Goal: Contribute content: Add original content to the website for others to see

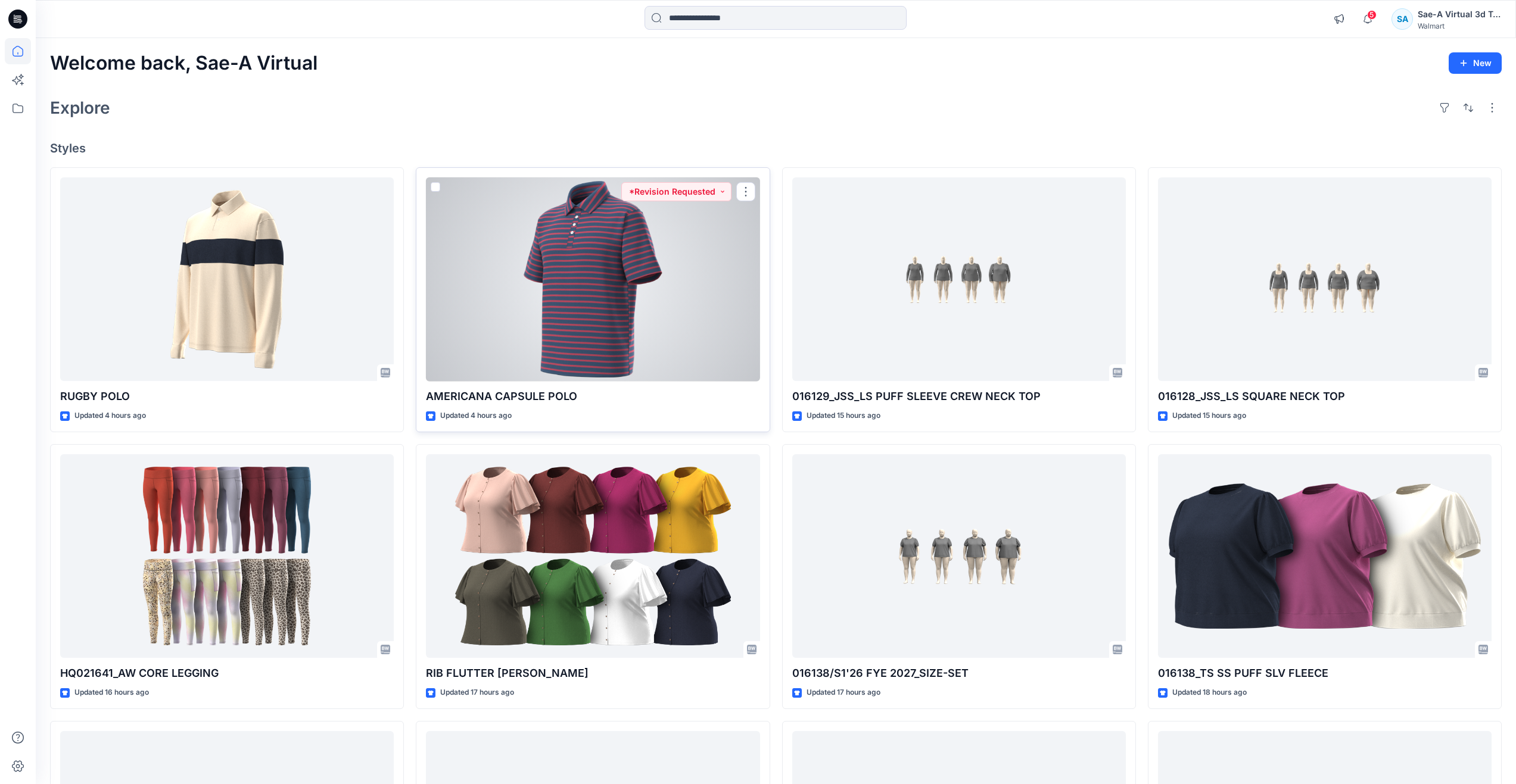
click at [644, 286] on div at bounding box center [592, 279] width 333 height 204
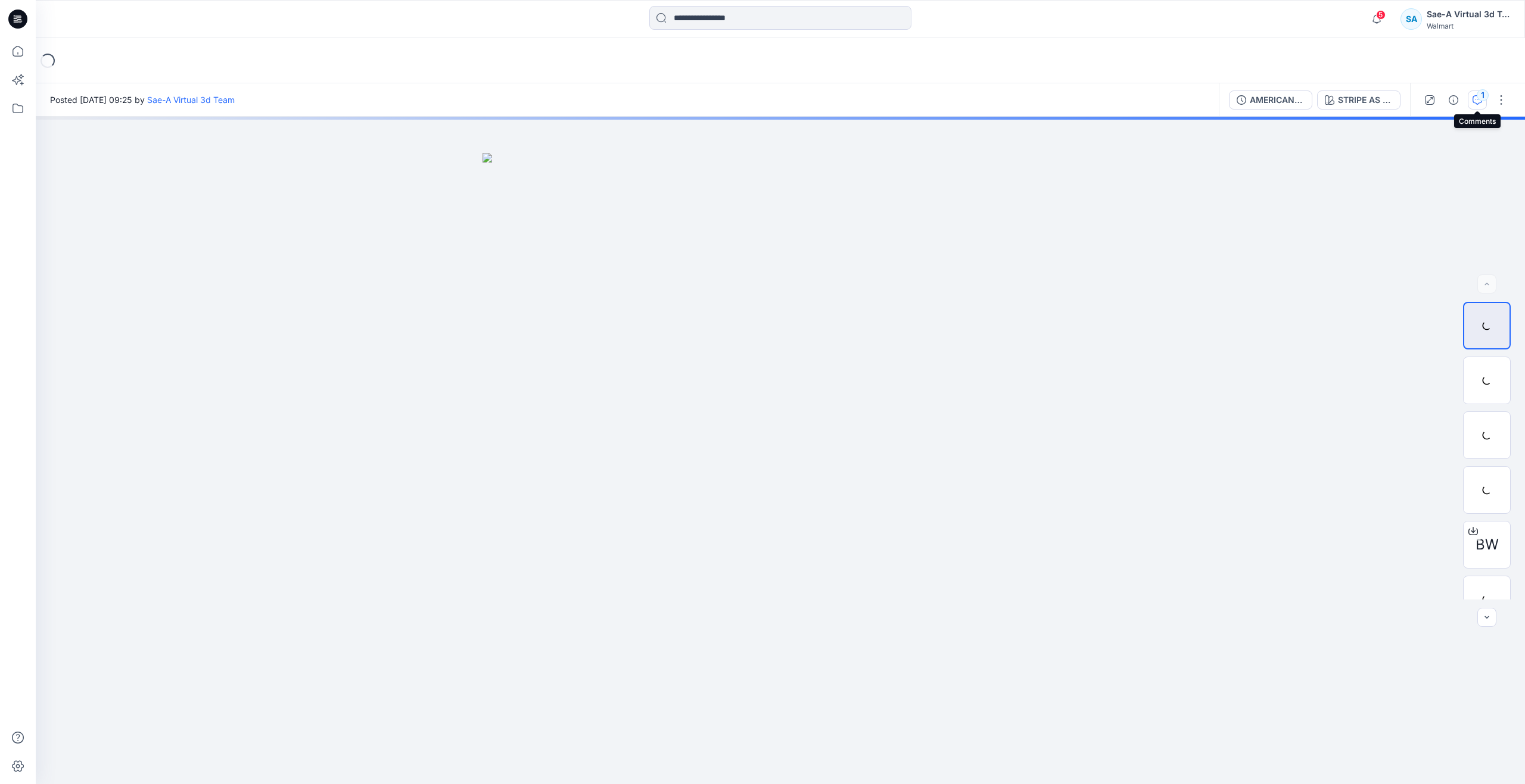
click at [1482, 96] on div "1" at bounding box center [1482, 95] width 12 height 12
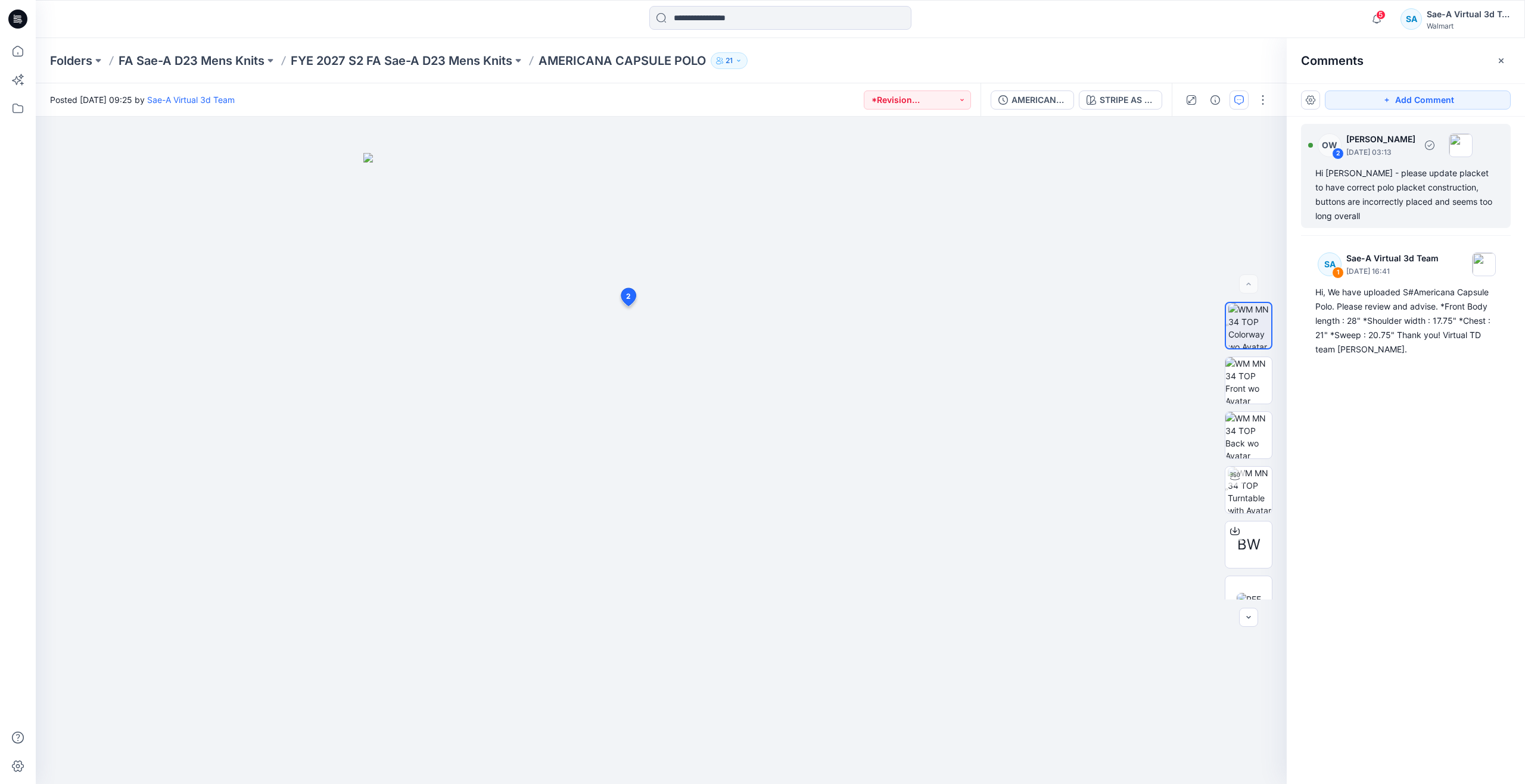
click at [1424, 199] on div "Hi [PERSON_NAME] - please update placket to have correct polo placket construct…" at bounding box center [1406, 195] width 181 height 57
drag, startPoint x: 753, startPoint y: 323, endPoint x: 914, endPoint y: 318, distance: 161.1
click at [914, 318] on div "OW Olivia Wong August 28, 2025 03:13 Hi Linzy - please update placket to have c…" at bounding box center [869, 373] width 195 height 124
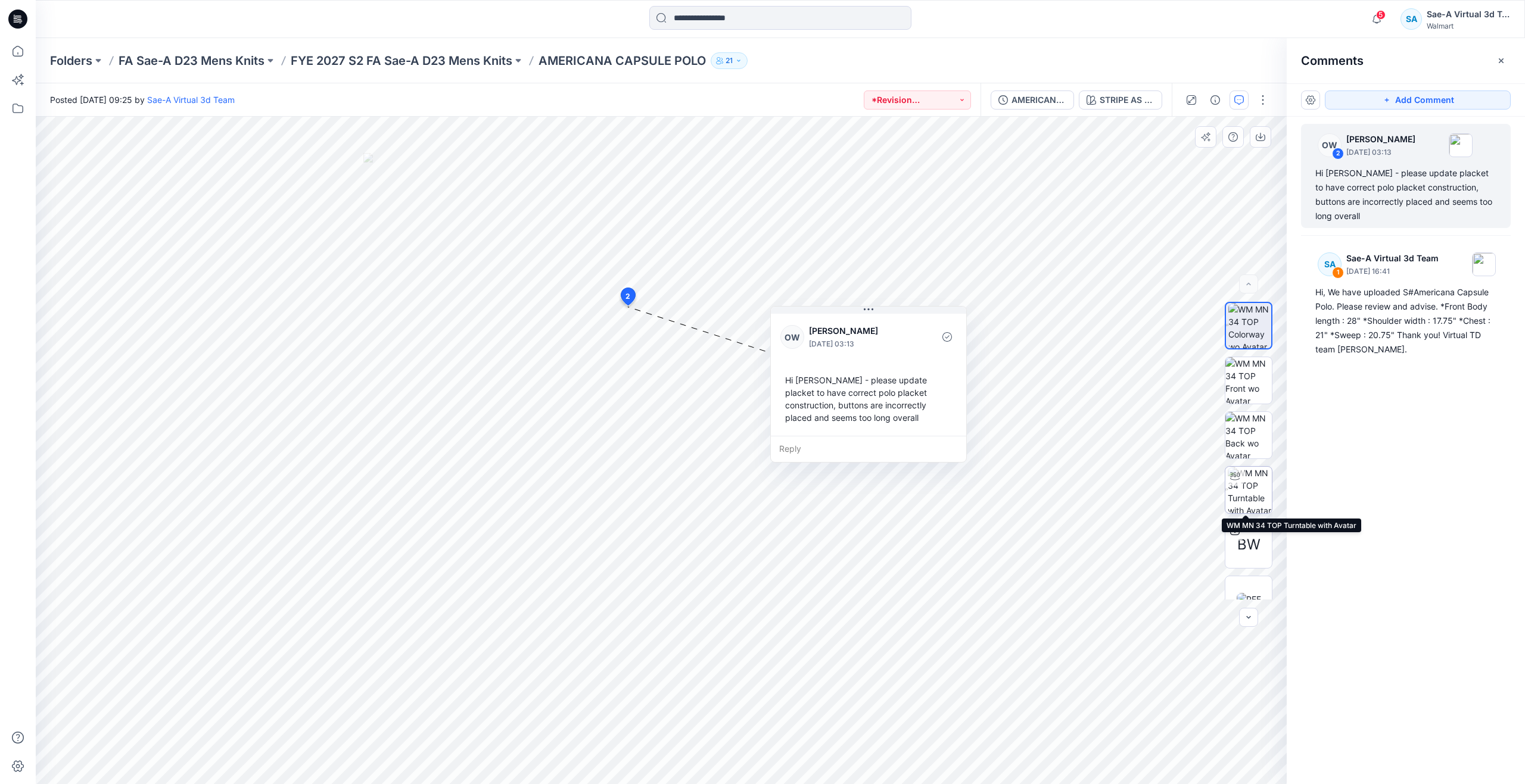
click at [1246, 486] on img at bounding box center [1249, 490] width 44 height 46
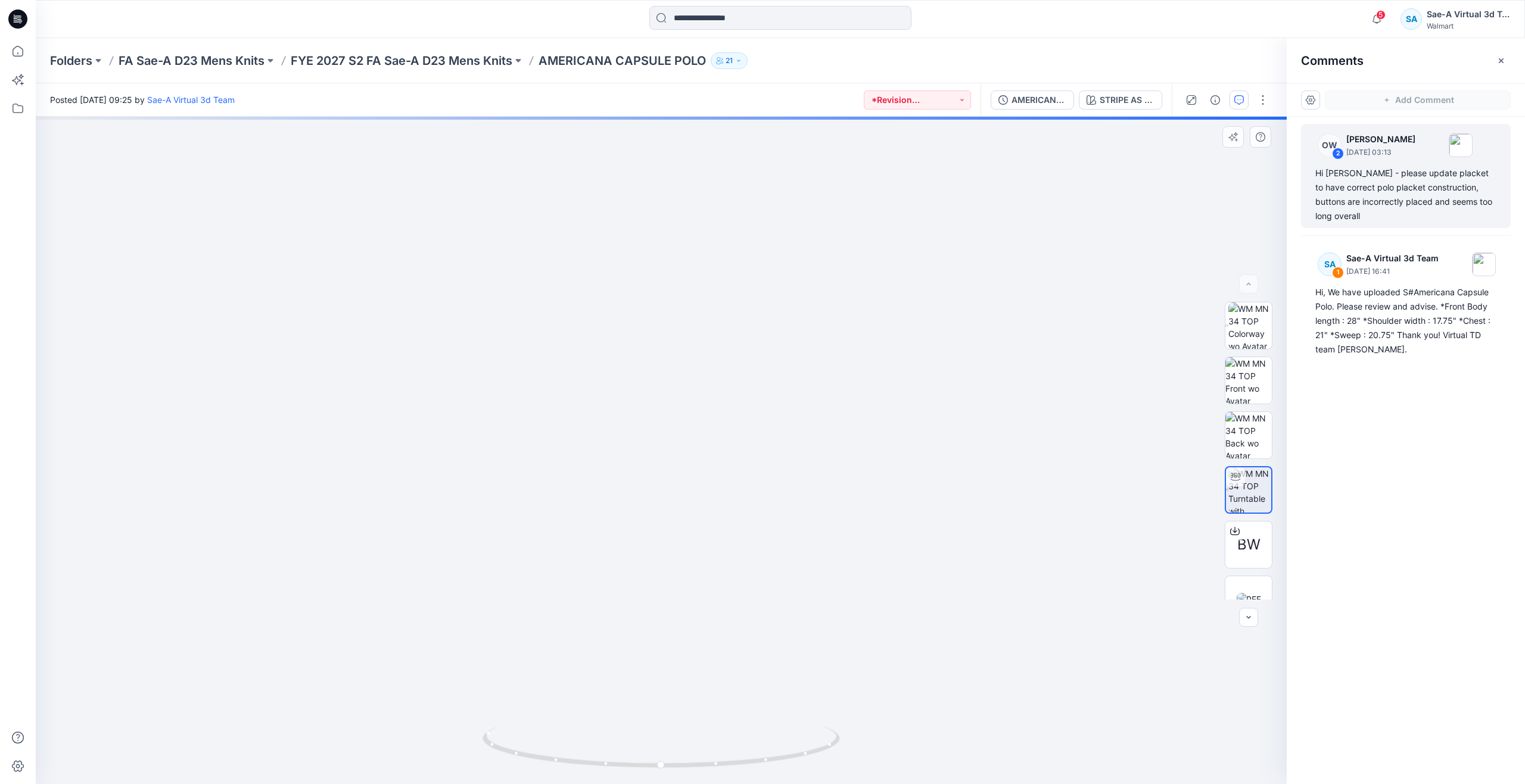
drag, startPoint x: 872, startPoint y: 317, endPoint x: 872, endPoint y: 469, distance: 152.0
drag, startPoint x: 869, startPoint y: 393, endPoint x: 866, endPoint y: 443, distance: 50.1
click at [436, 59] on p "FYE 2027 S2 FA Sae-A D23 Mens Knits" at bounding box center [401, 60] width 221 height 16
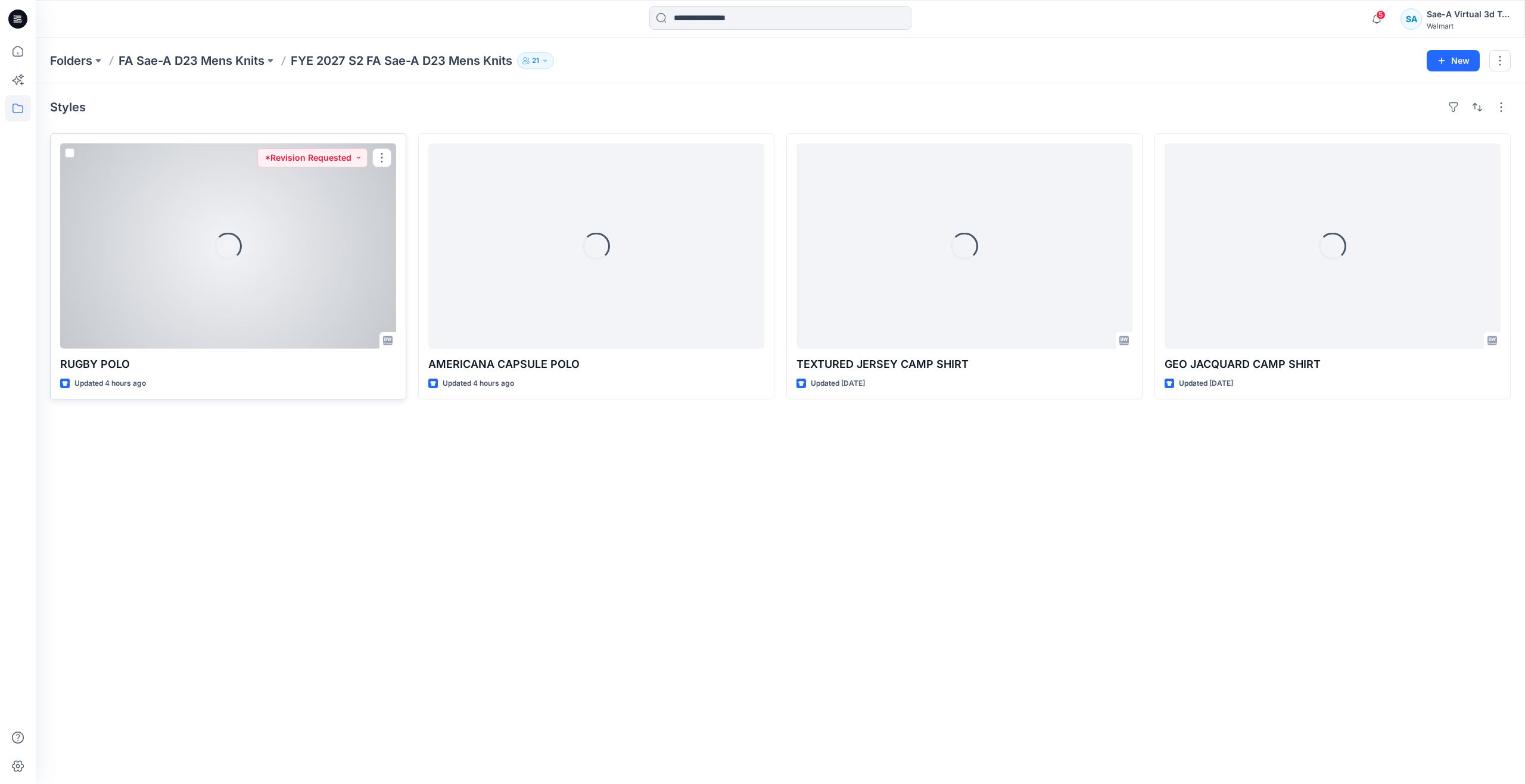
click at [112, 277] on div "Loading..." at bounding box center [228, 247] width 336 height 206
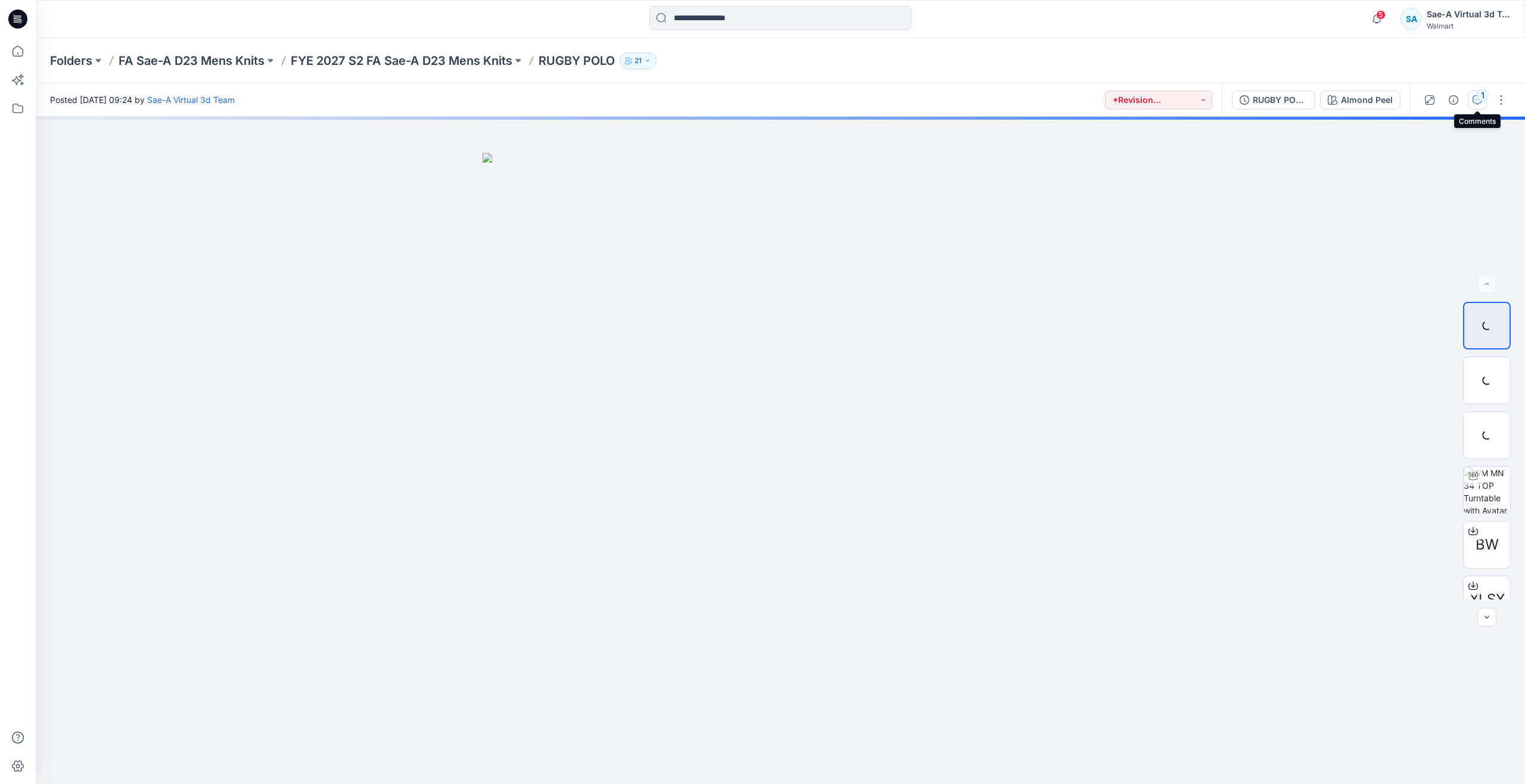
click at [1477, 101] on icon "button" at bounding box center [1477, 100] width 10 height 10
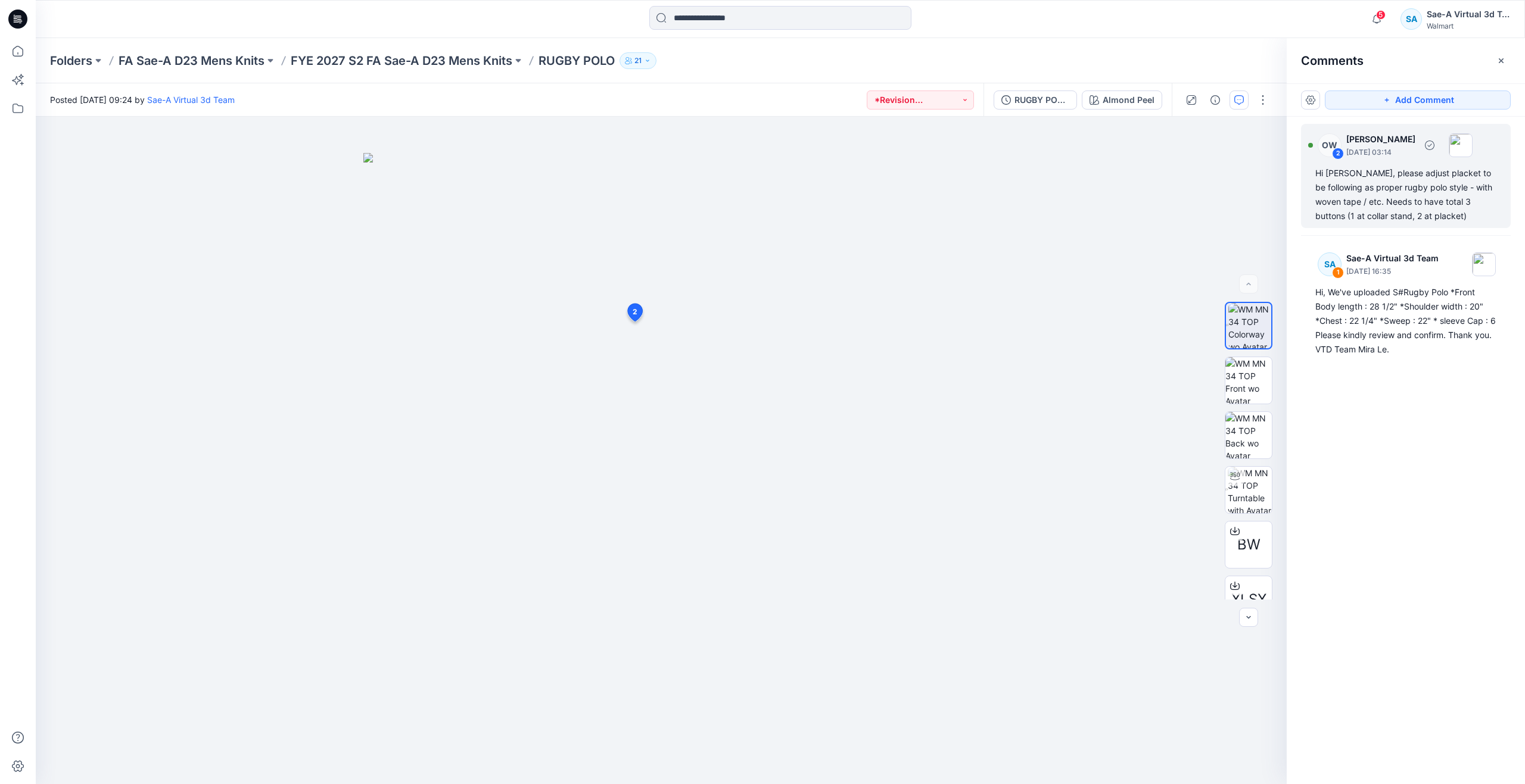
click at [1423, 207] on div "Hi Mira, please adjust placket to be following as proper rugby polo style - wit…" at bounding box center [1406, 195] width 181 height 57
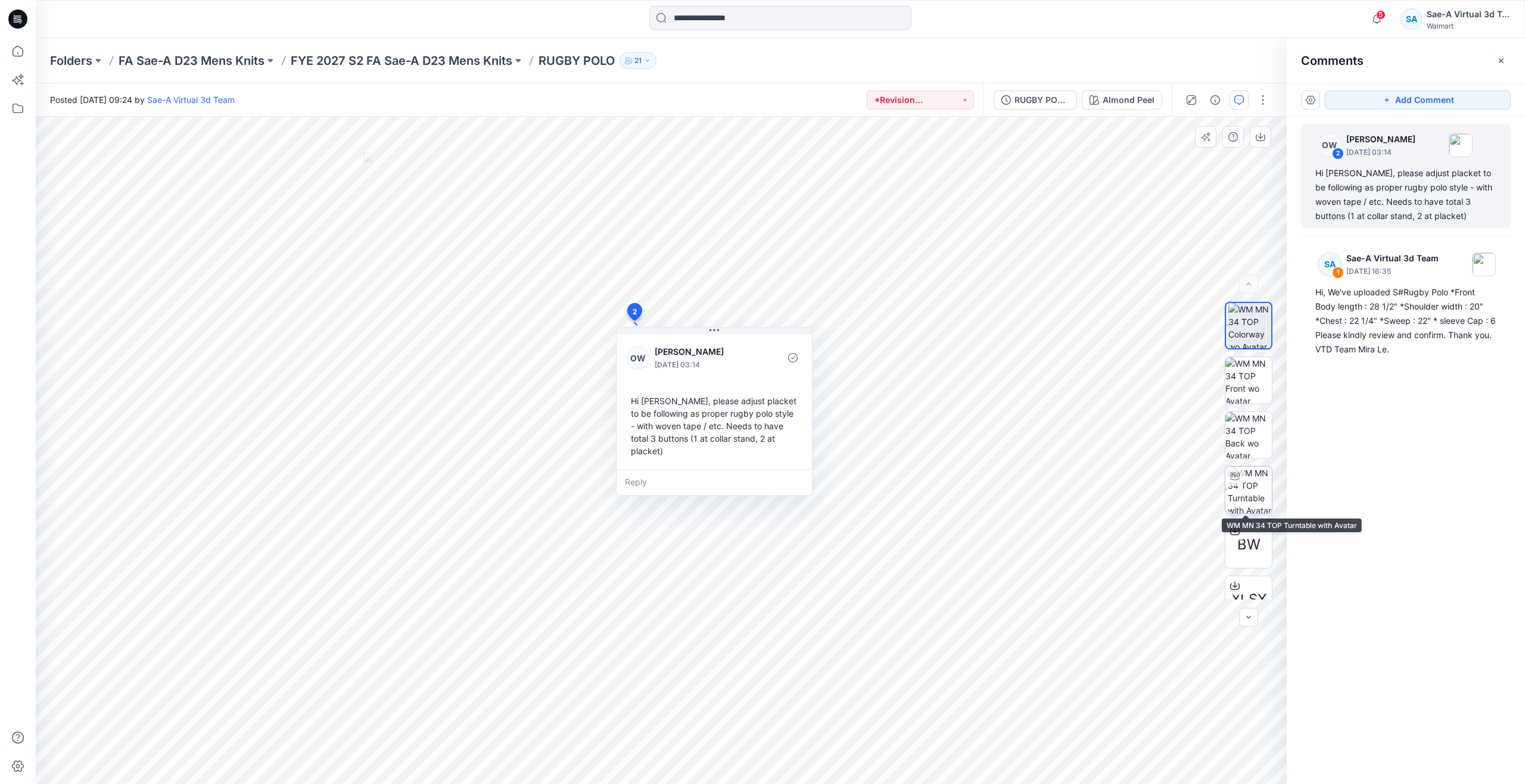
click at [1239, 483] on div at bounding box center [1235, 476] width 19 height 19
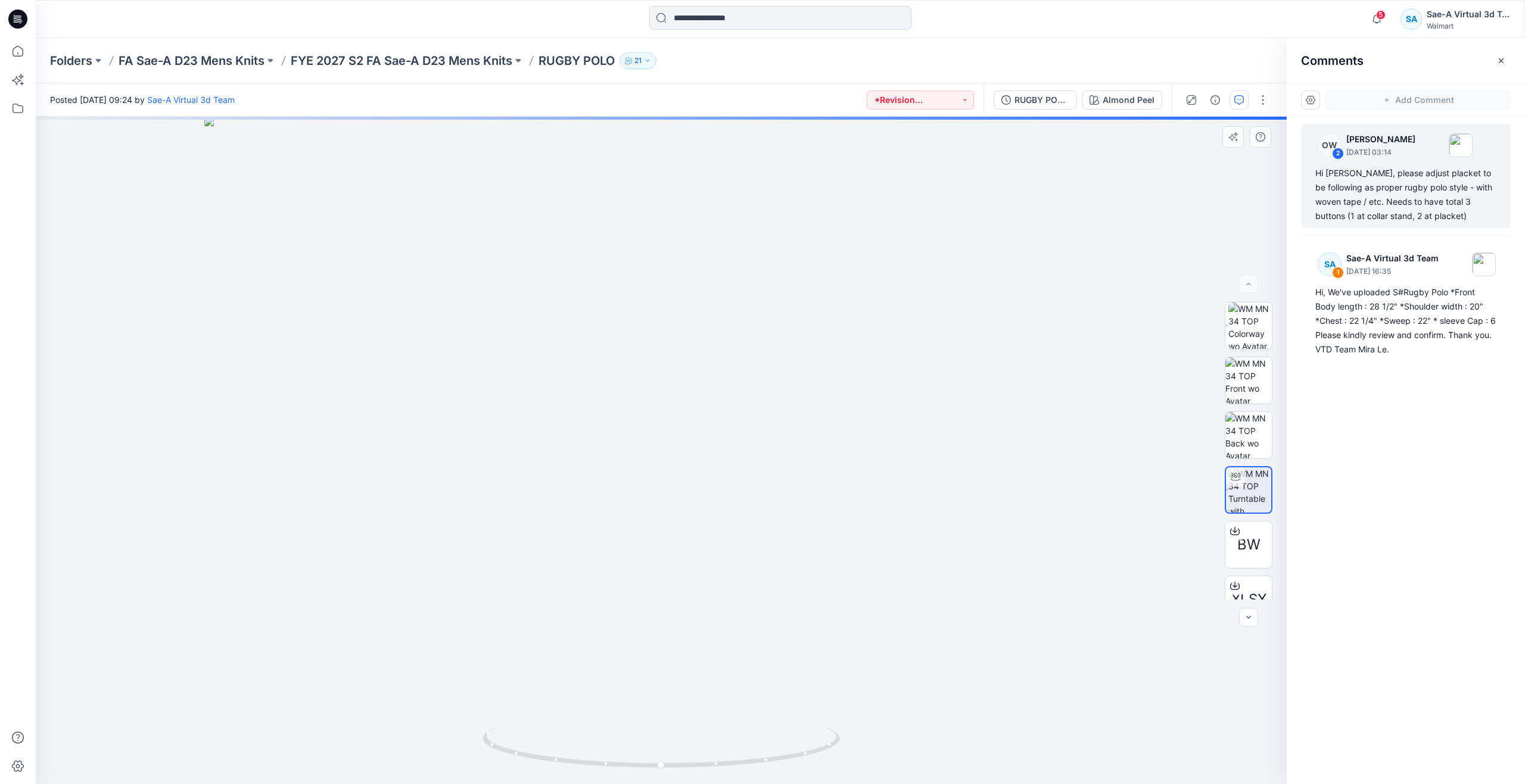
drag, startPoint x: 733, startPoint y: 236, endPoint x: 743, endPoint y: 385, distance: 149.3
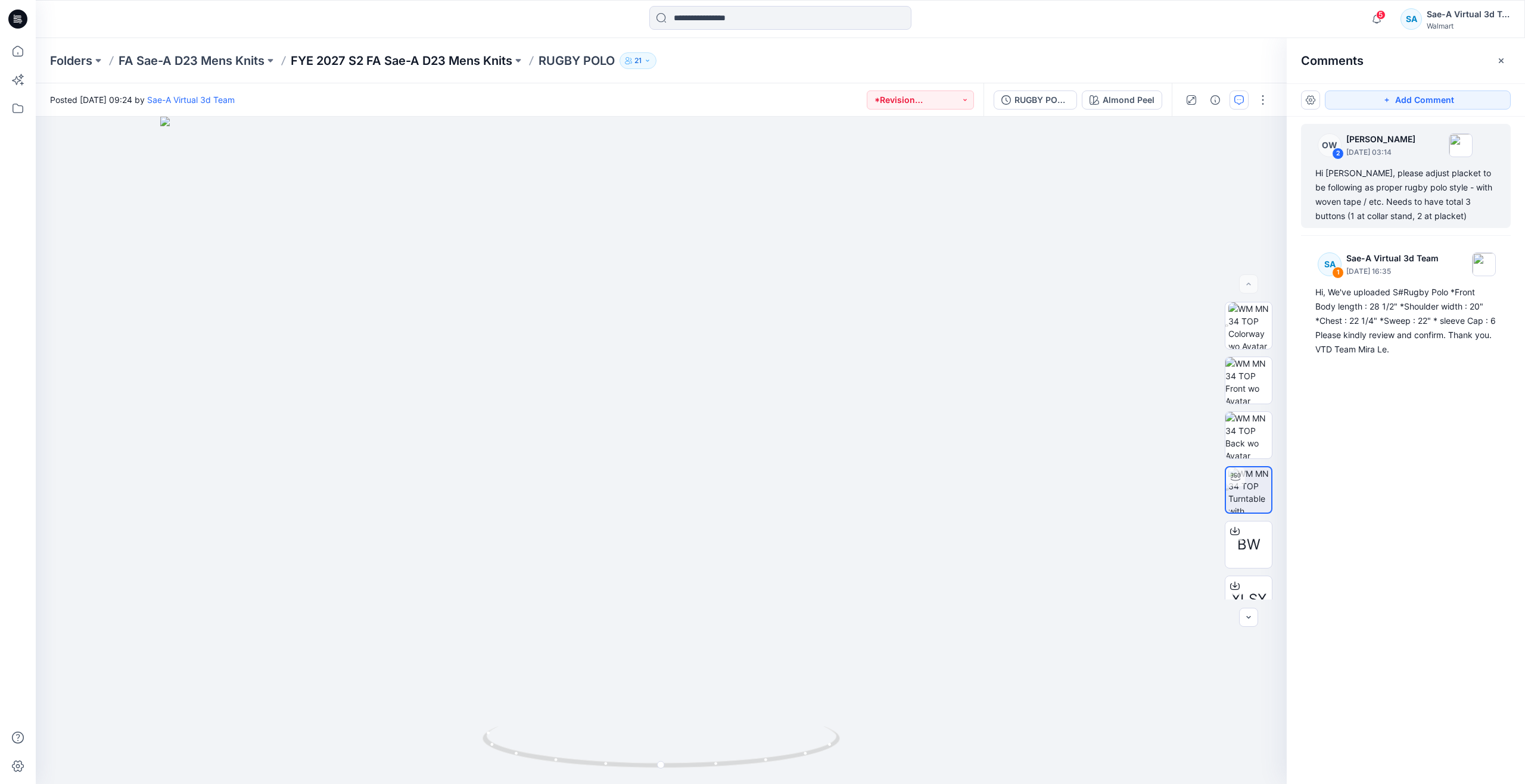
click at [459, 65] on p "FYE 2027 S2 FA Sae-A D23 Mens Knits" at bounding box center [401, 60] width 221 height 16
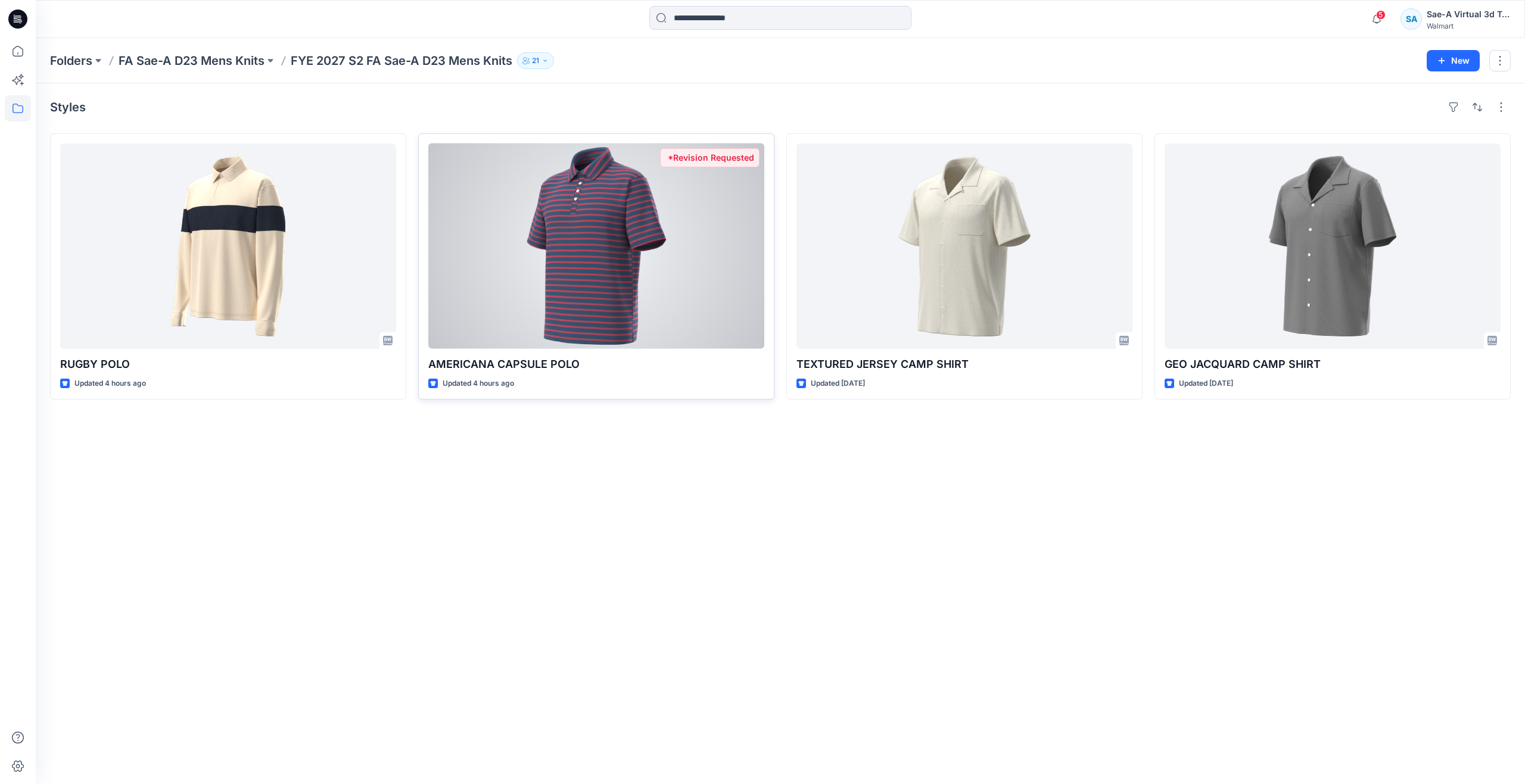
click at [564, 210] on div at bounding box center [596, 247] width 336 height 206
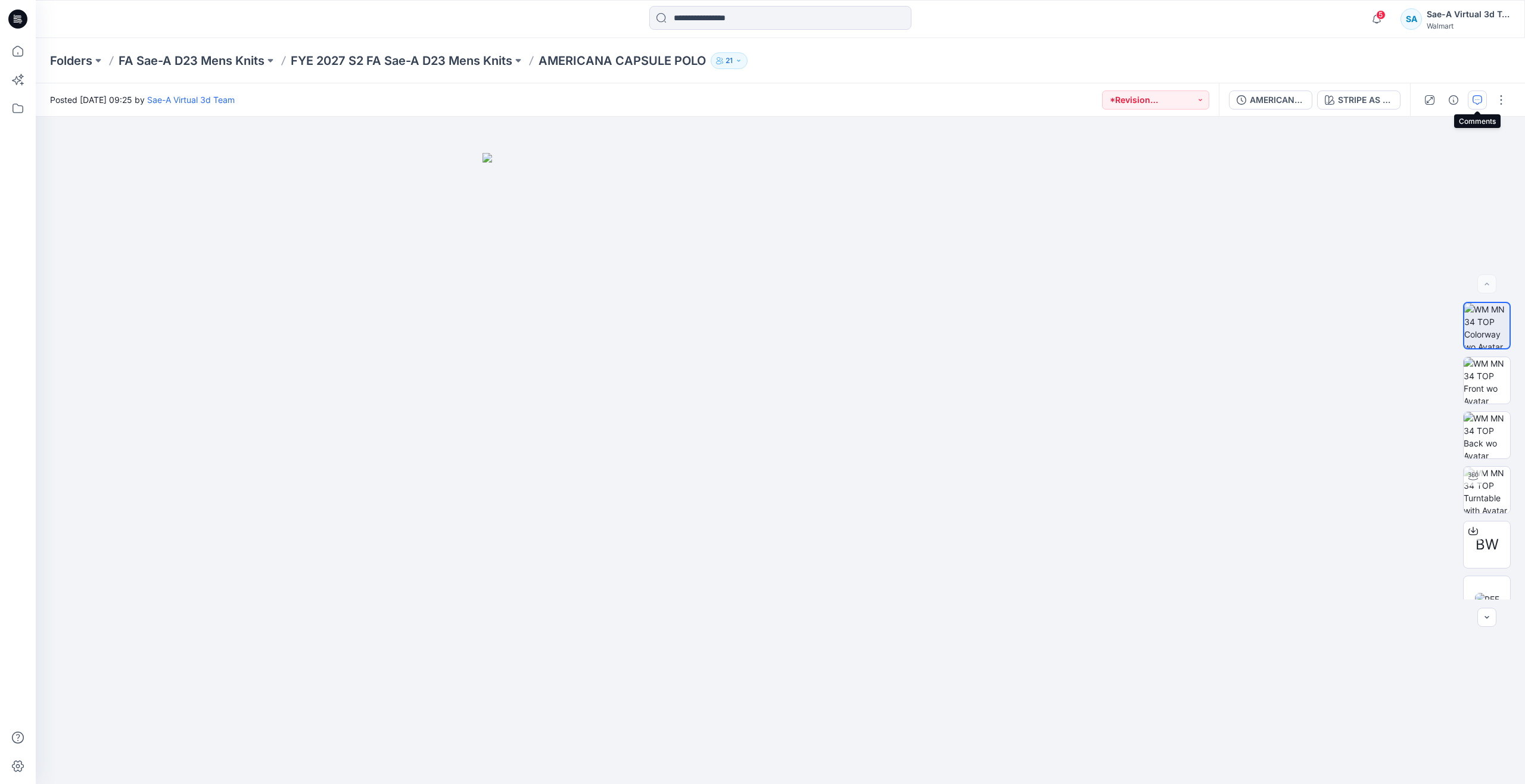
click at [1483, 104] on button "button" at bounding box center [1477, 100] width 19 height 19
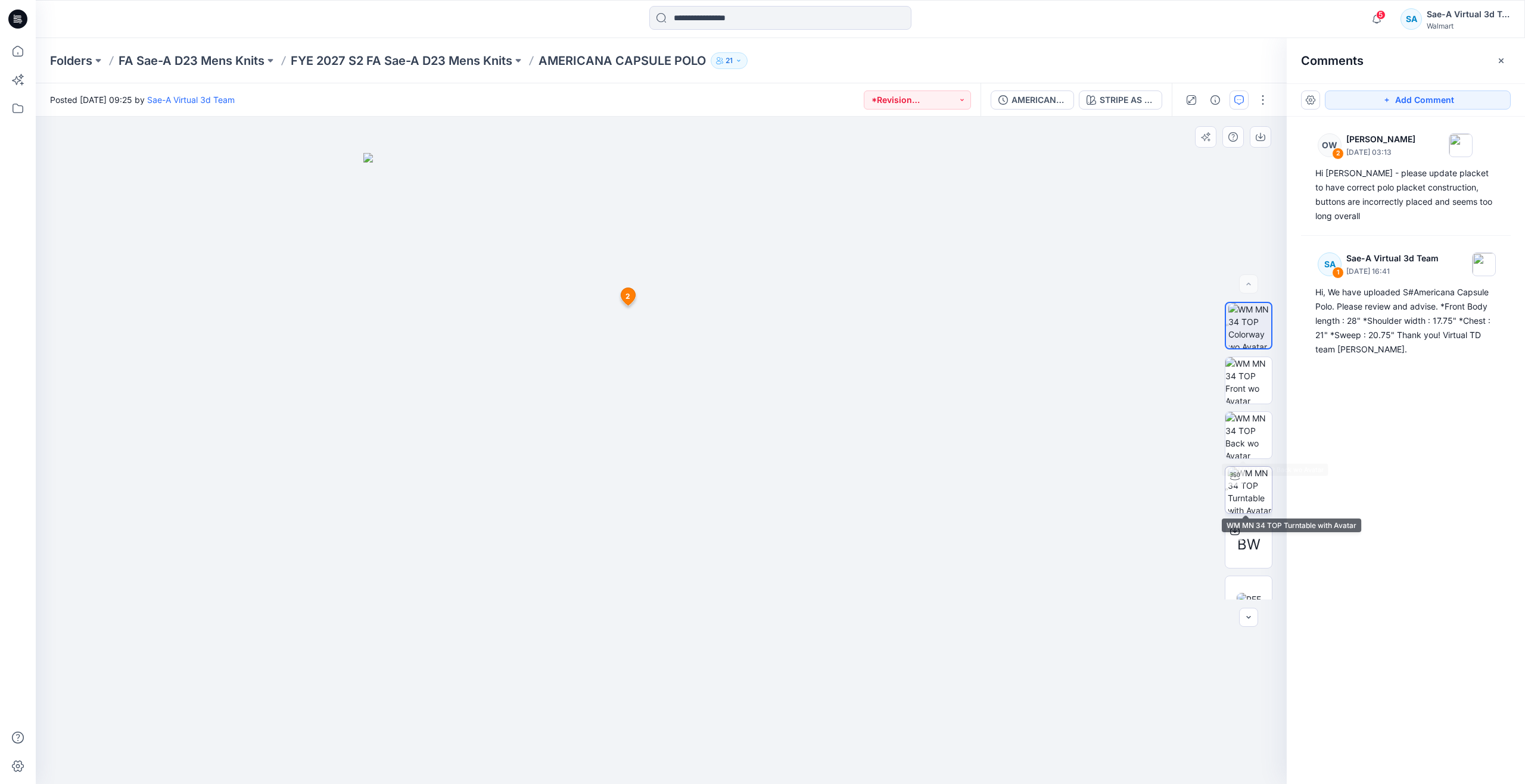
click at [1244, 487] on img at bounding box center [1249, 490] width 44 height 46
drag, startPoint x: 720, startPoint y: 236, endPoint x: 726, endPoint y: 478, distance: 242.1
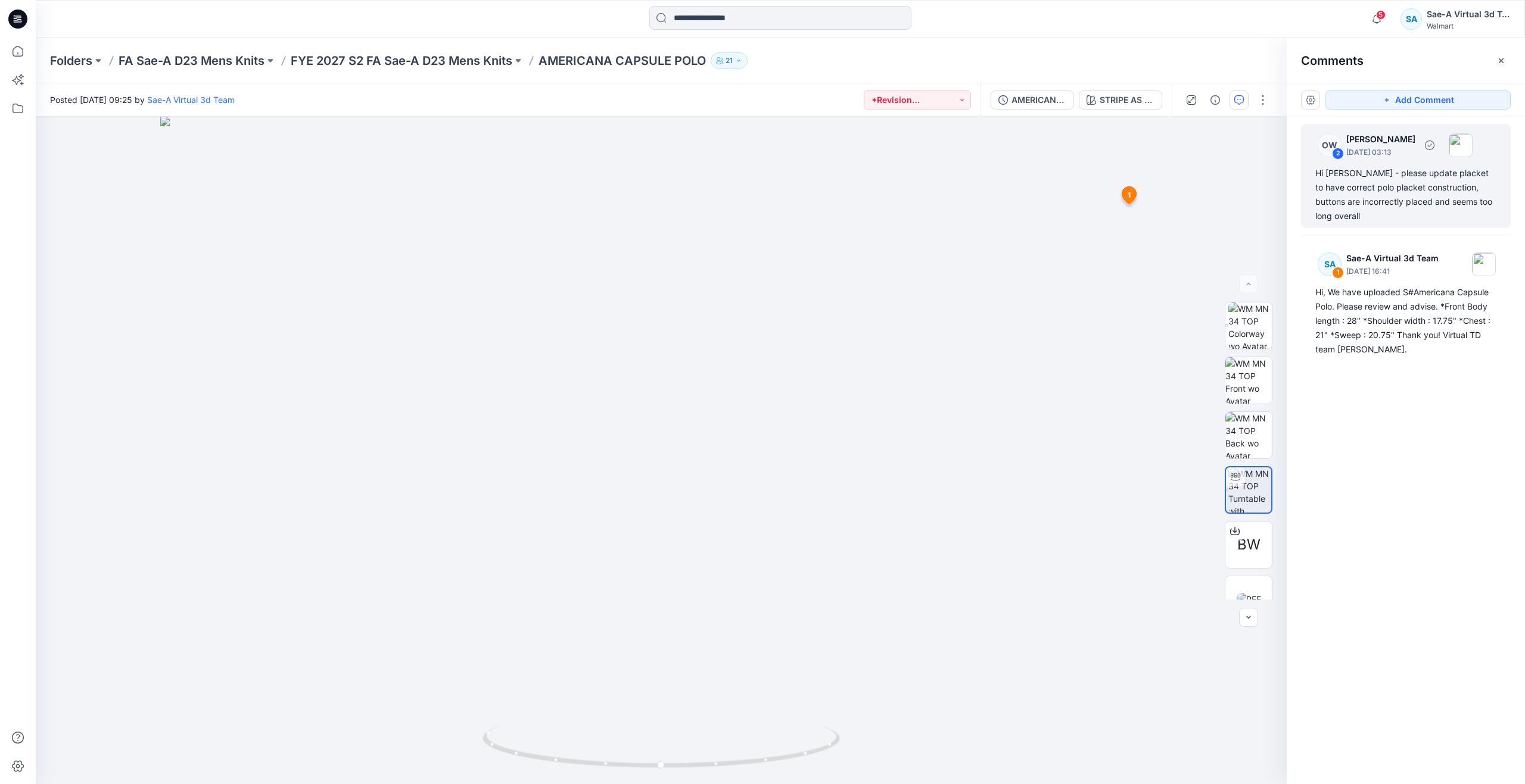
click at [1339, 194] on div "Hi Linzy - please update placket to have correct polo placket construction, but…" at bounding box center [1406, 195] width 181 height 57
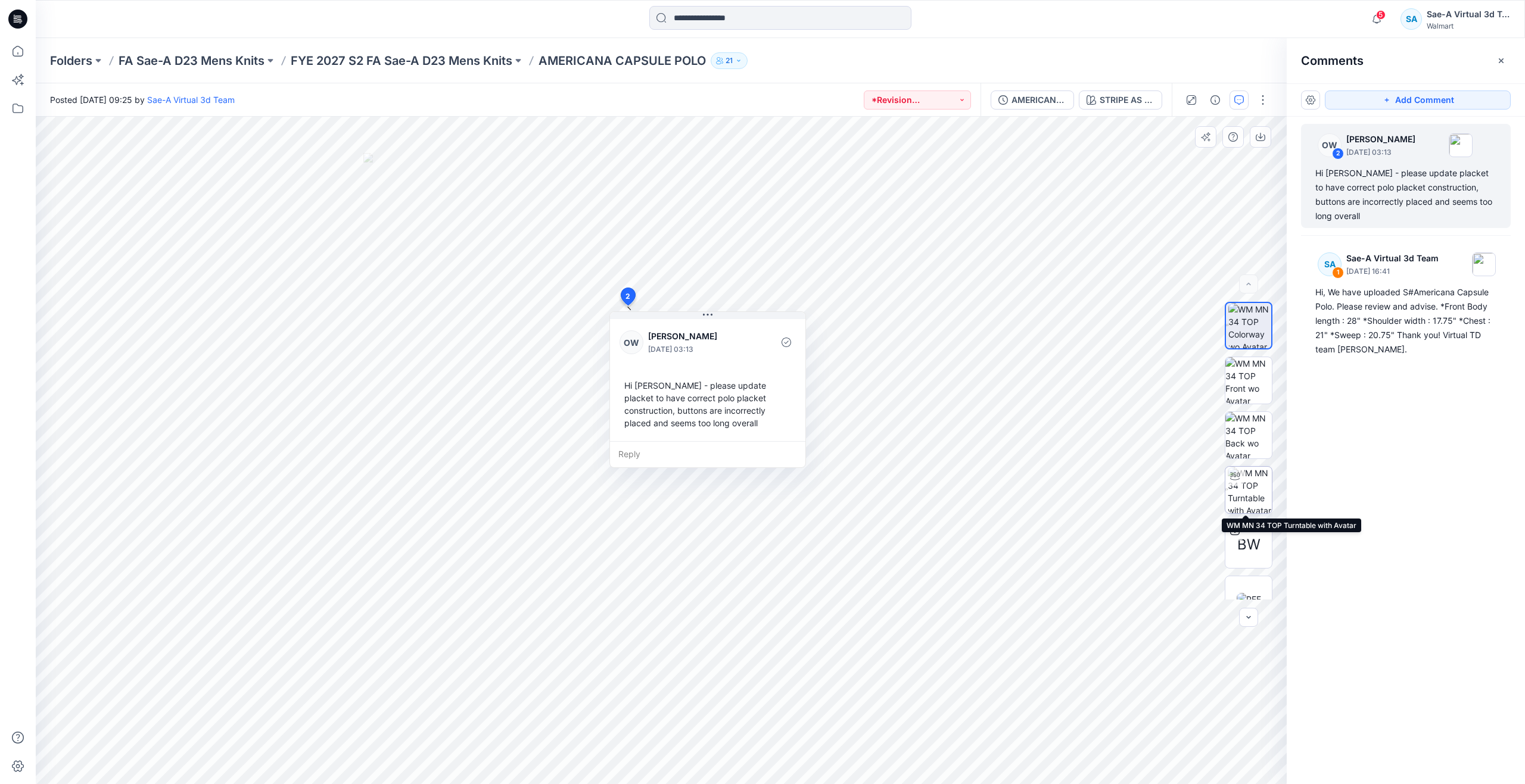
click at [1241, 478] on div at bounding box center [1235, 476] width 19 height 19
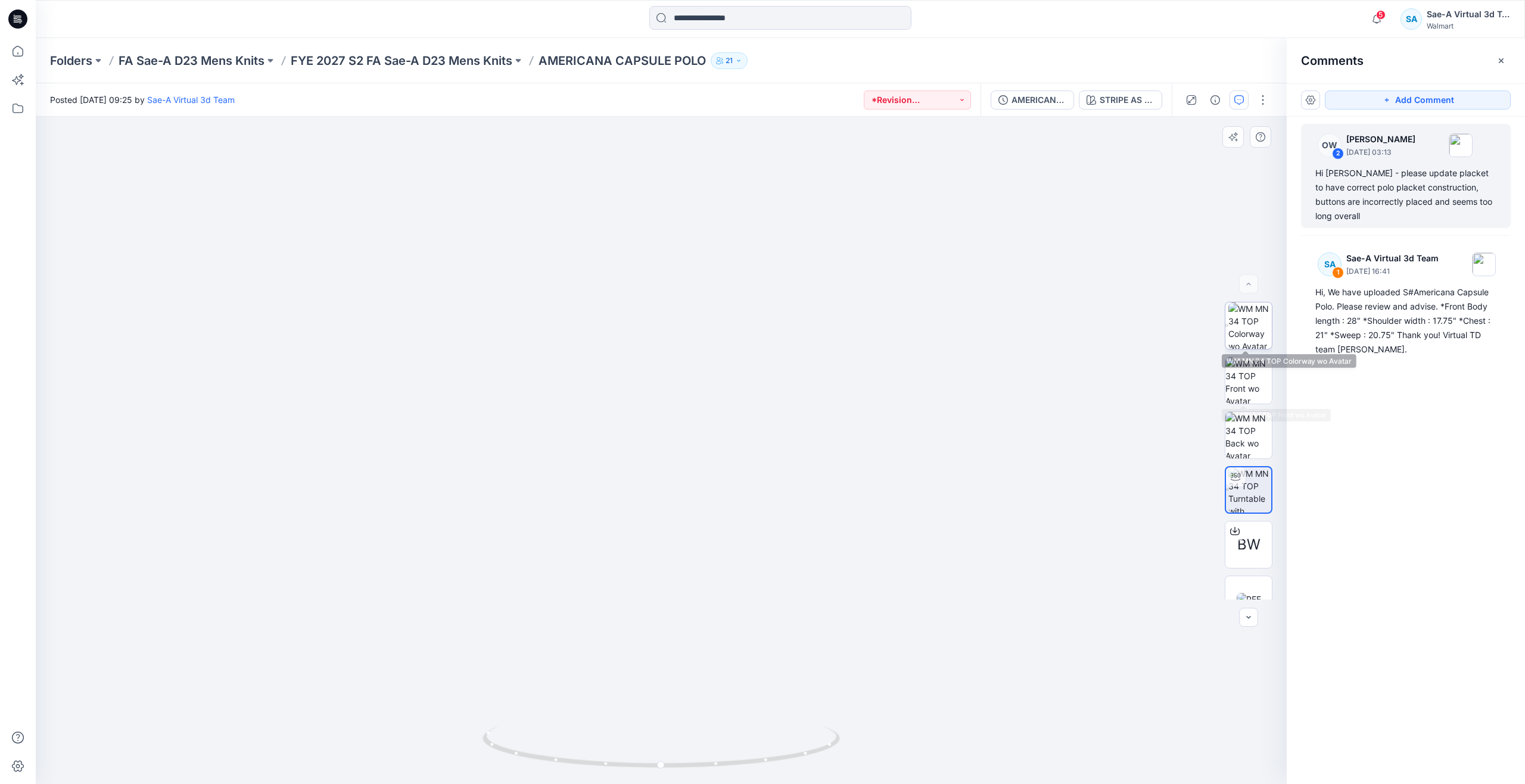
click at [1257, 317] on img at bounding box center [1250, 326] width 43 height 46
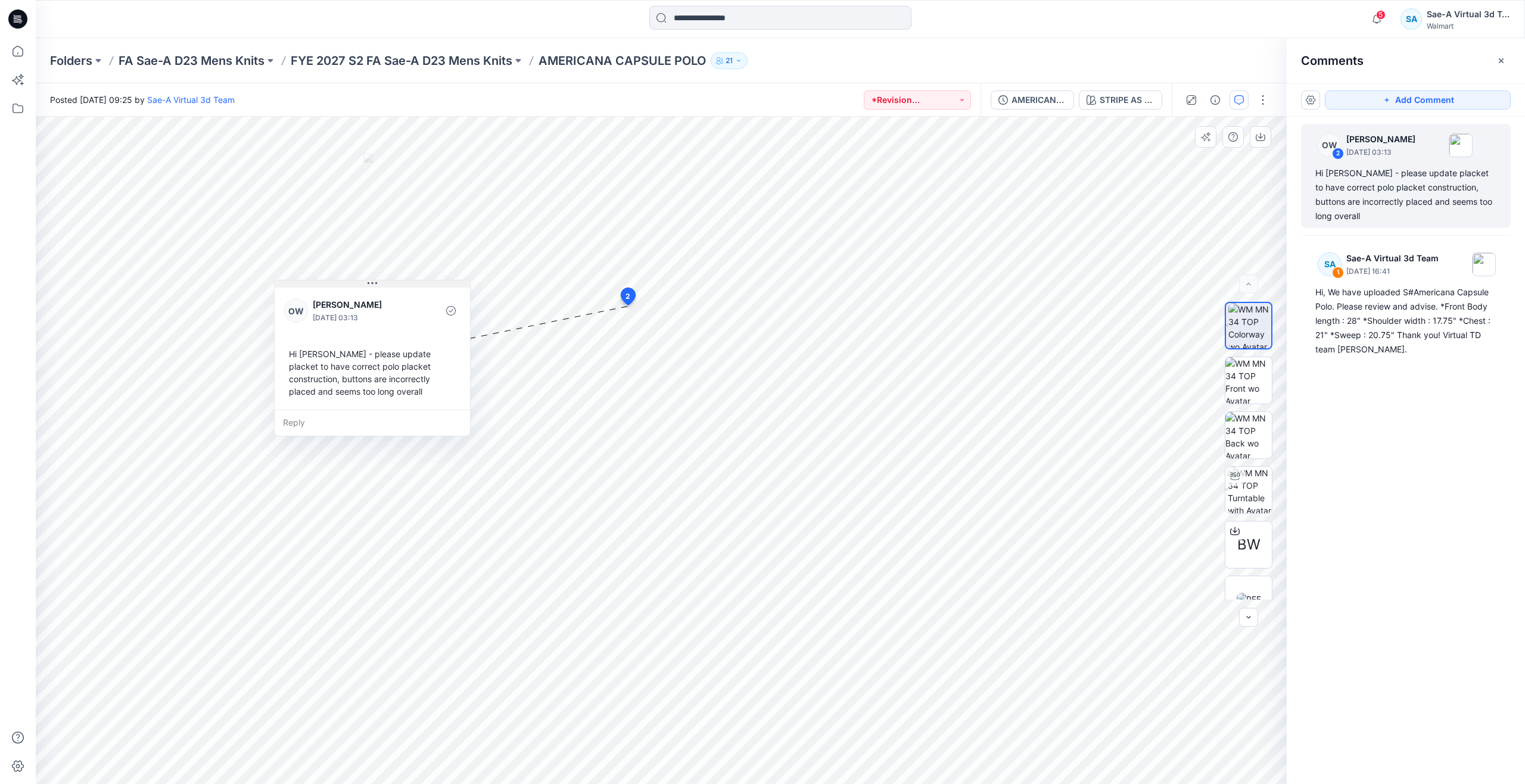
drag, startPoint x: 721, startPoint y: 318, endPoint x: 386, endPoint y: 287, distance: 336.4
click at [386, 287] on button at bounding box center [372, 284] width 195 height 7
click at [1251, 496] on img at bounding box center [1249, 490] width 44 height 46
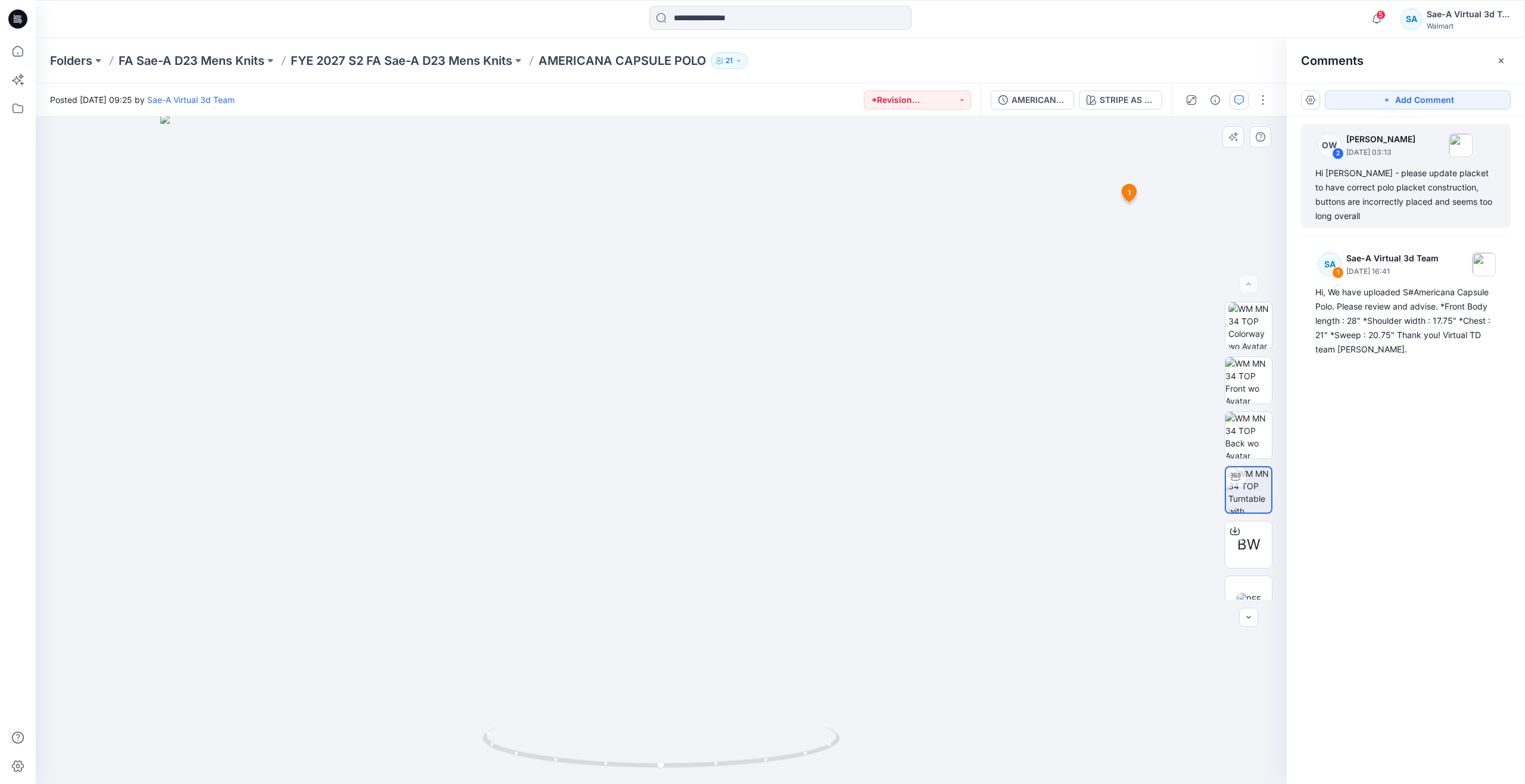
drag, startPoint x: 690, startPoint y: 232, endPoint x: 676, endPoint y: 405, distance: 173.6
drag, startPoint x: 658, startPoint y: 762, endPoint x: 869, endPoint y: 714, distance: 216.4
click at [869, 714] on div at bounding box center [661, 450] width 1251 height 667
drag, startPoint x: 452, startPoint y: 735, endPoint x: 345, endPoint y: 697, distance: 113.5
click at [345, 697] on div at bounding box center [661, 450] width 1251 height 667
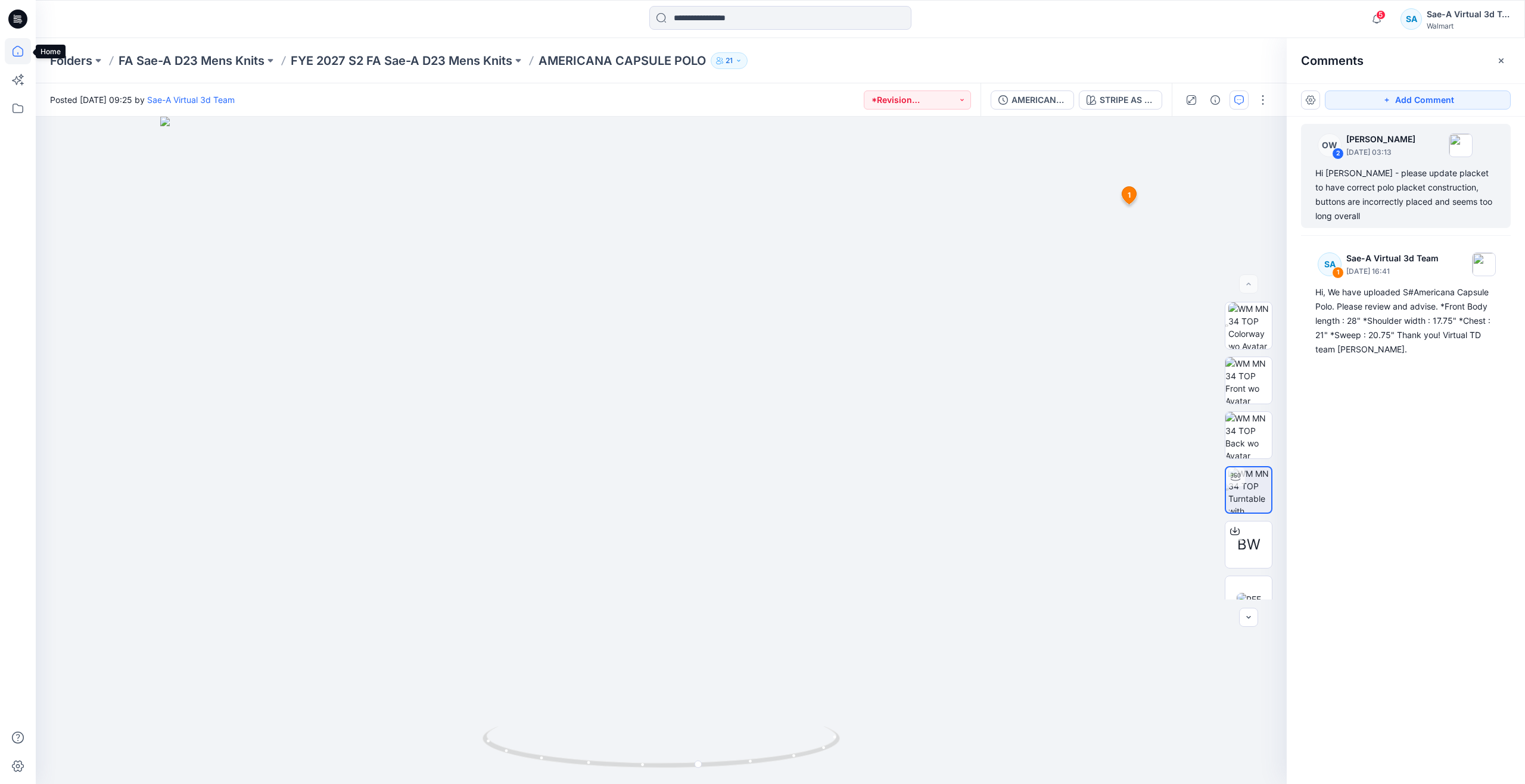
click at [15, 48] on icon at bounding box center [18, 51] width 10 height 10
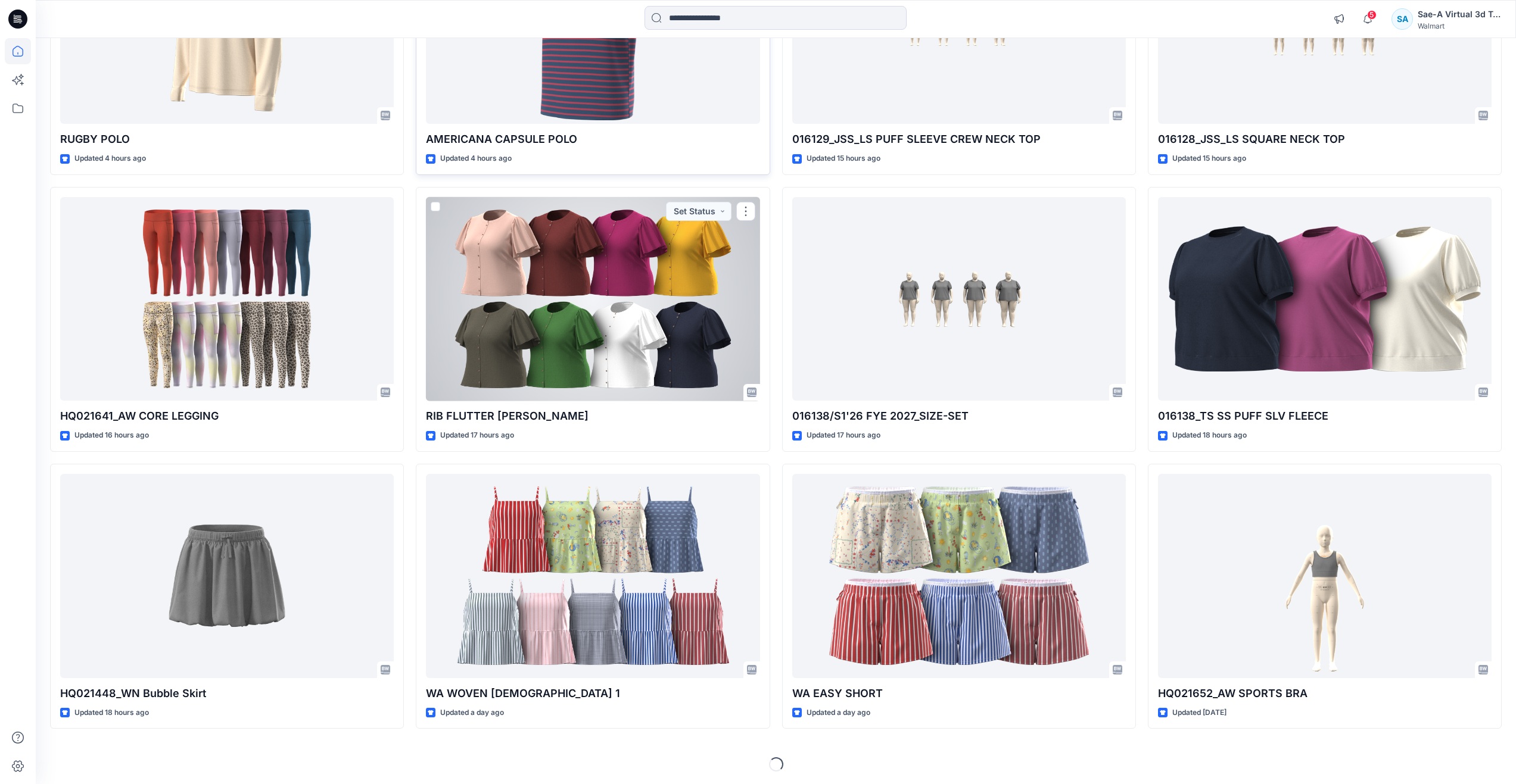
scroll to position [259, 0]
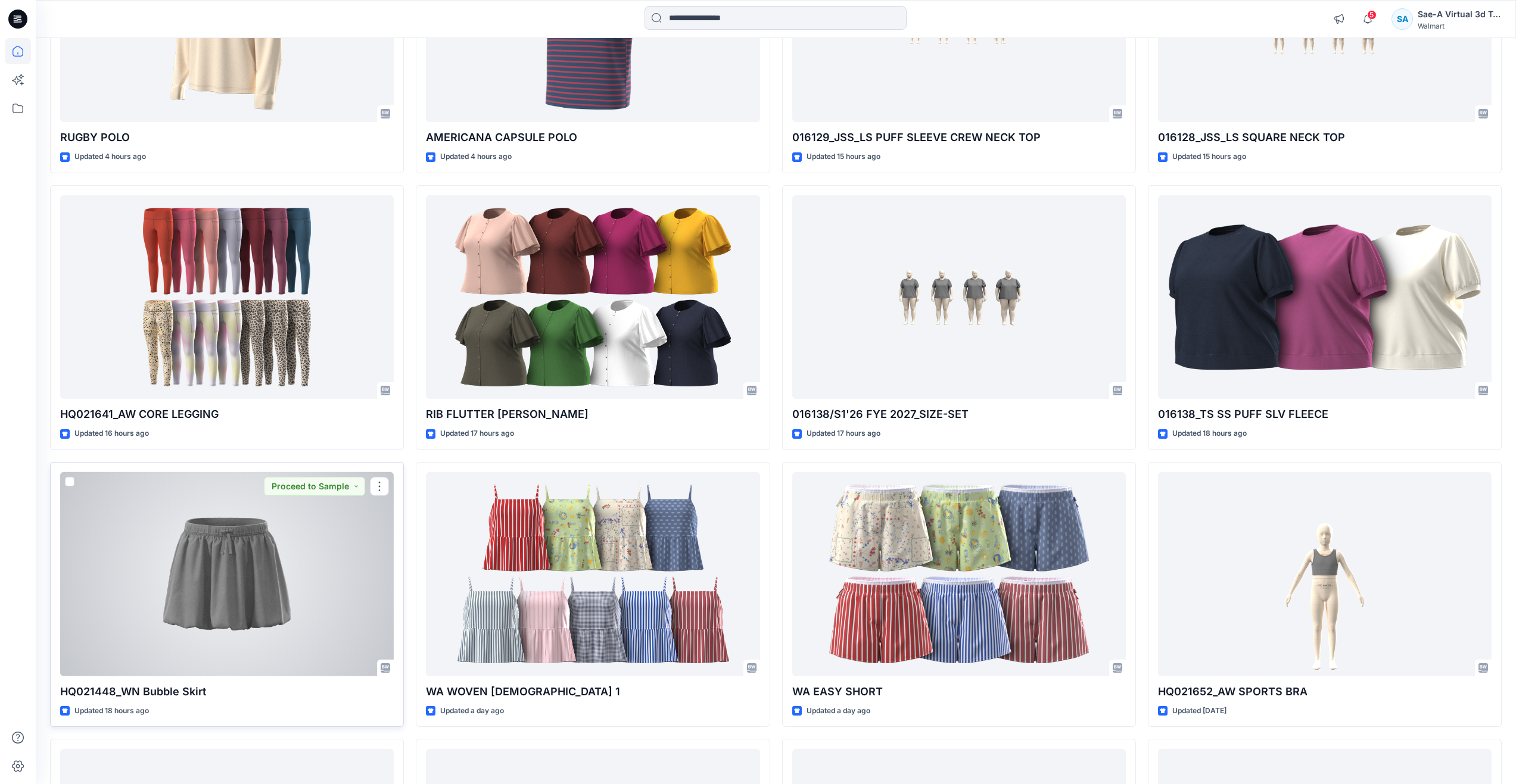
click at [271, 629] on div at bounding box center [227, 574] width 333 height 204
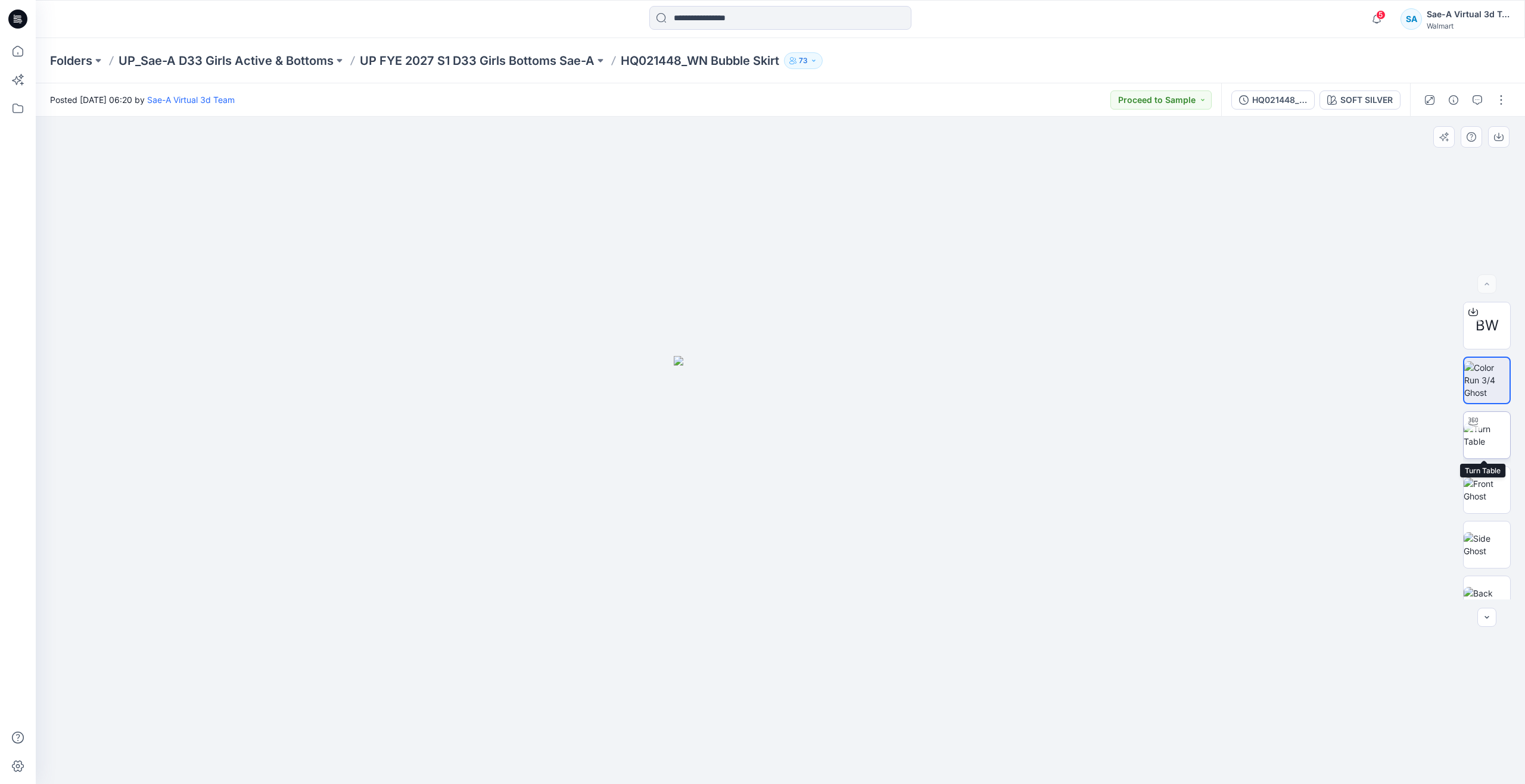
click at [1473, 445] on img at bounding box center [1487, 435] width 46 height 25
drag, startPoint x: 787, startPoint y: 764, endPoint x: 477, endPoint y: 642, distance: 333.1
click at [477, 642] on div at bounding box center [780, 450] width 1489 height 667
click at [25, 55] on icon at bounding box center [17, 51] width 26 height 26
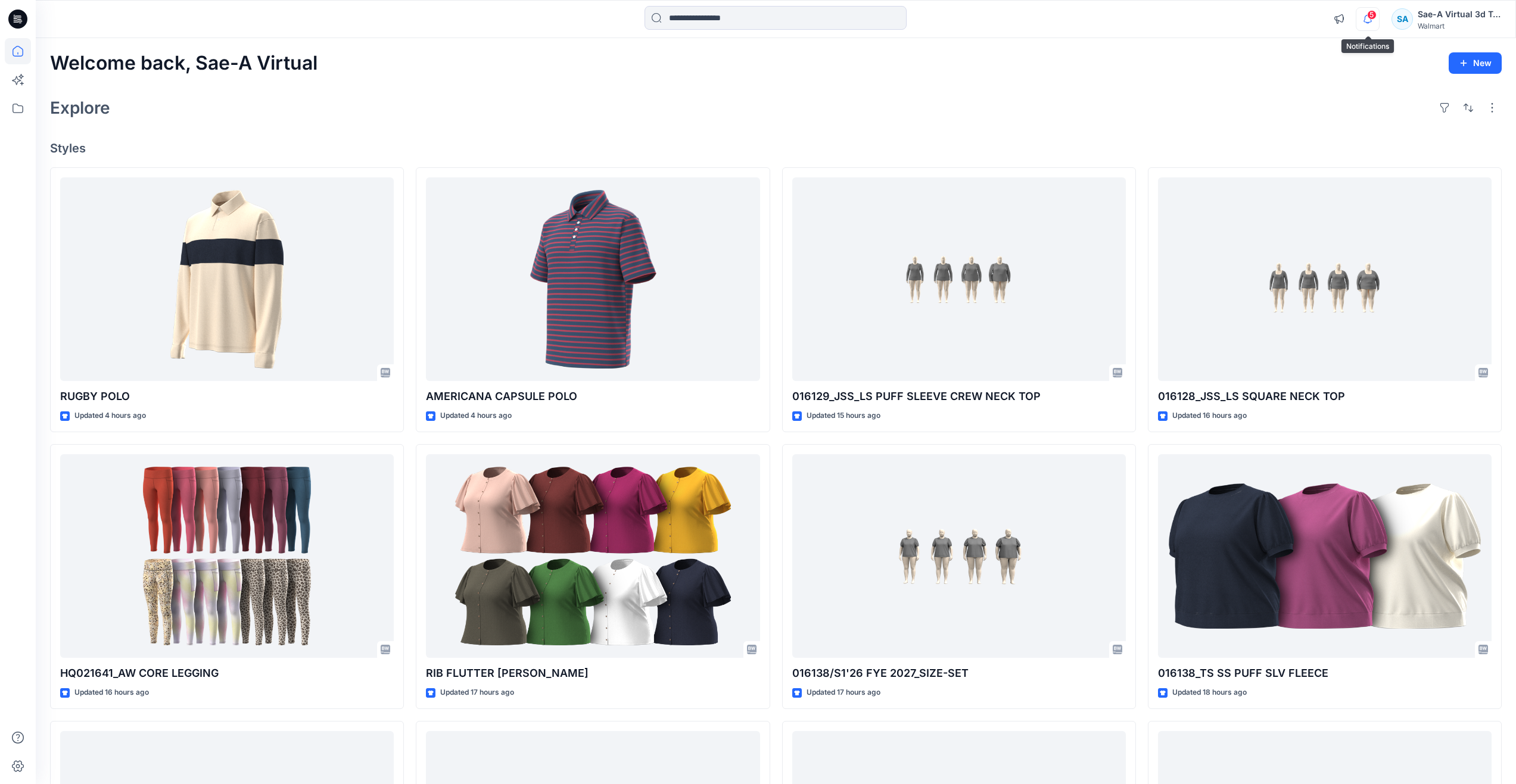
click at [1372, 22] on icon "button" at bounding box center [1368, 19] width 22 height 24
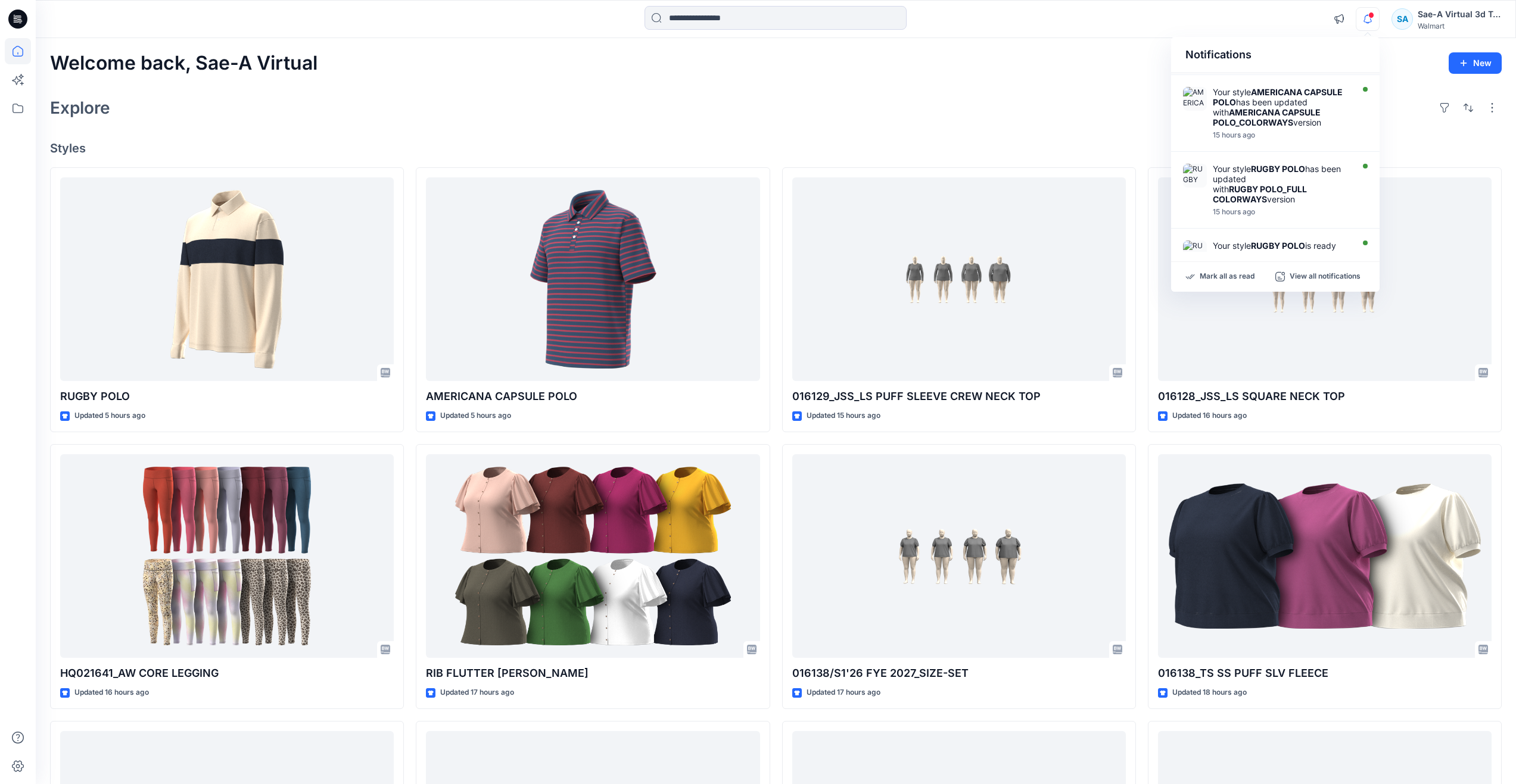
scroll to position [297, 0]
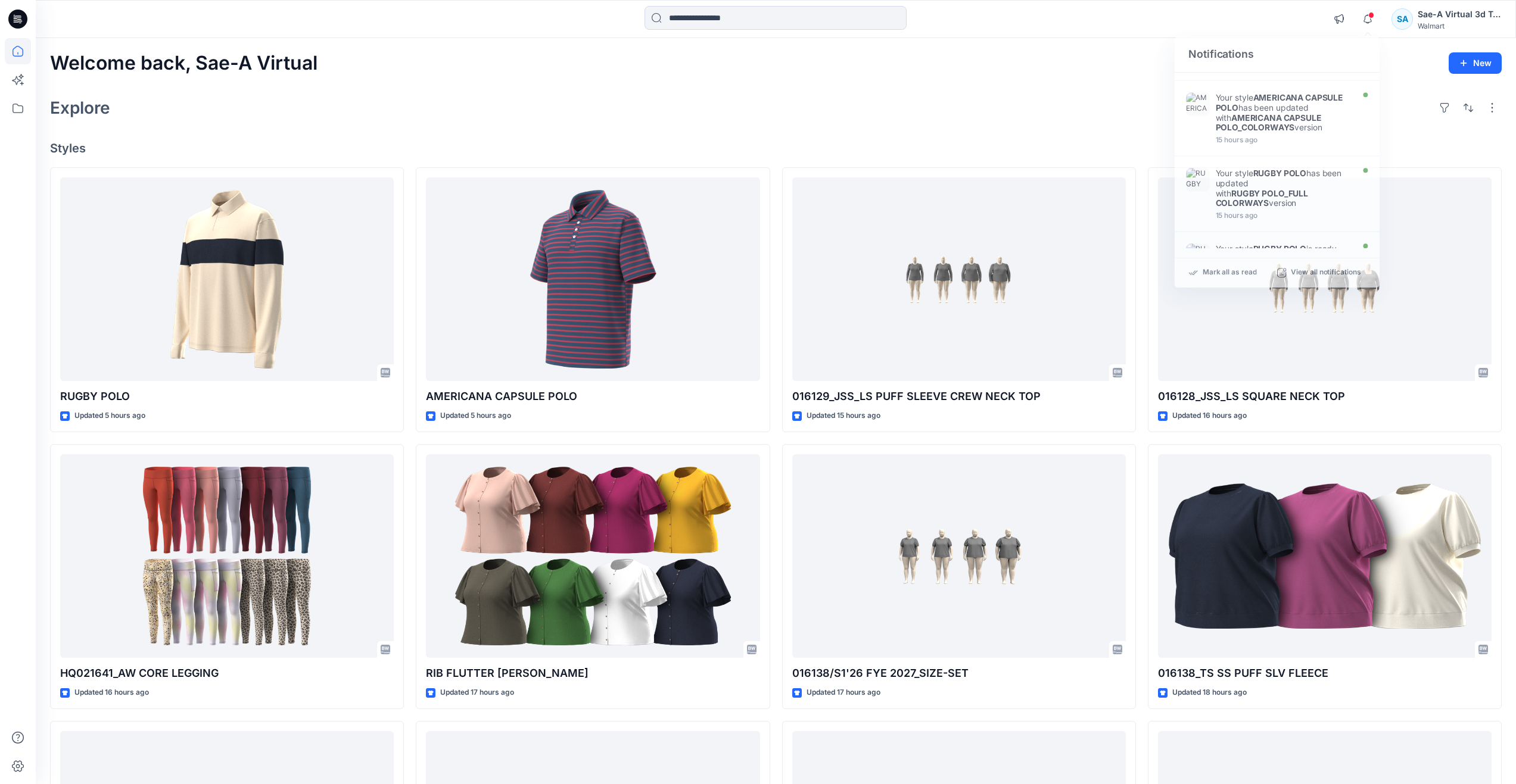
click at [1034, 117] on div "Explore" at bounding box center [776, 107] width 1452 height 28
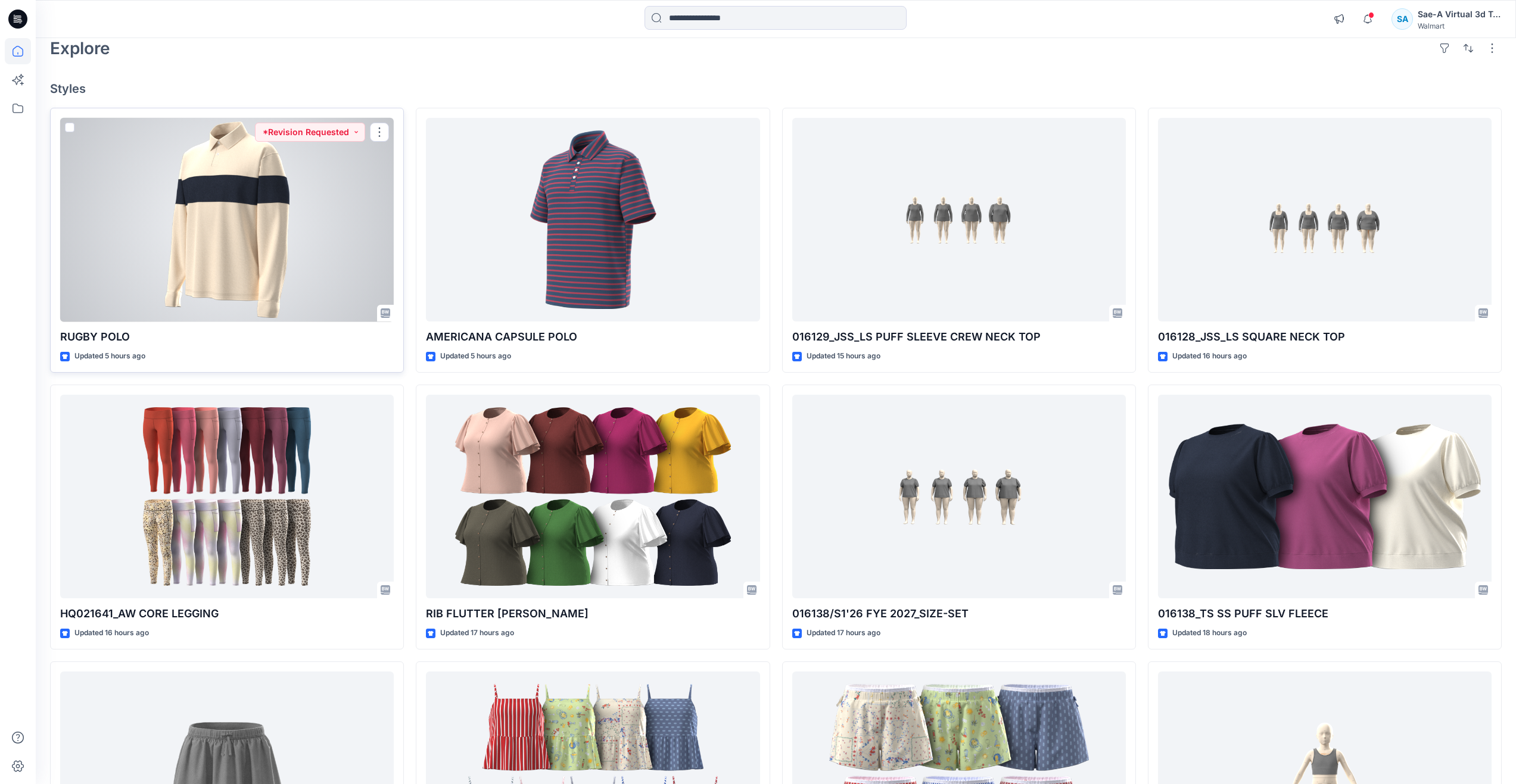
scroll to position [0, 0]
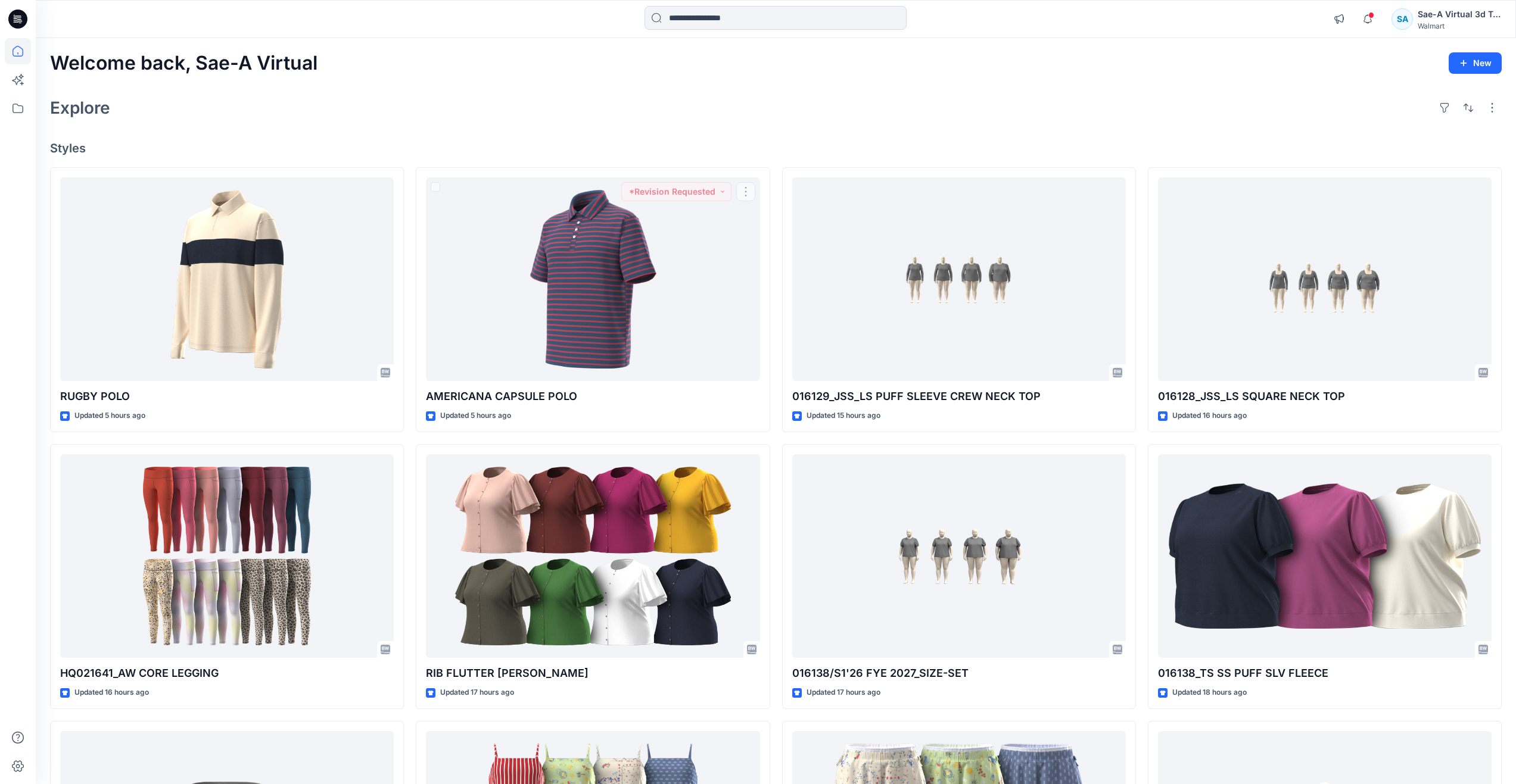
drag, startPoint x: 556, startPoint y: 119, endPoint x: 512, endPoint y: 91, distance: 52.2
click at [556, 119] on div "Explore" at bounding box center [776, 107] width 1452 height 28
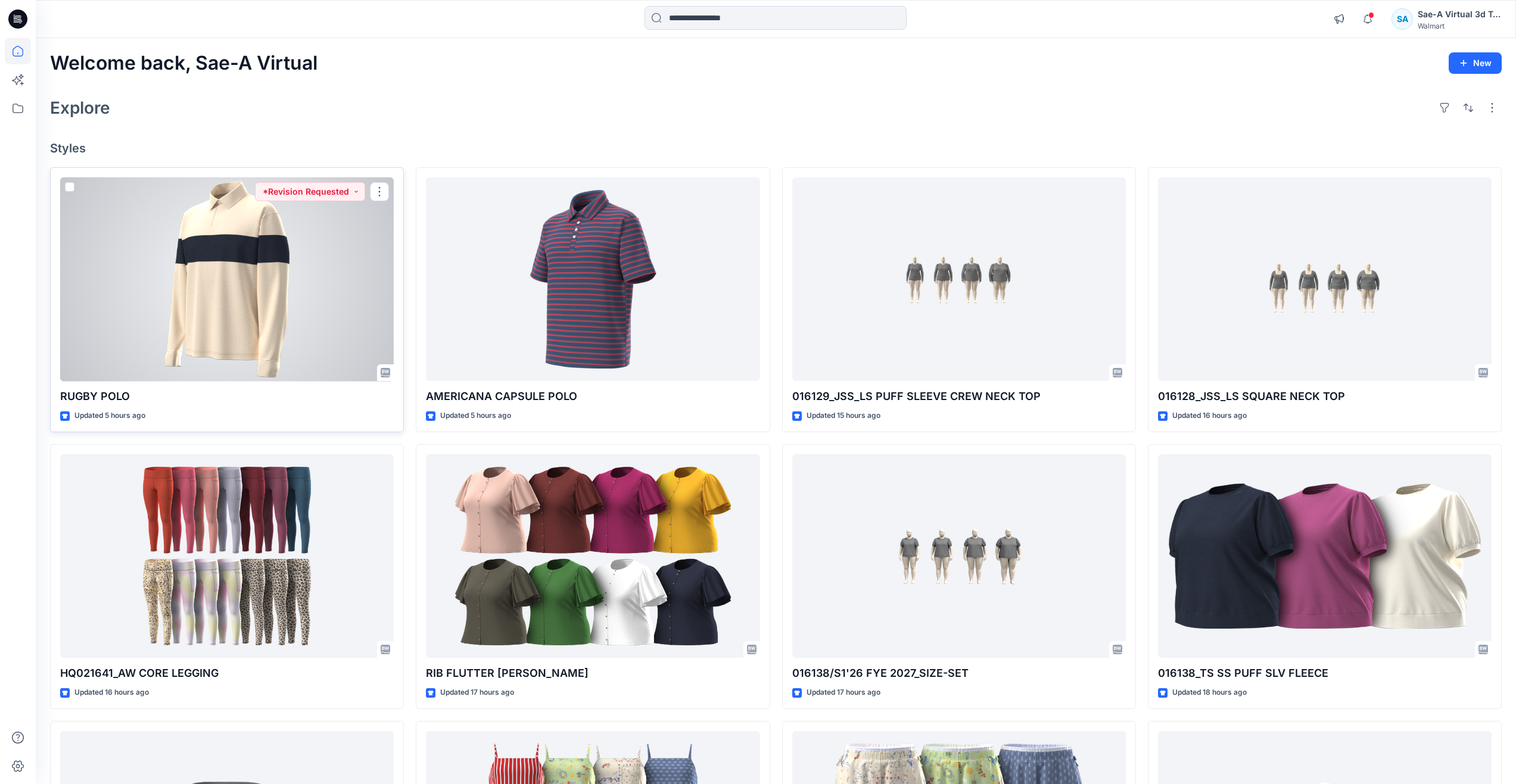
click at [244, 285] on div at bounding box center [227, 279] width 333 height 204
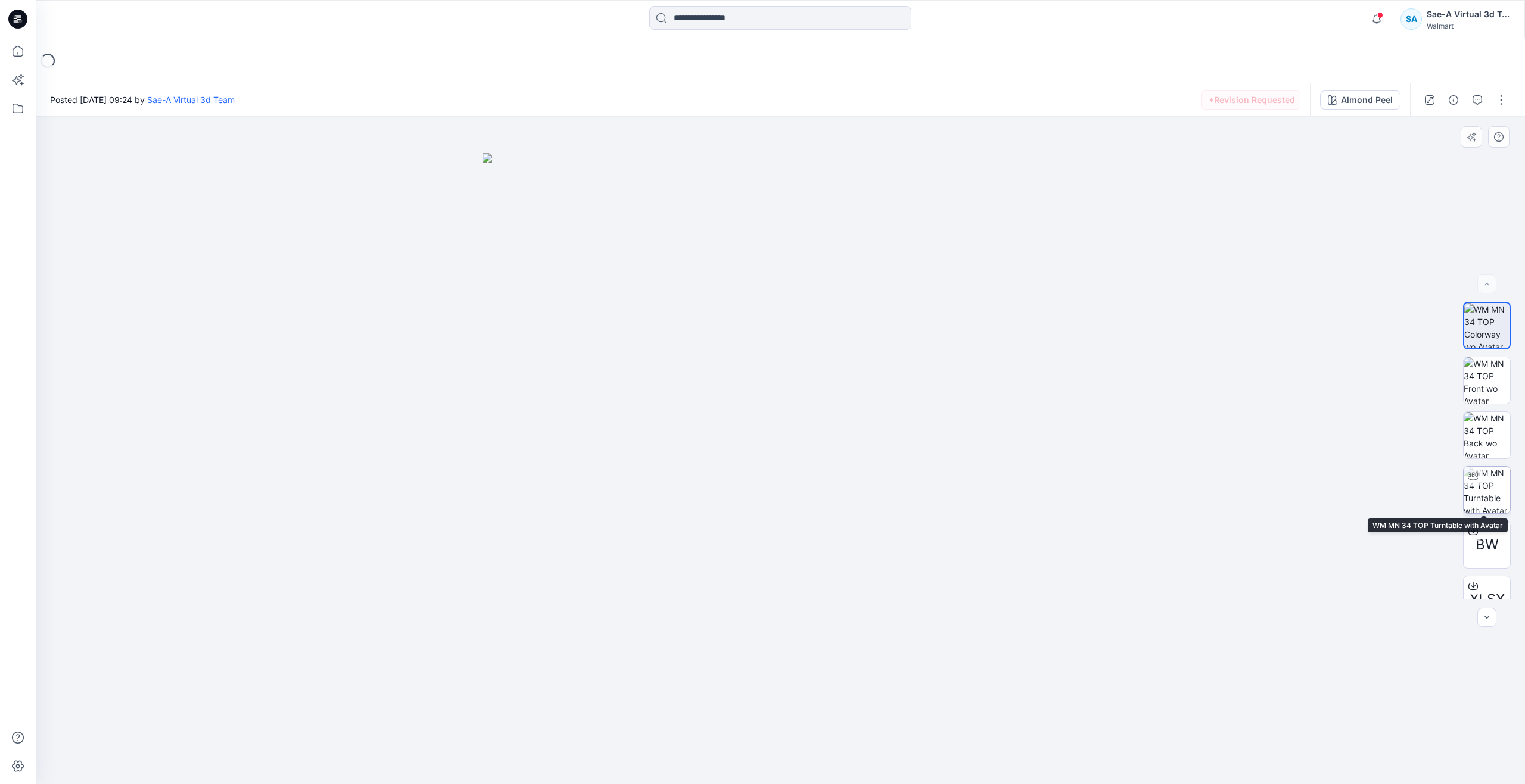
click at [1476, 485] on div at bounding box center [1474, 476] width 19 height 19
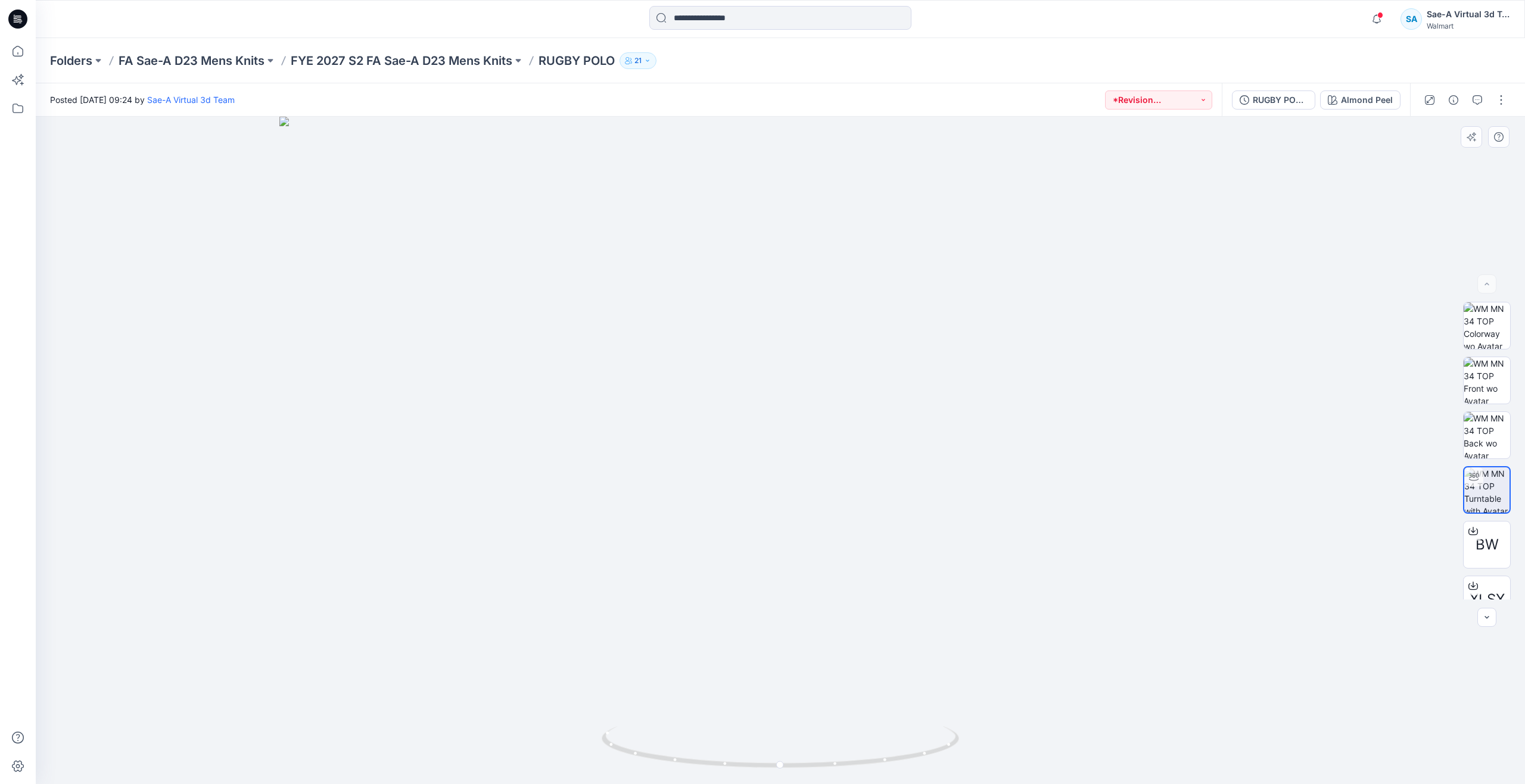
drag, startPoint x: 874, startPoint y: 279, endPoint x: 856, endPoint y: 467, distance: 188.9
click at [14, 55] on icon at bounding box center [17, 51] width 26 height 26
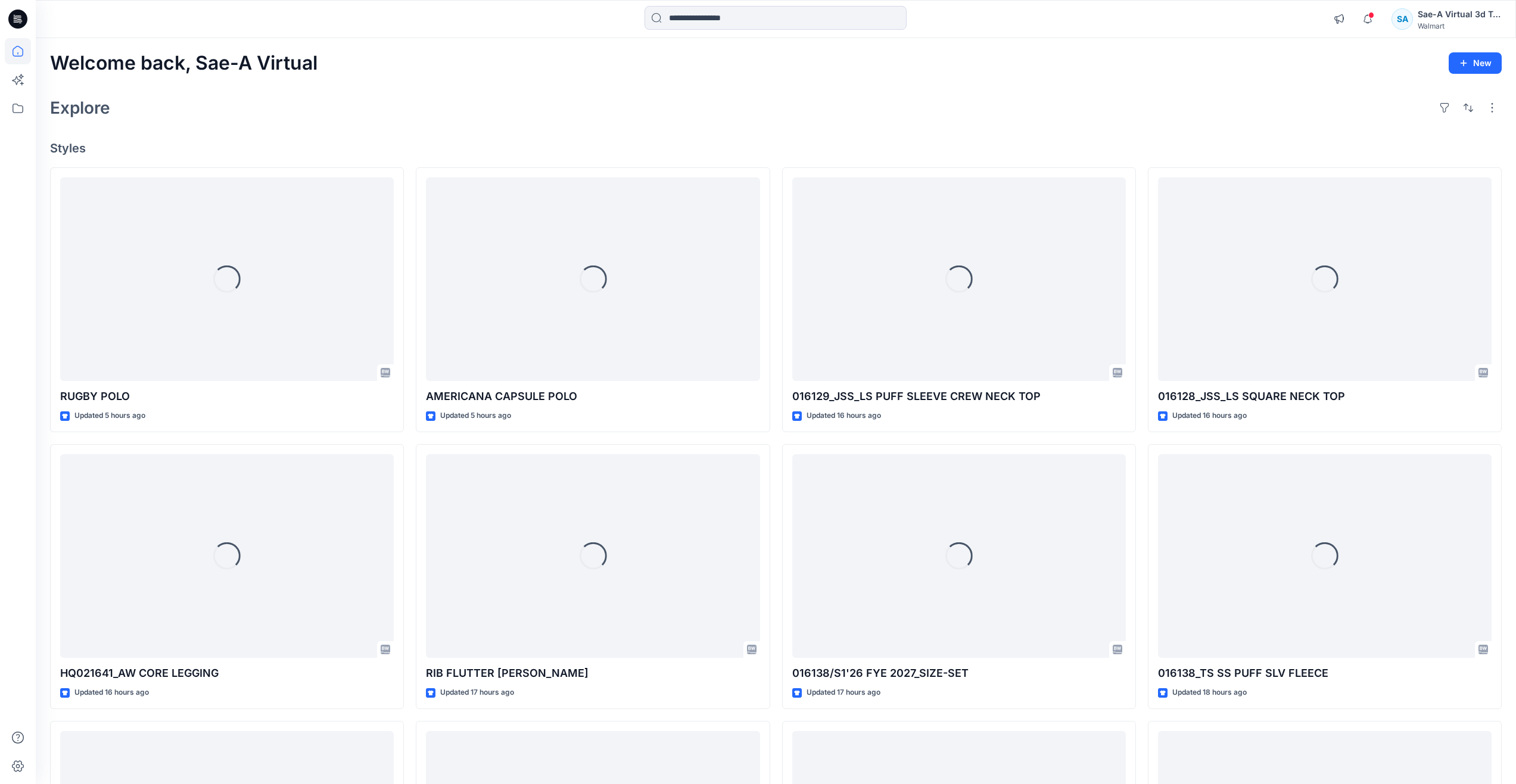
click at [479, 111] on div "Explore" at bounding box center [776, 107] width 1452 height 28
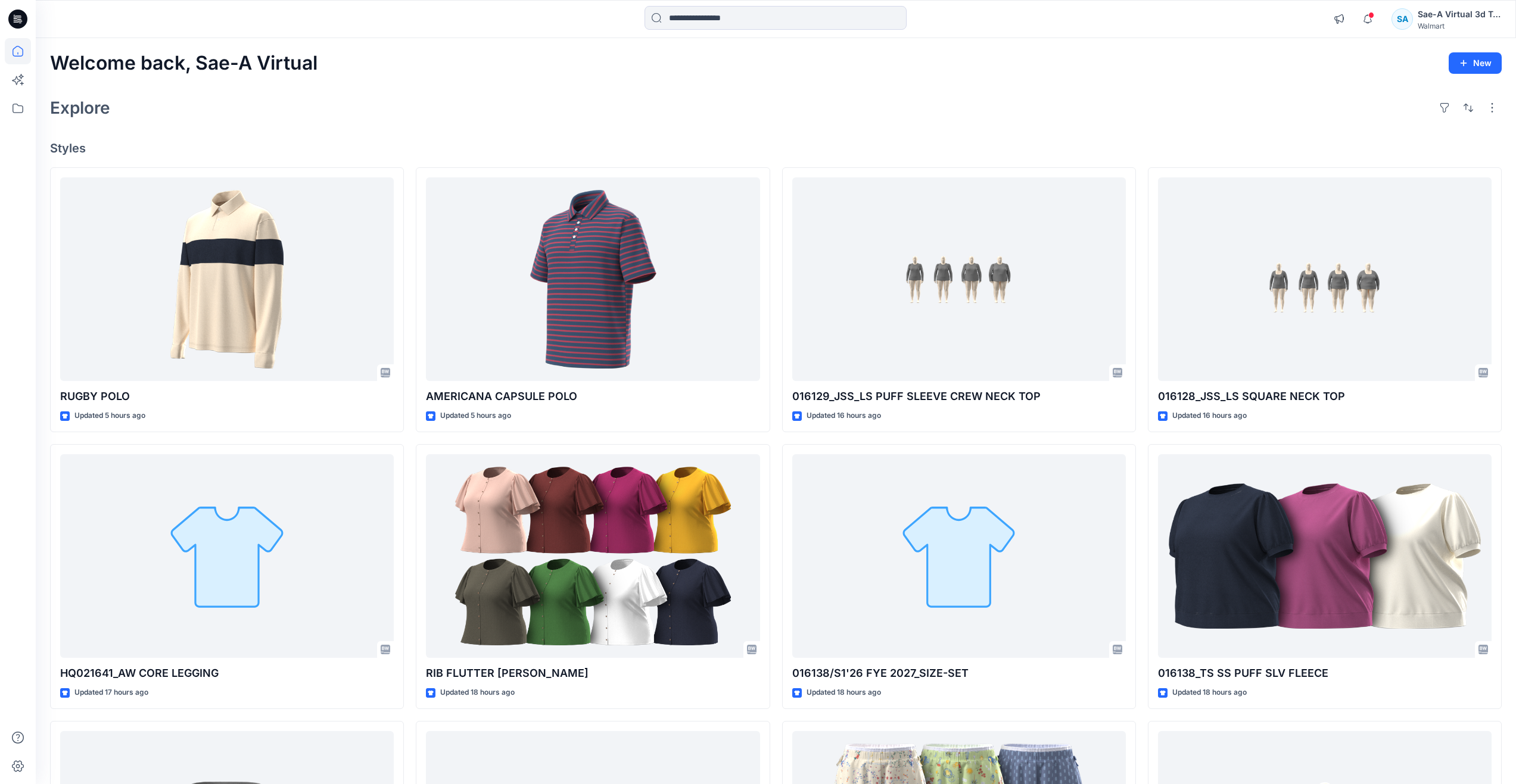
click at [407, 79] on div "Welcome back, Sae-A Virtual New Explore Styles RUGBY POLO Updated 5 hours ago H…" at bounding box center [776, 540] width 1480 height 1005
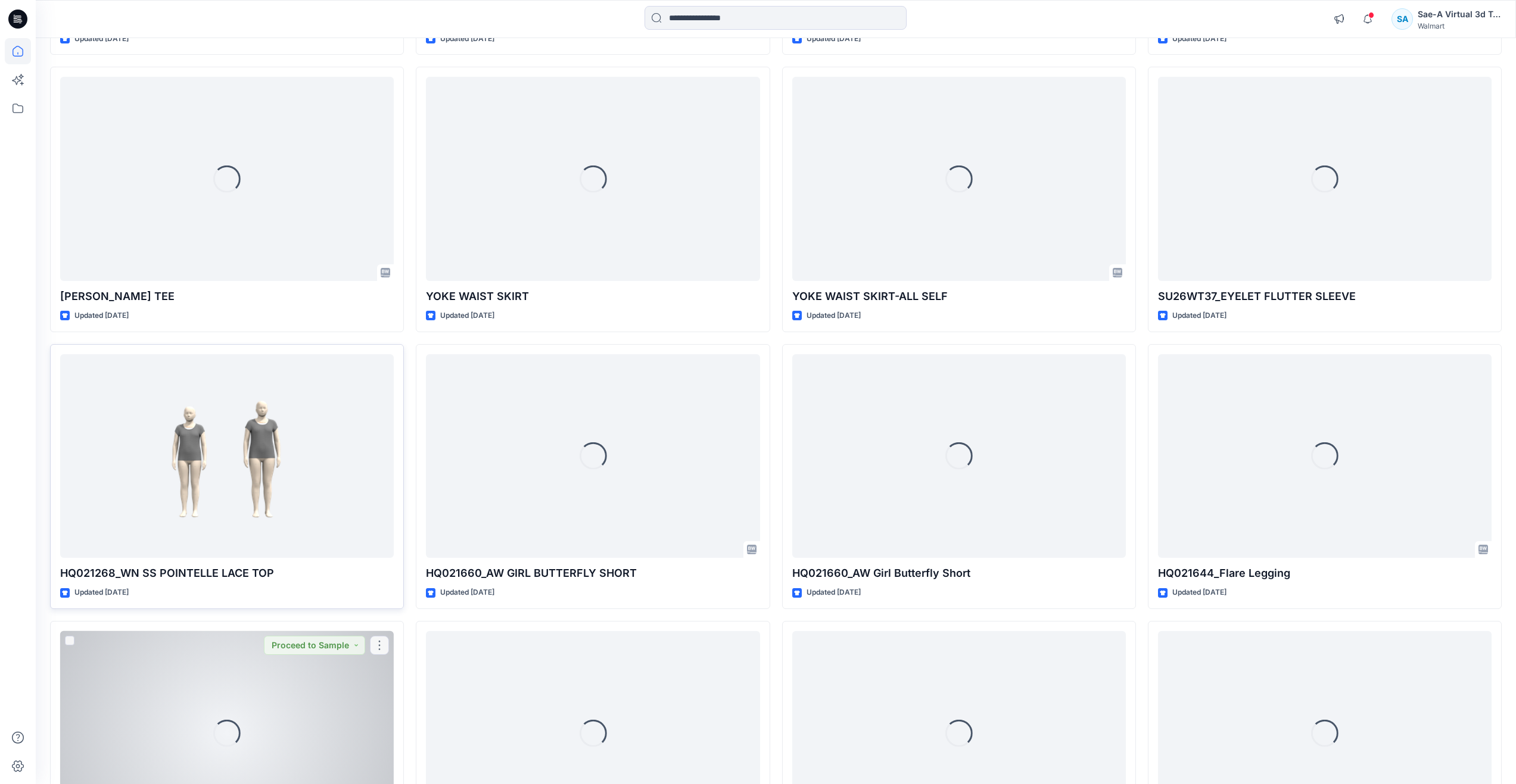
scroll to position [1209, 0]
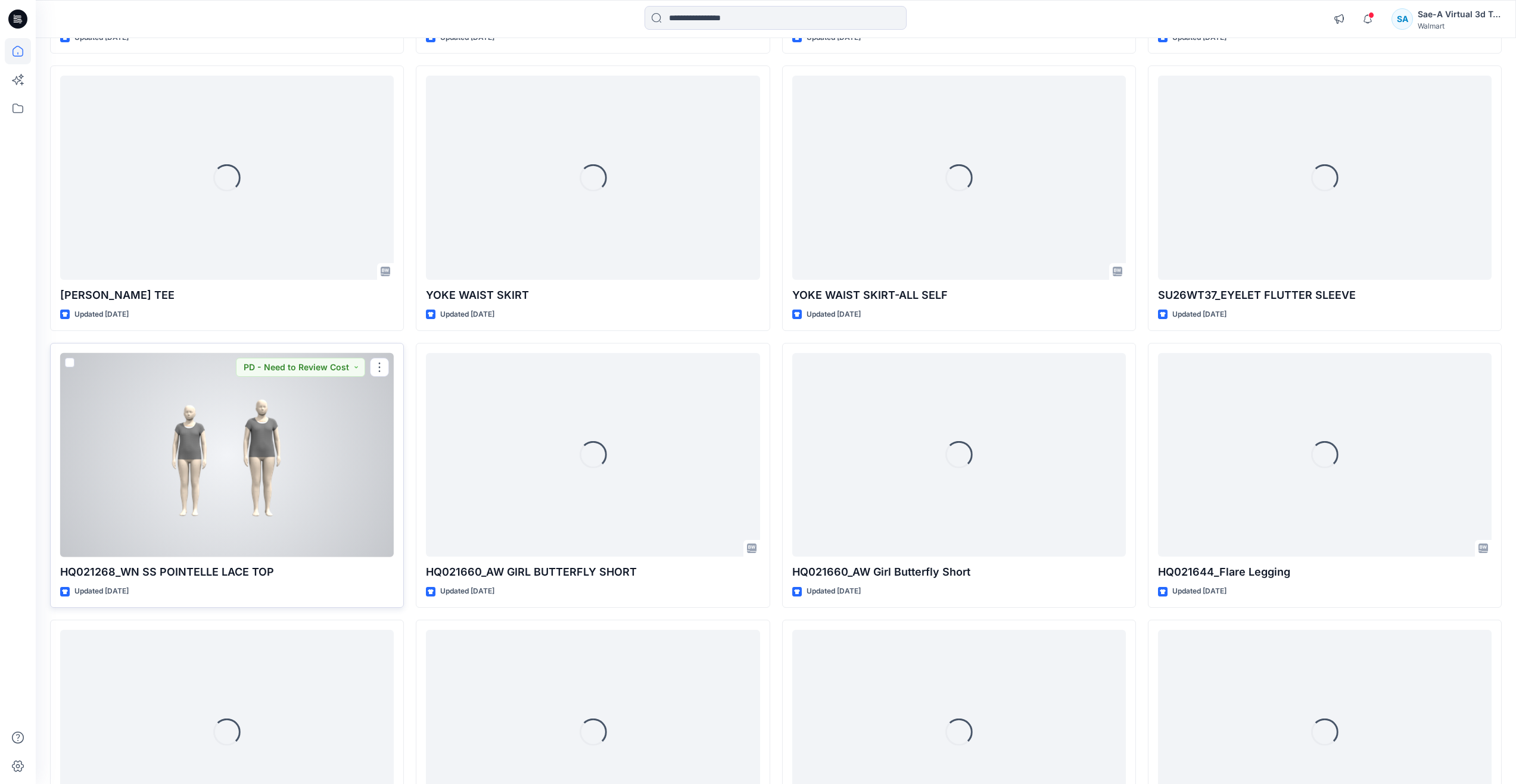
click at [217, 490] on div at bounding box center [227, 455] width 333 height 204
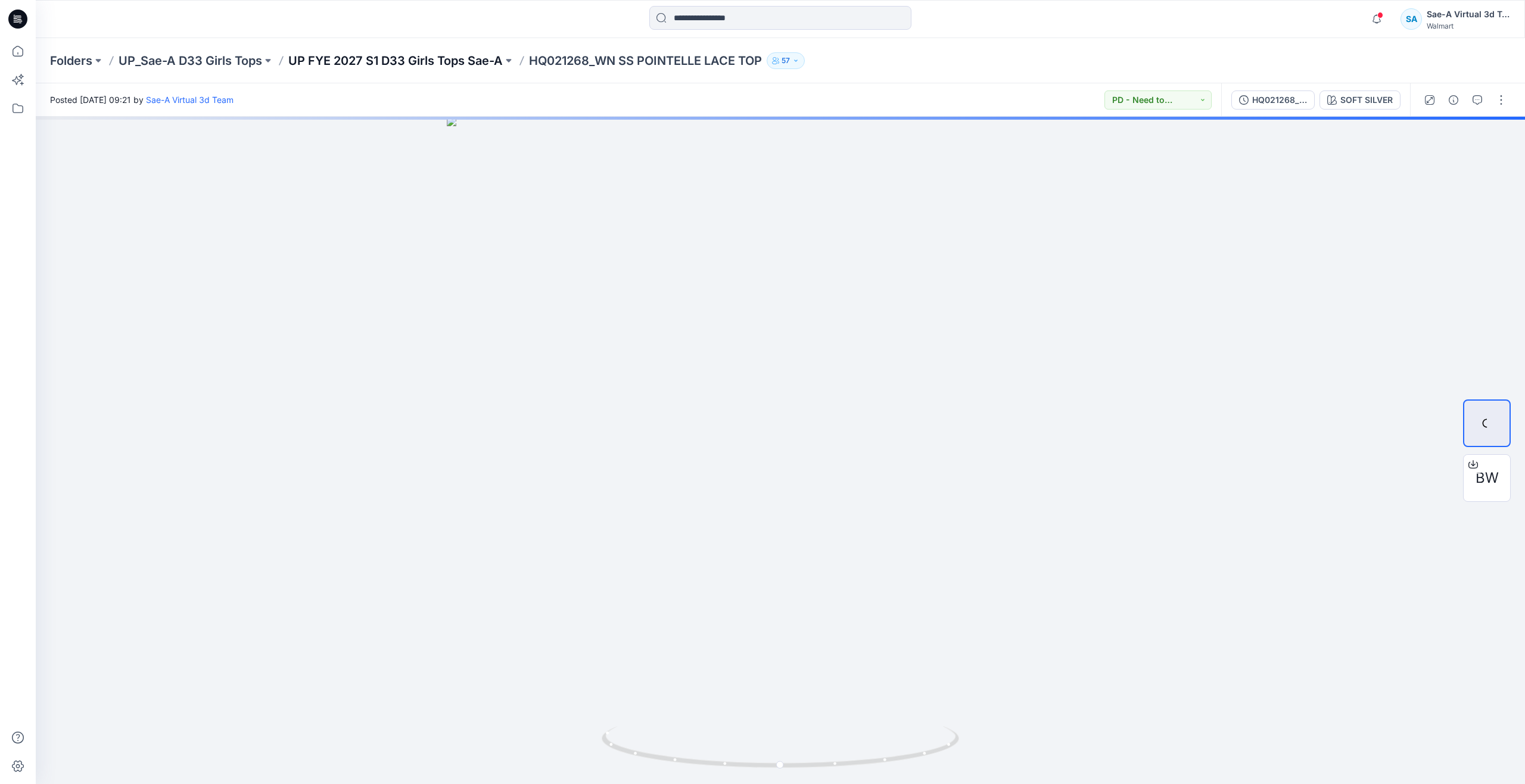
click at [356, 59] on p "UP FYE 2027 S1 D33 Girls Tops Sae-A" at bounding box center [396, 60] width 215 height 16
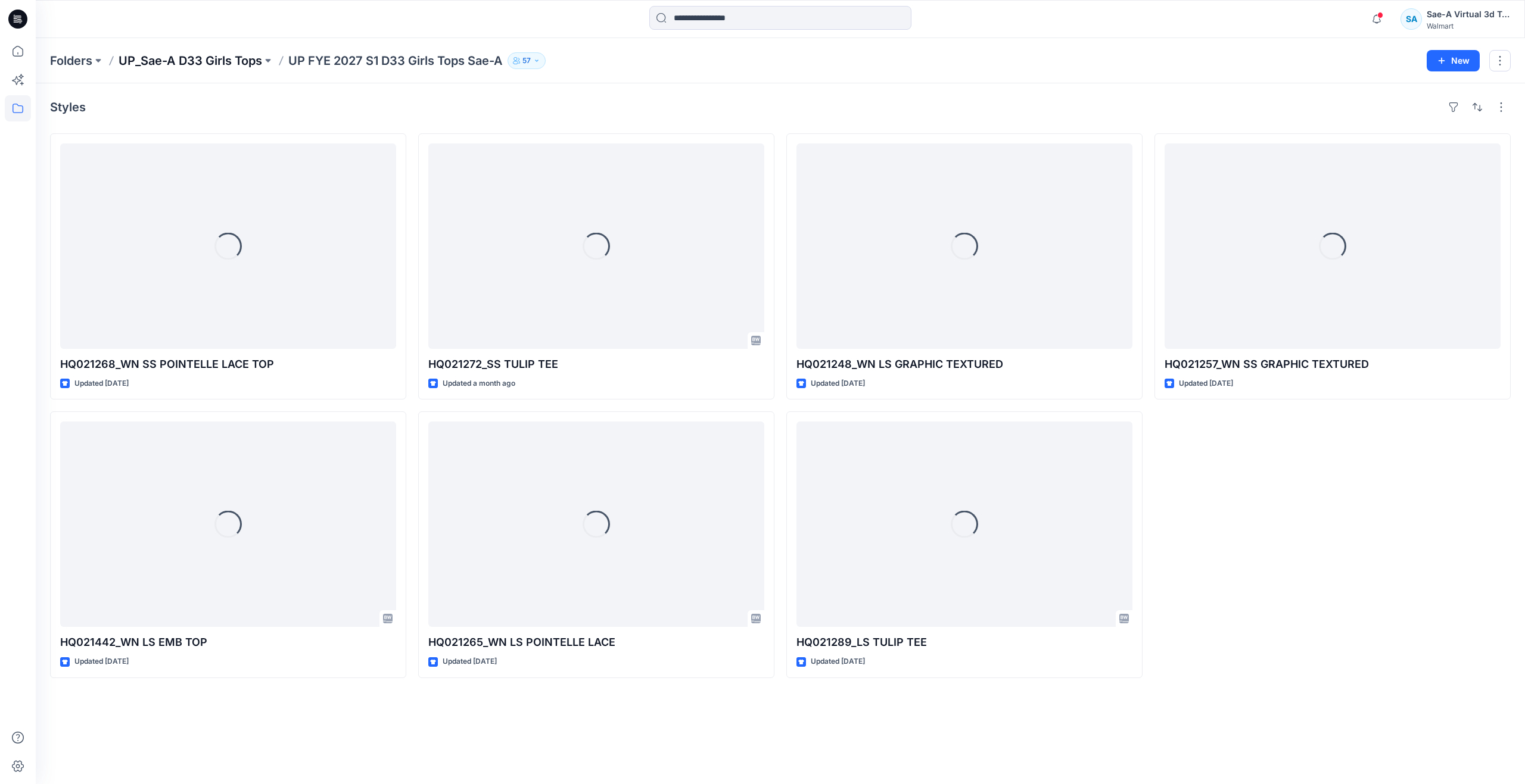
click at [219, 58] on p "UP_Sae-A D33 Girls Tops" at bounding box center [190, 60] width 144 height 16
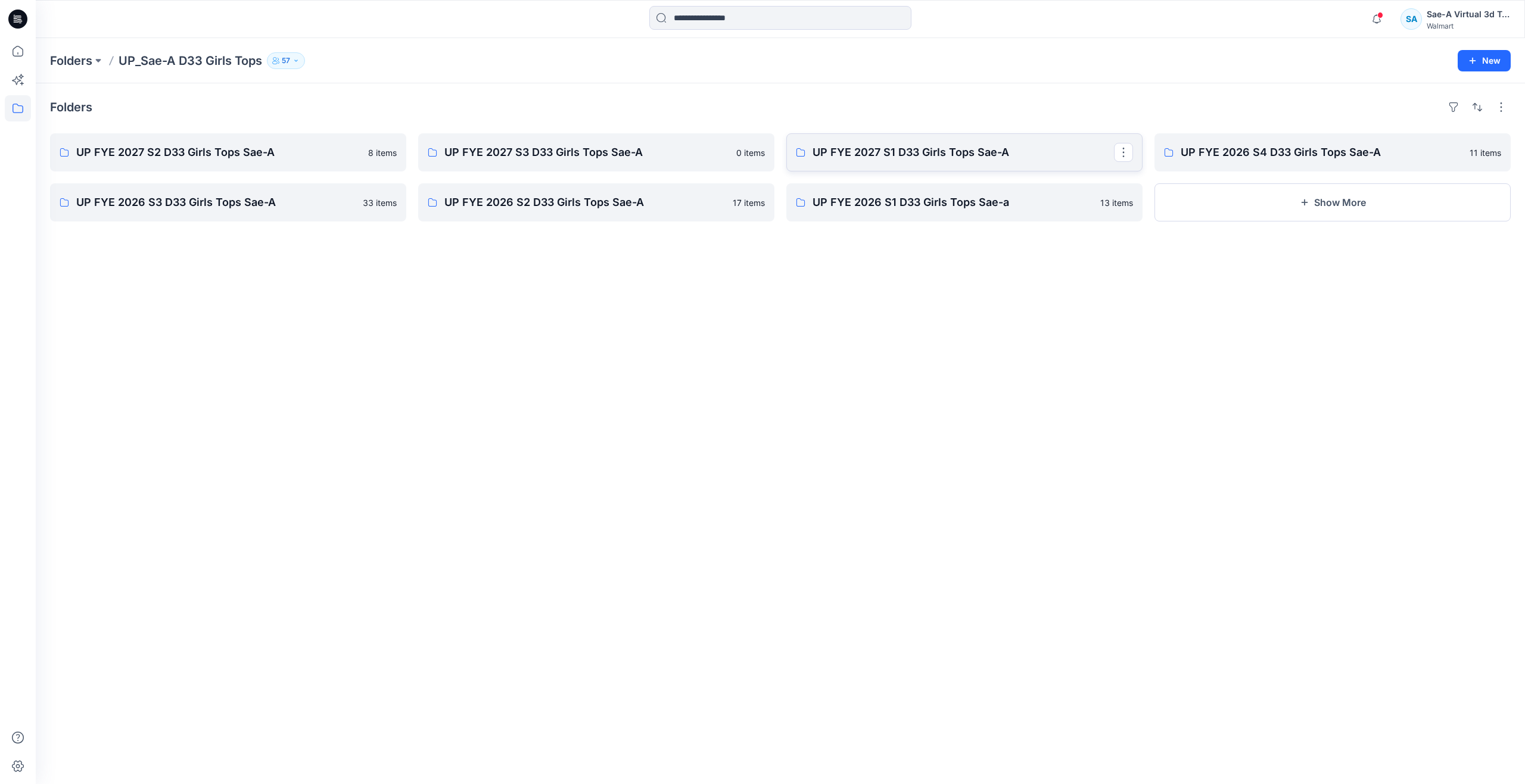
click at [916, 156] on p "UP FYE 2027 S1 D33 Girls Tops Sae-A" at bounding box center [963, 152] width 301 height 16
click at [1233, 154] on p "UP FYE 2026 S4 D33 Girls Tops Sae-A" at bounding box center [1331, 152] width 301 height 16
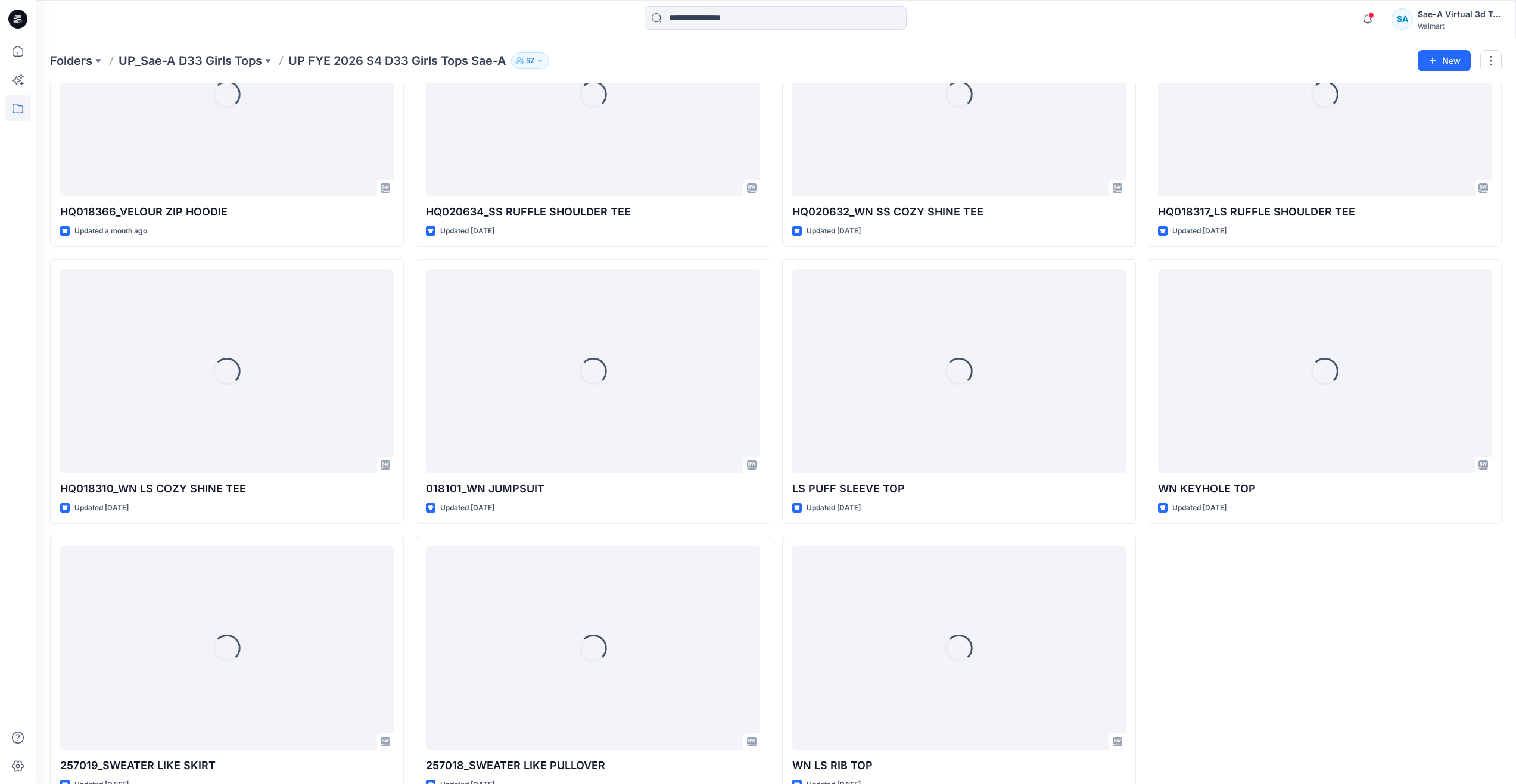
scroll to position [183, 0]
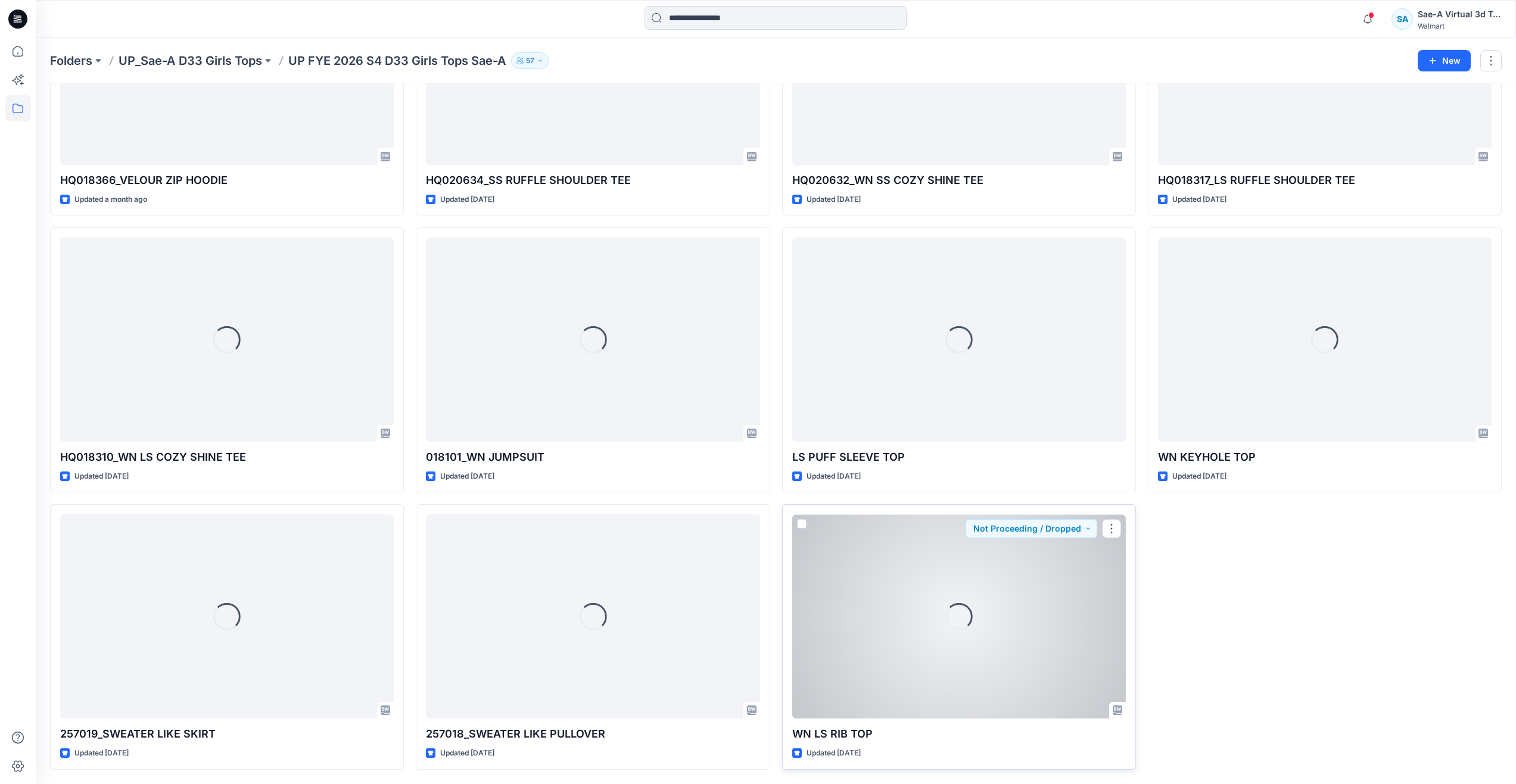
click at [819, 664] on div "Loading..." at bounding box center [958, 616] width 333 height 204
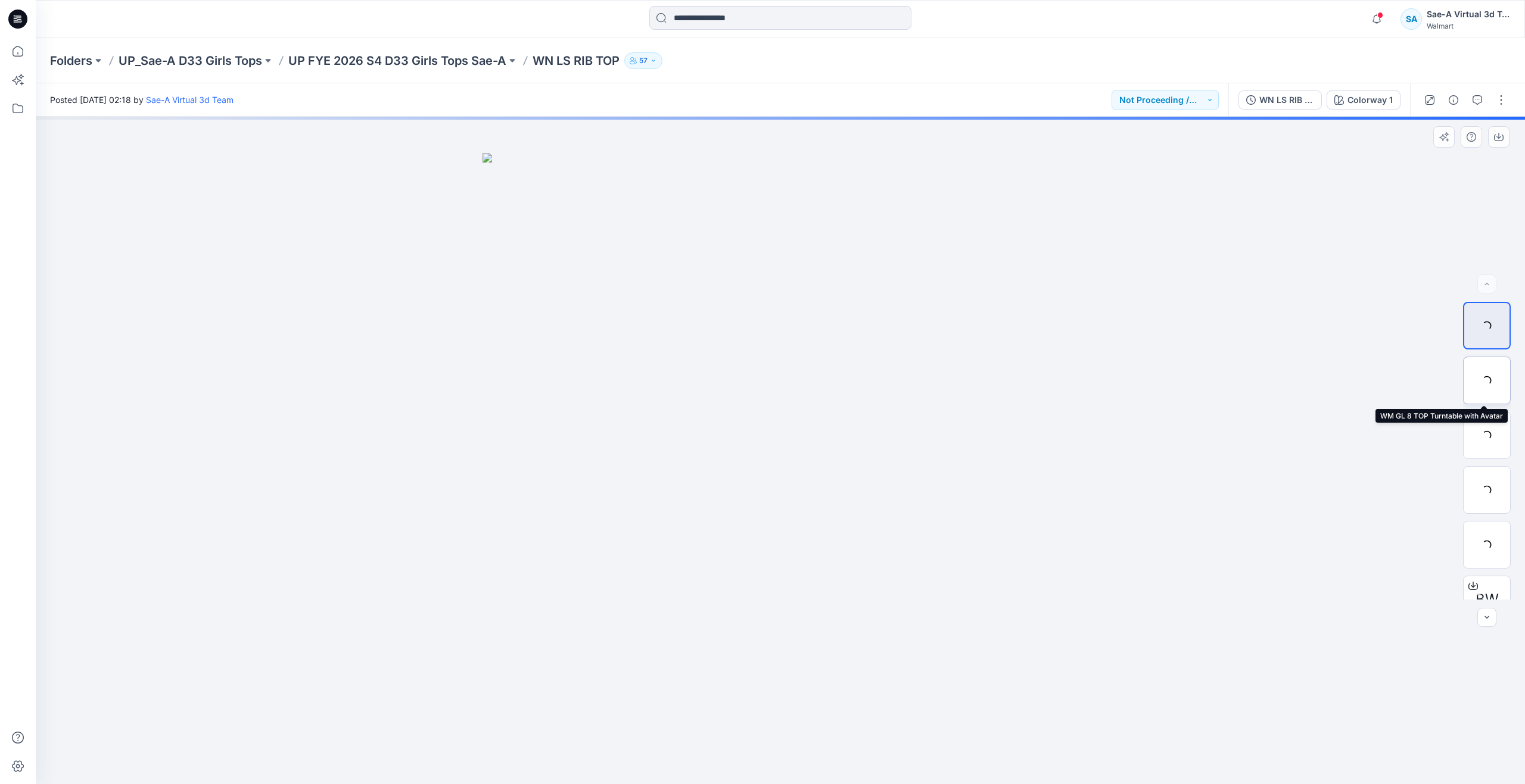
click at [1481, 378] on div at bounding box center [1487, 380] width 48 height 48
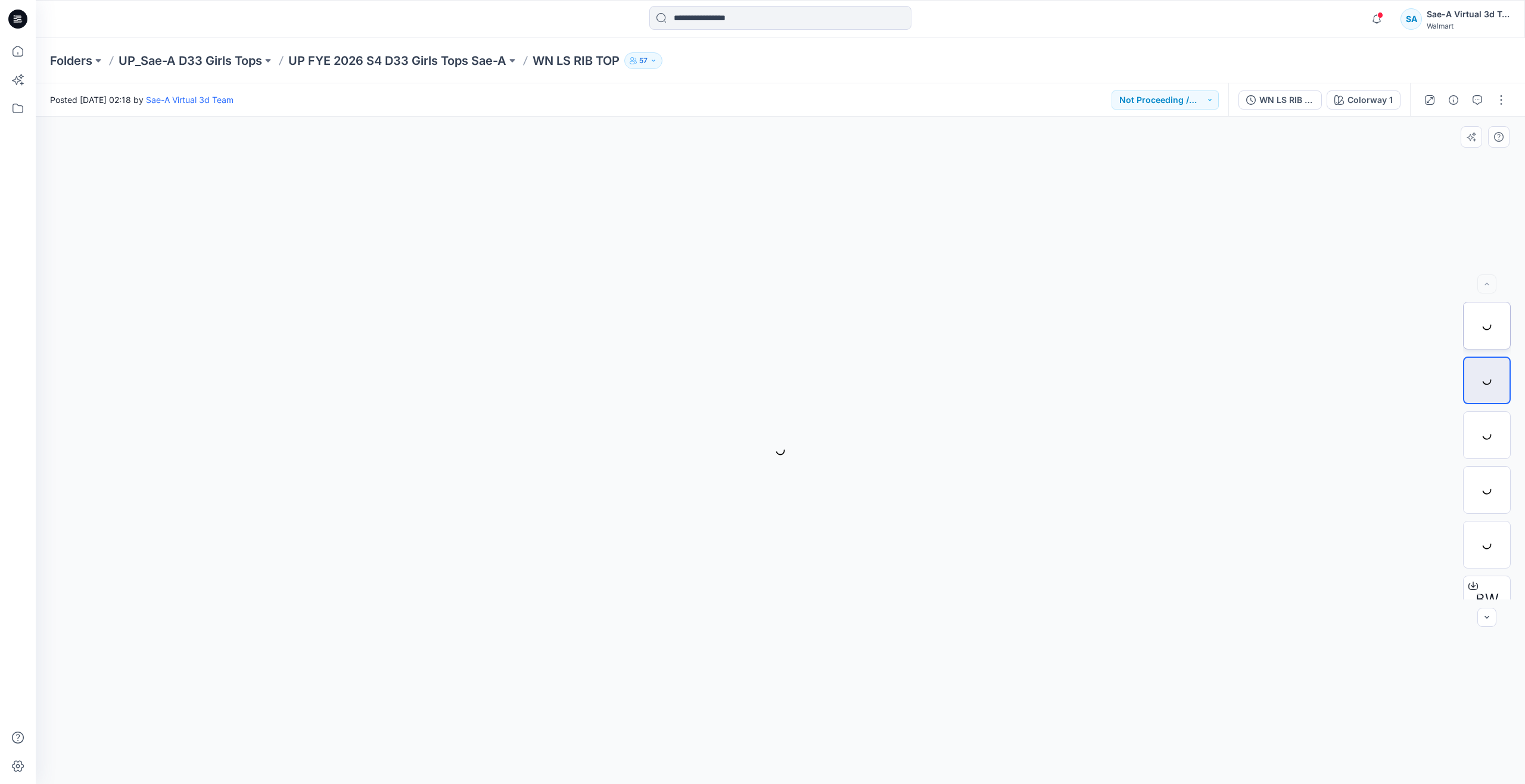
click at [1489, 326] on div at bounding box center [1487, 326] width 48 height 48
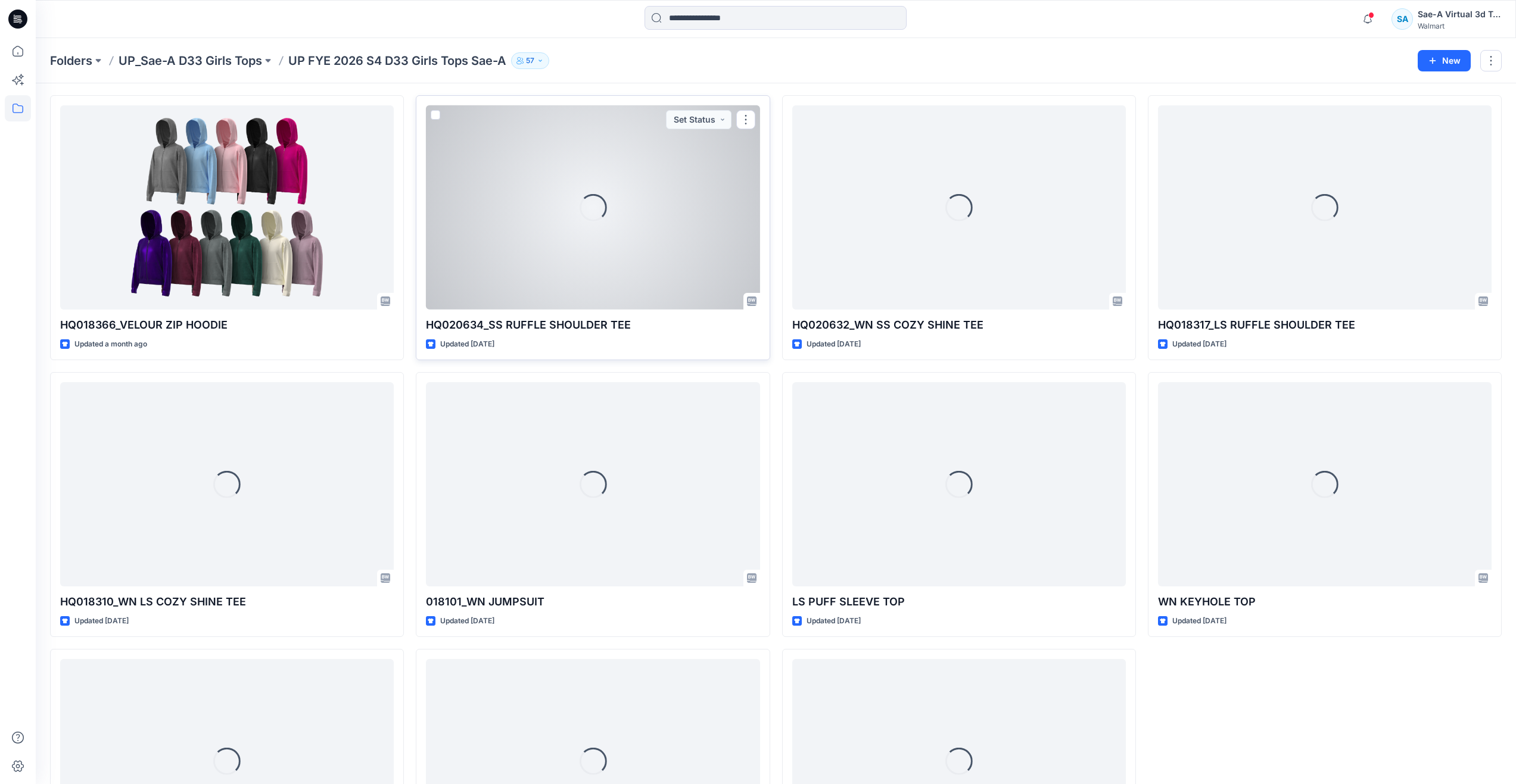
scroll to position [60, 0]
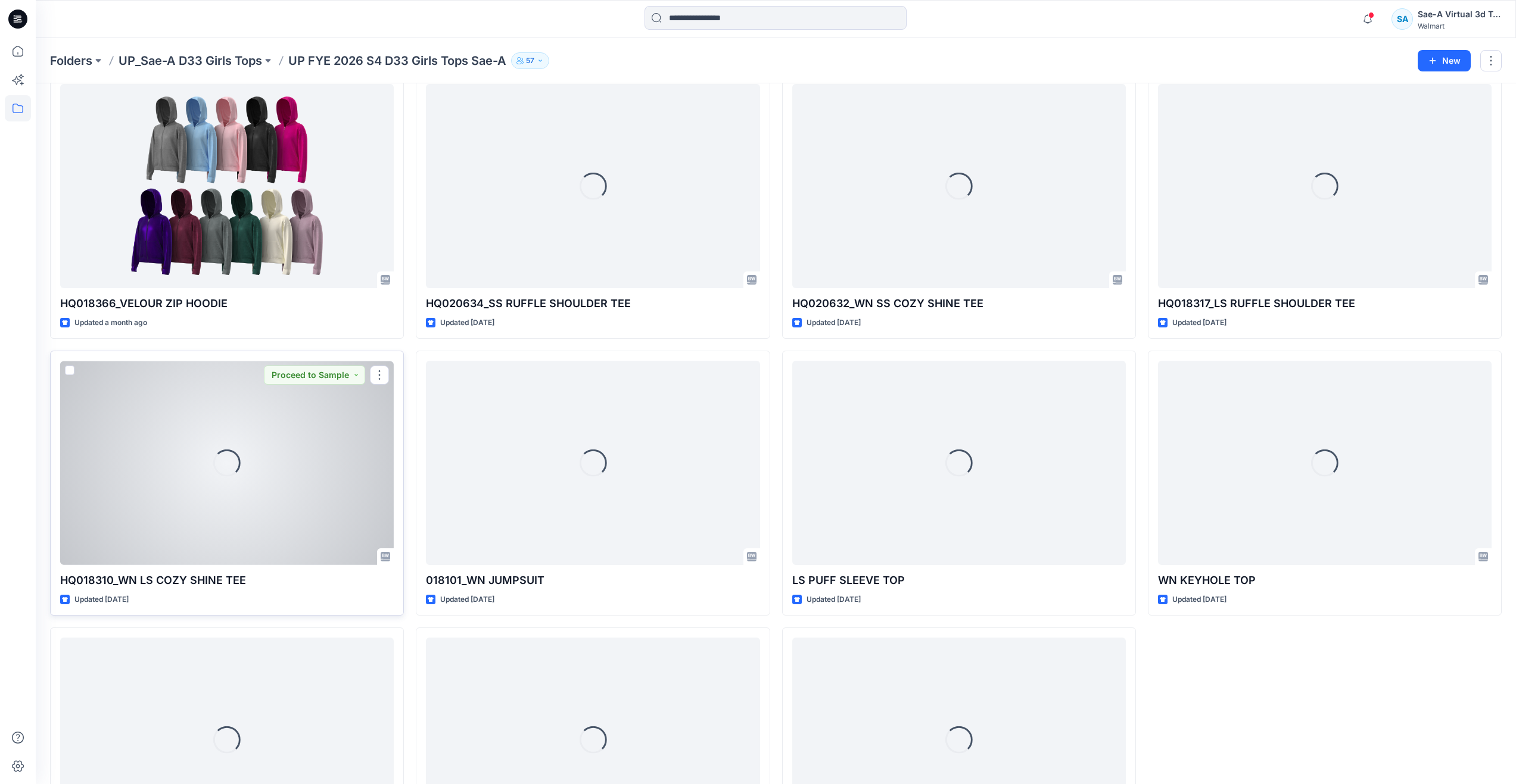
click at [257, 416] on div "Loading..." at bounding box center [227, 463] width 333 height 204
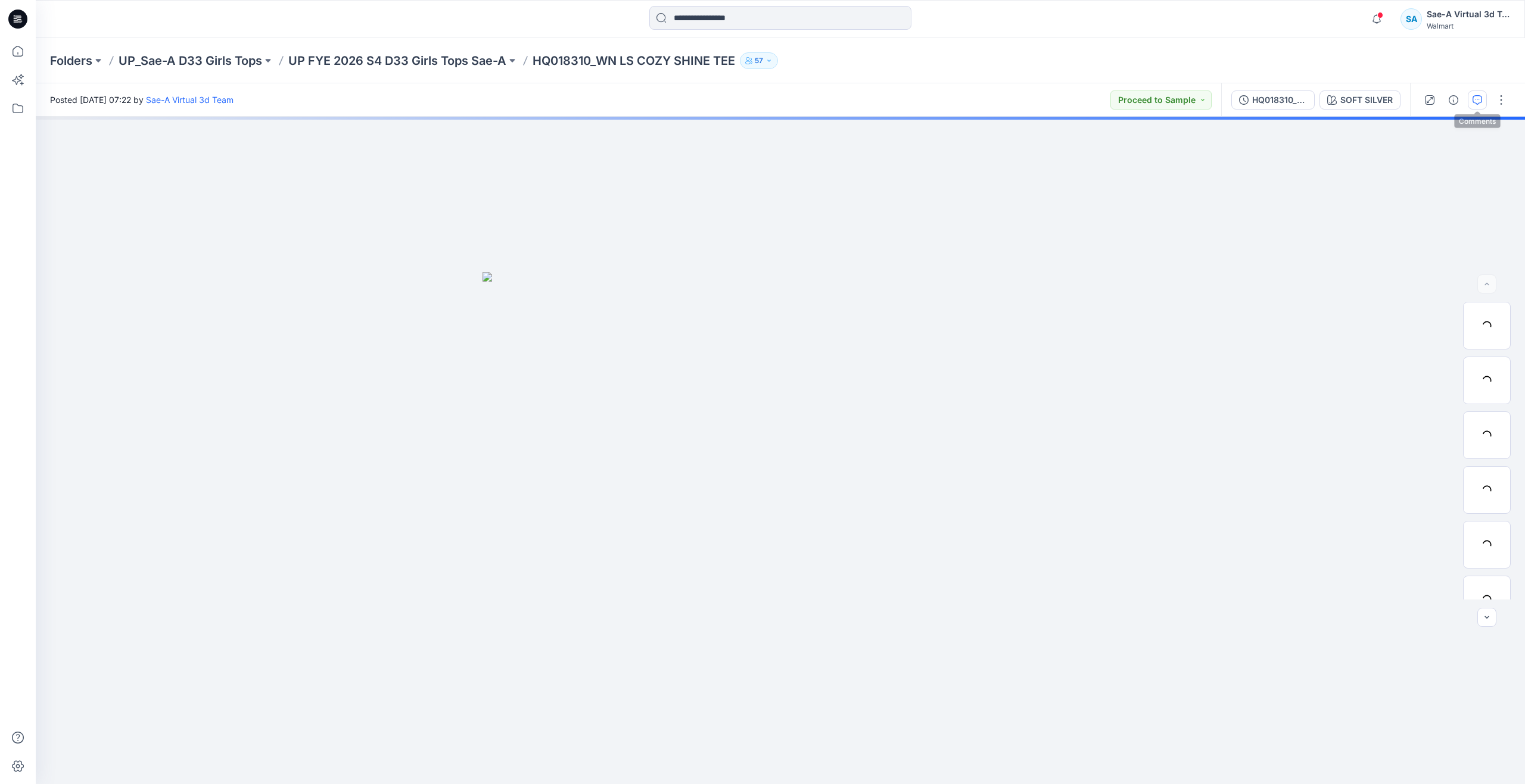
click at [1468, 98] on button "button" at bounding box center [1477, 100] width 19 height 19
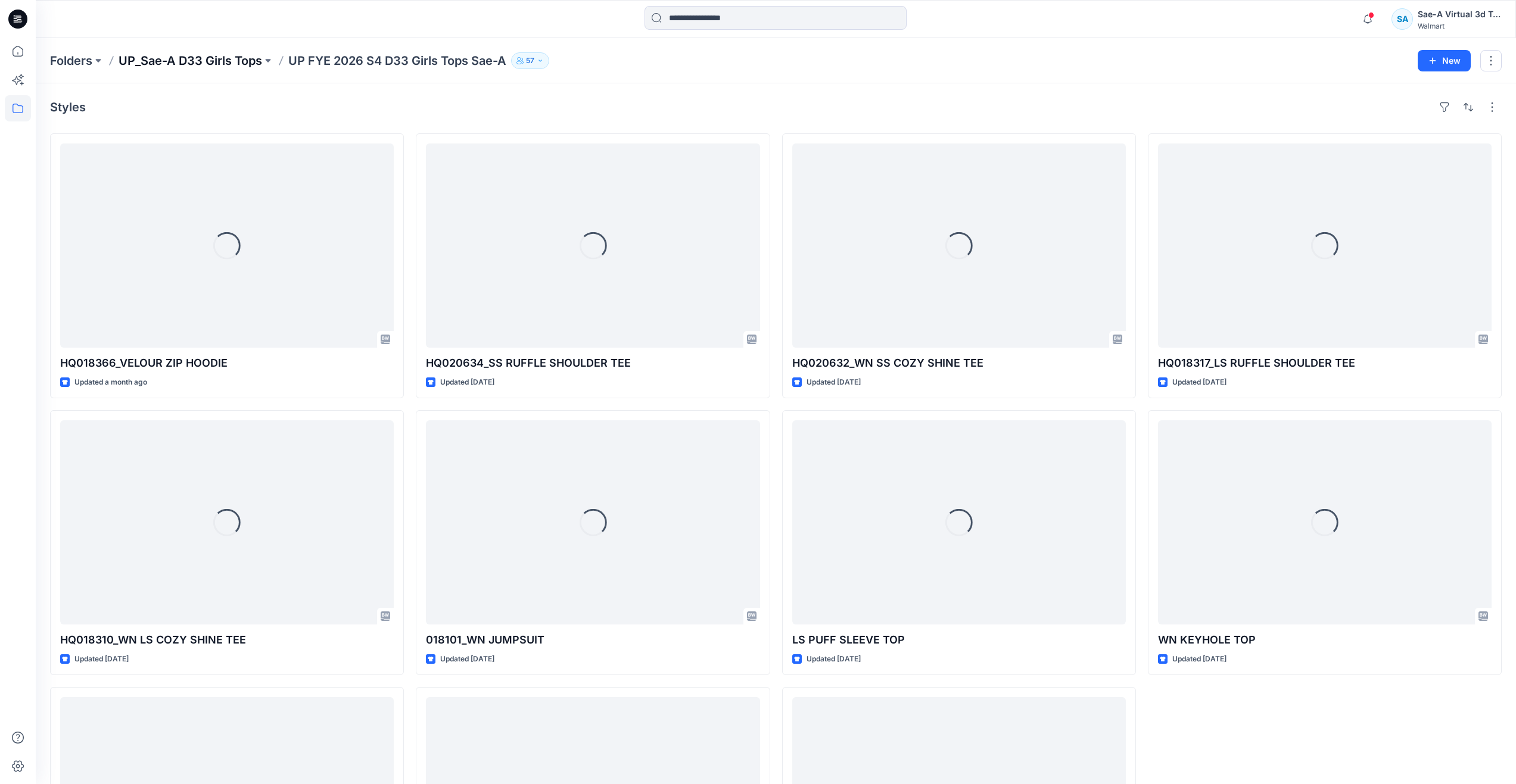
click at [242, 64] on p "UP_Sae-A D33 Girls Tops" at bounding box center [190, 60] width 144 height 16
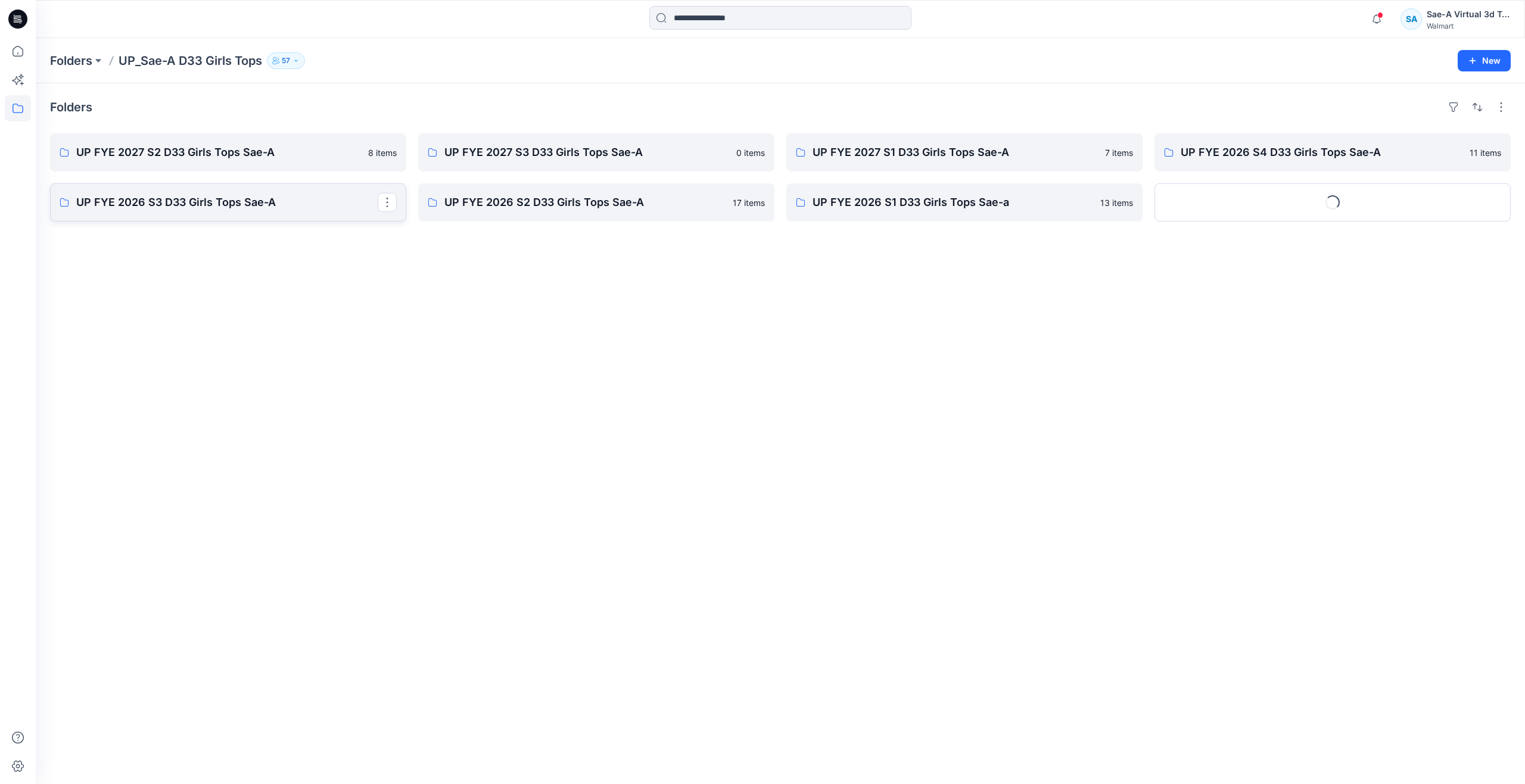
click at [236, 197] on p "UP FYE 2026 S3 D33 Girls Tops Sae-A" at bounding box center [227, 202] width 301 height 16
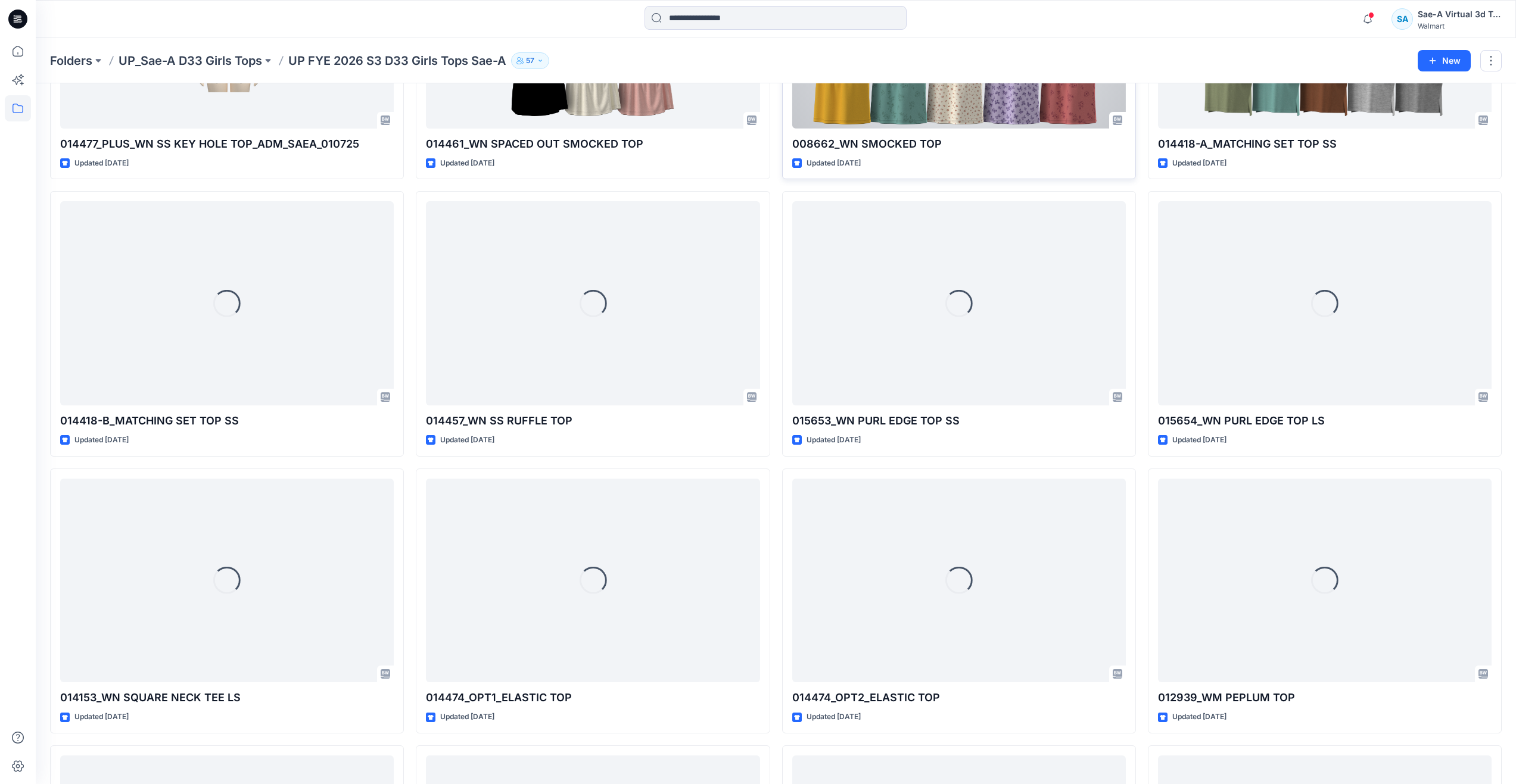
scroll to position [461, 0]
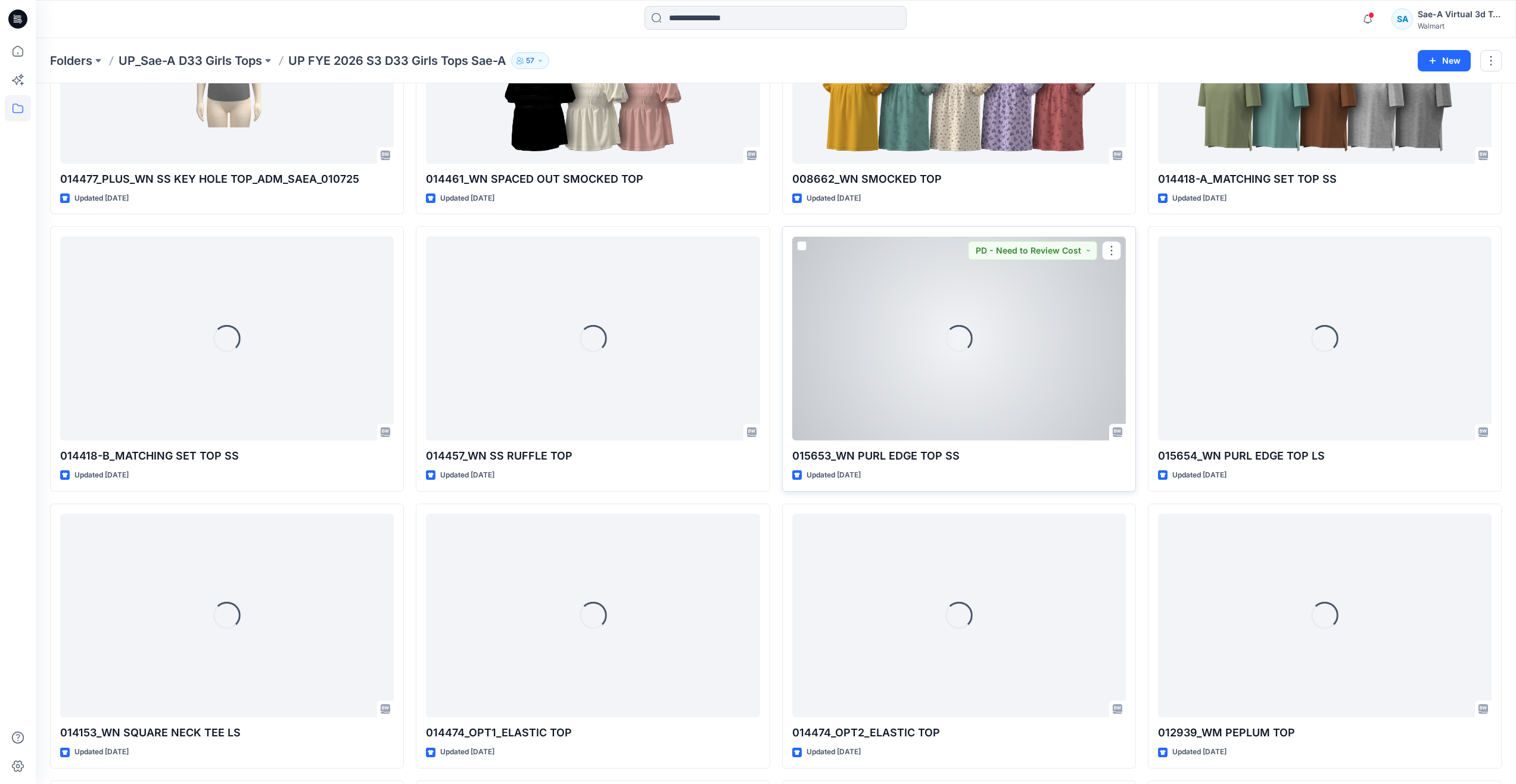
click at [998, 414] on div "Loading..." at bounding box center [958, 338] width 333 height 204
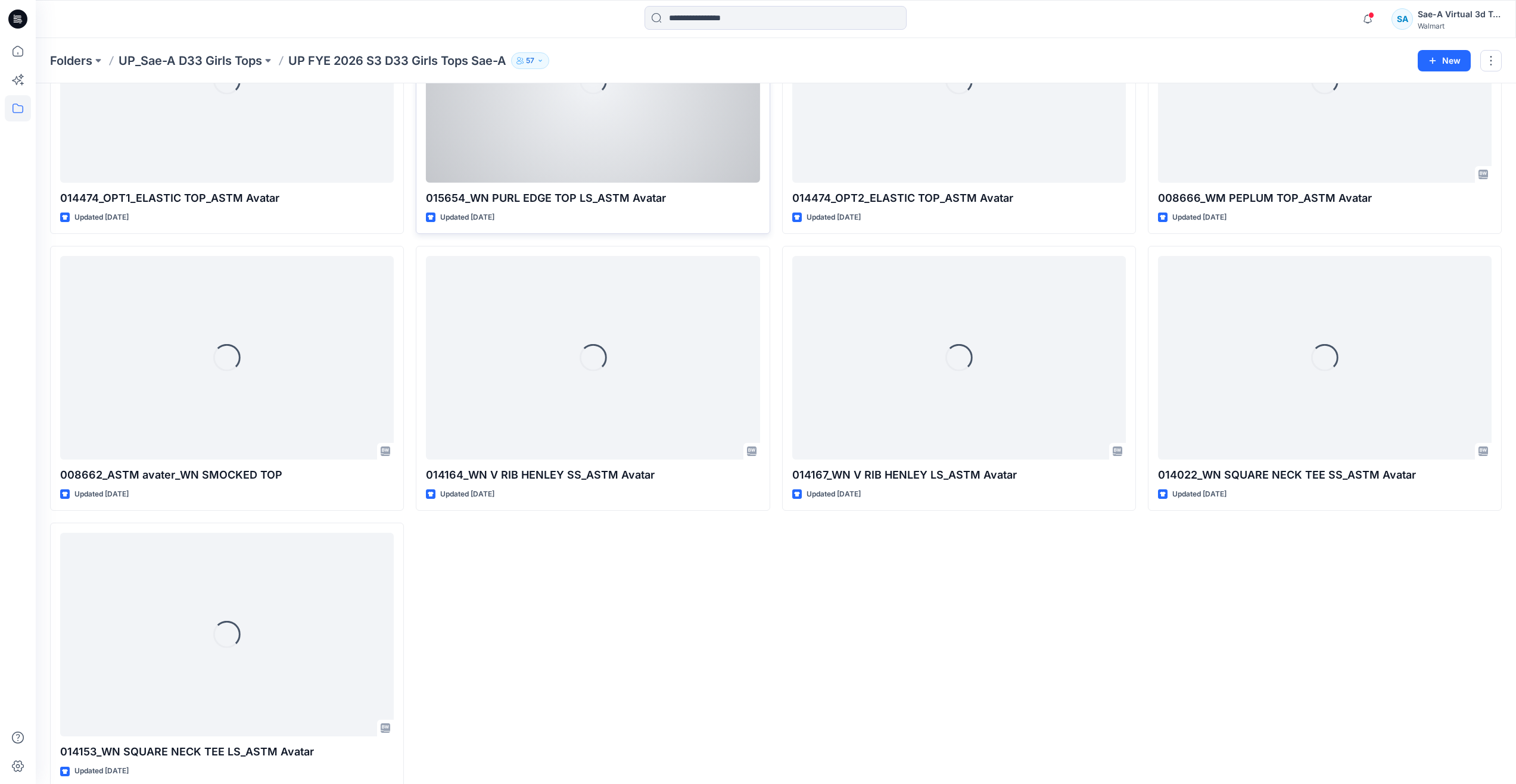
scroll to position [1830, 0]
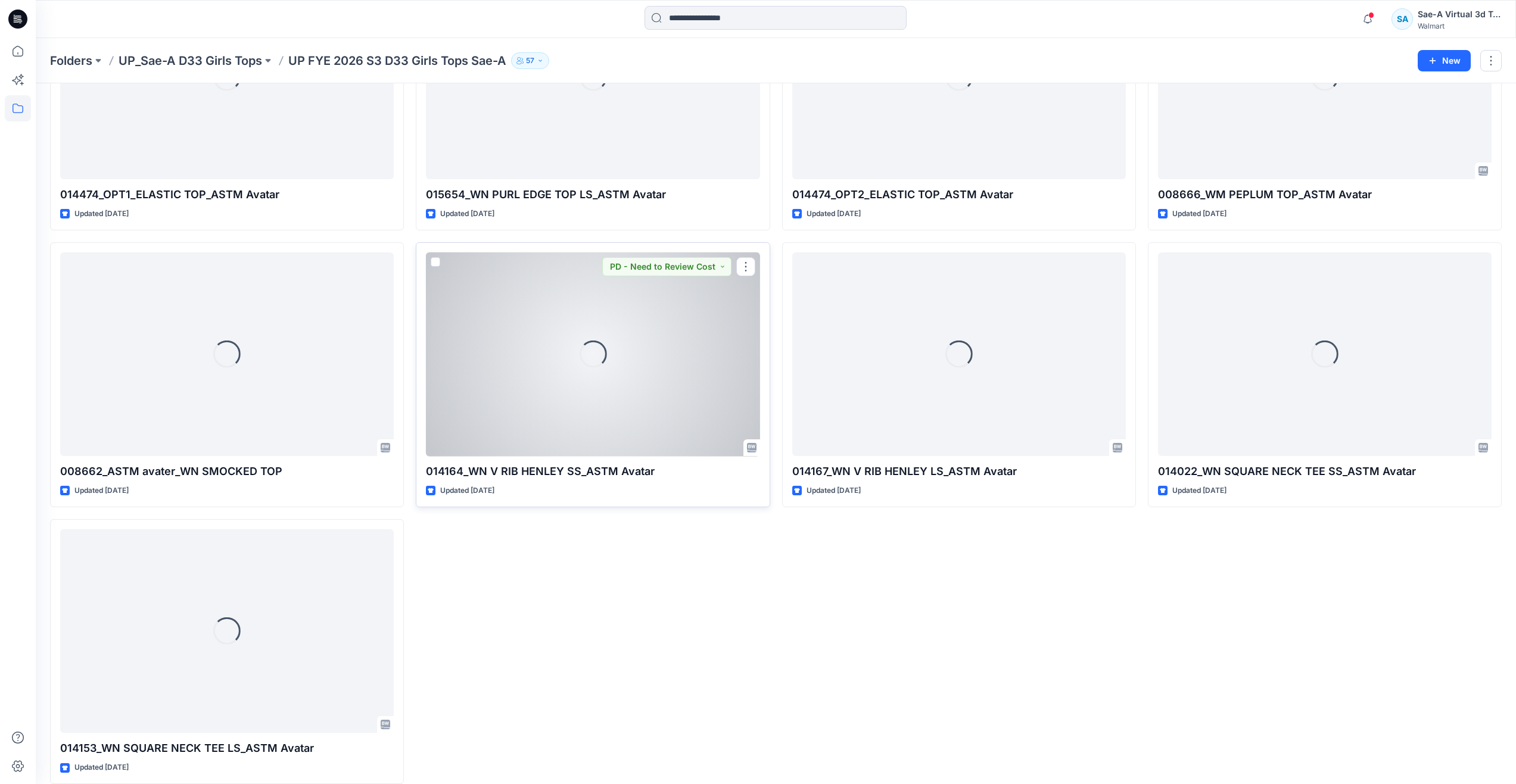
click at [476, 347] on div "Loading..." at bounding box center [592, 355] width 333 height 204
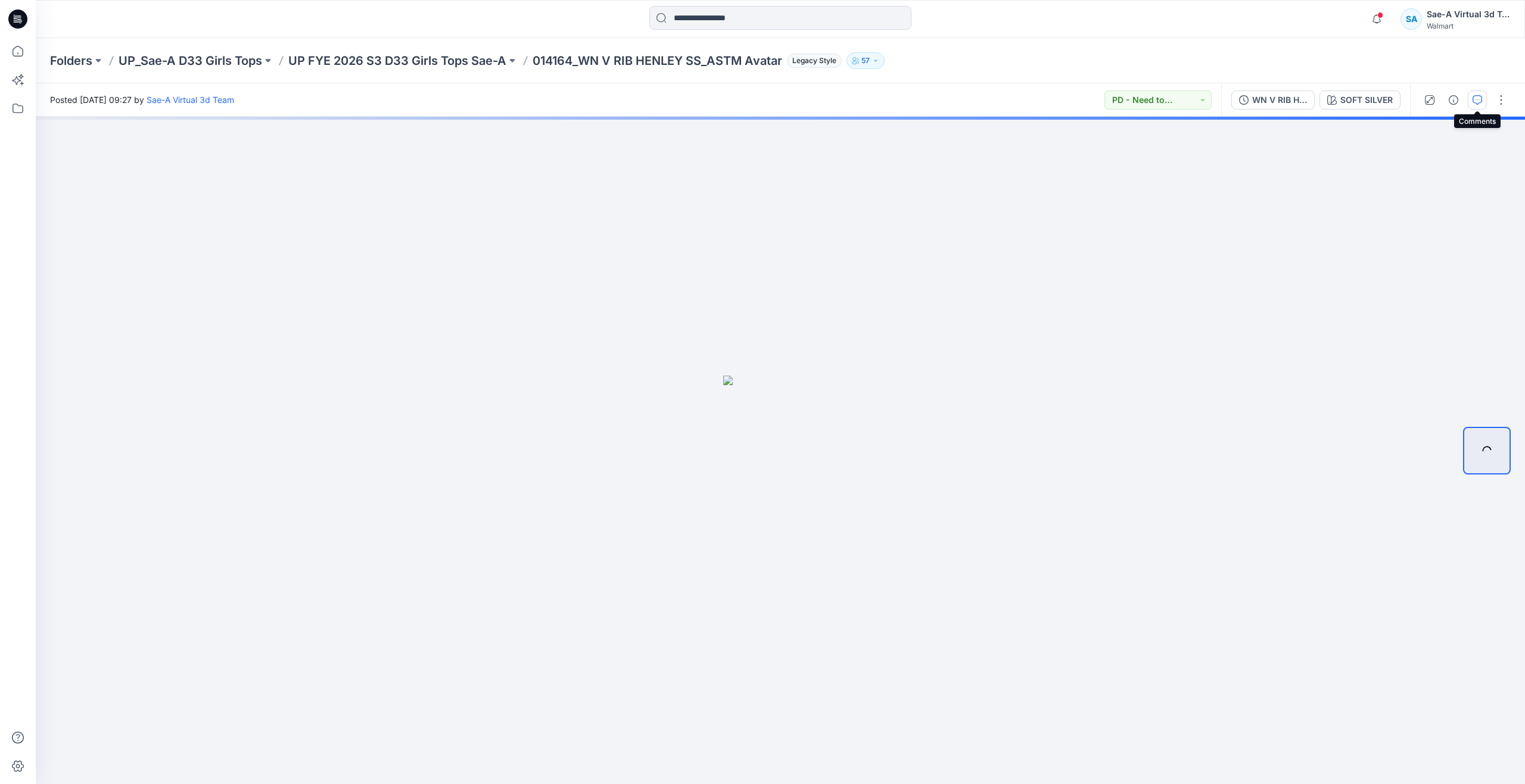
click at [1471, 102] on button "button" at bounding box center [1477, 100] width 19 height 19
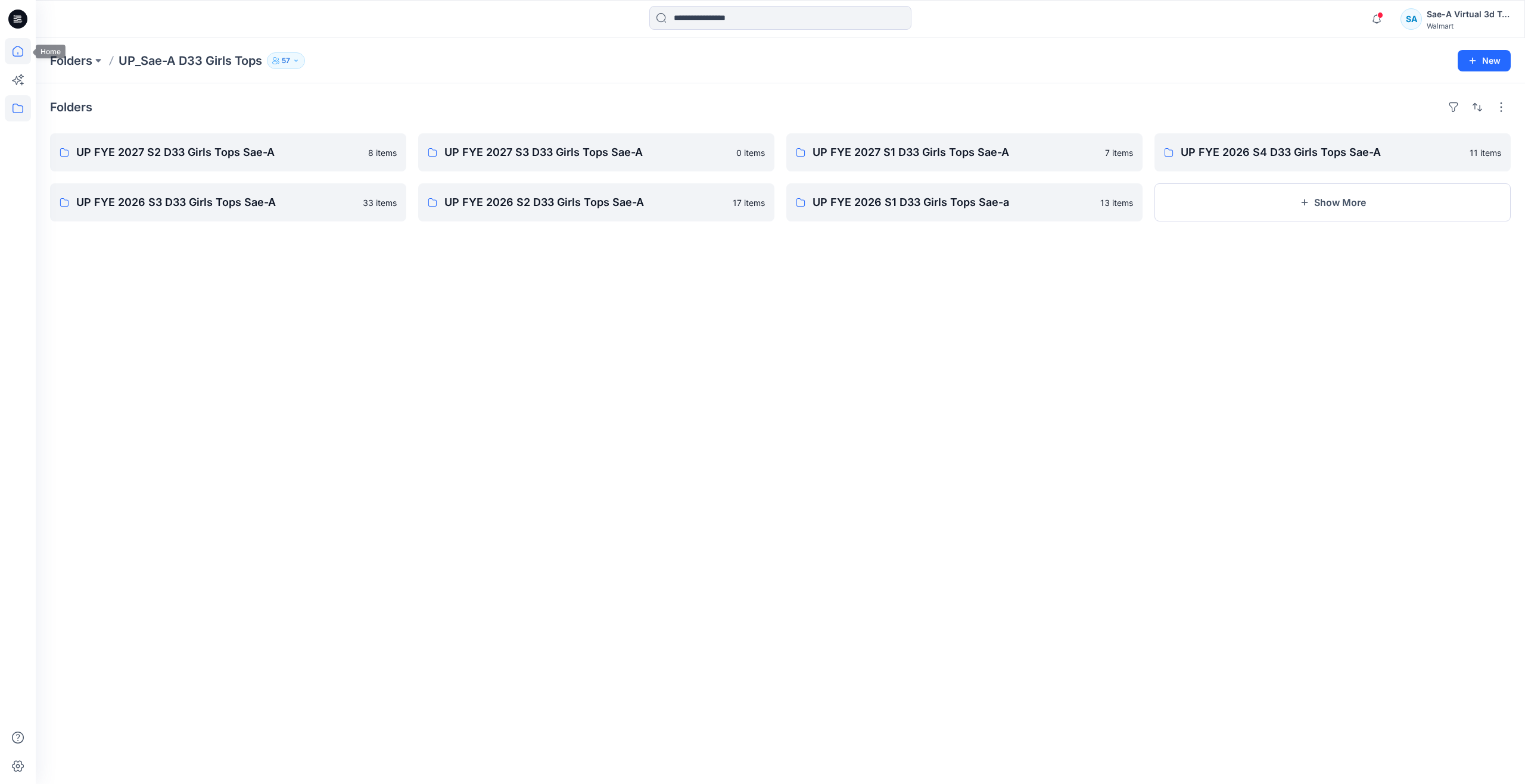
click at [16, 45] on icon at bounding box center [17, 51] width 26 height 26
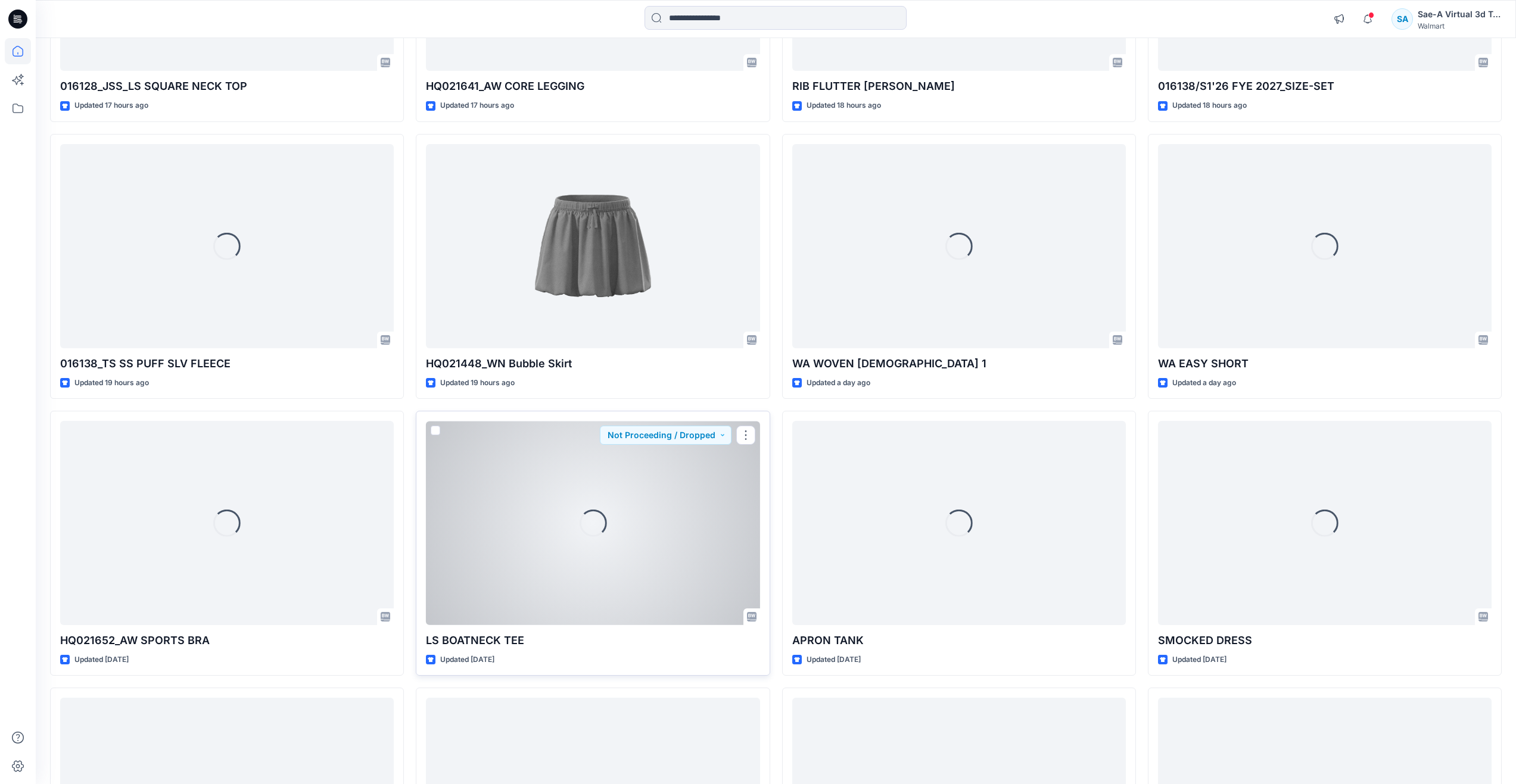
scroll to position [735, 0]
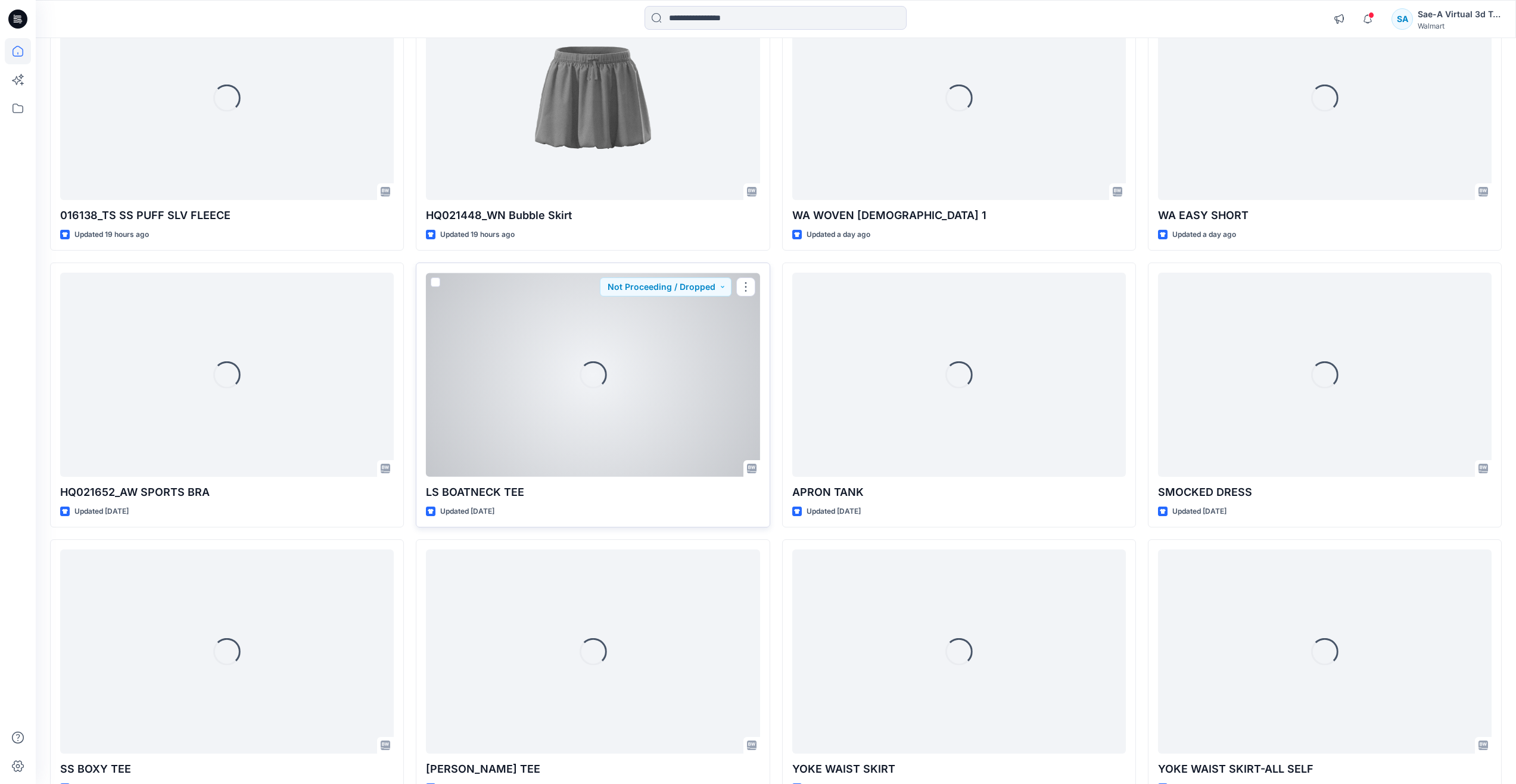
click at [613, 416] on div "Loading..." at bounding box center [592, 375] width 333 height 204
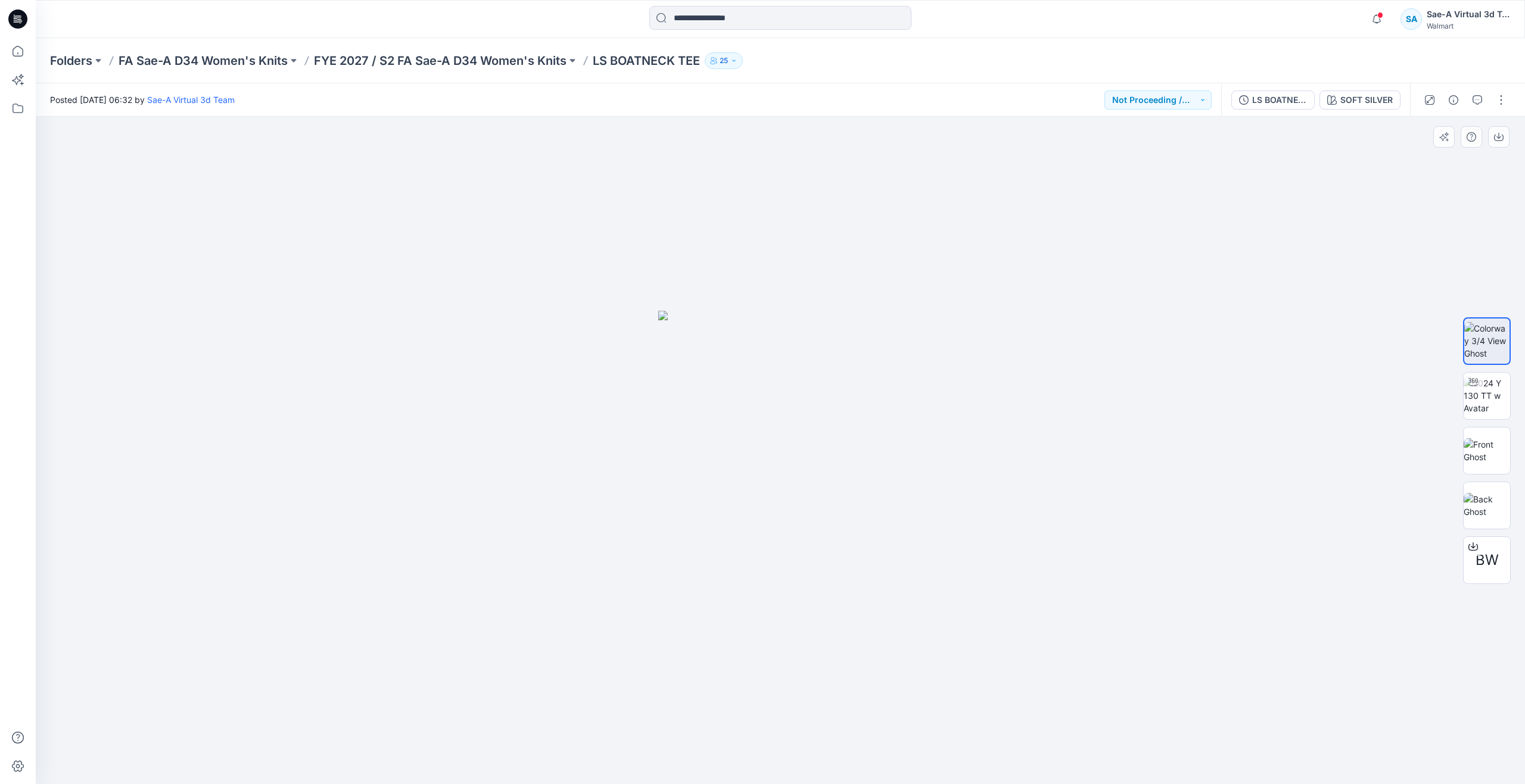
drag, startPoint x: 893, startPoint y: 228, endPoint x: 738, endPoint y: 191, distance: 159.4
click at [893, 228] on div at bounding box center [780, 450] width 1489 height 667
click at [209, 60] on p "FA Sae-A D34 Women's Knits" at bounding box center [203, 60] width 169 height 16
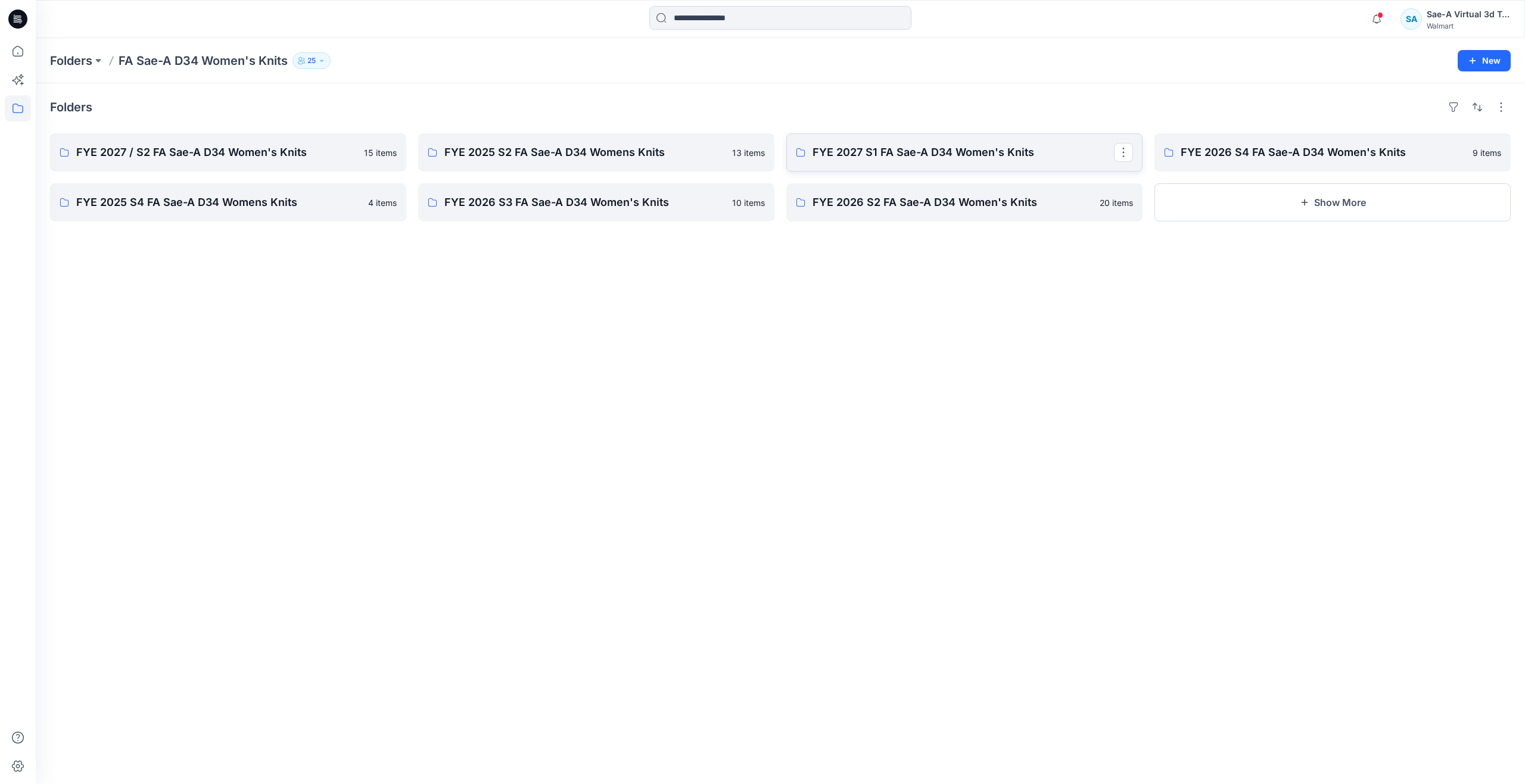
click at [913, 153] on p "FYE 2027 S1 FA Sae-A D34 Women's Knits" at bounding box center [963, 152] width 301 height 16
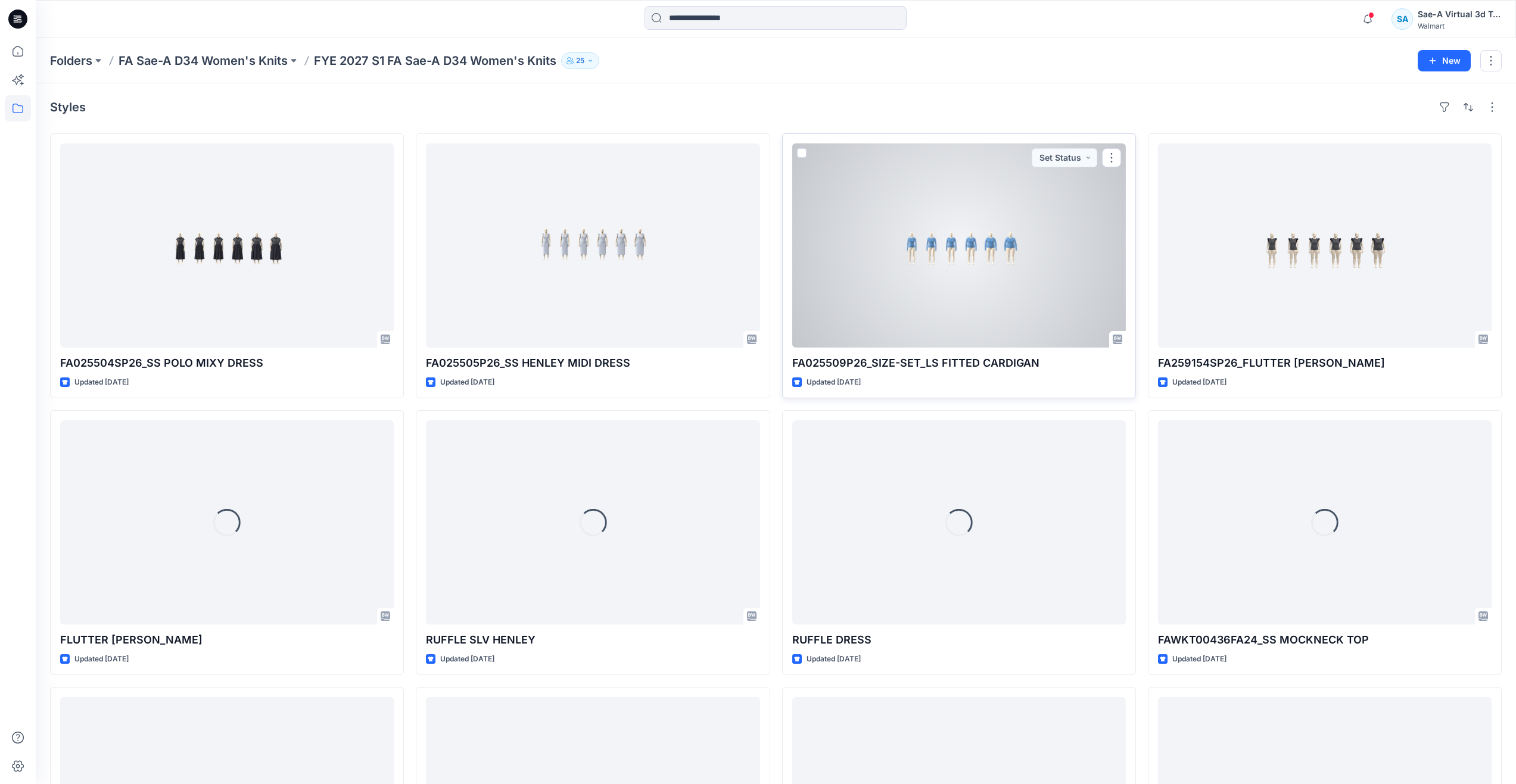
click at [850, 262] on div at bounding box center [958, 246] width 333 height 204
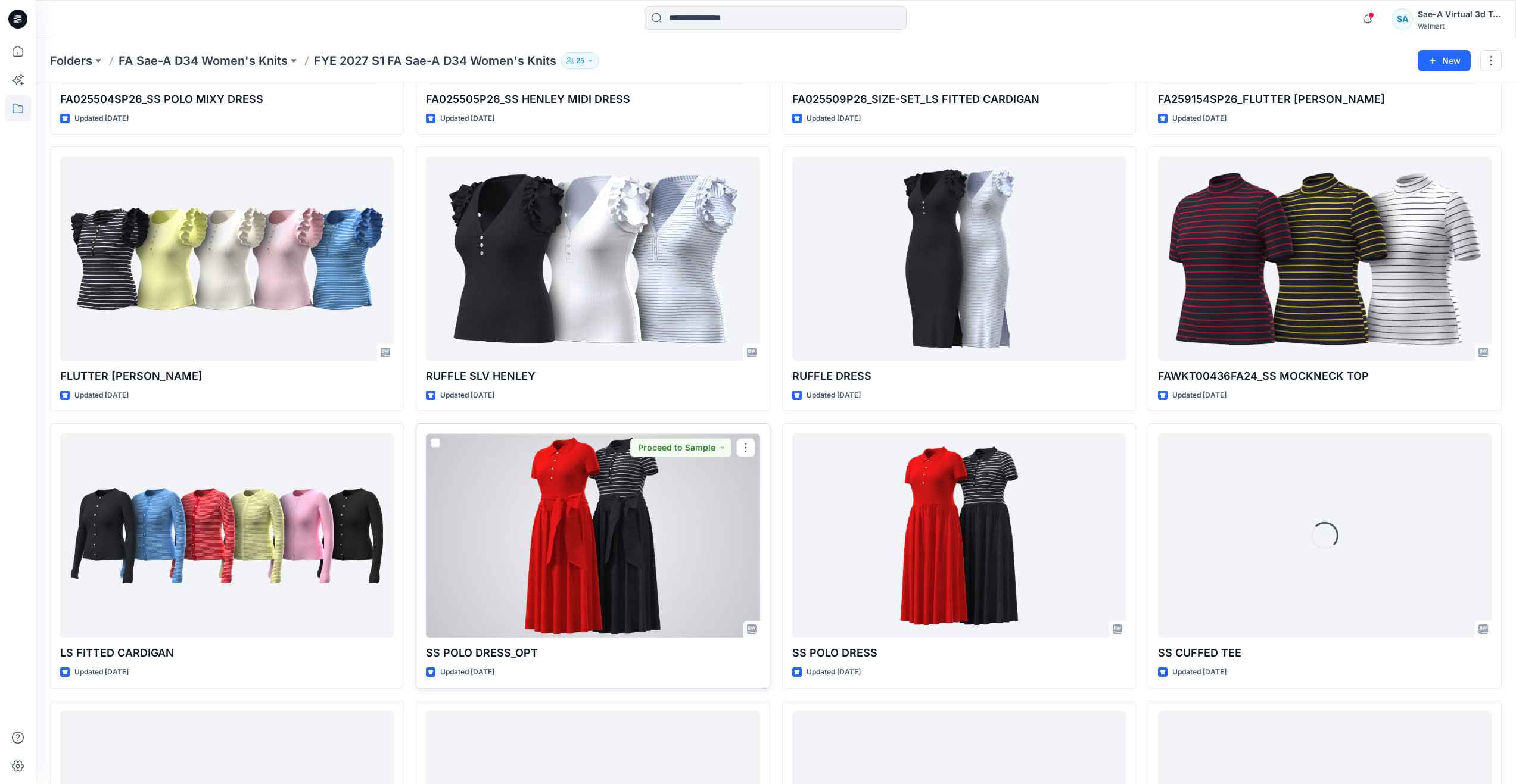
scroll to position [285, 0]
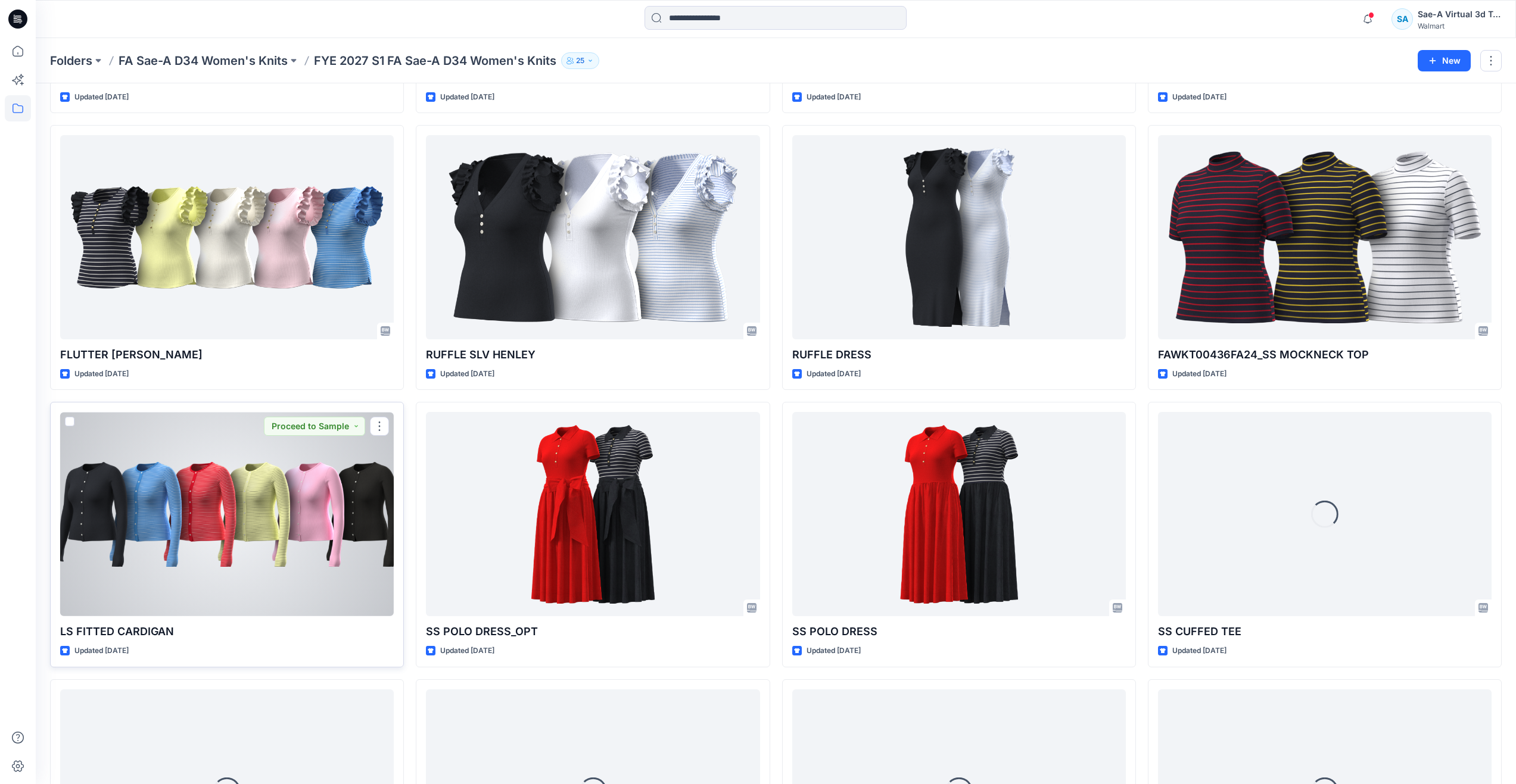
click at [244, 578] on div at bounding box center [227, 514] width 333 height 204
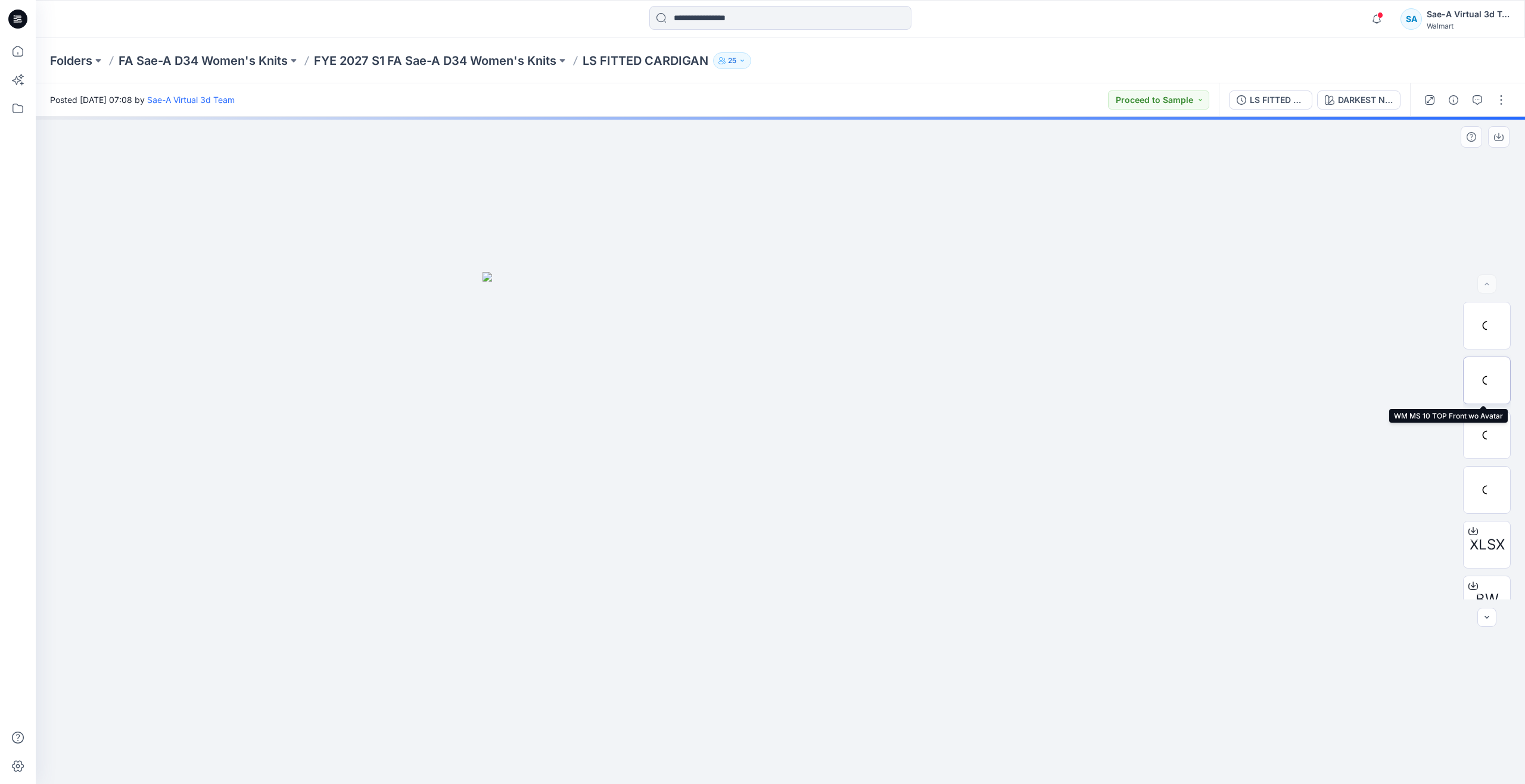
click at [1478, 379] on div at bounding box center [1487, 380] width 48 height 48
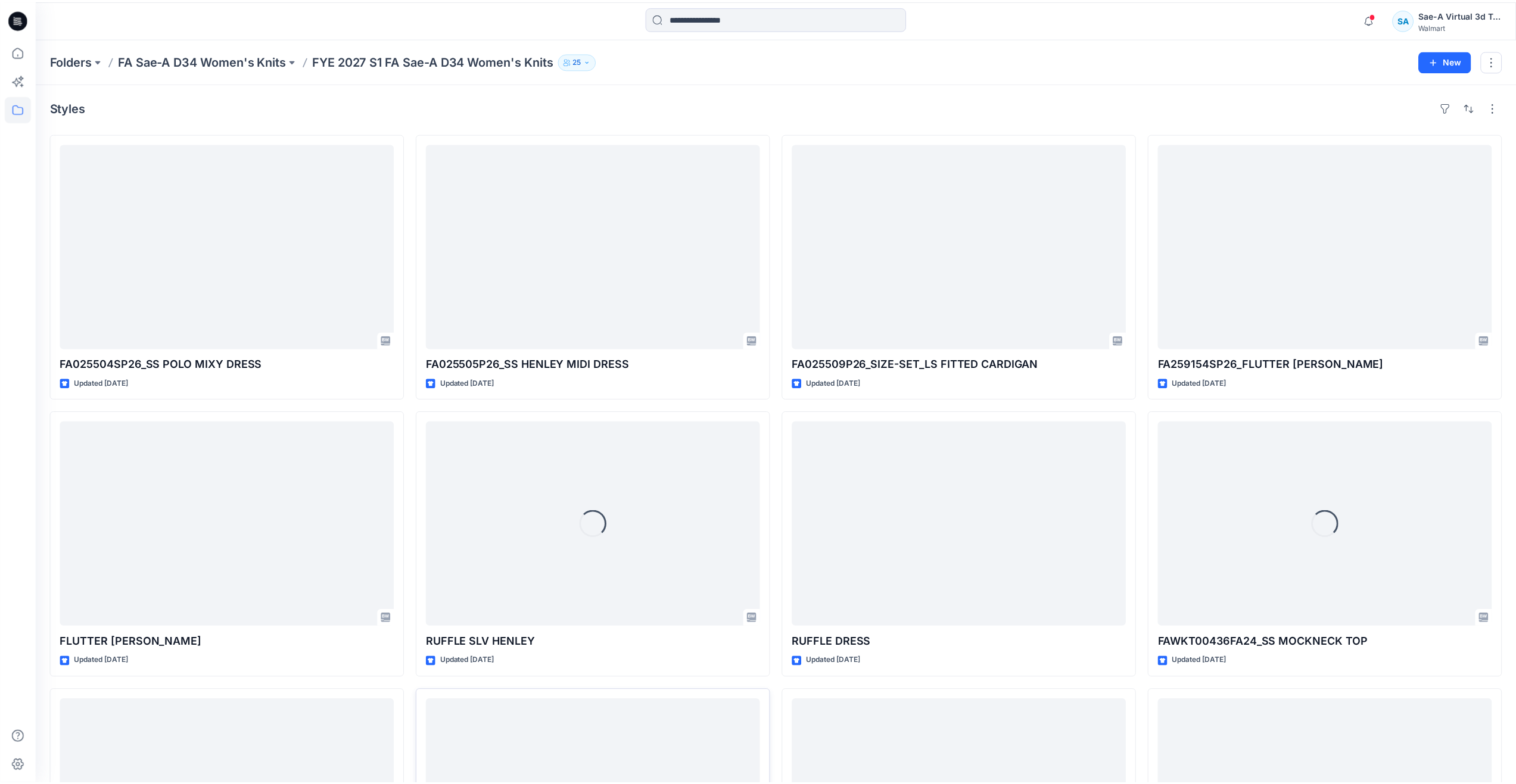
scroll to position [285, 0]
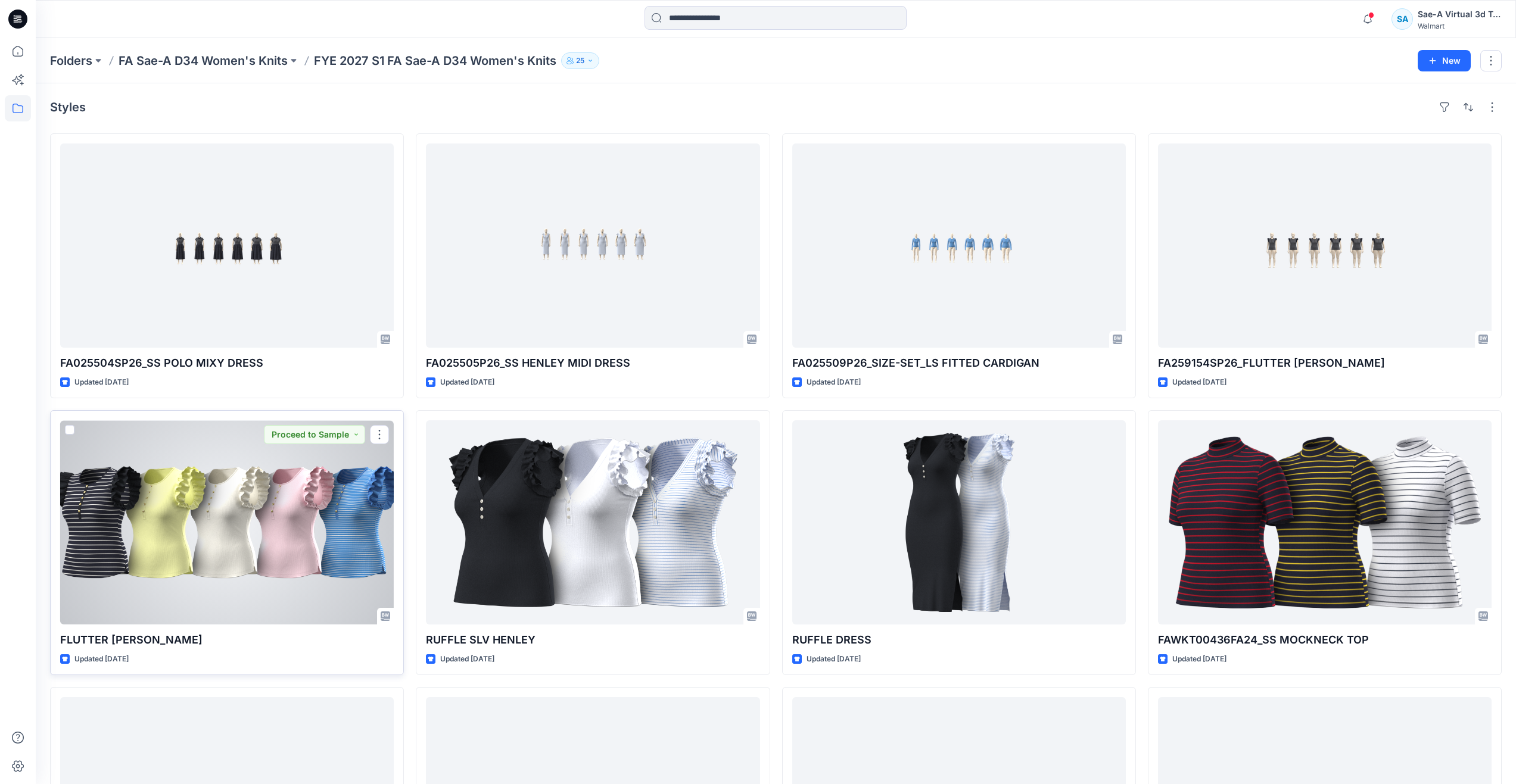
click at [117, 465] on div at bounding box center [227, 522] width 333 height 204
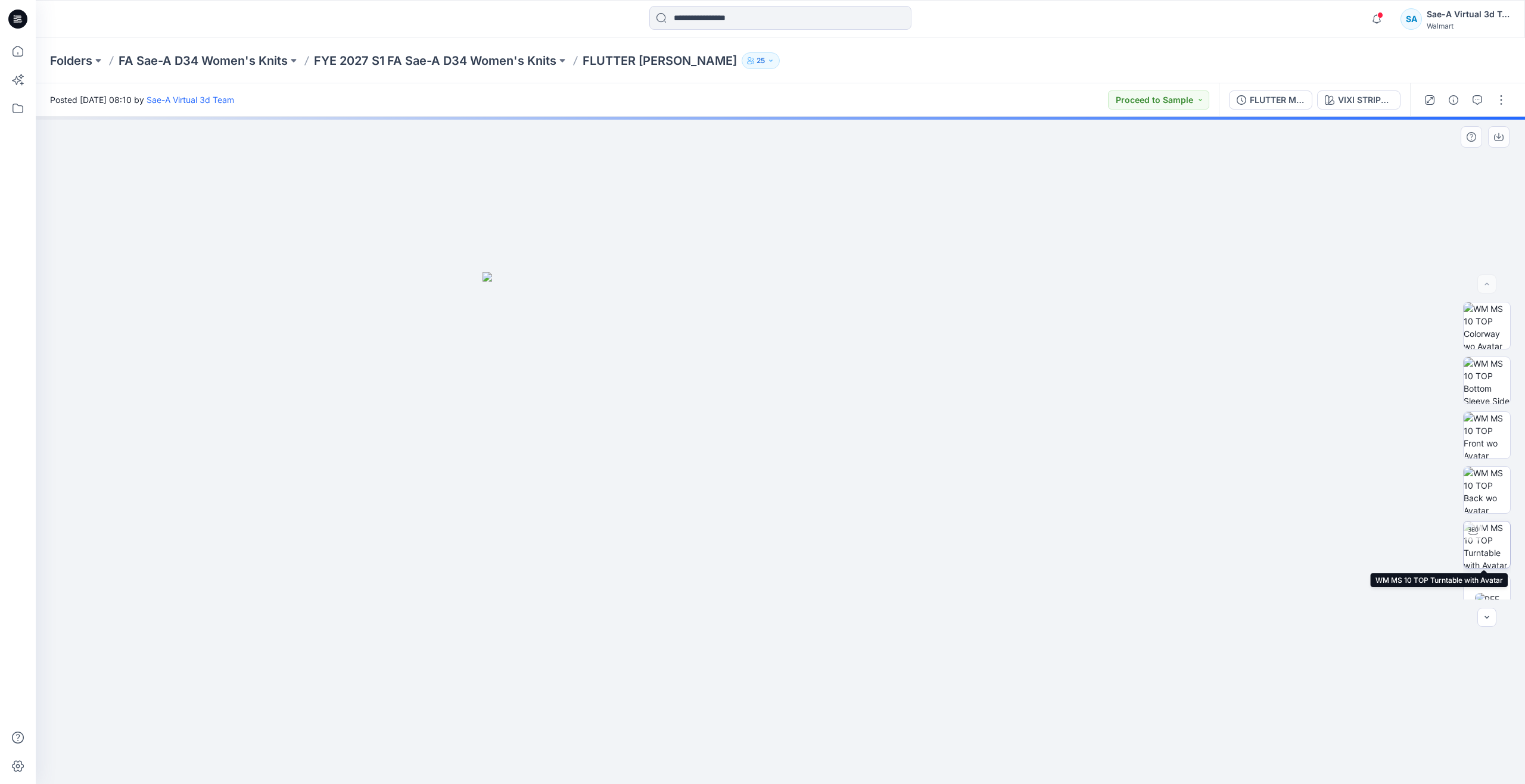
click at [1488, 537] on img at bounding box center [1487, 545] width 46 height 46
drag, startPoint x: 845, startPoint y: 391, endPoint x: 843, endPoint y: 485, distance: 94.0
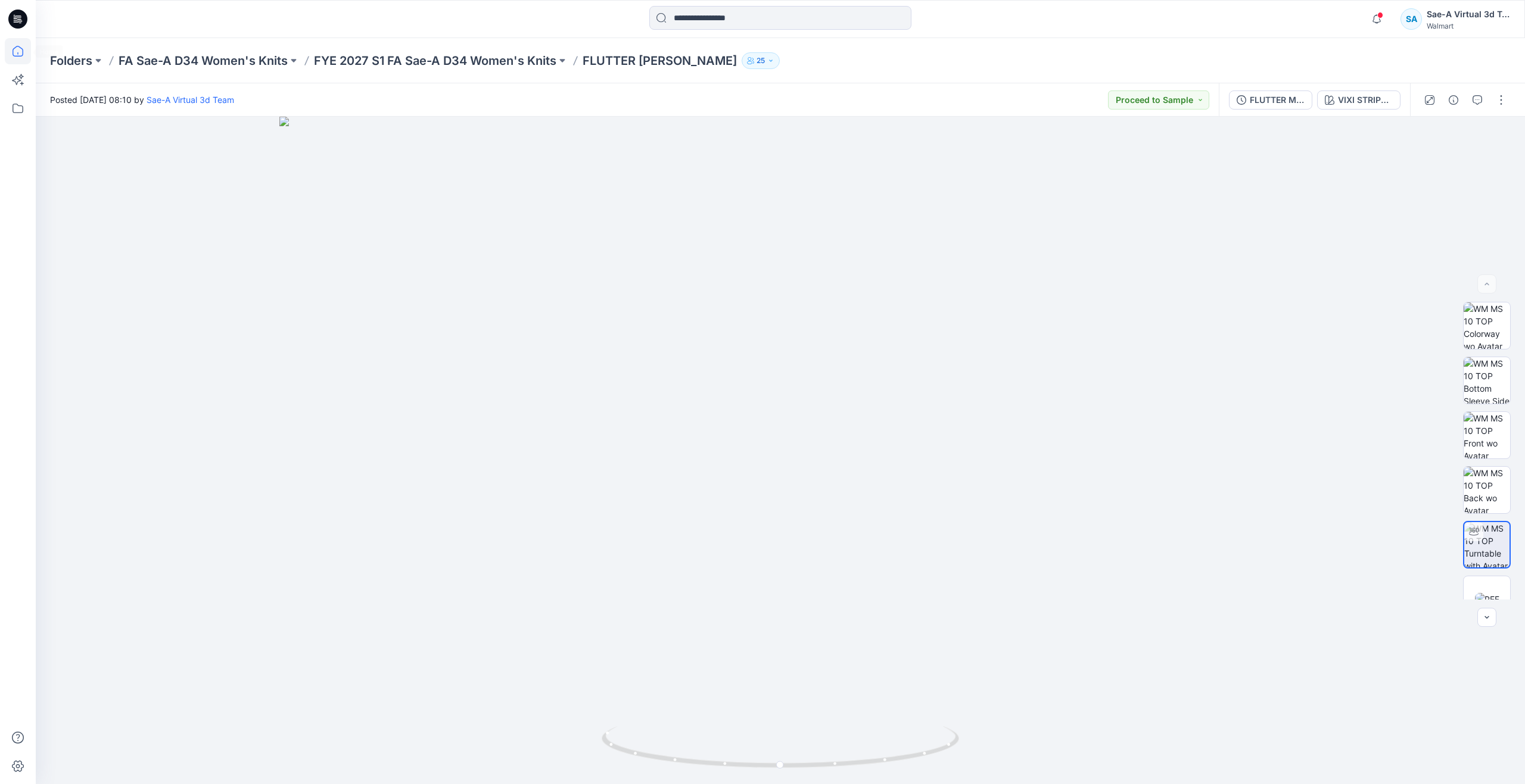
click at [23, 46] on icon at bounding box center [17, 51] width 26 height 26
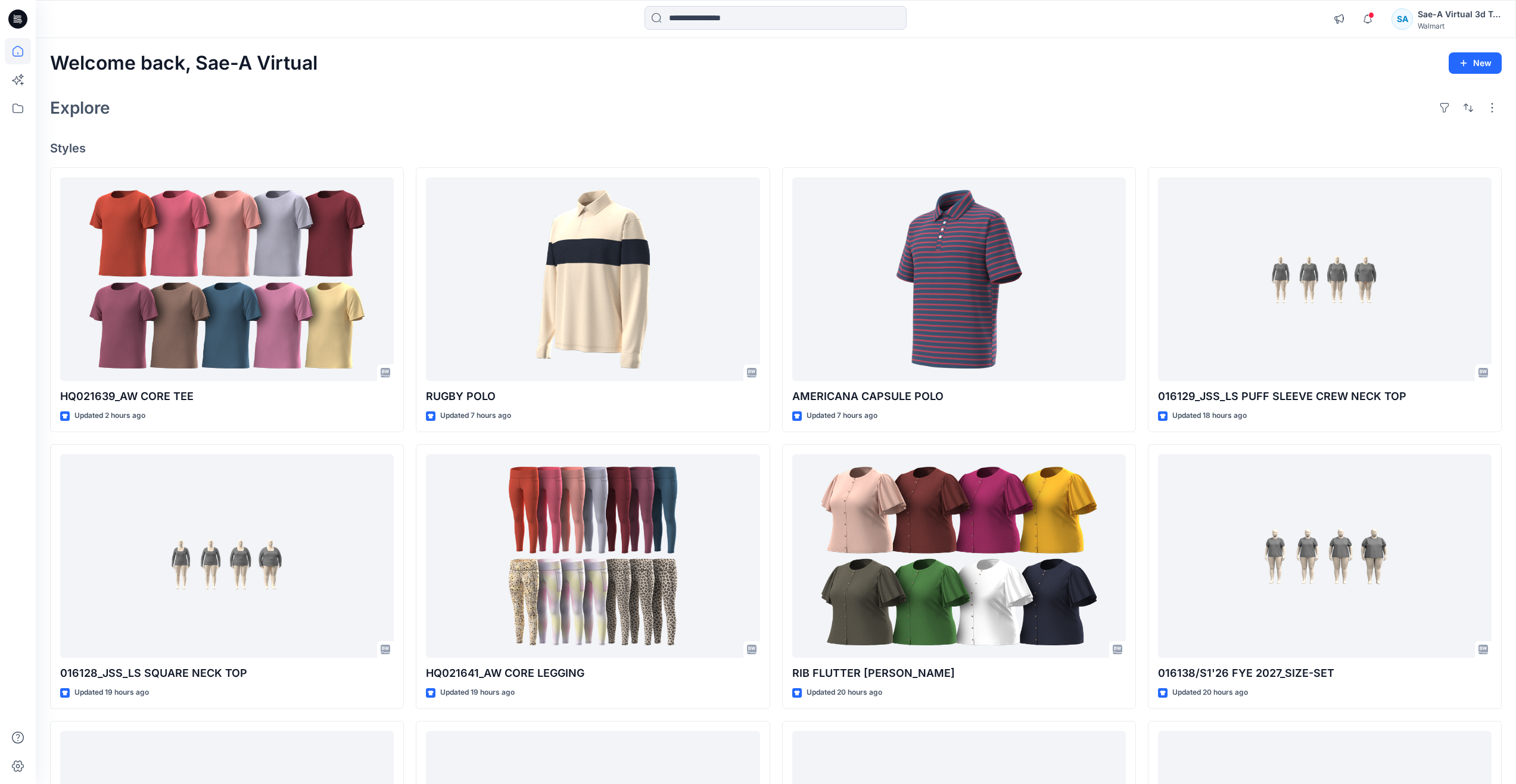
click at [550, 129] on div "Welcome back, Sae-A Virtual New Explore Styles HQ021639_AW CORE TEE Updated 2 h…" at bounding box center [776, 540] width 1480 height 1005
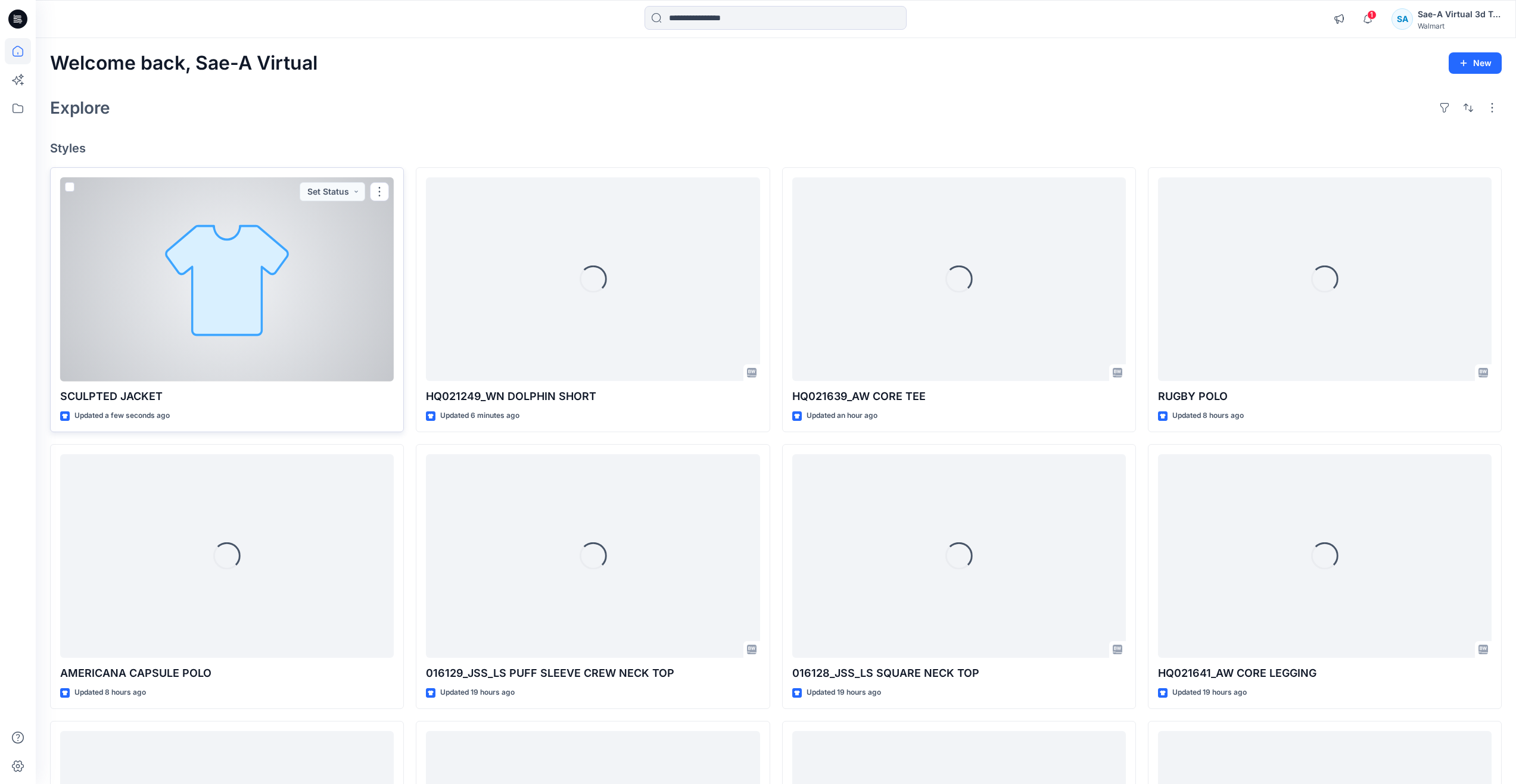
click at [242, 326] on div at bounding box center [227, 279] width 333 height 204
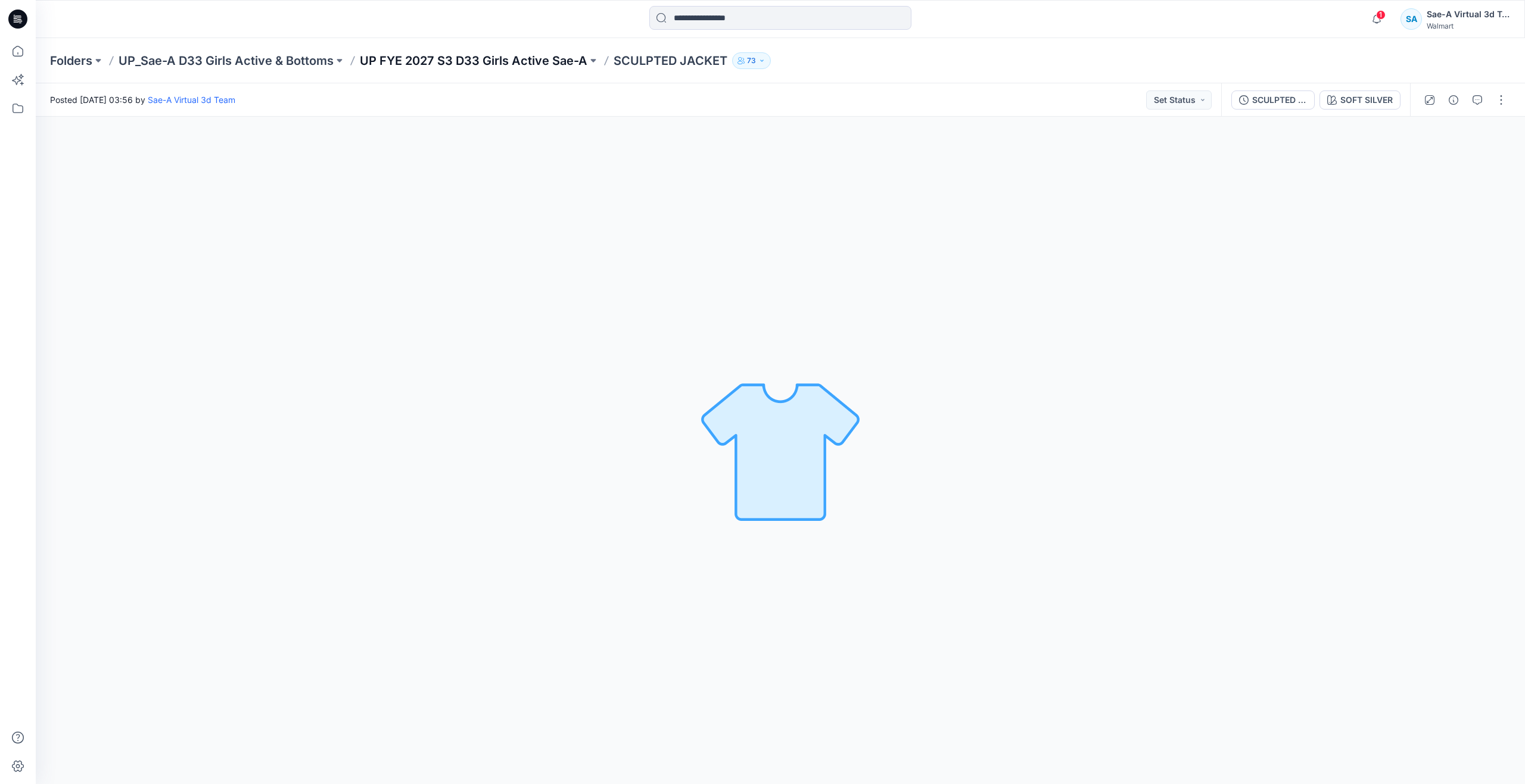
click at [462, 57] on p "UP FYE 2027 S3 D33 Girls Active Sae-A" at bounding box center [473, 60] width 227 height 16
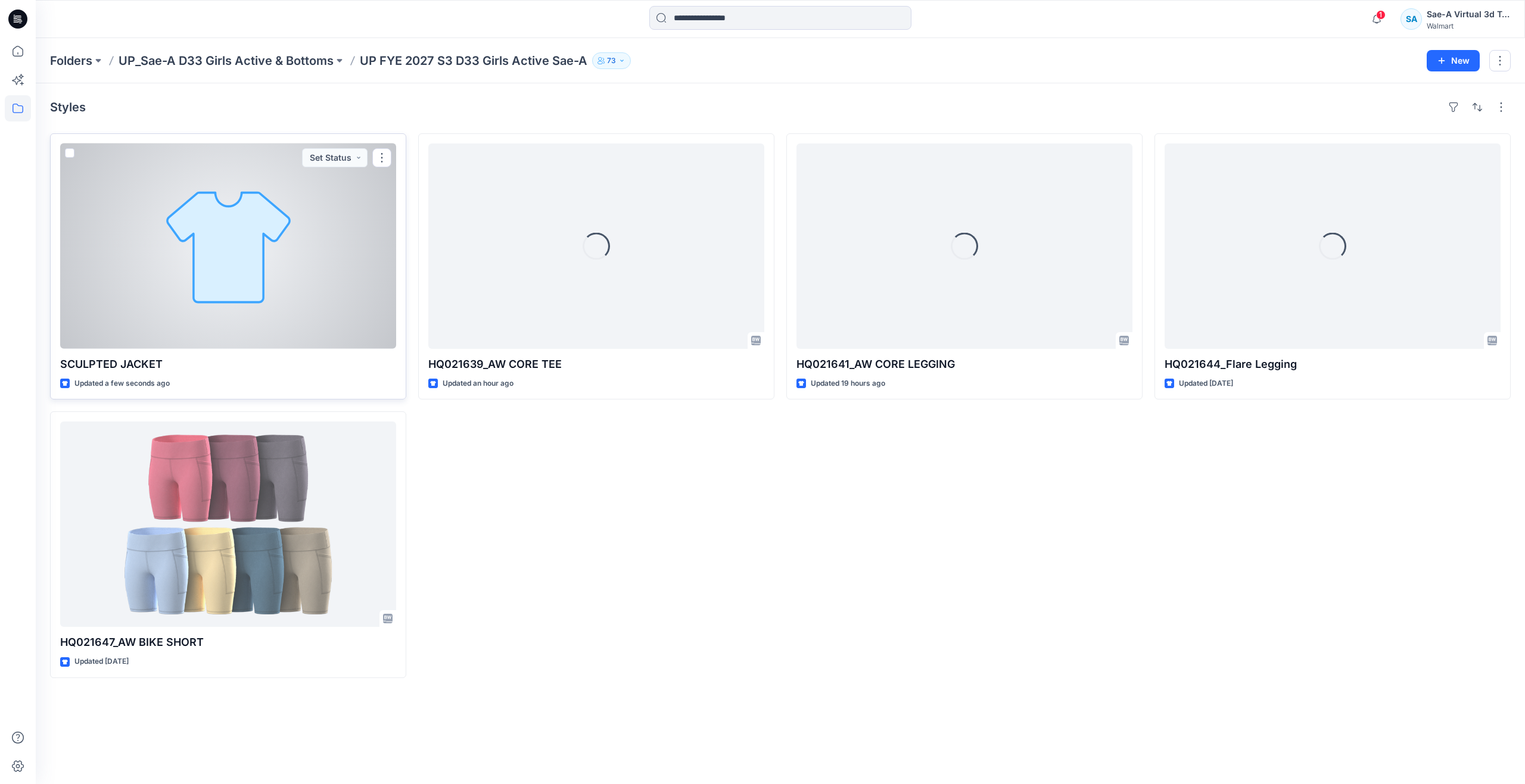
click at [206, 279] on div at bounding box center [228, 247] width 336 height 206
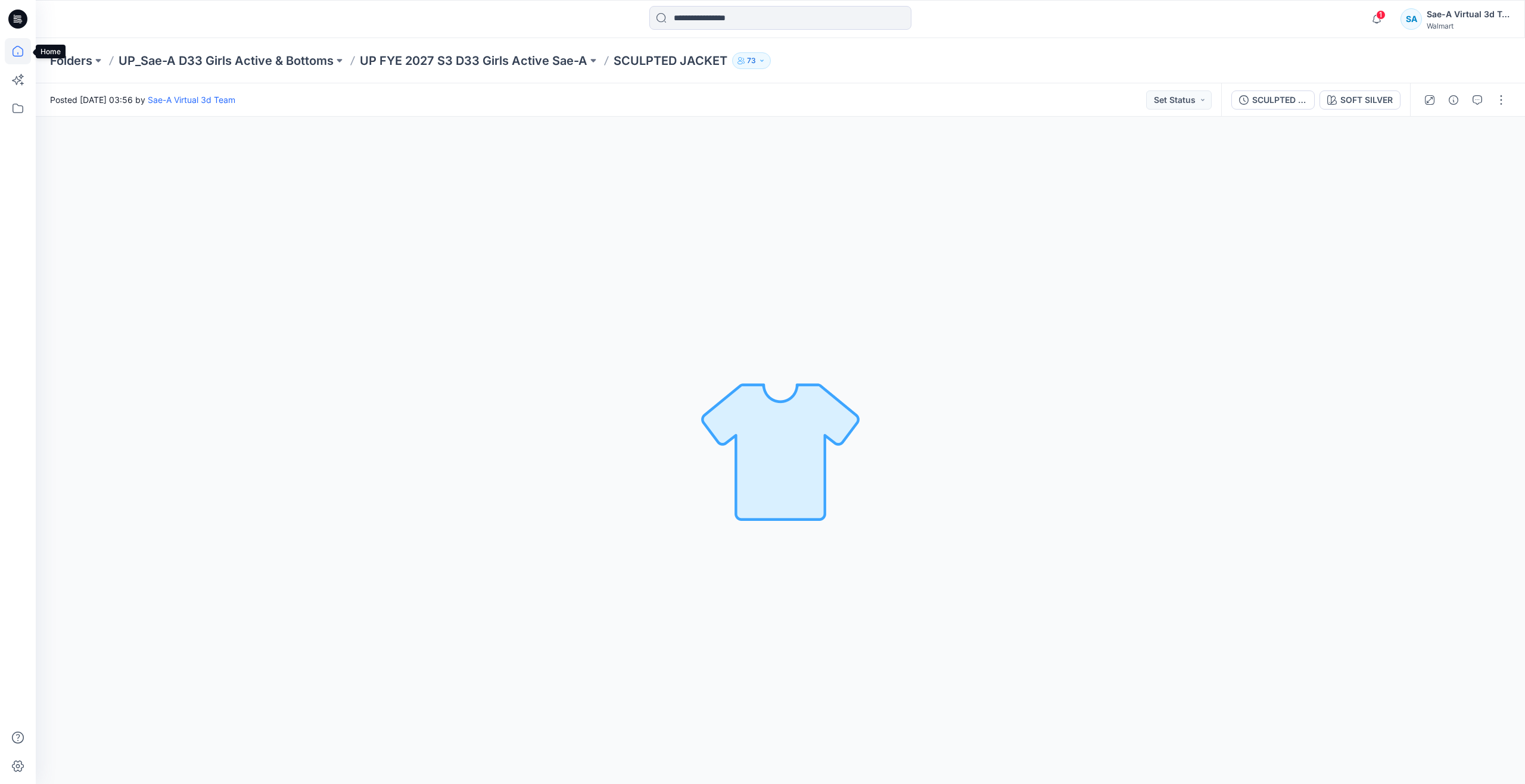
click at [18, 51] on icon at bounding box center [17, 51] width 26 height 26
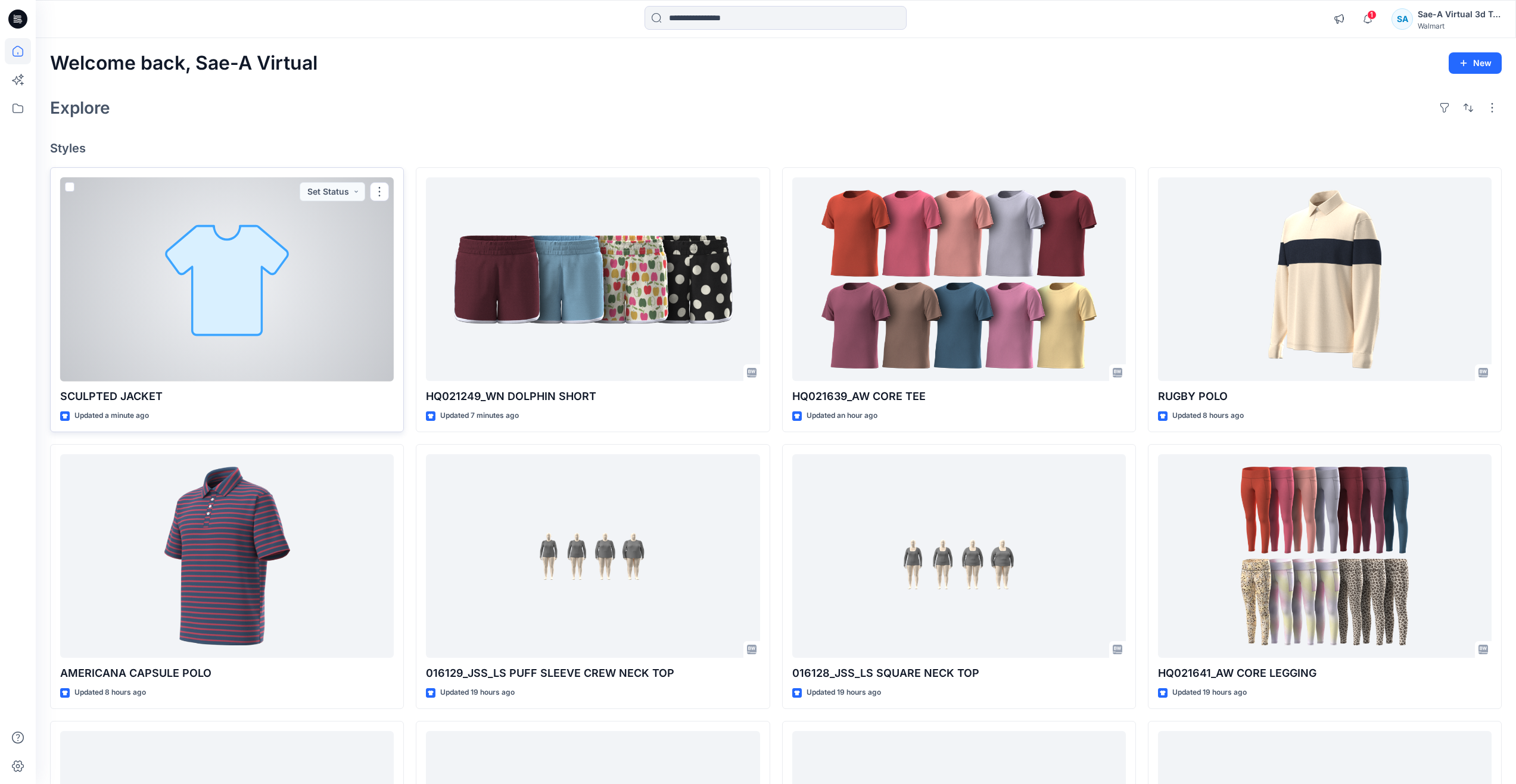
click at [230, 287] on div at bounding box center [227, 279] width 333 height 204
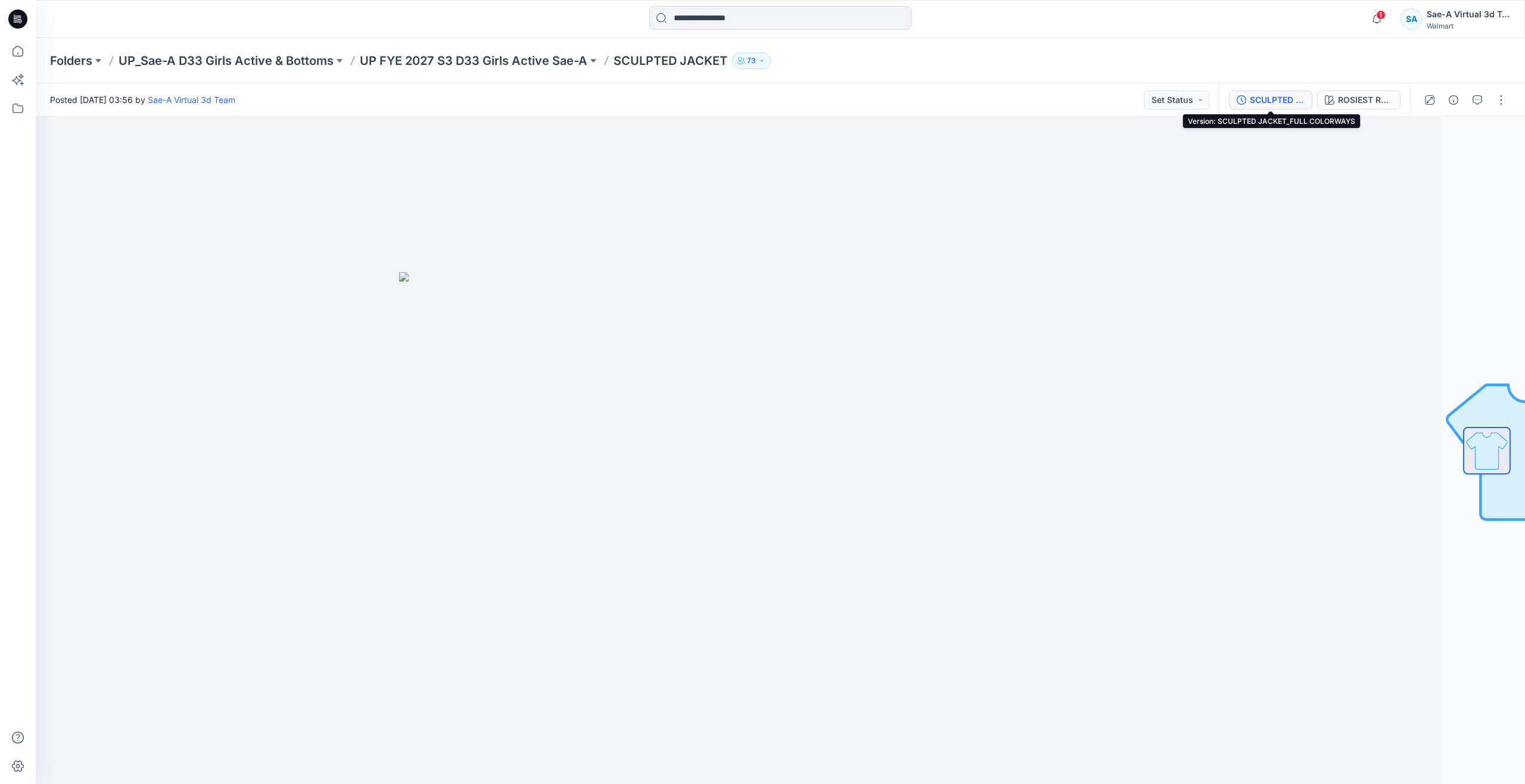
click at [1283, 99] on div "SCULPTED JACKET_FULL COLORWAYS" at bounding box center [1277, 100] width 54 height 13
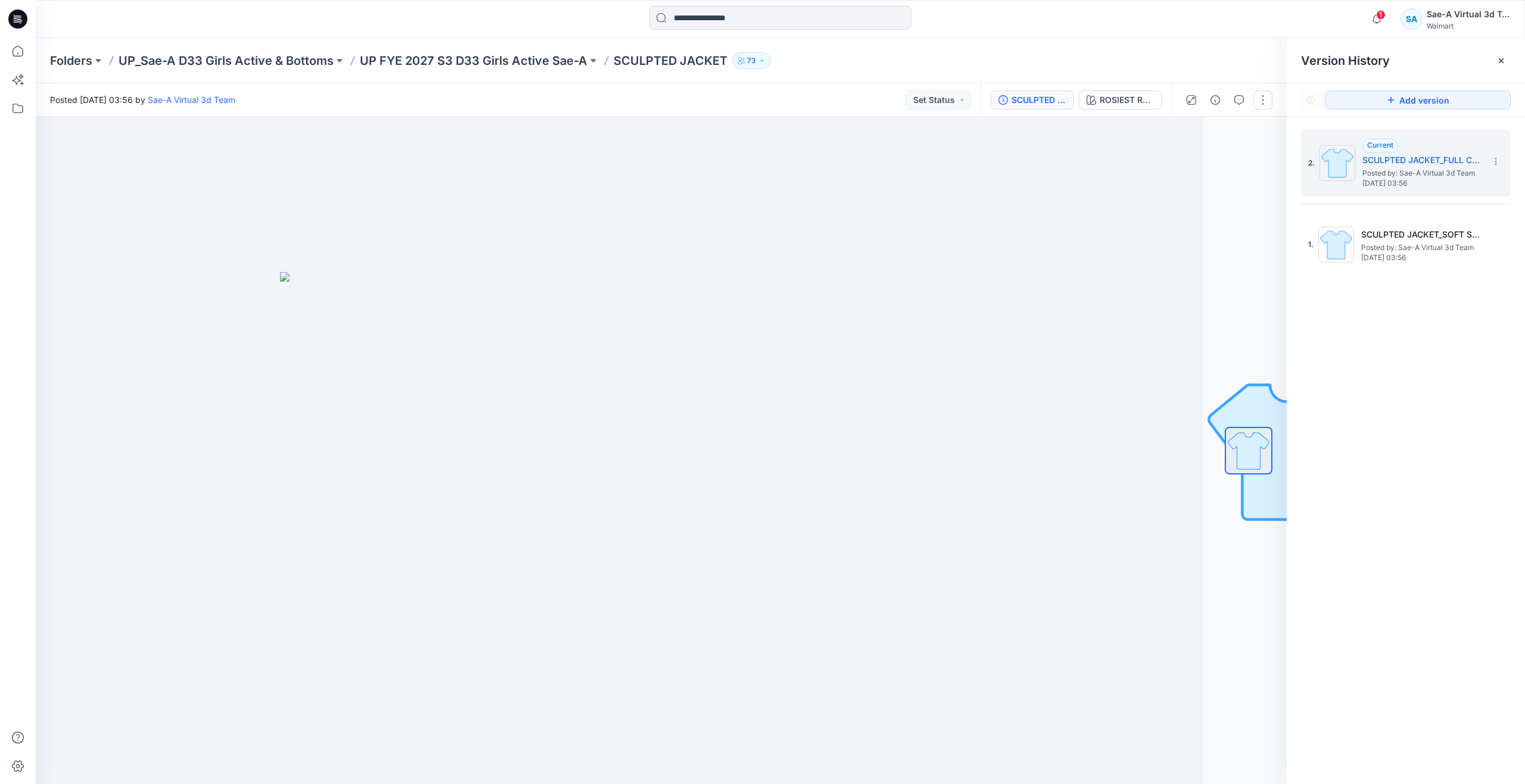
click at [1268, 97] on button "button" at bounding box center [1263, 100] width 19 height 19
click at [1217, 156] on button "Edit" at bounding box center [1213, 161] width 110 height 22
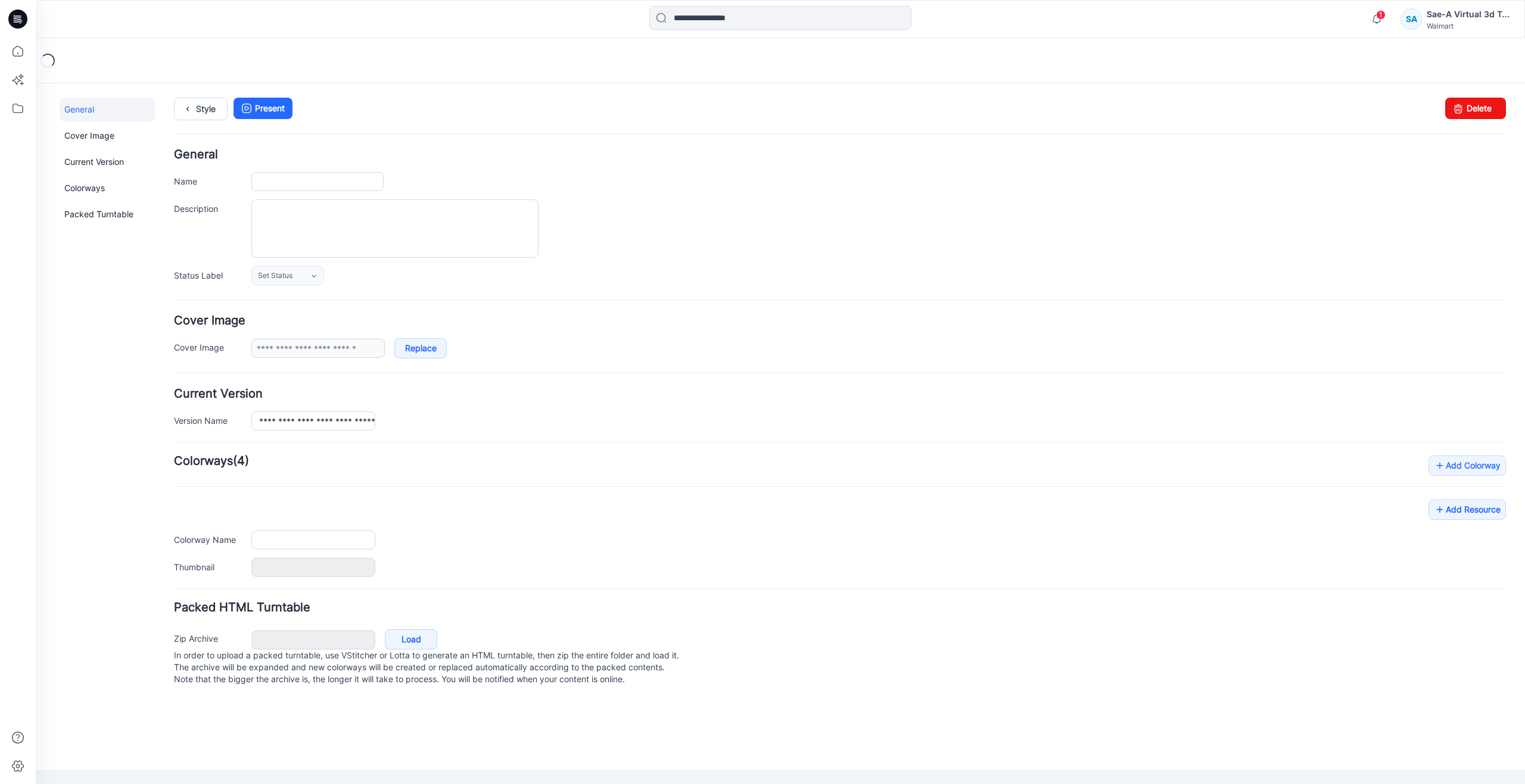
type input "**********"
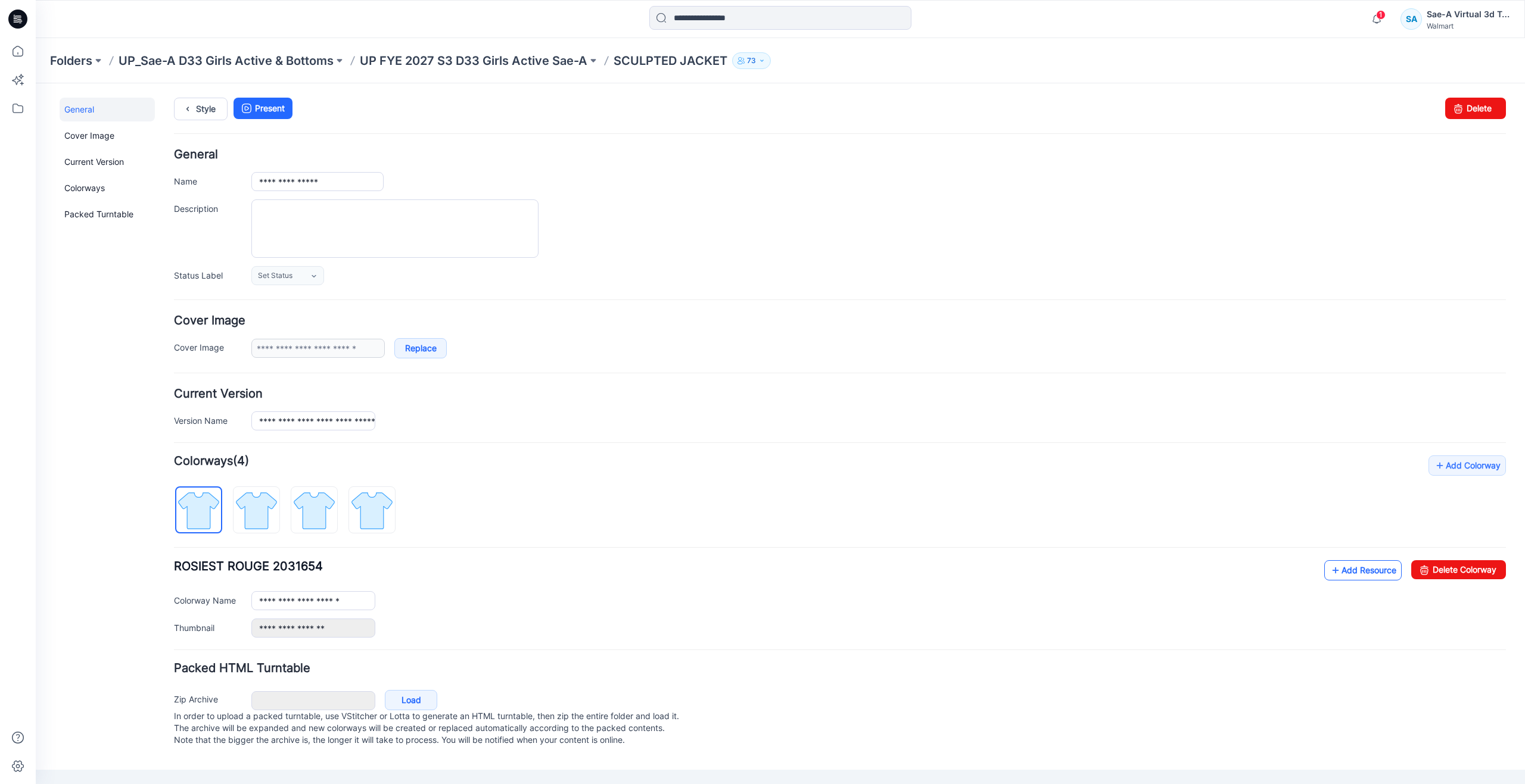
click at [1345, 572] on link "Add Resource" at bounding box center [1363, 570] width 78 height 20
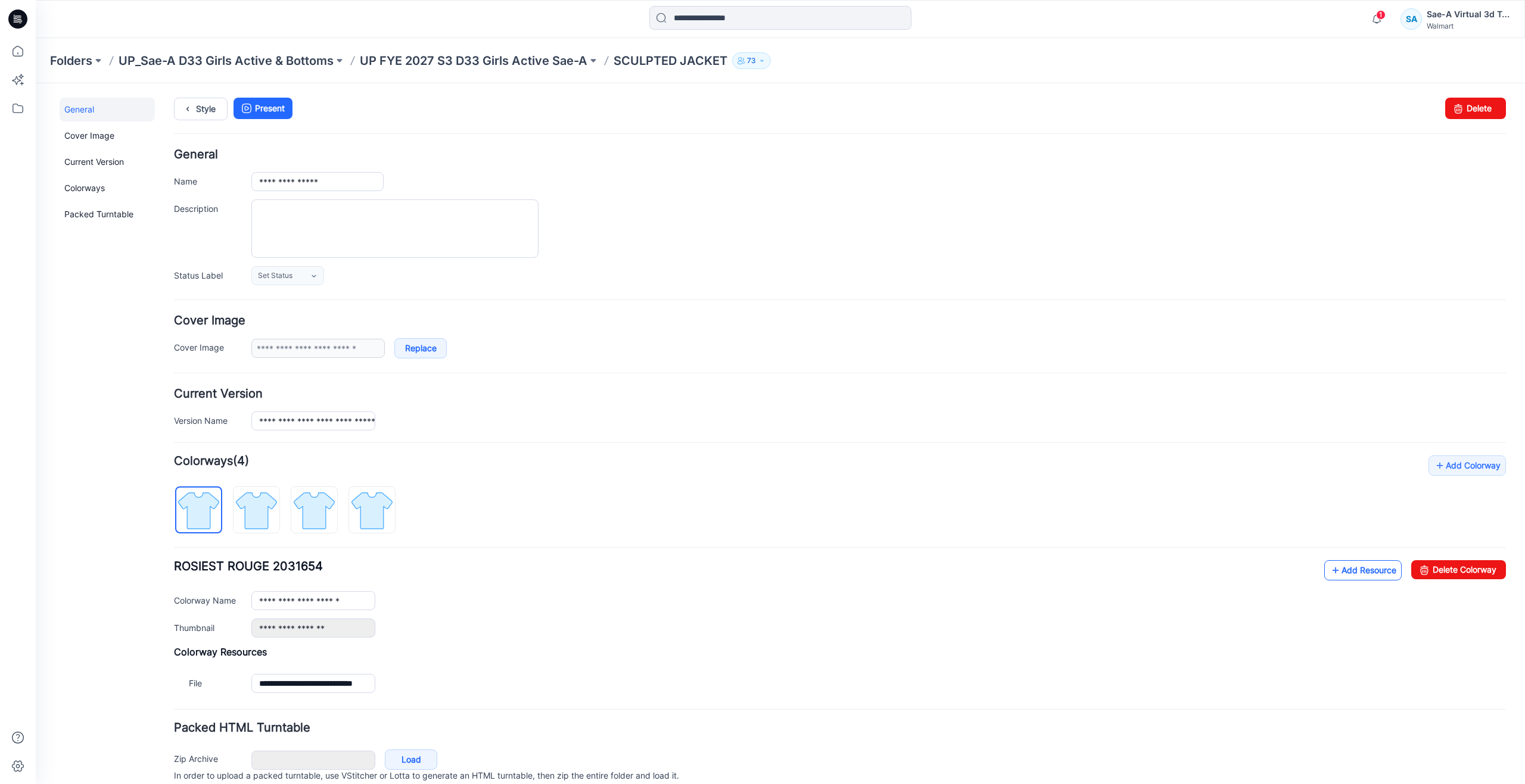
click at [1324, 572] on link "Add Resource" at bounding box center [1363, 570] width 78 height 20
click at [1330, 569] on icon at bounding box center [1336, 570] width 12 height 19
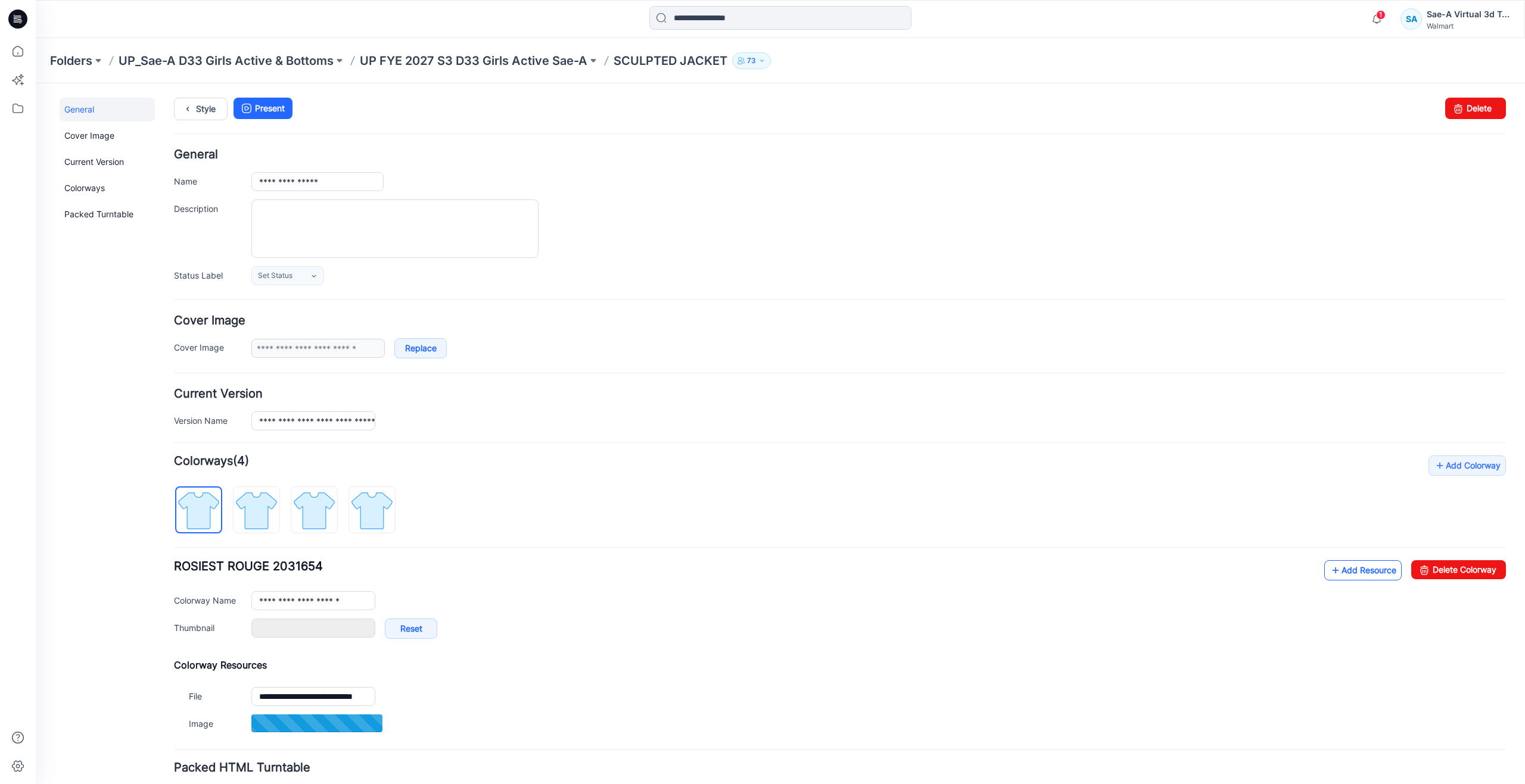
click at [1348, 574] on link "Add Resource" at bounding box center [1363, 570] width 78 height 20
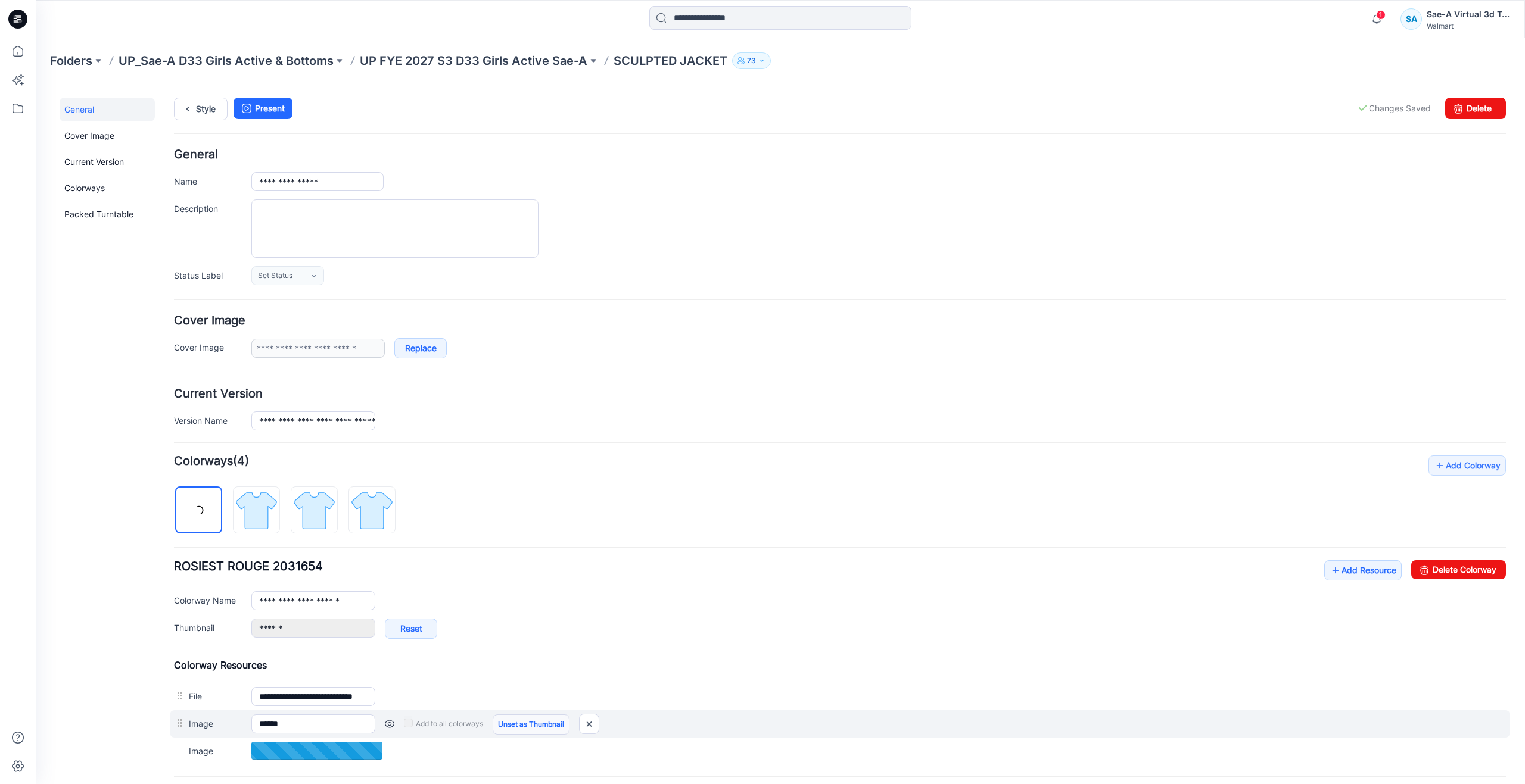
click at [509, 726] on link "Unset as Thumbnail" at bounding box center [531, 724] width 77 height 20
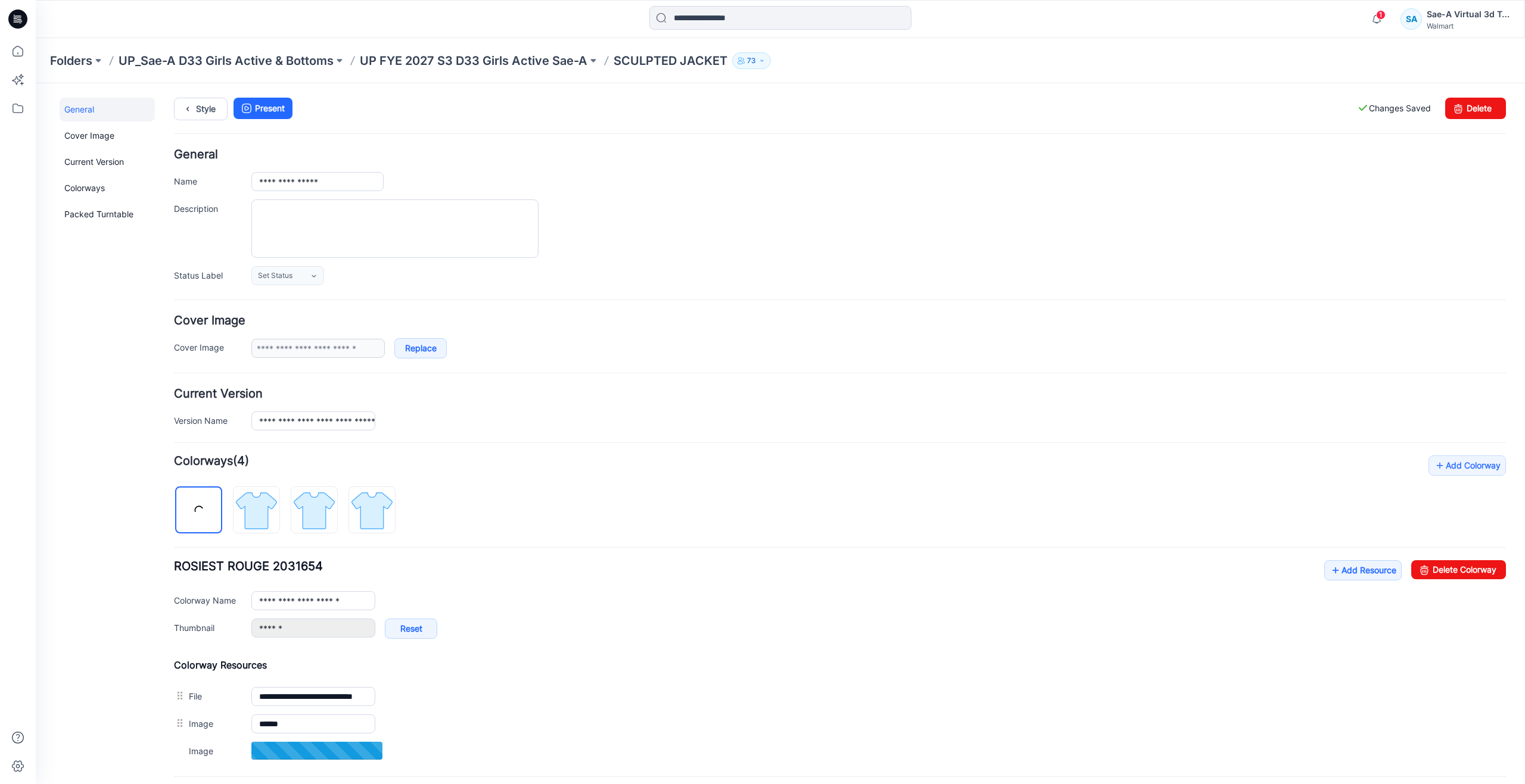
type input "**********"
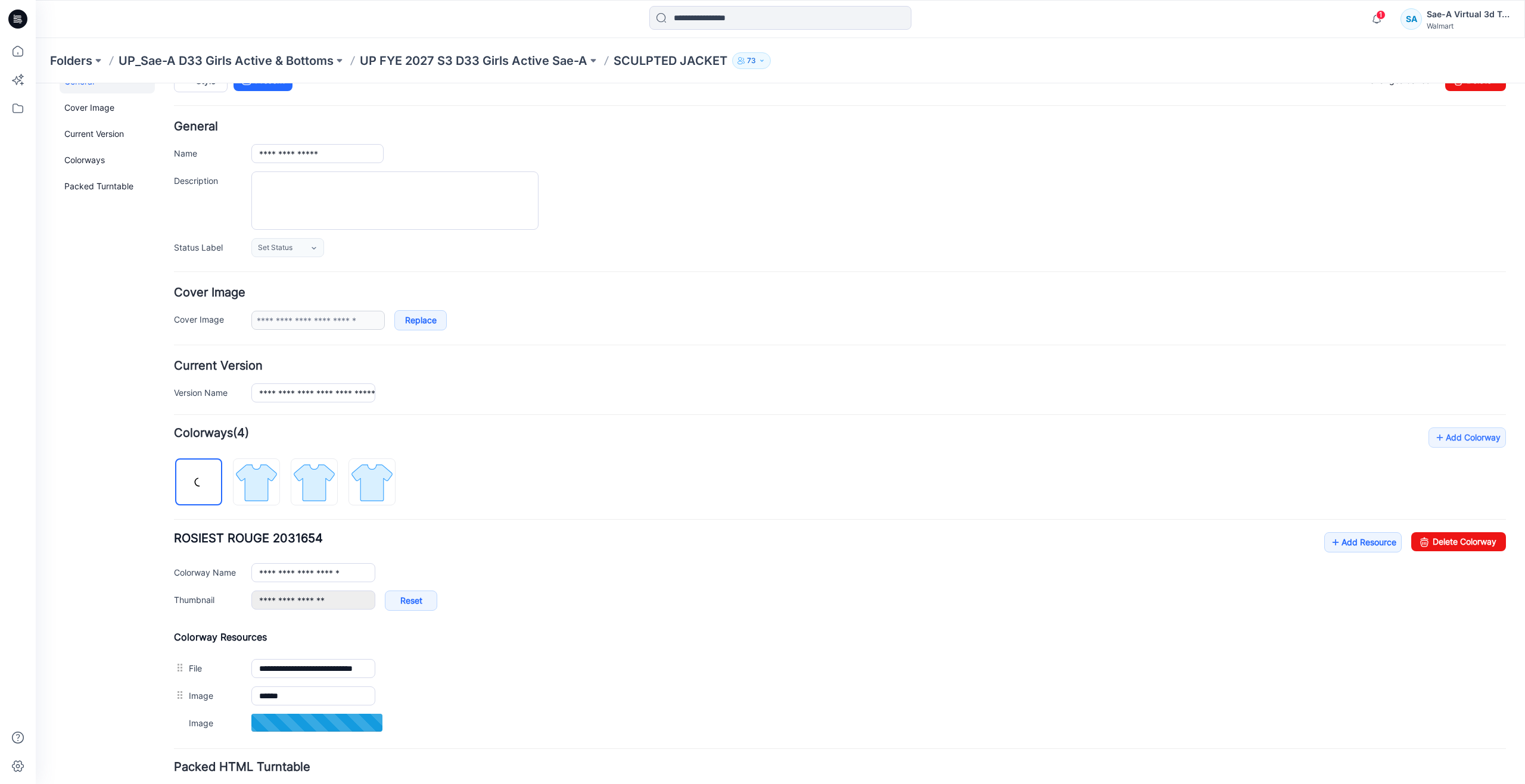
scroll to position [104, 0]
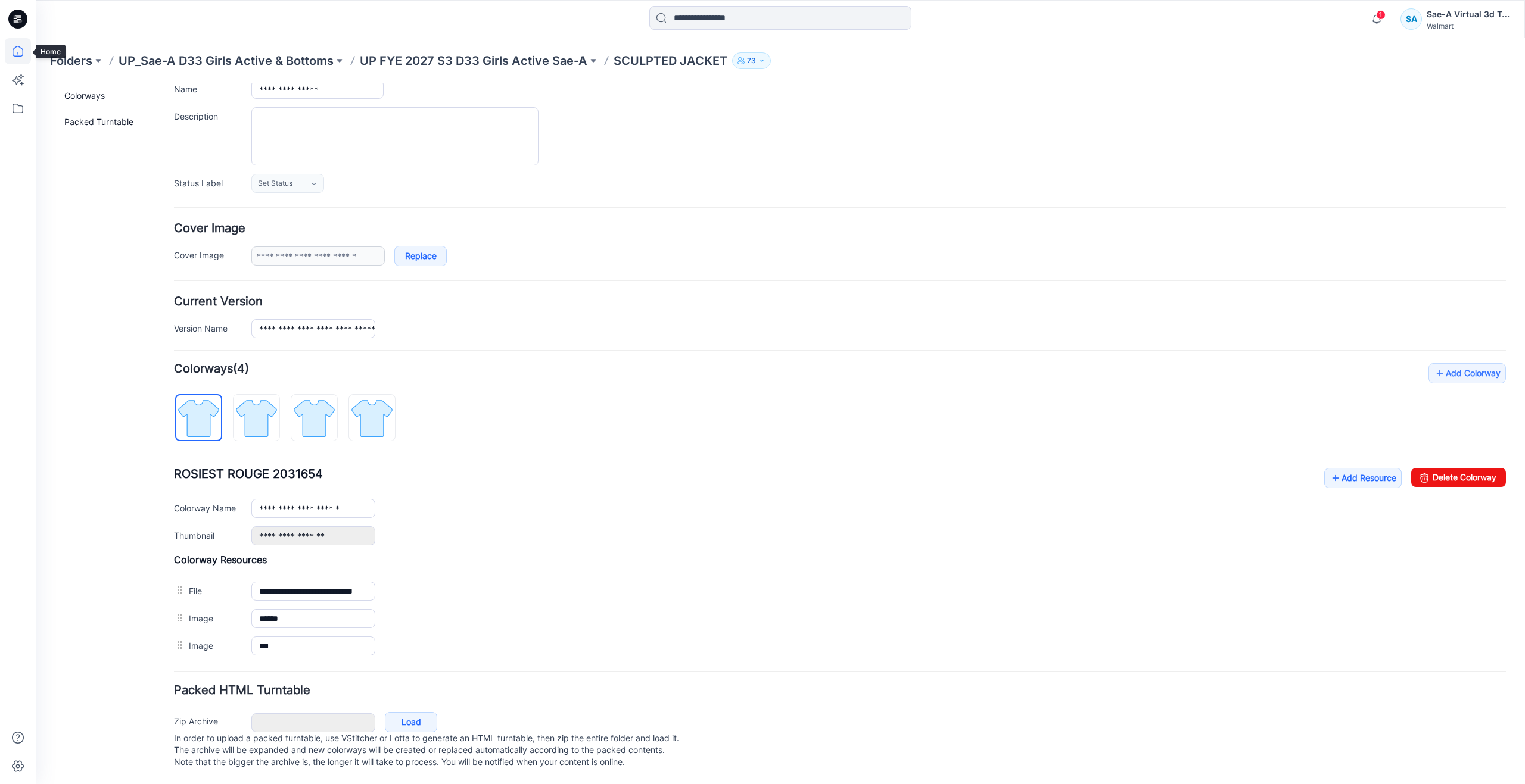
click at [13, 60] on icon at bounding box center [17, 51] width 26 height 26
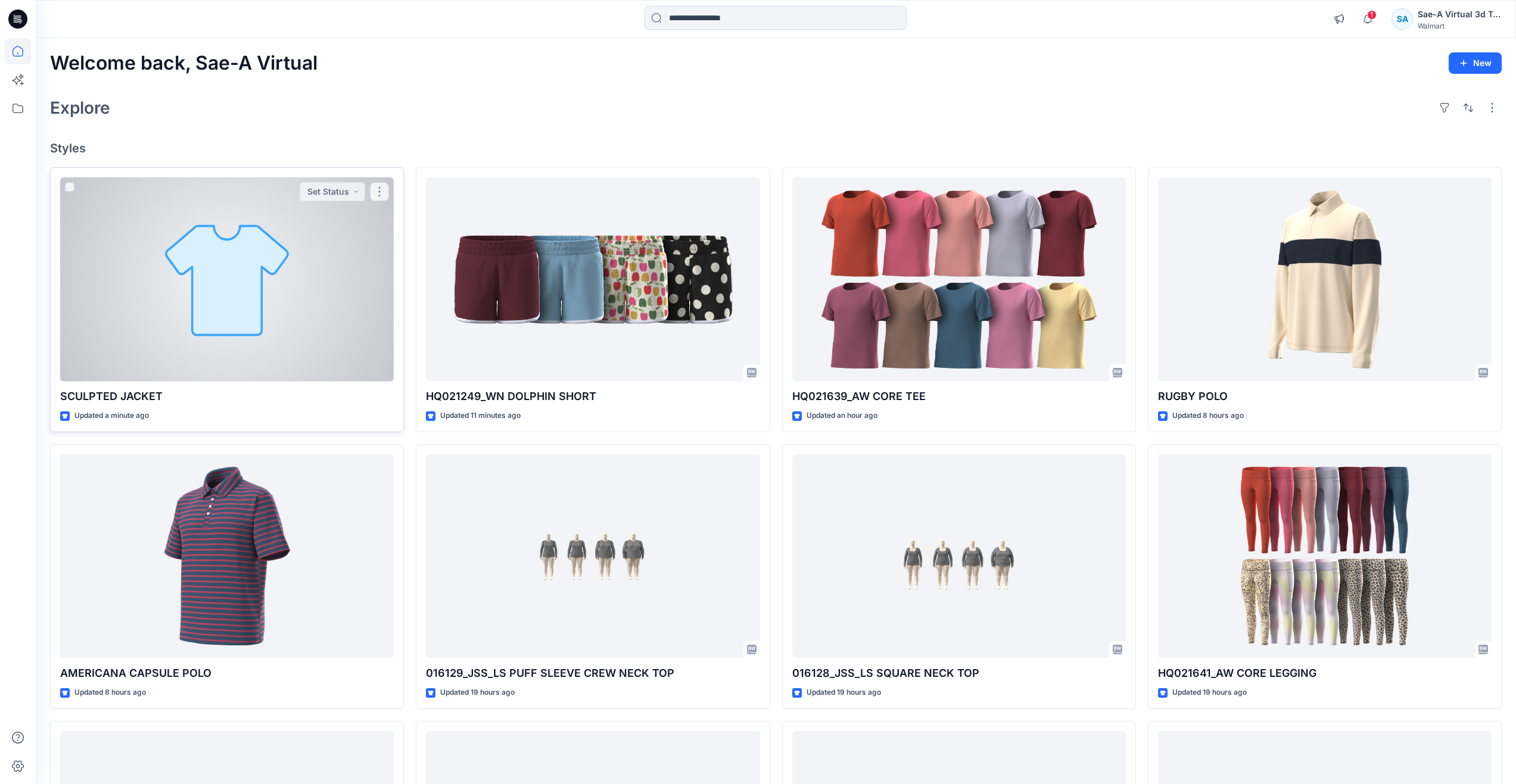
click at [173, 290] on div at bounding box center [227, 279] width 333 height 204
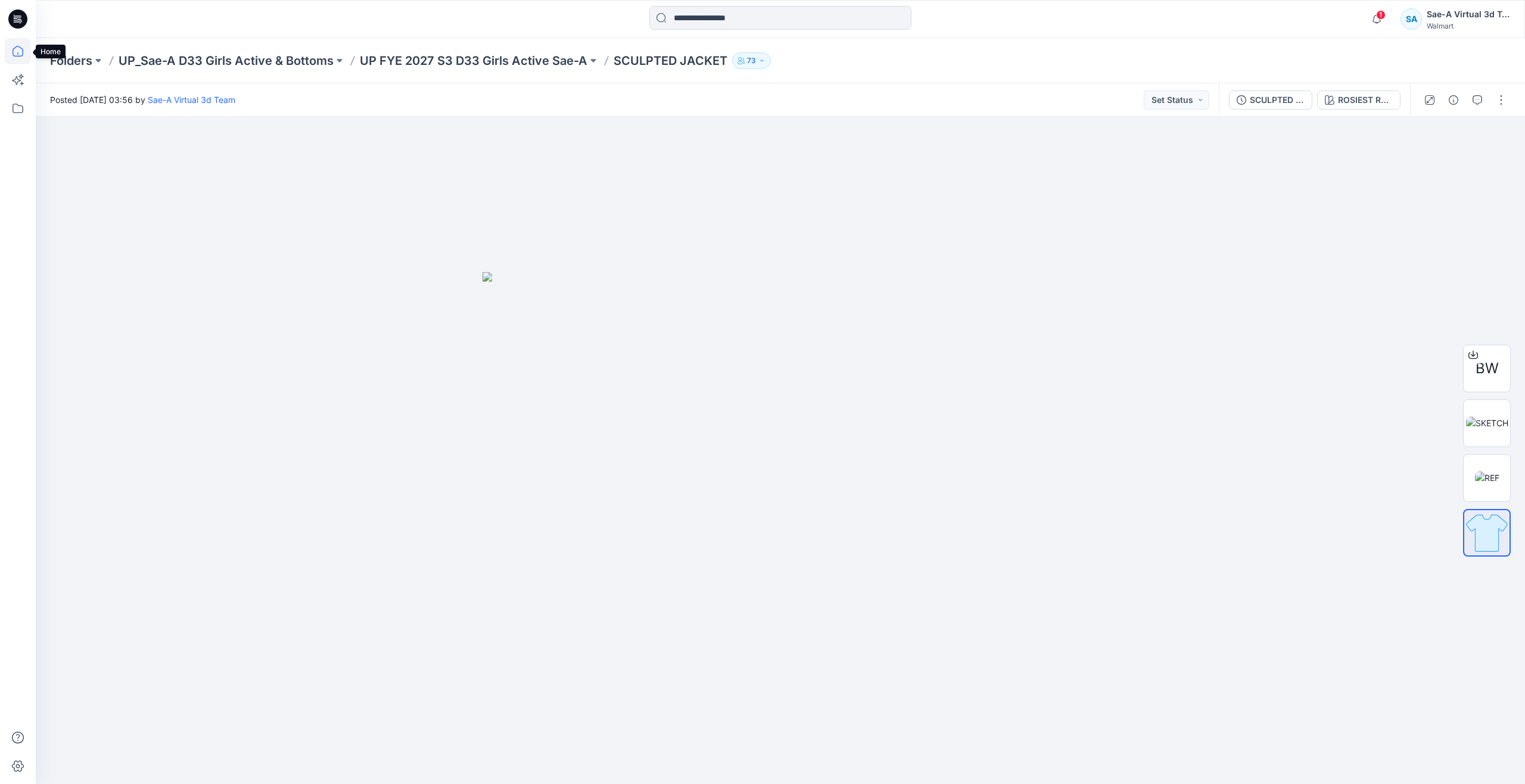
click at [25, 63] on icon at bounding box center [17, 51] width 26 height 26
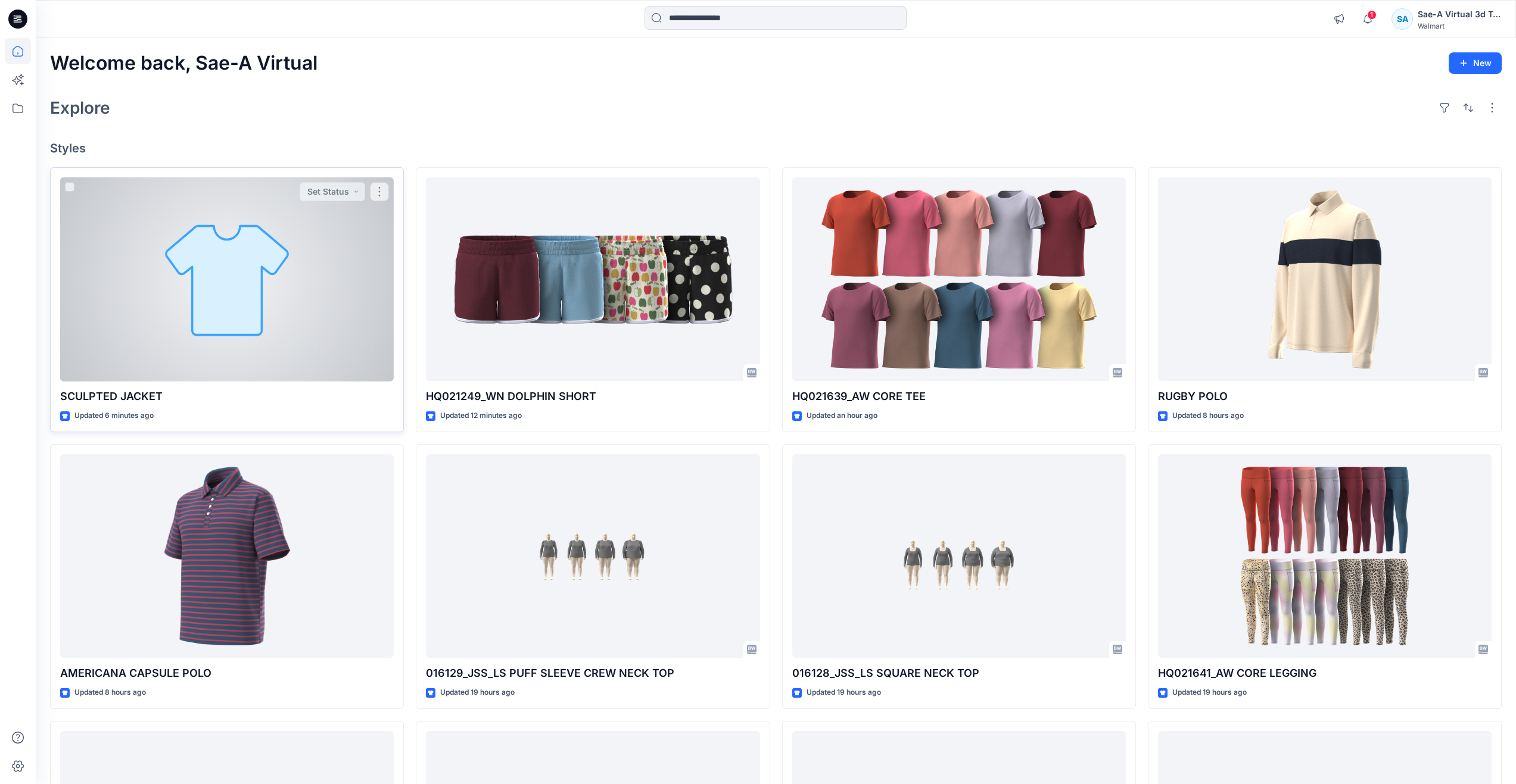
click at [207, 271] on div at bounding box center [227, 279] width 333 height 204
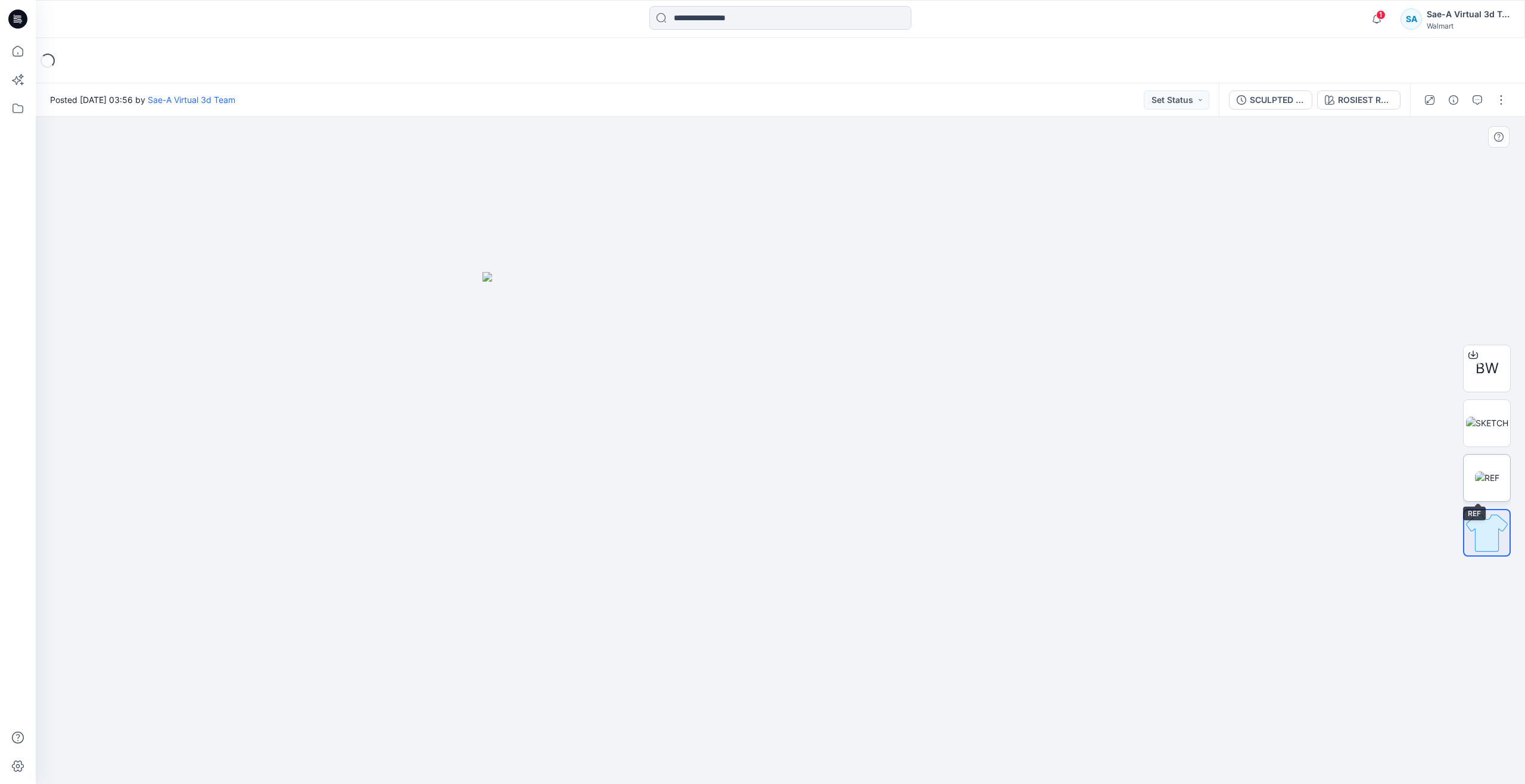
click at [1485, 472] on img at bounding box center [1487, 478] width 25 height 13
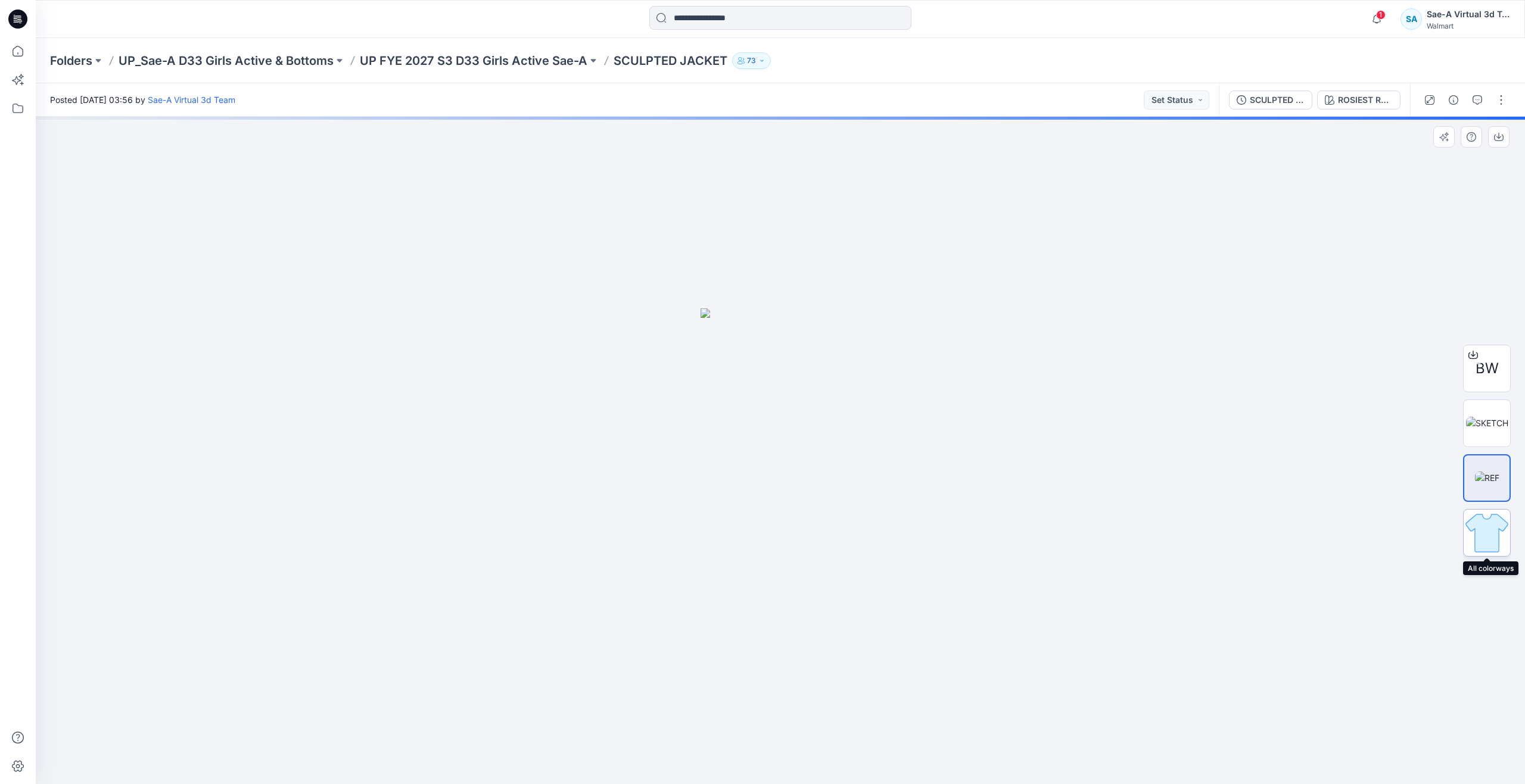
click at [1480, 519] on img at bounding box center [1487, 533] width 46 height 46
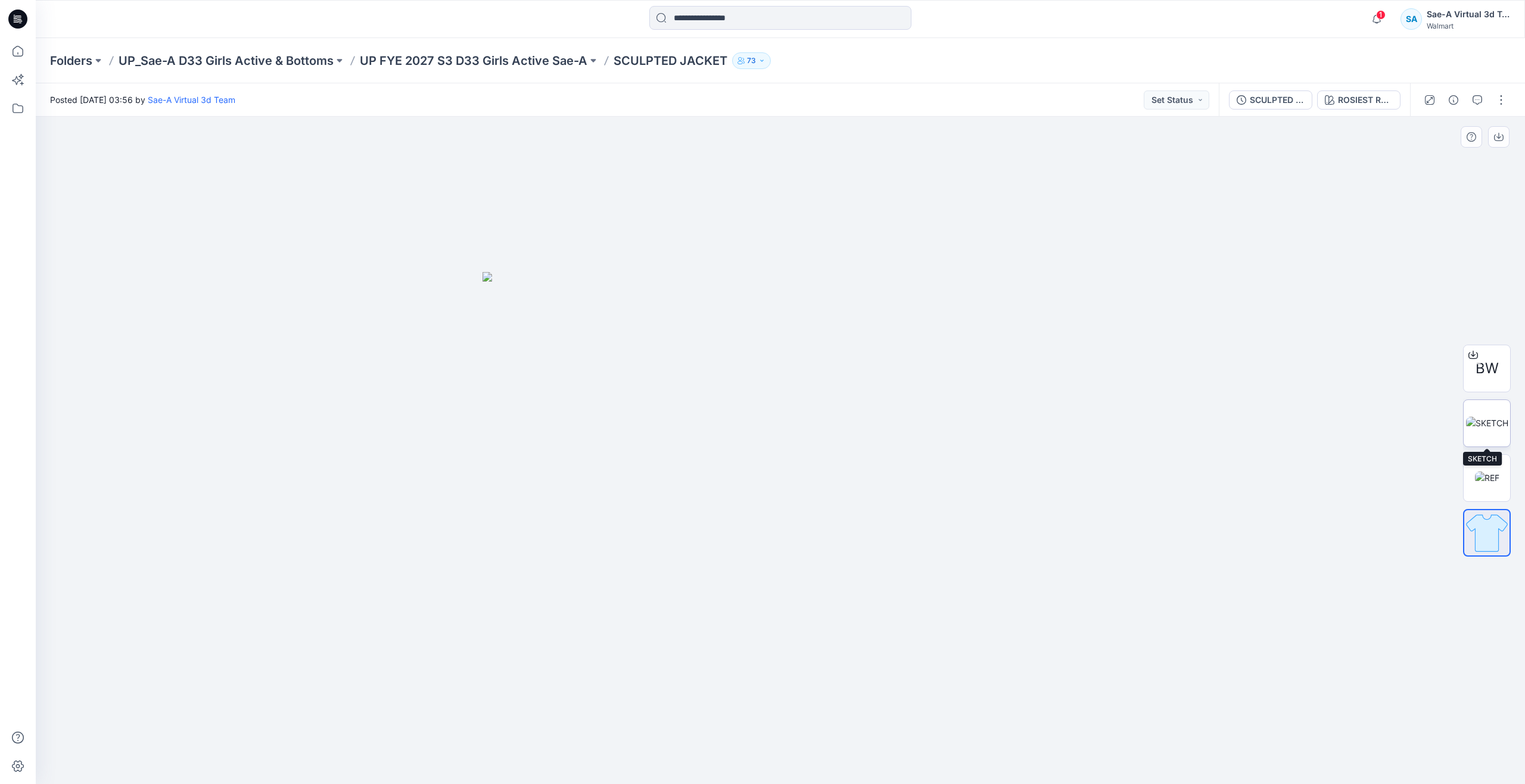
click at [1479, 423] on img at bounding box center [1487, 423] width 43 height 13
click at [1485, 472] on img at bounding box center [1487, 478] width 25 height 13
click at [1483, 429] on img at bounding box center [1487, 423] width 43 height 13
click at [1483, 481] on img at bounding box center [1487, 478] width 25 height 13
click at [28, 48] on icon at bounding box center [17, 51] width 26 height 26
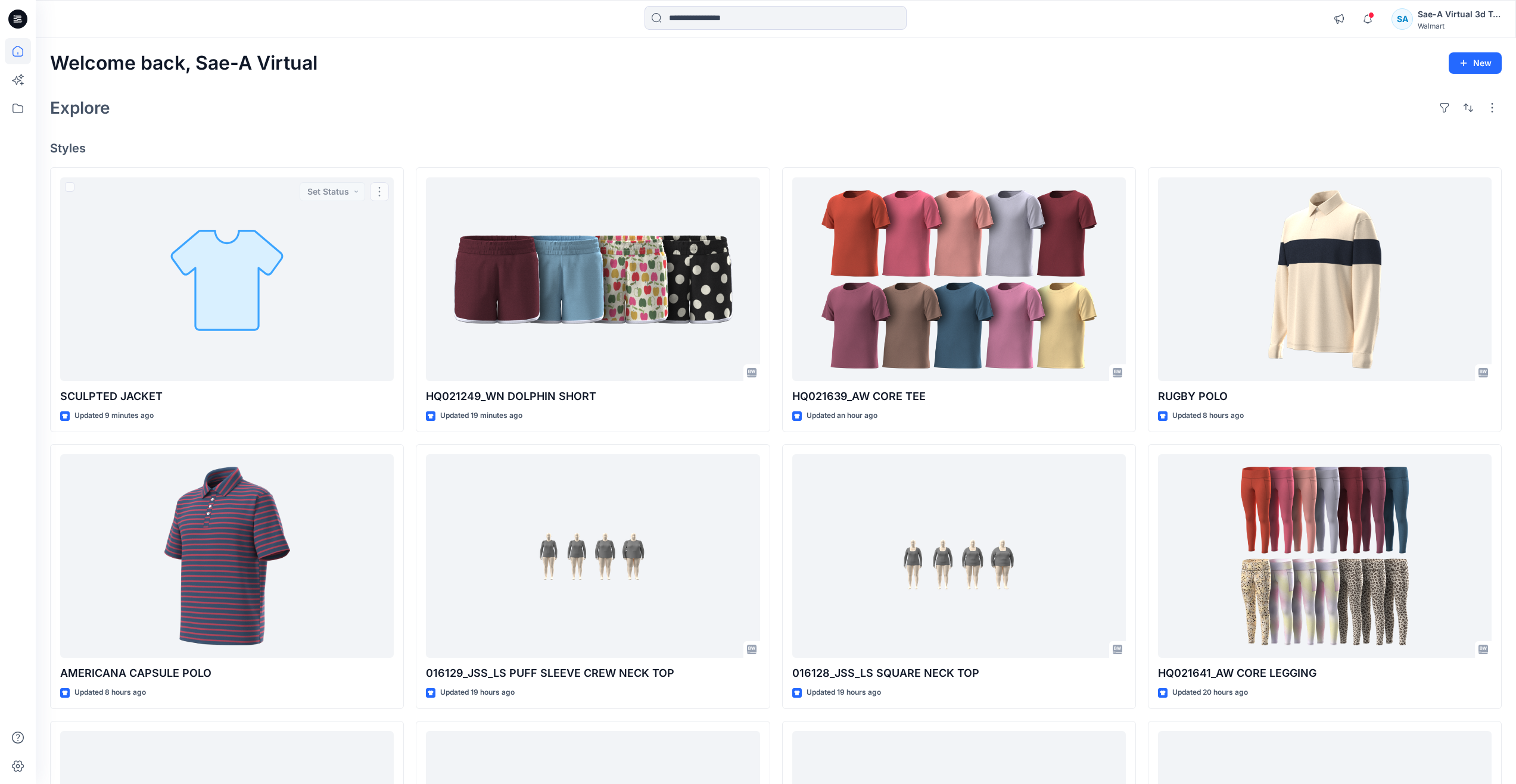
click at [362, 110] on div "Explore" at bounding box center [776, 107] width 1452 height 28
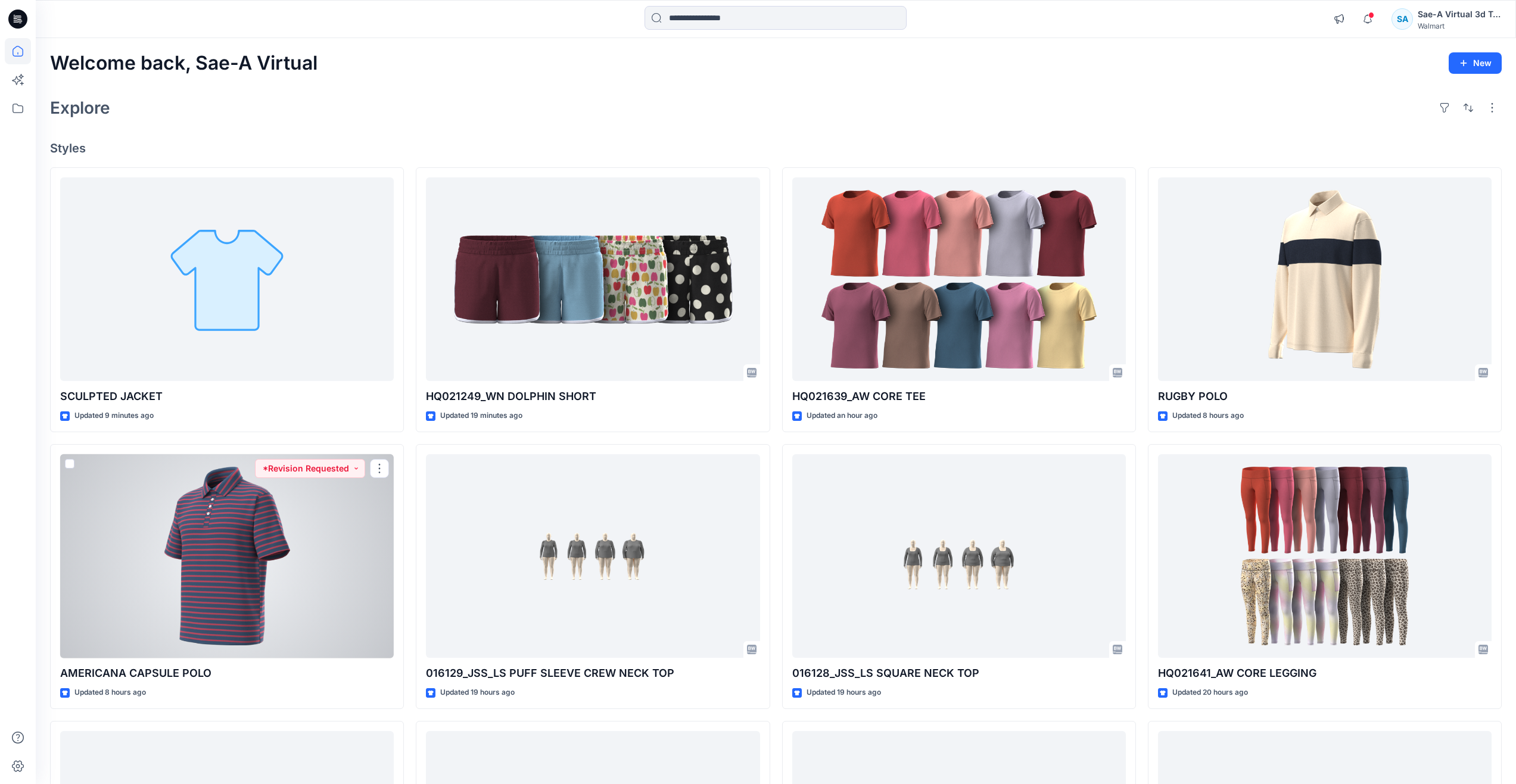
click at [244, 606] on div at bounding box center [227, 556] width 333 height 204
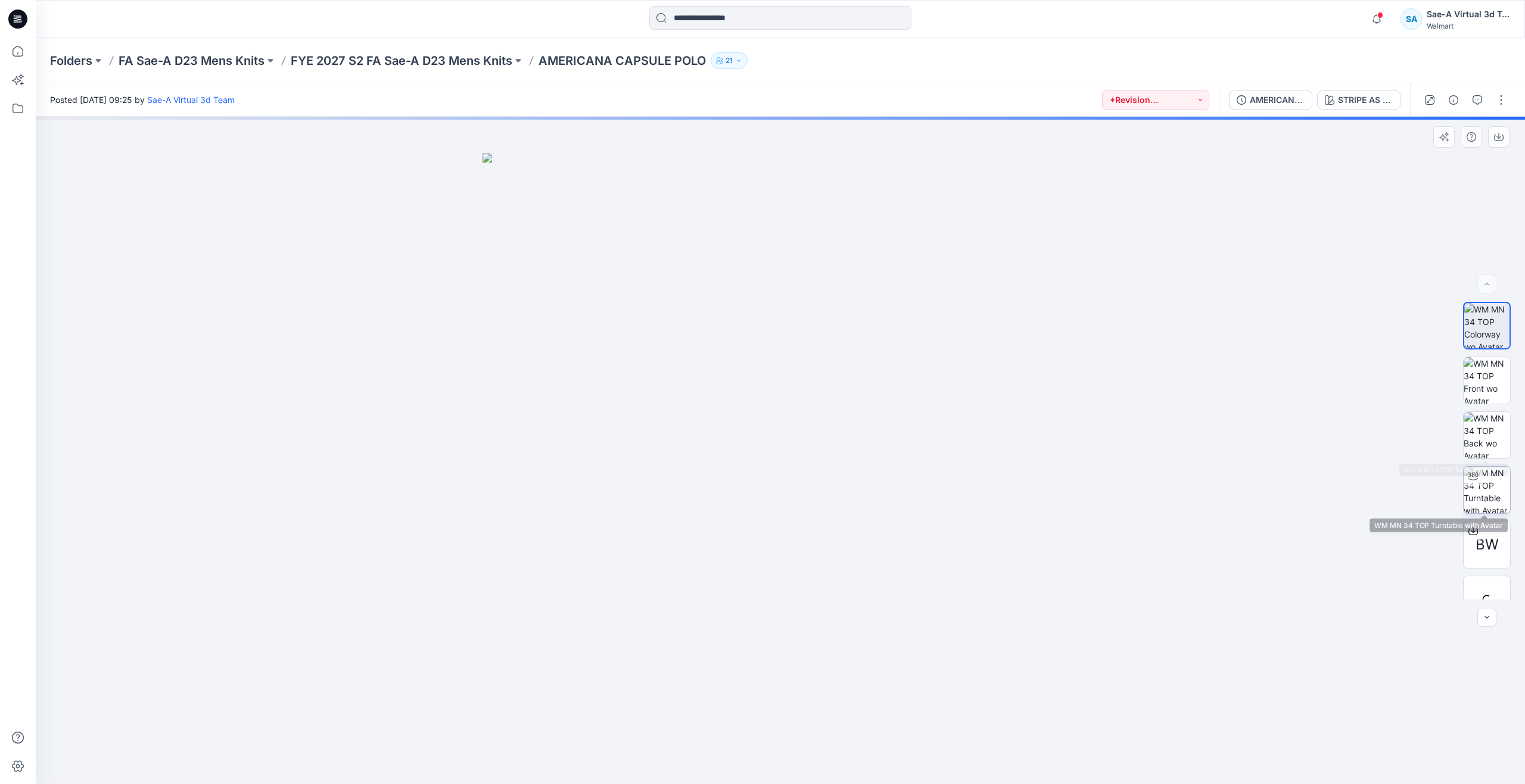
click at [1477, 481] on div at bounding box center [1474, 476] width 19 height 19
click at [1479, 105] on button "button" at bounding box center [1477, 100] width 19 height 19
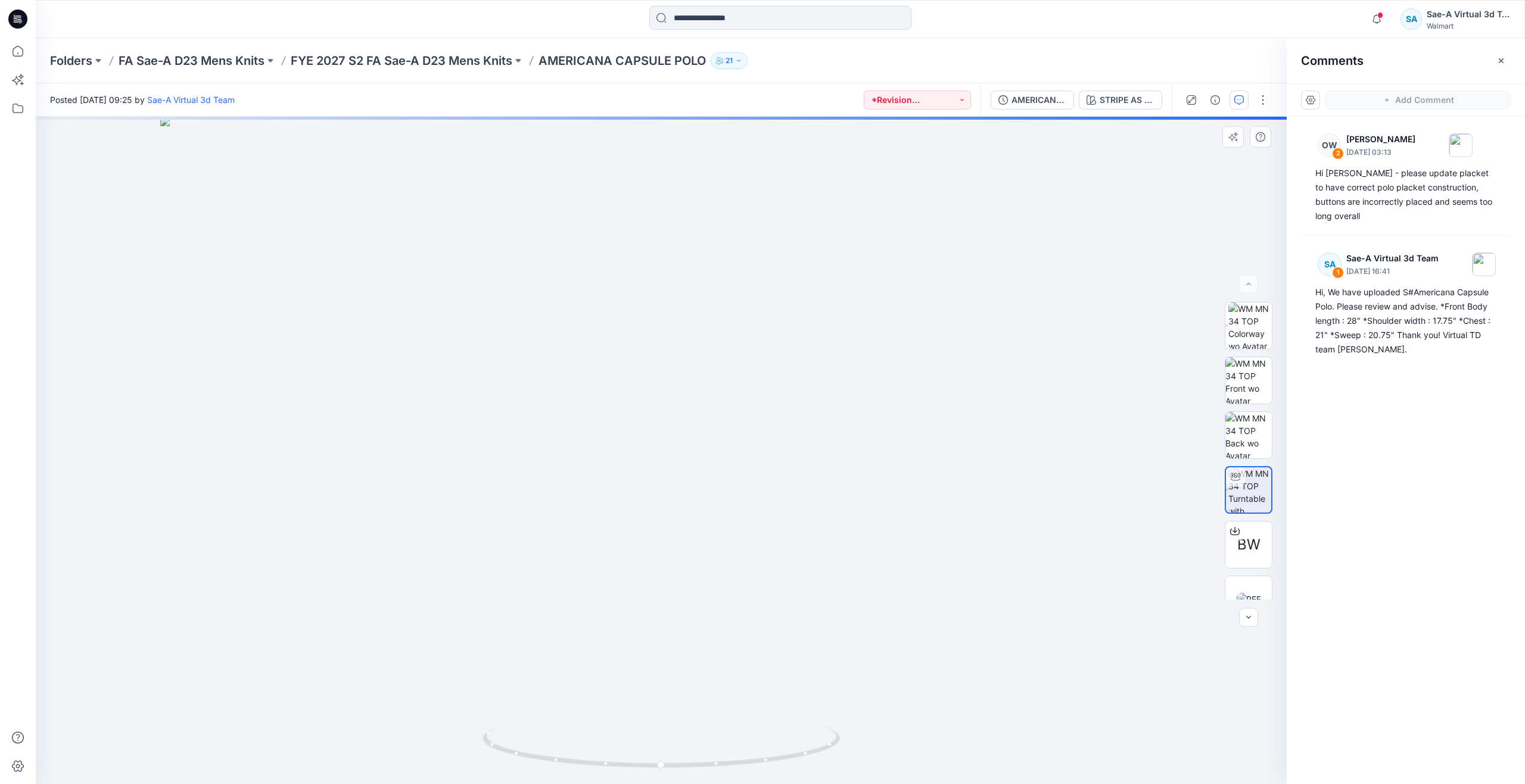
drag, startPoint x: 914, startPoint y: 307, endPoint x: 919, endPoint y: 513, distance: 206.1
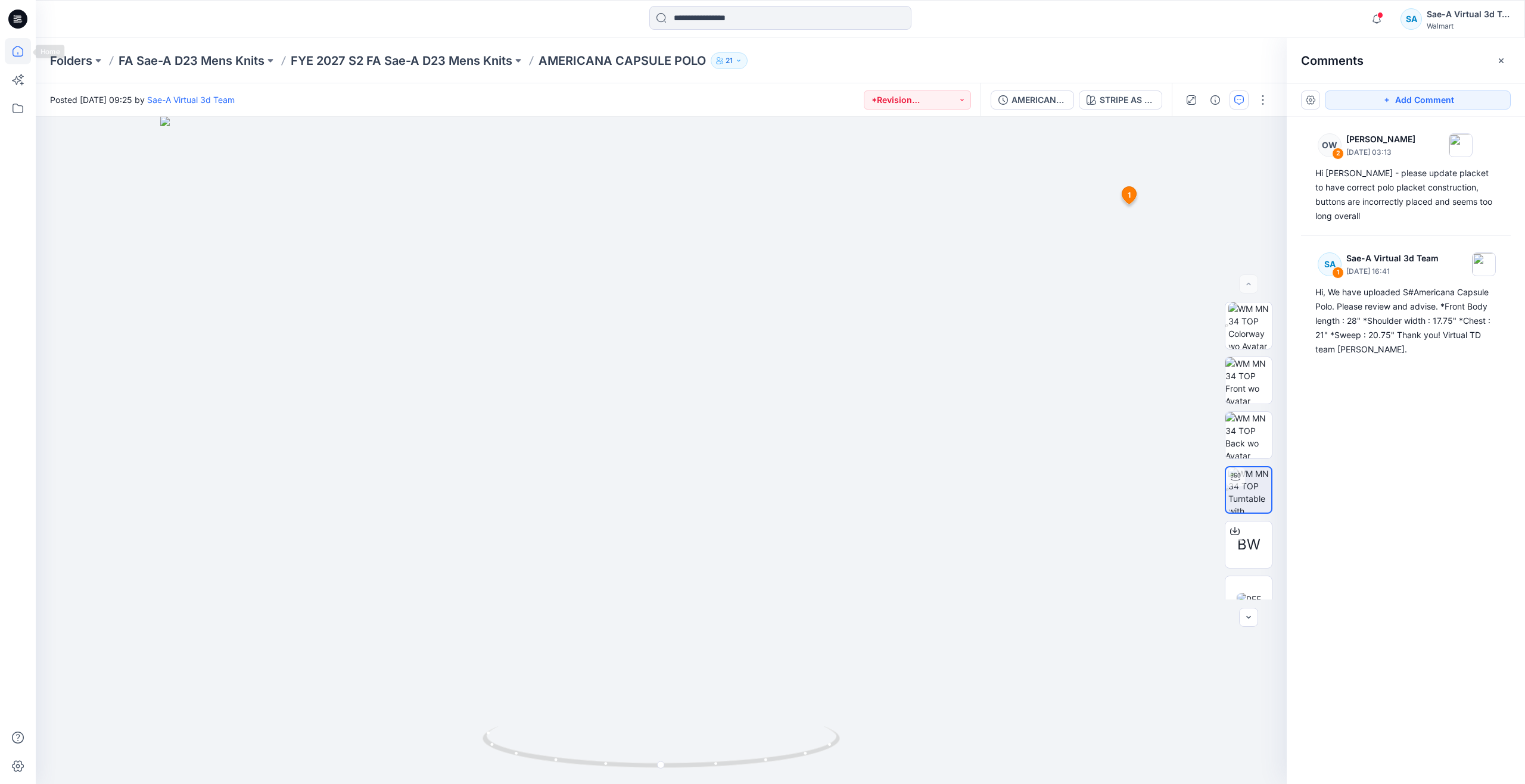
click at [10, 48] on icon at bounding box center [17, 51] width 26 height 26
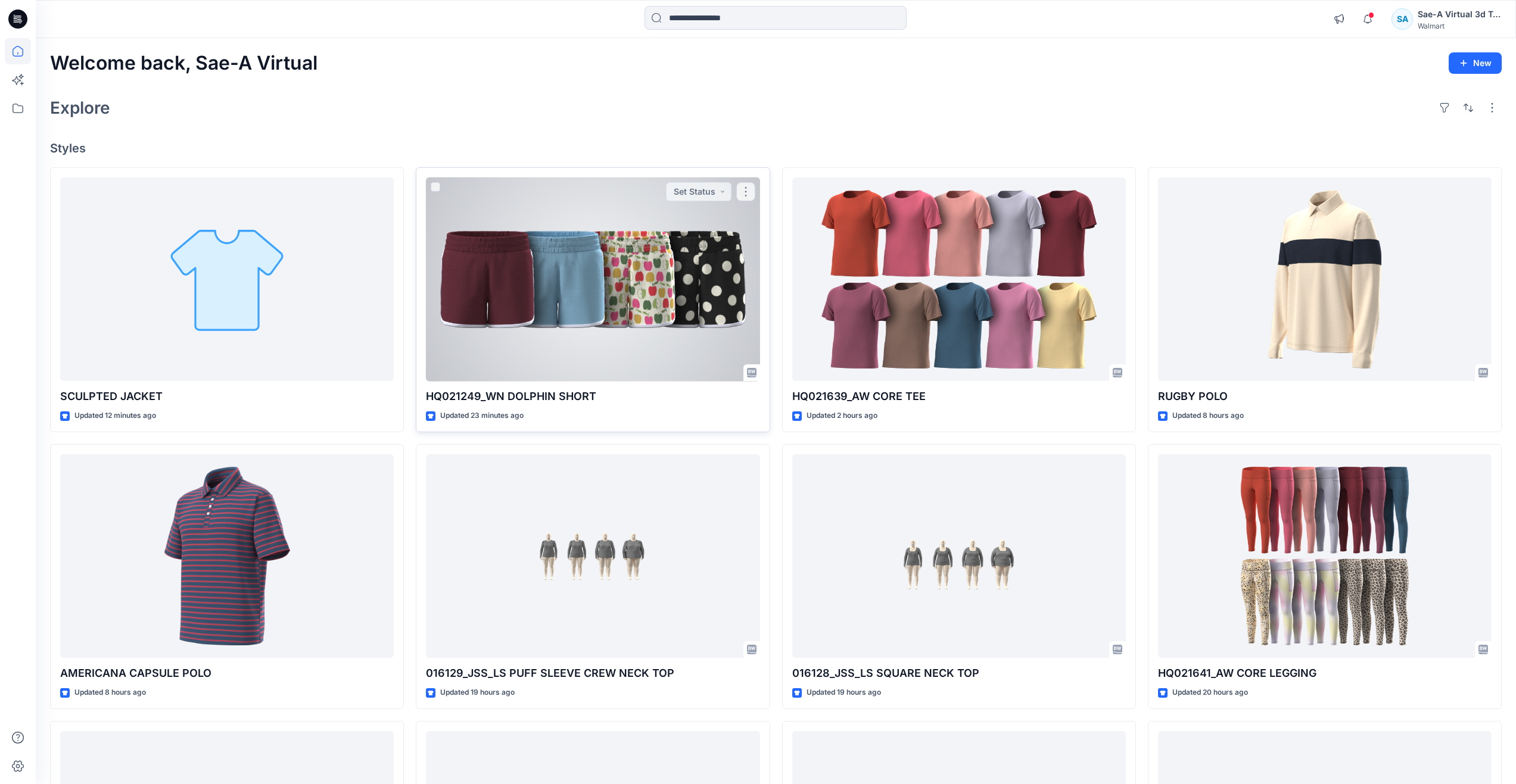
click at [569, 300] on div at bounding box center [592, 279] width 333 height 204
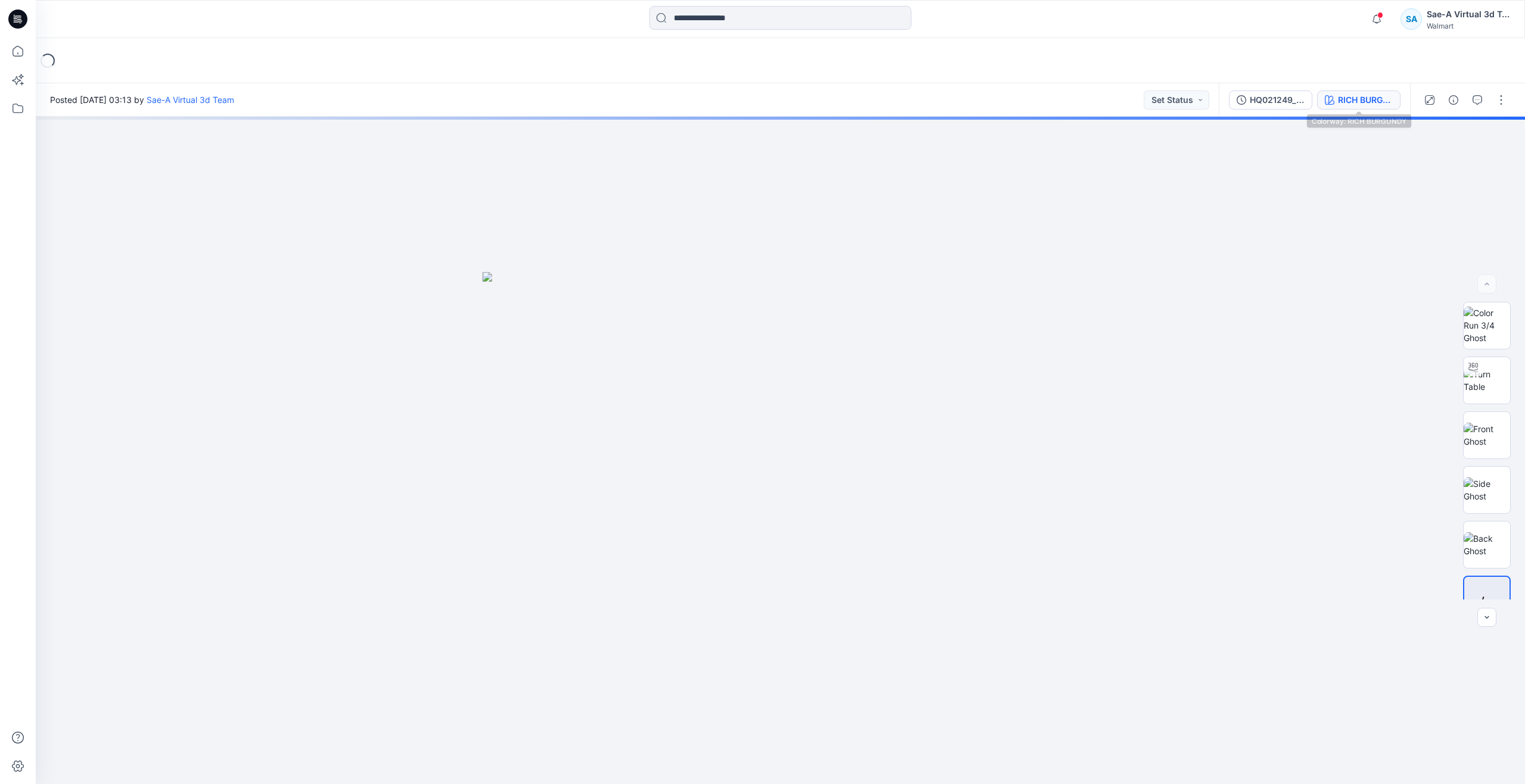
click at [1339, 93] on div "RICH BURGUNDY" at bounding box center [1365, 100] width 54 height 13
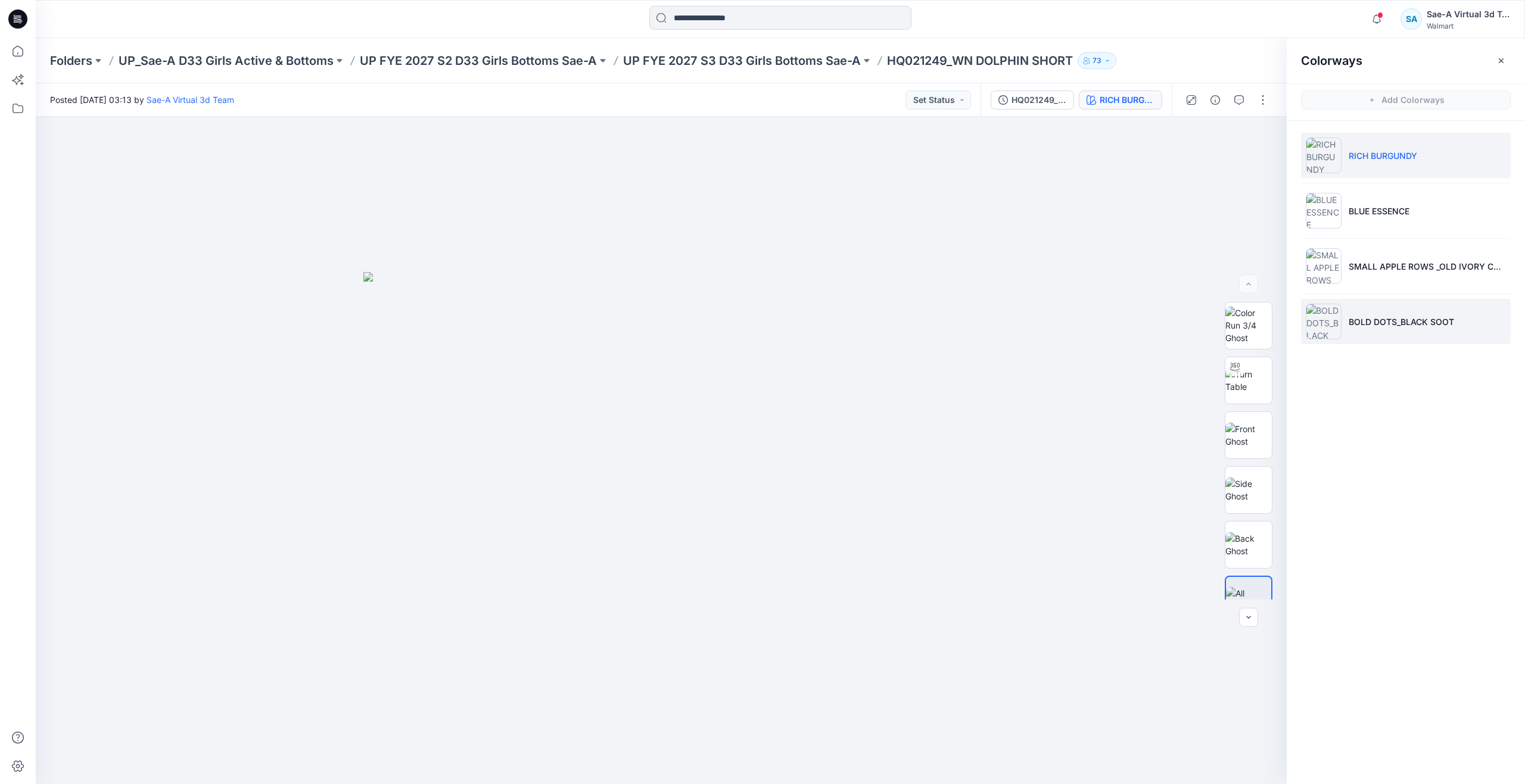
click at [1356, 323] on p "BOLD DOTS_BLACK SOOT" at bounding box center [1400, 321] width 105 height 13
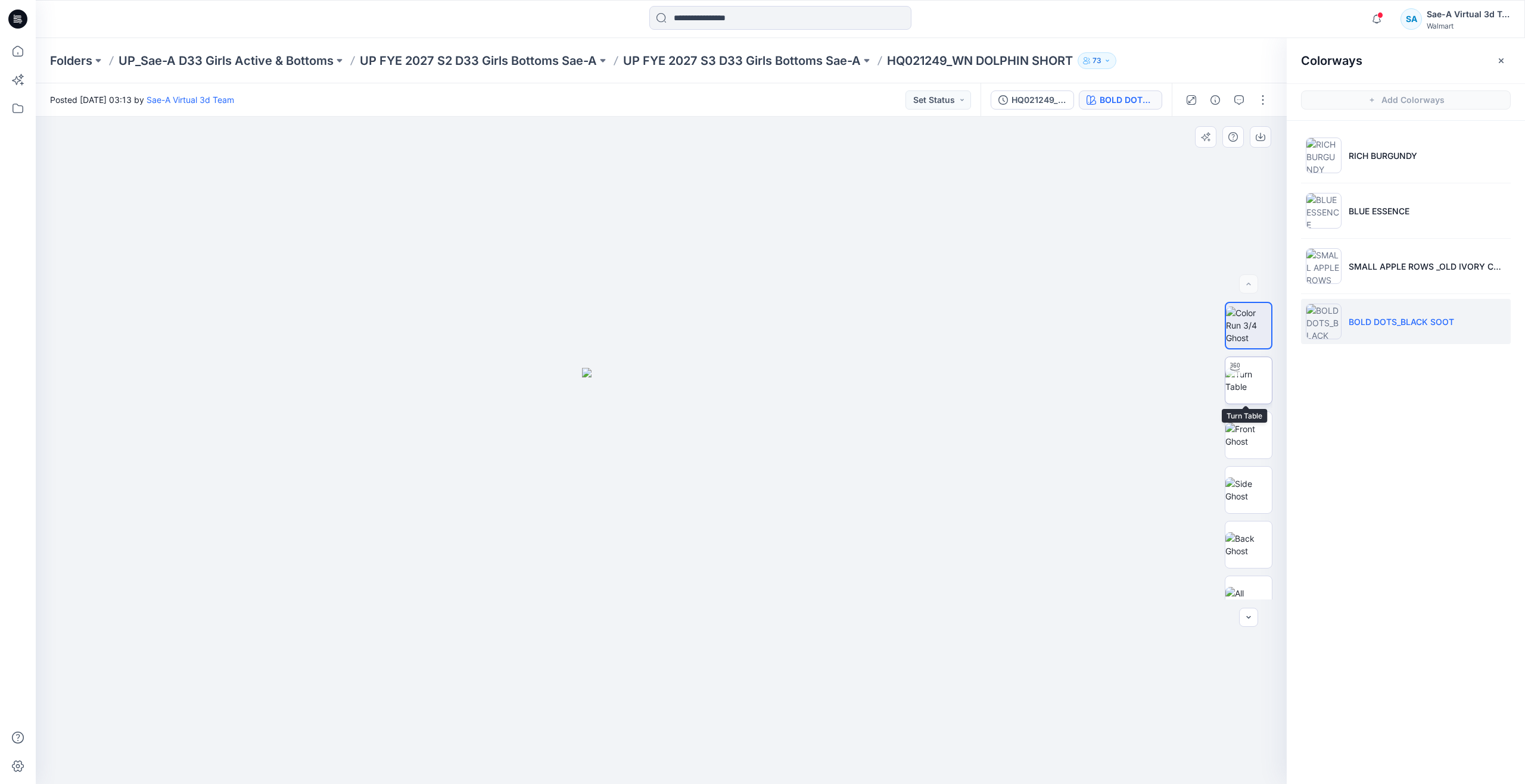
click at [1239, 387] on img at bounding box center [1248, 381] width 46 height 25
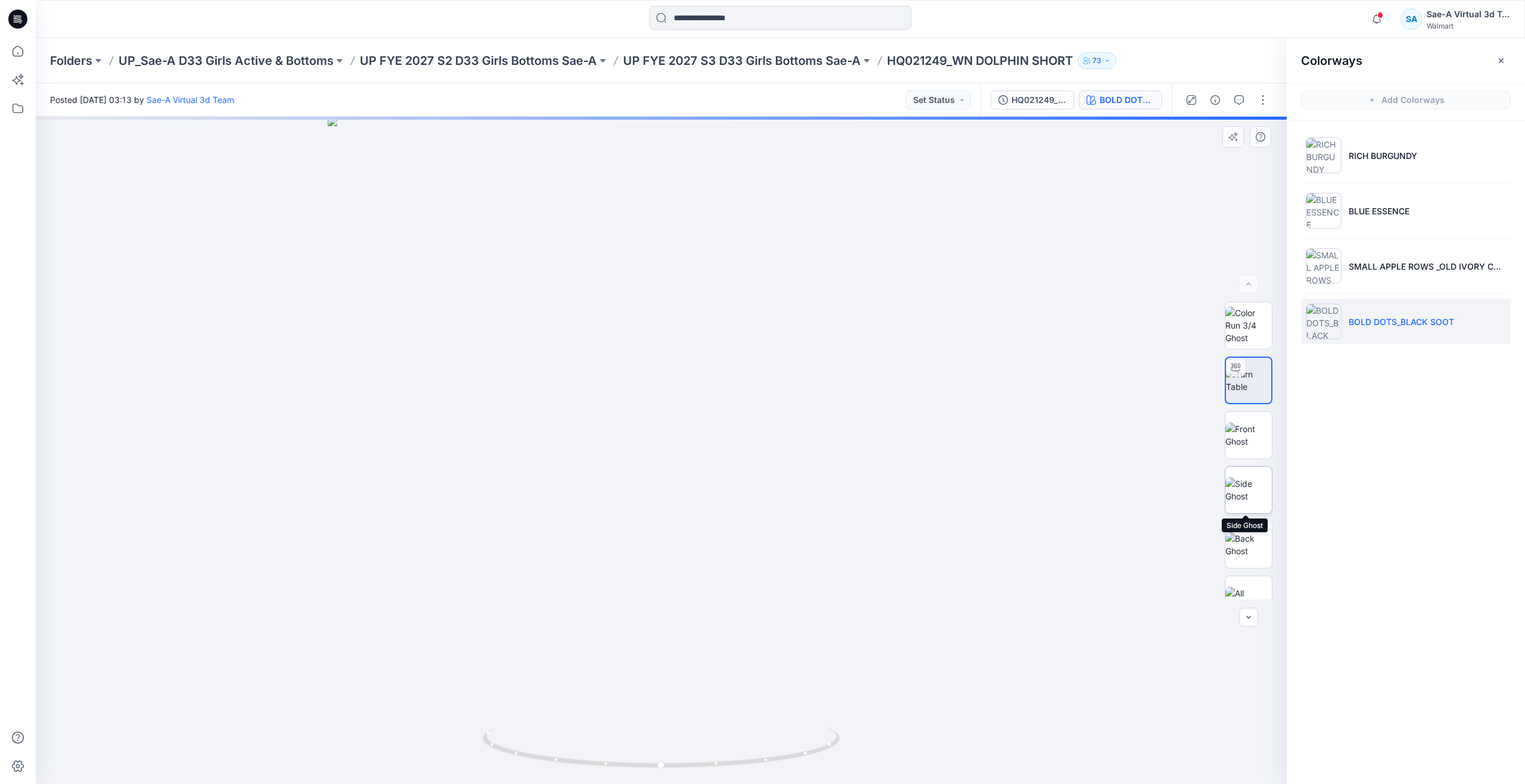
click at [1241, 496] on img at bounding box center [1248, 490] width 46 height 25
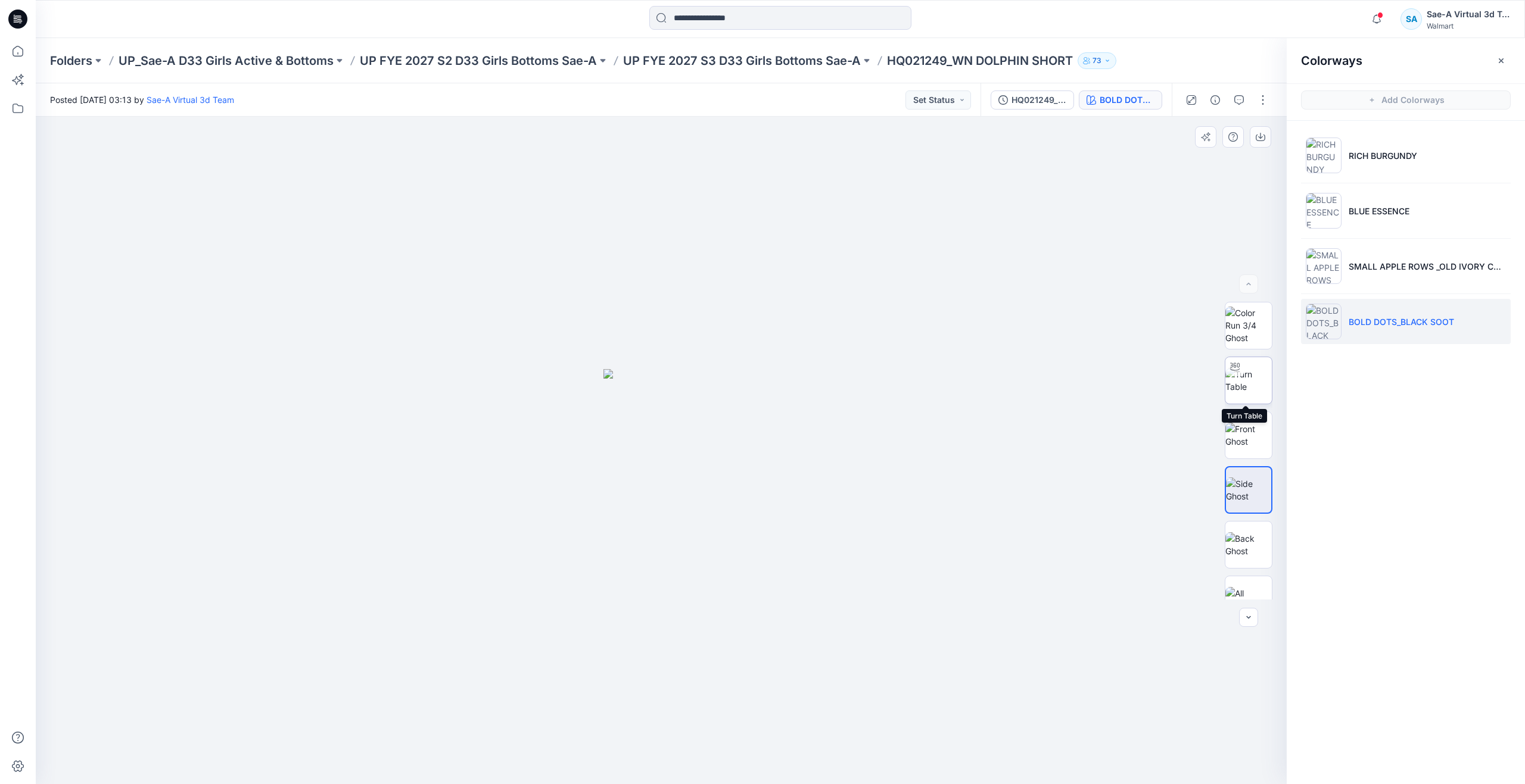
click at [1253, 388] on img at bounding box center [1248, 381] width 46 height 25
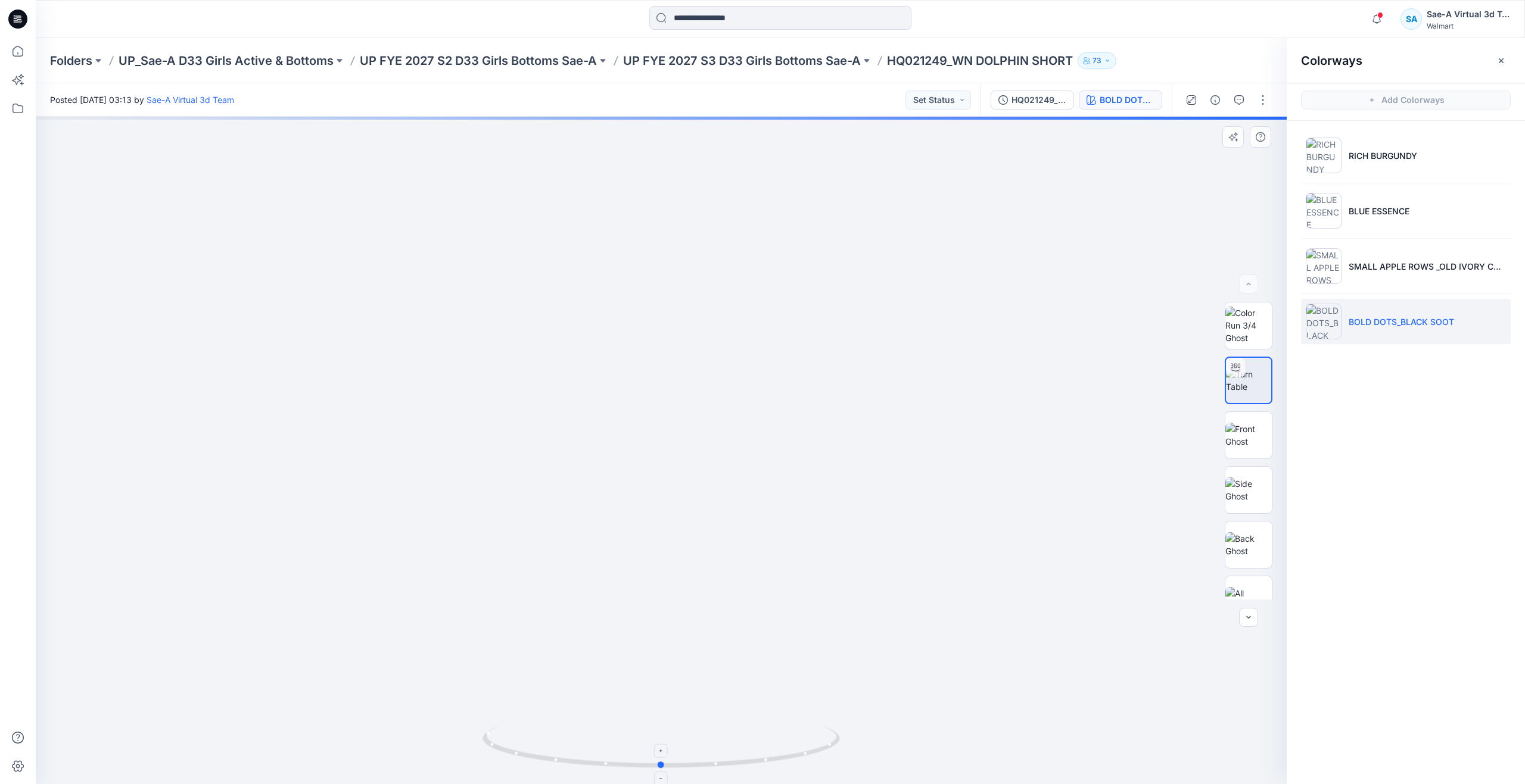
drag, startPoint x: 667, startPoint y: 762, endPoint x: 570, endPoint y: 746, distance: 98.3
click at [570, 746] on icon at bounding box center [662, 748] width 360 height 45
click at [26, 52] on icon at bounding box center [17, 51] width 26 height 26
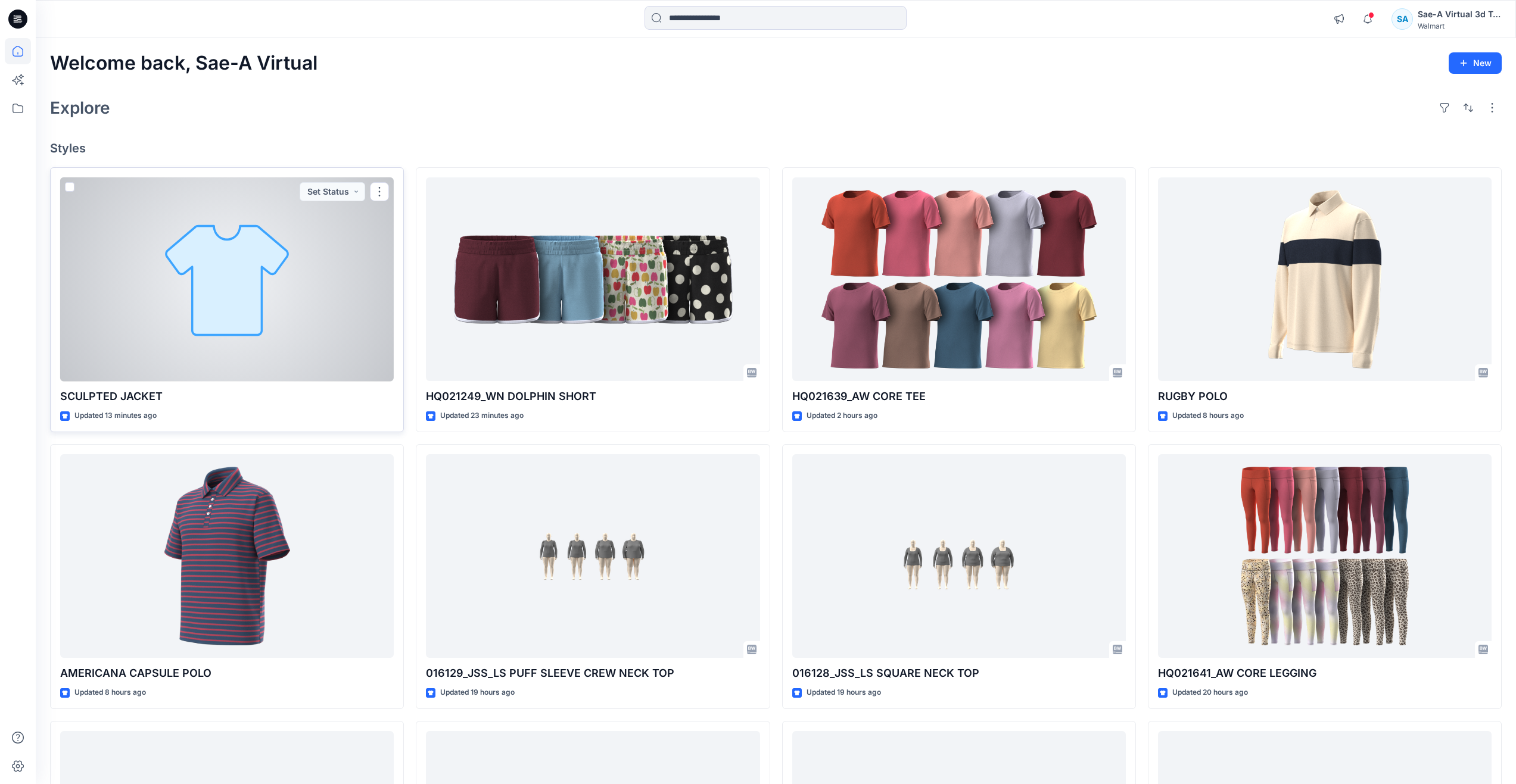
click at [303, 286] on div at bounding box center [227, 279] width 333 height 204
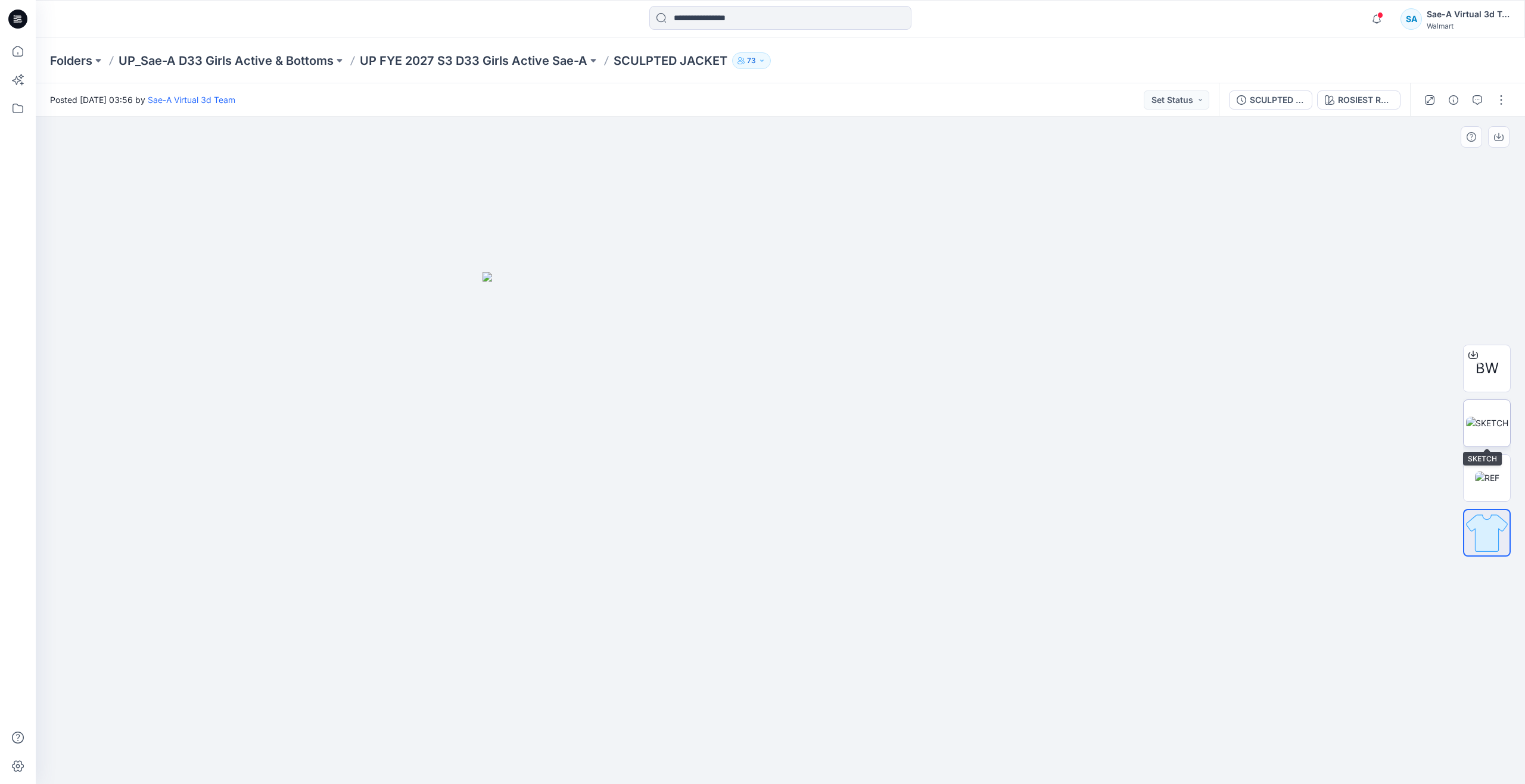
click at [1490, 419] on img at bounding box center [1487, 423] width 43 height 13
click at [1477, 474] on img at bounding box center [1487, 478] width 25 height 13
click at [1492, 516] on img at bounding box center [1487, 533] width 46 height 46
click at [1498, 101] on button "button" at bounding box center [1501, 100] width 19 height 19
click at [1411, 157] on icon "button" at bounding box center [1408, 161] width 10 height 10
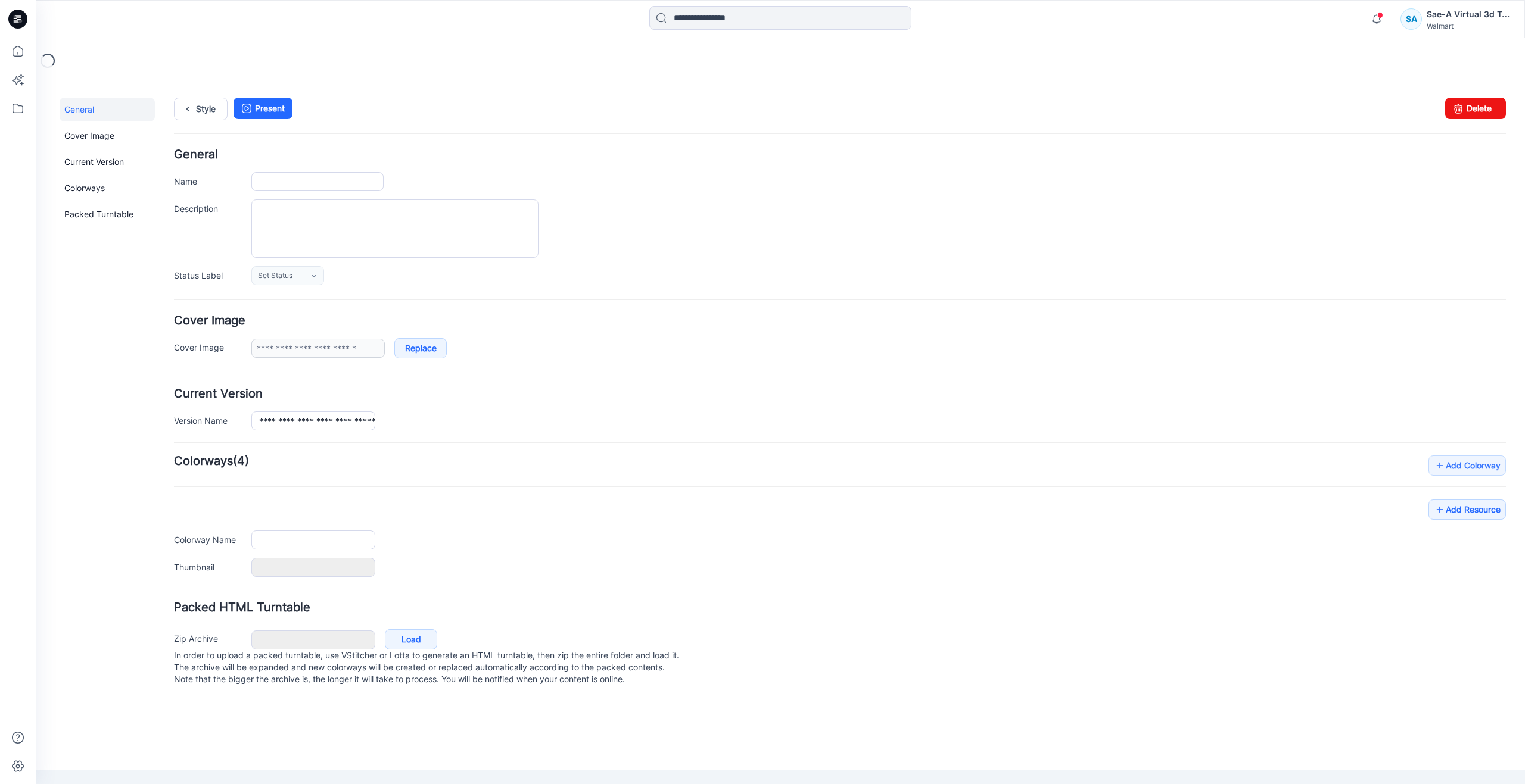
type input "**********"
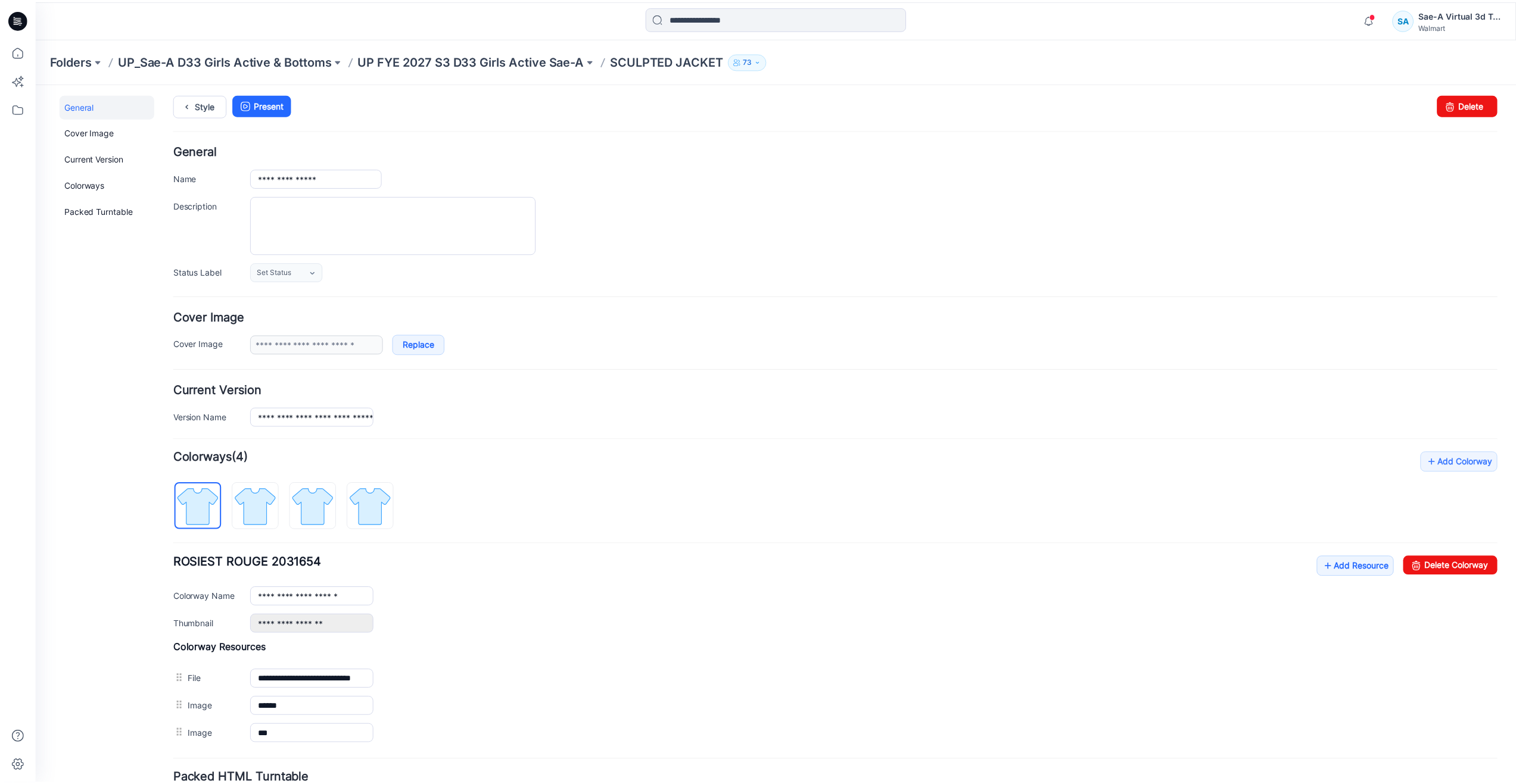
scroll to position [104, 0]
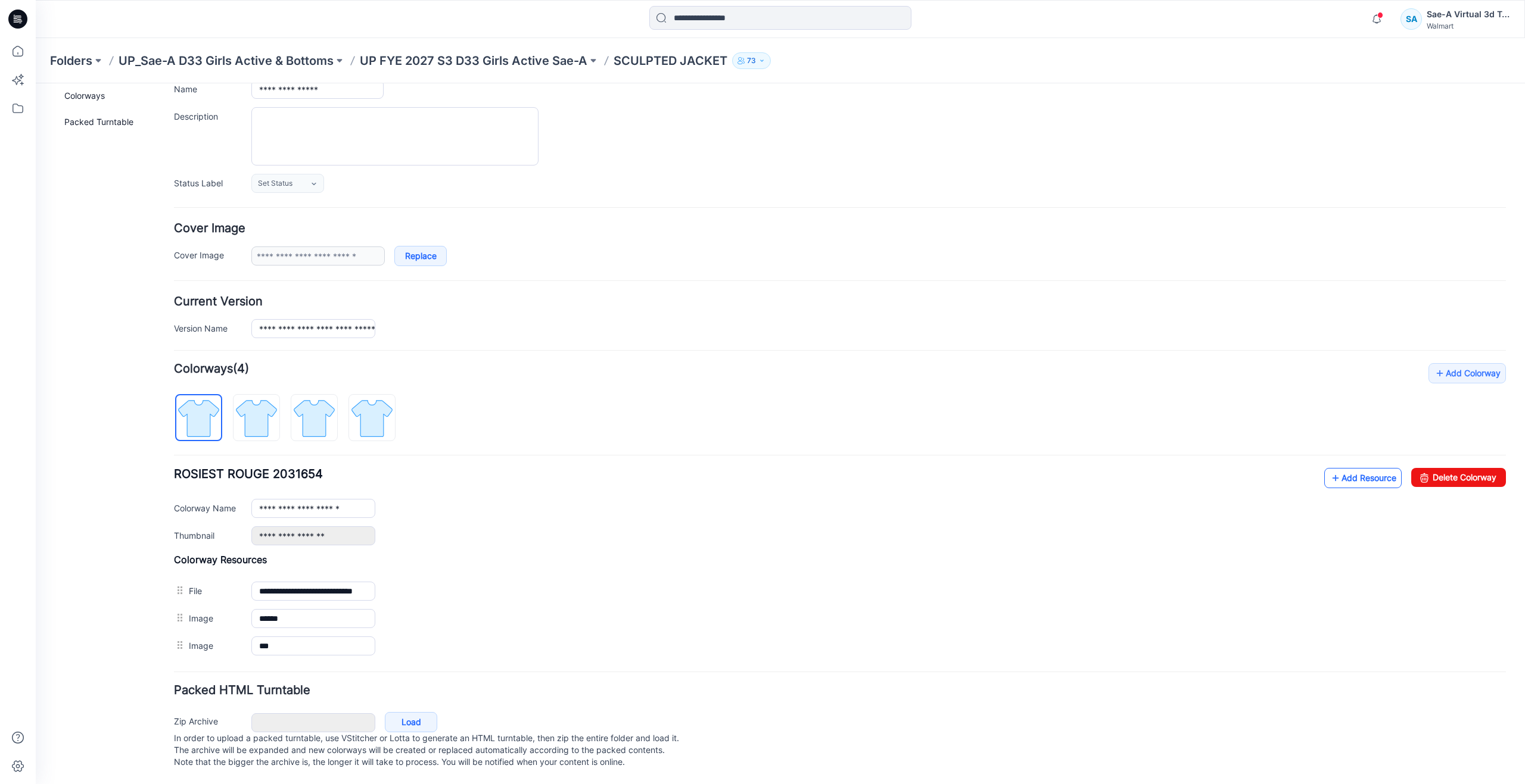
click at [1330, 472] on icon at bounding box center [1336, 478] width 12 height 19
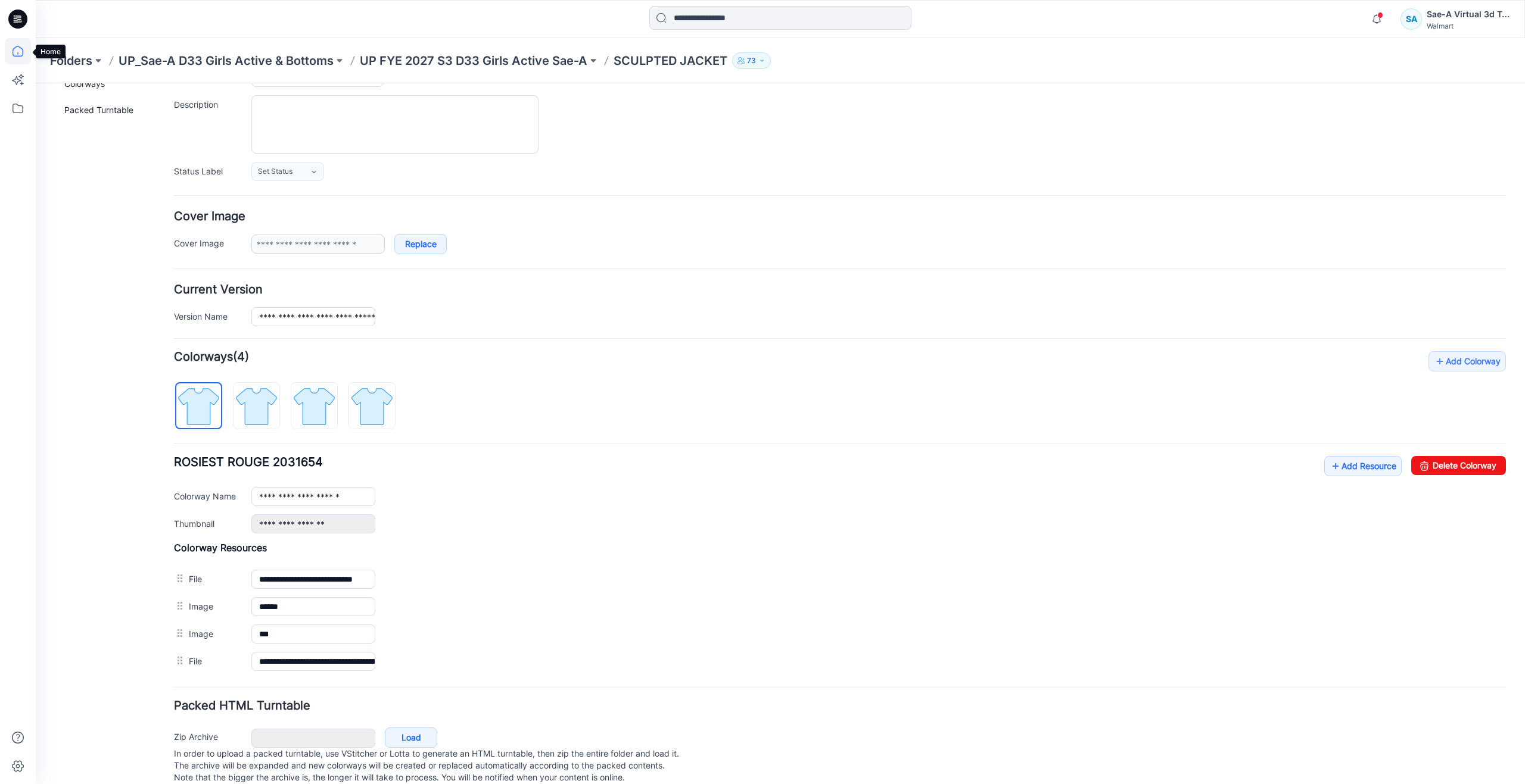
click at [19, 48] on icon at bounding box center [17, 51] width 26 height 26
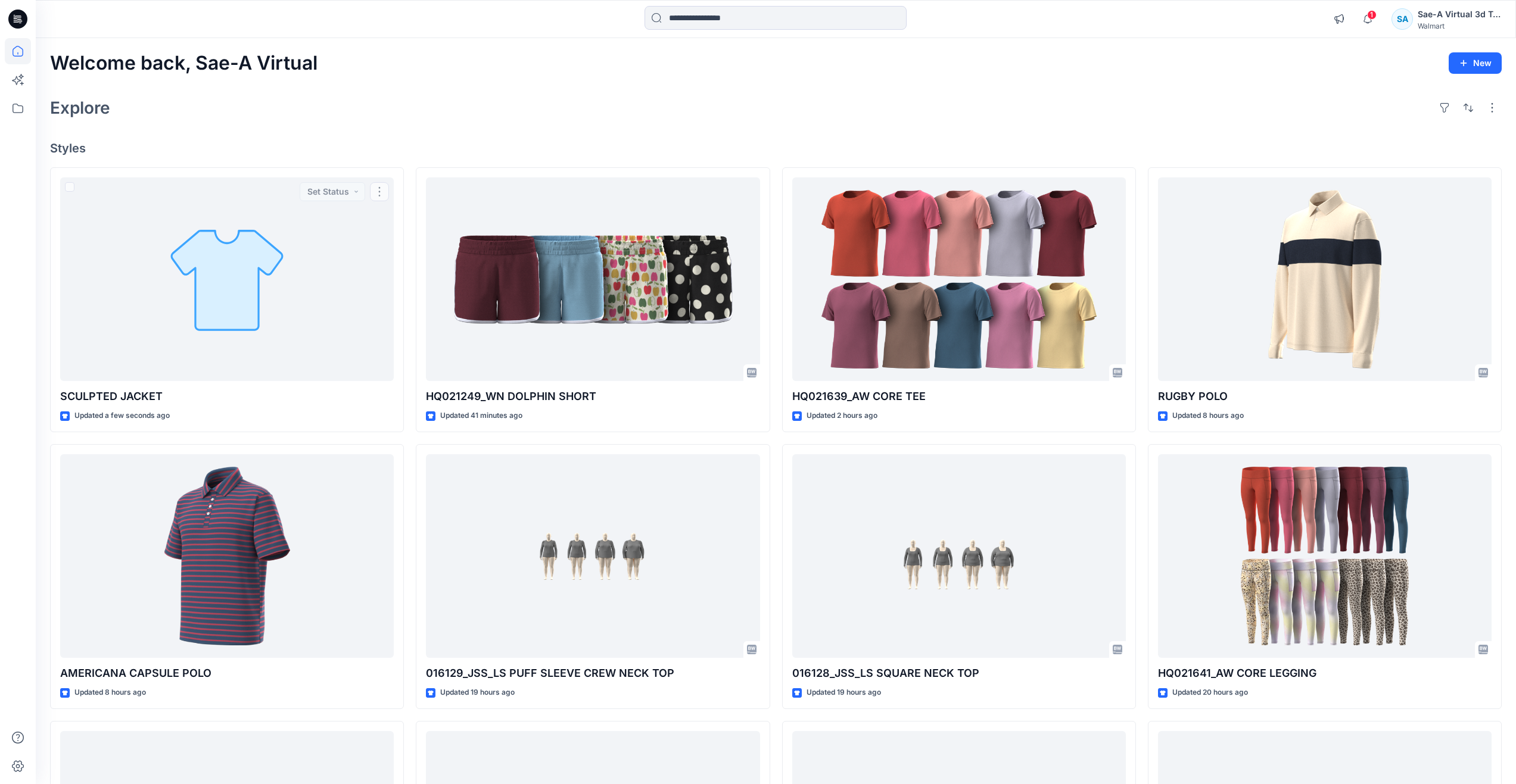
click at [398, 111] on div "Explore" at bounding box center [776, 107] width 1452 height 28
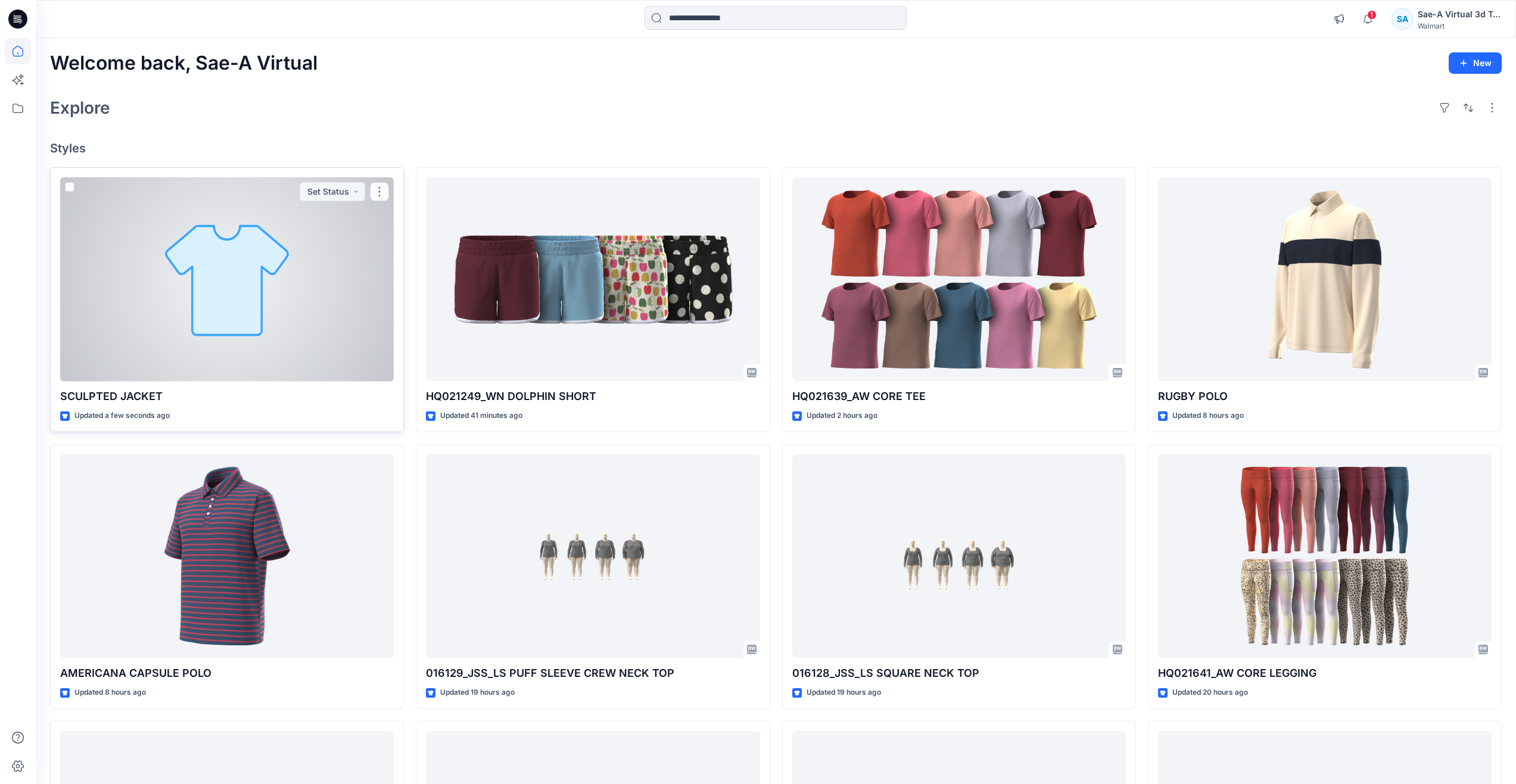
click at [178, 295] on div at bounding box center [227, 279] width 333 height 204
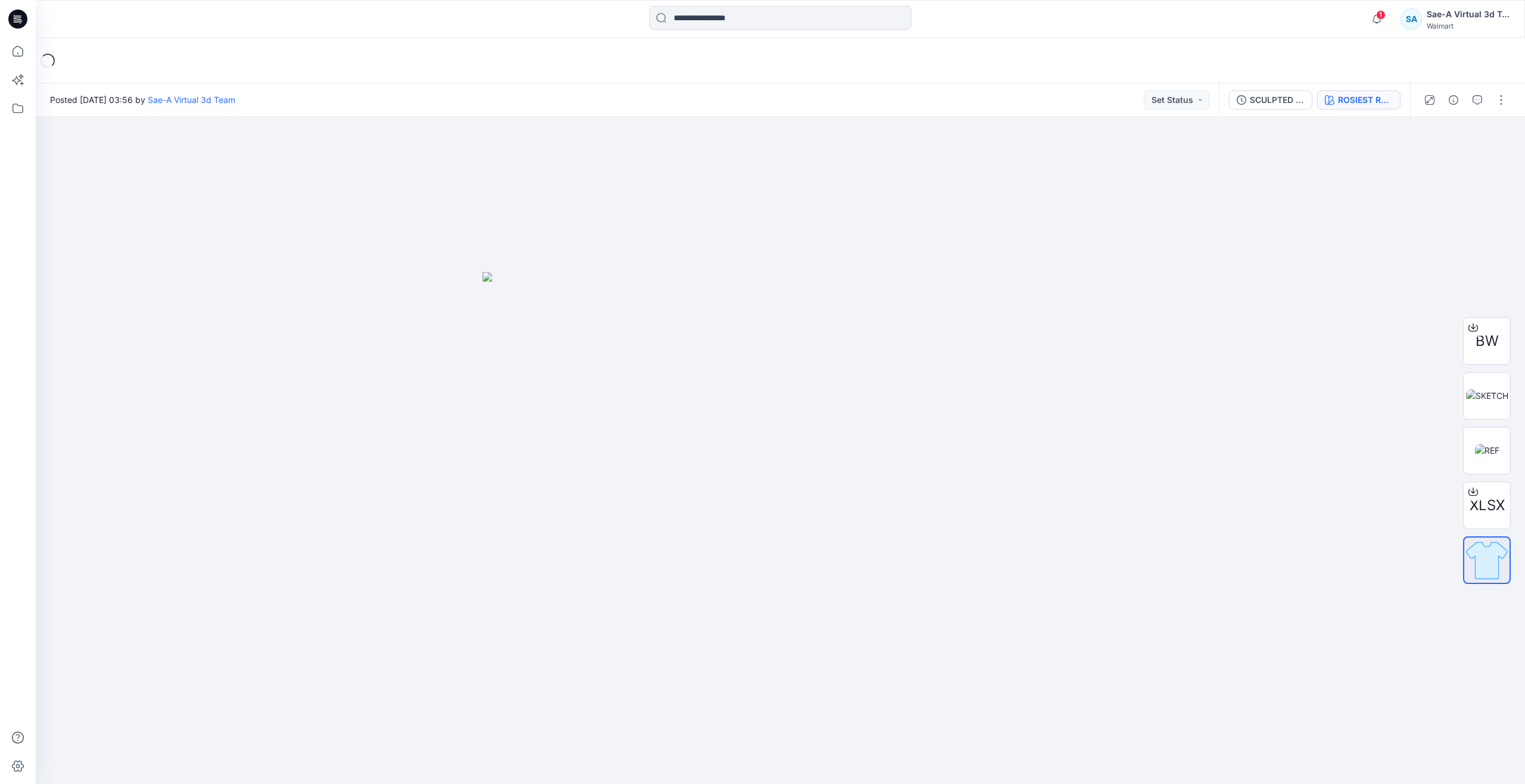
click at [1342, 103] on div "ROSIEST ROUGE 2031654" at bounding box center [1365, 100] width 54 height 13
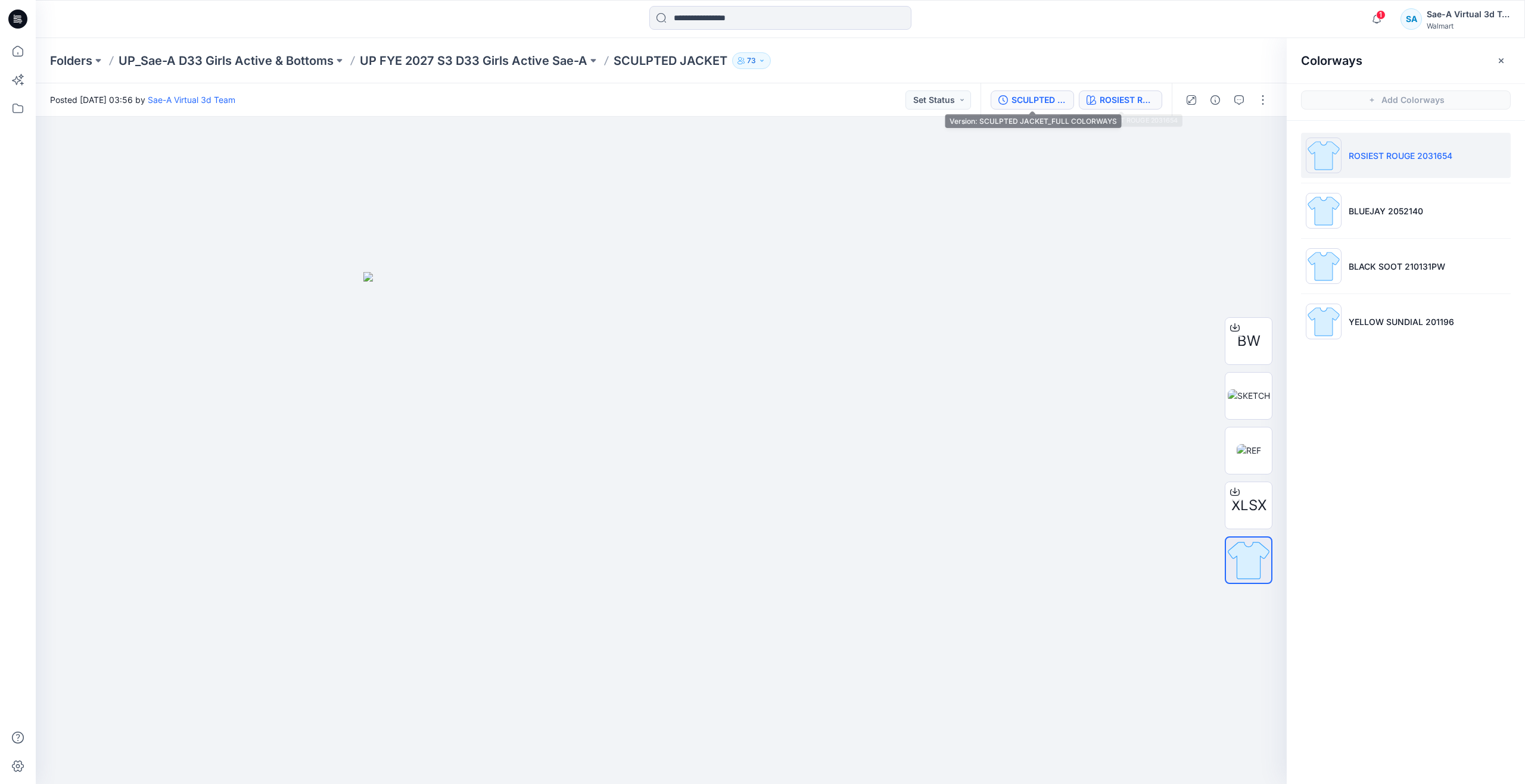
click at [1047, 92] on button "SCULPTED JACKET_FULL COLORWAYS" at bounding box center [1032, 100] width 84 height 19
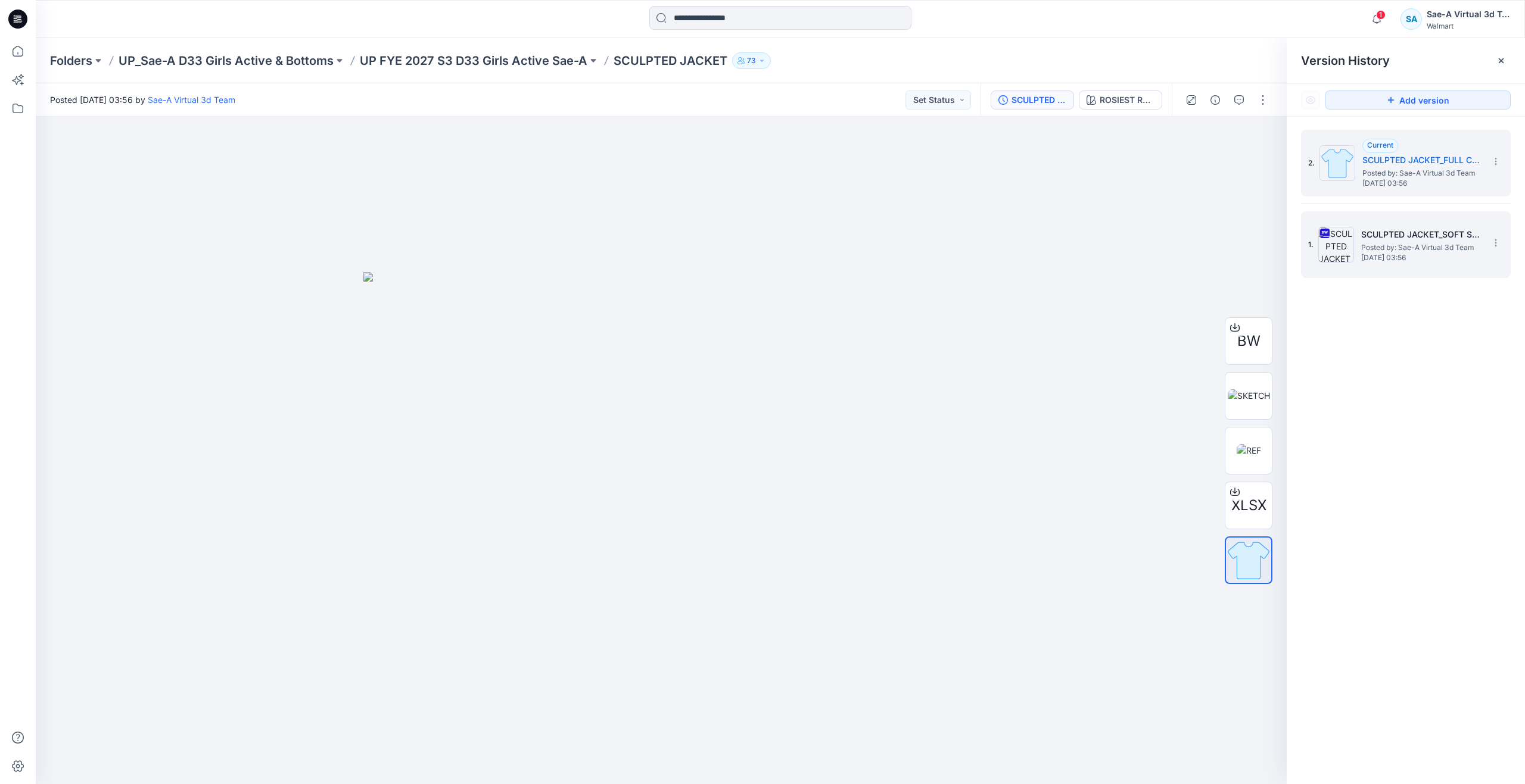
click at [1391, 244] on span "Posted by: Sae-A Virtual 3d Team" at bounding box center [1421, 247] width 119 height 12
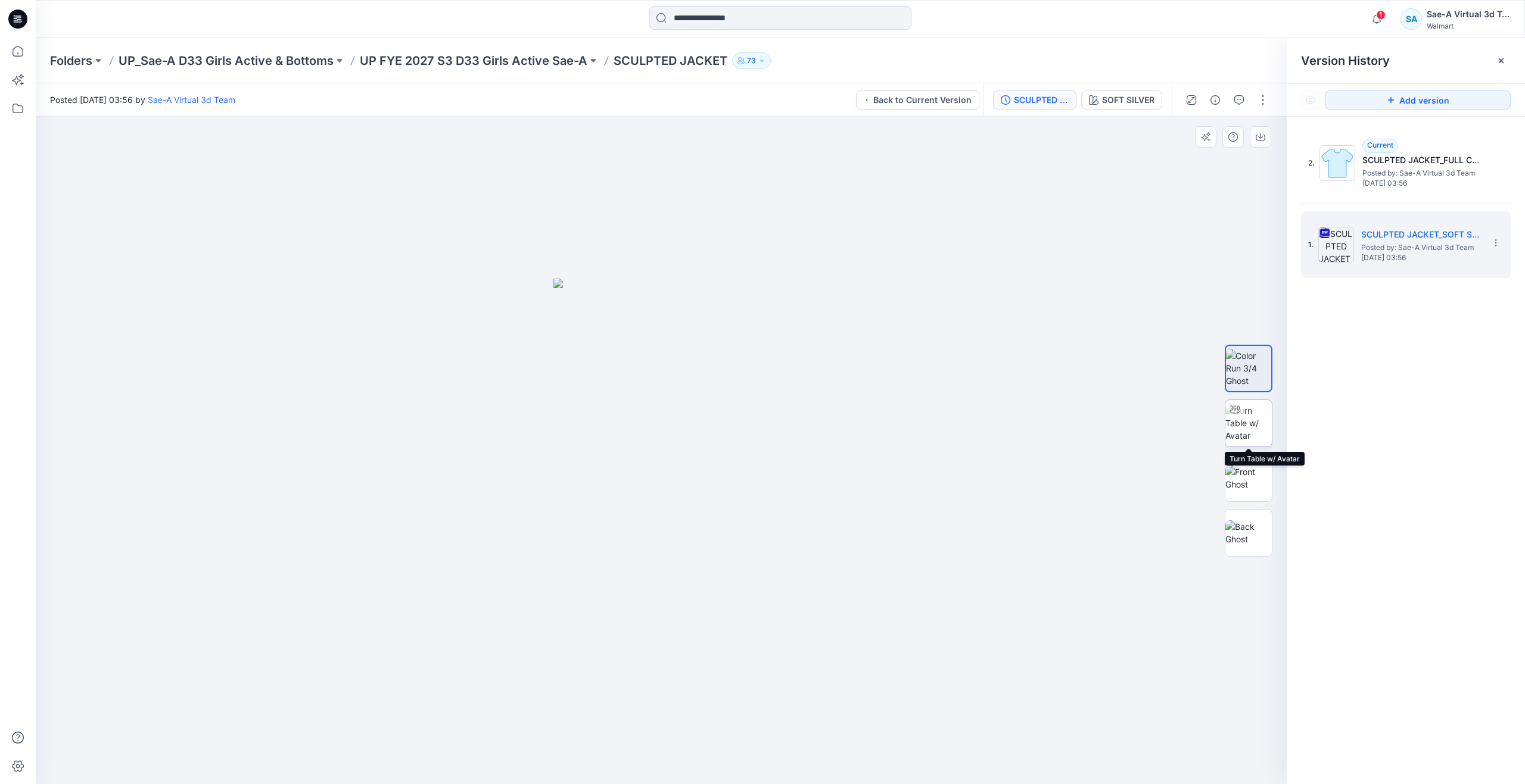
click at [1252, 429] on img at bounding box center [1248, 423] width 46 height 37
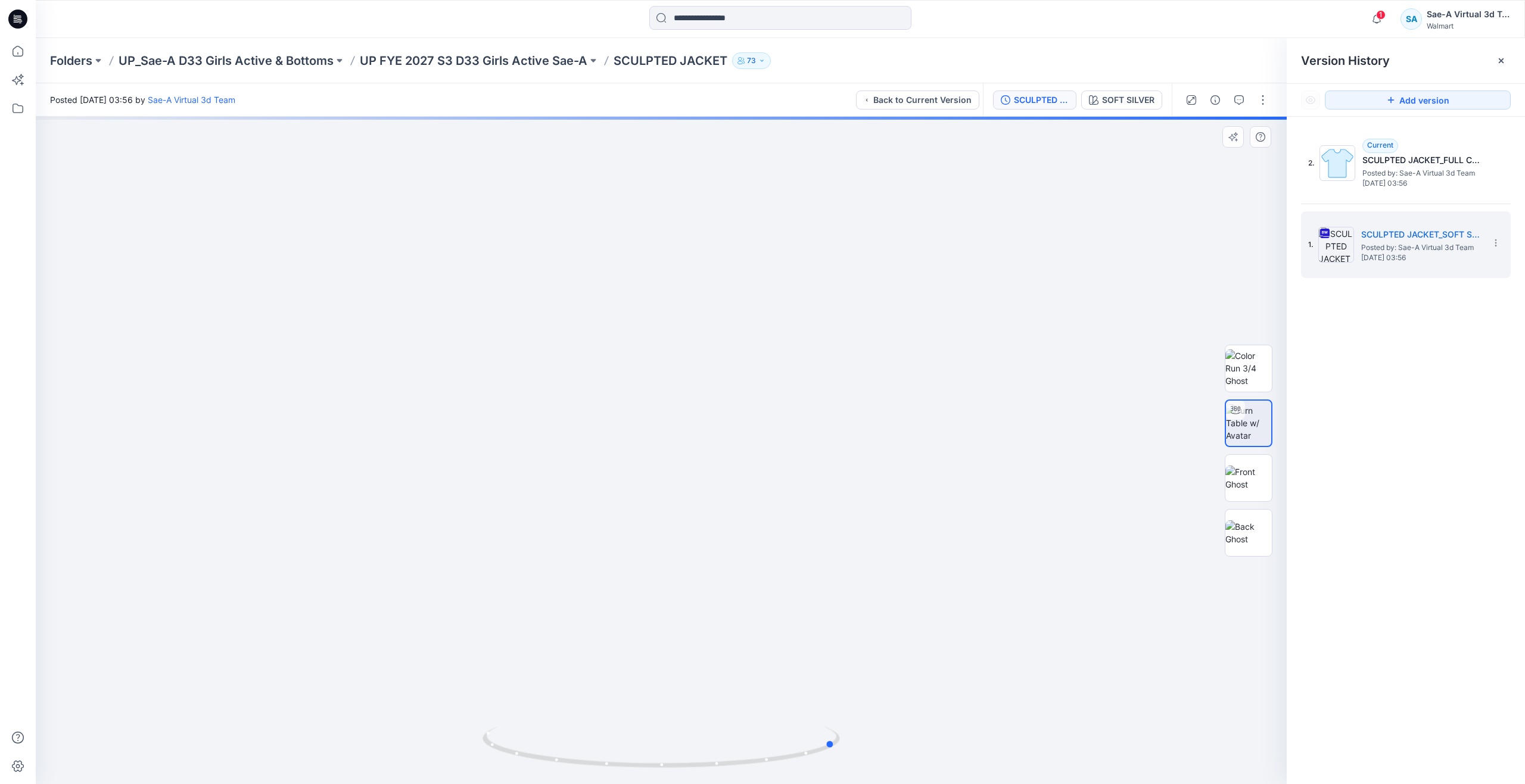
drag, startPoint x: 663, startPoint y: 762, endPoint x: 490, endPoint y: 607, distance: 232.3
click at [490, 607] on div at bounding box center [661, 450] width 1251 height 667
click at [1252, 481] on img at bounding box center [1248, 478] width 46 height 25
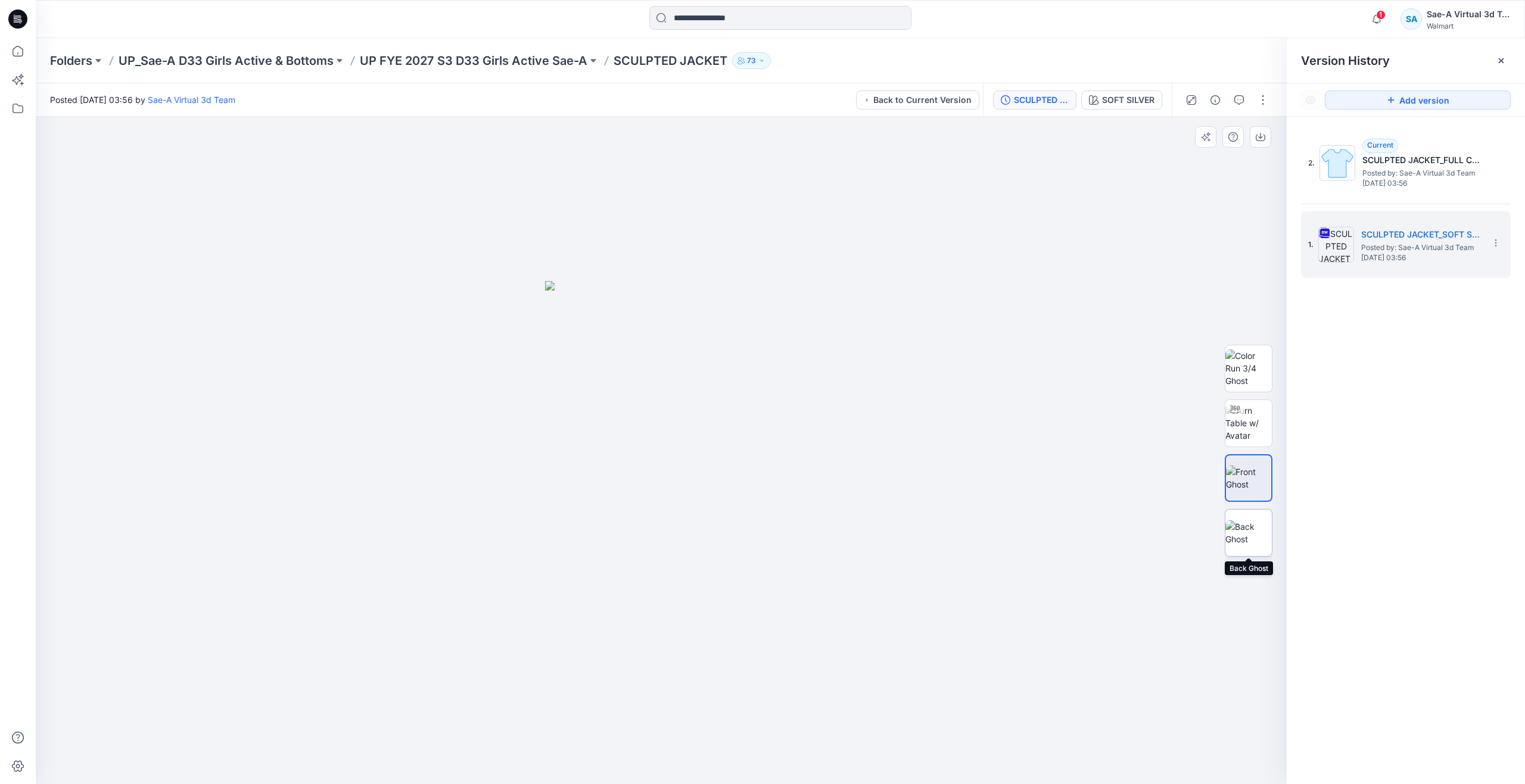
click at [1252, 520] on img at bounding box center [1248, 533] width 46 height 25
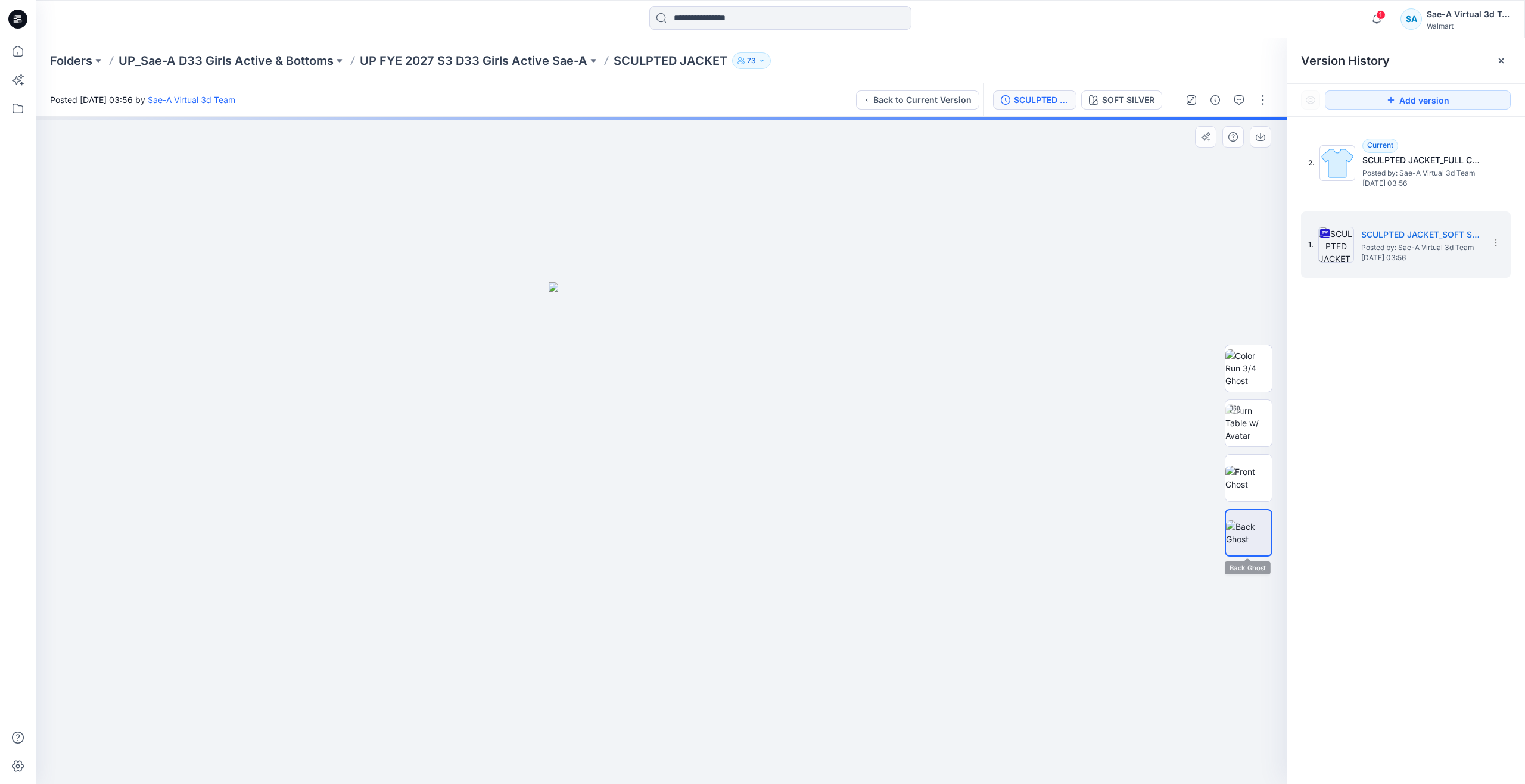
click at [1260, 528] on img at bounding box center [1248, 533] width 45 height 25
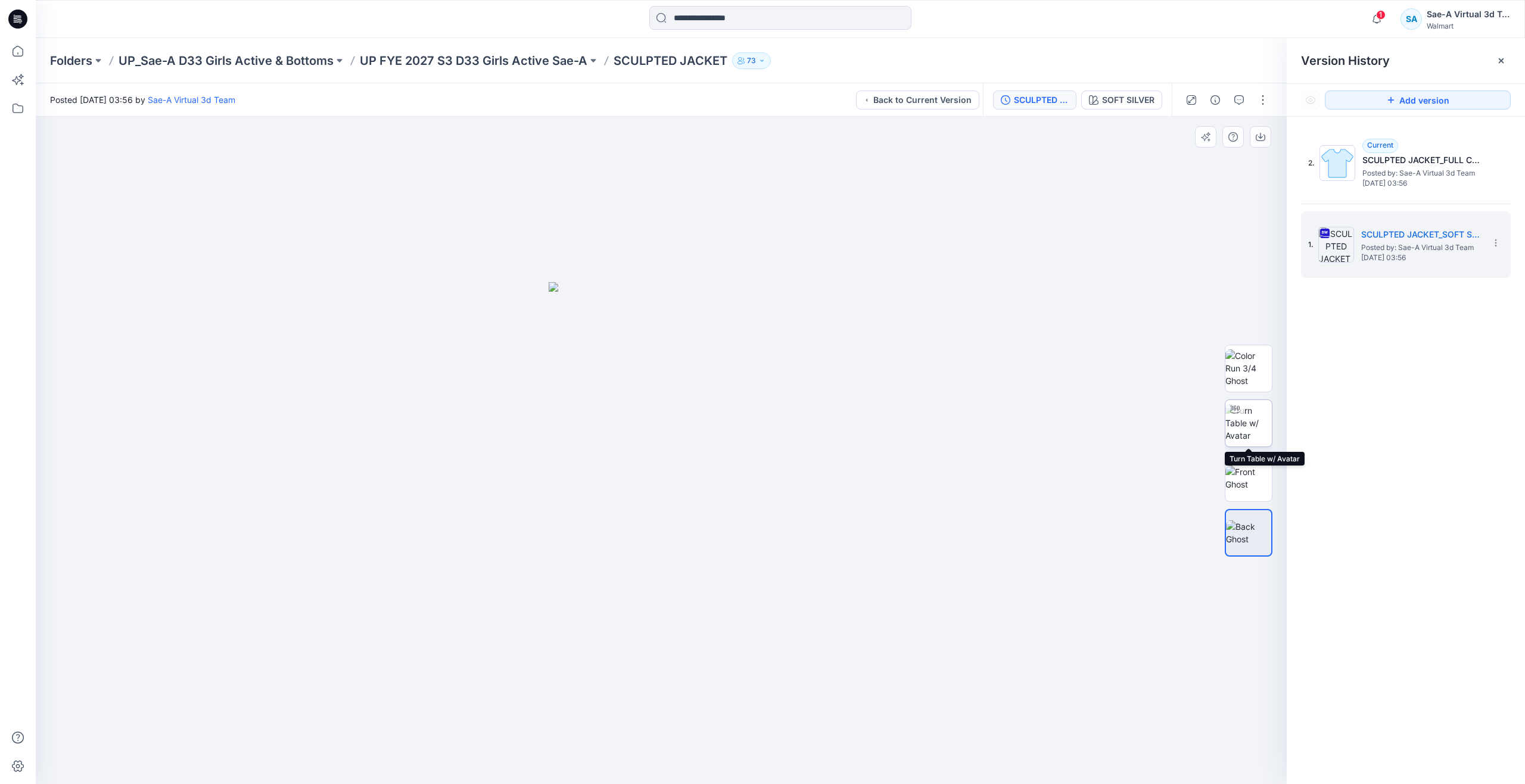
click at [1251, 408] on img at bounding box center [1248, 423] width 46 height 37
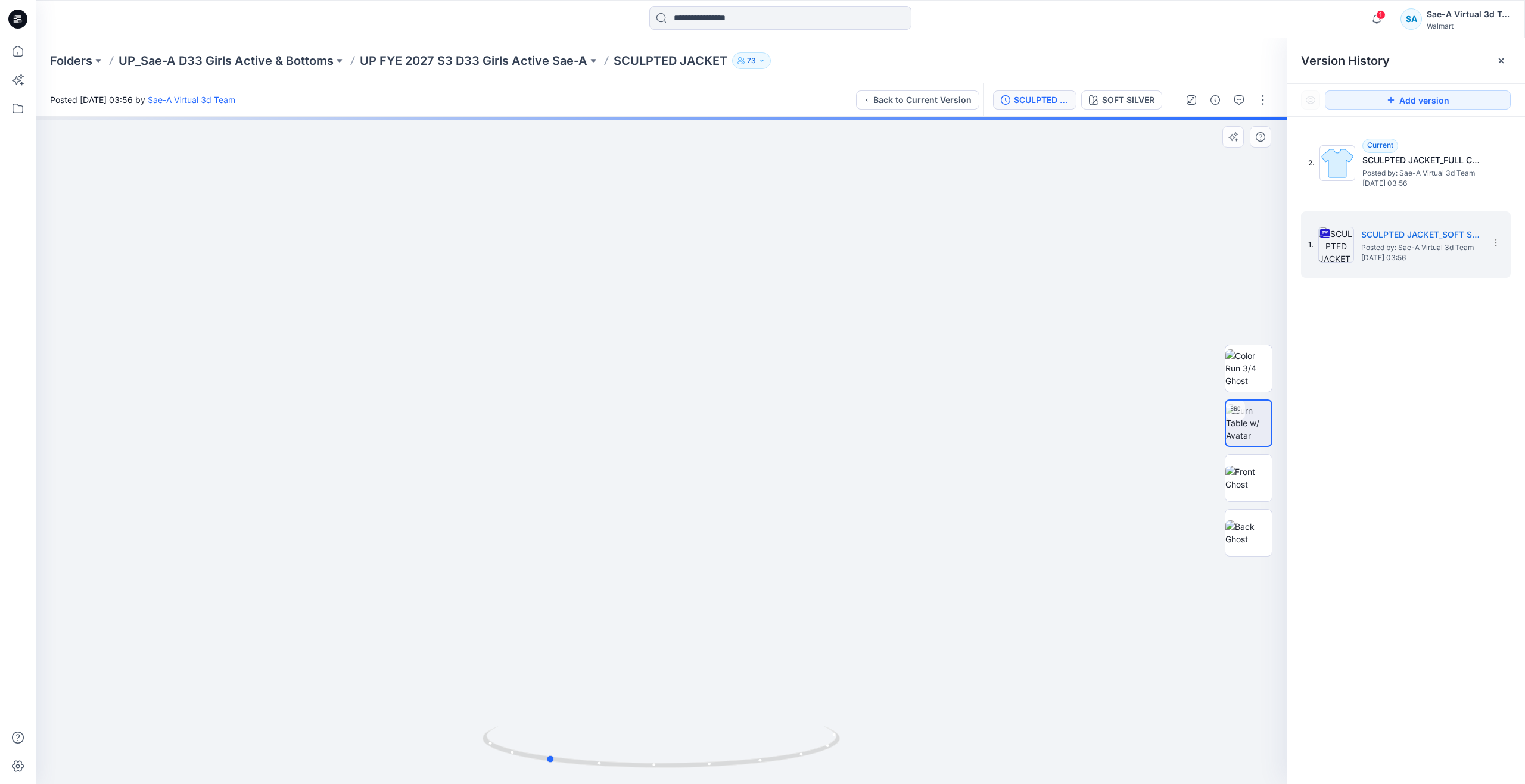
drag, startPoint x: 663, startPoint y: 767, endPoint x: 906, endPoint y: 650, distance: 269.7
click at [906, 650] on div at bounding box center [661, 450] width 1251 height 667
drag, startPoint x: 549, startPoint y: 758, endPoint x: 290, endPoint y: 627, distance: 290.2
click at [290, 627] on div at bounding box center [661, 450] width 1251 height 667
drag, startPoint x: 650, startPoint y: 762, endPoint x: 345, endPoint y: 644, distance: 327.0
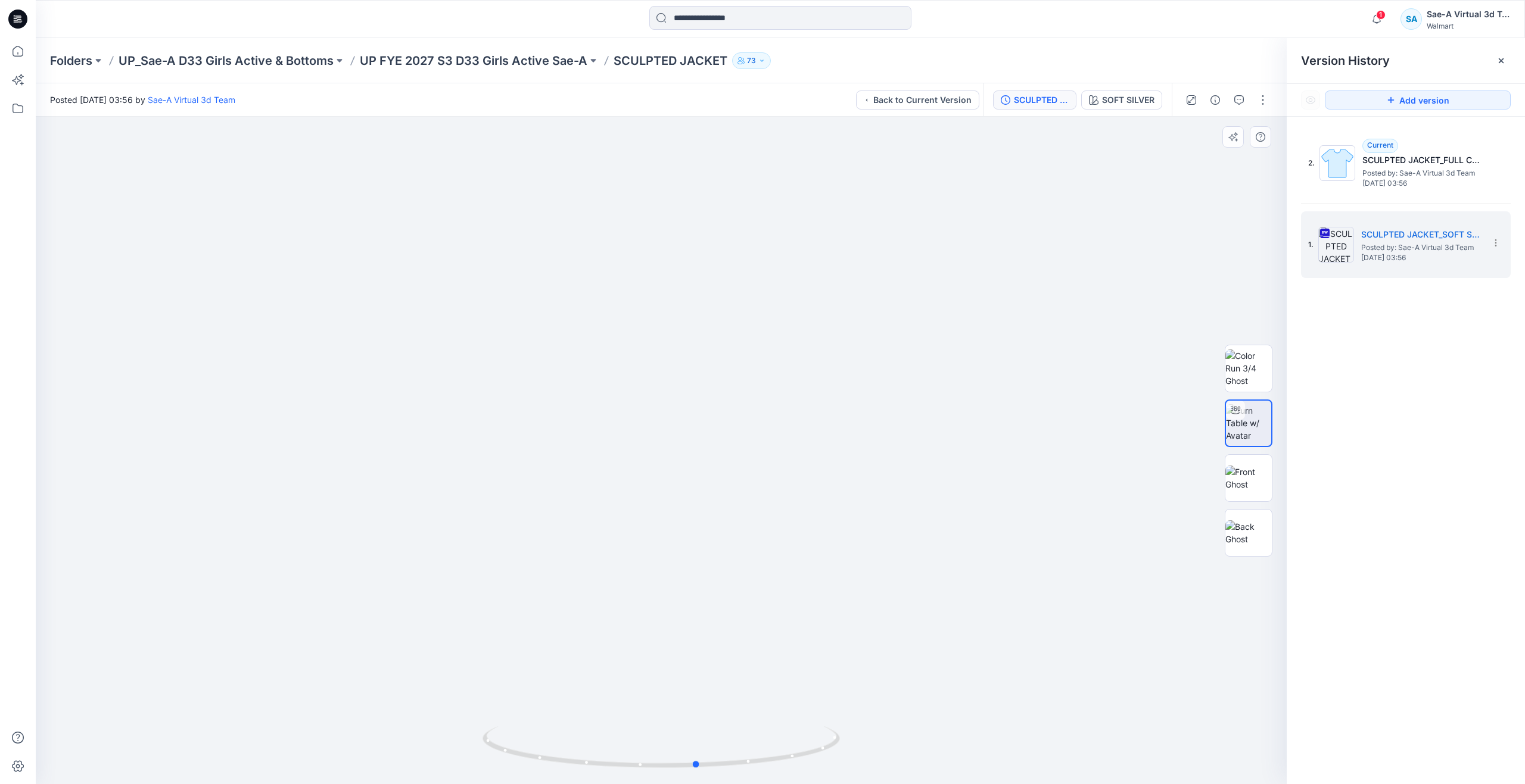
click at [482, 724] on div at bounding box center [661, 754] width 357 height 60
click at [453, 52] on p "UP FYE 2027 S3 D33 Girls Active Sae-A" at bounding box center [473, 60] width 227 height 16
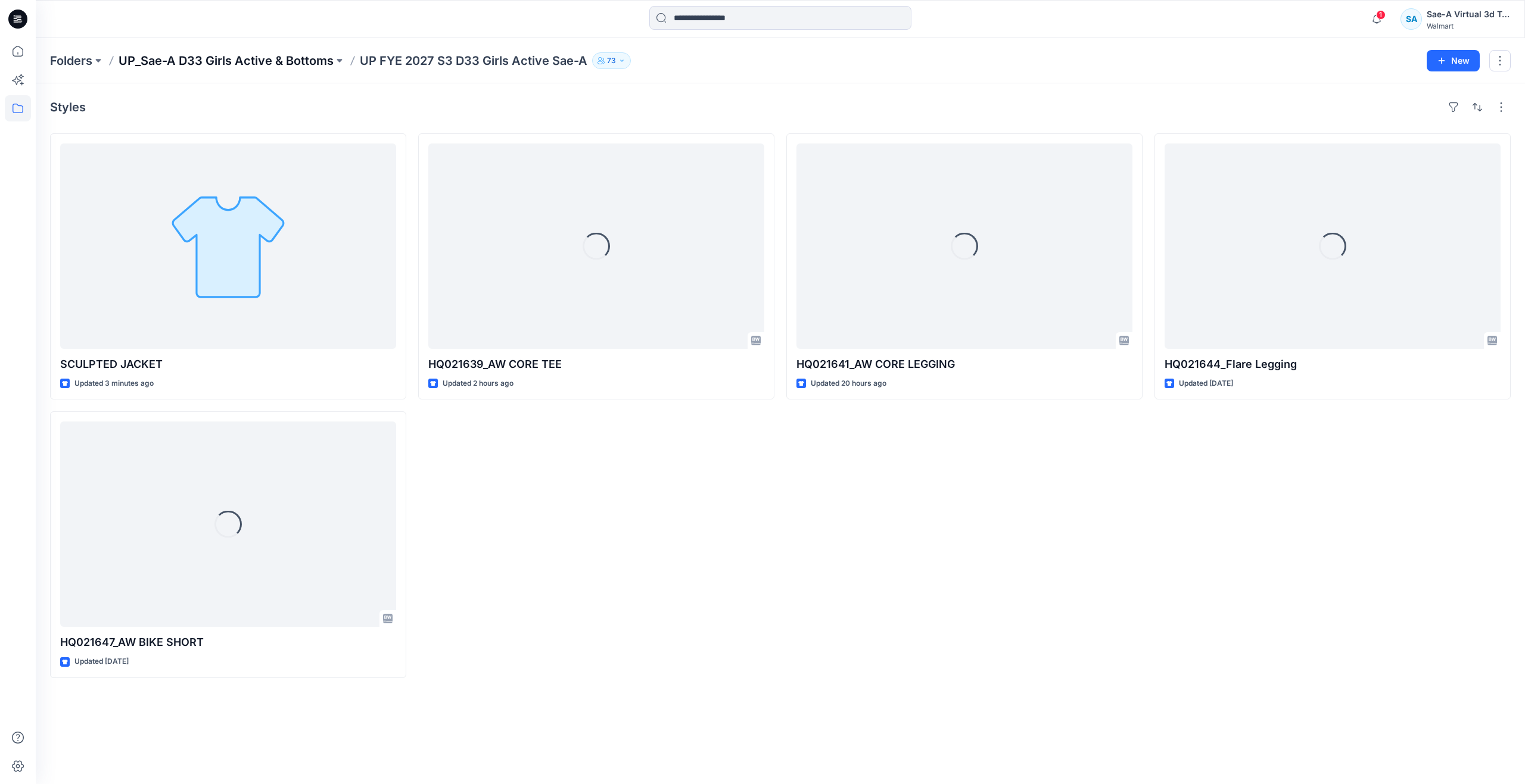
click at [272, 62] on p "UP_Sae-A D33 Girls Active & Bottoms" at bounding box center [226, 60] width 215 height 16
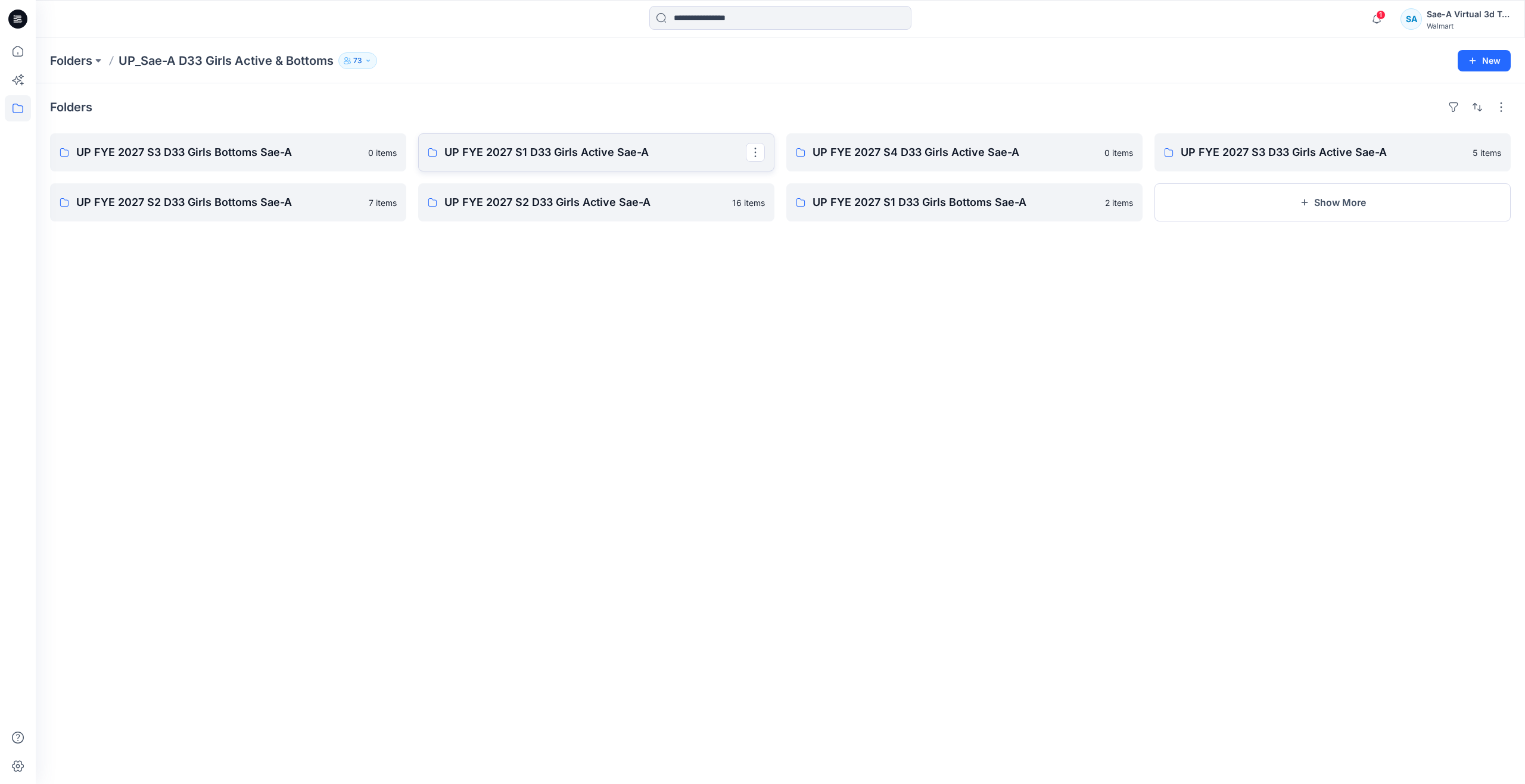
click at [544, 160] on p "UP FYE 2027 S1 D33 Girls Active Sae-A" at bounding box center [595, 152] width 301 height 16
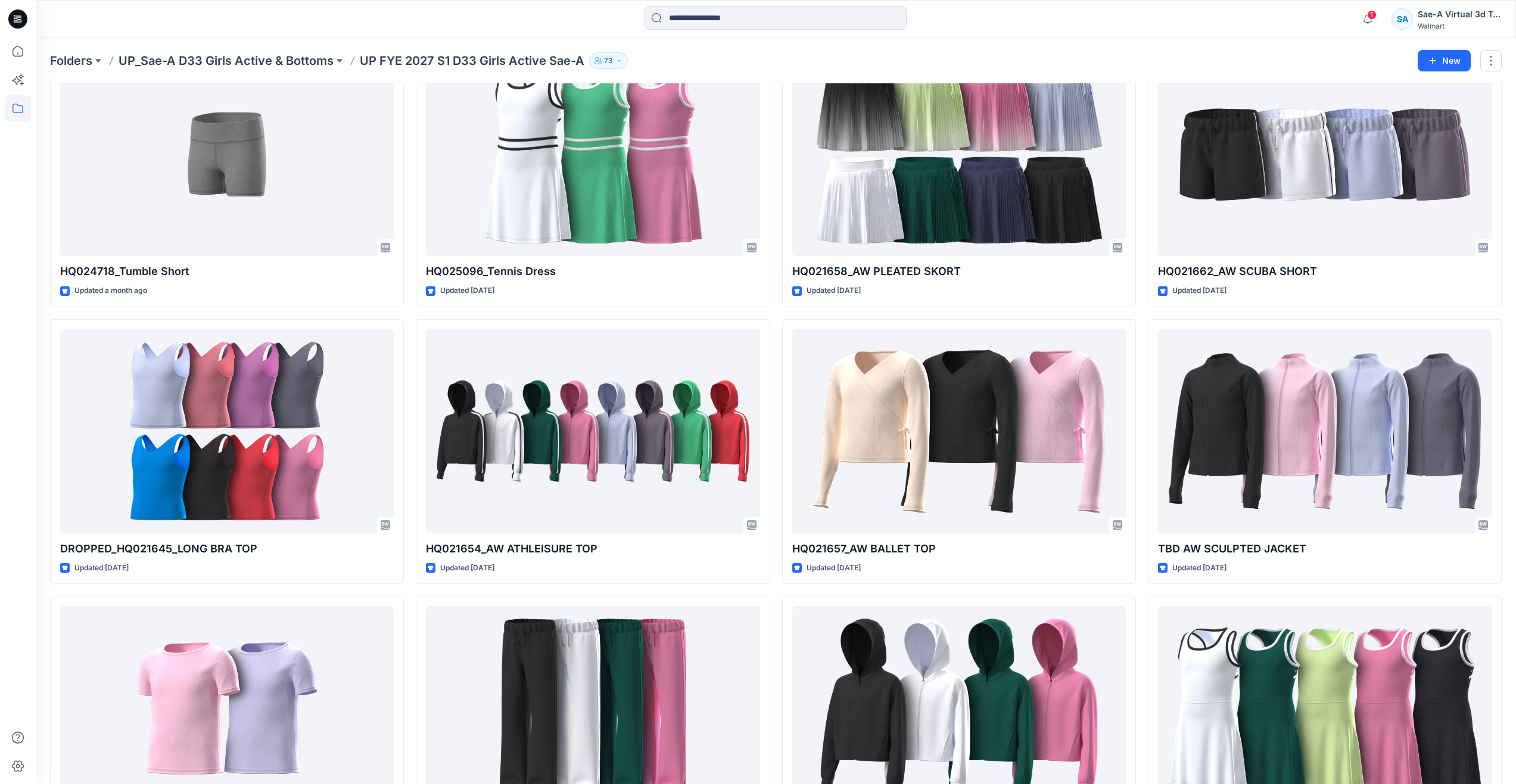
scroll to position [913, 0]
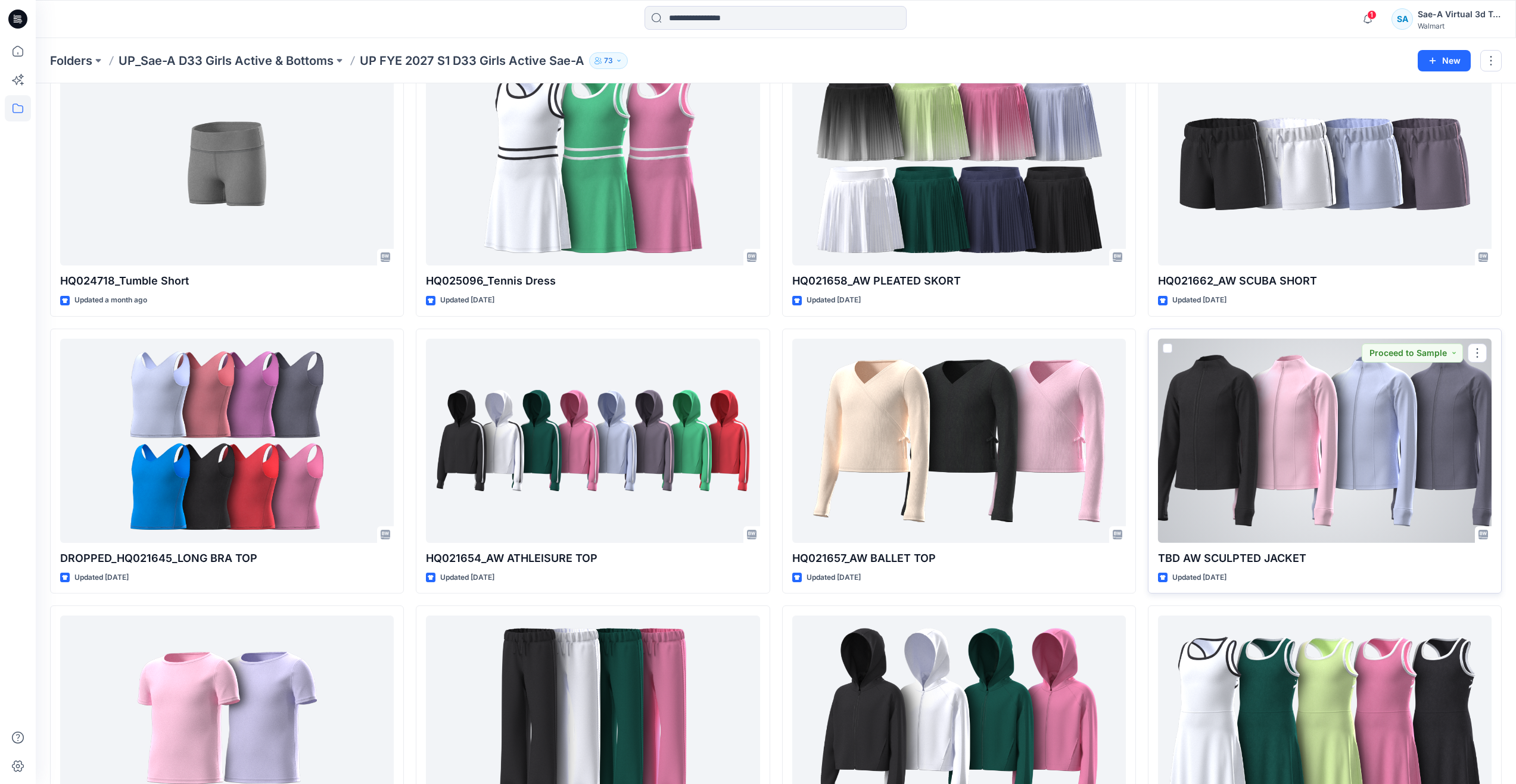
click at [1242, 475] on div at bounding box center [1324, 440] width 333 height 204
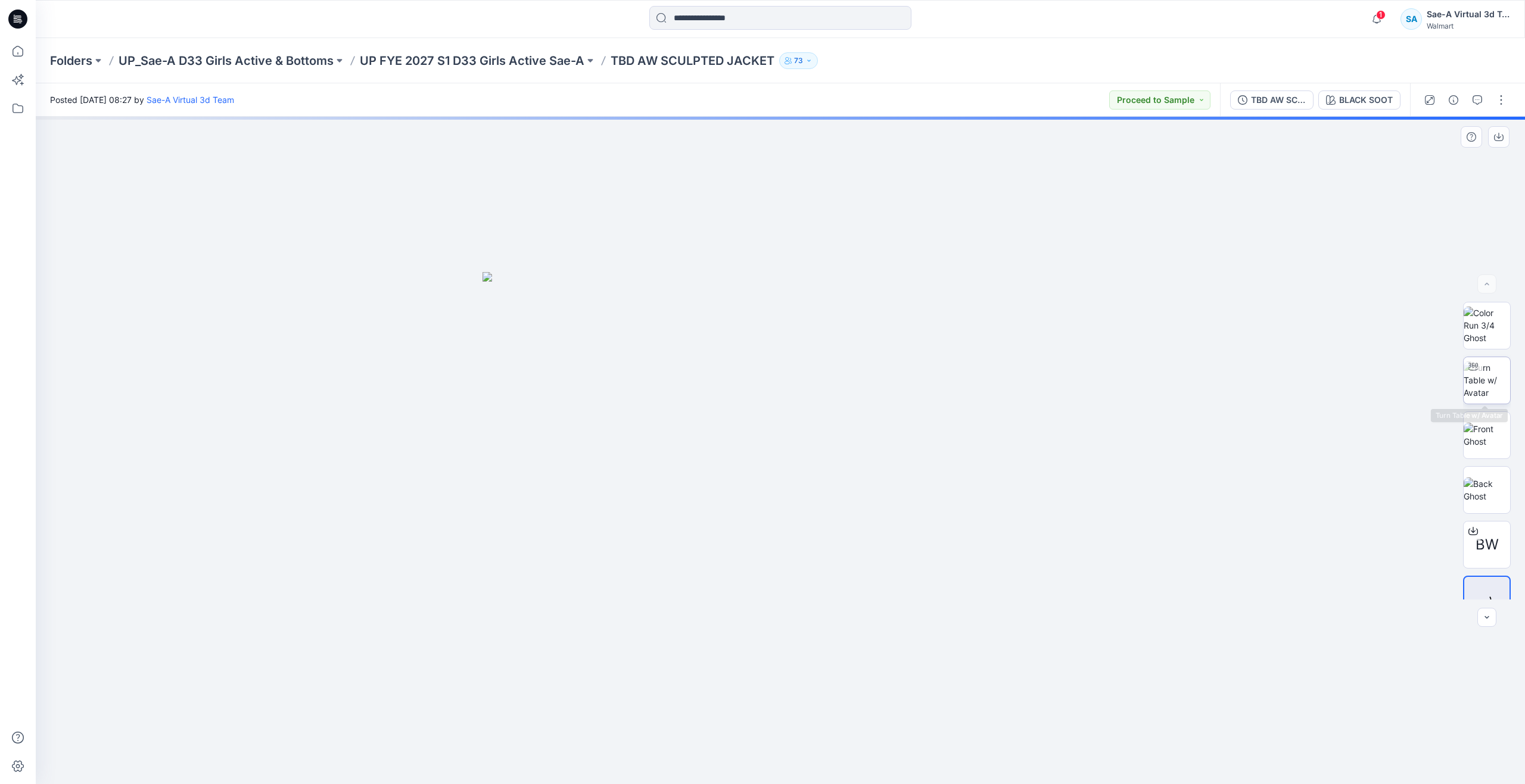
click at [1486, 382] on img at bounding box center [1487, 380] width 46 height 37
click at [1281, 103] on div "TBD AW SCULPTED JACKET_Rev3_FULL COLORWAYS" at bounding box center [1277, 100] width 54 height 13
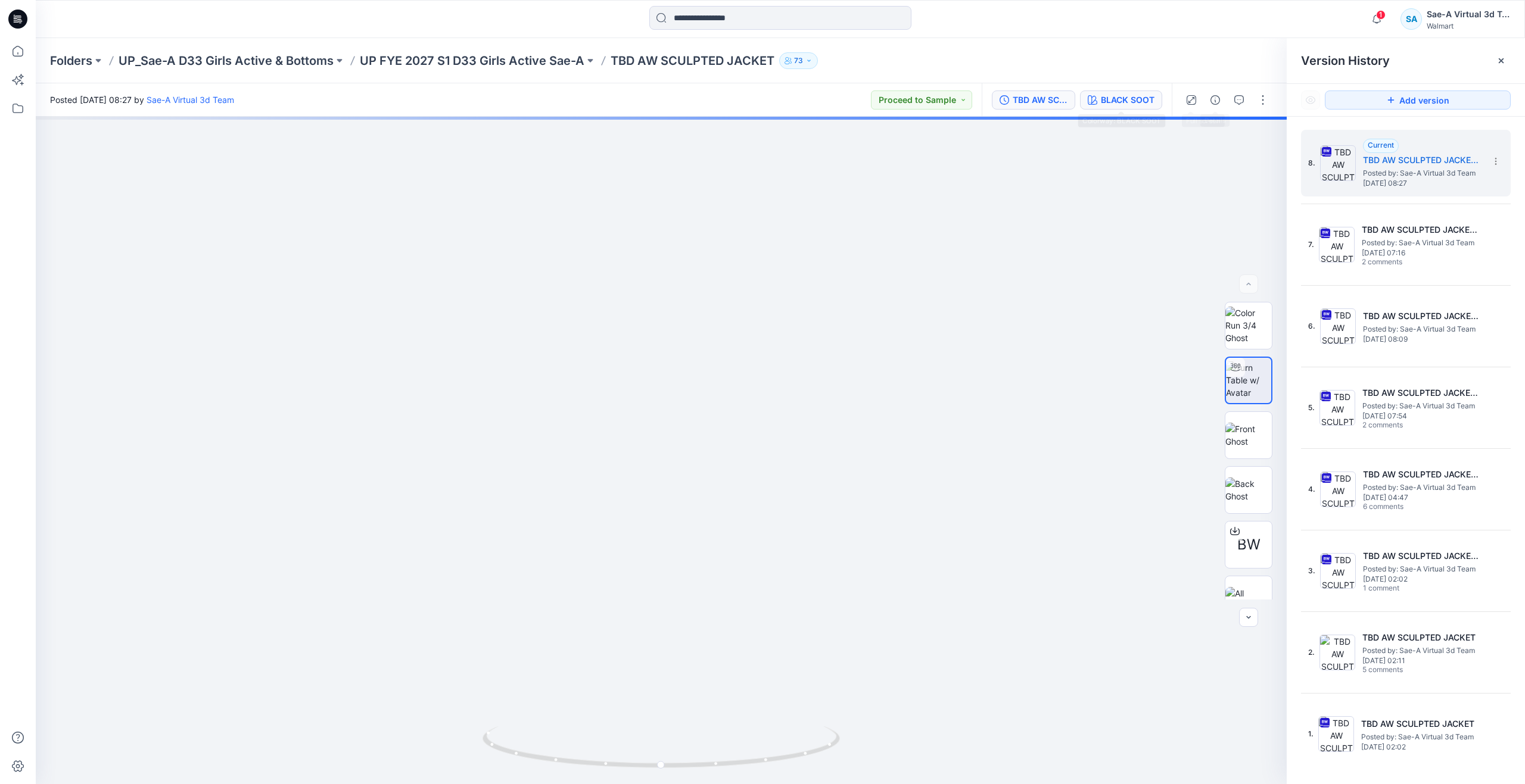
click at [1142, 96] on div "BLACK SOOT" at bounding box center [1128, 100] width 54 height 13
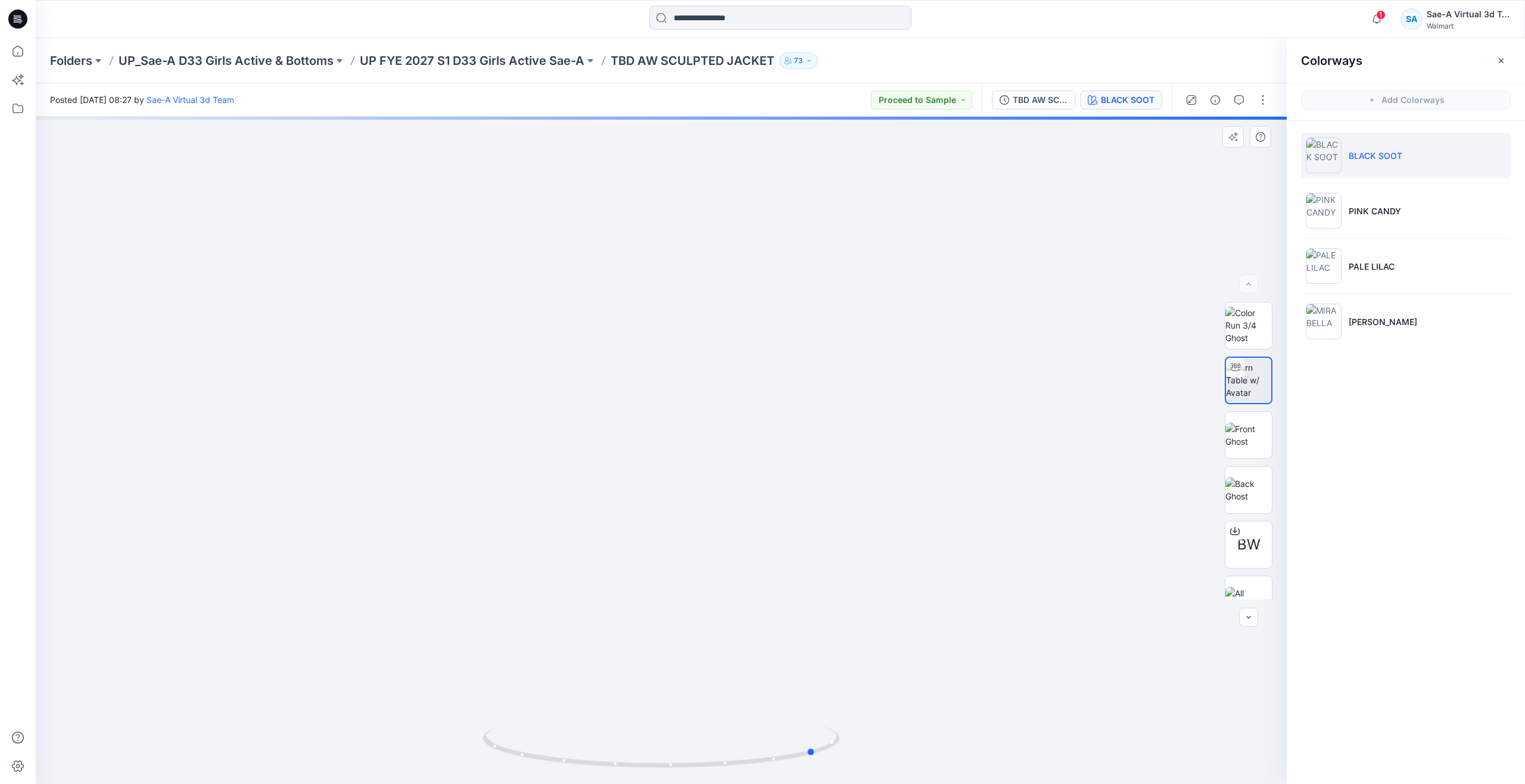
drag, startPoint x: 664, startPoint y: 770, endPoint x: 820, endPoint y: 661, distance: 190.3
click at [820, 661] on div at bounding box center [661, 450] width 1251 height 667
drag, startPoint x: 810, startPoint y: 757, endPoint x: 636, endPoint y: 634, distance: 213.1
click at [636, 634] on div at bounding box center [661, 450] width 1251 height 667
click at [21, 49] on icon at bounding box center [17, 51] width 26 height 26
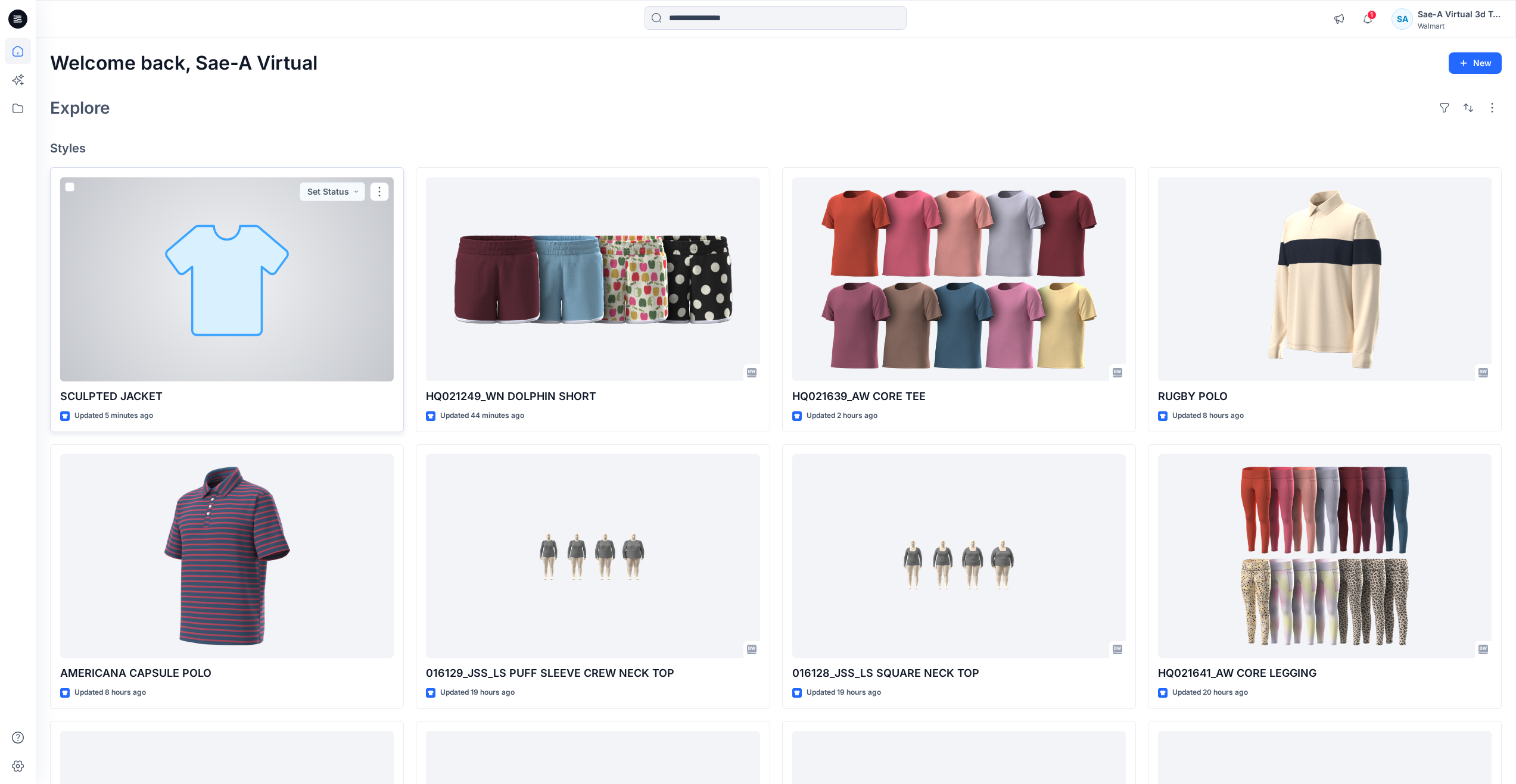
click at [203, 253] on div at bounding box center [227, 279] width 333 height 204
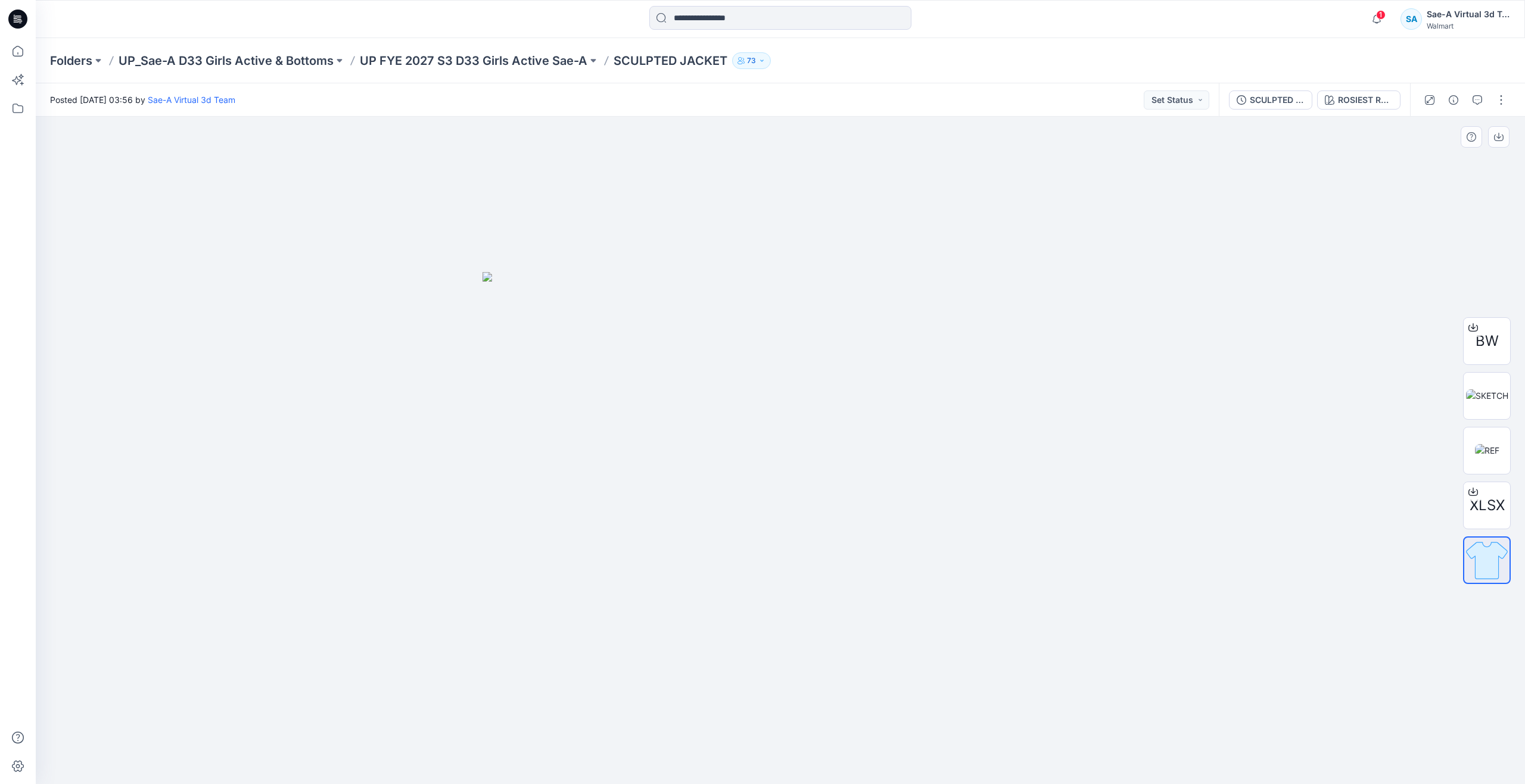
click at [1191, 362] on div at bounding box center [780, 450] width 1489 height 667
click at [1500, 98] on button "button" at bounding box center [1501, 100] width 19 height 19
click at [1414, 164] on button "Edit" at bounding box center [1450, 161] width 110 height 22
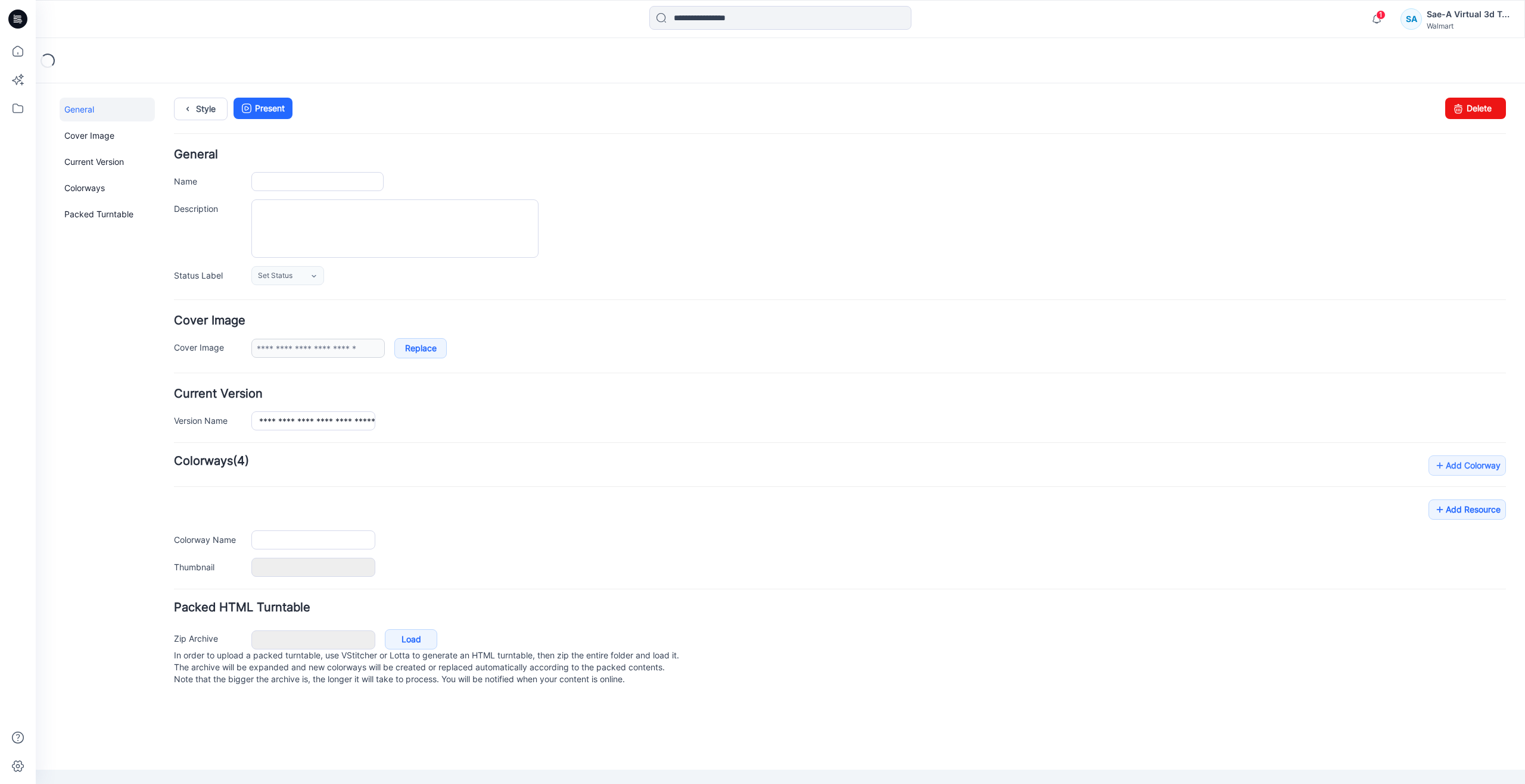
type input "**********"
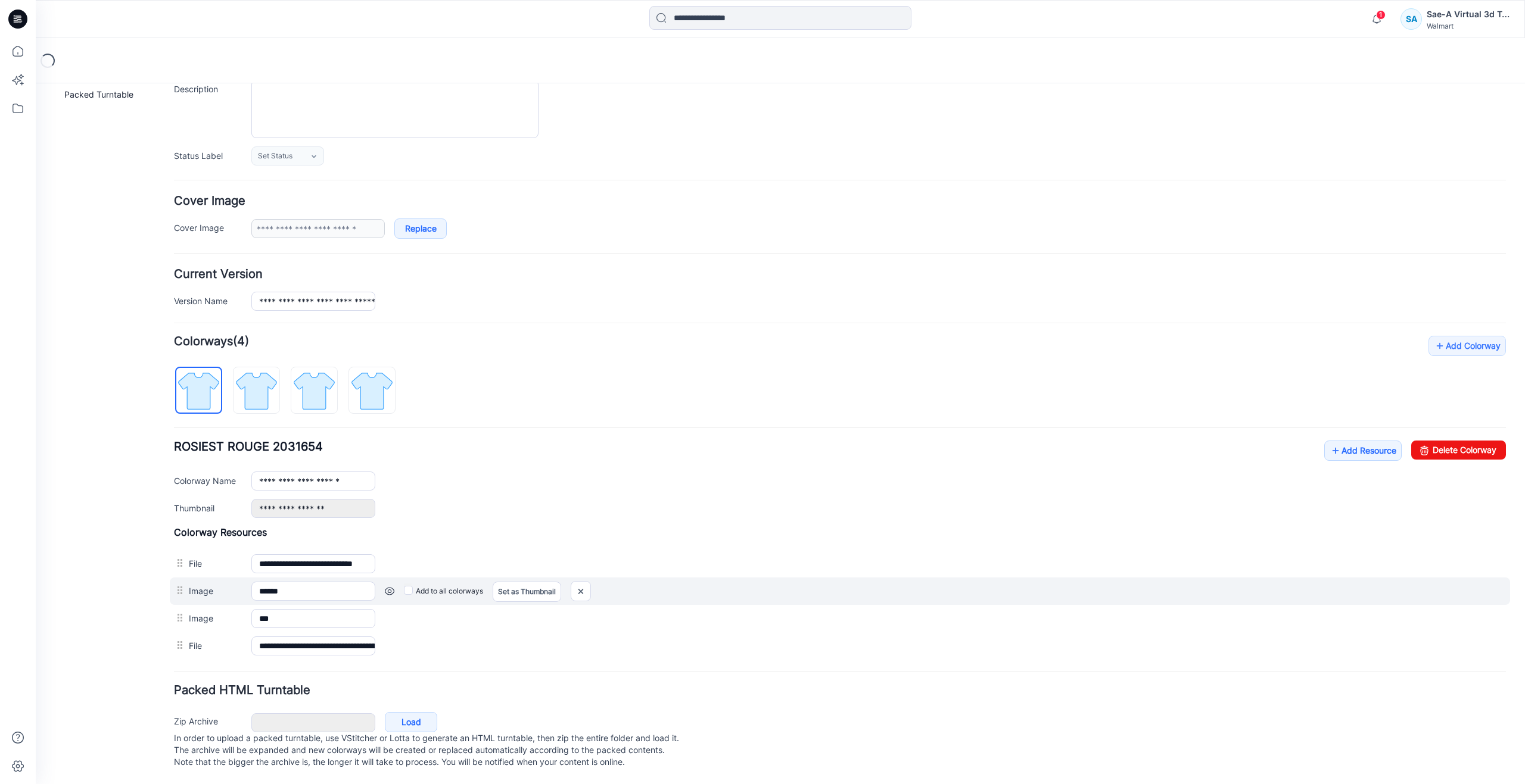
scroll to position [132, 0]
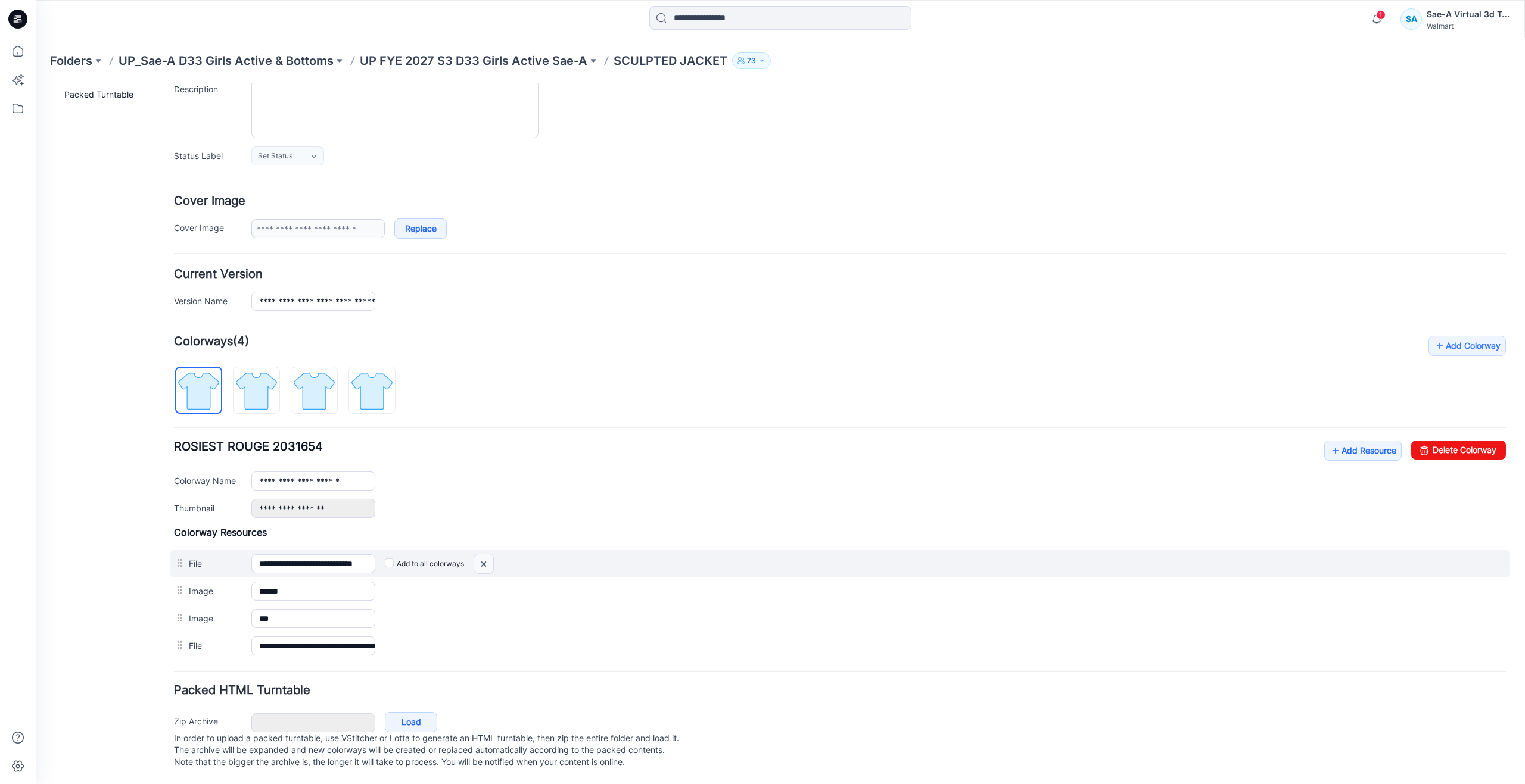
click at [489, 554] on img at bounding box center [484, 564] width 19 height 19
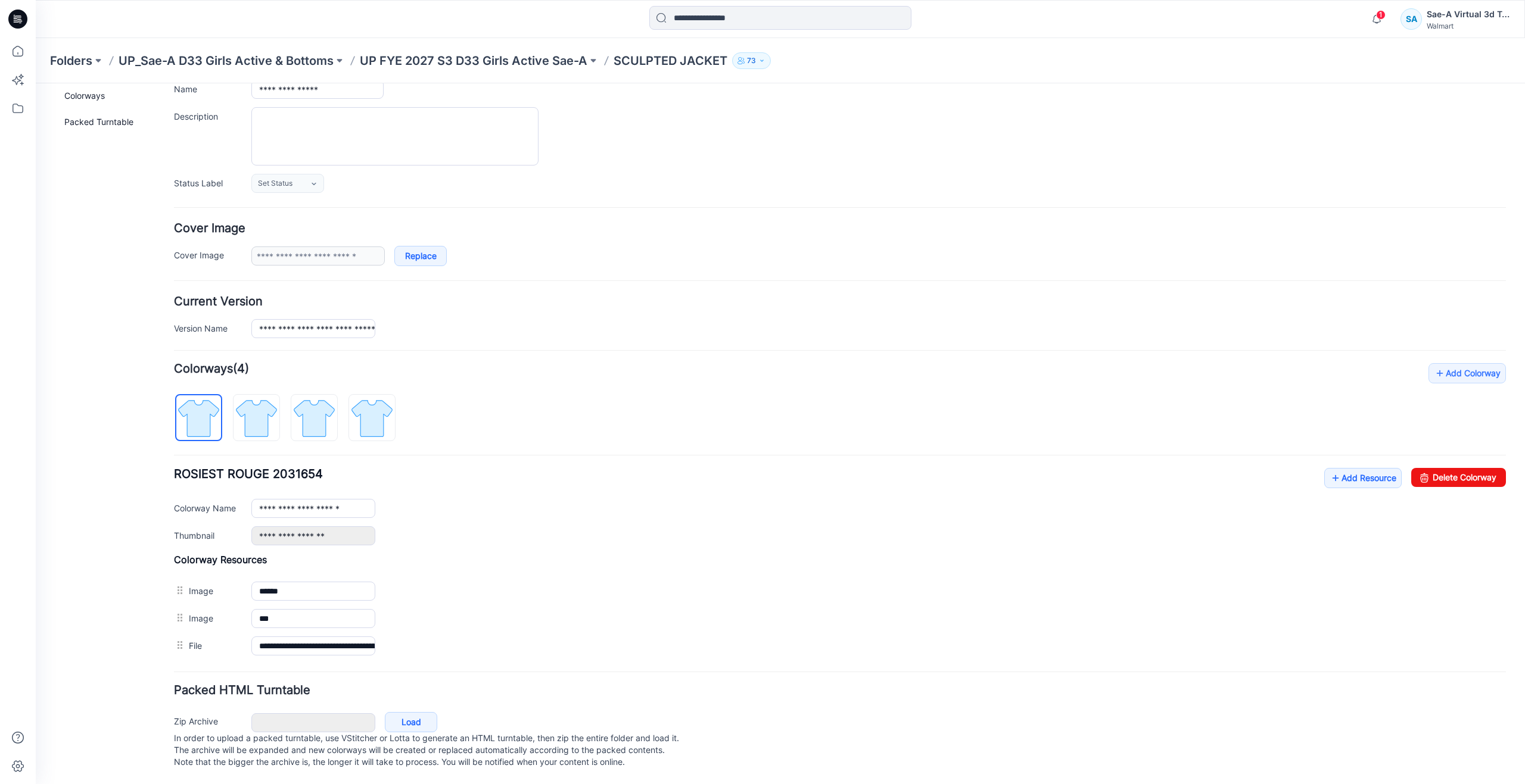
scroll to position [104, 0]
click at [25, 51] on icon at bounding box center [17, 51] width 26 height 26
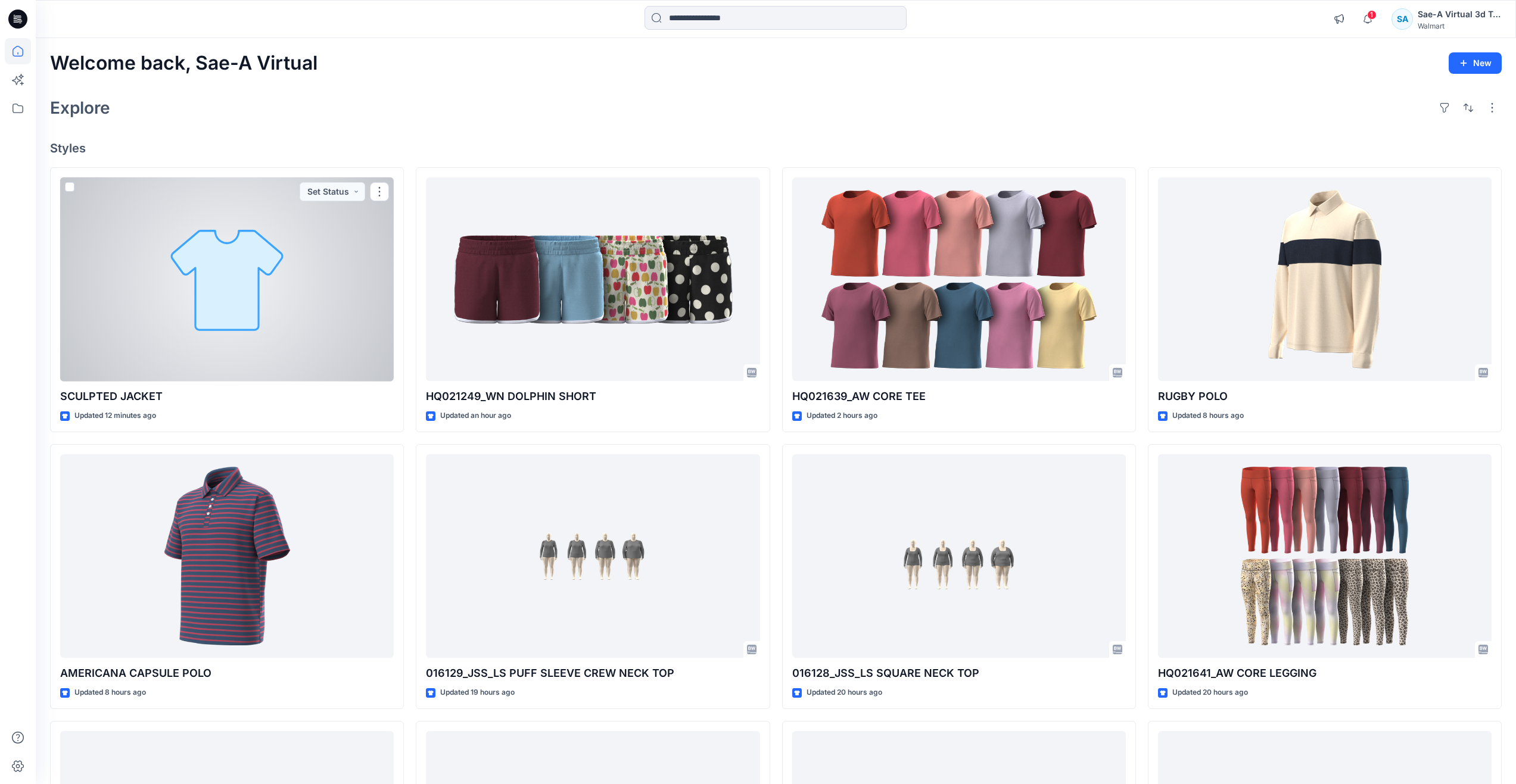
click at [163, 317] on div at bounding box center [227, 279] width 333 height 204
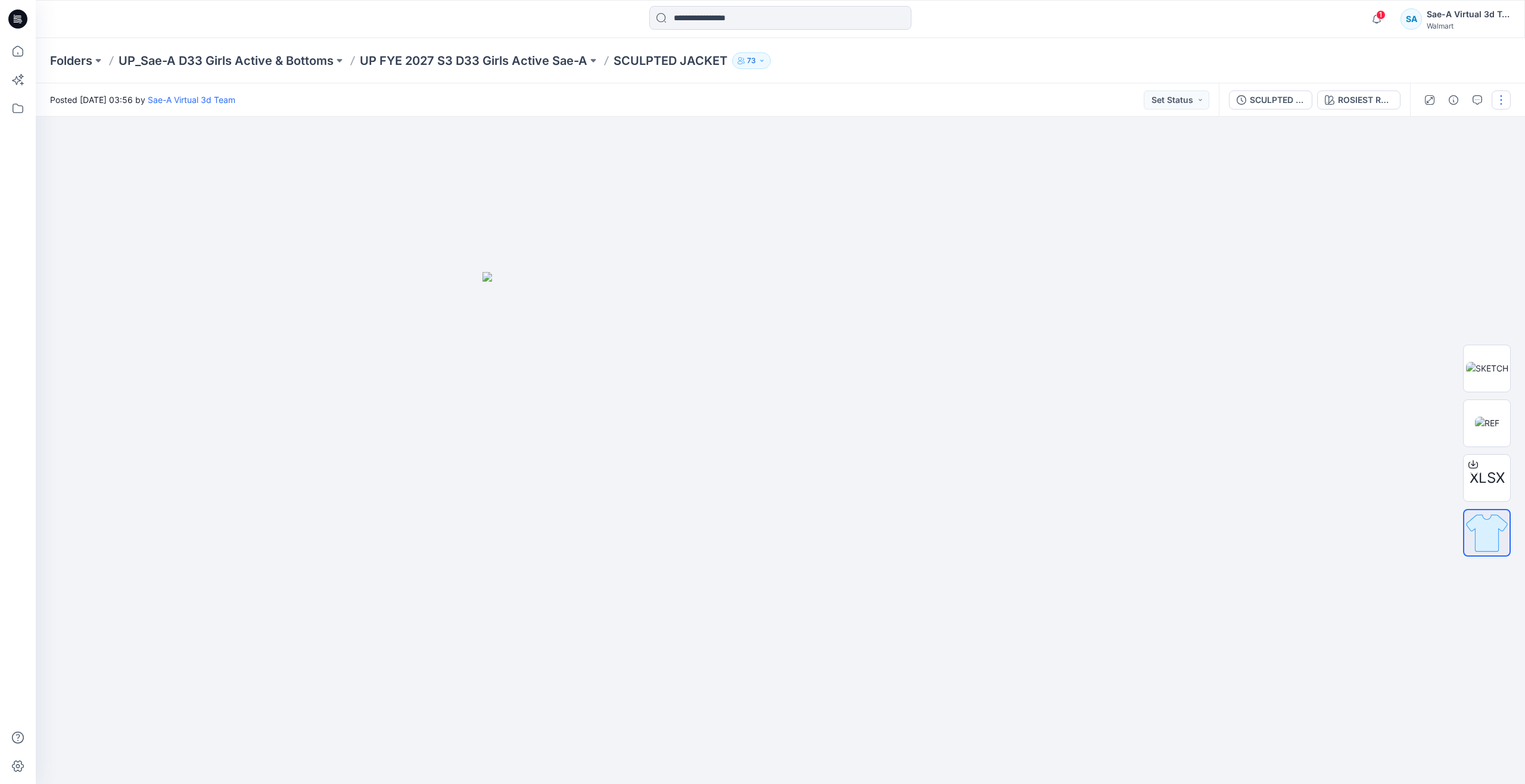
click at [1500, 99] on button "button" at bounding box center [1501, 100] width 19 height 19
click at [1451, 161] on button "Edit" at bounding box center [1450, 161] width 110 height 22
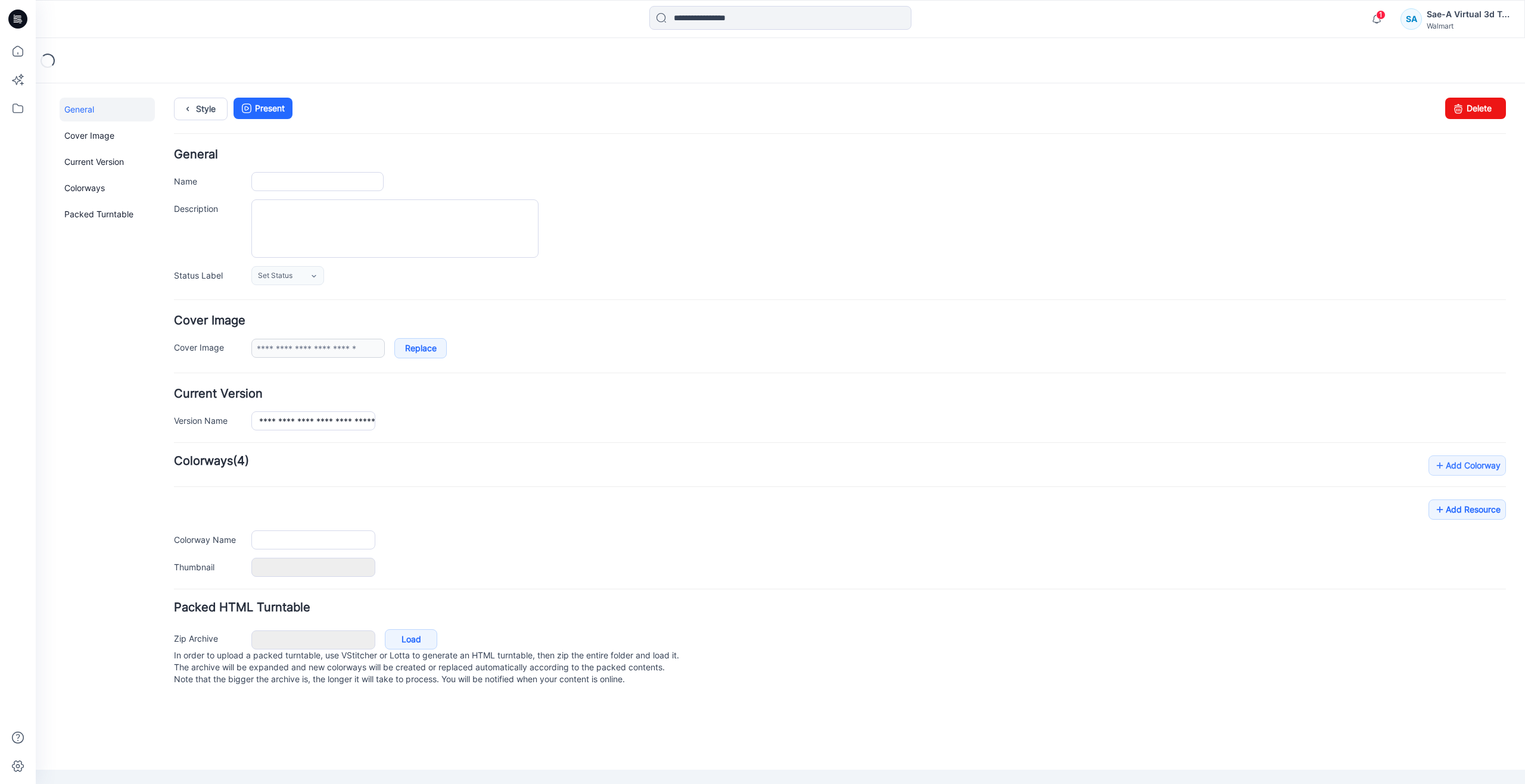
type input "**********"
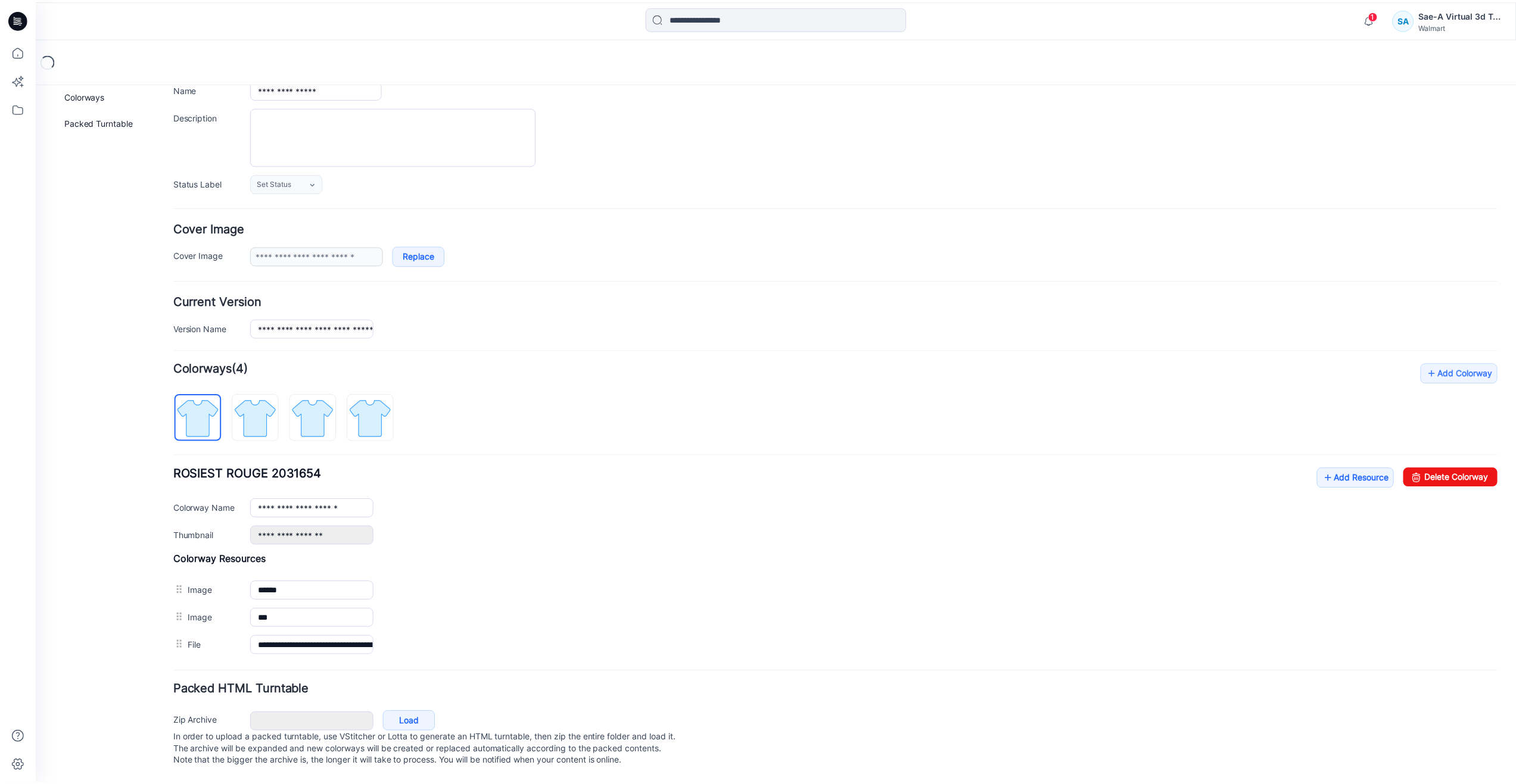
scroll to position [104, 0]
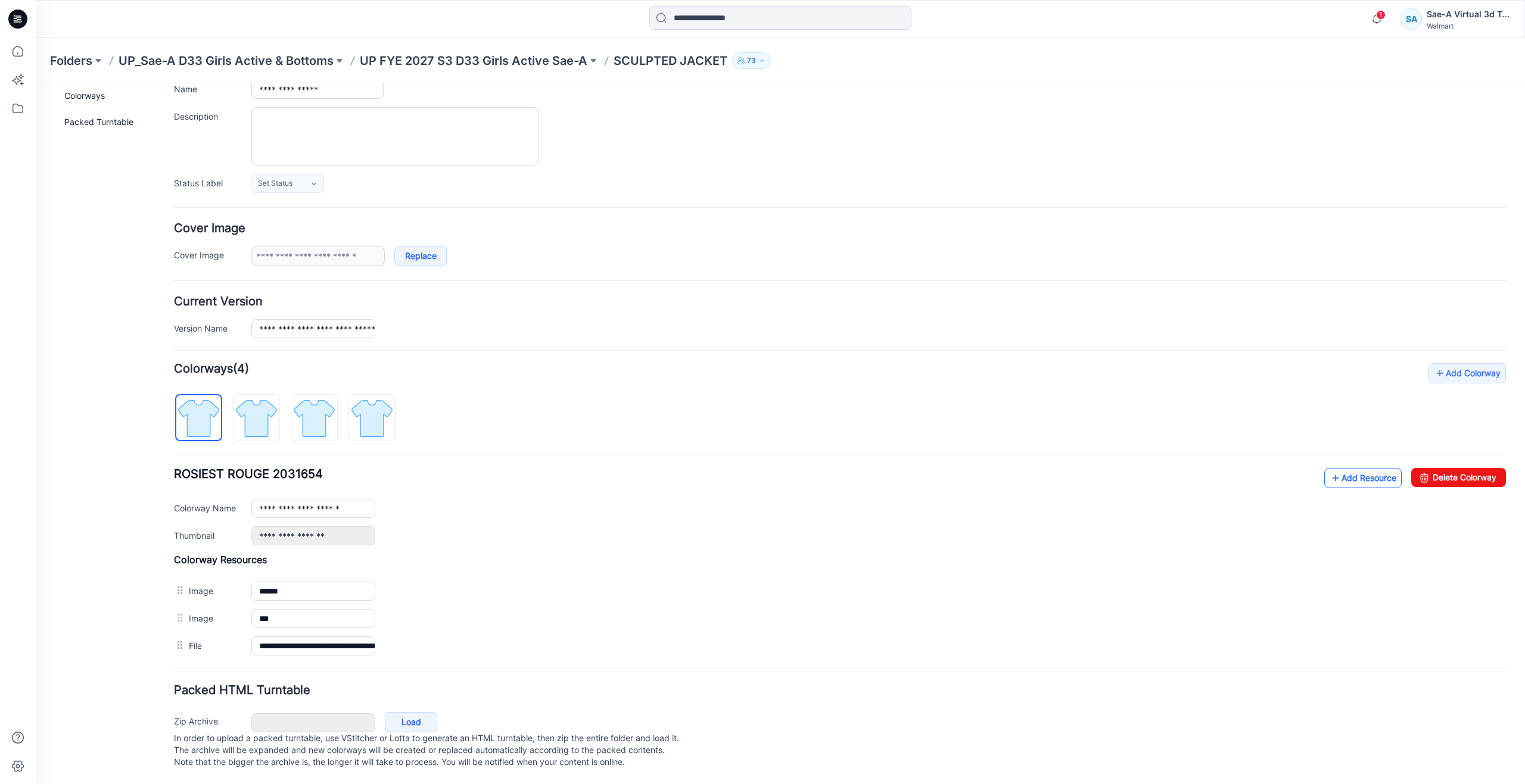
click at [1333, 468] on link "Add Resource" at bounding box center [1363, 478] width 78 height 20
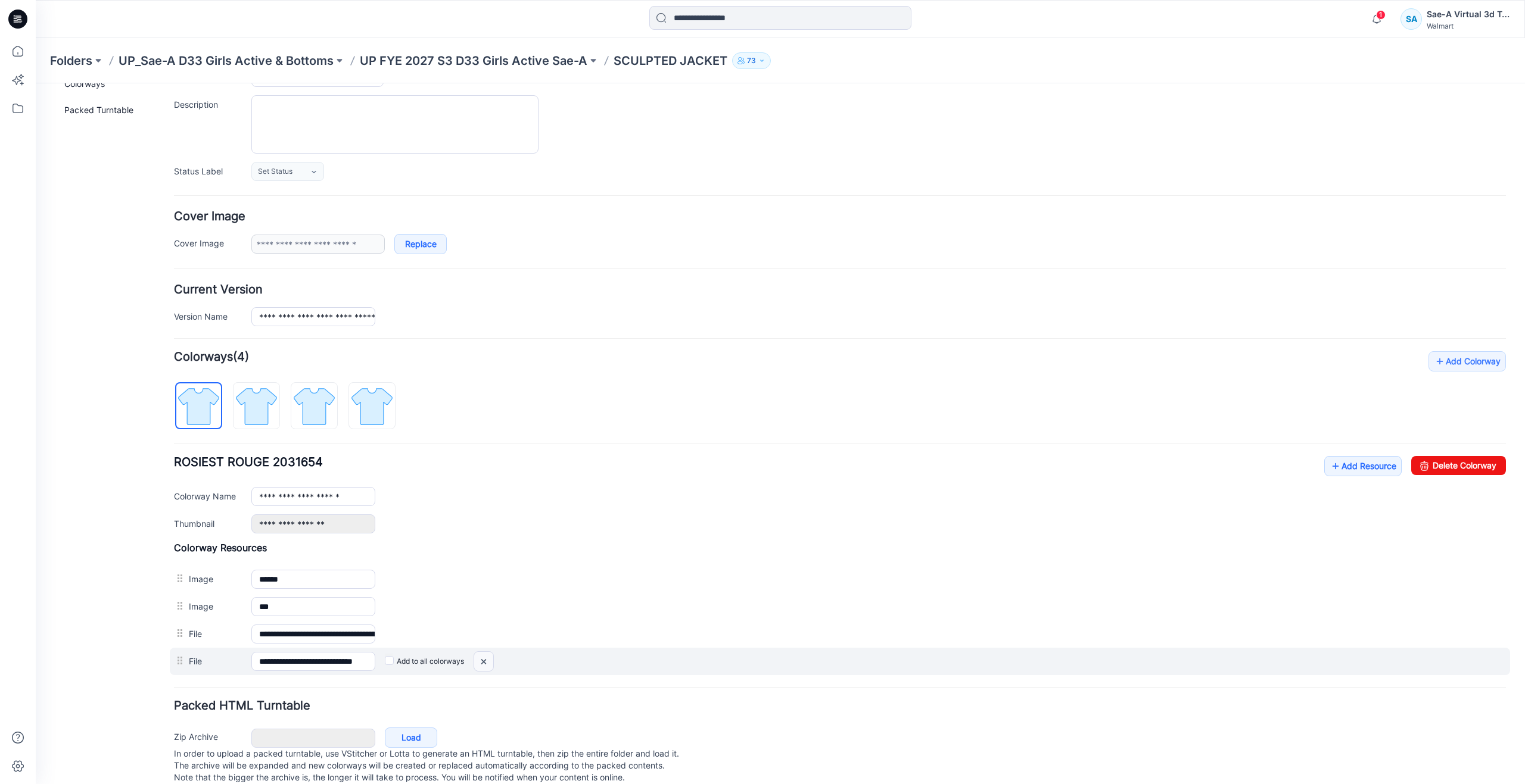
click at [36, 83] on img at bounding box center [36, 83] width 0 height 0
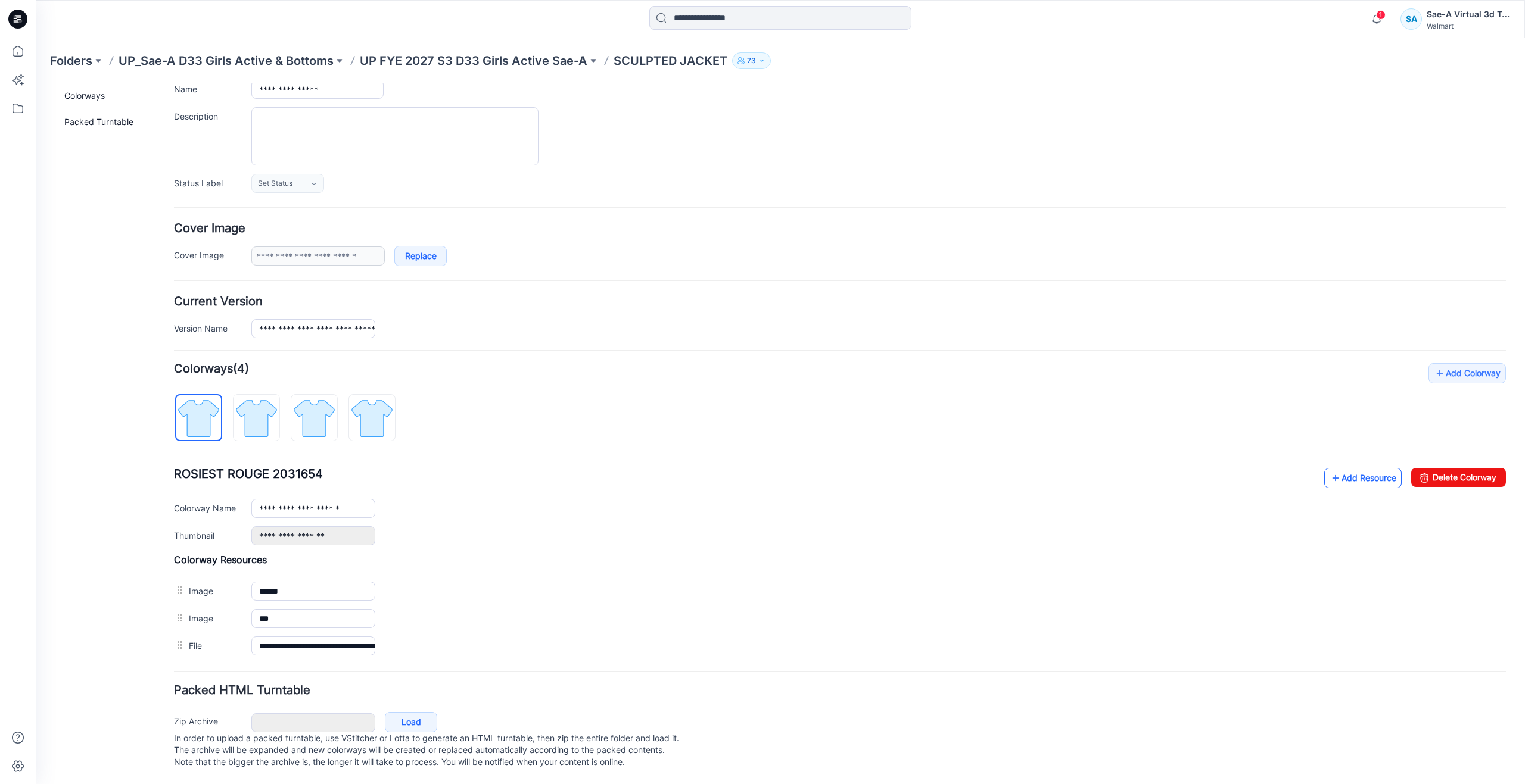
click at [1335, 468] on link "Add Resource" at bounding box center [1363, 478] width 78 height 20
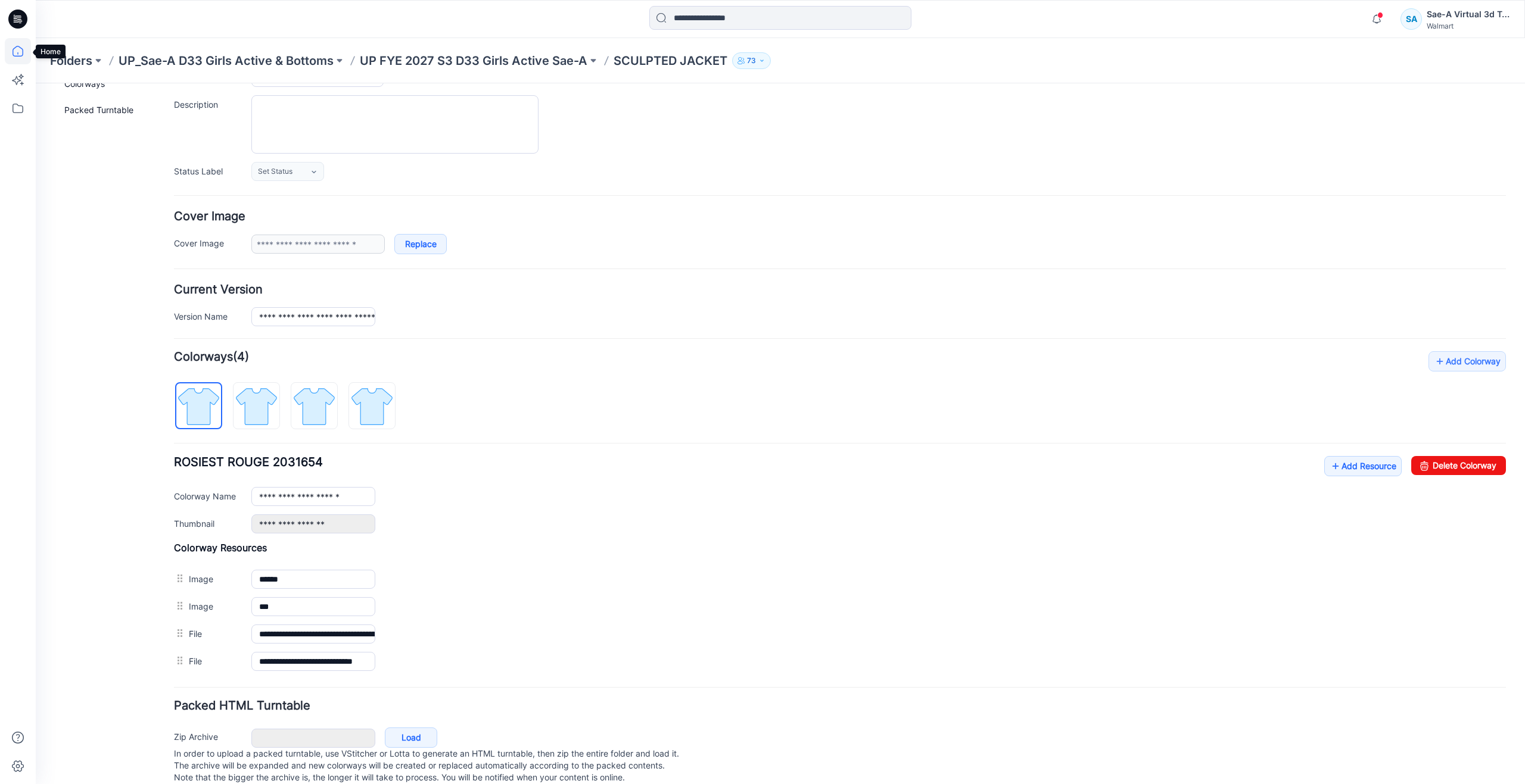
click at [29, 49] on icon at bounding box center [17, 51] width 26 height 26
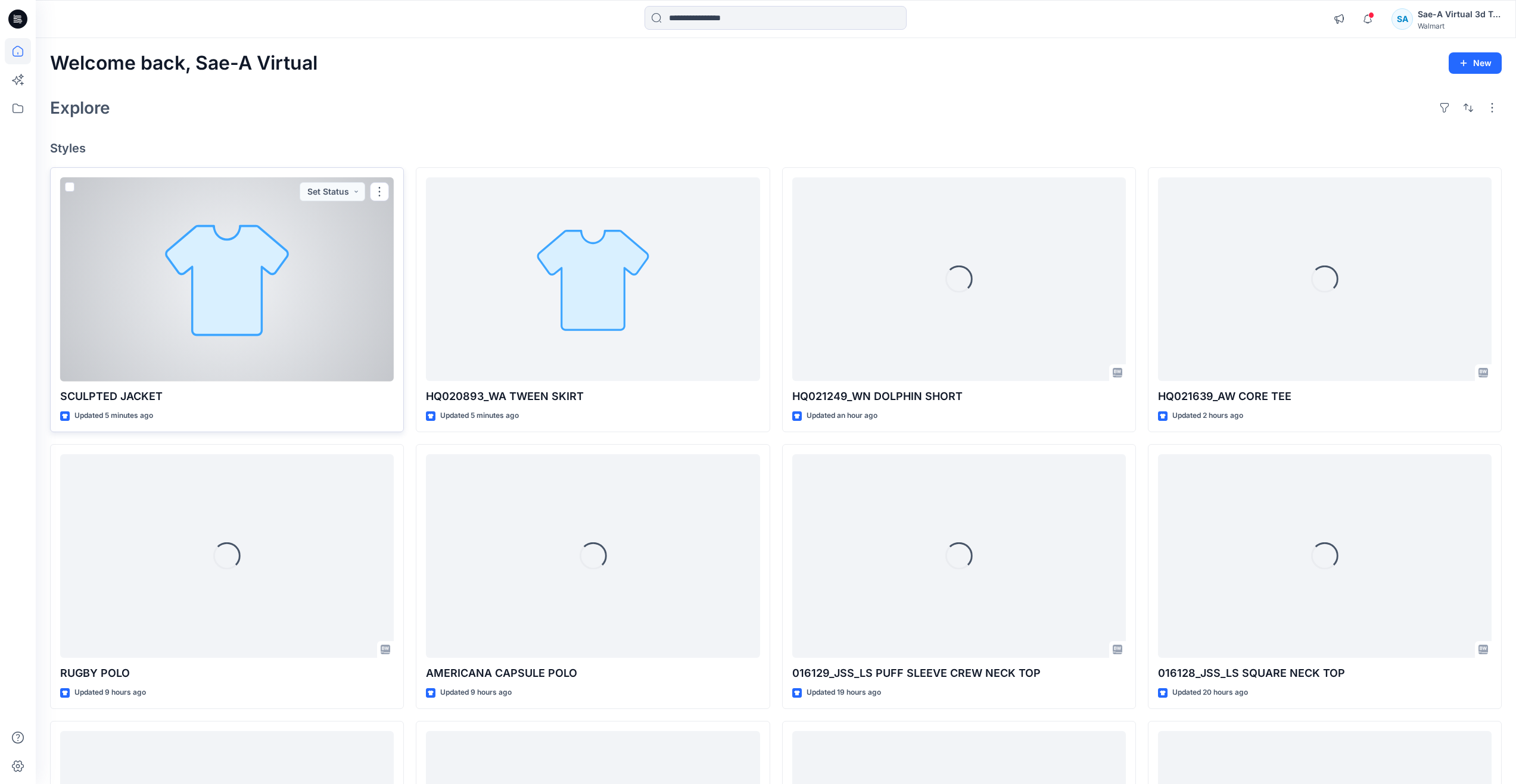
click at [176, 312] on div at bounding box center [227, 279] width 333 height 204
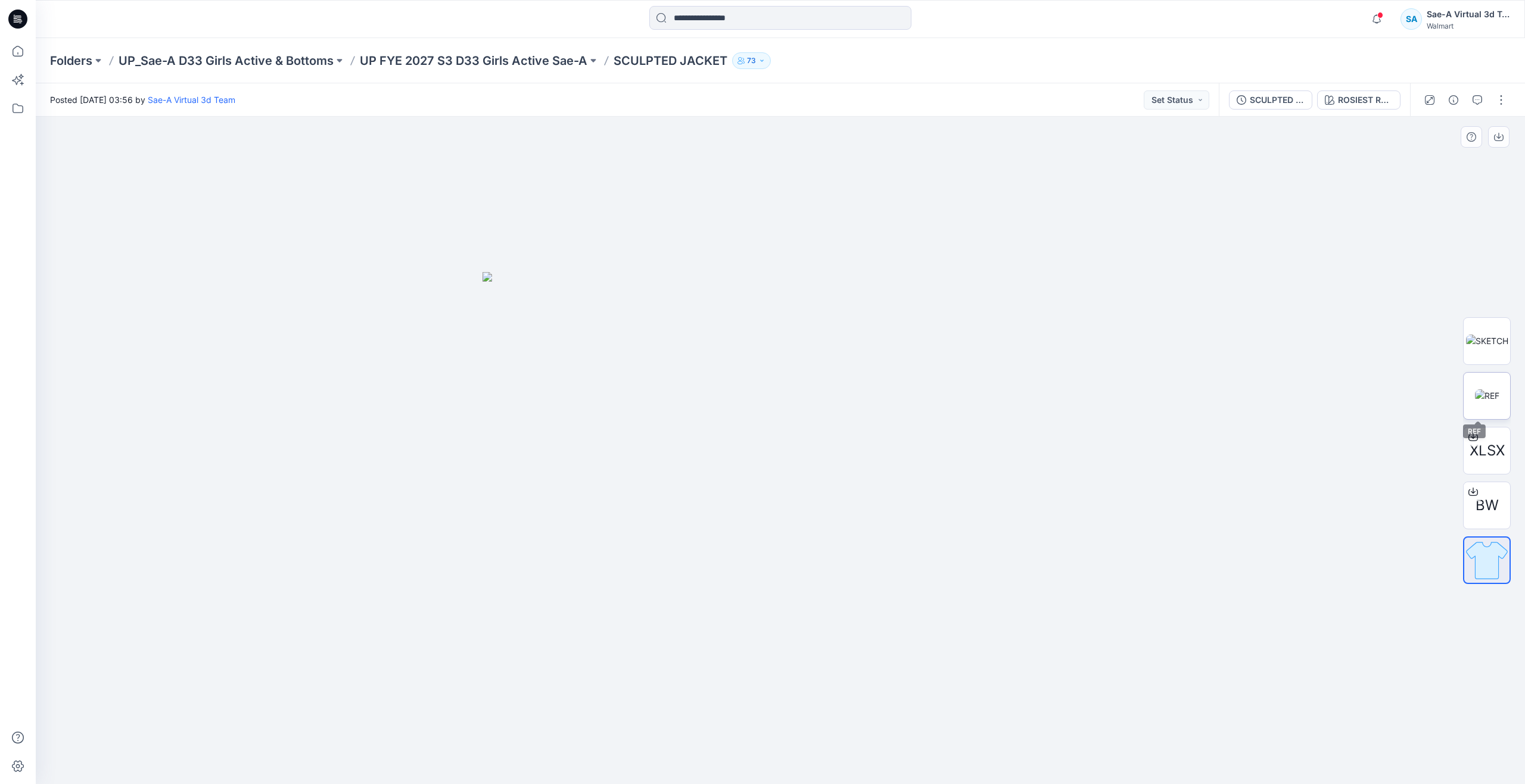
click at [1494, 393] on img at bounding box center [1487, 395] width 25 height 13
click at [1494, 336] on img at bounding box center [1487, 341] width 43 height 13
click at [28, 51] on icon at bounding box center [17, 51] width 26 height 26
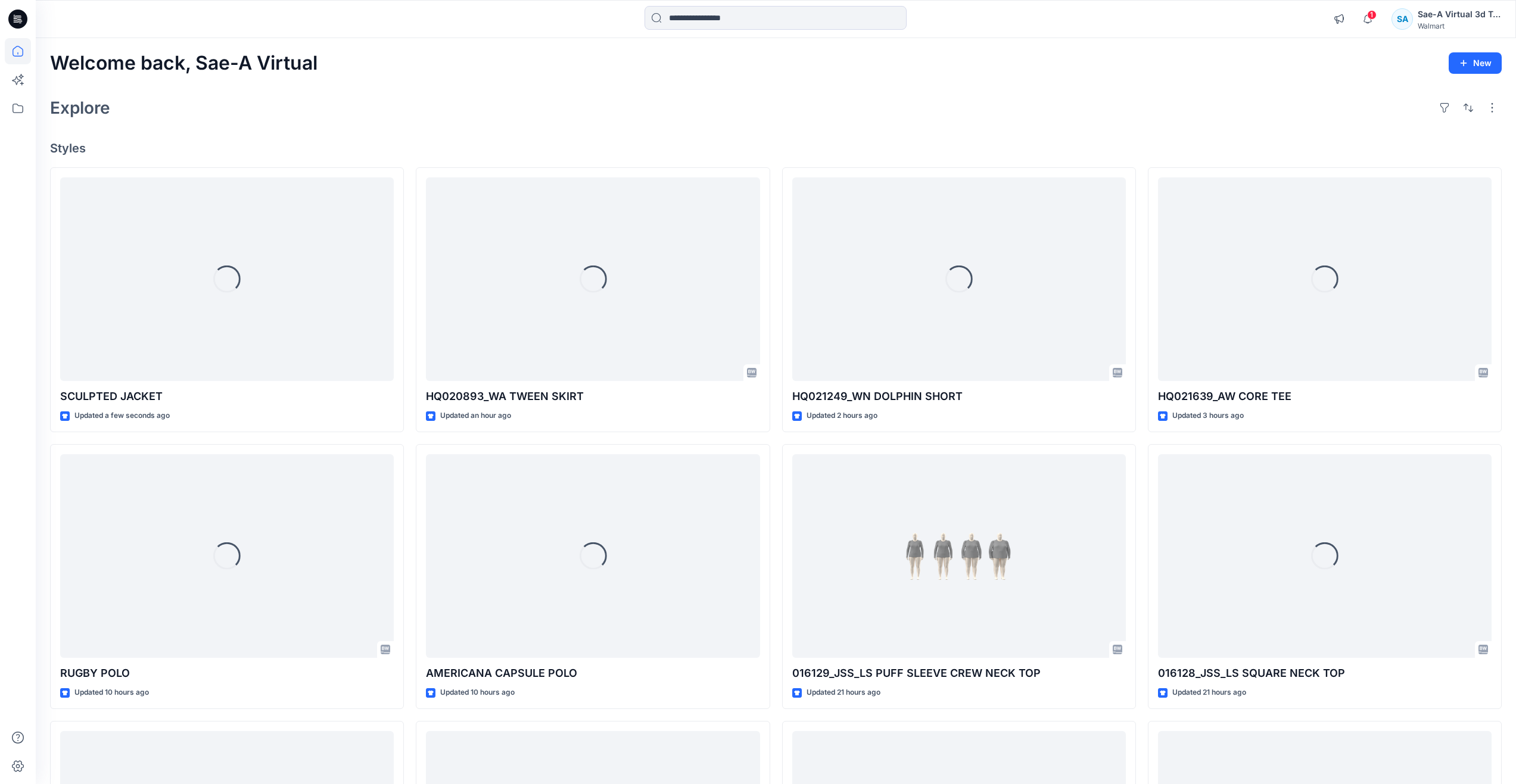
click at [157, 116] on div "Explore" at bounding box center [776, 107] width 1452 height 28
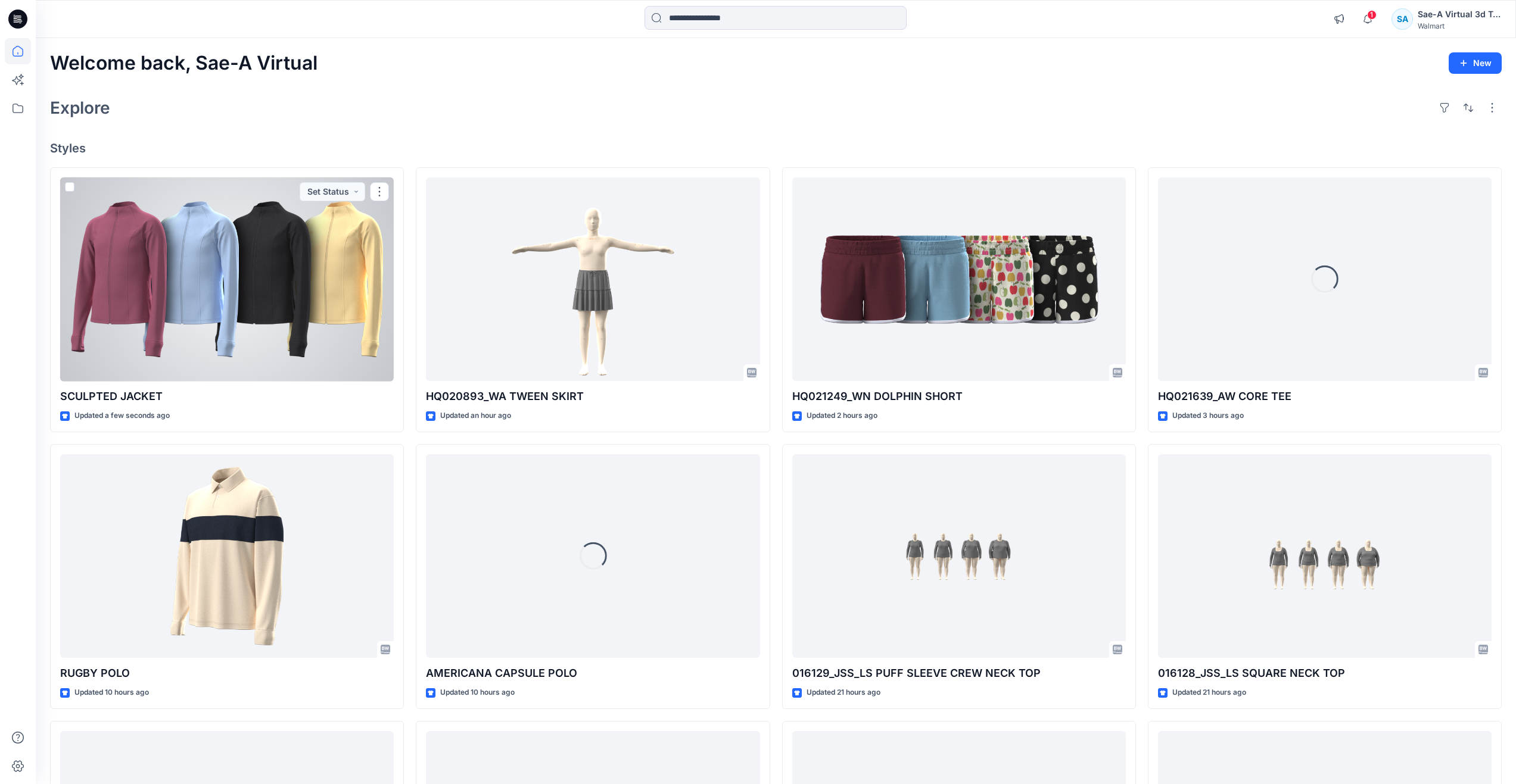
click at [193, 298] on div at bounding box center [227, 279] width 333 height 204
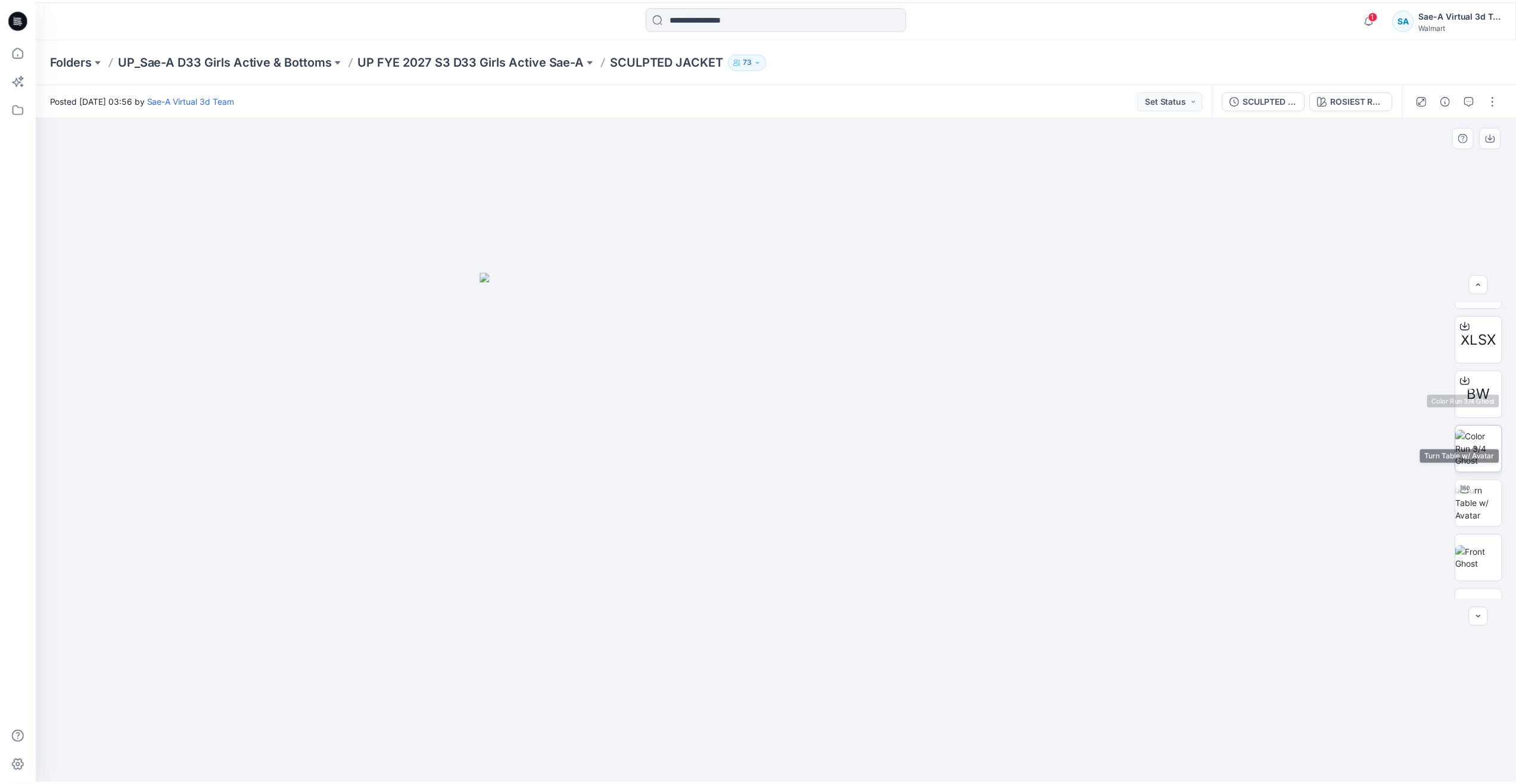
scroll to position [179, 0]
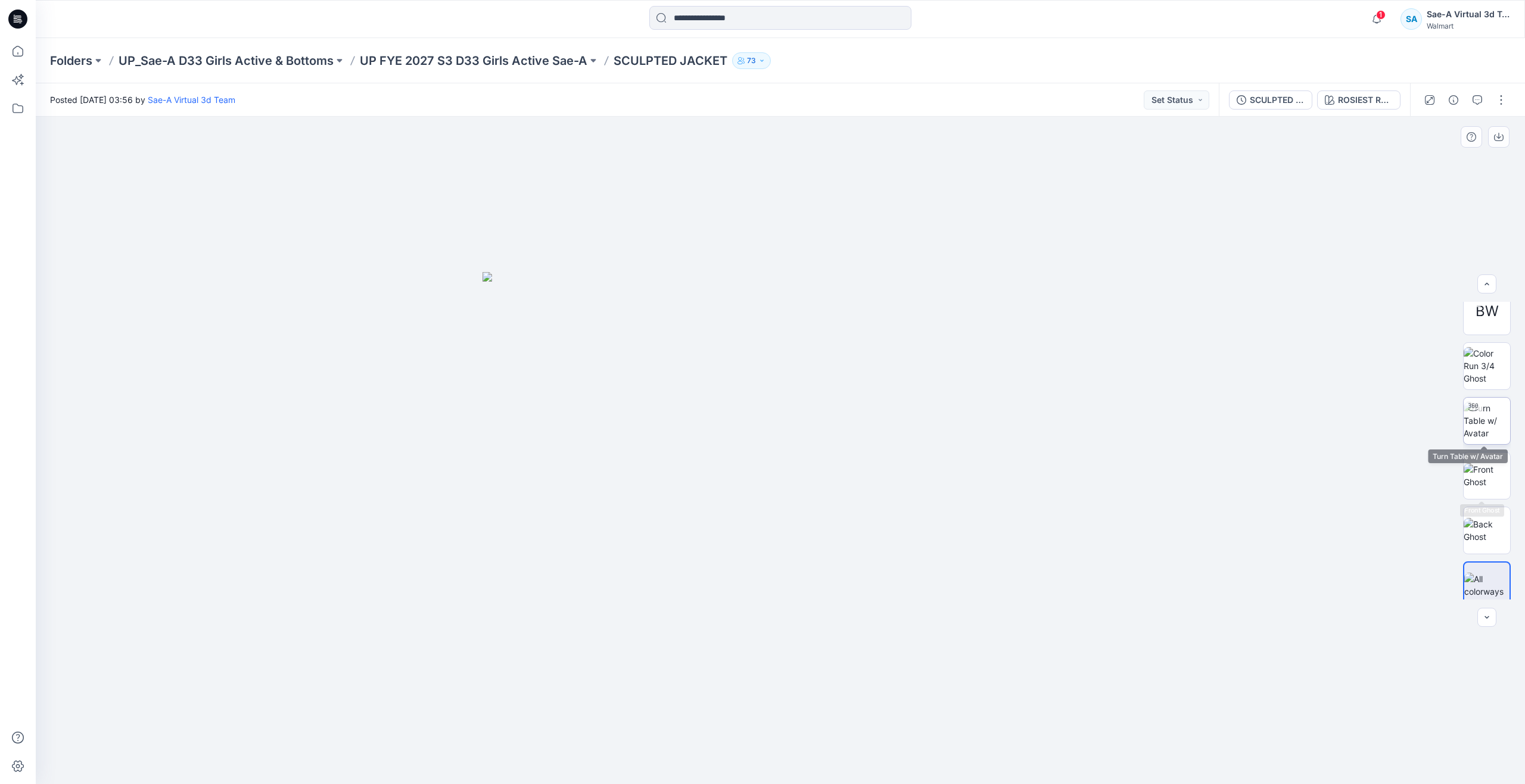
click at [1481, 428] on img at bounding box center [1487, 420] width 46 height 37
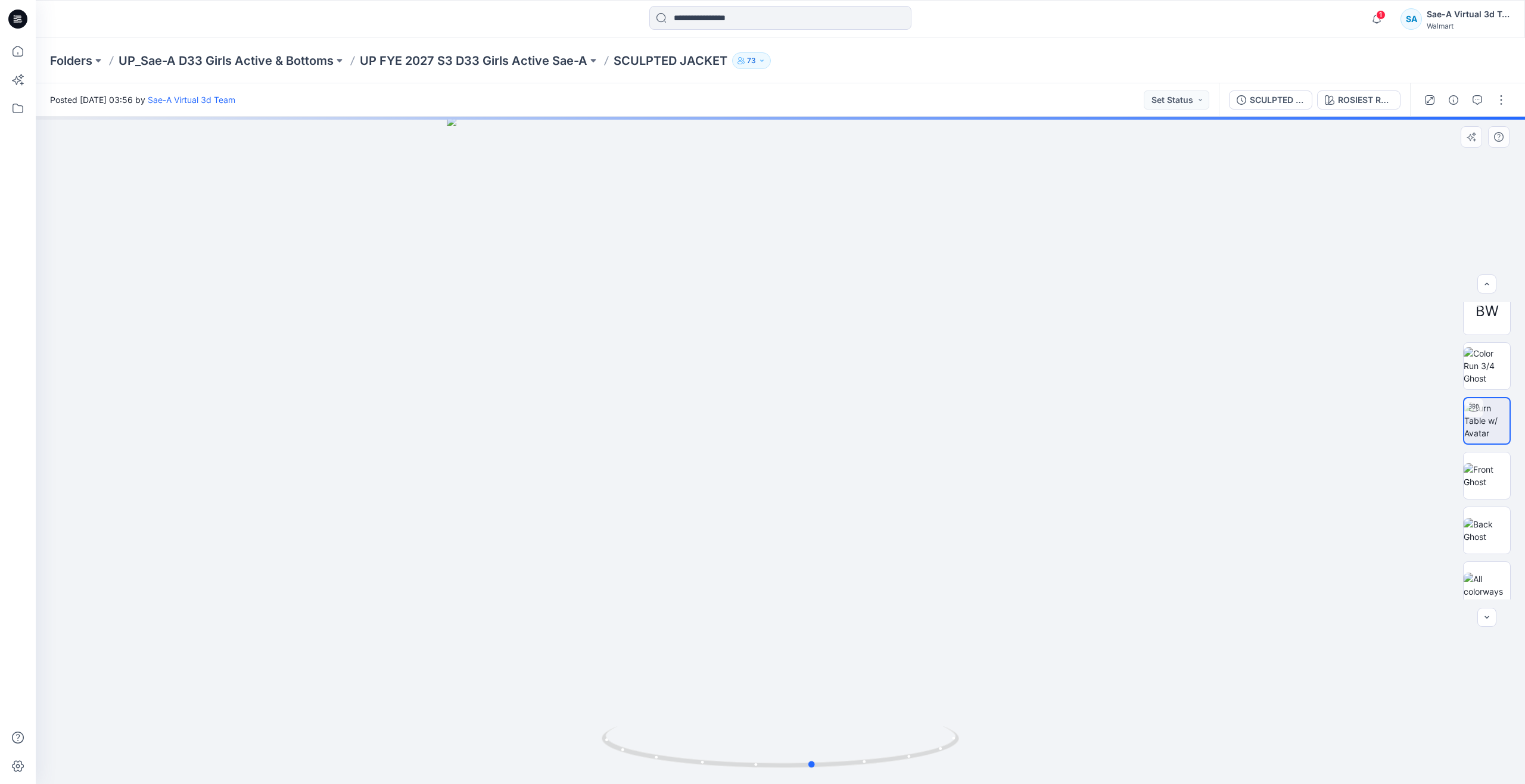
drag, startPoint x: 751, startPoint y: 759, endPoint x: 814, endPoint y: 632, distance: 141.8
click at [814, 632] on div at bounding box center [780, 450] width 1489 height 667
click at [22, 57] on icon at bounding box center [17, 51] width 26 height 26
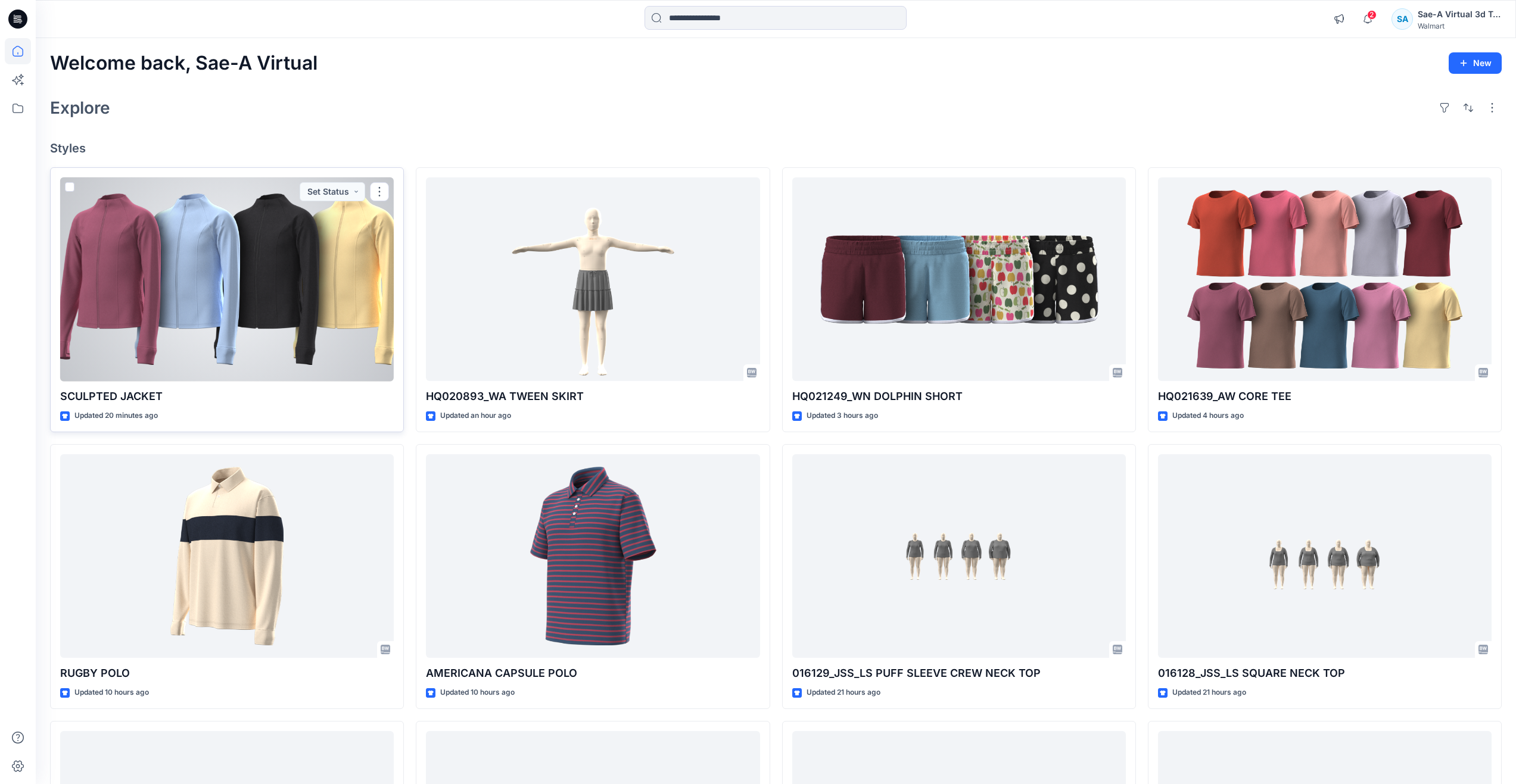
click at [262, 335] on div at bounding box center [227, 279] width 333 height 204
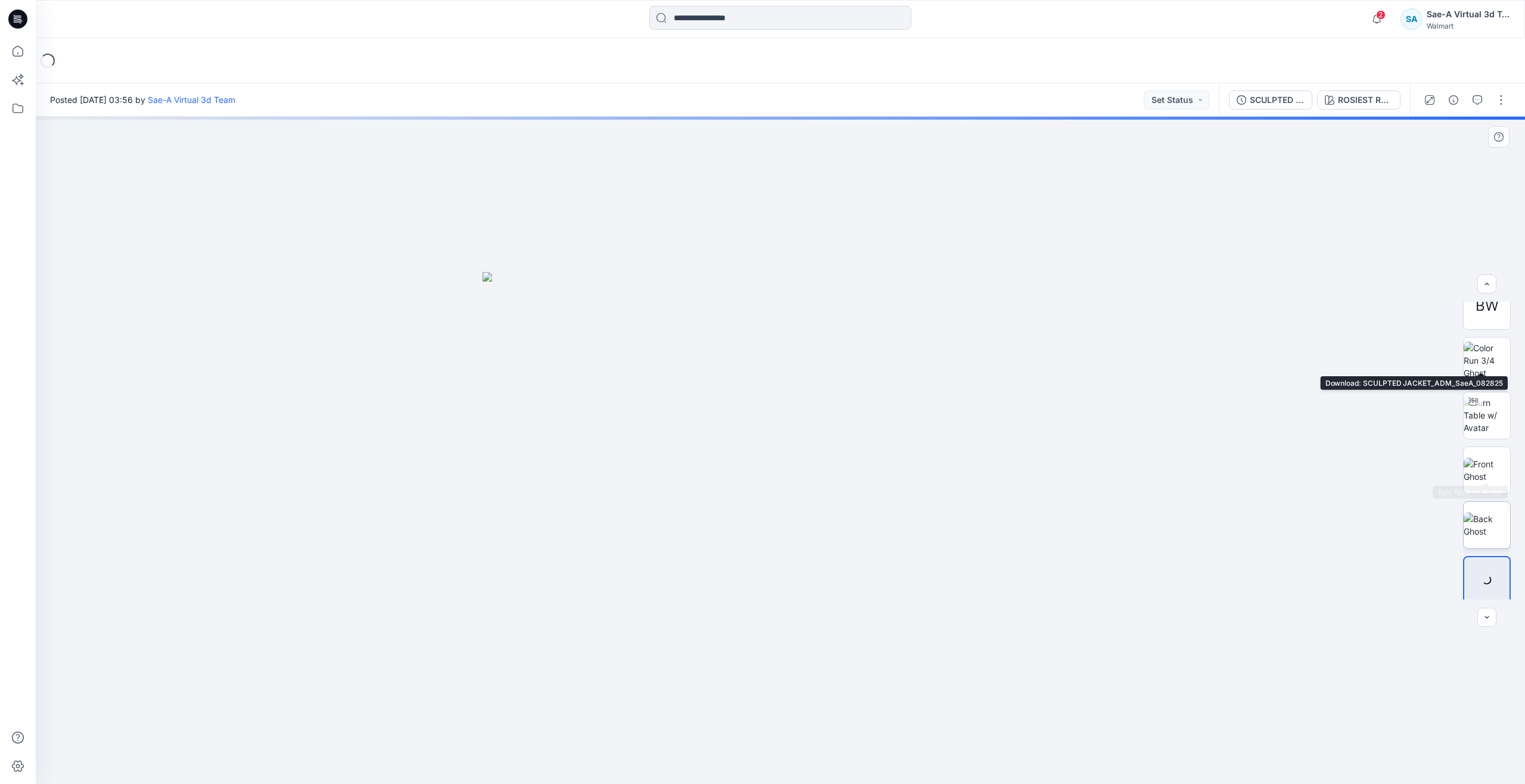
scroll to position [188, 0]
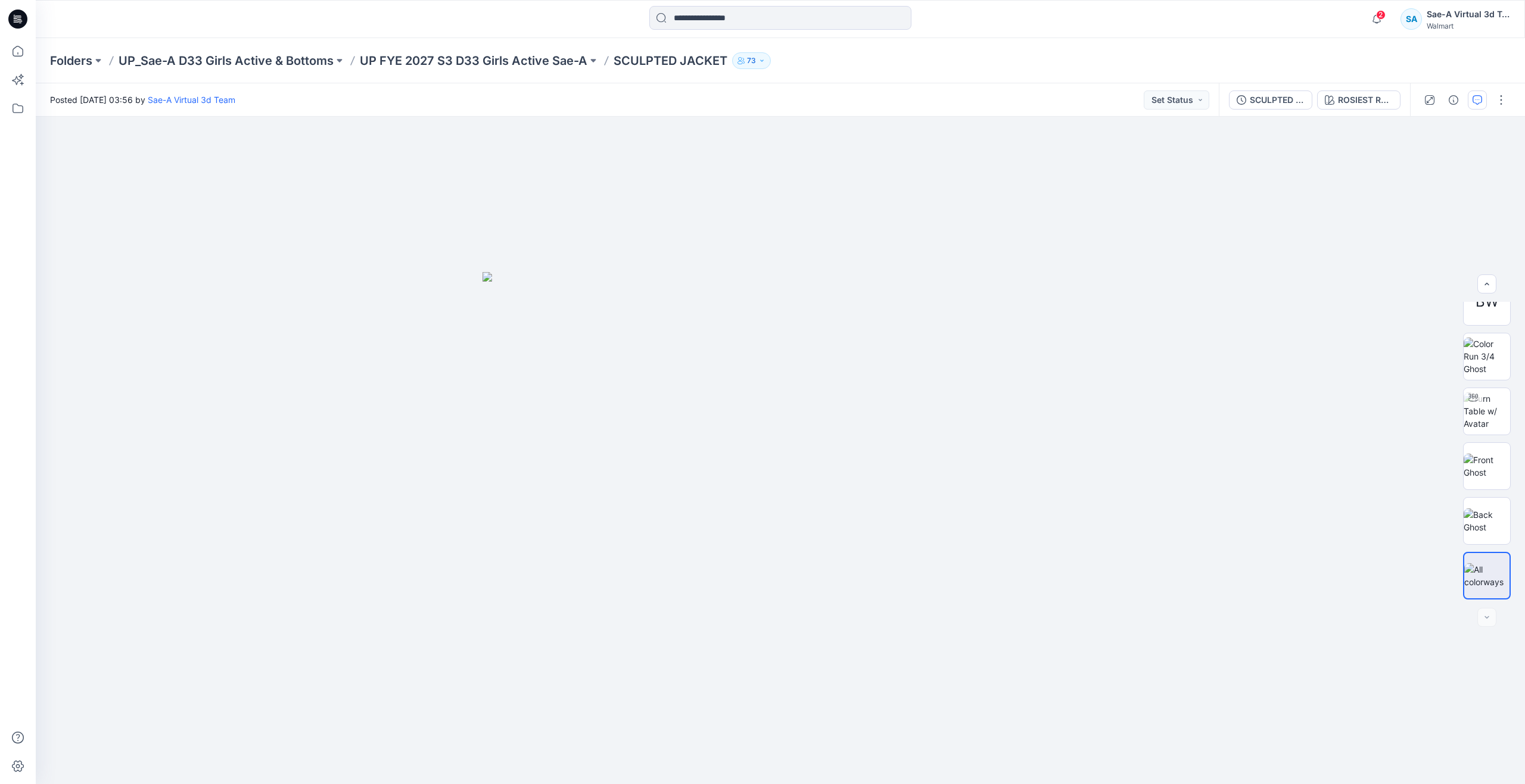
click at [1480, 99] on icon "button" at bounding box center [1477, 100] width 10 height 10
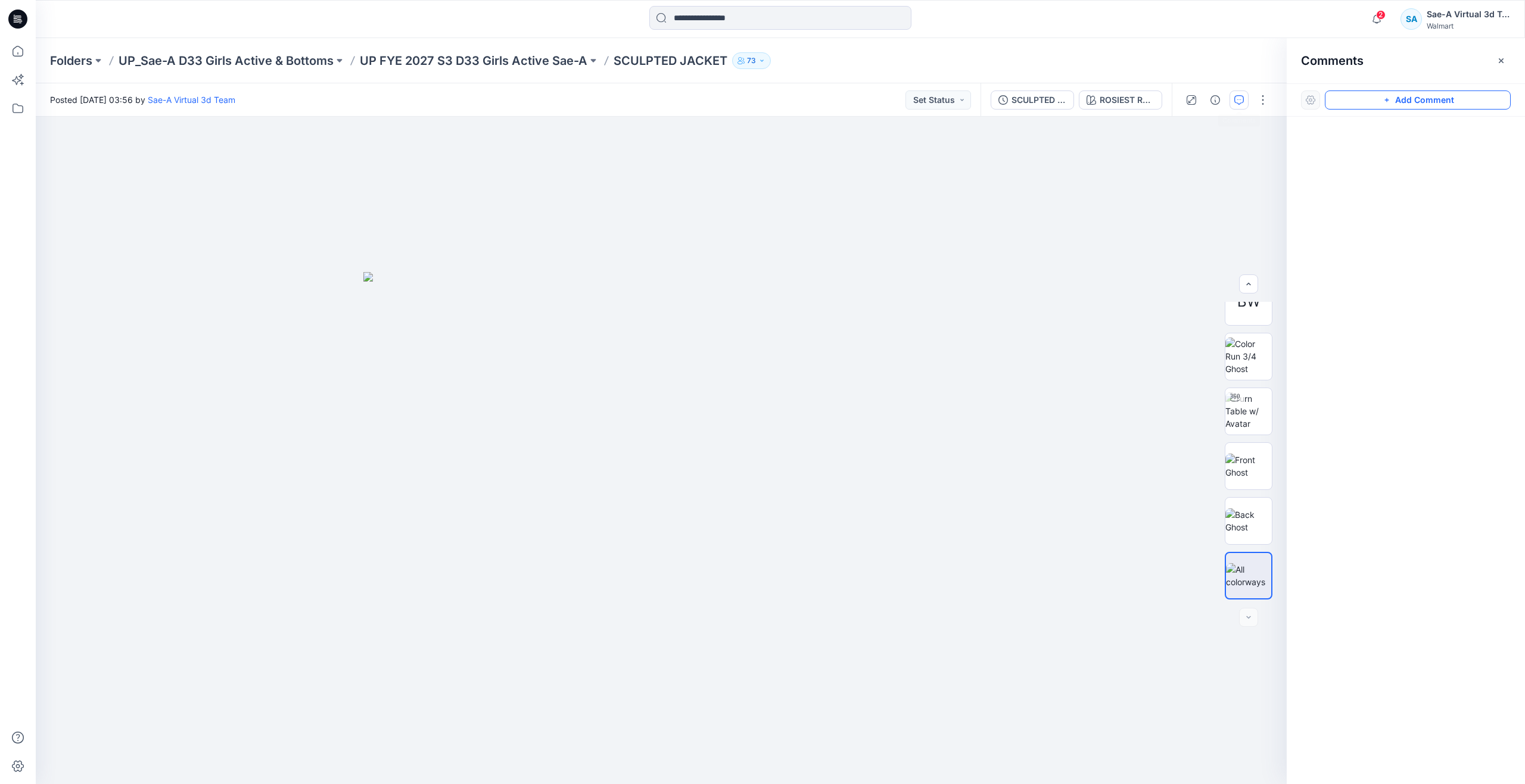
click at [1399, 95] on button "Add Comment" at bounding box center [1417, 100] width 186 height 19
click at [1043, 183] on div "1" at bounding box center [661, 450] width 1251 height 667
type textarea "**********"
click at [1183, 259] on button "Post" at bounding box center [1195, 262] width 33 height 19
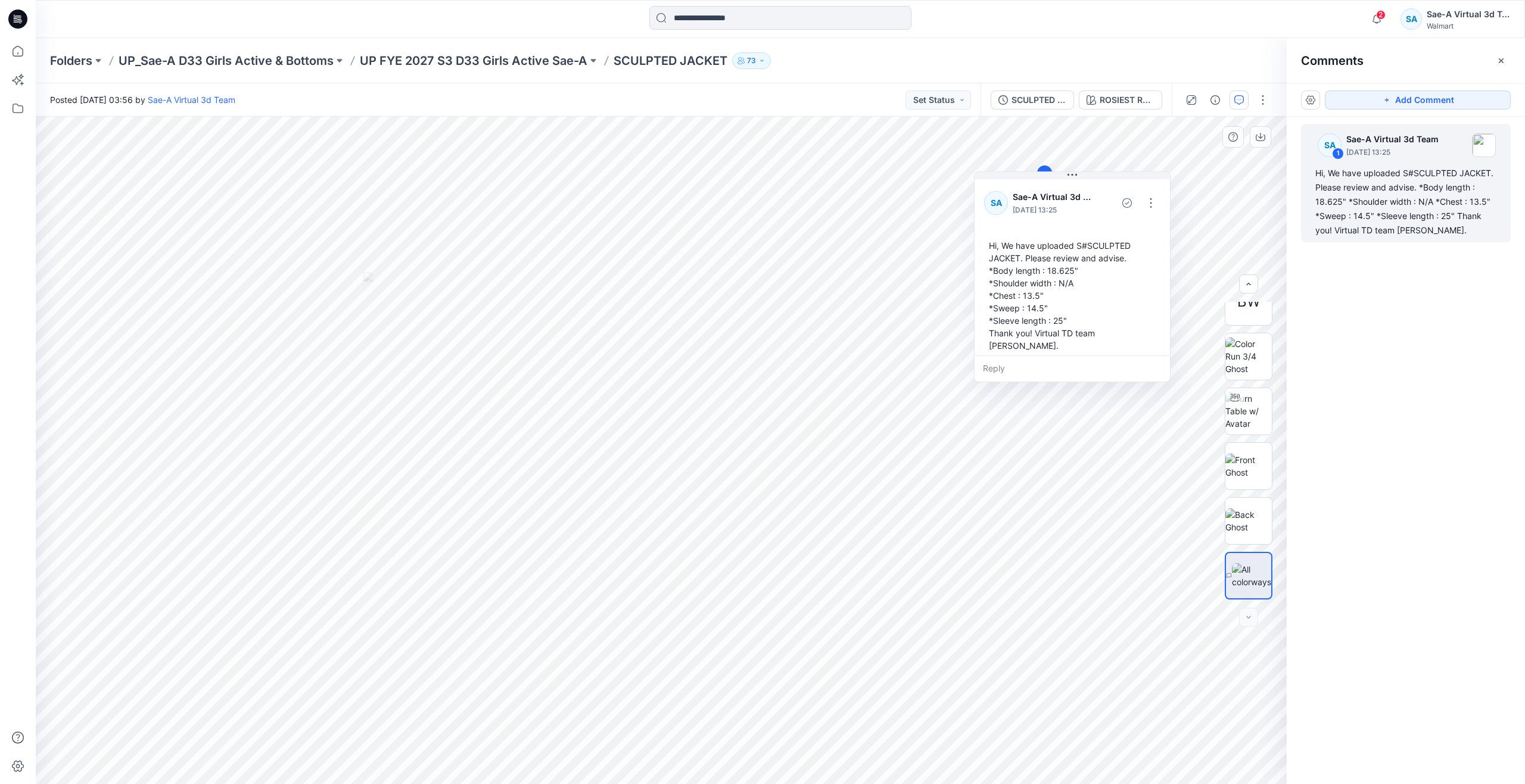
drag, startPoint x: 1105, startPoint y: 190, endPoint x: 1053, endPoint y: 172, distance: 55.0
click at [1053, 172] on button at bounding box center [1072, 176] width 195 height 7
click at [1240, 413] on img at bounding box center [1248, 411] width 46 height 37
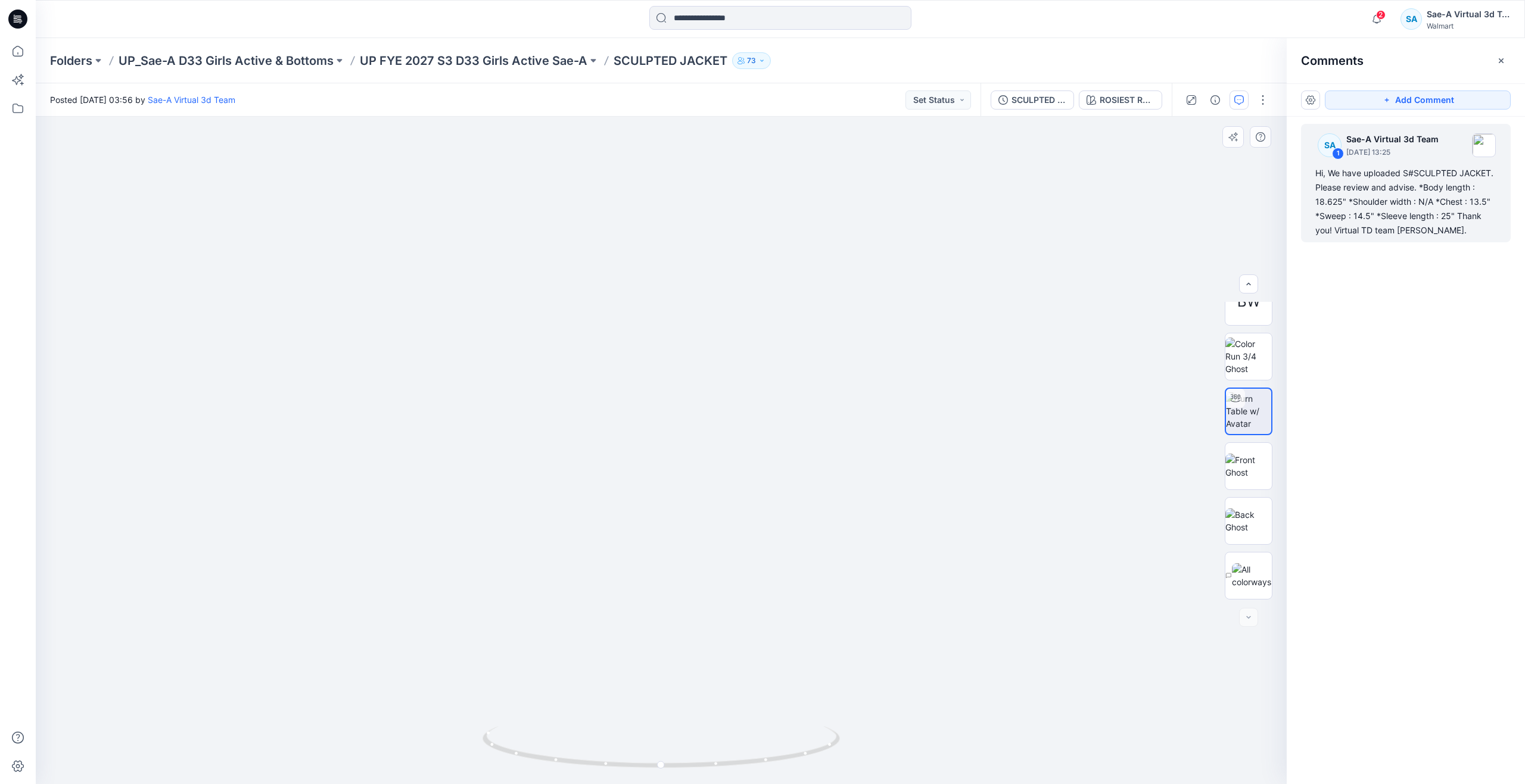
drag, startPoint x: 712, startPoint y: 504, endPoint x: 712, endPoint y: 535, distance: 31.0
drag, startPoint x: 660, startPoint y: 765, endPoint x: 476, endPoint y: 618, distance: 235.5
click at [476, 618] on div at bounding box center [661, 450] width 1251 height 667
drag, startPoint x: 836, startPoint y: 746, endPoint x: 473, endPoint y: 671, distance: 370.7
click at [473, 671] on div at bounding box center [661, 450] width 1251 height 667
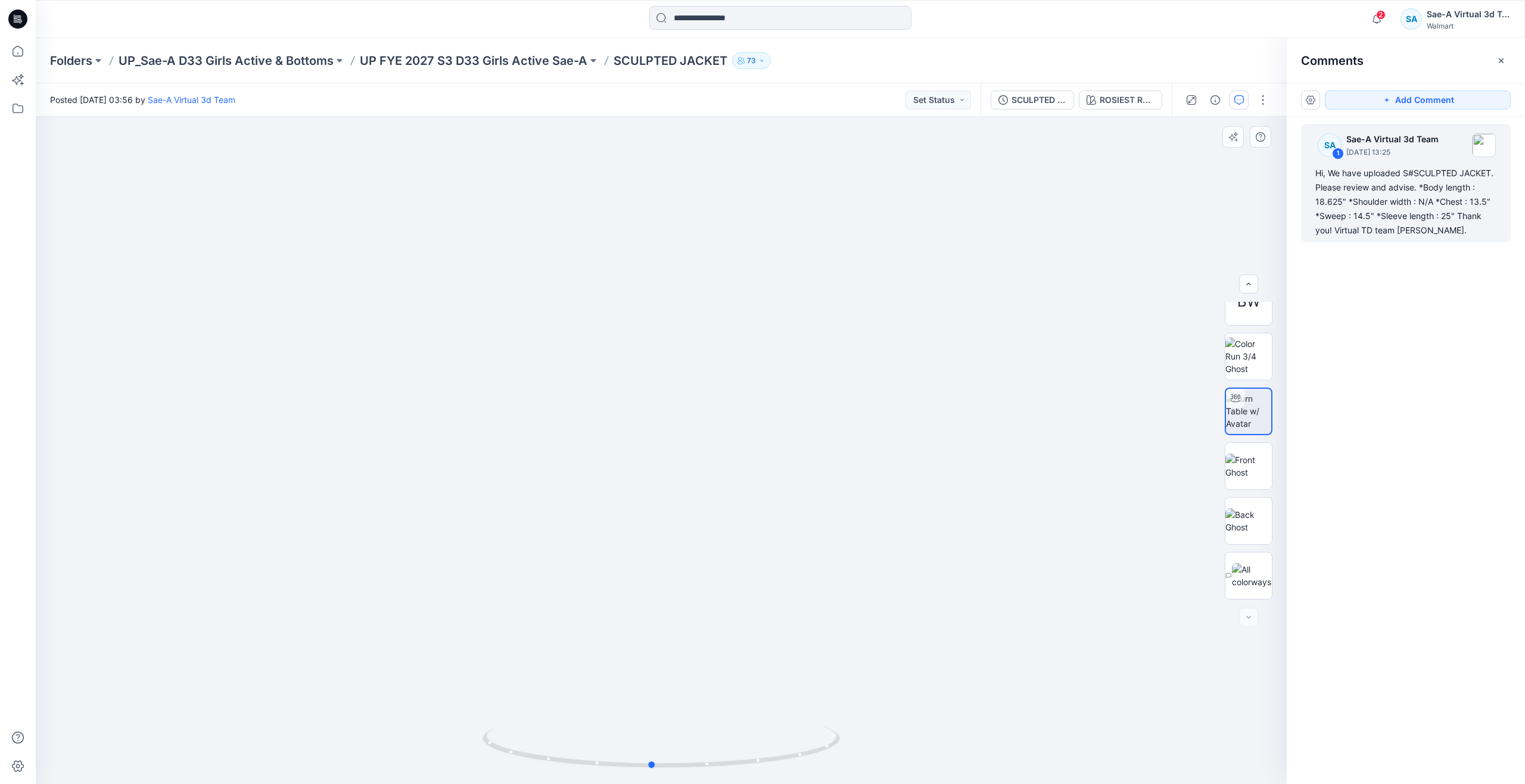
drag, startPoint x: 830, startPoint y: 750, endPoint x: 1011, endPoint y: 634, distance: 215.0
click at [1011, 634] on div at bounding box center [661, 450] width 1251 height 667
click at [535, 57] on p "UP FYE 2027 S3 D33 Girls Active Sae-A" at bounding box center [473, 60] width 227 height 16
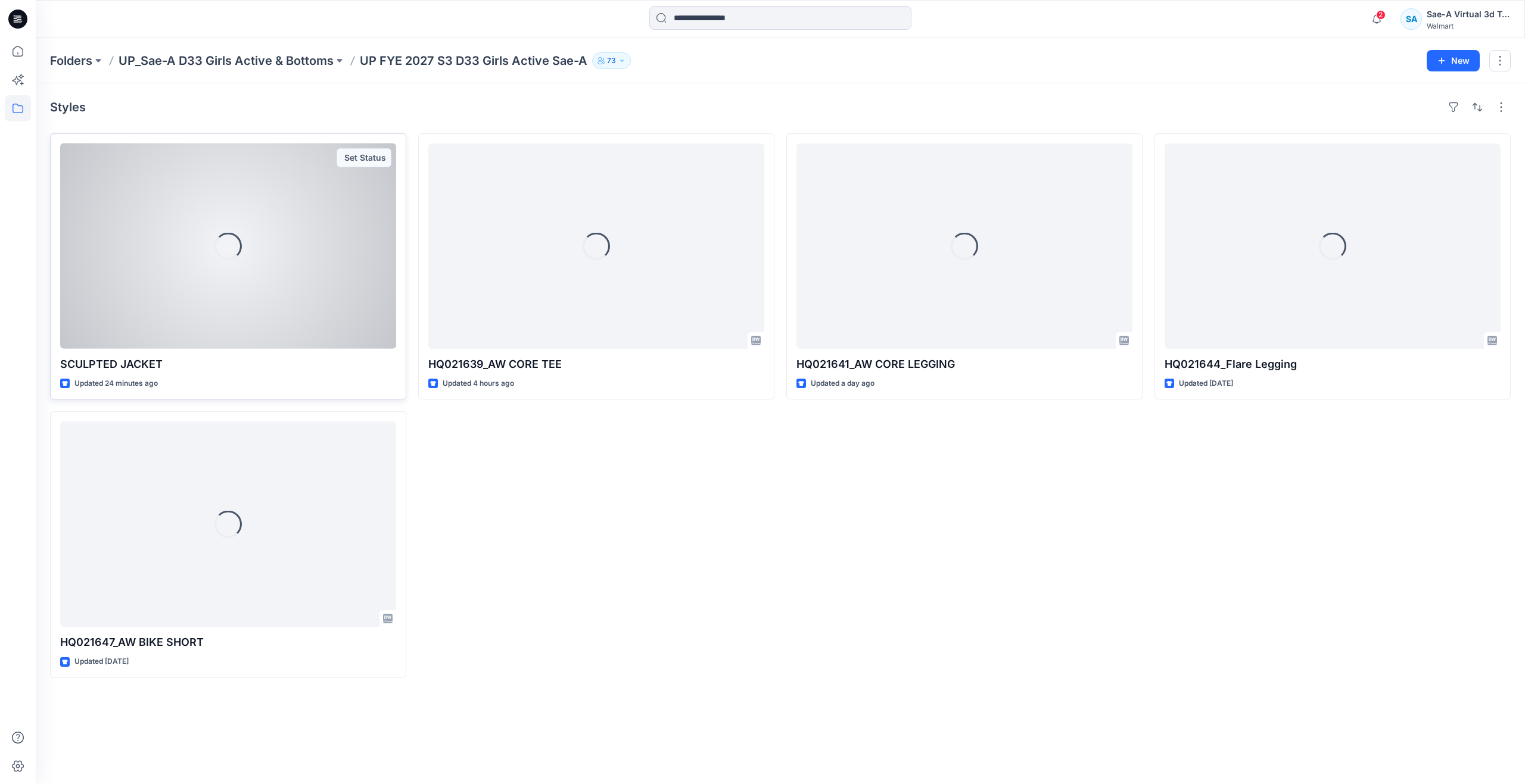
click at [272, 282] on div "Loading..." at bounding box center [228, 247] width 336 height 206
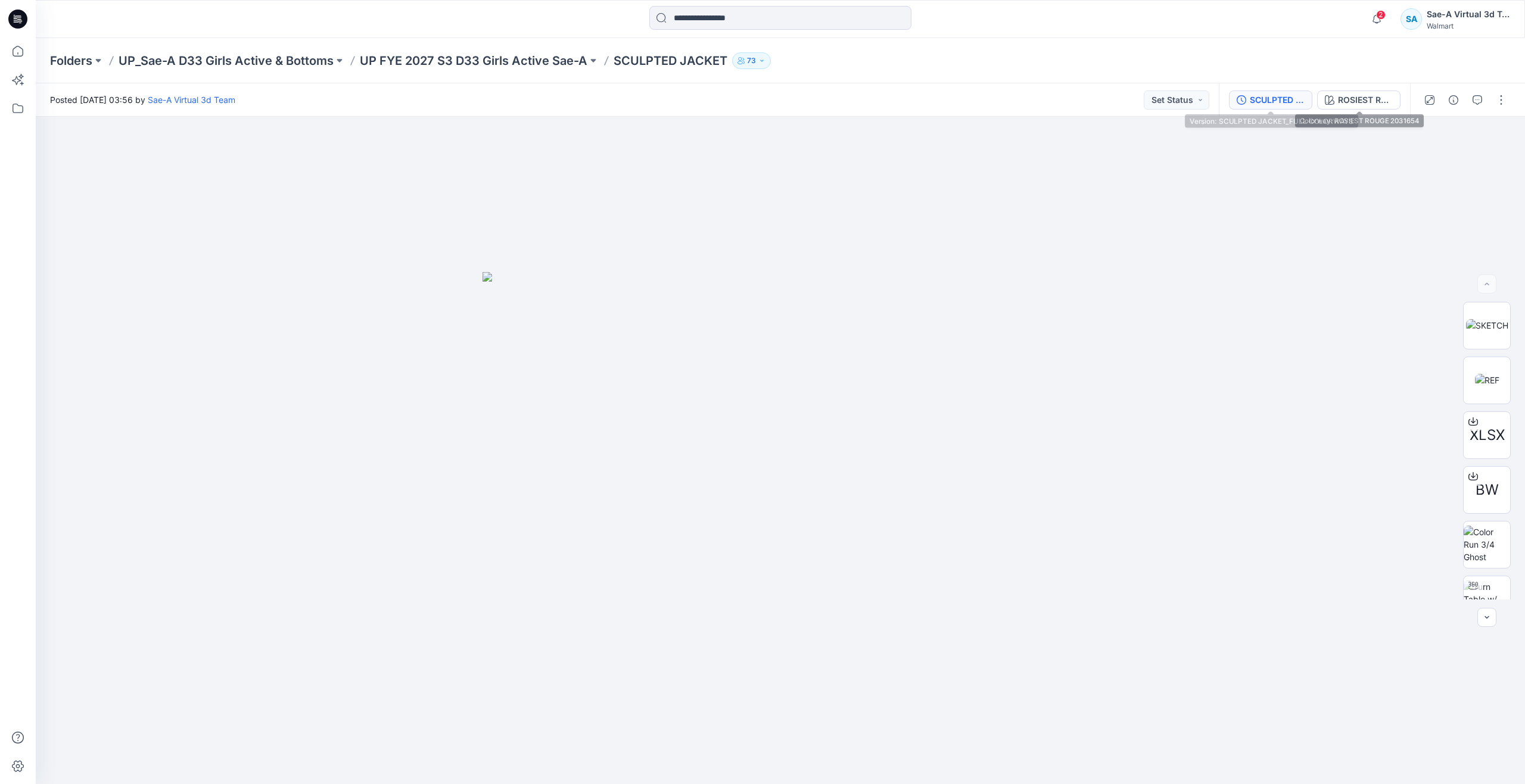
click at [1266, 94] on div "SCULPTED JACKET_FULL COLORWAYS" at bounding box center [1277, 100] width 54 height 13
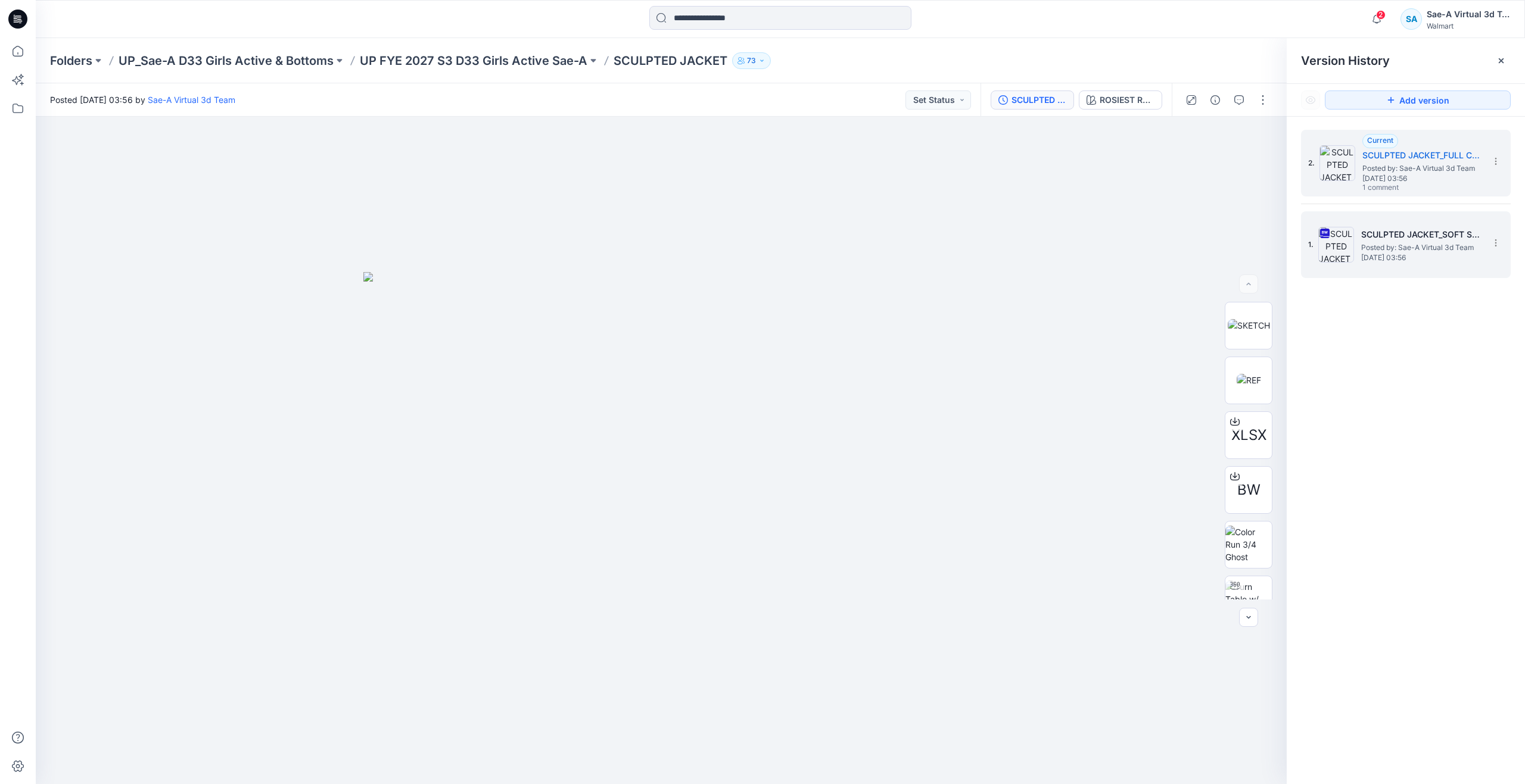
click at [1387, 243] on span "Posted by: Sae-A Virtual 3d Team" at bounding box center [1421, 247] width 119 height 12
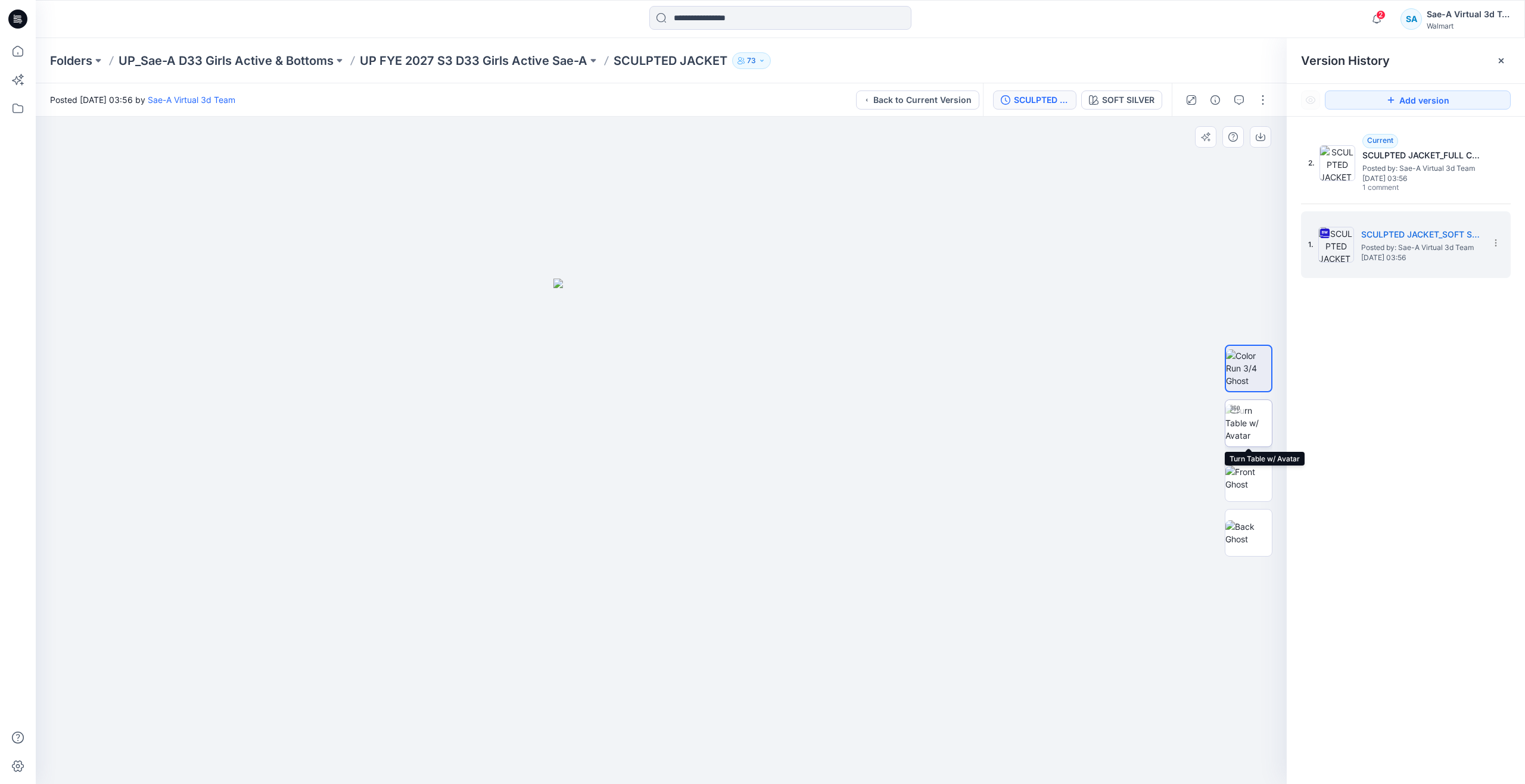
click at [1245, 428] on img at bounding box center [1248, 423] width 46 height 37
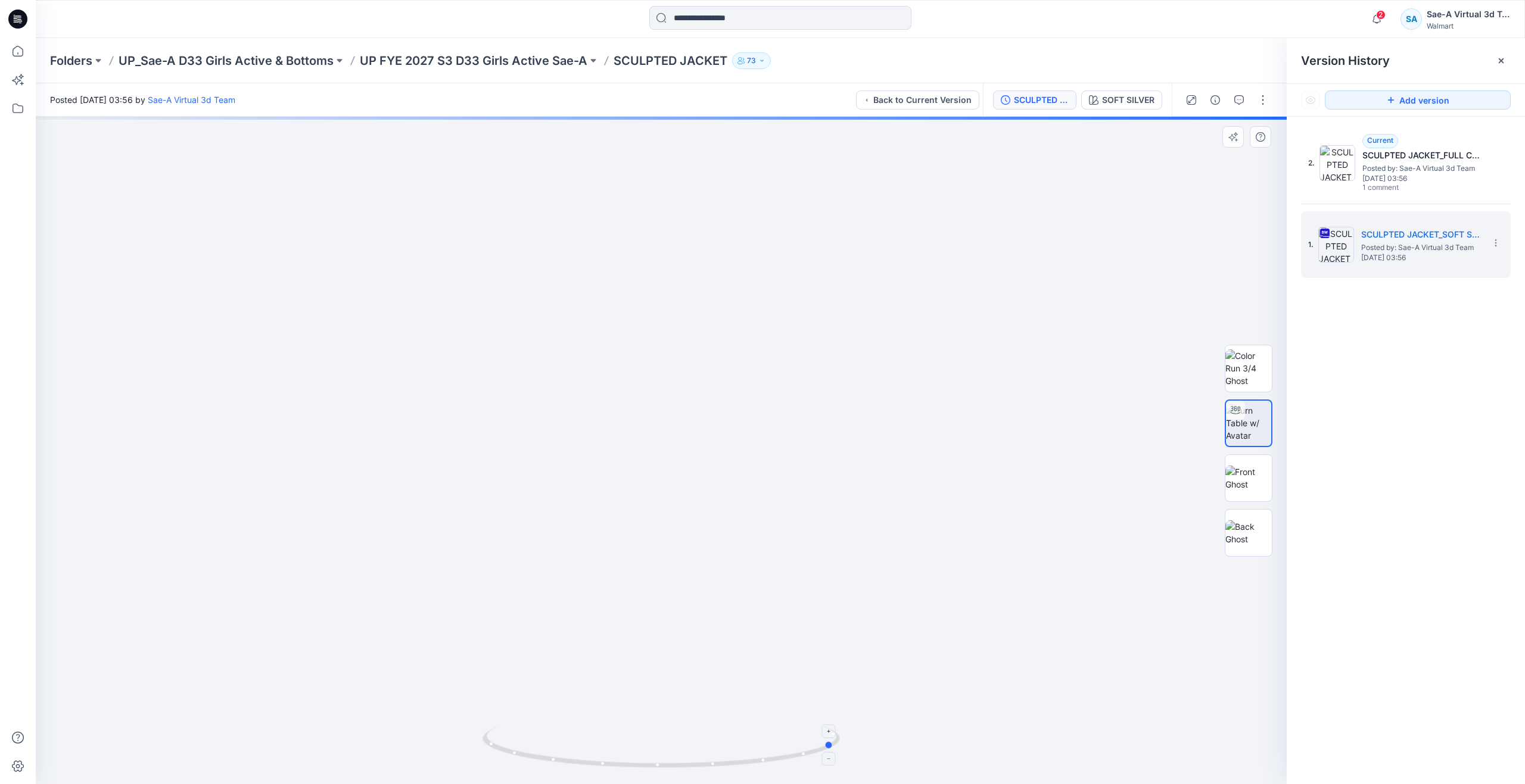
drag, startPoint x: 667, startPoint y: 768, endPoint x: 841, endPoint y: 755, distance: 174.5
click at [841, 755] on icon at bounding box center [662, 748] width 360 height 45
drag, startPoint x: 828, startPoint y: 747, endPoint x: 823, endPoint y: 737, distance: 11.2
click at [823, 737] on icon at bounding box center [662, 748] width 360 height 45
drag, startPoint x: 827, startPoint y: 747, endPoint x: 833, endPoint y: 685, distance: 62.3
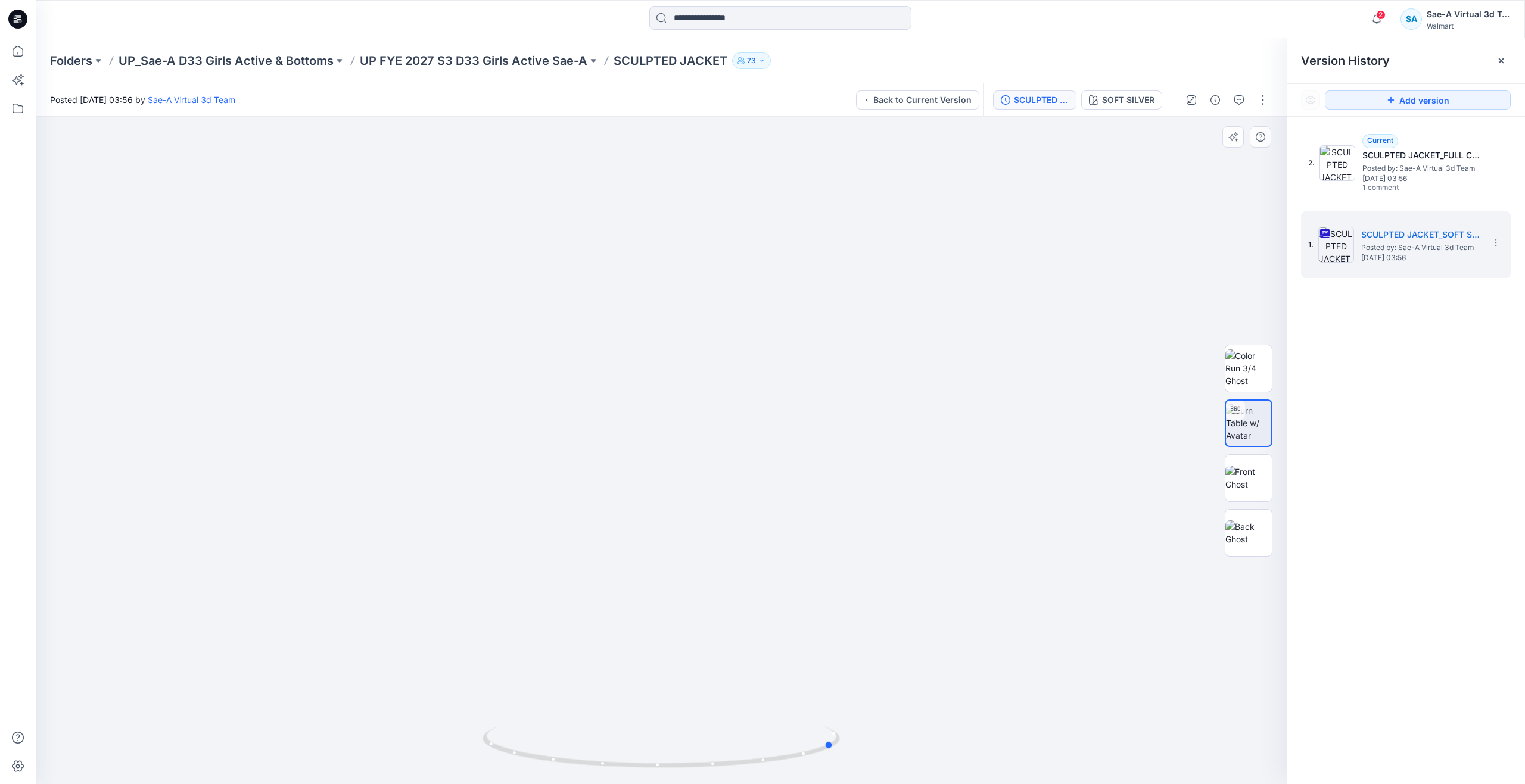
click at [833, 685] on div at bounding box center [661, 450] width 1251 height 667
click at [306, 57] on p "UP_Sae-A D33 Girls Active & Bottoms" at bounding box center [226, 60] width 215 height 16
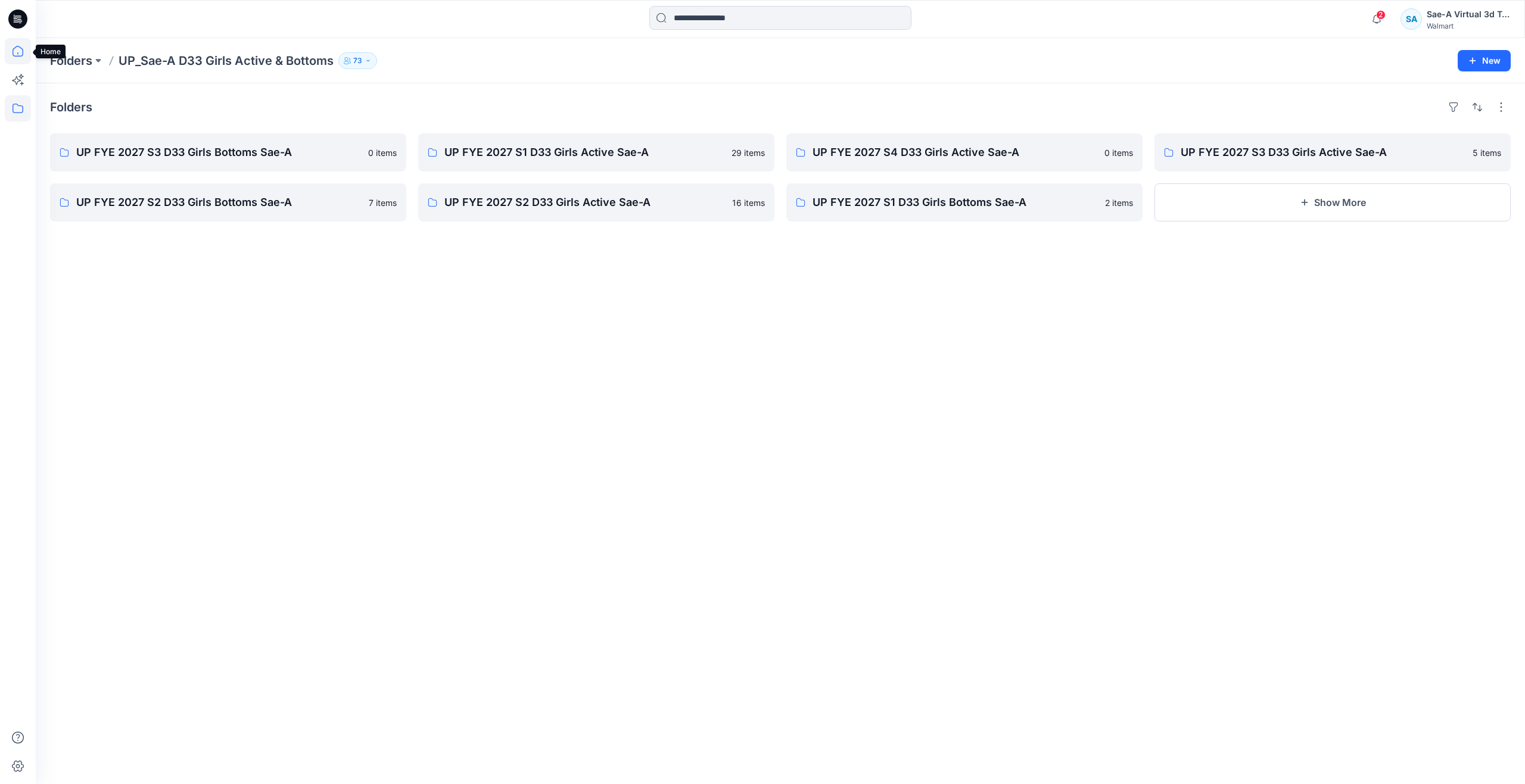
click at [19, 44] on icon at bounding box center [17, 51] width 26 height 26
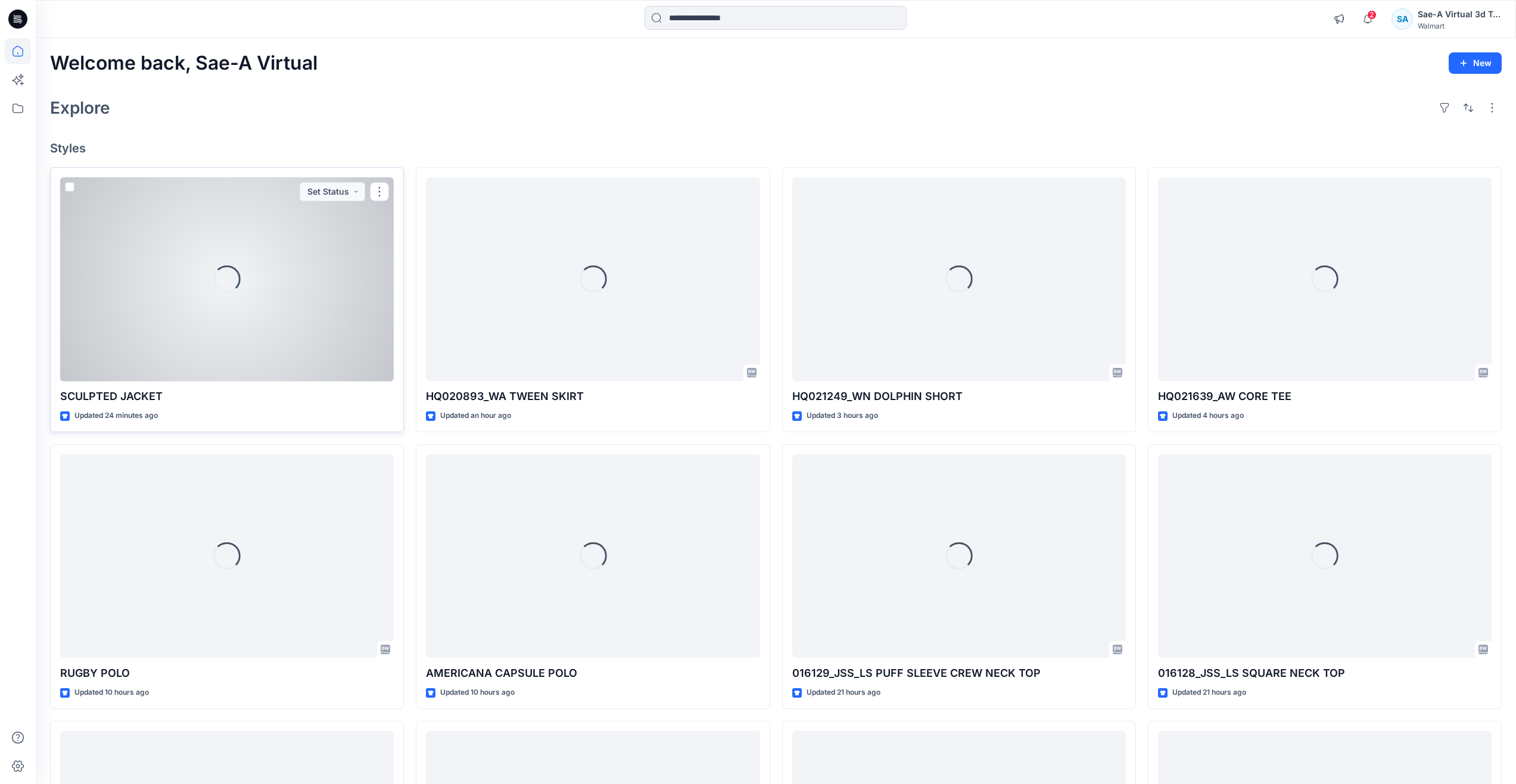
click at [251, 348] on div "Loading..." at bounding box center [227, 279] width 333 height 204
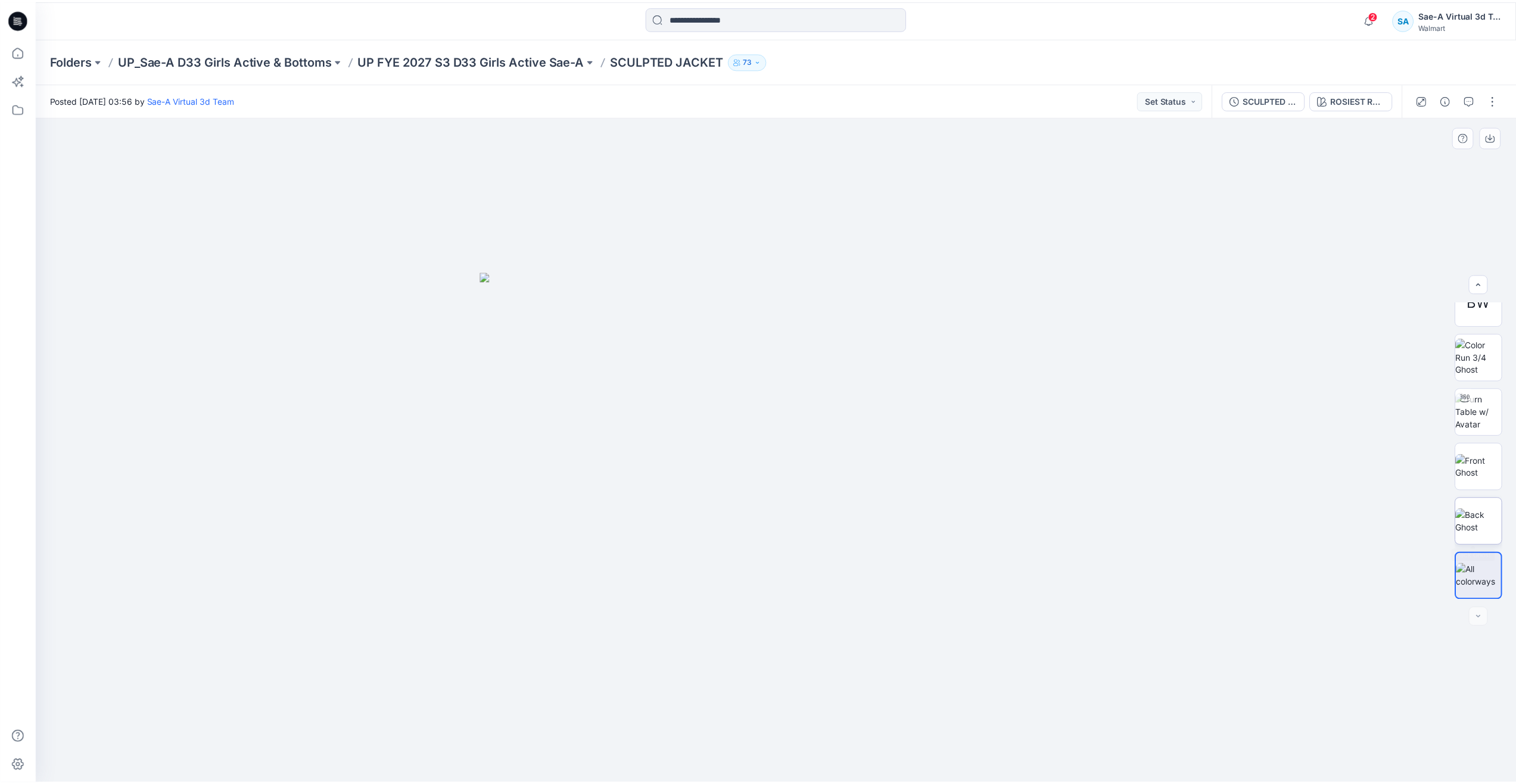
scroll to position [188, 0]
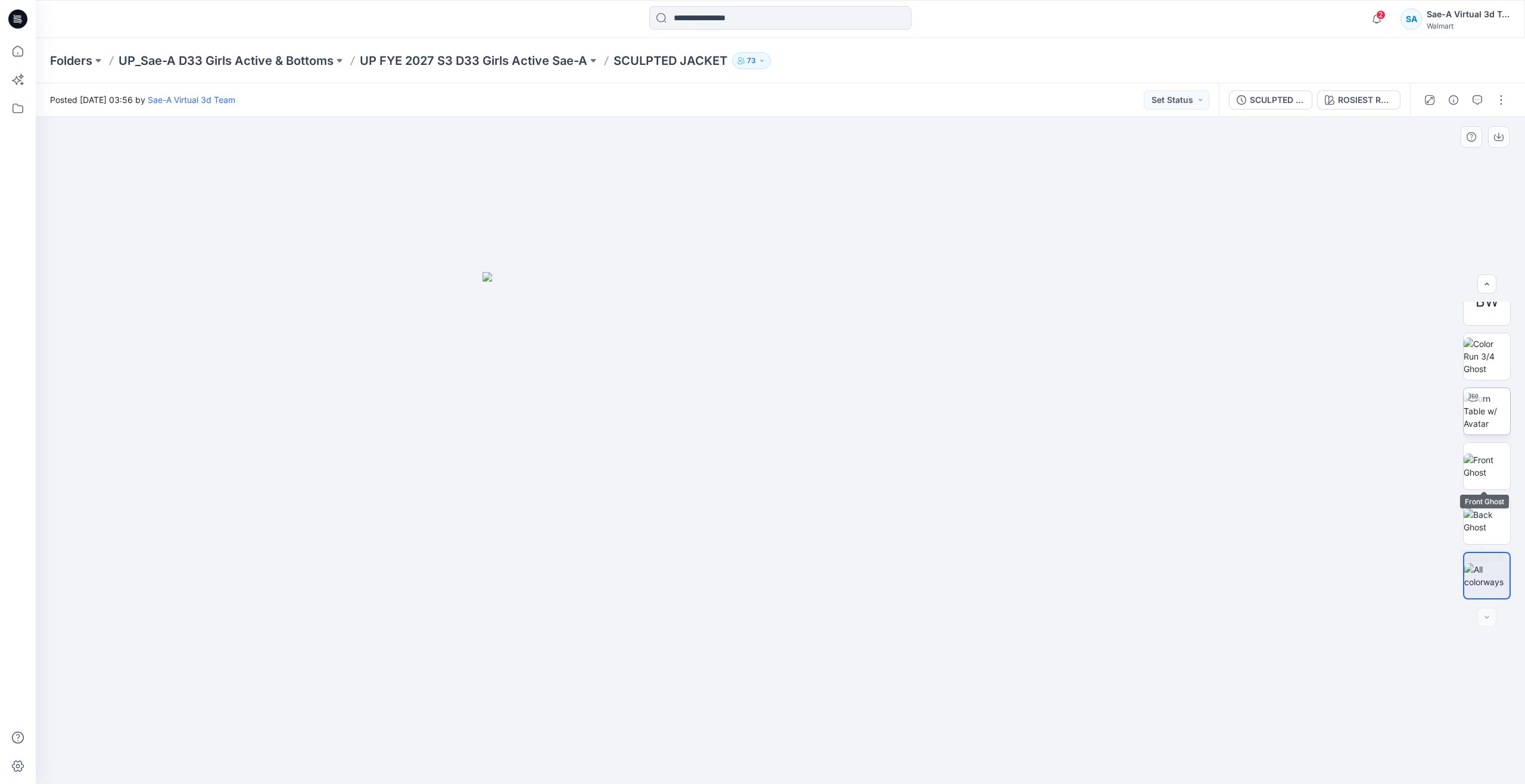
click at [1482, 415] on img at bounding box center [1487, 411] width 46 height 37
drag, startPoint x: 779, startPoint y: 762, endPoint x: 1150, endPoint y: 685, distance: 378.9
click at [1150, 685] on div at bounding box center [780, 450] width 1489 height 667
drag, startPoint x: 792, startPoint y: 763, endPoint x: 593, endPoint y: 709, distance: 206.2
click at [593, 709] on div at bounding box center [780, 450] width 1489 height 667
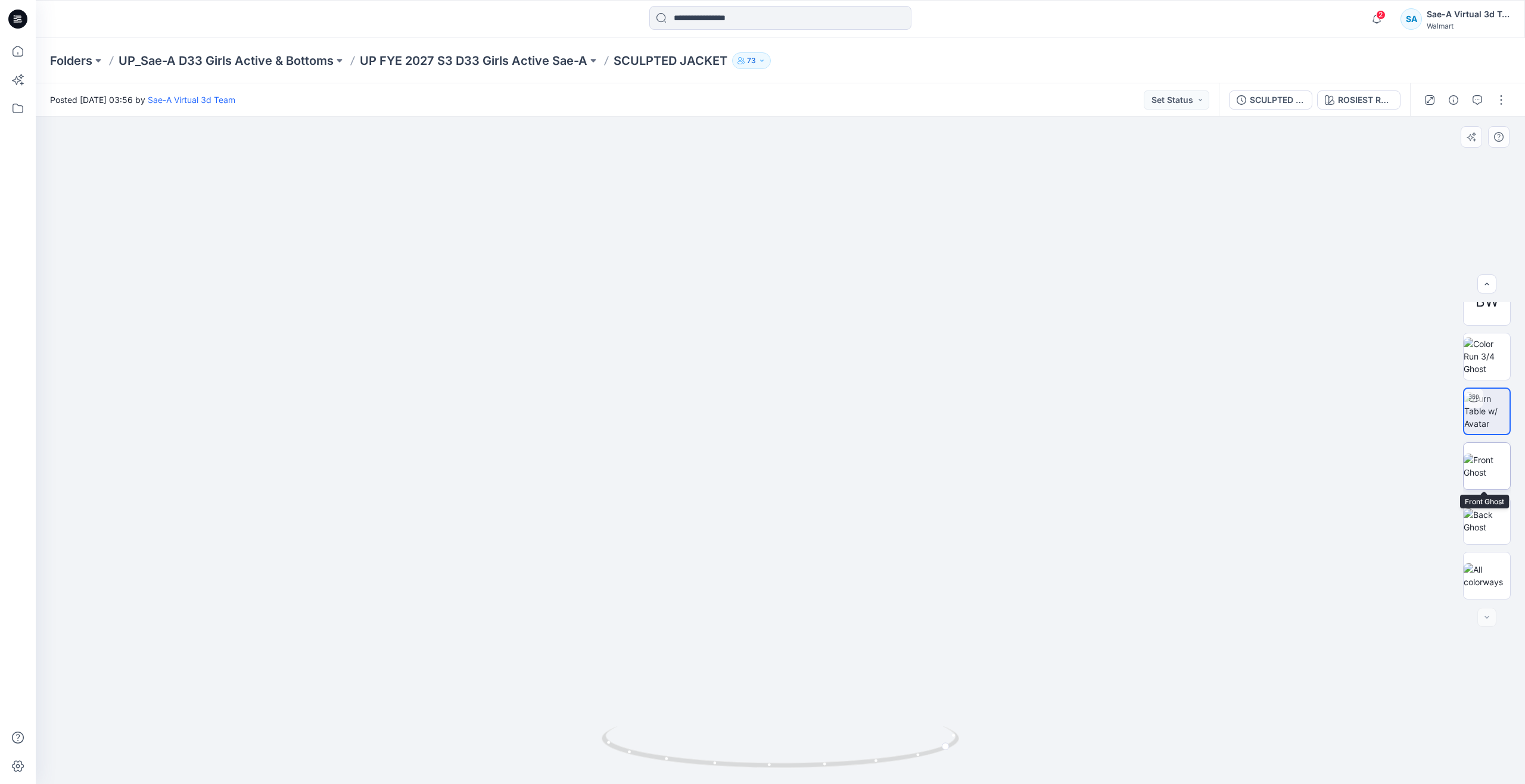
click at [1497, 461] on img at bounding box center [1487, 467] width 46 height 25
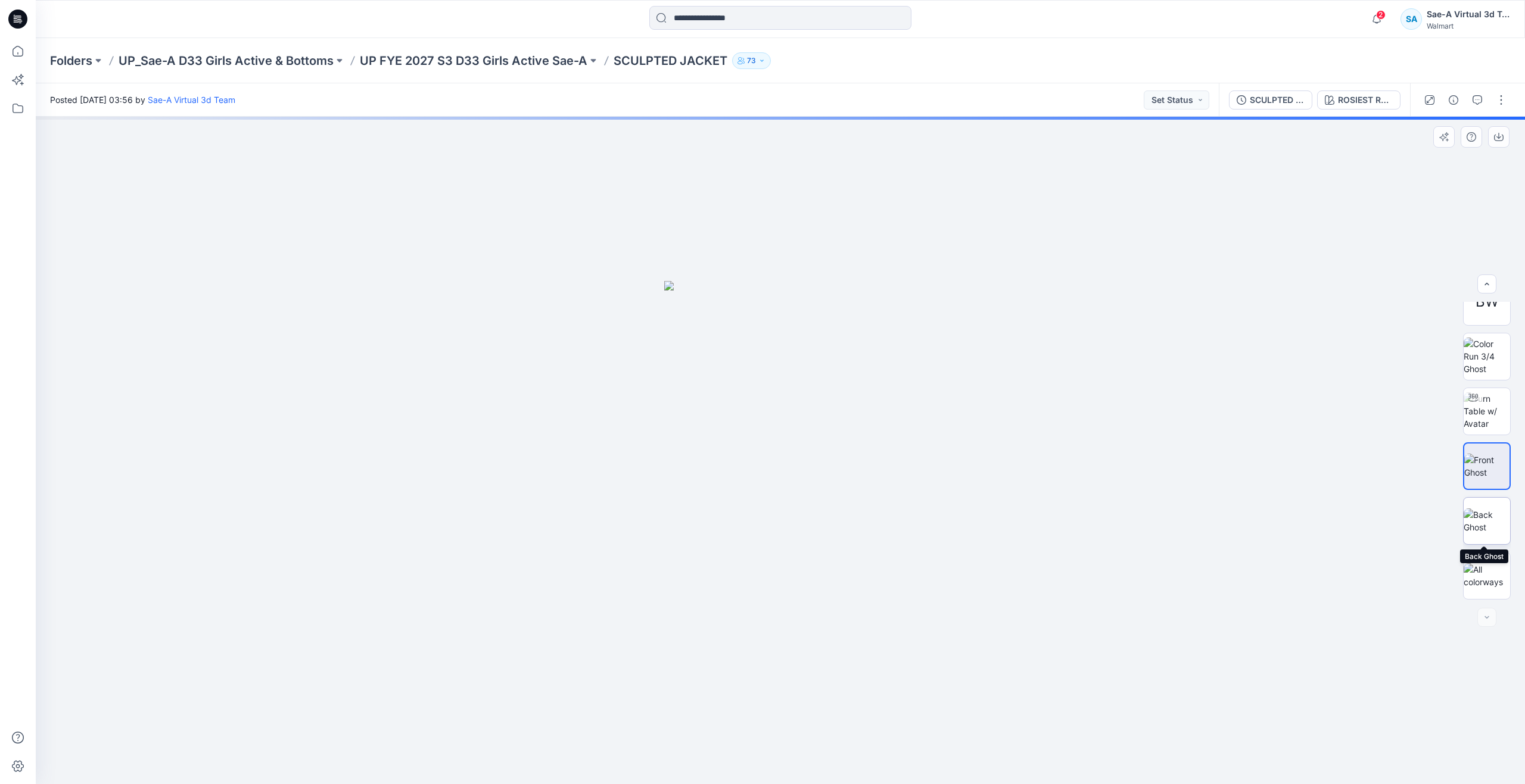
click at [1480, 516] on img at bounding box center [1487, 521] width 46 height 25
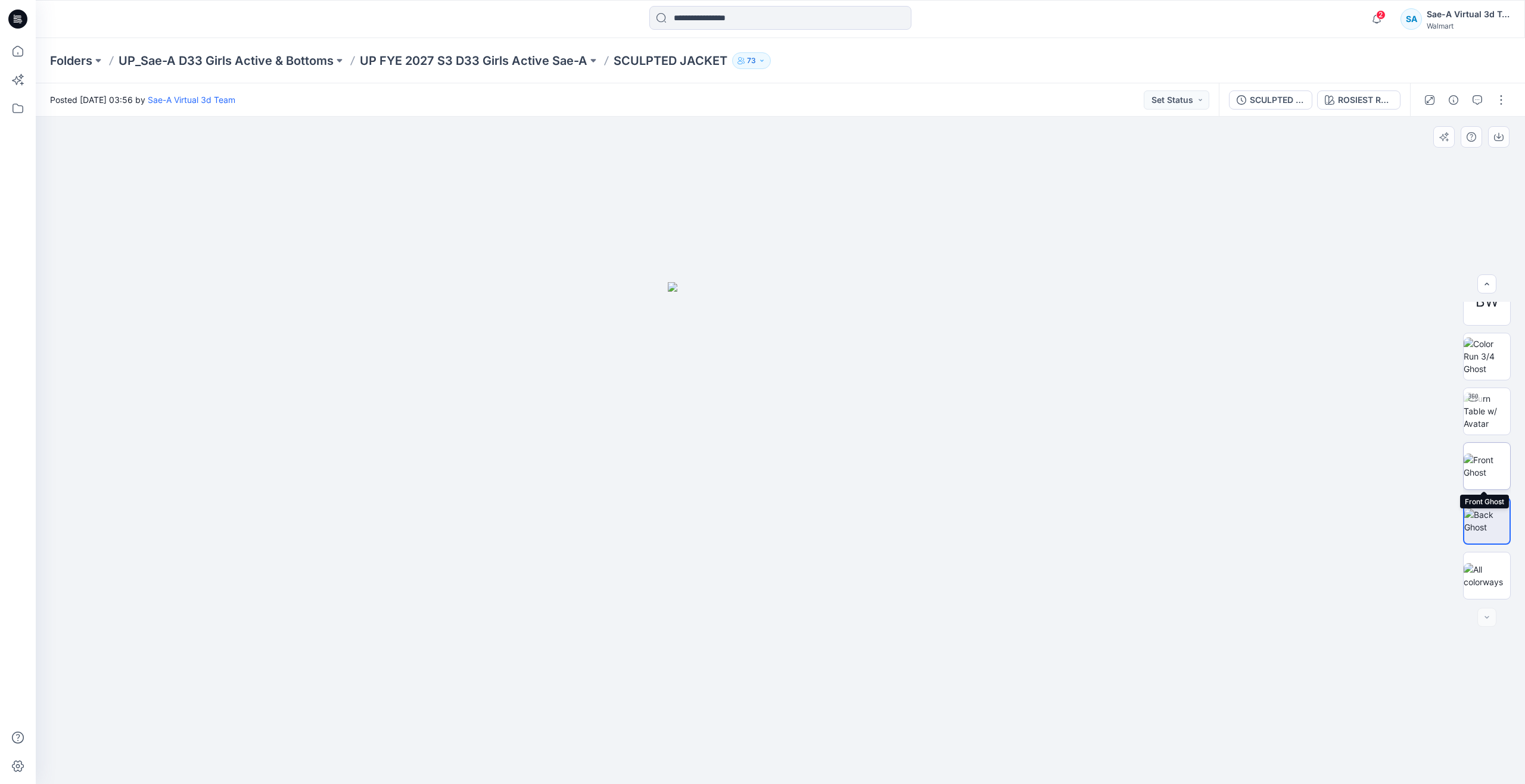
click at [1483, 454] on img at bounding box center [1487, 467] width 46 height 25
click at [1483, 358] on img at bounding box center [1487, 356] width 46 height 37
click at [419, 60] on p "UP FYE 2027 S3 D33 Girls Active Sae-A" at bounding box center [473, 60] width 227 height 16
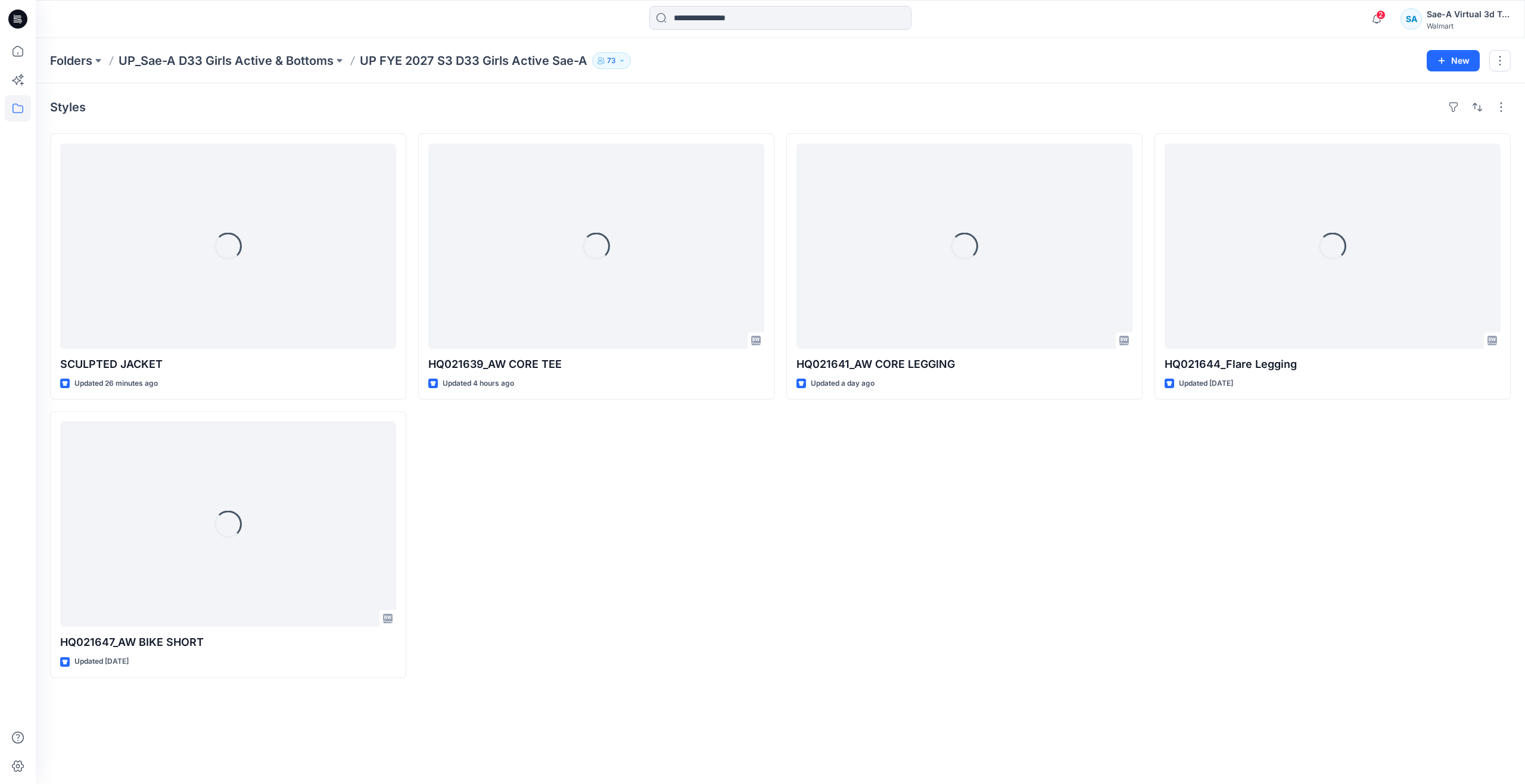
click at [251, 72] on div "Folders UP_Sae-A D33 Girls Active & Bottoms UP FYE 2027 S3 D33 Girls Active Sae…" at bounding box center [780, 60] width 1489 height 45
click at [251, 63] on p "UP_Sae-A D33 Girls Active & Bottoms" at bounding box center [226, 60] width 215 height 16
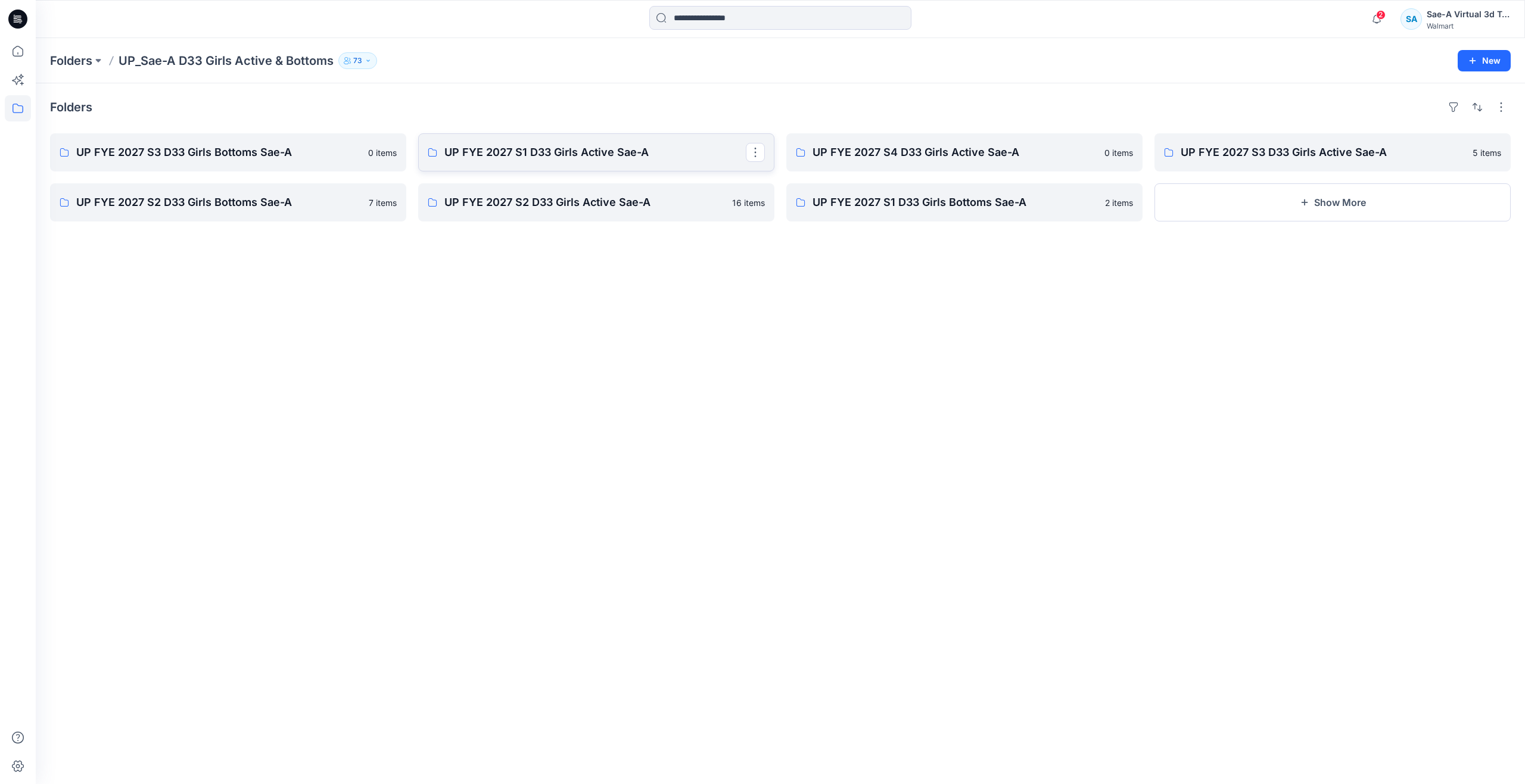
click at [579, 151] on p "UP FYE 2027 S1 D33 Girls Active Sae-A" at bounding box center [595, 152] width 301 height 16
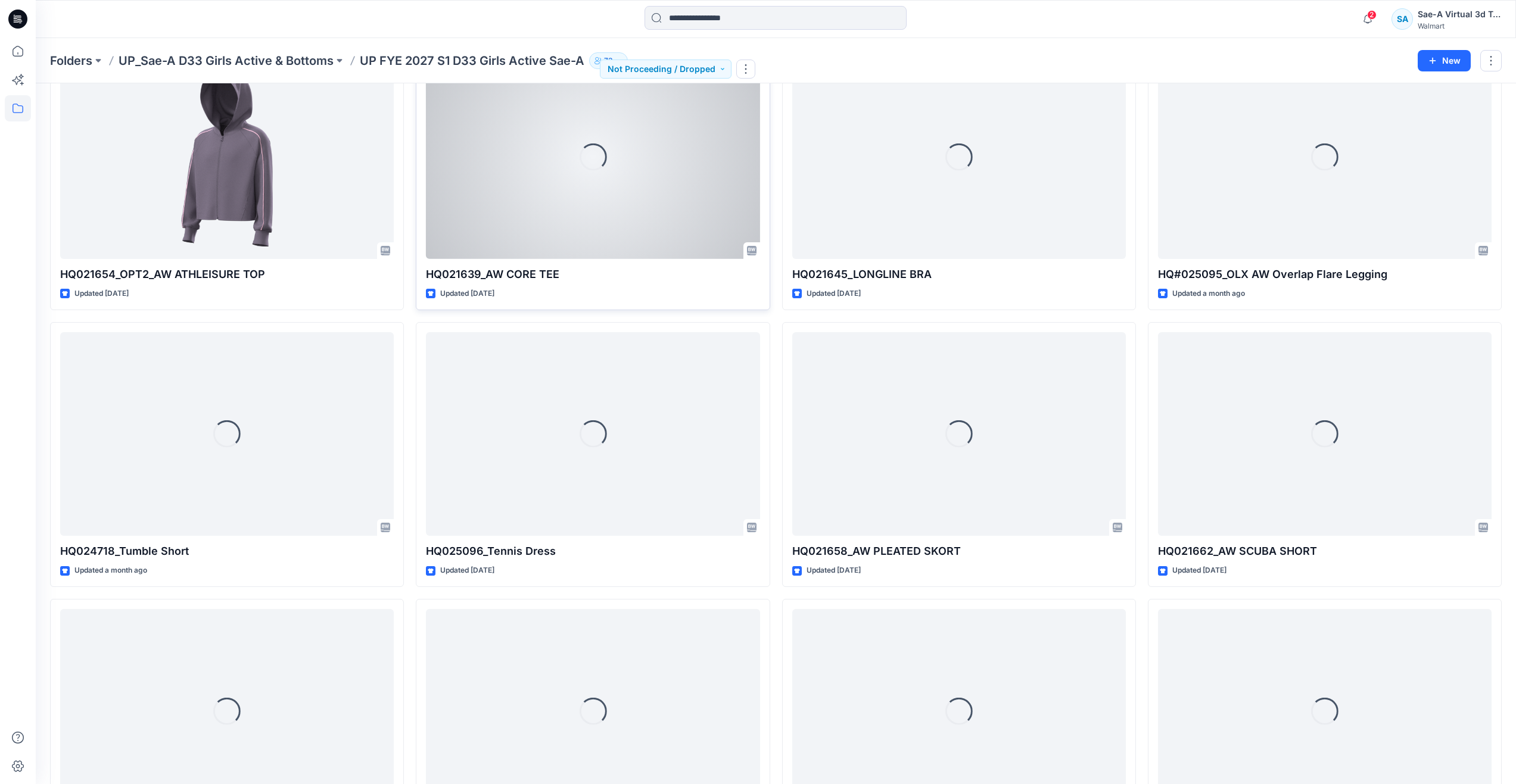
scroll to position [999, 0]
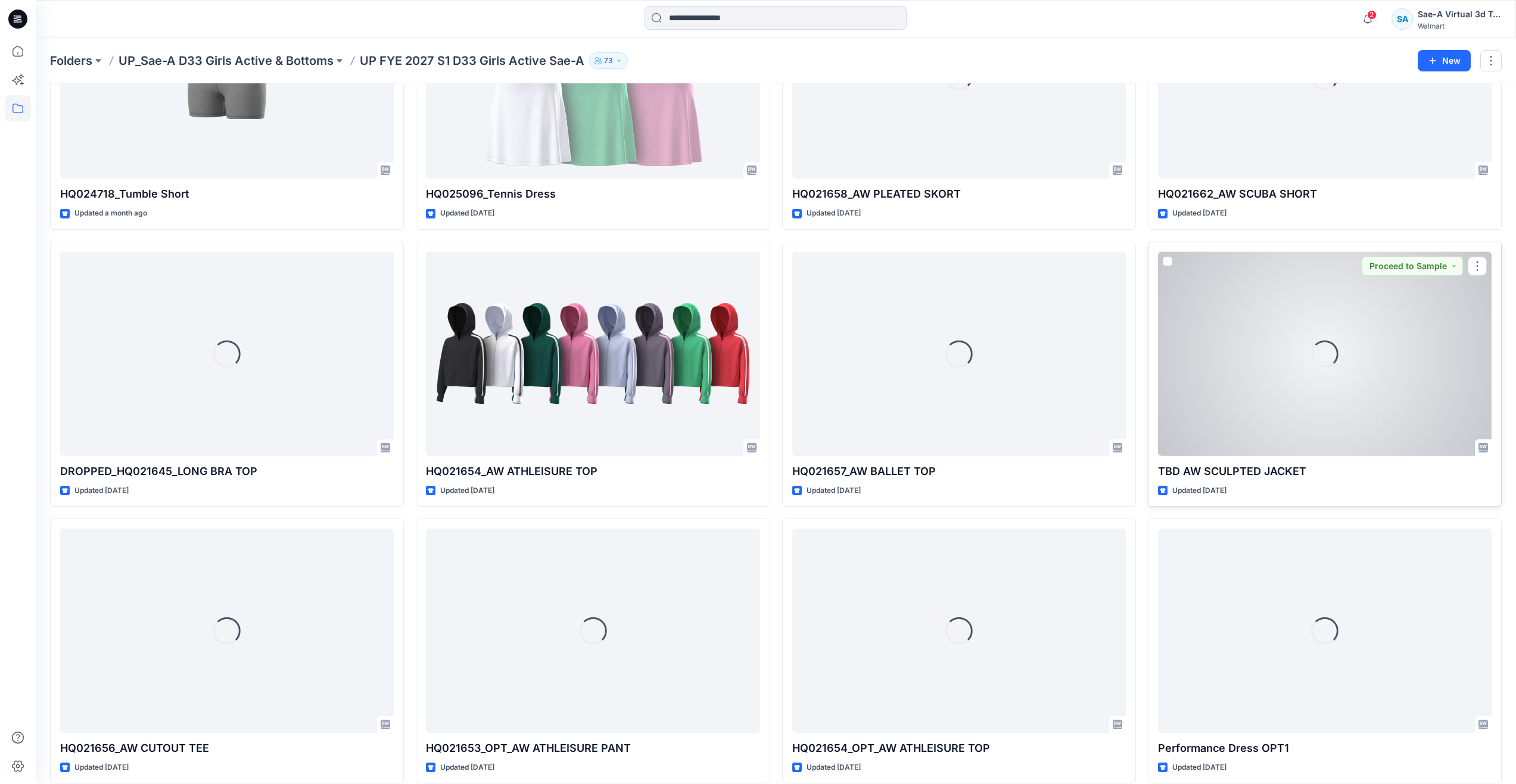
click at [1231, 391] on div "Loading..." at bounding box center [1324, 354] width 333 height 204
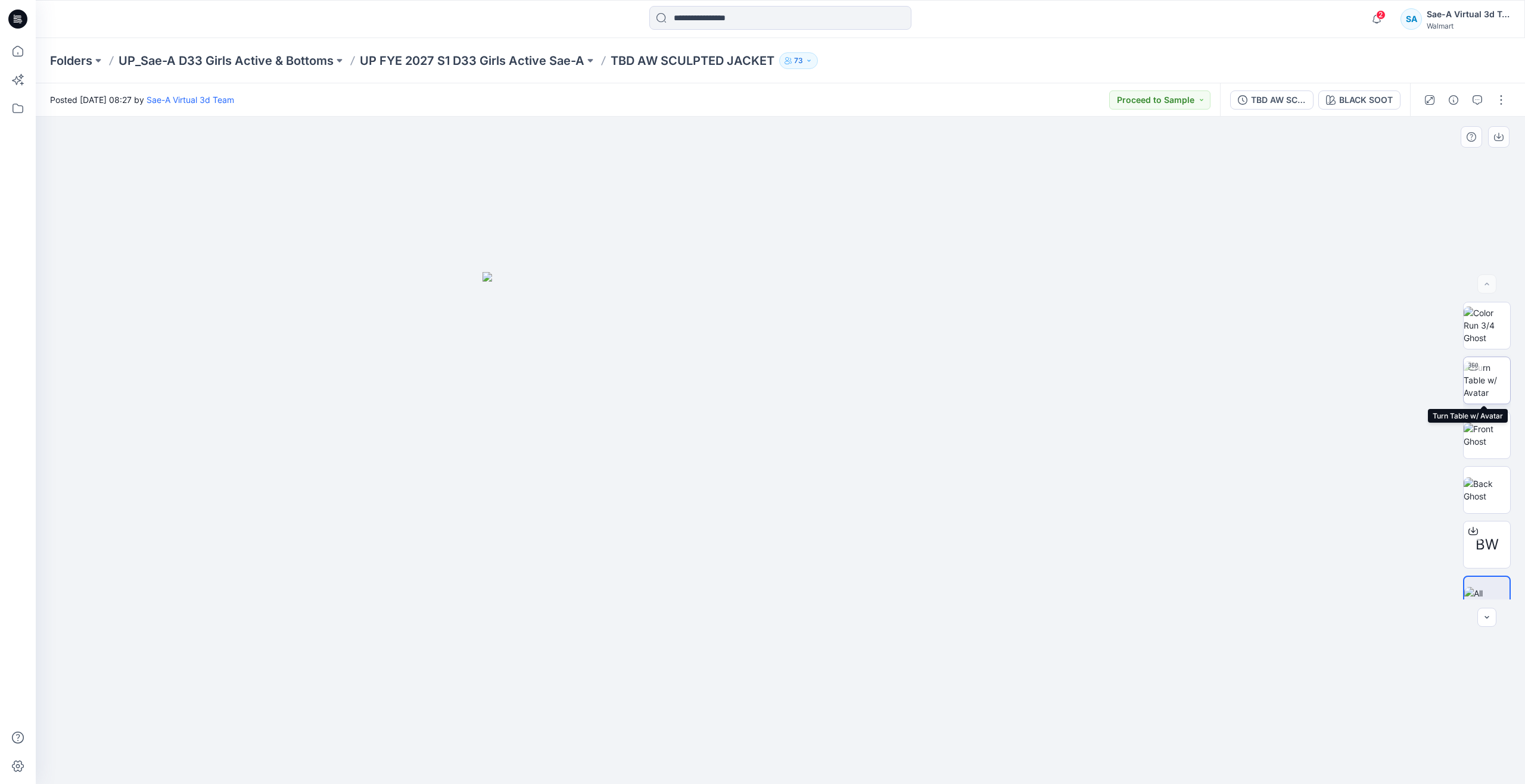
click at [1483, 385] on img at bounding box center [1487, 380] width 46 height 37
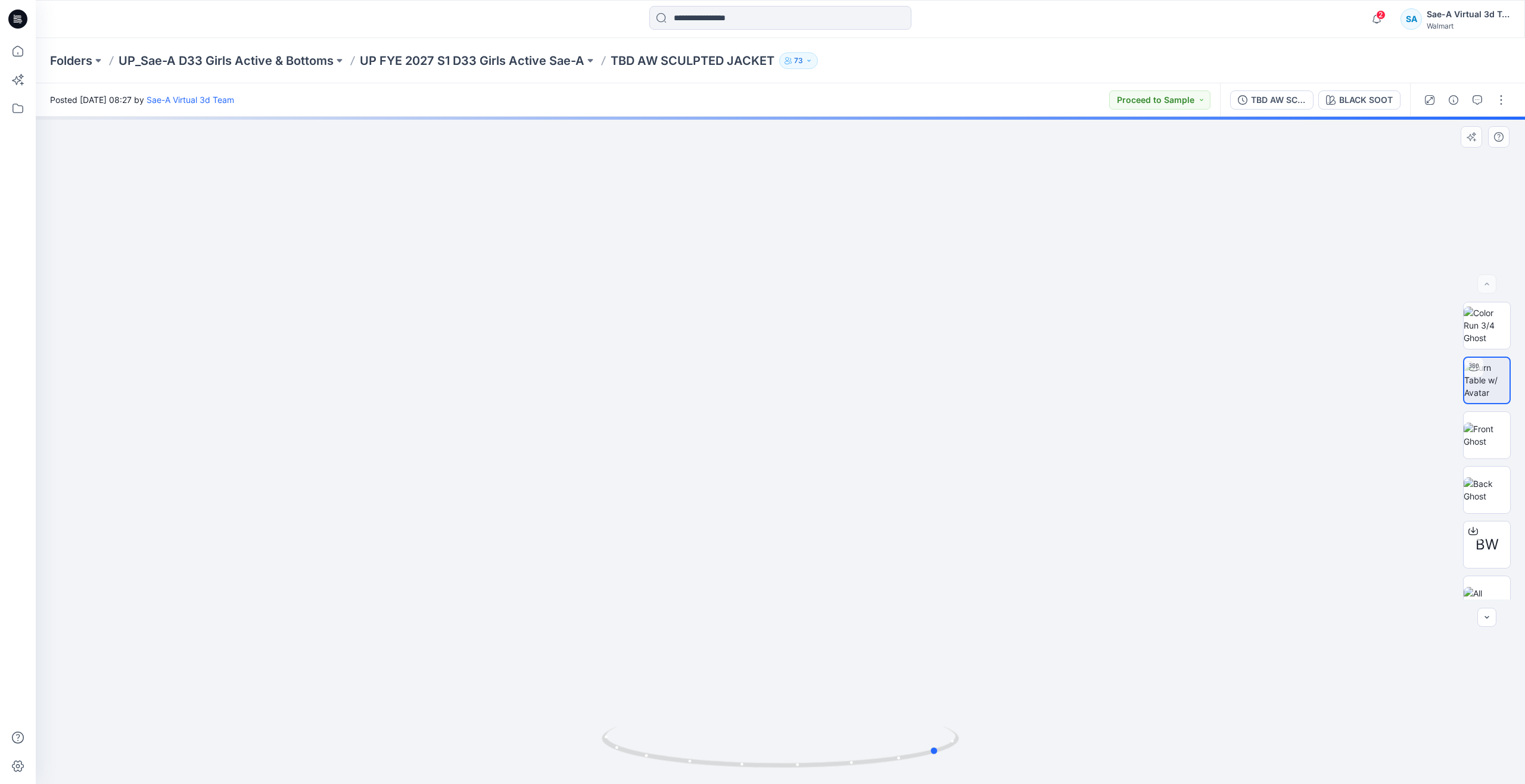
drag, startPoint x: 752, startPoint y: 758, endPoint x: 561, endPoint y: 673, distance: 209.1
click at [561, 673] on div at bounding box center [780, 450] width 1489 height 667
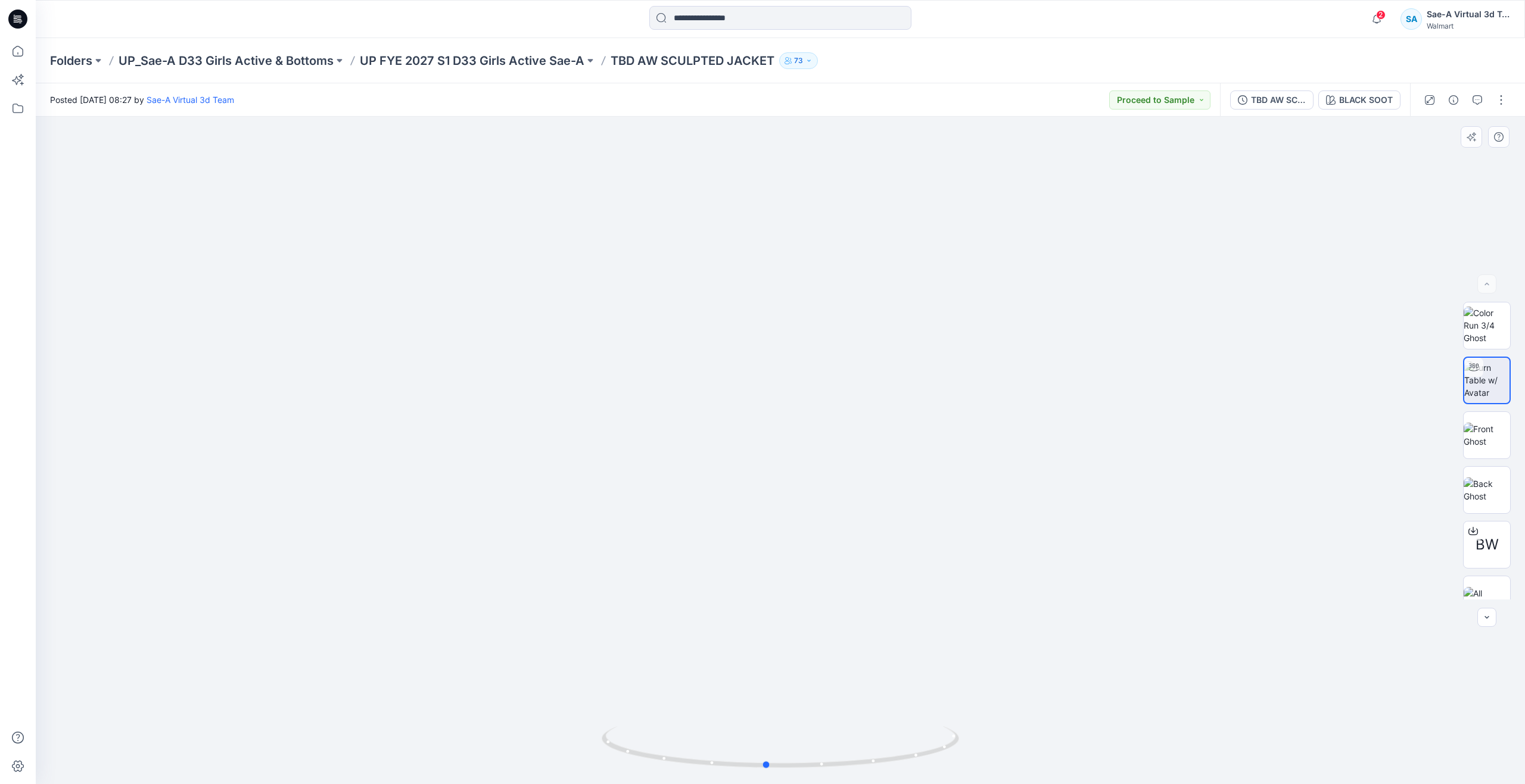
drag, startPoint x: 748, startPoint y: 762, endPoint x: 931, endPoint y: 715, distance: 188.9
click at [931, 715] on div at bounding box center [780, 450] width 1489 height 667
drag, startPoint x: 766, startPoint y: 766, endPoint x: 814, endPoint y: 684, distance: 95.0
click at [814, 684] on div at bounding box center [780, 450] width 1489 height 667
drag, startPoint x: 813, startPoint y: 768, endPoint x: 573, endPoint y: 715, distance: 245.8
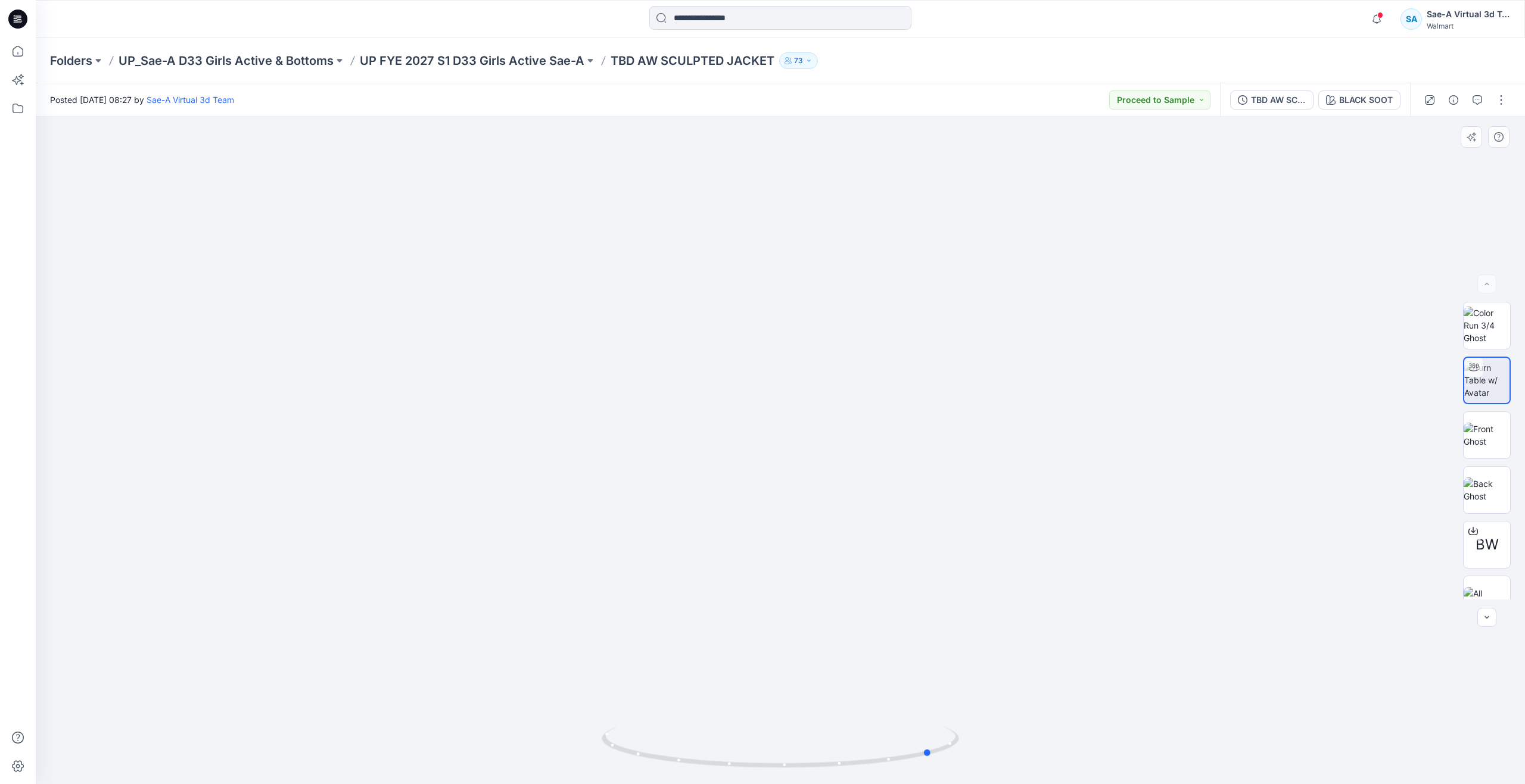
click at [573, 715] on div at bounding box center [780, 450] width 1489 height 667
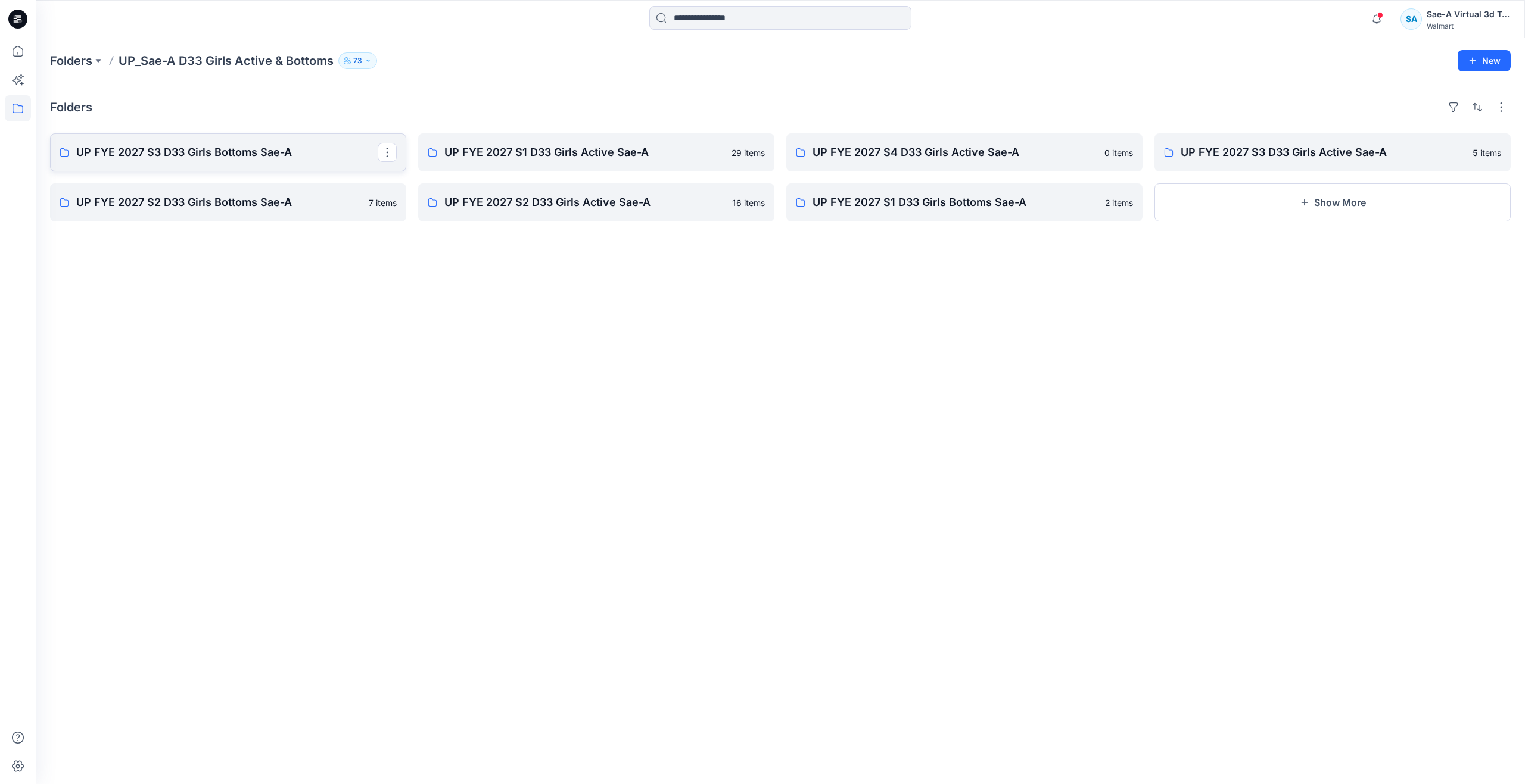
click at [254, 158] on p "UP FYE 2027 S3 D33 Girls Bottoms Sae-A" at bounding box center [227, 152] width 301 height 16
click at [1239, 149] on p "UP FYE 2027 S3 D33 Girls Active Sae-A" at bounding box center [1331, 152] width 301 height 16
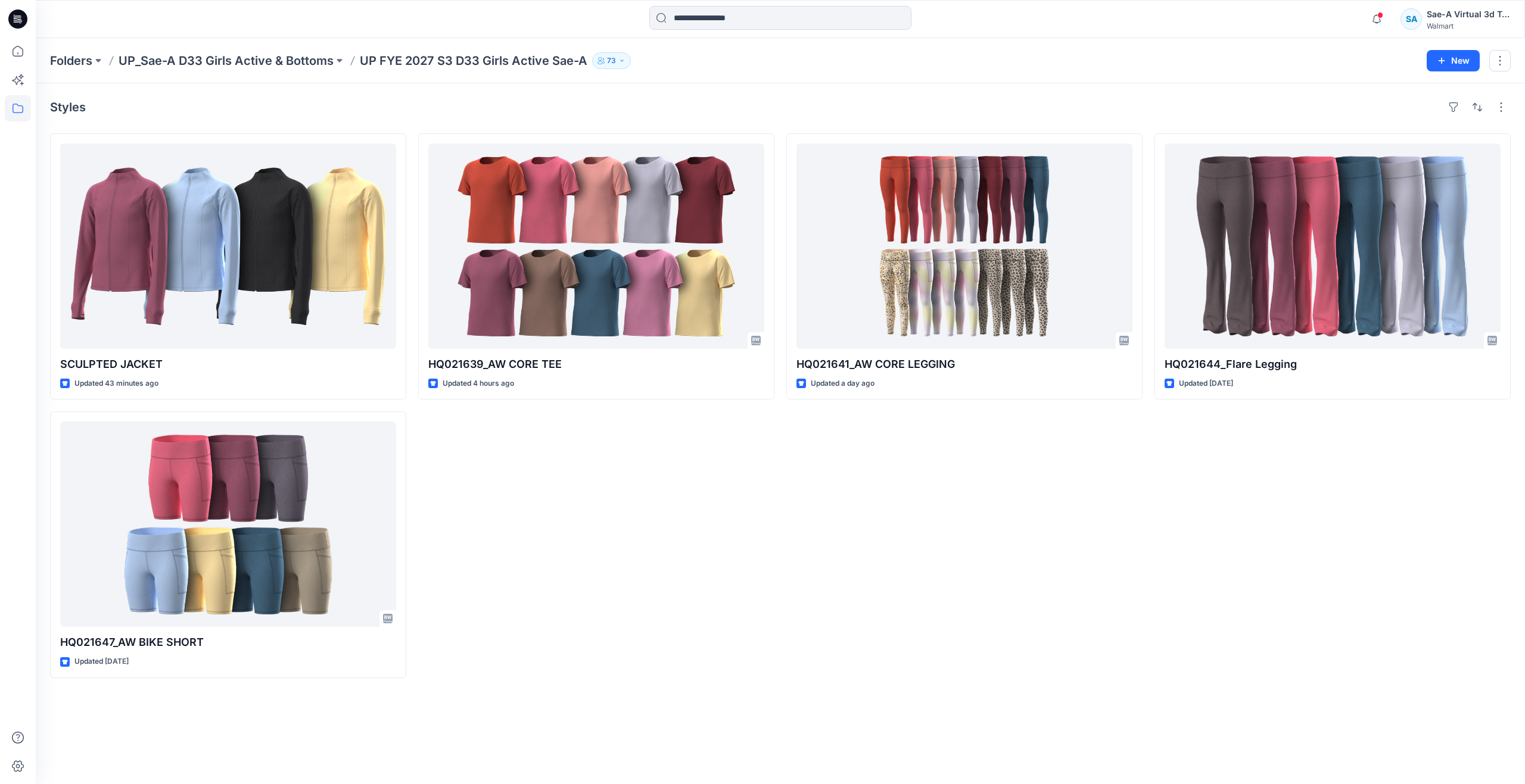
click at [746, 570] on div "HQ021639_AW CORE TEE Updated 4 hours ago" at bounding box center [597, 405] width 356 height 545
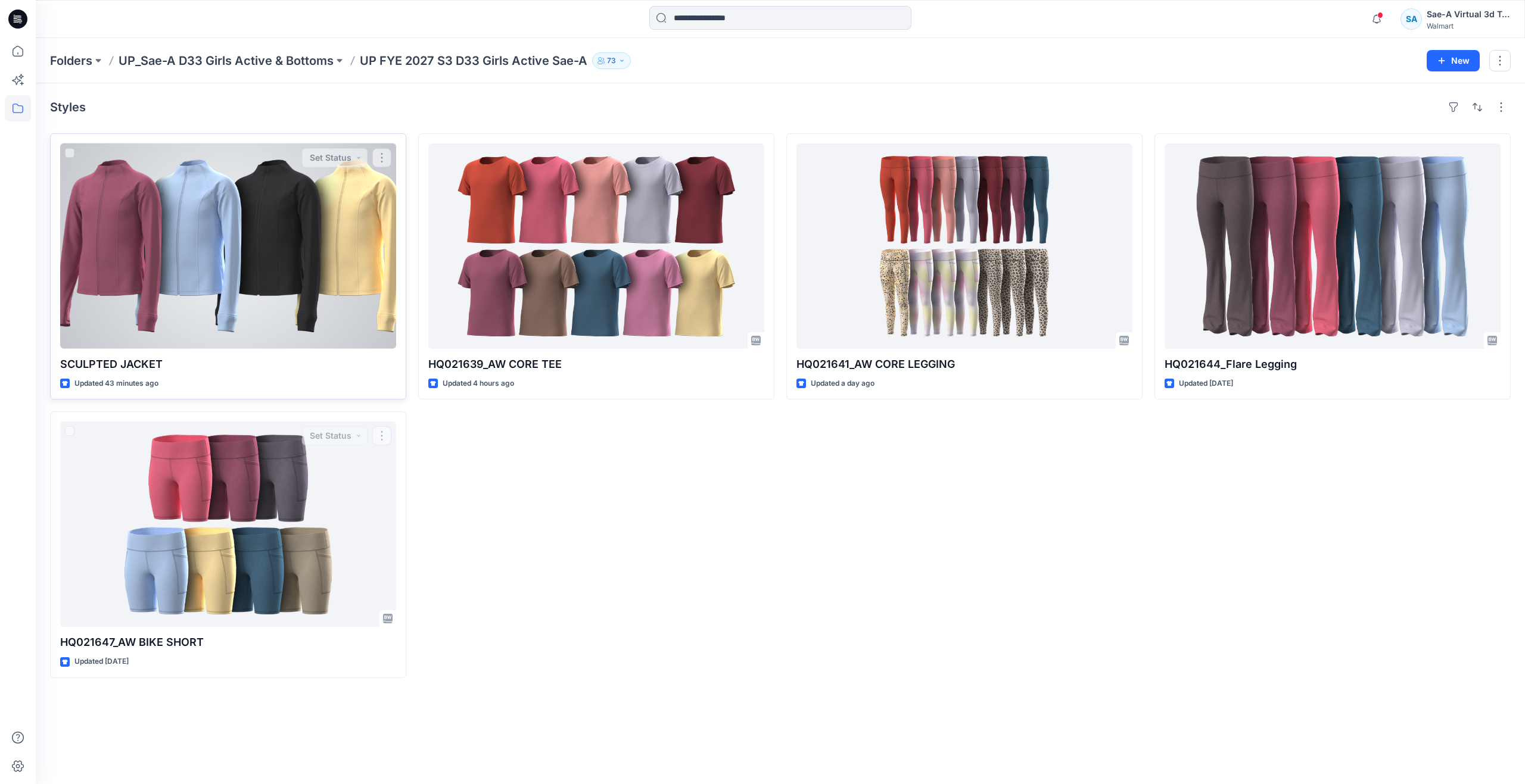
click at [253, 321] on div at bounding box center [228, 247] width 336 height 206
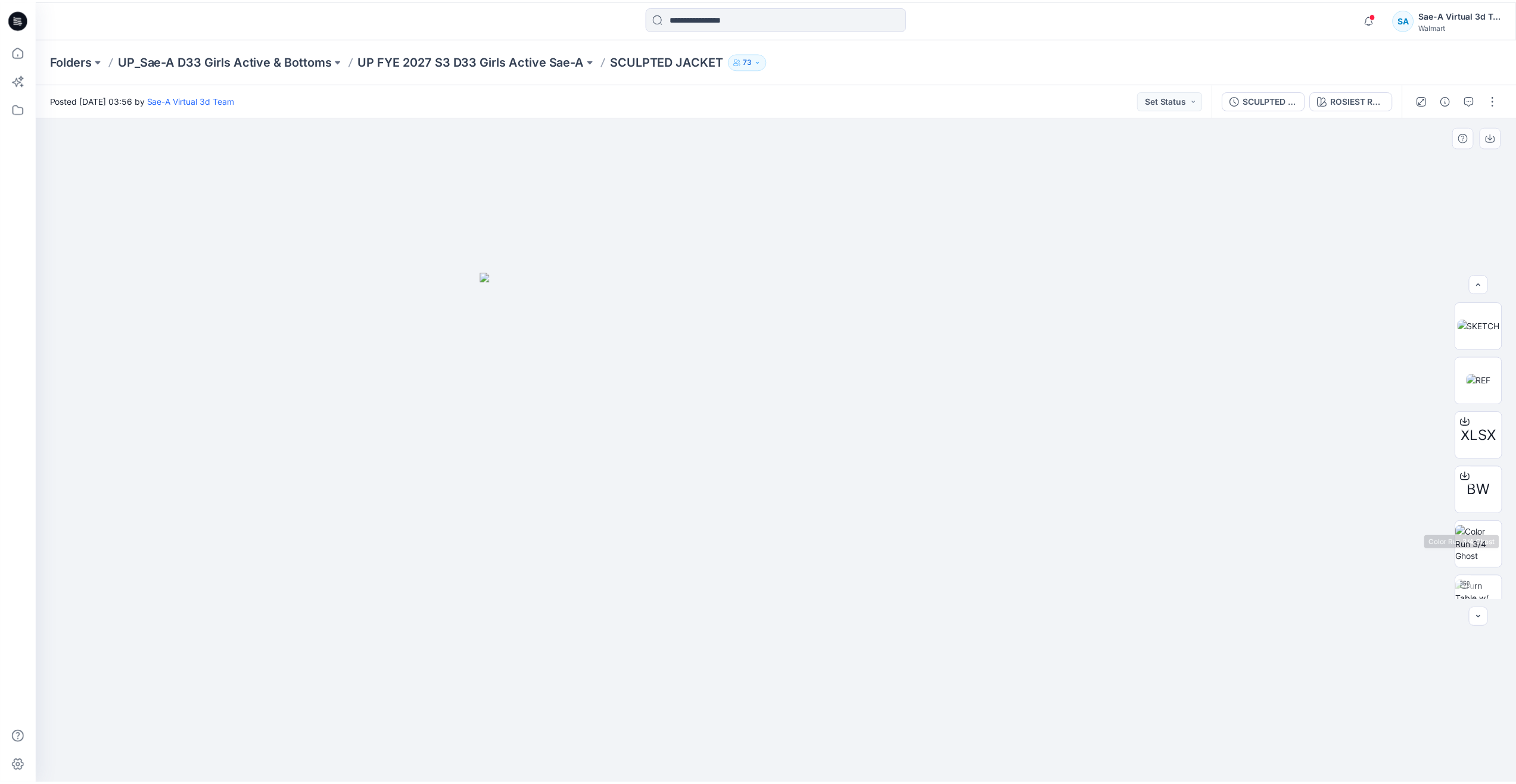
scroll to position [119, 0]
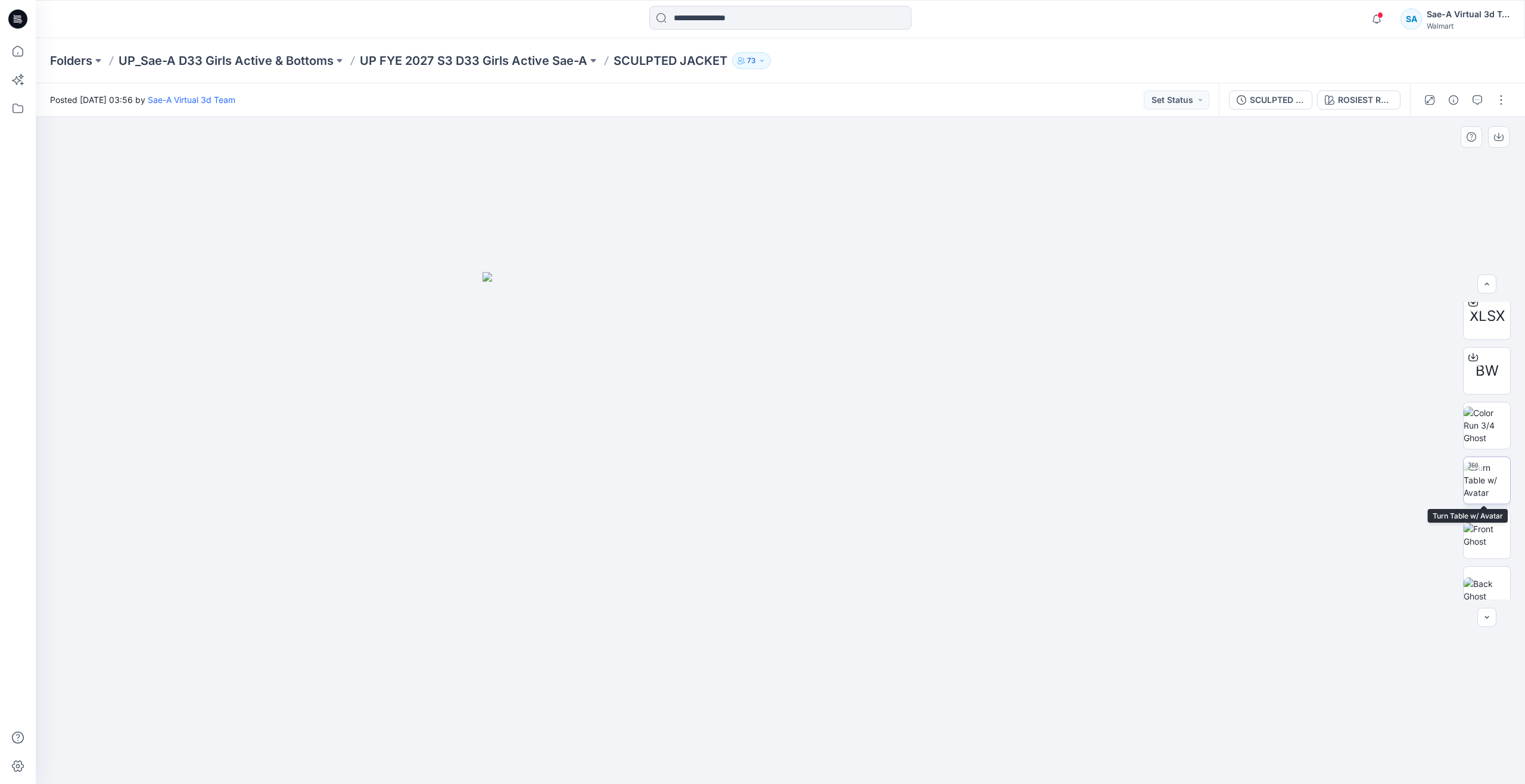
click at [1481, 488] on img at bounding box center [1487, 480] width 46 height 37
drag, startPoint x: 783, startPoint y: 763, endPoint x: 617, endPoint y: 663, distance: 193.8
click at [617, 663] on div at bounding box center [780, 450] width 1489 height 667
drag, startPoint x: 629, startPoint y: 751, endPoint x: 664, endPoint y: 730, distance: 40.8
click at [664, 730] on icon at bounding box center [782, 748] width 360 height 45
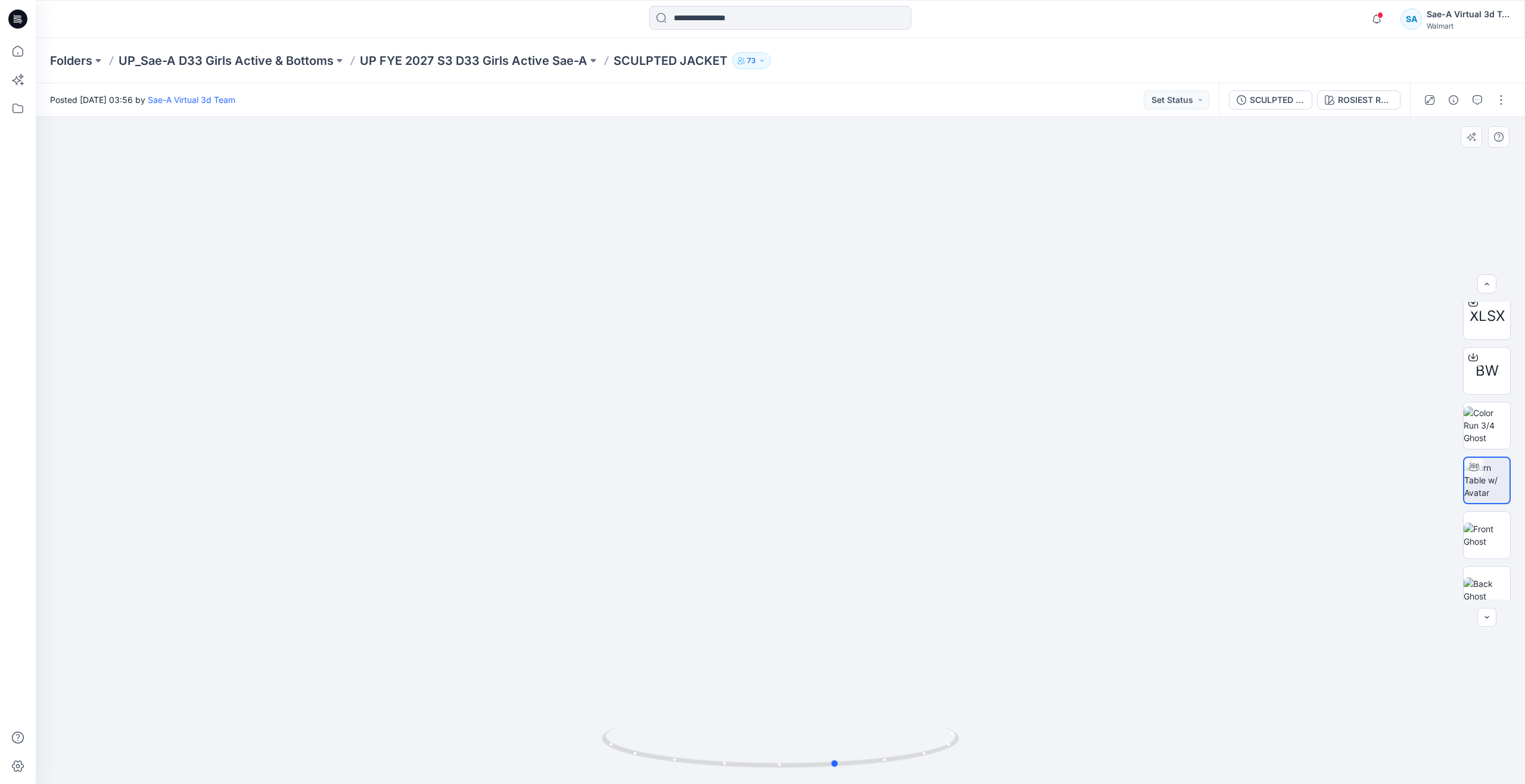
drag, startPoint x: 589, startPoint y: 739, endPoint x: 450, endPoint y: 686, distance: 148.8
click at [450, 686] on div at bounding box center [780, 450] width 1489 height 667
drag, startPoint x: 835, startPoint y: 766, endPoint x: 964, endPoint y: 697, distance: 146.3
click at [964, 697] on div at bounding box center [780, 450] width 1489 height 667
drag, startPoint x: 616, startPoint y: 746, endPoint x: 817, endPoint y: 740, distance: 201.1
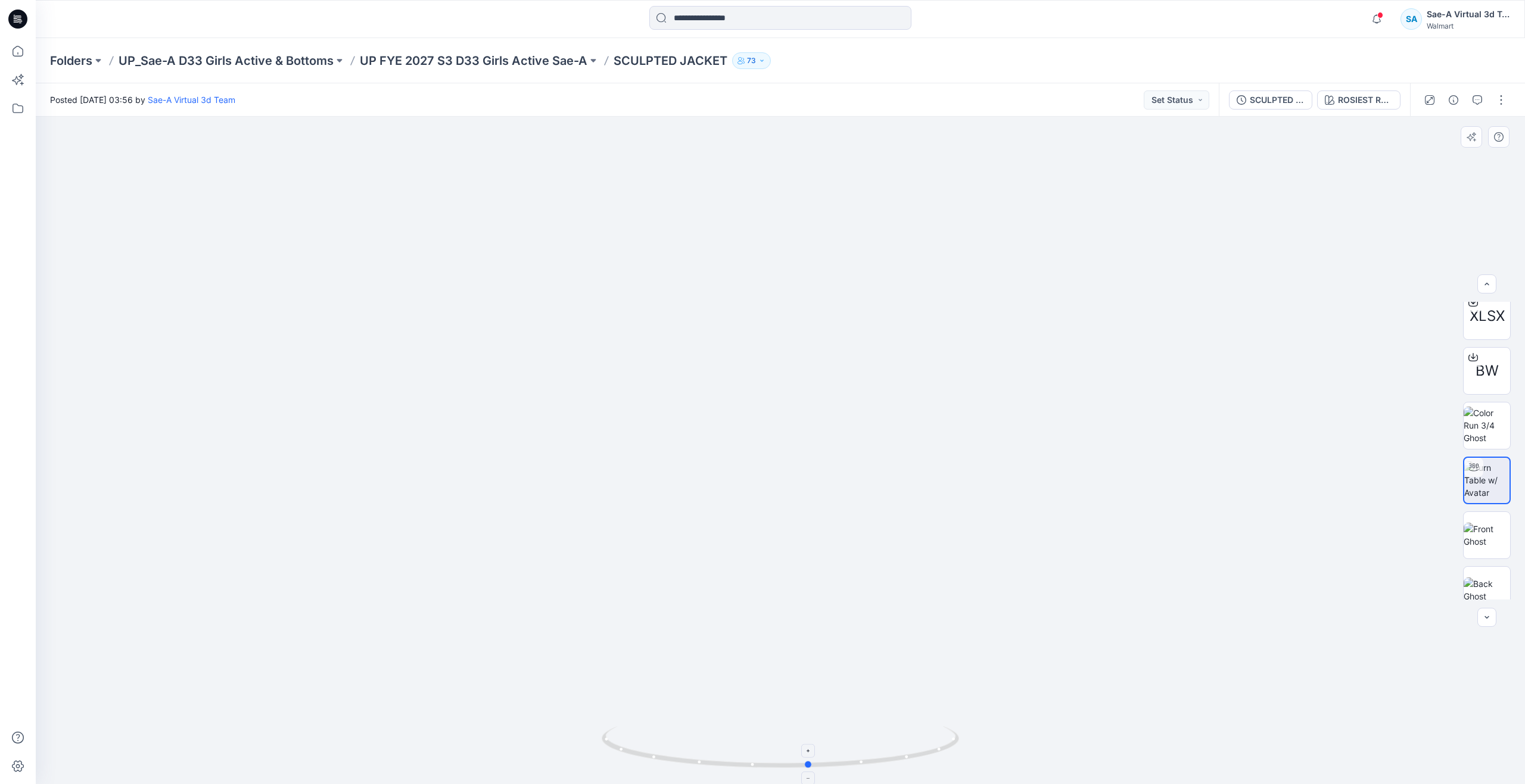
click at [817, 740] on icon at bounding box center [782, 748] width 360 height 45
click at [20, 51] on icon at bounding box center [17, 51] width 26 height 26
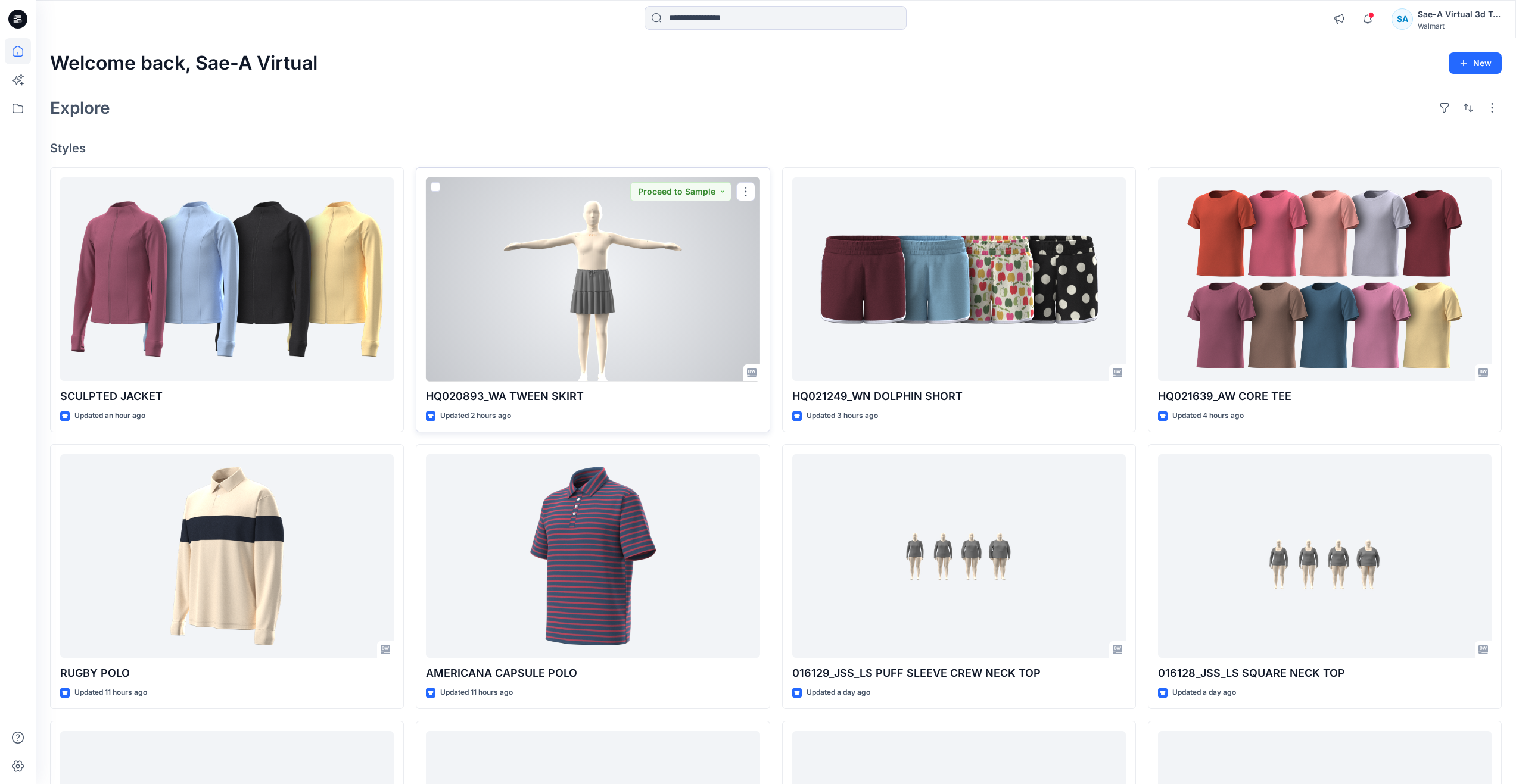
click at [612, 277] on div at bounding box center [592, 279] width 333 height 204
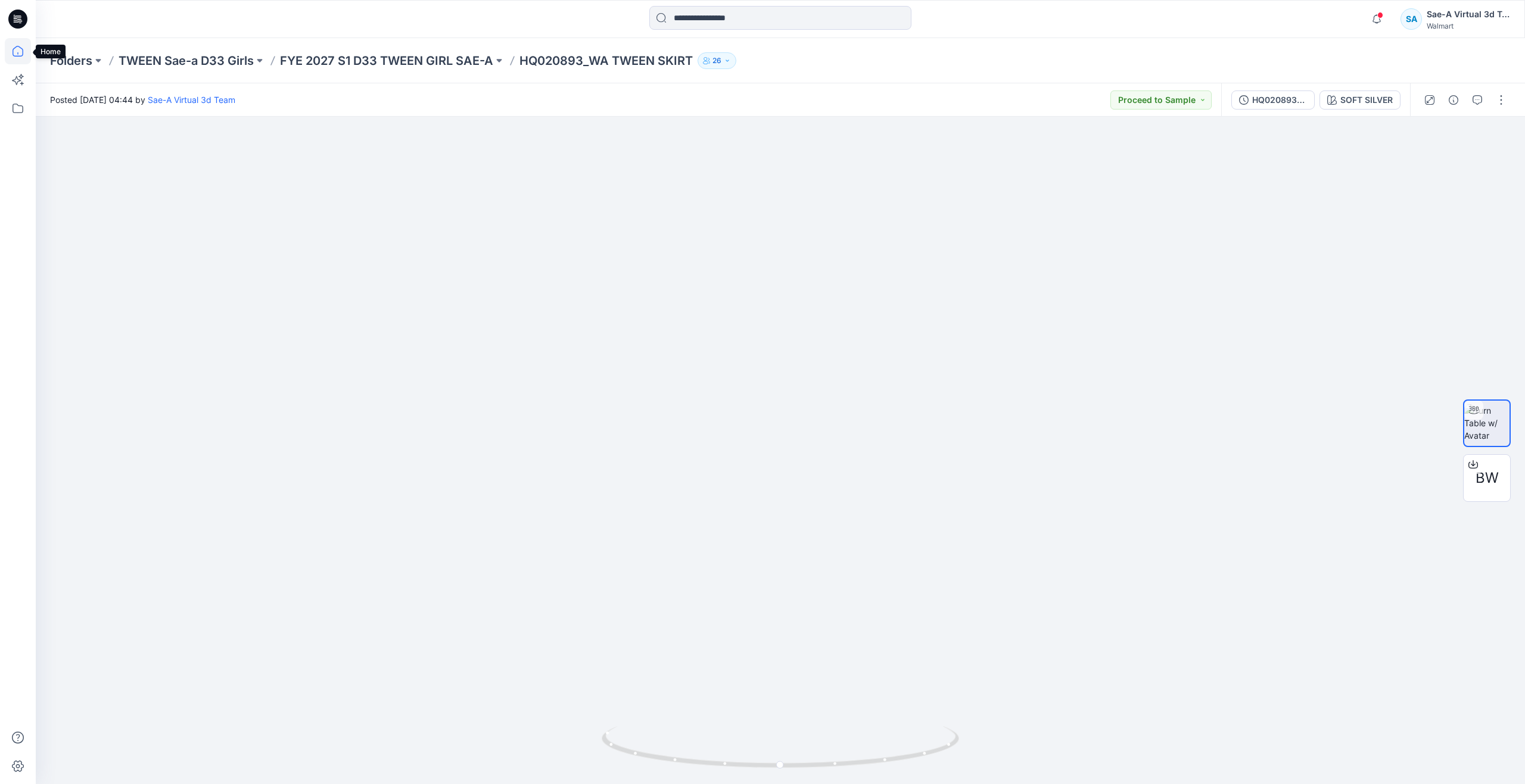
click at [25, 43] on icon at bounding box center [17, 51] width 26 height 26
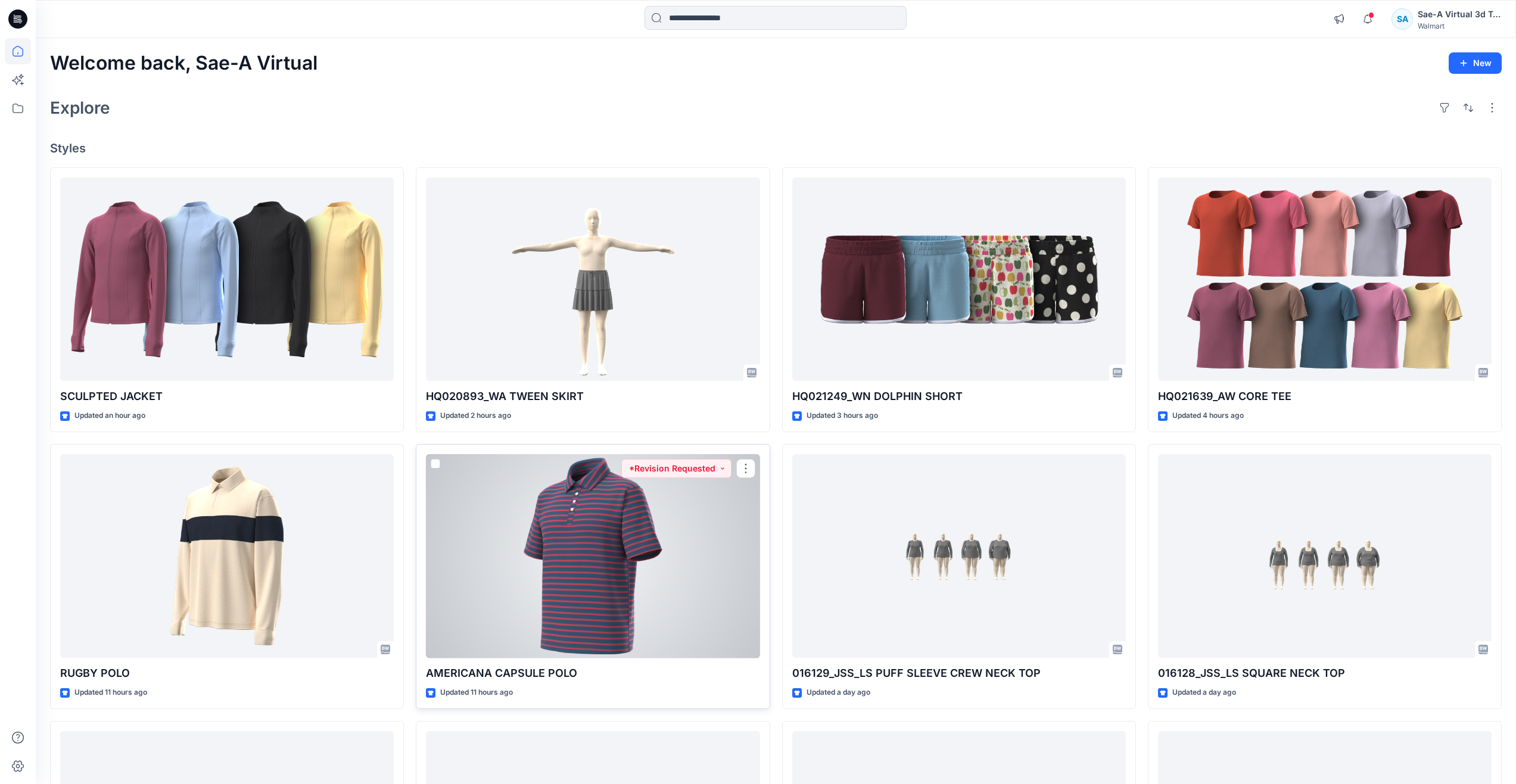
click at [594, 575] on div at bounding box center [592, 556] width 333 height 204
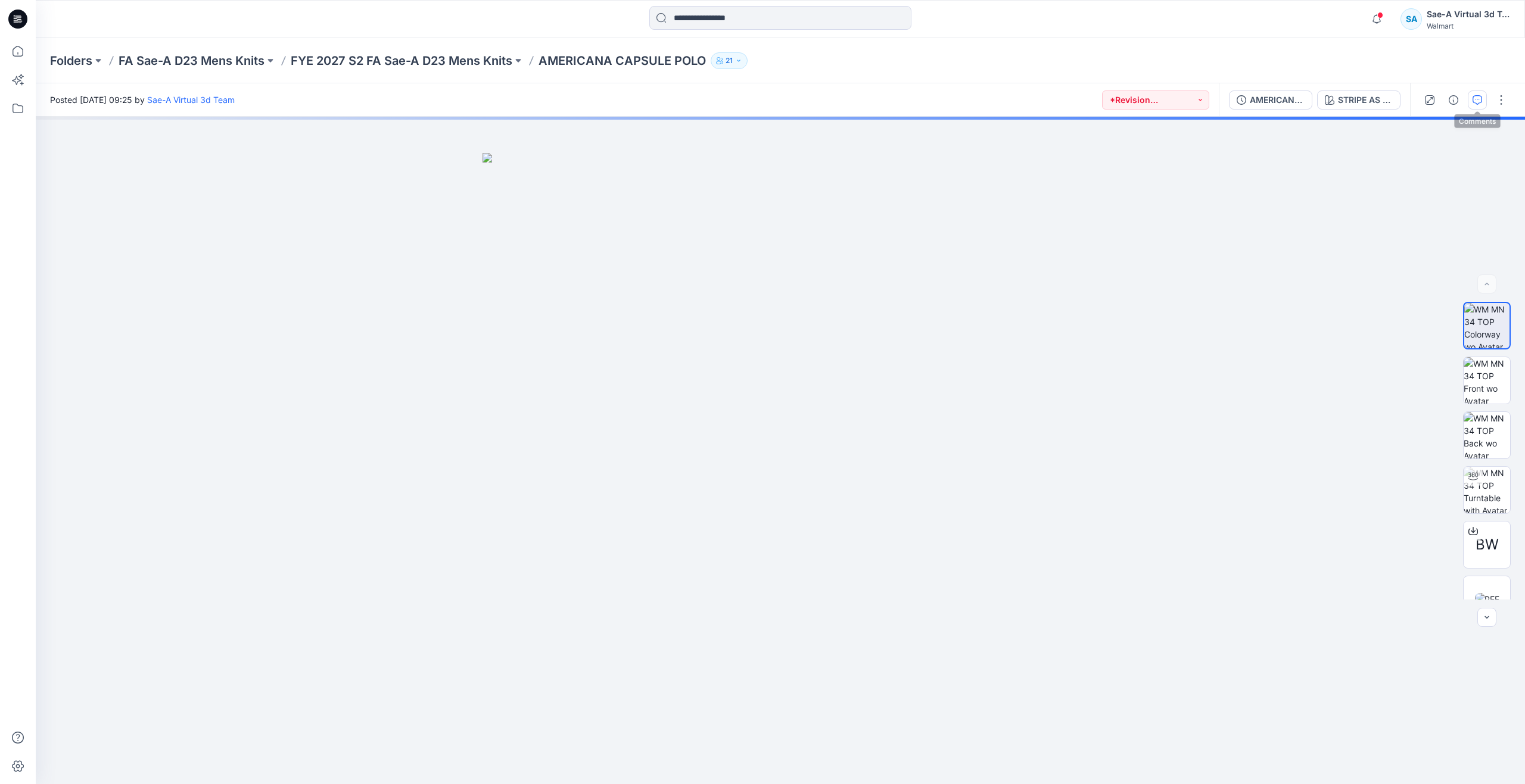
click at [1471, 104] on button "button" at bounding box center [1477, 100] width 19 height 19
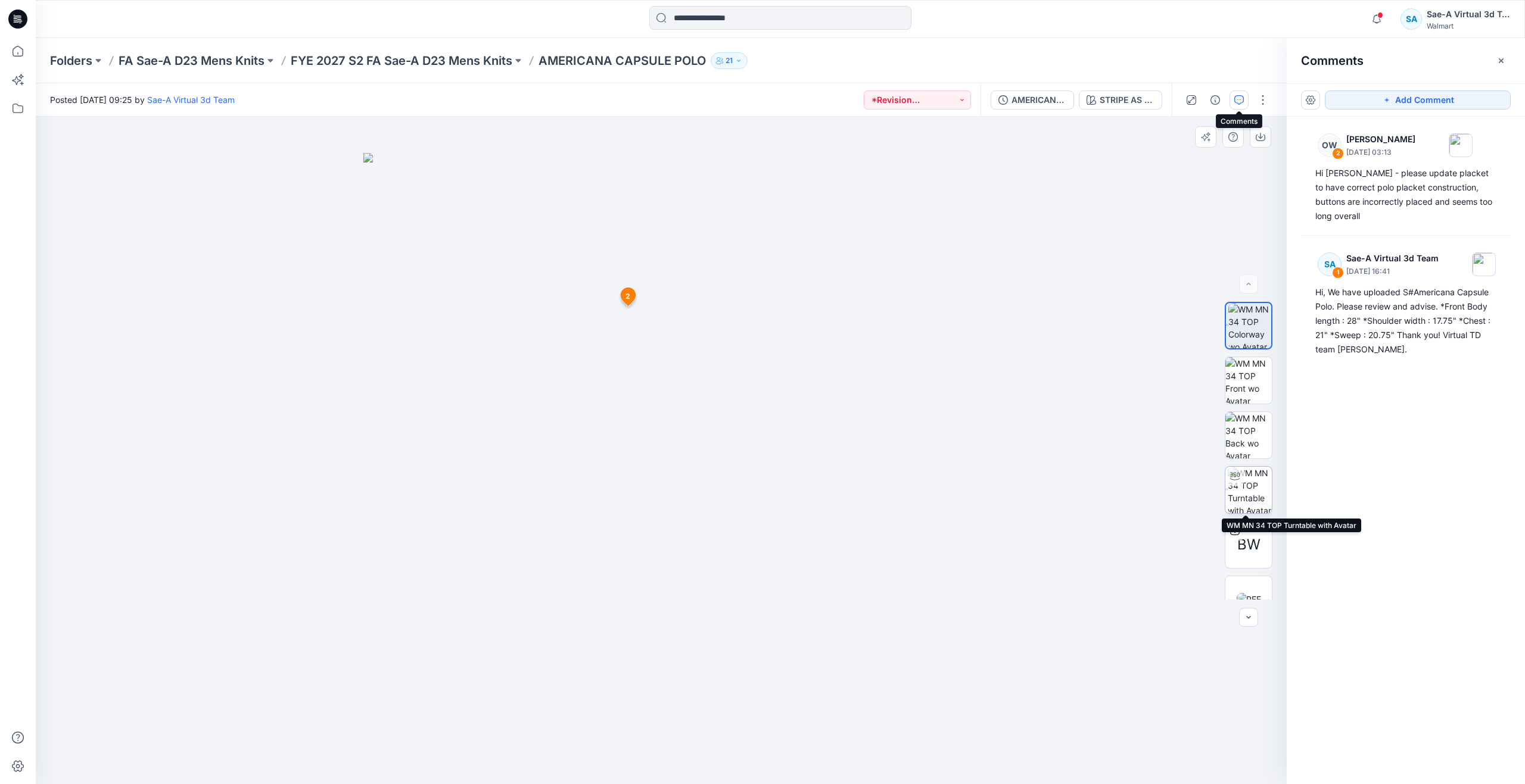
click at [1239, 481] on div at bounding box center [1235, 476] width 19 height 19
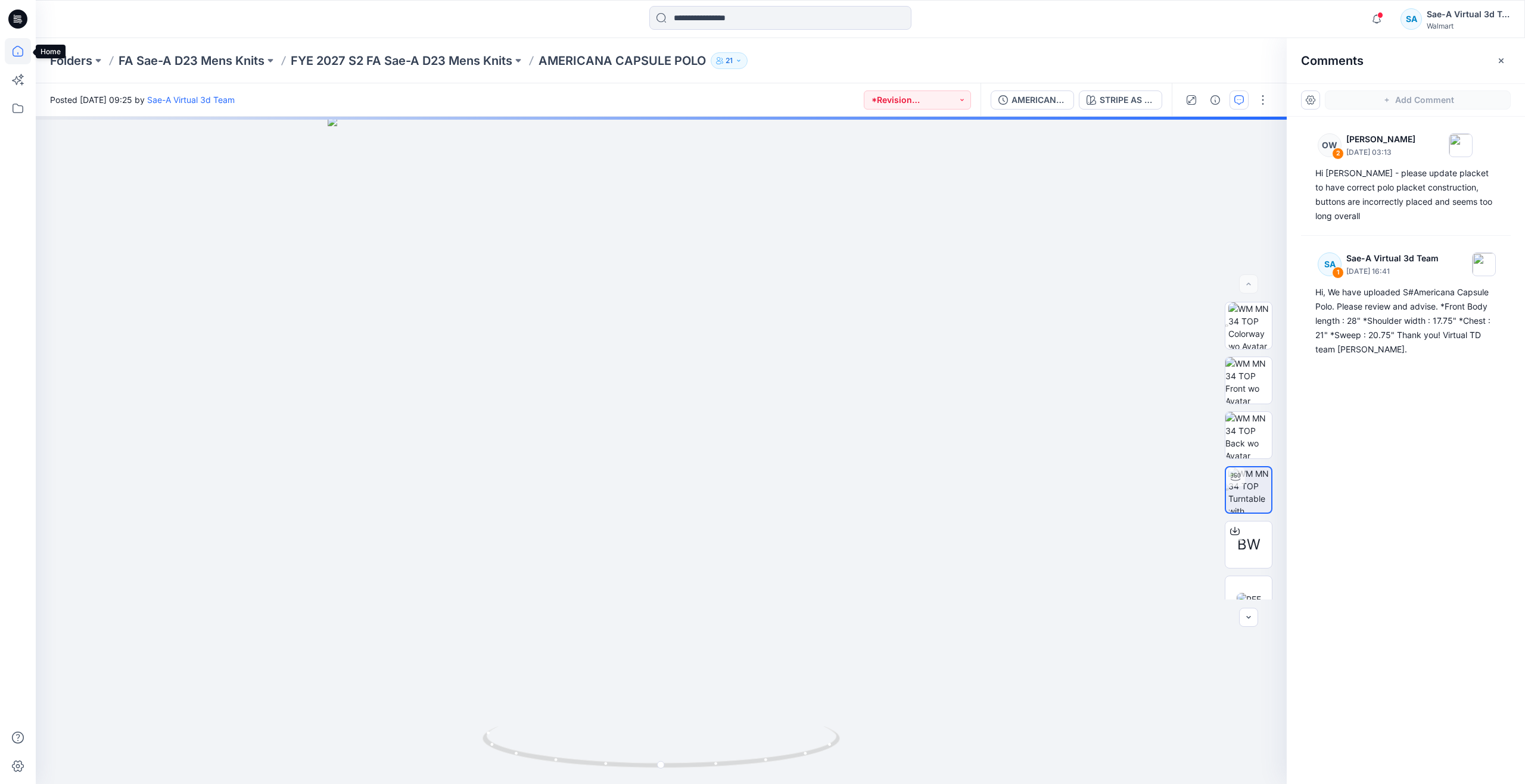
click at [24, 45] on icon at bounding box center [17, 51] width 26 height 26
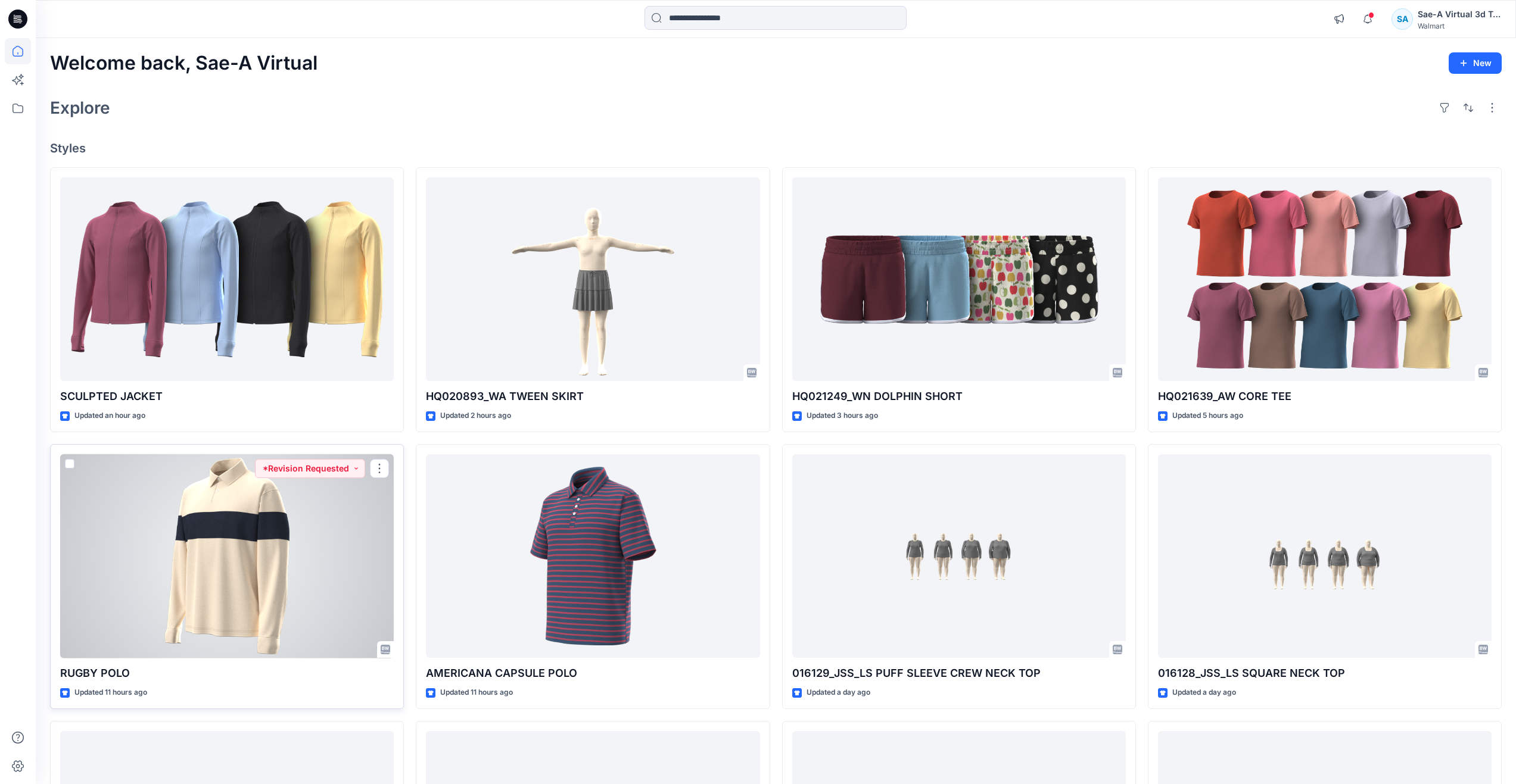
click at [275, 590] on div at bounding box center [227, 556] width 333 height 204
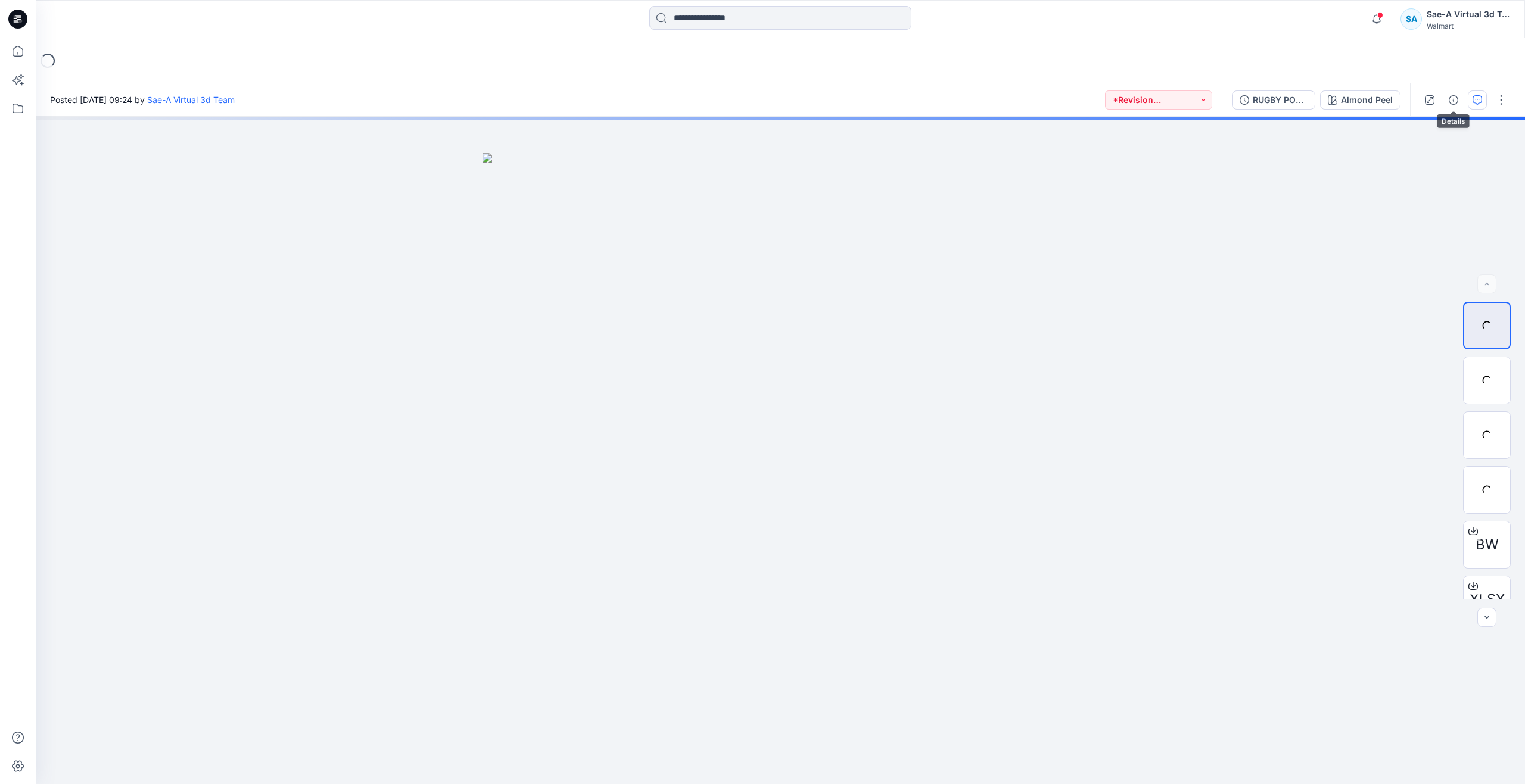
click at [1470, 102] on button "button" at bounding box center [1477, 100] width 19 height 19
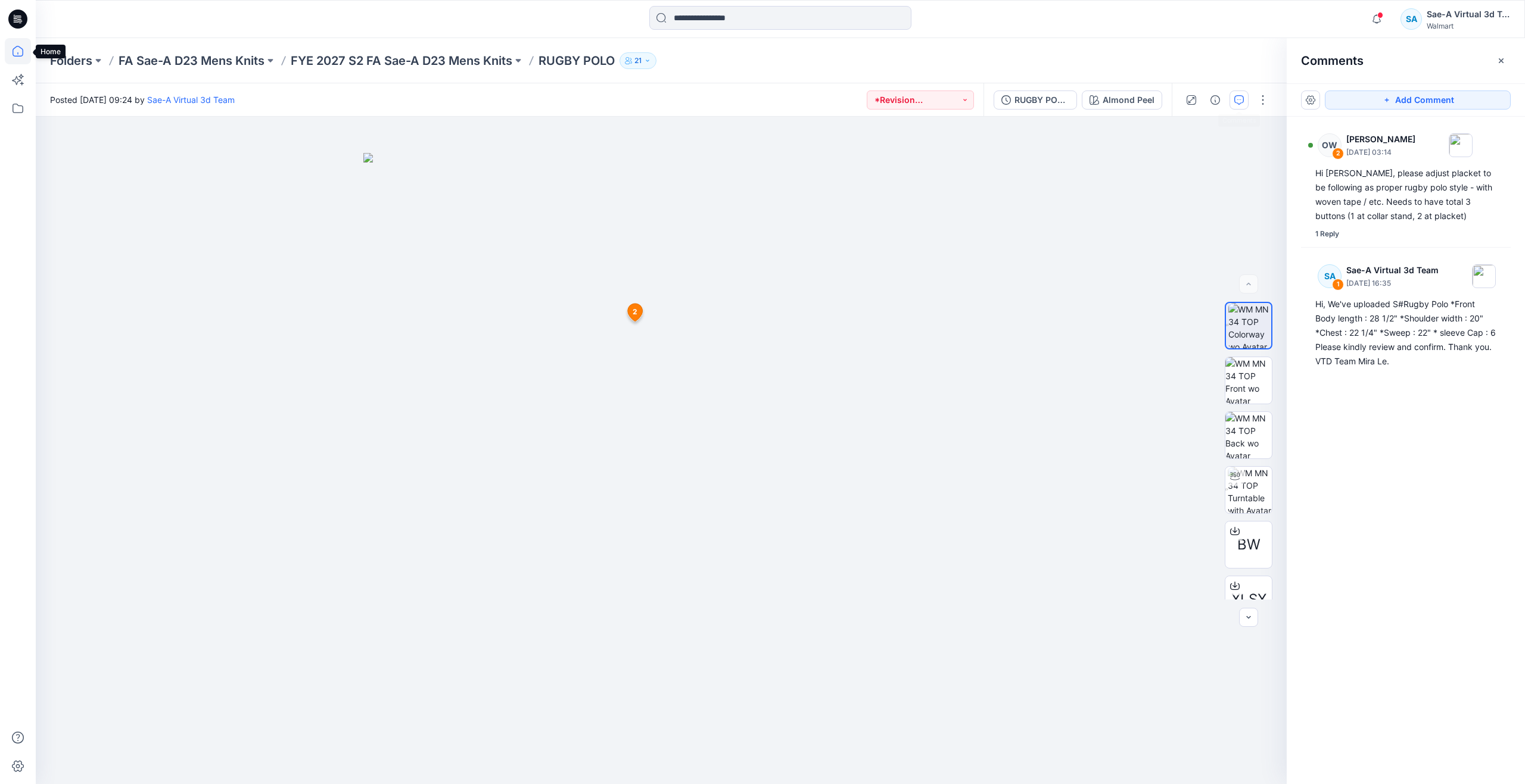
click at [7, 51] on icon at bounding box center [17, 51] width 26 height 26
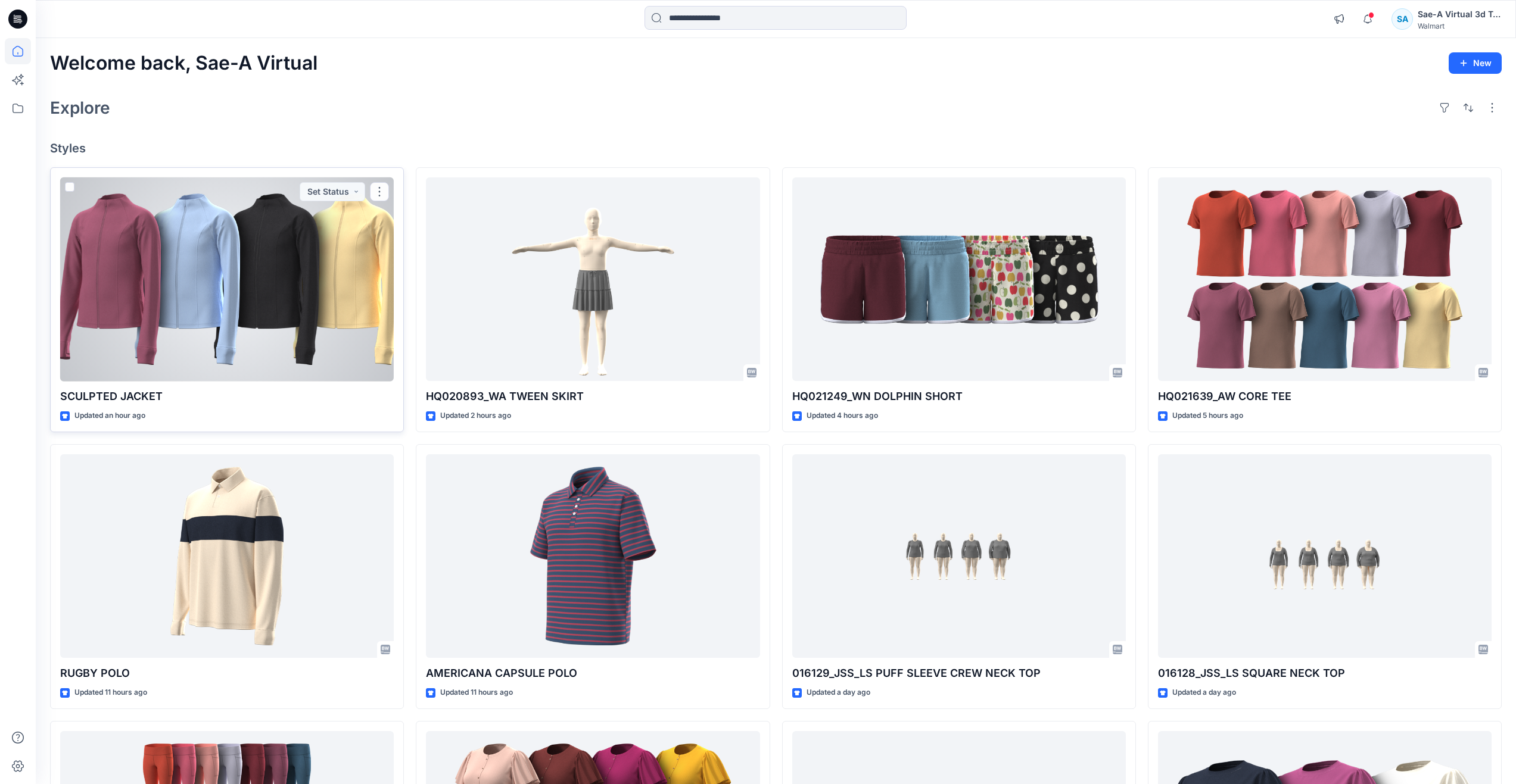
click at [315, 359] on div at bounding box center [227, 279] width 333 height 204
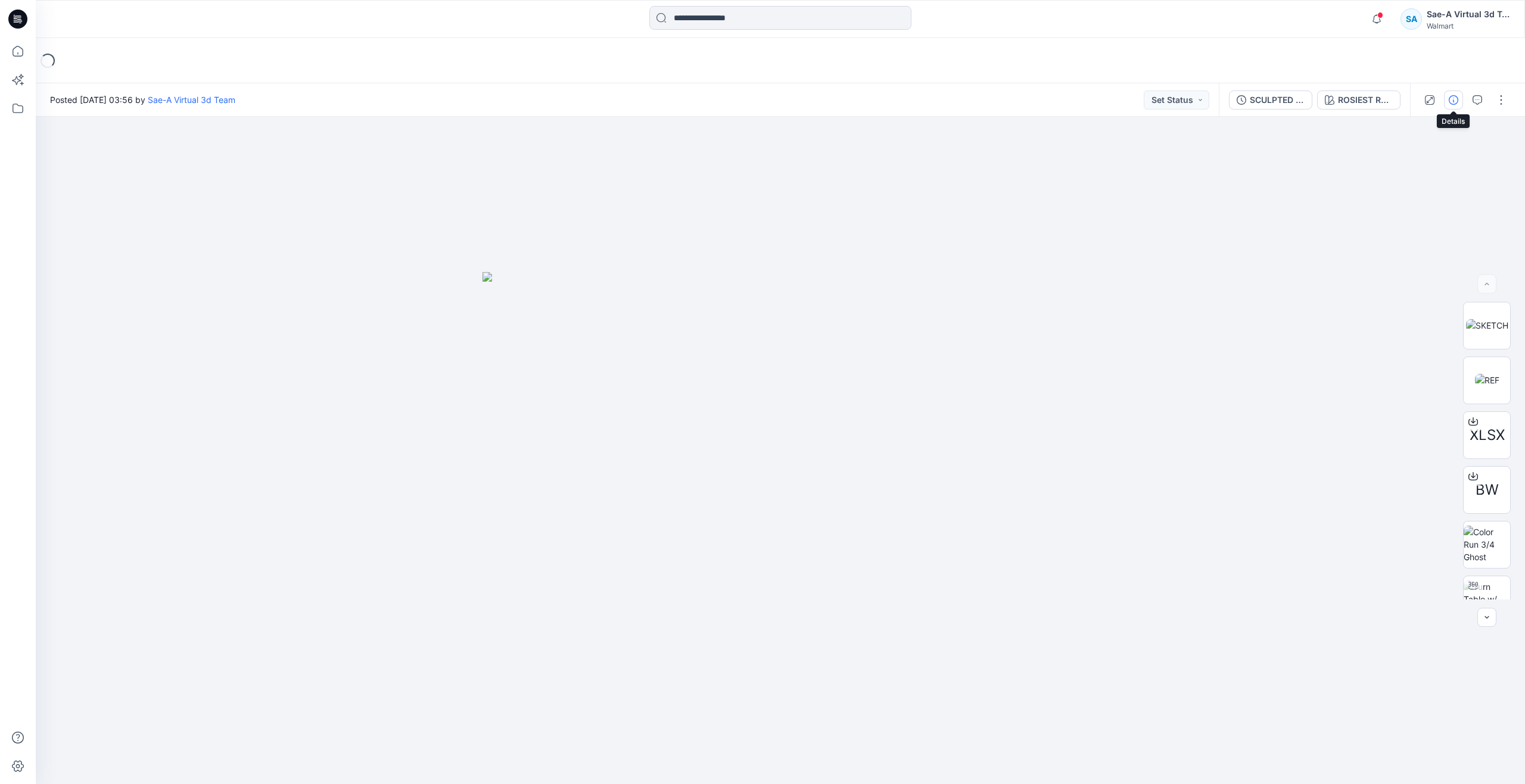
click at [1450, 105] on button "button" at bounding box center [1453, 100] width 19 height 19
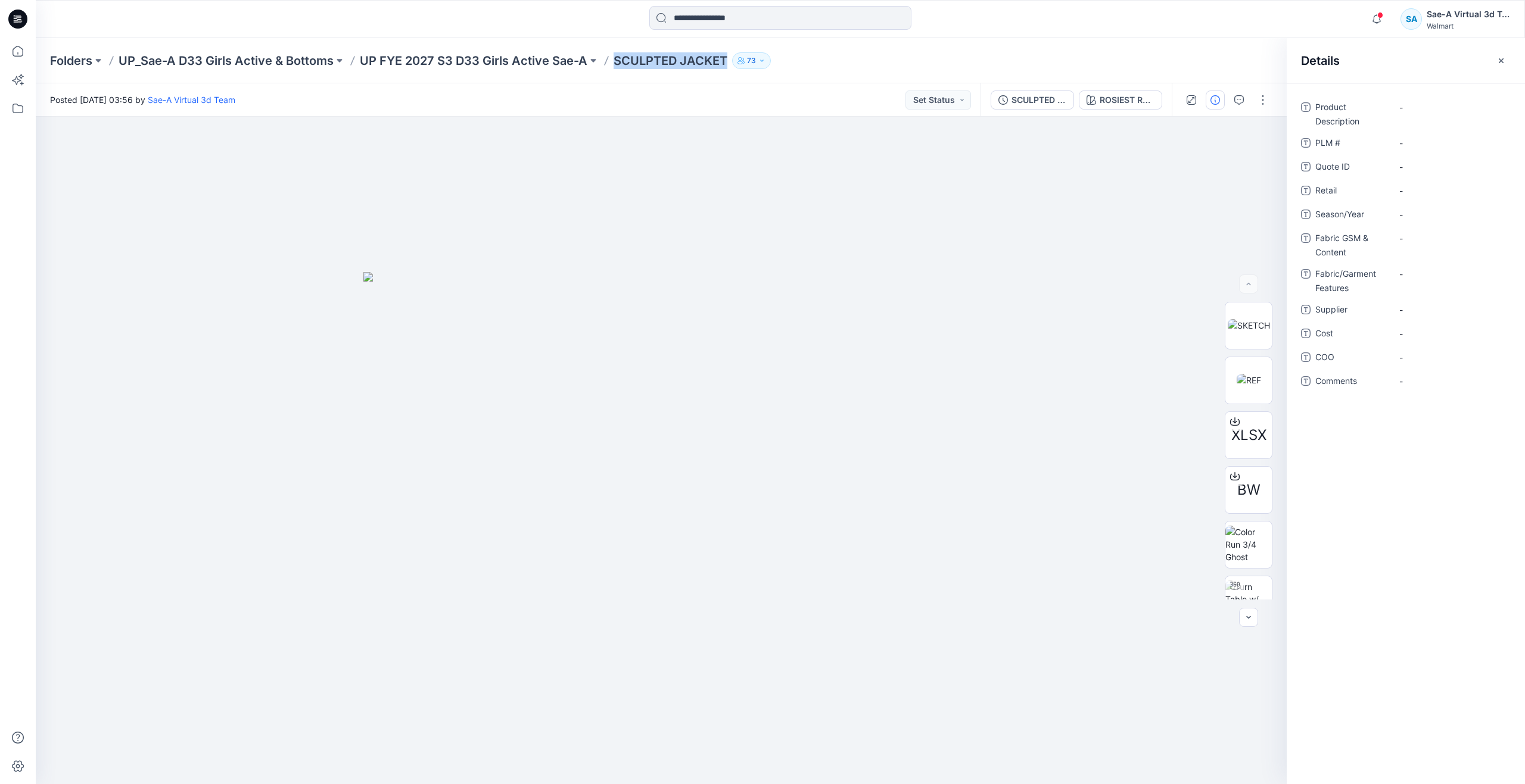
drag, startPoint x: 611, startPoint y: 62, endPoint x: 732, endPoint y: 67, distance: 121.1
click at [732, 67] on div "Folders UP_Sae-A D33 Girls Active & Bottoms UP FYE 2027 S3 D33 Girls Active Sae…" at bounding box center [734, 60] width 1368 height 16
copy div "SCULPTED JACKET 73"
click at [1443, 110] on Description "-" at bounding box center [1450, 107] width 104 height 13
type textarea "*"
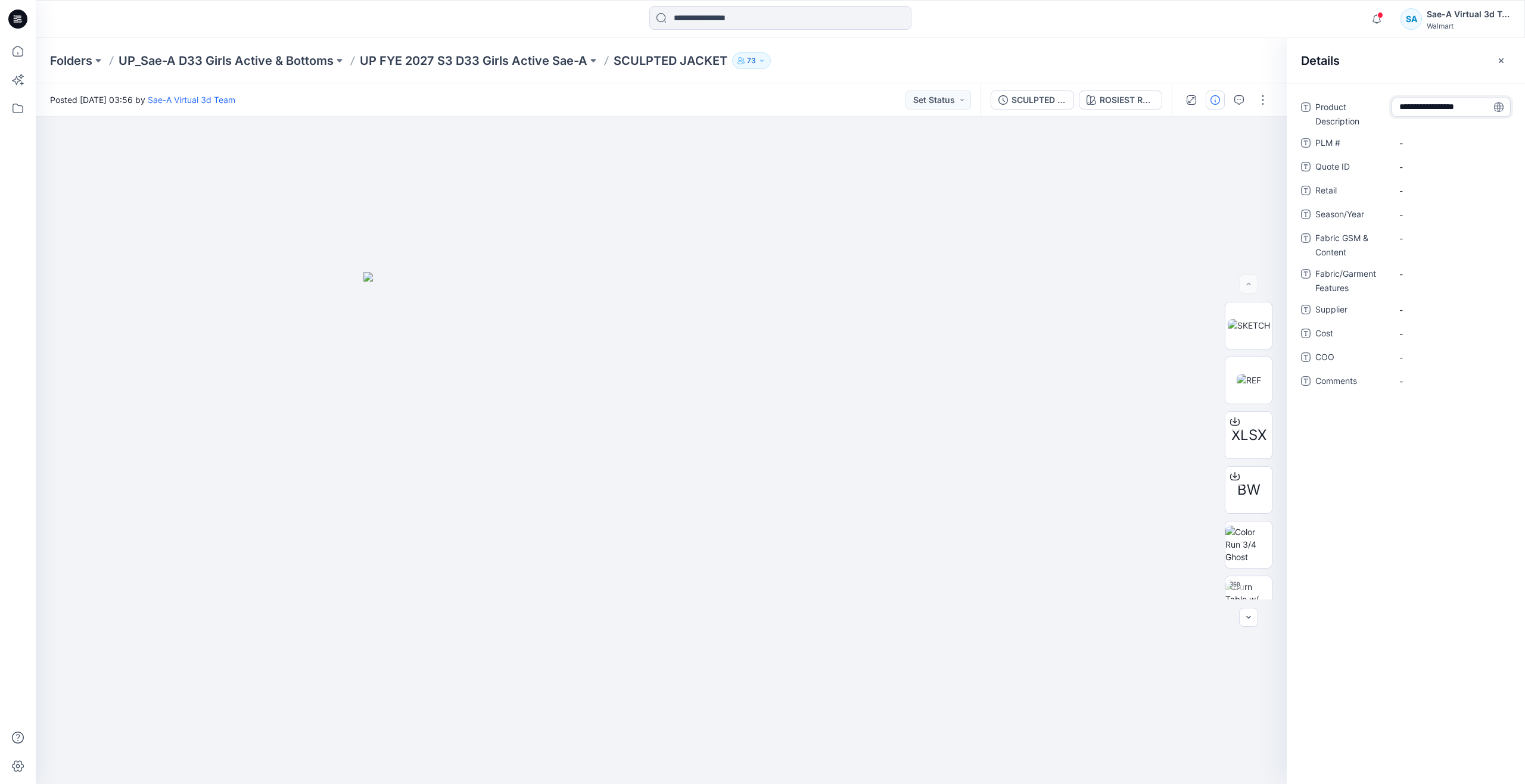
scroll to position [34, 0]
click at [1436, 110] on textarea "**********" at bounding box center [1451, 107] width 119 height 19
type textarea "**********"
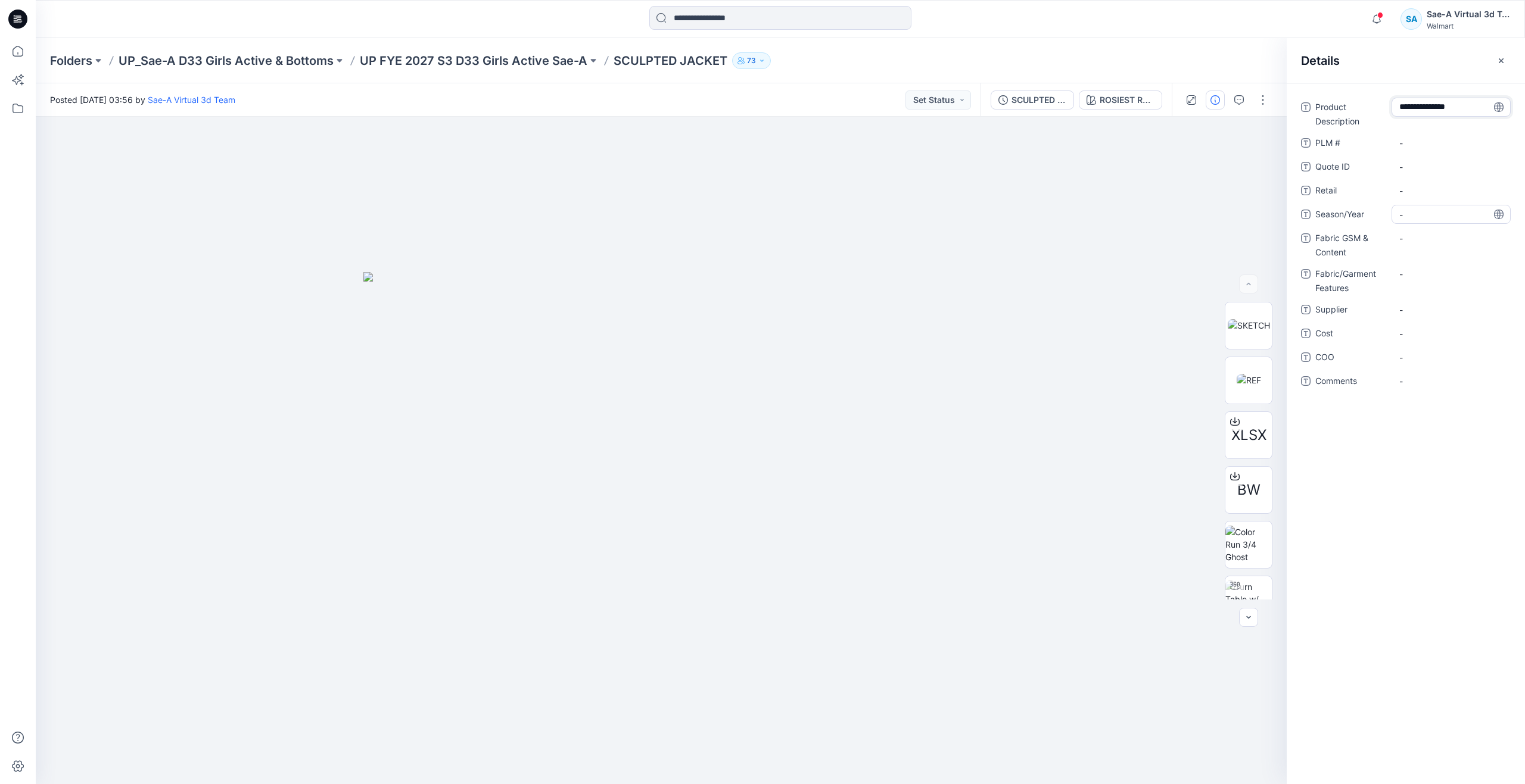
click at [1418, 209] on span "-" at bounding box center [1450, 215] width 104 height 13
type textarea "*****"
click at [1421, 211] on span "-" at bounding box center [1450, 215] width 104 height 13
type textarea "*****"
click at [1420, 242] on Content "-" at bounding box center [1450, 238] width 104 height 13
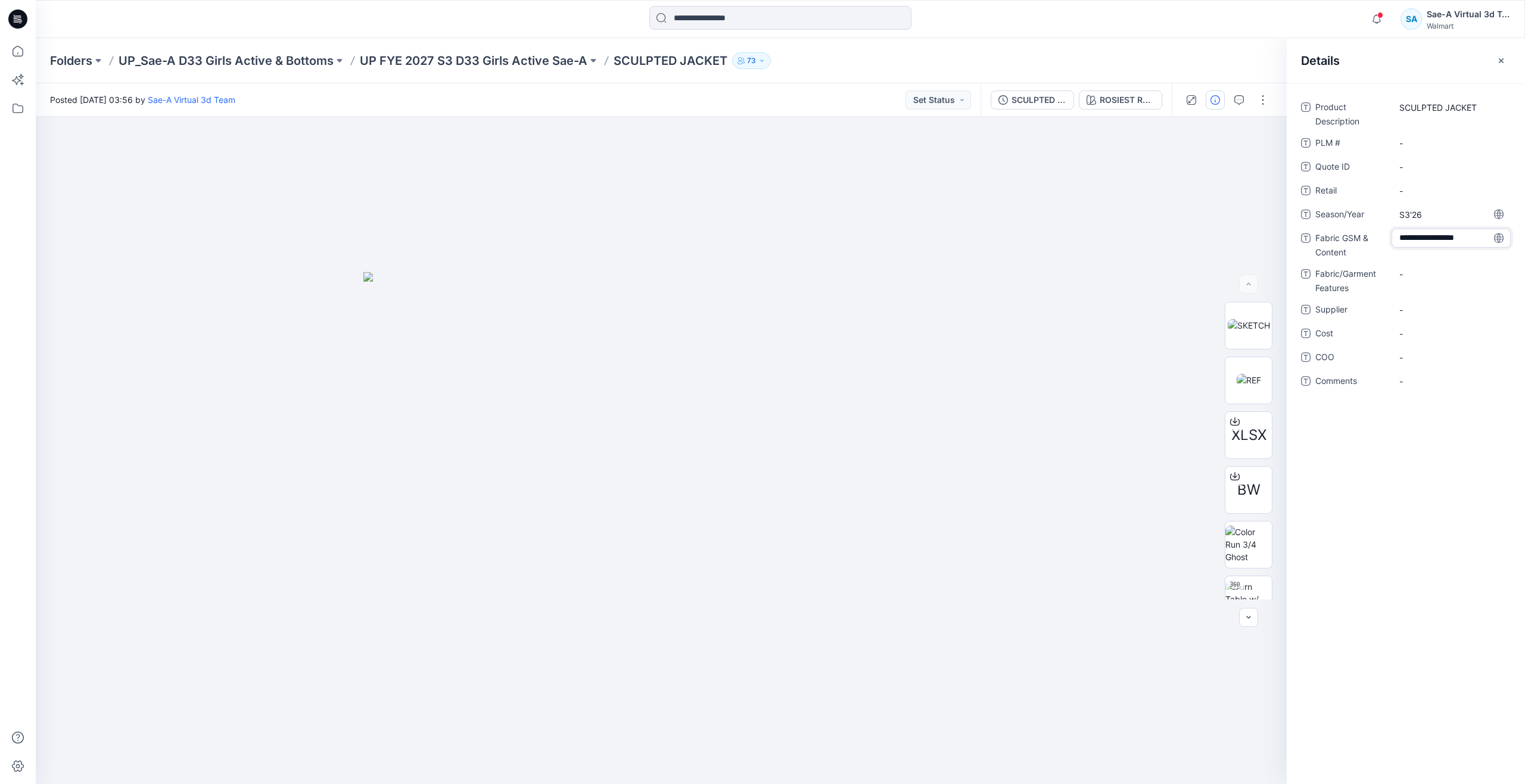
type textarea "**********"
click at [1433, 274] on div "-" at bounding box center [1451, 274] width 119 height 19
click at [1439, 268] on div "Product Description SCULPTED JACKET PLM # - Quote ID - Retail - Season/Year S3'…" at bounding box center [1406, 255] width 210 height 315
click at [1452, 251] on Content "240GSM - INTERLOCK83/17 RECYCLED POLYESTER/SPANDEX" at bounding box center [1450, 248] width 104 height 37
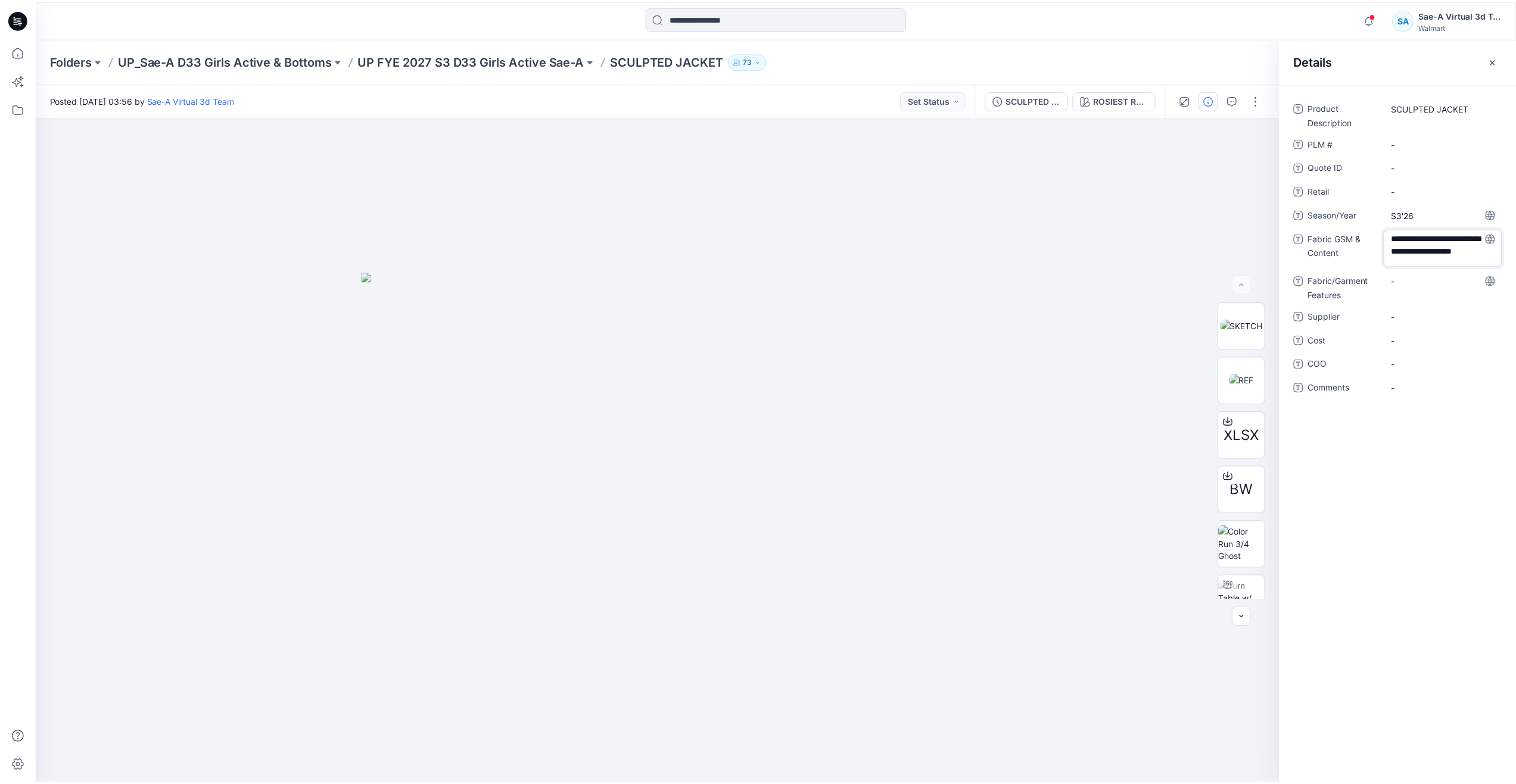
scroll to position [16, 0]
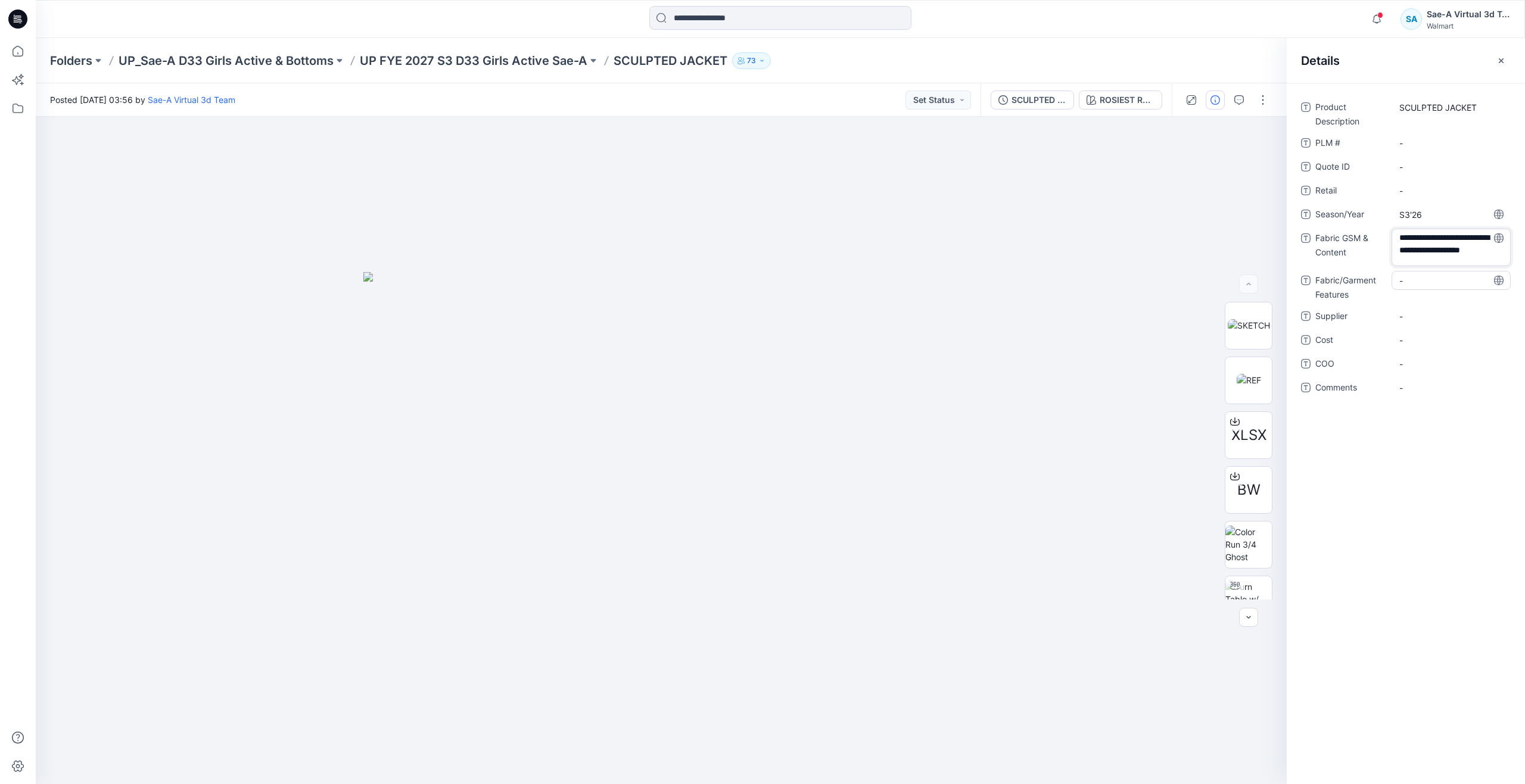
click at [1421, 285] on Features "-" at bounding box center [1450, 280] width 104 height 13
type textarea "*********"
click at [1430, 309] on div "-" at bounding box center [1451, 317] width 119 height 19
type textarea "*****"
click at [1439, 341] on span "-" at bounding box center [1450, 341] width 104 height 13
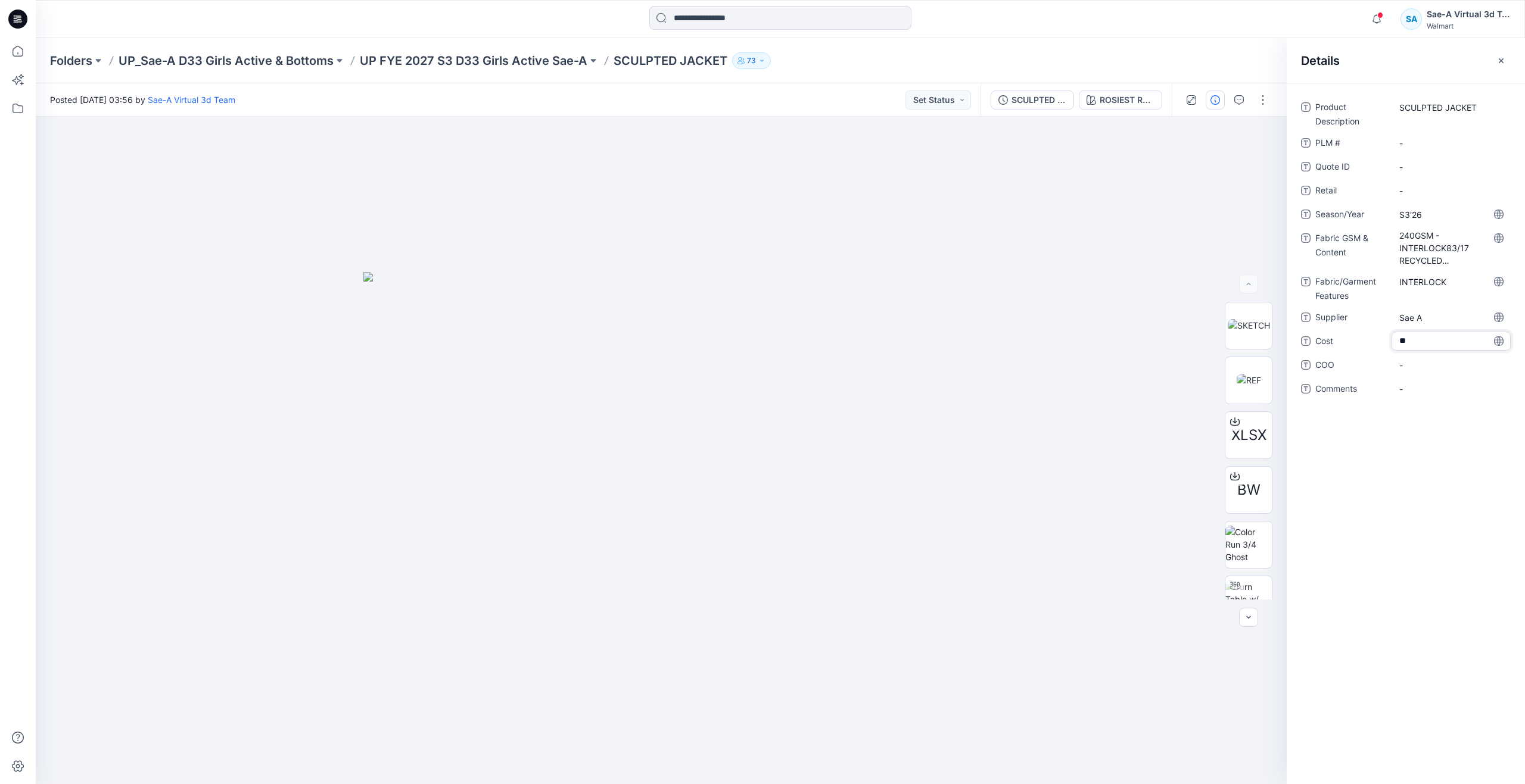
type textarea "***"
click at [1390, 478] on div "Product Description SCULPTED JACKET PLM # - Quote ID - Retail - Season/Year S3'…" at bounding box center [1406, 434] width 239 height 701
click at [1250, 100] on div at bounding box center [1227, 100] width 110 height 34
click at [1242, 101] on icon "button" at bounding box center [1239, 100] width 10 height 10
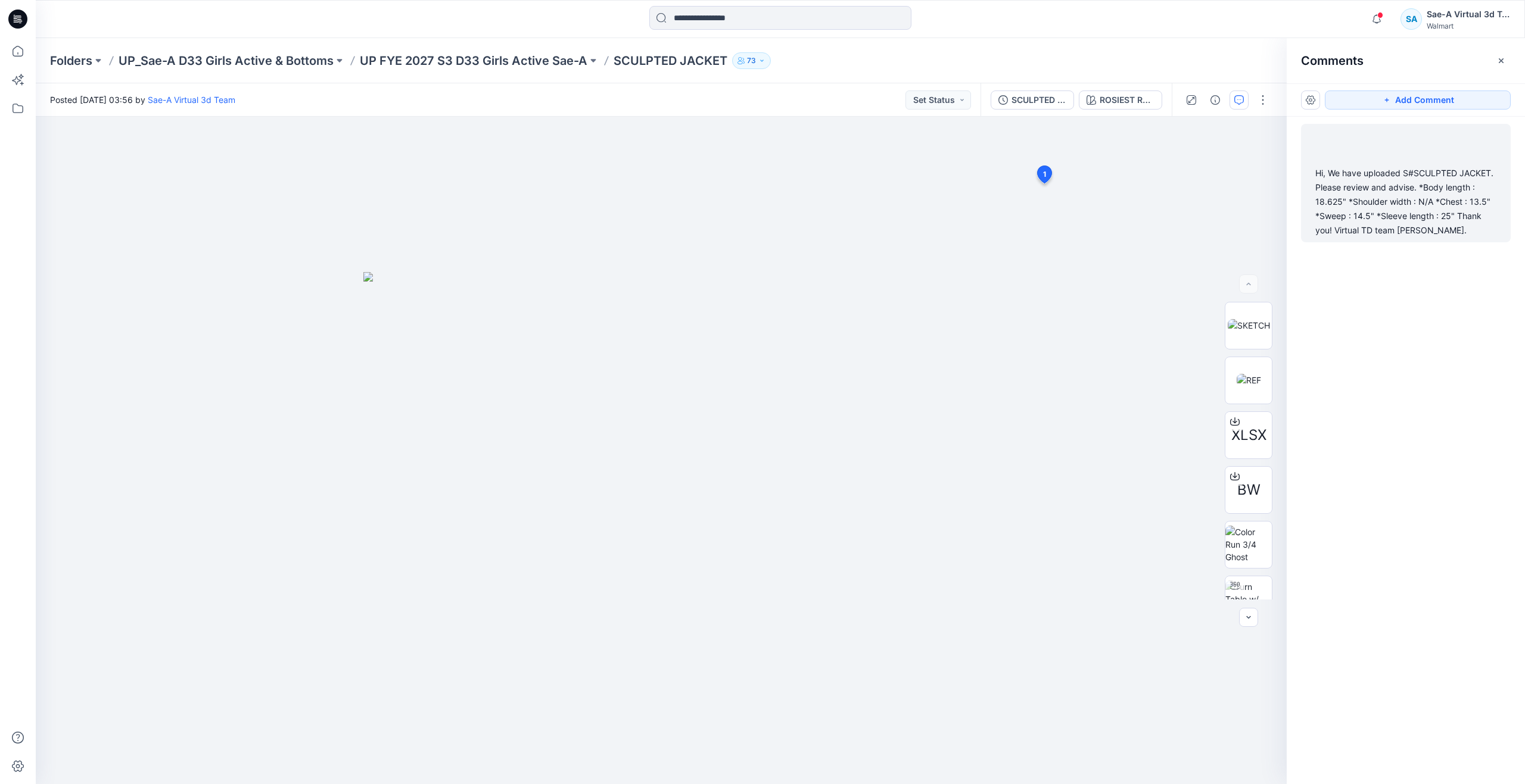
click at [1382, 187] on div "Hi, We have uploaded S#SCULPTED JACKET. Please review and advise. *Body length …" at bounding box center [1406, 202] width 181 height 72
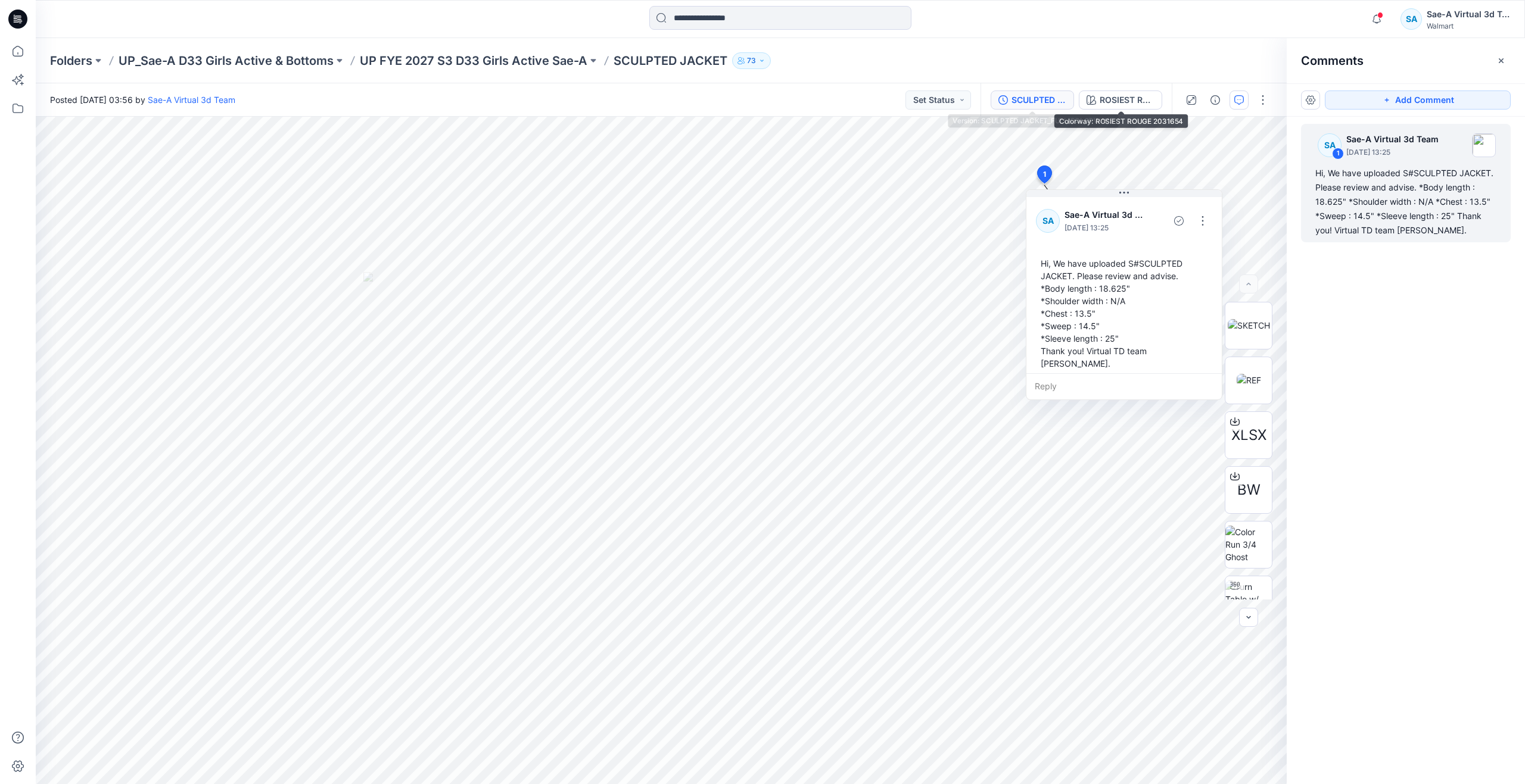
click at [1054, 100] on div "SCULPTED JACKET_FULL COLORWAYS" at bounding box center [1038, 100] width 54 height 13
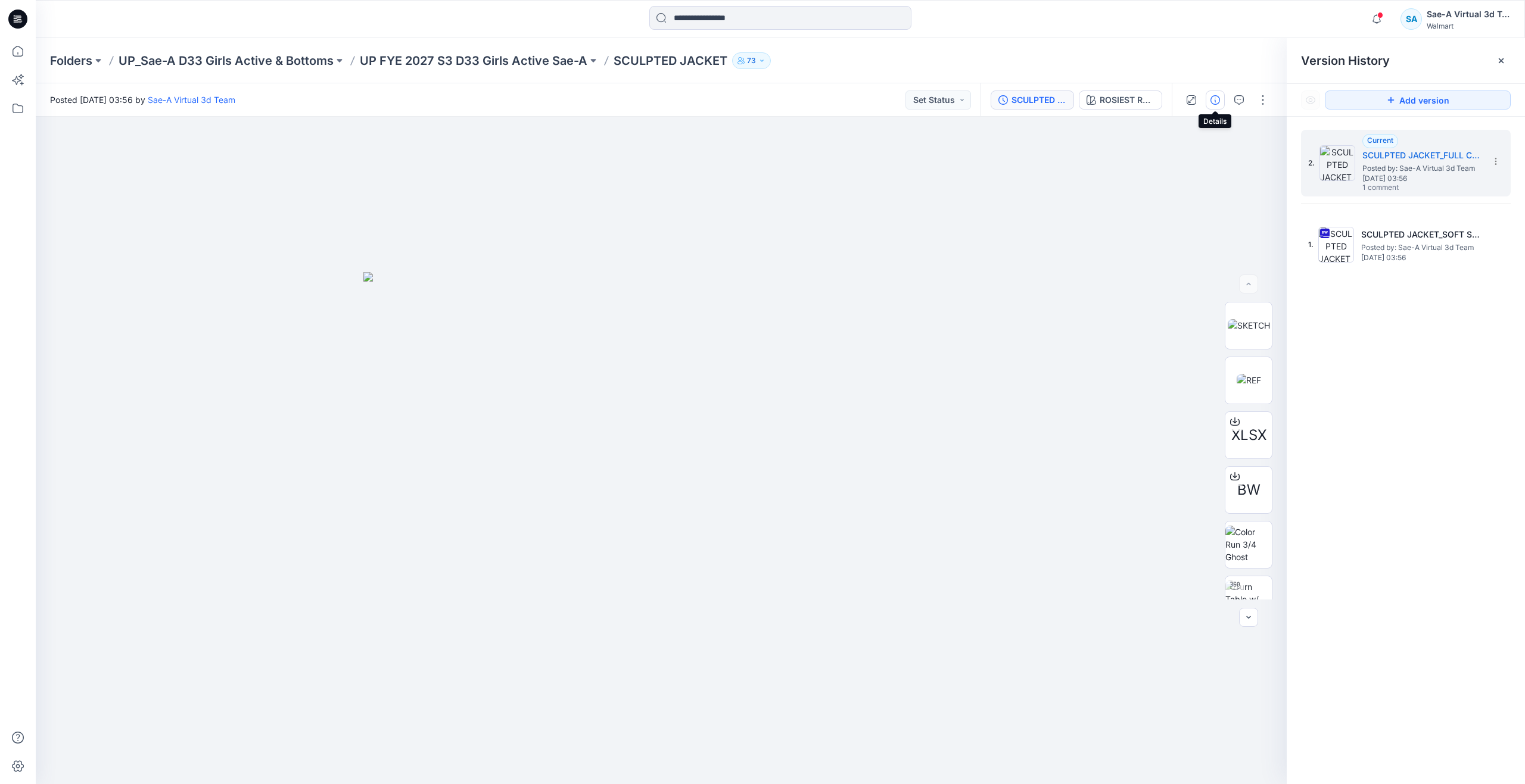
click at [1219, 104] on icon "button" at bounding box center [1215, 100] width 10 height 10
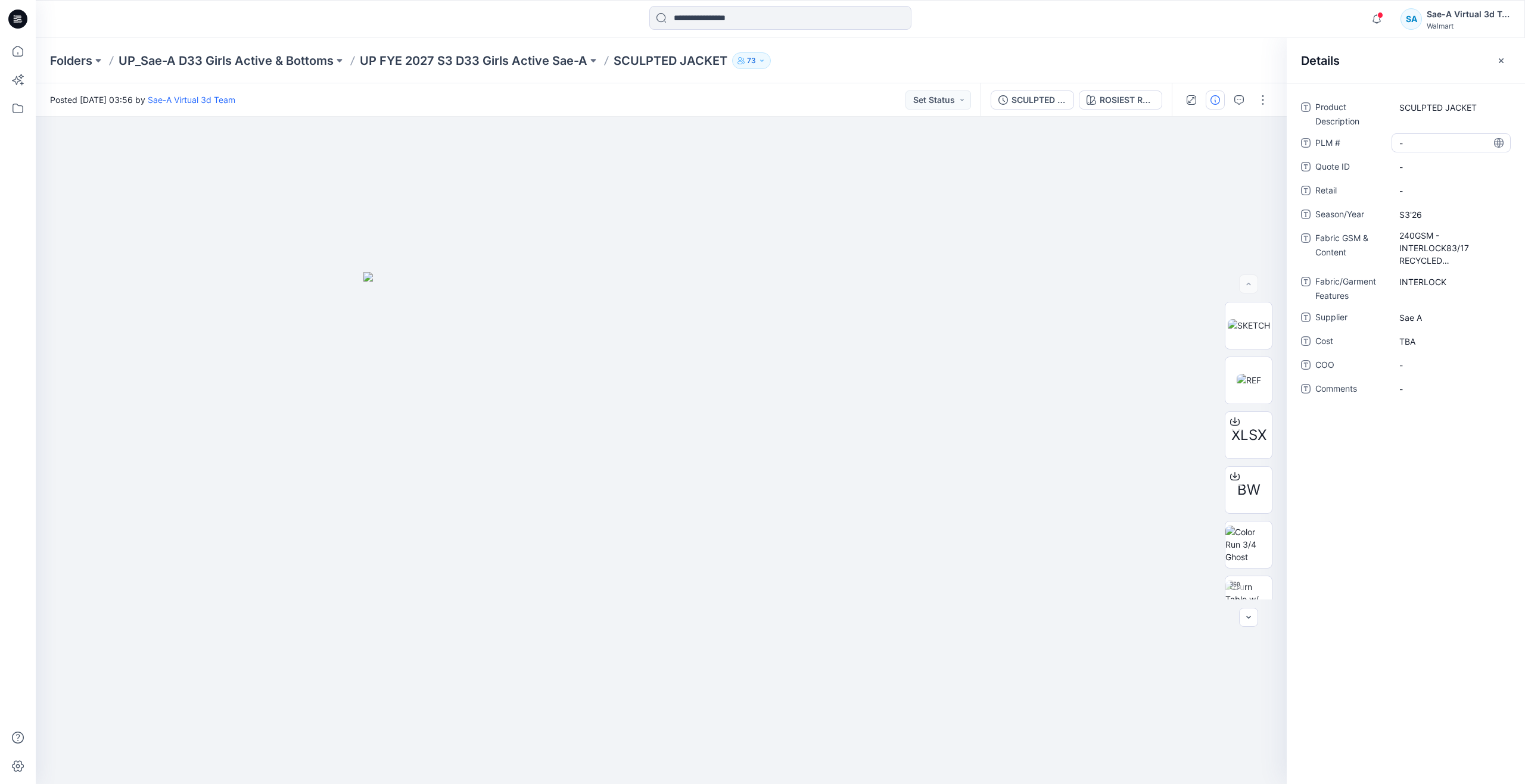
click at [1423, 137] on \ "-" at bounding box center [1450, 143] width 104 height 13
type textarea "***"
click at [1421, 502] on div "Product Description SCULPTED JACKET PLM # TBA Quote ID - Retail - Season/Year S…" at bounding box center [1406, 434] width 239 height 701
click at [7, 53] on icon at bounding box center [17, 51] width 26 height 26
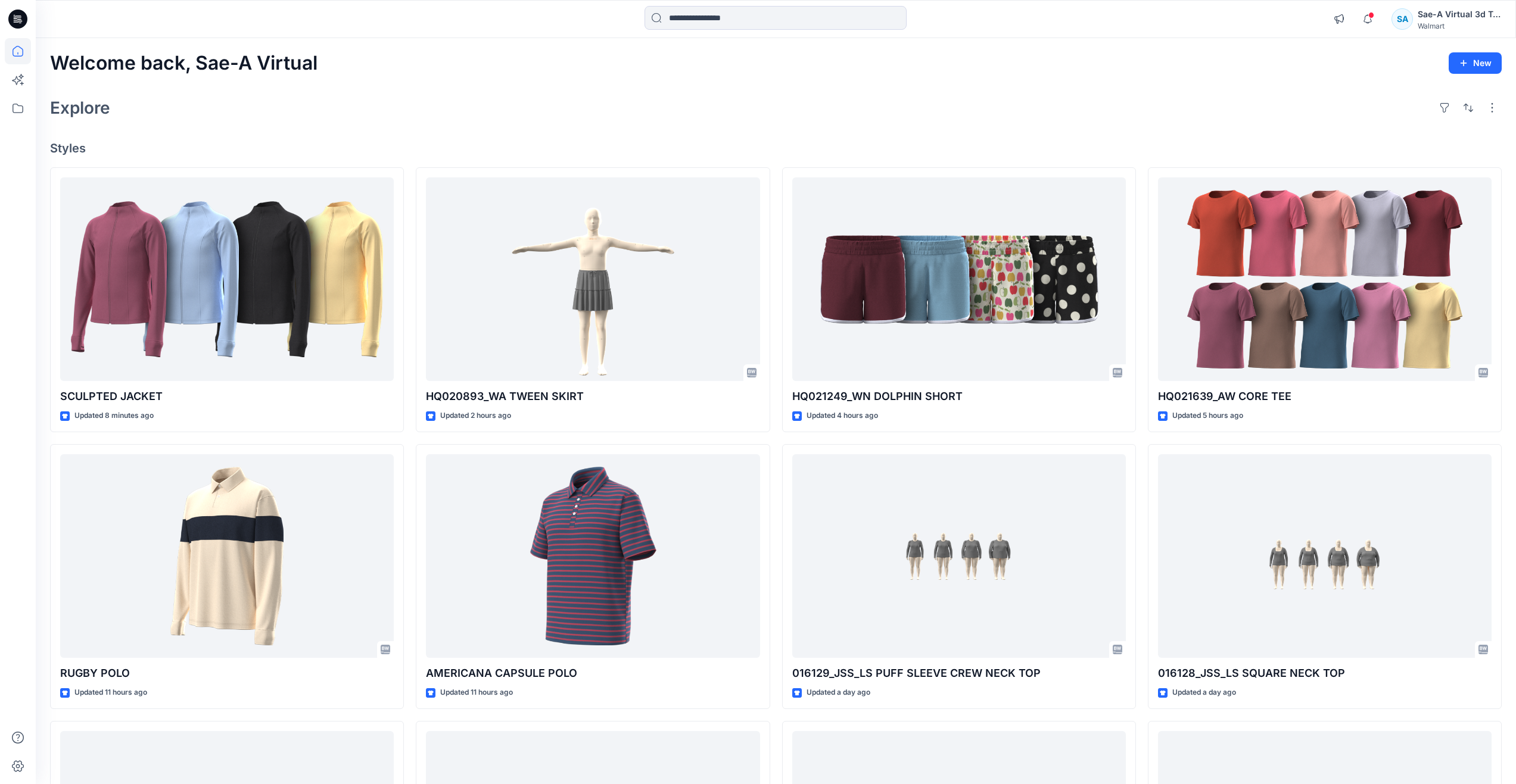
click at [477, 88] on div "Welcome back, Sae-A Virtual New Explore Styles SCULPTED JACKET Updated 8 minute…" at bounding box center [776, 540] width 1480 height 1005
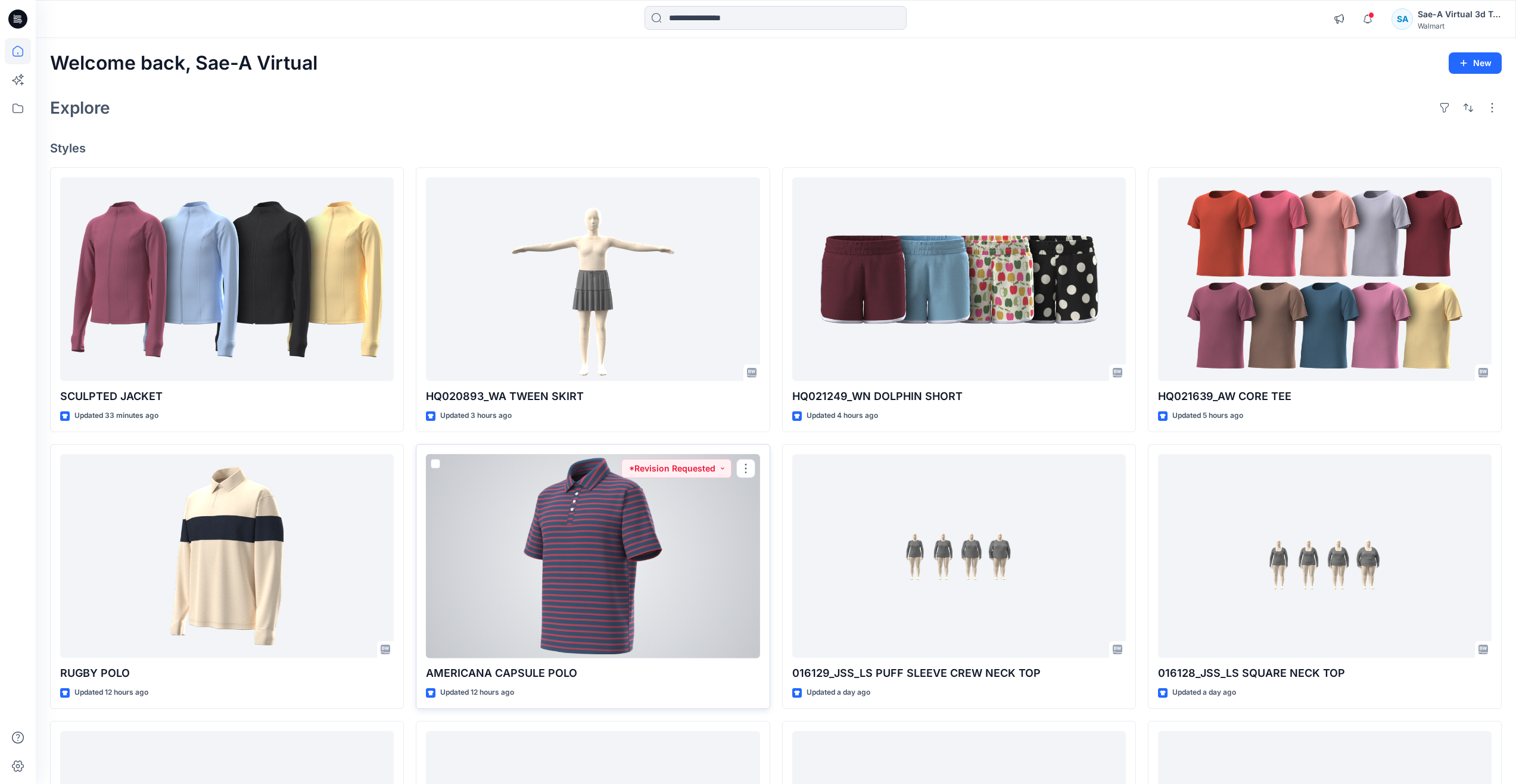
click at [475, 595] on div at bounding box center [592, 556] width 333 height 204
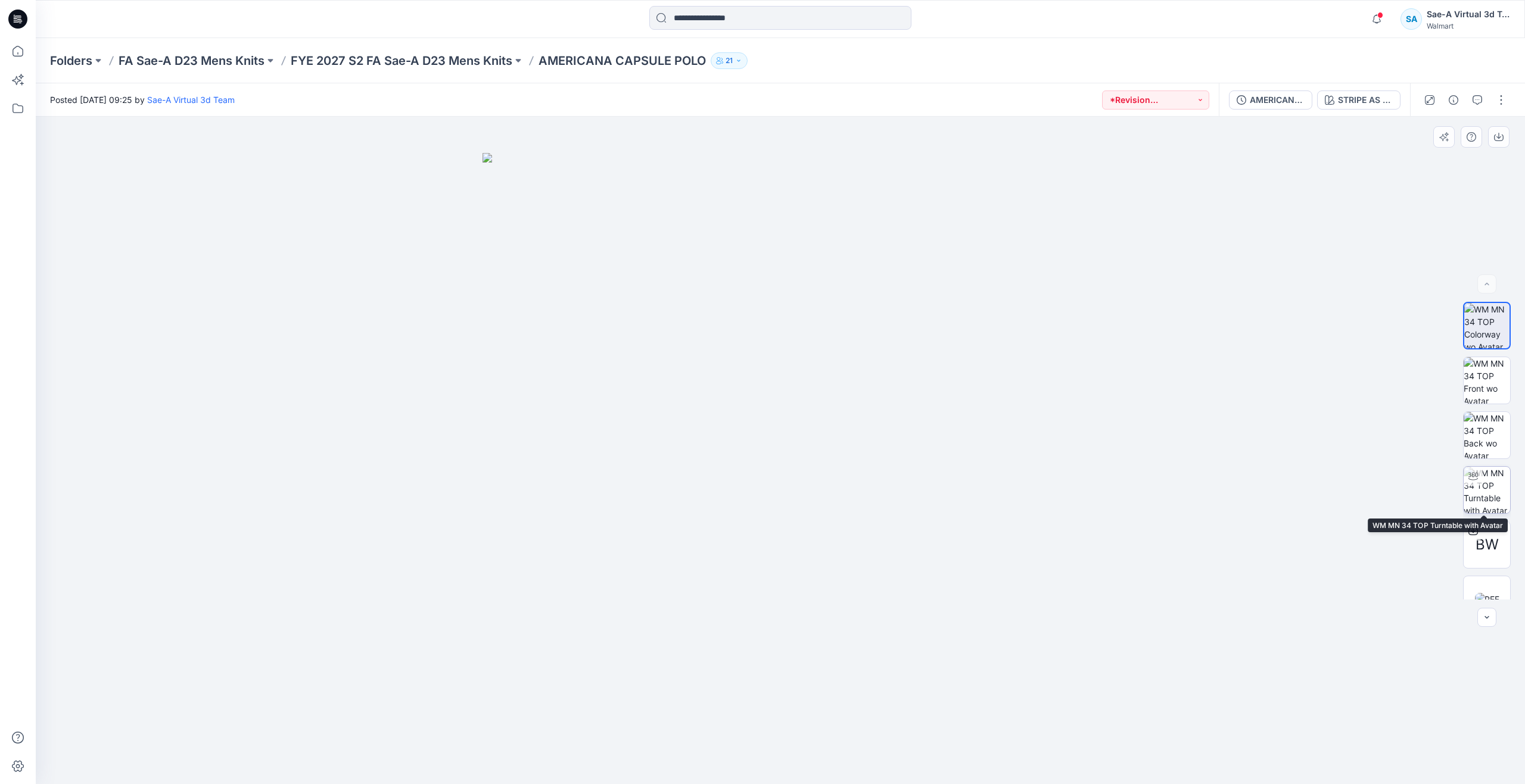
click at [1482, 470] on img at bounding box center [1487, 490] width 46 height 46
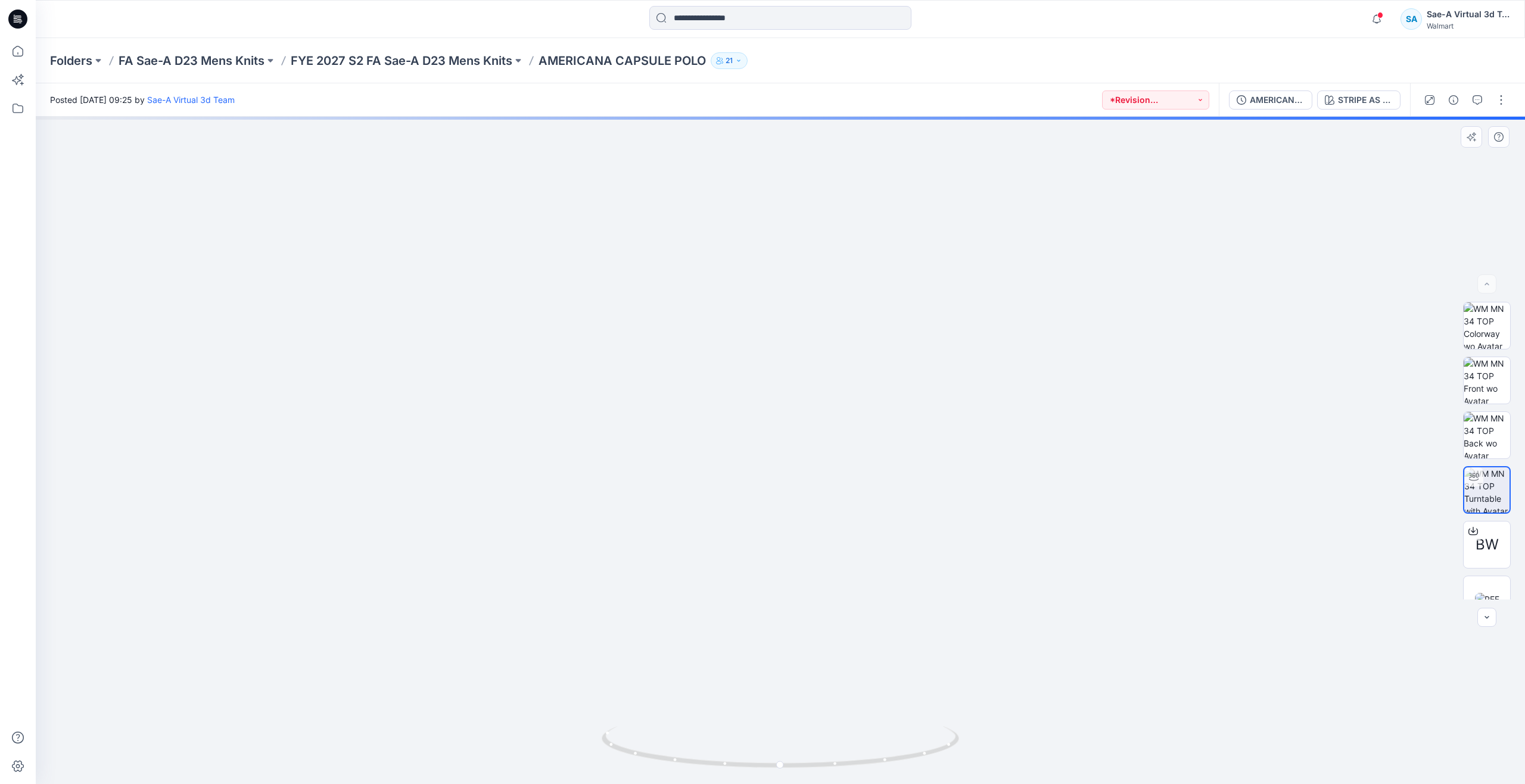
drag, startPoint x: 843, startPoint y: 390, endPoint x: 858, endPoint y: 562, distance: 172.7
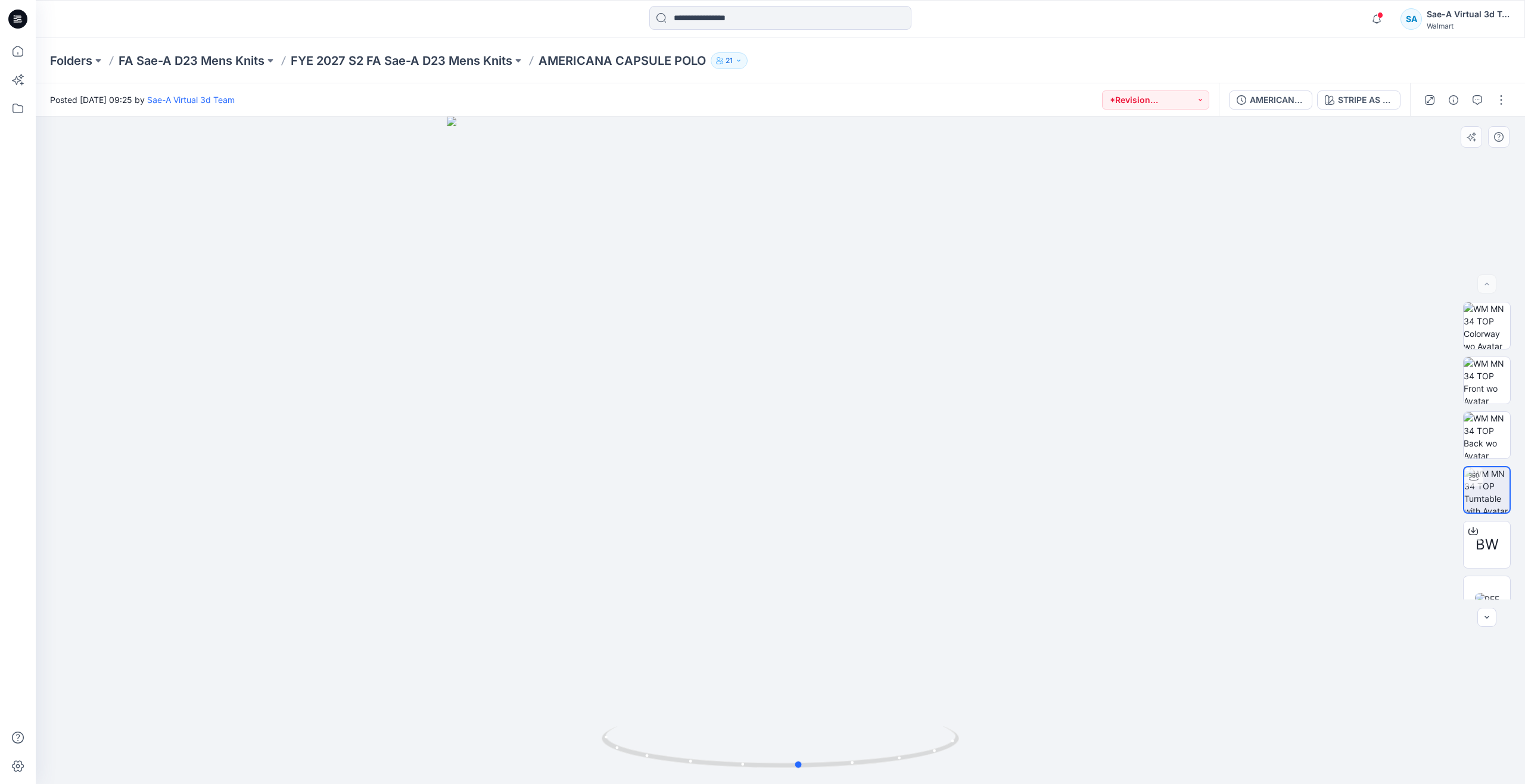
drag, startPoint x: 746, startPoint y: 756, endPoint x: 420, endPoint y: 592, distance: 364.9
click at [420, 592] on div at bounding box center [780, 450] width 1489 height 667
click at [1373, 99] on div "STRIPE AS AW" at bounding box center [1365, 100] width 54 height 13
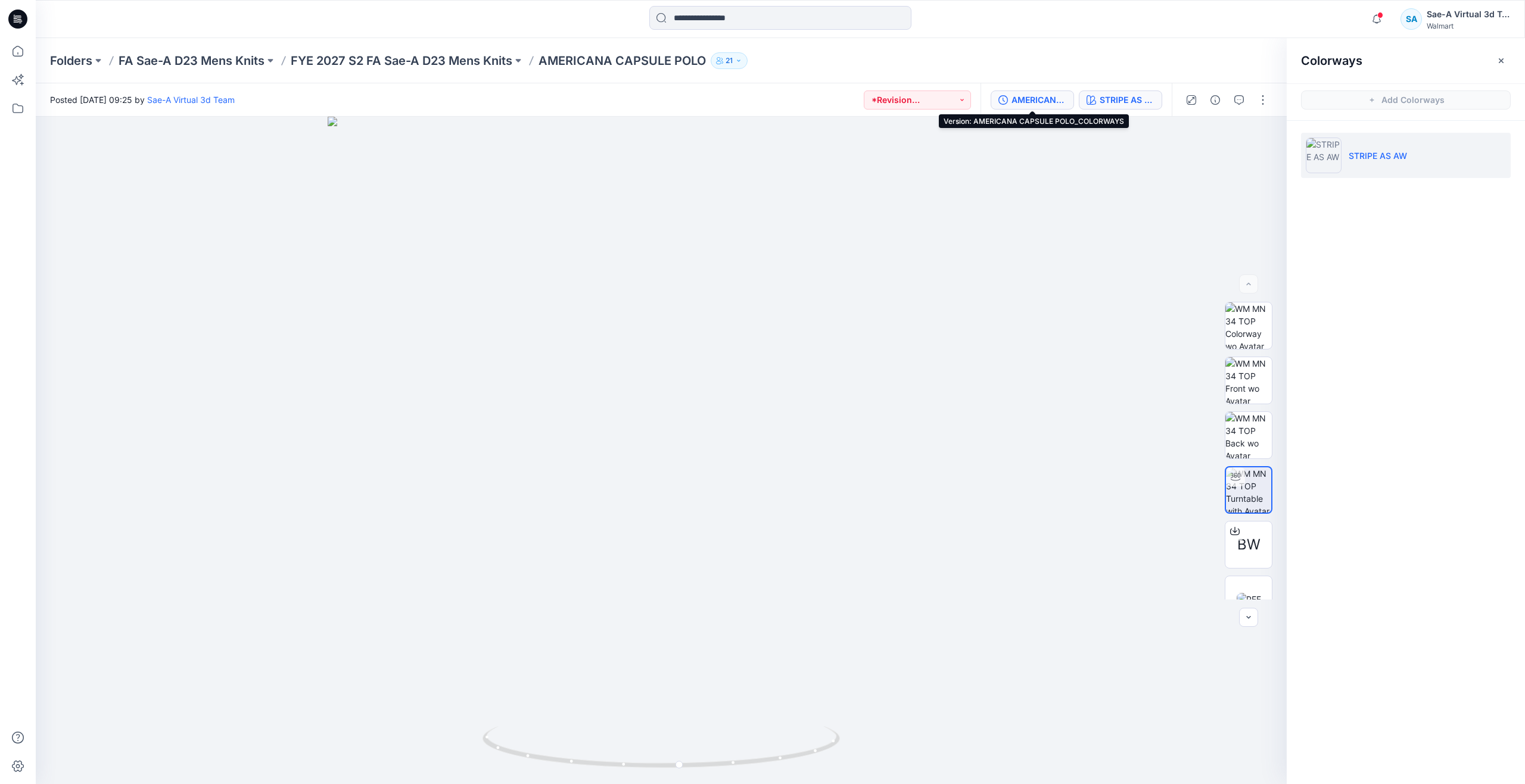
click at [1043, 98] on div "AMERICANA CAPSULE POLO_COLORWAYS" at bounding box center [1038, 100] width 54 height 13
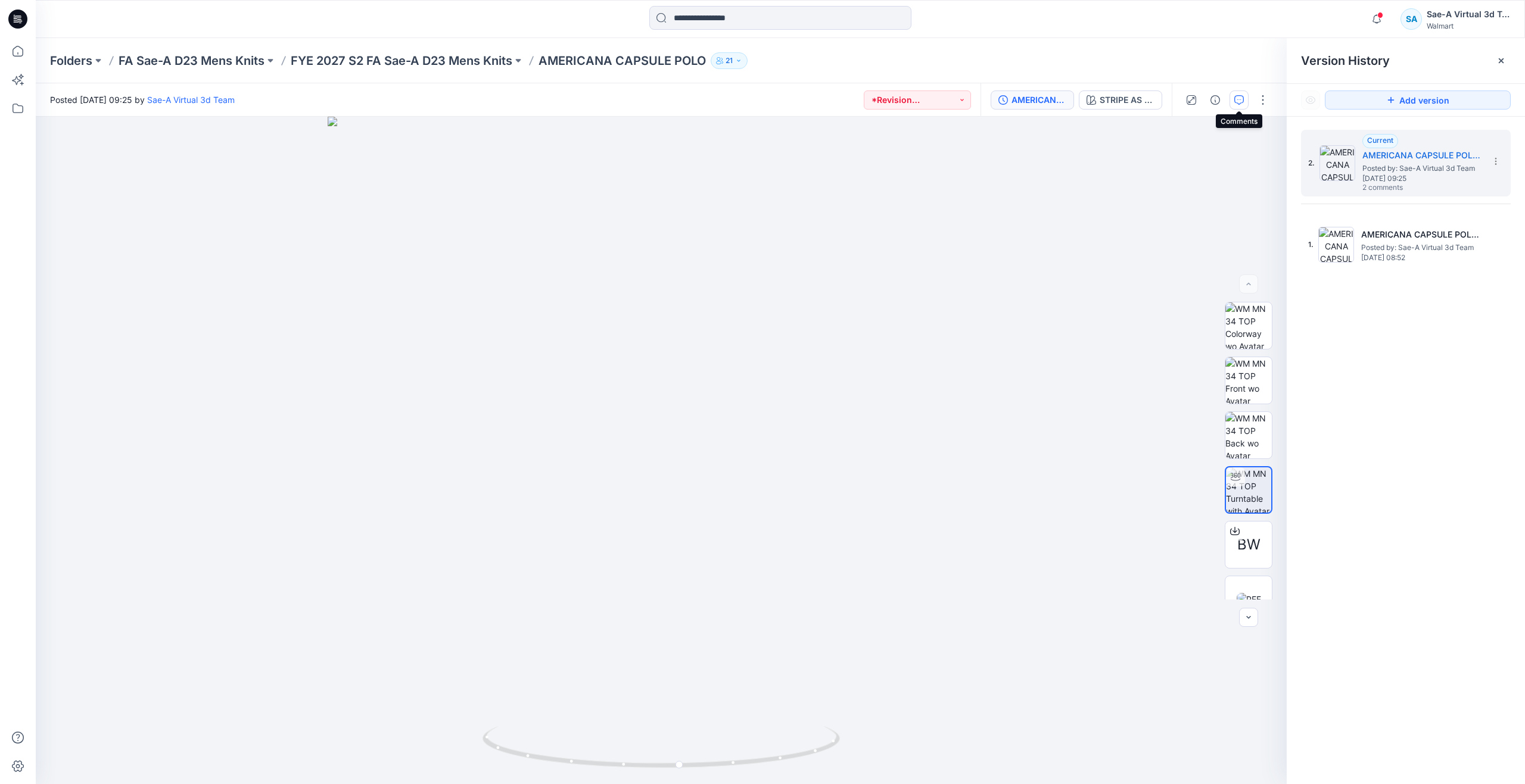
click at [1233, 95] on button "button" at bounding box center [1239, 100] width 19 height 19
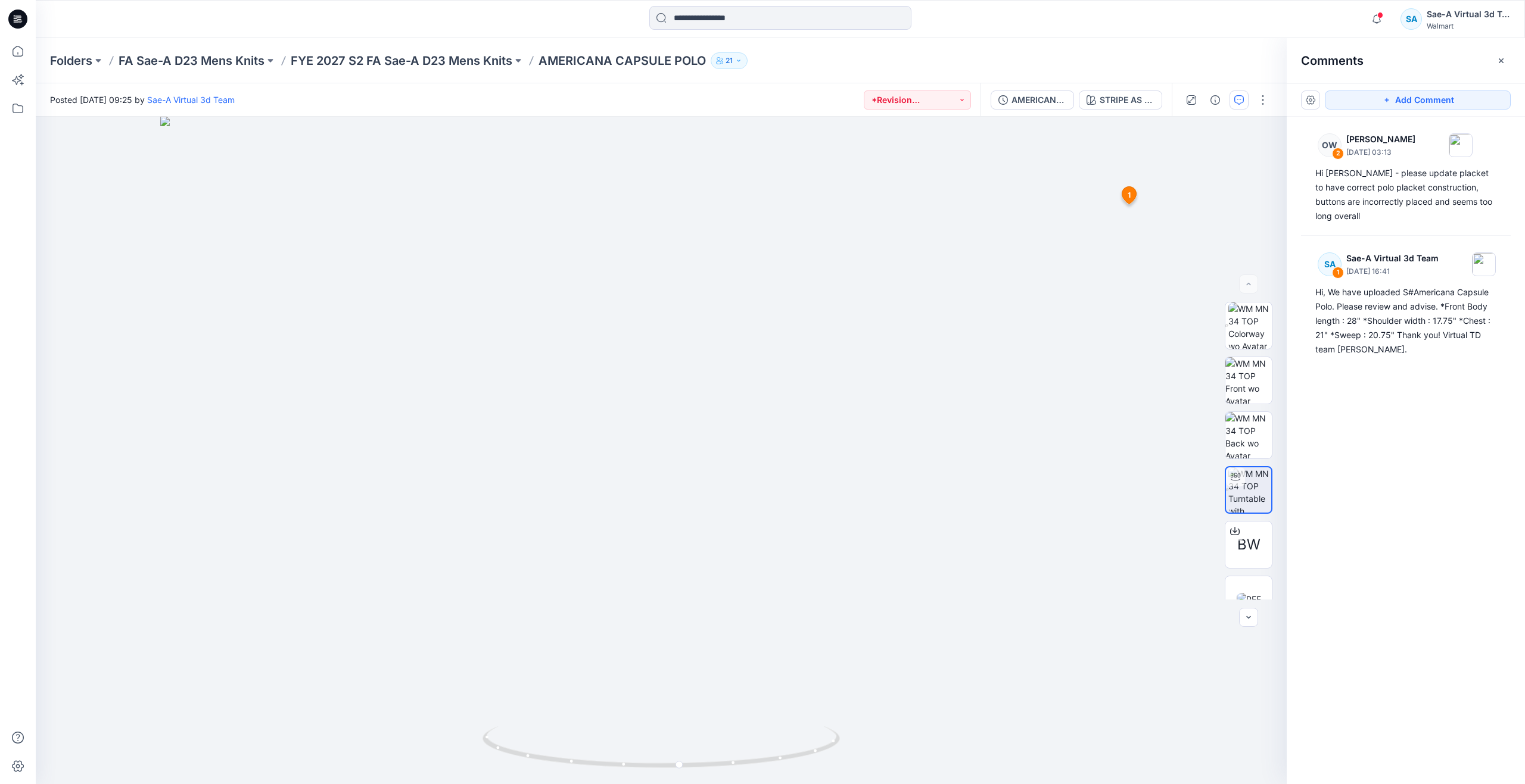
click at [31, 53] on div at bounding box center [18, 392] width 36 height 784
click at [23, 51] on icon at bounding box center [18, 51] width 10 height 10
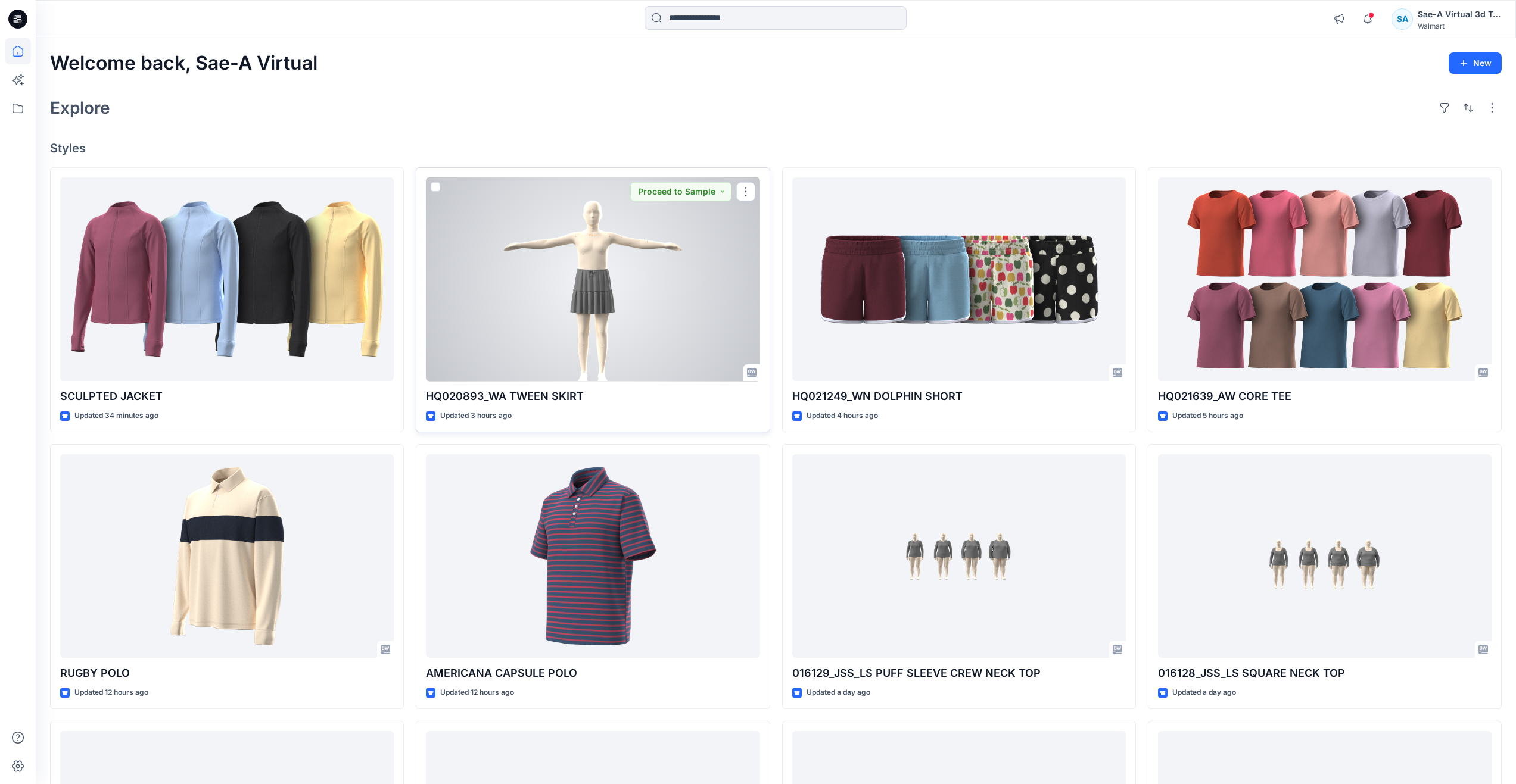
click at [535, 327] on div at bounding box center [592, 279] width 333 height 204
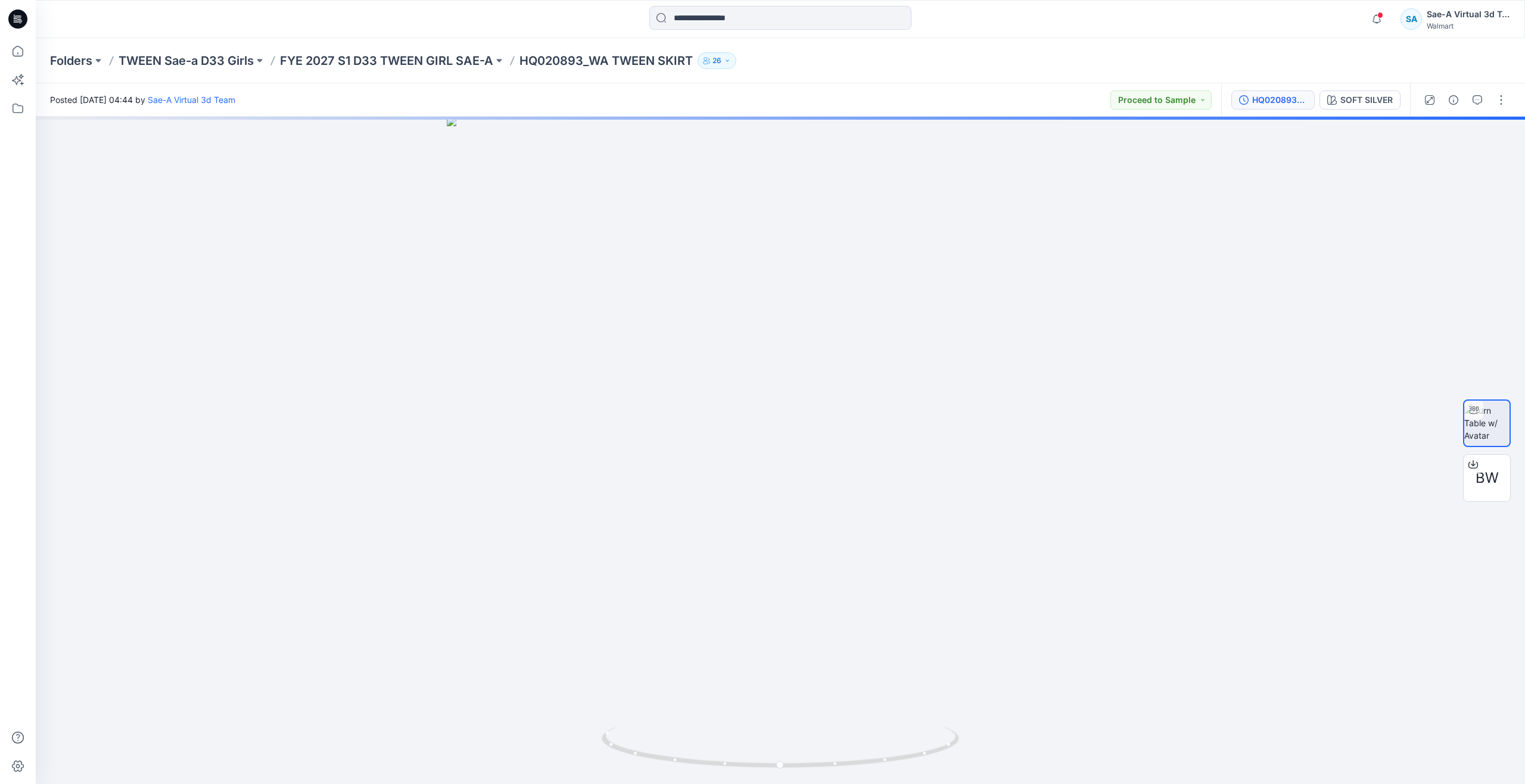
click at [1266, 104] on div "HQ020893_SIZE-SET" at bounding box center [1279, 100] width 54 height 13
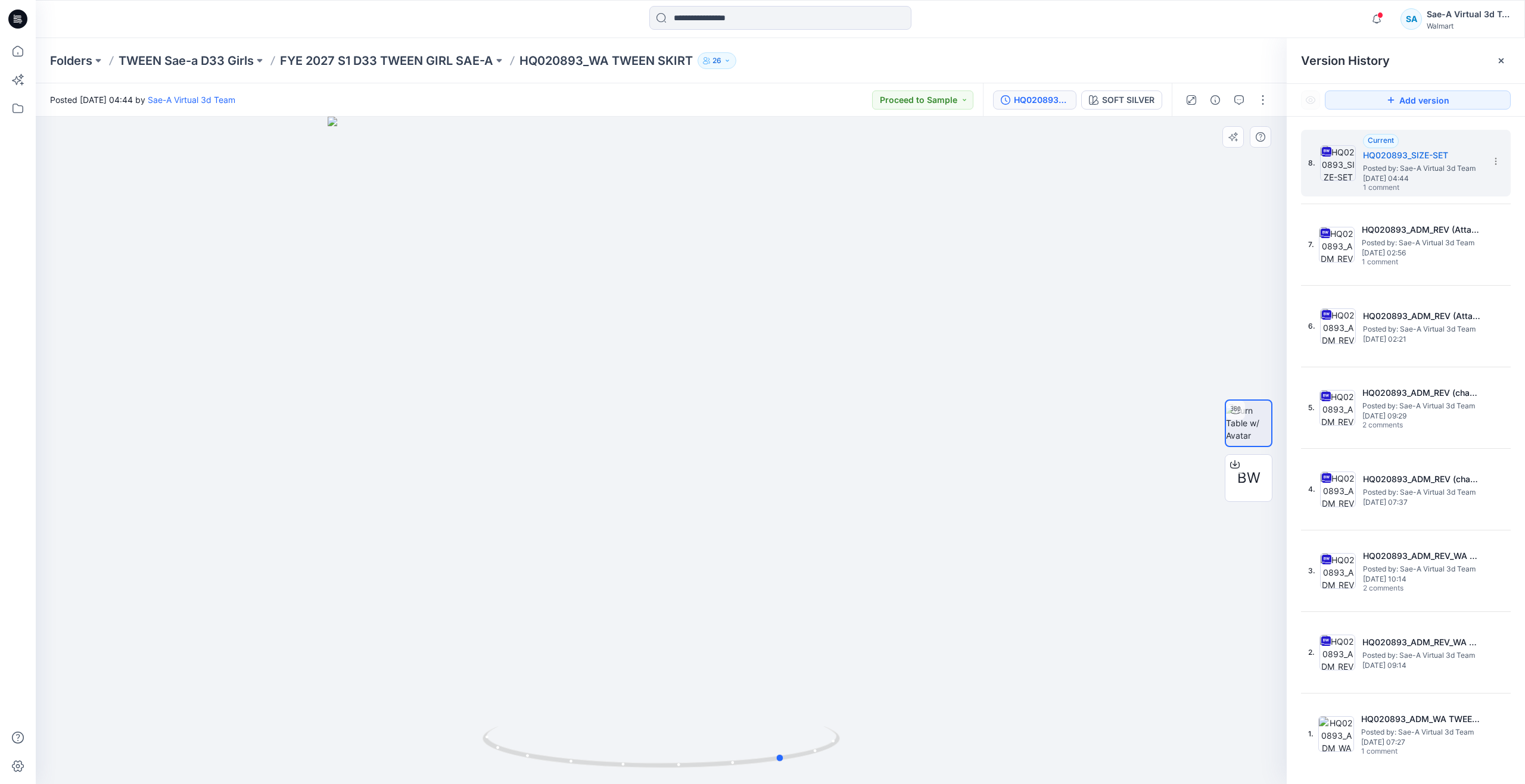
drag, startPoint x: 670, startPoint y: 765, endPoint x: 827, endPoint y: 679, distance: 179.0
click at [827, 679] on div at bounding box center [661, 450] width 1251 height 667
drag, startPoint x: 807, startPoint y: 744, endPoint x: 993, endPoint y: 701, distance: 190.9
click at [993, 701] on div at bounding box center [661, 450] width 1251 height 667
click at [17, 52] on icon at bounding box center [17, 51] width 26 height 26
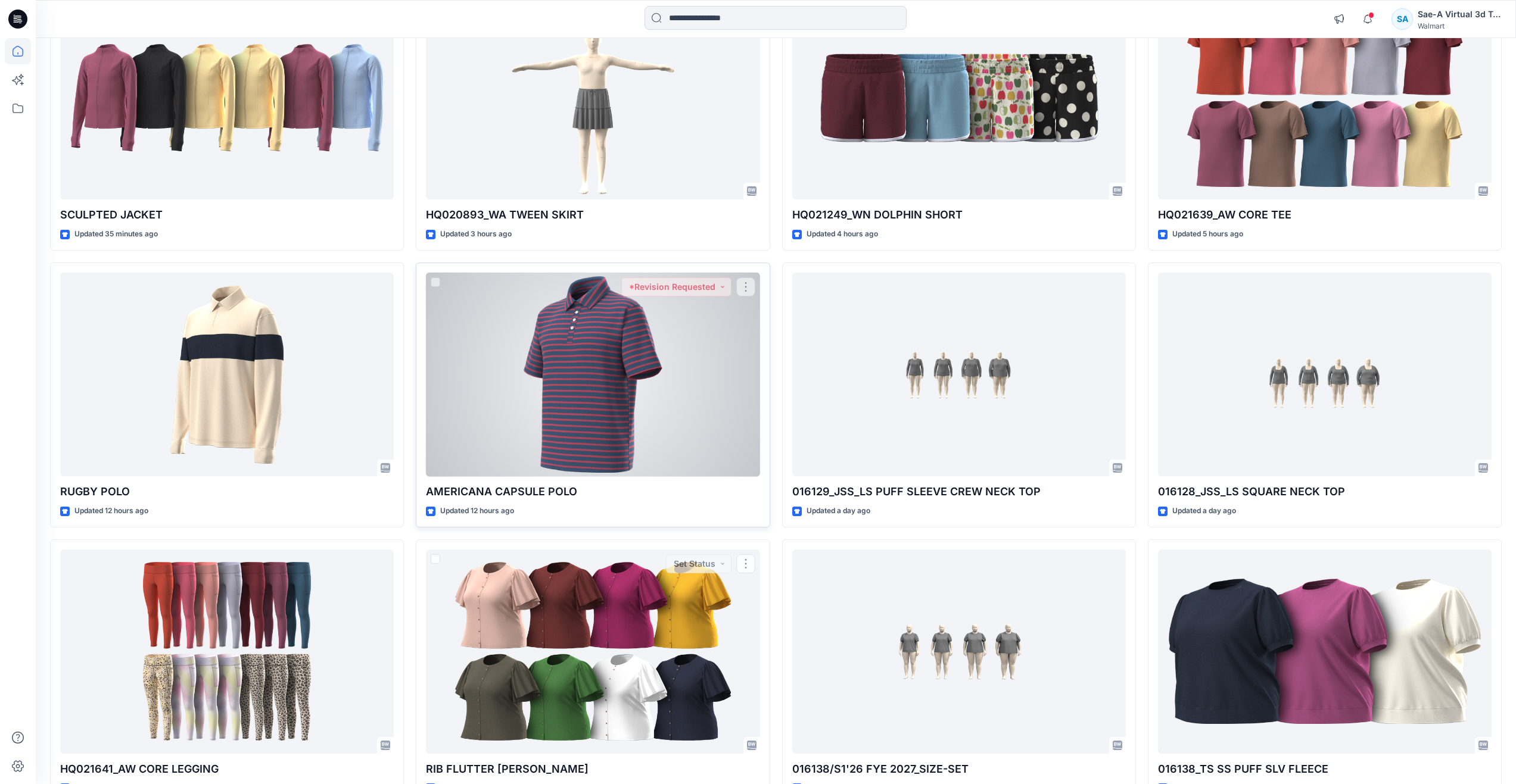
scroll to position [19, 0]
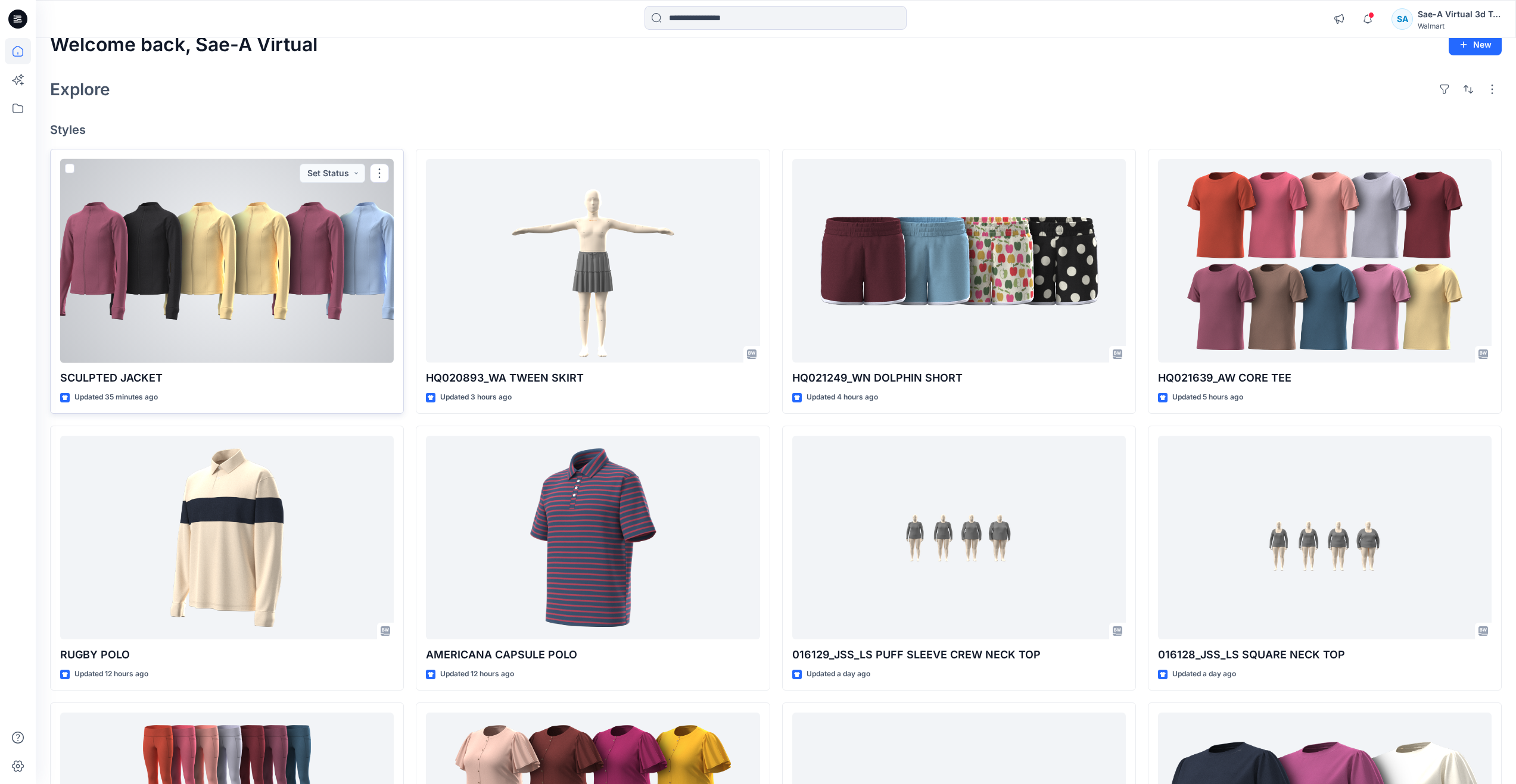
click at [315, 288] on div at bounding box center [227, 261] width 333 height 204
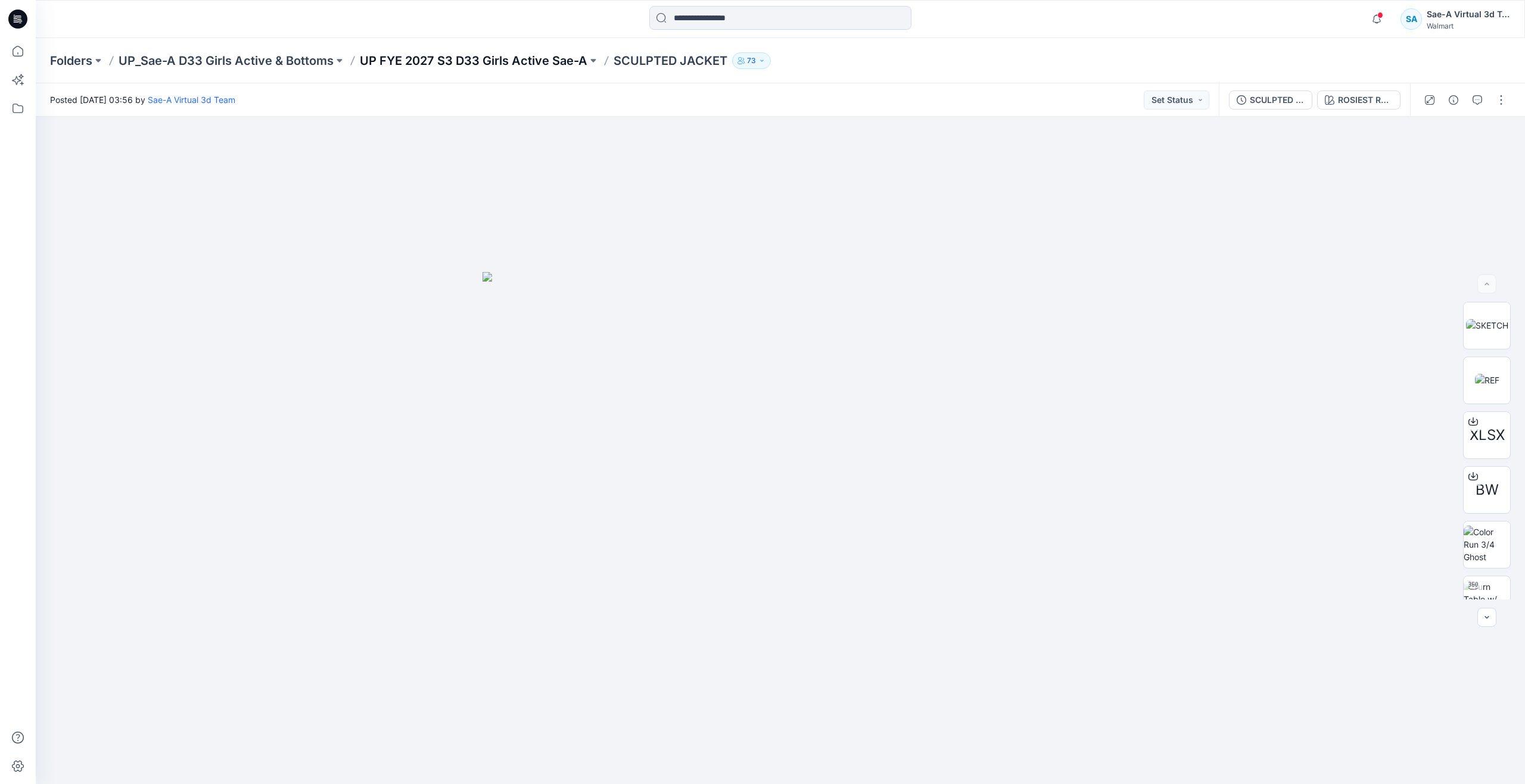
click at [482, 65] on p "UP FYE 2027 S3 D33 Girls Active Sae-A" at bounding box center [473, 60] width 227 height 16
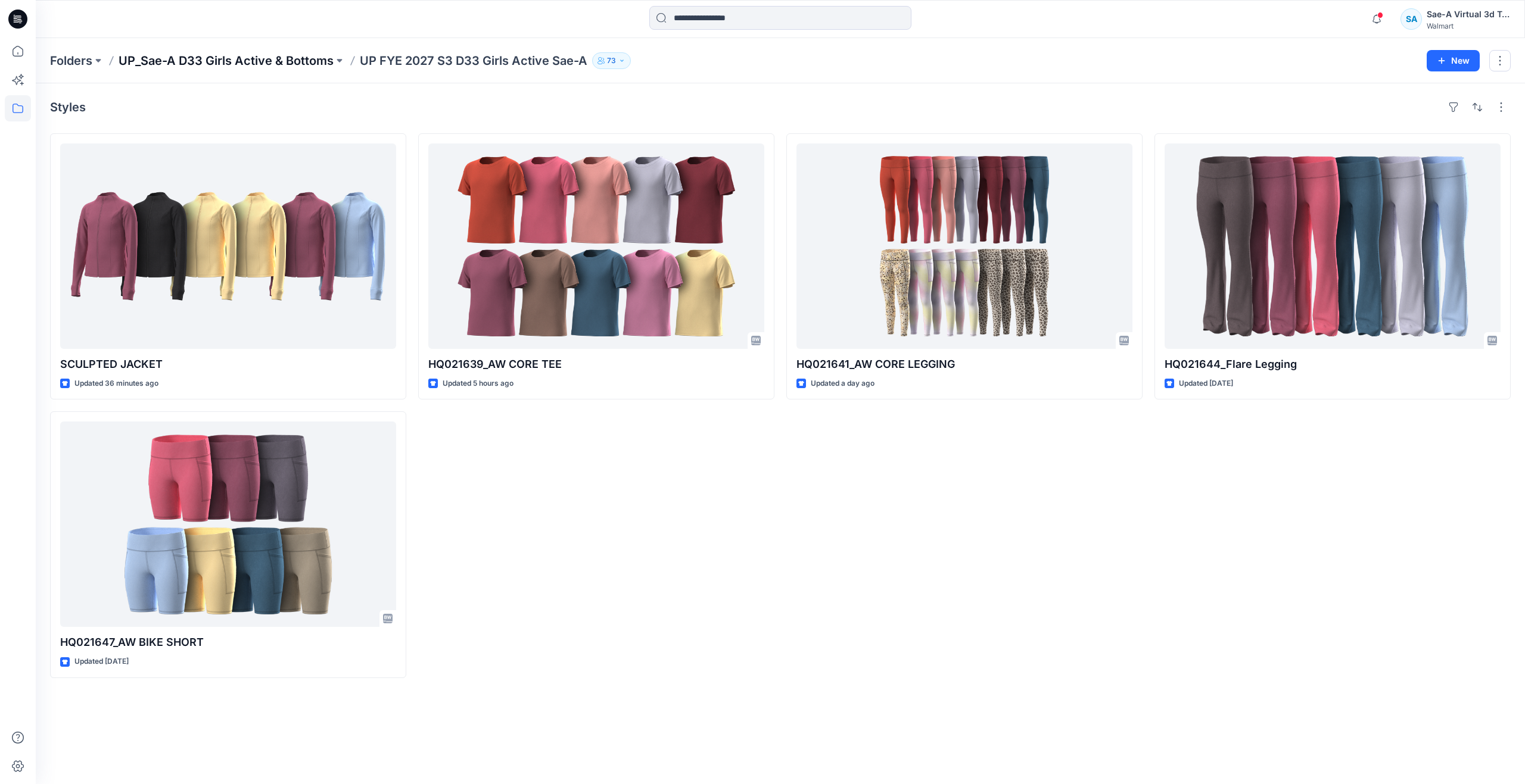
click at [282, 63] on p "UP_Sae-A D33 Girls Active & Bottoms" at bounding box center [226, 60] width 215 height 16
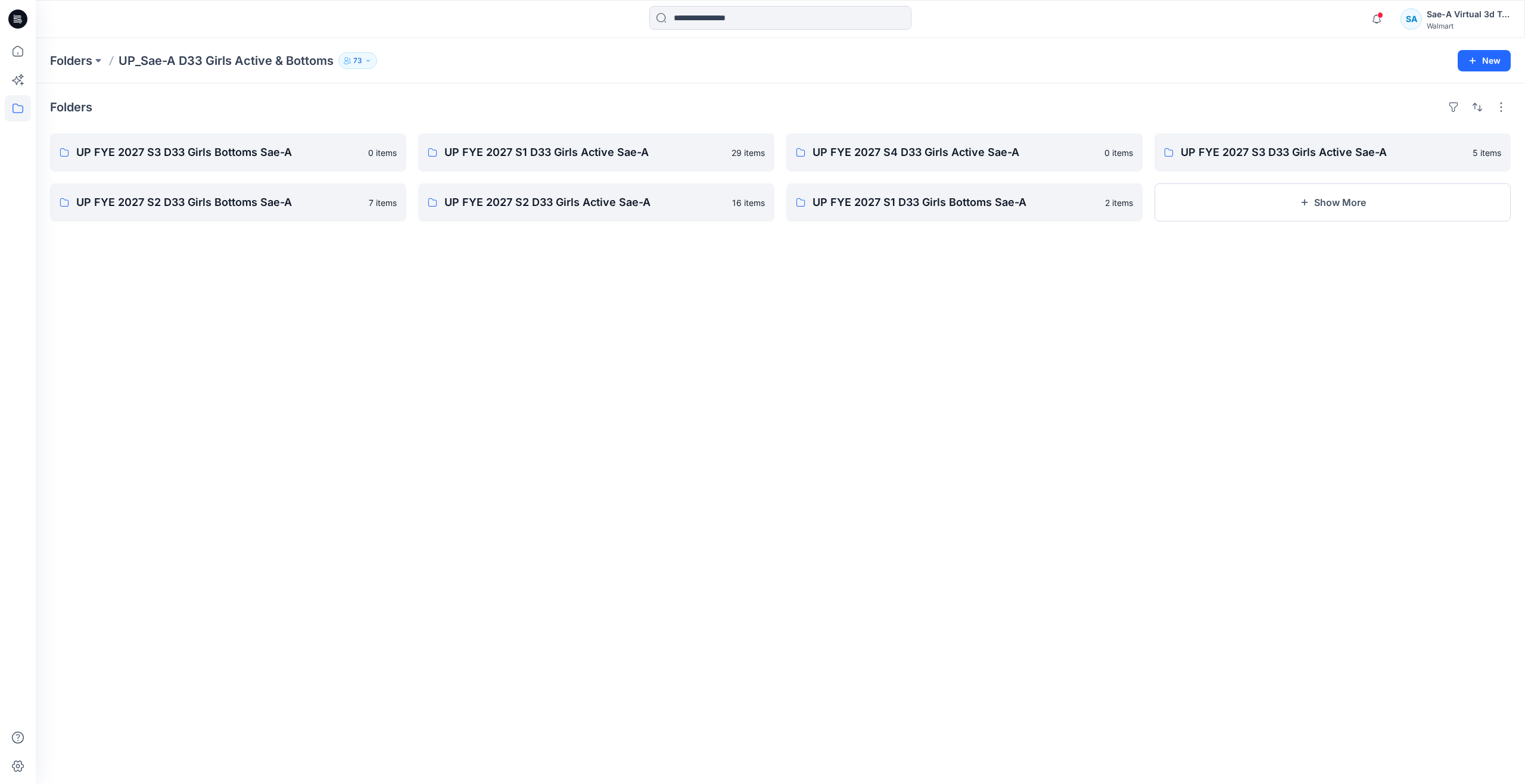
click at [489, 411] on div "Folders UP FYE 2027 S3 D33 Girls Bottoms Sae-A 0 items UP FYE 2027 S2 D33 Girls…" at bounding box center [780, 434] width 1489 height 701
click at [544, 152] on p "UP FYE 2027 S1 D33 Girls Active Sae-A" at bounding box center [595, 152] width 301 height 16
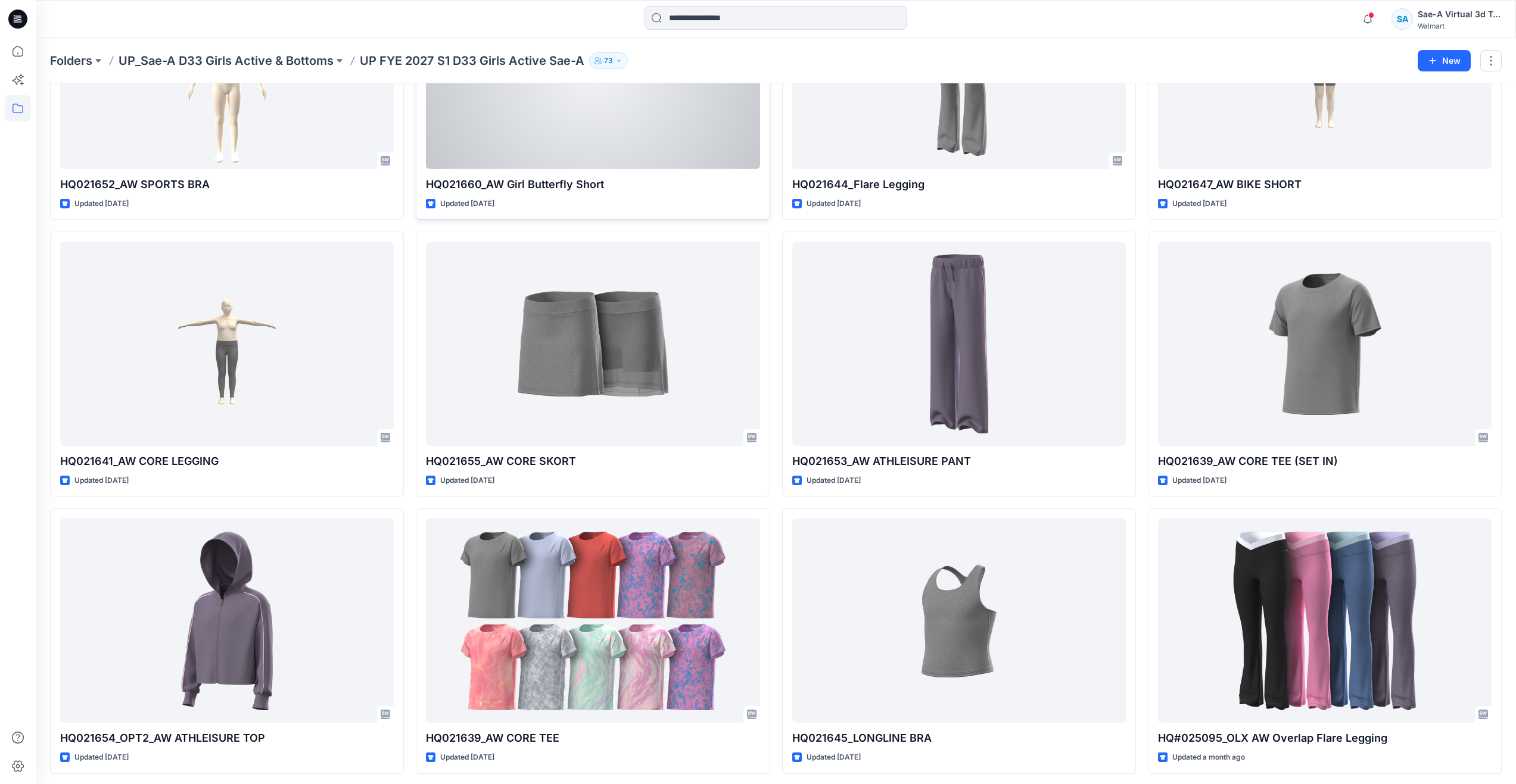
scroll to position [226, 0]
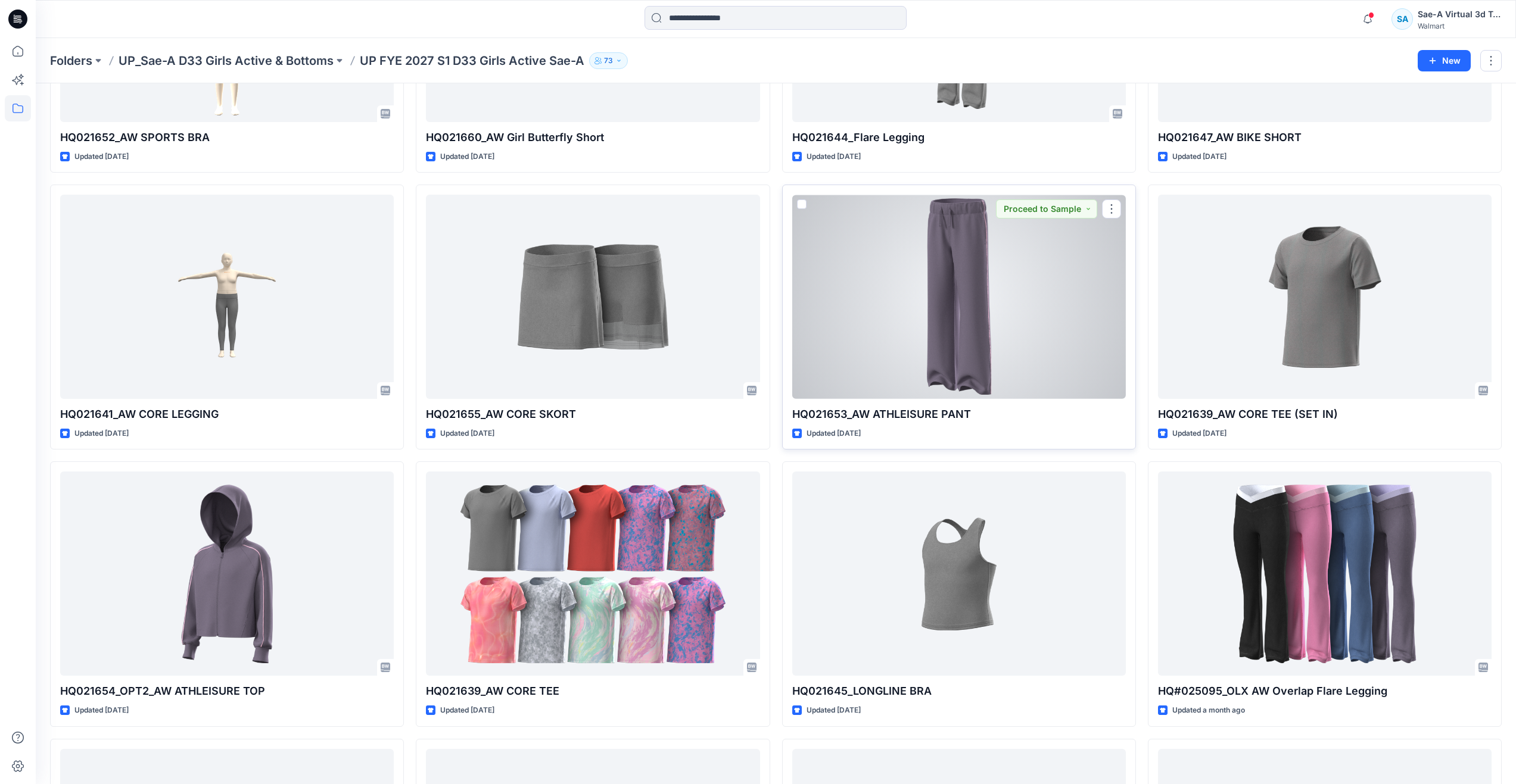
click at [969, 345] on div at bounding box center [958, 297] width 333 height 204
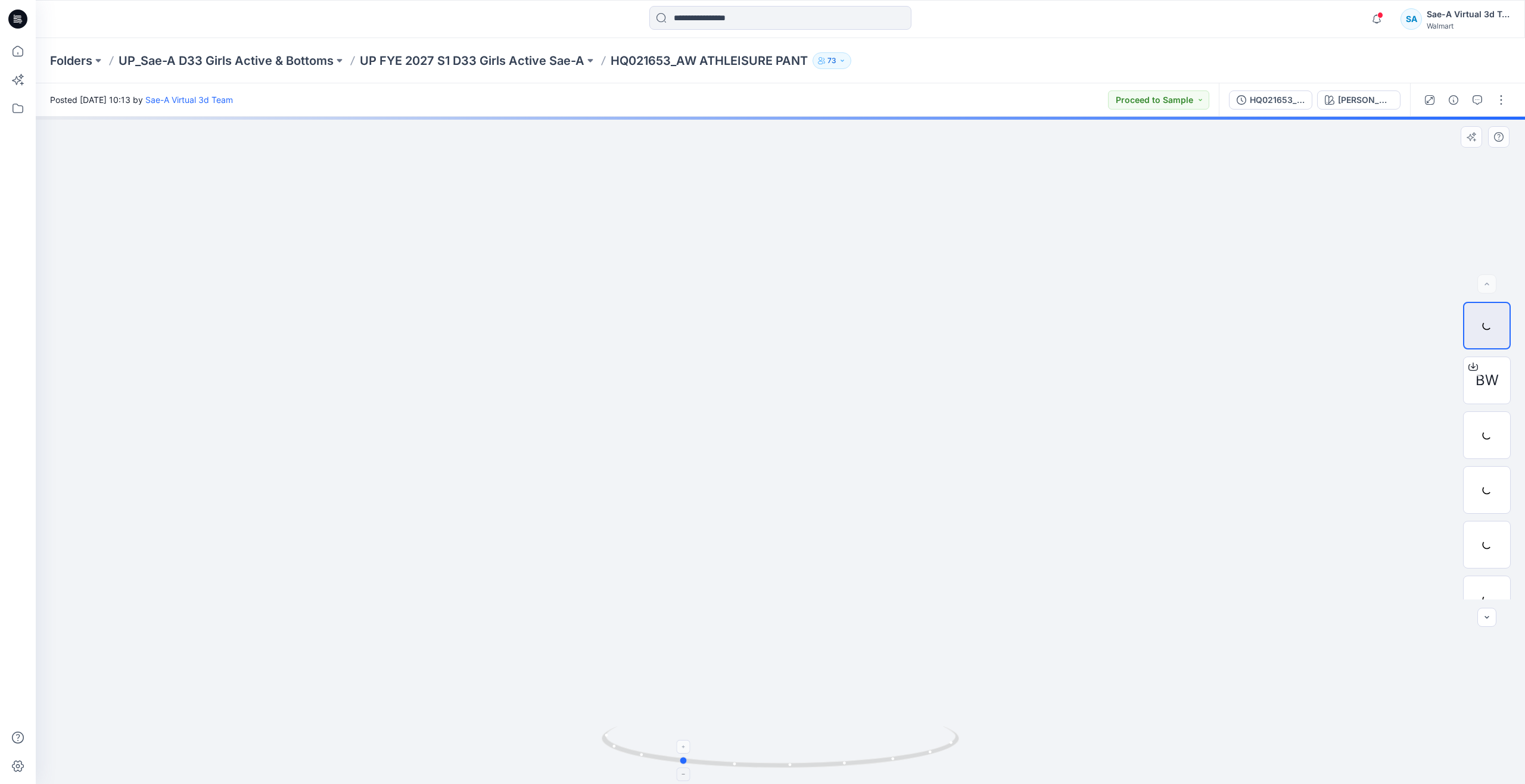
drag, startPoint x: 780, startPoint y: 765, endPoint x: 680, endPoint y: 739, distance: 103.3
click at [680, 739] on icon at bounding box center [782, 748] width 360 height 45
drag, startPoint x: 694, startPoint y: 765, endPoint x: 801, endPoint y: 709, distance: 120.8
click at [801, 709] on div at bounding box center [780, 450] width 1489 height 667
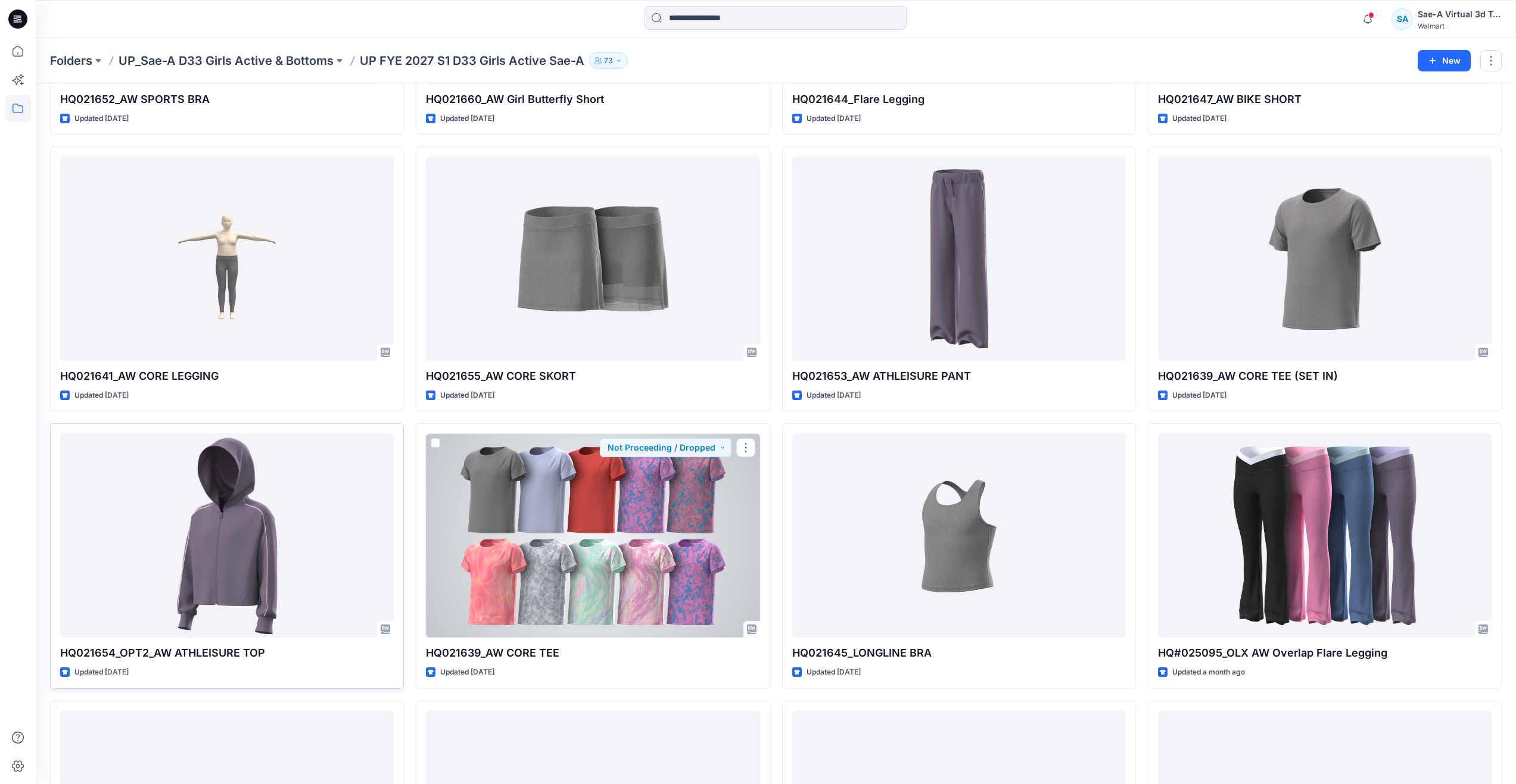
scroll to position [285, 0]
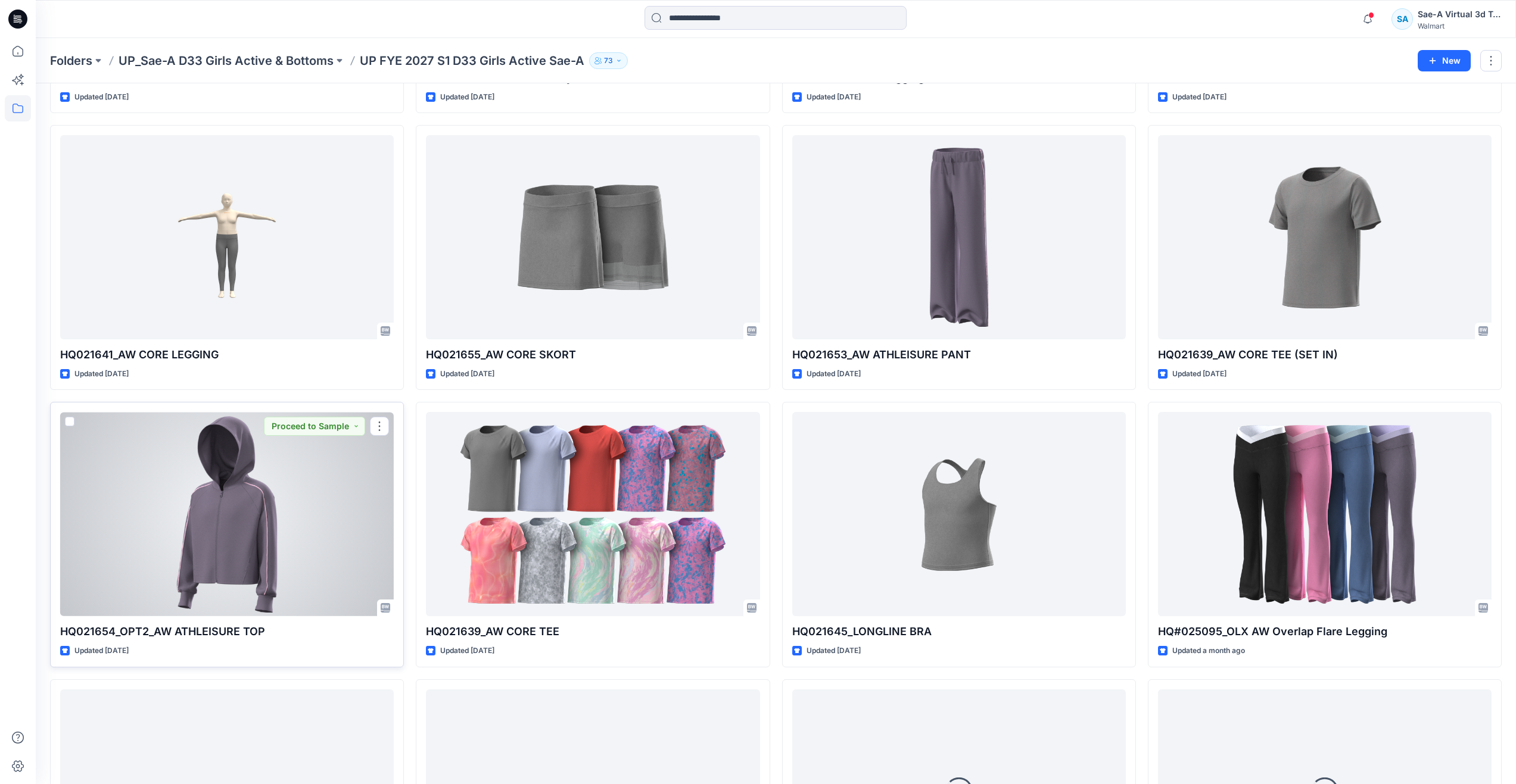
click at [195, 567] on div at bounding box center [227, 514] width 333 height 204
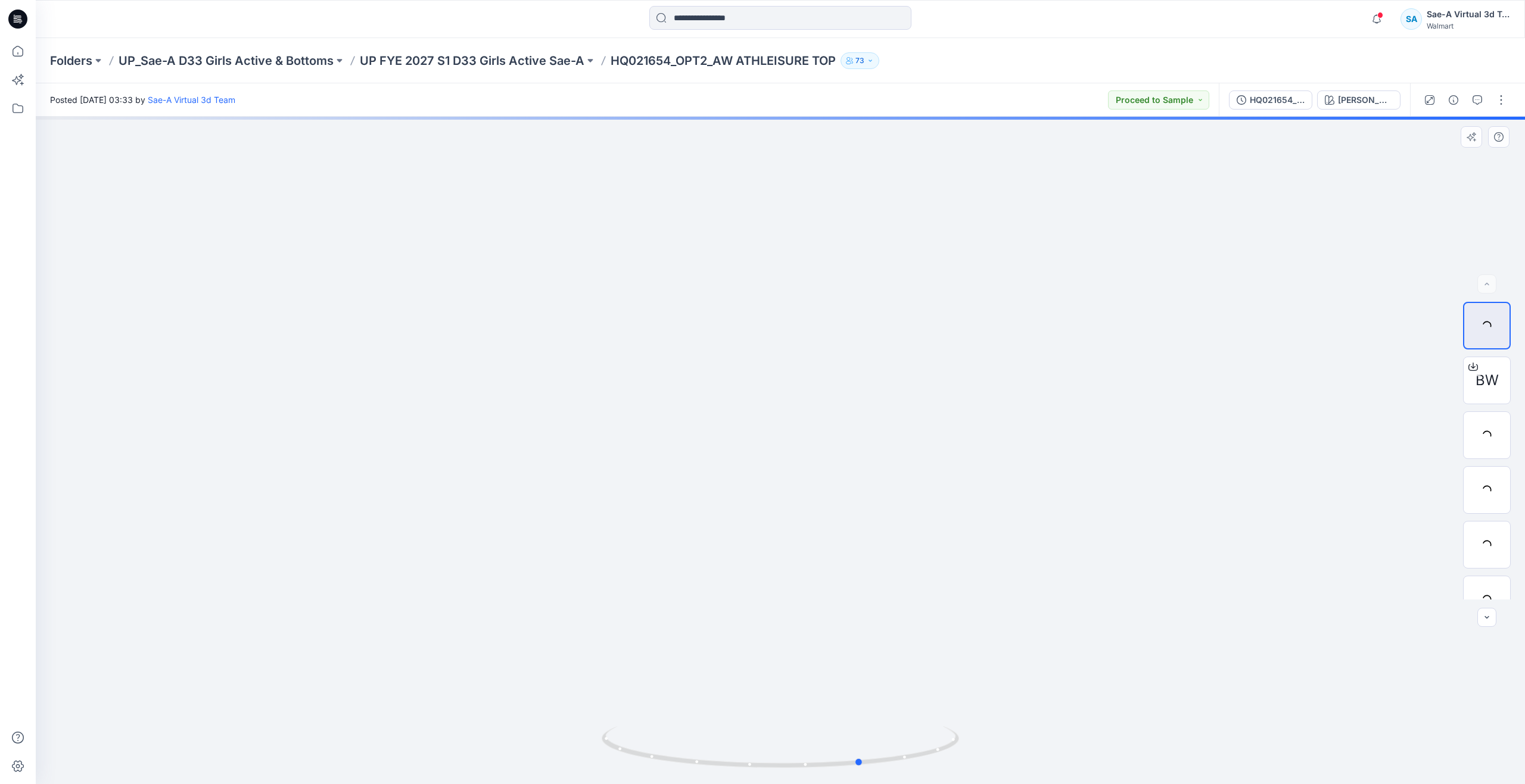
drag, startPoint x: 754, startPoint y: 759, endPoint x: 508, endPoint y: 691, distance: 255.2
click at [508, 691] on div at bounding box center [780, 450] width 1489 height 667
drag, startPoint x: 798, startPoint y: 757, endPoint x: 672, endPoint y: 738, distance: 127.4
click at [672, 738] on icon at bounding box center [782, 748] width 360 height 45
click at [24, 49] on icon at bounding box center [17, 51] width 26 height 26
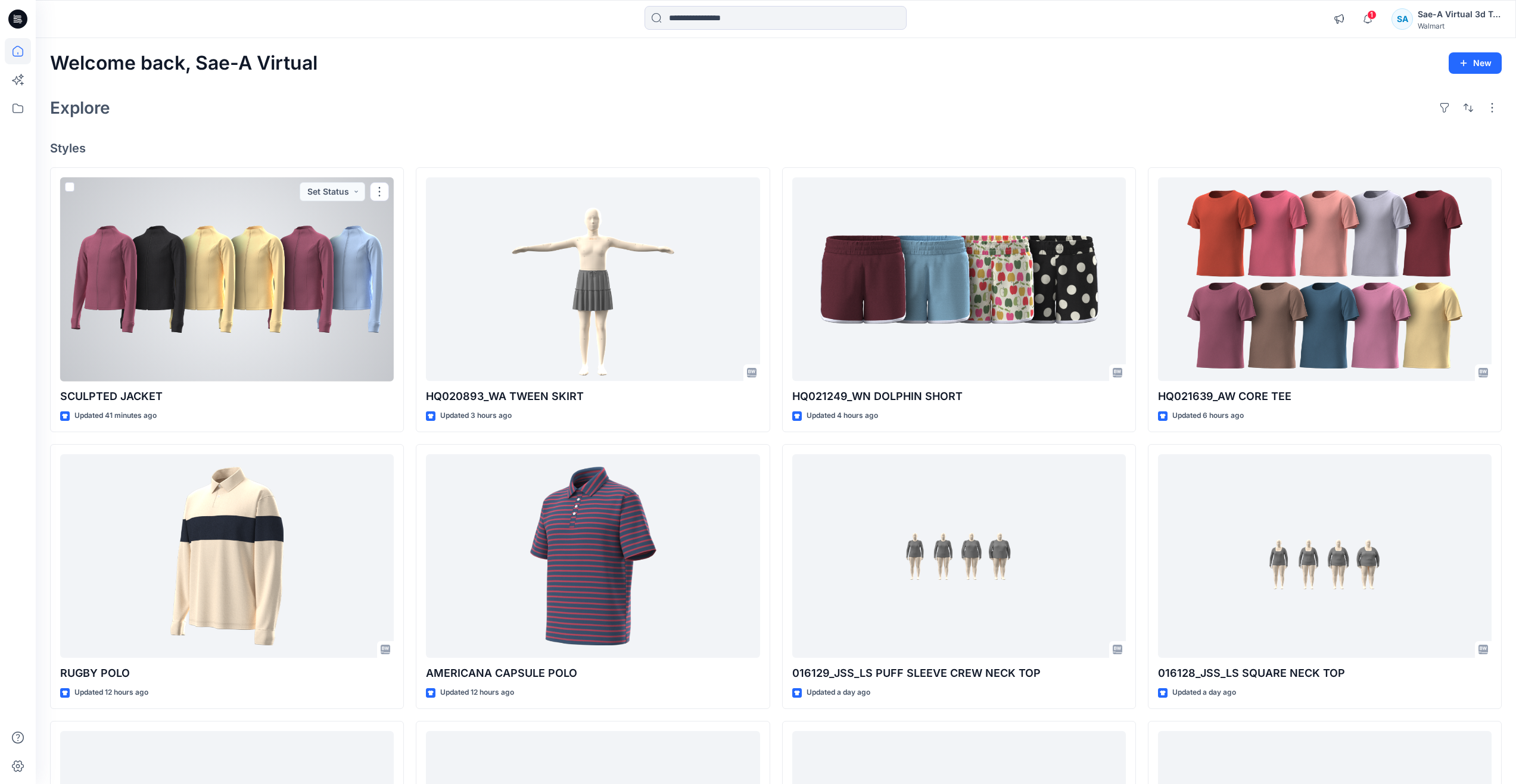
click at [233, 326] on div at bounding box center [227, 279] width 333 height 204
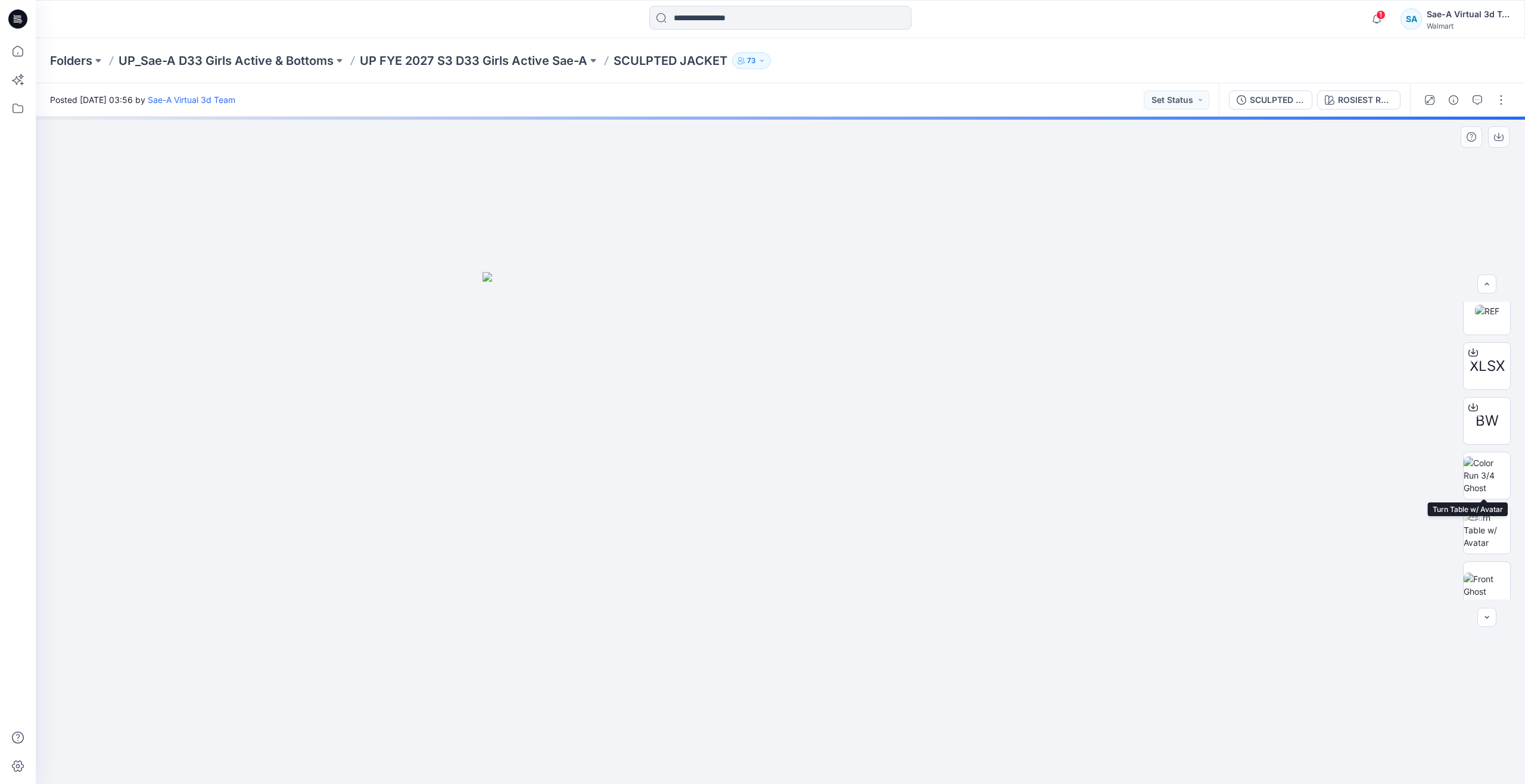
scroll to position [188, 0]
click at [1263, 98] on div "SCULPTED JACKET_FULL COLORWAYS" at bounding box center [1277, 100] width 54 height 13
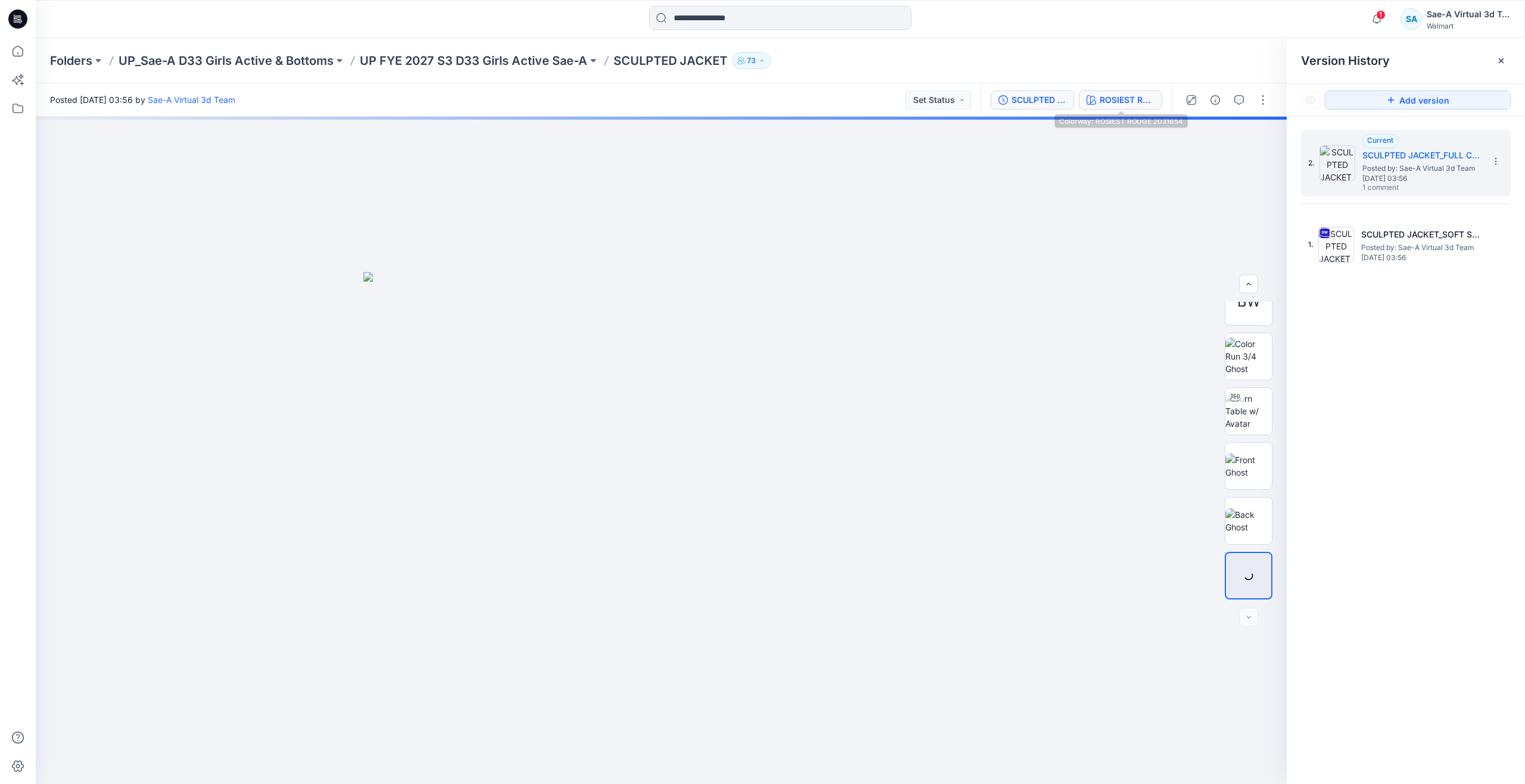
click at [1125, 97] on div "ROSIEST ROUGE 2031654" at bounding box center [1127, 100] width 54 height 13
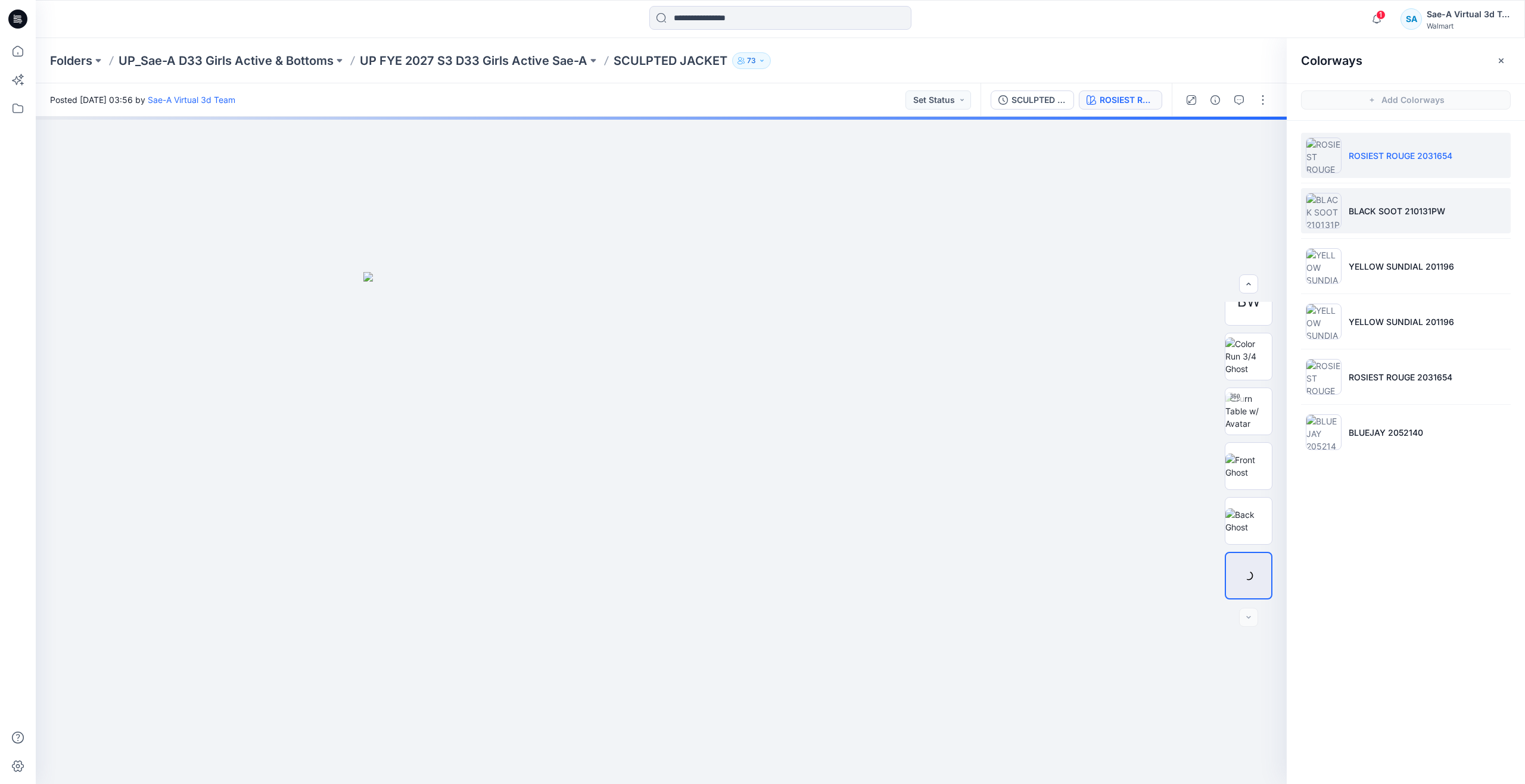
click at [1351, 205] on p "BLACK SOOT 210131PW" at bounding box center [1396, 211] width 96 height 13
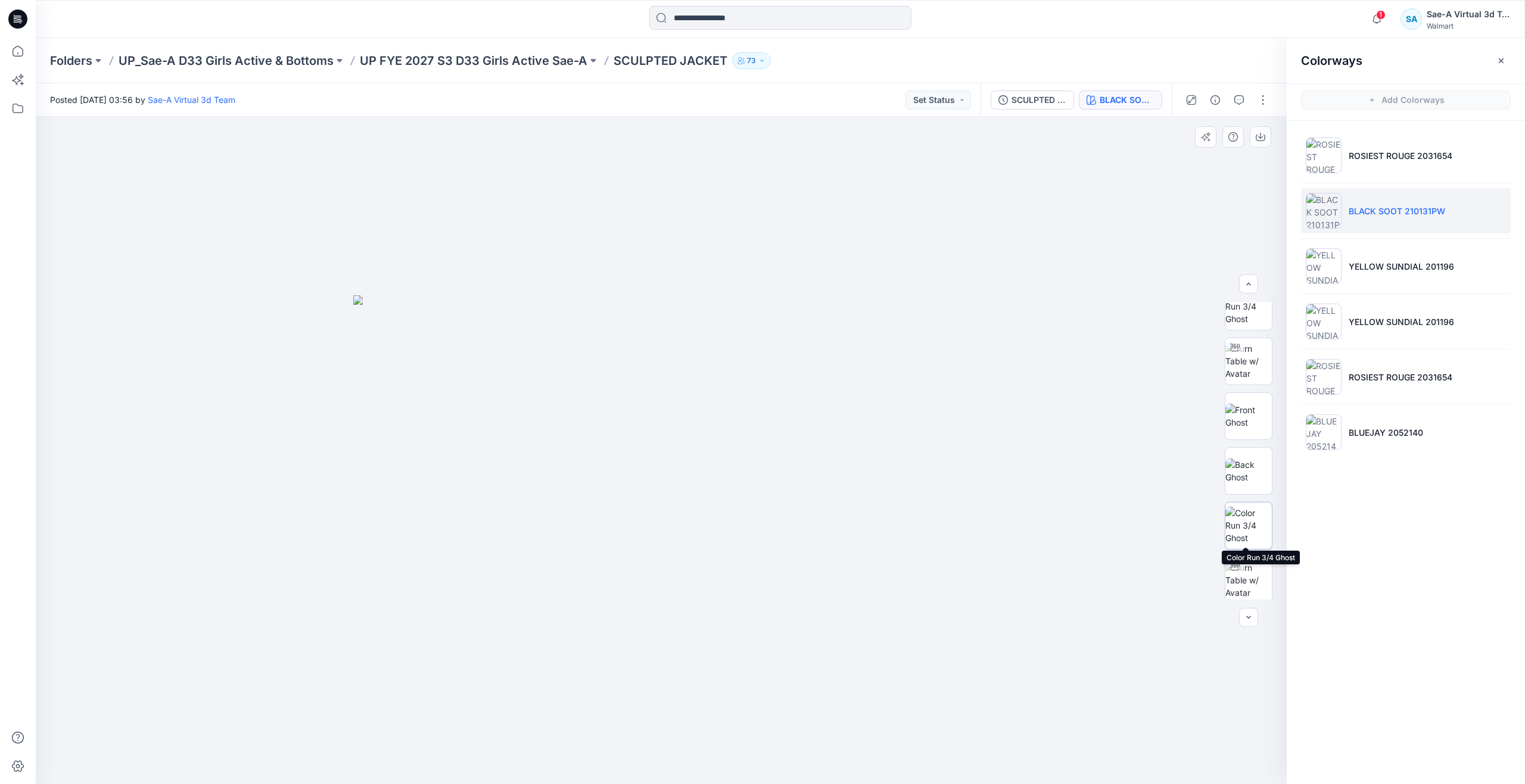
scroll to position [297, 0]
click at [1250, 505] on img at bounding box center [1248, 520] width 46 height 37
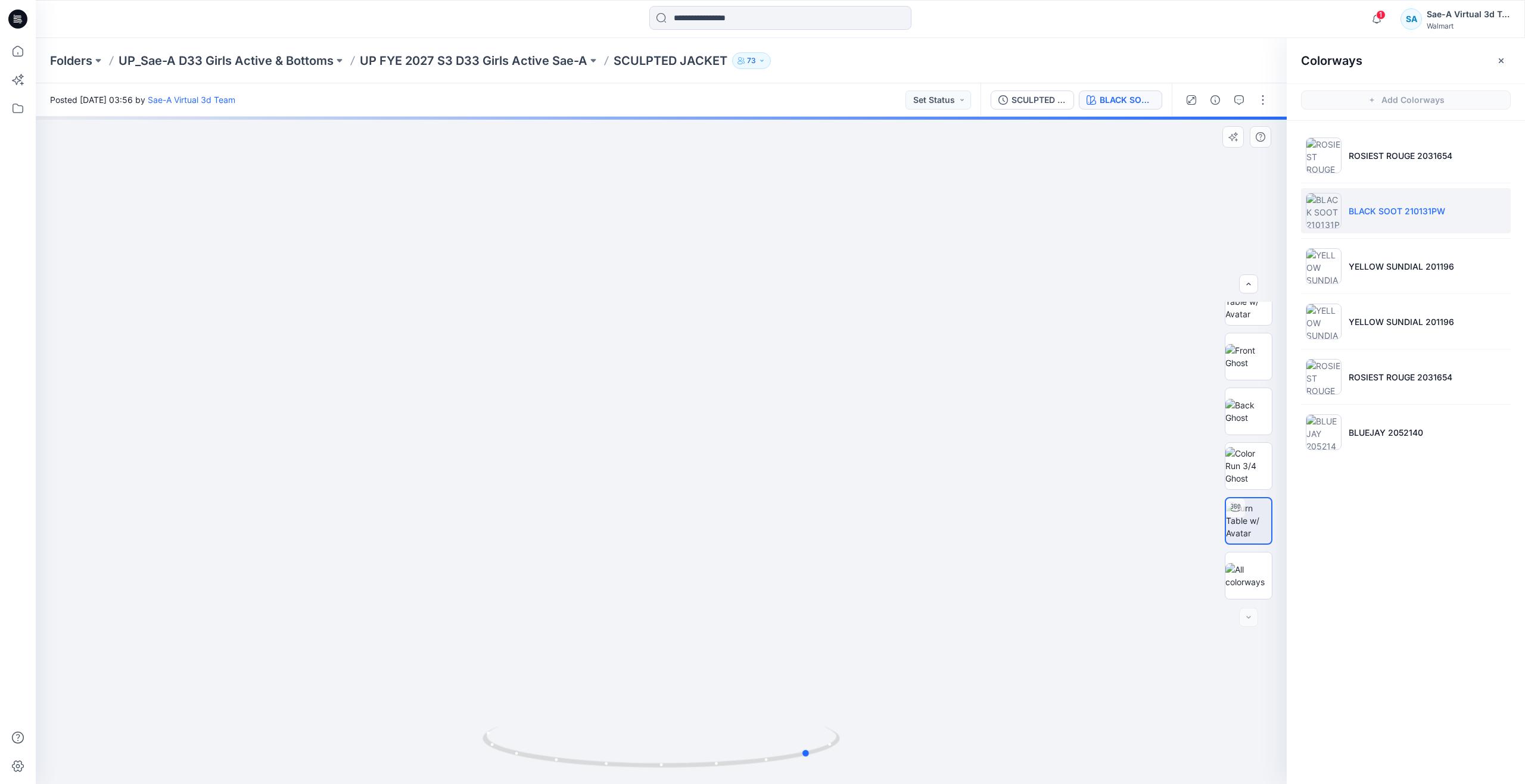
drag, startPoint x: 655, startPoint y: 762, endPoint x: 448, endPoint y: 643, distance: 238.8
click at [448, 643] on div at bounding box center [661, 450] width 1251 height 667
drag, startPoint x: 810, startPoint y: 750, endPoint x: 561, endPoint y: 703, distance: 253.4
click at [561, 703] on div at bounding box center [661, 450] width 1251 height 667
click at [1345, 154] on li "ROSIEST ROUGE 2031654" at bounding box center [1406, 155] width 210 height 45
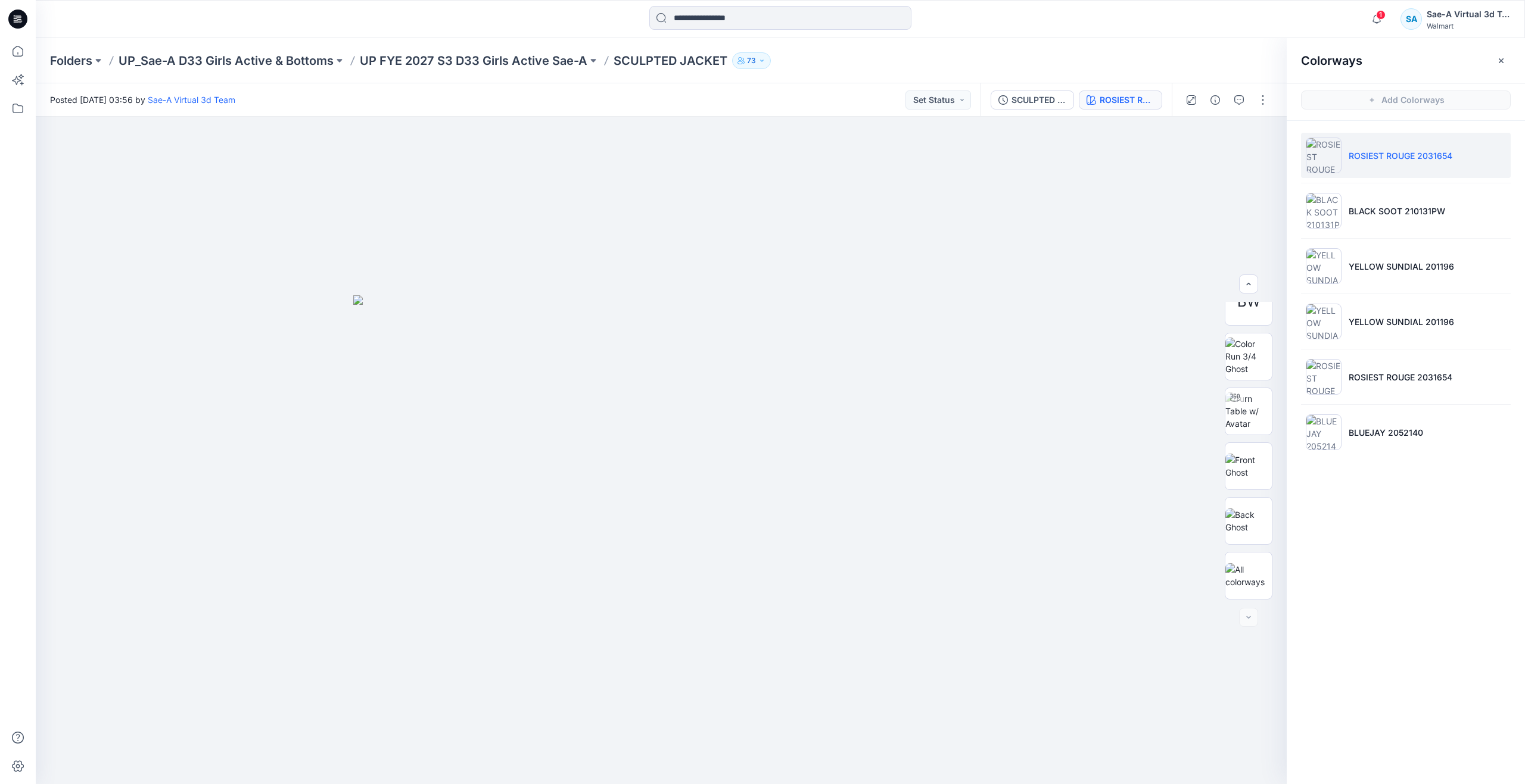
scroll to position [188, 0]
click at [1353, 212] on p "BLACK SOOT 210131PW" at bounding box center [1396, 211] width 96 height 13
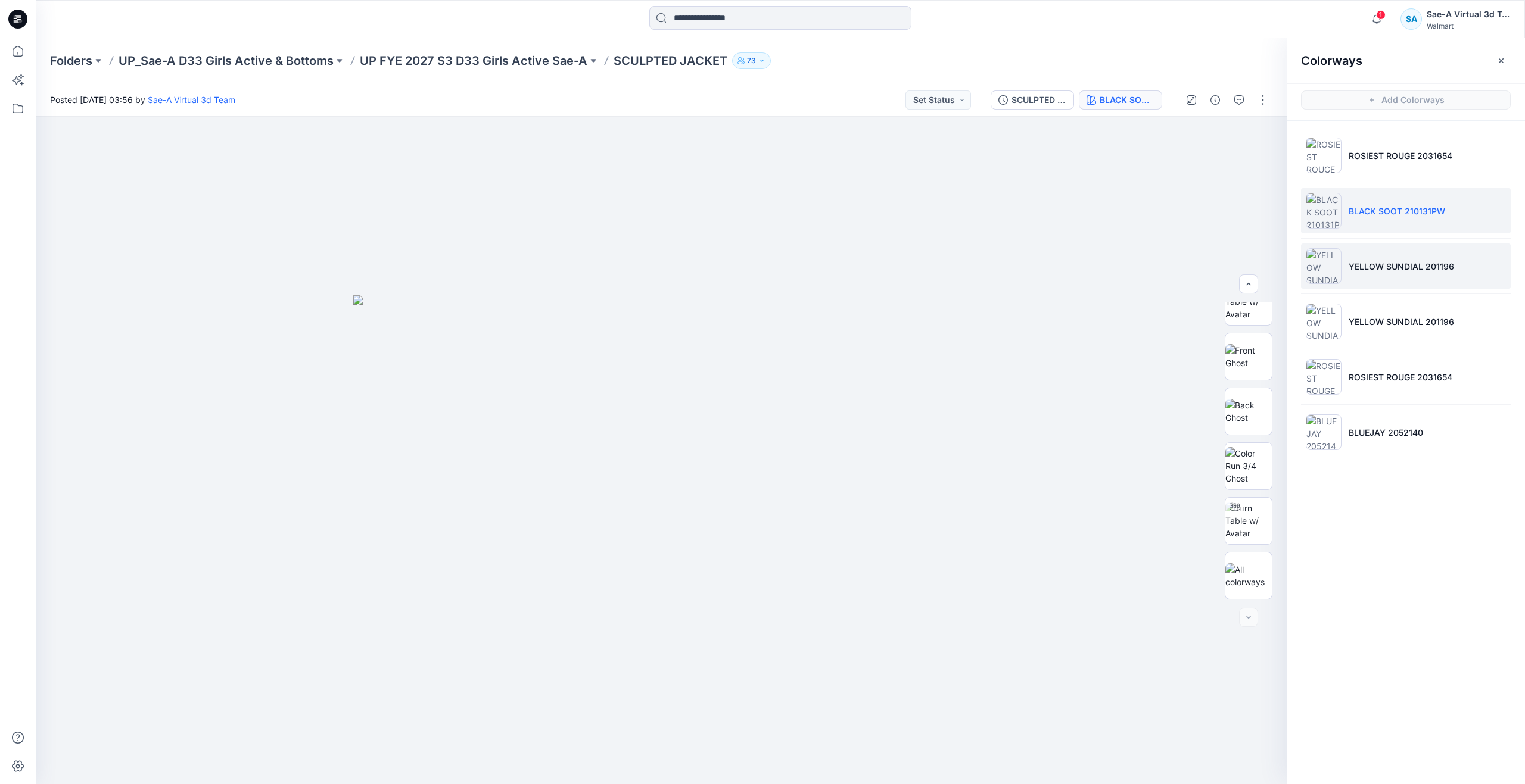
click at [1348, 268] on li "YELLOW SUNDIAL 201196" at bounding box center [1406, 266] width 210 height 45
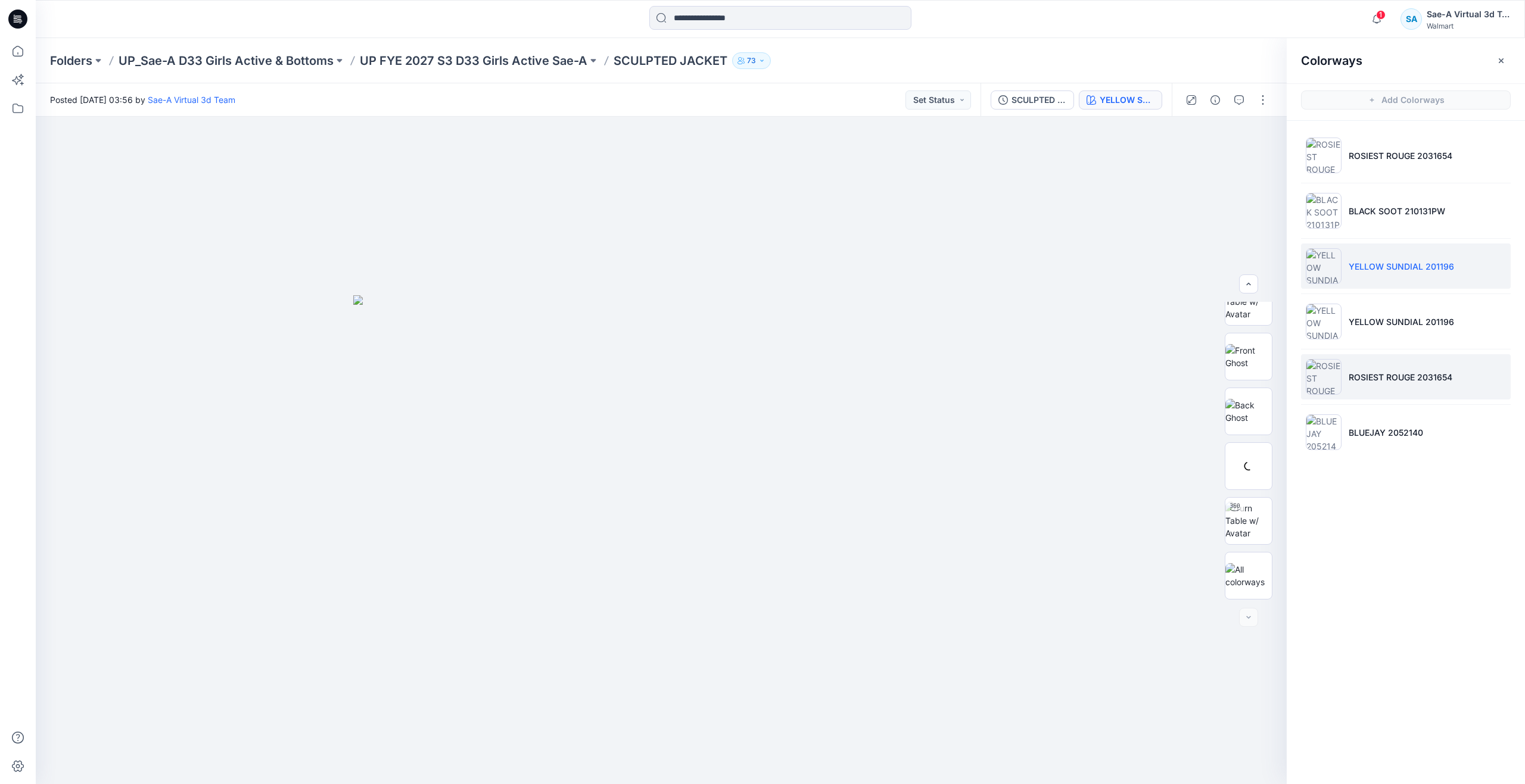
click at [1347, 365] on li "ROSIEST ROUGE 2031654" at bounding box center [1406, 376] width 210 height 45
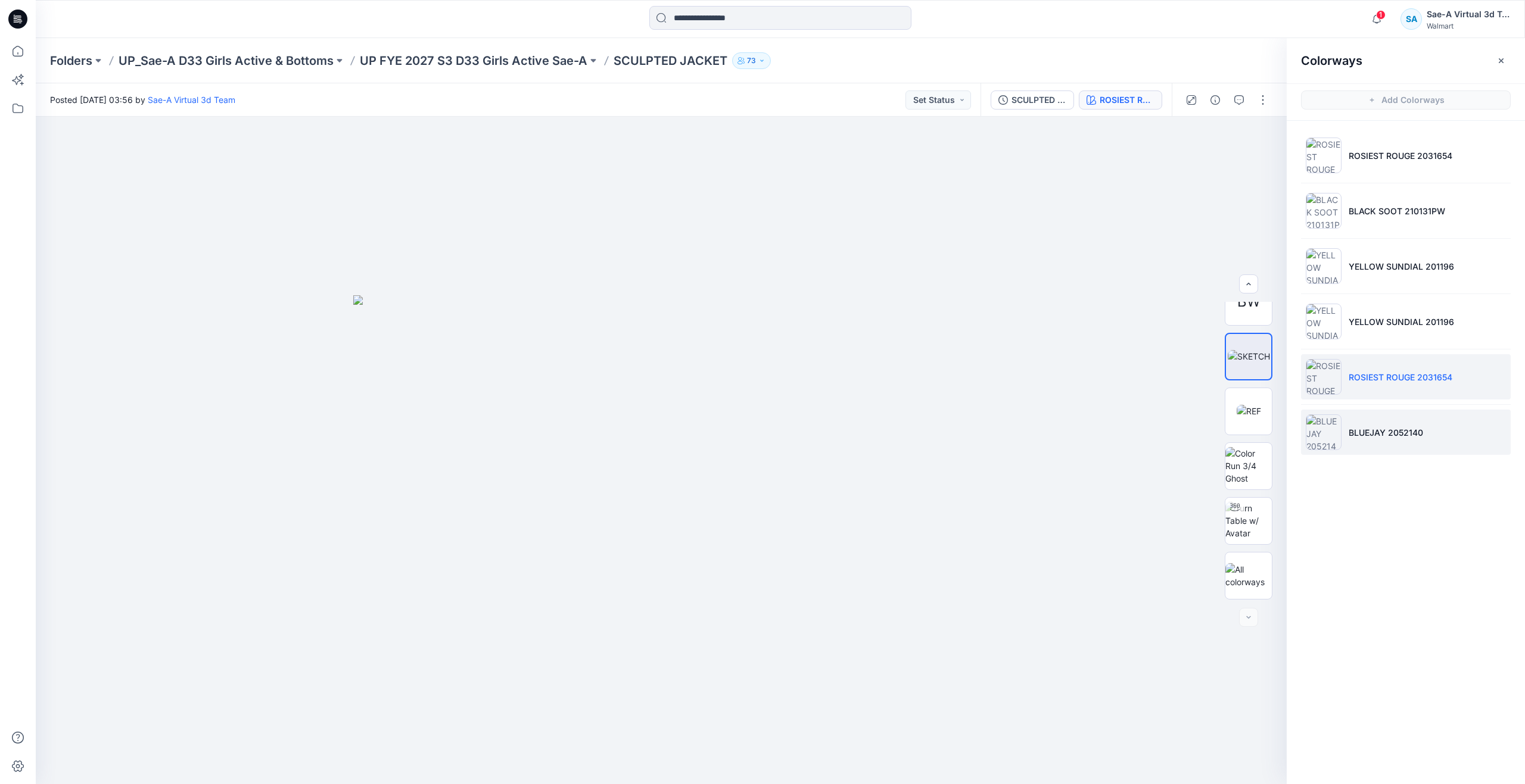
click at [1348, 429] on li "BLUEJAY 2052140" at bounding box center [1406, 432] width 210 height 45
click at [1246, 510] on img at bounding box center [1248, 520] width 46 height 37
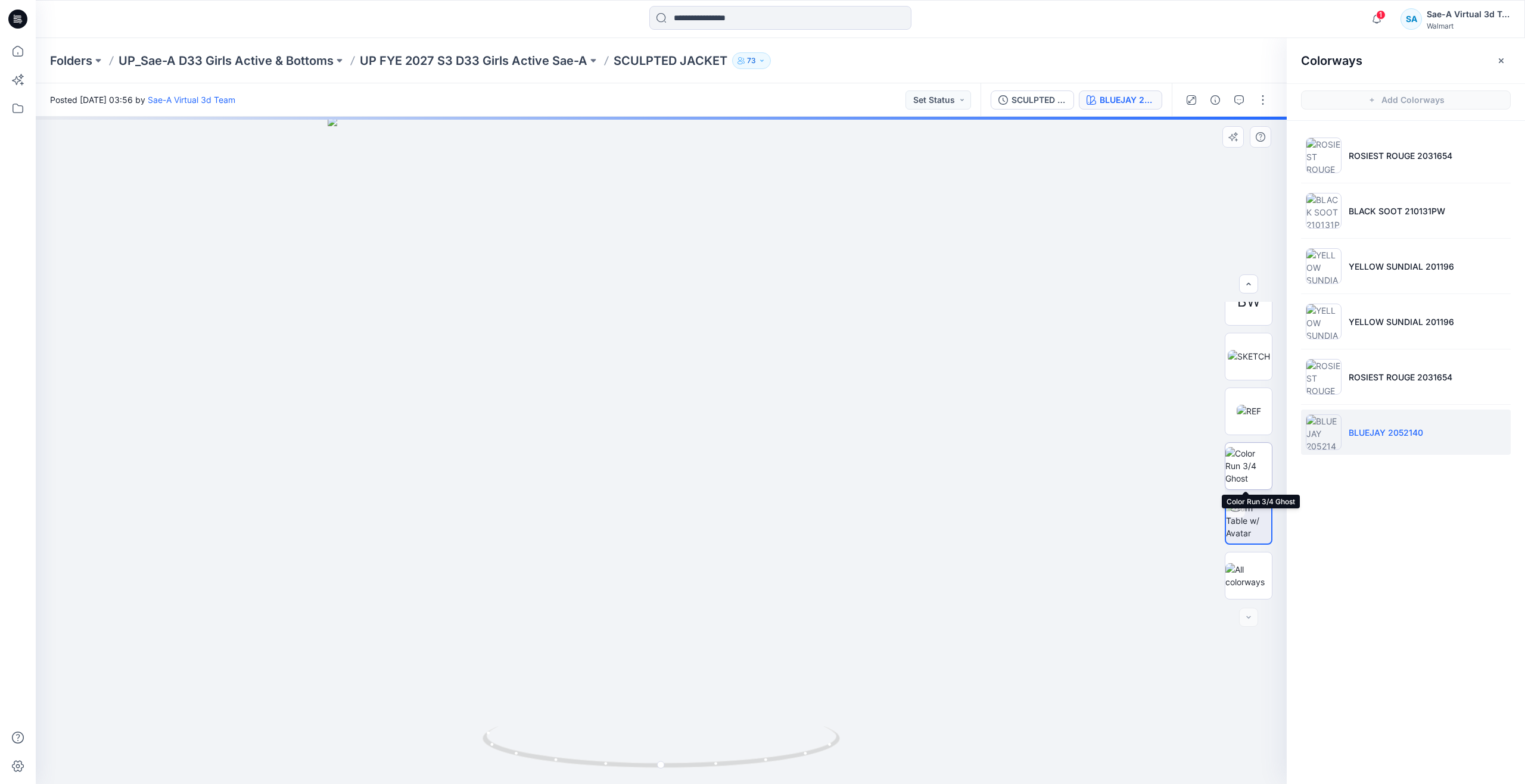
click at [1254, 460] on img at bounding box center [1248, 466] width 46 height 37
click at [1237, 517] on img at bounding box center [1248, 520] width 46 height 37
drag, startPoint x: 669, startPoint y: 769, endPoint x: 471, endPoint y: 717, distance: 204.7
click at [471, 717] on div at bounding box center [661, 450] width 1251 height 667
drag, startPoint x: 817, startPoint y: 753, endPoint x: 862, endPoint y: 649, distance: 113.3
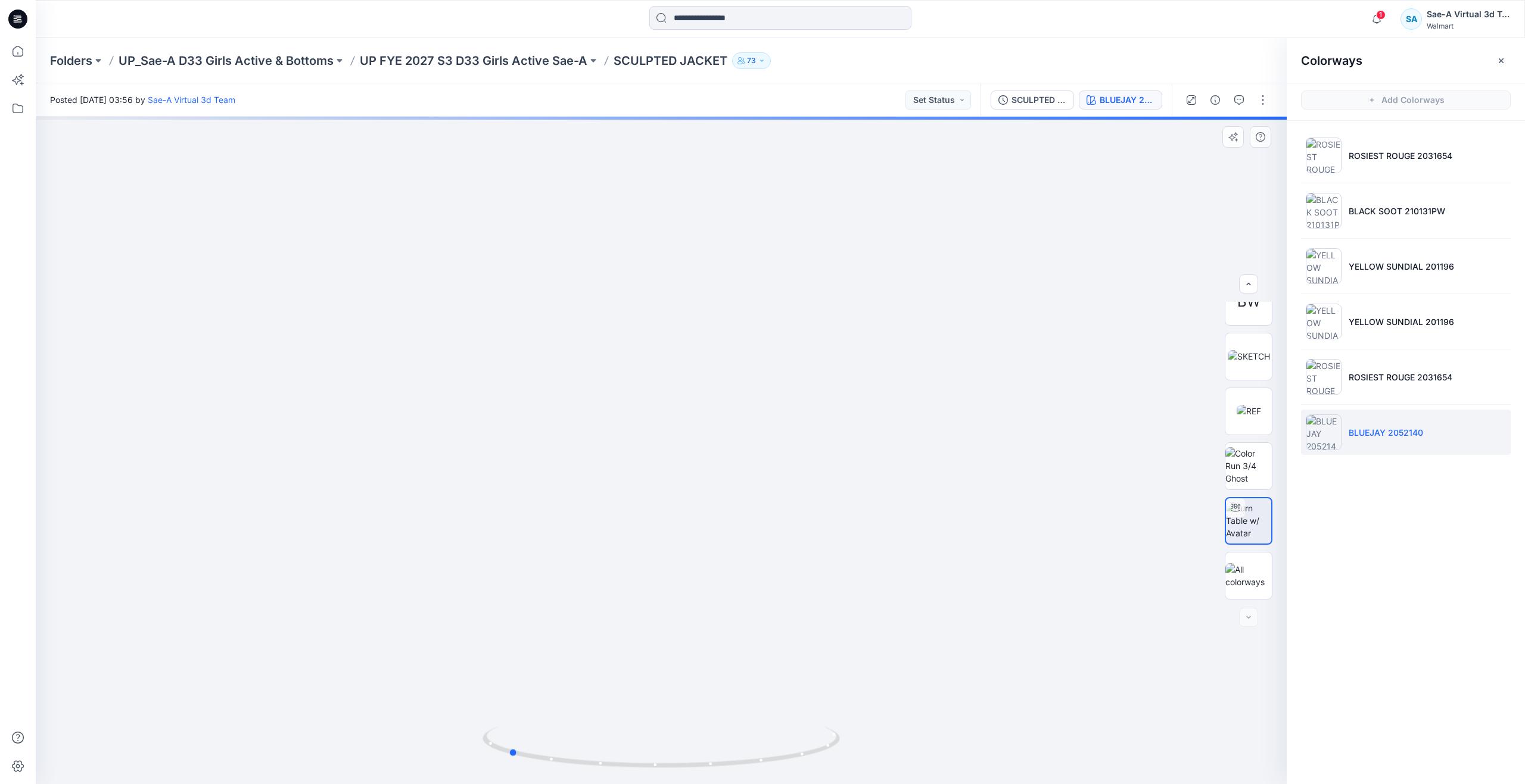
click at [862, 649] on div at bounding box center [661, 450] width 1251 height 667
click at [846, 551] on img at bounding box center [661, 16] width 2403 height 1534
drag, startPoint x: 518, startPoint y: 754, endPoint x: 679, endPoint y: 534, distance: 272.6
click at [679, 534] on div at bounding box center [661, 450] width 1251 height 667
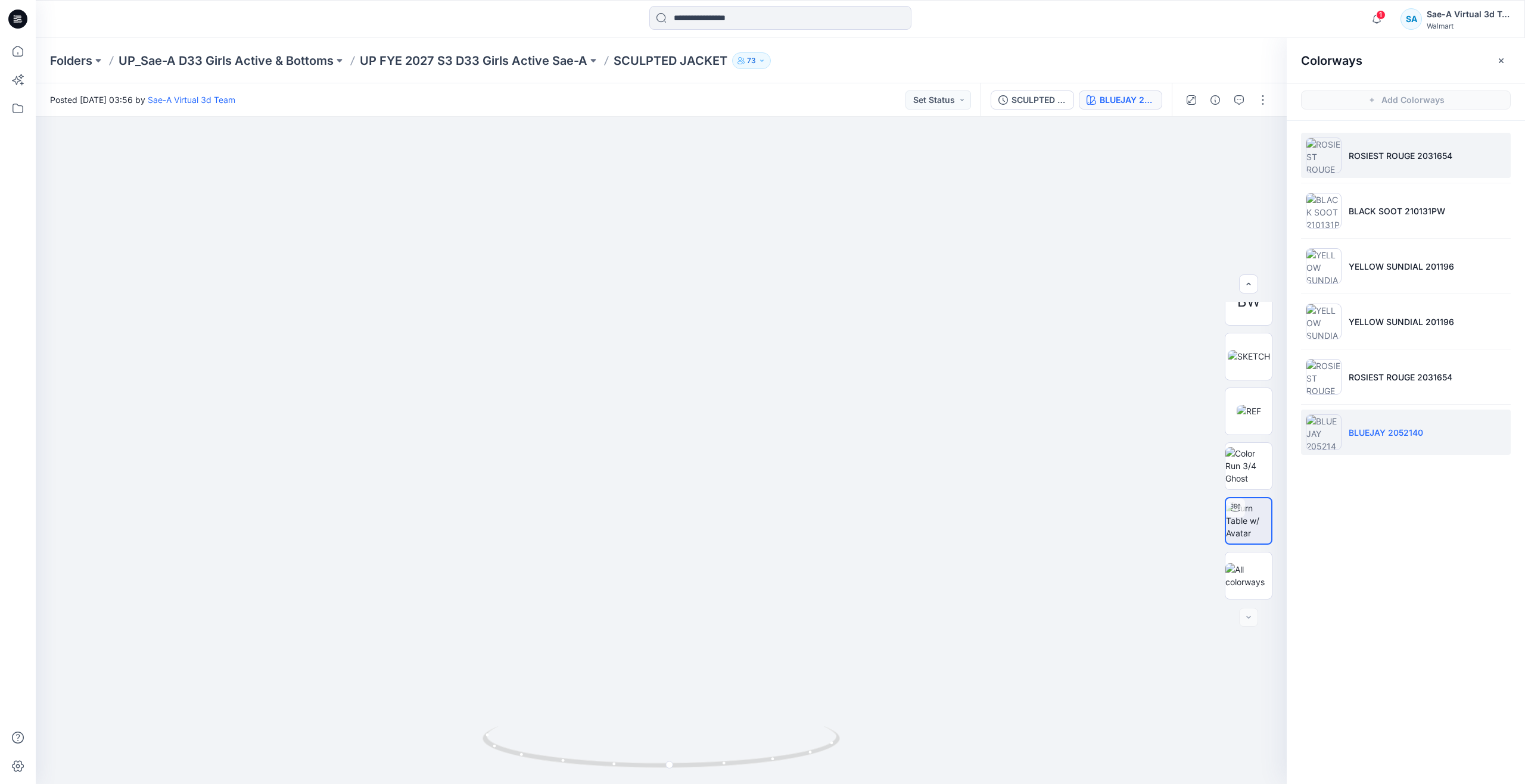
click at [1382, 155] on p "ROSIEST ROUGE 2031654" at bounding box center [1400, 155] width 104 height 13
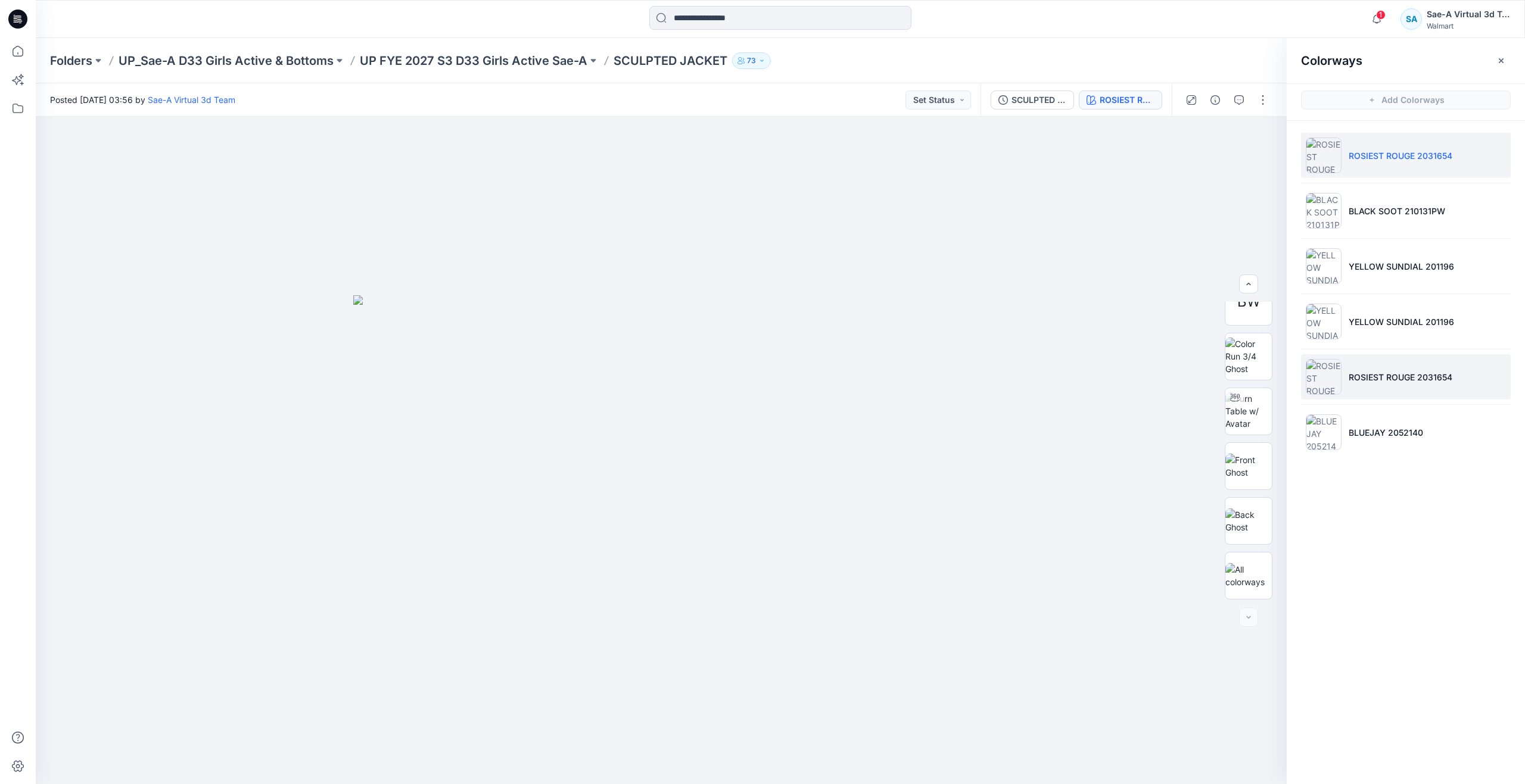
click at [1357, 370] on li "ROSIEST ROUGE 2031654" at bounding box center [1406, 376] width 210 height 45
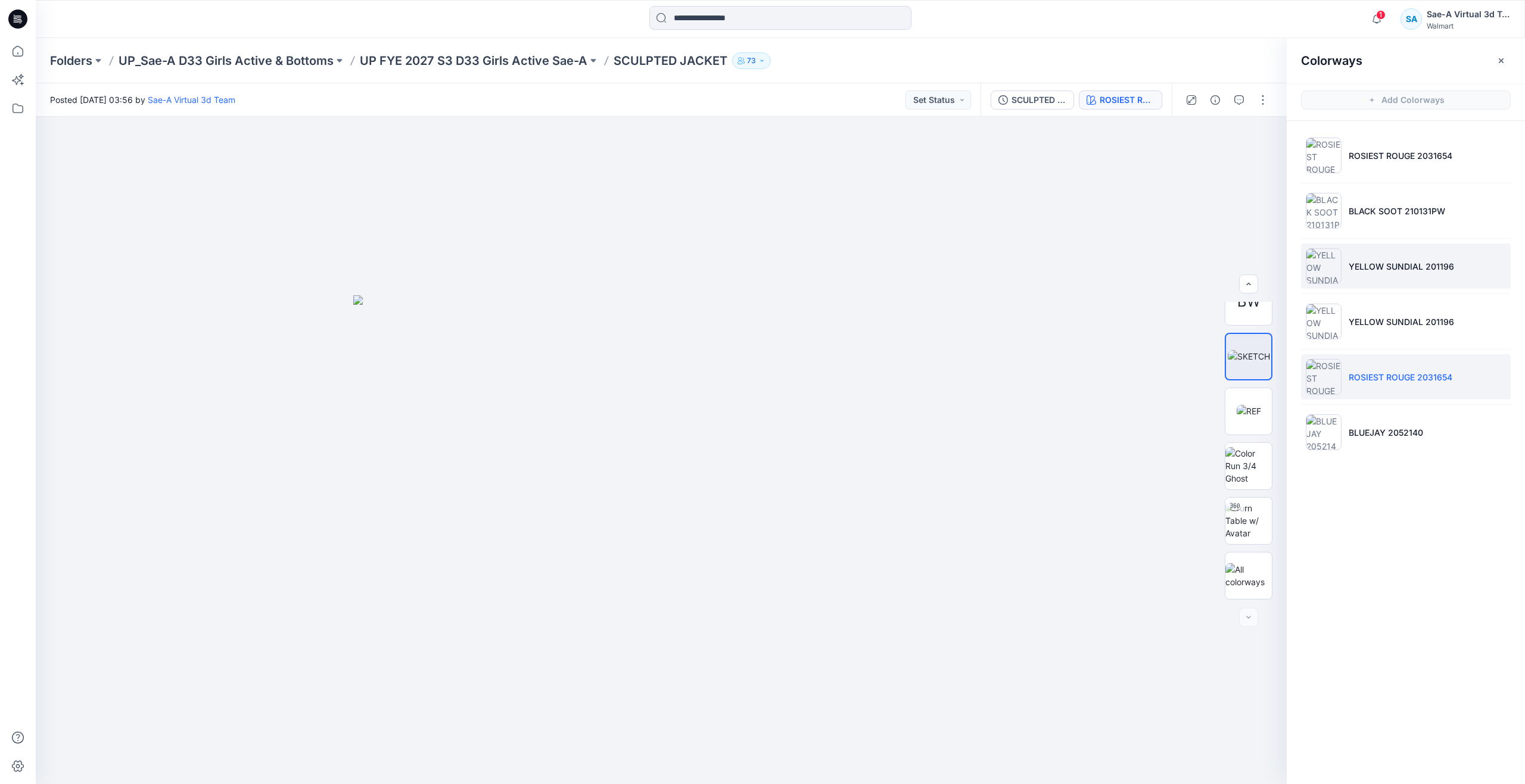
click at [1344, 276] on li "YELLOW SUNDIAL 201196" at bounding box center [1406, 266] width 210 height 45
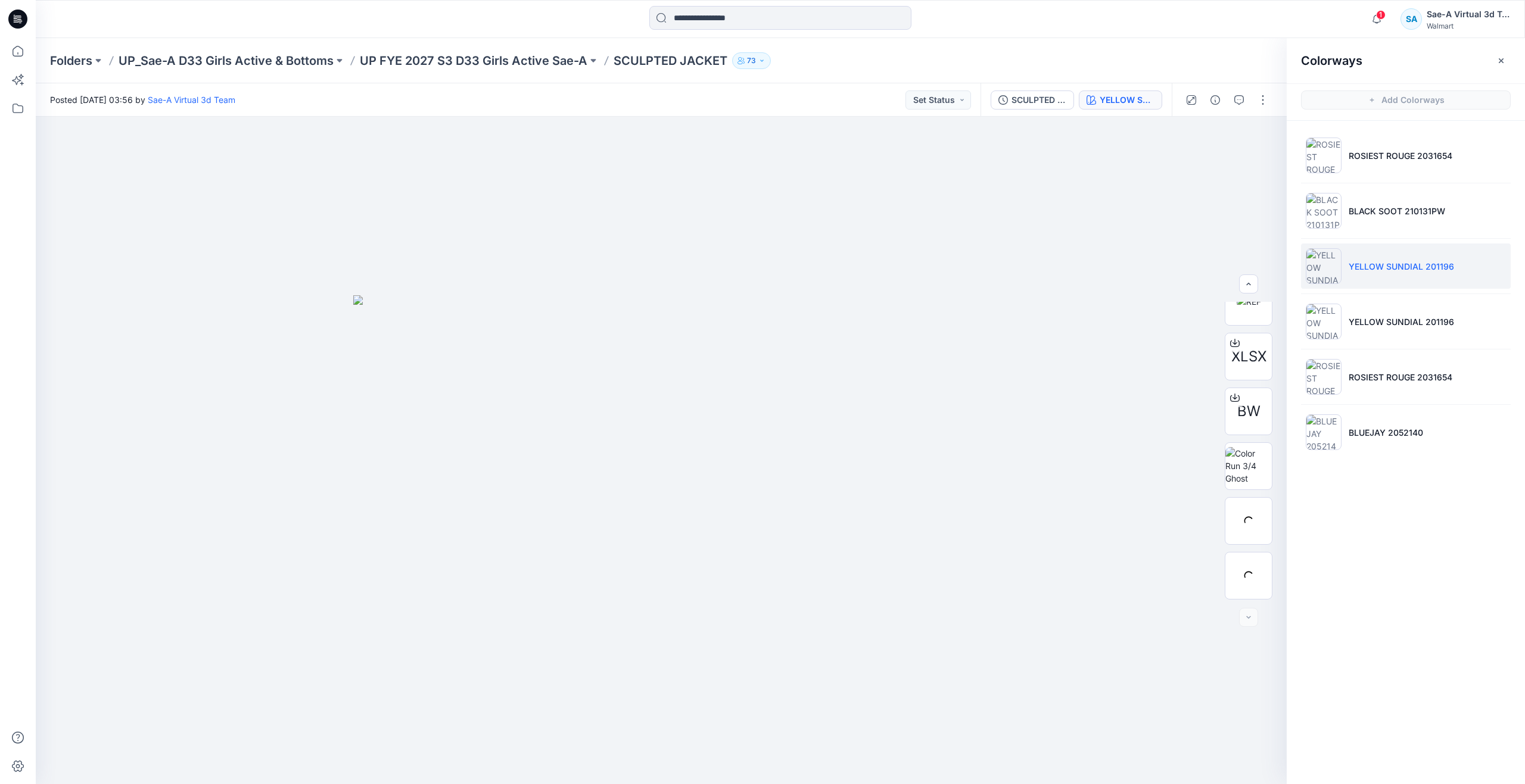
scroll to position [297, 0]
click at [1262, 102] on button "button" at bounding box center [1263, 100] width 19 height 19
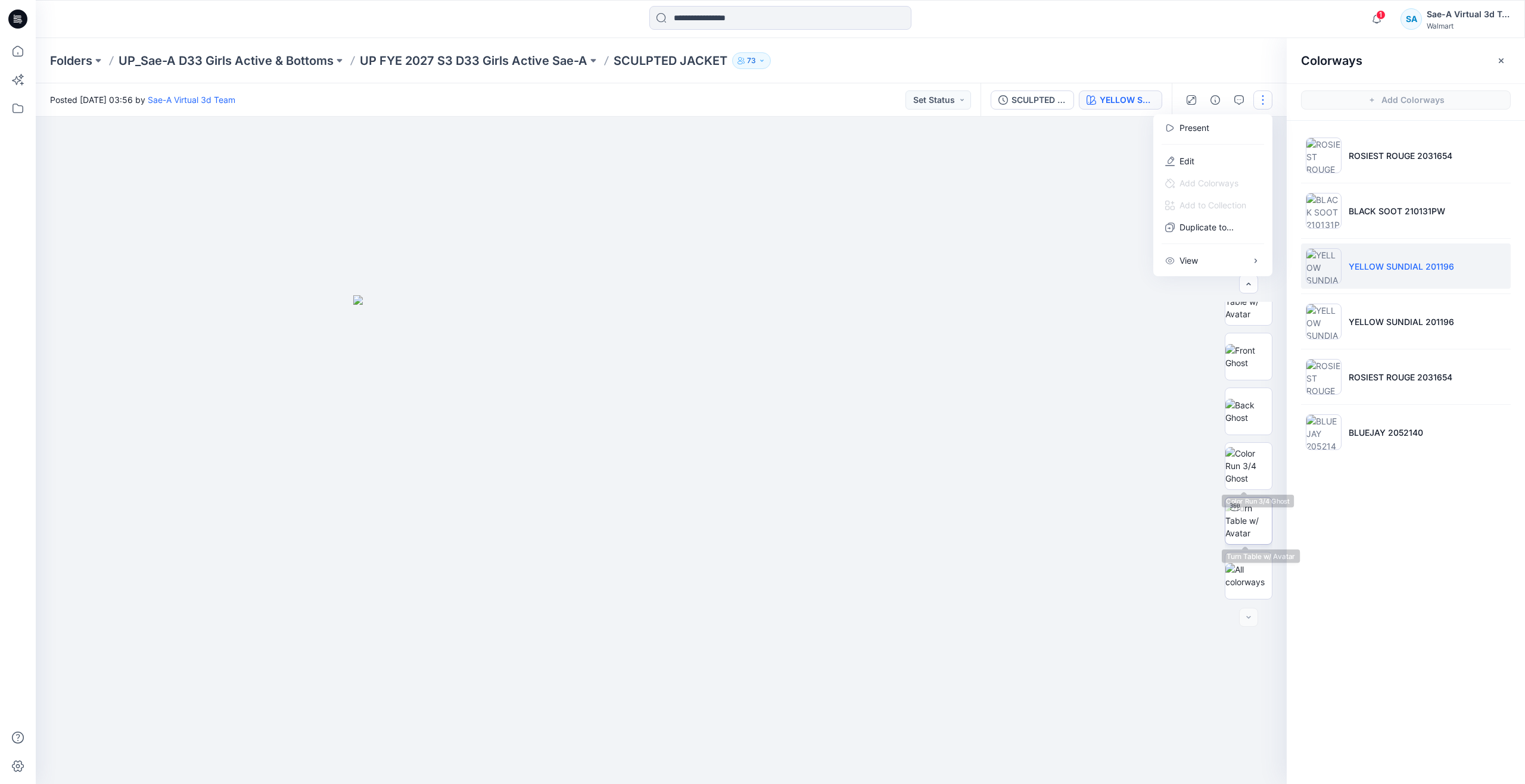
click at [1248, 520] on img at bounding box center [1248, 520] width 46 height 37
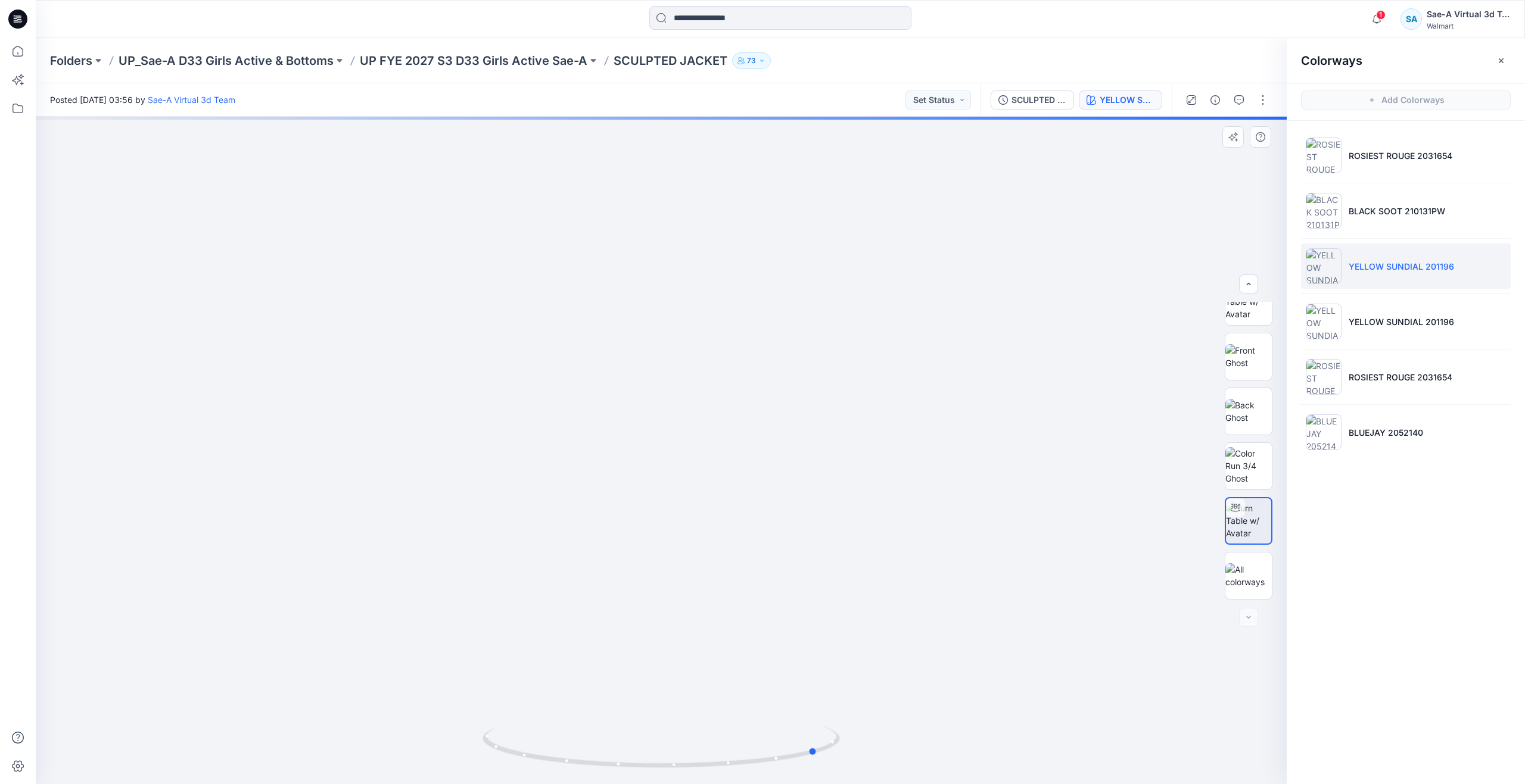
drag, startPoint x: 627, startPoint y: 753, endPoint x: 462, endPoint y: 655, distance: 191.9
click at [462, 655] on div at bounding box center [661, 450] width 1251 height 667
drag, startPoint x: 808, startPoint y: 760, endPoint x: 768, endPoint y: 756, distance: 40.2
click at [768, 756] on icon at bounding box center [662, 748] width 360 height 45
drag, startPoint x: 818, startPoint y: 754, endPoint x: 660, endPoint y: 609, distance: 214.5
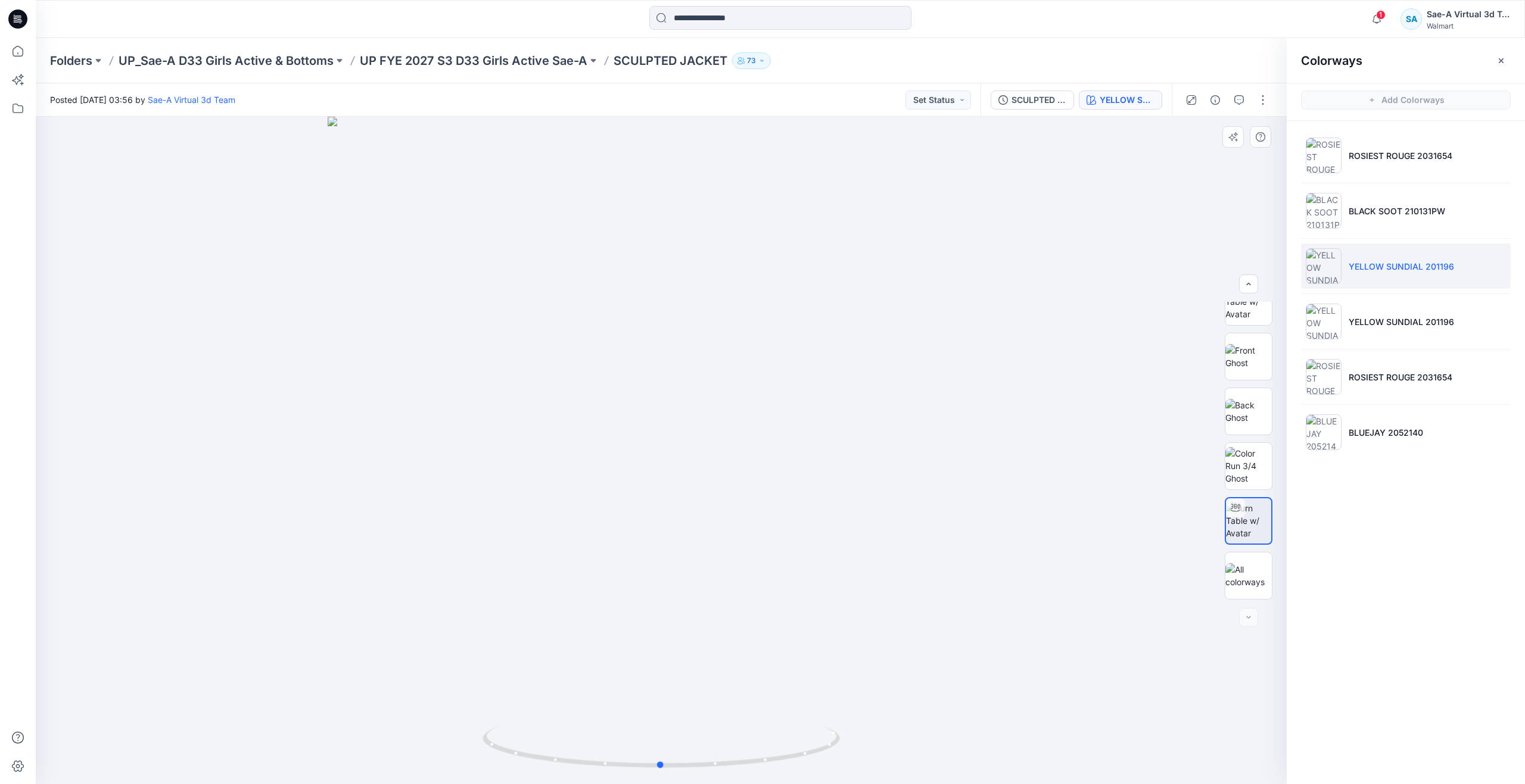
click at [660, 609] on div at bounding box center [661, 450] width 1251 height 667
click at [1355, 436] on p "BLUEJAY 2052140" at bounding box center [1386, 432] width 75 height 13
click at [1360, 428] on p "BLUEJAY 2052140" at bounding box center [1386, 432] width 75 height 13
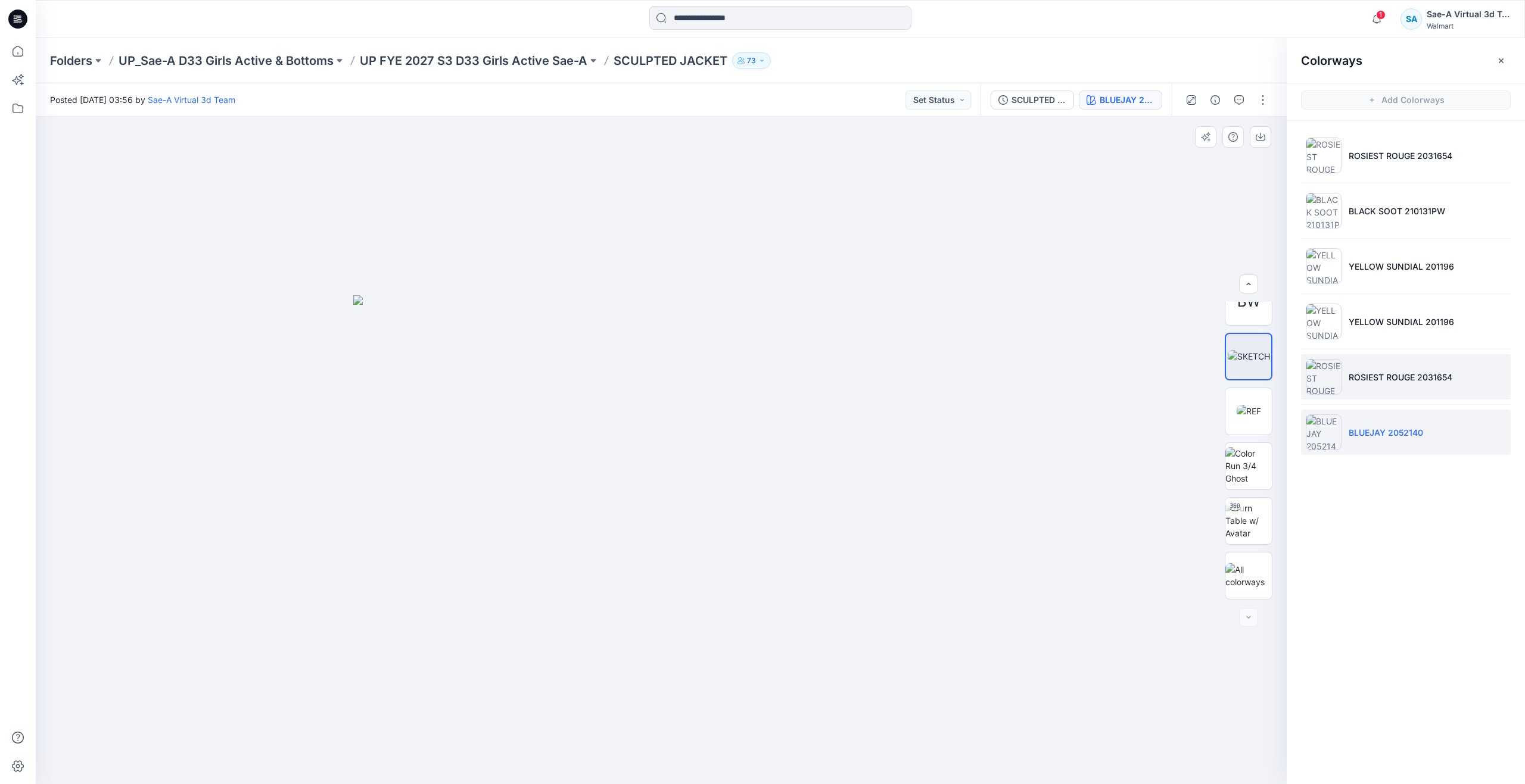
click at [1343, 364] on li "ROSIEST ROUGE 2031654" at bounding box center [1406, 376] width 210 height 45
click at [1359, 317] on p "YELLOW SUNDIAL 201196" at bounding box center [1400, 321] width 105 height 13
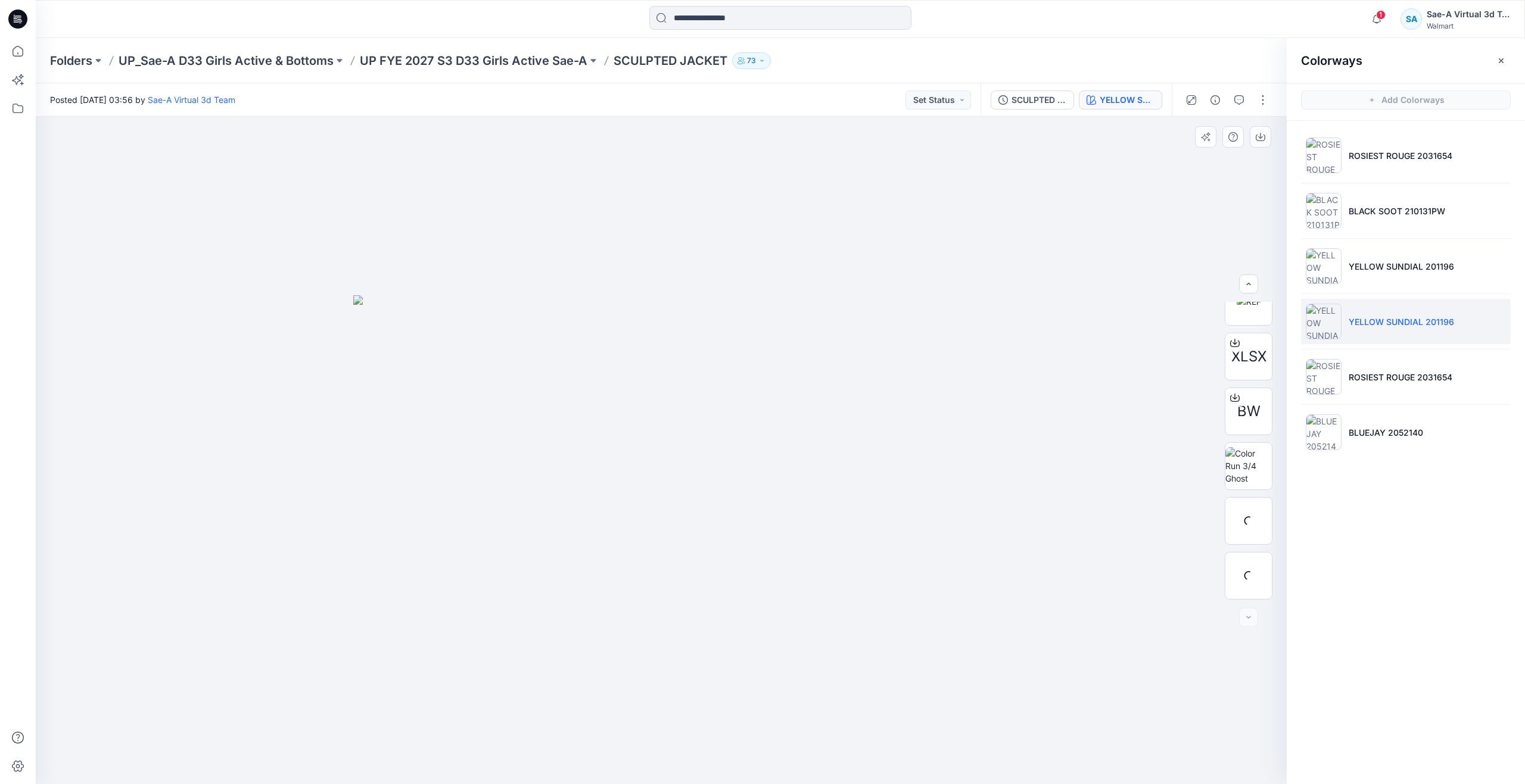
scroll to position [188, 0]
click at [1039, 104] on div "SCULPTED JACKET_FULL COLORWAYS" at bounding box center [1038, 100] width 54 height 13
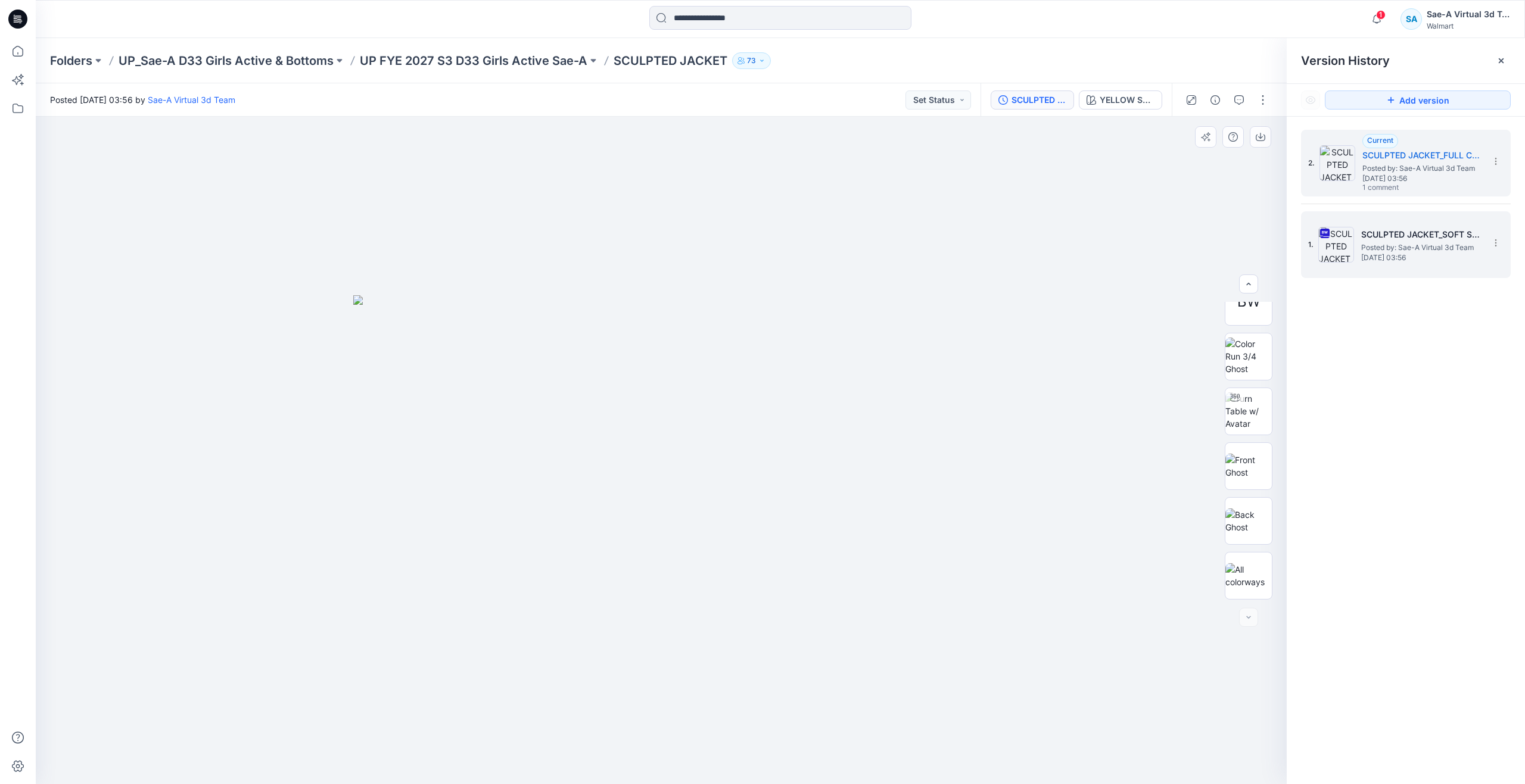
click at [1374, 241] on h5 "SCULPTED JACKET_SOFT SILVER" at bounding box center [1421, 234] width 119 height 14
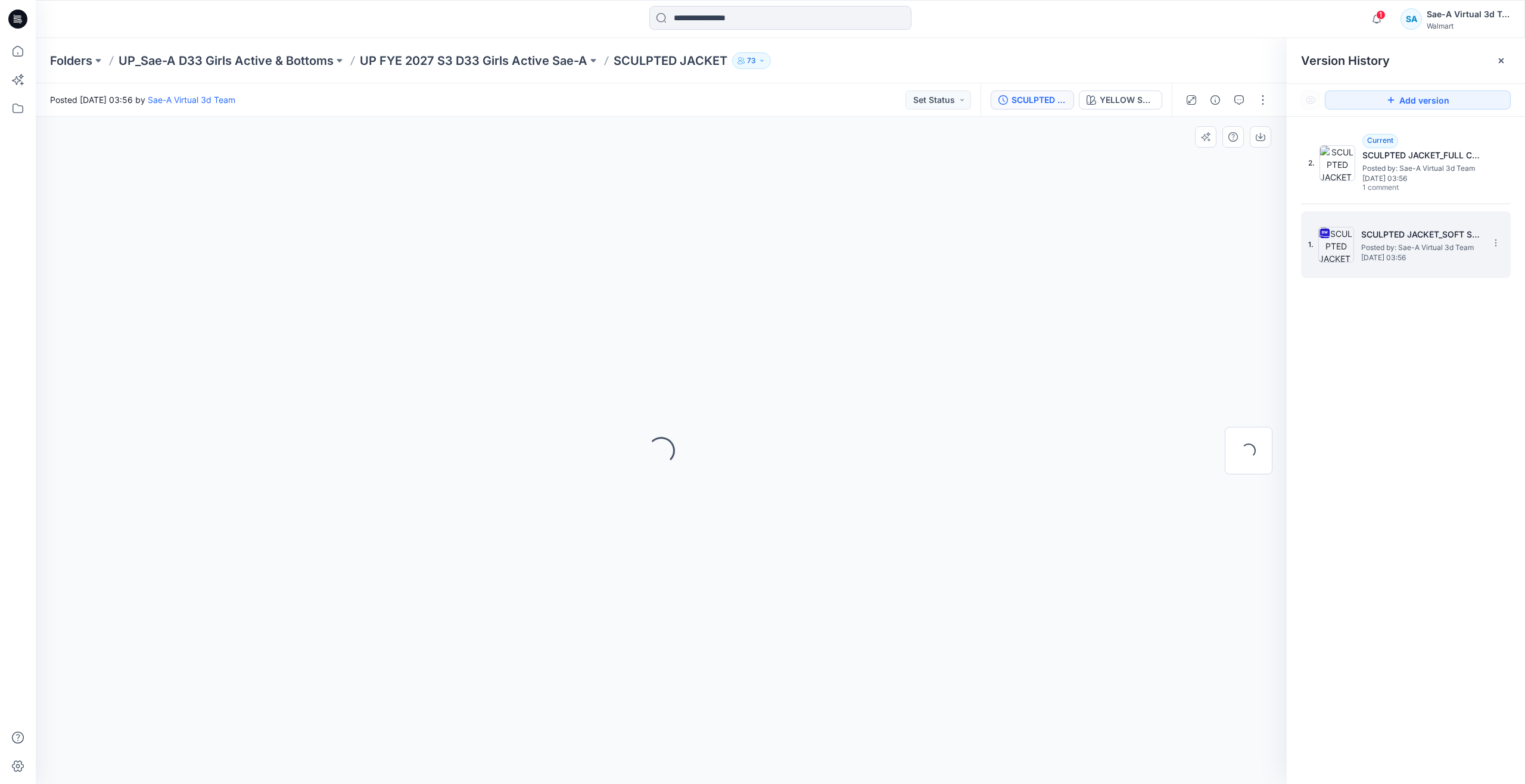
scroll to position [0, 0]
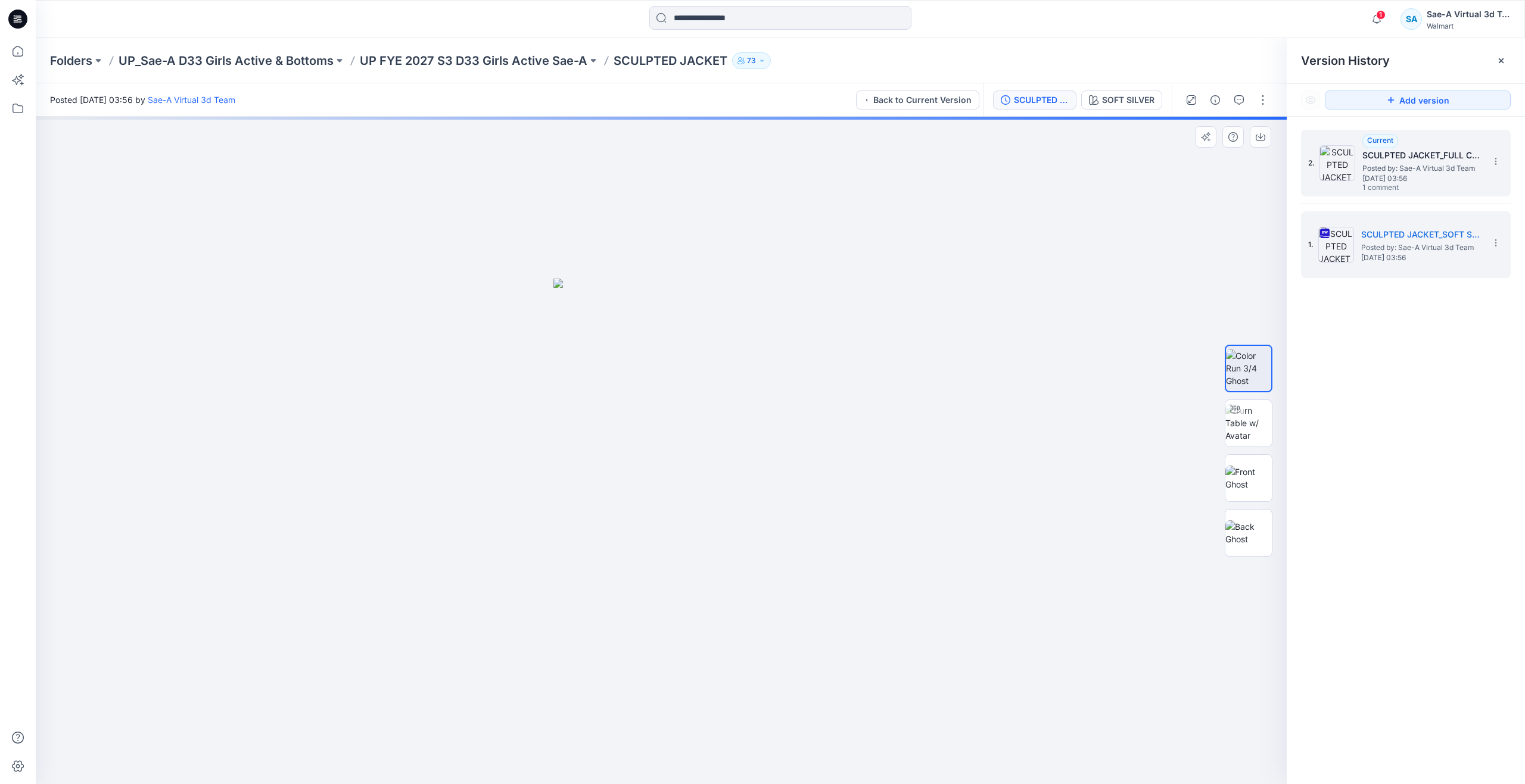
click at [1385, 171] on span "Posted by: Sae-A Virtual 3d Team" at bounding box center [1422, 168] width 119 height 12
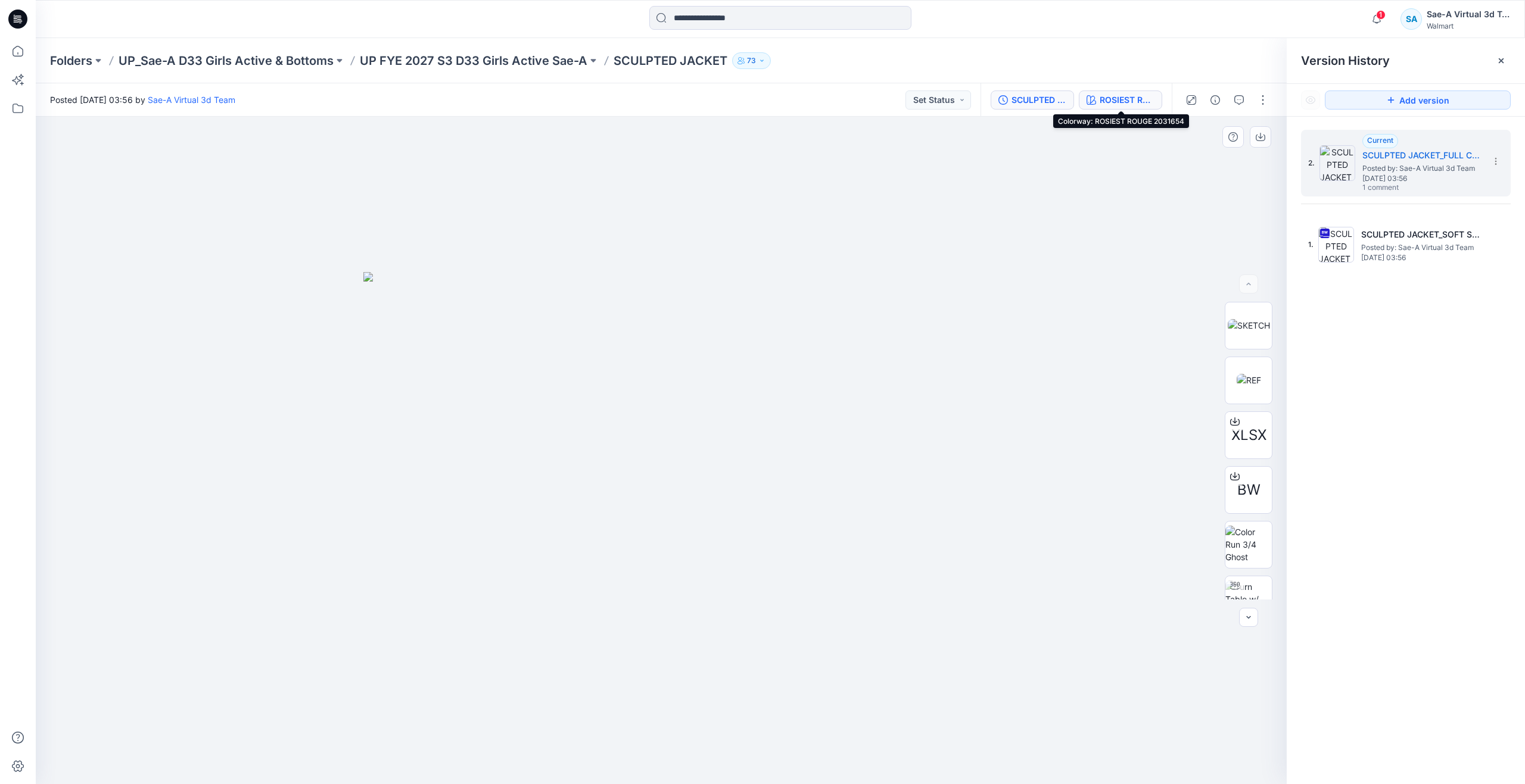
click at [1125, 99] on div "ROSIEST ROUGE 2031654" at bounding box center [1127, 100] width 54 height 13
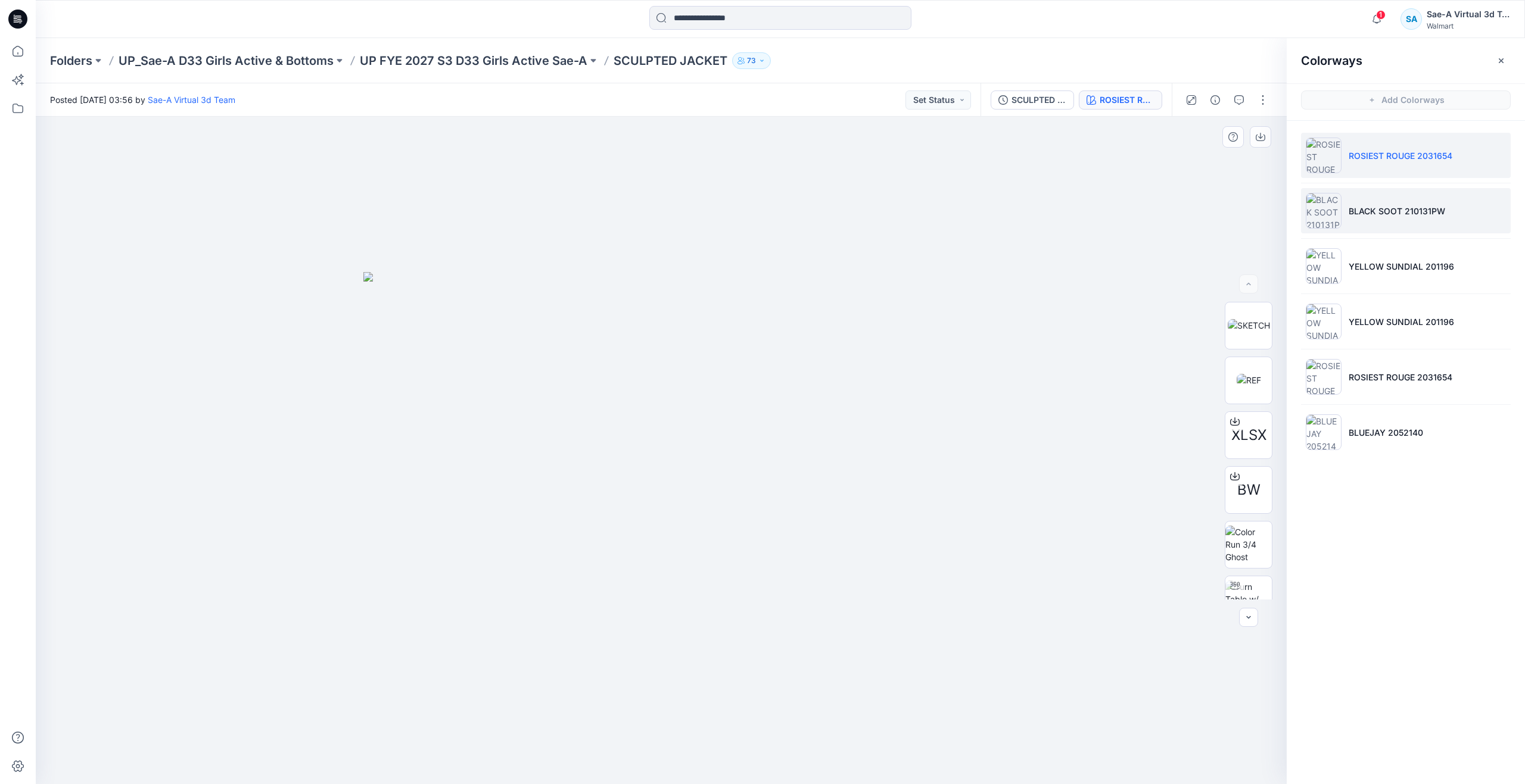
click at [1380, 215] on p "BLACK SOOT 210131PW" at bounding box center [1396, 211] width 96 height 13
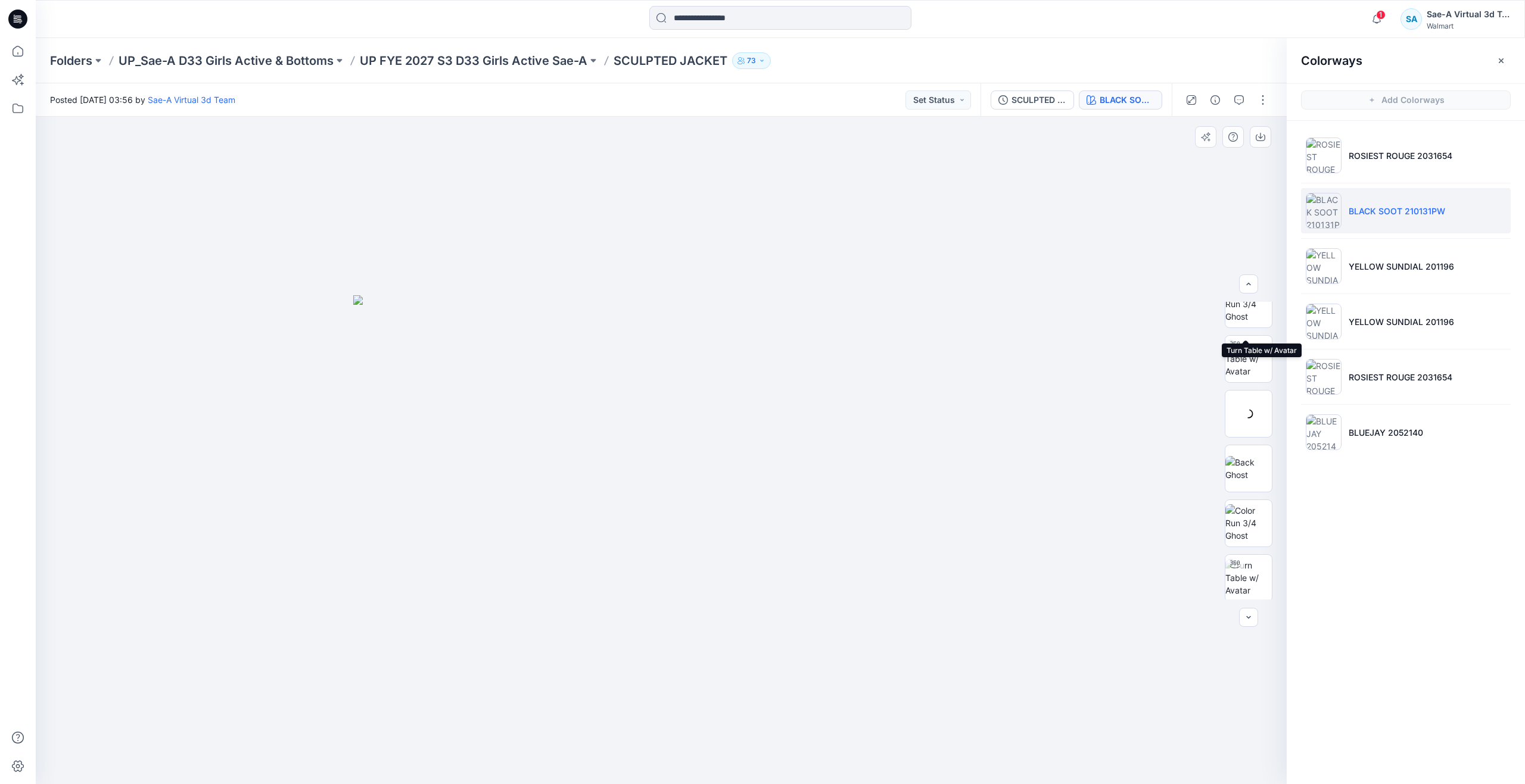
scroll to position [297, 0]
click at [1376, 271] on p "YELLOW SUNDIAL 201196" at bounding box center [1400, 266] width 105 height 13
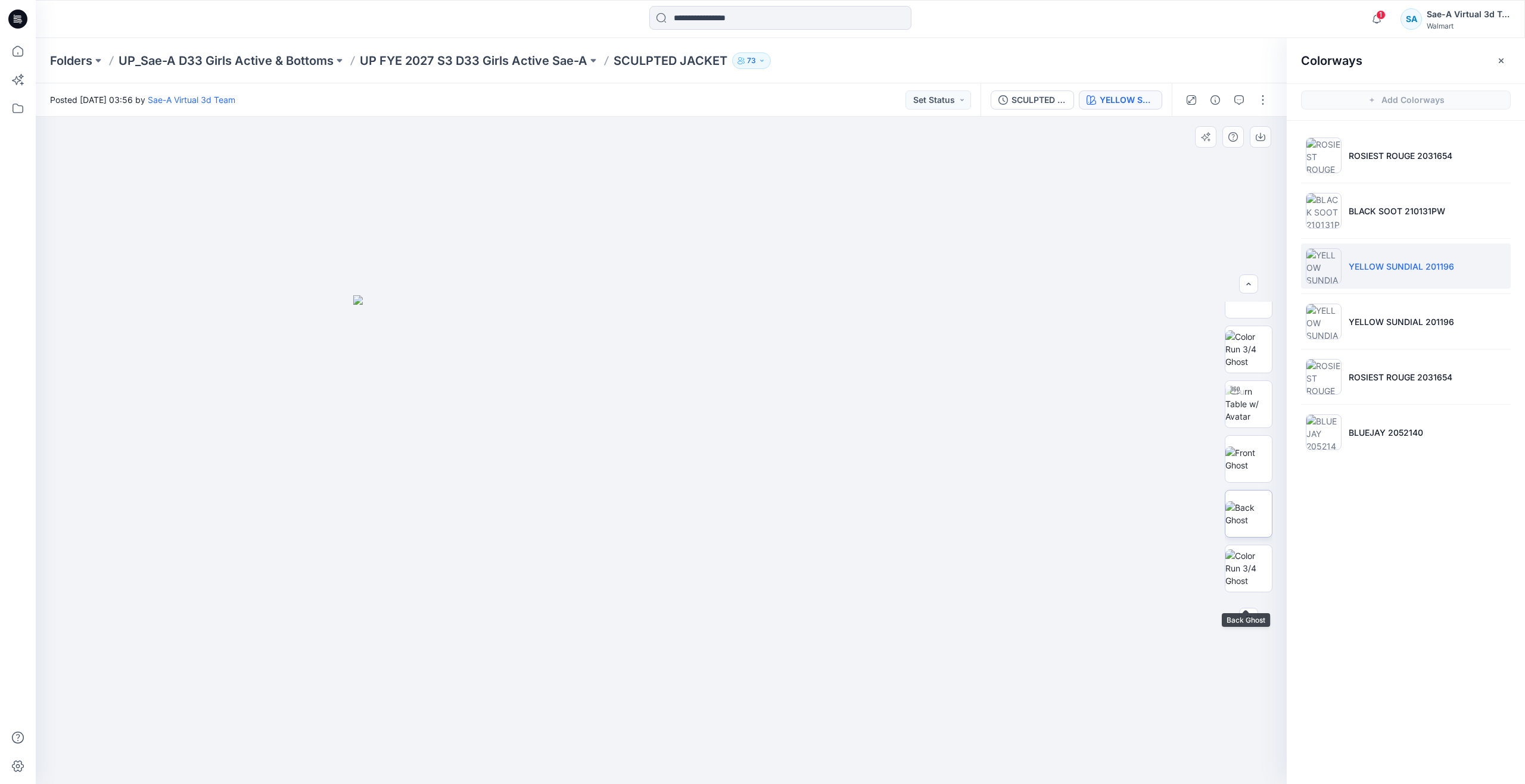
scroll to position [119, 0]
click at [16, 51] on icon at bounding box center [17, 51] width 26 height 26
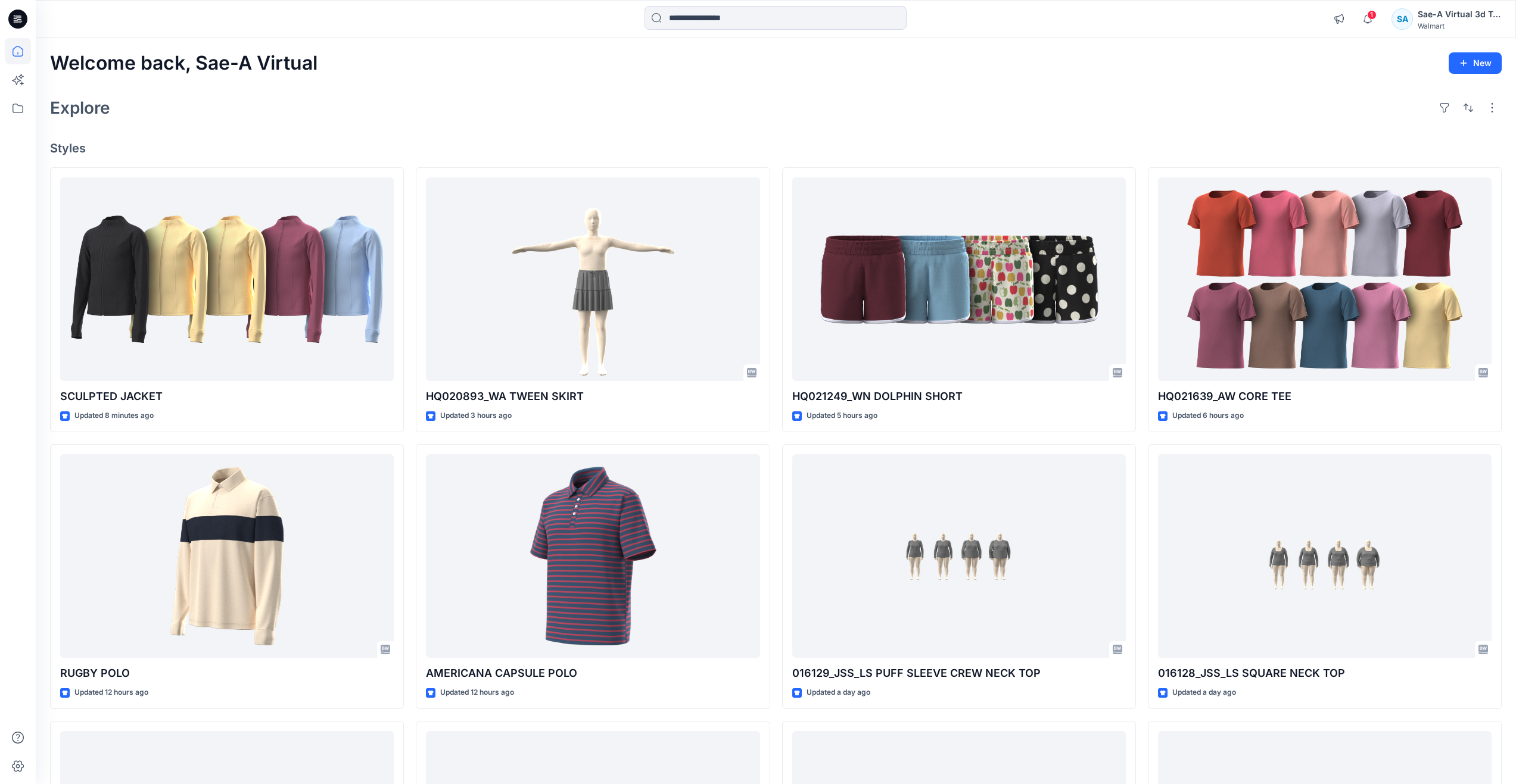
click at [379, 98] on div "Explore" at bounding box center [776, 107] width 1452 height 28
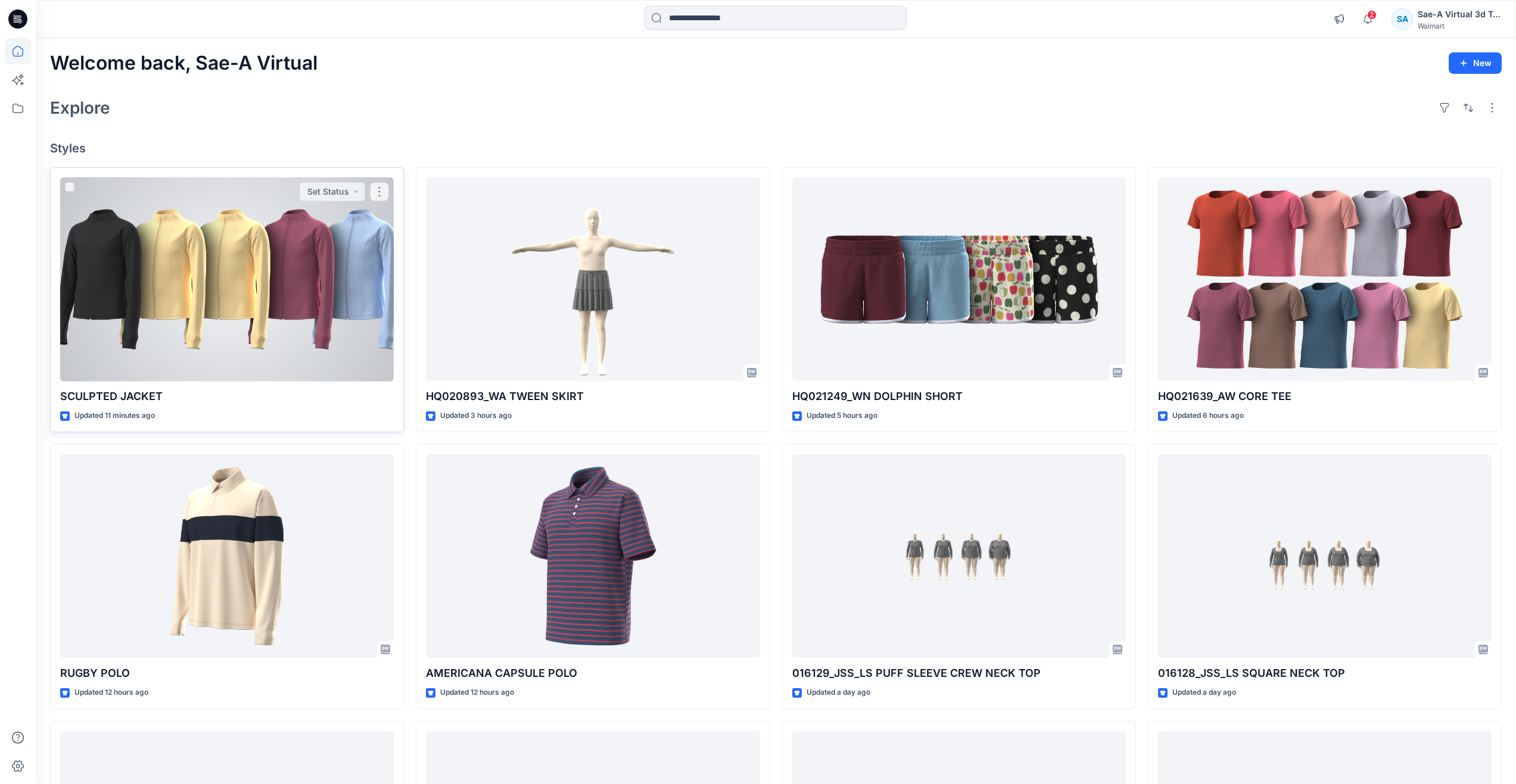
click at [189, 315] on div at bounding box center [227, 279] width 333 height 204
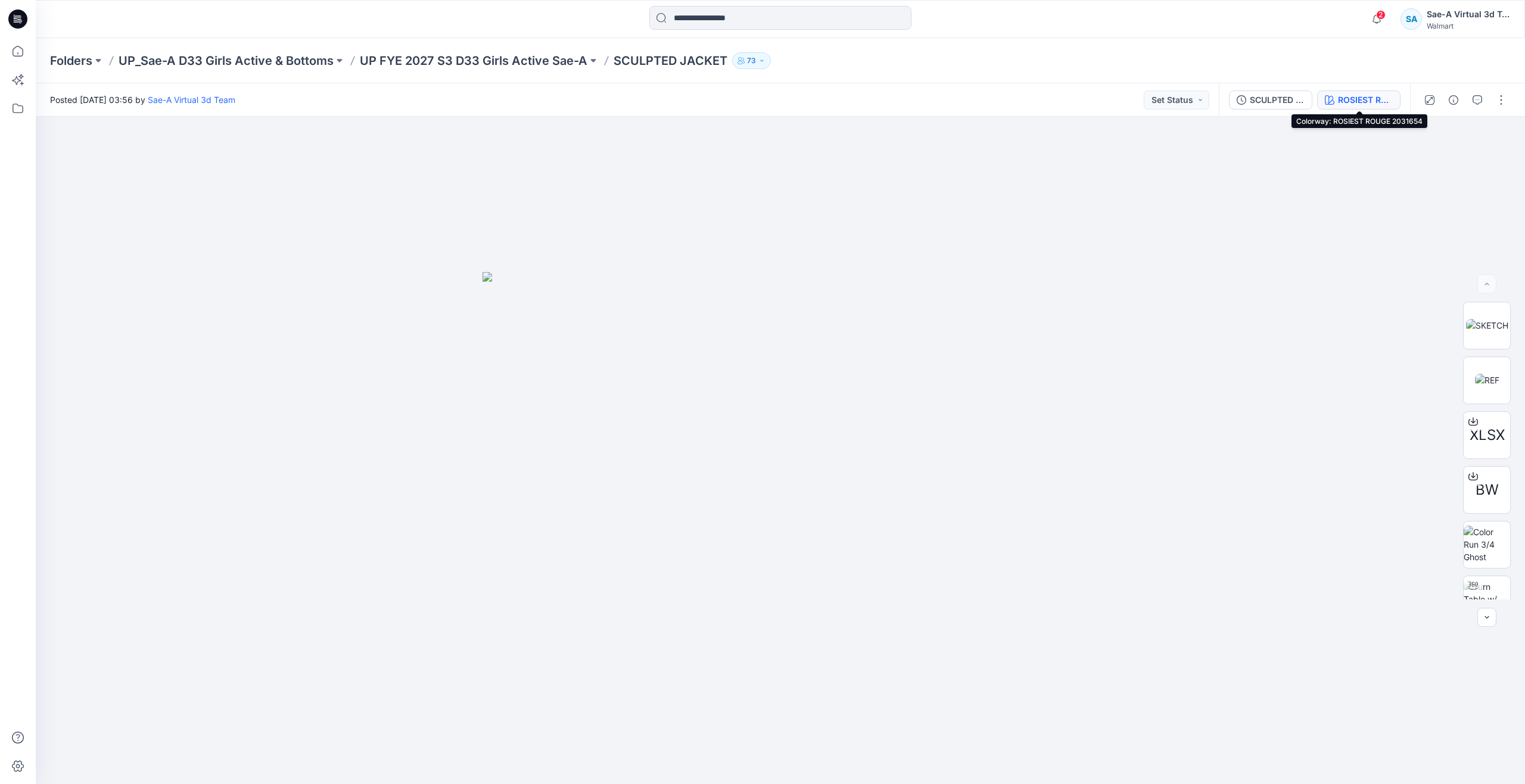
click at [1354, 101] on div "ROSIEST ROUGE 2031654" at bounding box center [1365, 100] width 54 height 13
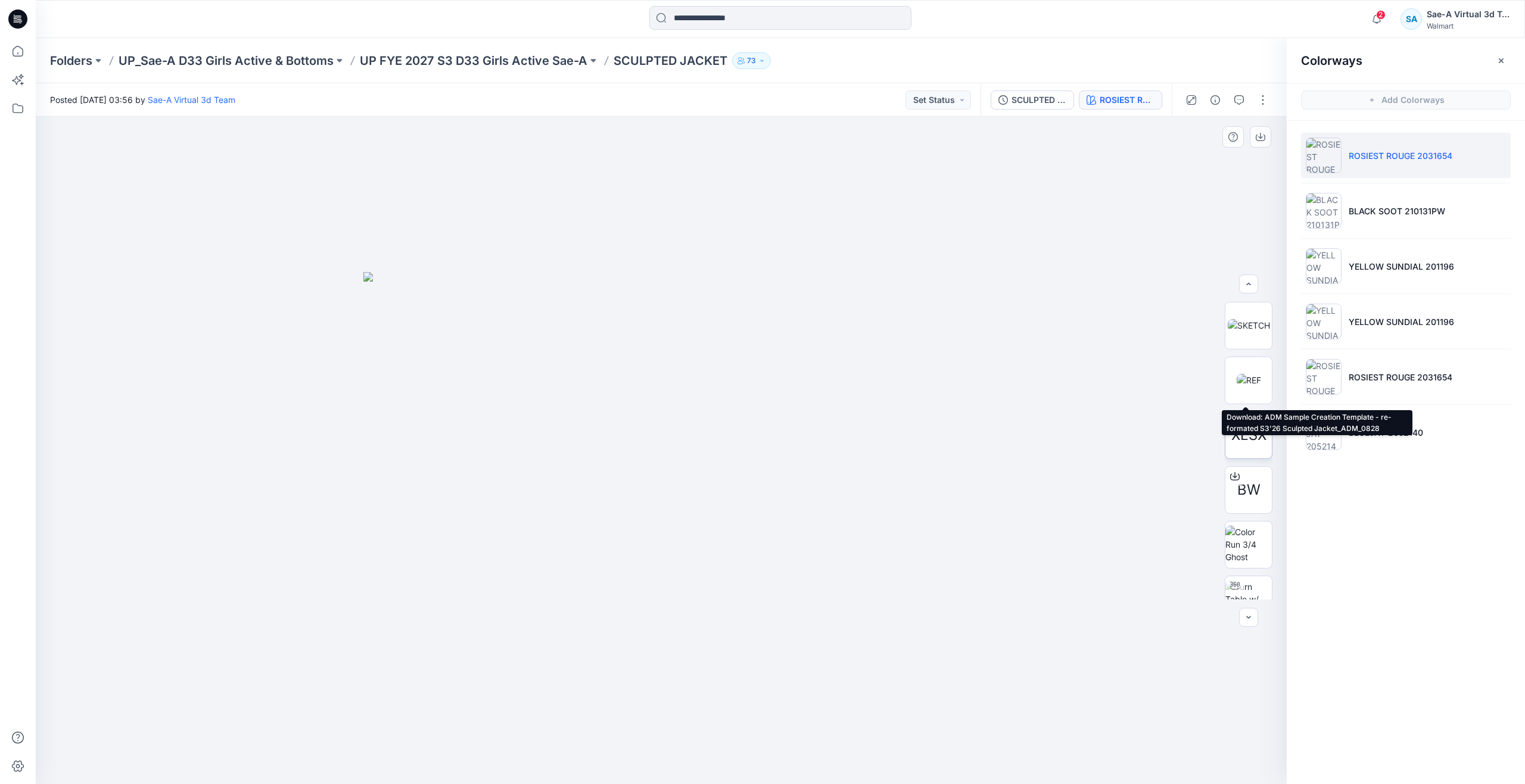
scroll to position [188, 0]
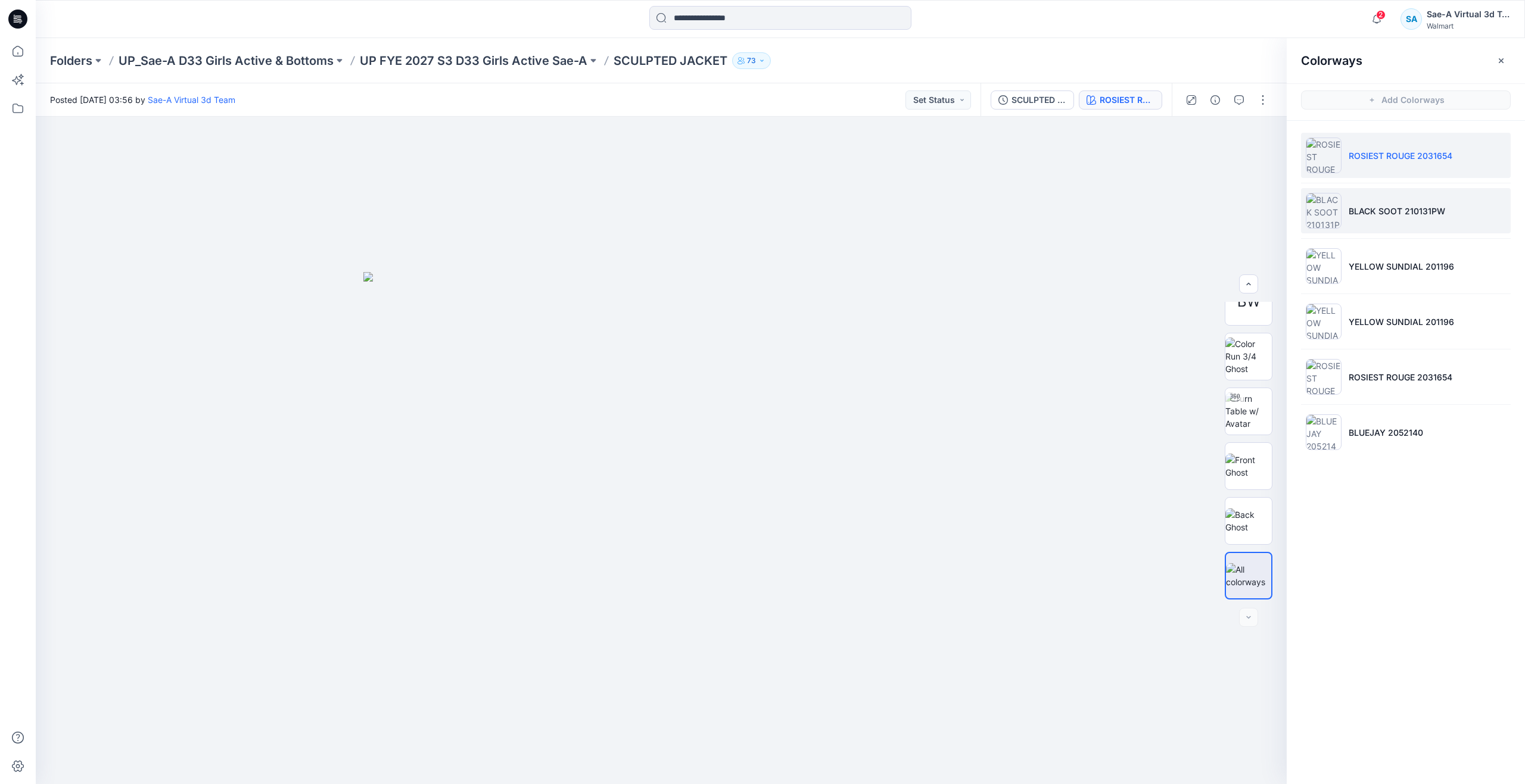
click at [1354, 200] on li "BLACK SOOT 210131PW" at bounding box center [1406, 210] width 210 height 45
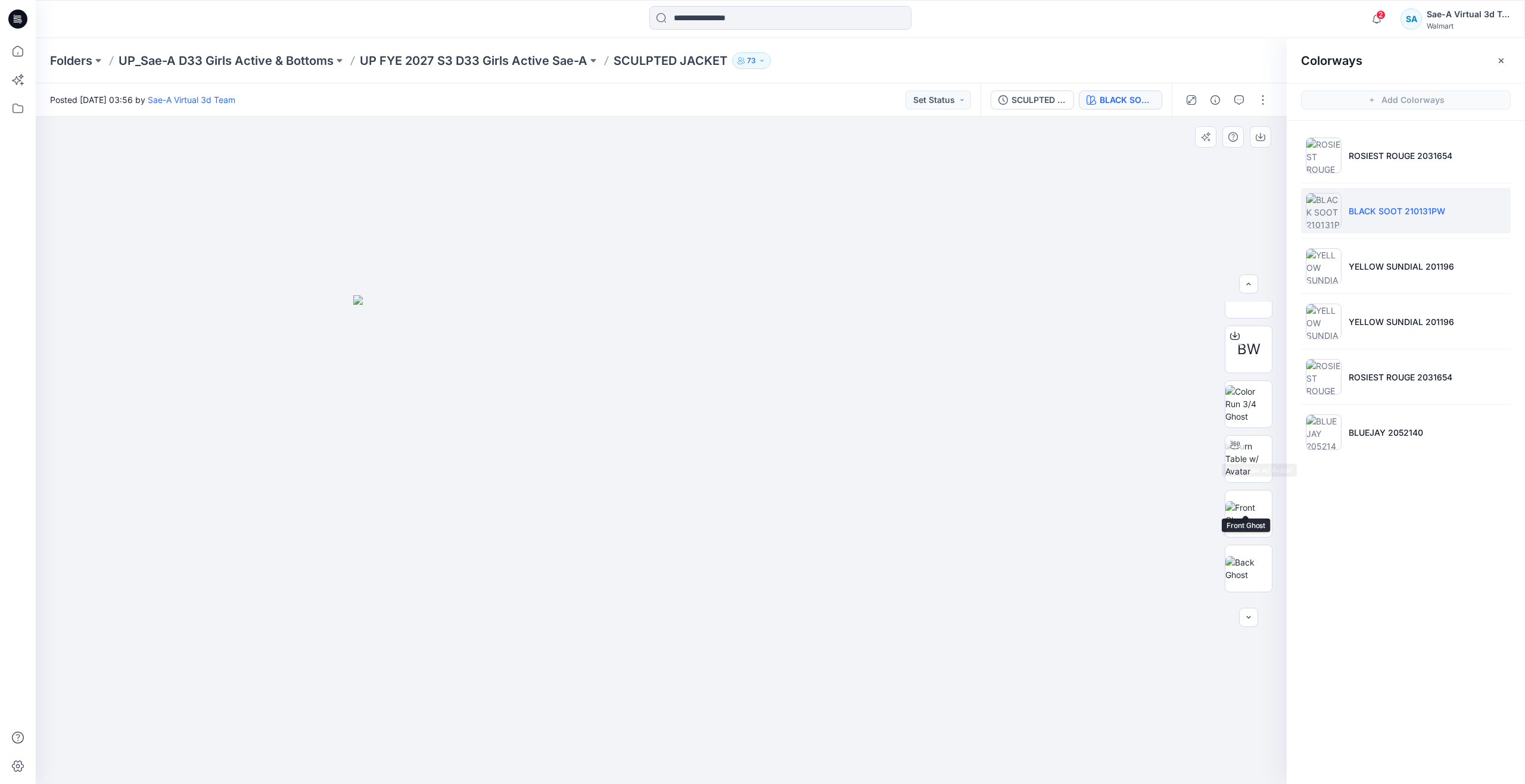
scroll to position [129, 0]
click at [1345, 271] on li "YELLOW SUNDIAL 201196" at bounding box center [1406, 266] width 210 height 45
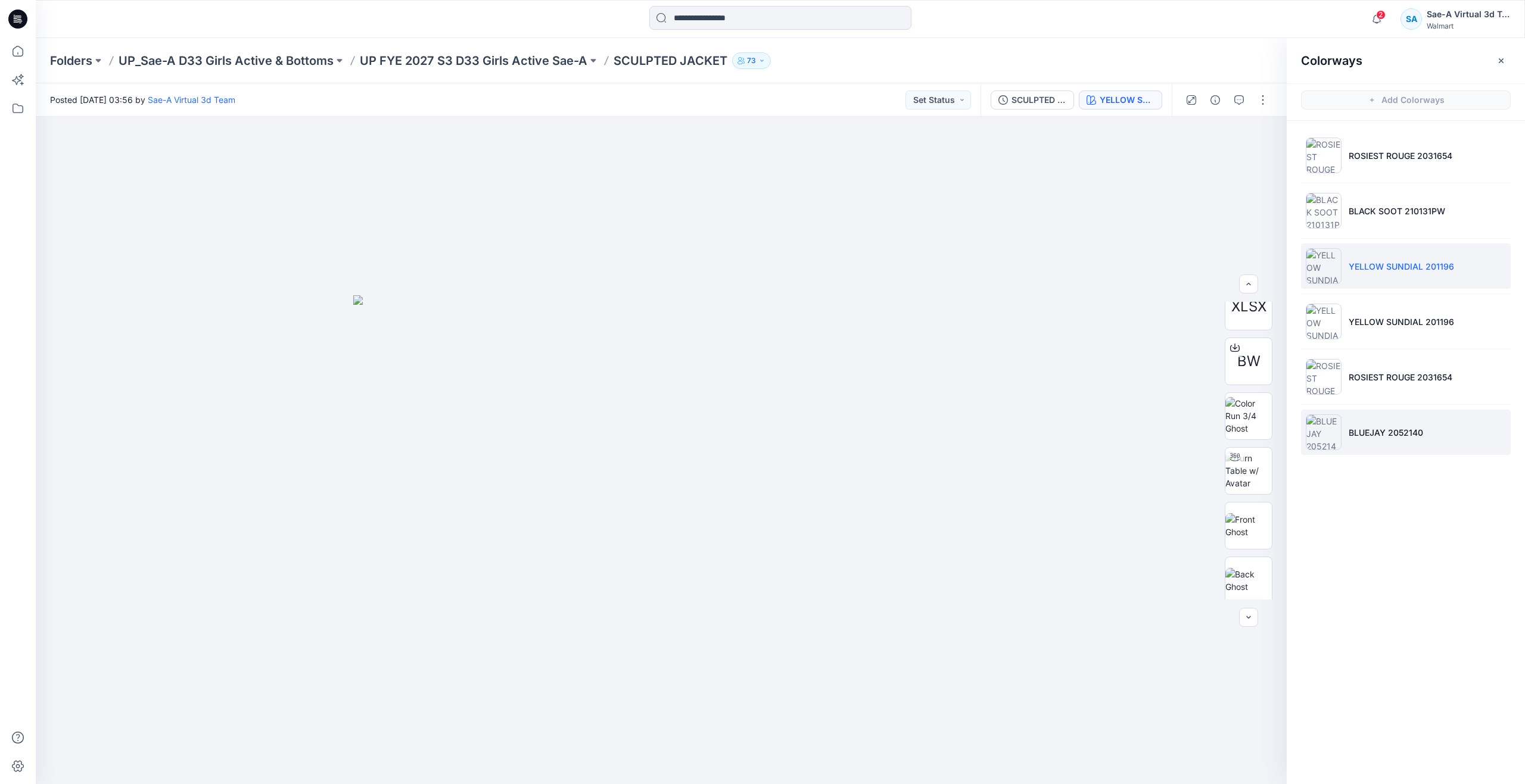
click at [1339, 434] on img at bounding box center [1324, 432] width 36 height 36
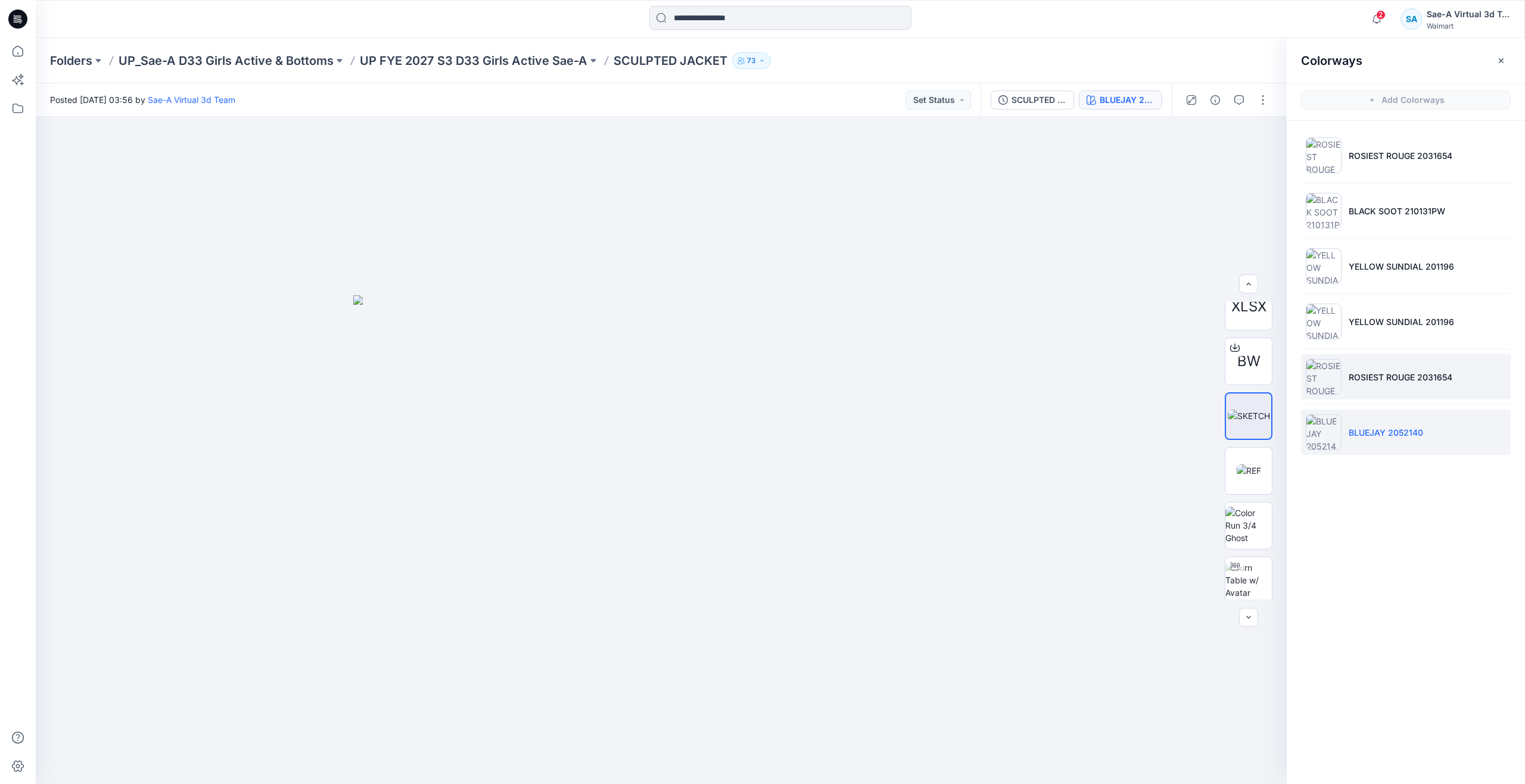
click at [1366, 367] on li "ROSIEST ROUGE 2031654" at bounding box center [1406, 376] width 210 height 45
click at [1239, 347] on div at bounding box center [1235, 343] width 19 height 19
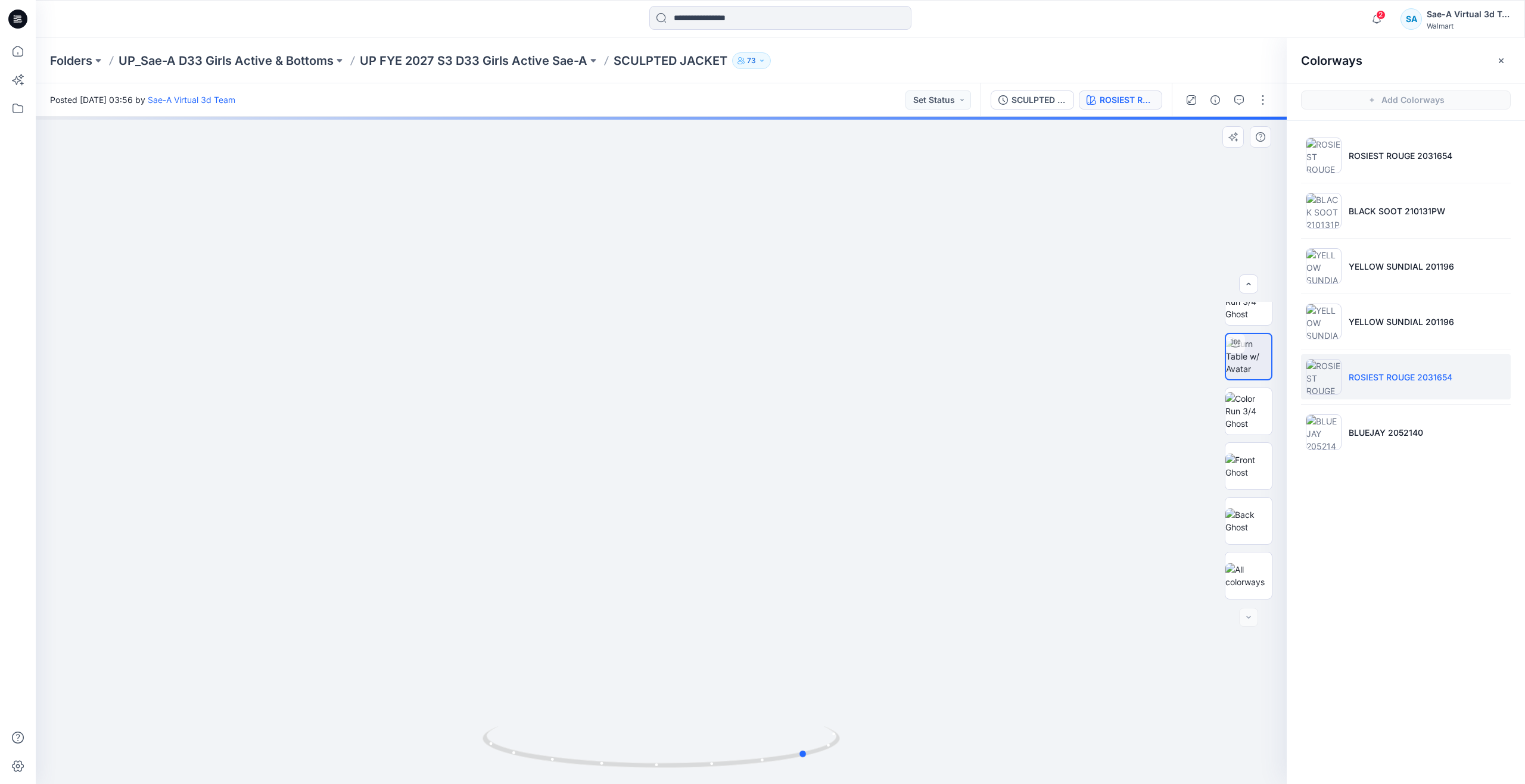
drag, startPoint x: 664, startPoint y: 760, endPoint x: 453, endPoint y: 697, distance: 220.2
click at [453, 697] on div at bounding box center [661, 450] width 1251 height 667
click at [1262, 100] on button "button" at bounding box center [1263, 100] width 19 height 19
click at [1187, 162] on p "Edit" at bounding box center [1187, 161] width 15 height 13
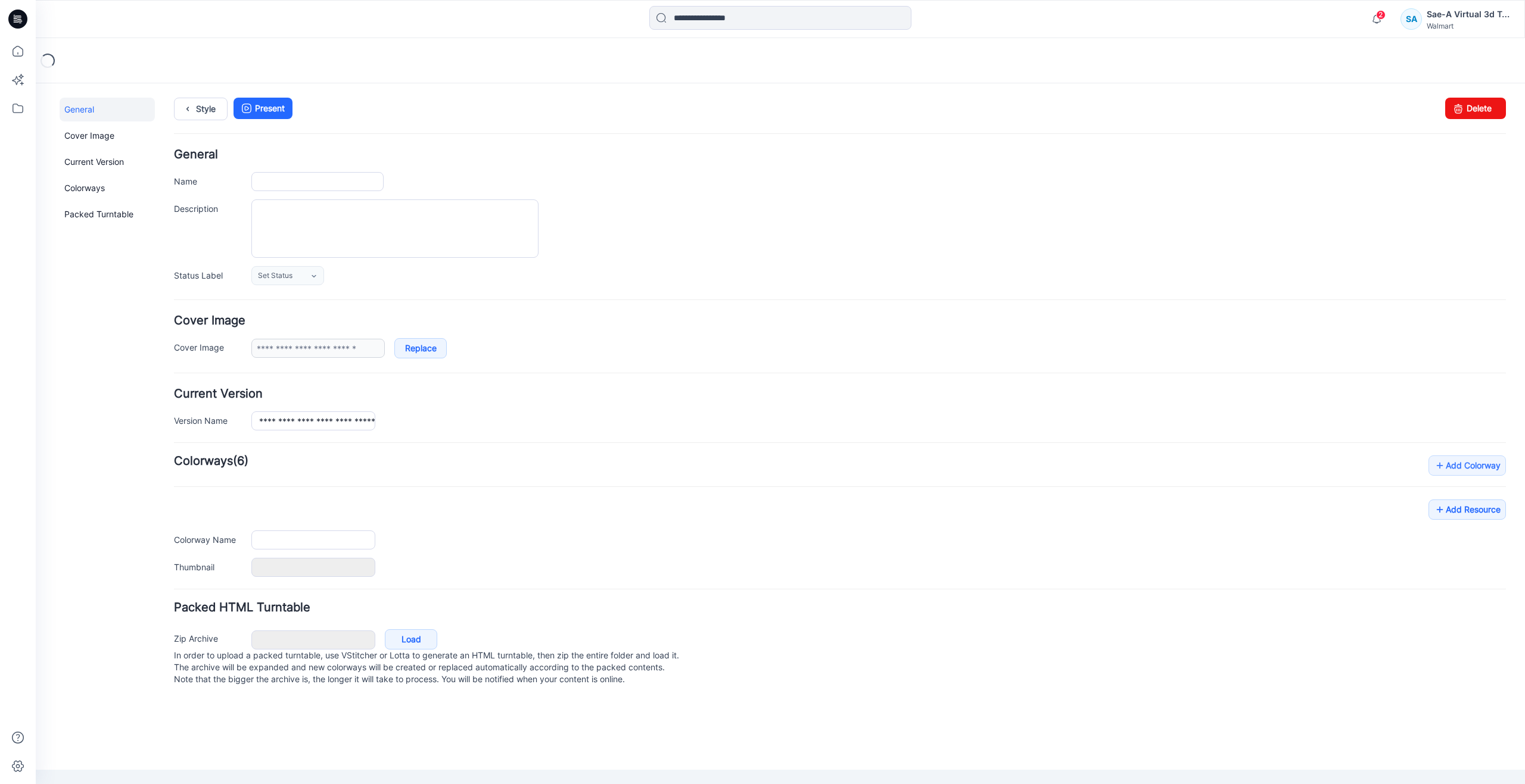
type input "**********"
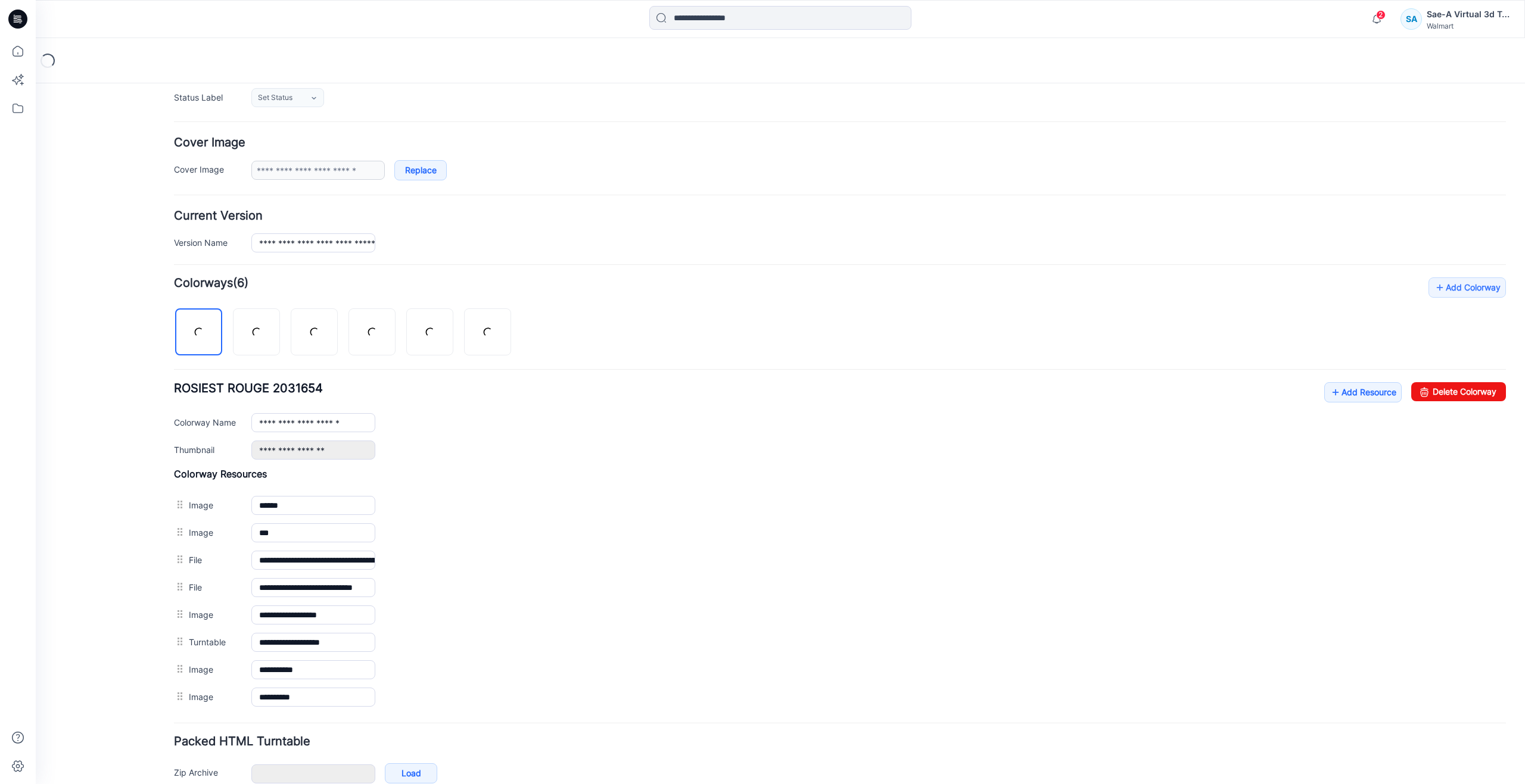
scroll to position [179, 0]
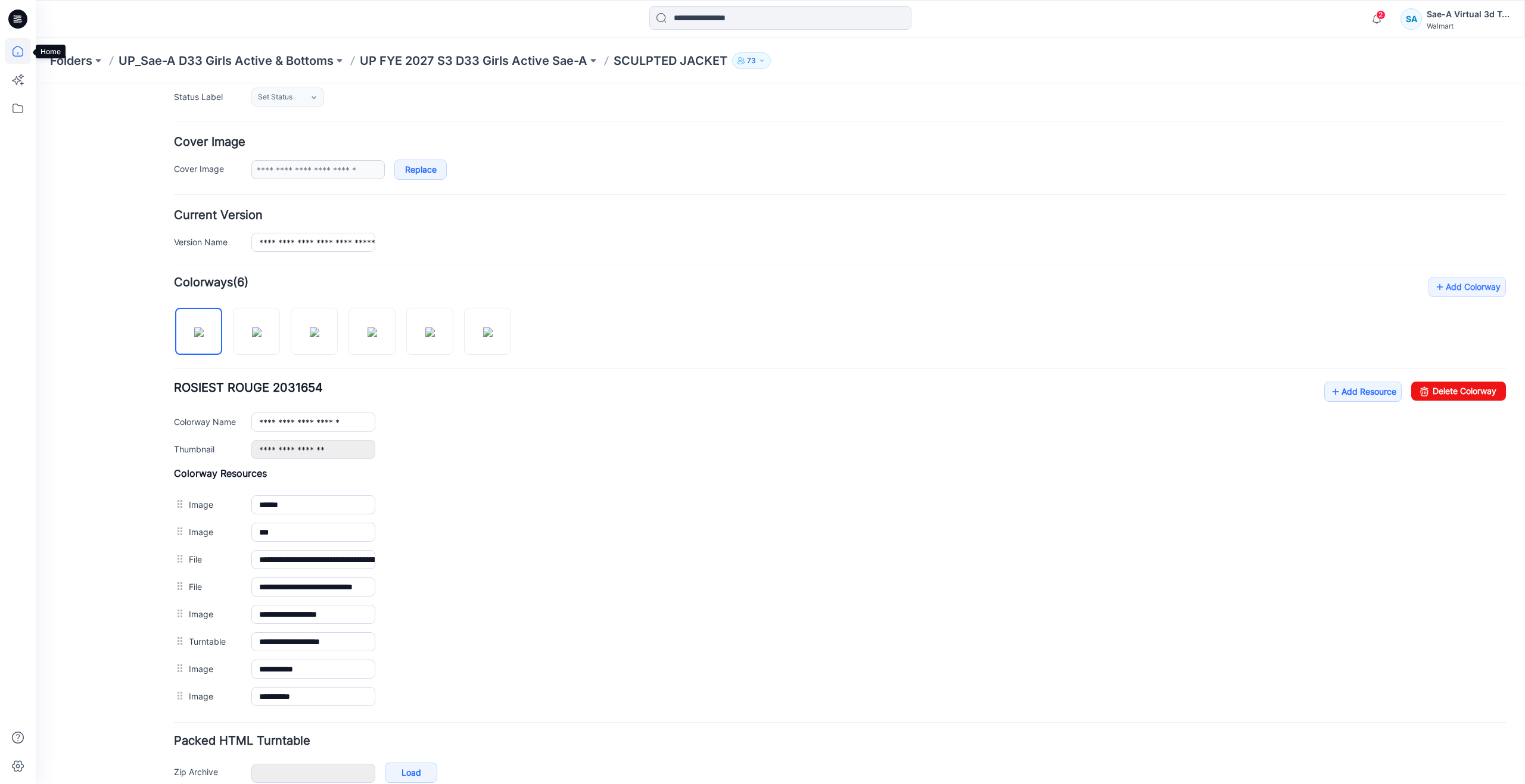
click at [16, 53] on icon at bounding box center [17, 51] width 26 height 26
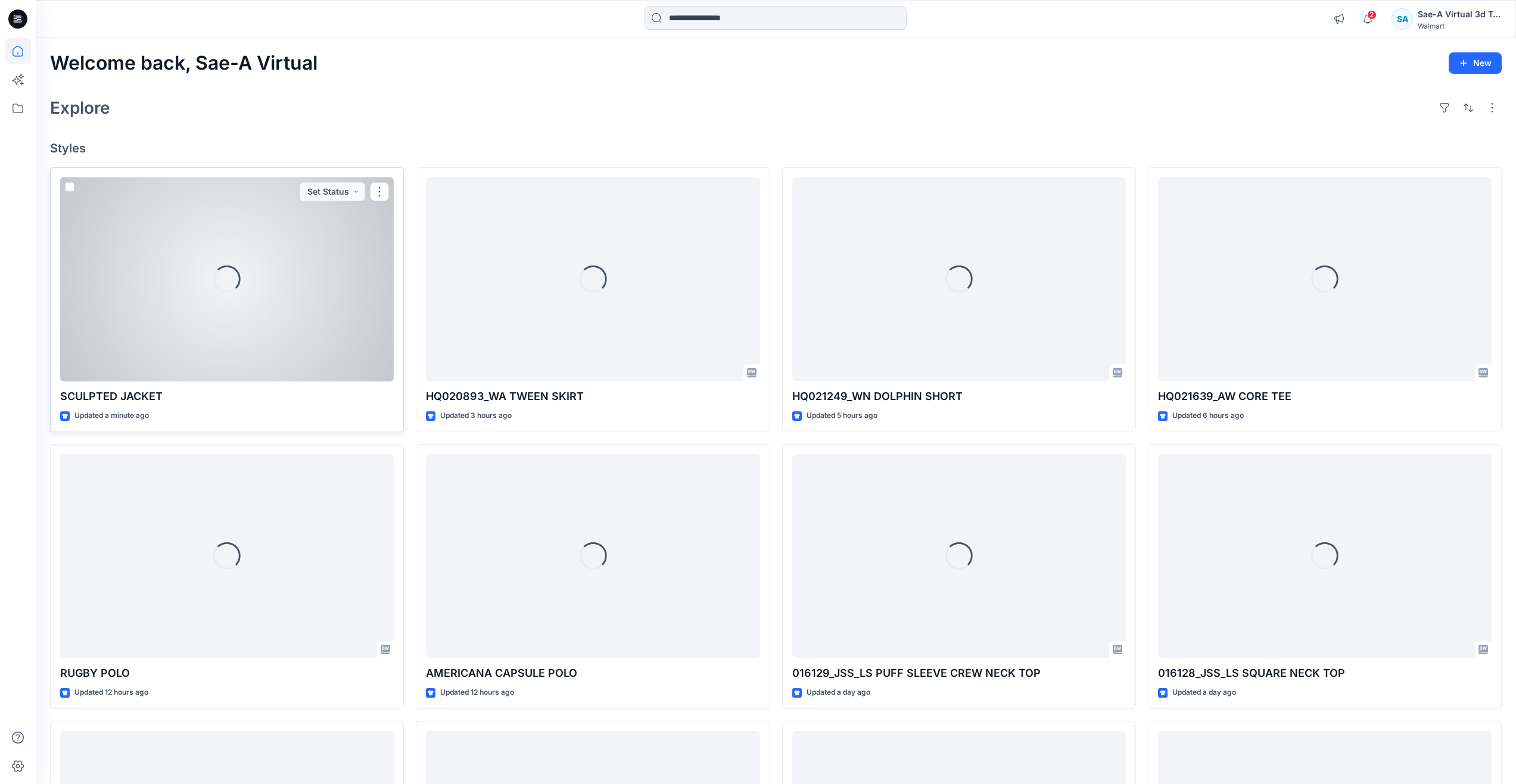
click at [148, 312] on div "Loading..." at bounding box center [227, 279] width 333 height 204
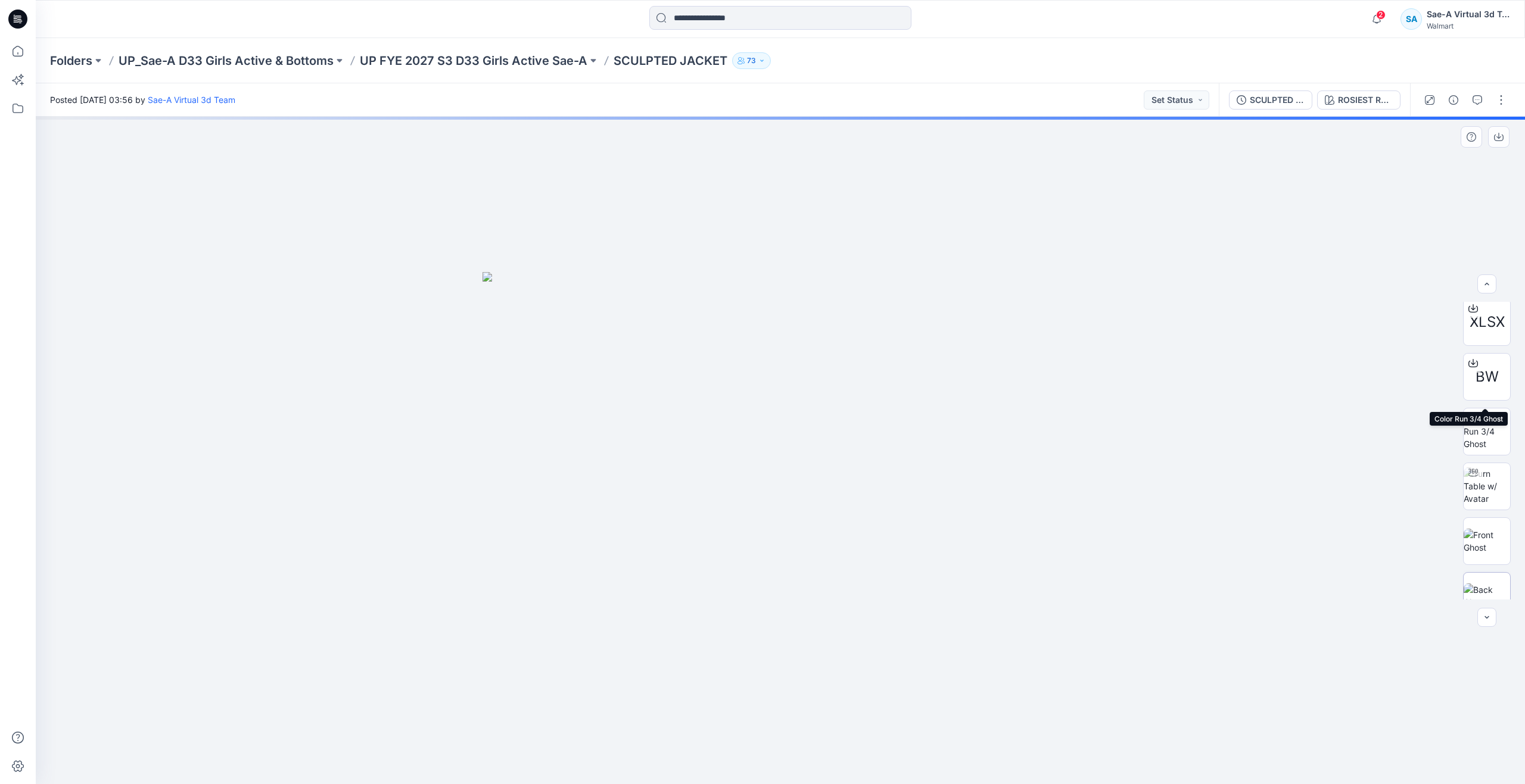
scroll to position [179, 0]
click at [1486, 426] on img at bounding box center [1487, 420] width 46 height 37
drag, startPoint x: 787, startPoint y: 762, endPoint x: 612, endPoint y: 671, distance: 197.2
click at [612, 671] on div at bounding box center [780, 450] width 1489 height 667
drag, startPoint x: 591, startPoint y: 738, endPoint x: 609, endPoint y: 691, distance: 50.3
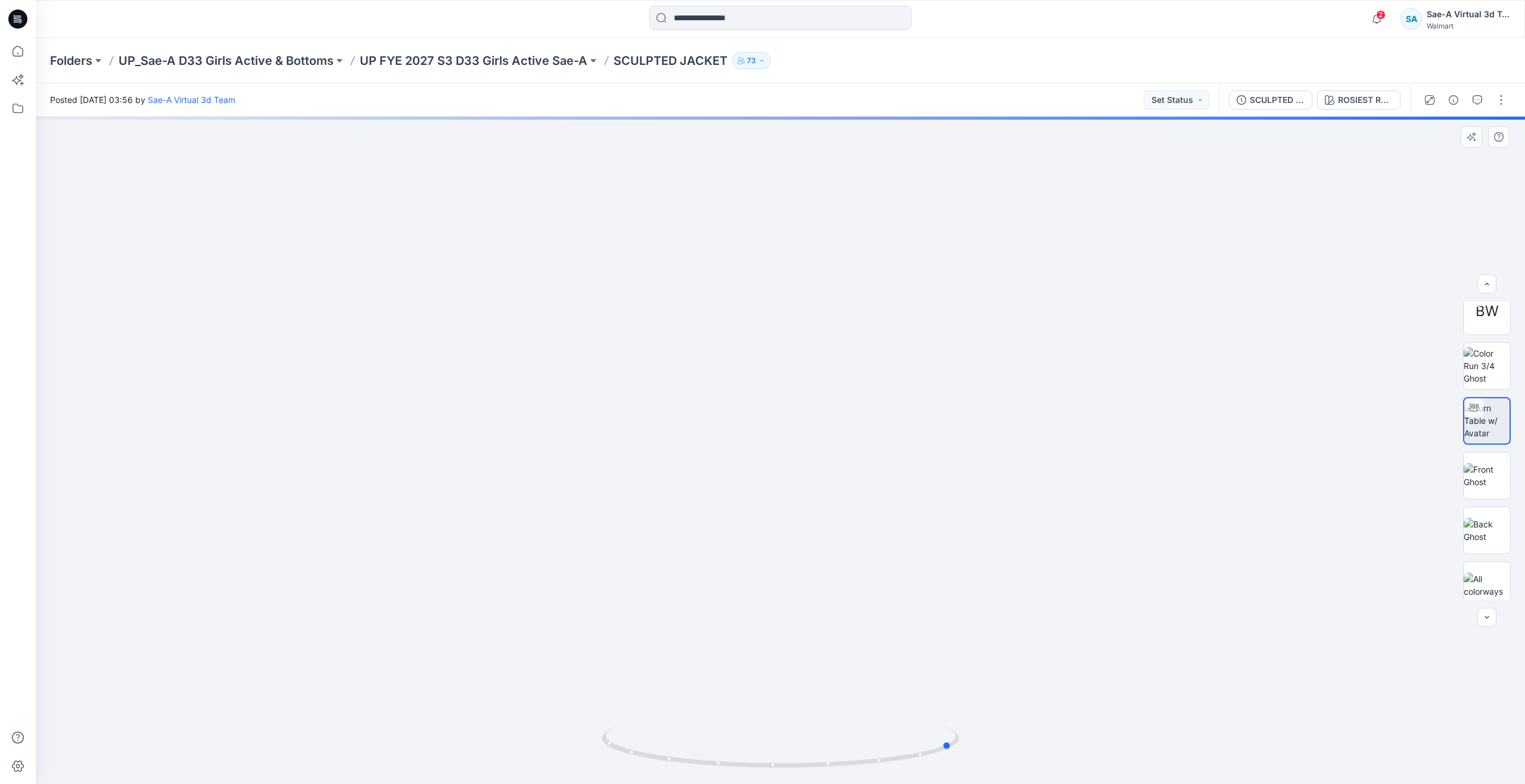
click at [609, 691] on div at bounding box center [780, 450] width 1489 height 667
click at [1376, 17] on icon "button" at bounding box center [1377, 19] width 22 height 24
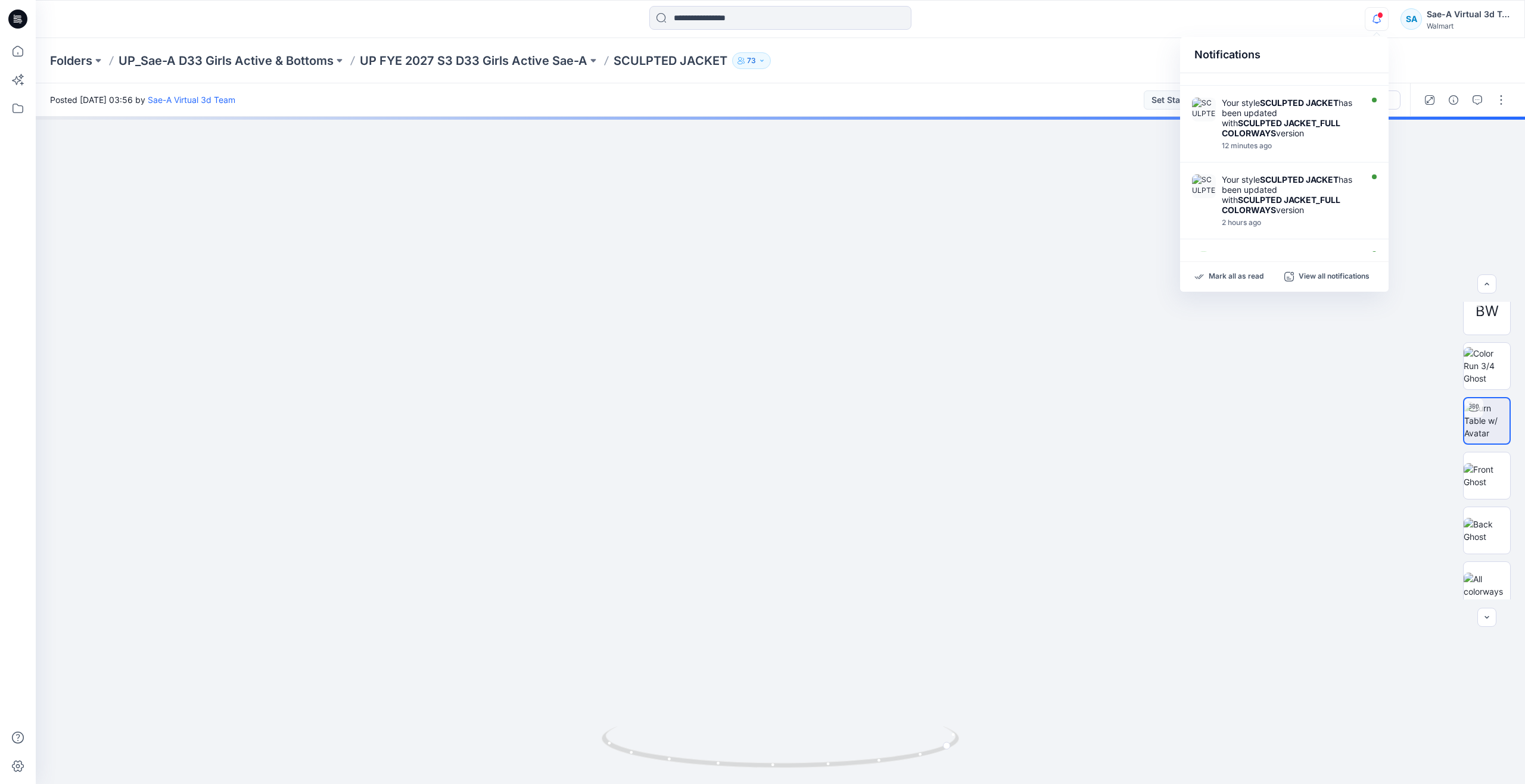
scroll to position [0, 0]
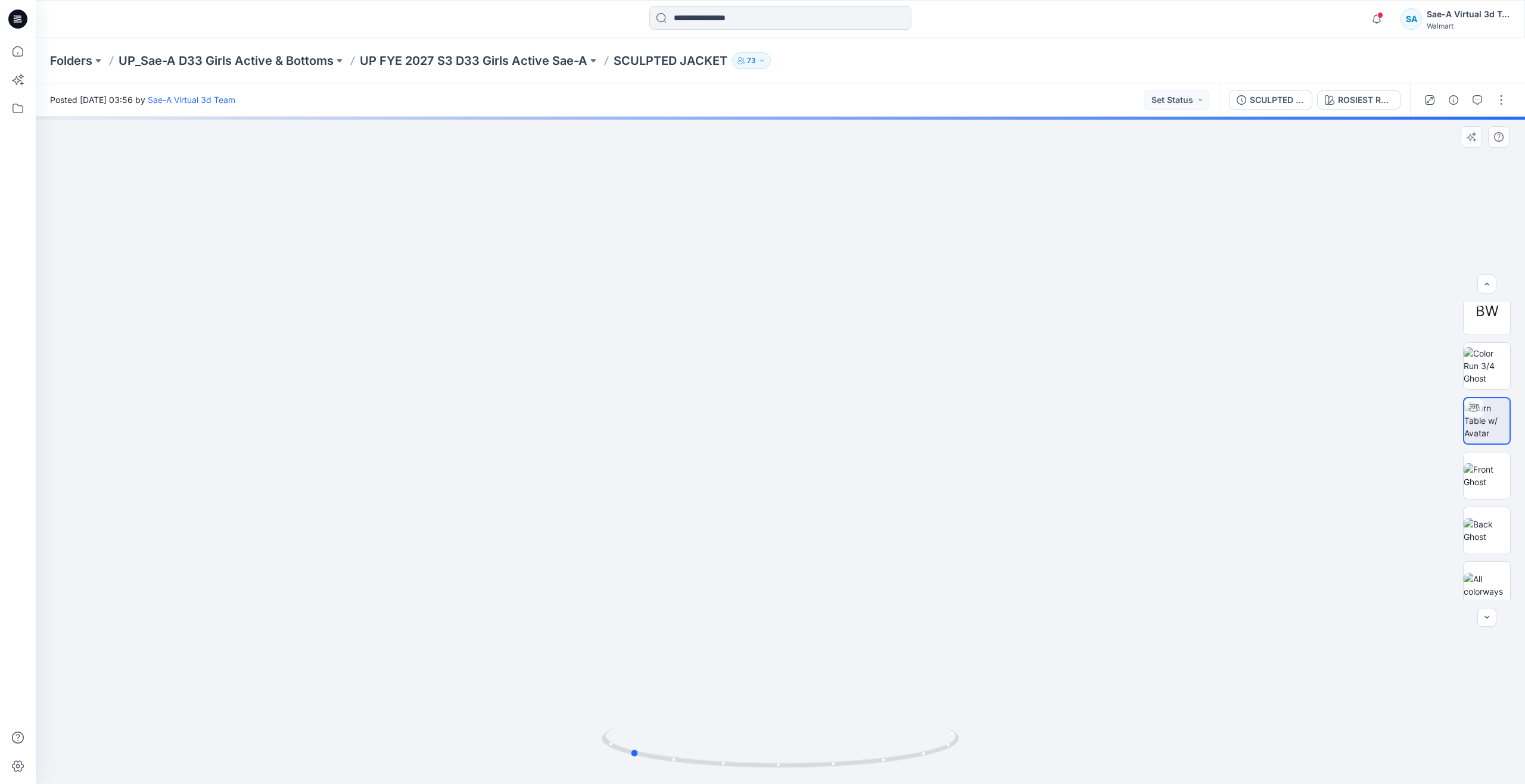
drag, startPoint x: 945, startPoint y: 750, endPoint x: 978, endPoint y: 652, distance: 103.4
click at [978, 652] on div at bounding box center [780, 450] width 1489 height 667
click at [1505, 99] on button "button" at bounding box center [1501, 100] width 19 height 19
click at [1449, 159] on button "Edit" at bounding box center [1450, 161] width 110 height 22
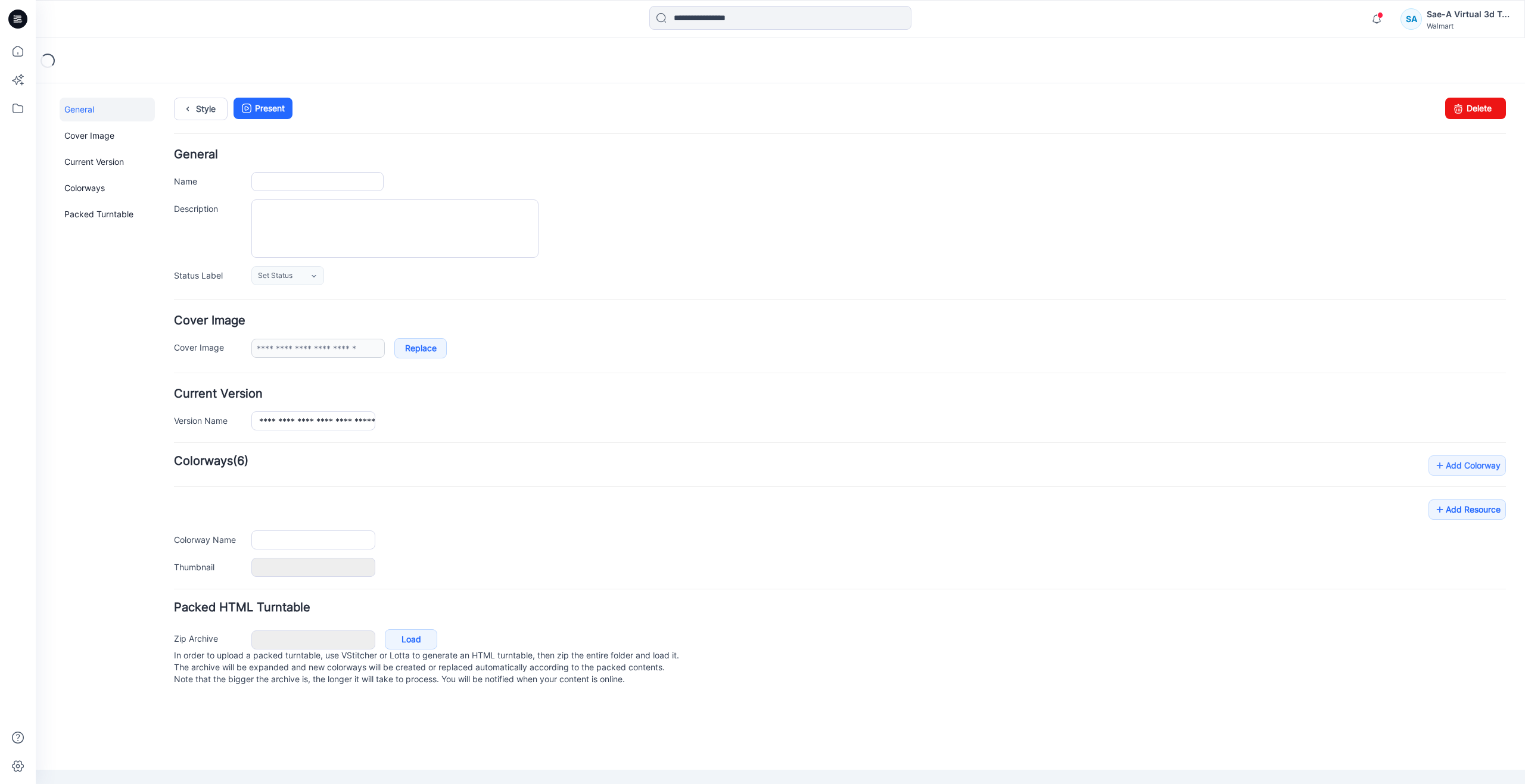
type input "**********"
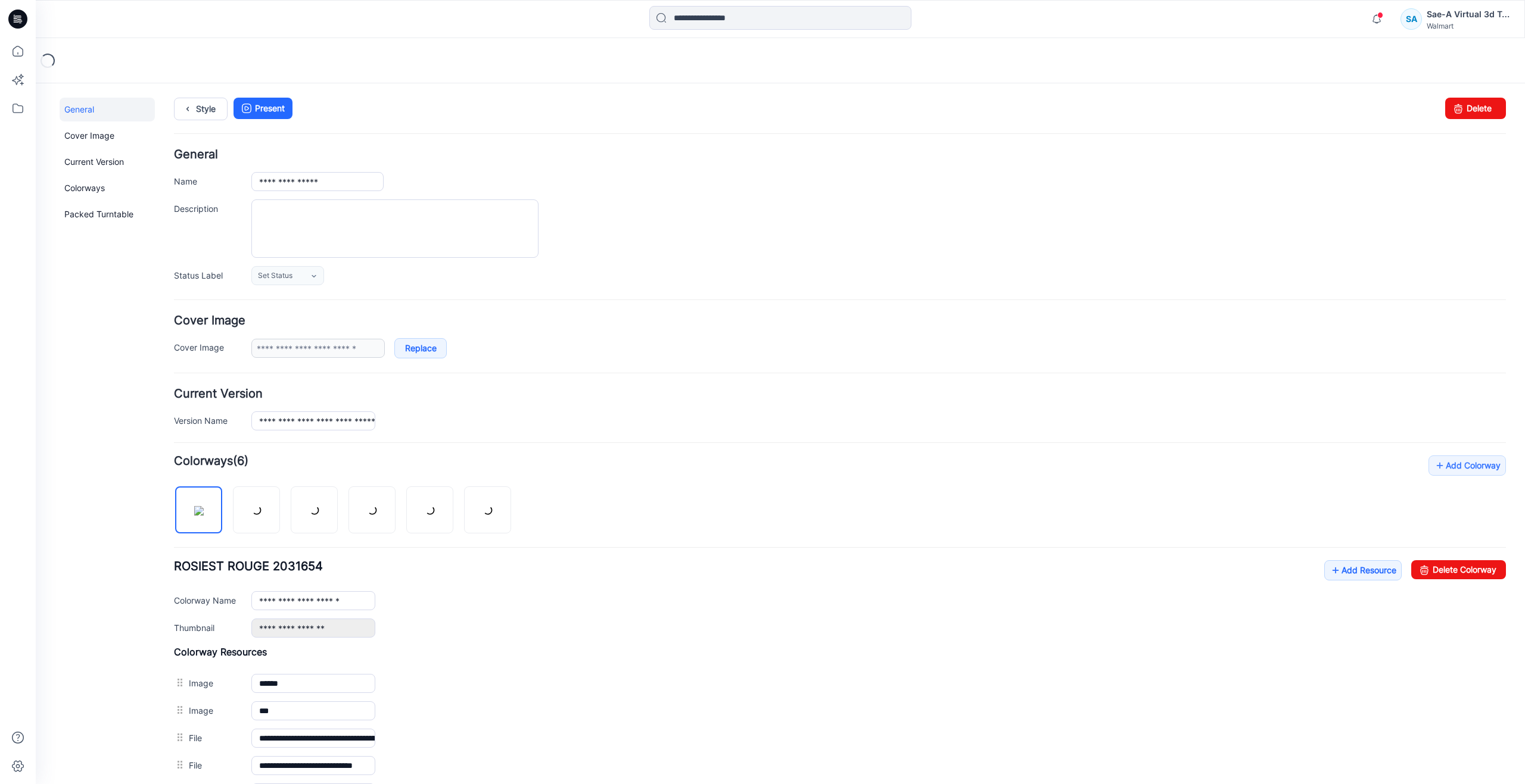
scroll to position [119, 0]
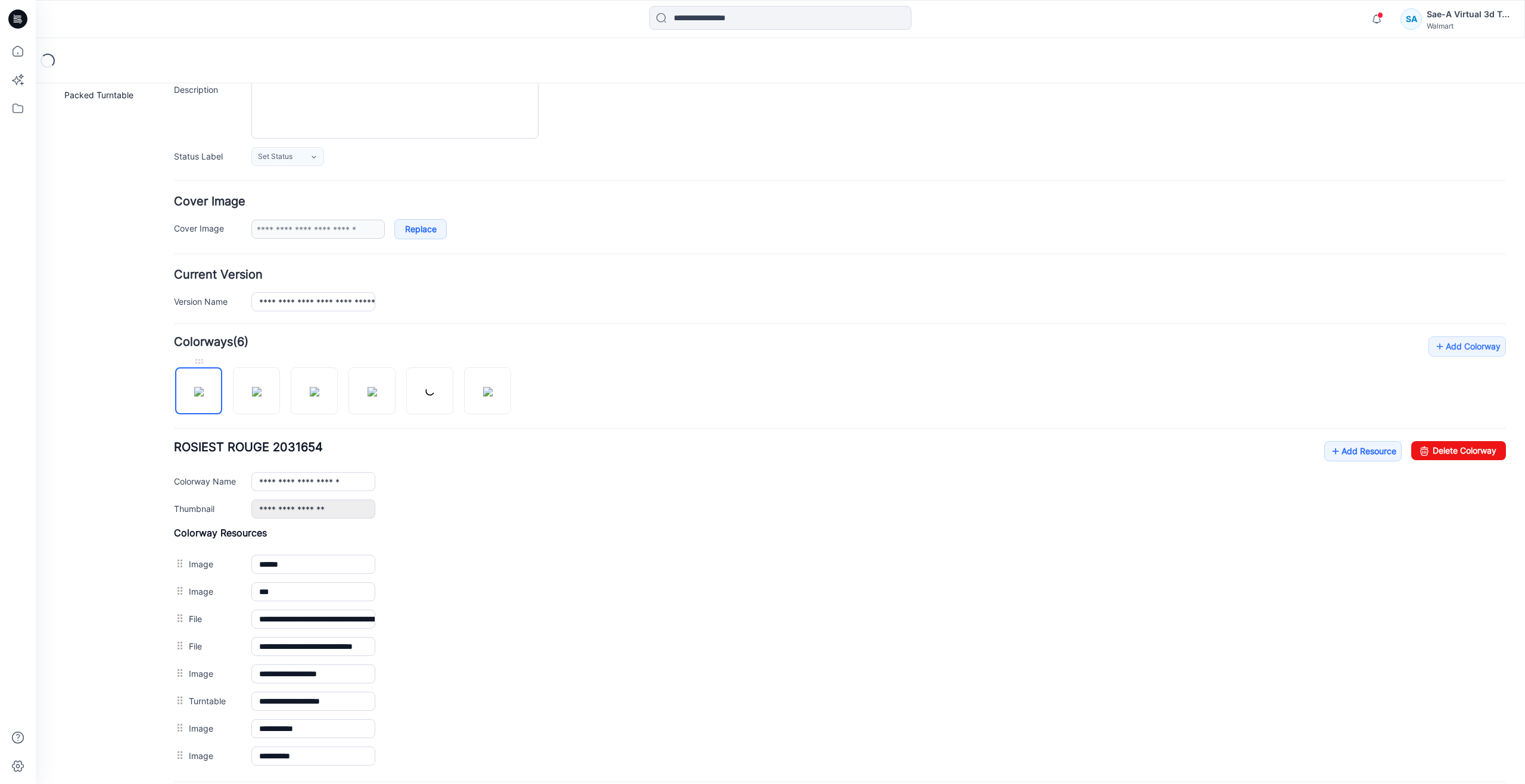
click at [204, 396] on img at bounding box center [198, 391] width 10 height 10
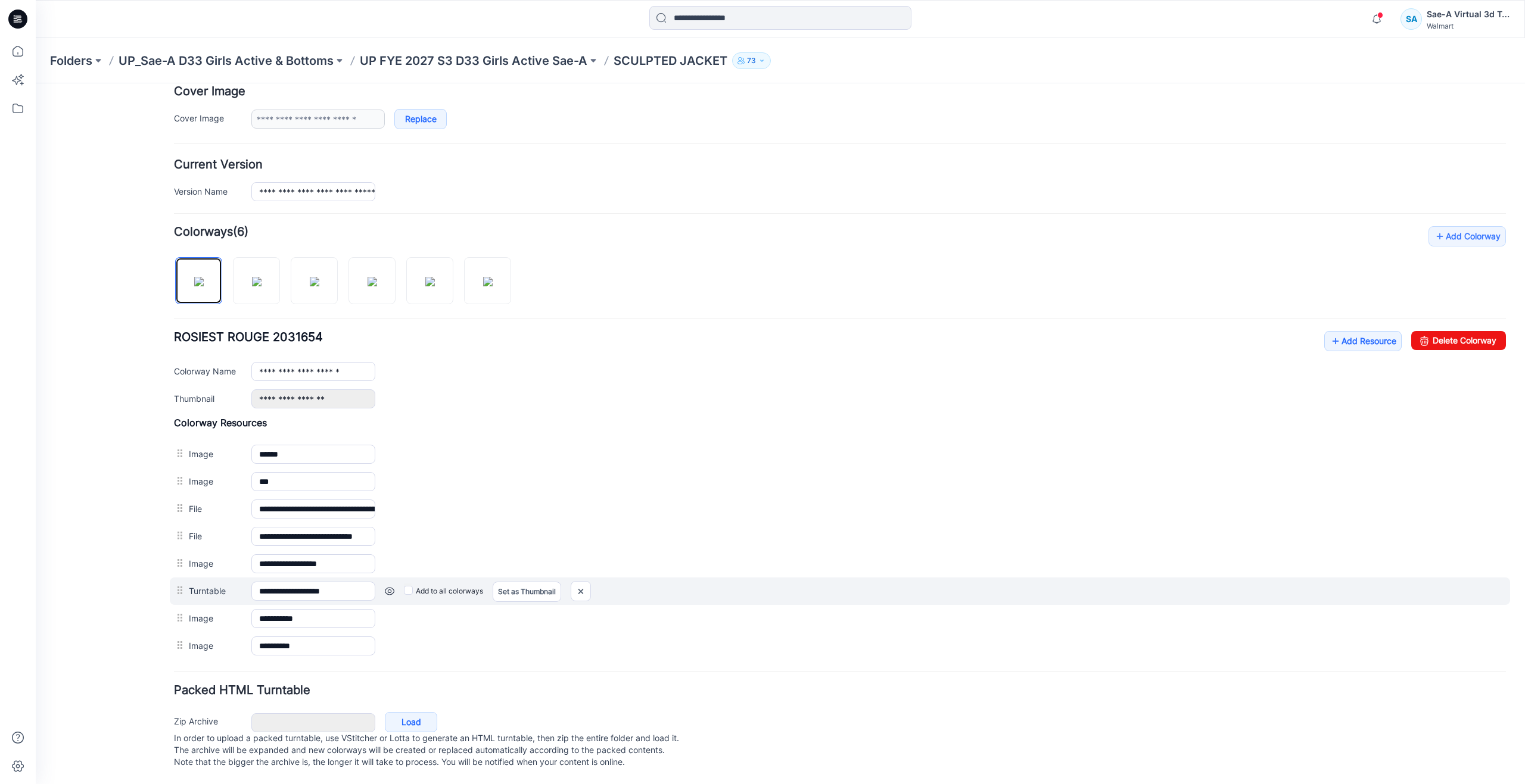
scroll to position [238, 0]
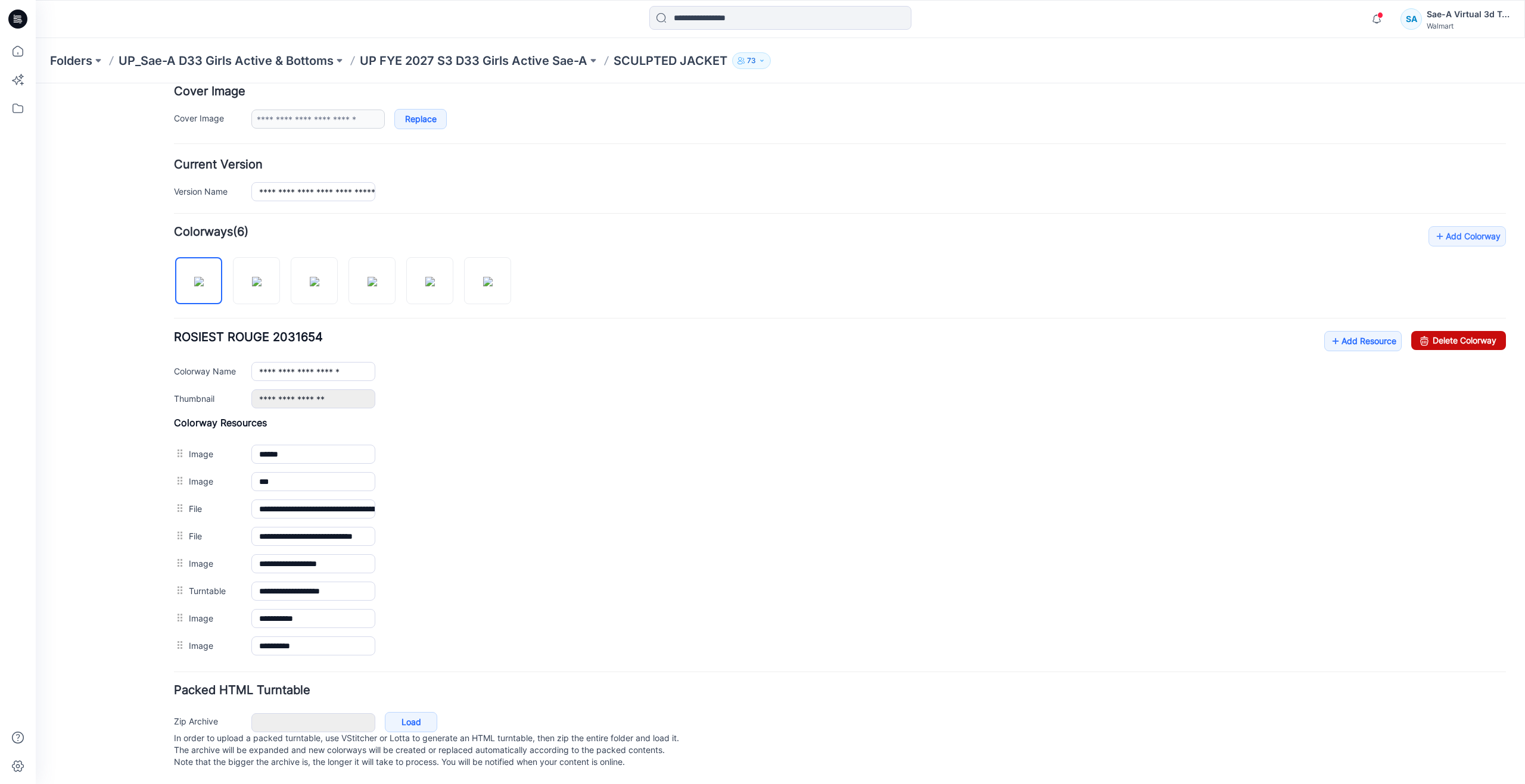
click at [1453, 333] on link "Delete Colorway" at bounding box center [1458, 341] width 95 height 19
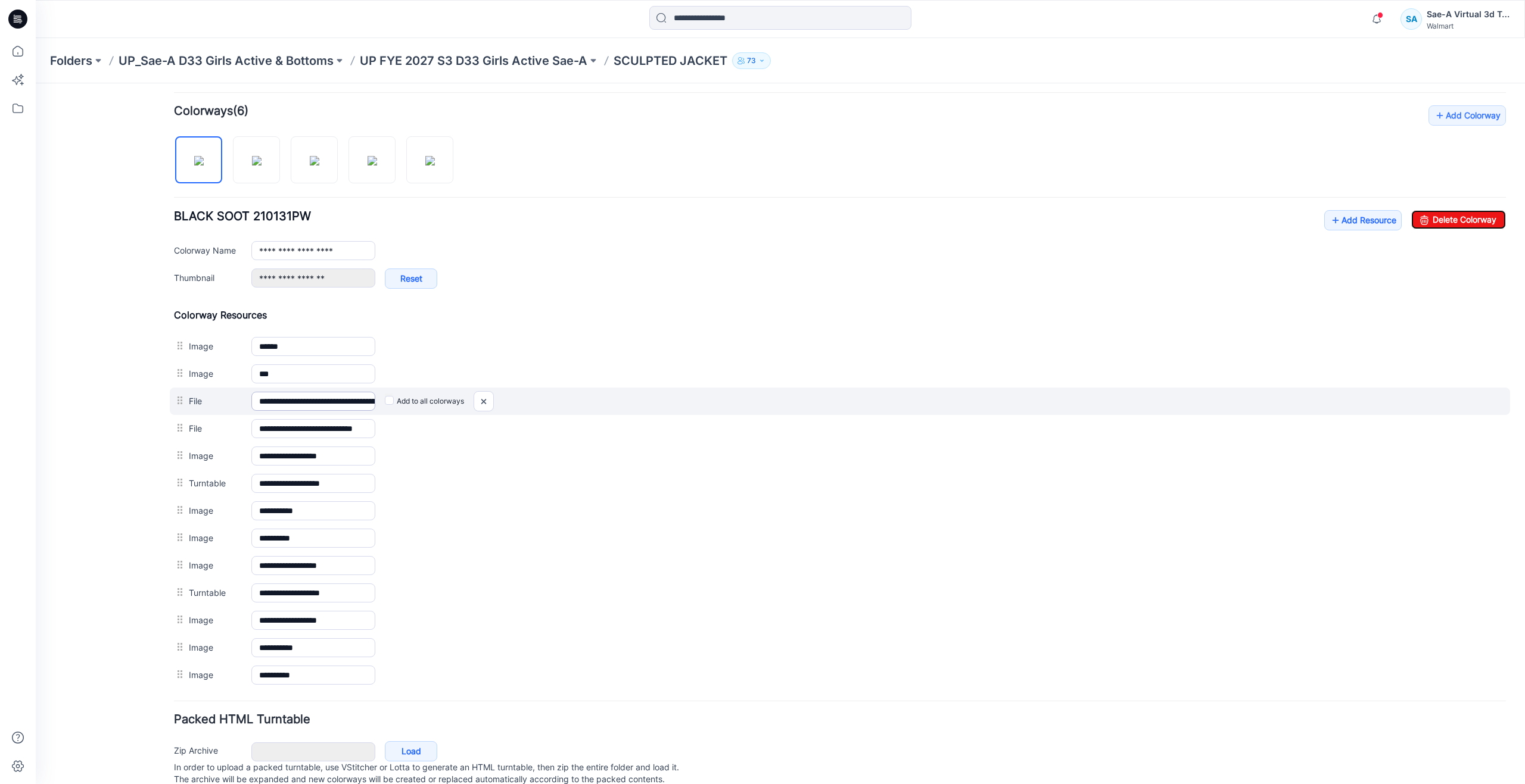
scroll to position [357, 0]
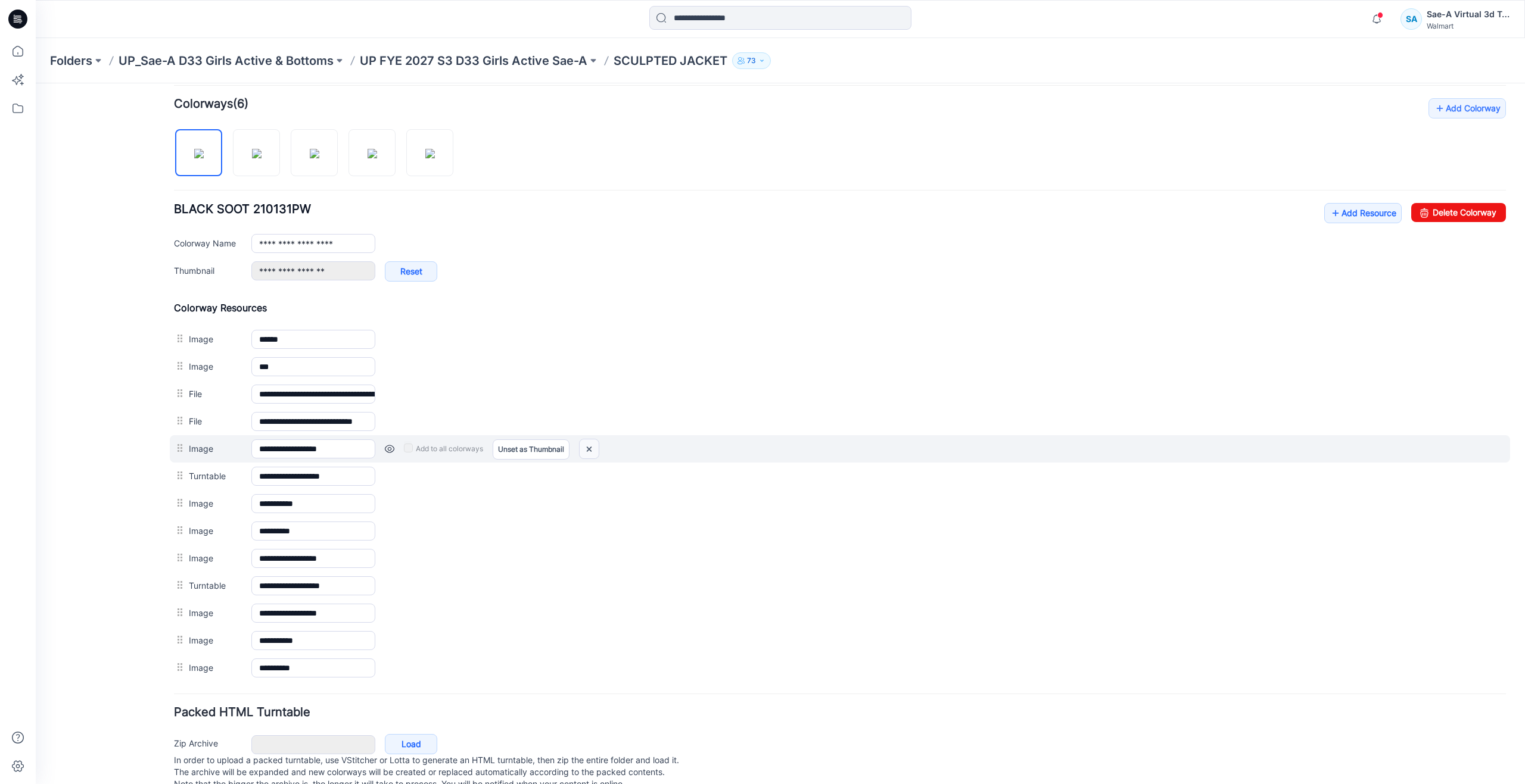
click at [585, 443] on img at bounding box center [589, 449] width 19 height 19
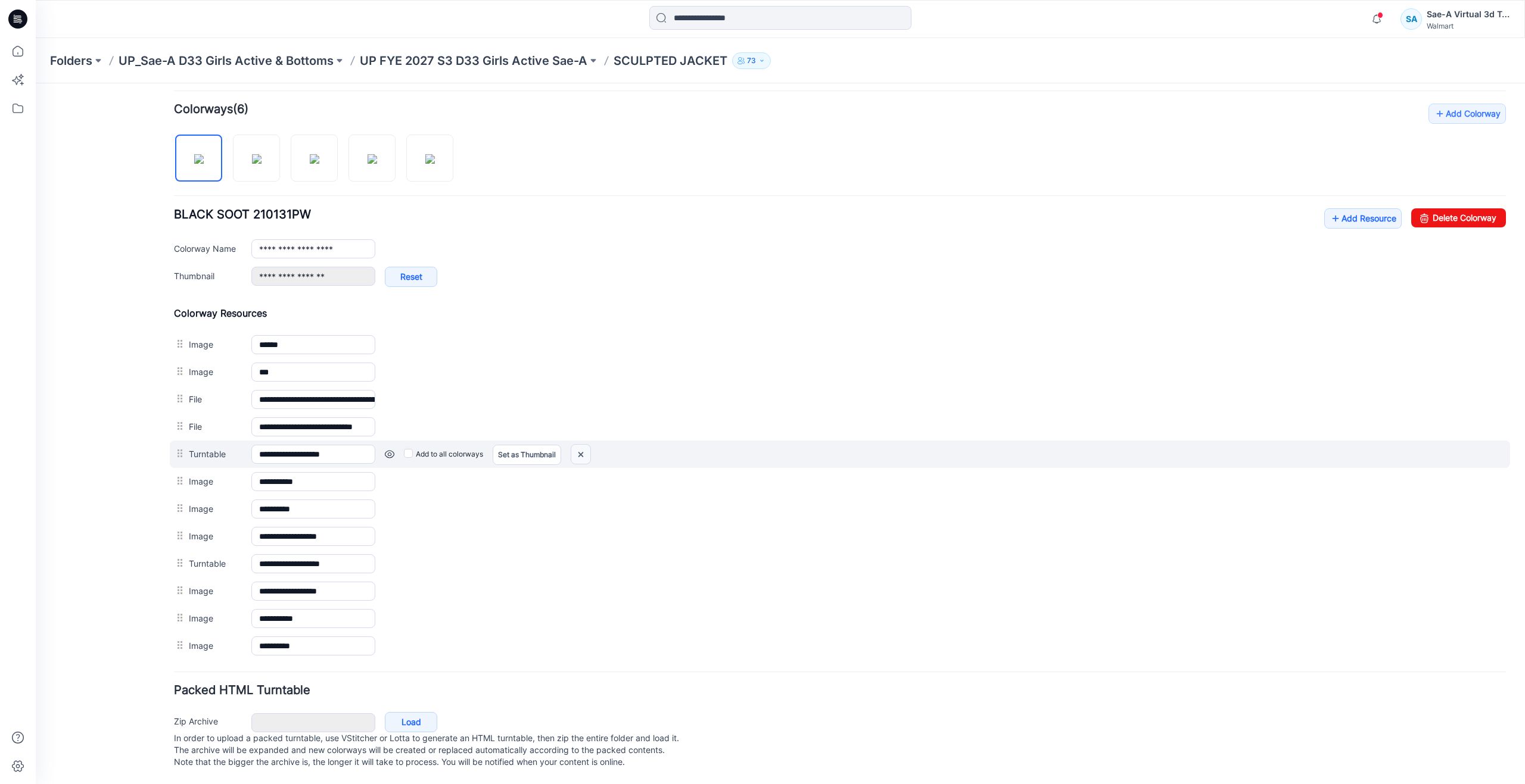
click at [36, 83] on img at bounding box center [36, 83] width 0 height 0
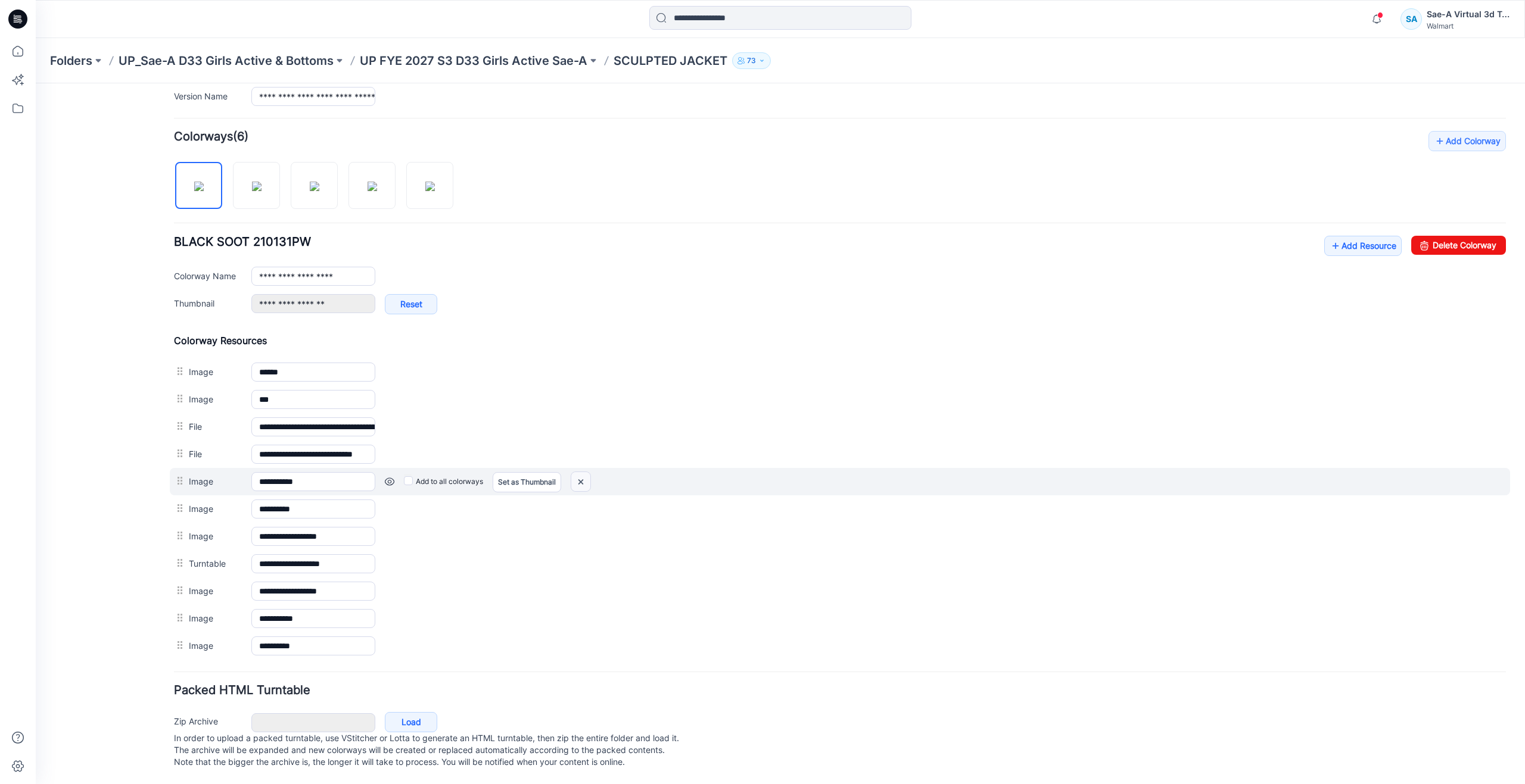
click at [36, 83] on img at bounding box center [36, 83] width 0 height 0
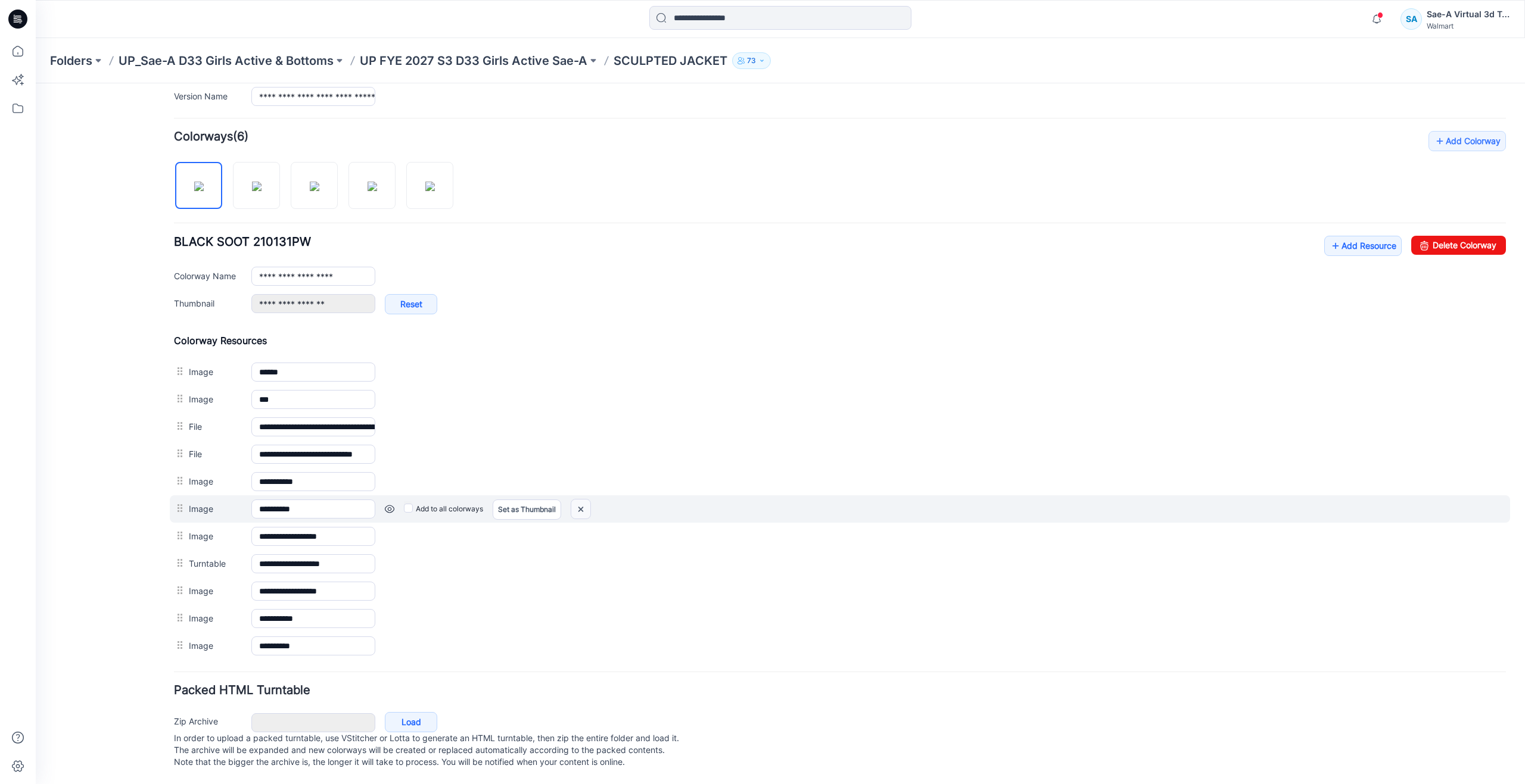
scroll to position [309, 0]
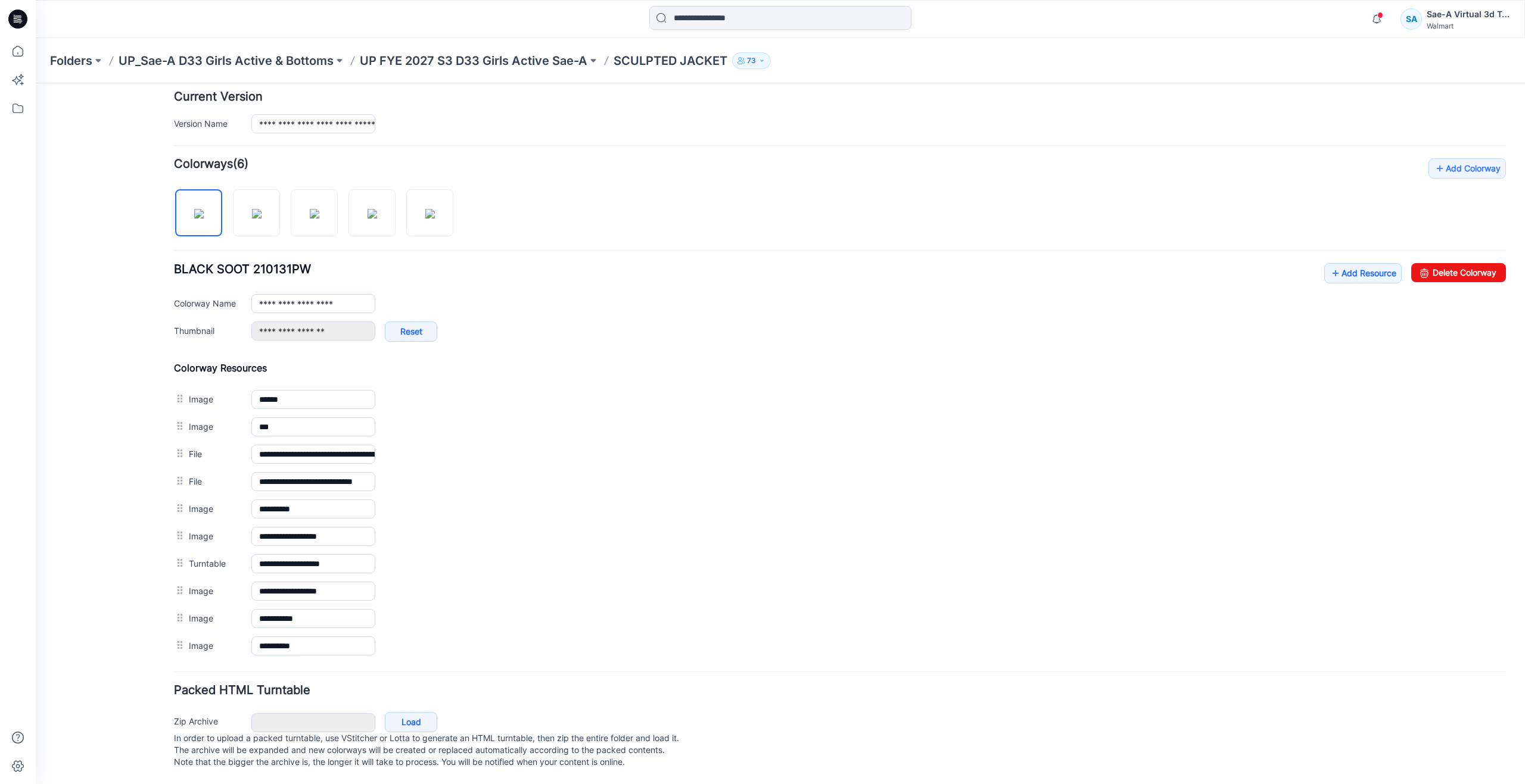
click at [36, 83] on img at bounding box center [36, 83] width 0 height 0
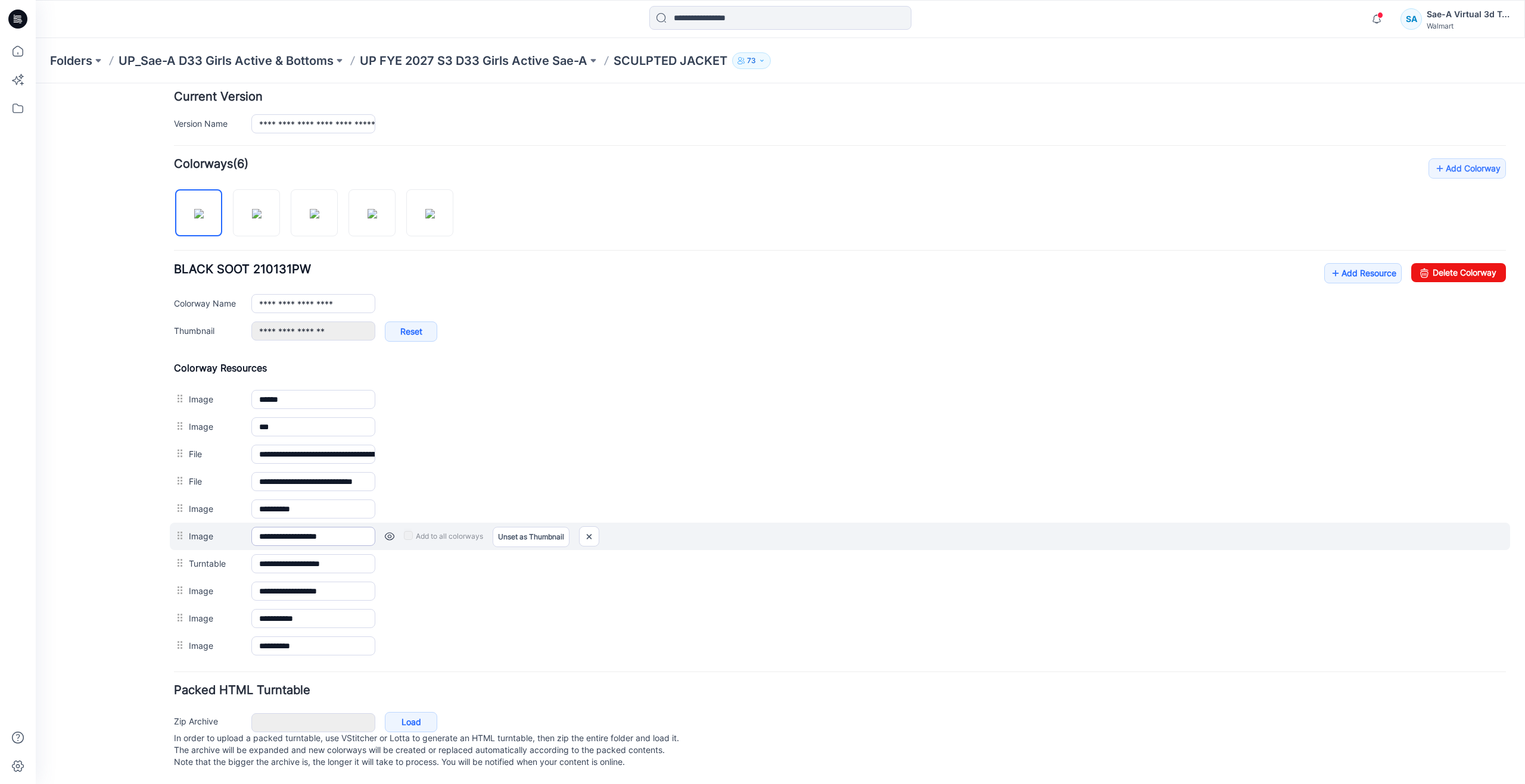
scroll to position [282, 0]
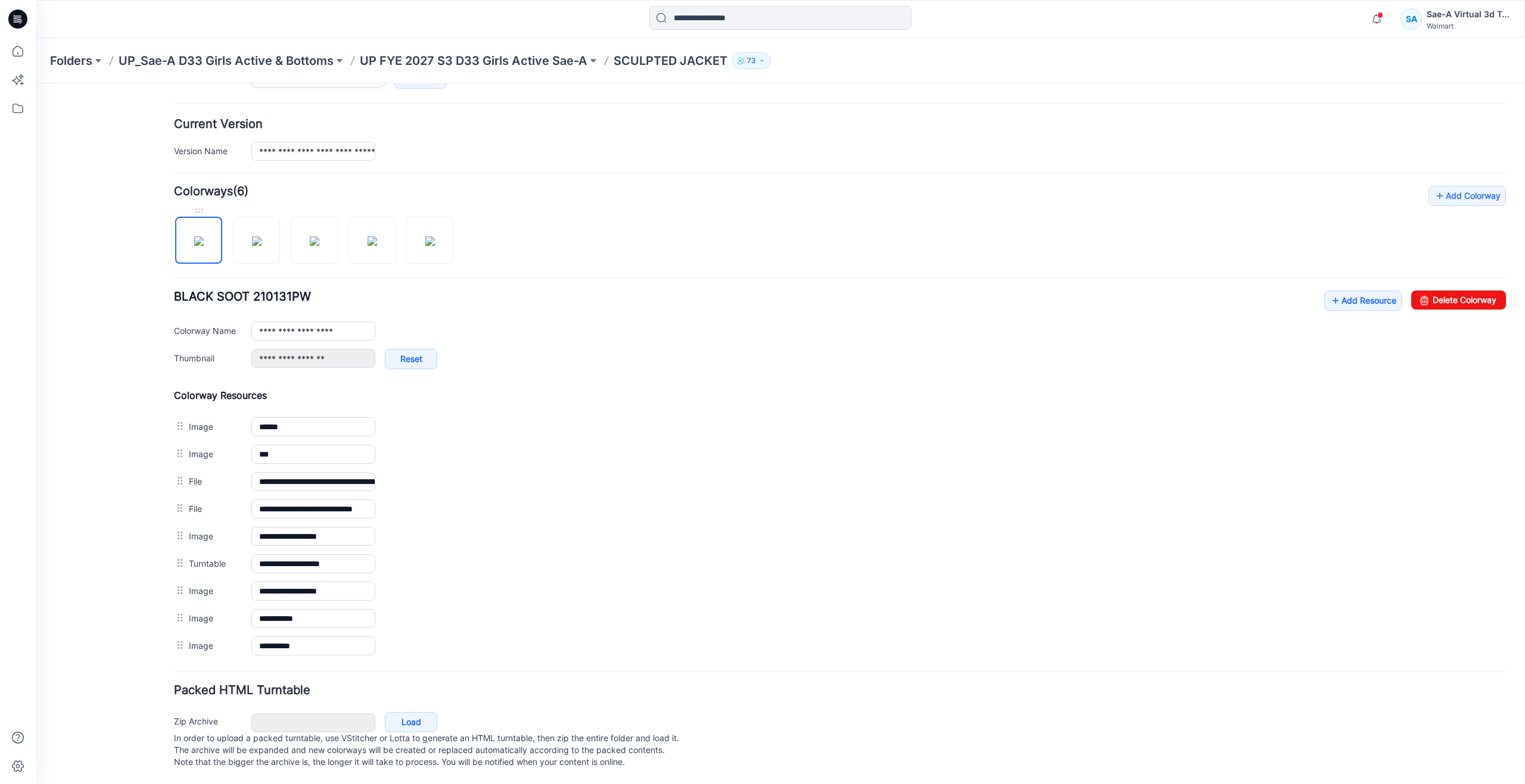
click at [204, 236] on img at bounding box center [198, 241] width 10 height 10
click at [252, 236] on img at bounding box center [257, 241] width 10 height 10
type input "**********"
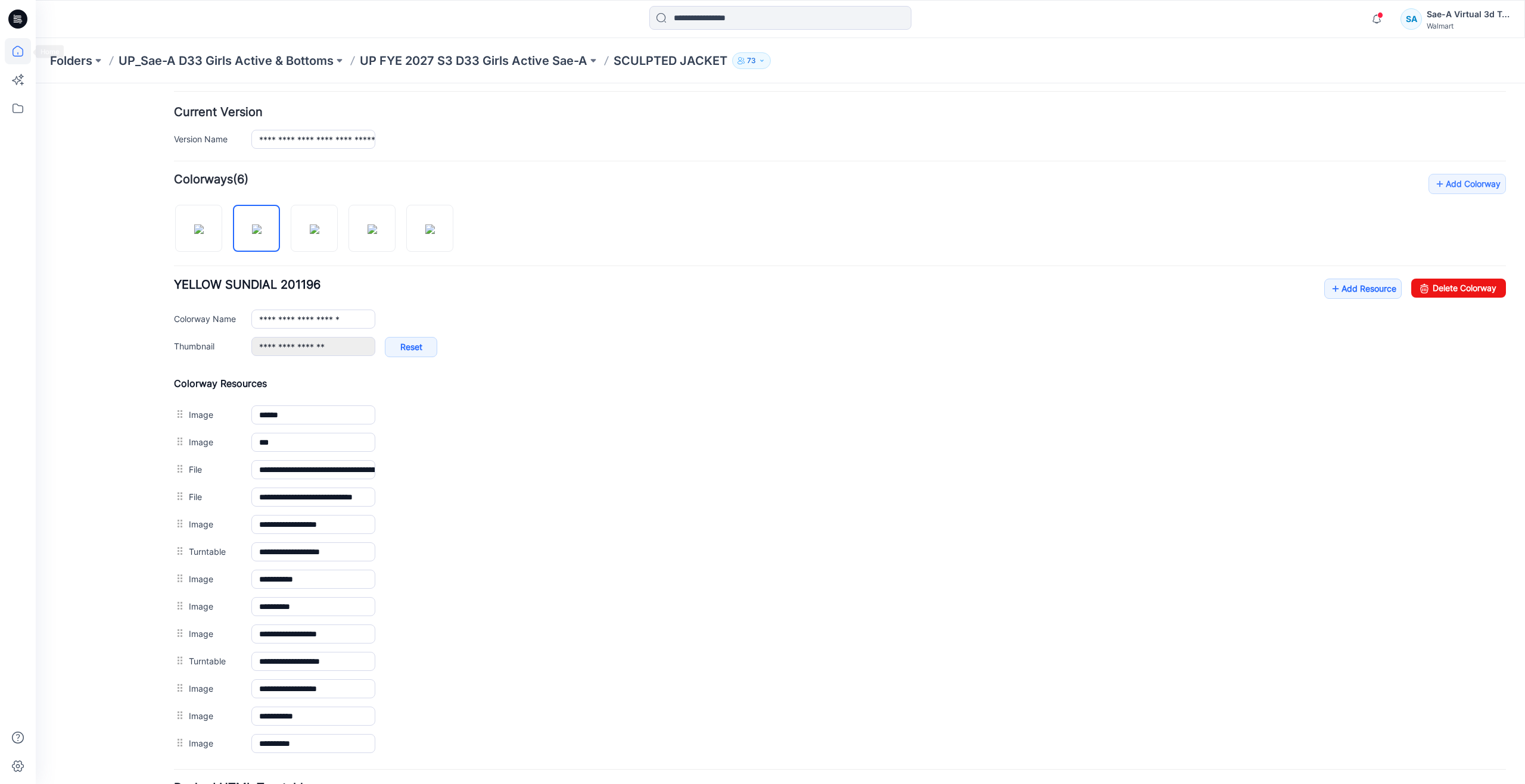
click at [15, 53] on icon at bounding box center [17, 51] width 26 height 26
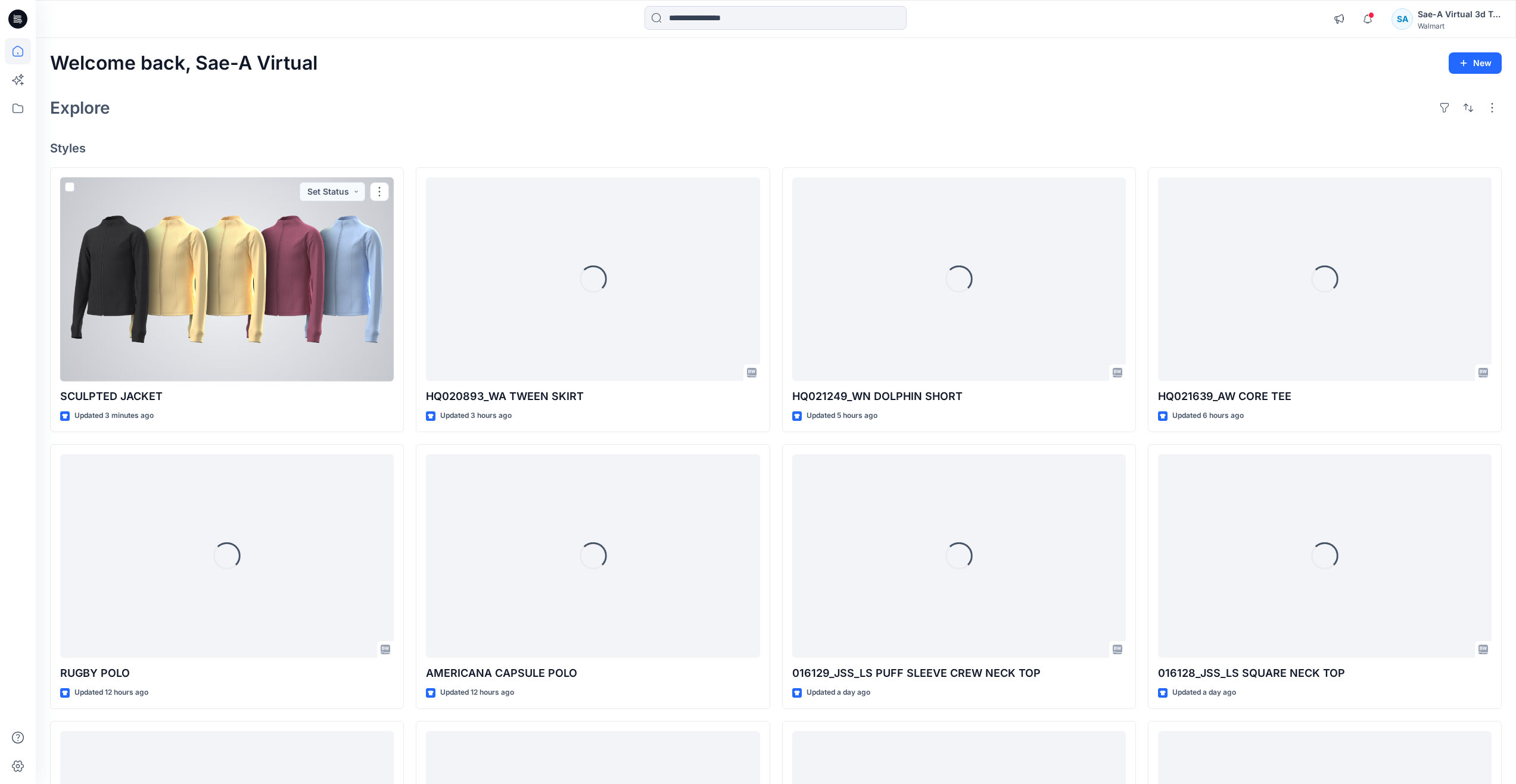
click at [206, 309] on div at bounding box center [227, 279] width 333 height 204
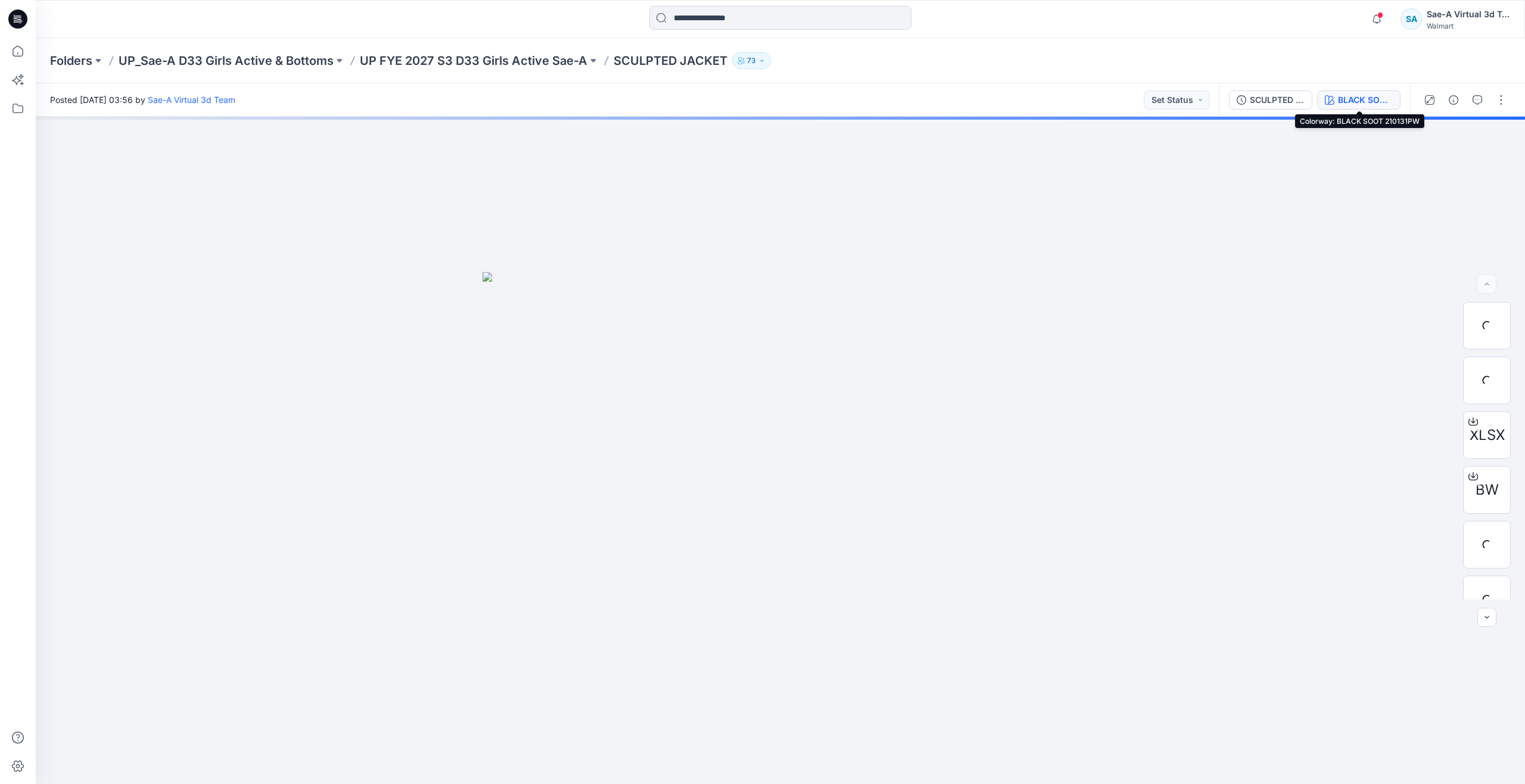
click at [1342, 99] on div "BLACK SOOT 210131PW" at bounding box center [1365, 100] width 54 height 13
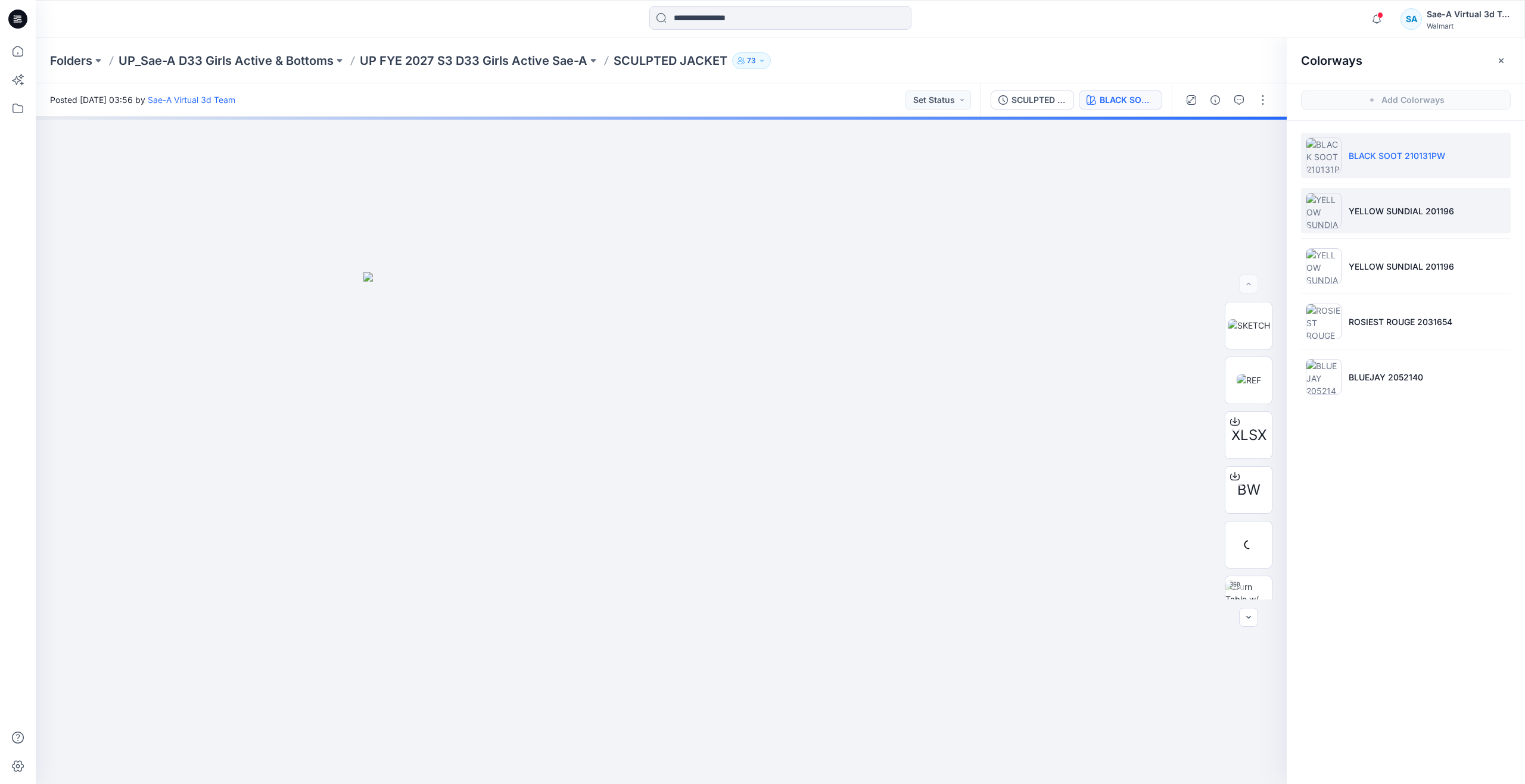
click at [1348, 203] on li "YELLOW SUNDIAL 201196" at bounding box center [1406, 210] width 210 height 45
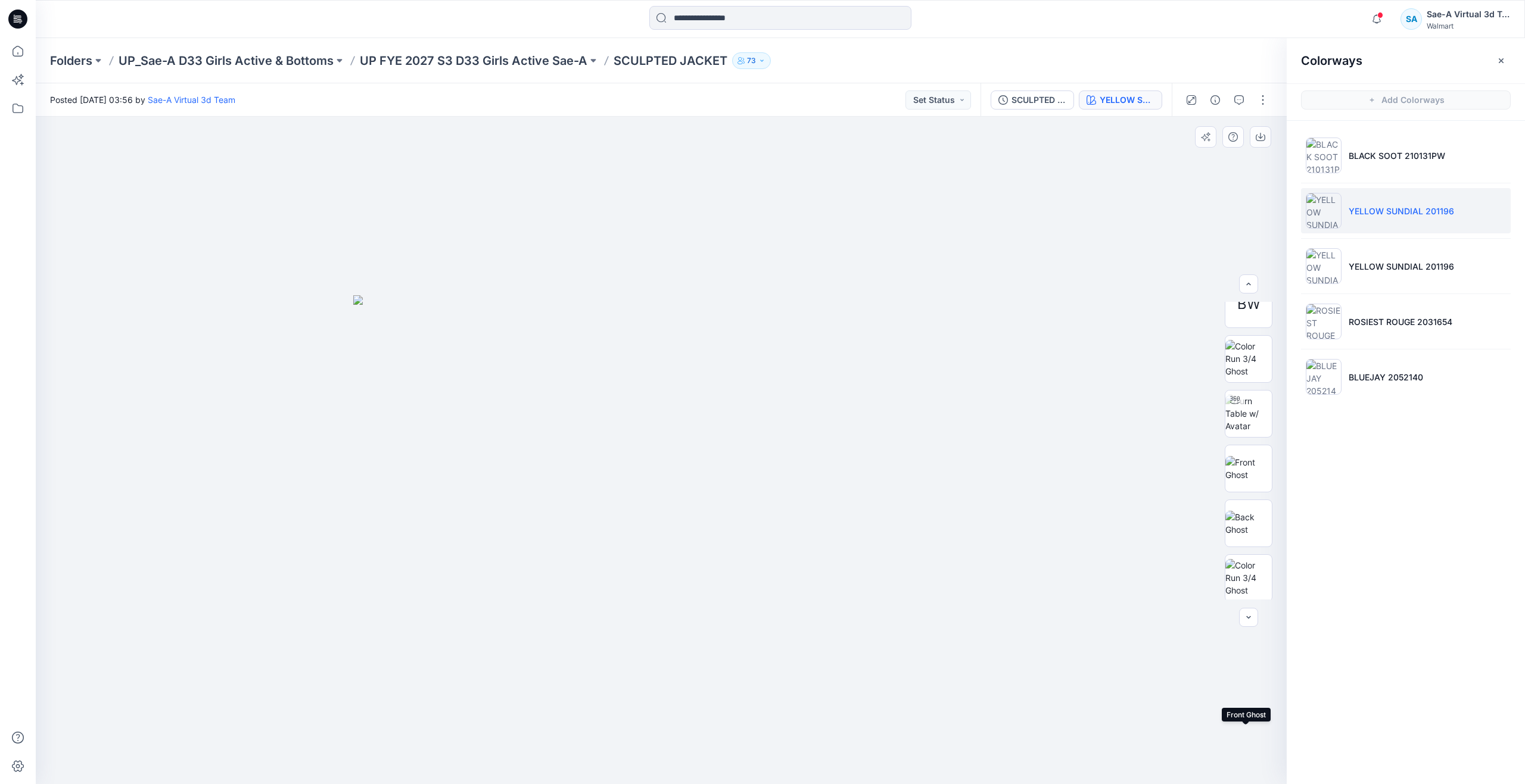
scroll to position [164, 0]
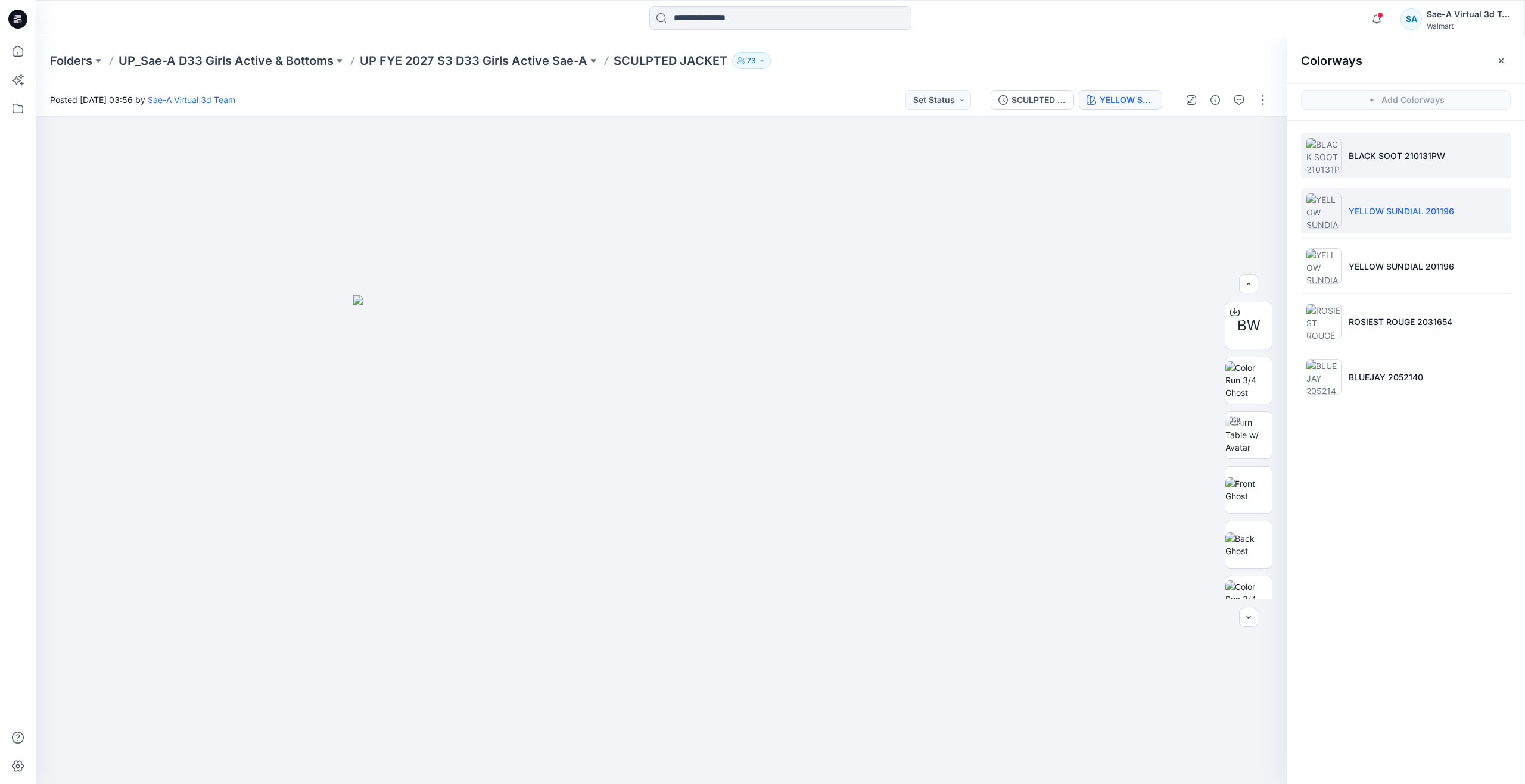
click at [1387, 158] on p "BLACK SOOT 210131PW" at bounding box center [1396, 155] width 96 height 13
click at [1263, 95] on button "button" at bounding box center [1263, 100] width 19 height 19
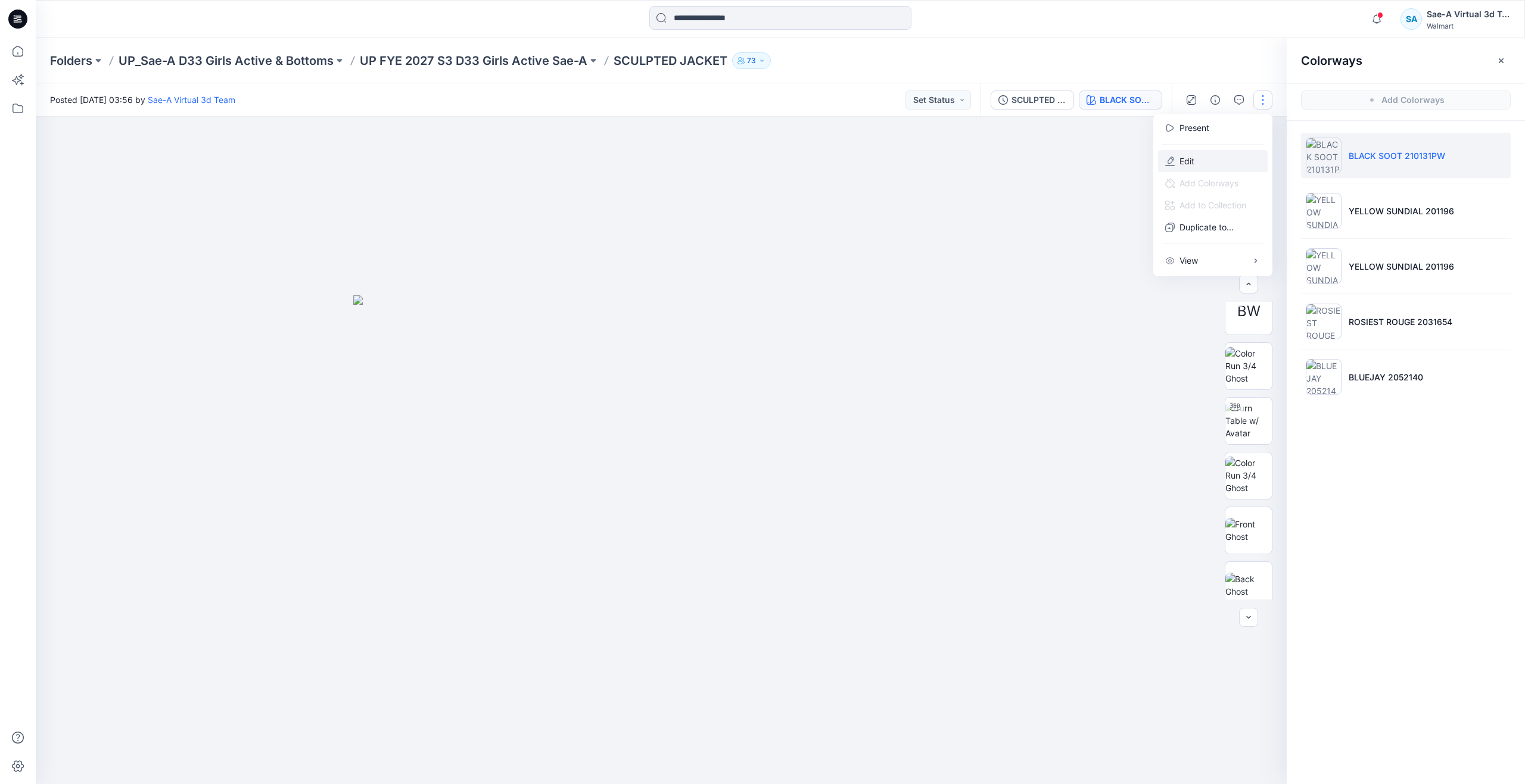
click at [1211, 160] on button "Edit" at bounding box center [1213, 161] width 110 height 22
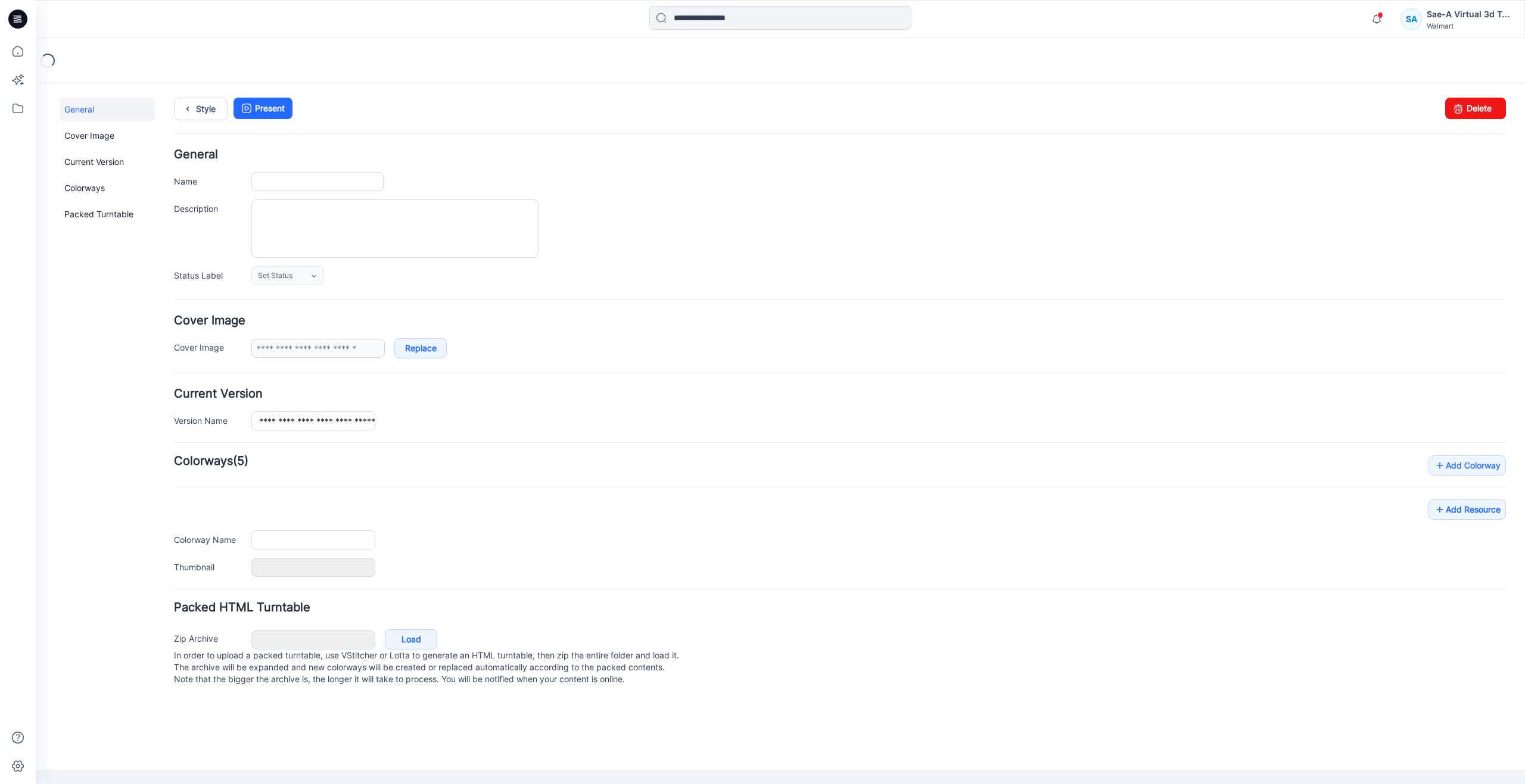
type input "**********"
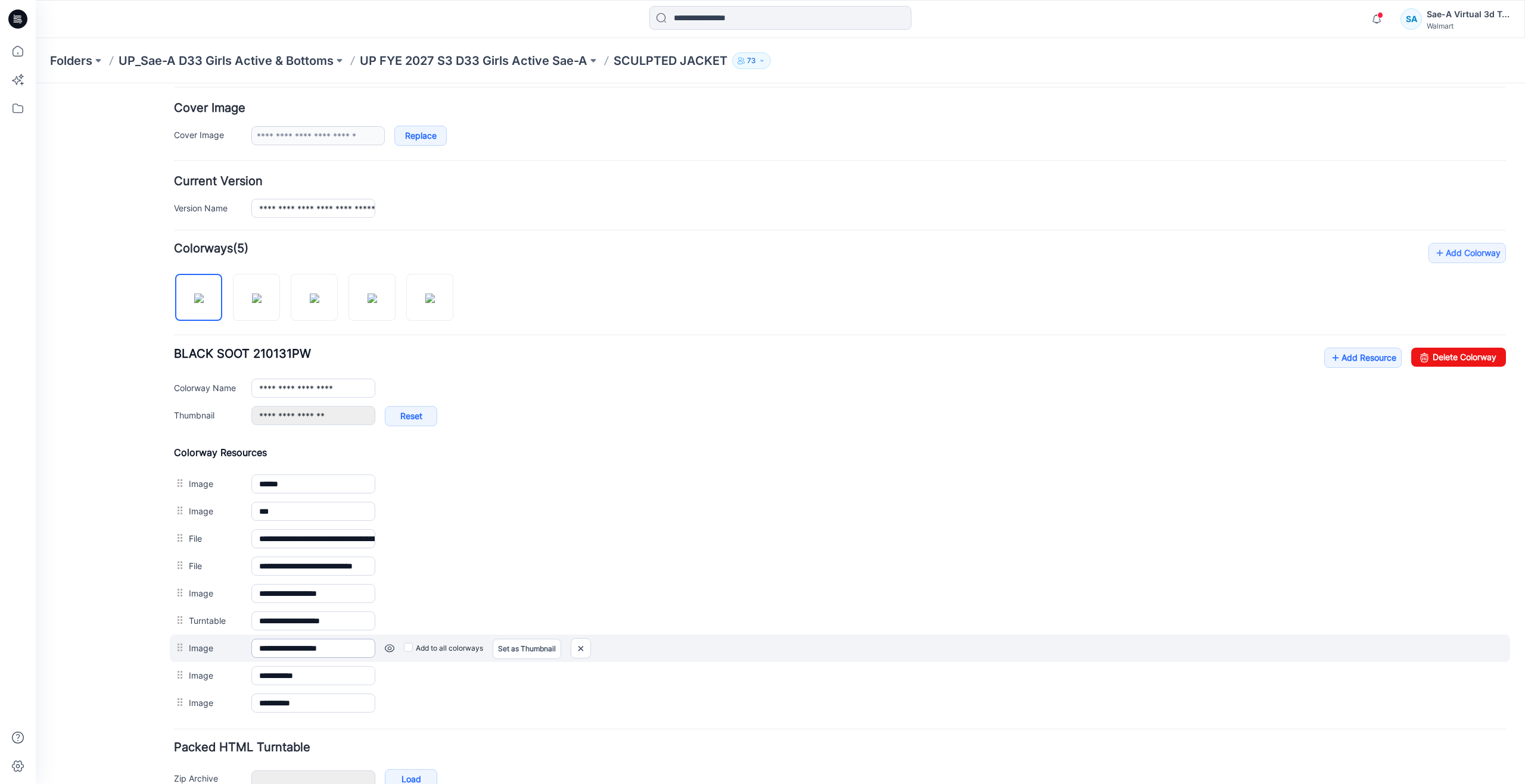
scroll to position [238, 0]
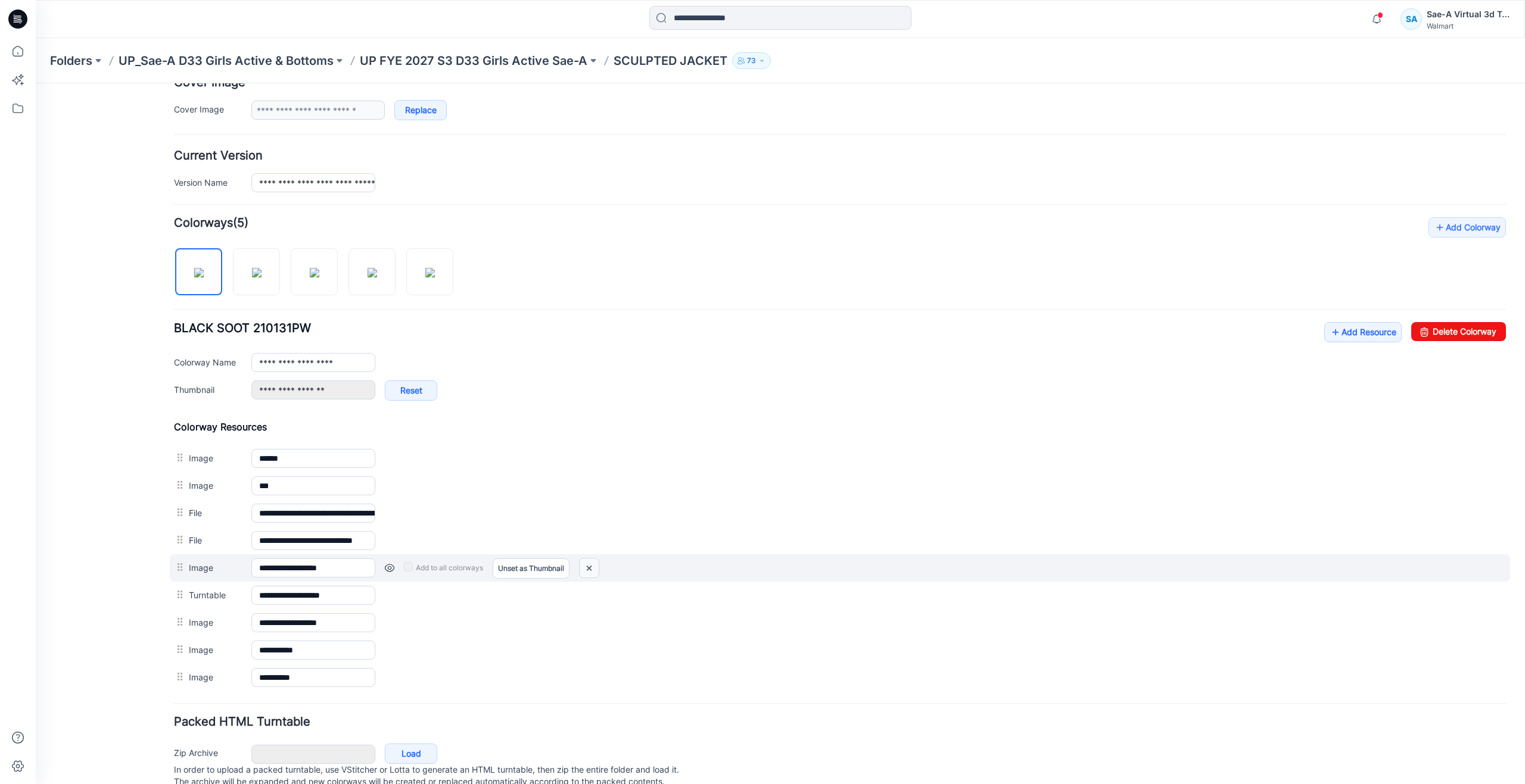
click at [589, 566] on img at bounding box center [589, 568] width 19 height 19
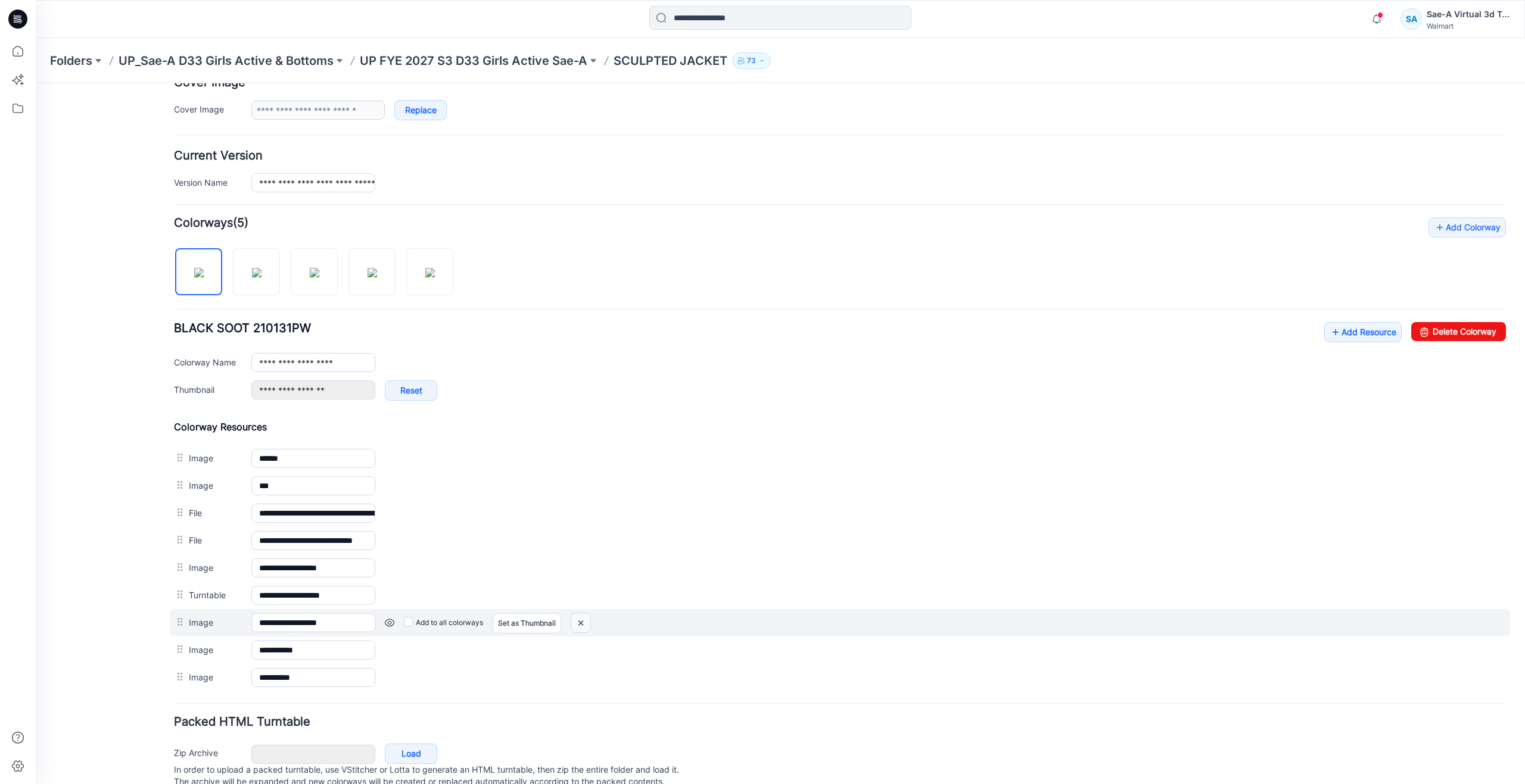
click at [36, 83] on img at bounding box center [36, 83] width 0 height 0
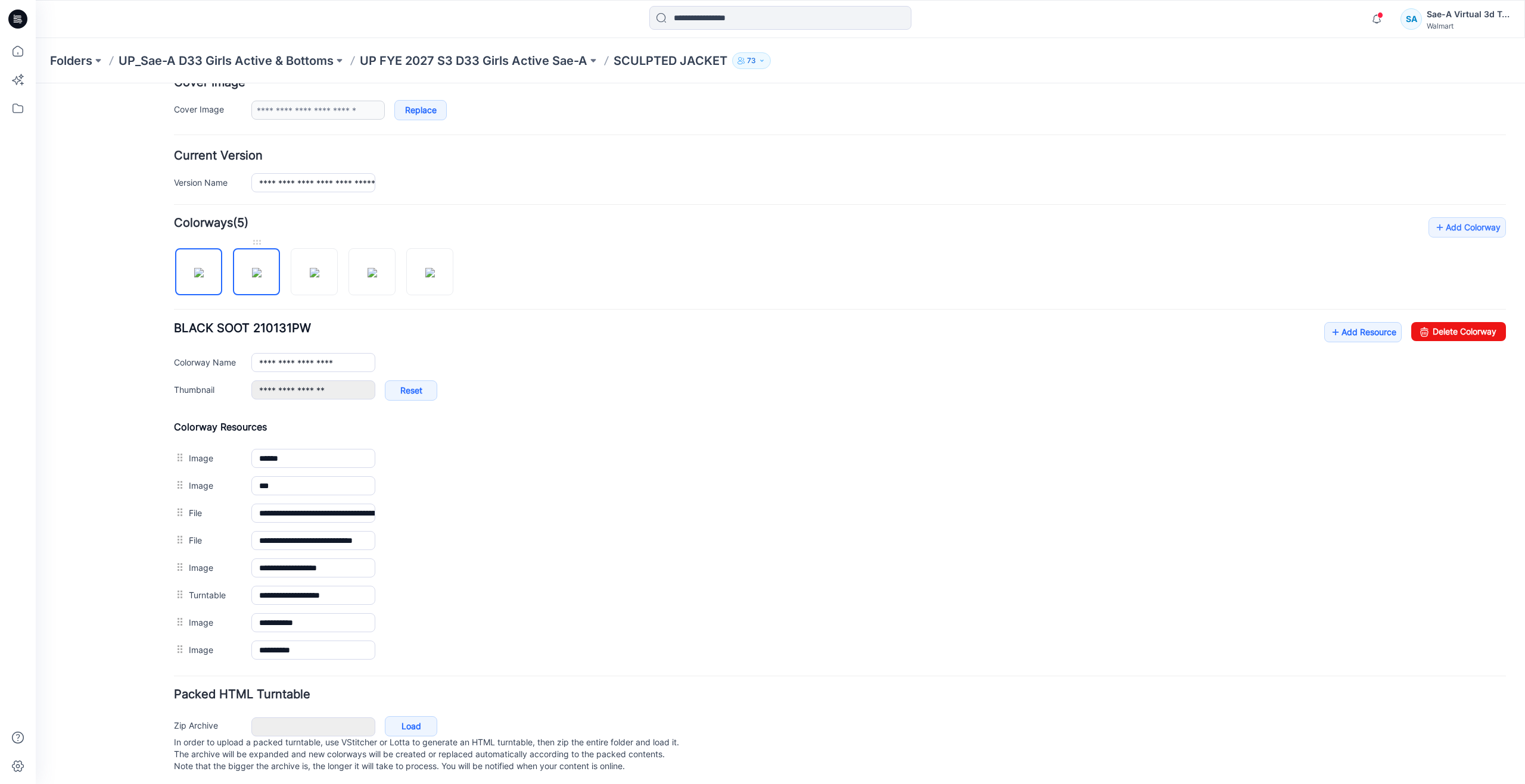
click at [260, 271] on img at bounding box center [257, 272] width 10 height 10
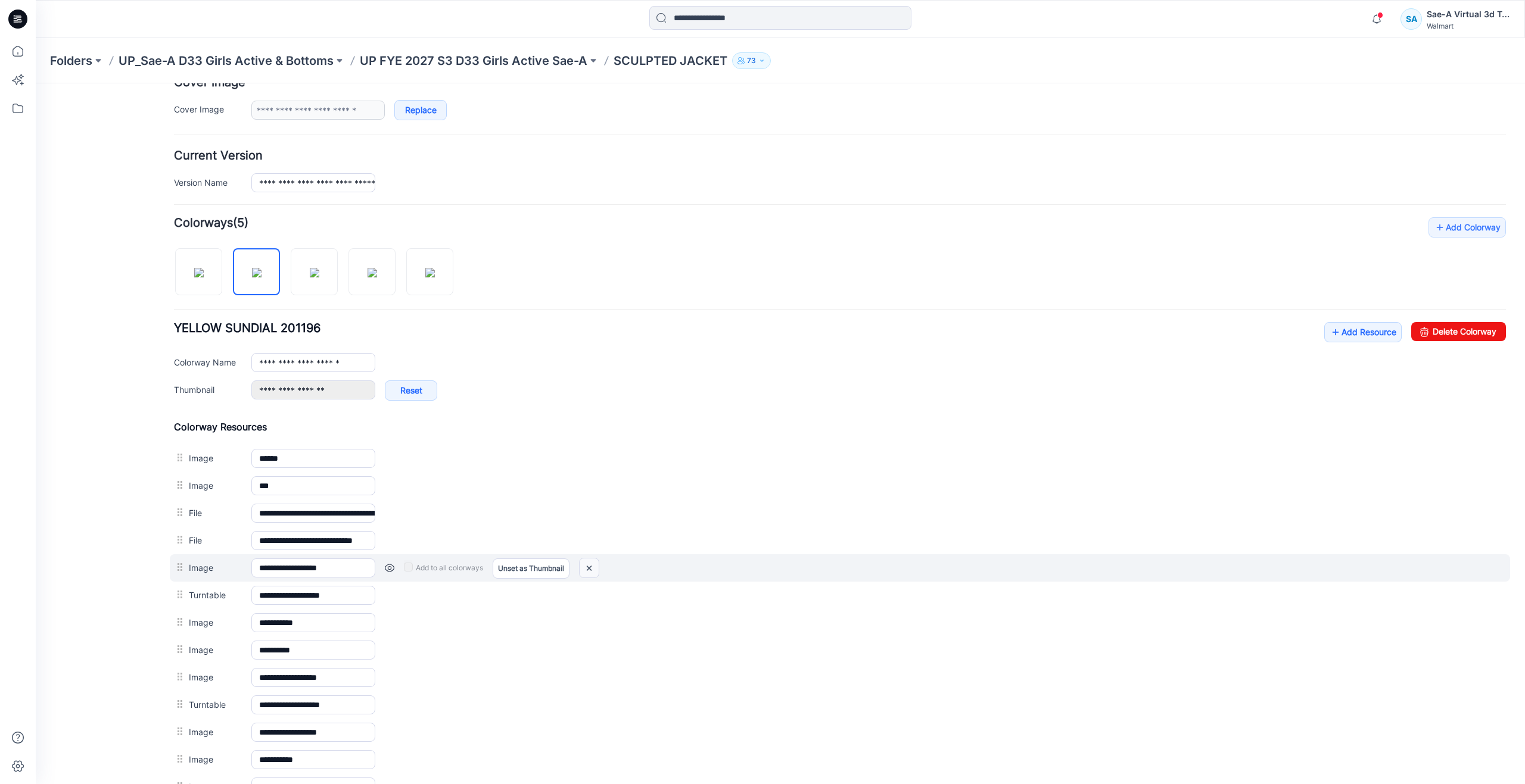
click at [596, 569] on img at bounding box center [589, 568] width 19 height 19
click at [36, 83] on img at bounding box center [36, 83] width 0 height 0
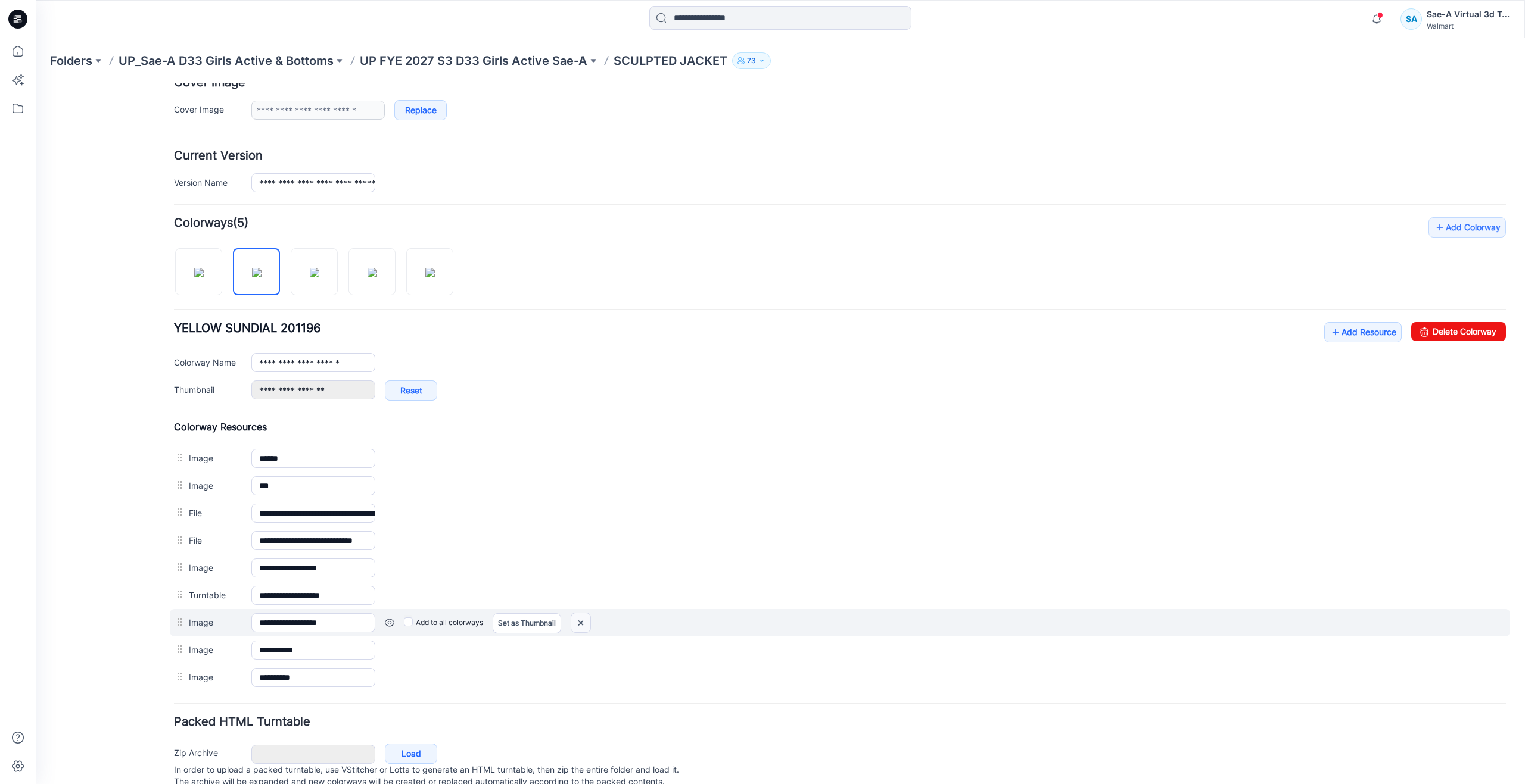
click at [36, 83] on img at bounding box center [36, 83] width 0 height 0
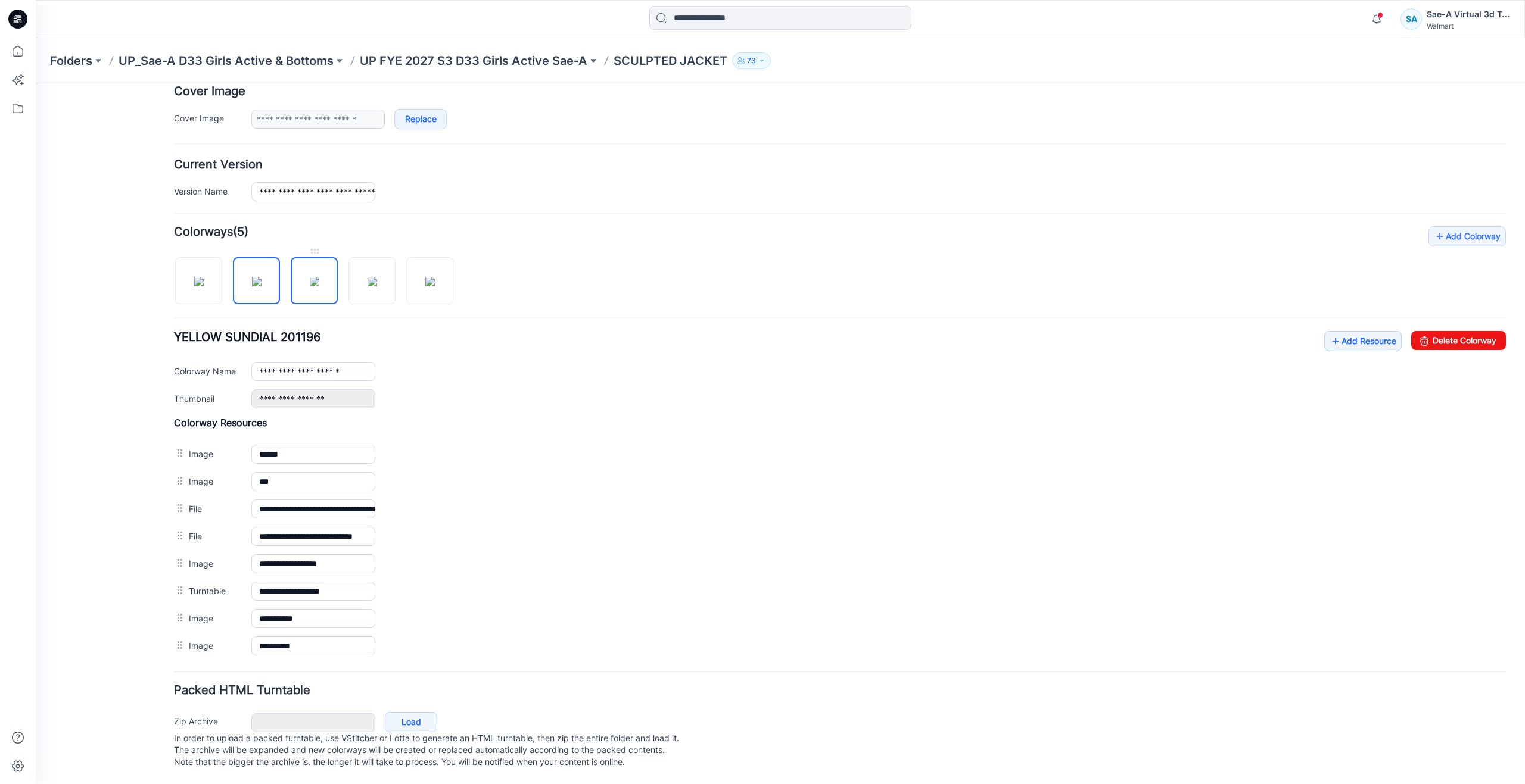
click at [315, 280] on img at bounding box center [314, 281] width 10 height 10
click at [259, 276] on img at bounding box center [257, 281] width 10 height 10
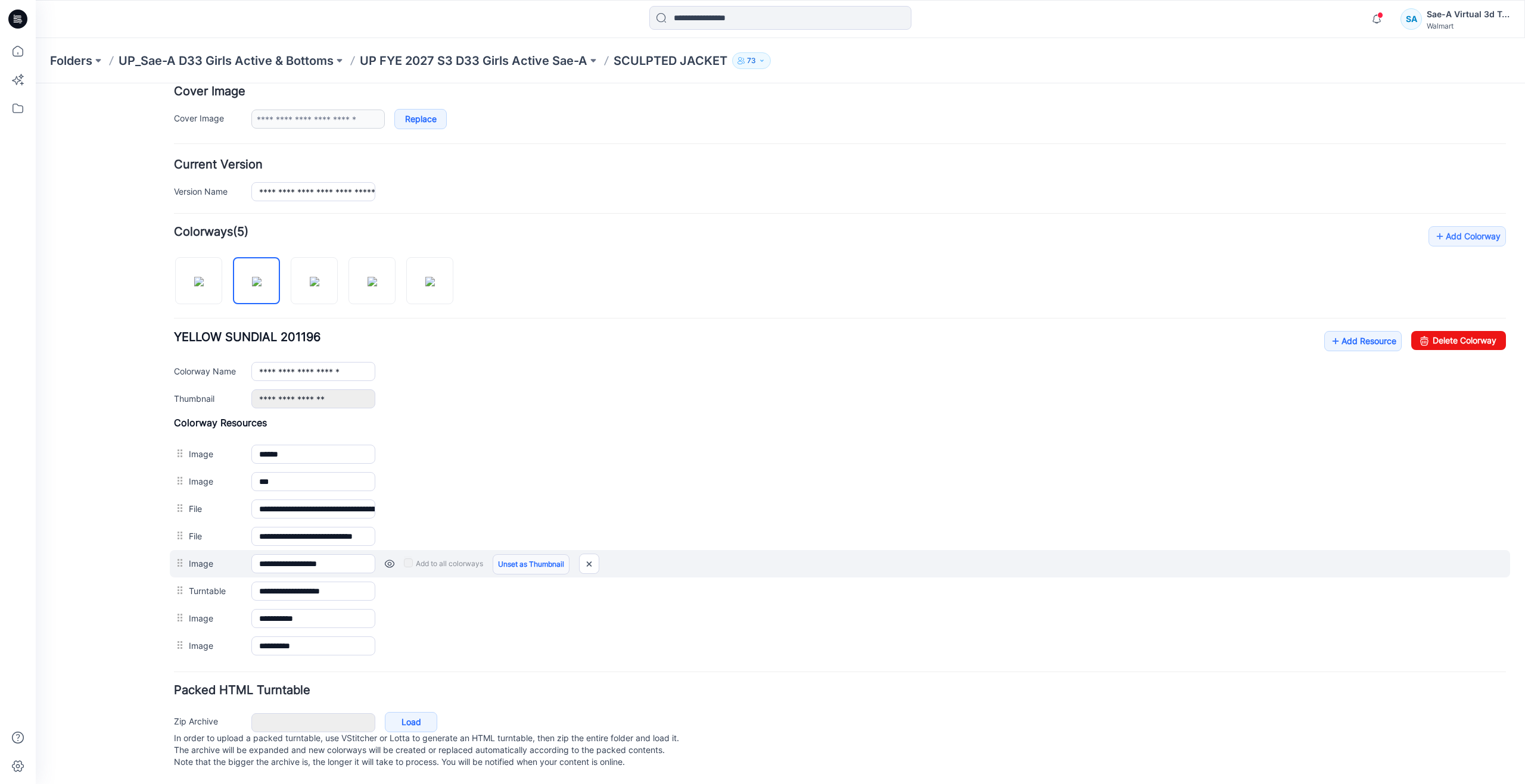
click at [509, 554] on link "Unset as Thumbnail" at bounding box center [531, 564] width 77 height 20
click at [509, 554] on link "Unset as Thumbnail" at bounding box center [531, 564] width 77 height 20
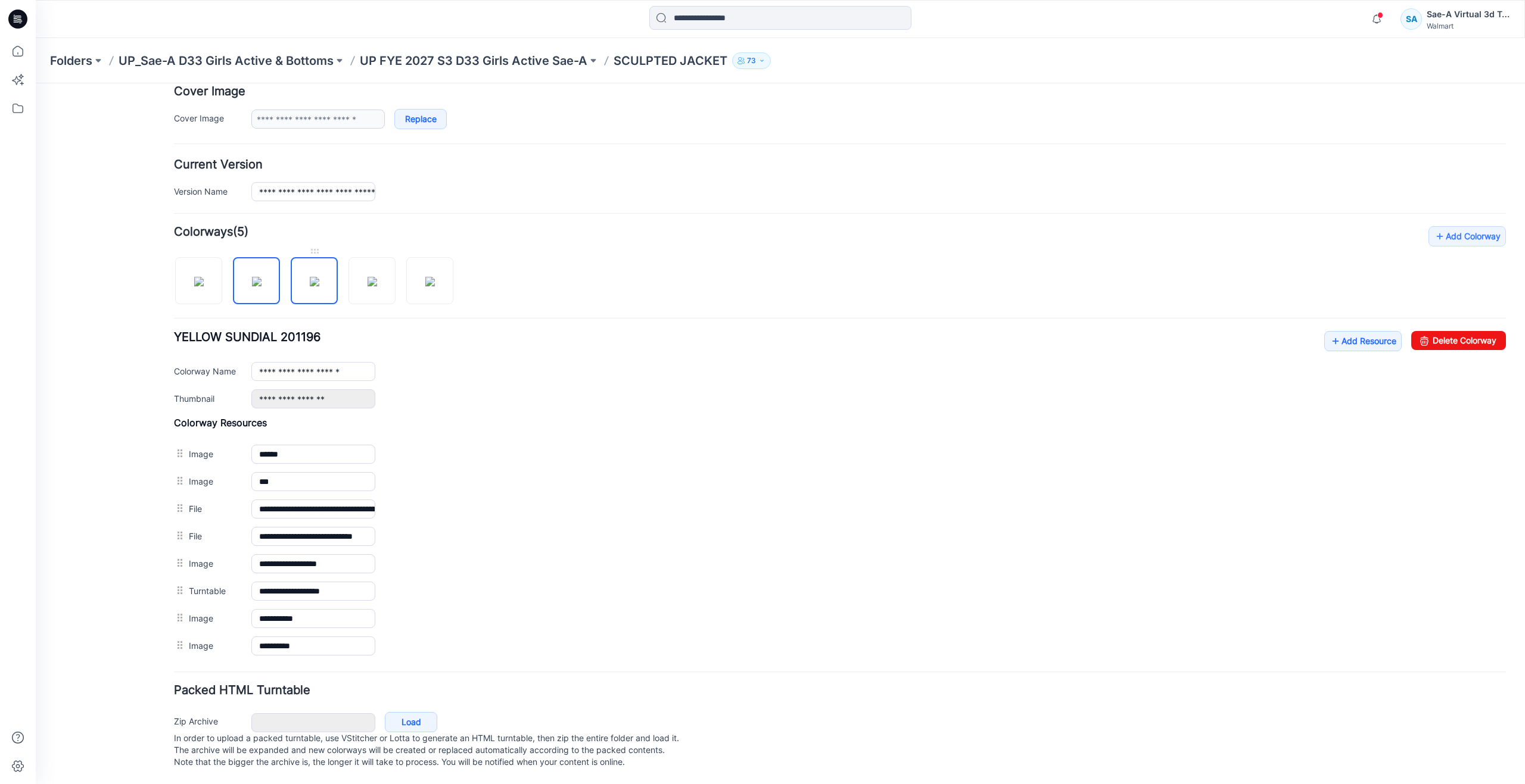
click at [309, 279] on img at bounding box center [314, 281] width 10 height 10
click at [368, 276] on img at bounding box center [372, 281] width 10 height 10
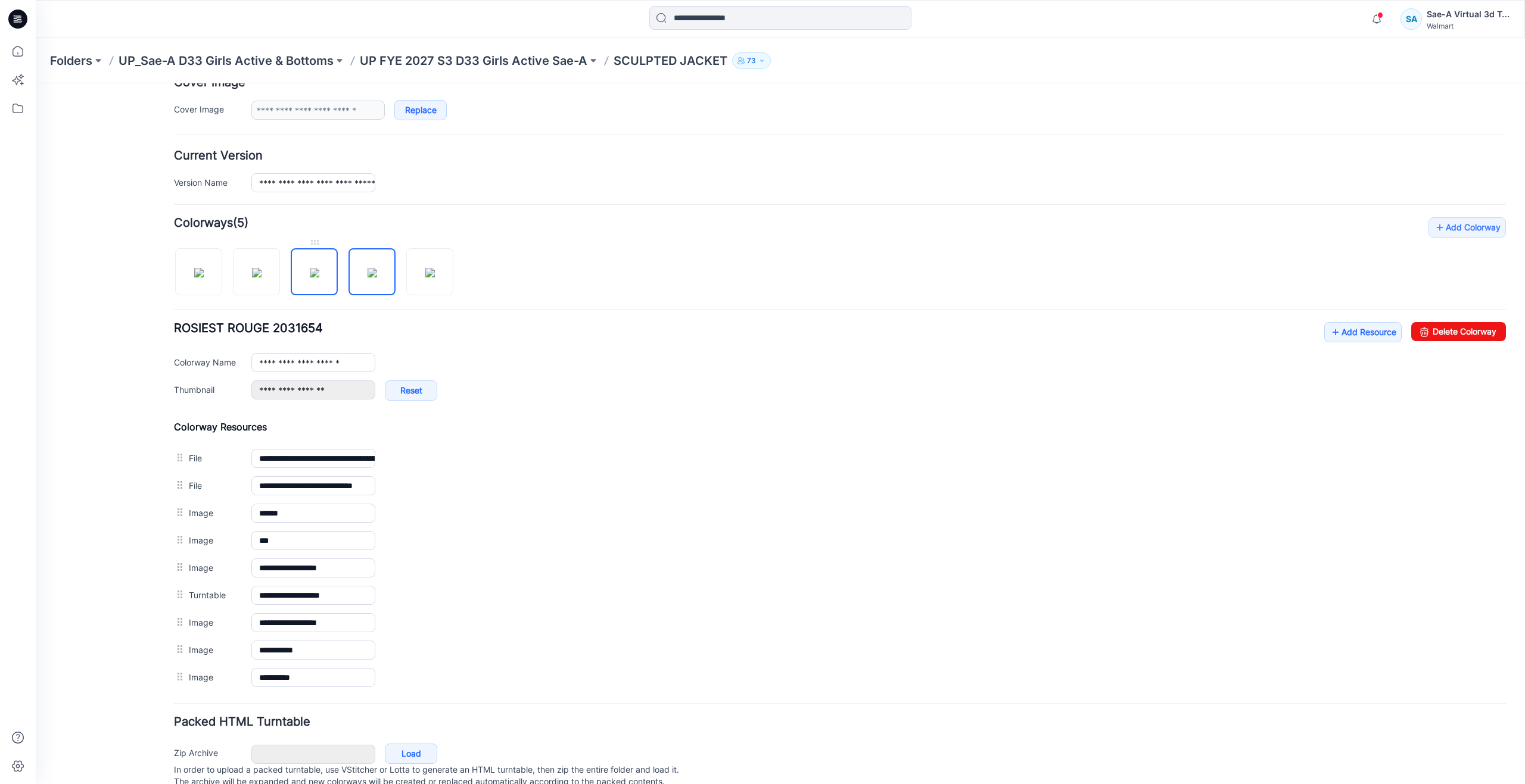
click at [312, 277] on img at bounding box center [314, 272] width 10 height 10
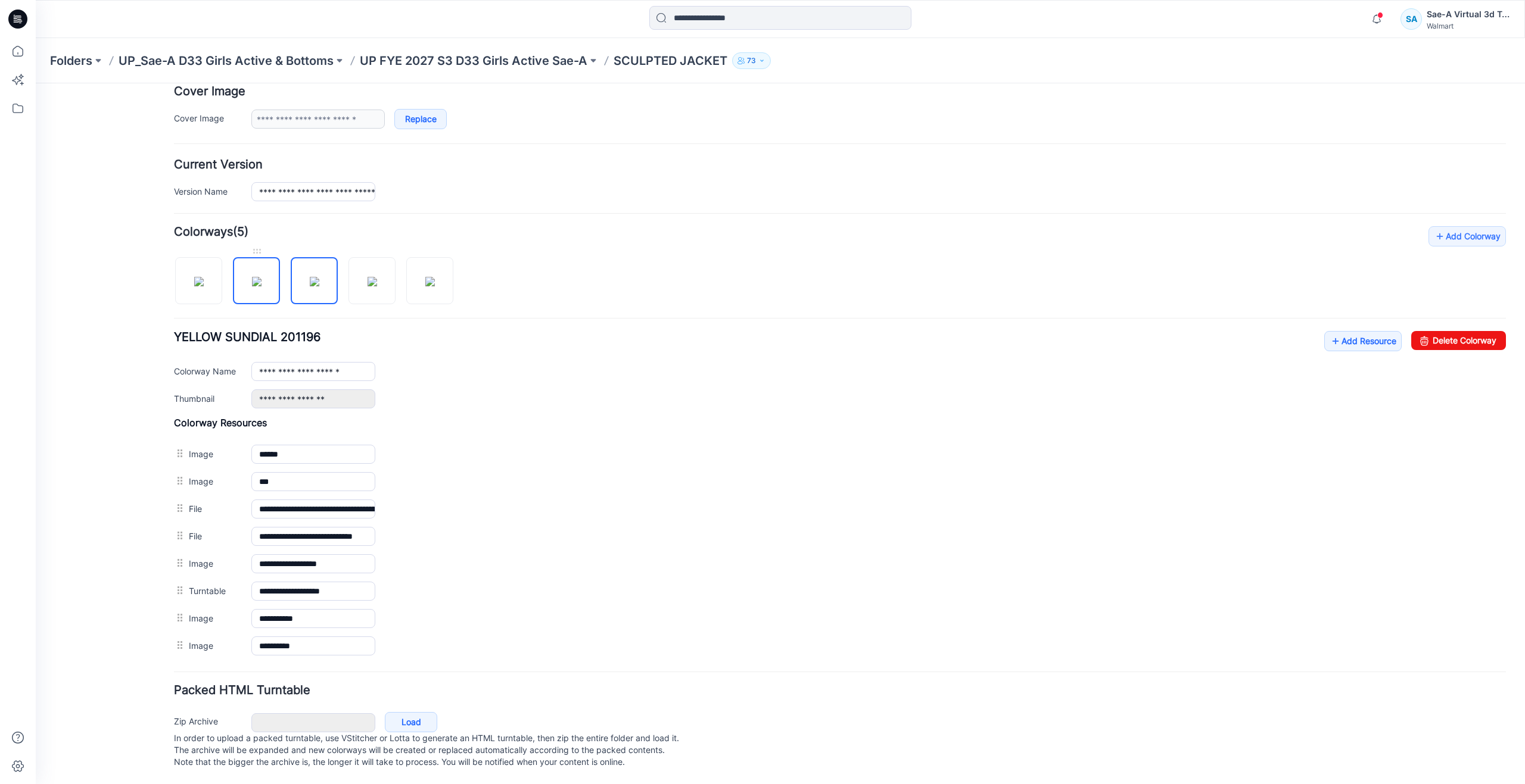
click at [262, 277] on img at bounding box center [257, 281] width 10 height 10
click at [309, 276] on img at bounding box center [314, 281] width 10 height 10
click at [374, 276] on img at bounding box center [372, 281] width 10 height 10
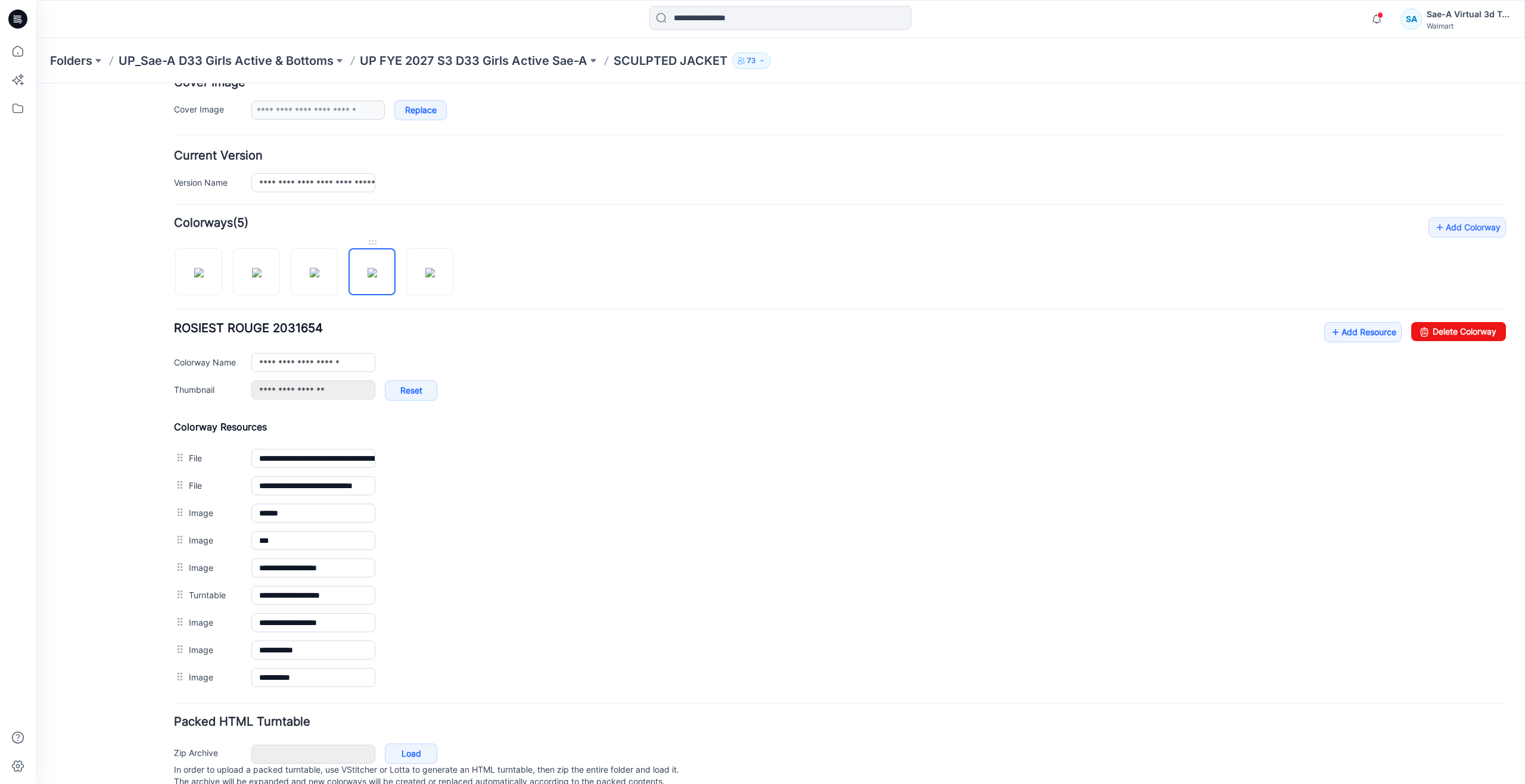
click at [371, 268] on img at bounding box center [372, 272] width 10 height 10
click at [262, 276] on img at bounding box center [257, 272] width 10 height 10
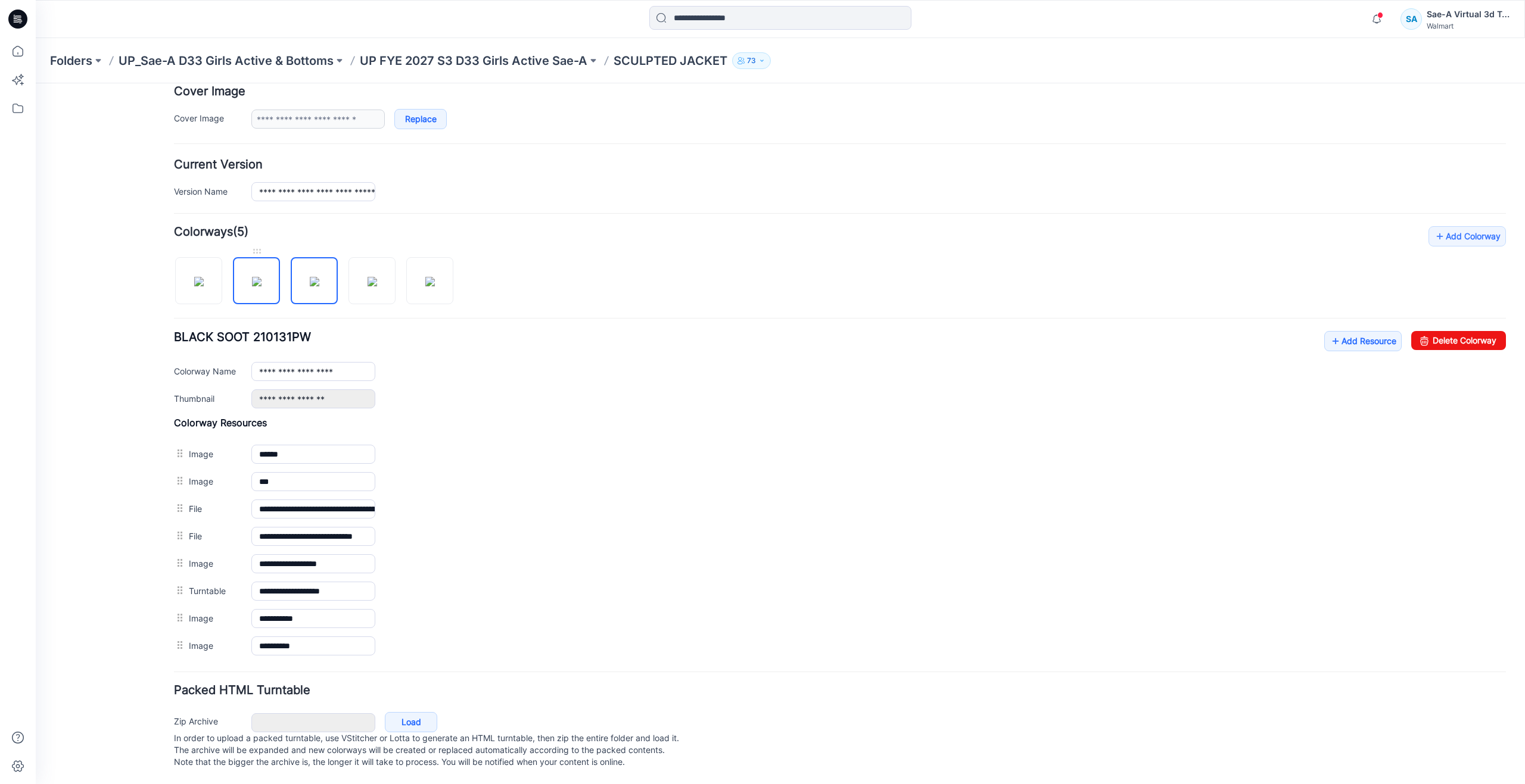
click at [262, 276] on img at bounding box center [257, 281] width 10 height 10
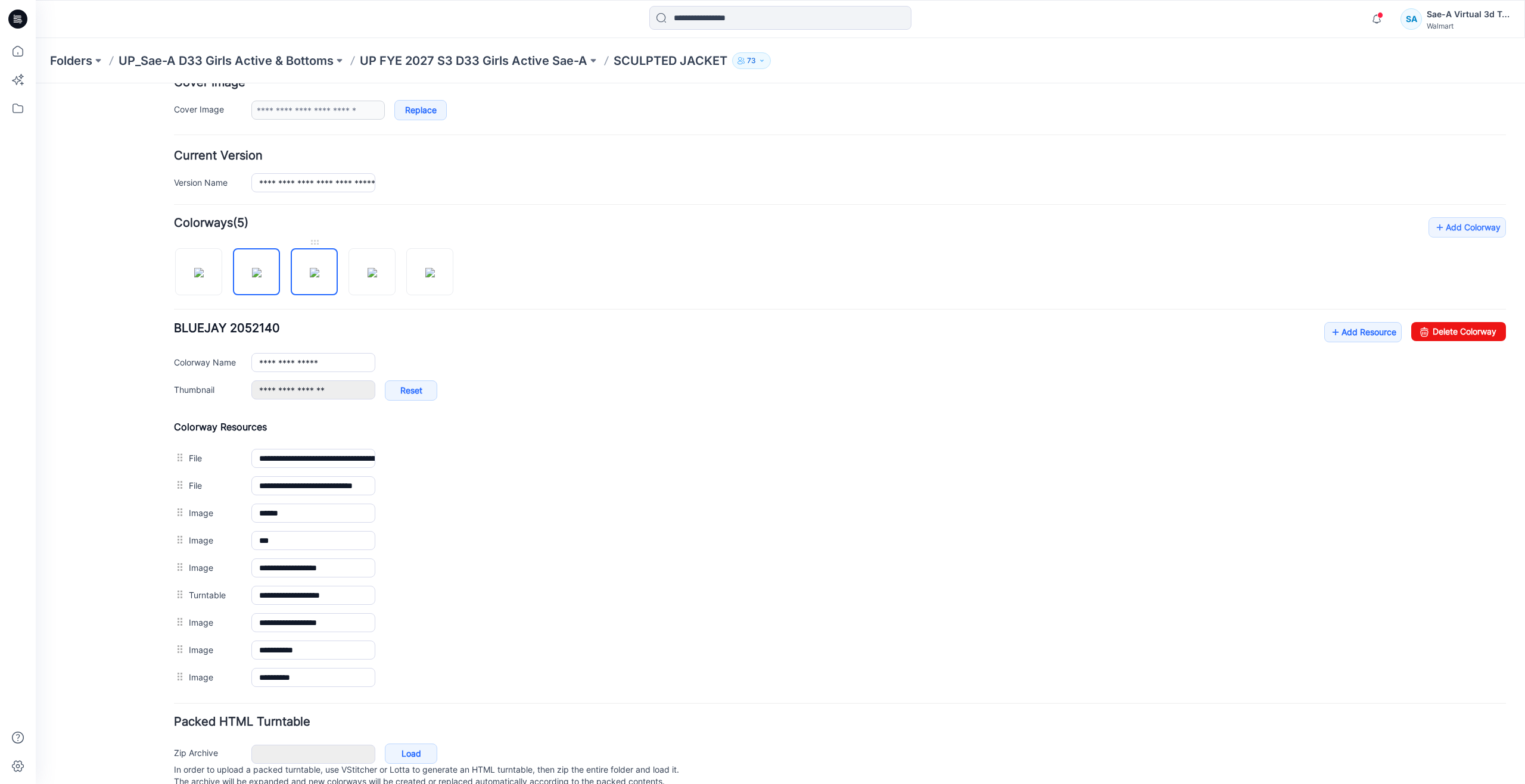
click at [319, 268] on img at bounding box center [314, 272] width 10 height 10
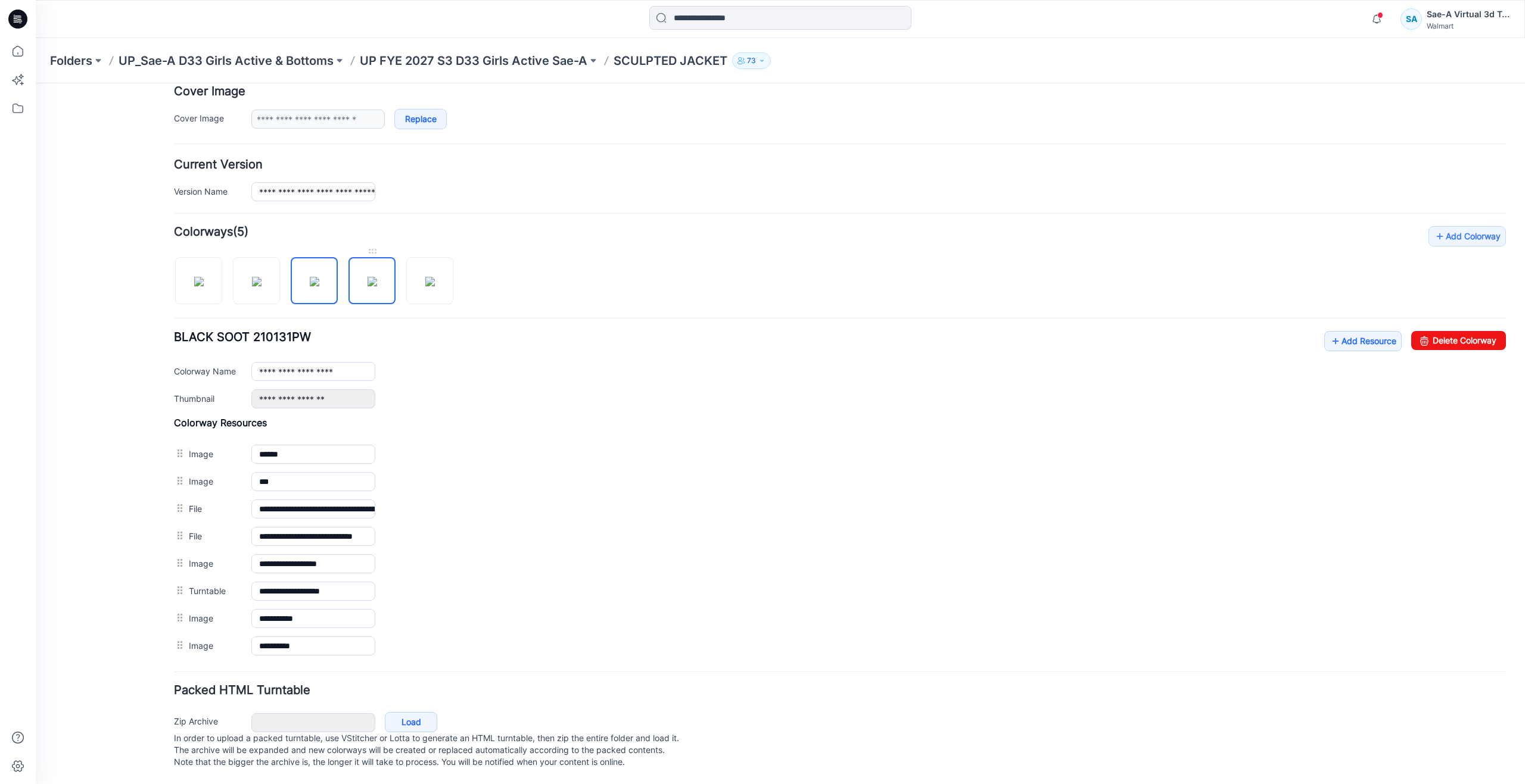
click at [374, 276] on img at bounding box center [372, 281] width 10 height 10
type input "**********"
click at [22, 53] on icon at bounding box center [18, 51] width 10 height 10
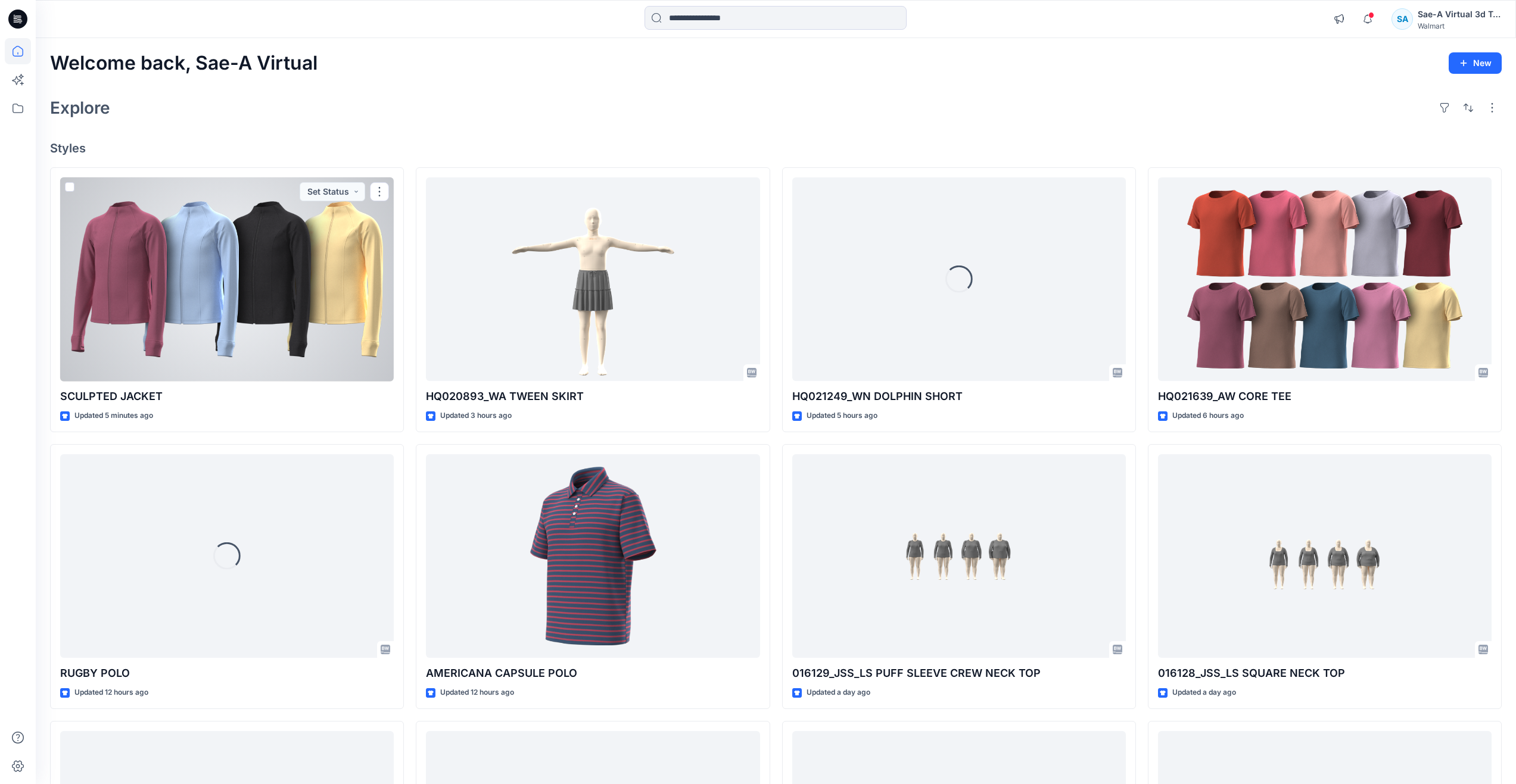
click at [306, 332] on div at bounding box center [227, 279] width 333 height 204
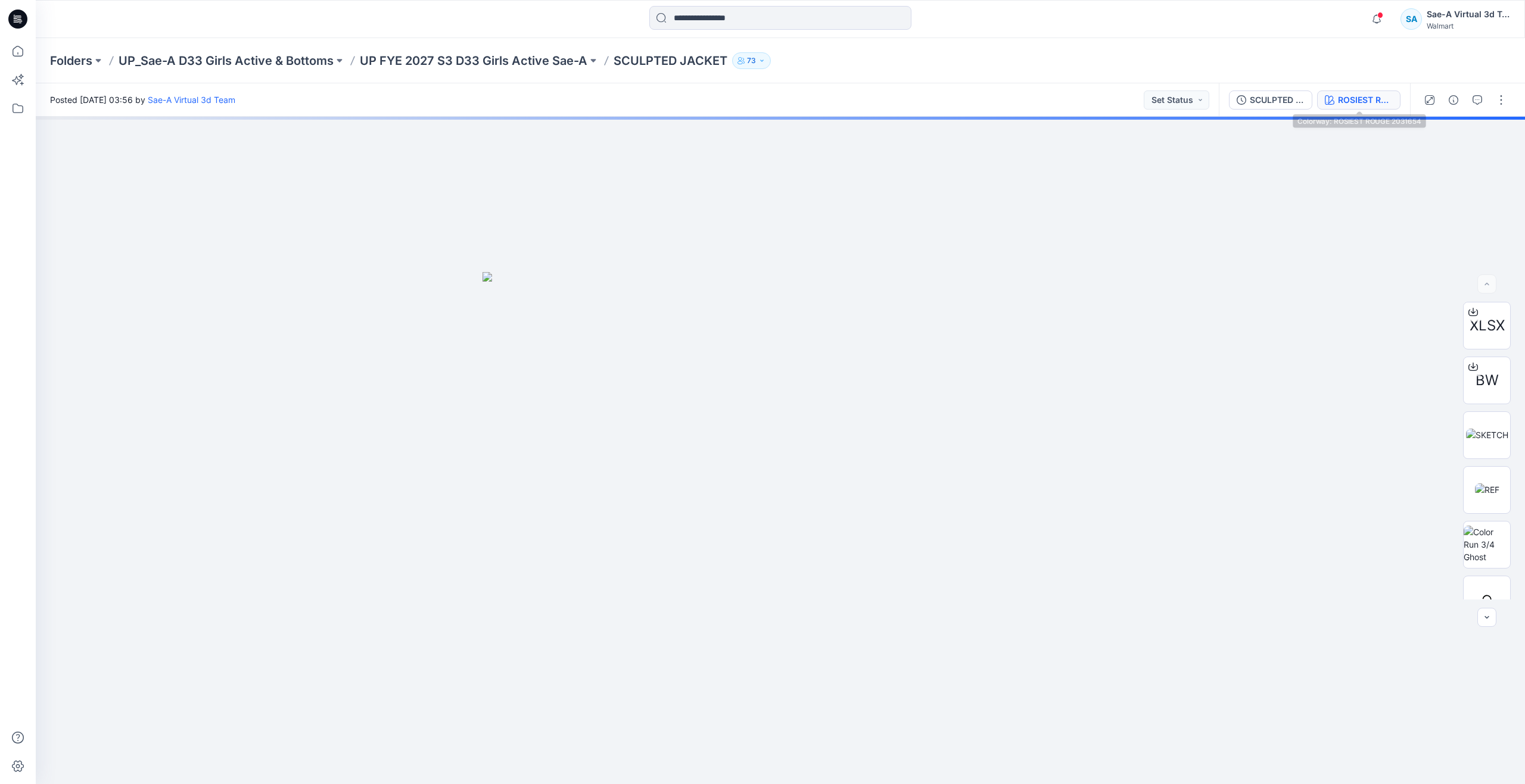
click at [1341, 99] on div "ROSIEST ROUGE 2031654" at bounding box center [1365, 100] width 54 height 13
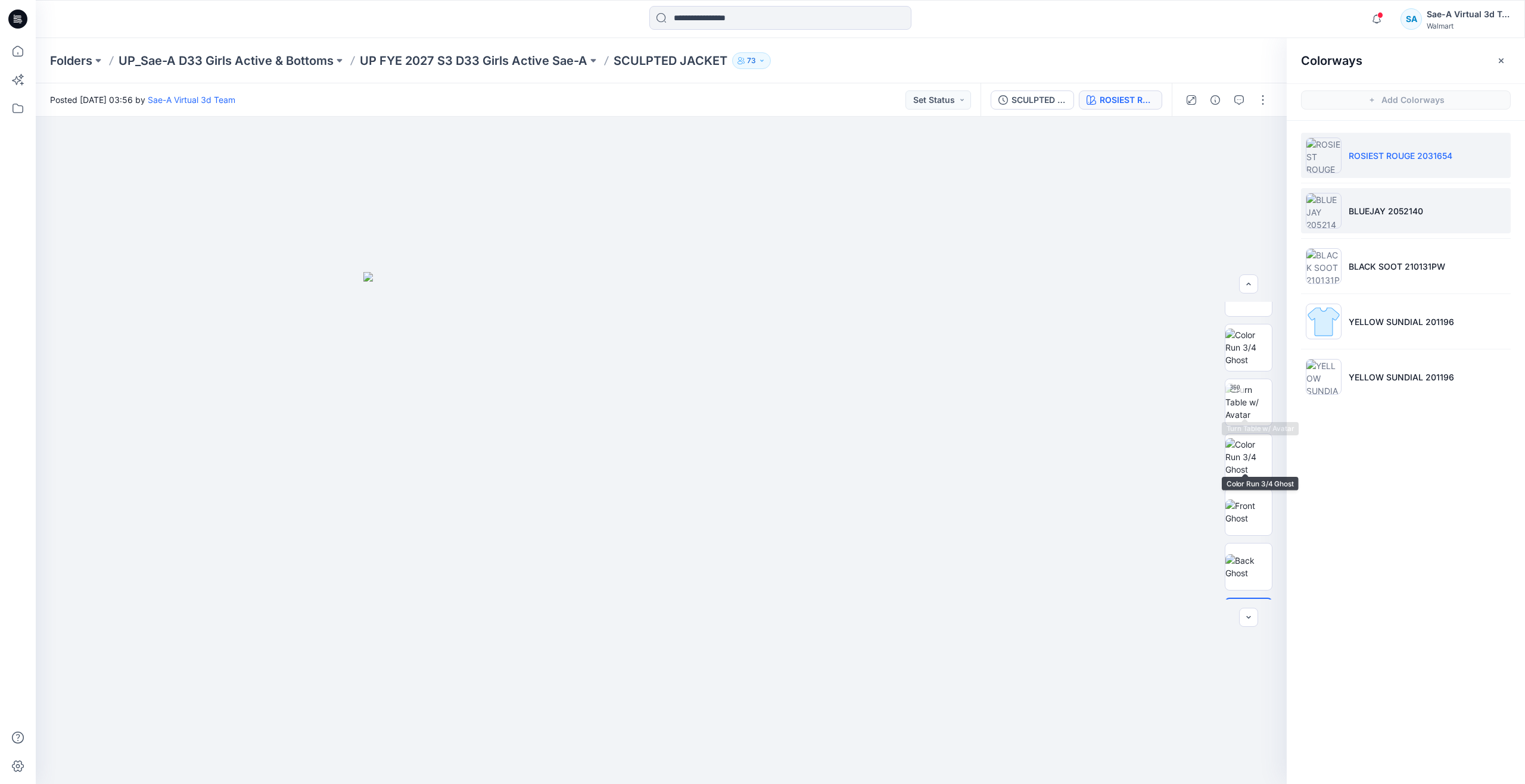
scroll to position [179, 0]
click at [1365, 197] on li "BLUEJAY 2052140" at bounding box center [1406, 210] width 210 height 45
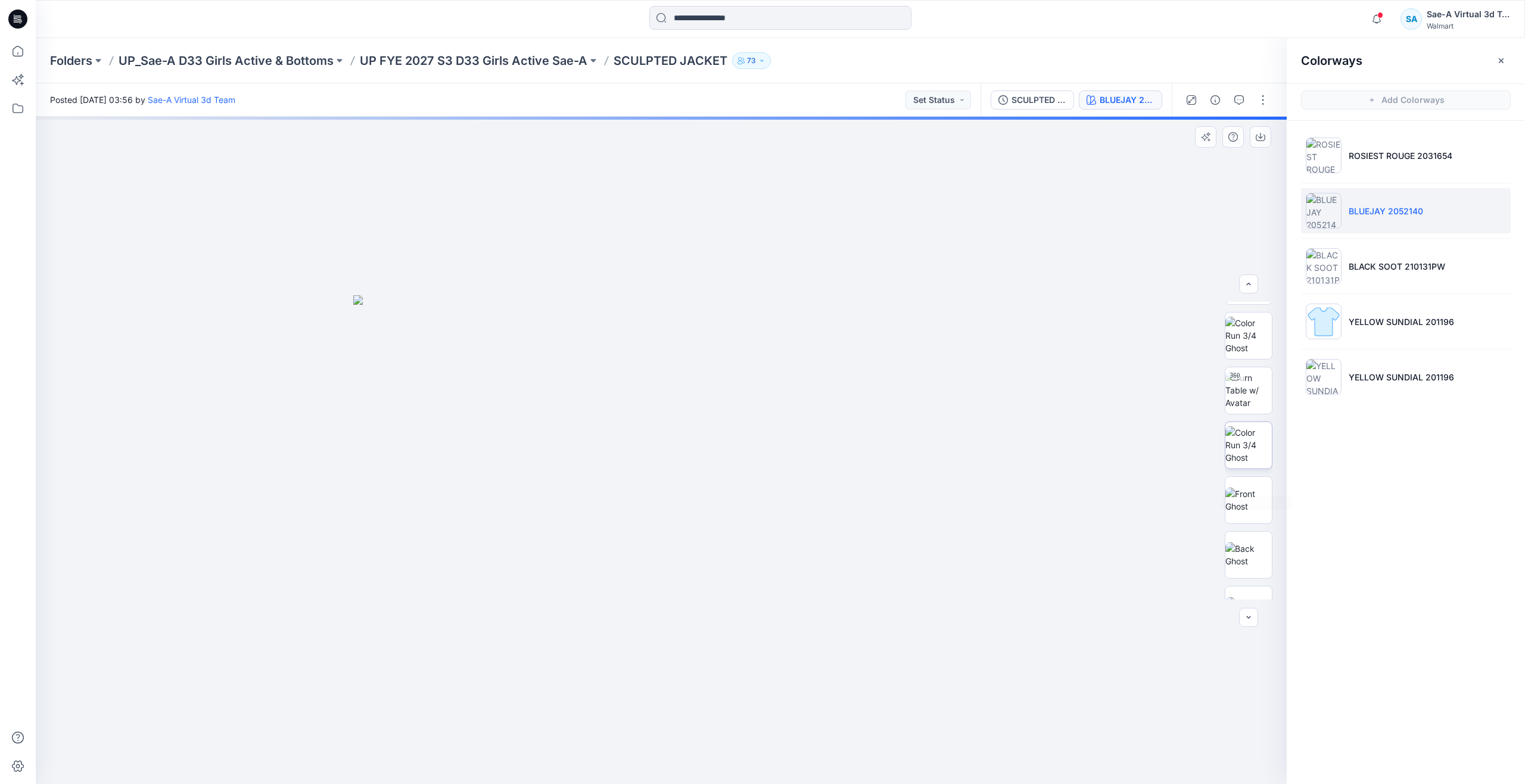
scroll to position [238, 0]
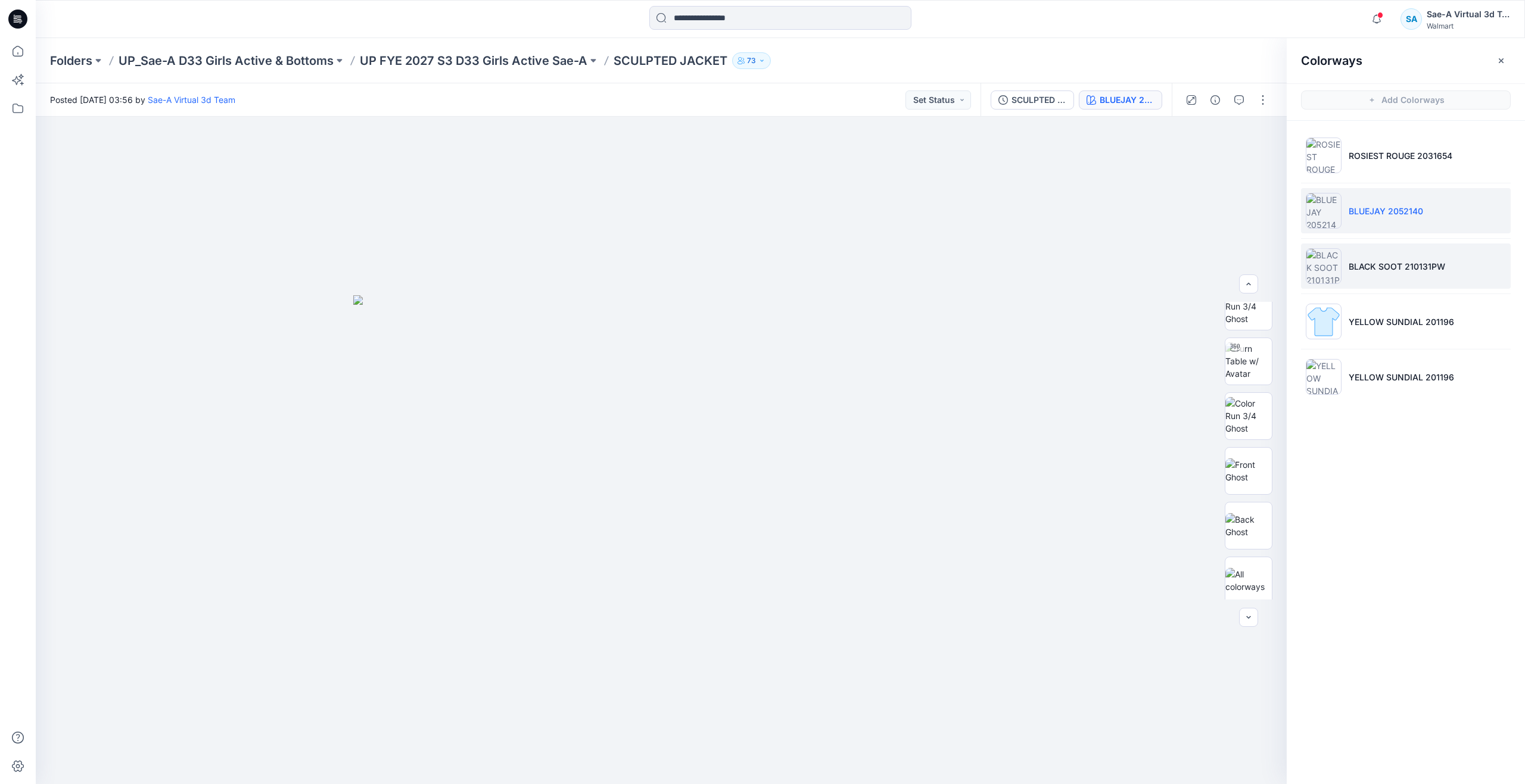
click at [1345, 276] on li "BLACK SOOT 210131PW" at bounding box center [1406, 266] width 210 height 45
click at [1245, 423] on img at bounding box center [1248, 416] width 46 height 37
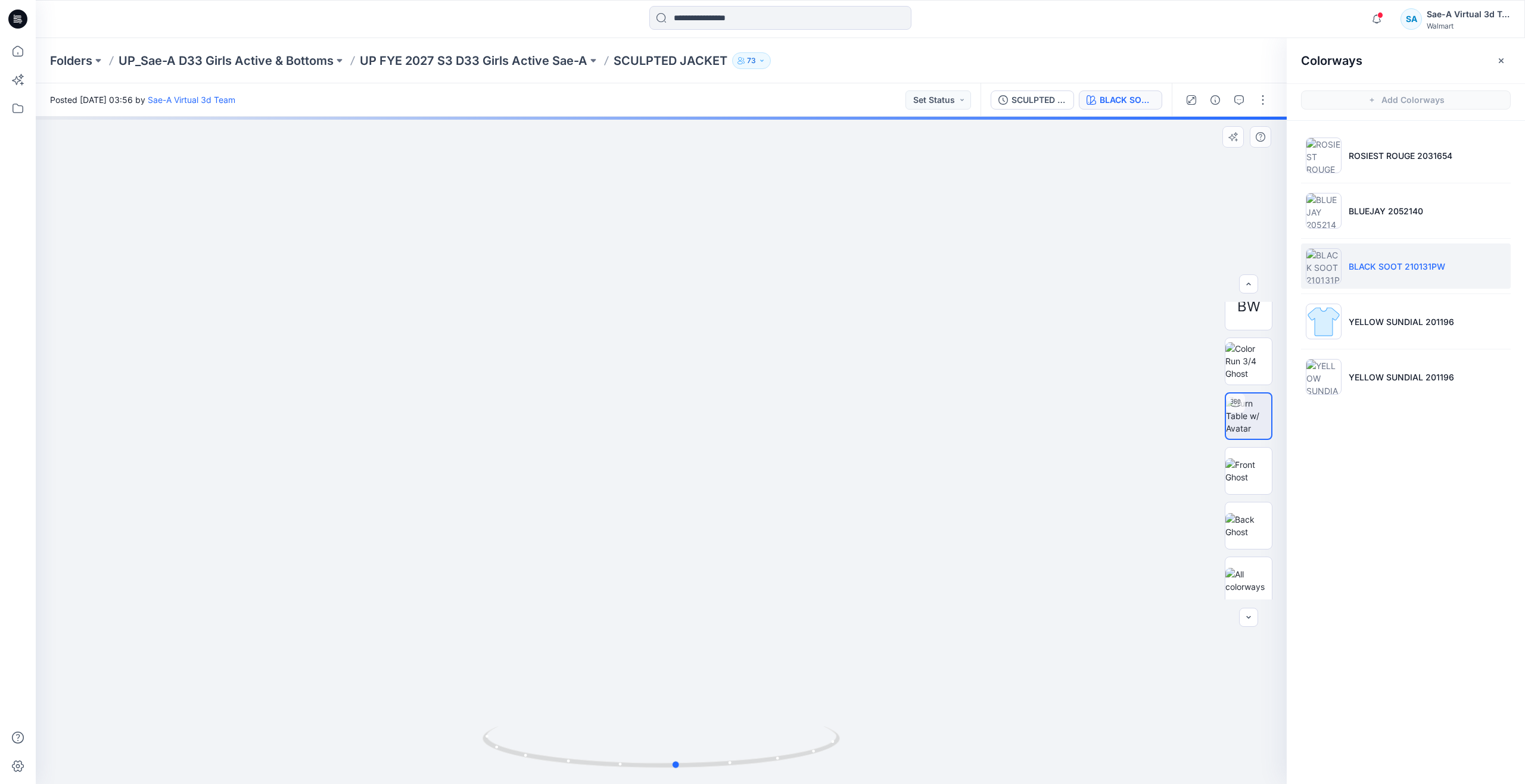
drag, startPoint x: 672, startPoint y: 762, endPoint x: 688, endPoint y: 660, distance: 103.2
click at [688, 724] on div at bounding box center [661, 754] width 357 height 60
click at [1366, 314] on li "YELLOW SUNDIAL 201196" at bounding box center [1406, 321] width 210 height 45
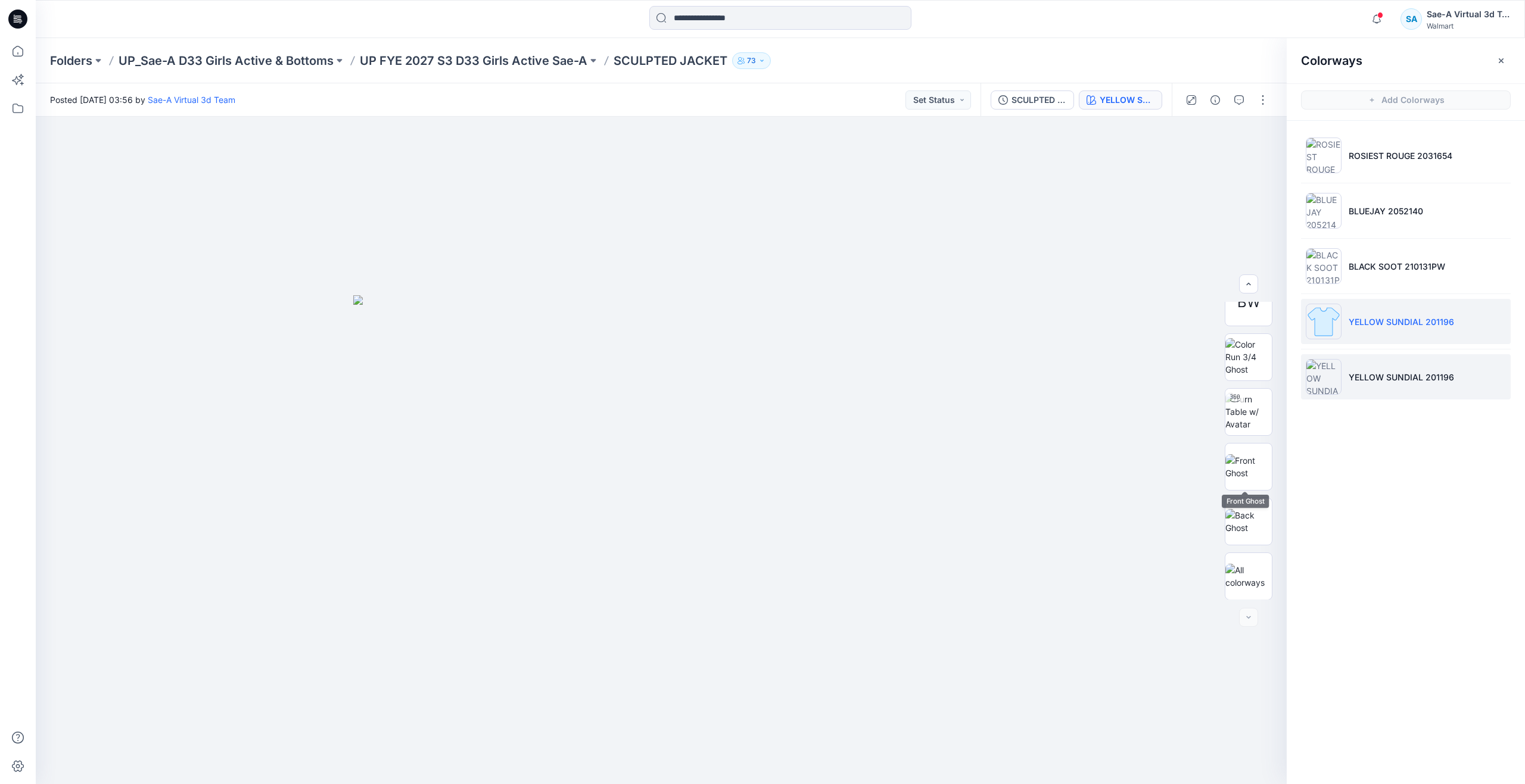
scroll to position [188, 0]
click at [1372, 375] on p "YELLOW SUNDIAL 201196" at bounding box center [1400, 377] width 105 height 13
click at [1261, 96] on button "button" at bounding box center [1263, 100] width 19 height 19
click at [1212, 171] on button "Edit" at bounding box center [1213, 161] width 110 height 22
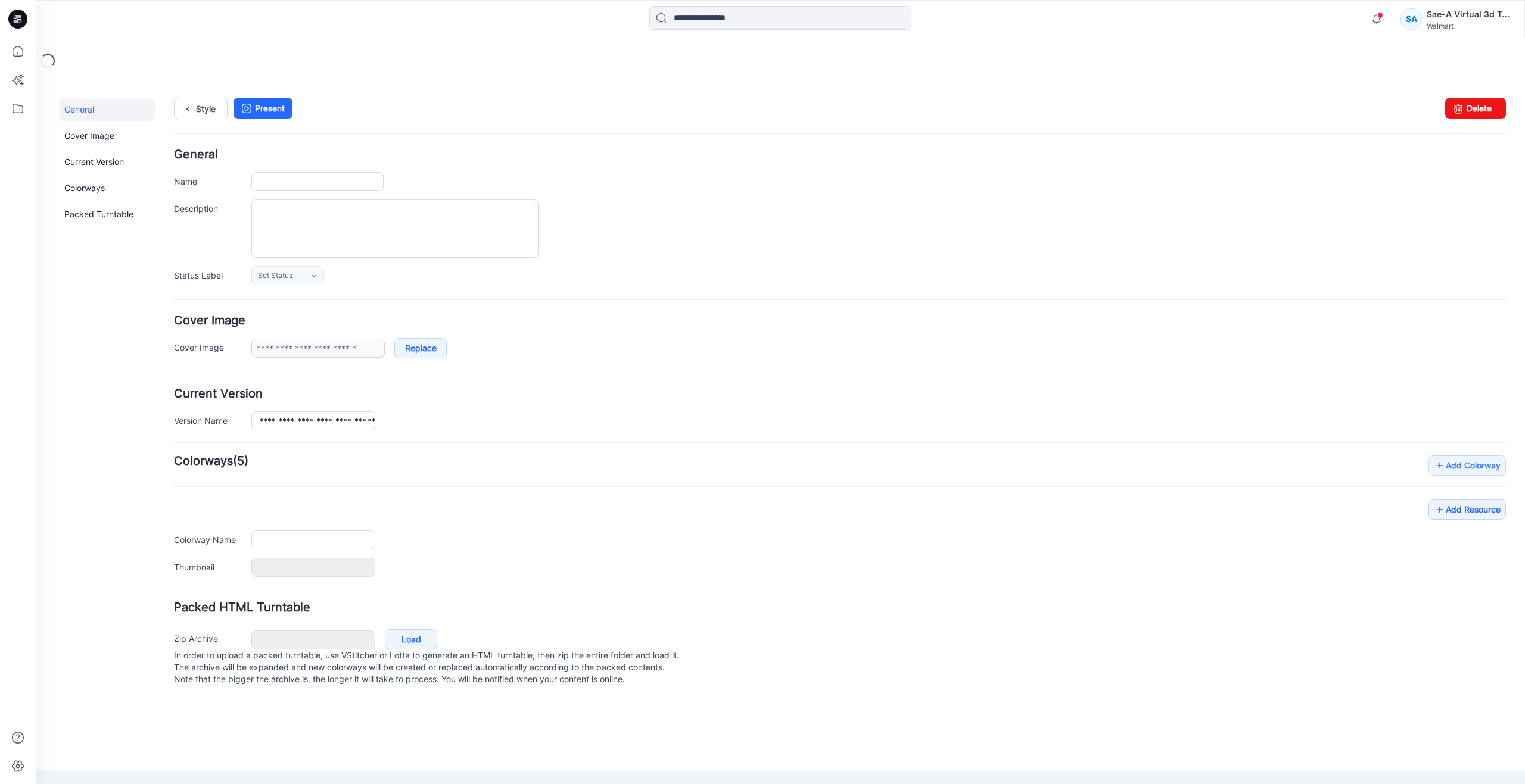
type input "**********"
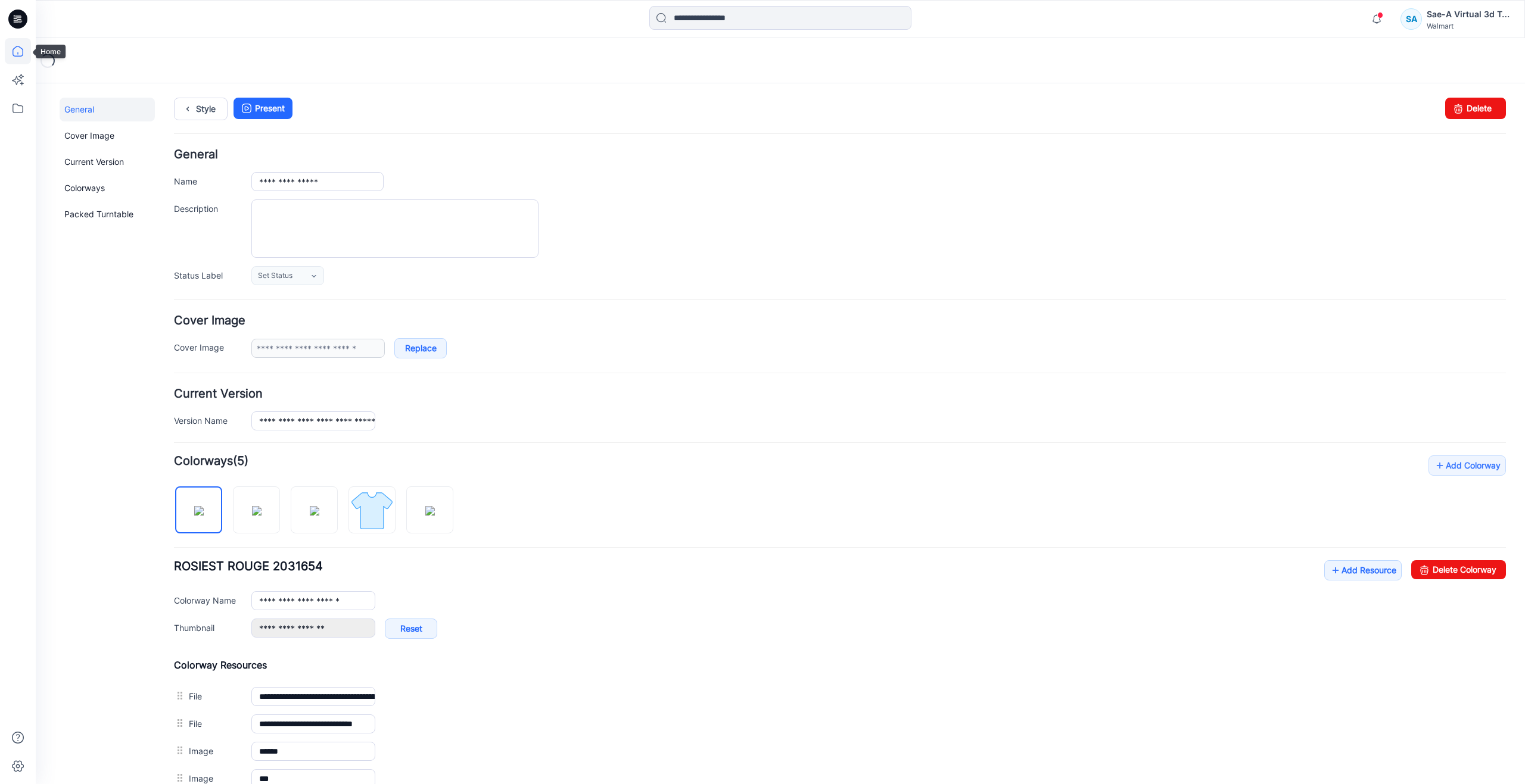
click at [22, 51] on icon at bounding box center [17, 51] width 26 height 26
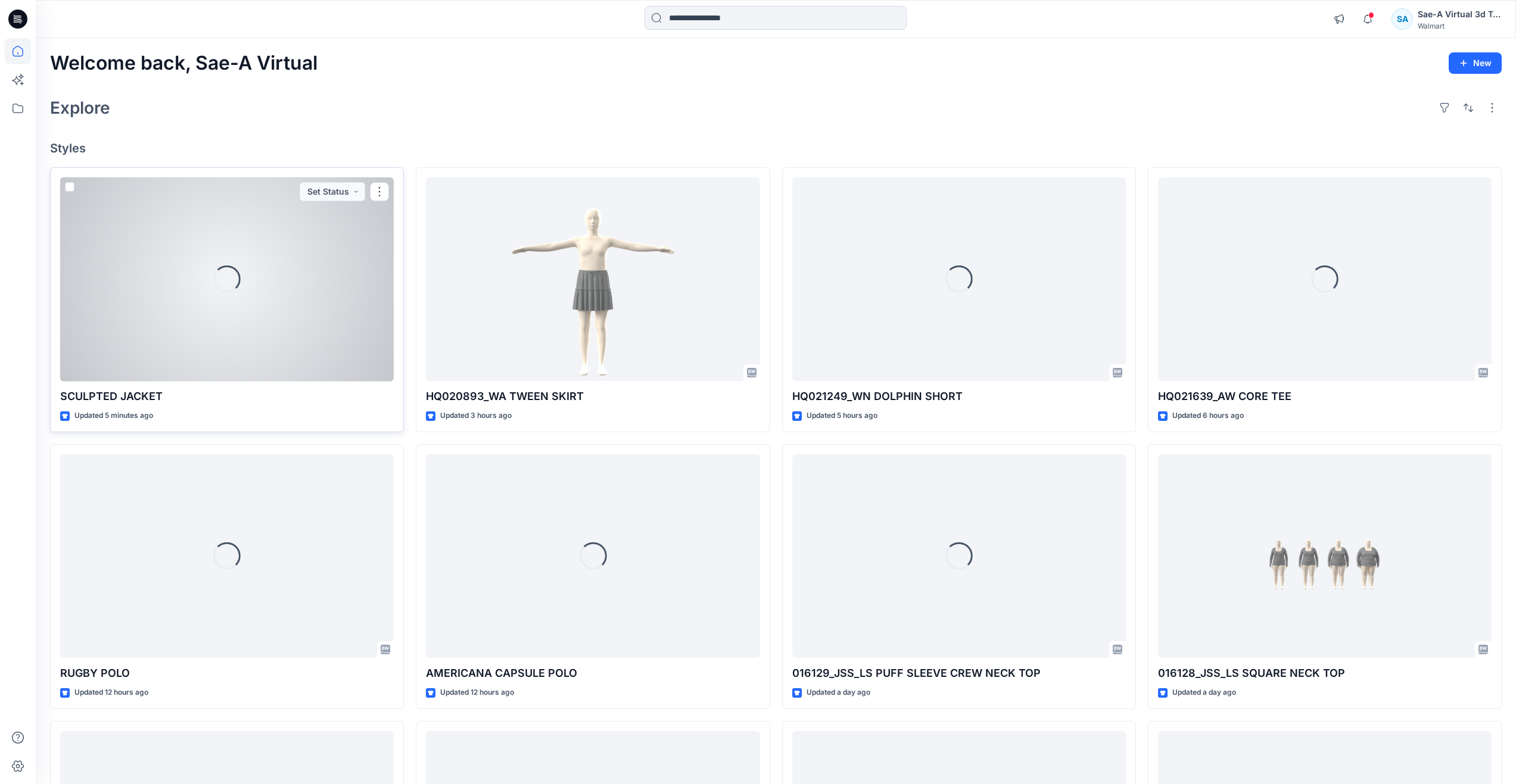
click at [250, 333] on div "Loading..." at bounding box center [227, 279] width 333 height 204
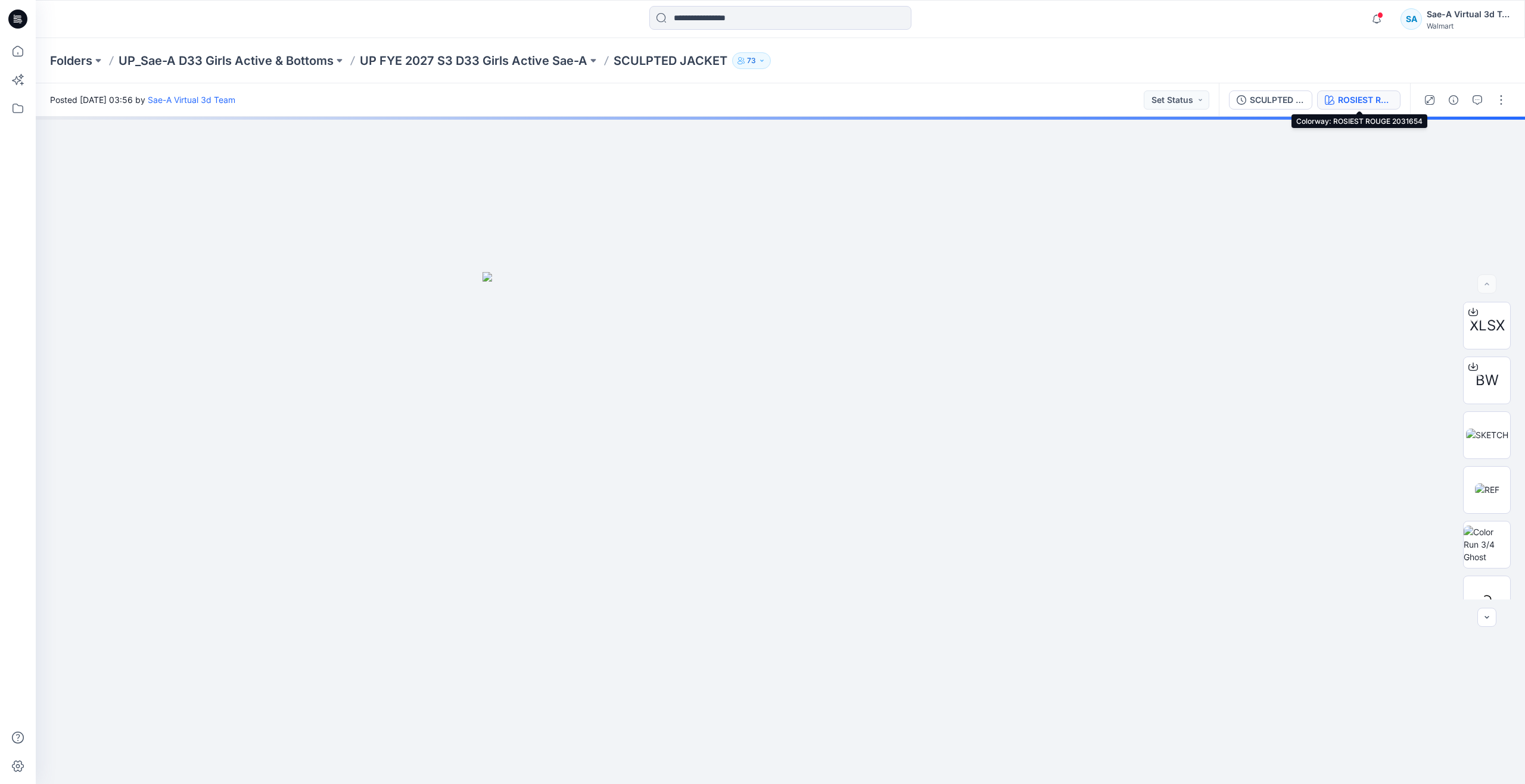
click at [1363, 101] on div "ROSIEST ROUGE 2031654" at bounding box center [1365, 100] width 54 height 13
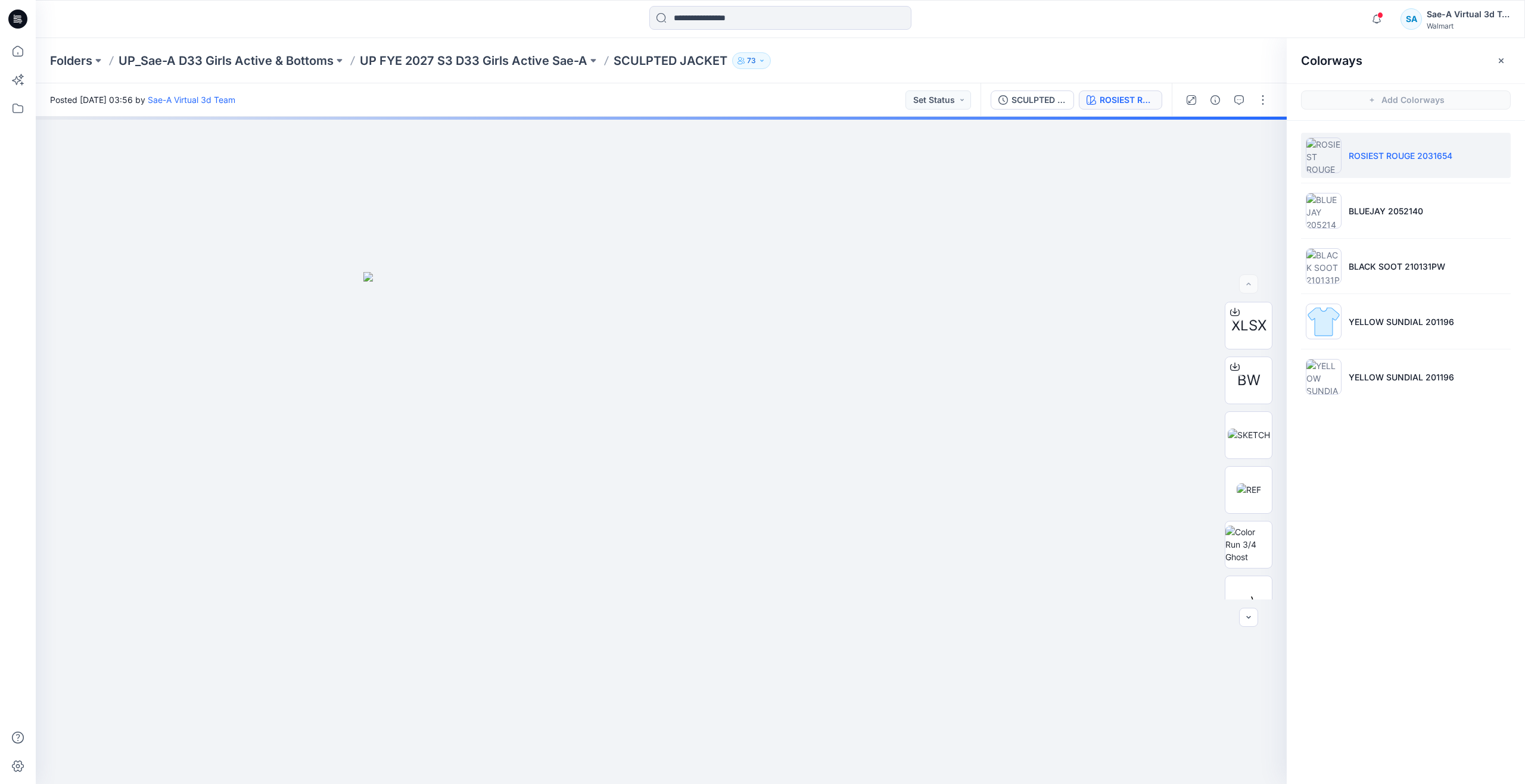
click at [1361, 297] on ul "ROSIEST ROUGE 2031654 BLUEJAY 2052140 BLACK SOOT 210131PW YELLOW SUNDIAL 201196…" at bounding box center [1406, 266] width 239 height 291
click at [1368, 364] on li "YELLOW SUNDIAL 201196" at bounding box center [1406, 376] width 210 height 45
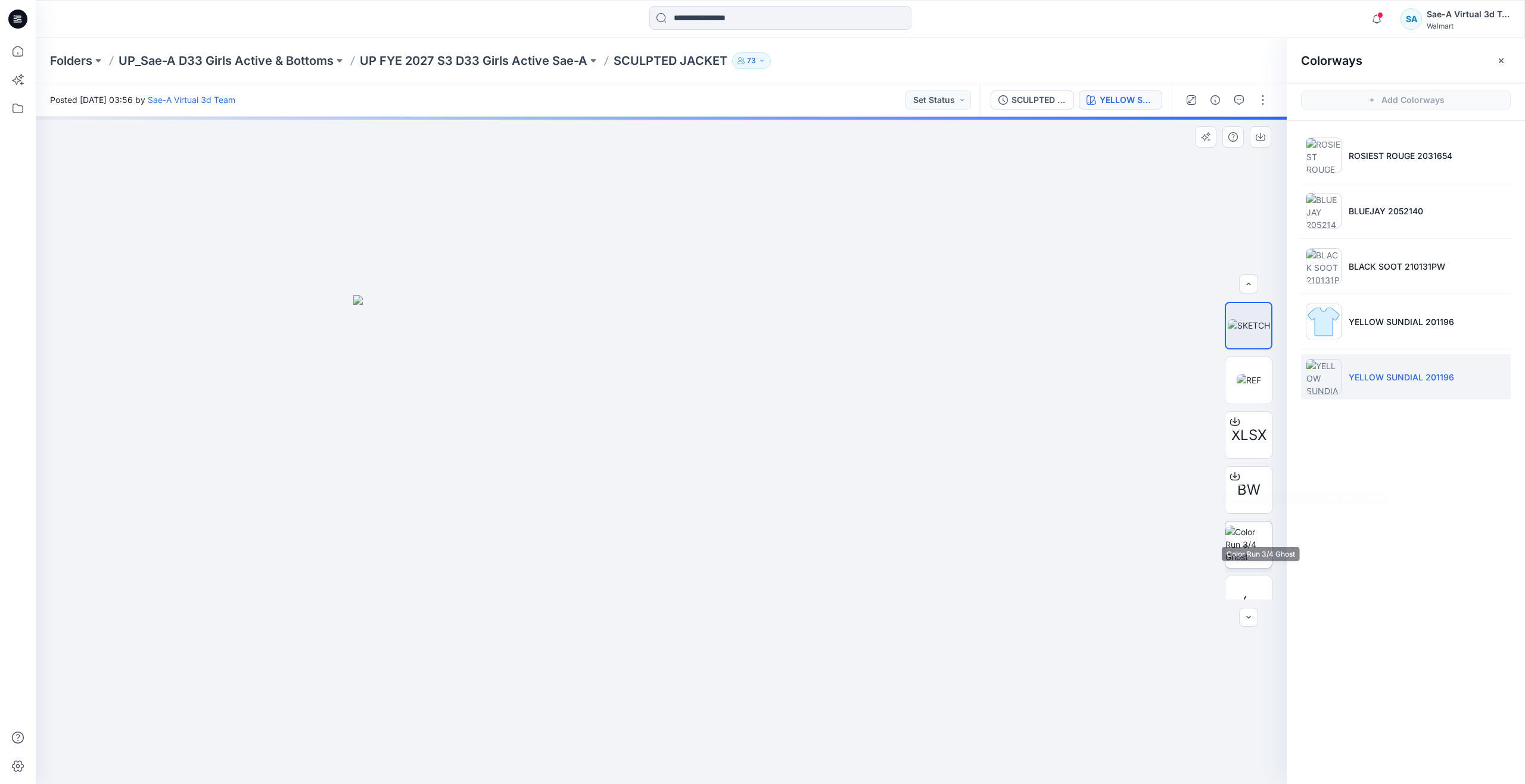
scroll to position [179, 0]
click at [1250, 427] on img at bounding box center [1248, 420] width 46 height 37
click at [600, 607] on div at bounding box center [661, 450] width 1251 height 667
drag, startPoint x: 666, startPoint y: 771, endPoint x: 448, endPoint y: 675, distance: 238.2
click at [448, 675] on div at bounding box center [661, 450] width 1251 height 667
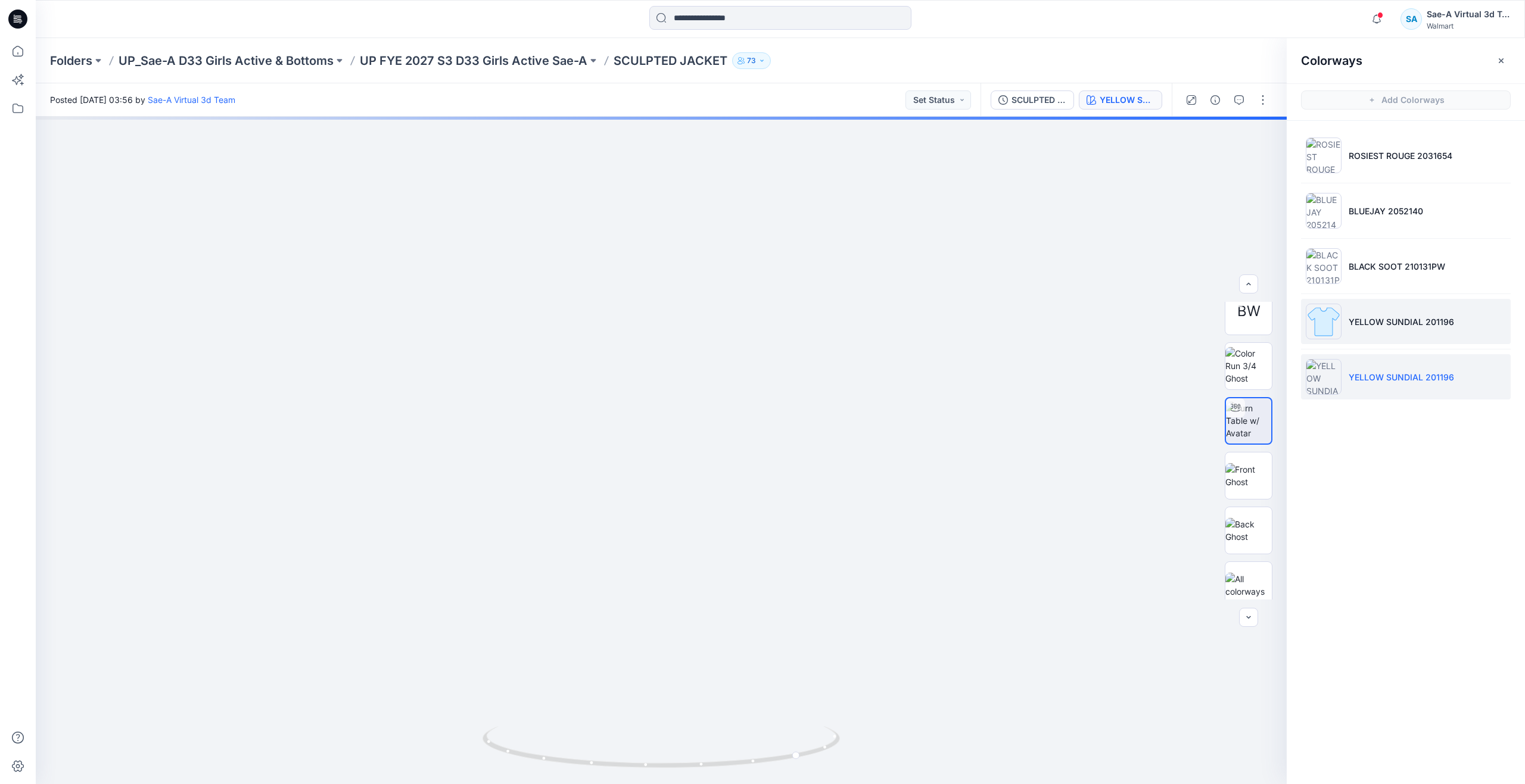
click at [1366, 321] on p "YELLOW SUNDIAL 201196" at bounding box center [1400, 321] width 105 height 13
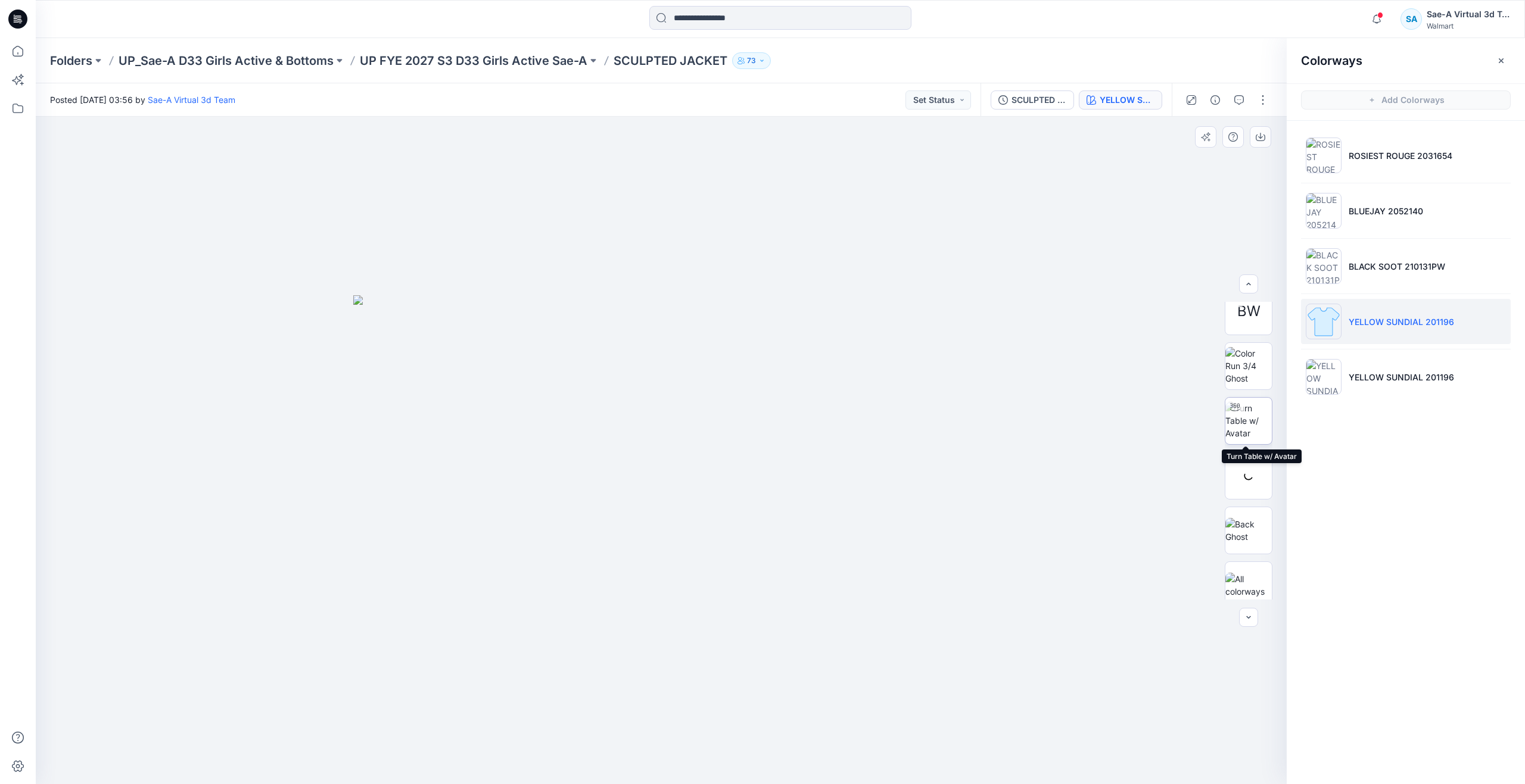
click at [1249, 427] on img at bounding box center [1248, 420] width 46 height 37
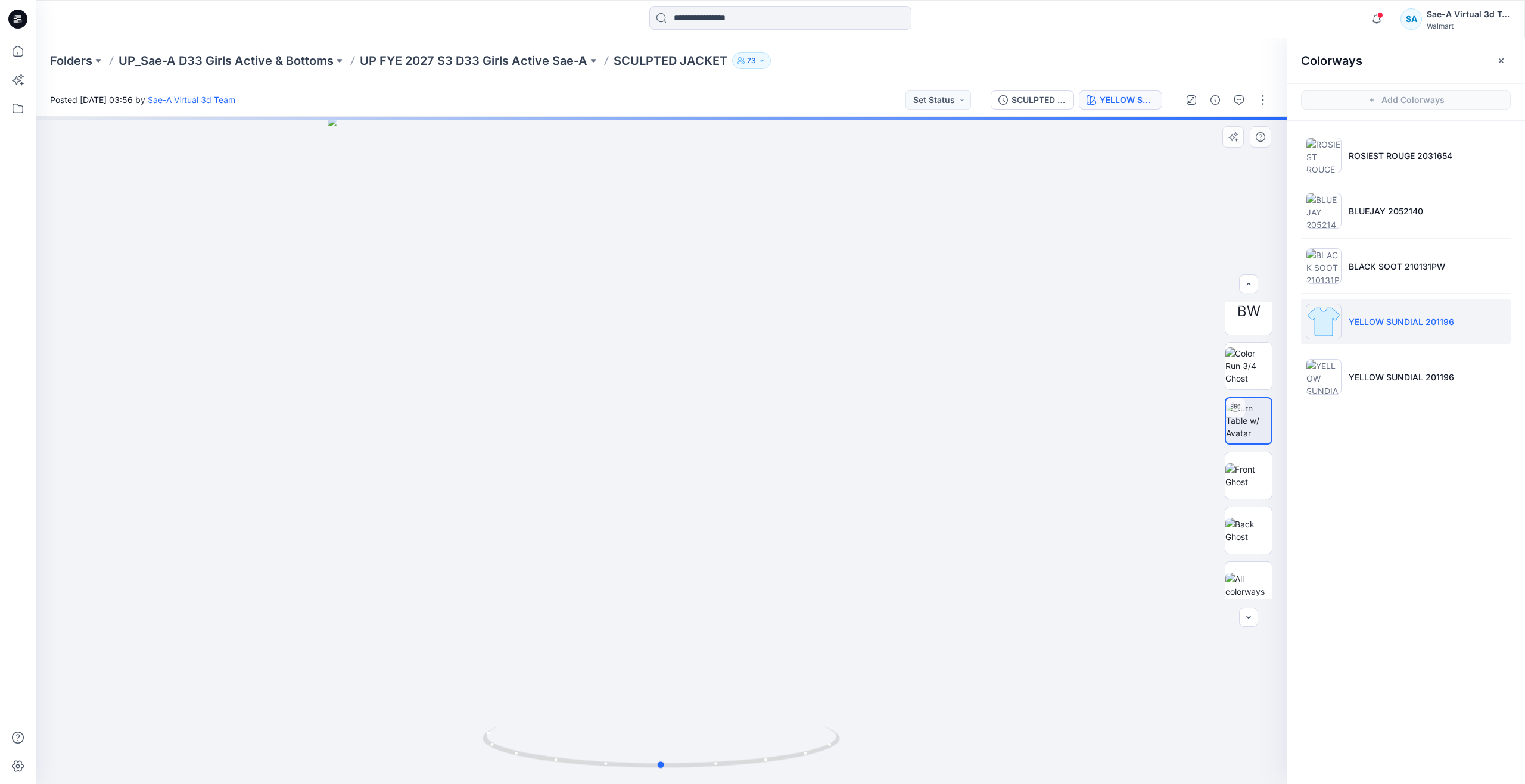
drag, startPoint x: 972, startPoint y: 563, endPoint x: 817, endPoint y: 514, distance: 162.6
click at [972, 563] on div at bounding box center [661, 450] width 1251 height 667
drag, startPoint x: 623, startPoint y: 753, endPoint x: 398, endPoint y: 654, distance: 245.8
click at [398, 654] on div at bounding box center [661, 450] width 1251 height 667
click at [1265, 101] on button "button" at bounding box center [1263, 100] width 19 height 19
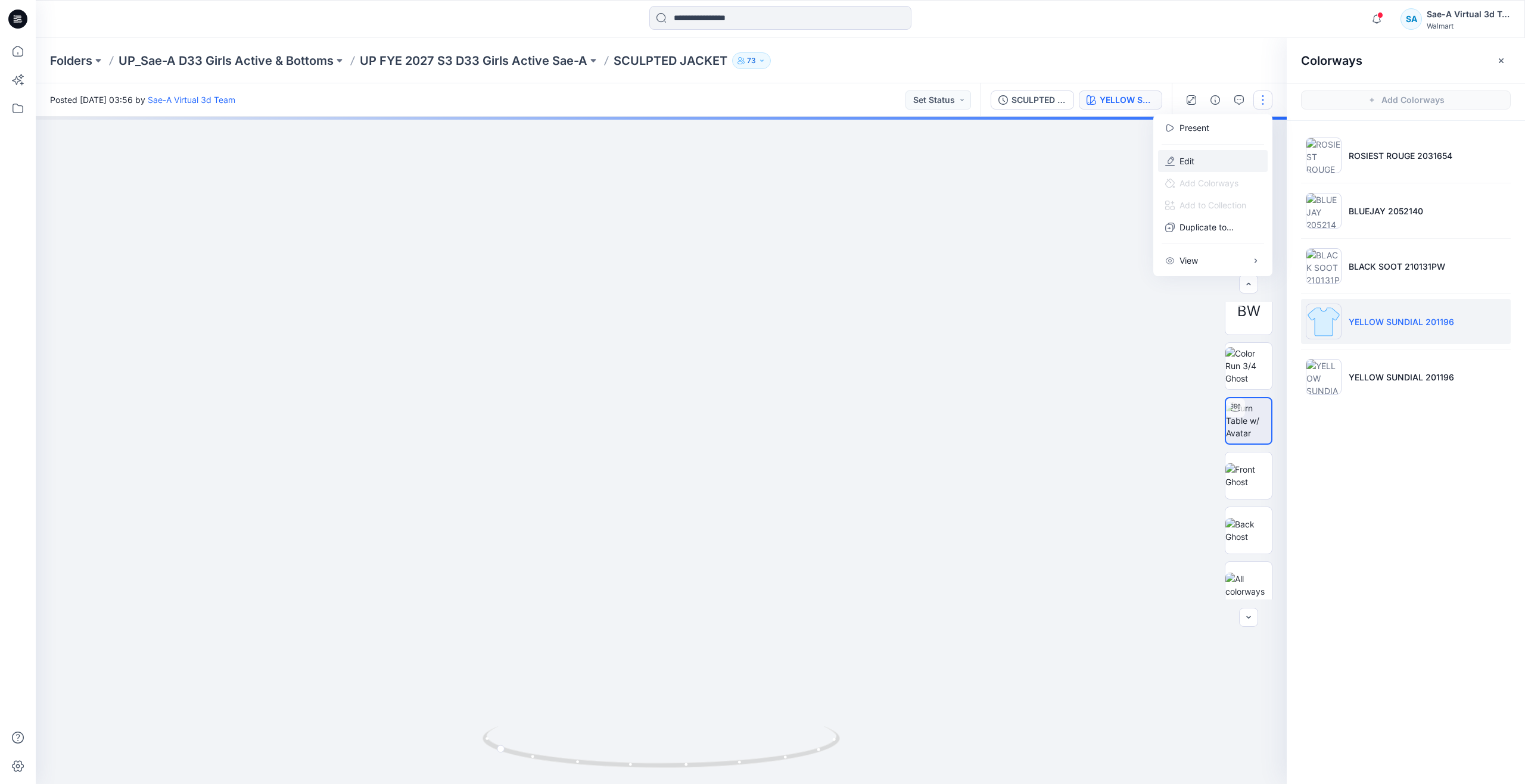
click at [1215, 169] on button "Edit" at bounding box center [1213, 161] width 110 height 22
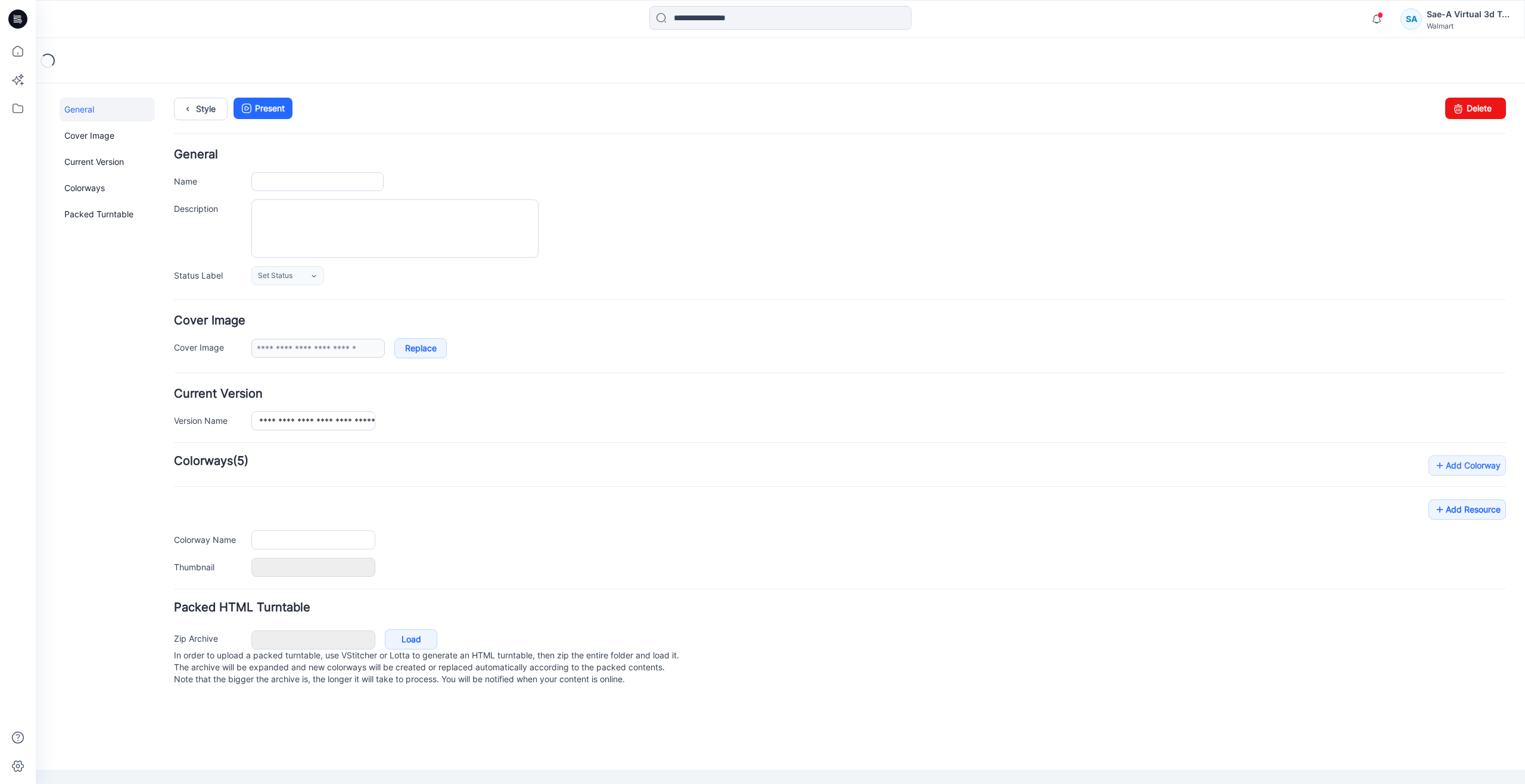
type input "**********"
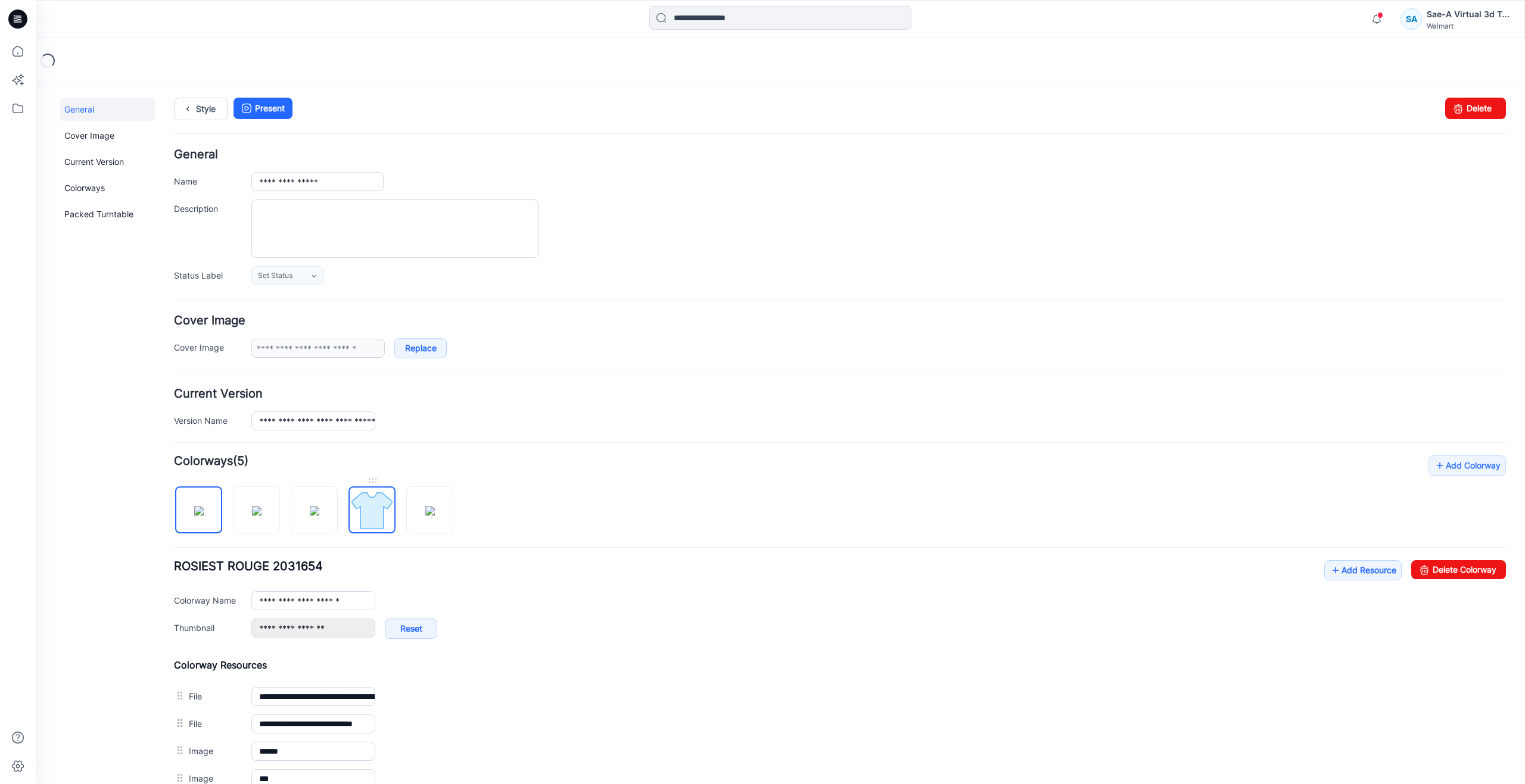
click at [380, 507] on img at bounding box center [372, 510] width 45 height 45
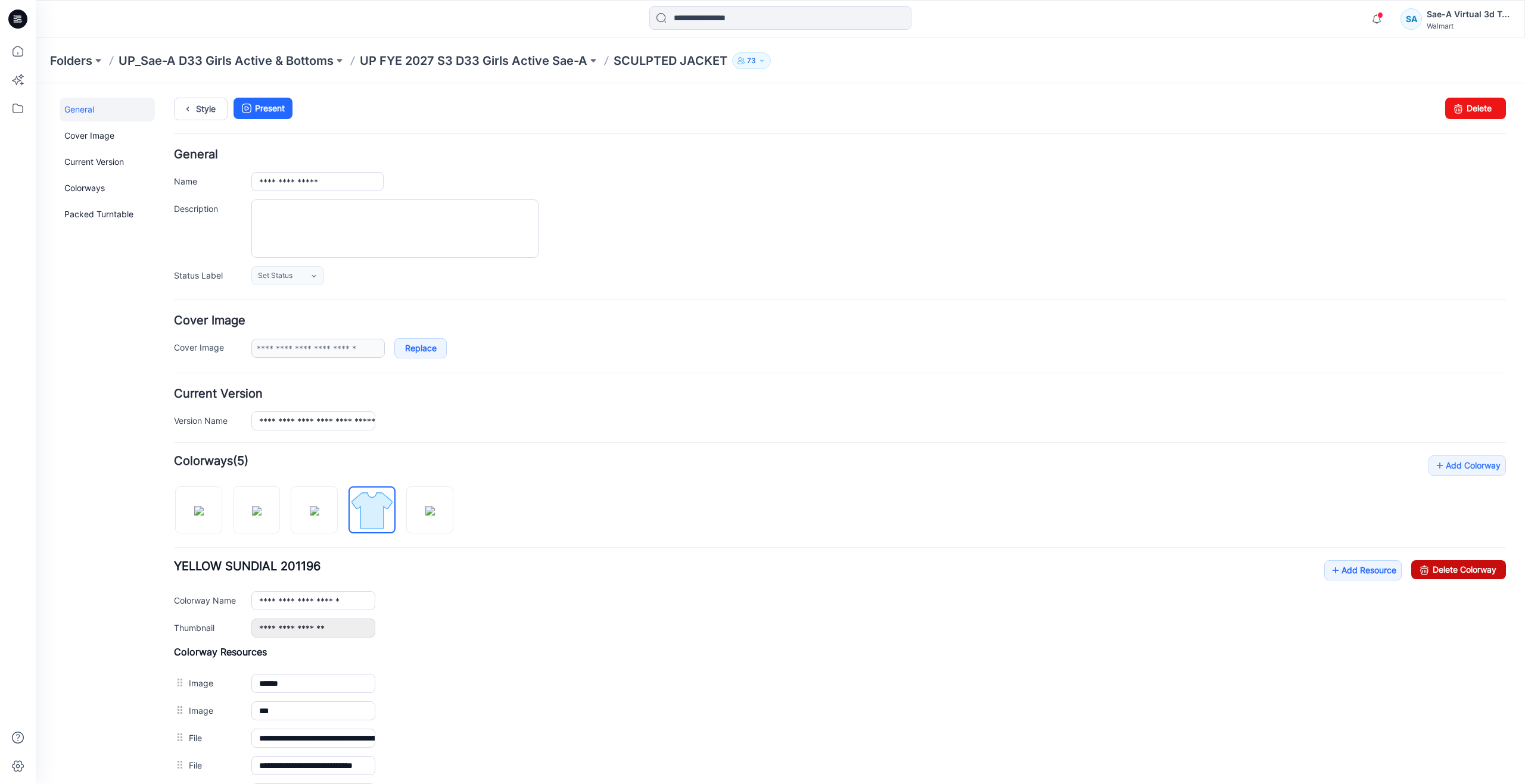
click at [1430, 567] on link "Delete Colorway" at bounding box center [1458, 570] width 95 height 19
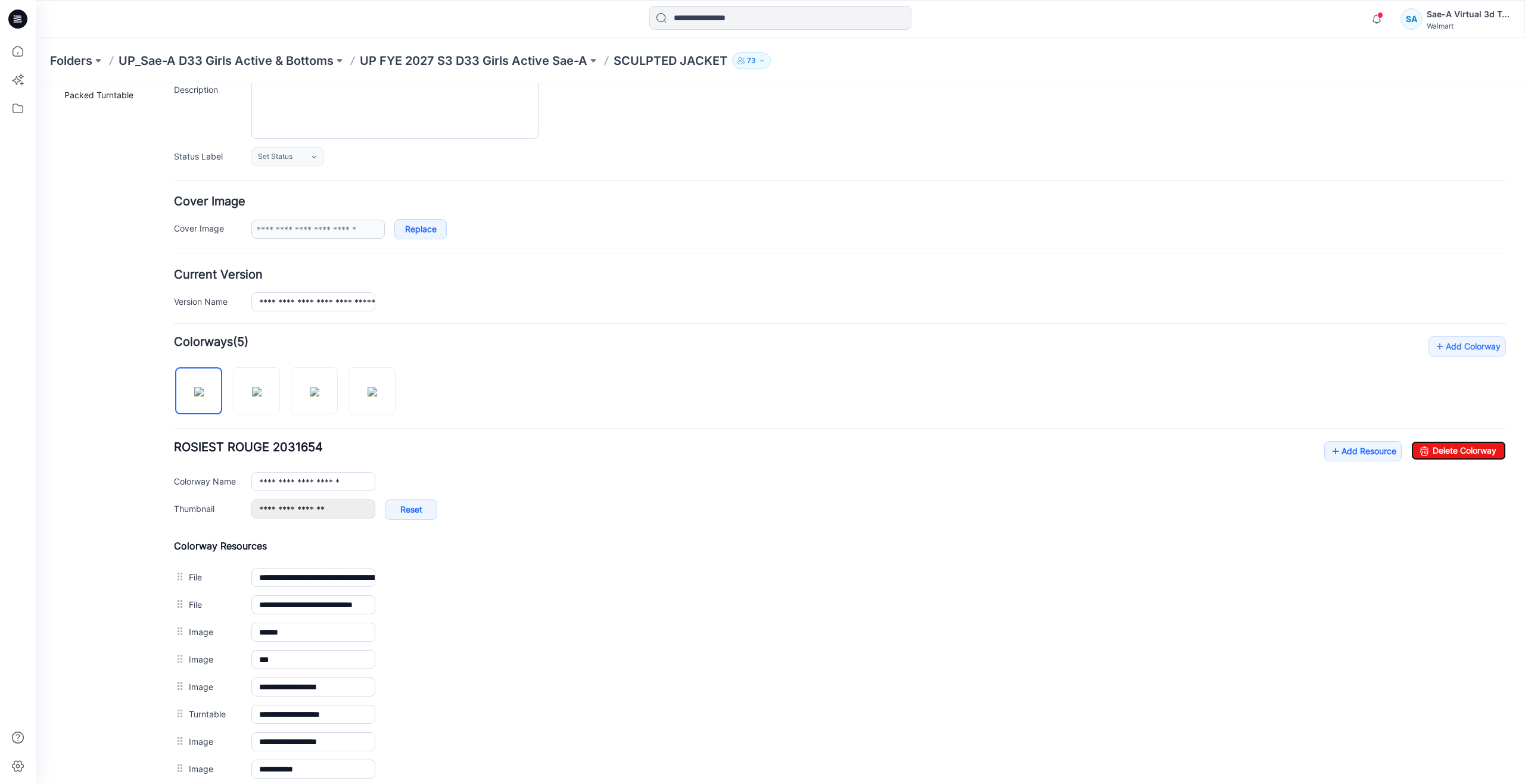
scroll to position [179, 0]
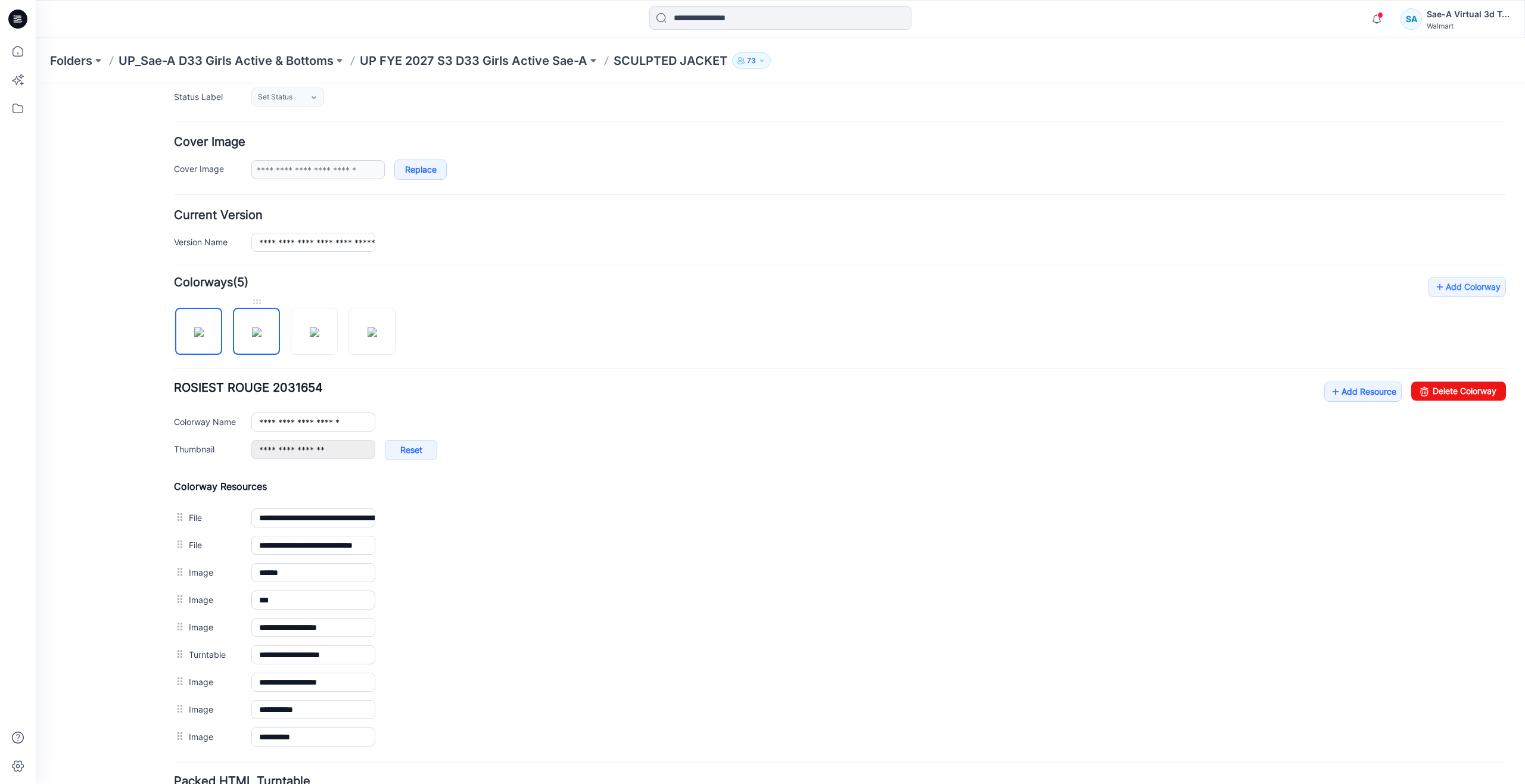
click at [253, 332] on img at bounding box center [257, 332] width 10 height 10
click at [318, 333] on img at bounding box center [314, 332] width 10 height 10
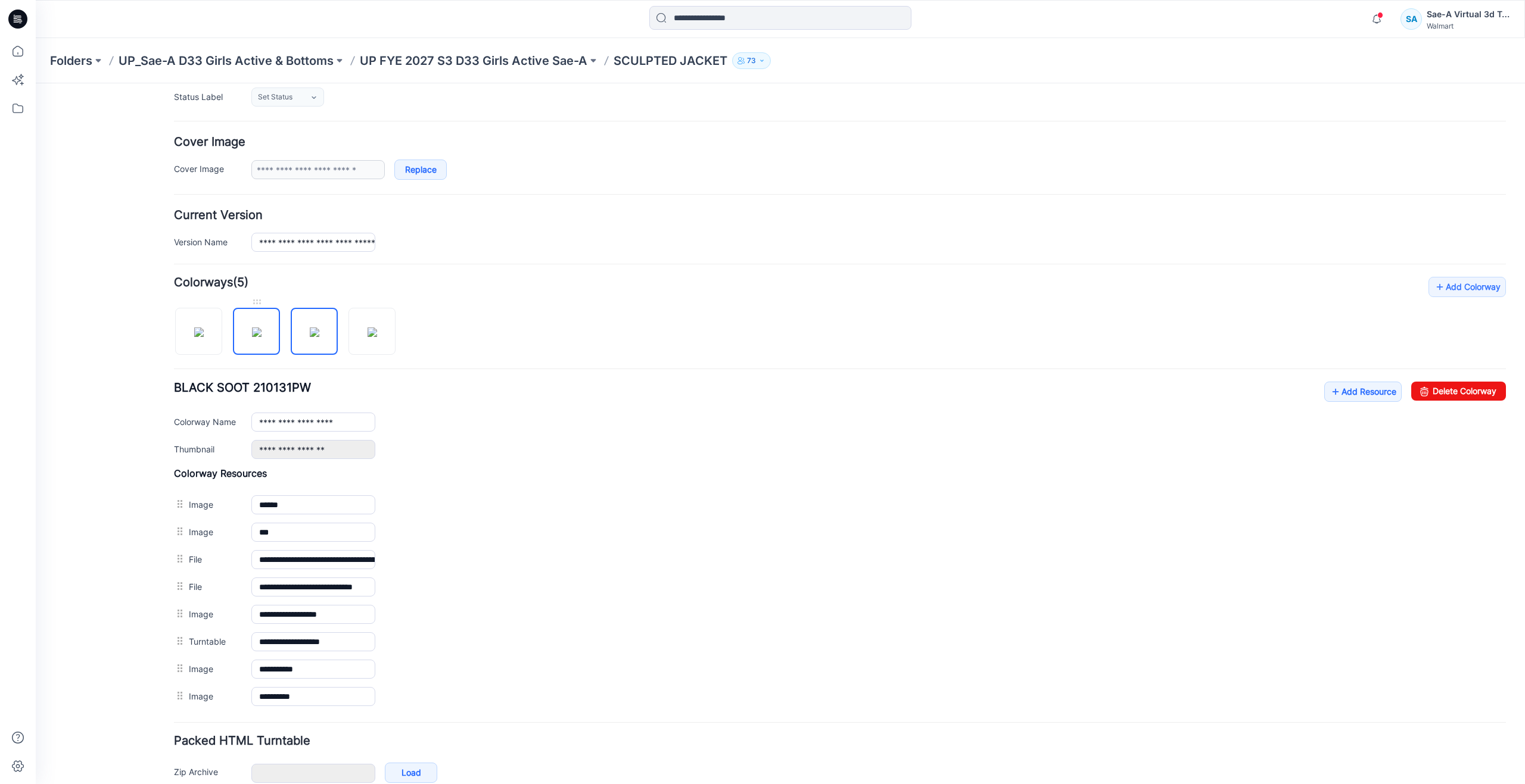
click at [262, 333] on img at bounding box center [257, 332] width 10 height 10
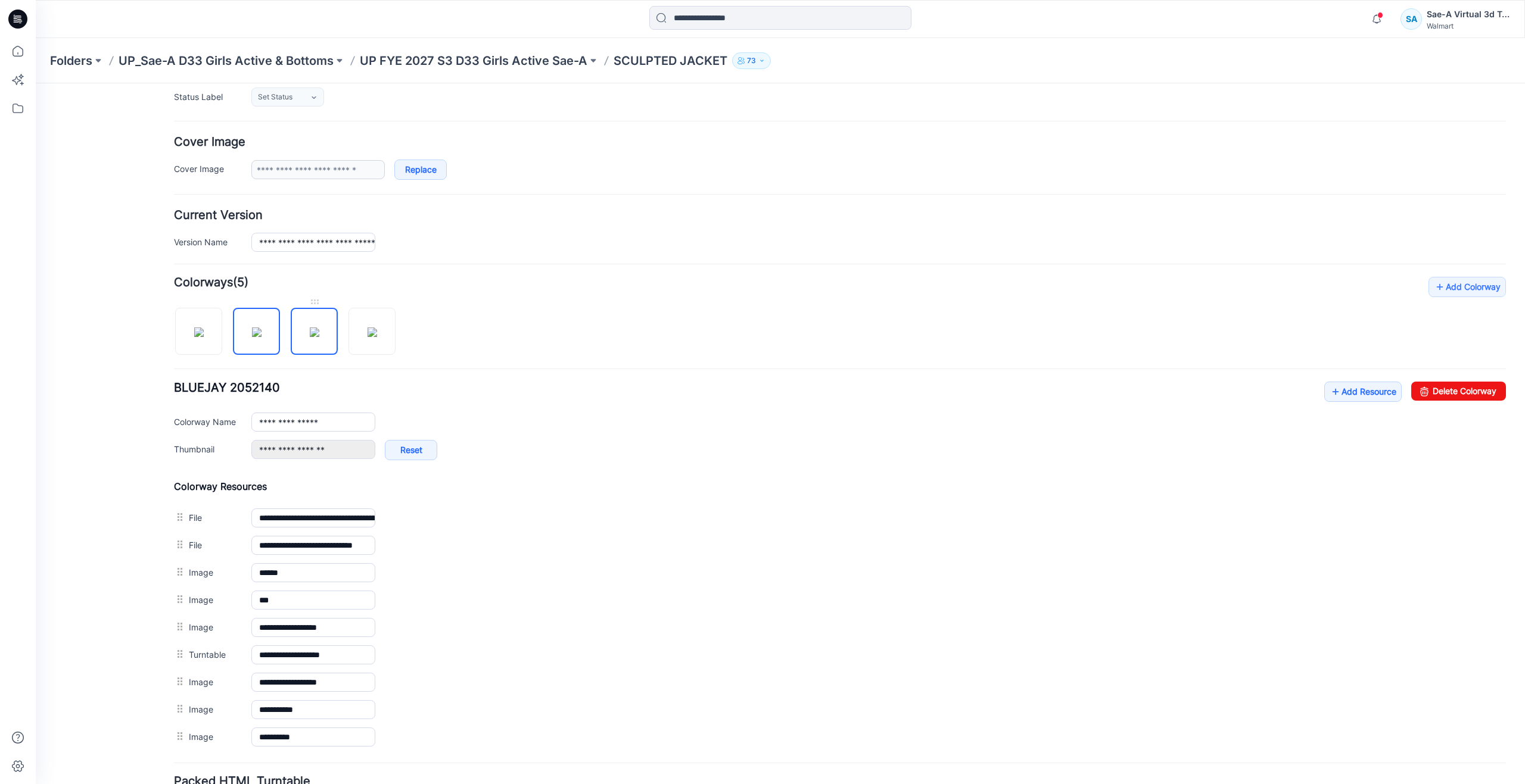
click at [311, 333] on img at bounding box center [314, 332] width 10 height 10
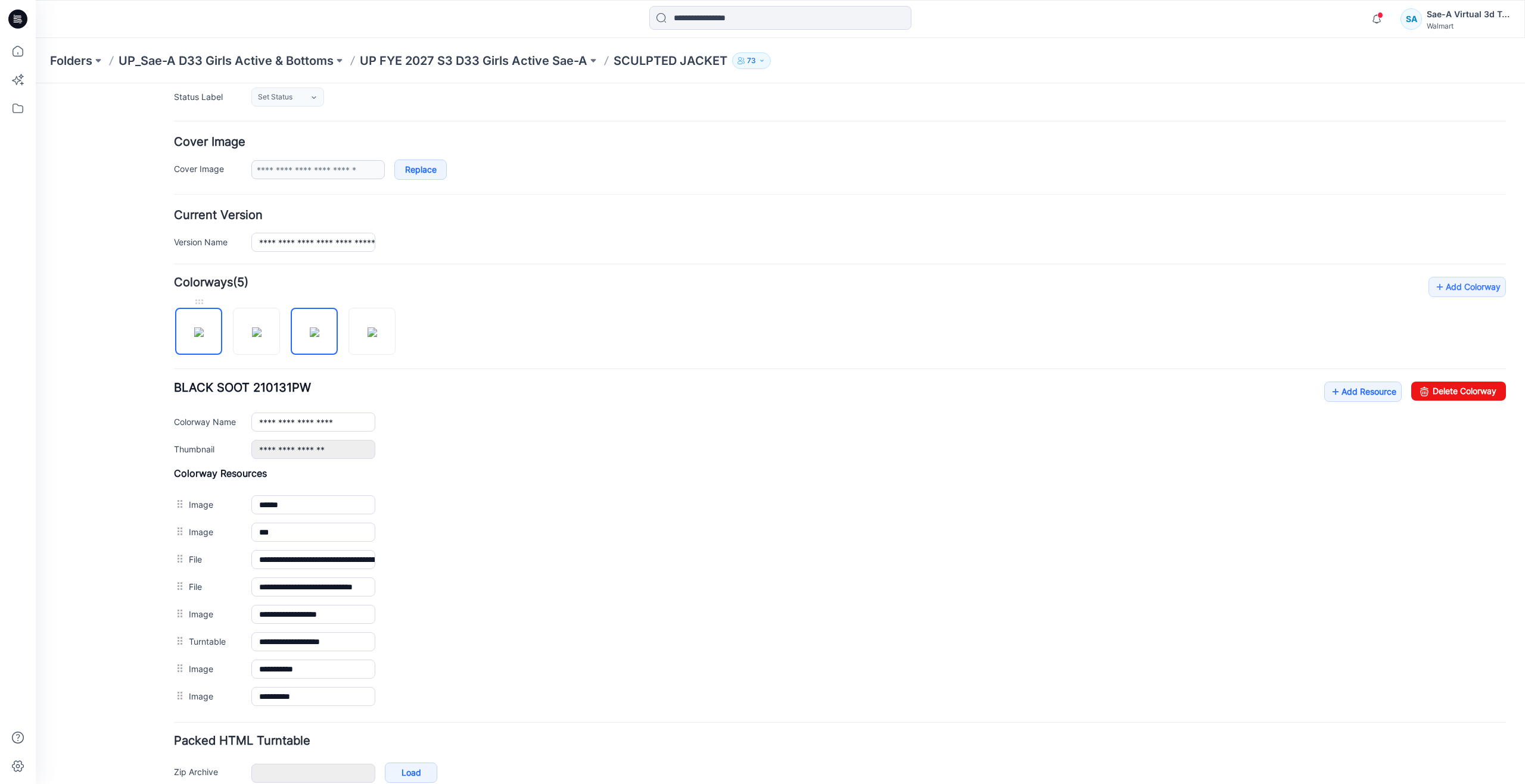
click at [204, 327] on img at bounding box center [198, 332] width 10 height 10
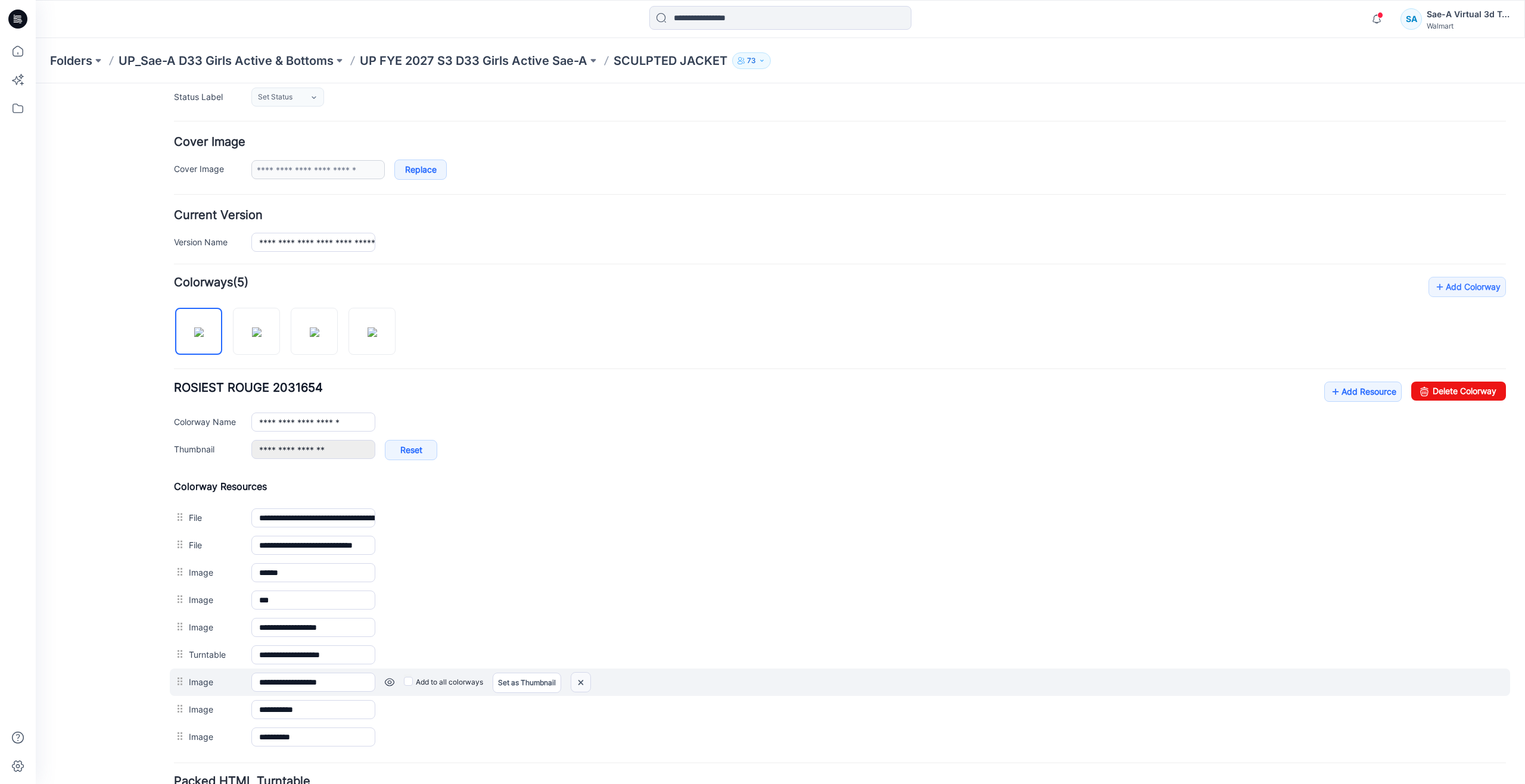
click at [36, 83] on img at bounding box center [36, 83] width 0 height 0
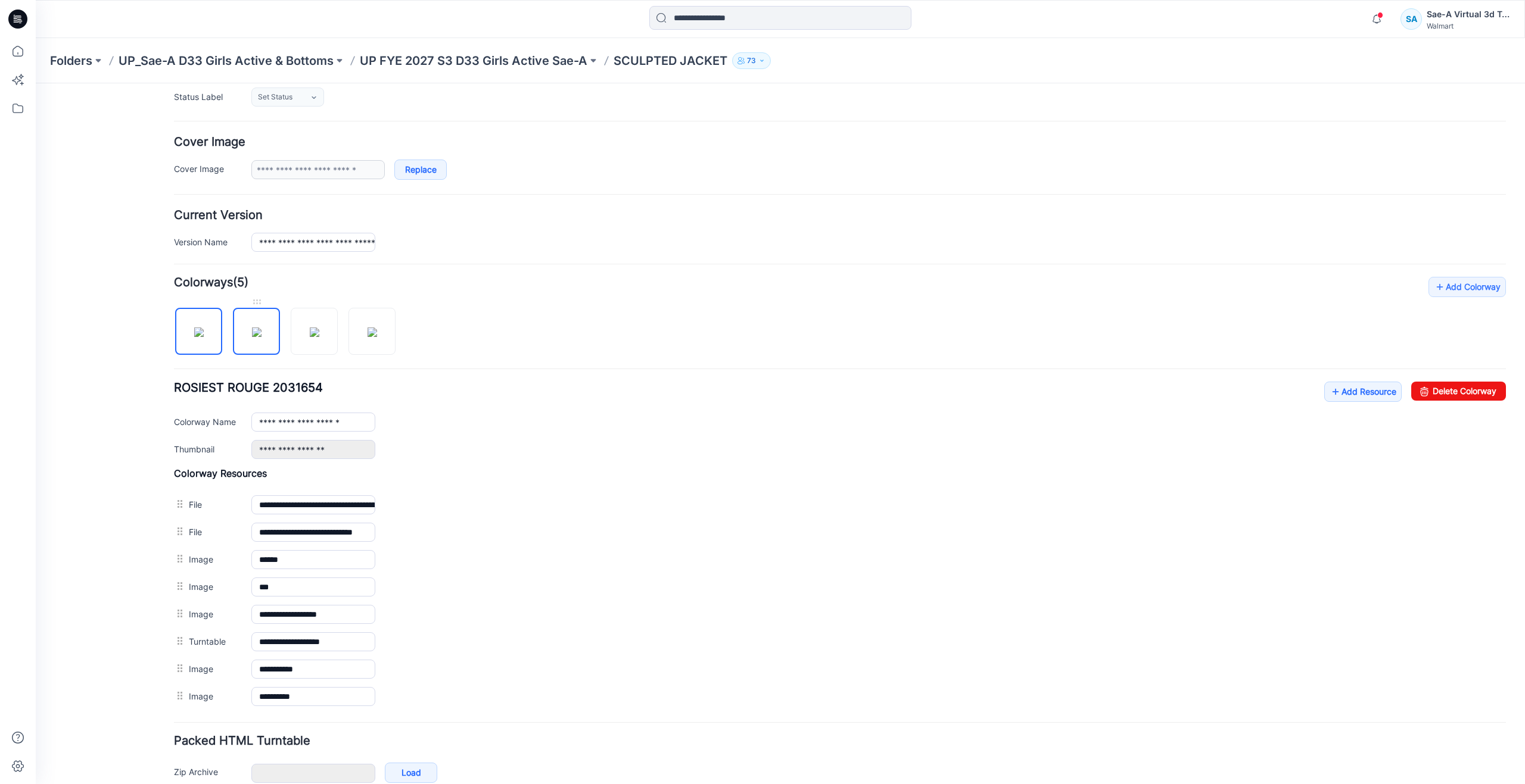
click at [262, 337] on img at bounding box center [257, 332] width 10 height 10
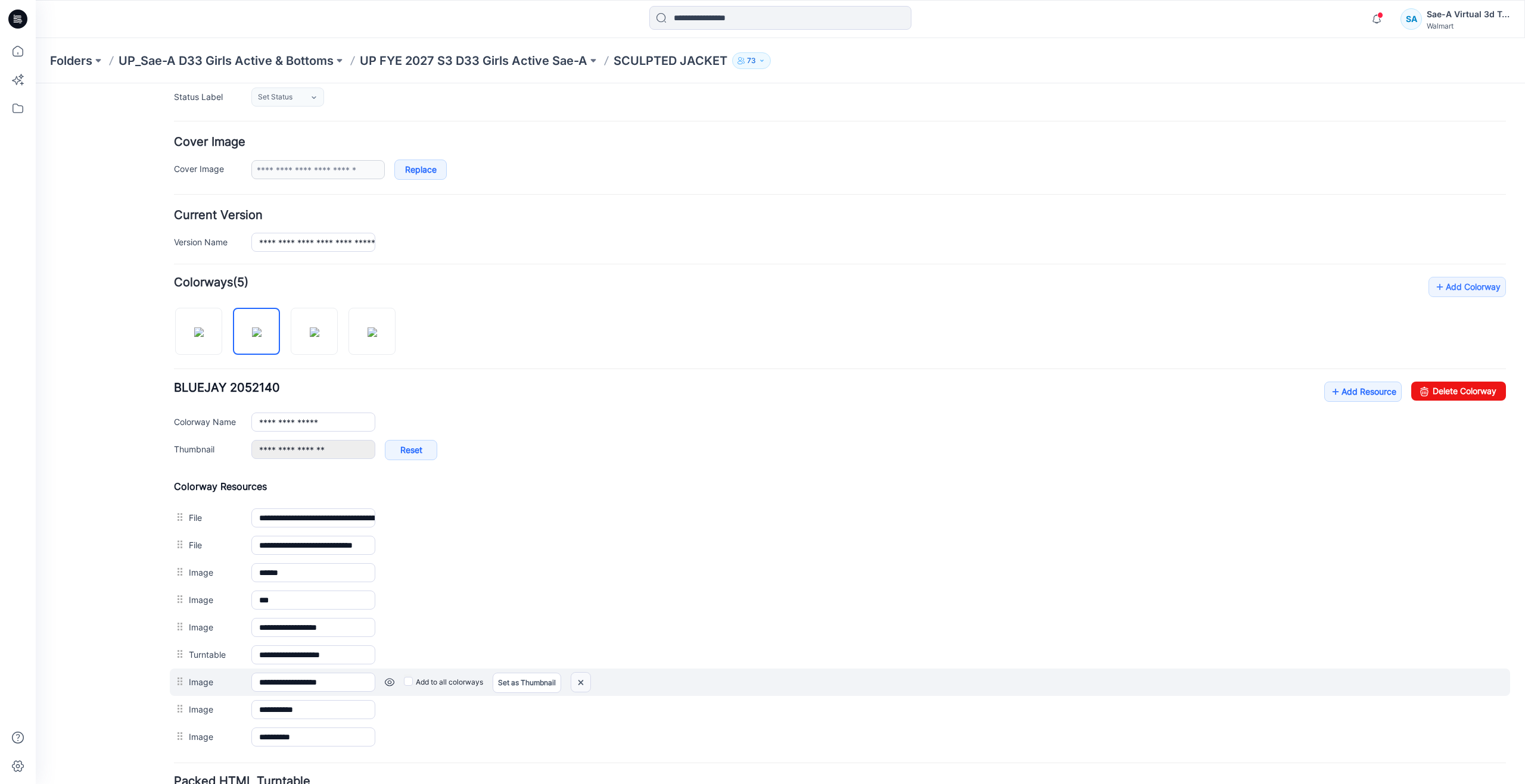
click at [36, 83] on img at bounding box center [36, 83] width 0 height 0
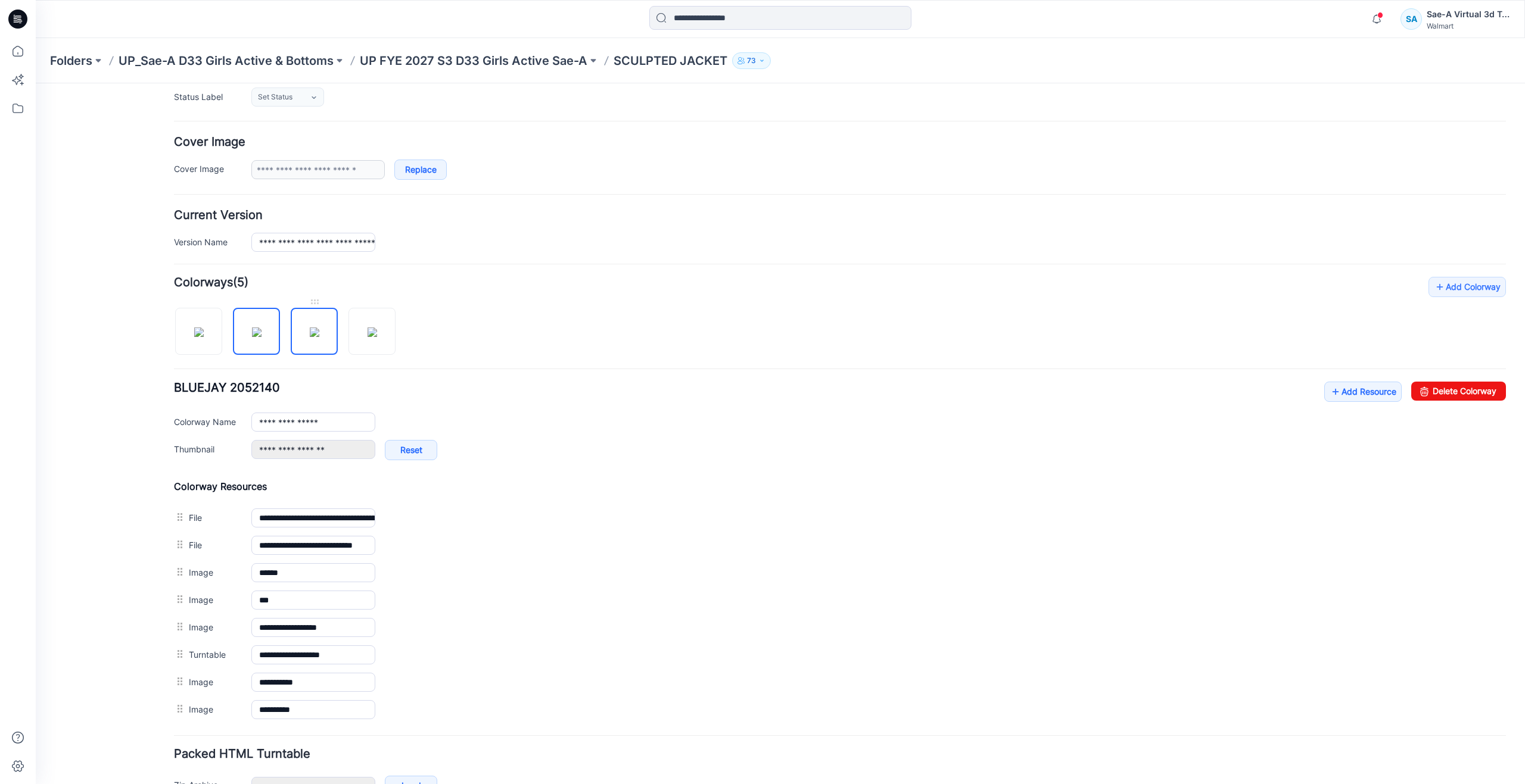
click at [315, 337] on img at bounding box center [314, 332] width 10 height 10
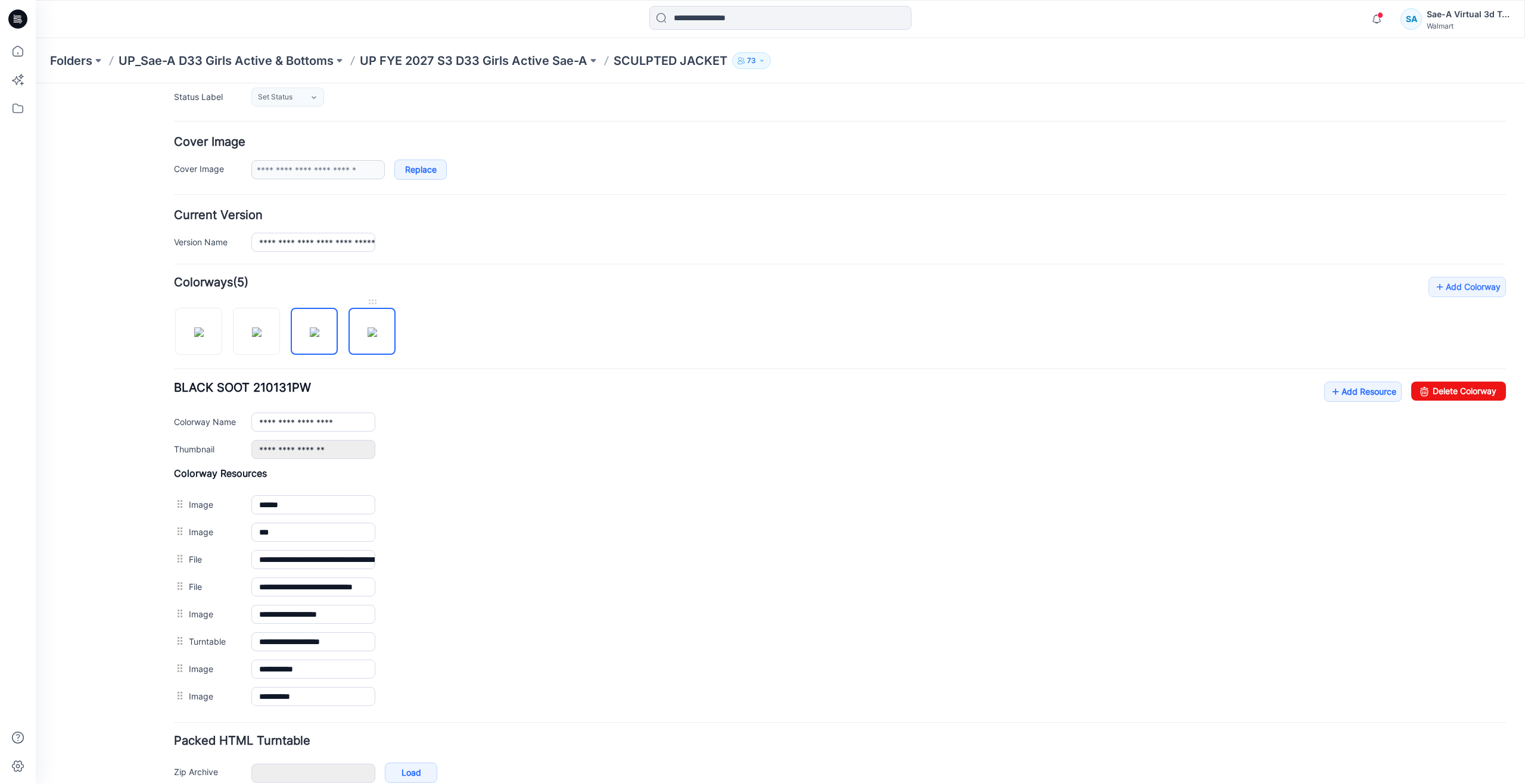
click at [371, 337] on img at bounding box center [372, 332] width 10 height 10
click at [319, 337] on img at bounding box center [314, 332] width 10 height 10
type input "**********"
click at [24, 60] on icon at bounding box center [17, 51] width 26 height 26
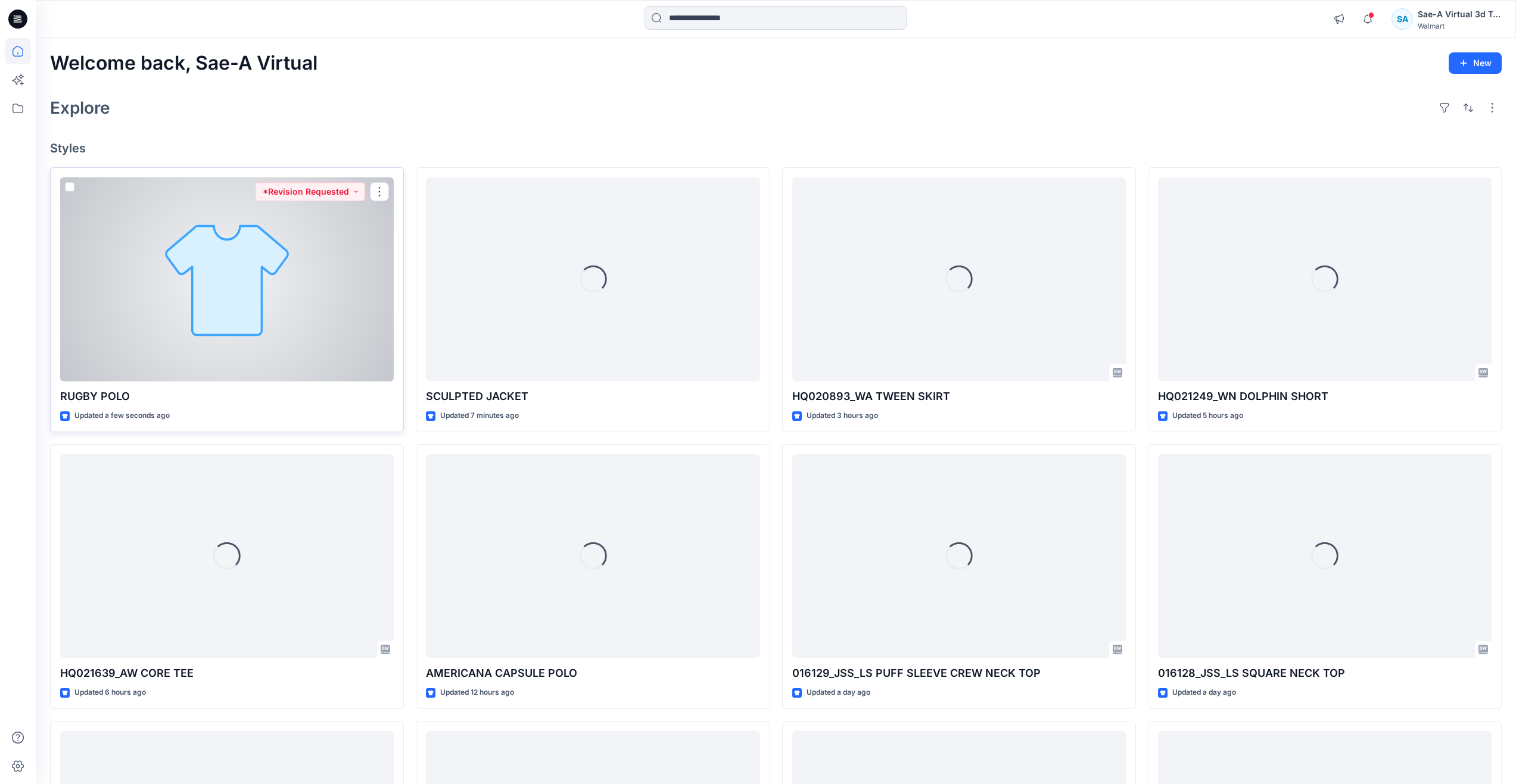
click at [237, 309] on div at bounding box center [227, 279] width 333 height 204
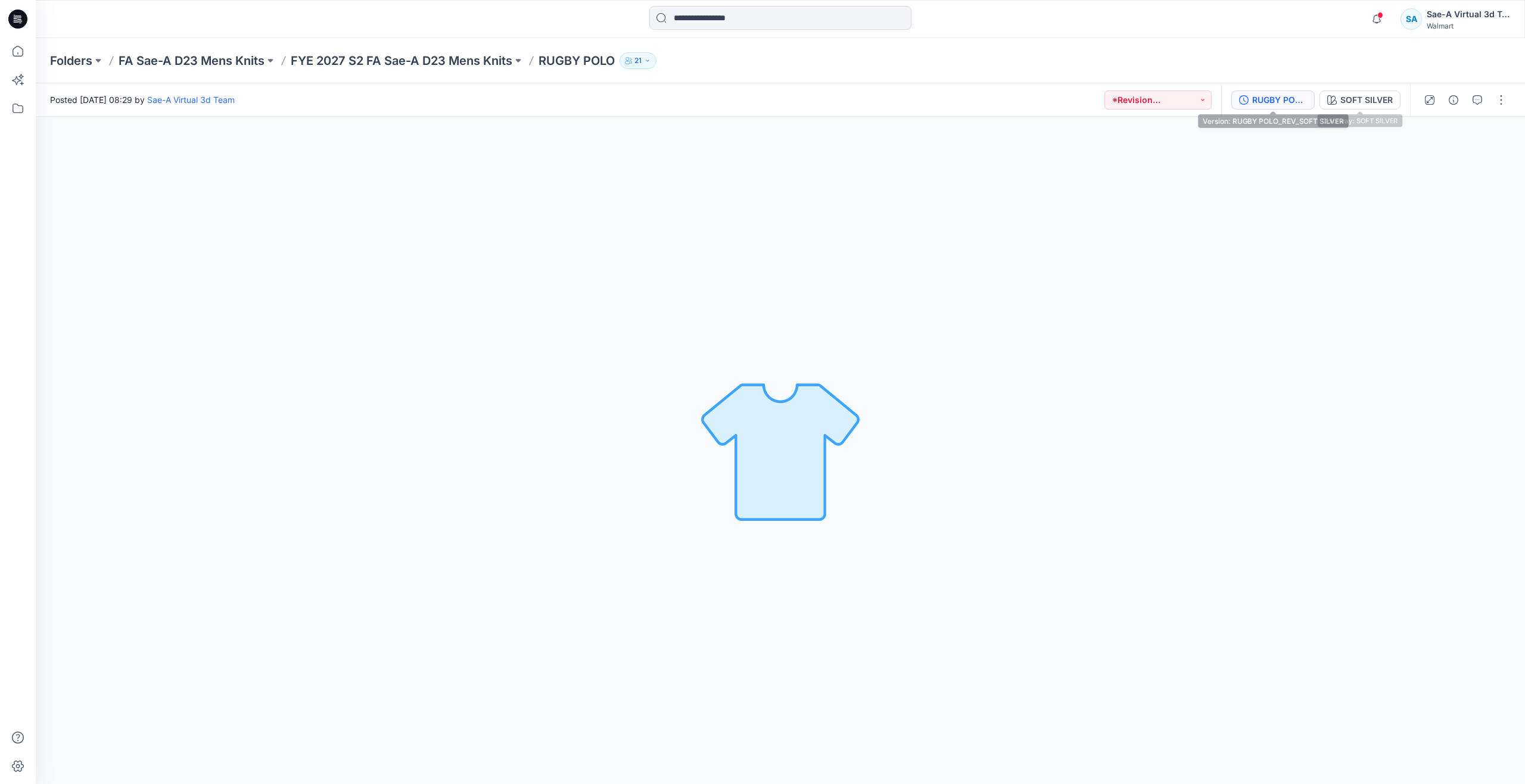
click at [1286, 98] on div "RUGBY POLO_REV_SOFT SILVER" at bounding box center [1279, 100] width 54 height 13
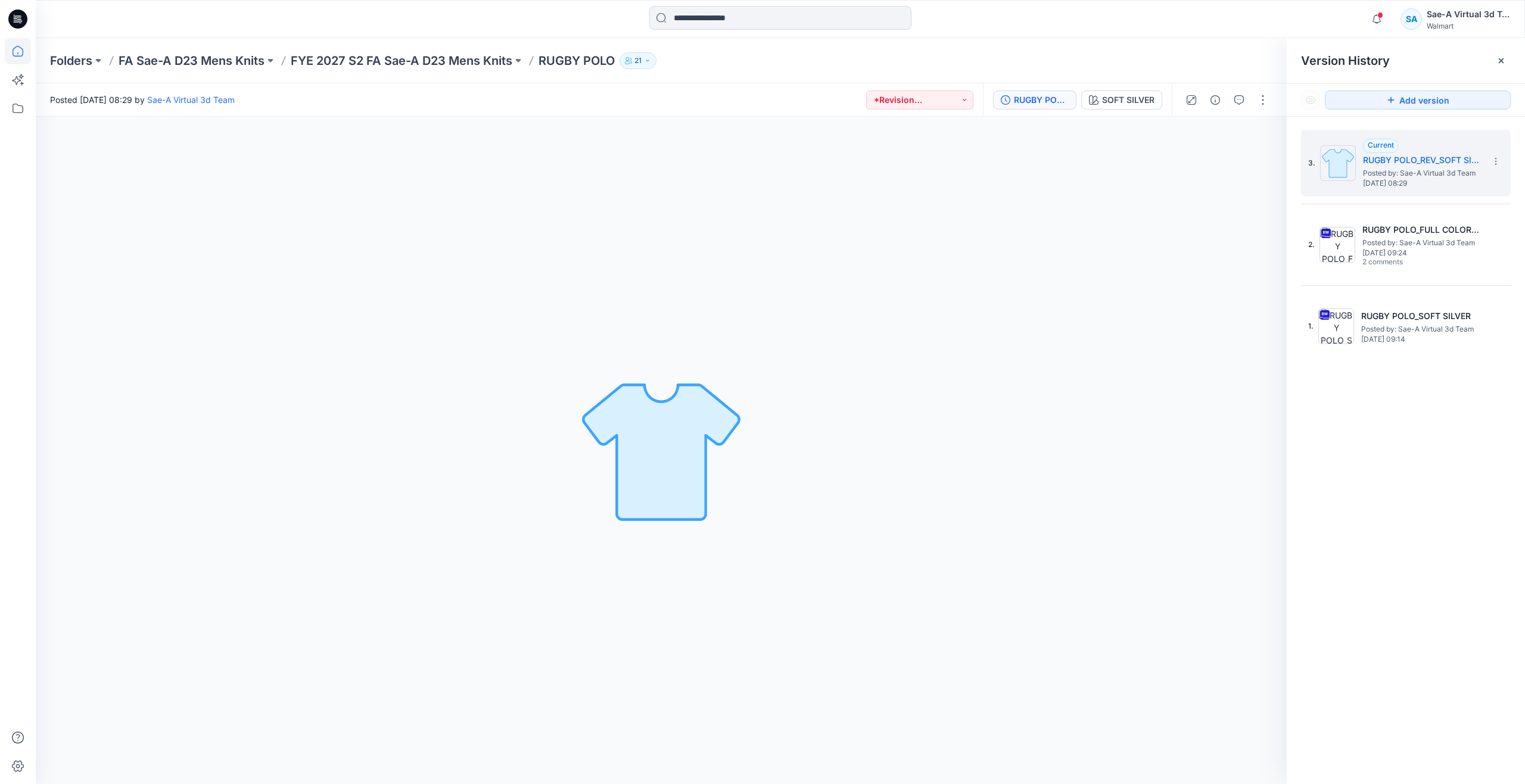
click at [22, 54] on icon at bounding box center [18, 51] width 10 height 10
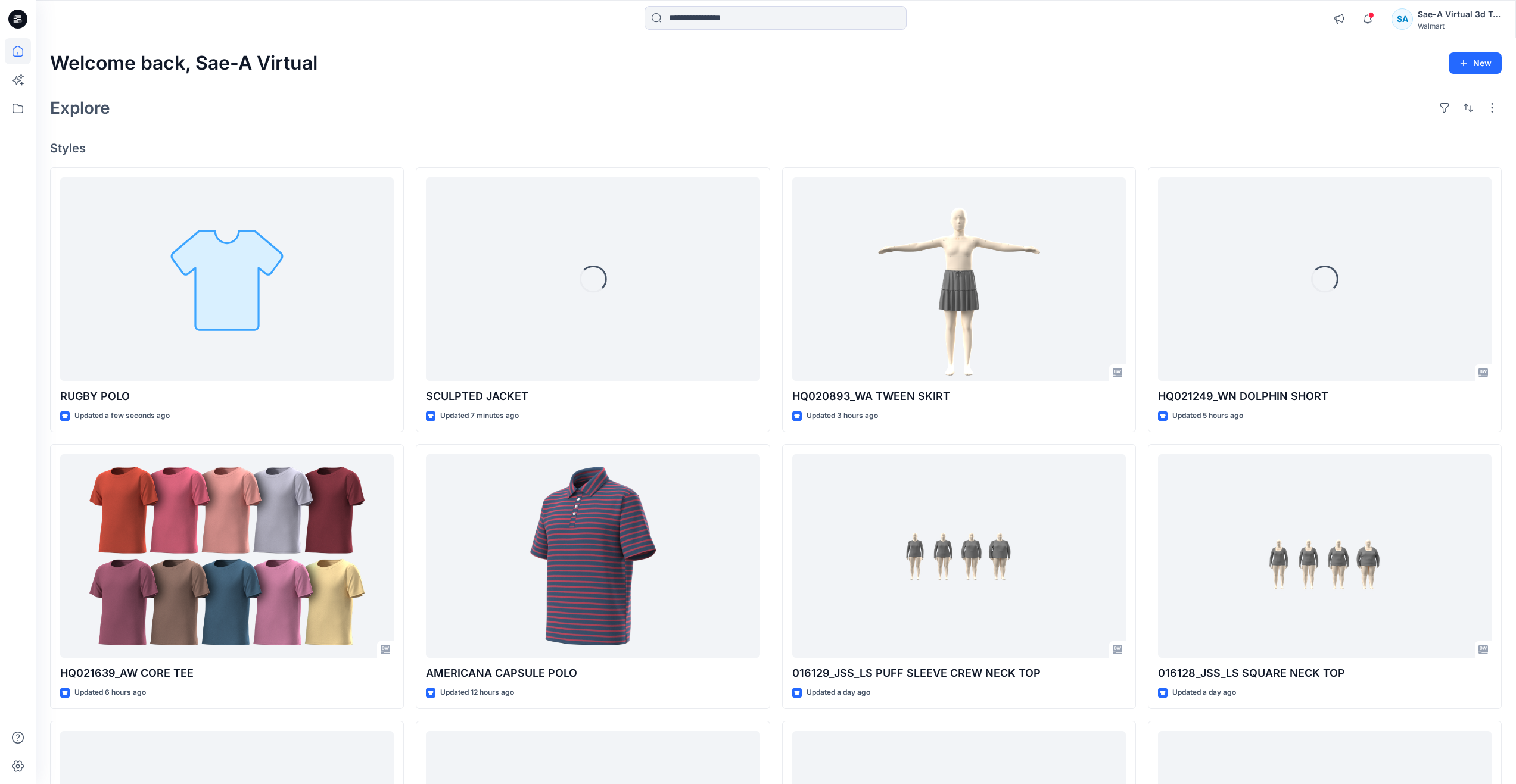
click at [555, 102] on div "Explore" at bounding box center [776, 107] width 1452 height 28
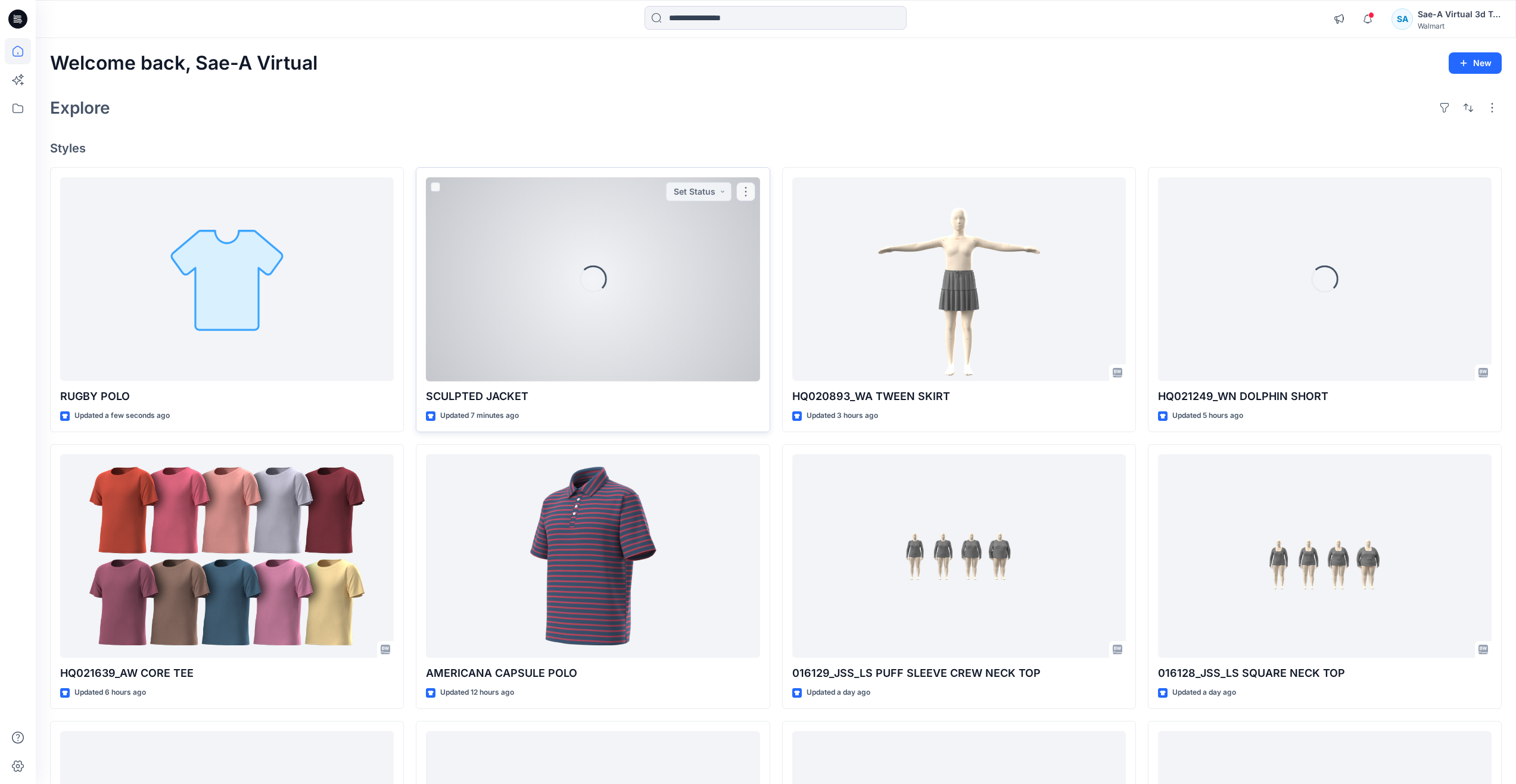
click at [562, 259] on div "Loading..." at bounding box center [592, 279] width 333 height 204
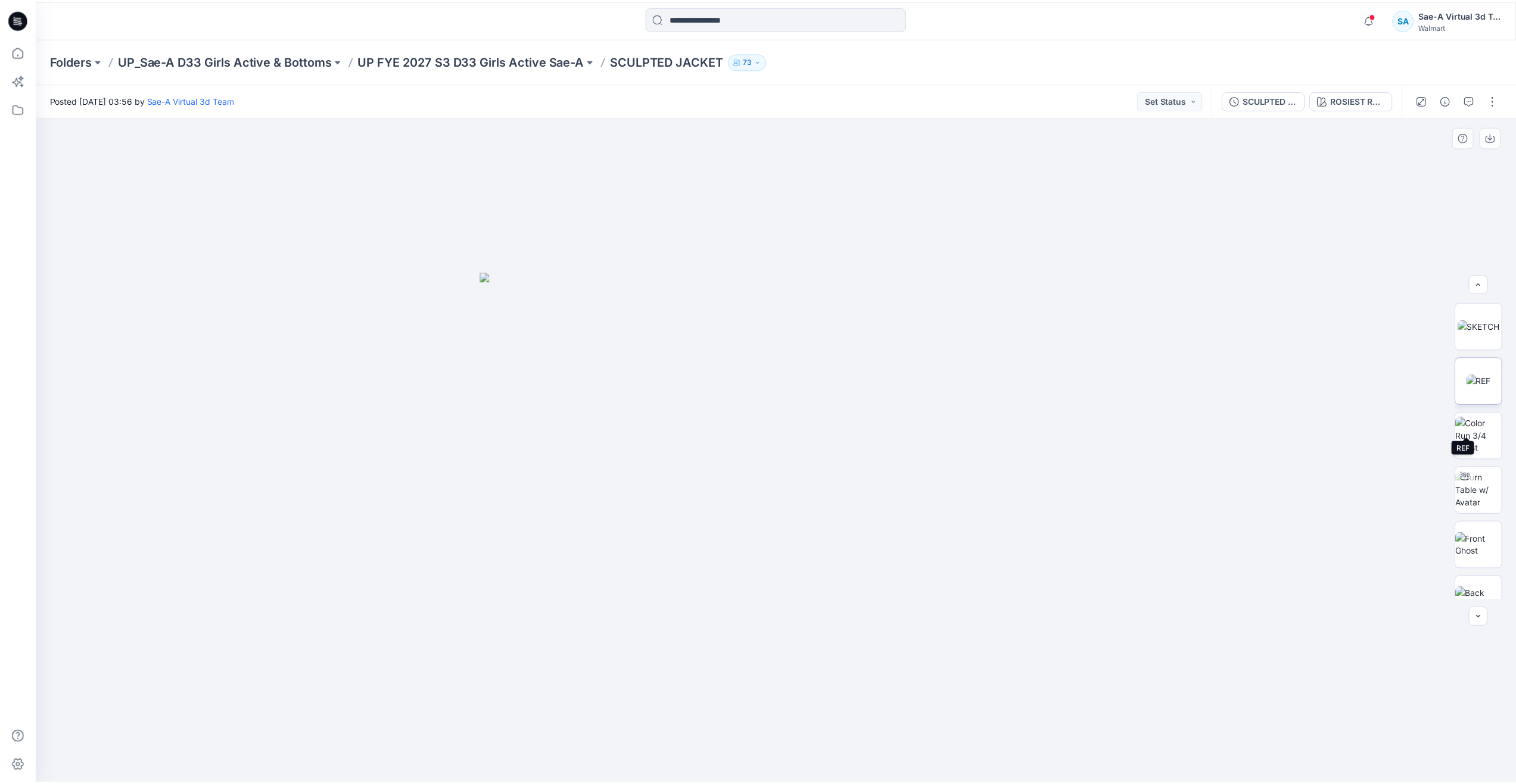
scroll to position [119, 0]
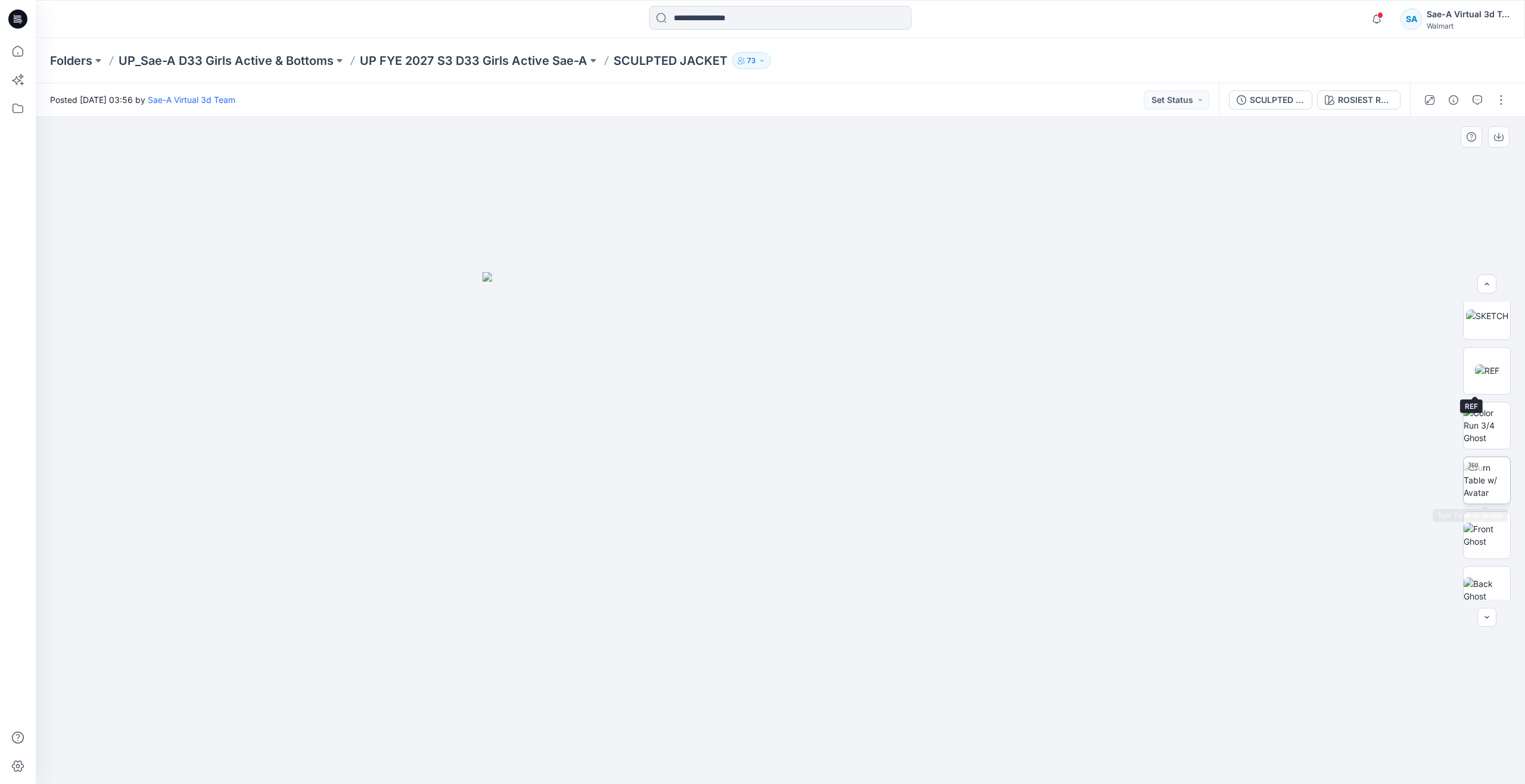
click at [1494, 486] on img at bounding box center [1487, 480] width 46 height 37
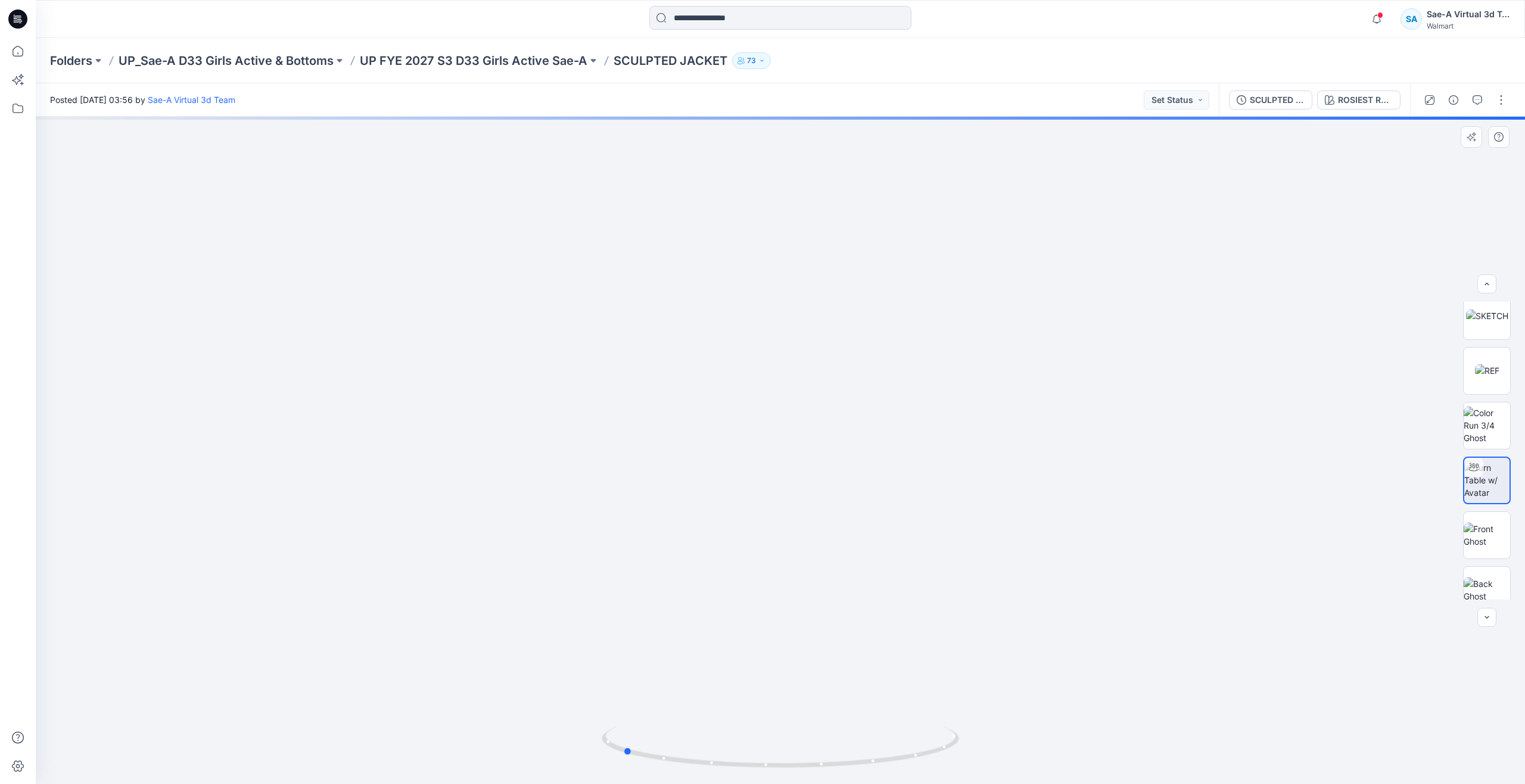
drag, startPoint x: 786, startPoint y: 764, endPoint x: 629, endPoint y: 691, distance: 173.1
click at [629, 691] on div at bounding box center [780, 450] width 1489 height 667
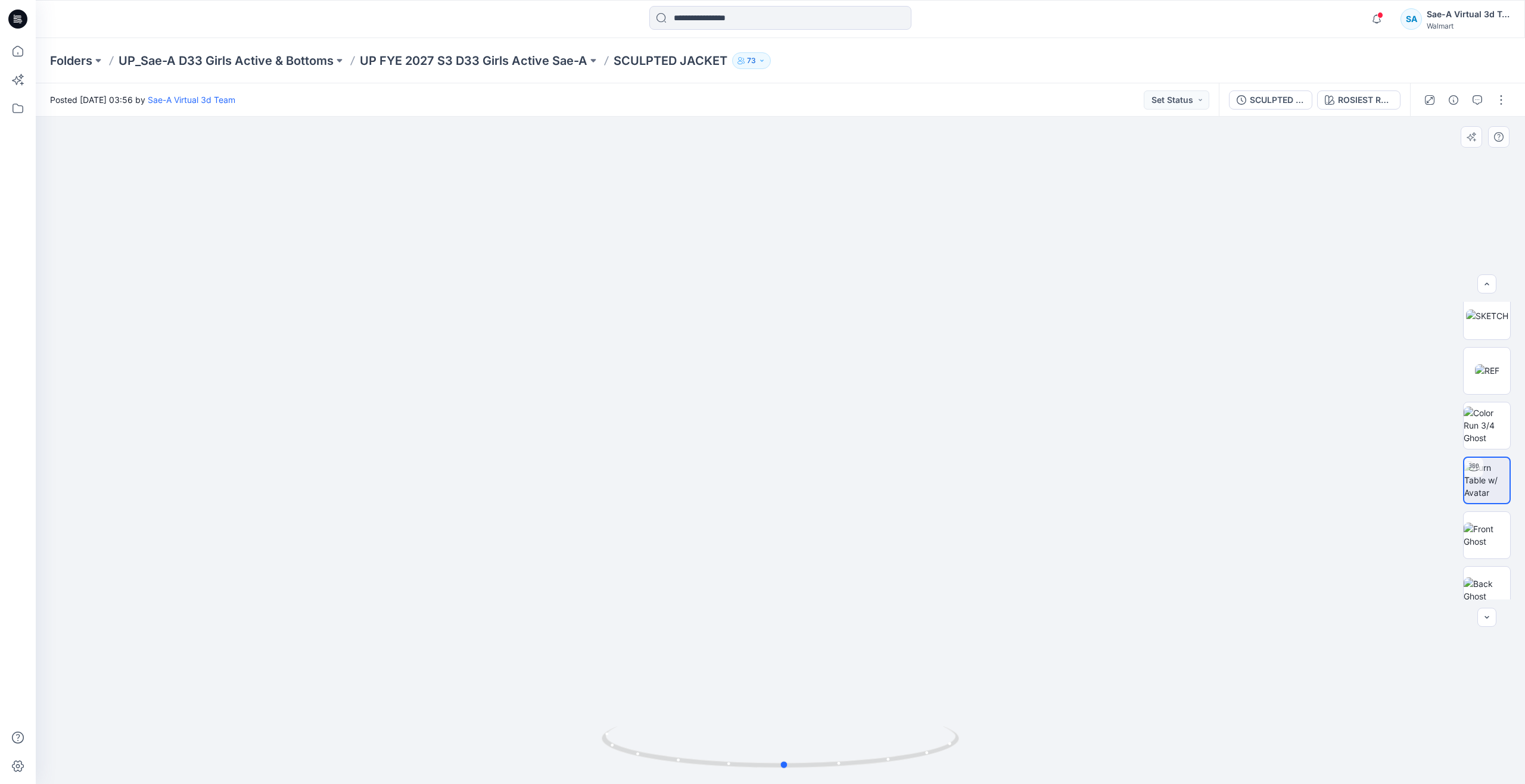
drag, startPoint x: 629, startPoint y: 749, endPoint x: 438, endPoint y: 549, distance: 276.6
click at [438, 549] on div at bounding box center [780, 450] width 1489 height 667
click at [283, 60] on p "UP_Sae-A D33 Girls Active & Bottoms" at bounding box center [226, 60] width 215 height 16
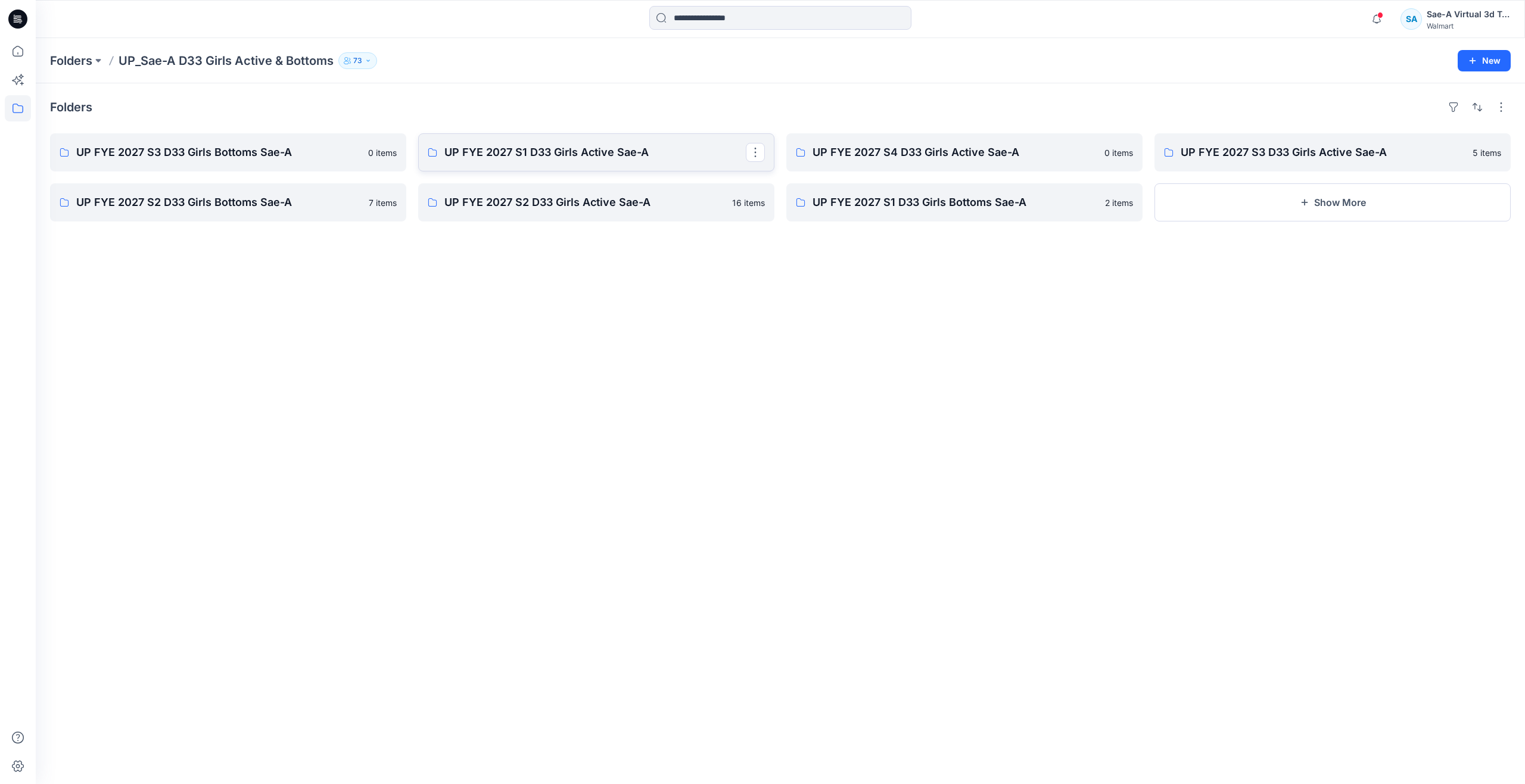
click at [549, 146] on p "UP FYE 2027 S1 D33 Girls Active Sae-A" at bounding box center [595, 152] width 301 height 16
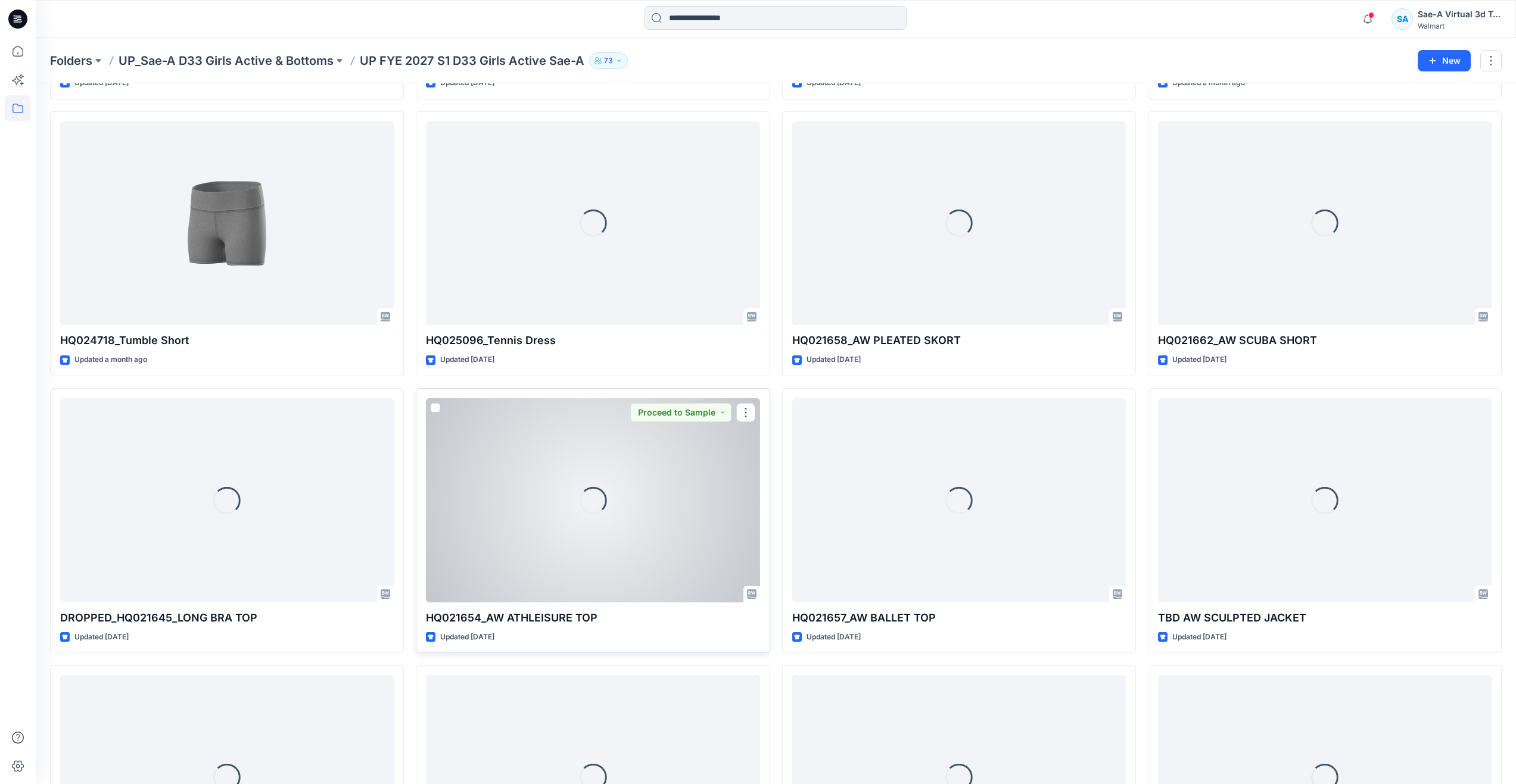
scroll to position [913, 0]
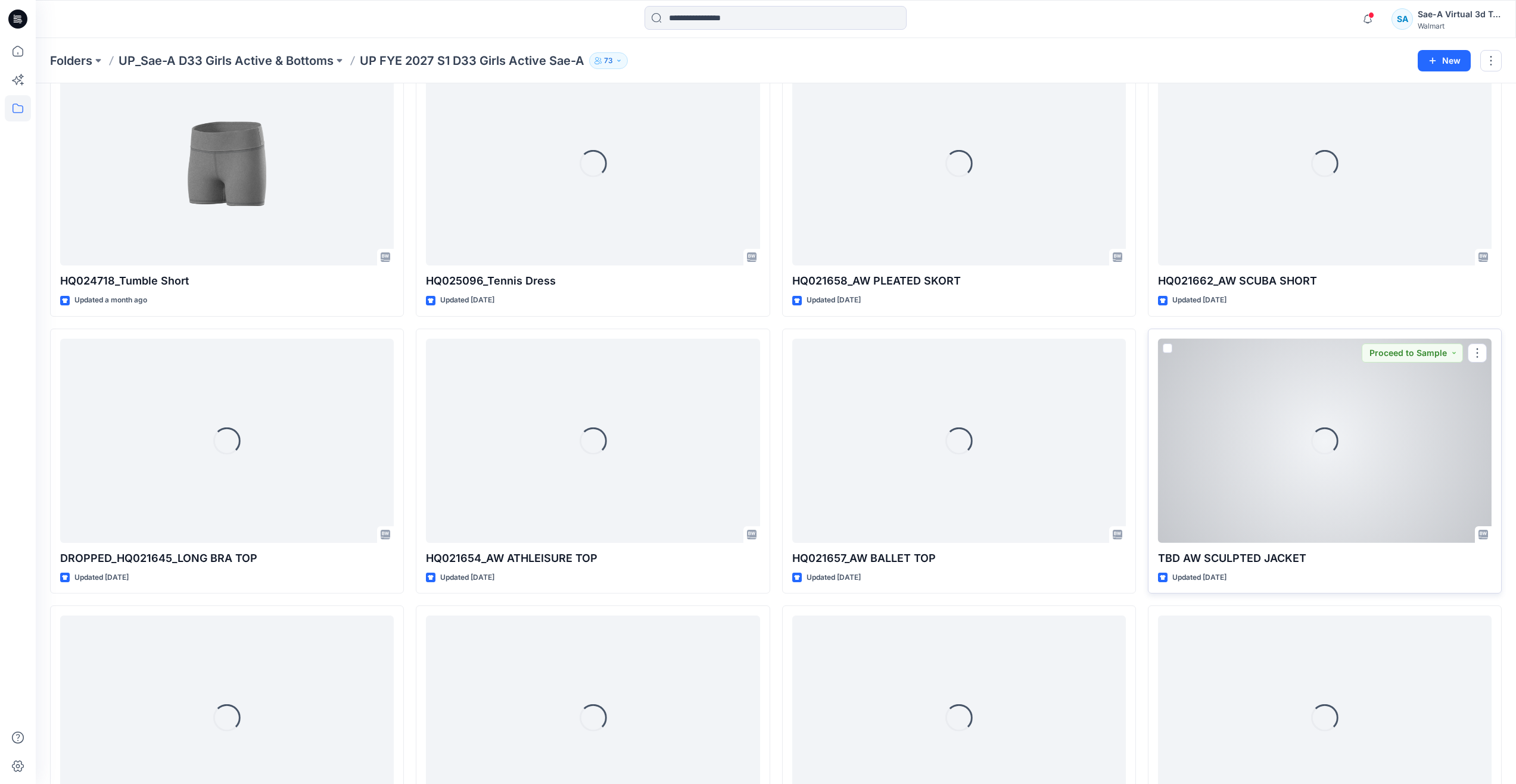
click at [1224, 516] on div "Loading..." at bounding box center [1324, 440] width 333 height 204
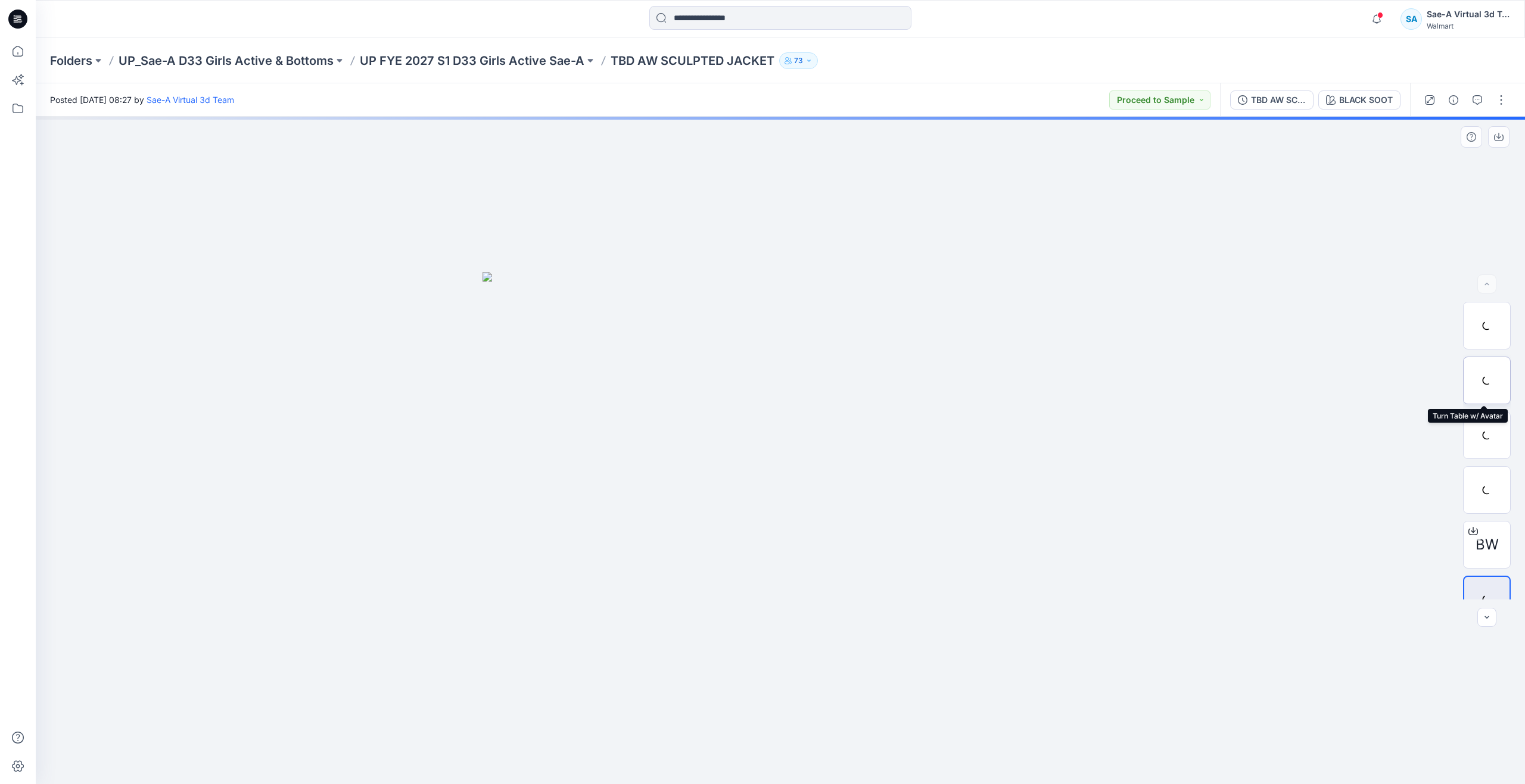
click at [1477, 385] on div at bounding box center [1487, 380] width 48 height 48
drag, startPoint x: 751, startPoint y: 761, endPoint x: 755, endPoint y: 719, distance: 42.2
click at [755, 719] on div at bounding box center [780, 450] width 1489 height 667
click at [474, 60] on p "UP FYE 2027 S1 D33 Girls Active Sae-A" at bounding box center [471, 60] width 224 height 16
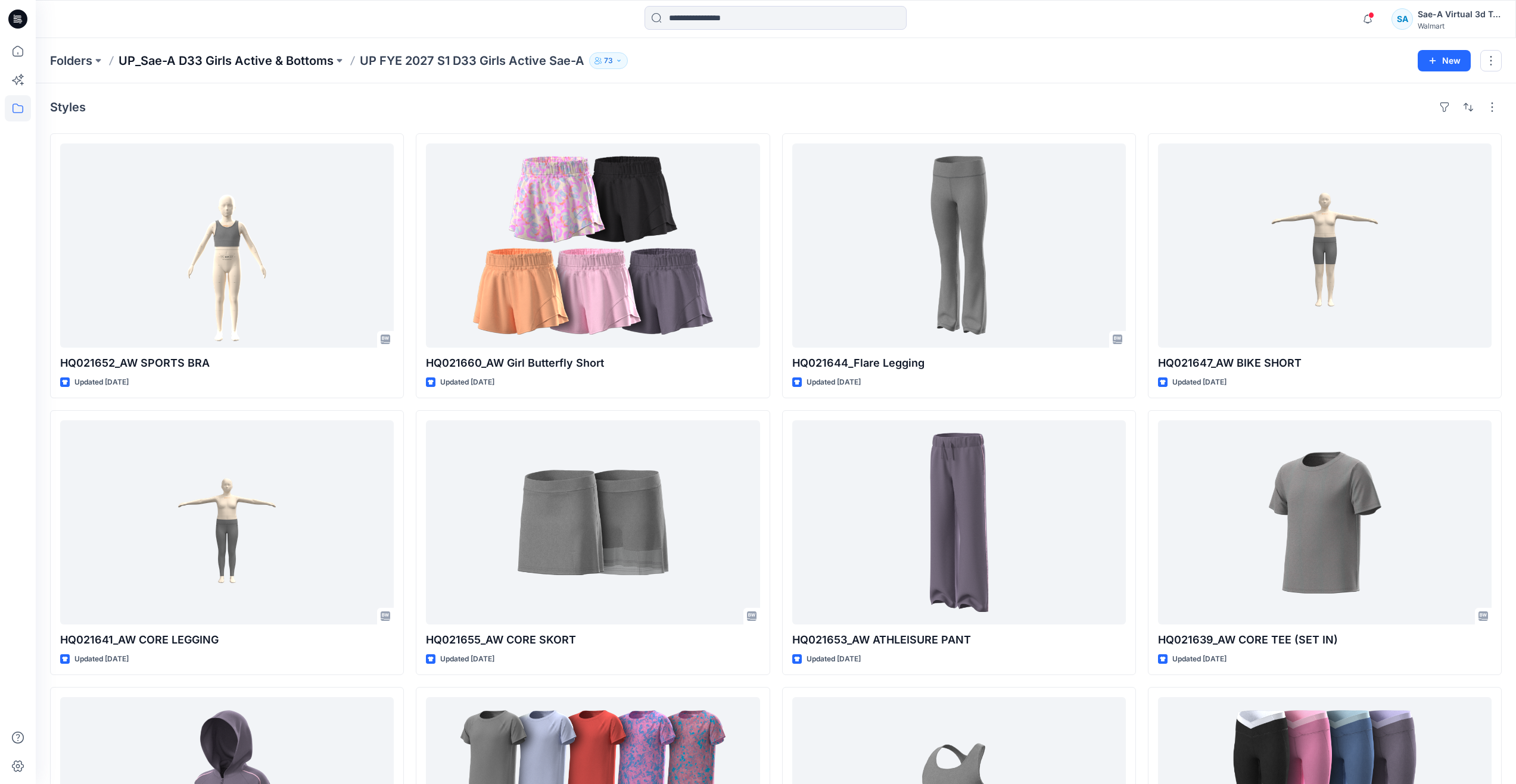
click at [172, 54] on p "UP_Sae-A D33 Girls Active & Bottoms" at bounding box center [226, 60] width 215 height 16
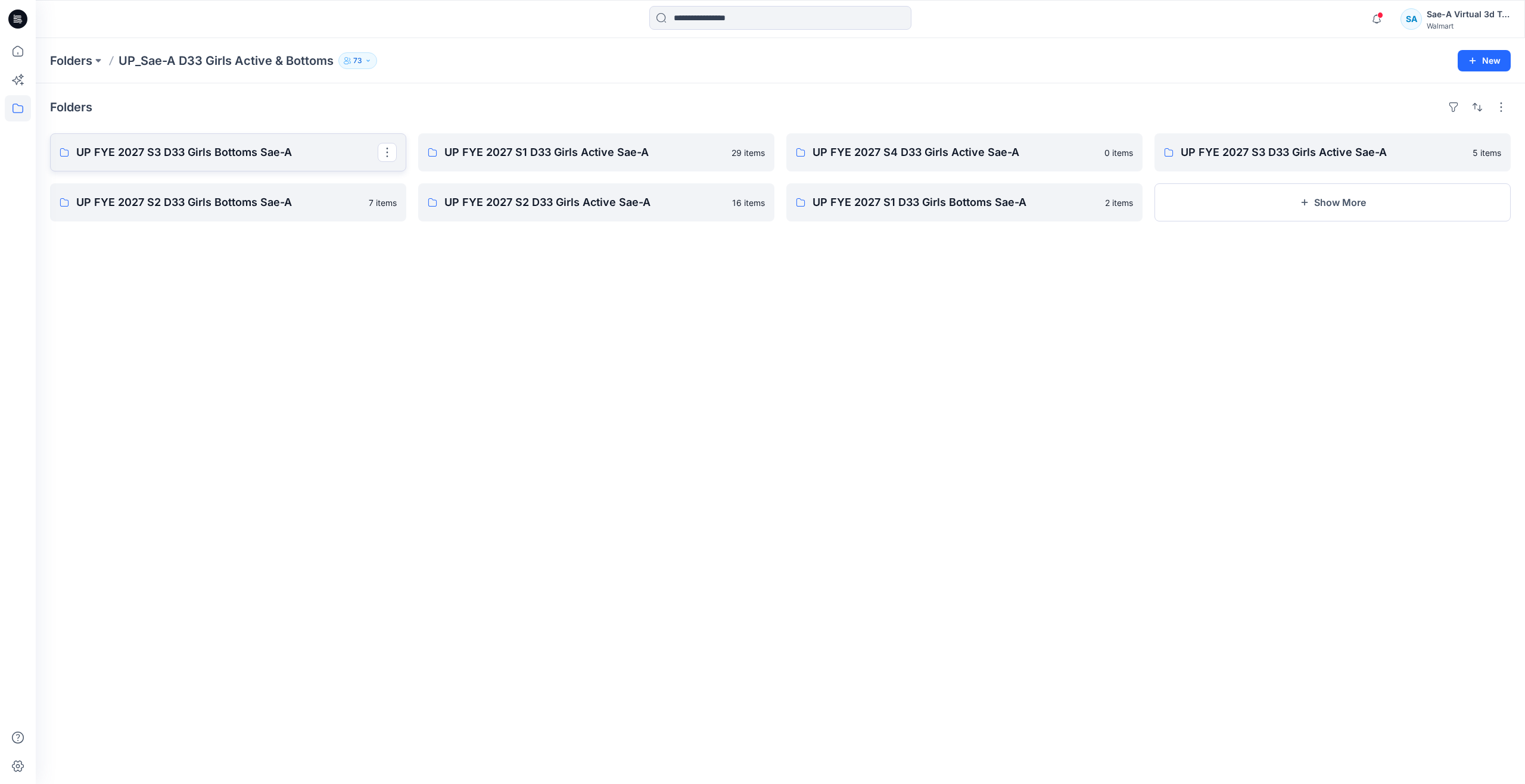
click at [253, 146] on p "UP FYE 2027 S3 D33 Girls Bottoms Sae-A" at bounding box center [227, 152] width 301 height 16
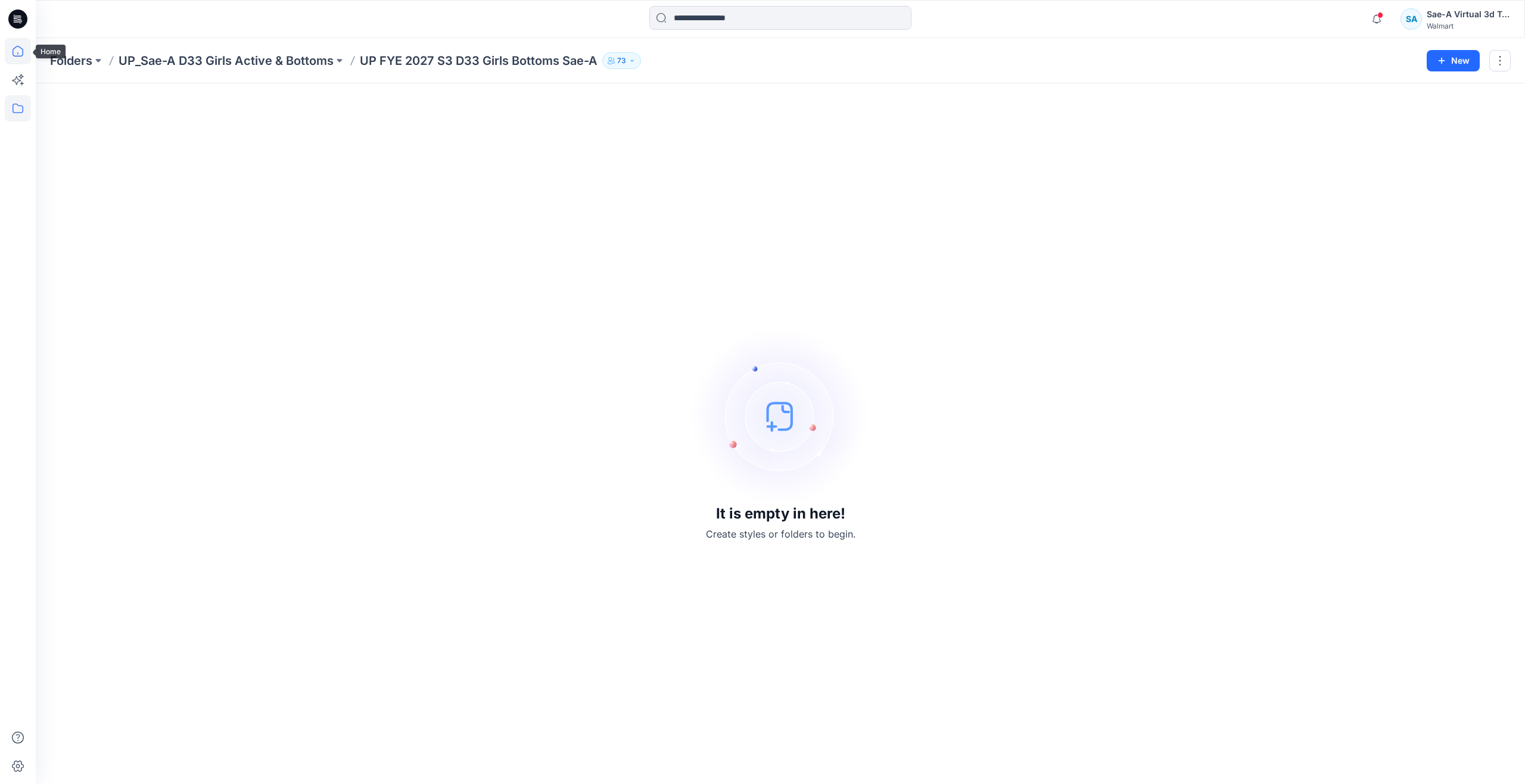
click at [19, 56] on icon at bounding box center [18, 51] width 10 height 10
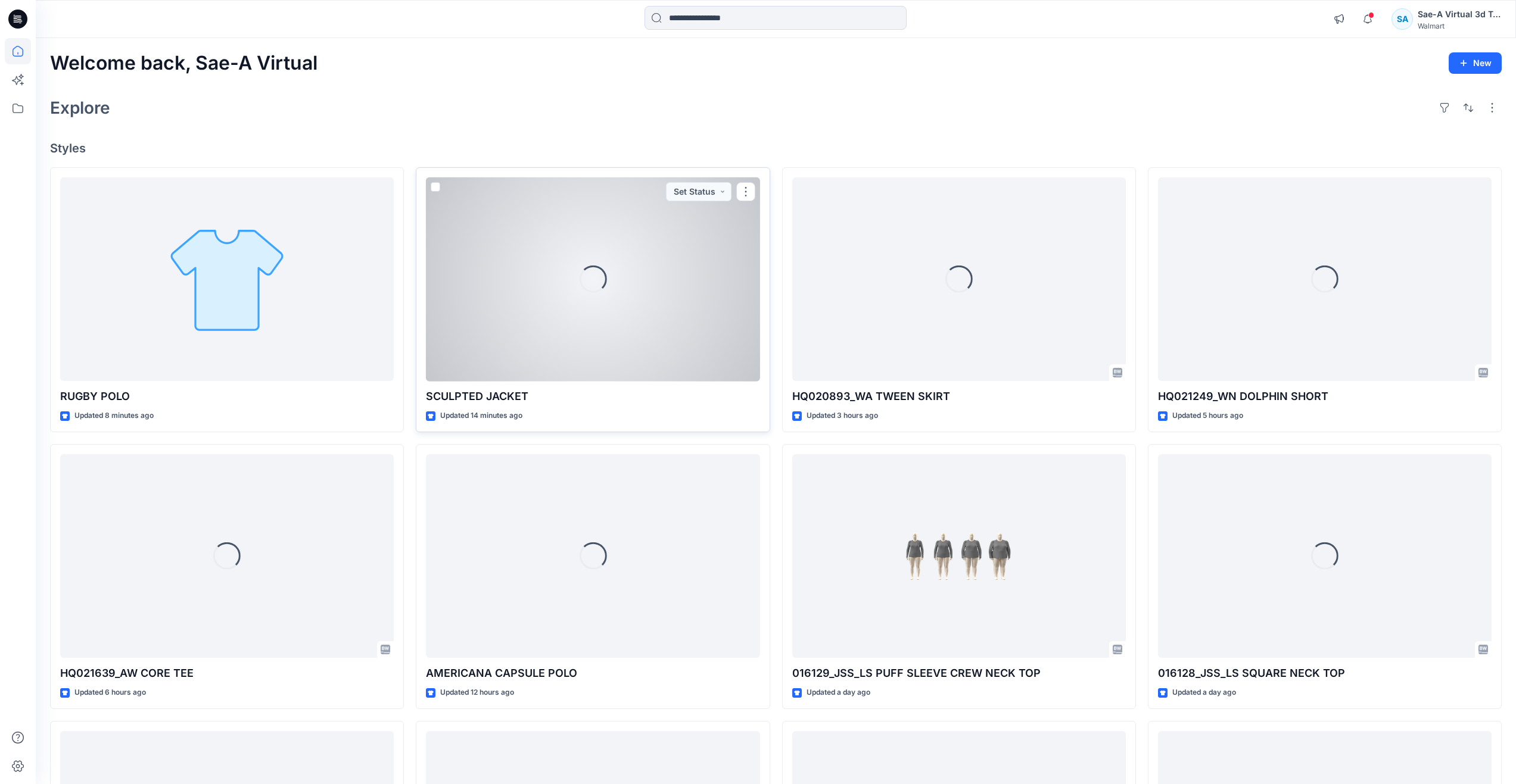
click at [556, 362] on div "Loading..." at bounding box center [592, 279] width 333 height 204
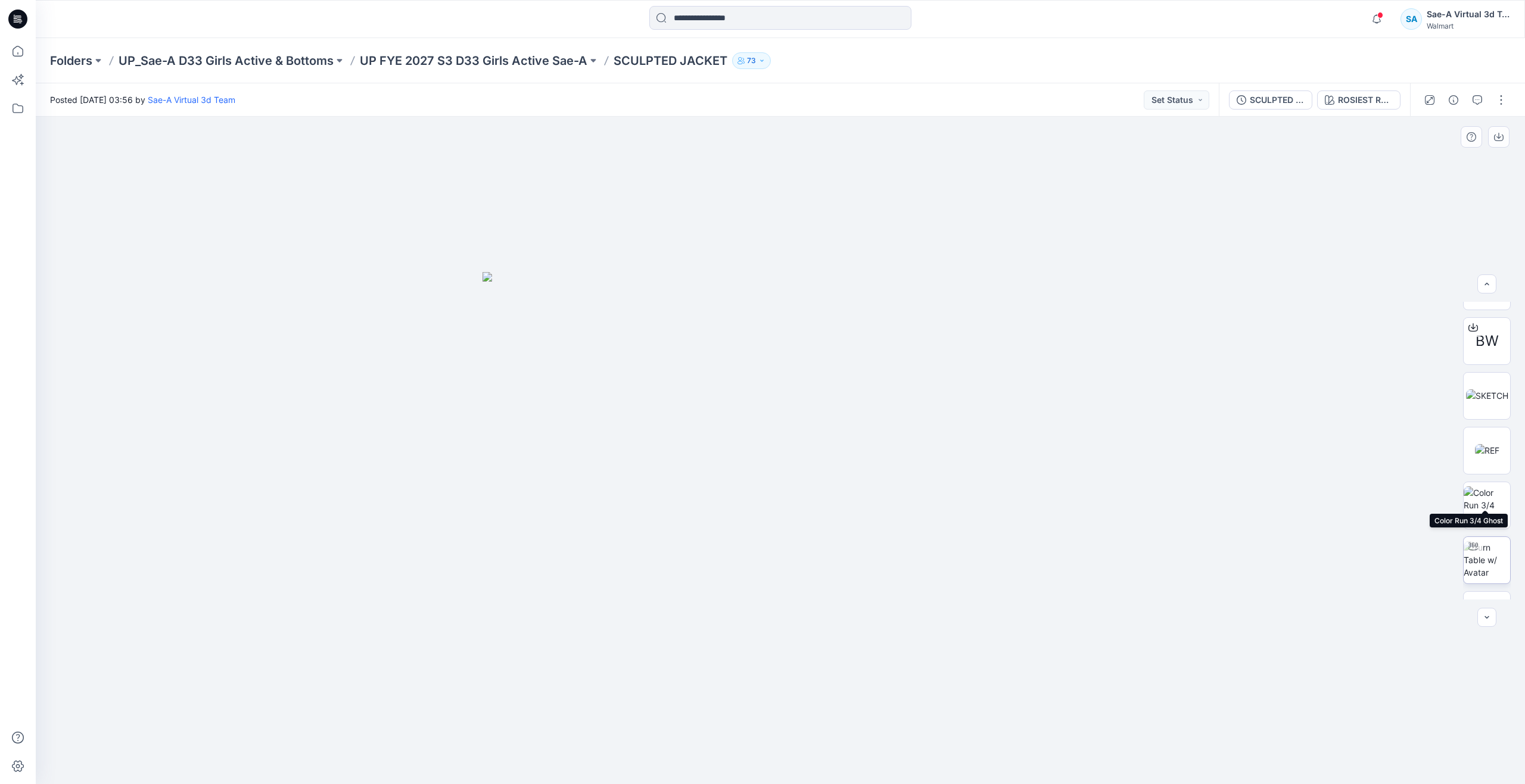
scroll to position [60, 0]
click at [1491, 522] on img at bounding box center [1487, 540] width 46 height 37
drag, startPoint x: 790, startPoint y: 766, endPoint x: 1135, endPoint y: 539, distance: 413.0
click at [1135, 539] on div at bounding box center [780, 450] width 1489 height 667
click at [1257, 113] on div "SCULPTED JACKET_FULL COLORWAYS ROSIEST ROUGE 2031654" at bounding box center [1314, 100] width 191 height 34
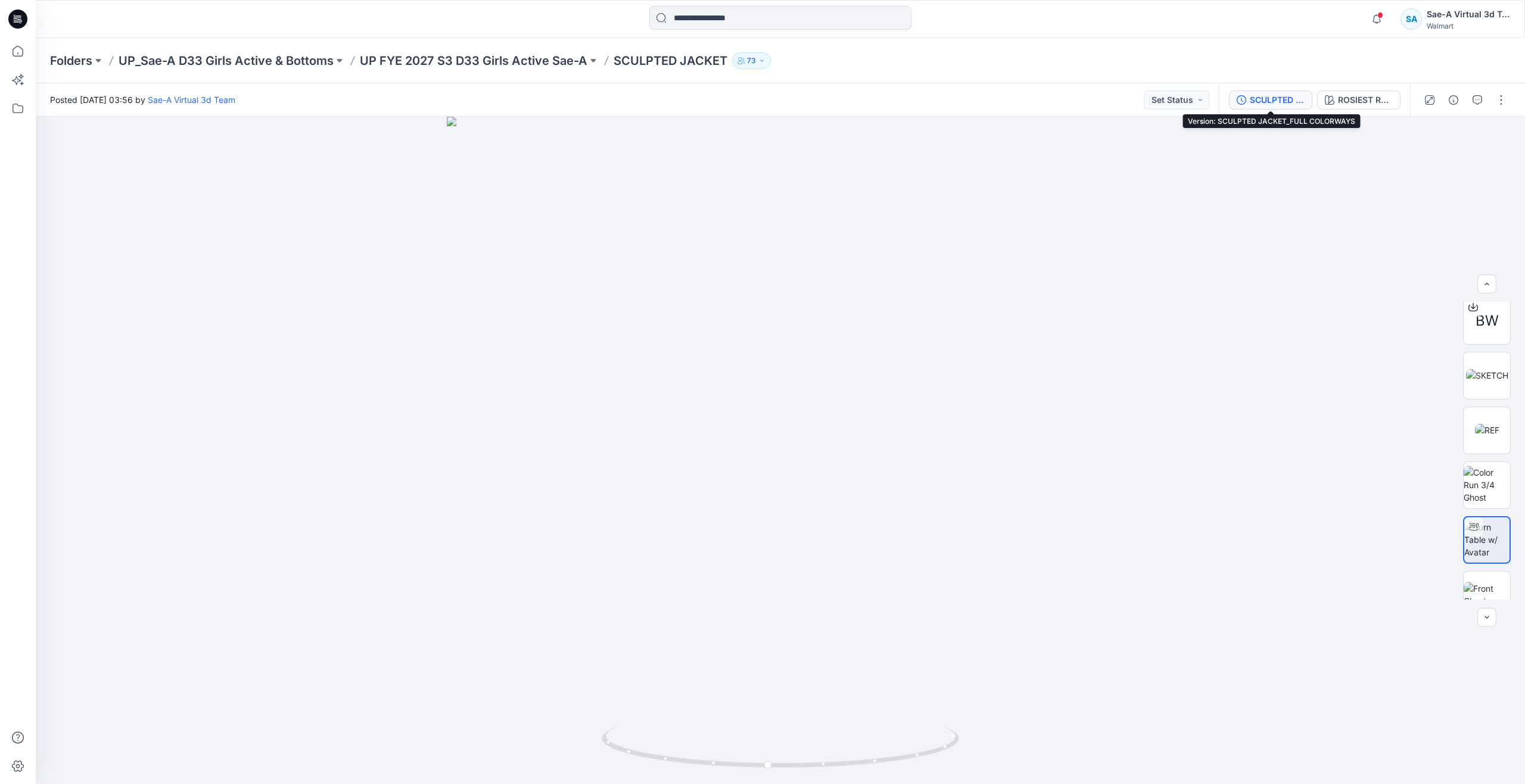
click at [1263, 103] on div "SCULPTED JACKET_FULL COLORWAYS" at bounding box center [1277, 100] width 54 height 13
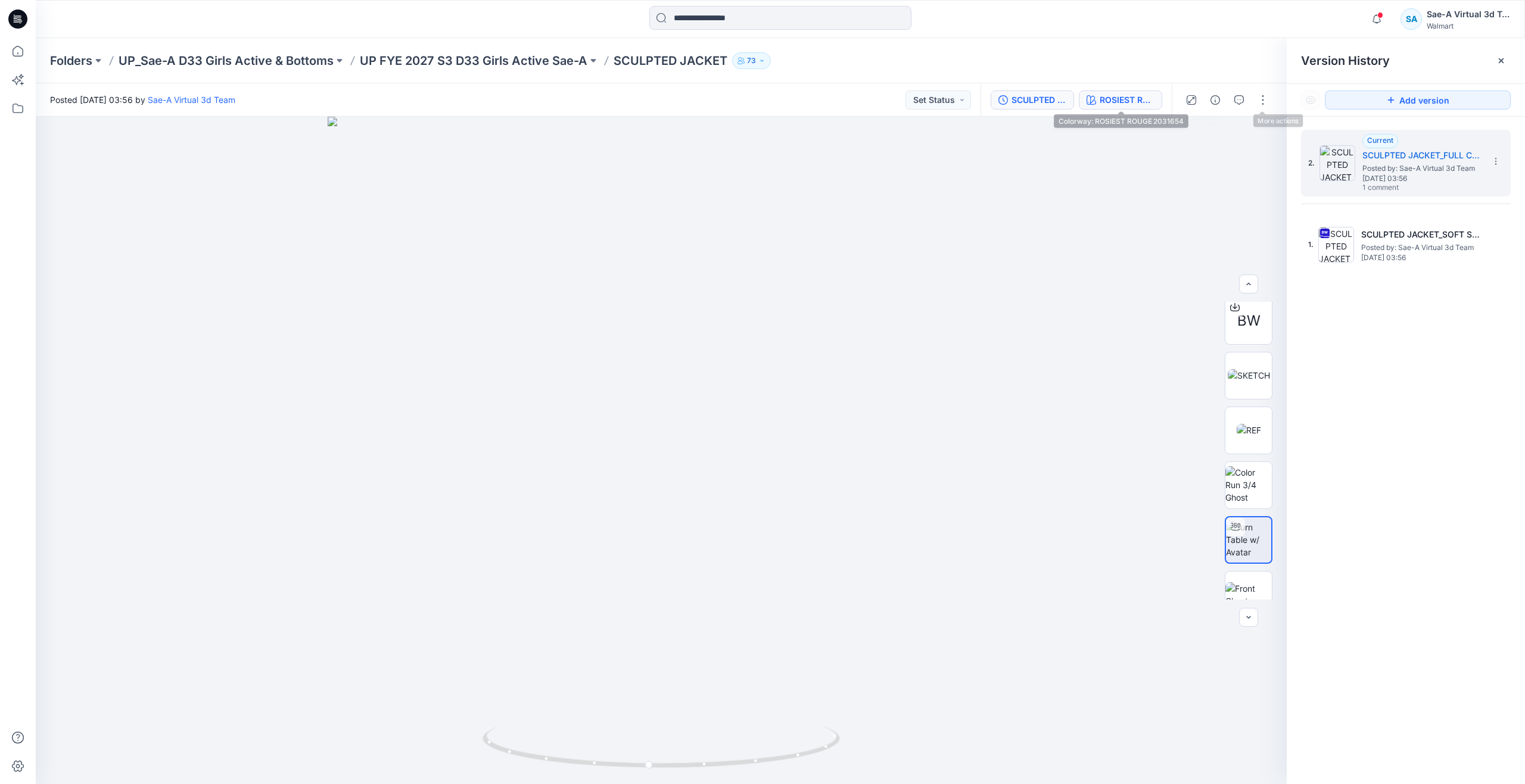
click at [1156, 98] on button "ROSIEST ROUGE 2031654" at bounding box center [1121, 100] width 84 height 19
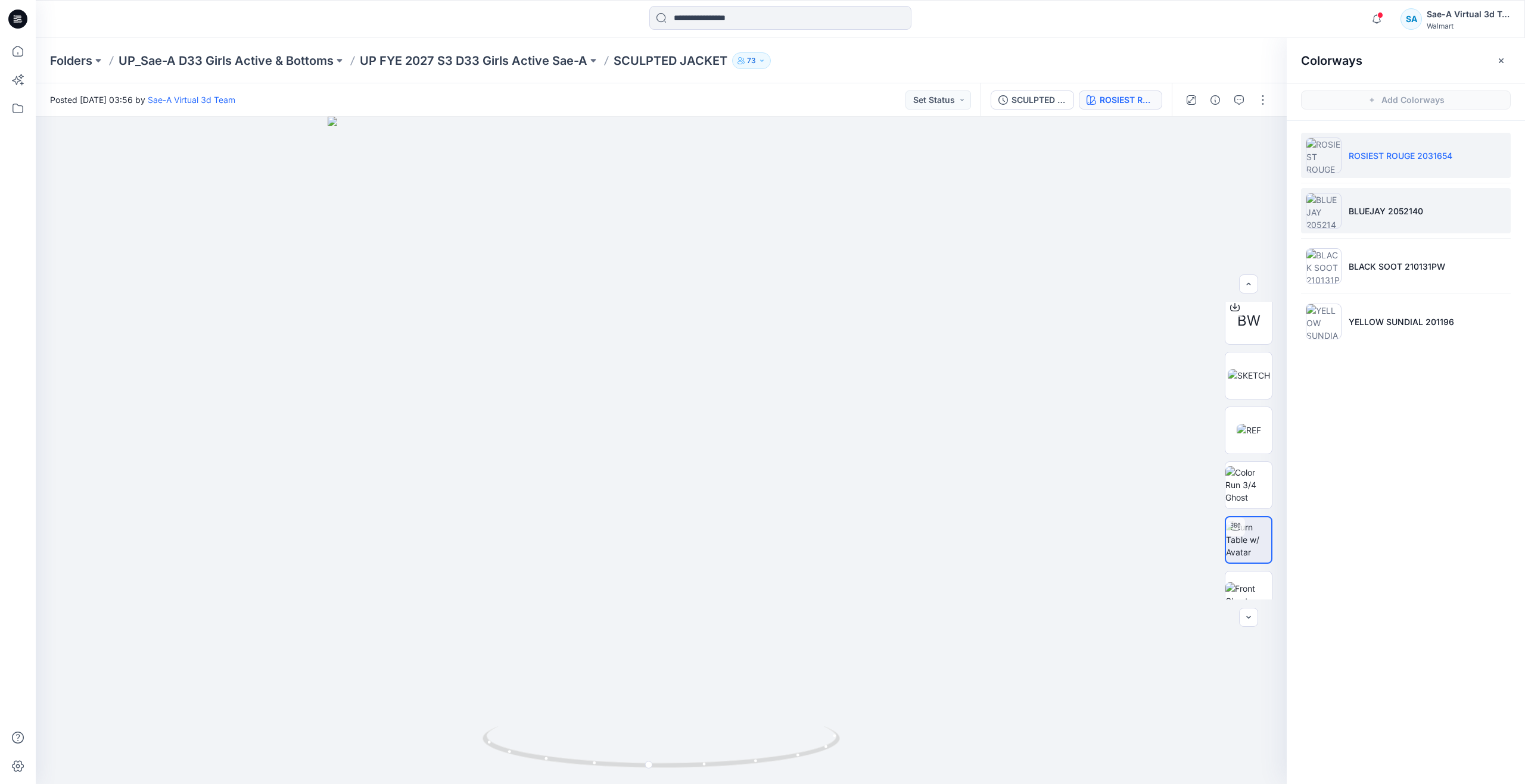
click at [1393, 209] on p "BLUEJAY 2052140" at bounding box center [1386, 211] width 75 height 13
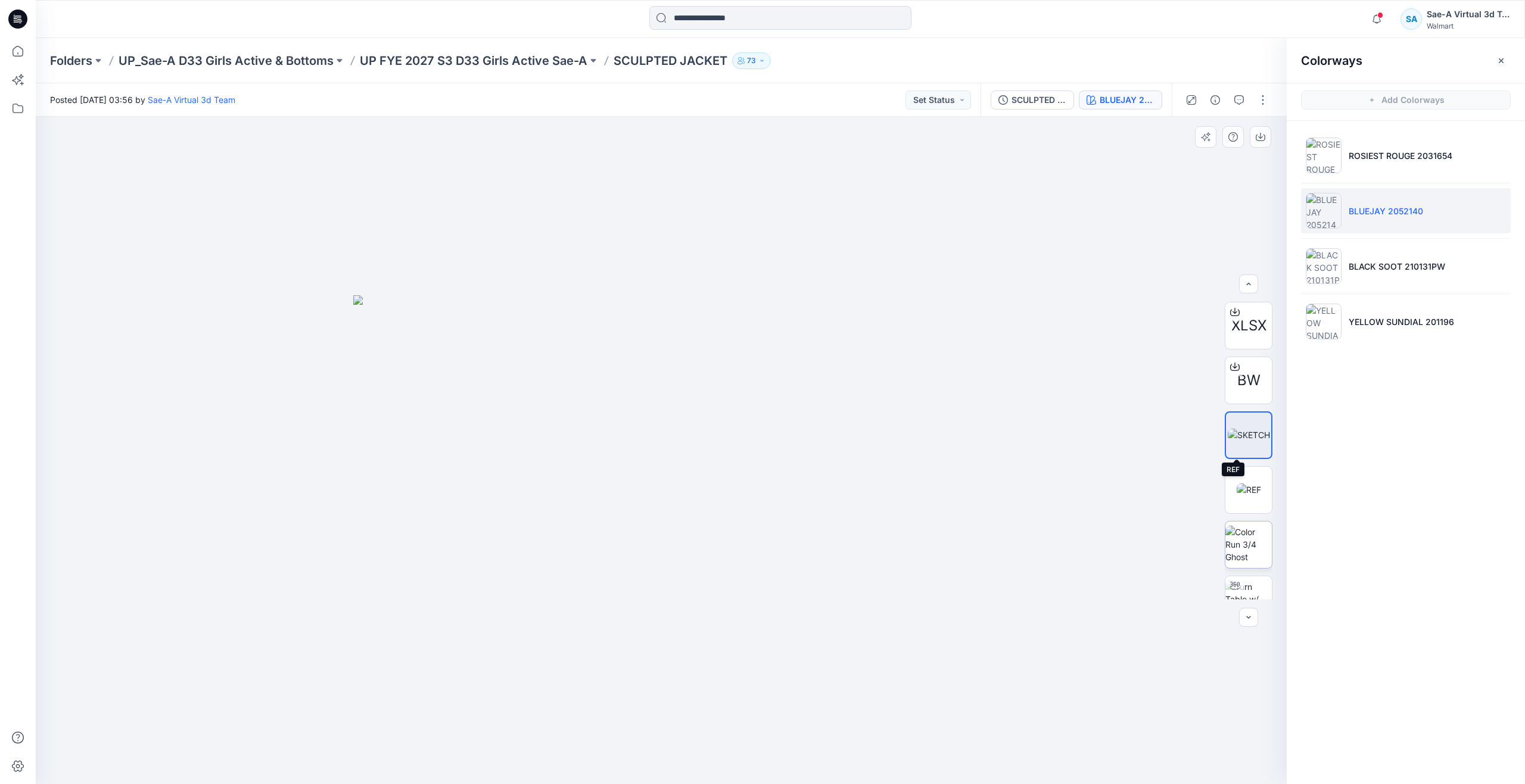
scroll to position [188, 0]
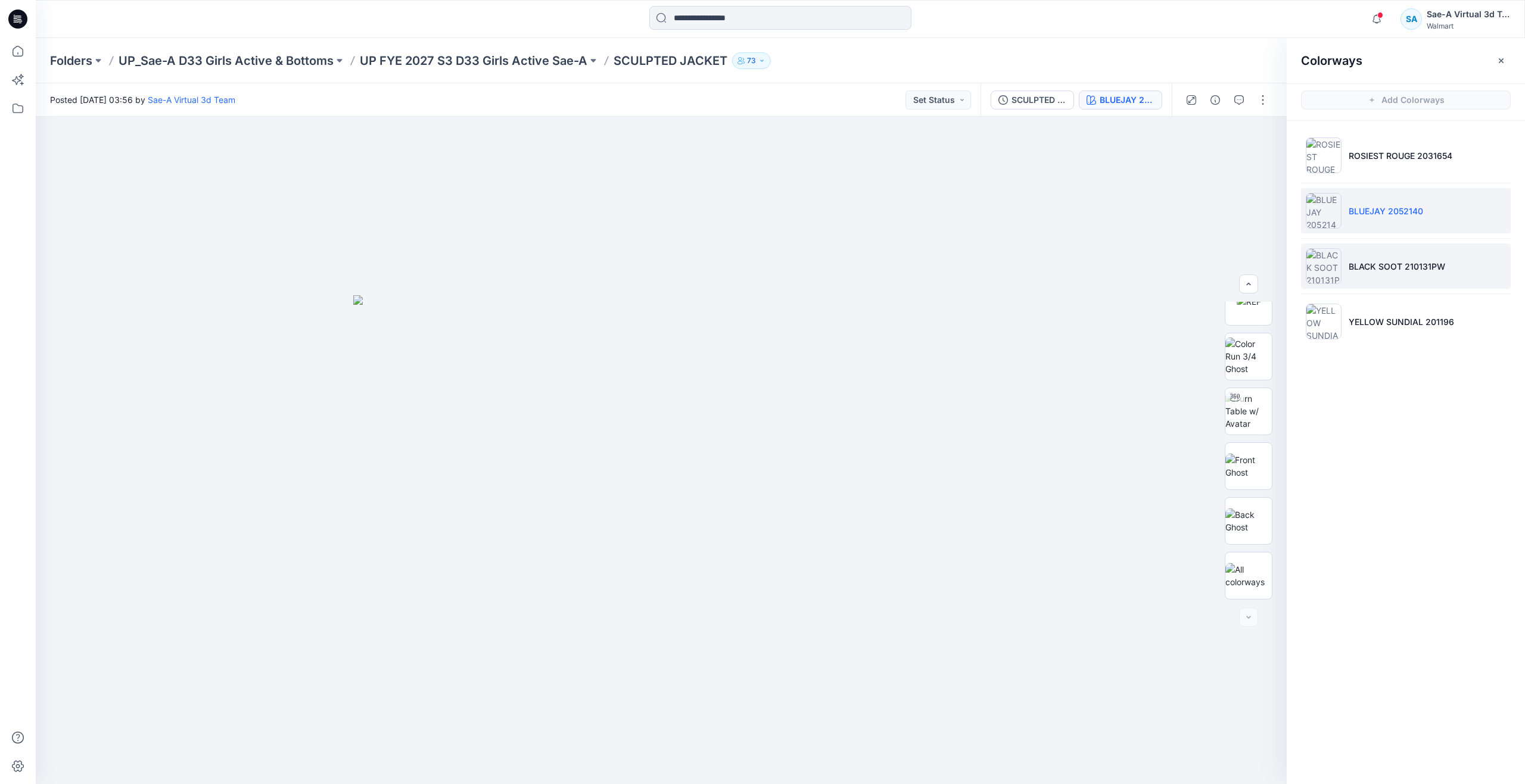
click at [1375, 248] on li "BLACK SOOT 210131PW" at bounding box center [1406, 266] width 210 height 45
click at [1368, 326] on p "YELLOW SUNDIAL 201196" at bounding box center [1400, 321] width 105 height 13
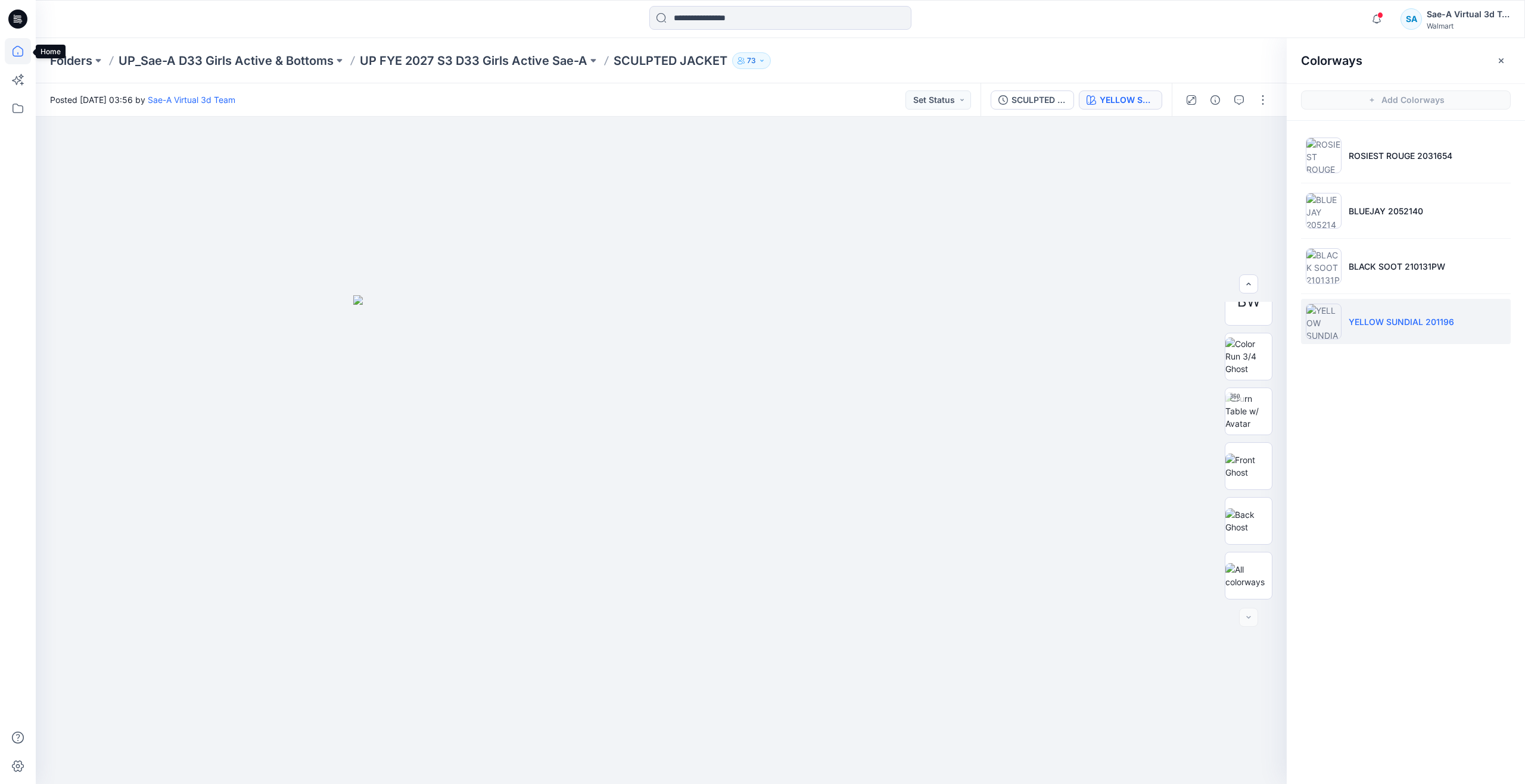
click at [25, 50] on icon at bounding box center [17, 51] width 26 height 26
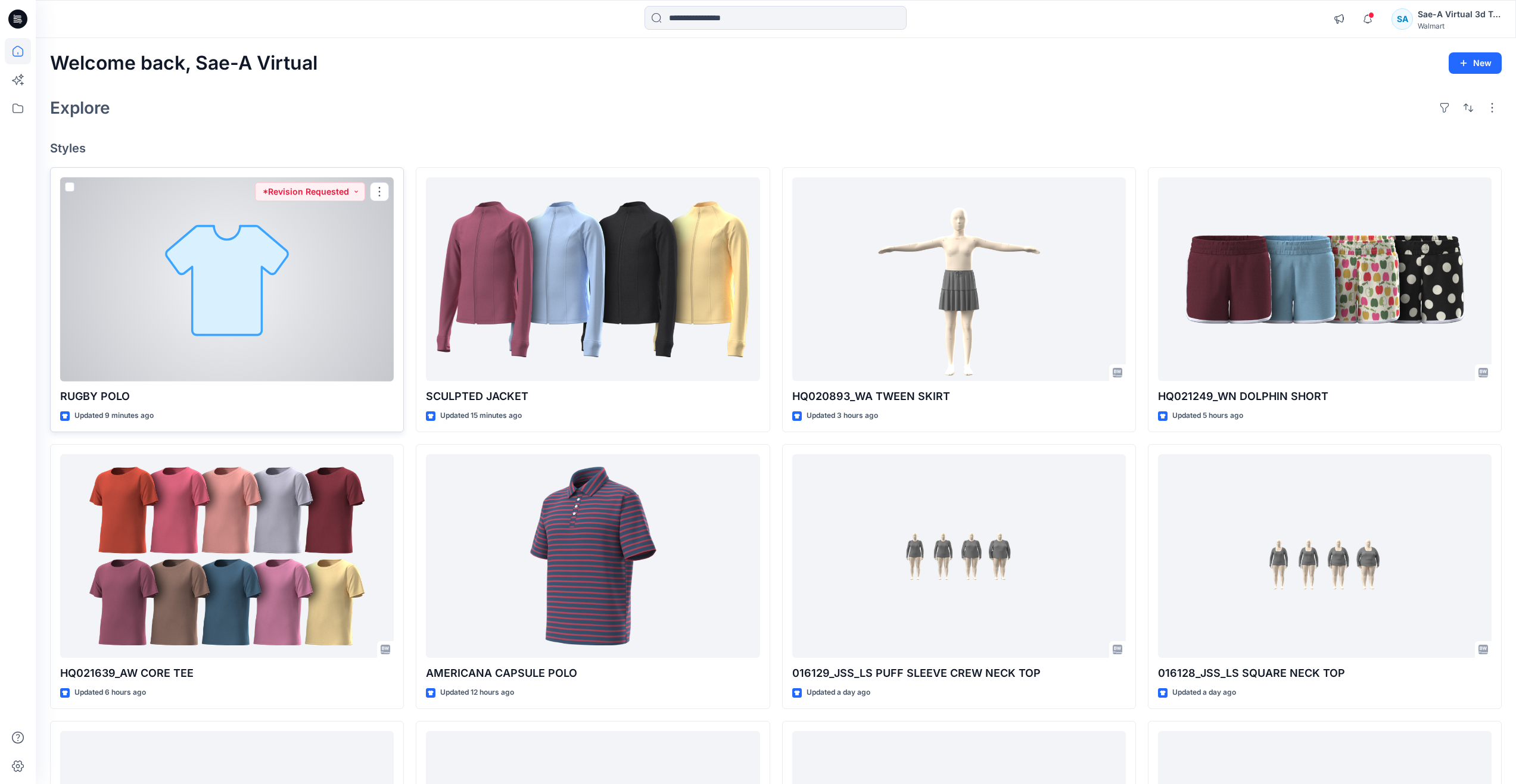
click at [221, 319] on div at bounding box center [227, 279] width 333 height 204
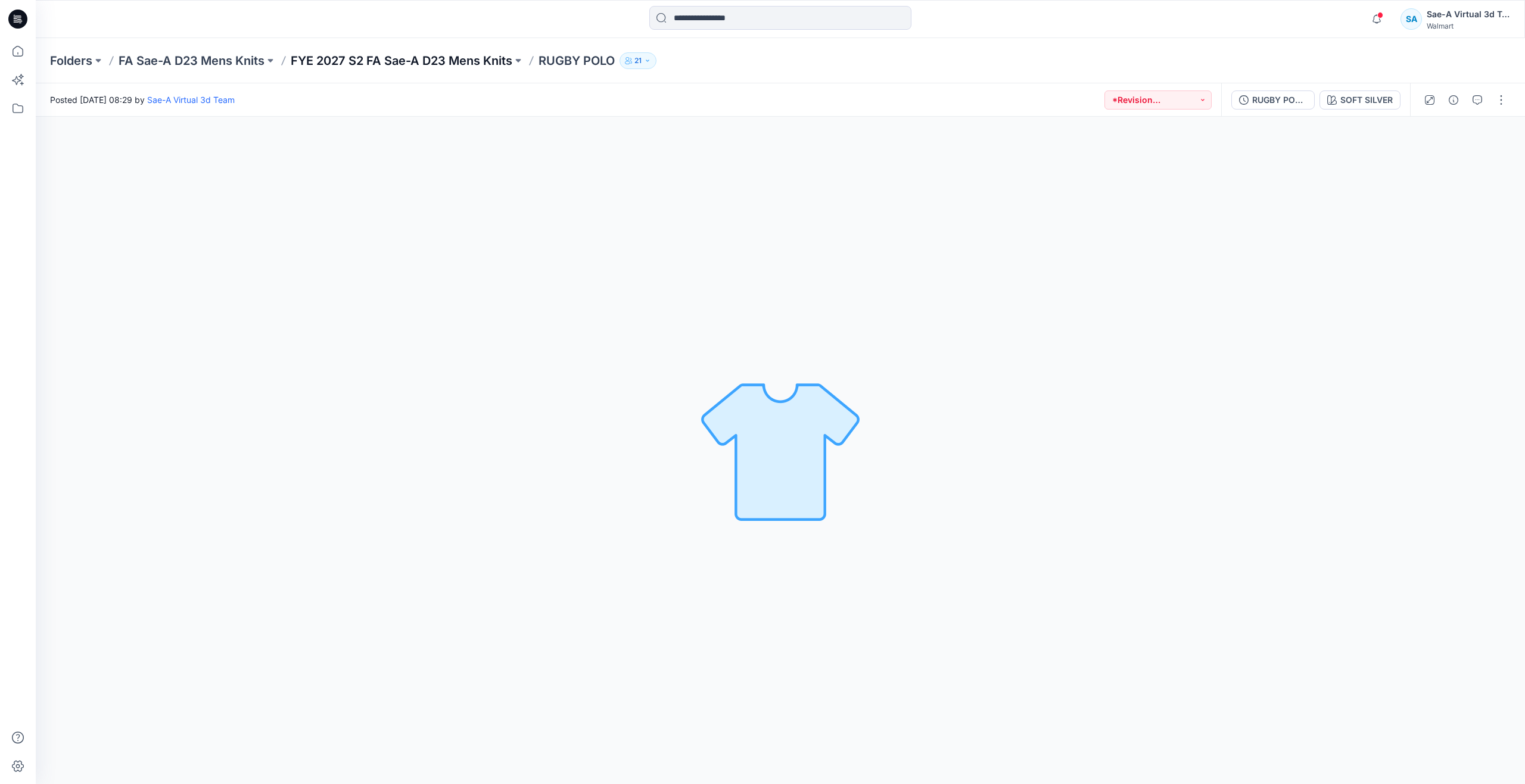
click at [422, 57] on p "FYE 2027 S2 FA Sae-A D23 Mens Knits" at bounding box center [401, 60] width 221 height 16
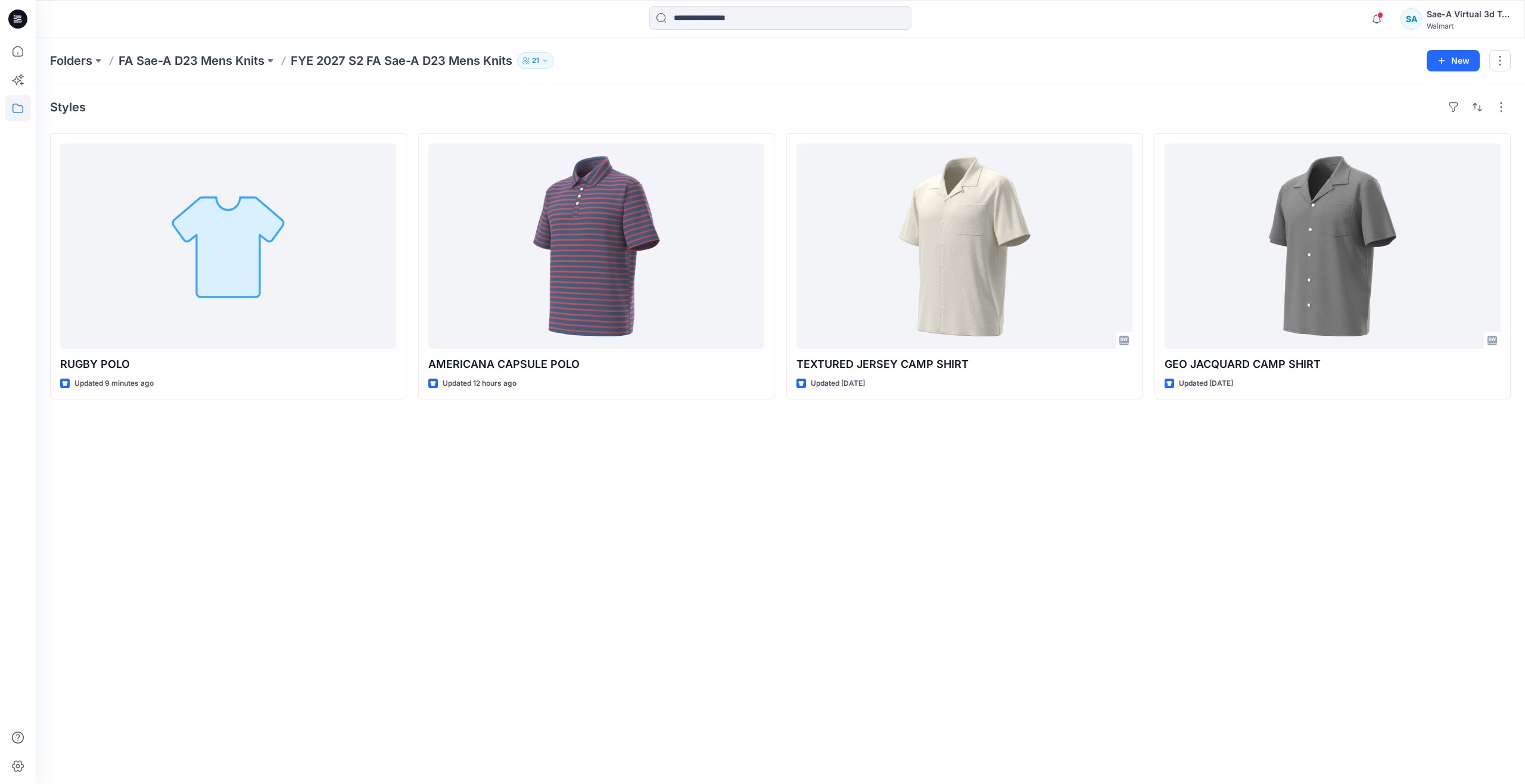
click at [1242, 522] on div "Styles RUGBY POLO Updated 9 minutes ago AMERICANA CAPSULE POLO Updated 12 hours…" at bounding box center [780, 434] width 1489 height 701
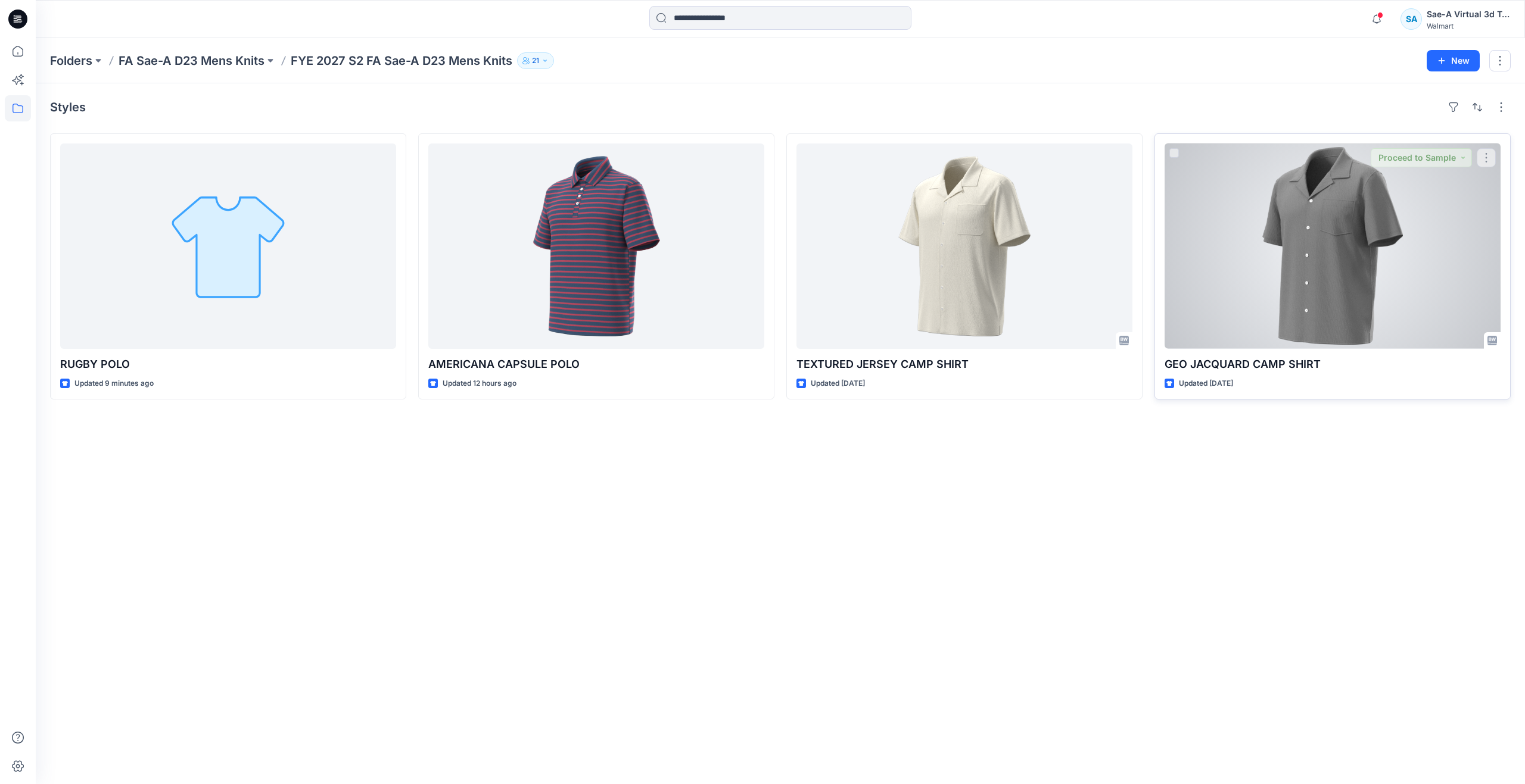
click at [1307, 290] on div at bounding box center [1333, 247] width 336 height 206
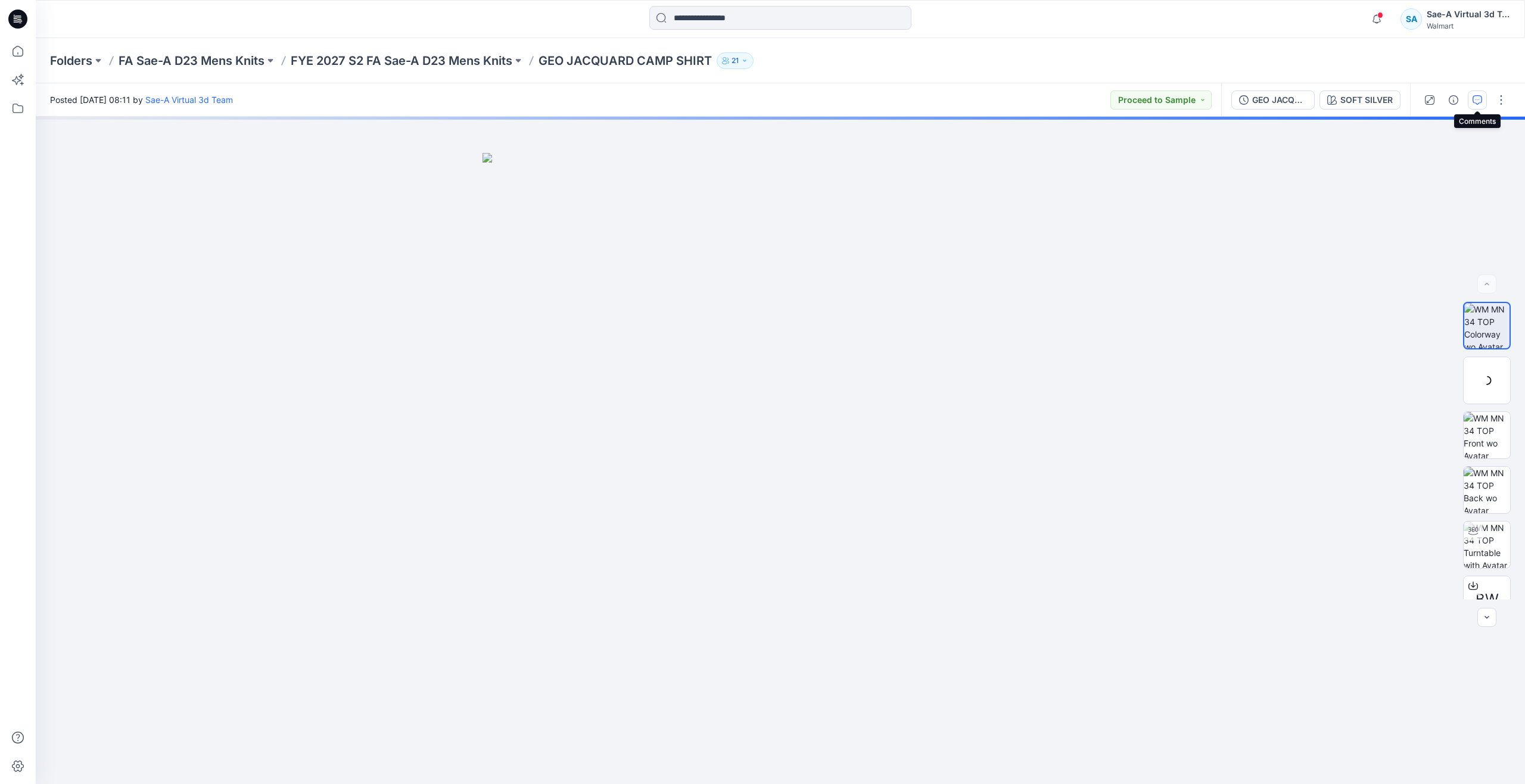
click at [1482, 97] on button "button" at bounding box center [1477, 100] width 19 height 19
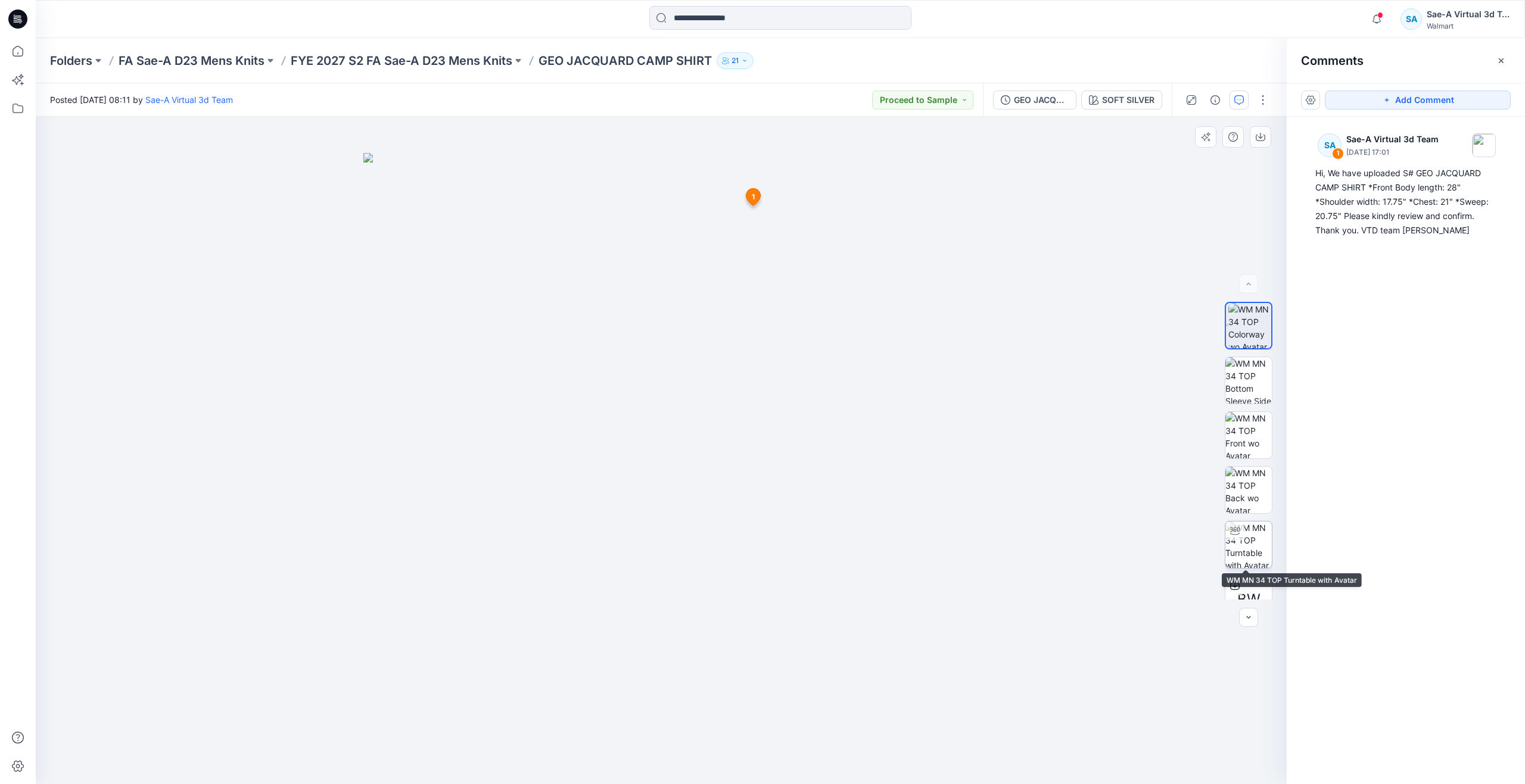
click at [1234, 543] on img at bounding box center [1248, 545] width 46 height 46
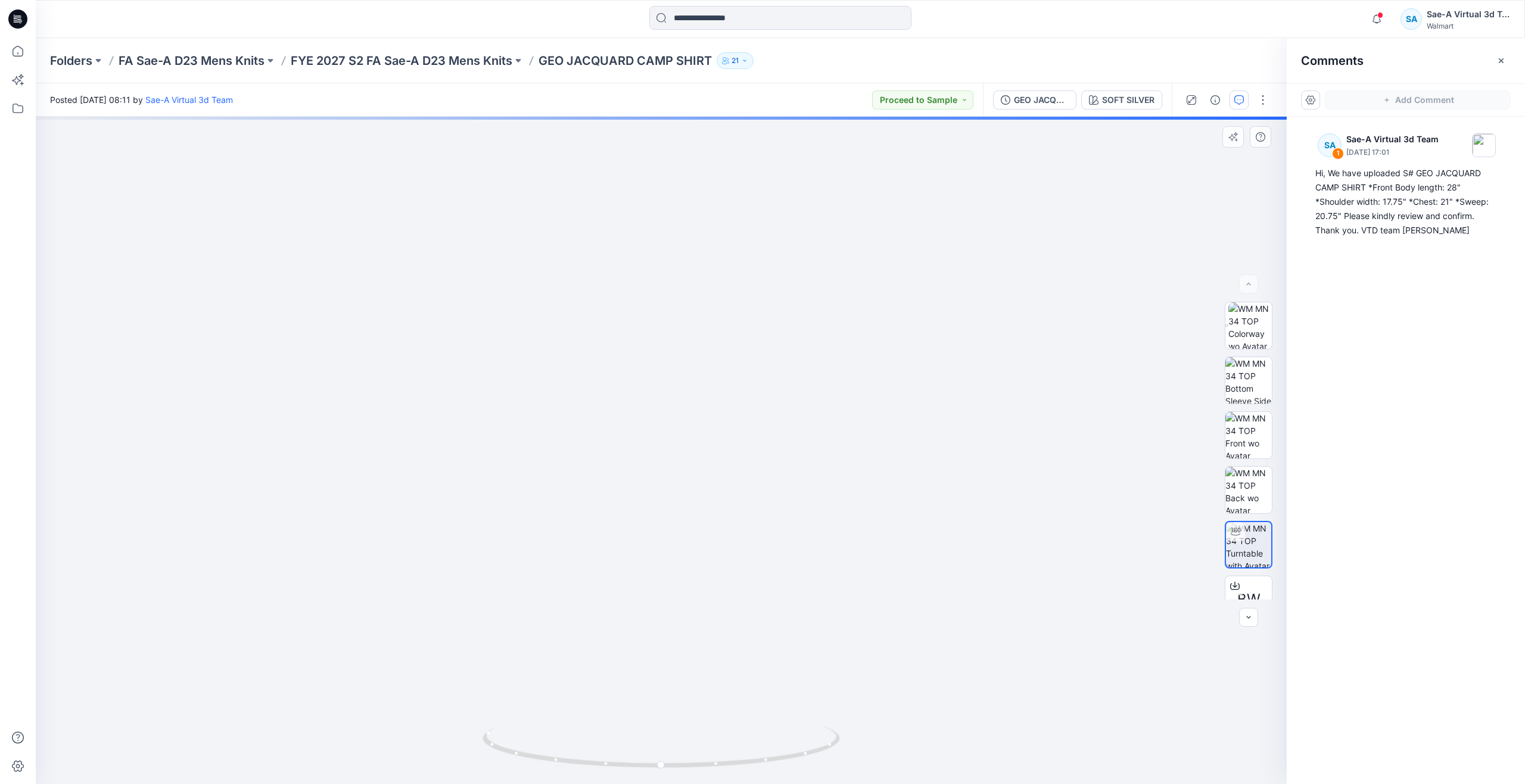
drag, startPoint x: 732, startPoint y: 537, endPoint x: 743, endPoint y: 626, distance: 89.7
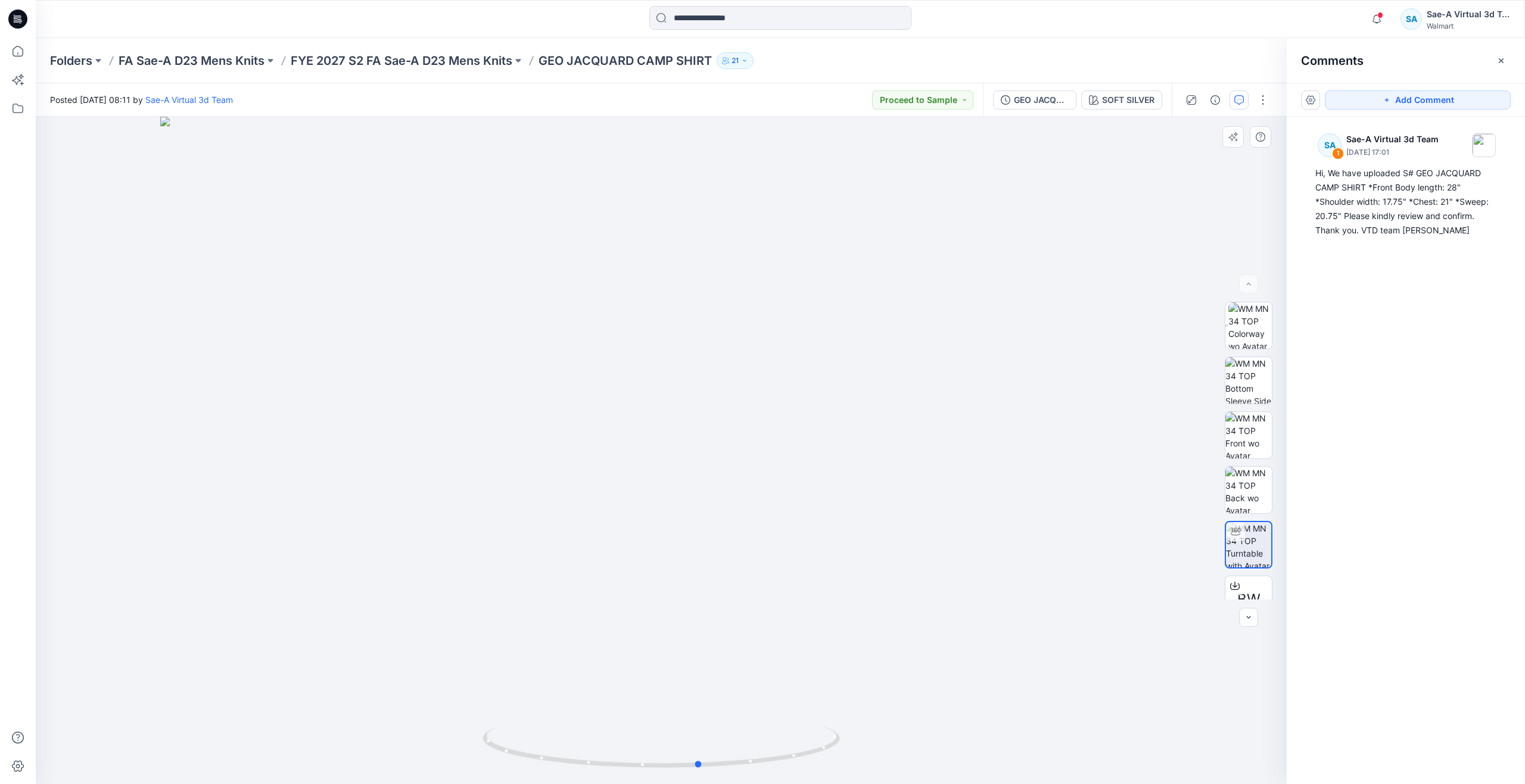
drag, startPoint x: 670, startPoint y: 762, endPoint x: 351, endPoint y: 628, distance: 346.0
click at [351, 628] on div at bounding box center [661, 450] width 1251 height 667
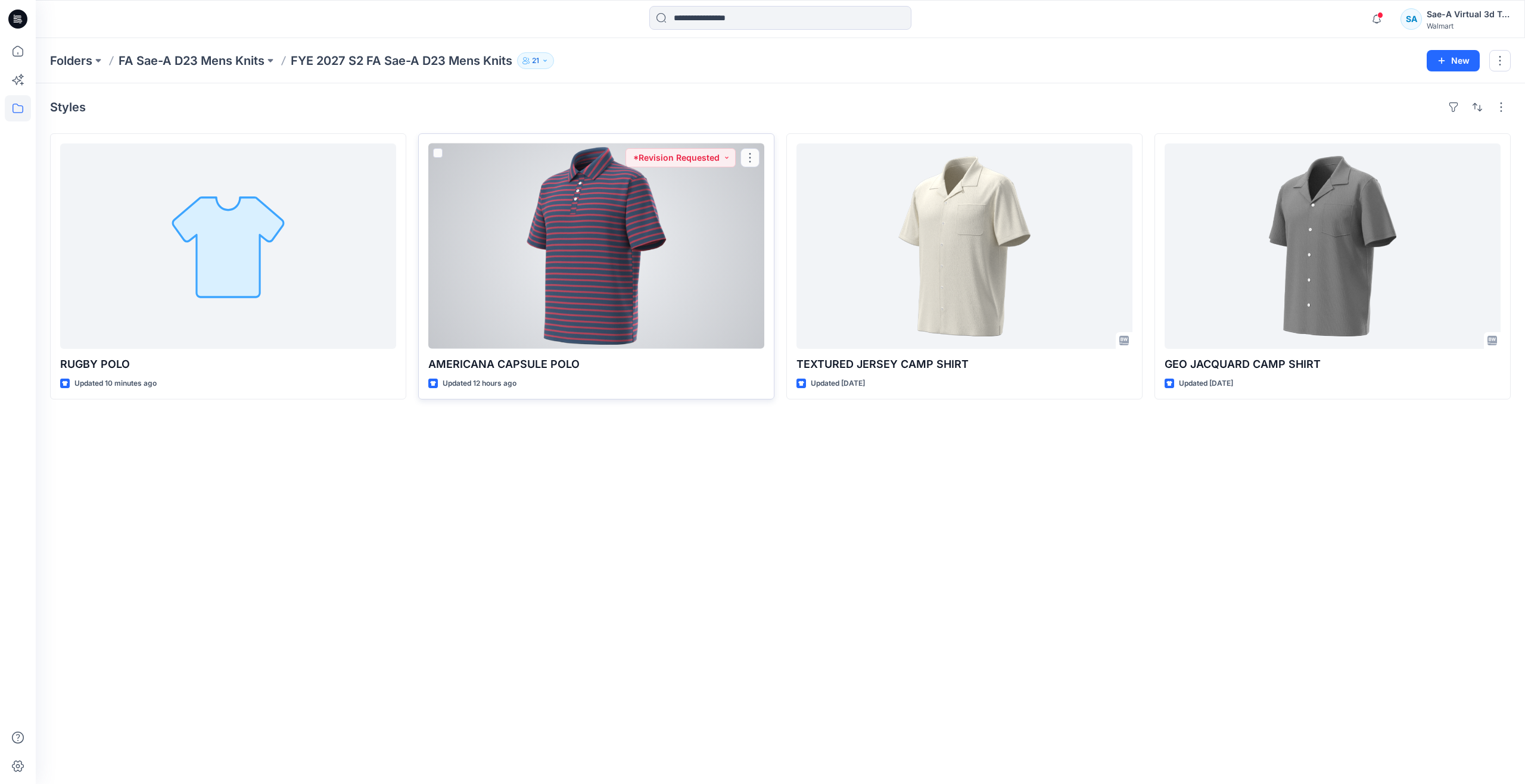
click at [703, 329] on div at bounding box center [596, 247] width 336 height 206
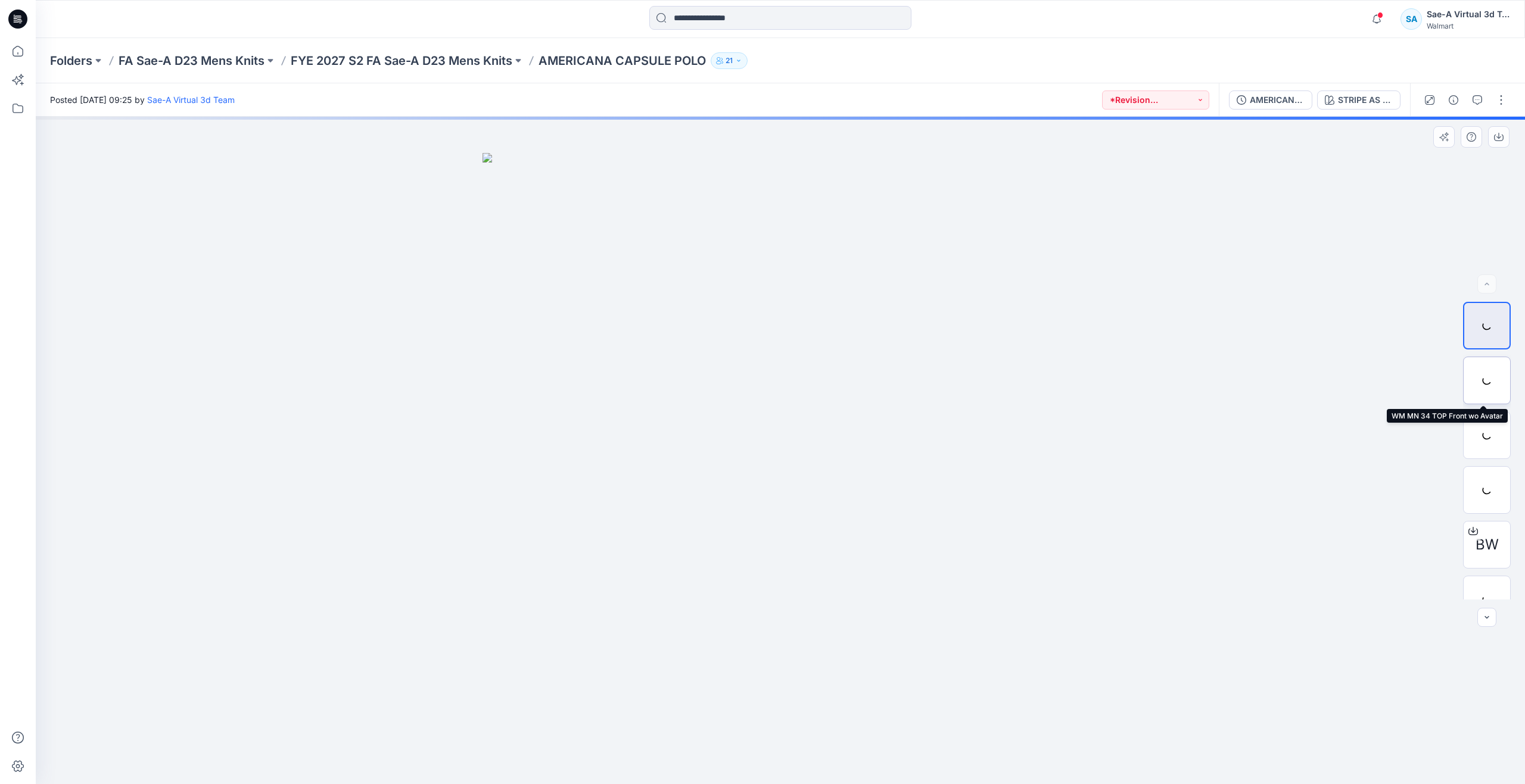
click at [1481, 388] on div at bounding box center [1487, 380] width 48 height 48
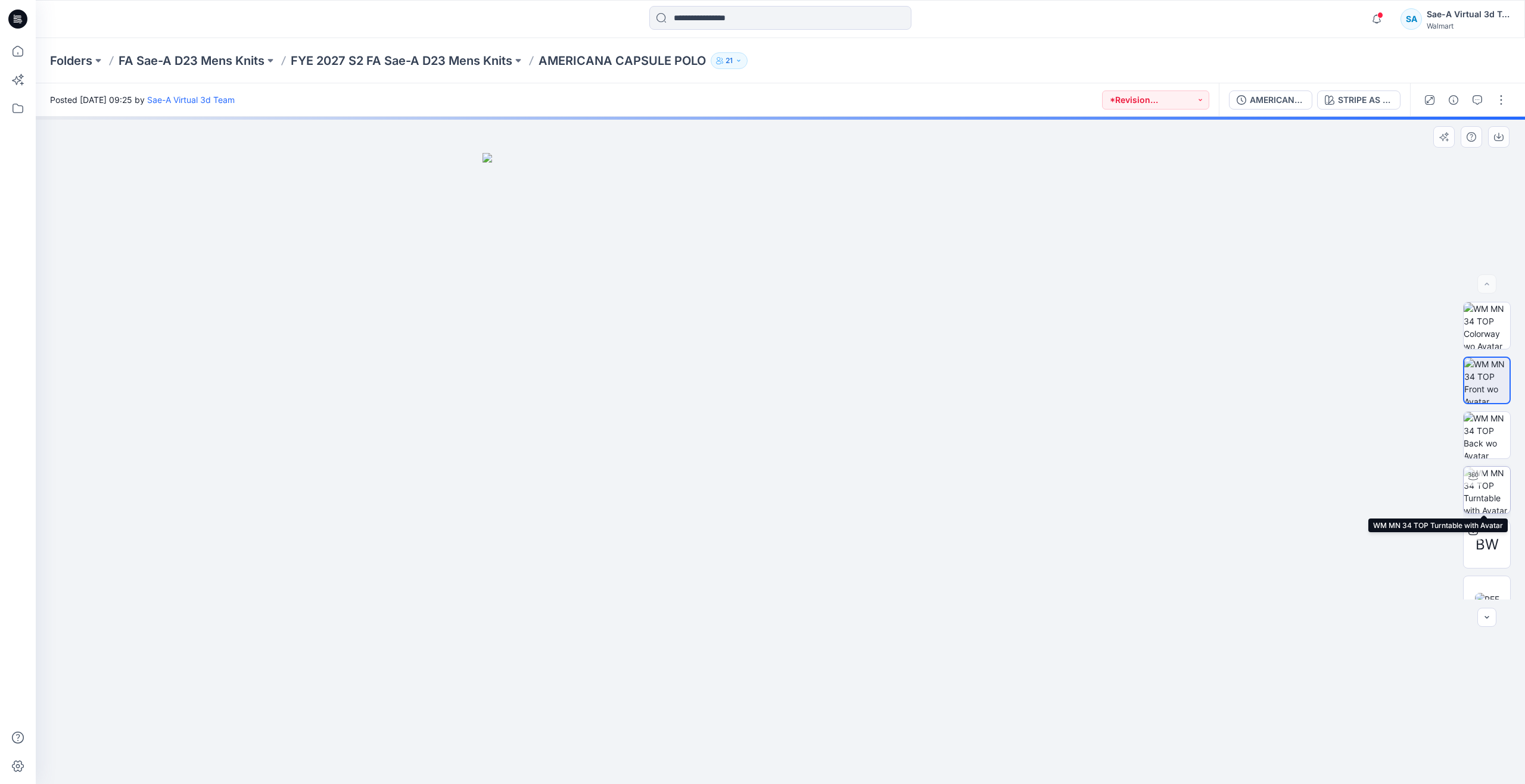
click at [1470, 486] on img at bounding box center [1487, 490] width 46 height 46
drag, startPoint x: 773, startPoint y: 410, endPoint x: 774, endPoint y: 592, distance: 182.0
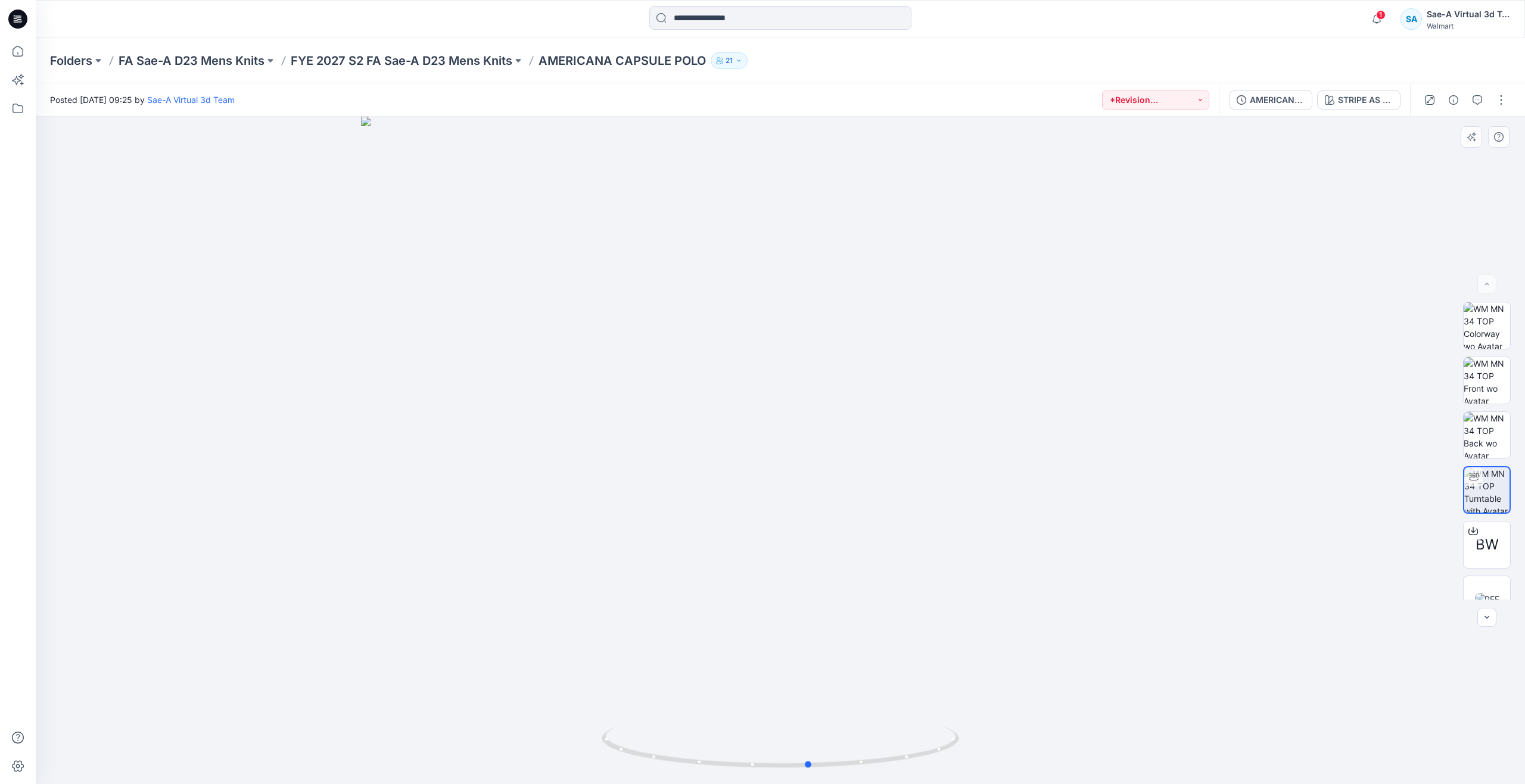
drag, startPoint x: 780, startPoint y: 763, endPoint x: 451, endPoint y: 686, distance: 337.9
click at [451, 686] on div at bounding box center [780, 450] width 1489 height 667
click at [27, 60] on icon at bounding box center [17, 51] width 26 height 26
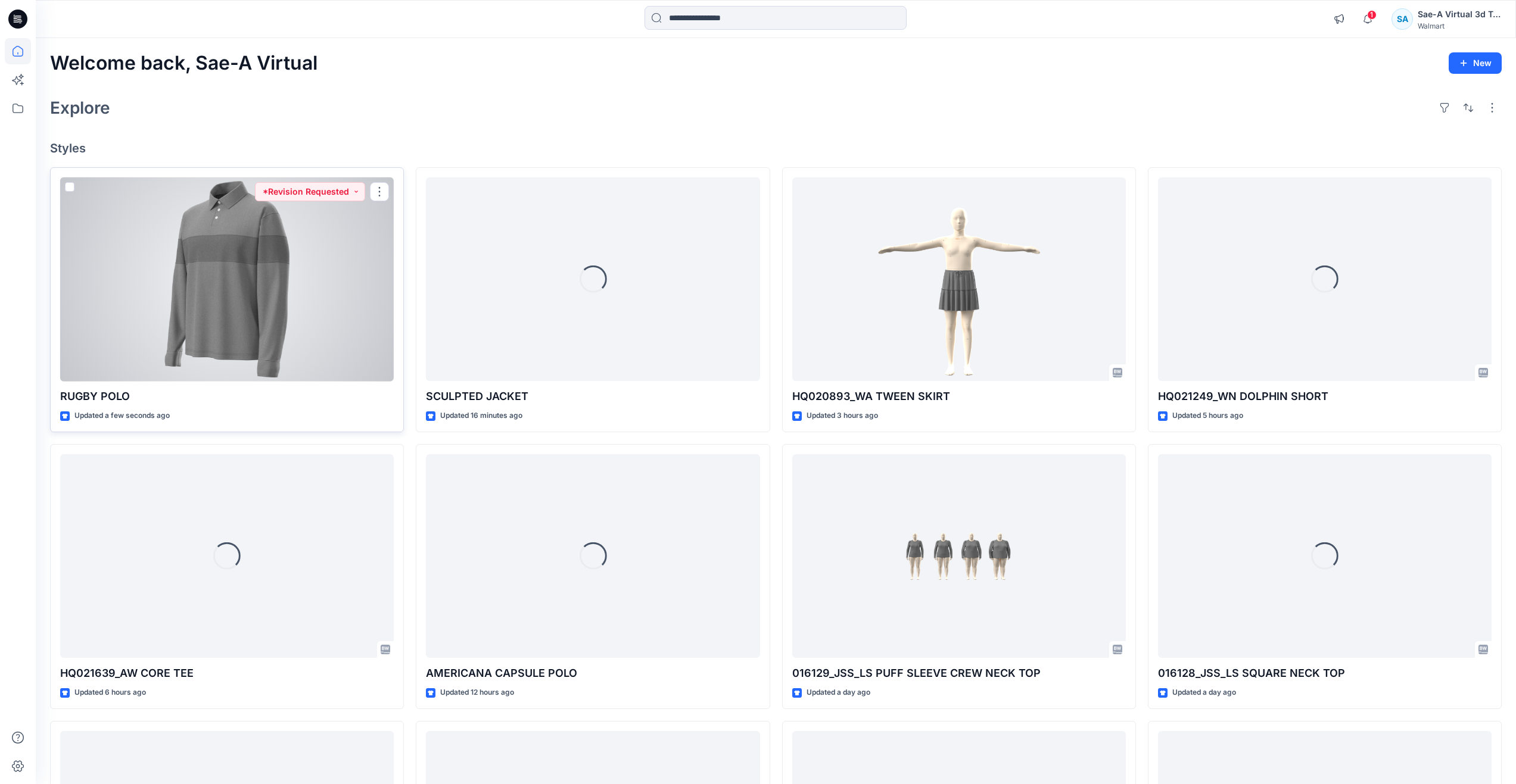
click at [153, 288] on div at bounding box center [227, 279] width 333 height 204
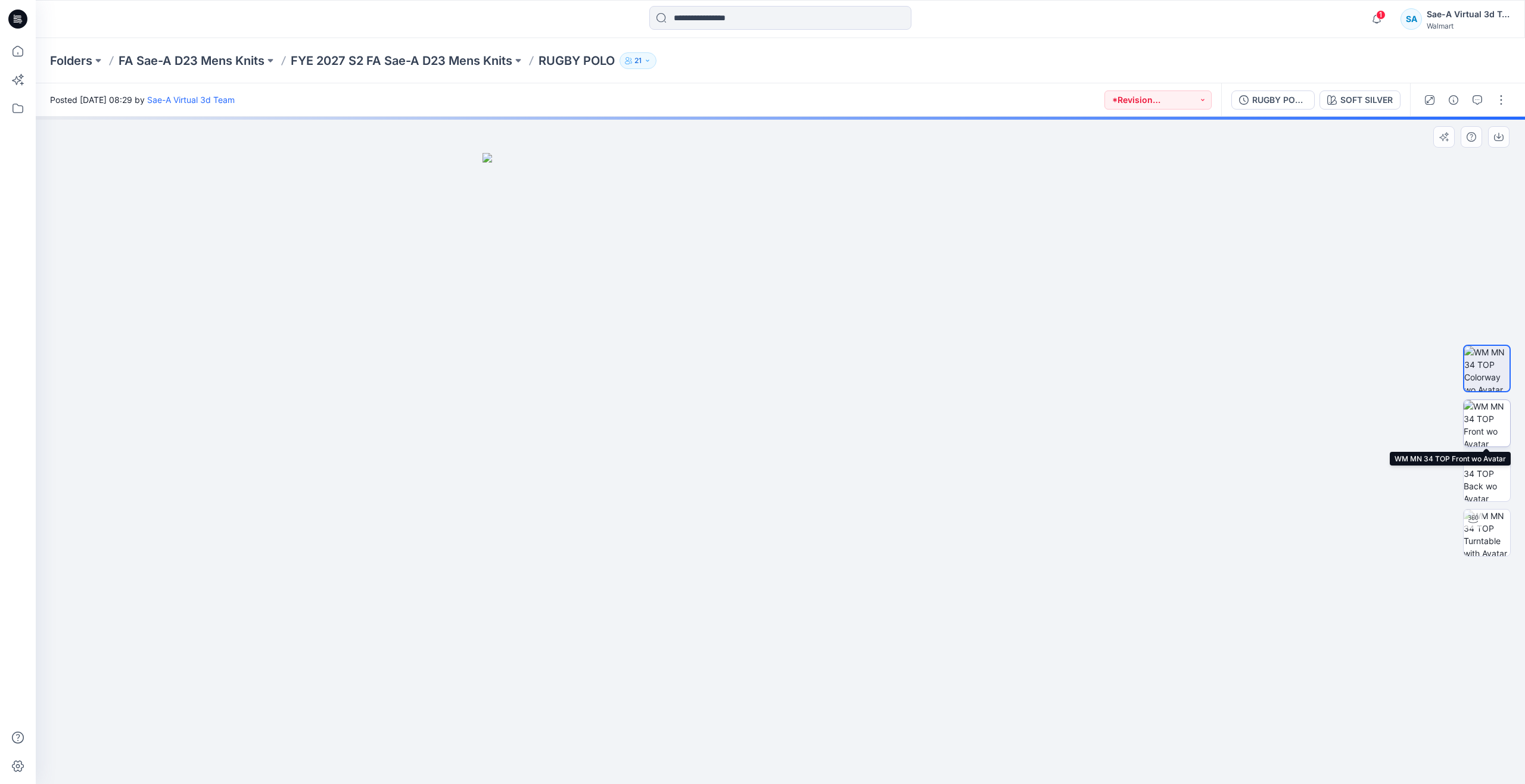
click at [1479, 426] on img at bounding box center [1487, 423] width 46 height 46
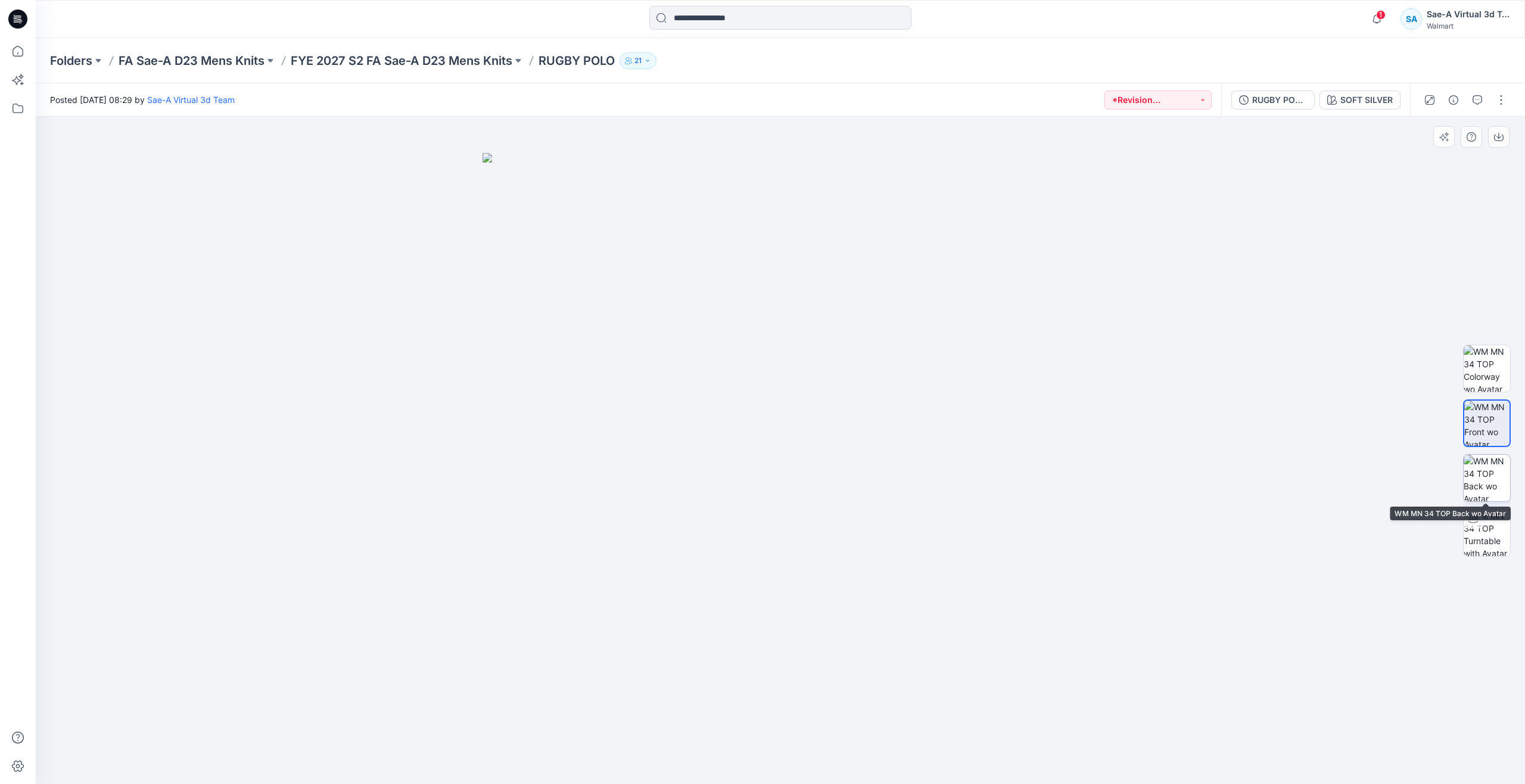
click at [1489, 475] on img at bounding box center [1487, 478] width 46 height 46
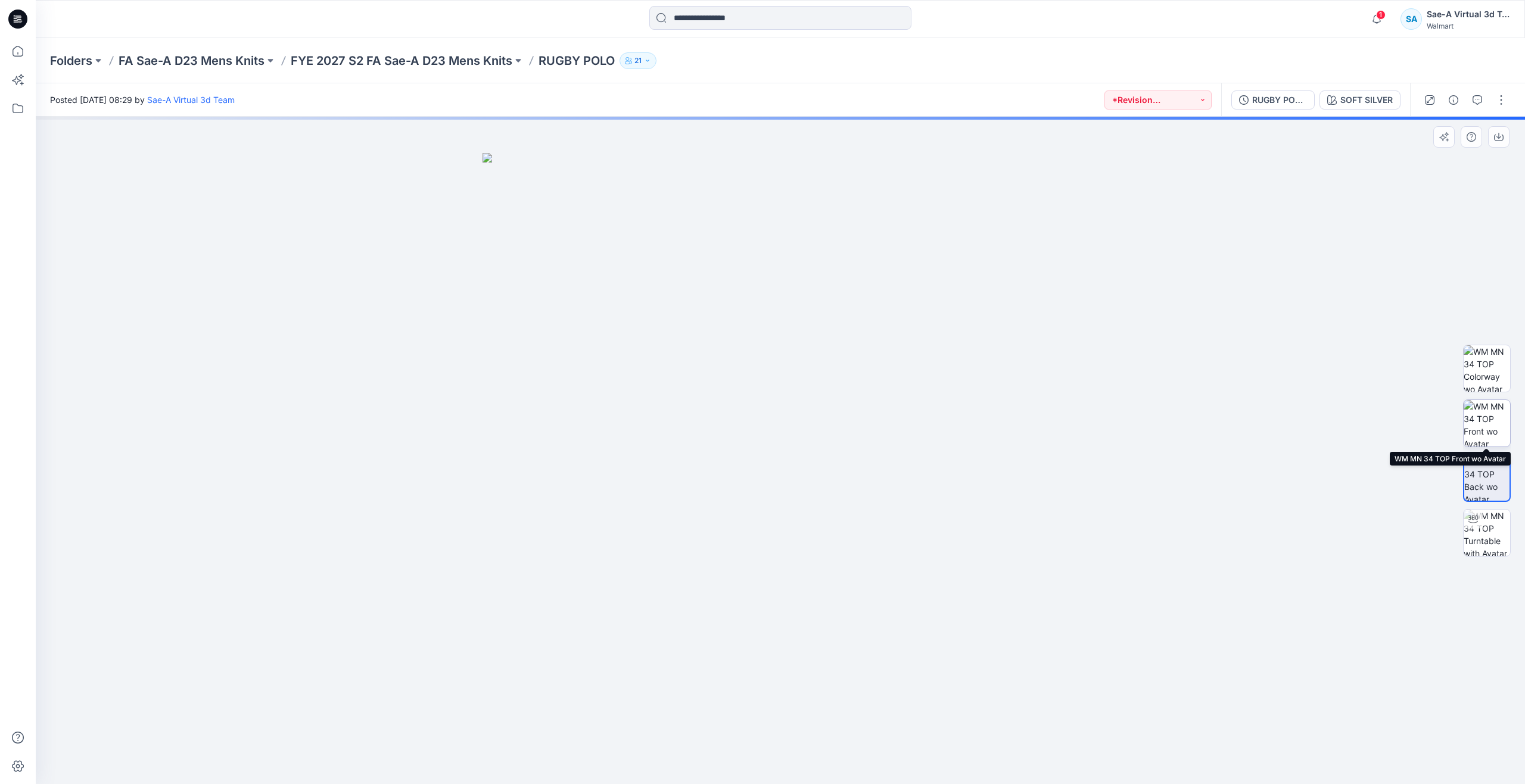
click at [1477, 414] on img at bounding box center [1487, 423] width 46 height 46
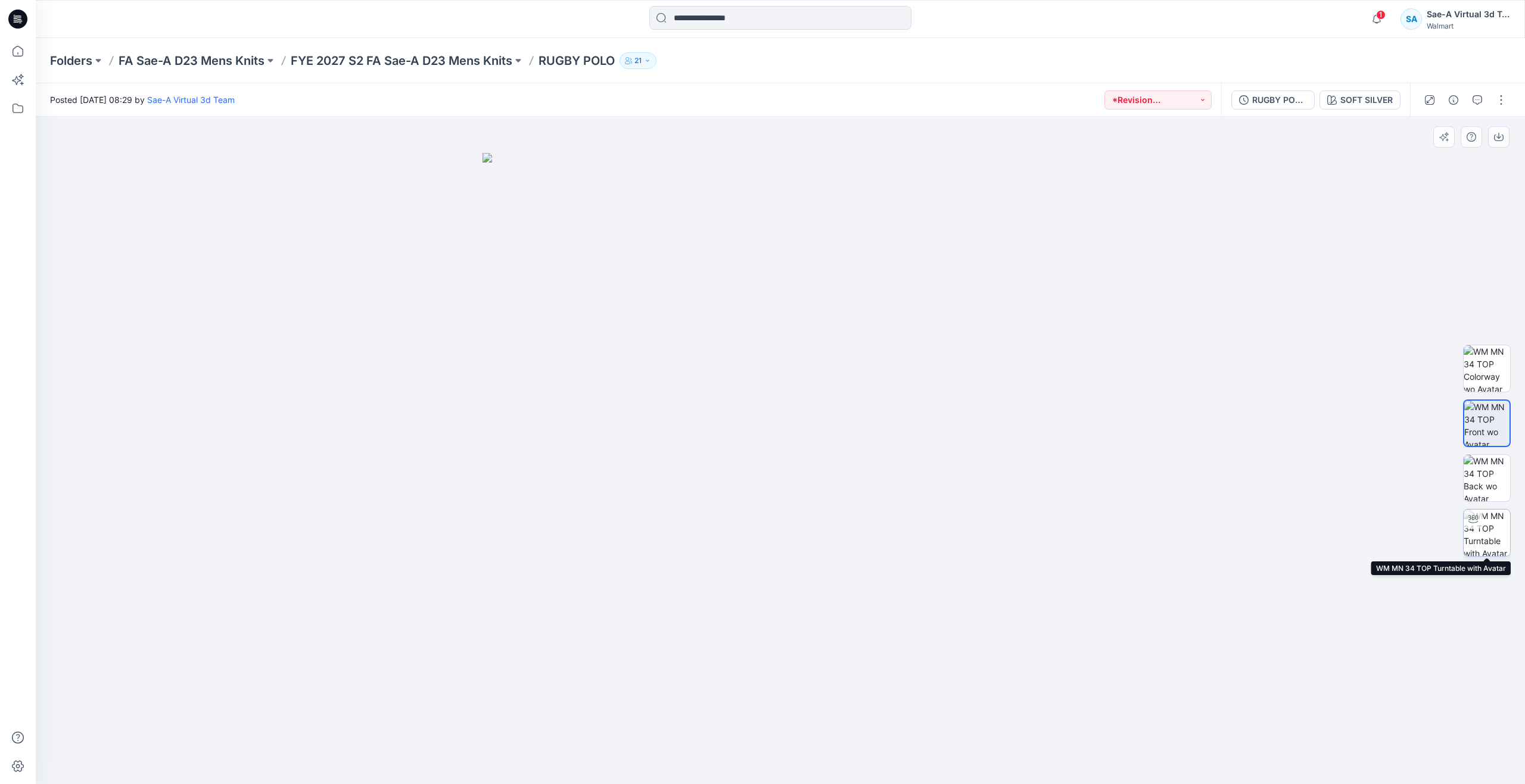
click at [1482, 534] on img at bounding box center [1487, 533] width 46 height 46
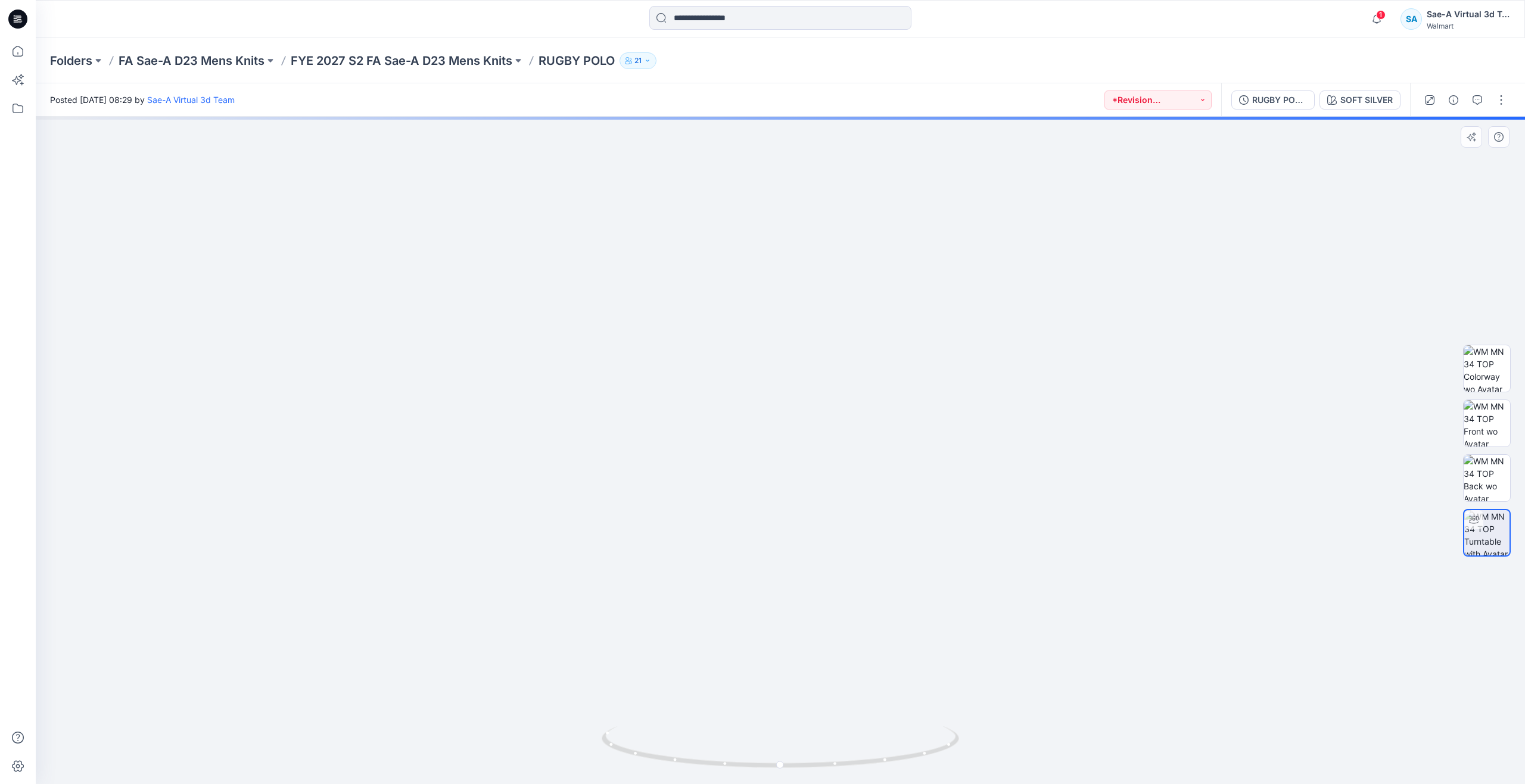
drag, startPoint x: 816, startPoint y: 351, endPoint x: 785, endPoint y: 453, distance: 106.6
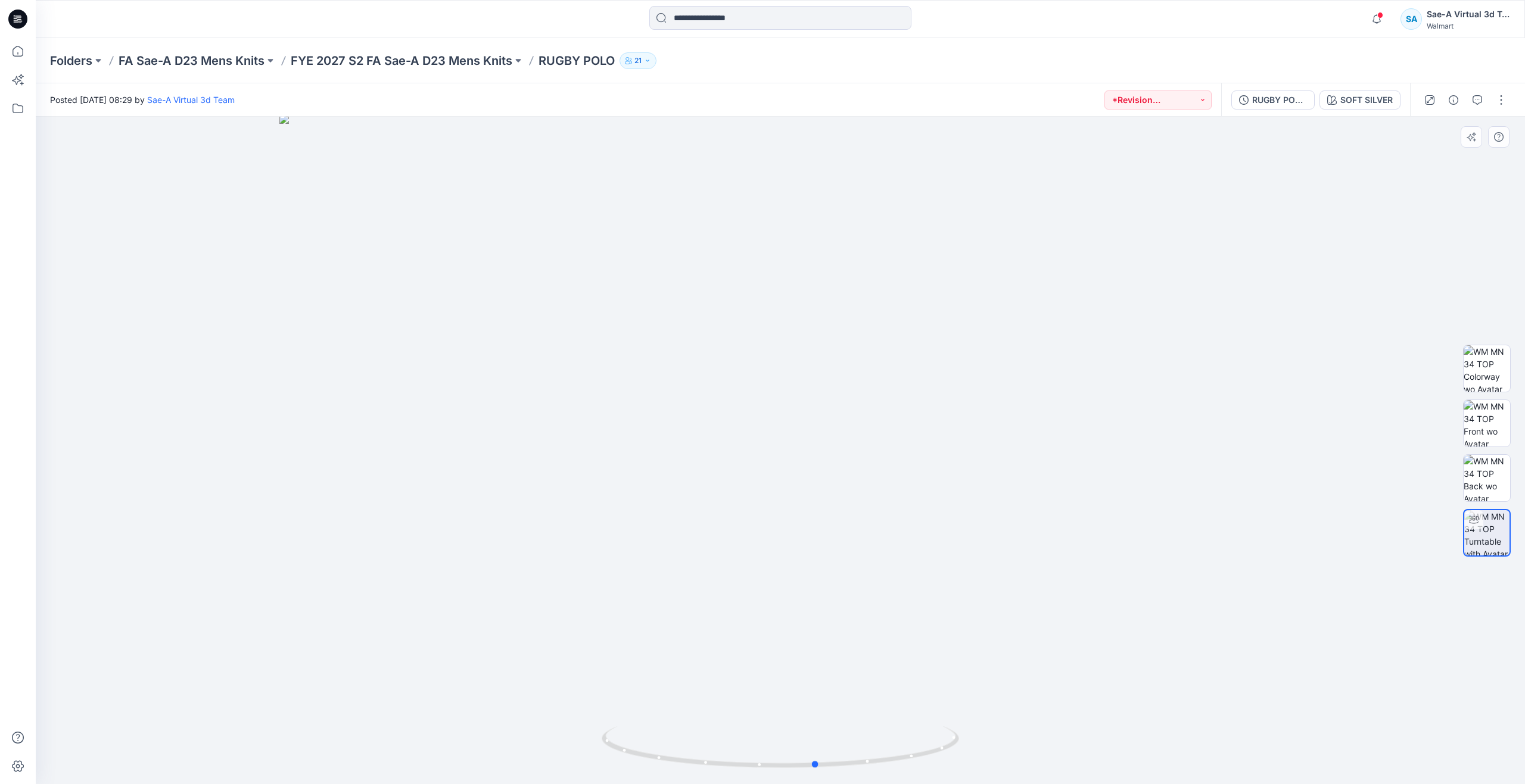
drag, startPoint x: 786, startPoint y: 768, endPoint x: 465, endPoint y: 706, distance: 326.9
click at [465, 706] on div at bounding box center [780, 450] width 1489 height 667
click at [1280, 108] on button "RUGBY POLO_REV_SOFT SILVER" at bounding box center [1273, 100] width 84 height 19
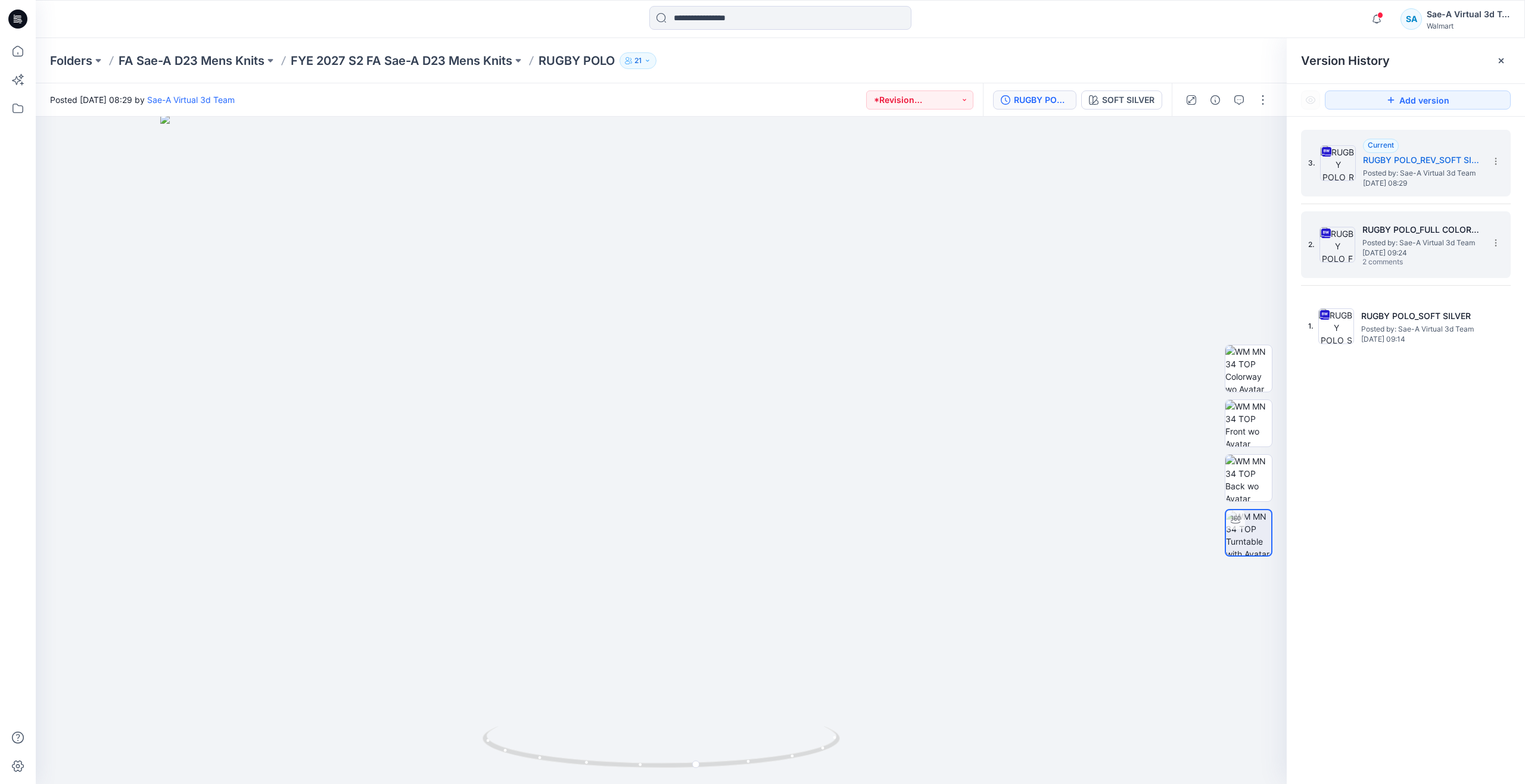
click at [1363, 238] on span "Posted by: Sae-A Virtual 3d Team" at bounding box center [1422, 243] width 119 height 12
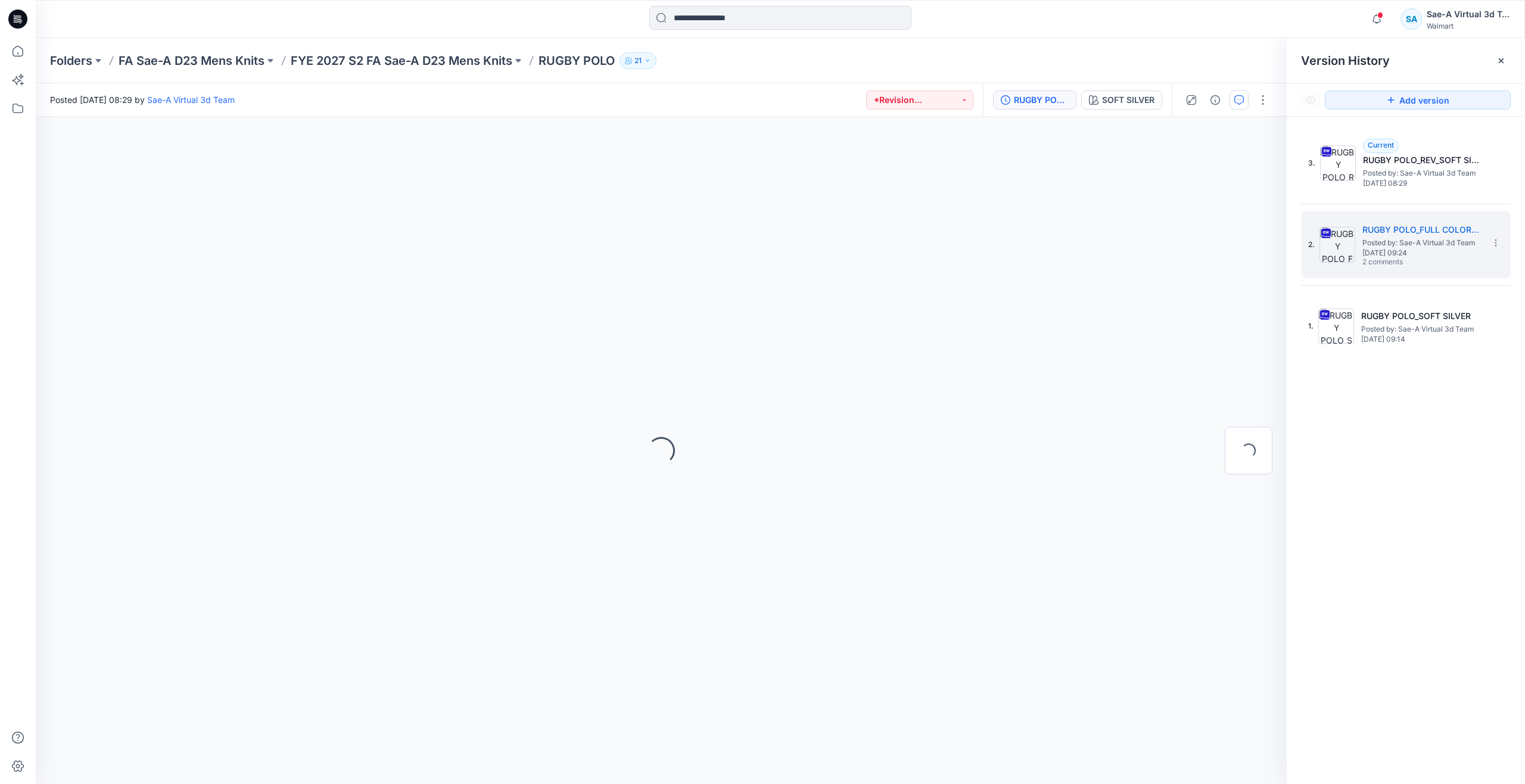
click at [1240, 102] on icon "button" at bounding box center [1239, 100] width 10 height 10
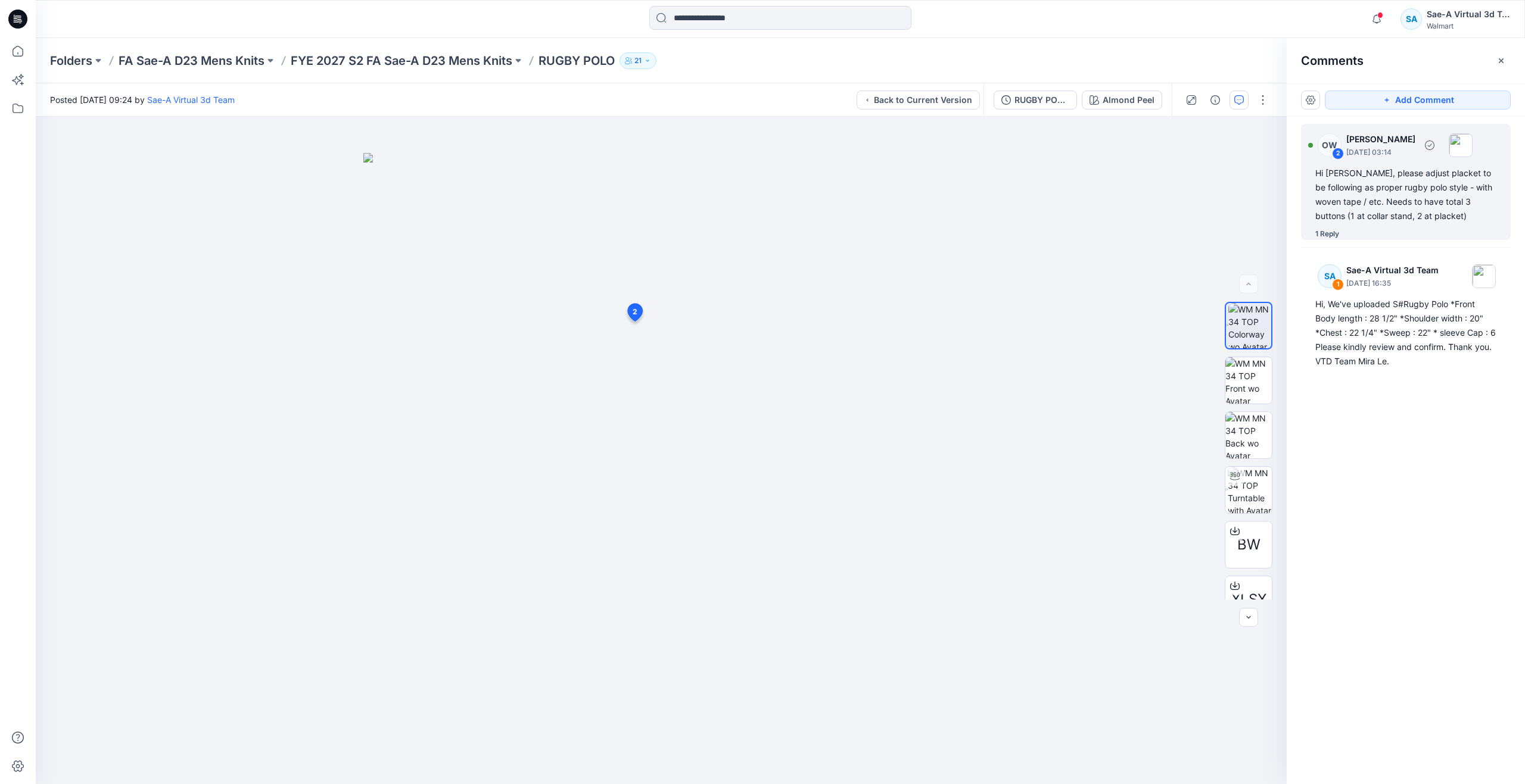
click at [1316, 237] on div "1 Reply" at bounding box center [1327, 234] width 24 height 12
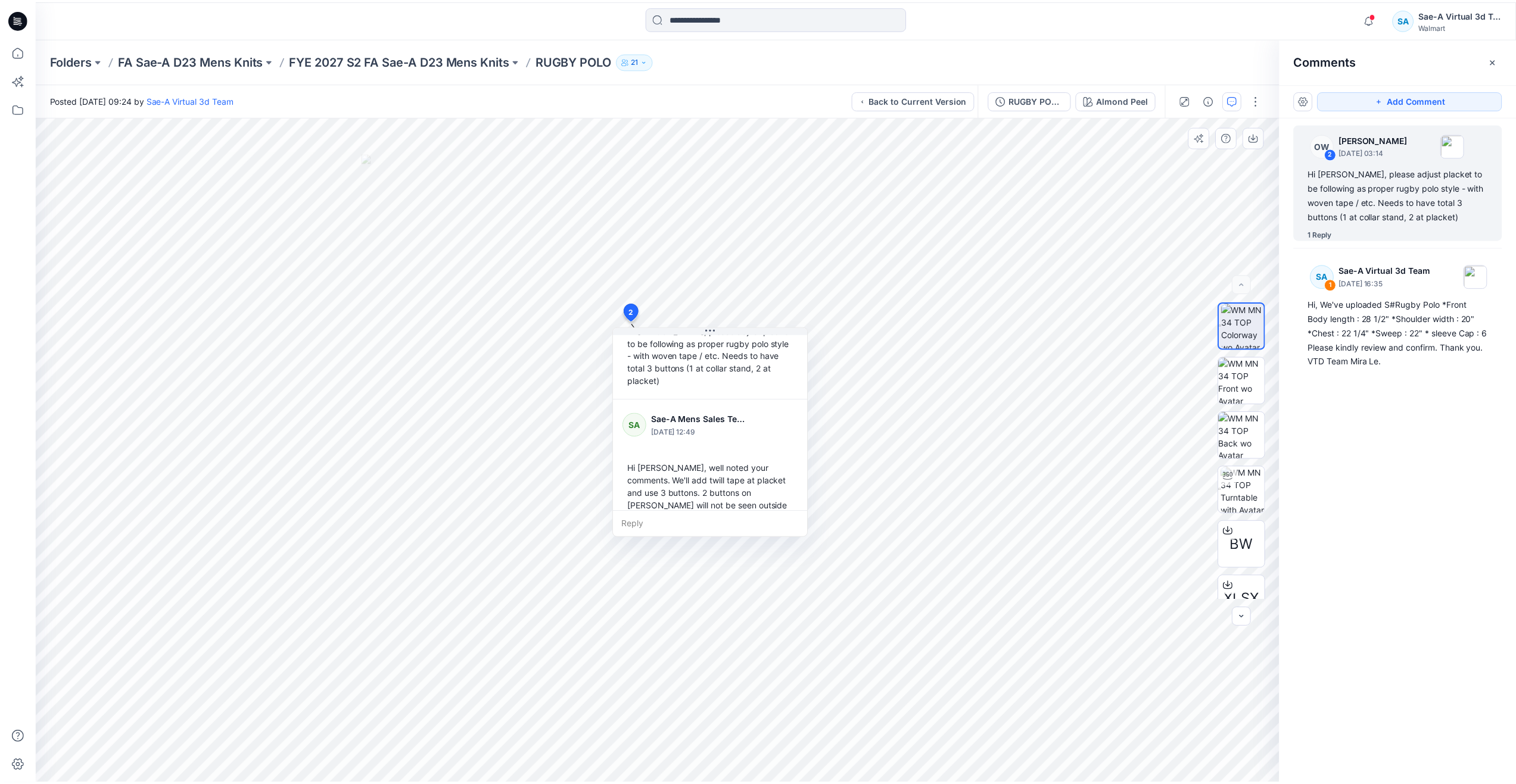
scroll to position [71, 0]
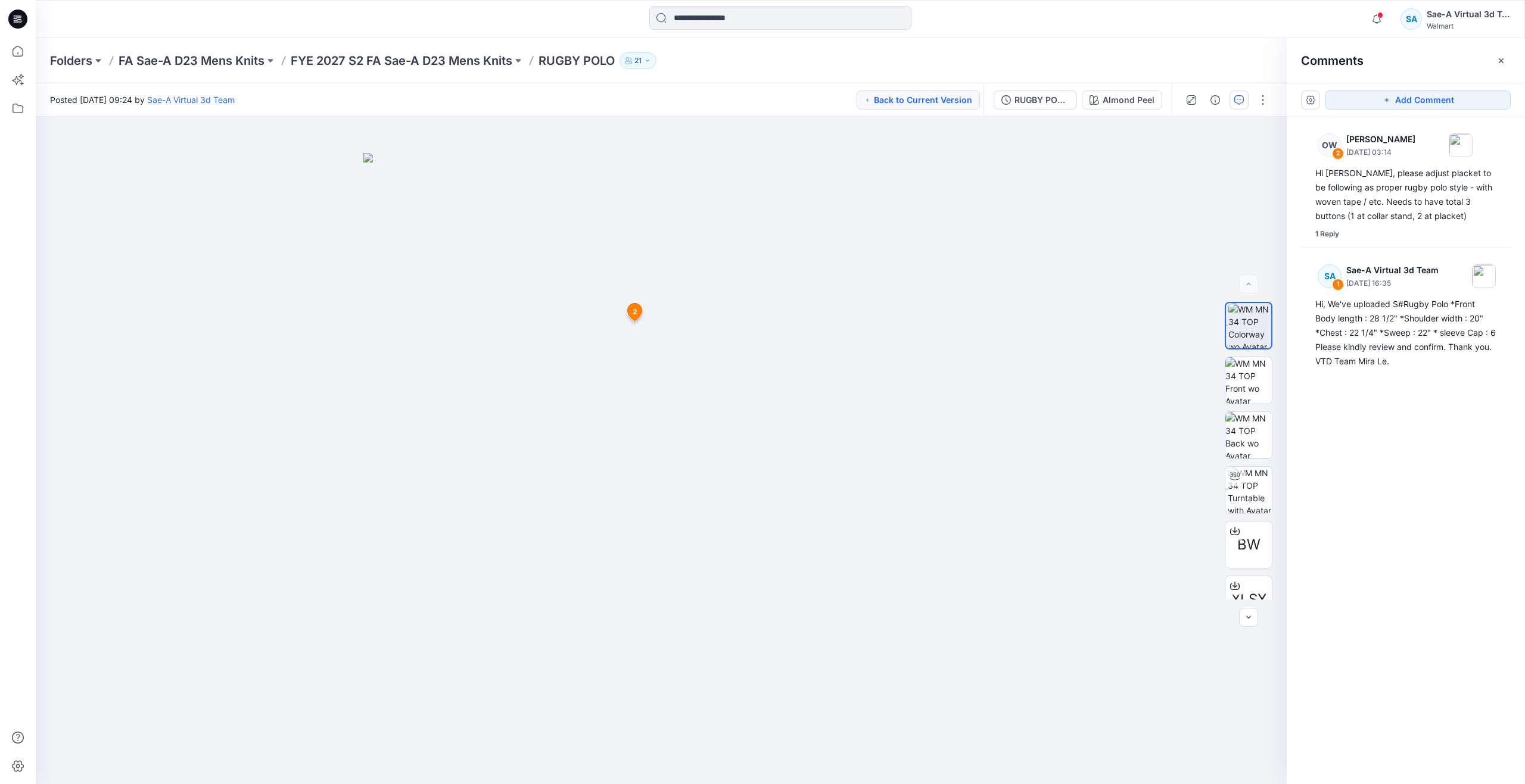
click at [959, 107] on button "Back to Current Version" at bounding box center [918, 100] width 123 height 19
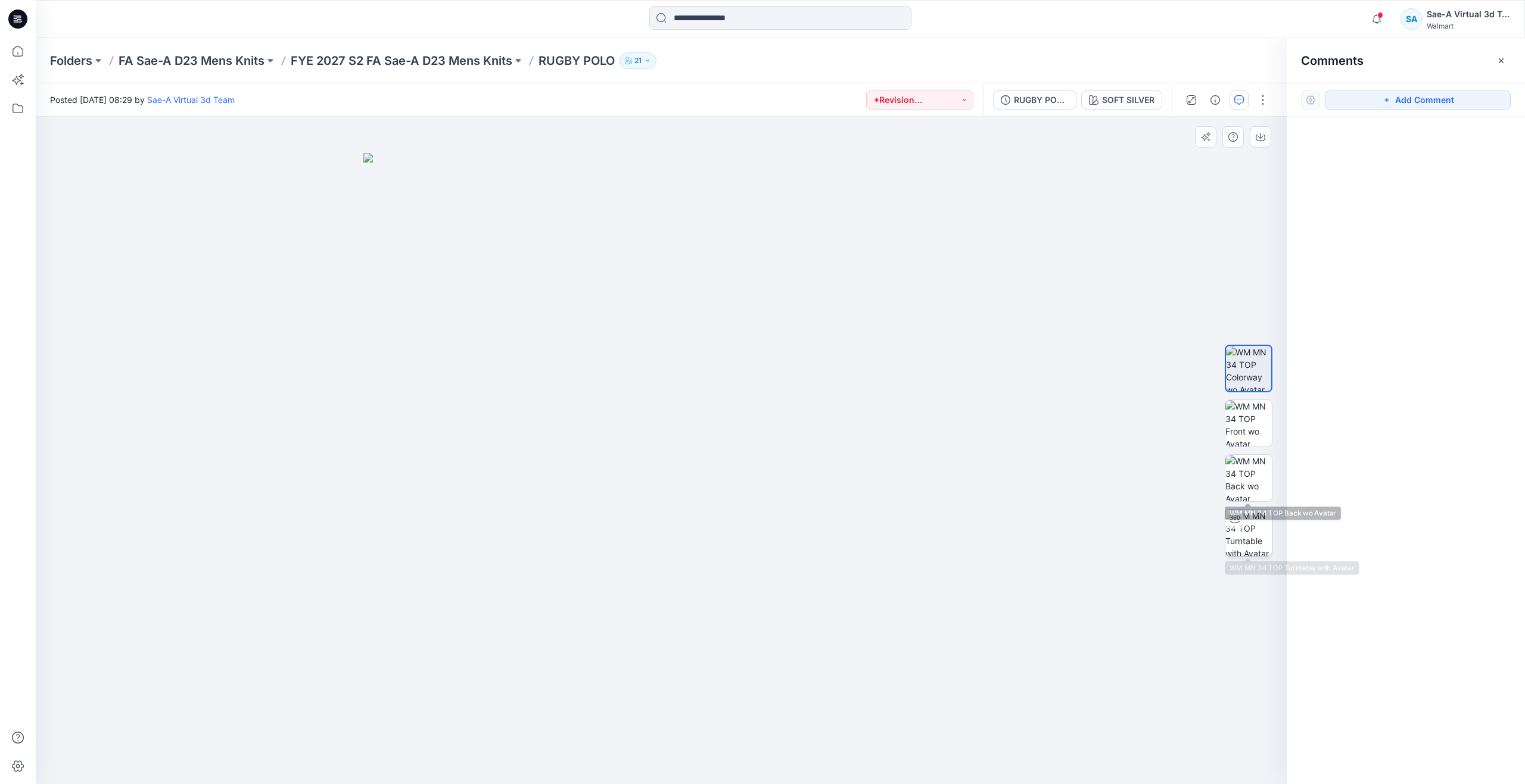
click at [1245, 540] on img at bounding box center [1248, 533] width 46 height 46
drag, startPoint x: 752, startPoint y: 353, endPoint x: 758, endPoint y: 584, distance: 231.1
drag, startPoint x: 661, startPoint y: 765, endPoint x: 509, endPoint y: 727, distance: 156.7
click at [509, 727] on icon at bounding box center [662, 748] width 360 height 45
drag, startPoint x: 522, startPoint y: 753, endPoint x: 688, endPoint y: 731, distance: 167.5
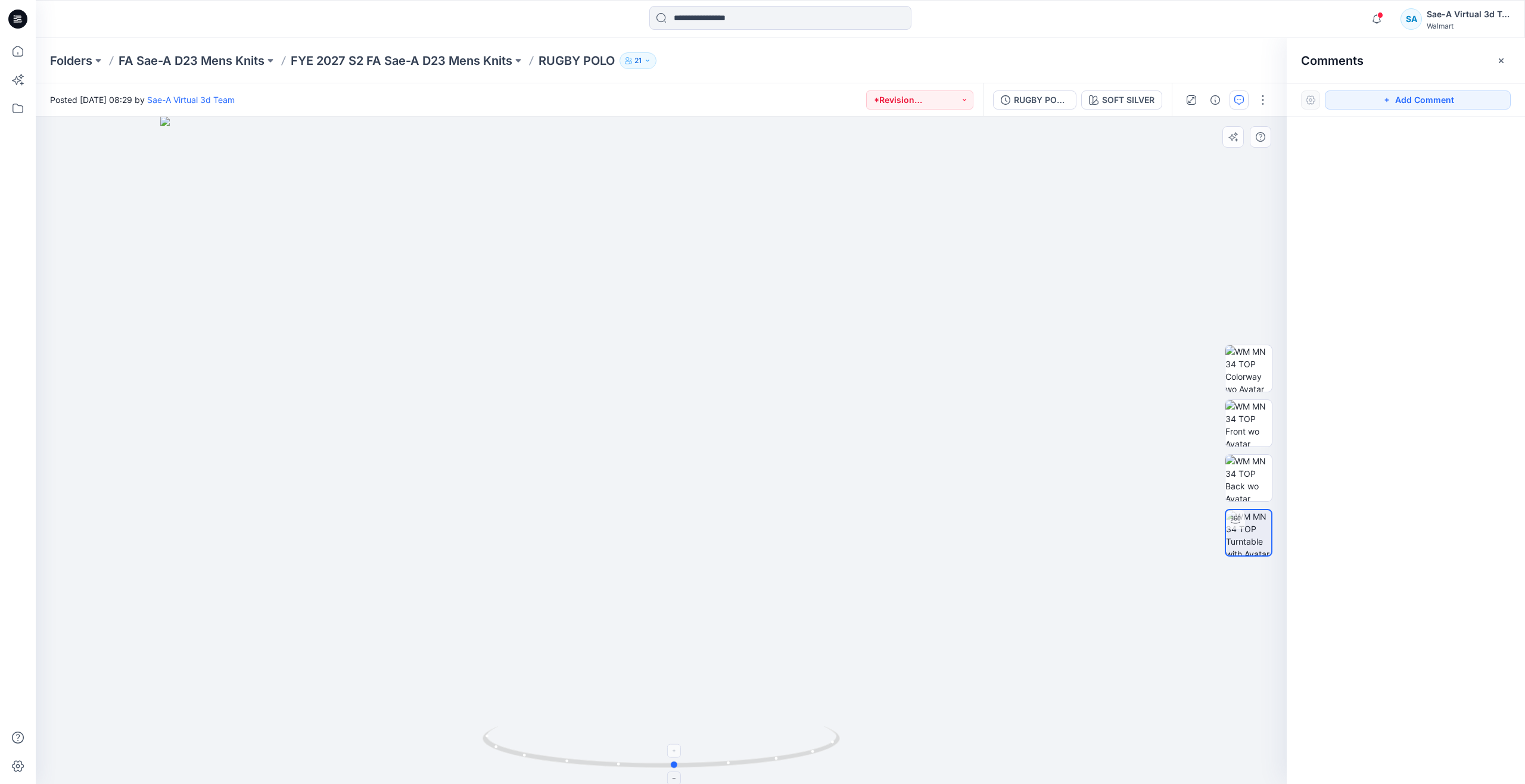
click at [688, 731] on icon at bounding box center [662, 748] width 360 height 45
click at [23, 57] on icon at bounding box center [17, 51] width 26 height 26
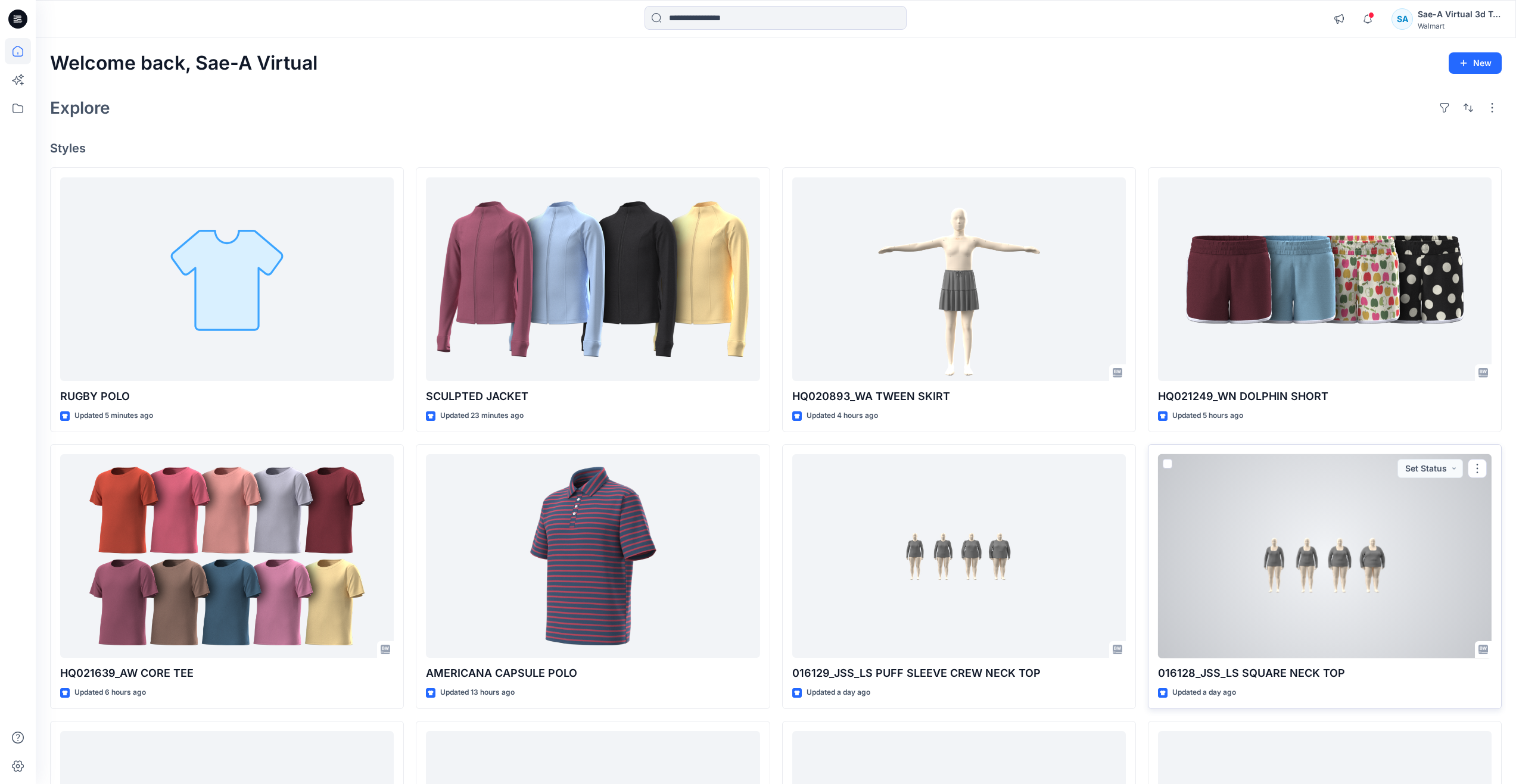
click at [1177, 683] on div "016128_JSS_LS SQUARE NECK TOP Updated a day ago Set Status" at bounding box center [1324, 576] width 353 height 265
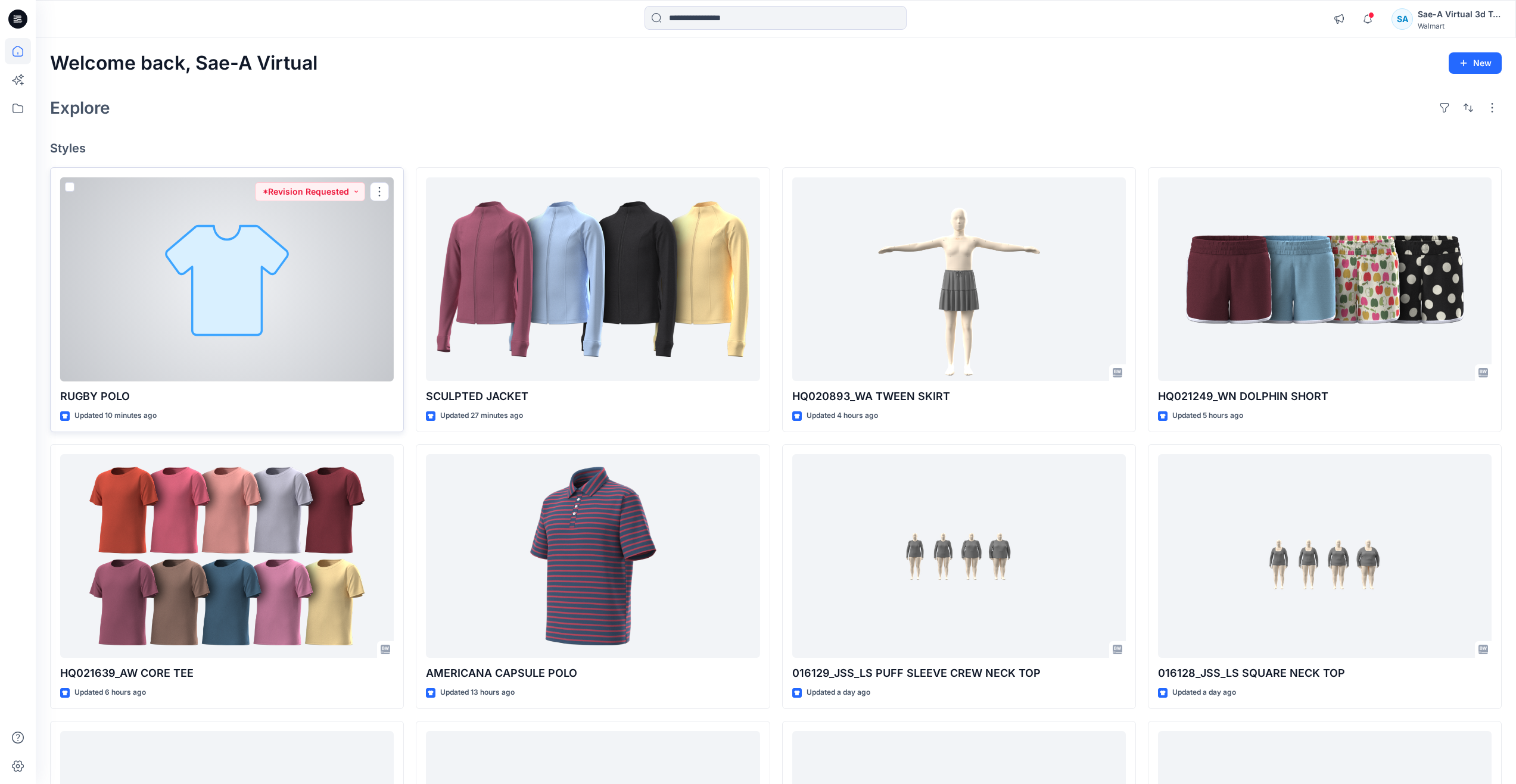
click at [256, 275] on div at bounding box center [227, 279] width 333 height 204
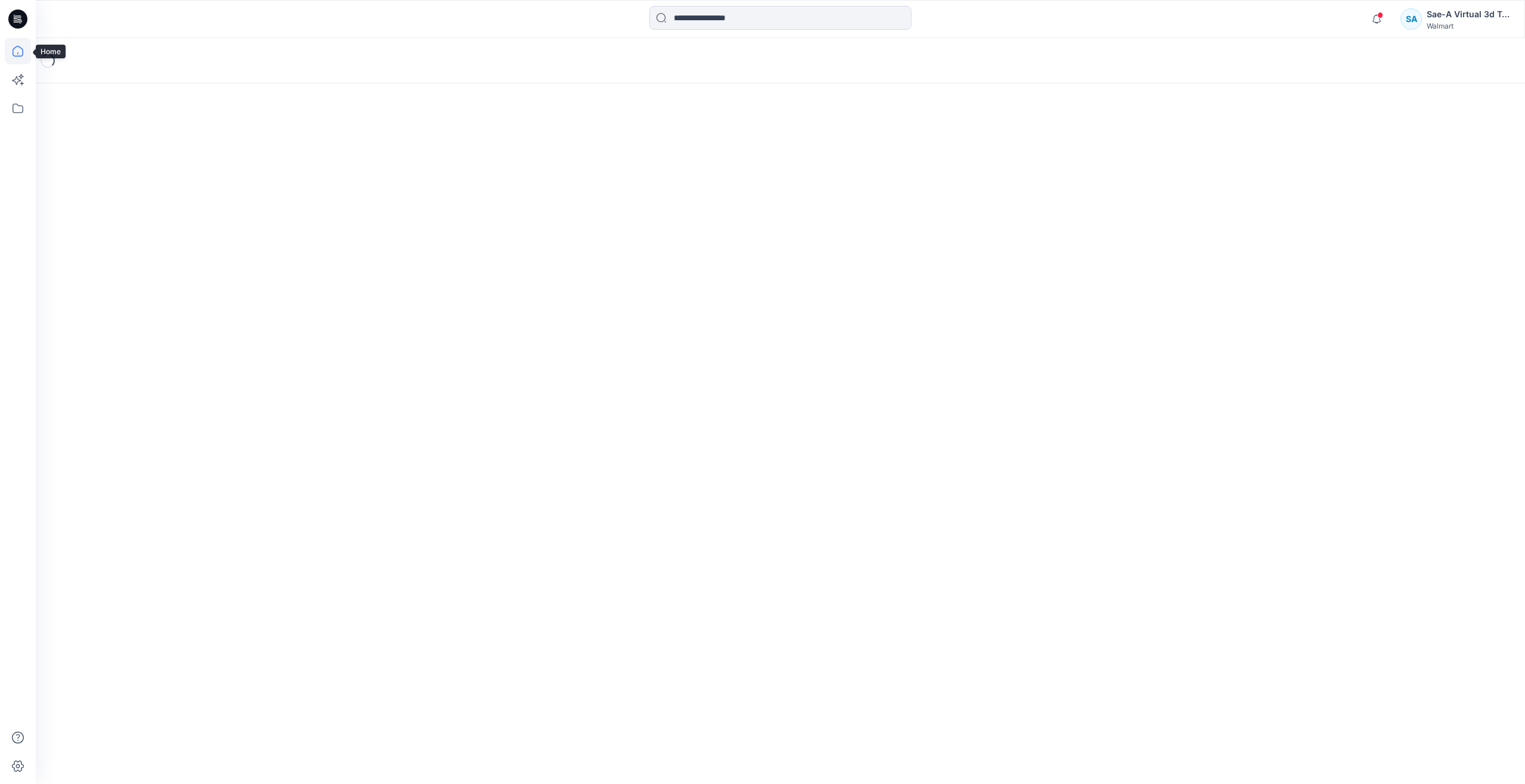
click at [20, 53] on icon at bounding box center [17, 51] width 26 height 26
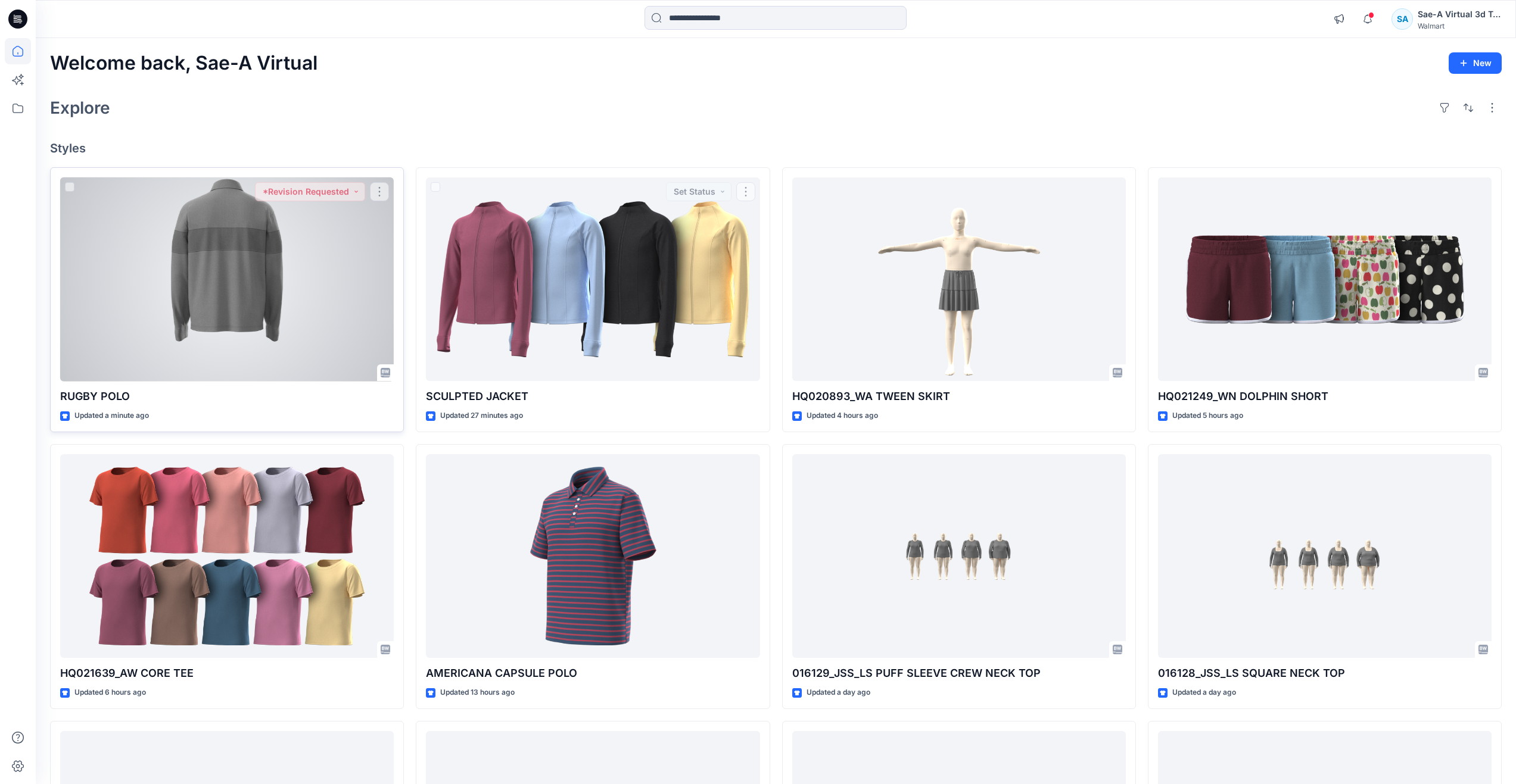
click at [303, 274] on div at bounding box center [227, 279] width 333 height 204
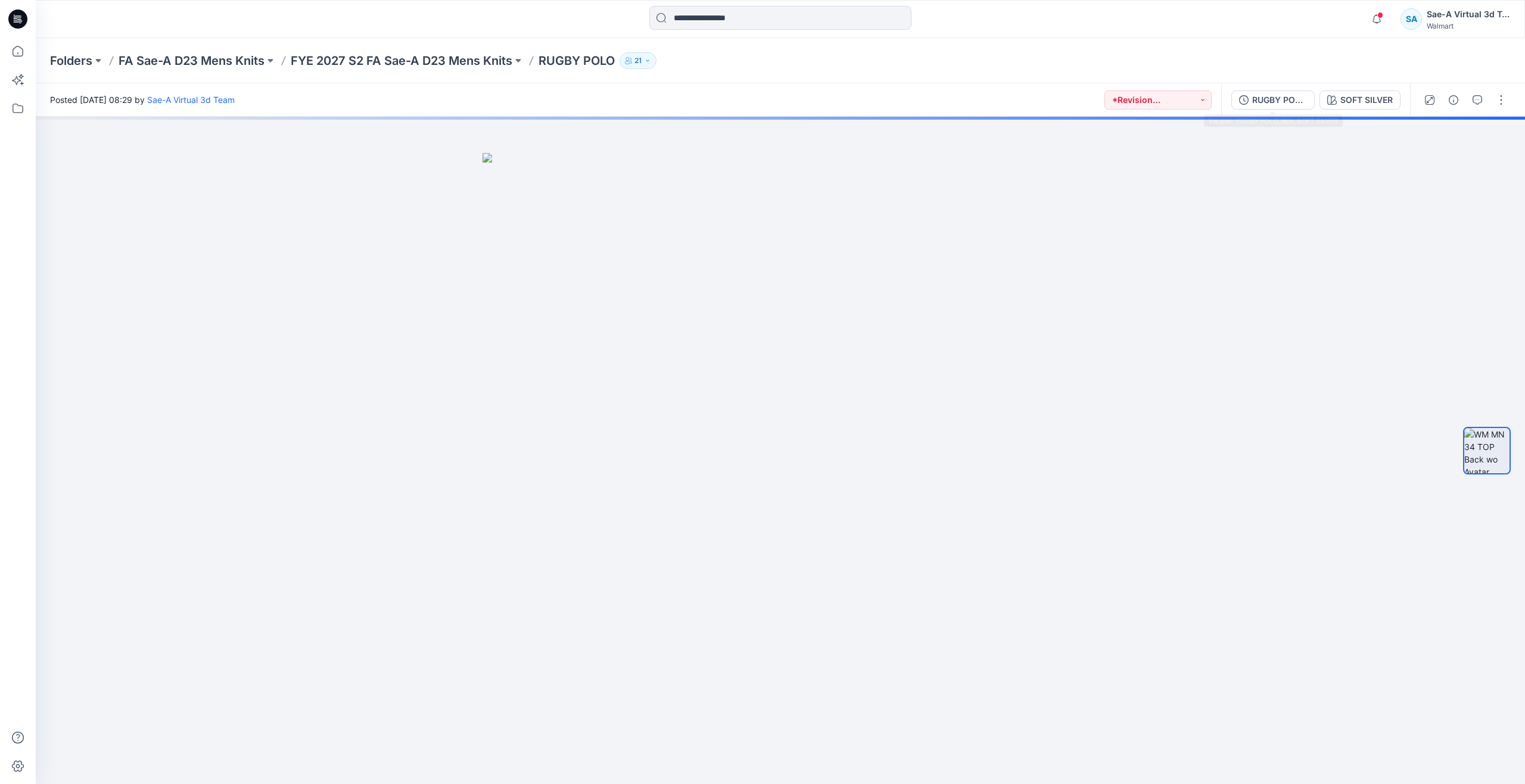
click at [1227, 104] on div "RUGBY POLO_REV_SOFT SILVER SOFT SILVER" at bounding box center [1315, 100] width 189 height 34
click at [1245, 104] on icon "button" at bounding box center [1243, 100] width 10 height 10
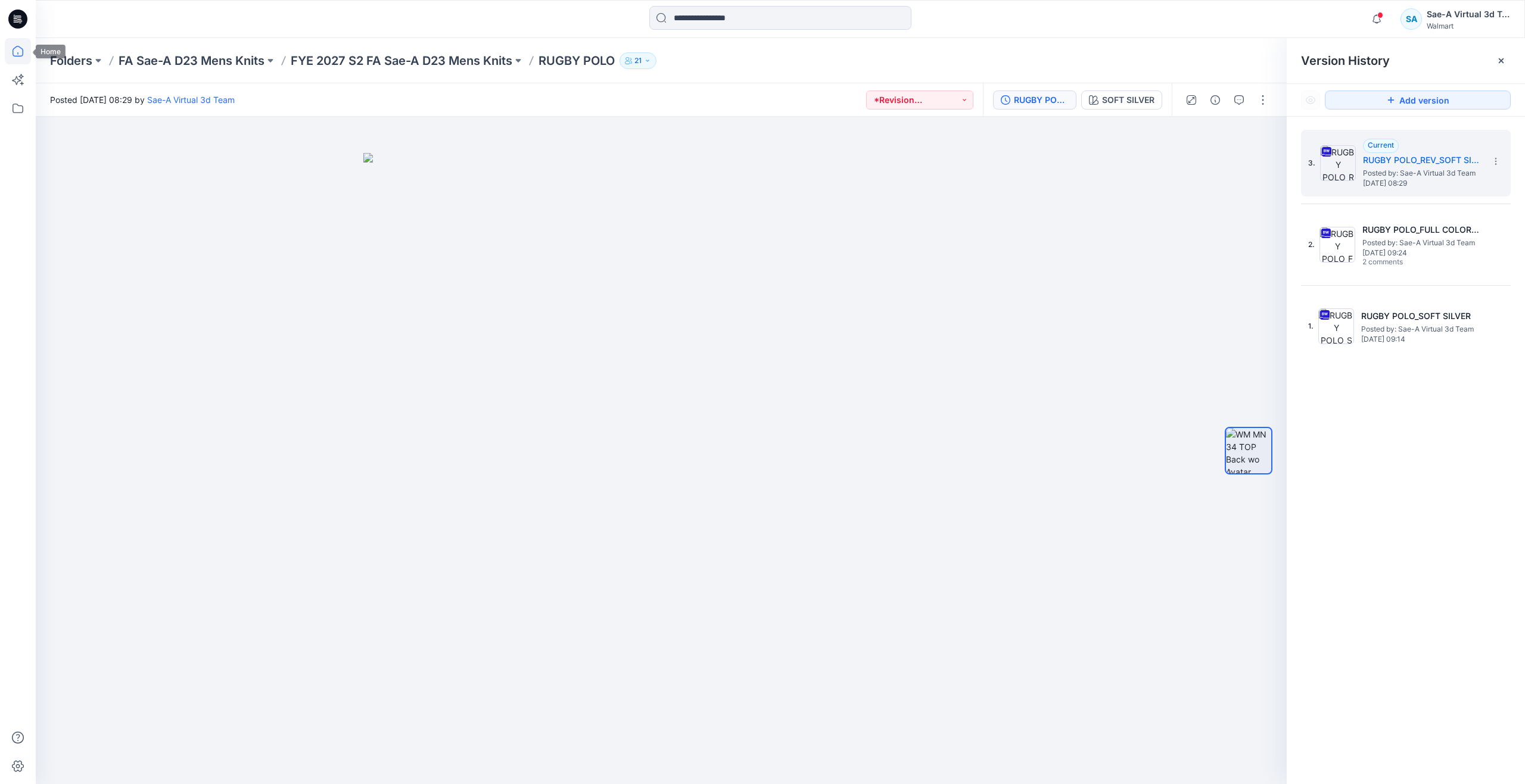
click at [25, 54] on icon at bounding box center [17, 51] width 26 height 26
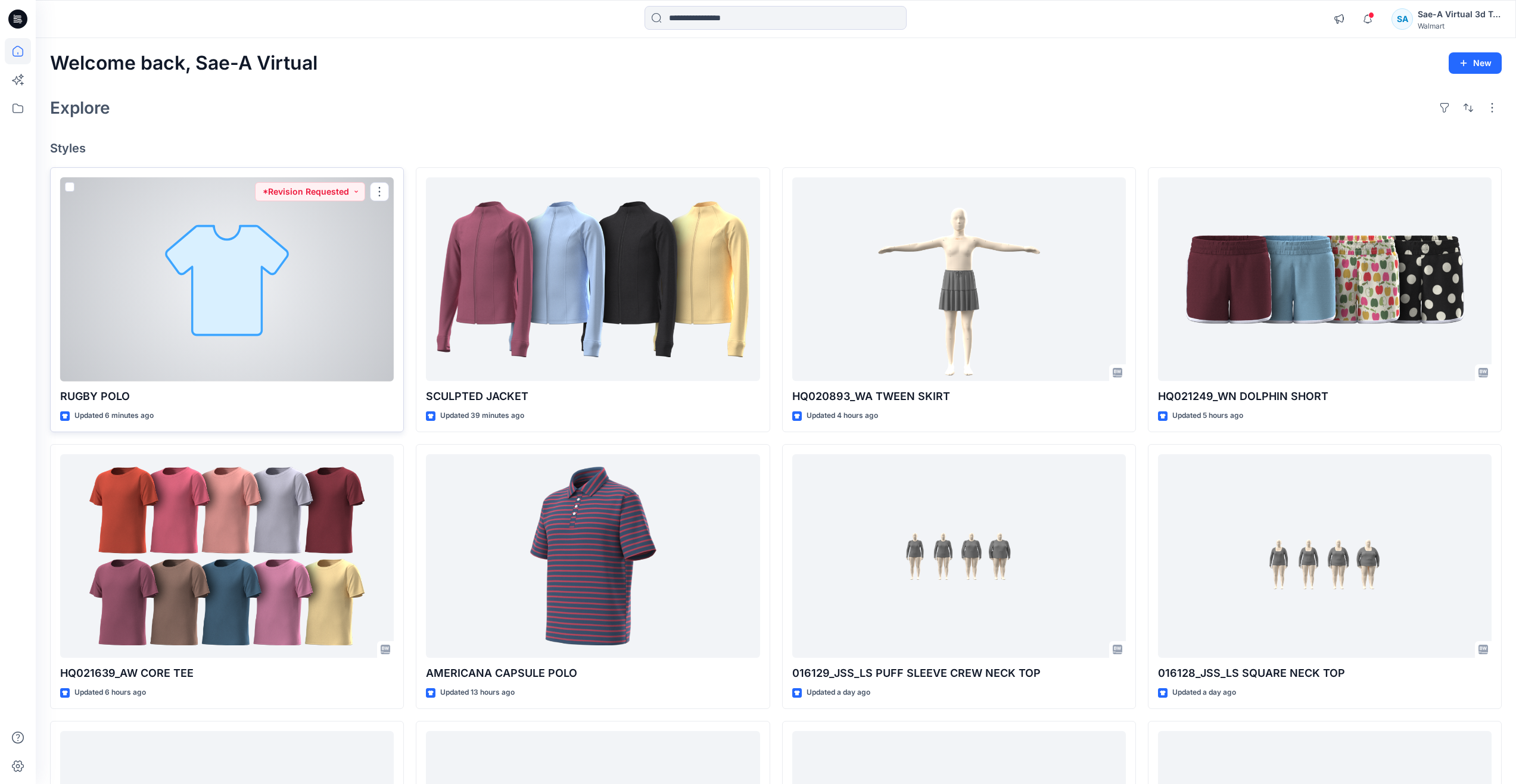
click at [230, 332] on div at bounding box center [227, 279] width 333 height 204
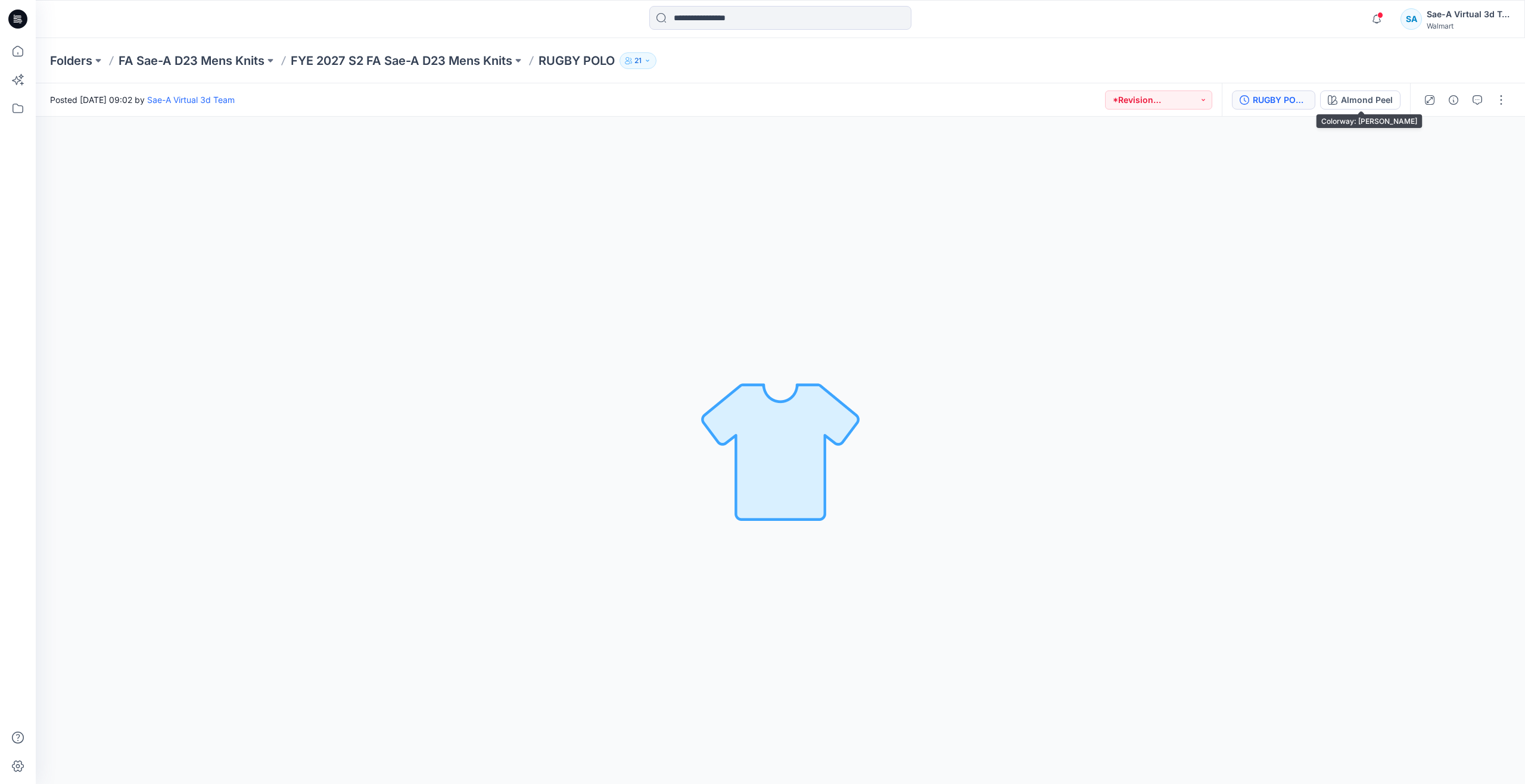
click at [1297, 102] on div "RUGBY POLO_REV_COLORWAYS" at bounding box center [1280, 100] width 54 height 13
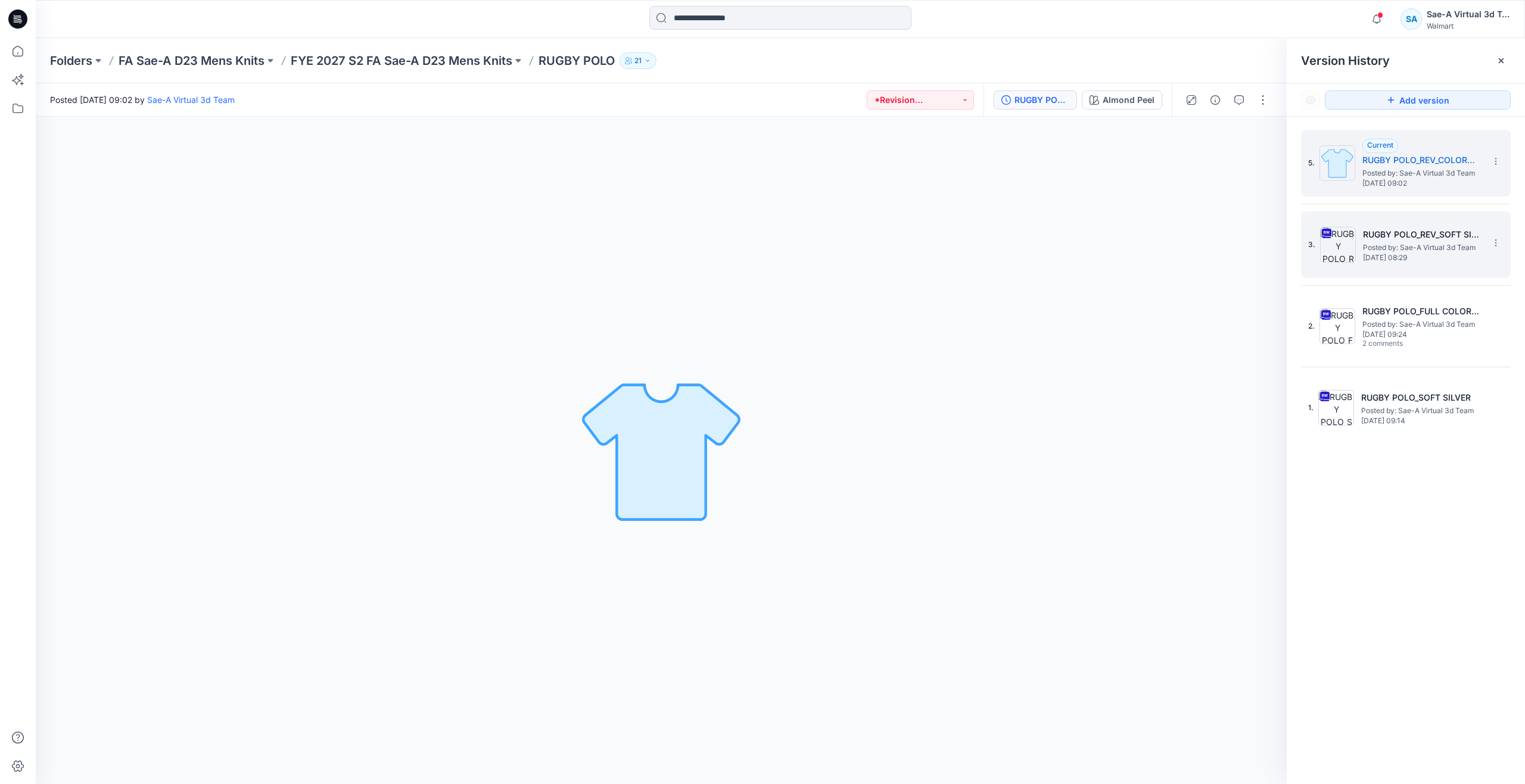
click at [1368, 254] on span "[DATE] 08:29" at bounding box center [1423, 257] width 119 height 8
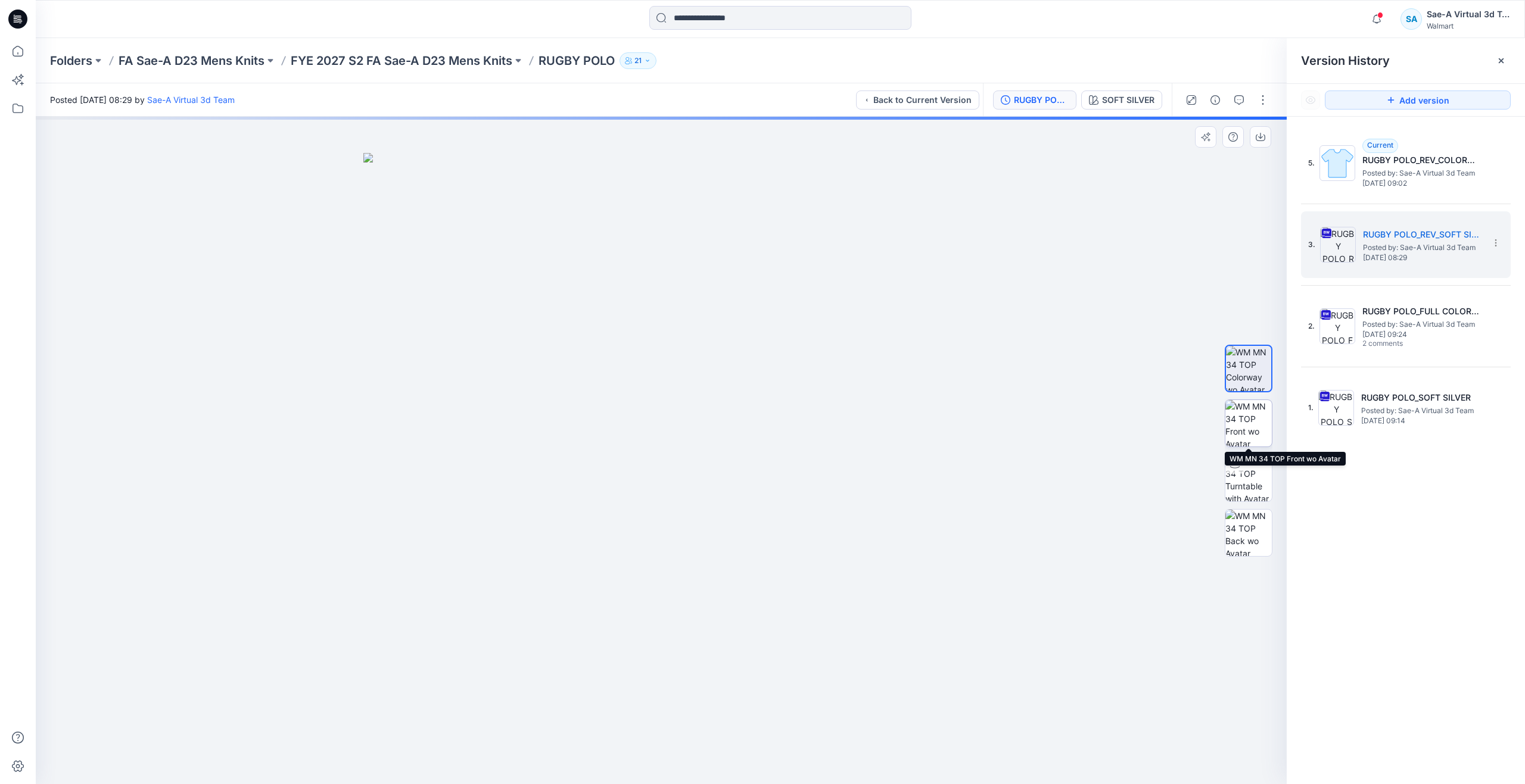
click at [1251, 422] on img at bounding box center [1248, 423] width 46 height 46
click at [1249, 480] on img at bounding box center [1248, 478] width 46 height 46
drag, startPoint x: 855, startPoint y: 353, endPoint x: 835, endPoint y: 551, distance: 199.0
drag, startPoint x: 670, startPoint y: 771, endPoint x: 453, endPoint y: 721, distance: 222.7
click at [453, 721] on div at bounding box center [661, 450] width 1251 height 667
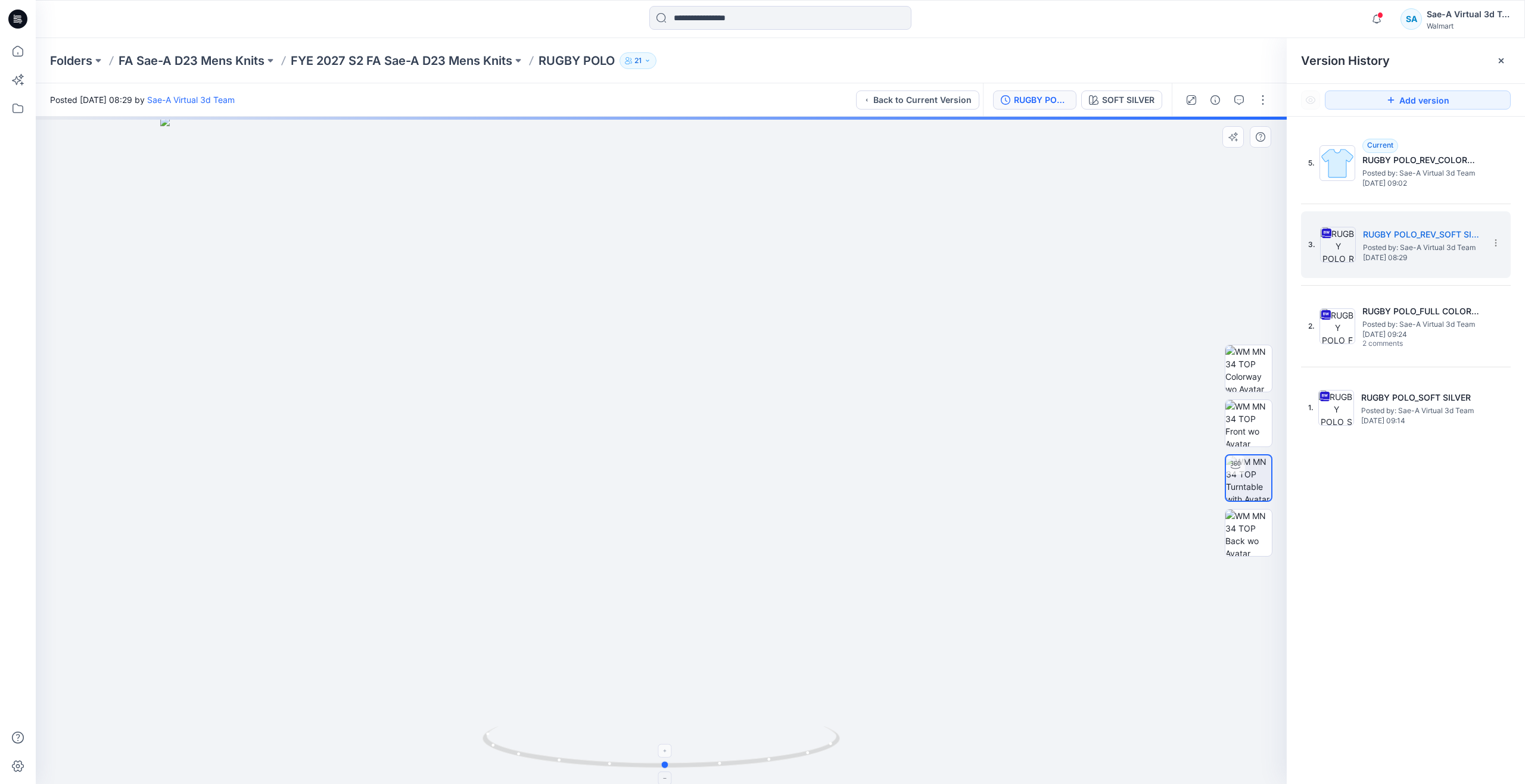
drag, startPoint x: 799, startPoint y: 758, endPoint x: 662, endPoint y: 741, distance: 138.1
click at [662, 741] on icon at bounding box center [662, 748] width 360 height 45
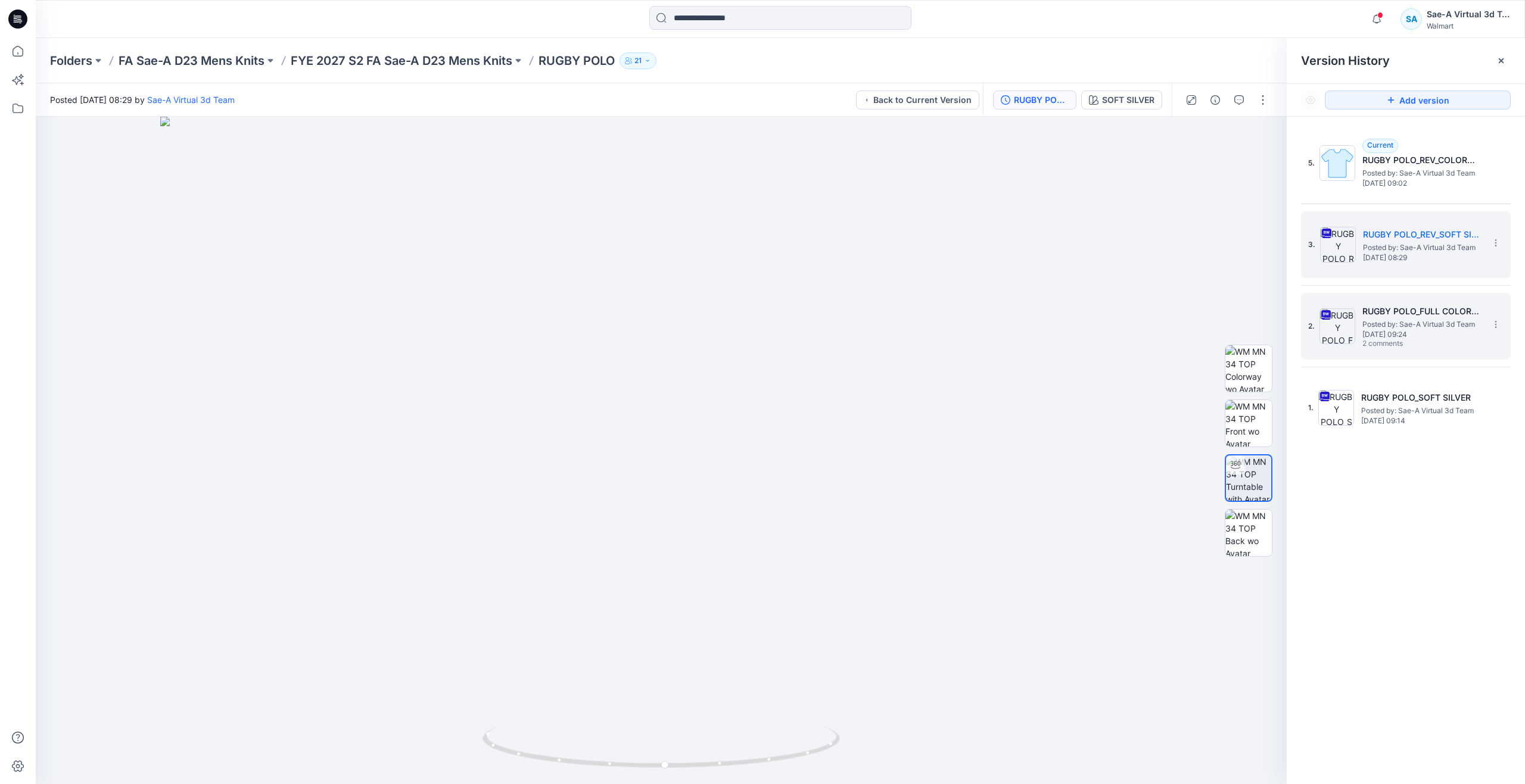
click at [1339, 341] on img at bounding box center [1337, 326] width 36 height 36
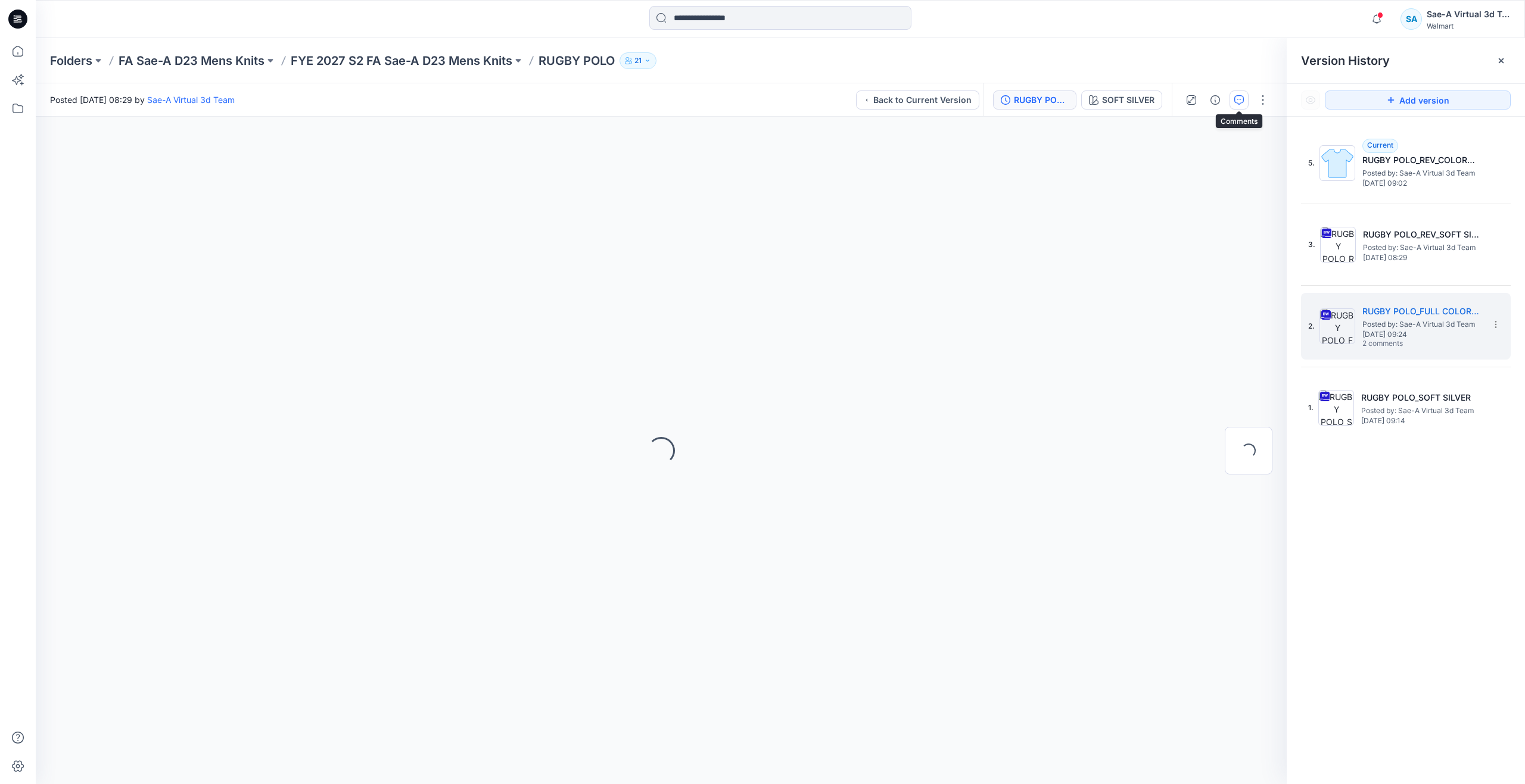
click at [1246, 108] on button "button" at bounding box center [1239, 100] width 19 height 19
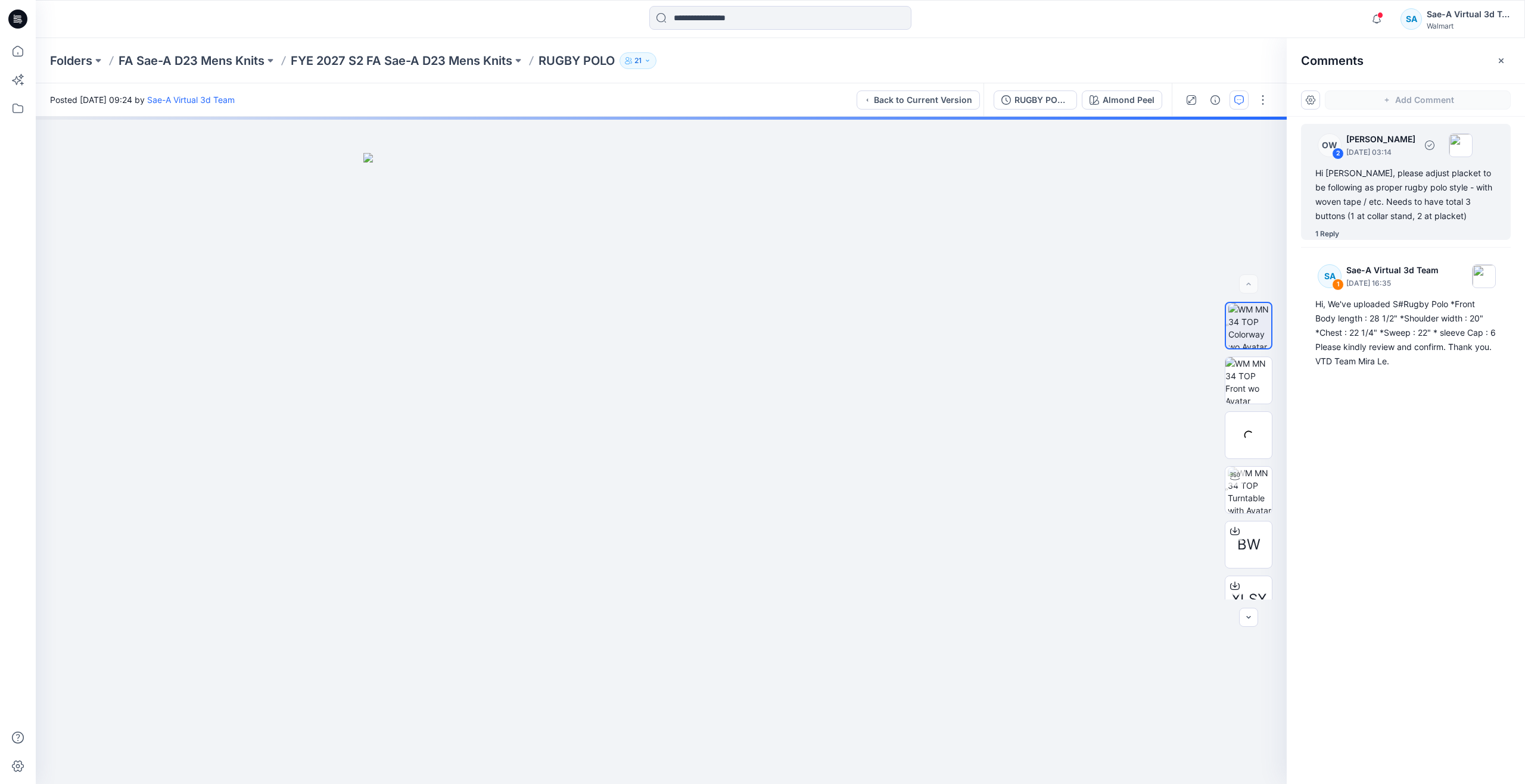
click at [1326, 235] on div "1 Reply" at bounding box center [1327, 234] width 24 height 12
click at [1333, 233] on div "1 Reply" at bounding box center [1327, 234] width 24 height 12
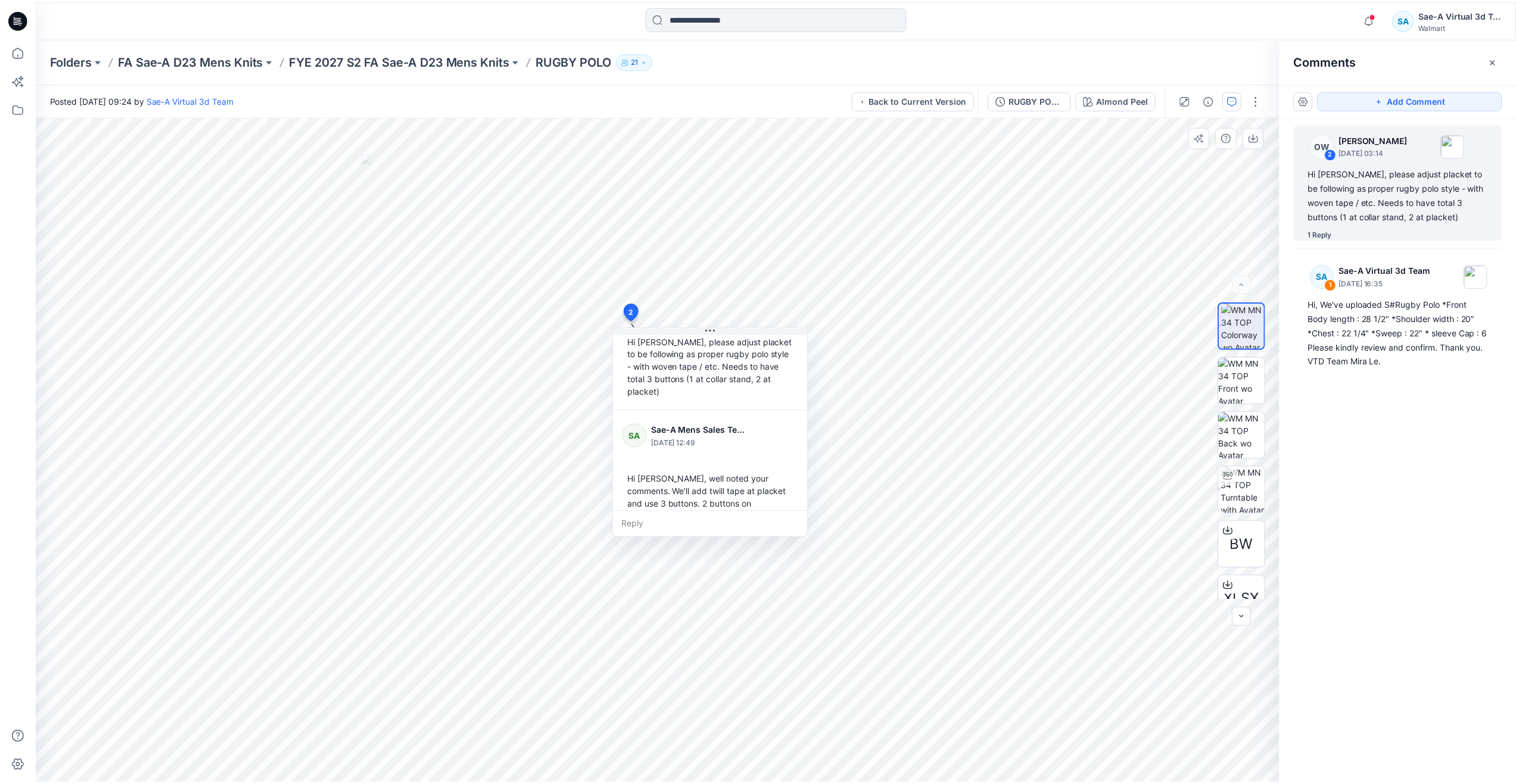
scroll to position [71, 0]
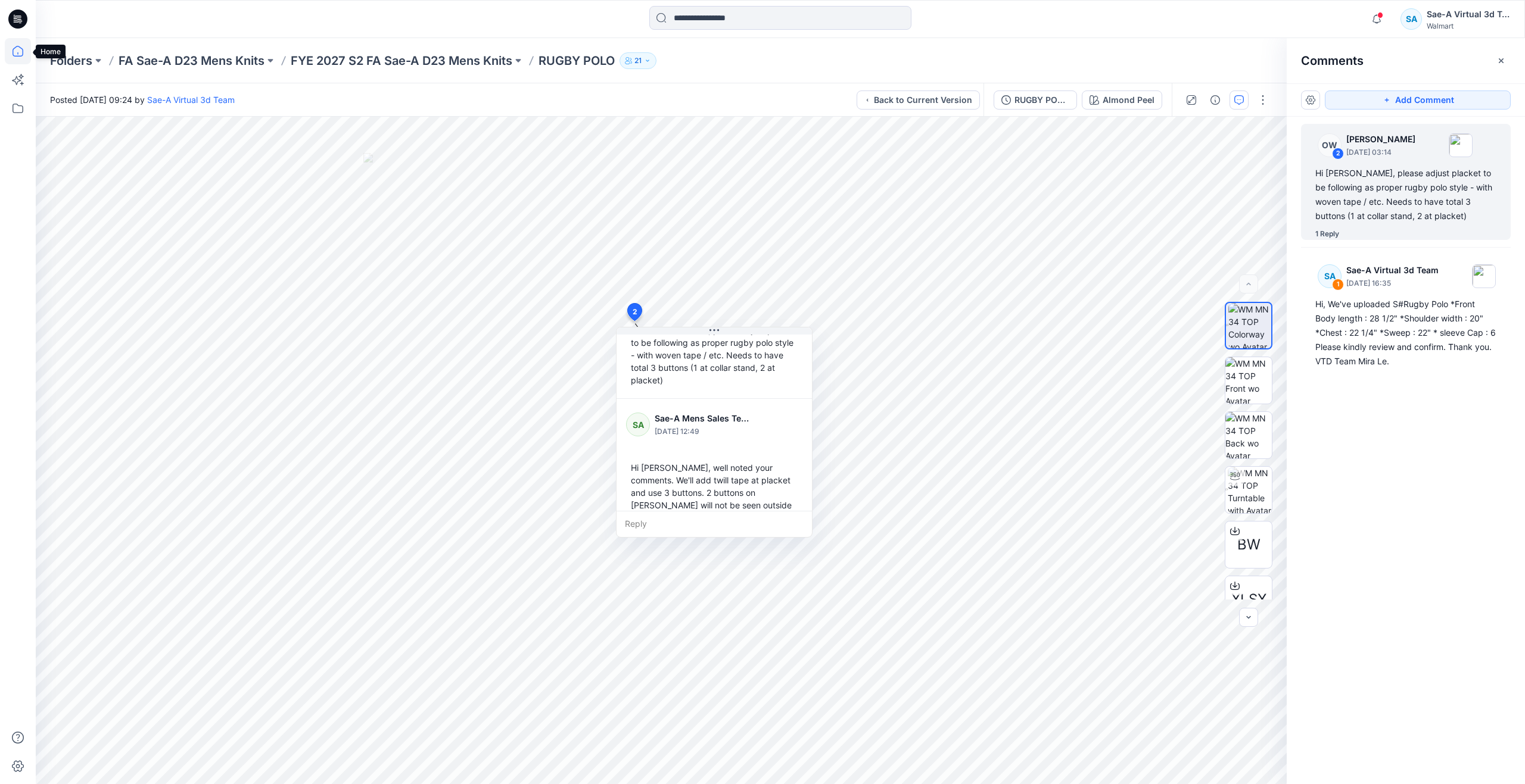
click at [27, 54] on icon at bounding box center [17, 51] width 26 height 26
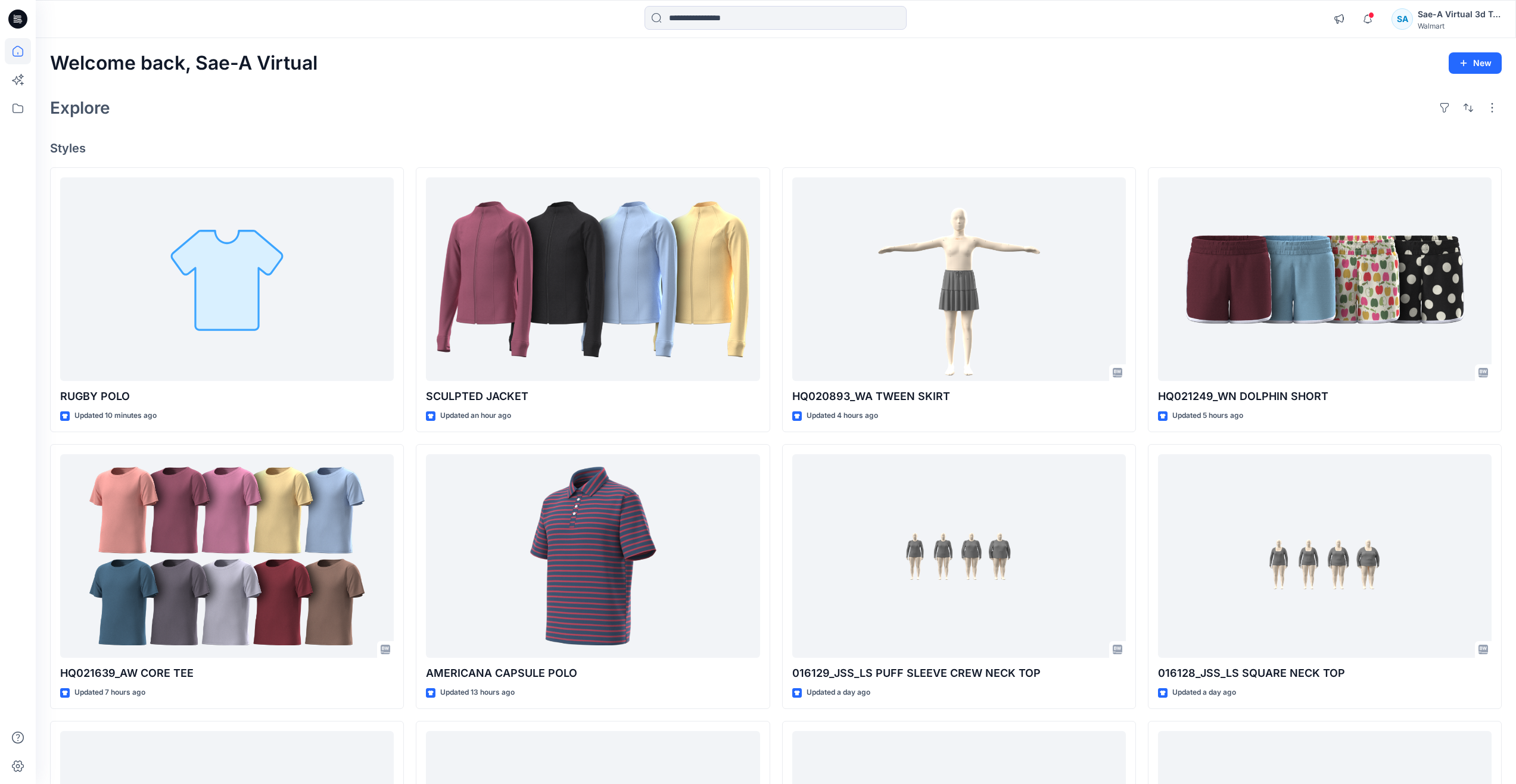
click at [359, 96] on div "Explore" at bounding box center [776, 107] width 1452 height 28
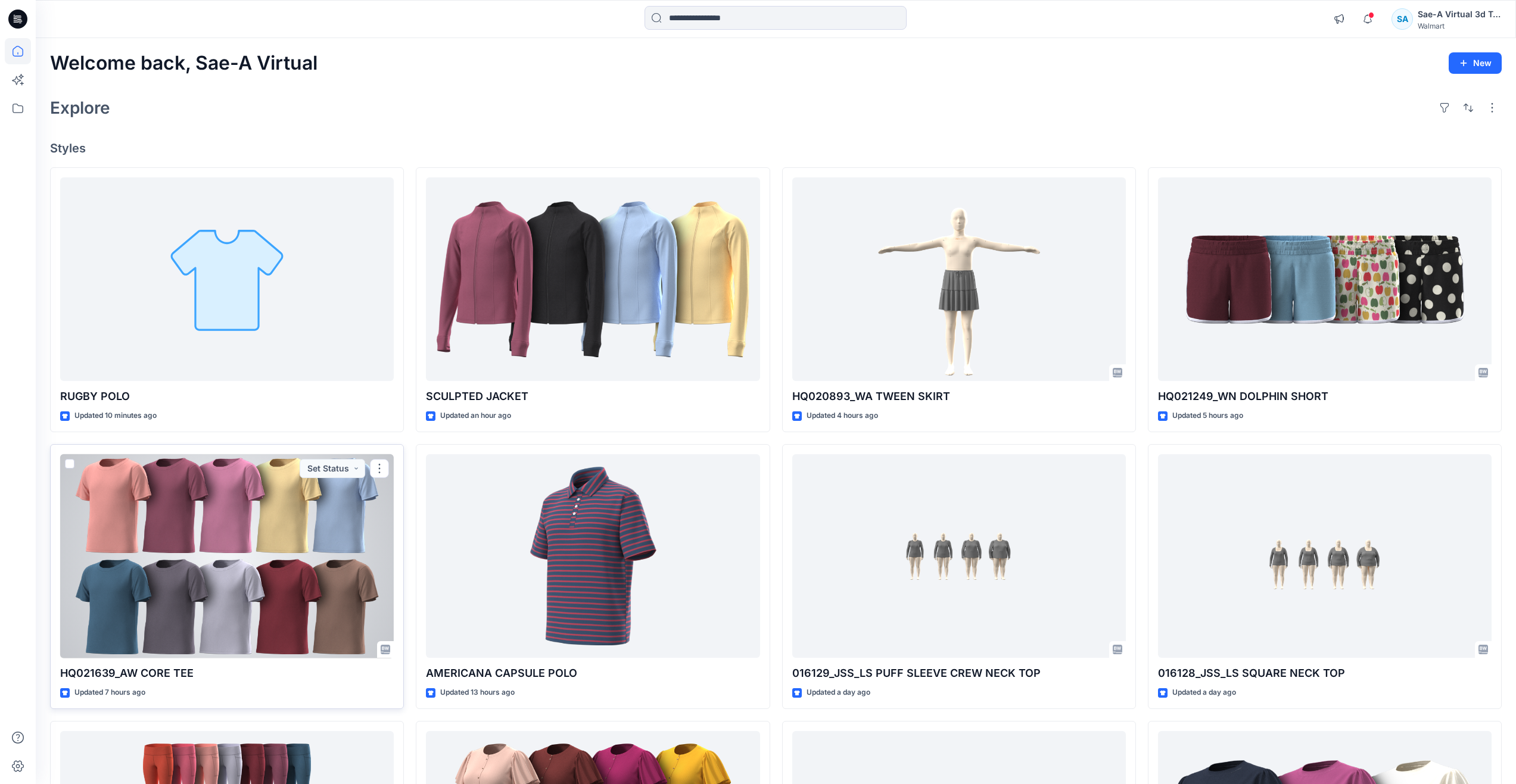
click at [256, 566] on div at bounding box center [227, 556] width 333 height 204
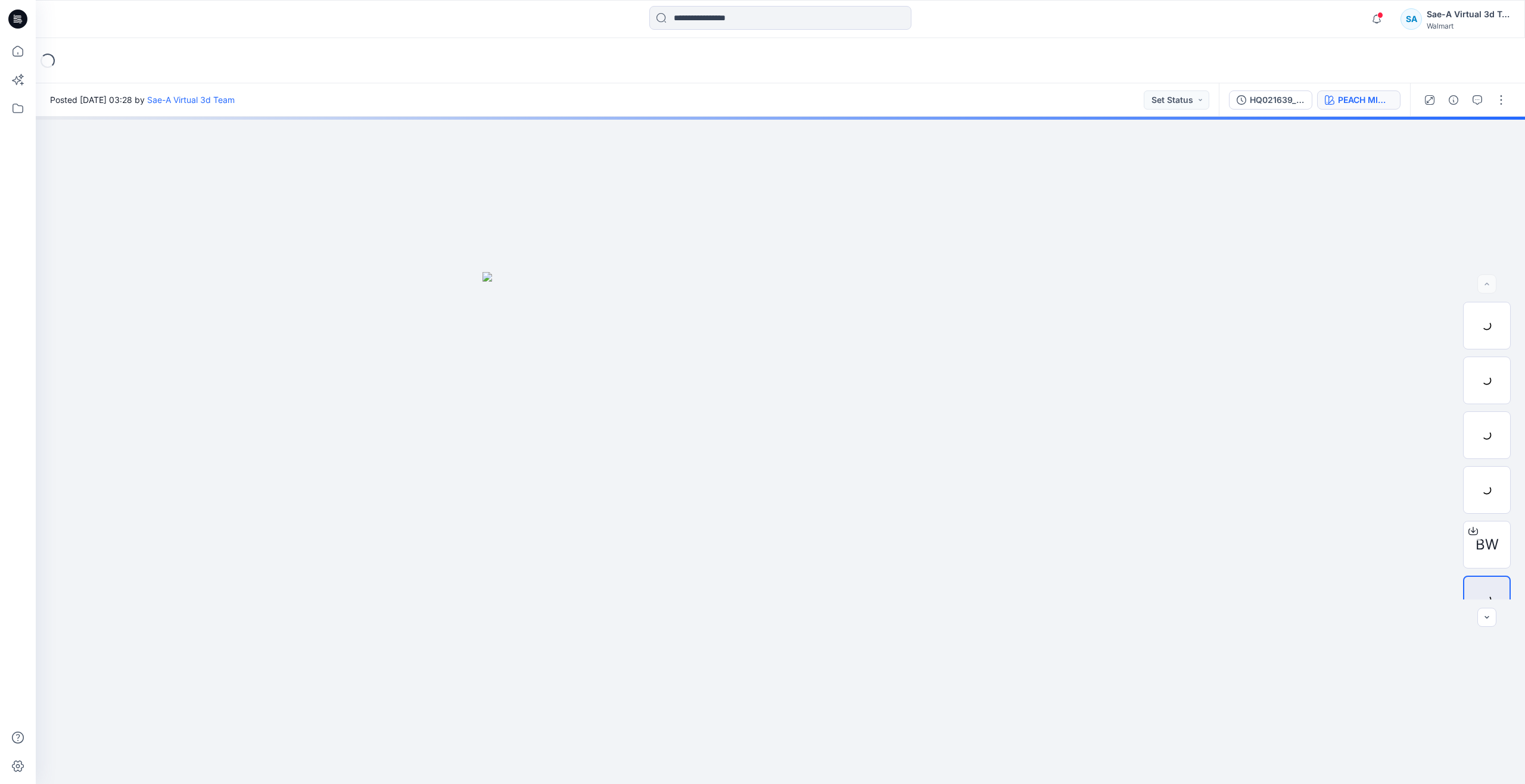
click at [1340, 103] on div "PEACH MIMOSA" at bounding box center [1365, 100] width 54 height 13
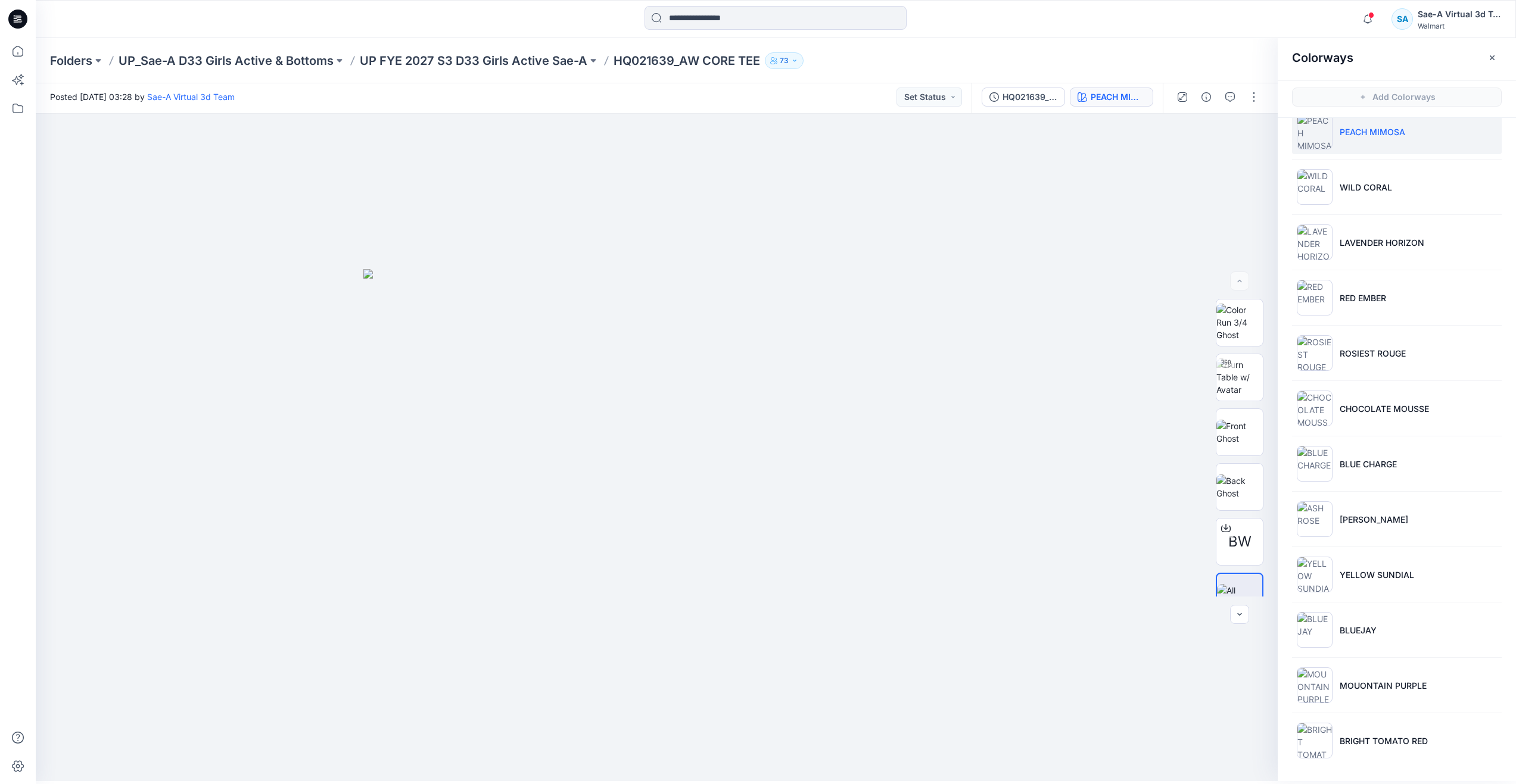
scroll to position [4, 0]
click at [1227, 371] on div at bounding box center [1226, 363] width 19 height 19
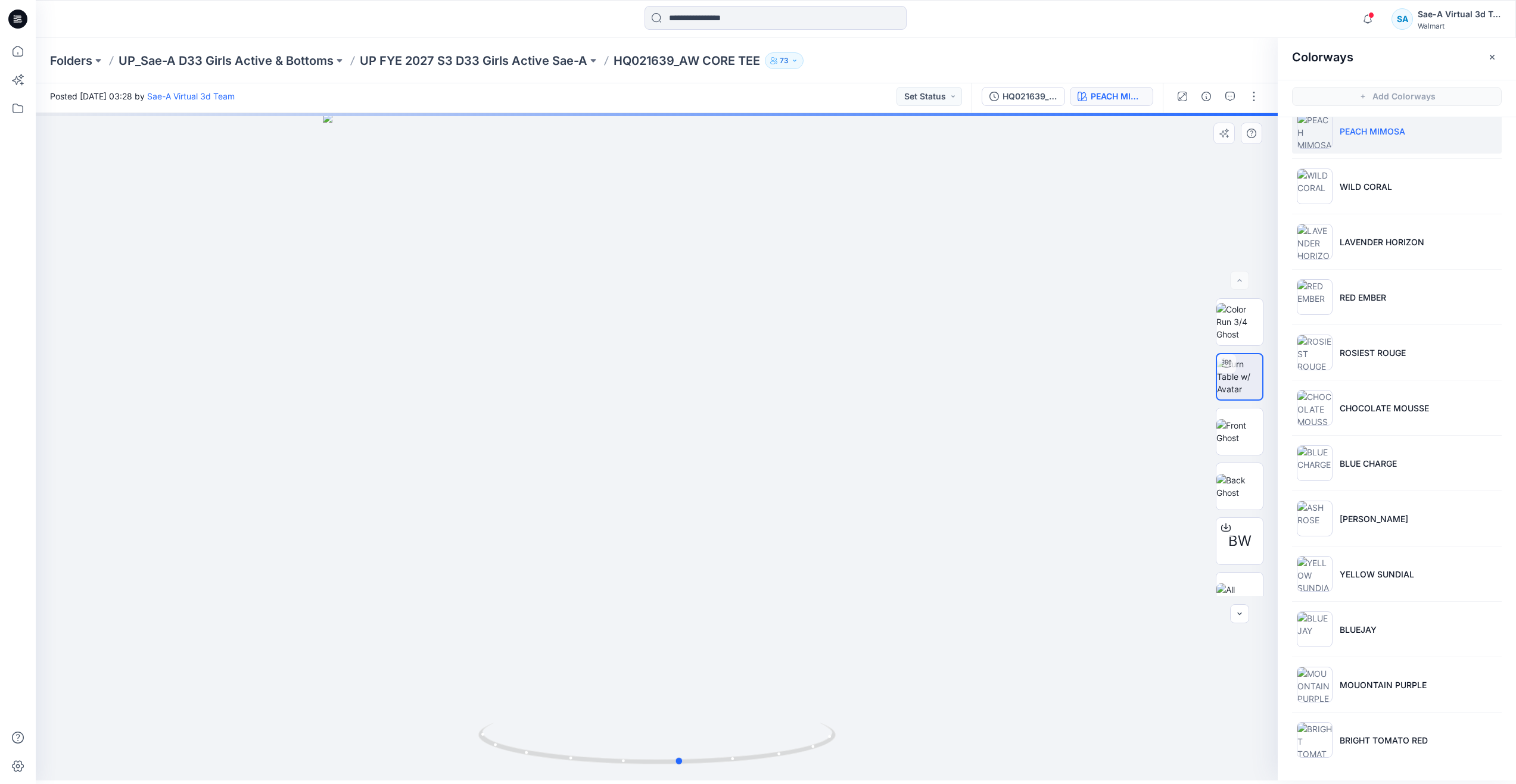
drag, startPoint x: 661, startPoint y: 759, endPoint x: 693, endPoint y: 709, distance: 59.4
click at [693, 709] on div at bounding box center [656, 446] width 1242 height 667
click at [22, 59] on icon at bounding box center [17, 51] width 26 height 26
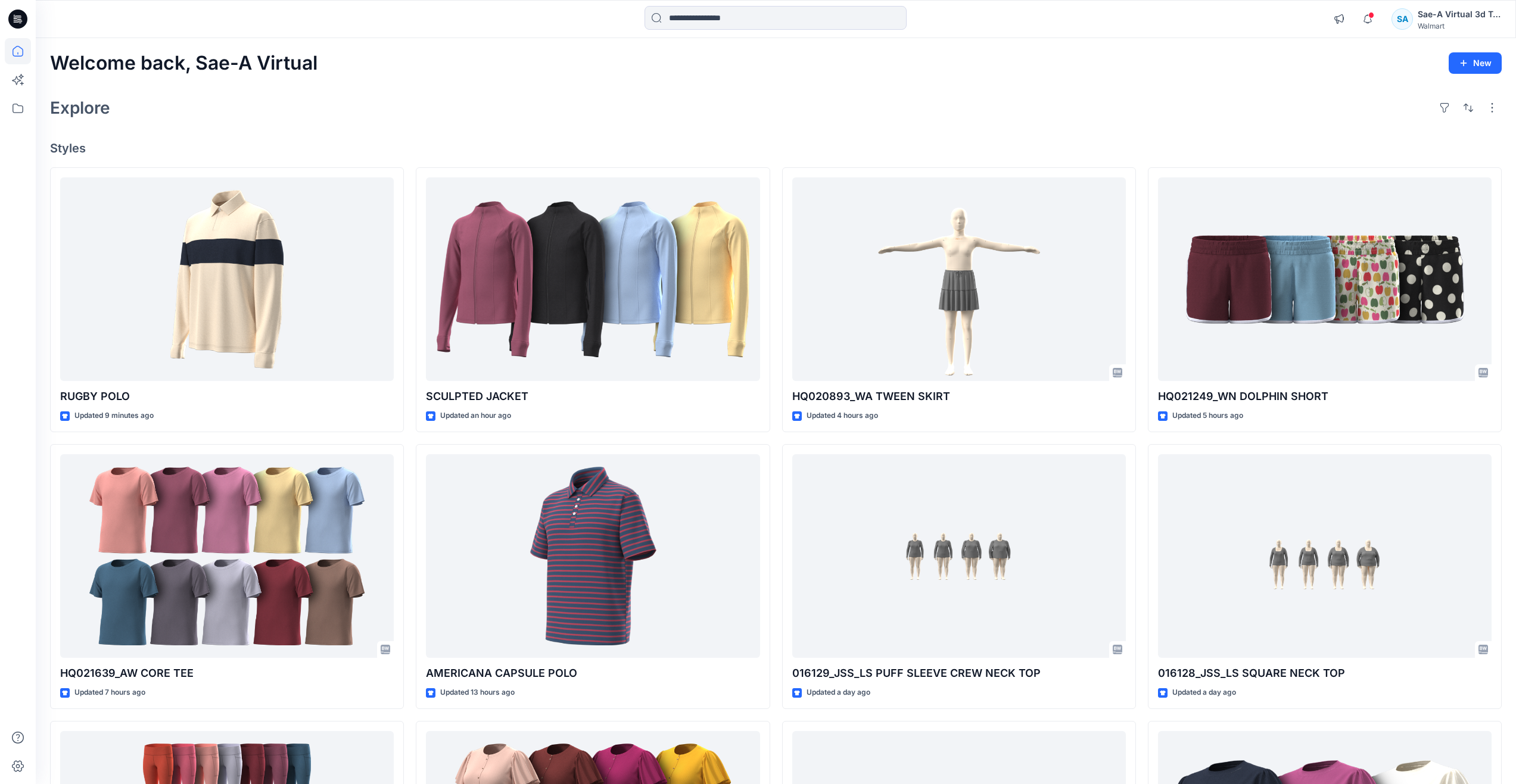
click at [434, 110] on div "Explore" at bounding box center [776, 107] width 1452 height 28
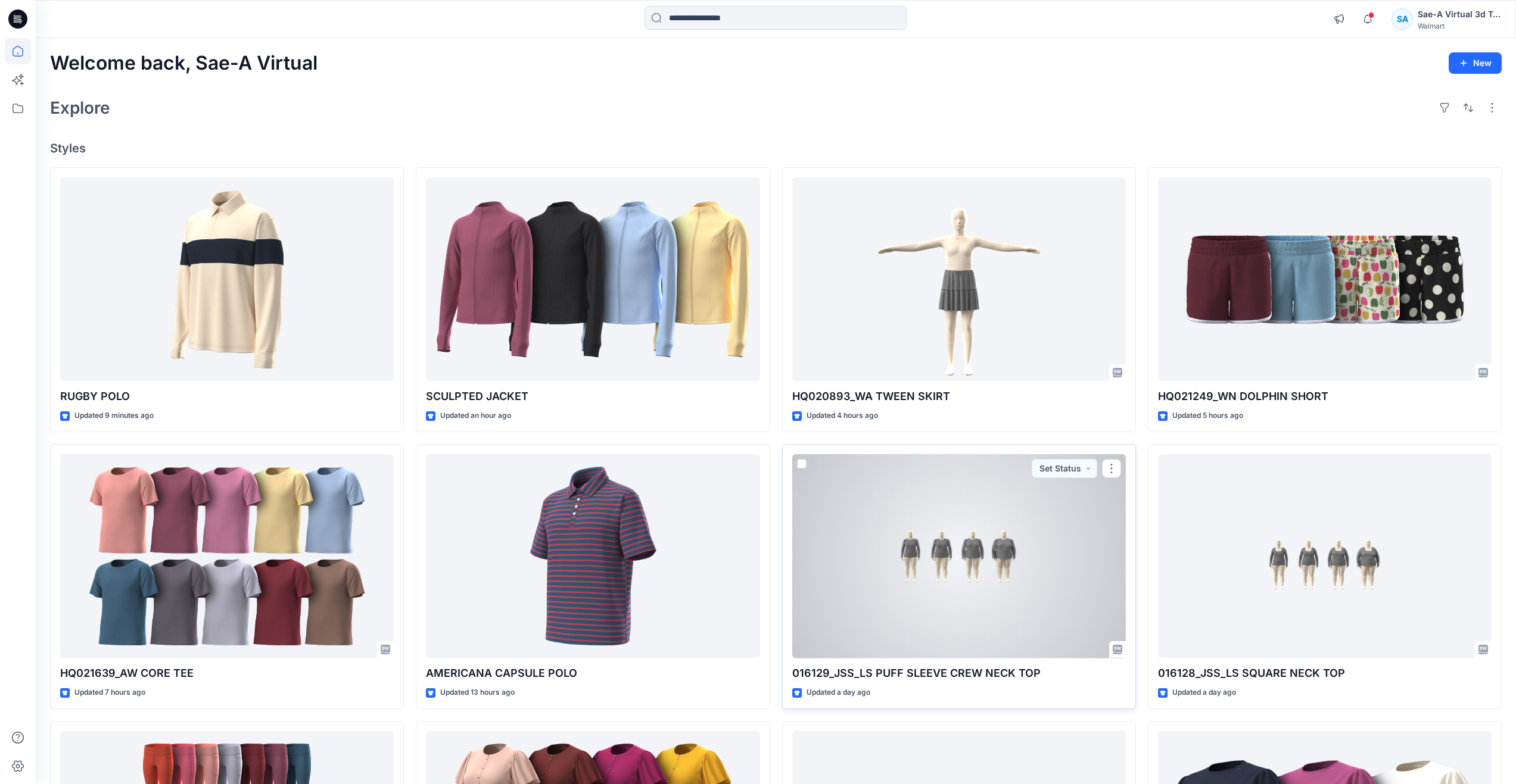
click at [857, 566] on div at bounding box center [958, 556] width 333 height 204
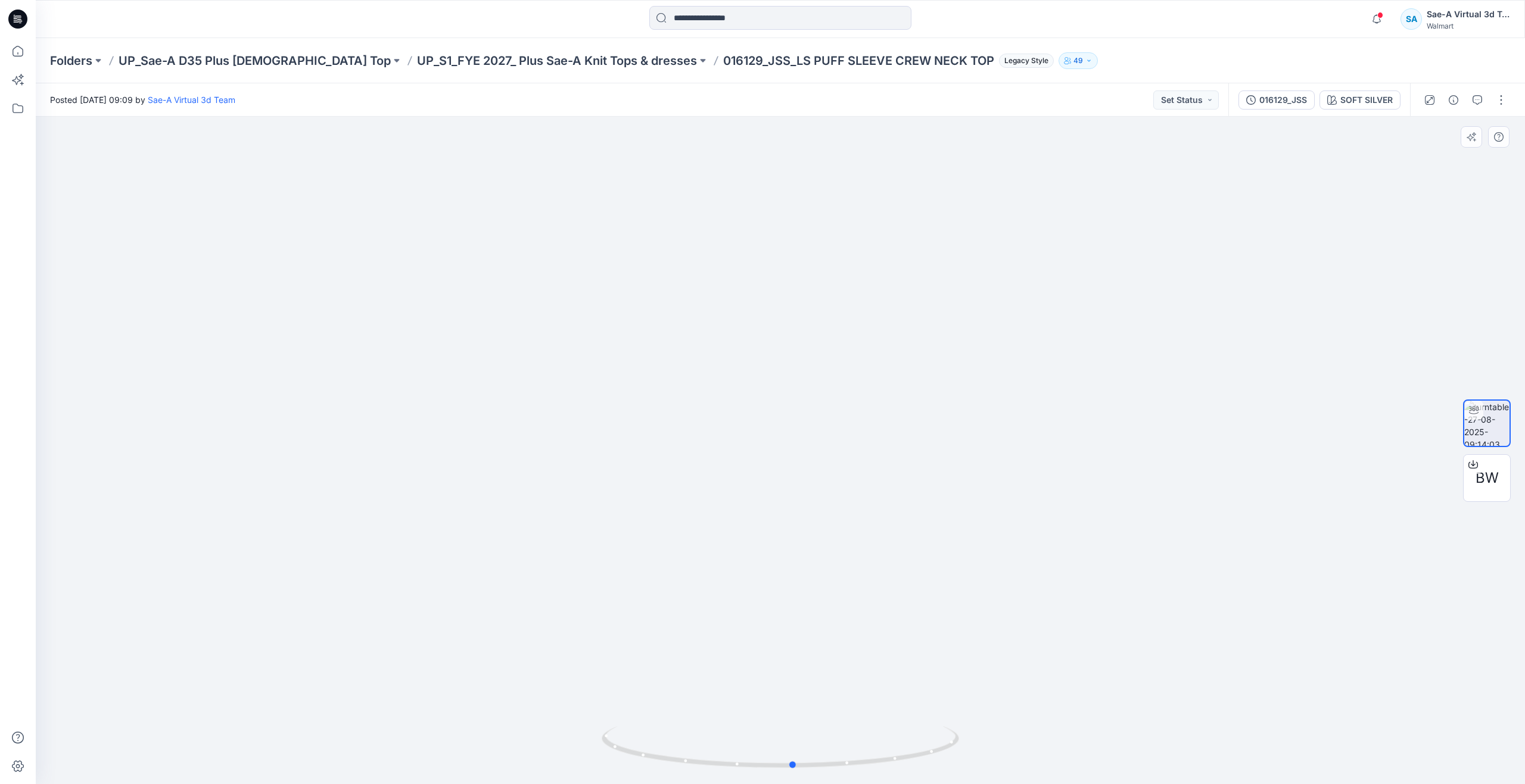
drag, startPoint x: 788, startPoint y: 762, endPoint x: 801, endPoint y: 698, distance: 65.3
click at [801, 698] on div at bounding box center [780, 450] width 1489 height 667
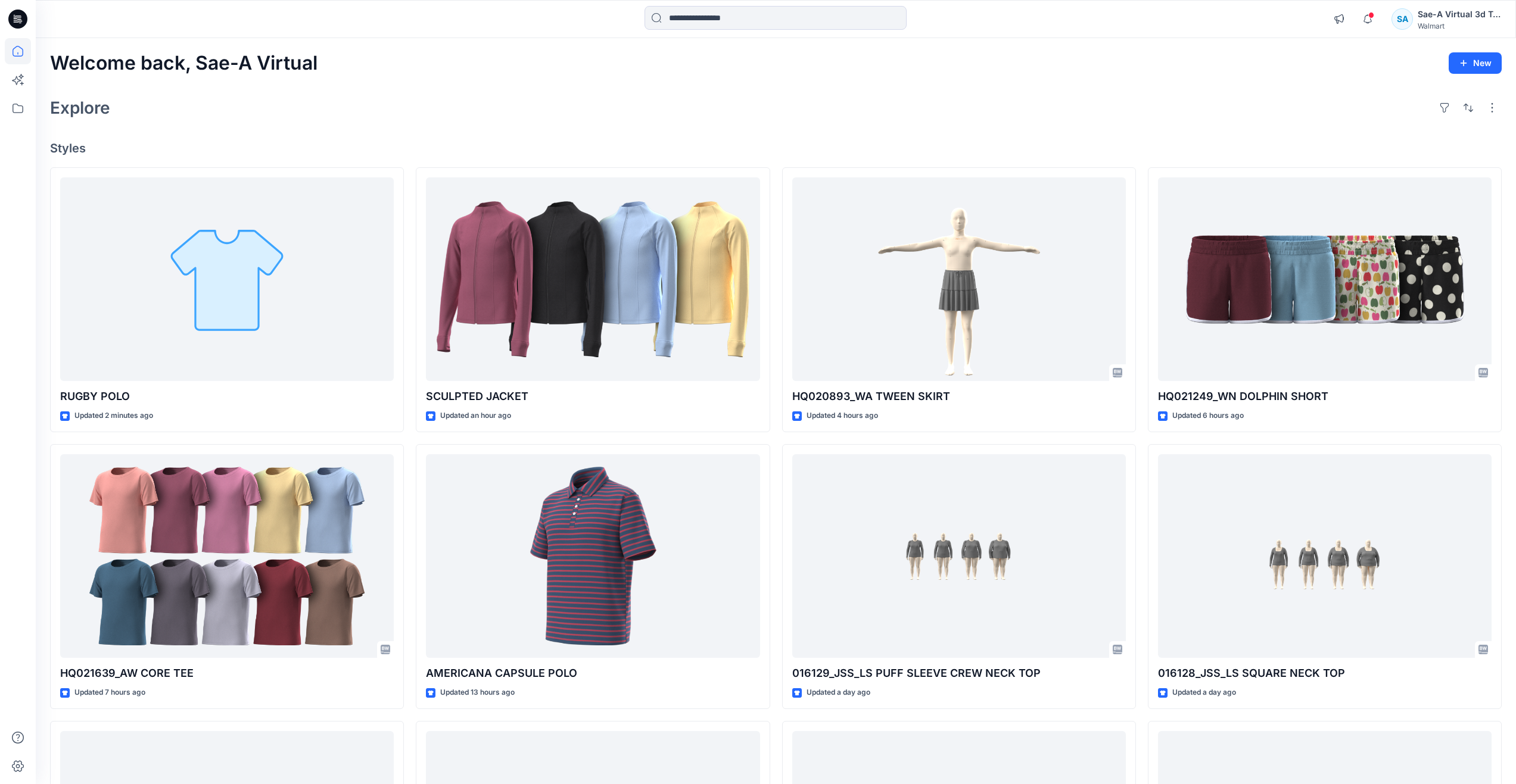
drag, startPoint x: 503, startPoint y: 81, endPoint x: 494, endPoint y: 84, distance: 9.5
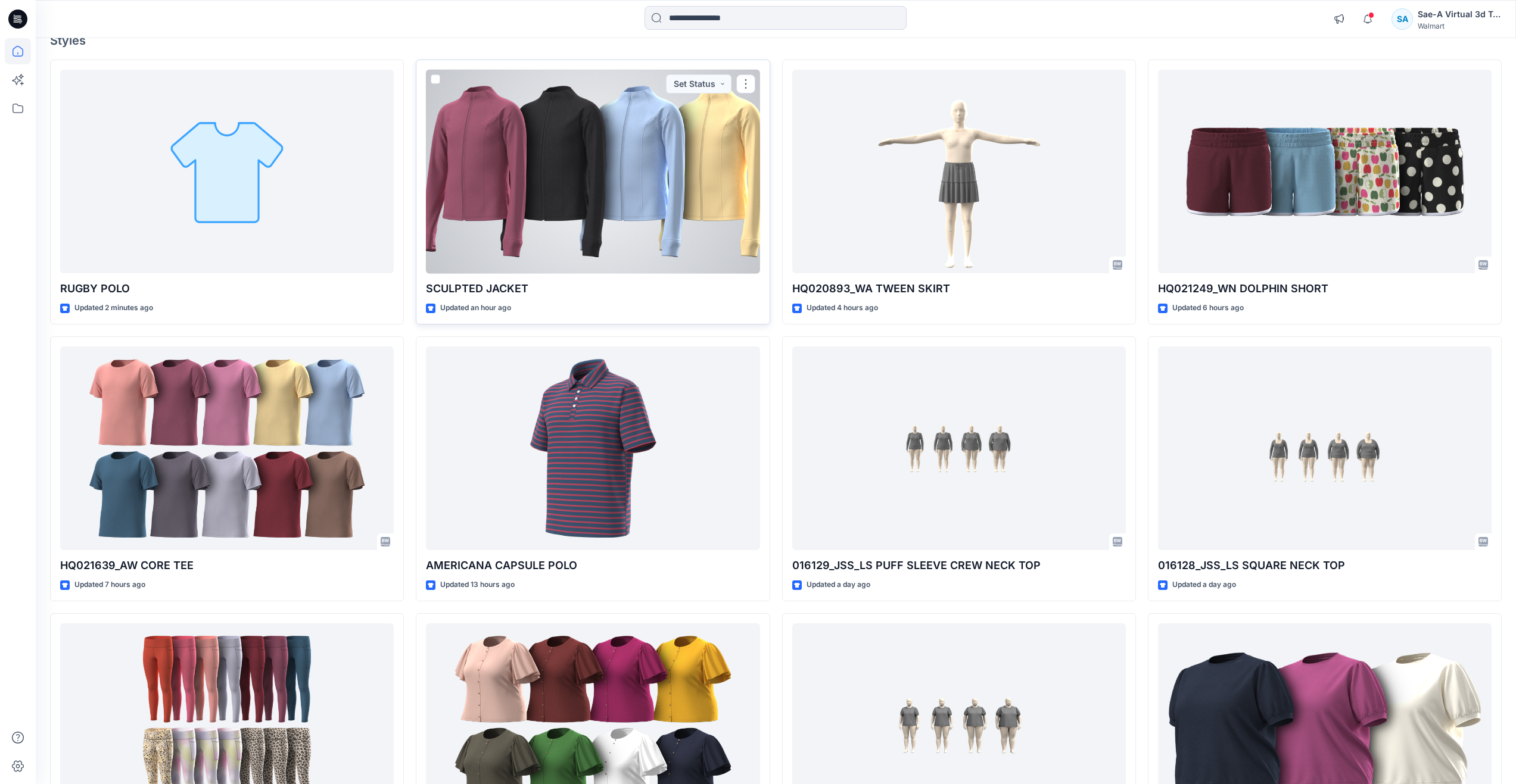
scroll to position [238, 0]
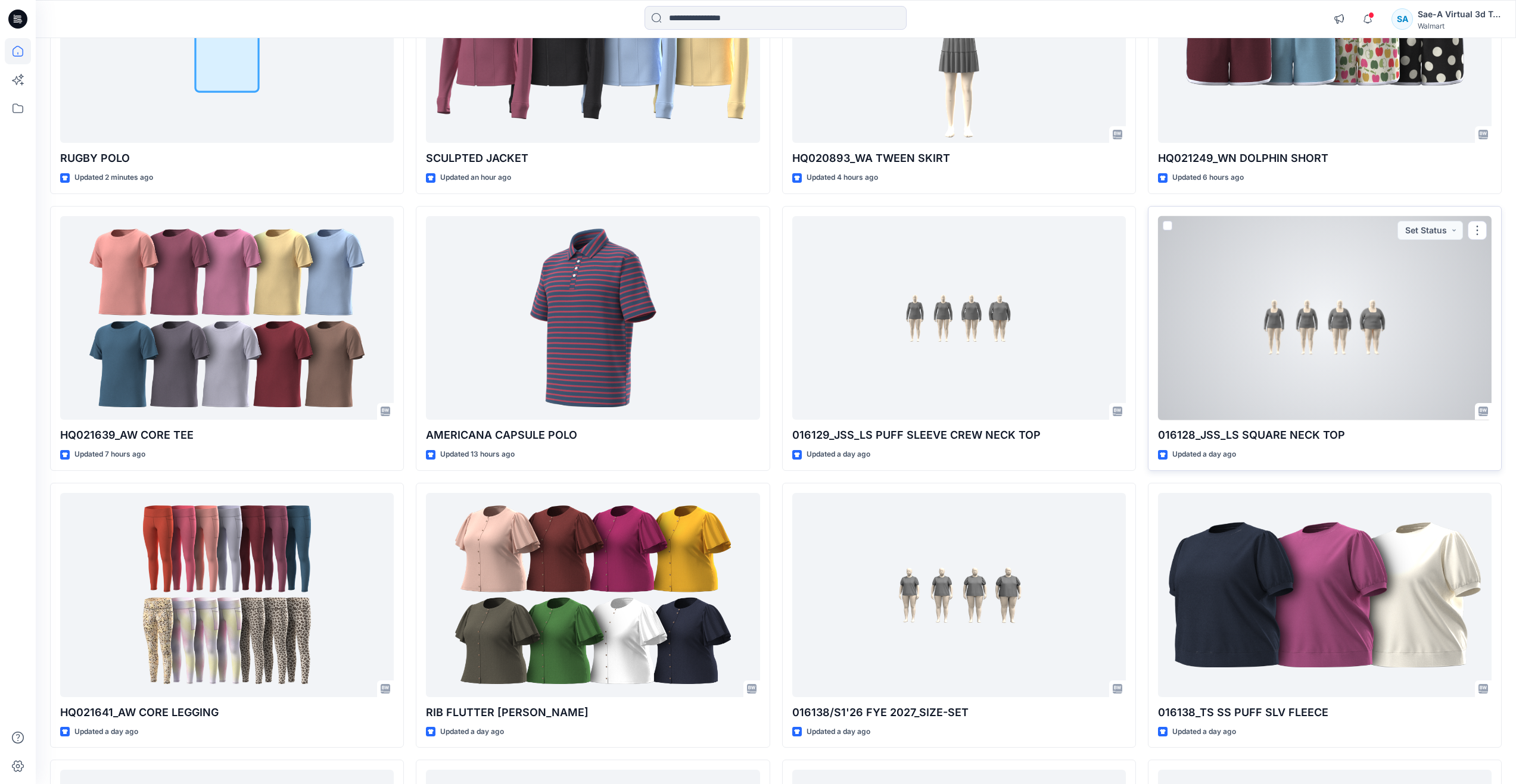
click at [1198, 353] on div at bounding box center [1324, 318] width 333 height 204
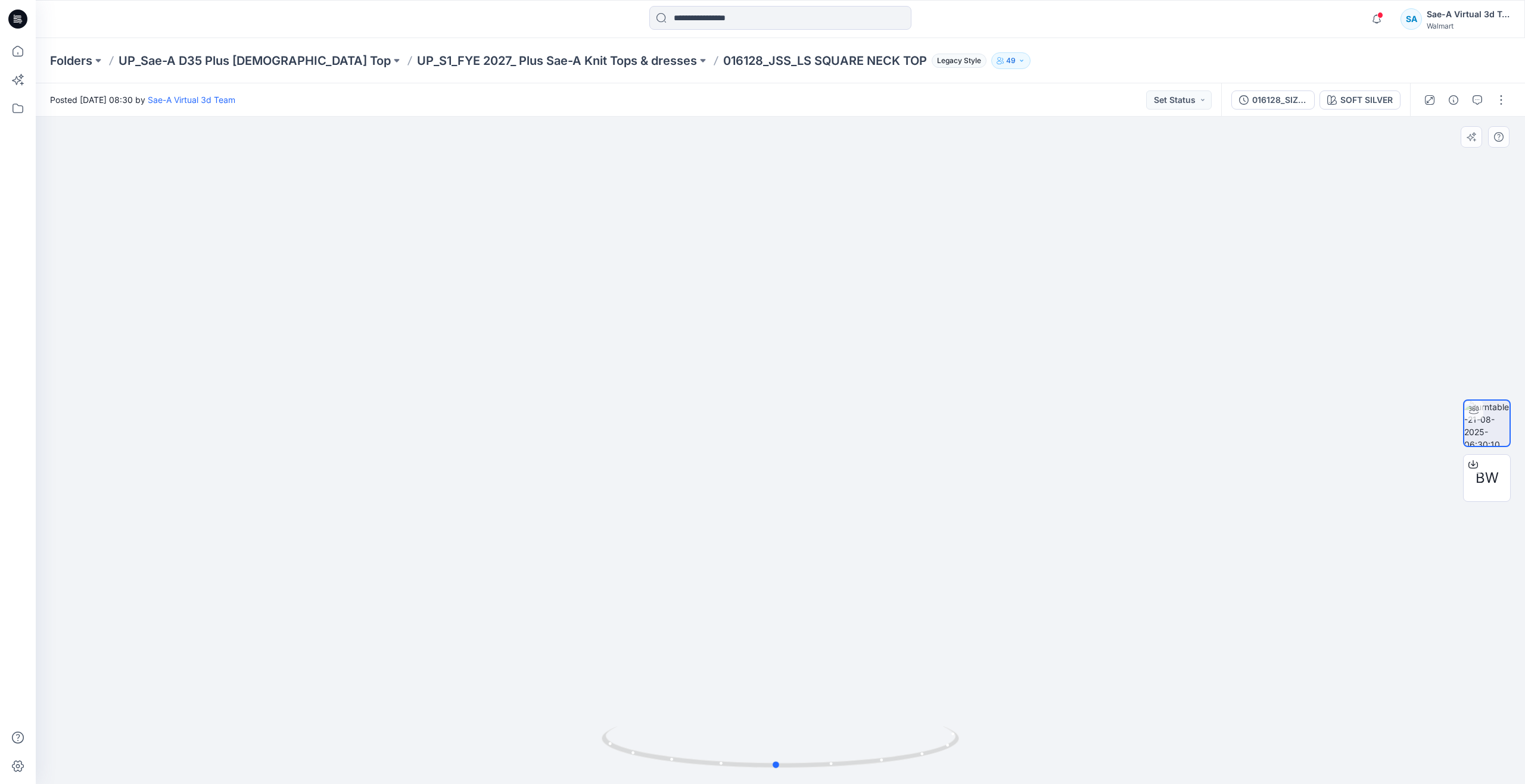
drag, startPoint x: 786, startPoint y: 768, endPoint x: 783, endPoint y: 716, distance: 52.1
click at [783, 716] on div at bounding box center [780, 450] width 1489 height 667
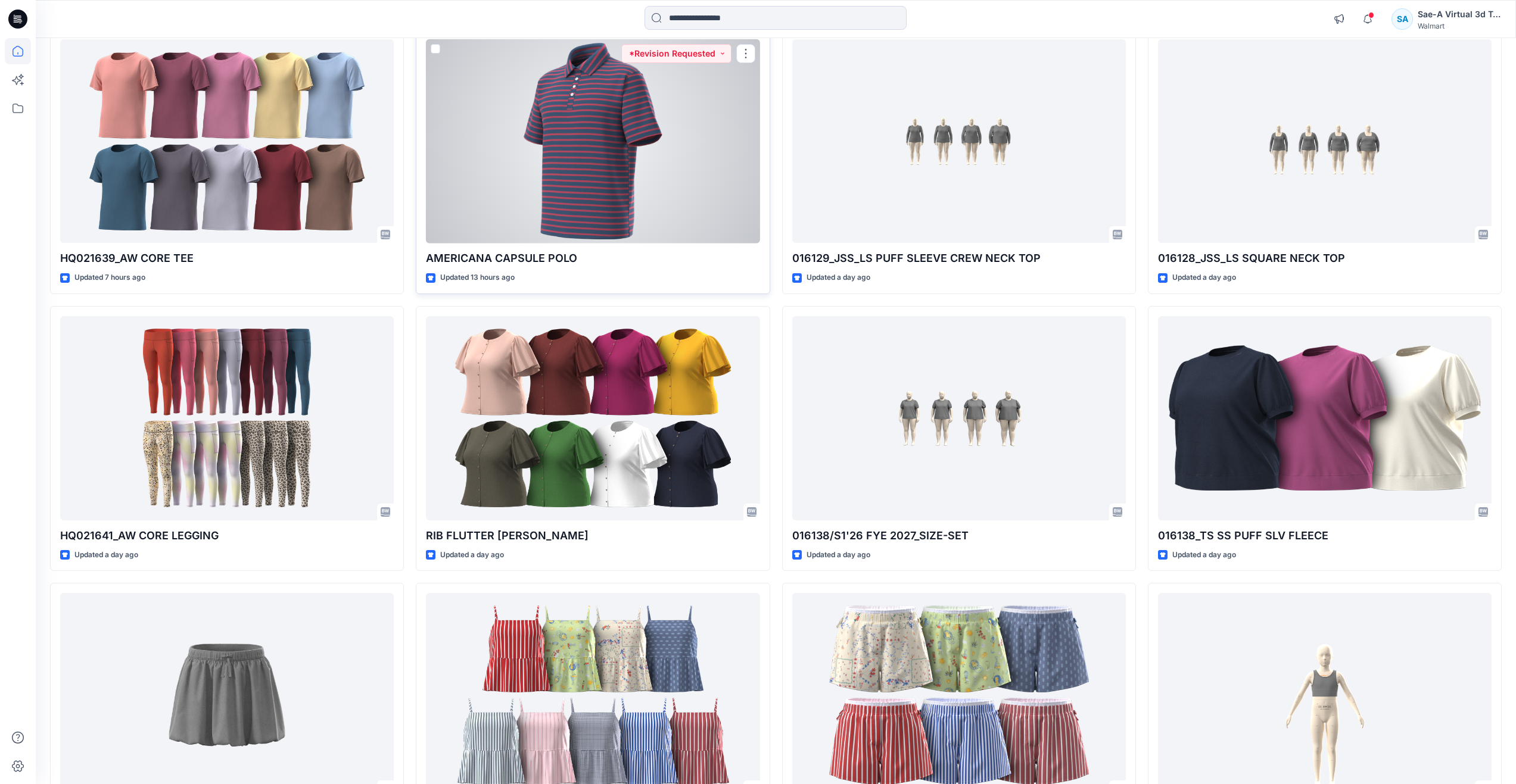
scroll to position [536, 0]
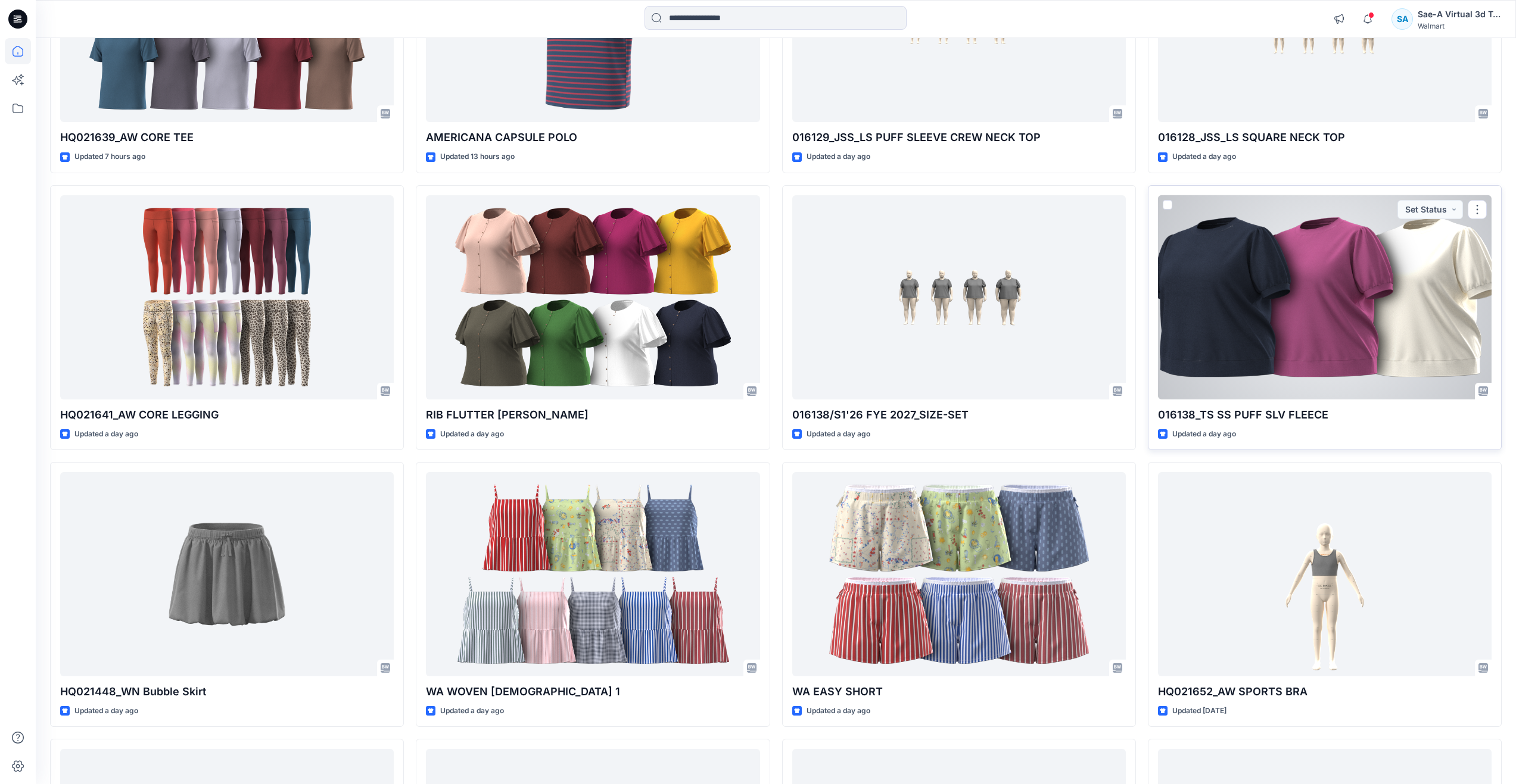
click at [1365, 369] on div at bounding box center [1324, 297] width 333 height 204
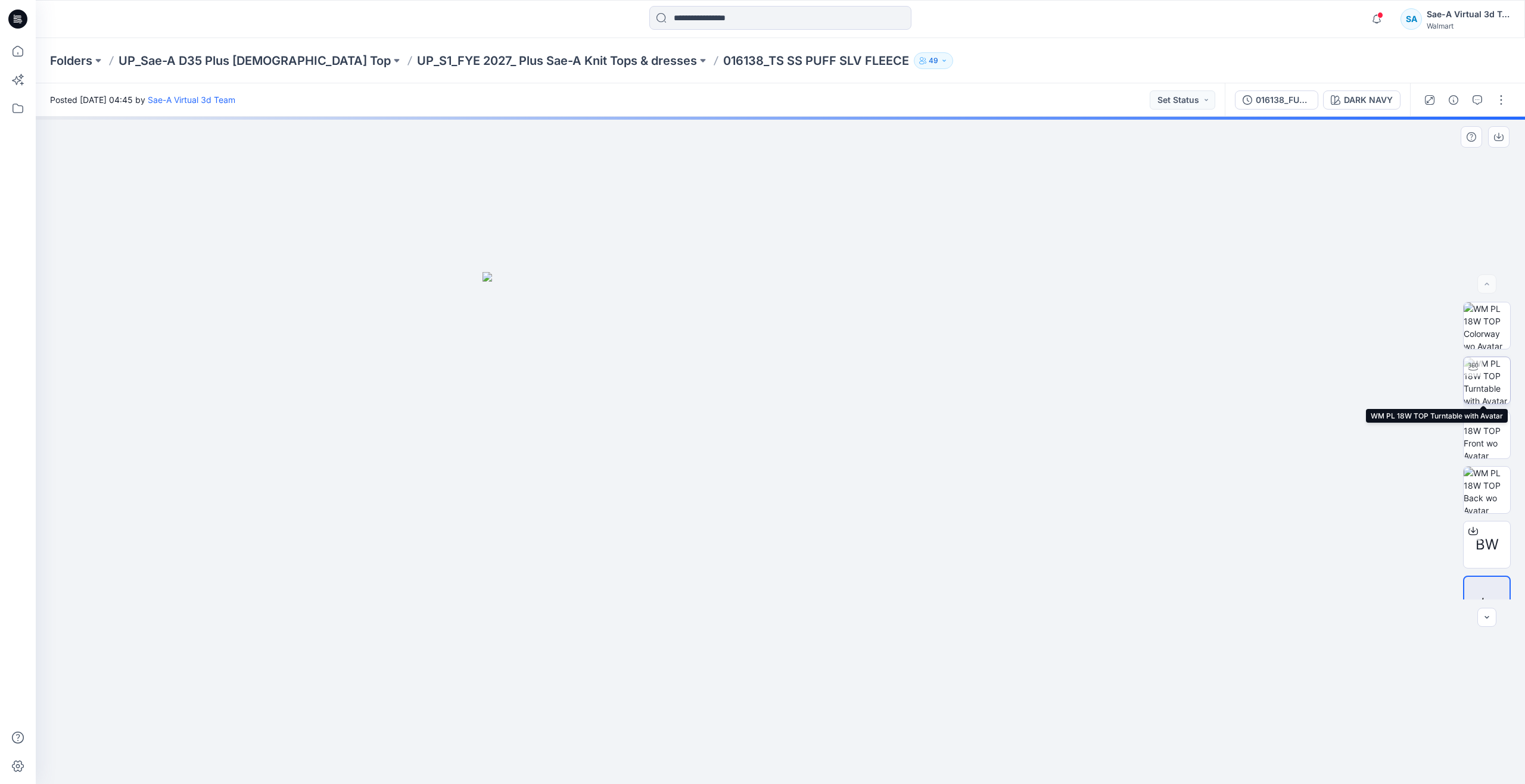
click at [1494, 388] on img at bounding box center [1487, 380] width 46 height 46
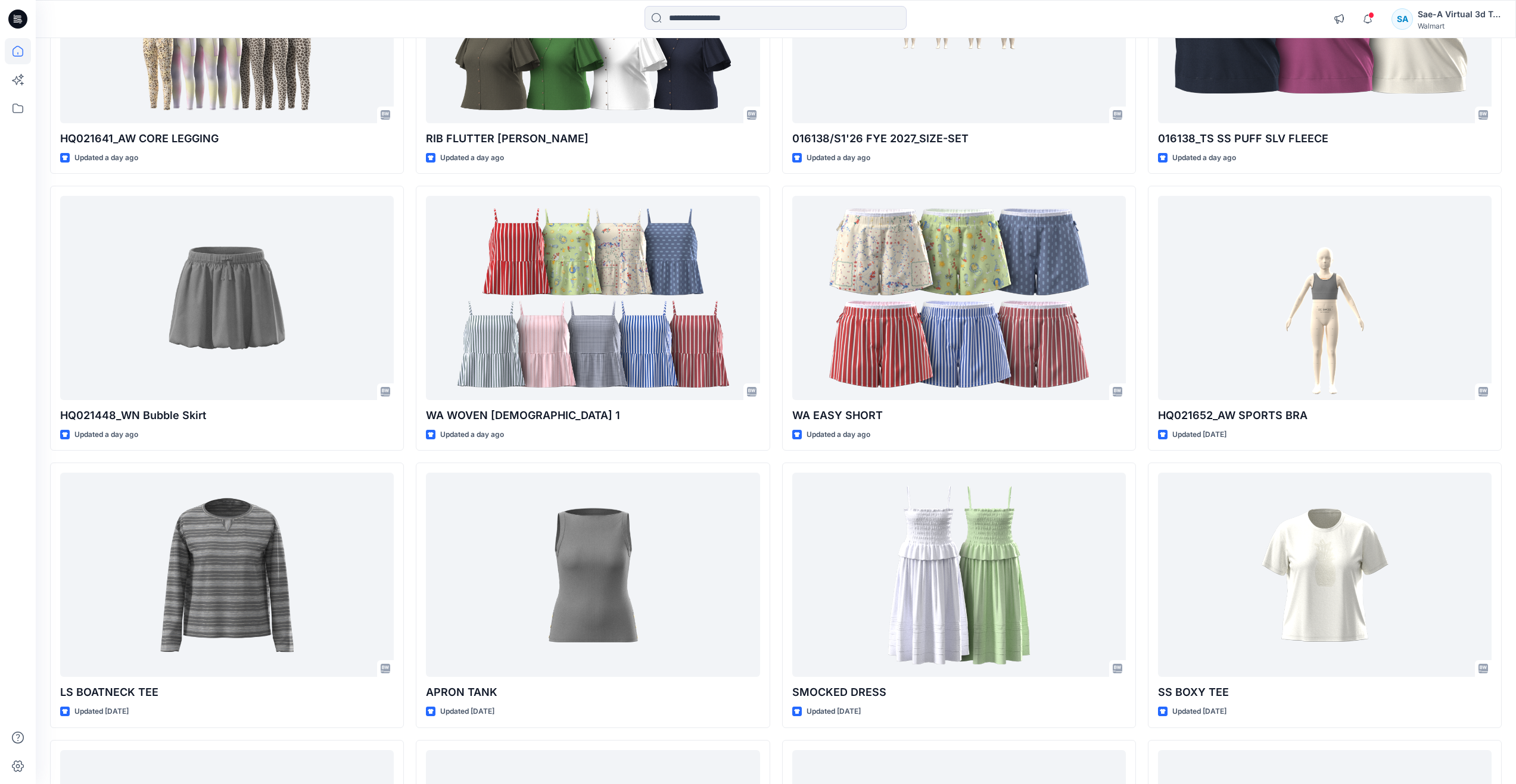
scroll to position [833, 0]
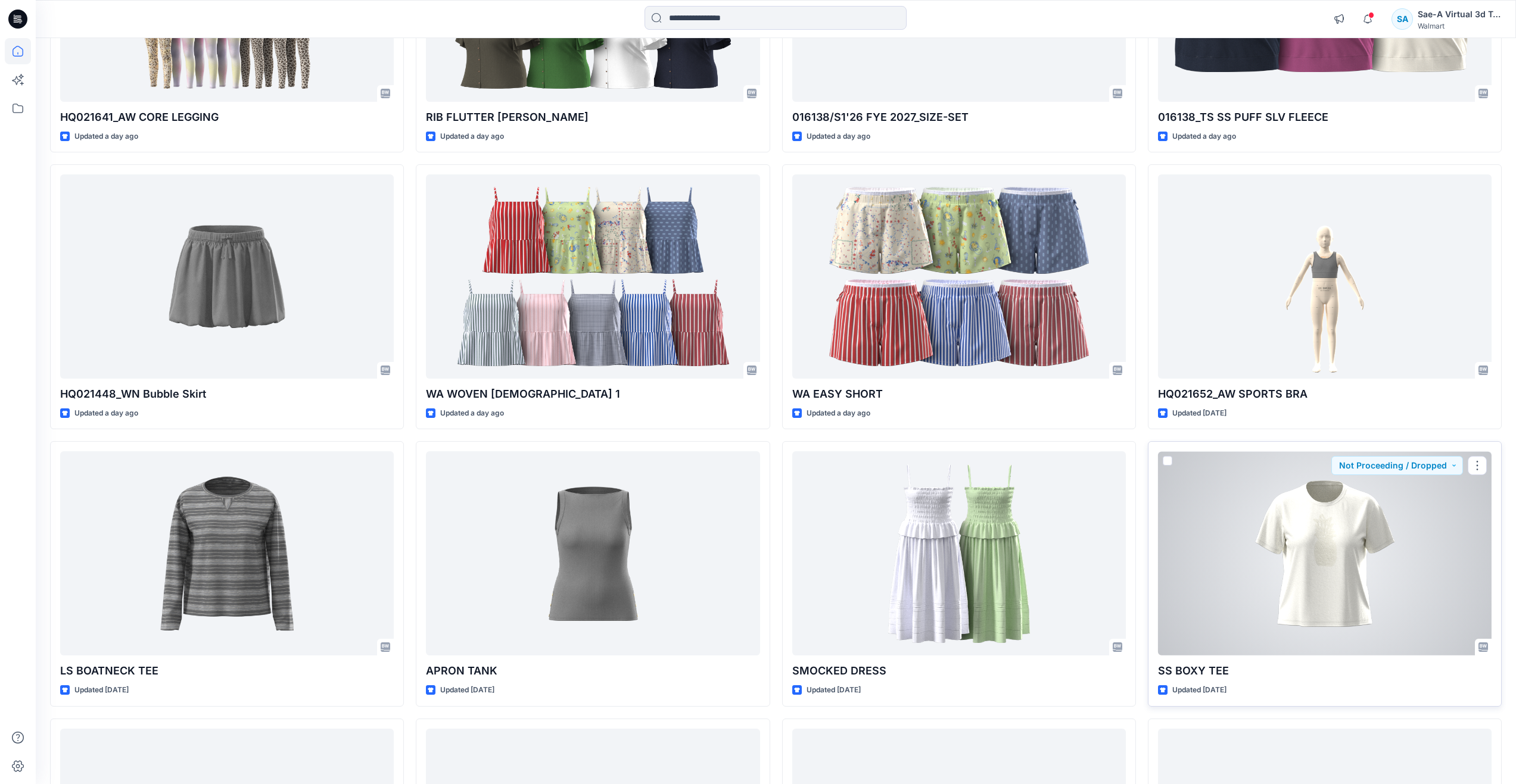
click at [1403, 546] on div at bounding box center [1324, 553] width 333 height 204
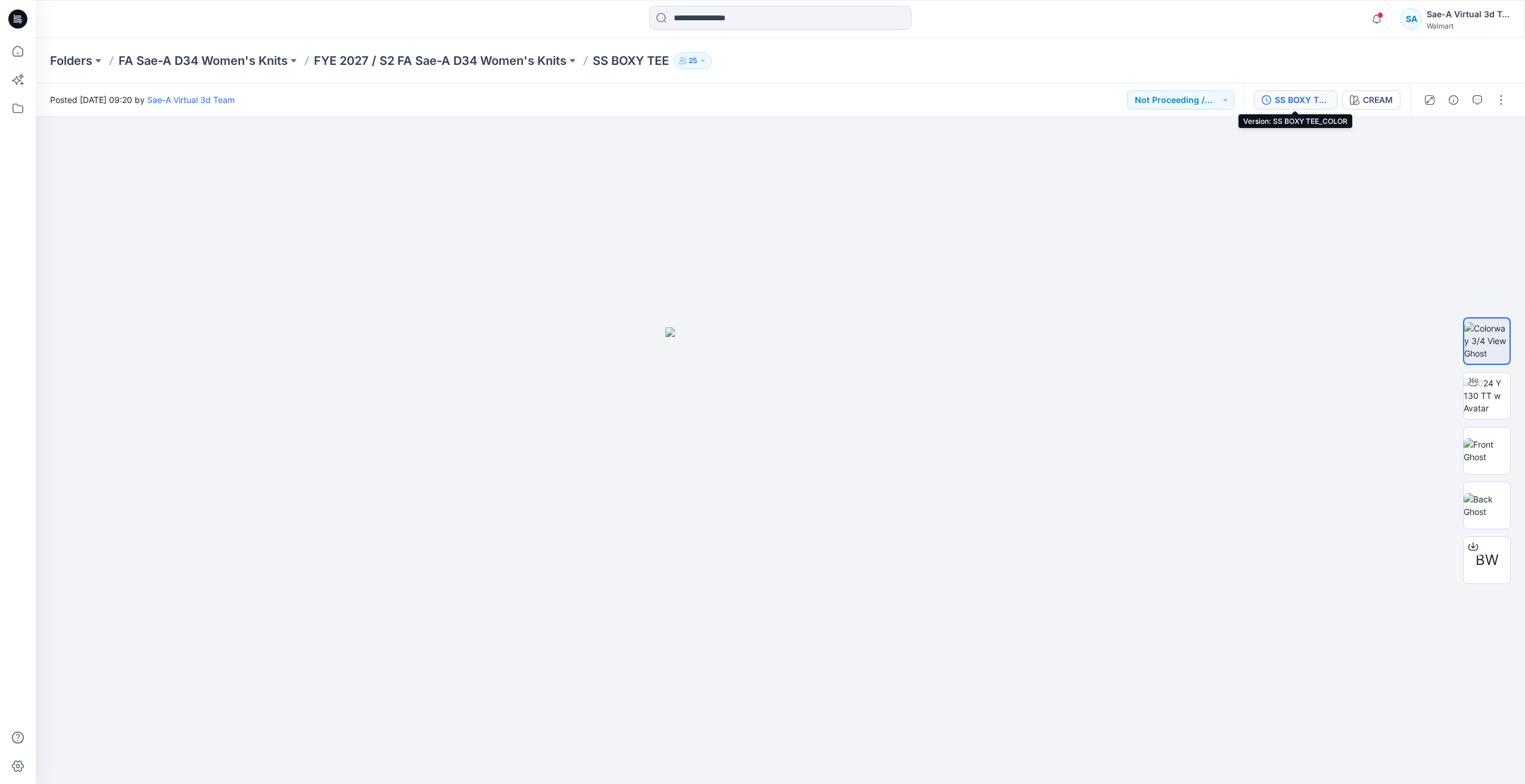
click at [1307, 101] on div "SS BOXY TEE_COLOR" at bounding box center [1301, 100] width 54 height 13
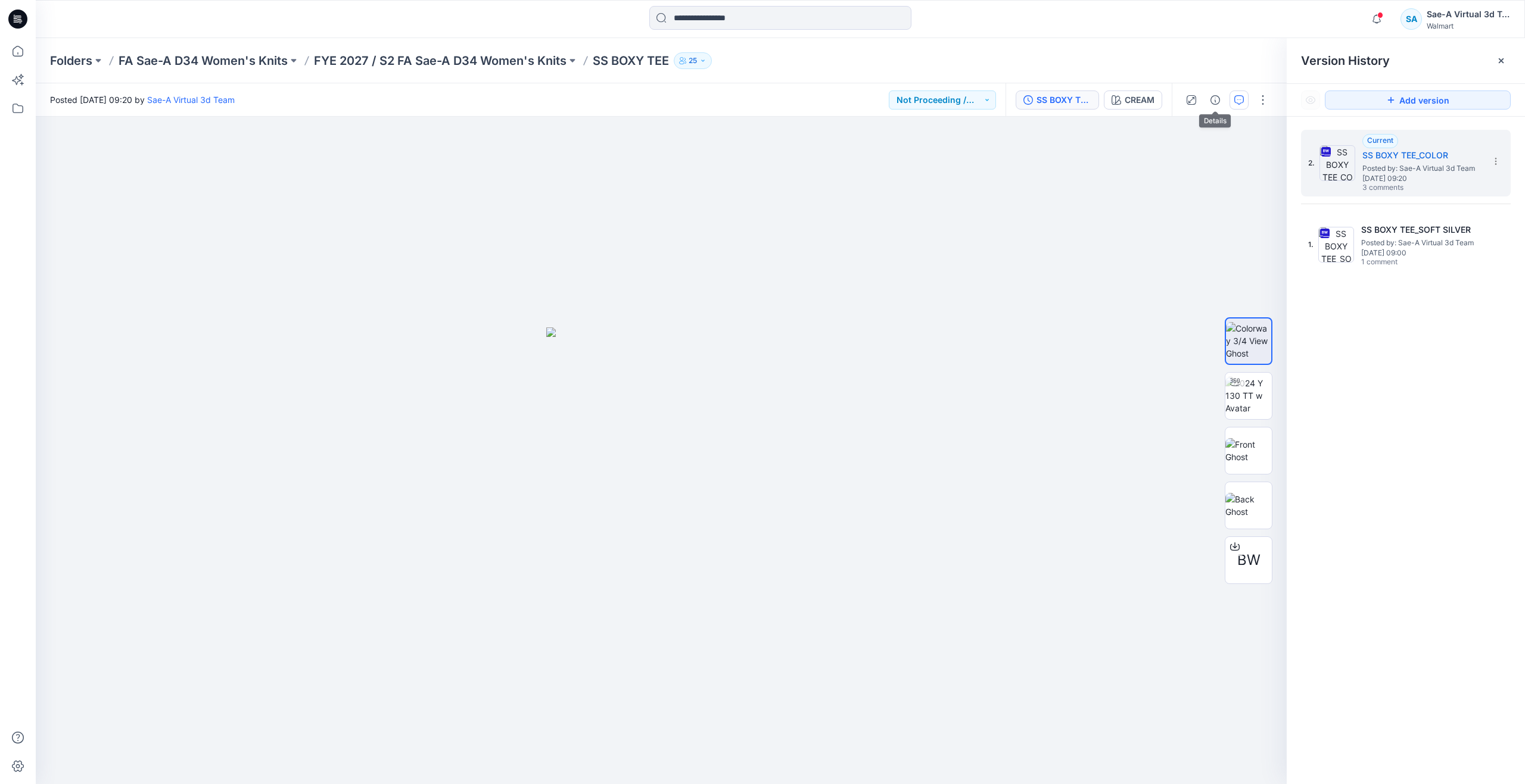
click at [1230, 95] on button "button" at bounding box center [1239, 100] width 19 height 19
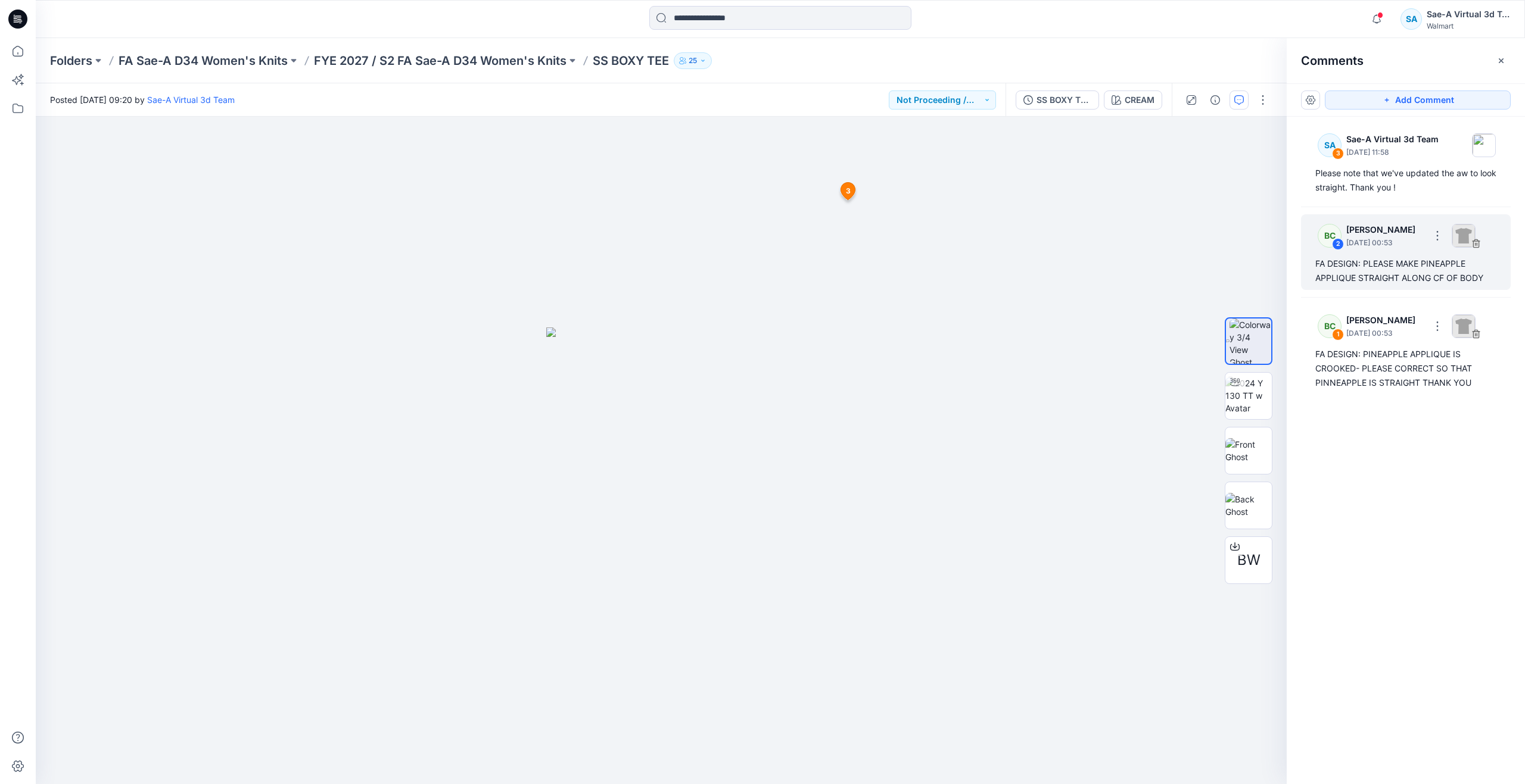
click at [1318, 265] on div "FA DESIGN: PLEASE MAKE PINEAPPLE APPLIQUE STRAIGHT ALONG CF OF BODY" at bounding box center [1406, 271] width 181 height 28
click at [1245, 389] on img at bounding box center [1248, 396] width 46 height 37
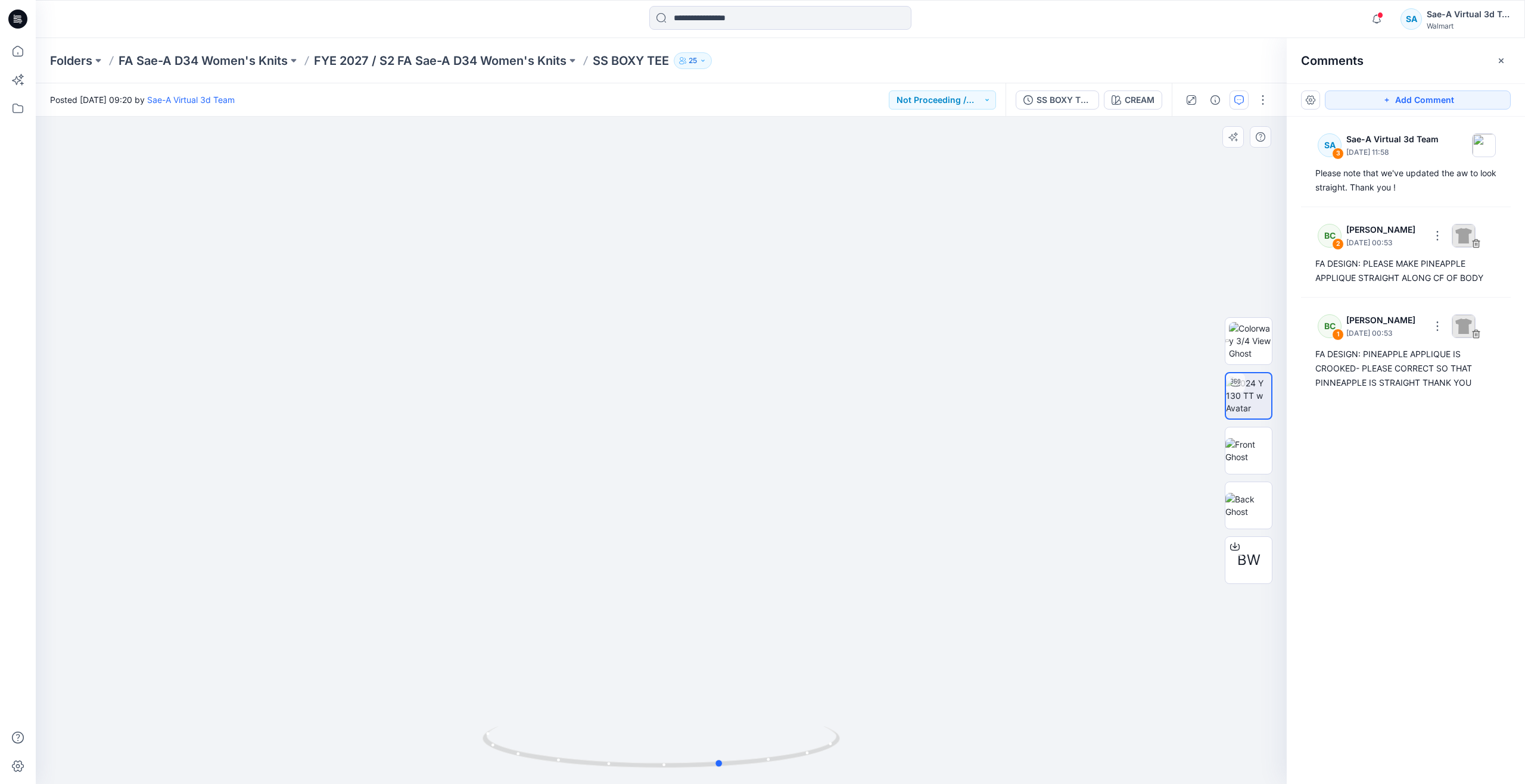
drag, startPoint x: 670, startPoint y: 766, endPoint x: 373, endPoint y: 671, distance: 311.8
click at [373, 671] on div at bounding box center [661, 450] width 1251 height 667
drag, startPoint x: 720, startPoint y: 766, endPoint x: 1016, endPoint y: 655, distance: 316.1
click at [1016, 655] on div at bounding box center [661, 450] width 1251 height 667
click at [441, 186] on img at bounding box center [661, 125] width 1970 height 1318
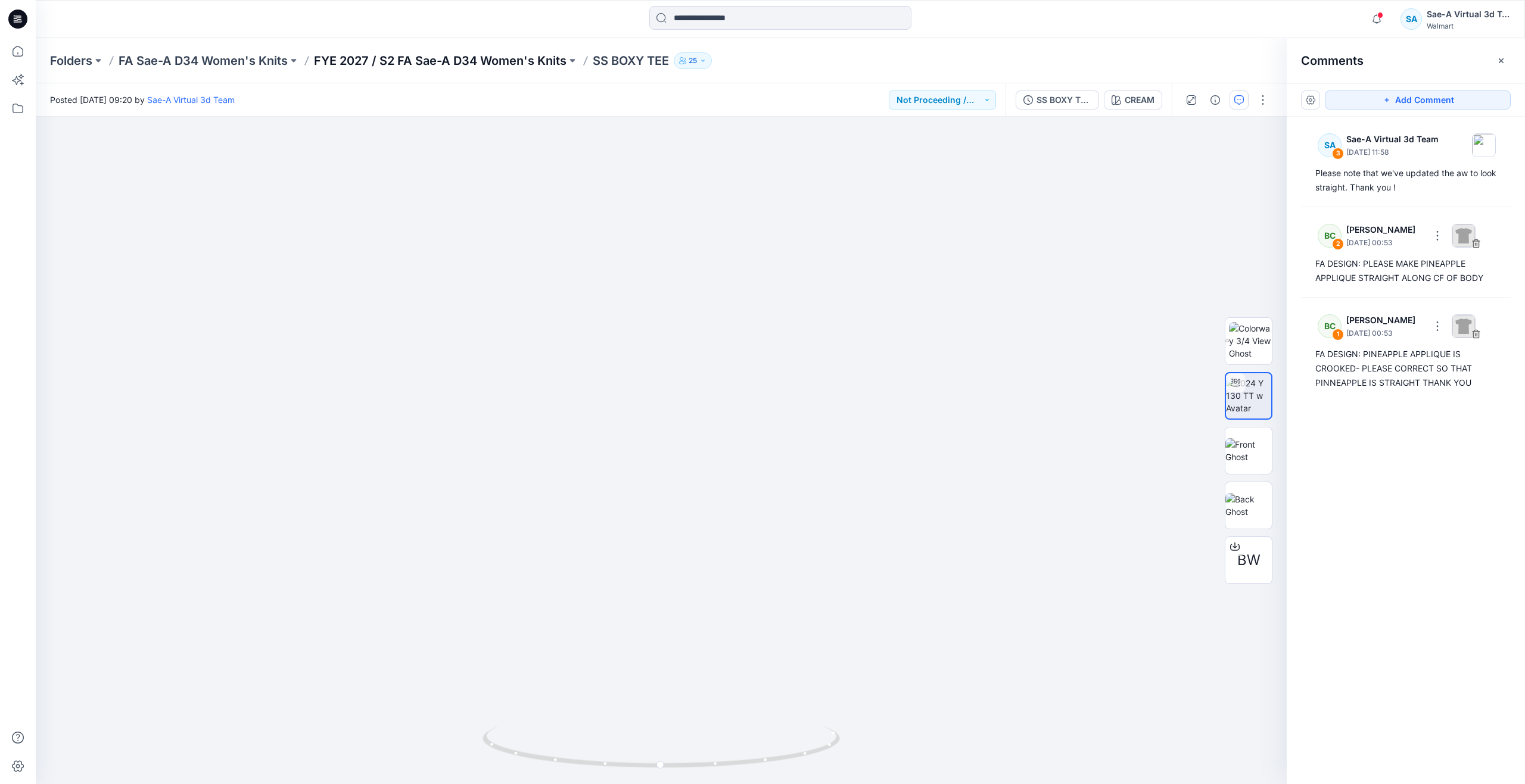
click at [462, 62] on p "FYE 2027 / S2 FA Sae-A D34 Women's Knits" at bounding box center [440, 60] width 253 height 16
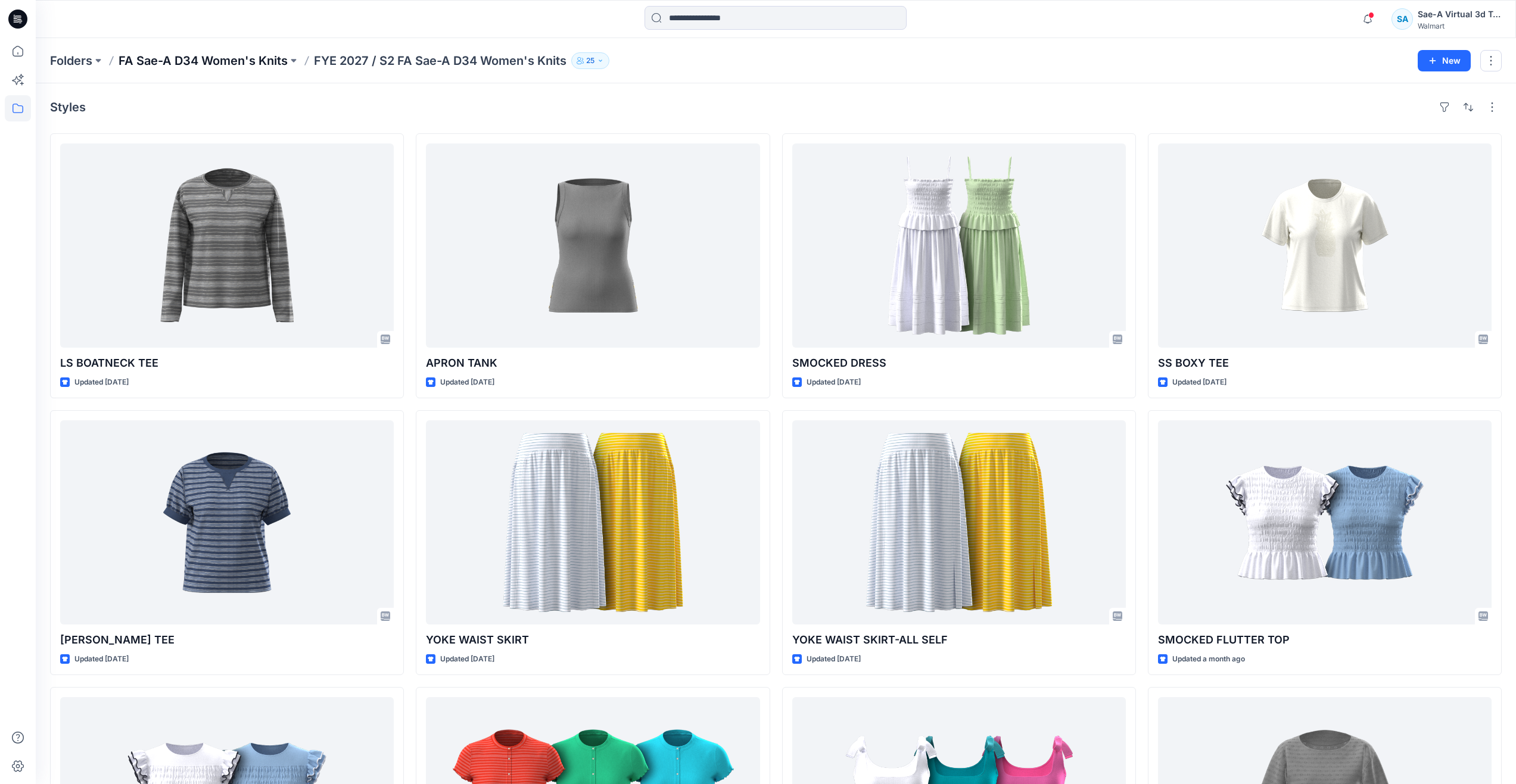
click at [245, 61] on p "FA Sae-A D34 Women's Knits" at bounding box center [203, 60] width 169 height 16
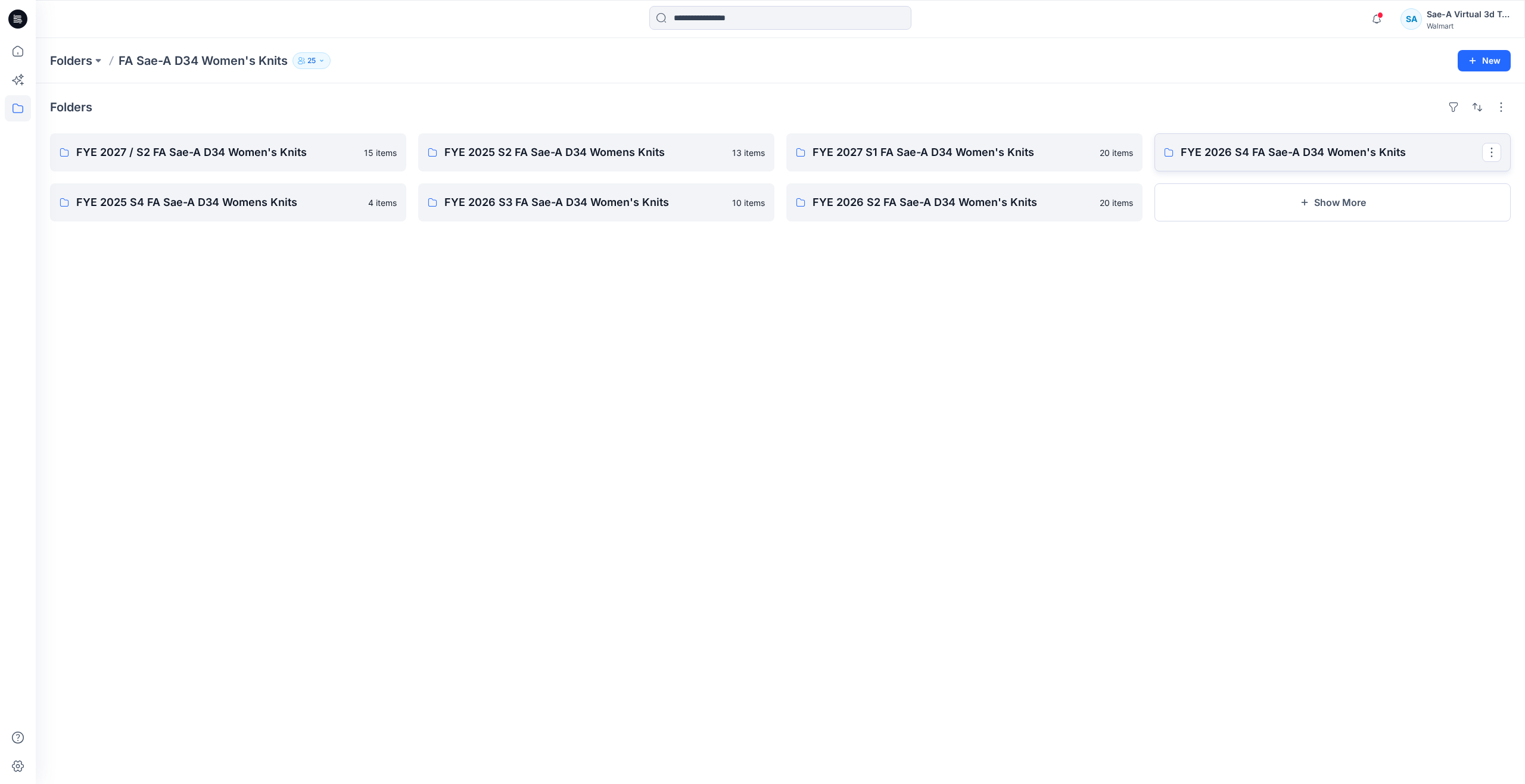
click at [1245, 144] on p "FYE 2026 S4 FA Sae-A D34 Women's Knits" at bounding box center [1331, 152] width 301 height 16
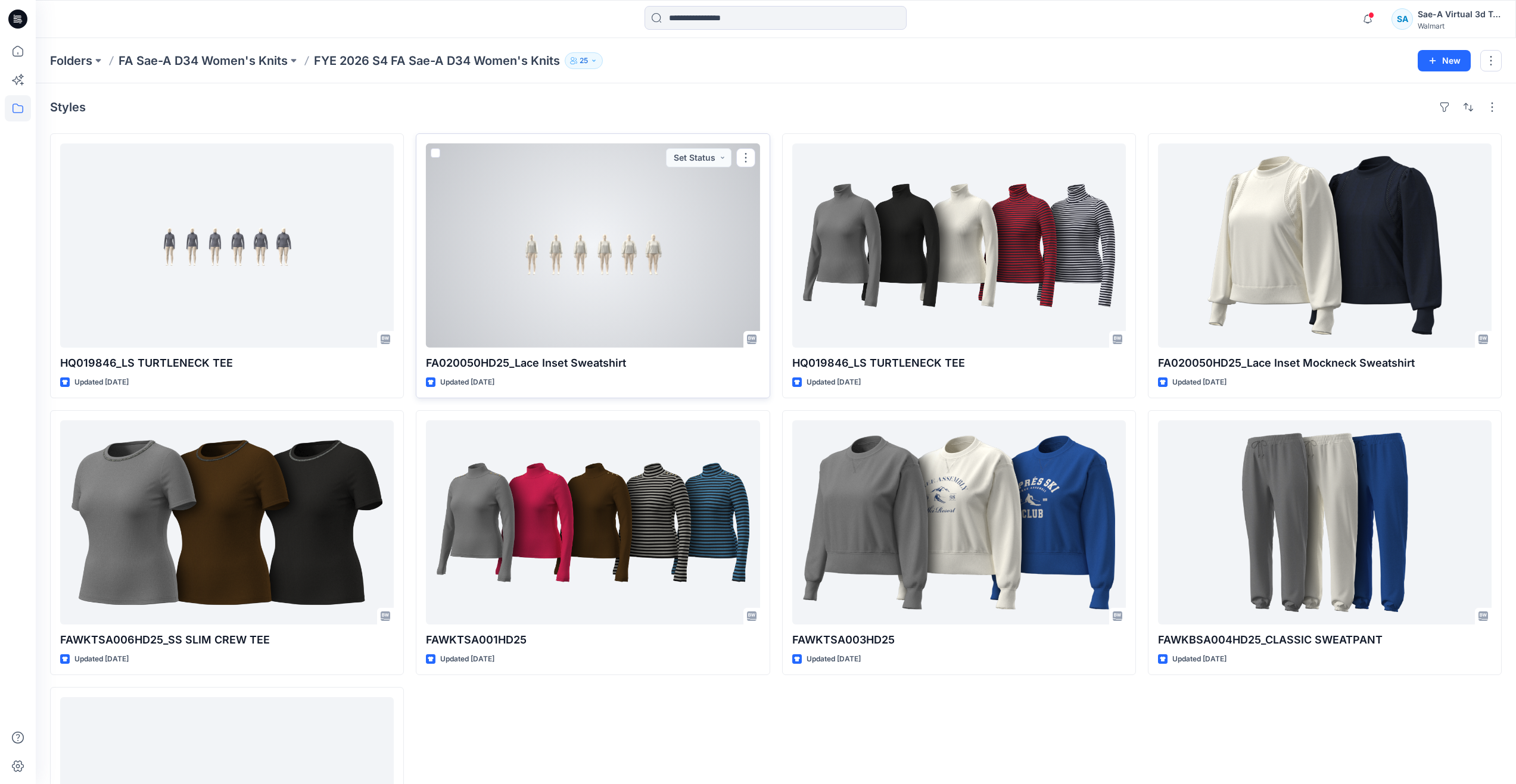
click at [534, 250] on div at bounding box center [592, 246] width 333 height 204
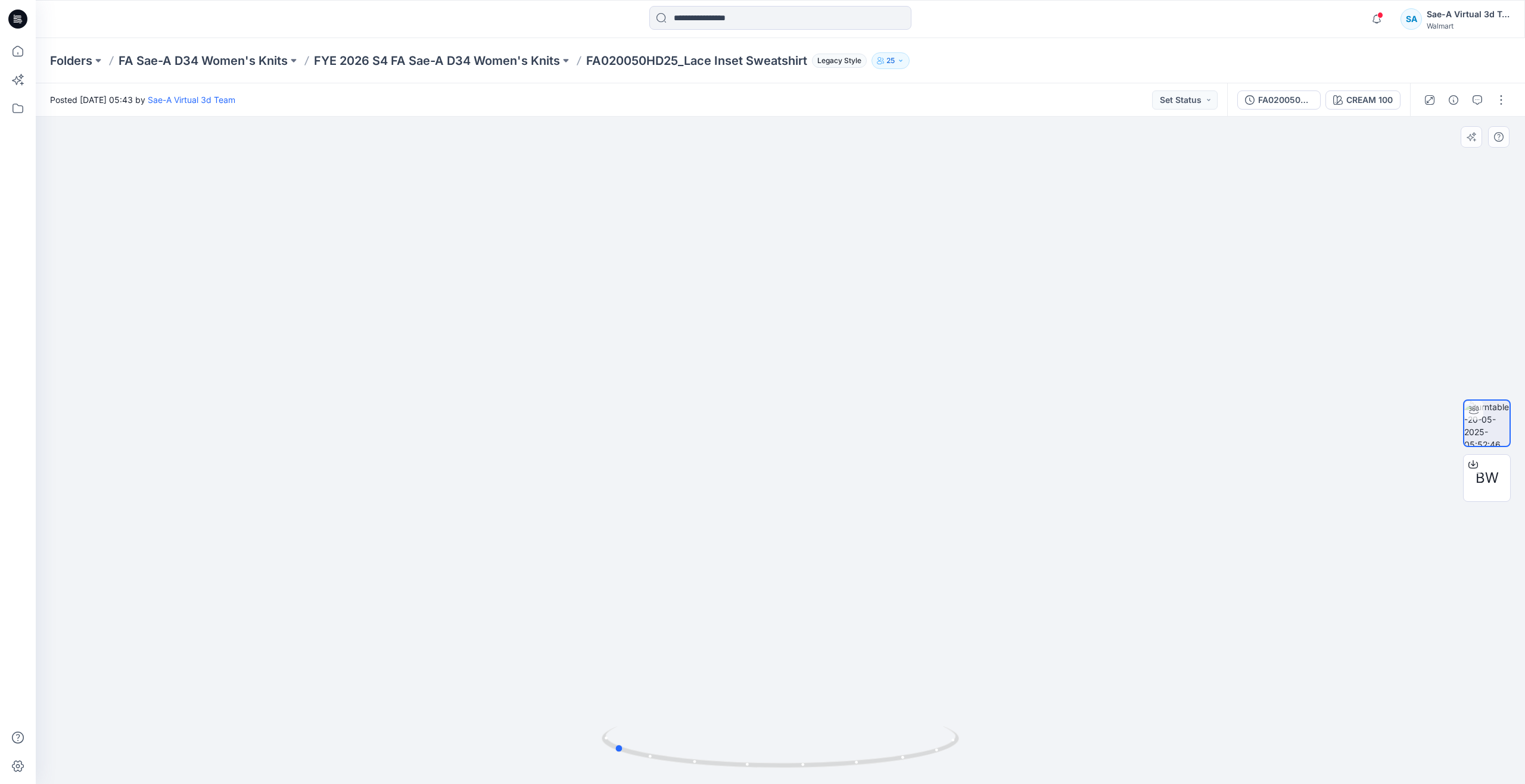
drag, startPoint x: 780, startPoint y: 765, endPoint x: 613, endPoint y: 718, distance: 173.5
click at [613, 718] on div at bounding box center [780, 450] width 1489 height 667
click at [1008, 241] on img at bounding box center [781, 327] width 1162 height 914
drag, startPoint x: 629, startPoint y: 750, endPoint x: 479, endPoint y: 670, distance: 170.0
click at [479, 670] on div at bounding box center [780, 450] width 1489 height 667
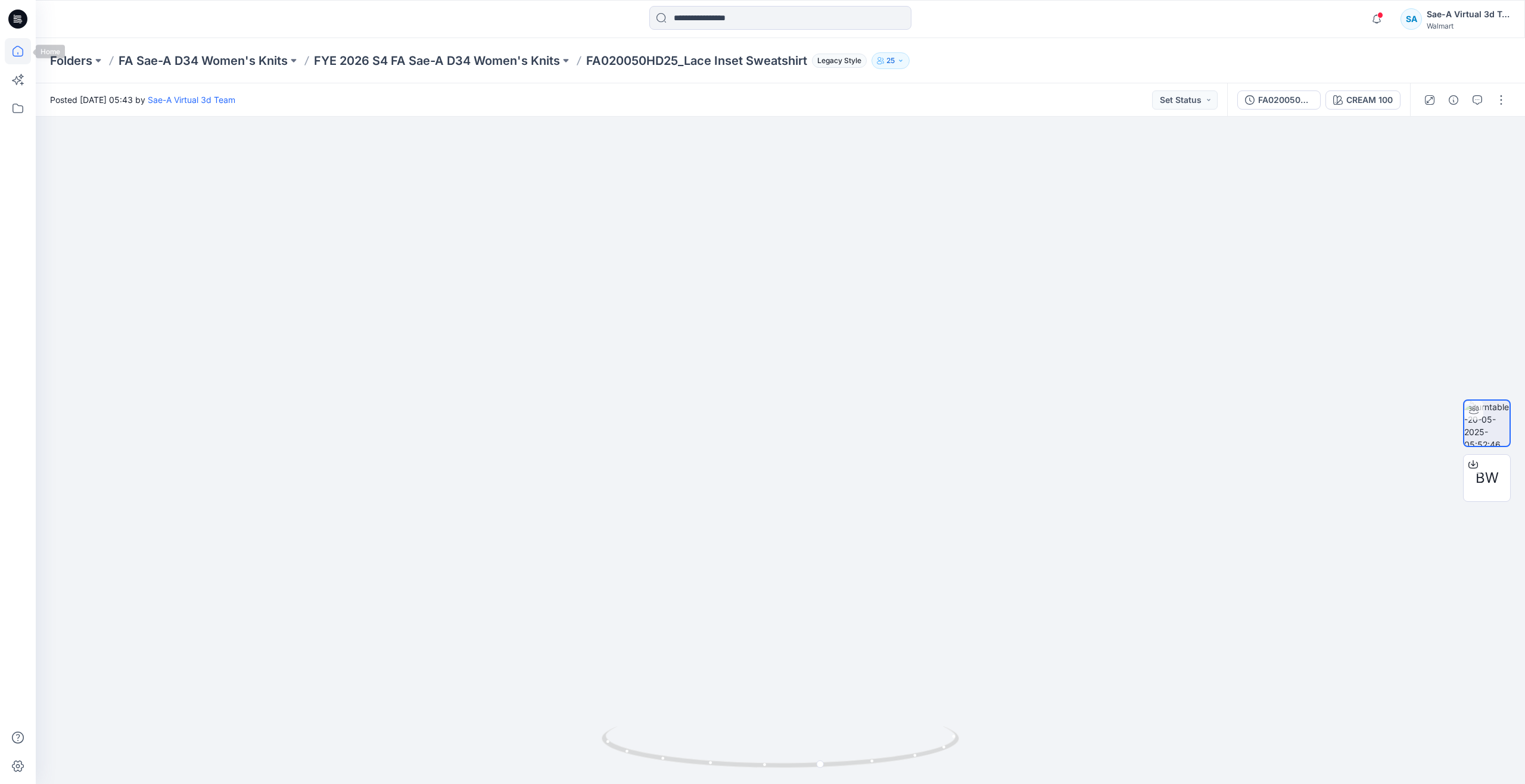
click at [10, 56] on icon at bounding box center [17, 51] width 26 height 26
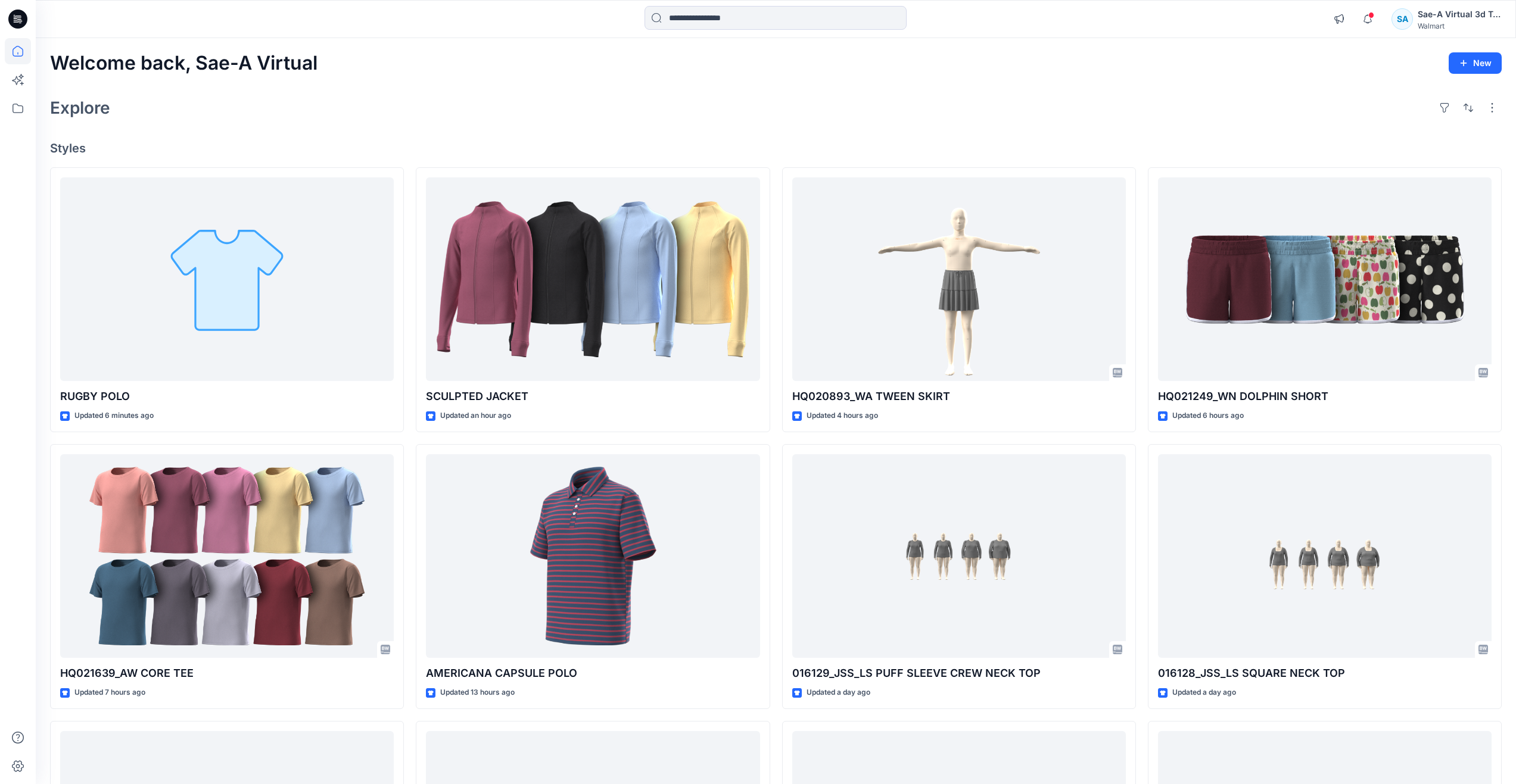
click at [474, 95] on div "Explore" at bounding box center [776, 107] width 1452 height 28
click at [383, 61] on div "Welcome back, Sae-A Virtual New" at bounding box center [776, 63] width 1452 height 22
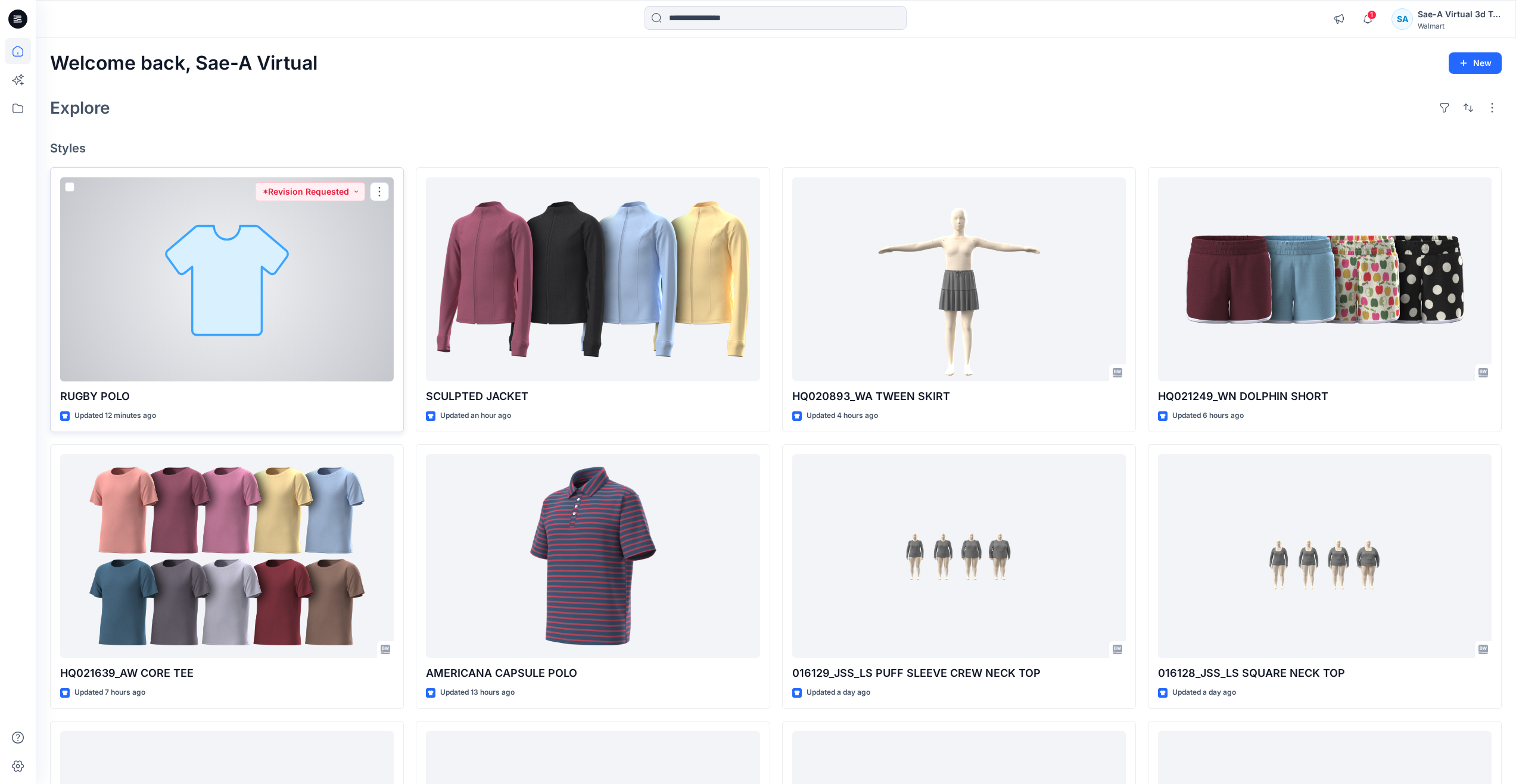
click at [283, 310] on div at bounding box center [227, 279] width 333 height 204
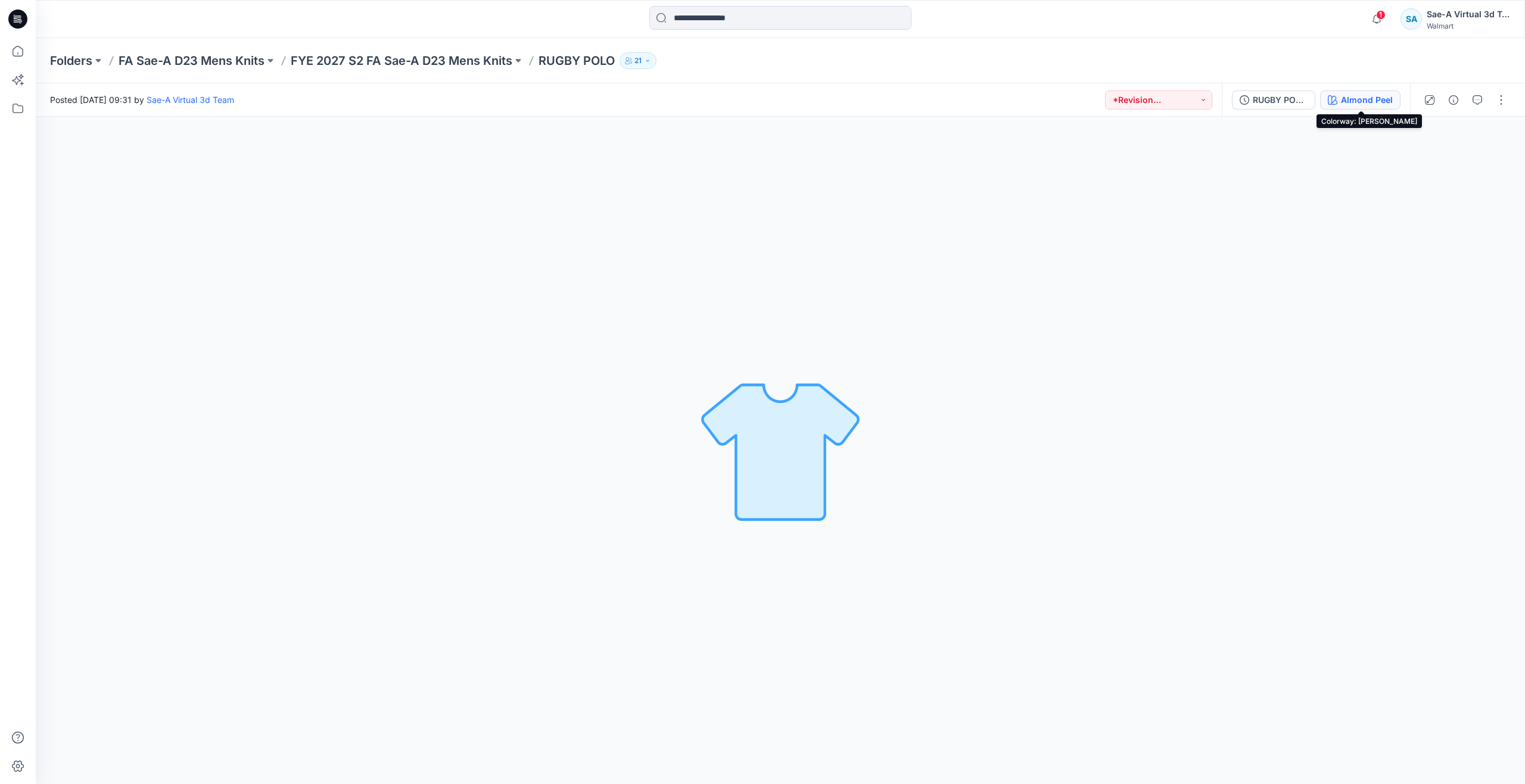
click at [1351, 97] on div "Almond Peel" at bounding box center [1366, 100] width 51 height 13
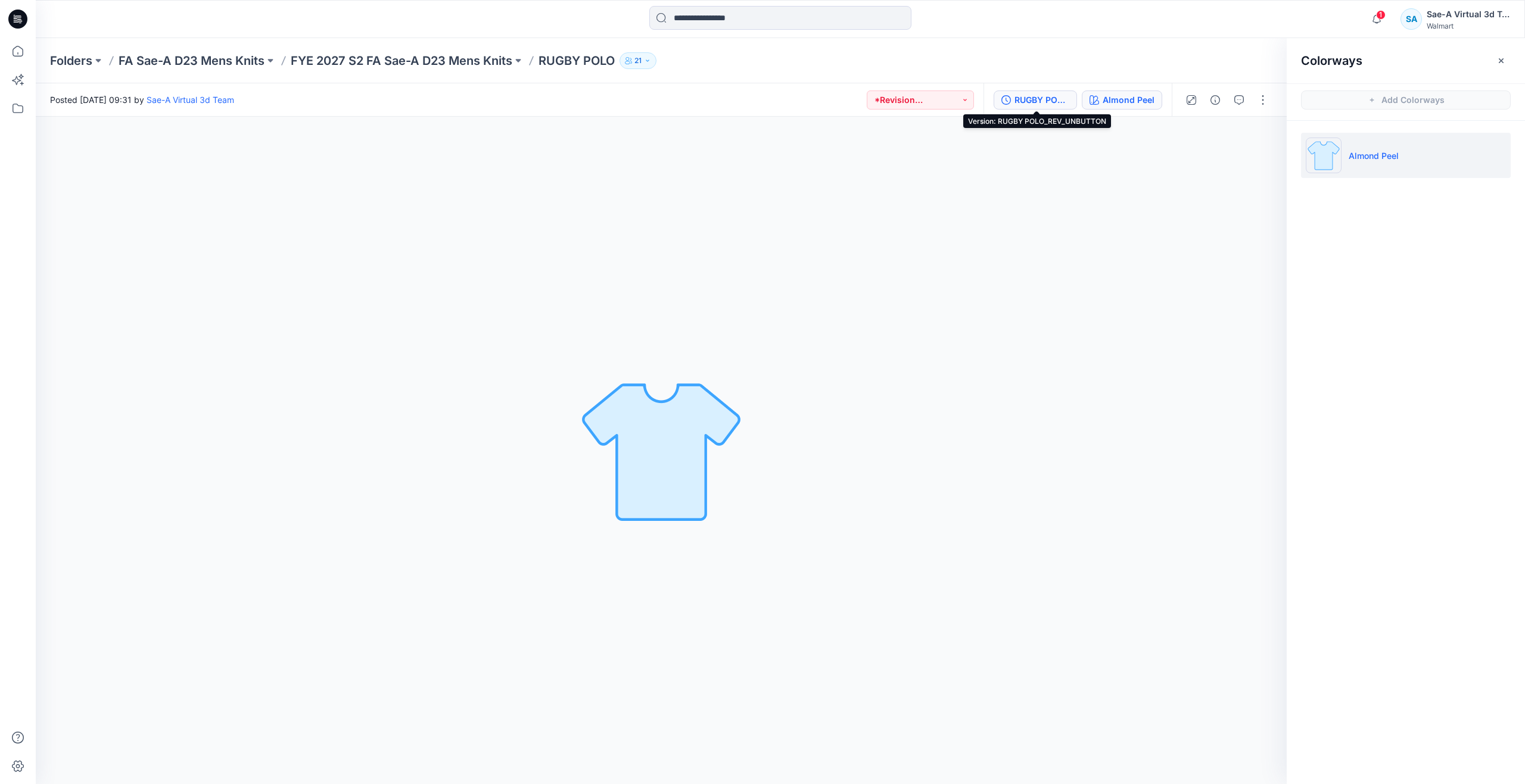
click at [1019, 96] on div "RUGBY POLO_REV_UNBUTTON" at bounding box center [1041, 100] width 54 height 13
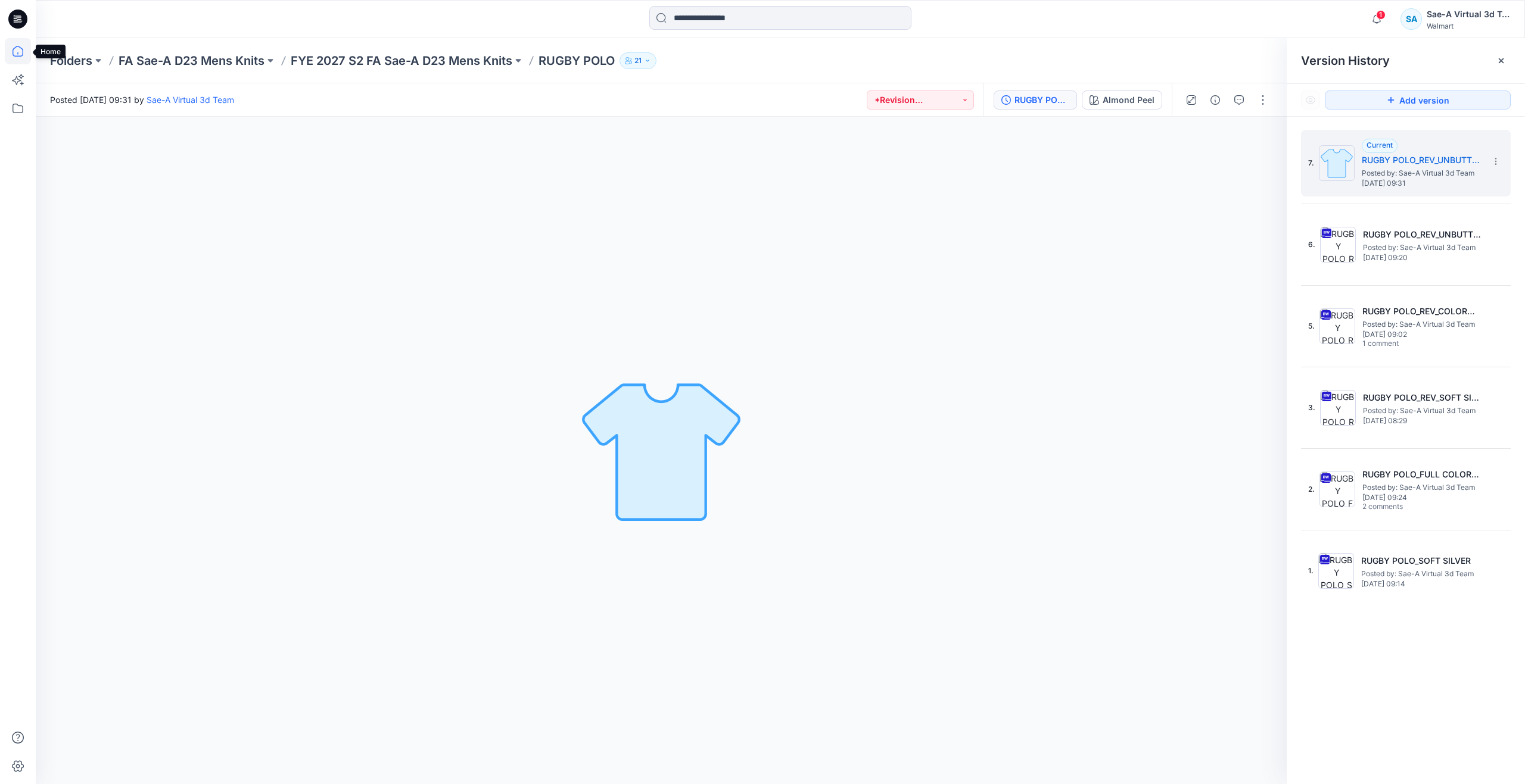
click at [23, 53] on icon at bounding box center [18, 51] width 10 height 10
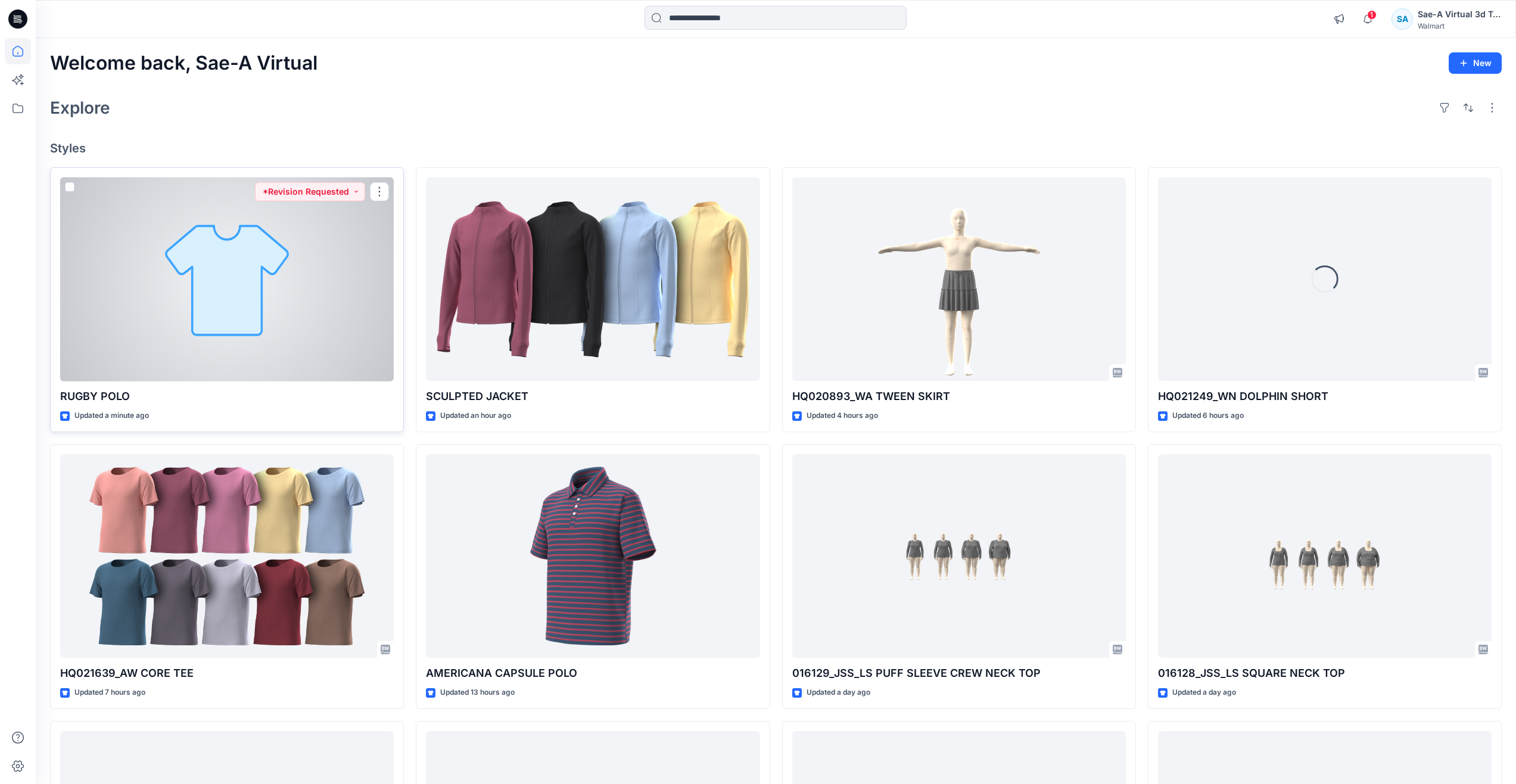
click at [268, 306] on div at bounding box center [227, 279] width 333 height 204
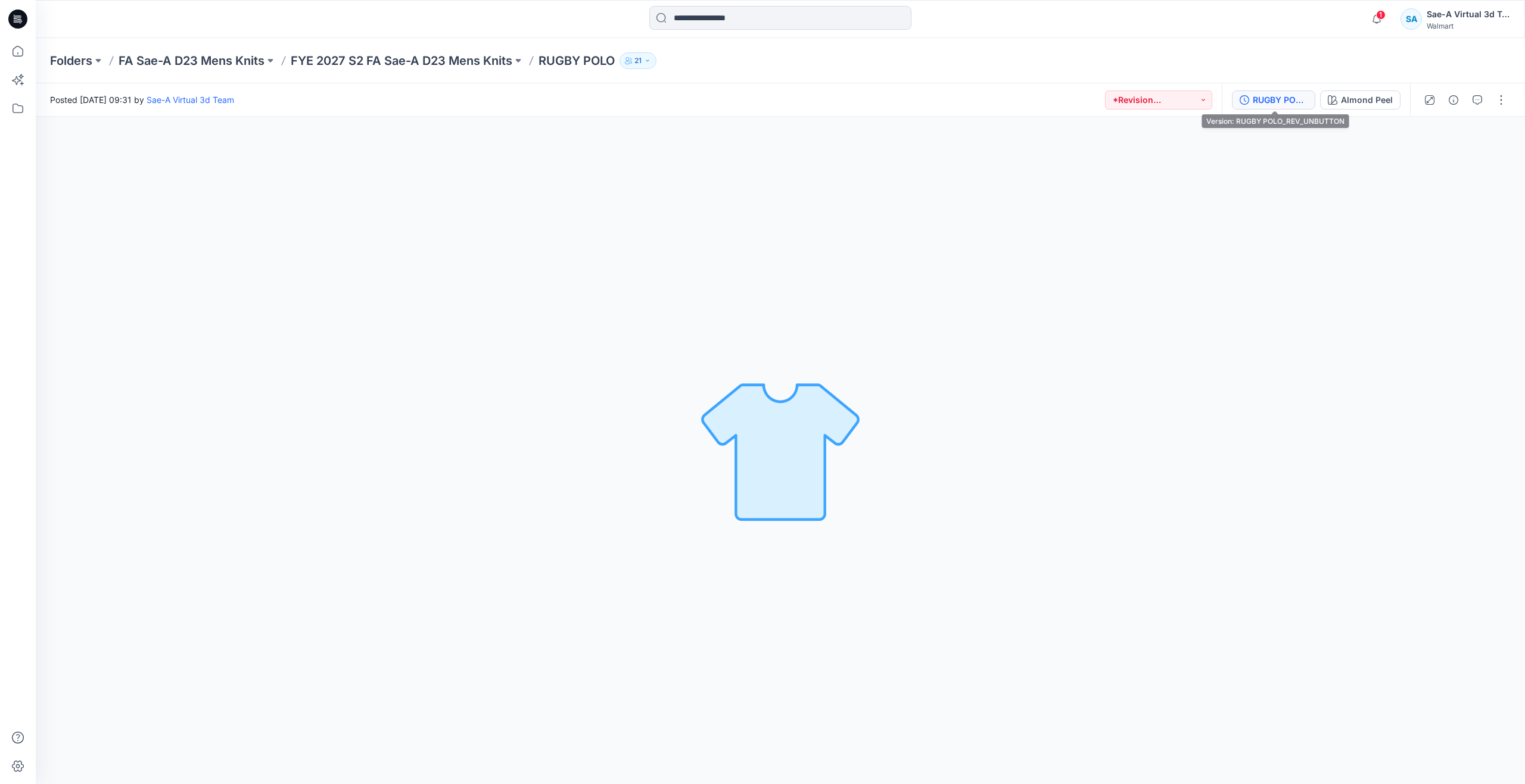
click at [1276, 104] on div "RUGBY POLO_REV_UNBUTTON" at bounding box center [1280, 100] width 54 height 13
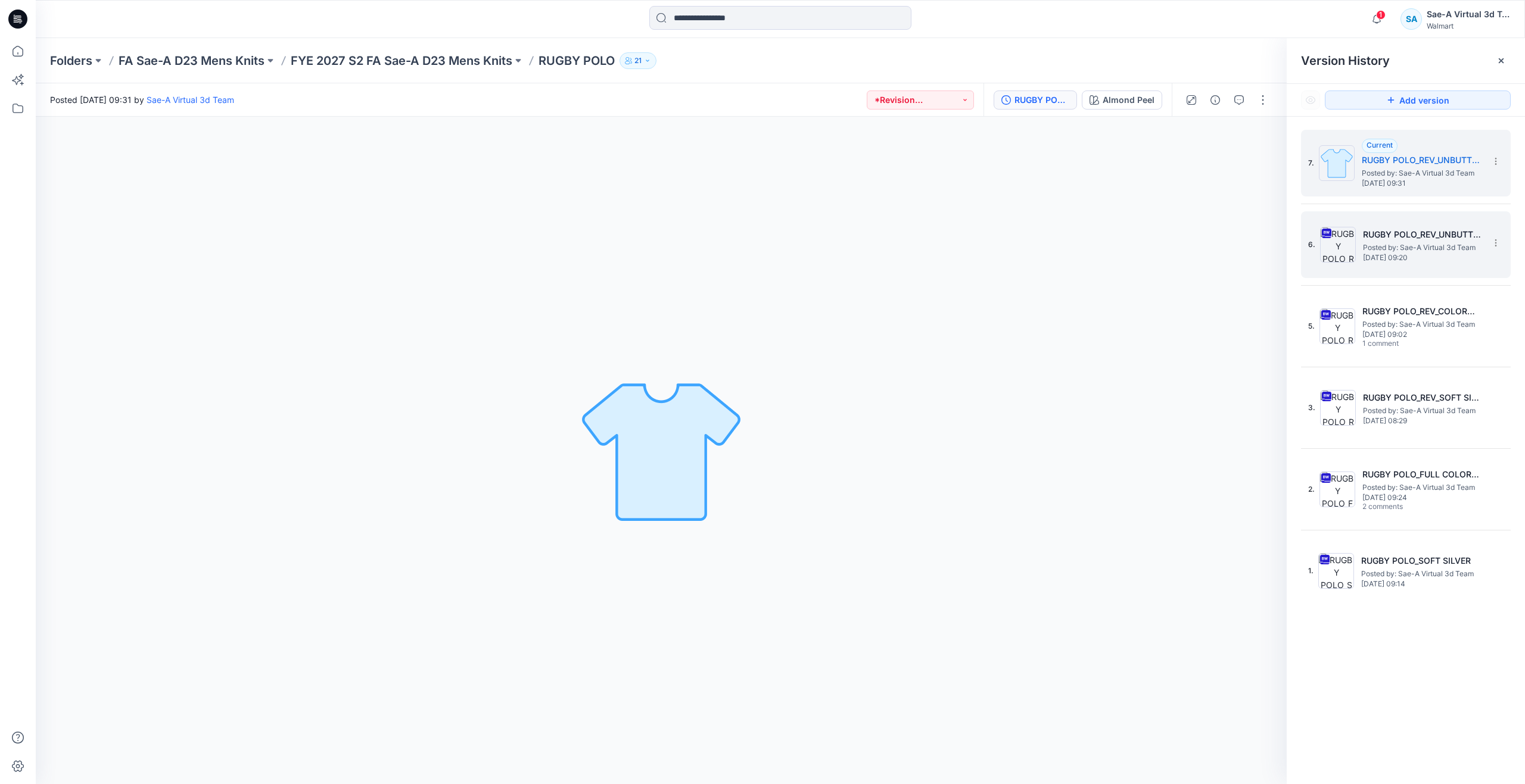
click at [1394, 247] on span "Posted by: Sae-A Virtual 3d Team" at bounding box center [1423, 247] width 119 height 12
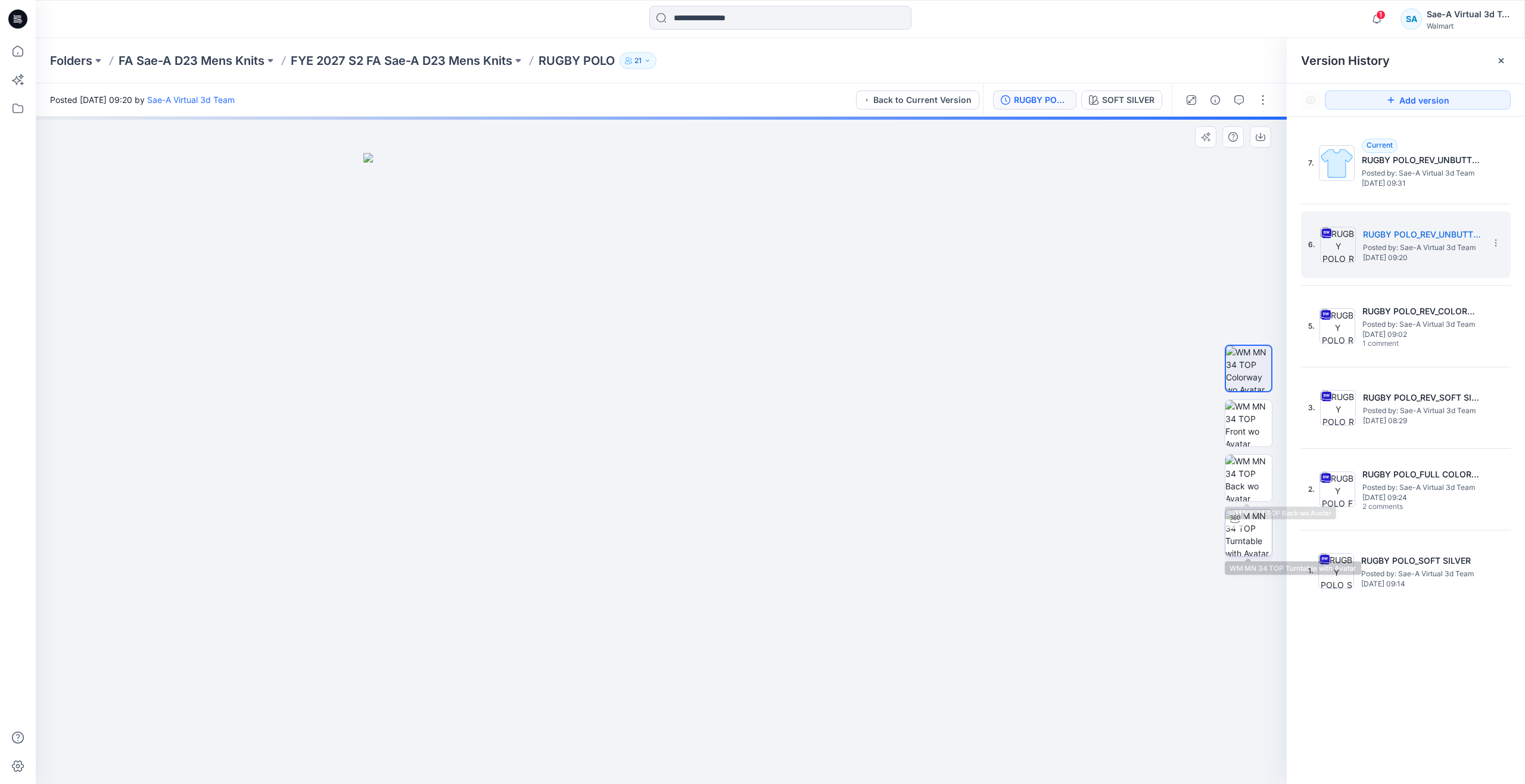
click at [1246, 522] on img at bounding box center [1248, 533] width 46 height 46
drag, startPoint x: 746, startPoint y: 362, endPoint x: 747, endPoint y: 490, distance: 128.0
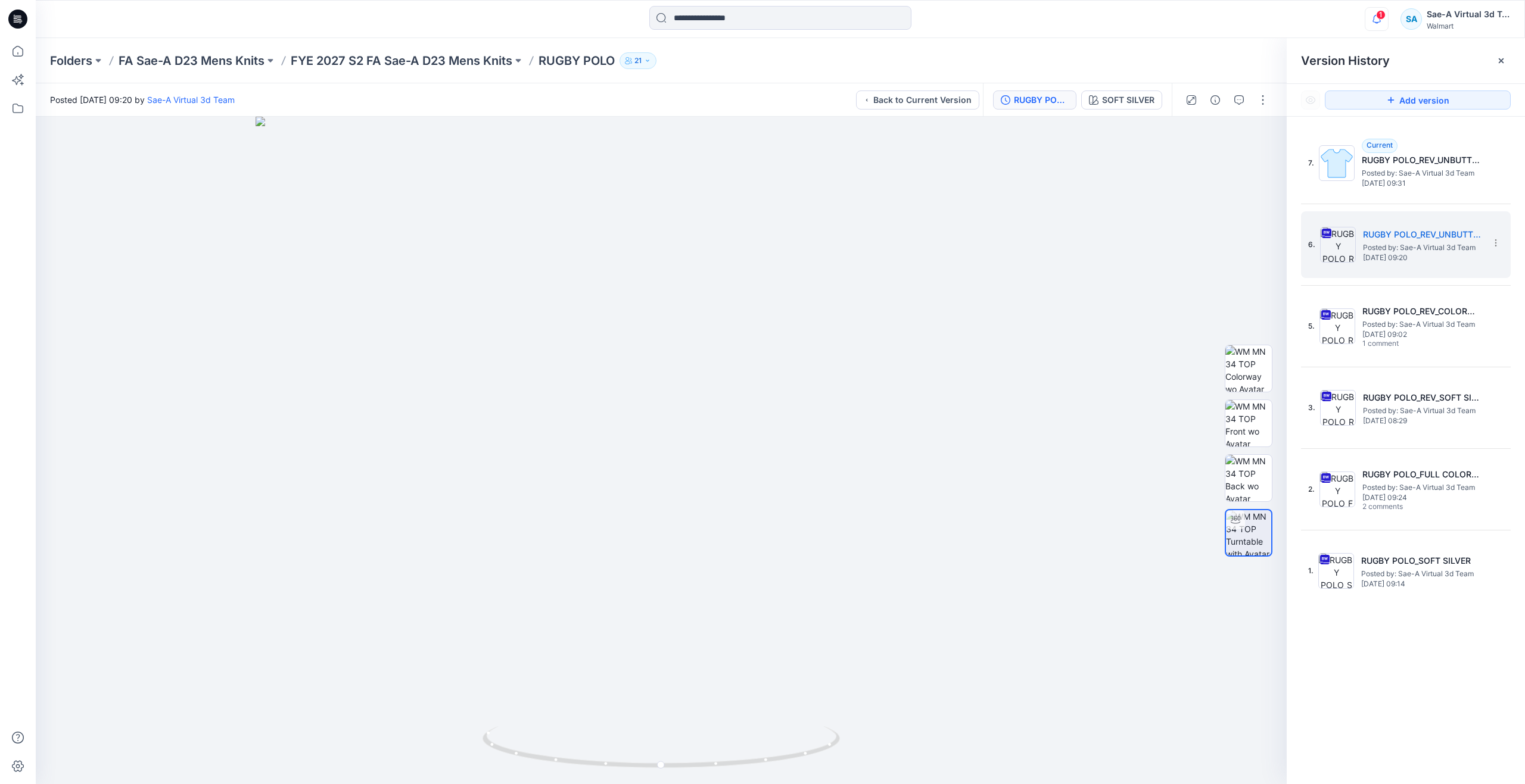
click at [1374, 19] on icon "button" at bounding box center [1377, 19] width 22 height 24
click at [1062, 274] on img at bounding box center [661, 450] width 811 height 667
drag, startPoint x: 664, startPoint y: 768, endPoint x: 350, endPoint y: 713, distance: 318.8
click at [350, 713] on div at bounding box center [661, 450] width 1251 height 667
click at [1398, 411] on span "Posted by: Sae-A Virtual 3d Team" at bounding box center [1423, 411] width 119 height 12
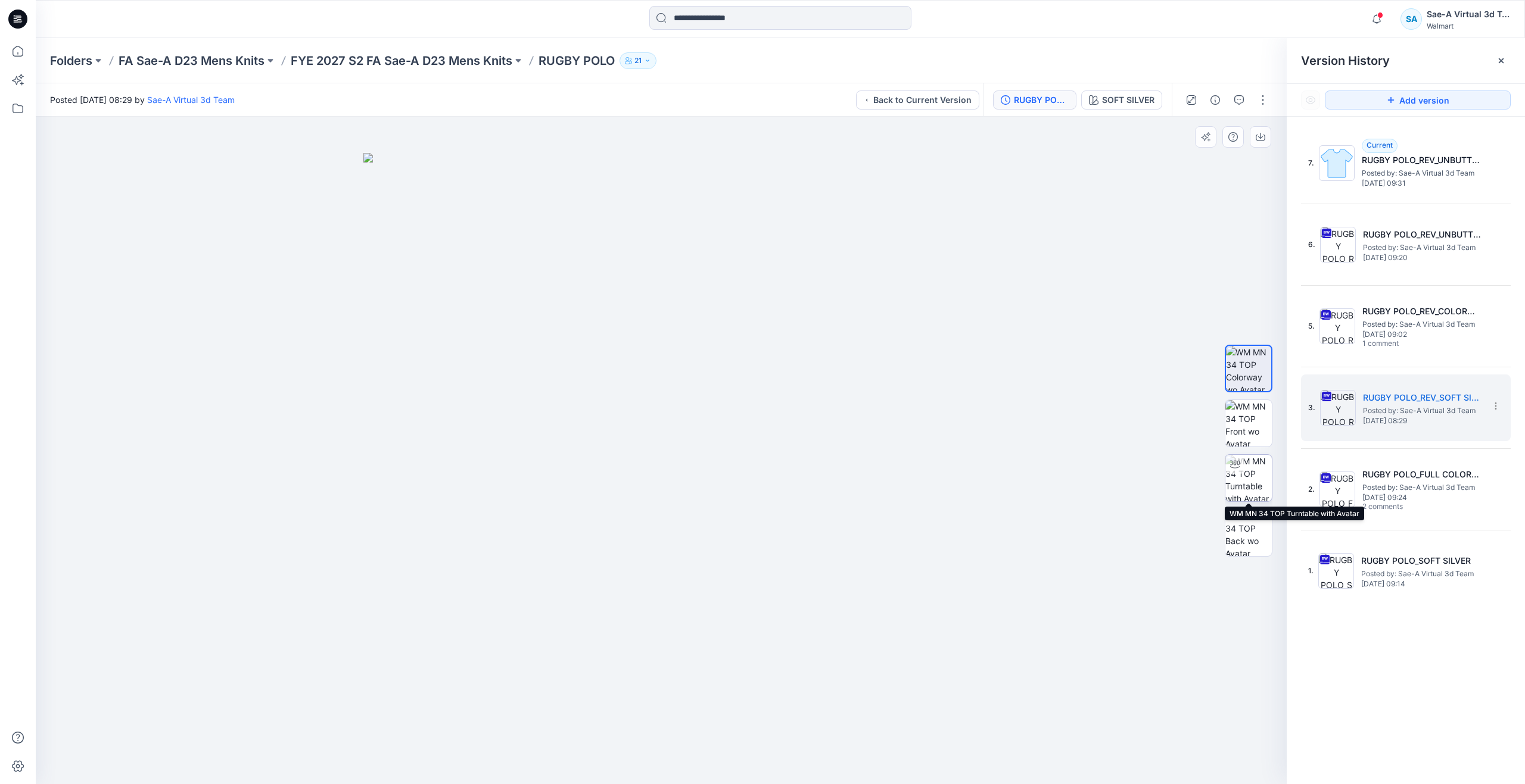
click at [1240, 472] on div at bounding box center [1235, 464] width 19 height 19
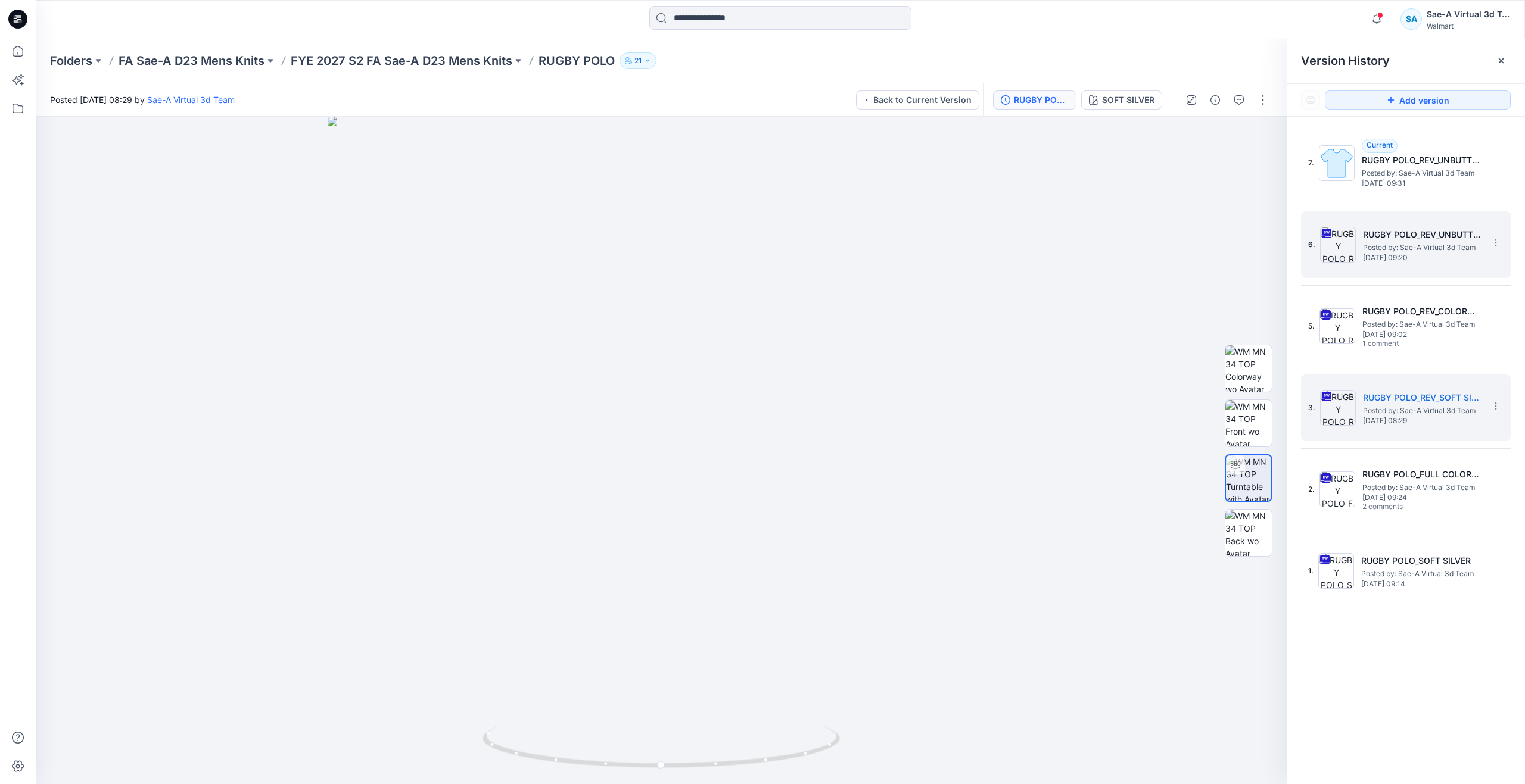
click at [1332, 249] on img at bounding box center [1338, 244] width 36 height 36
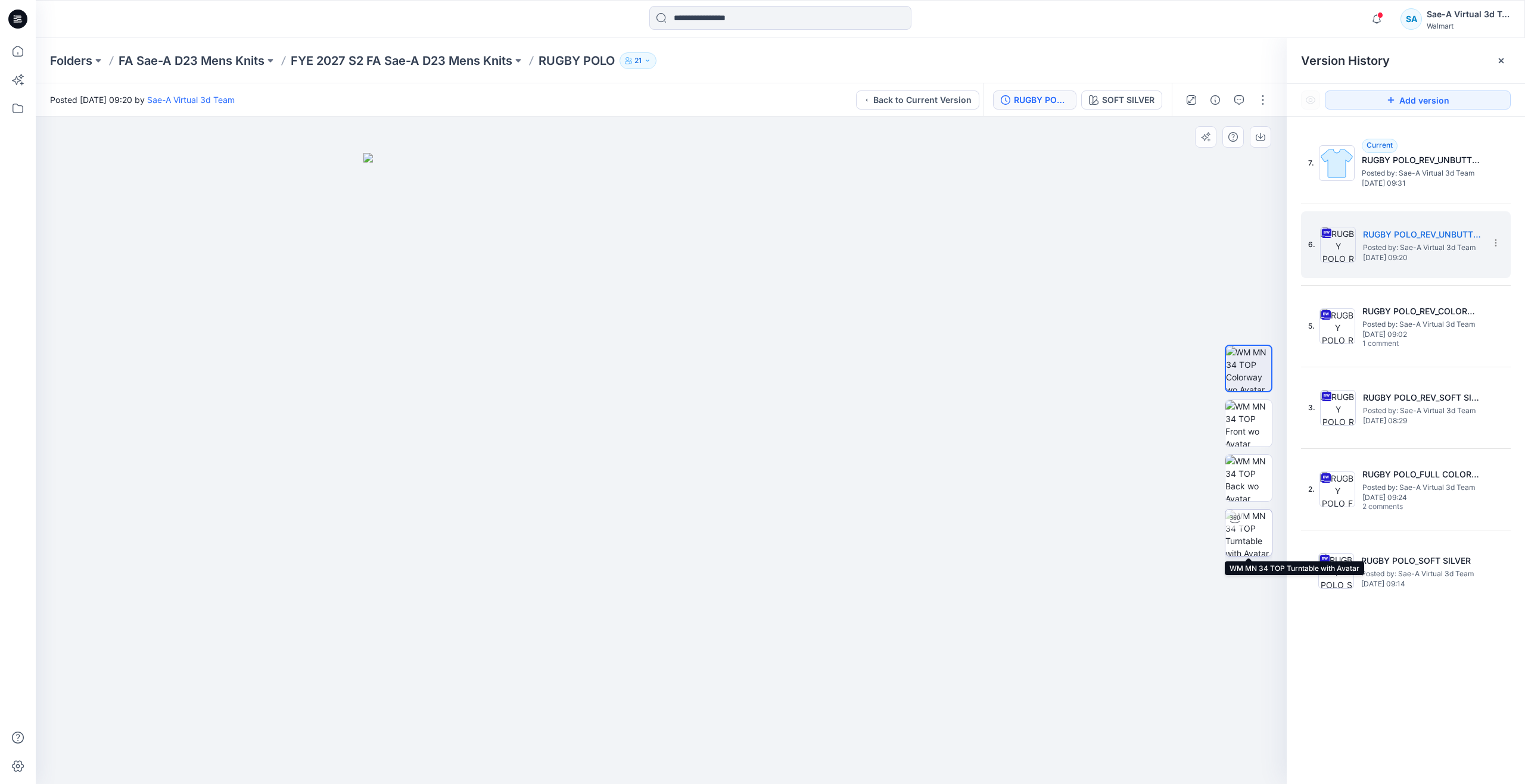
click at [1239, 519] on icon at bounding box center [1234, 519] width 10 height 7
drag, startPoint x: 627, startPoint y: 341, endPoint x: 623, endPoint y: 477, distance: 136.1
click at [14, 50] on icon at bounding box center [17, 51] width 26 height 26
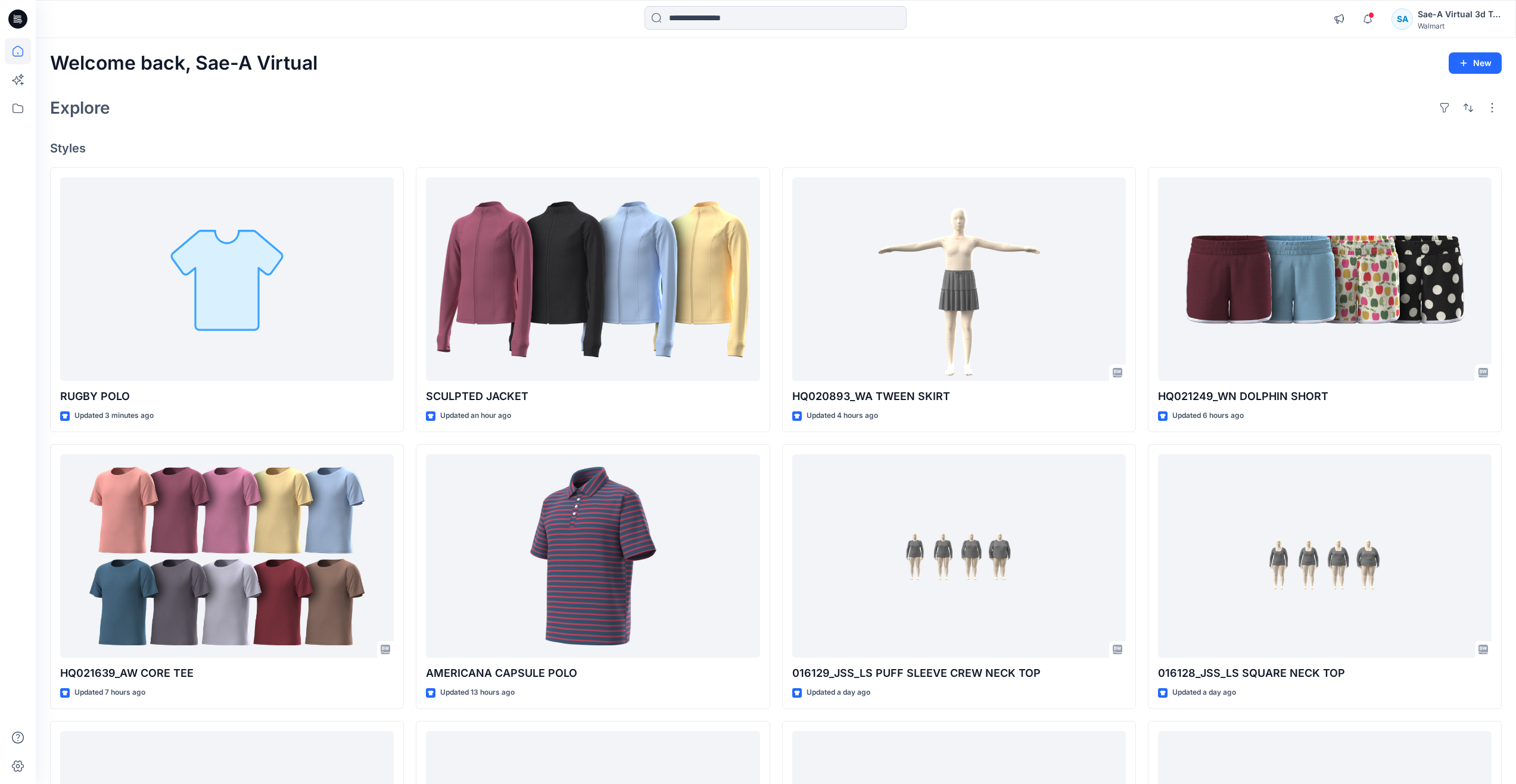
click at [431, 108] on div "Explore" at bounding box center [776, 107] width 1452 height 28
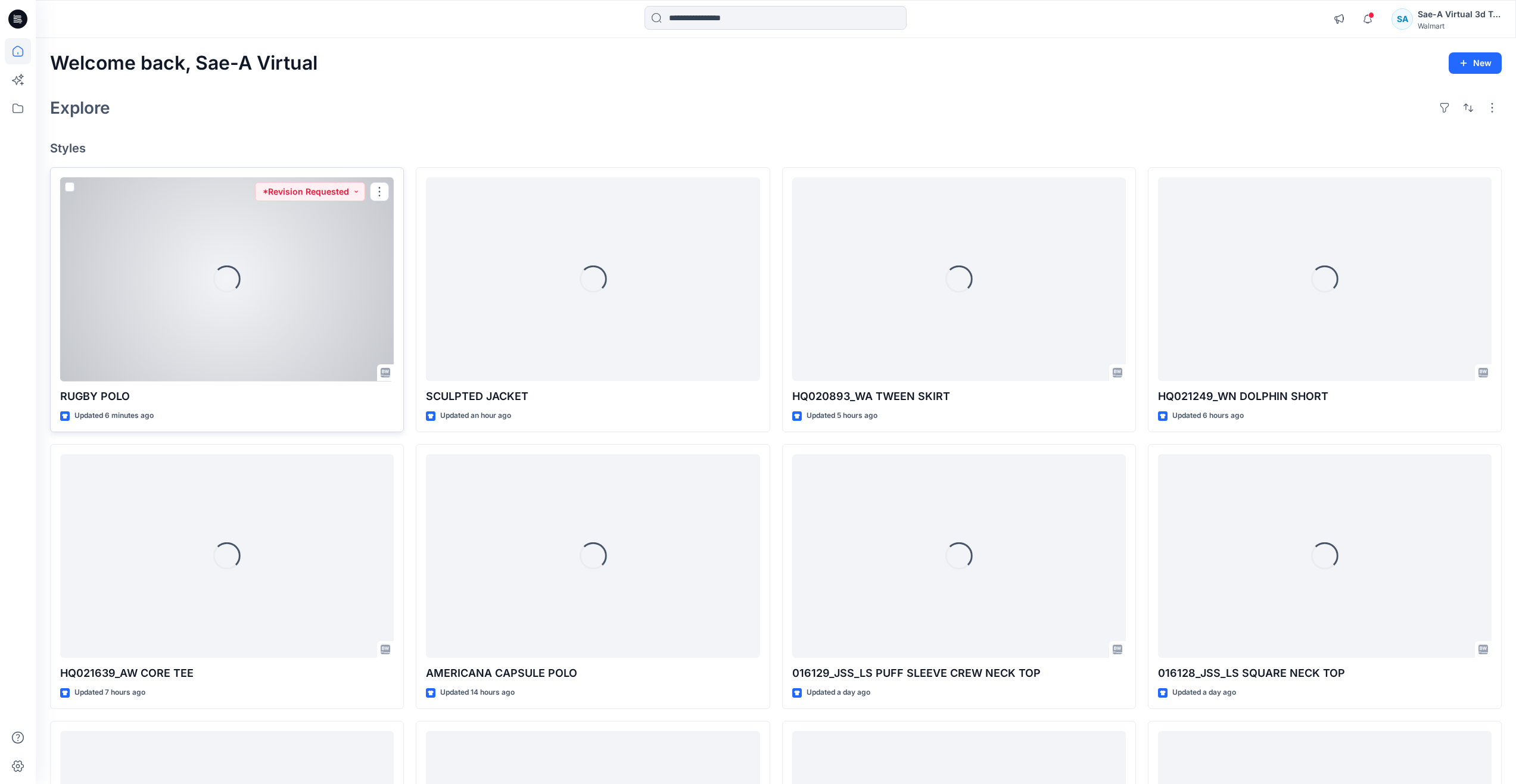
click at [205, 291] on div "Loading..." at bounding box center [227, 279] width 333 height 204
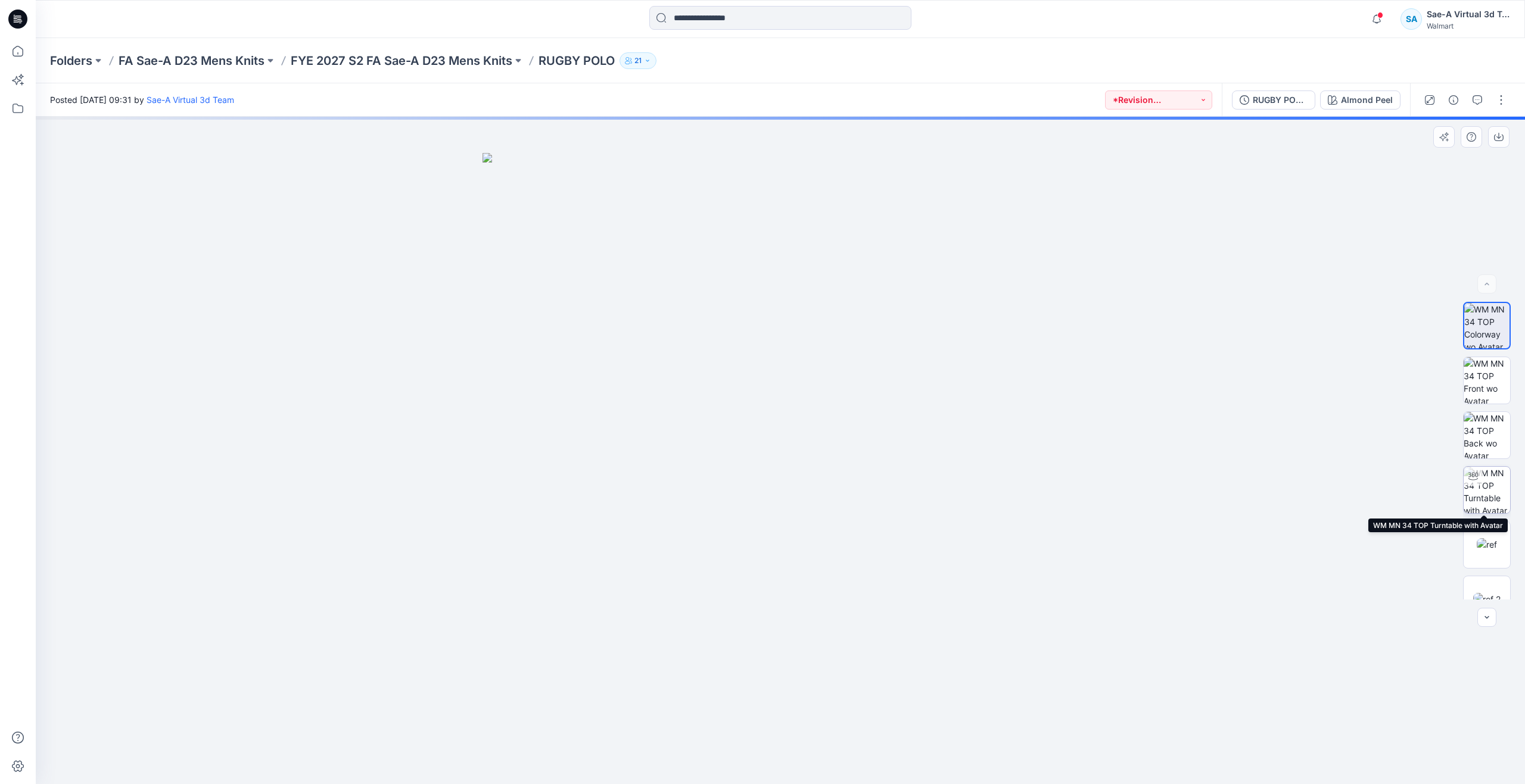
click at [1497, 487] on img at bounding box center [1487, 490] width 46 height 46
click at [1483, 569] on img at bounding box center [1486, 575] width 28 height 13
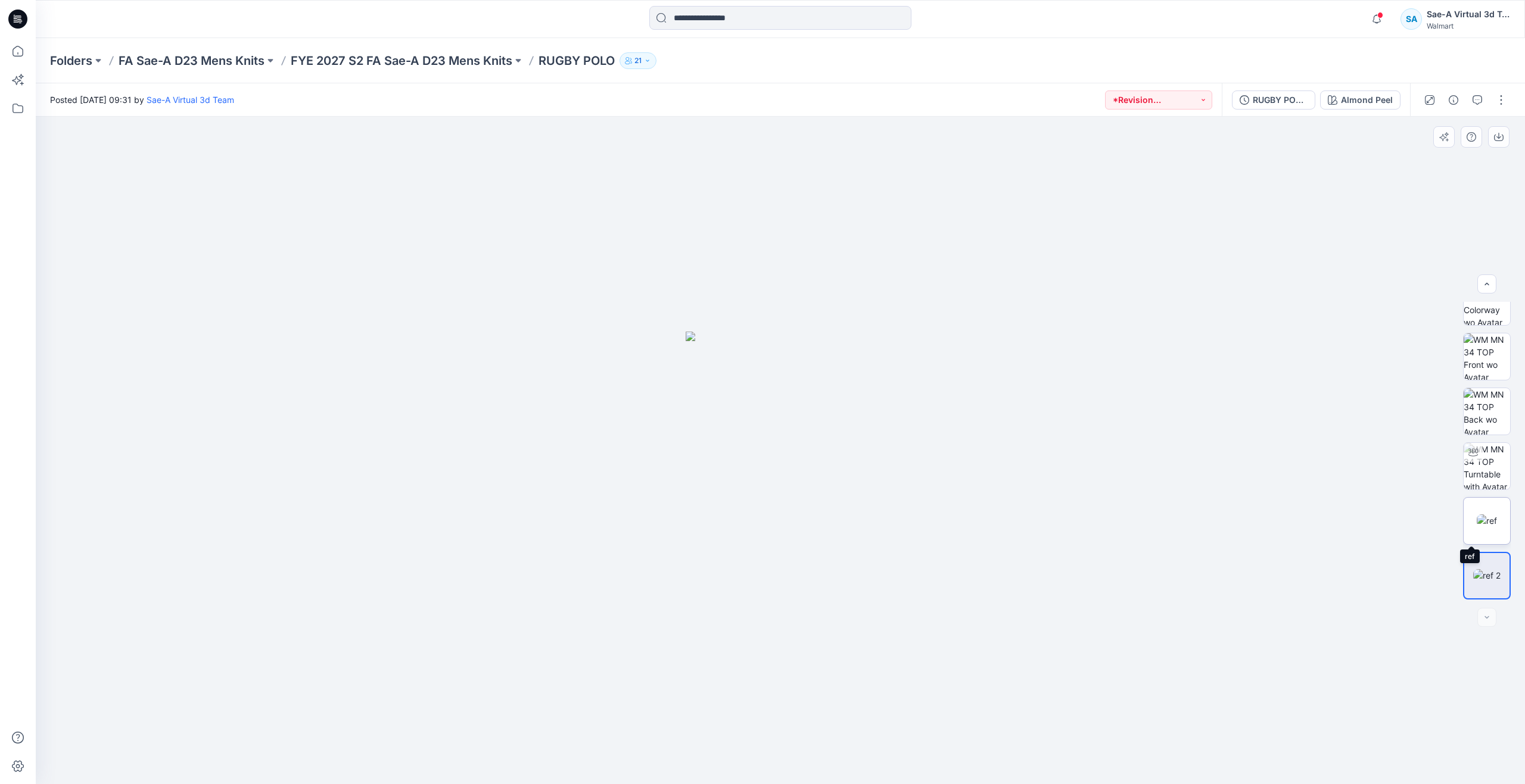
click at [1497, 527] on img at bounding box center [1486, 520] width 20 height 13
click at [1481, 572] on img at bounding box center [1486, 575] width 28 height 13
click at [1482, 489] on img at bounding box center [1487, 490] width 46 height 46
drag, startPoint x: 828, startPoint y: 316, endPoint x: 842, endPoint y: 560, distance: 244.4
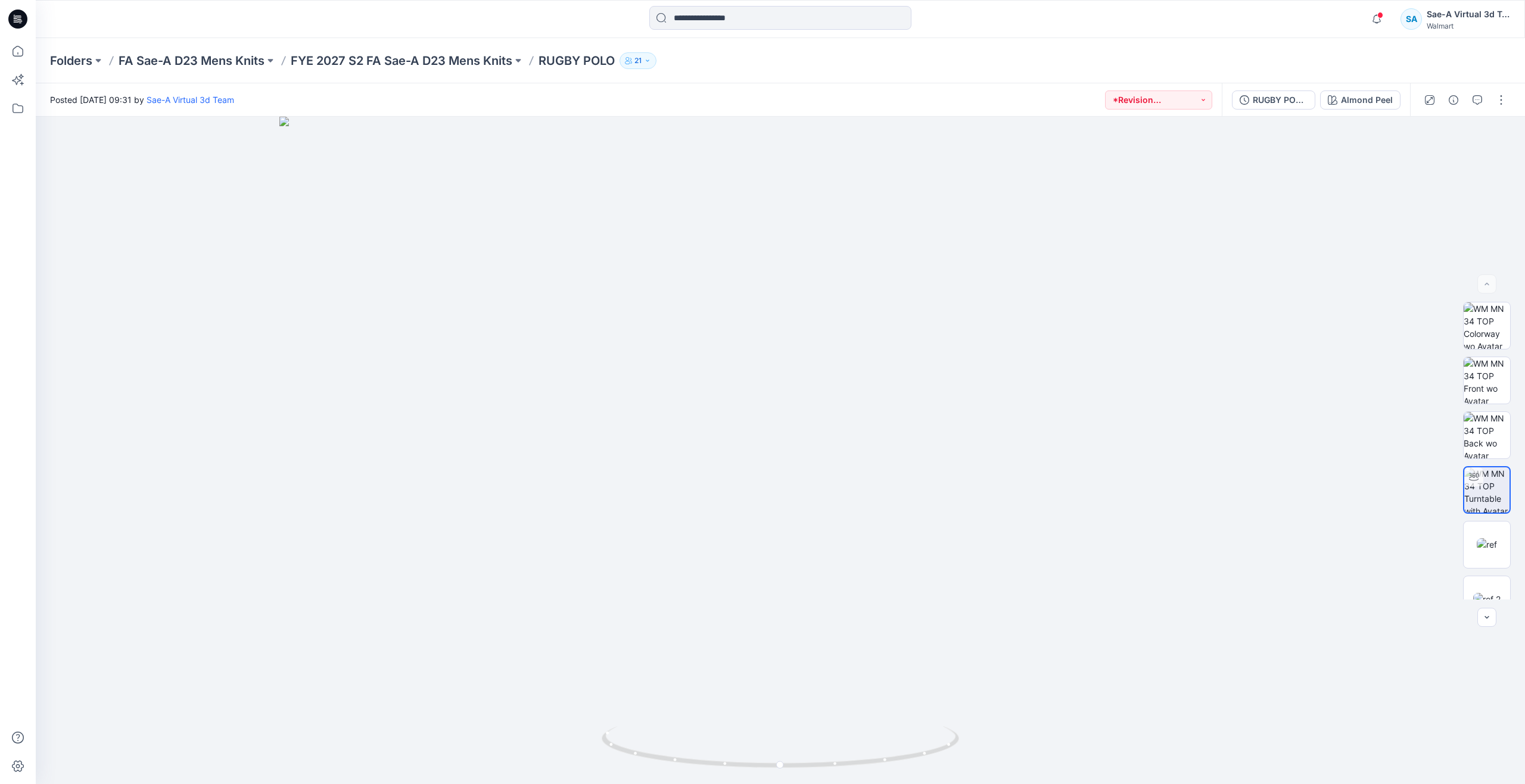
click at [1271, 114] on div "RUGBY POLO_REV_UNBUTTONED [PERSON_NAME]" at bounding box center [1315, 100] width 188 height 34
click at [1268, 104] on div "RUGBY POLO_REV_UNBUTTONED" at bounding box center [1280, 100] width 54 height 13
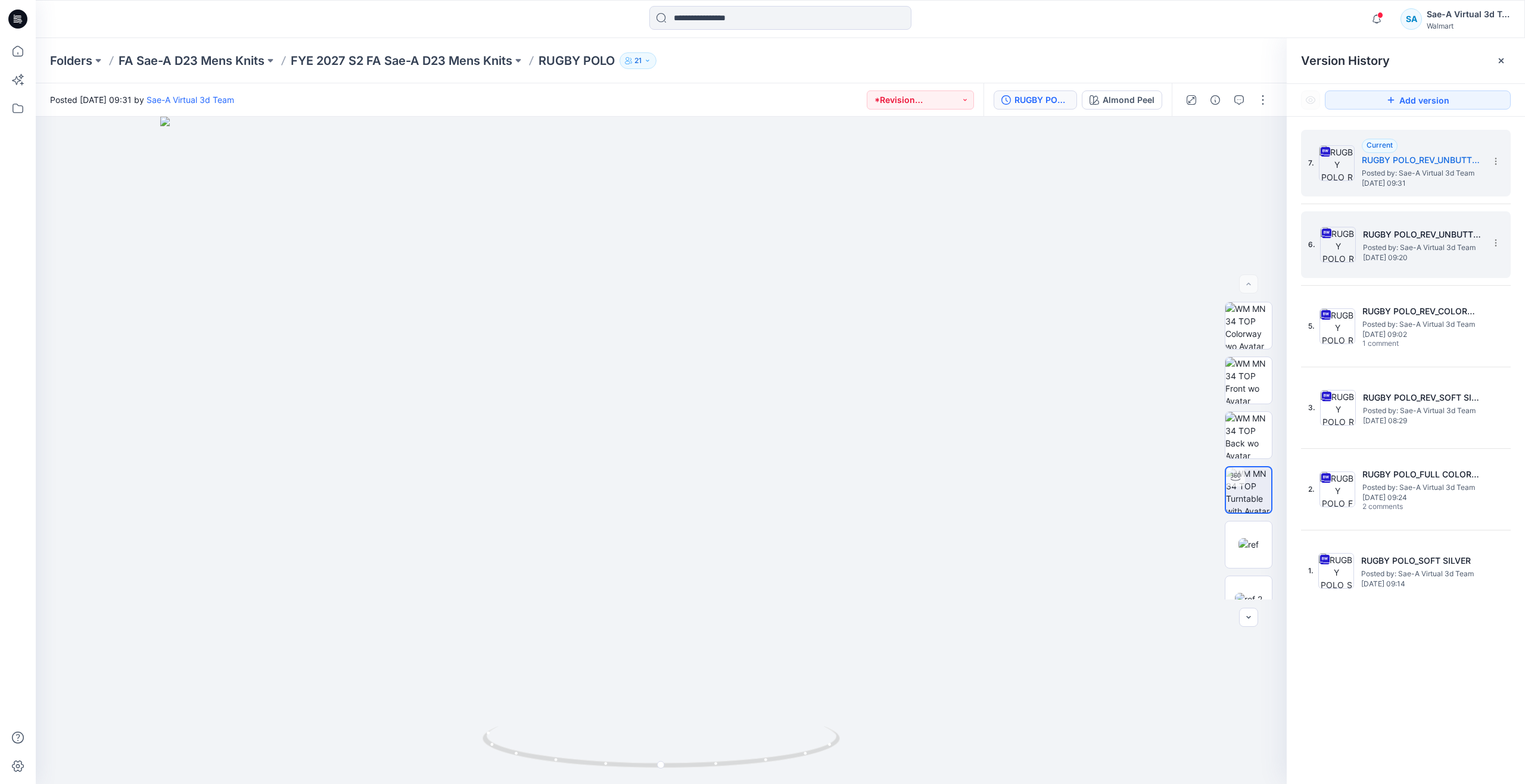
click at [1351, 244] on img at bounding box center [1338, 244] width 36 height 36
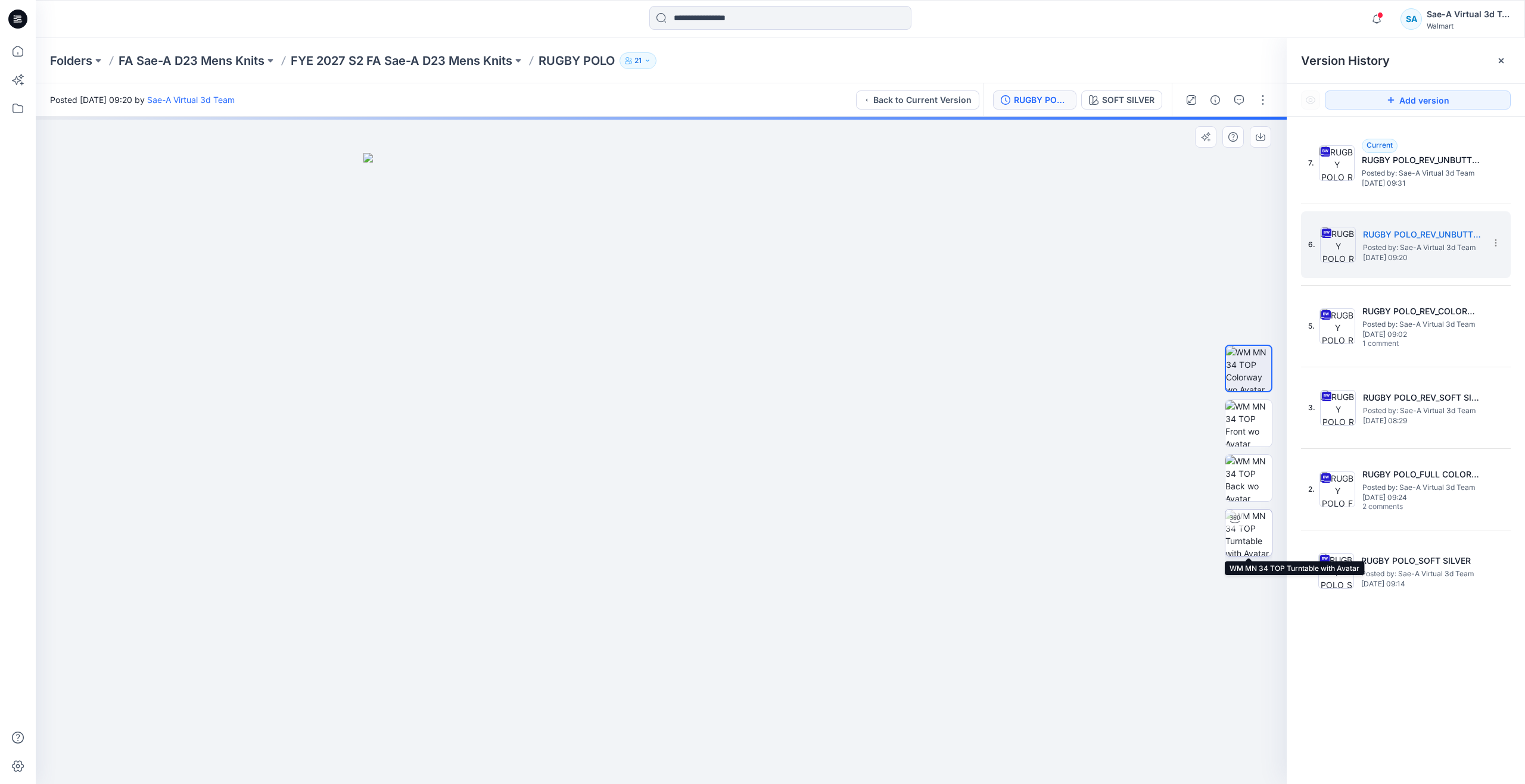
click at [1246, 525] on img at bounding box center [1248, 533] width 46 height 46
drag, startPoint x: 752, startPoint y: 358, endPoint x: 757, endPoint y: 571, distance: 213.1
drag, startPoint x: 664, startPoint y: 765, endPoint x: 703, endPoint y: 749, distance: 42.2
click at [703, 749] on icon at bounding box center [662, 748] width 360 height 45
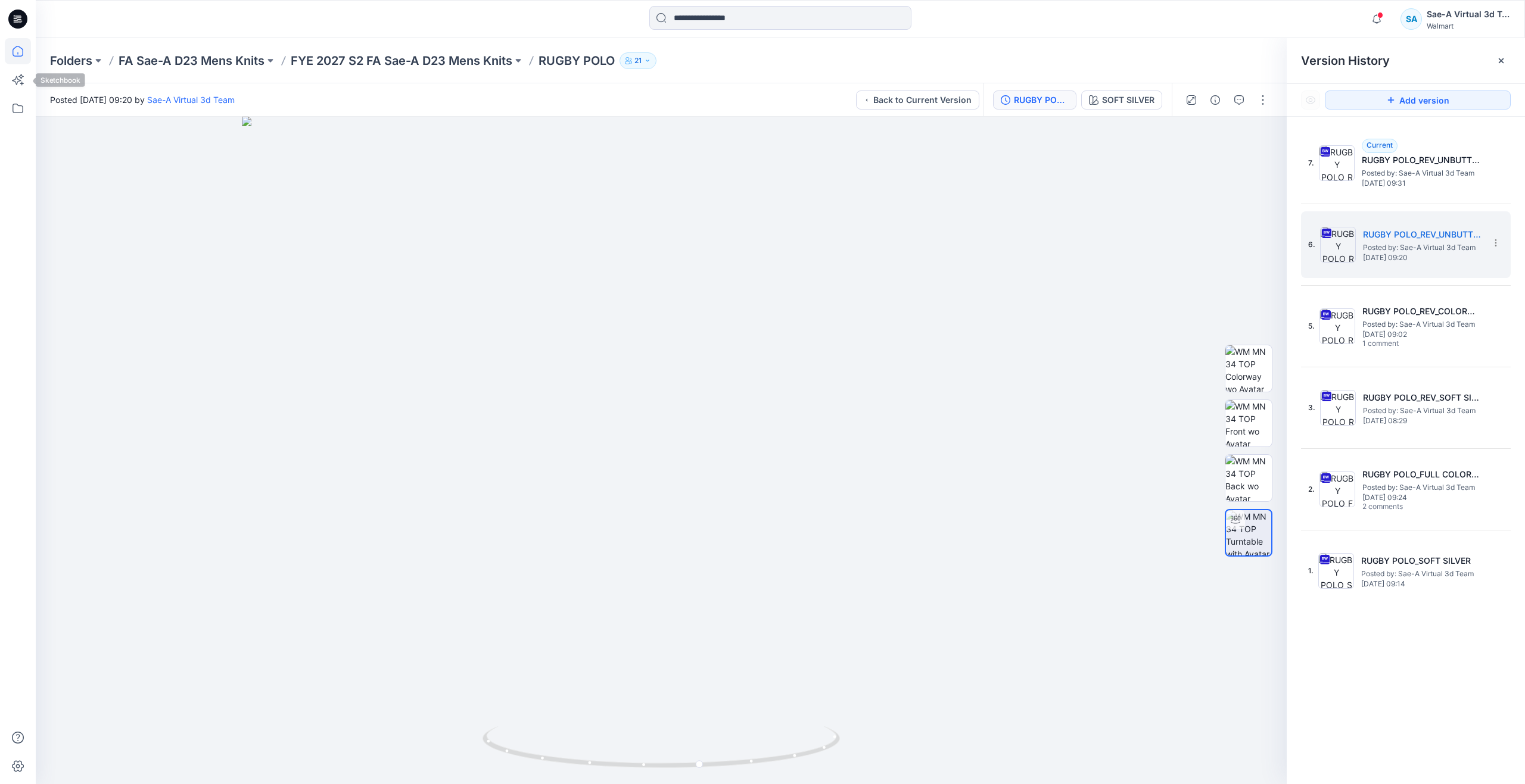
click at [25, 60] on icon at bounding box center [17, 51] width 26 height 26
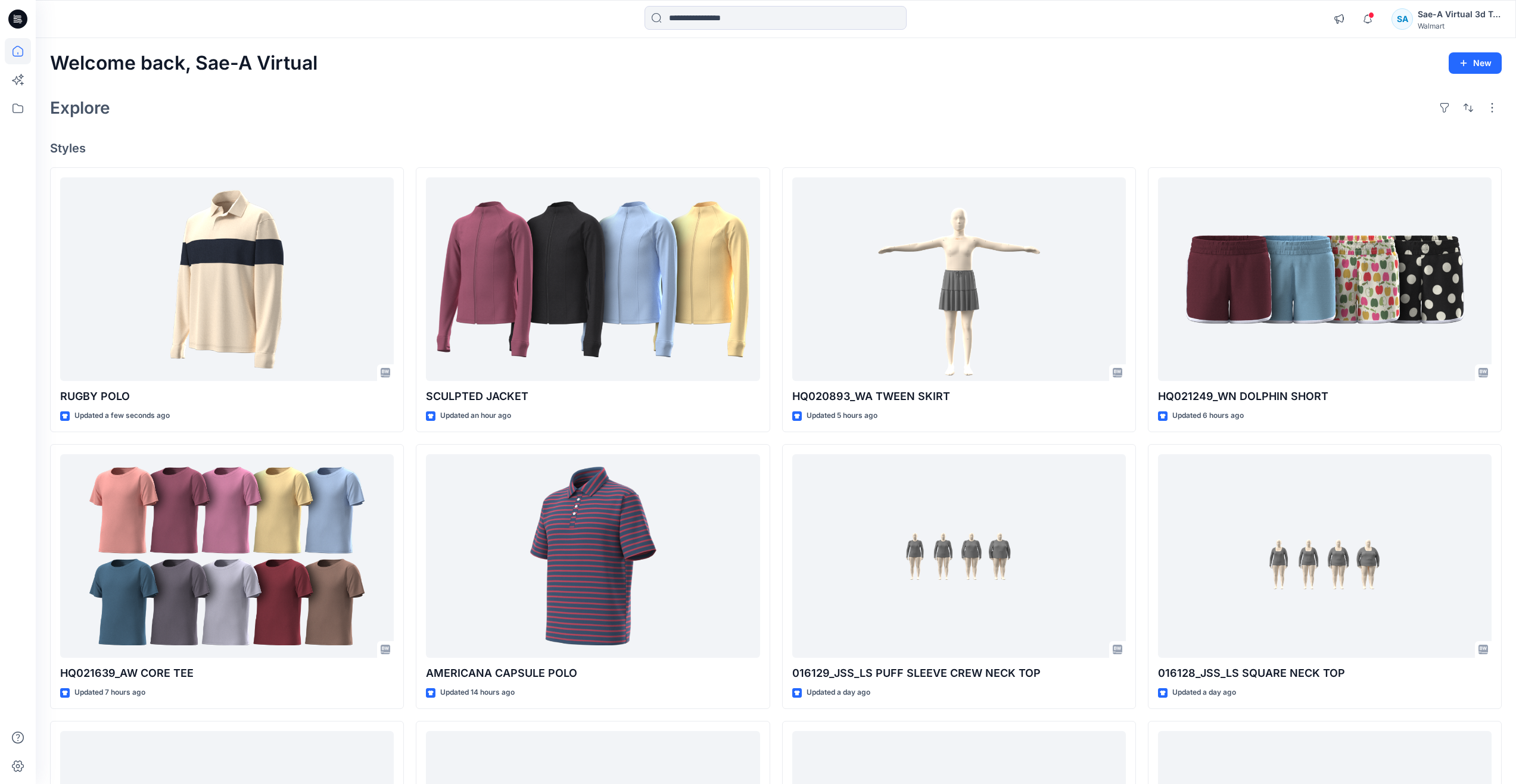
click at [313, 95] on div "Explore" at bounding box center [776, 107] width 1452 height 28
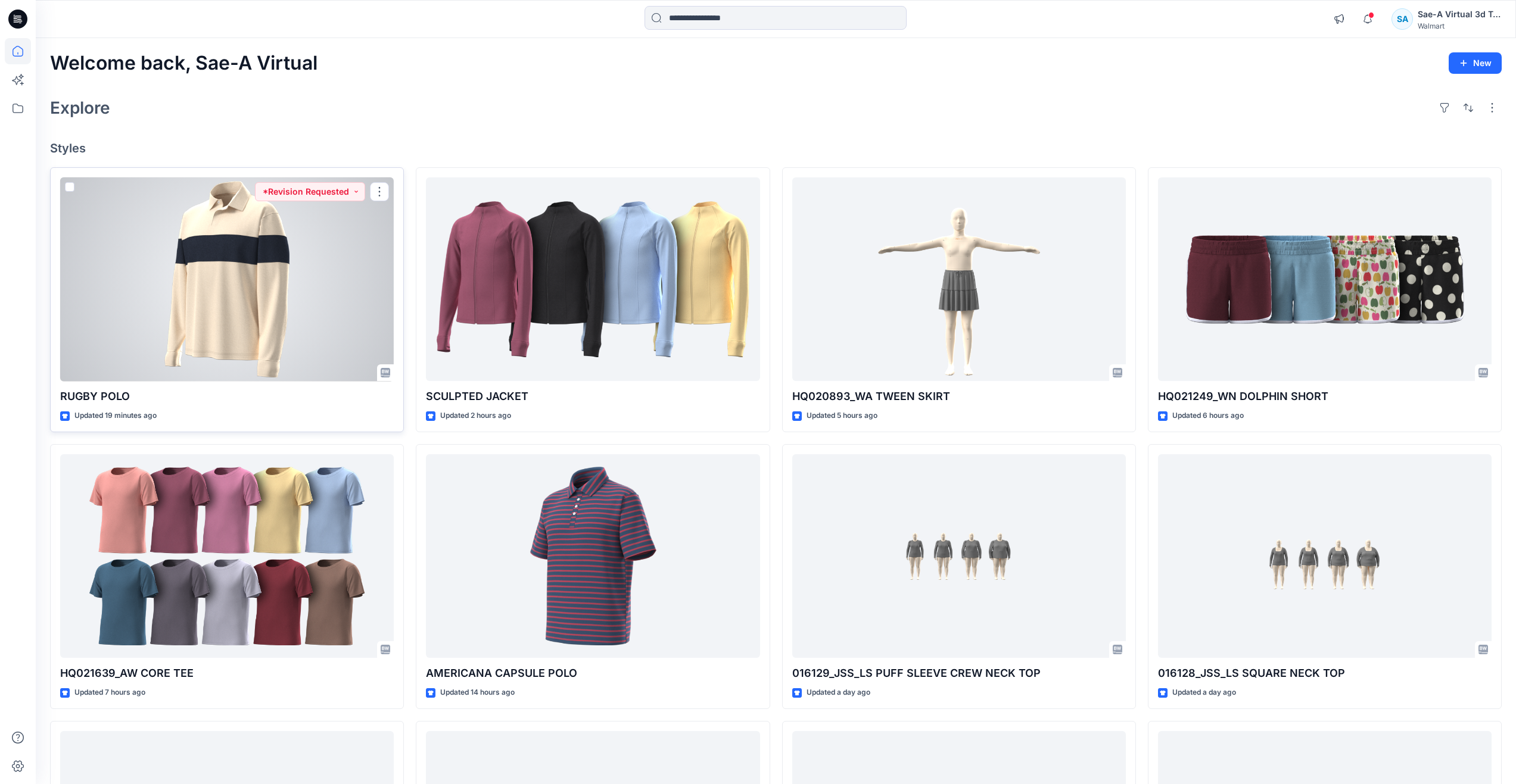
click at [230, 277] on div at bounding box center [227, 279] width 333 height 204
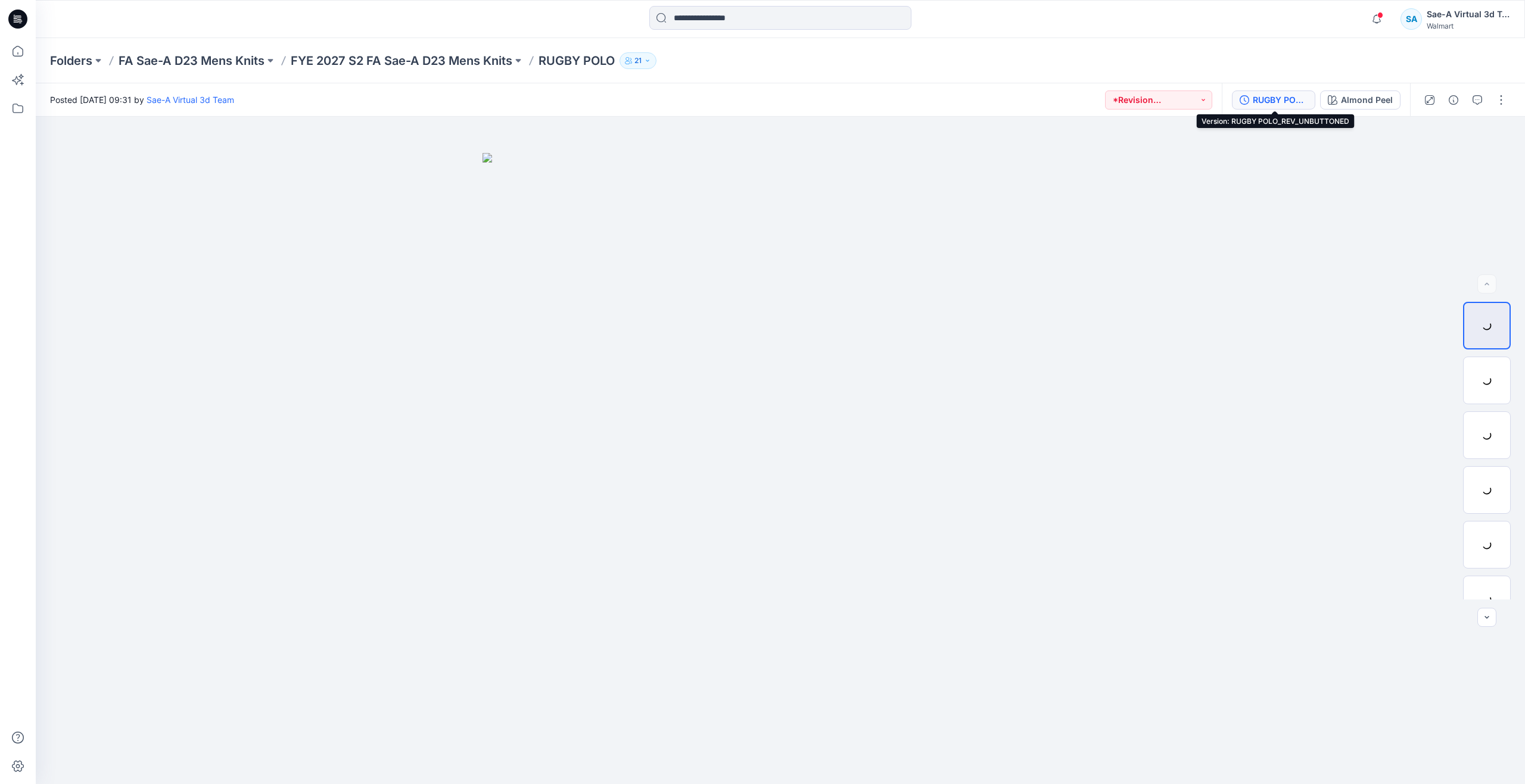
click at [1272, 106] on div "RUGBY POLO_REV_UNBUTTONED" at bounding box center [1280, 100] width 54 height 13
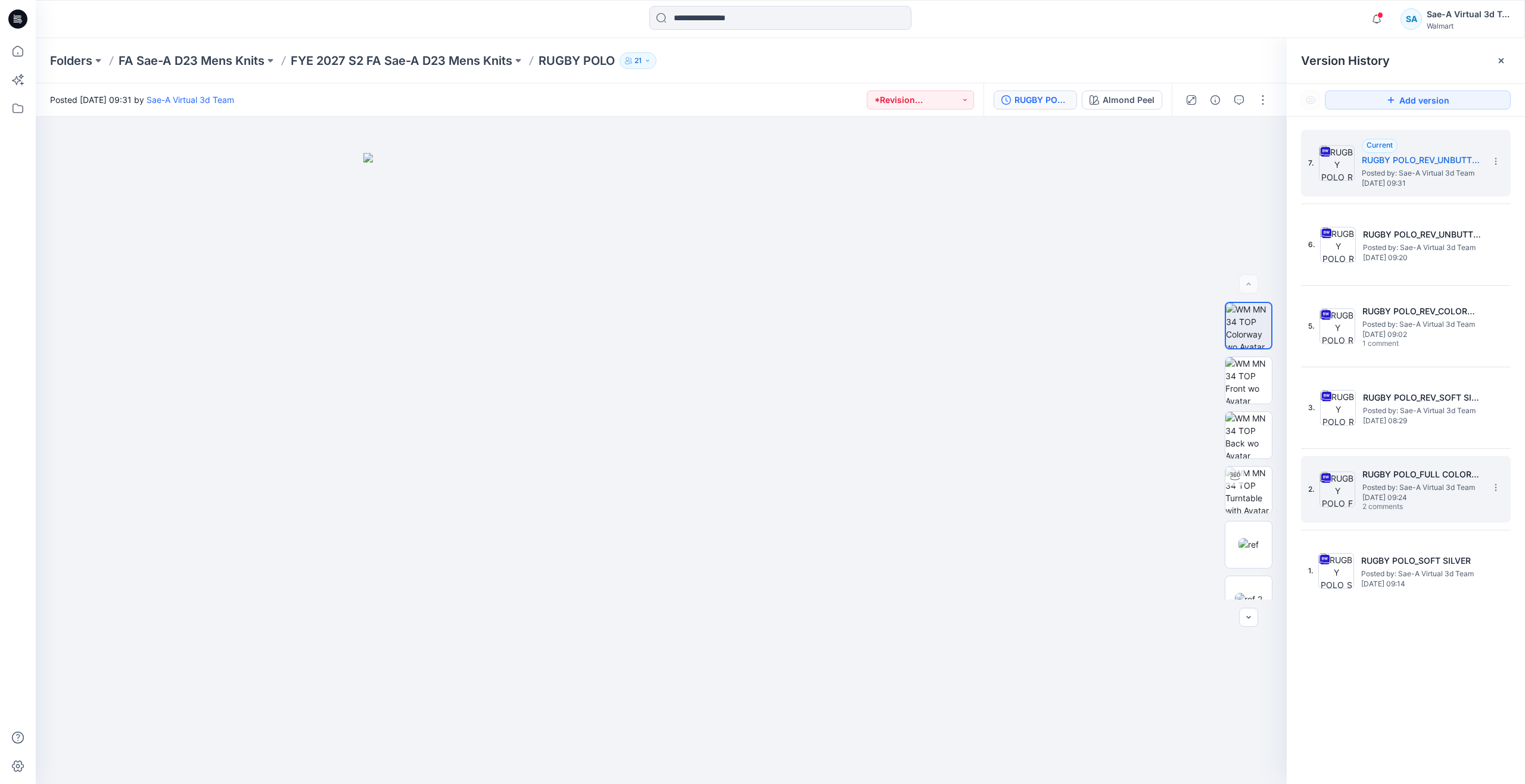
click at [1383, 492] on span "Posted by: Sae-A Virtual 3d Team" at bounding box center [1422, 487] width 119 height 12
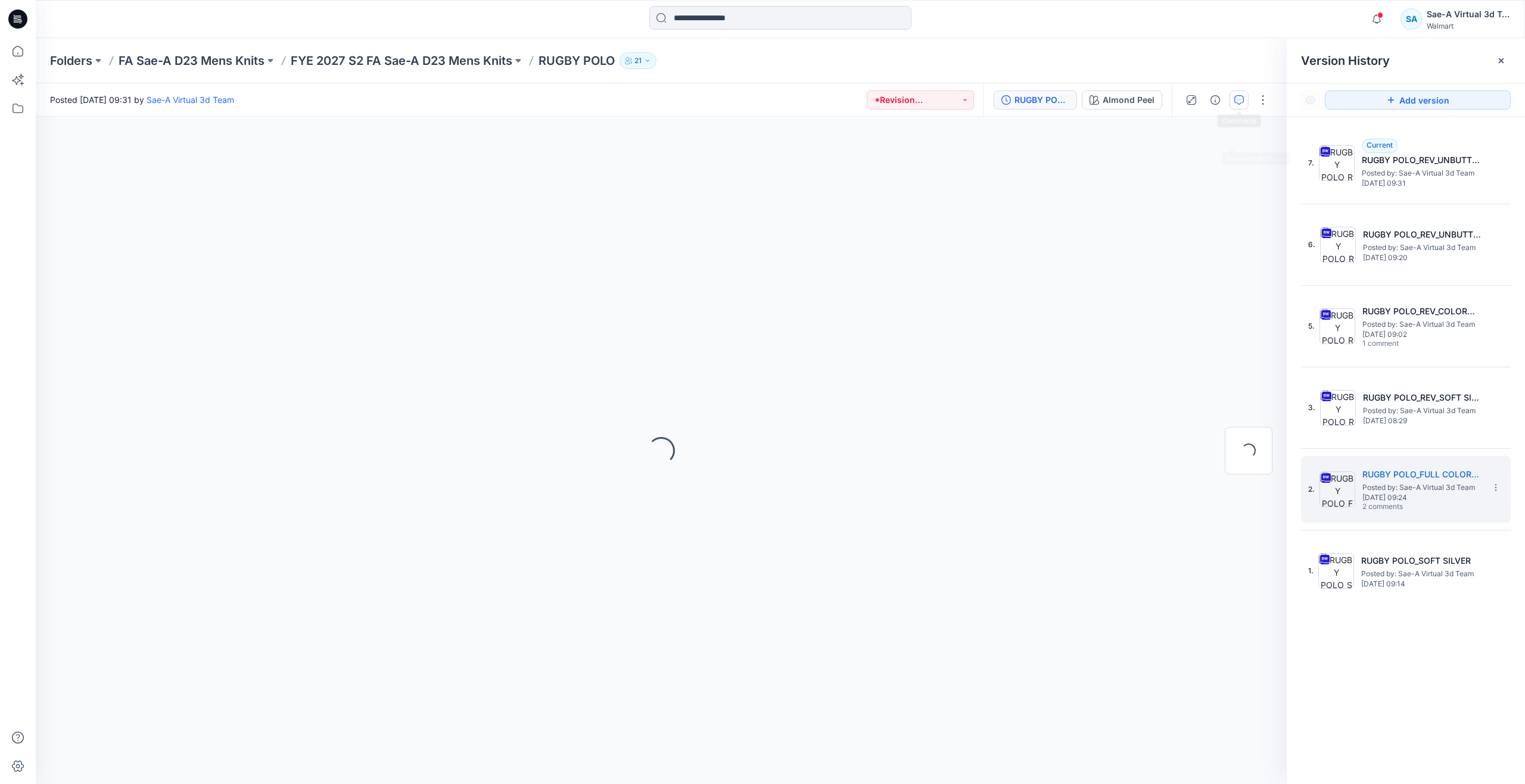
click at [1233, 100] on button "button" at bounding box center [1239, 100] width 19 height 19
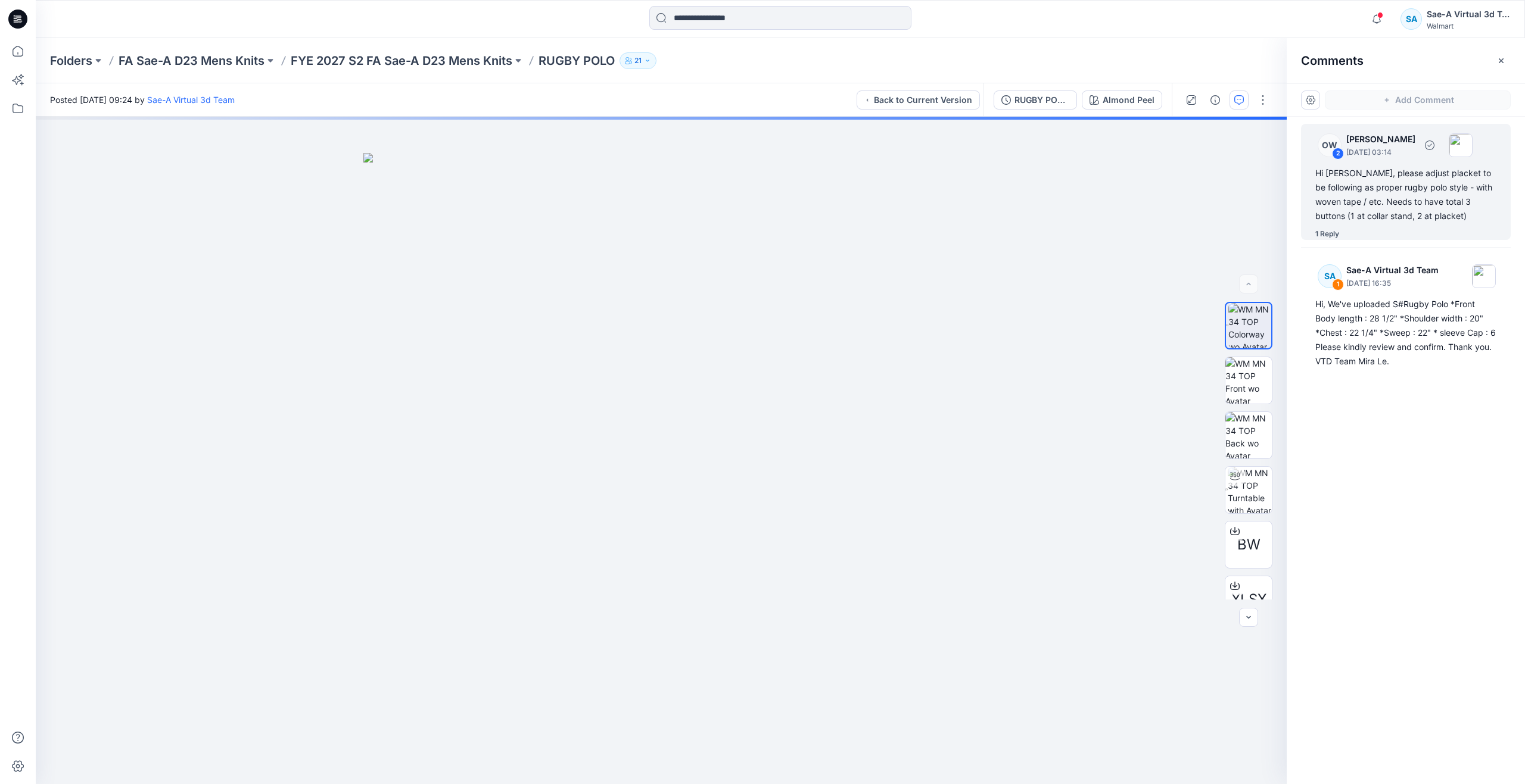
click at [1334, 235] on div "1 Reply" at bounding box center [1327, 234] width 24 height 12
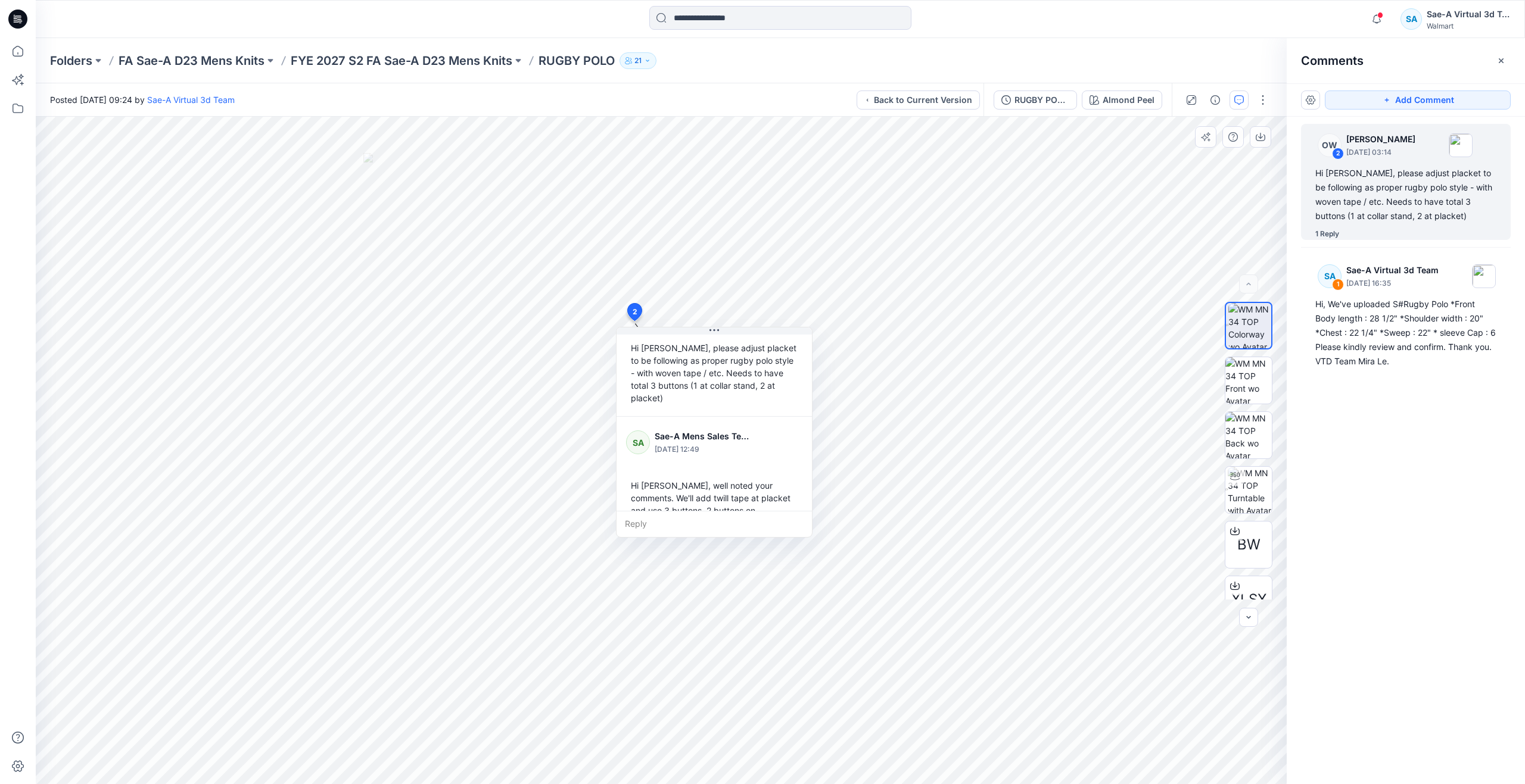
scroll to position [71, 0]
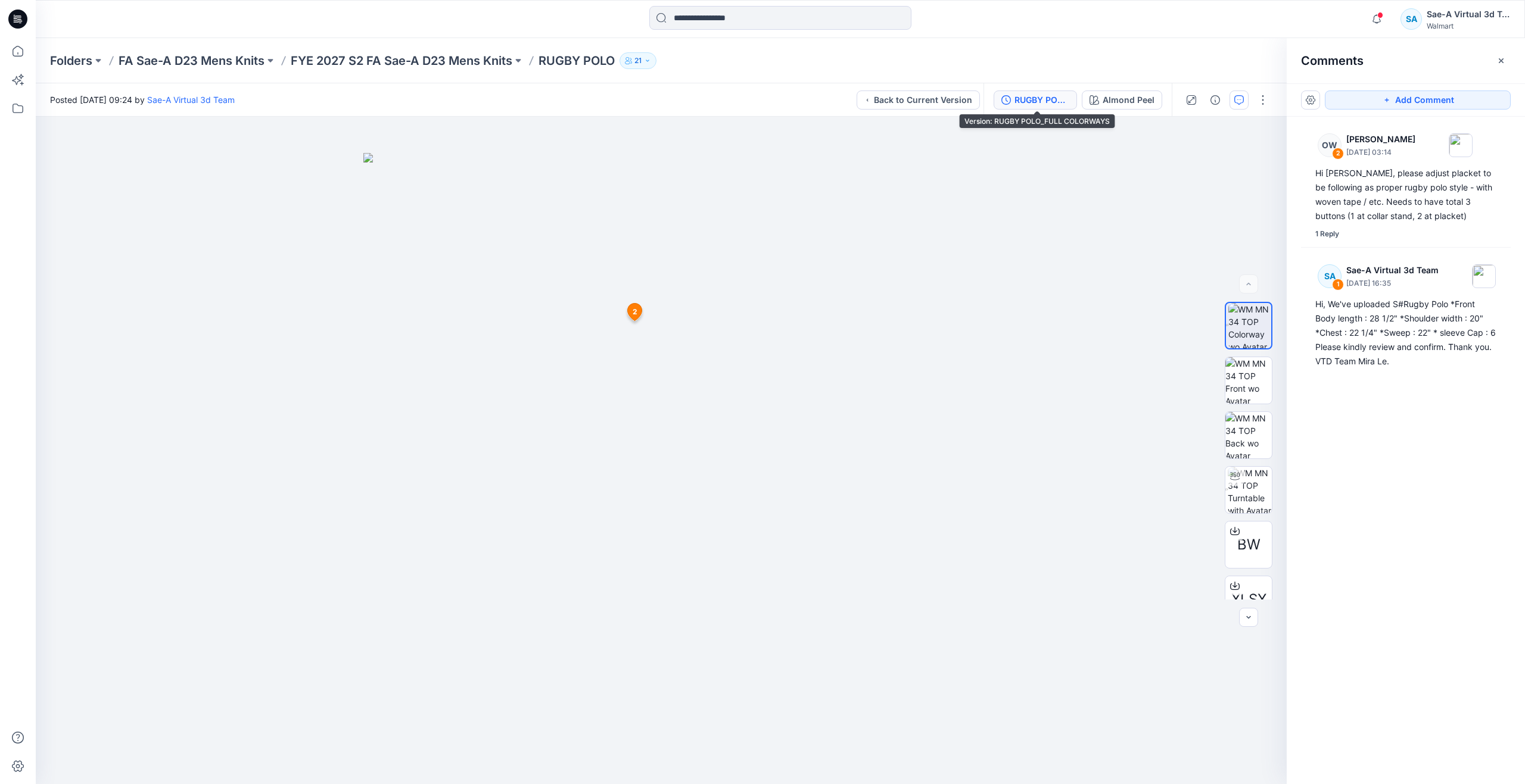
click at [1025, 99] on div "RUGBY POLO_FULL COLORWAYS" at bounding box center [1041, 100] width 54 height 13
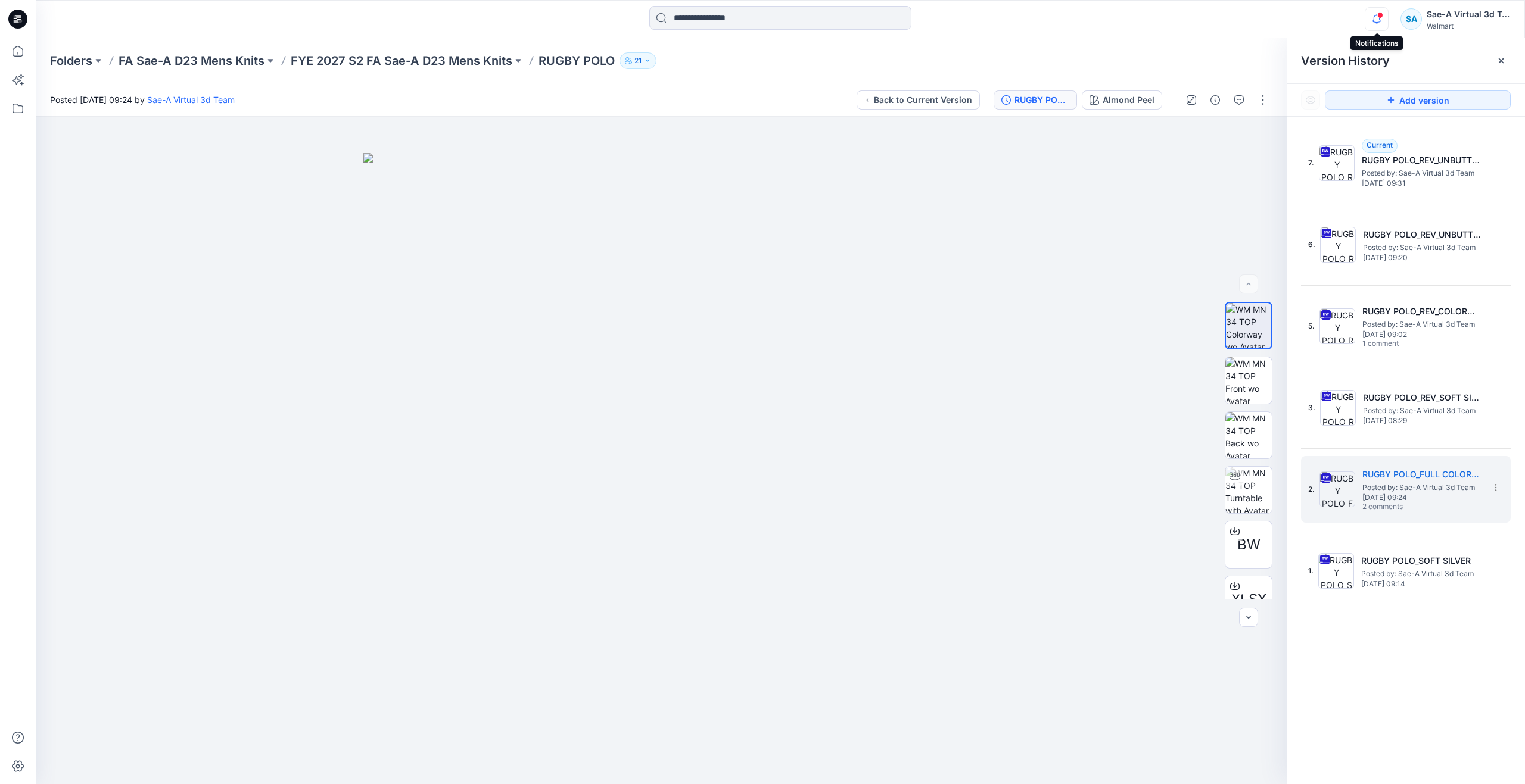
click at [1381, 19] on icon "button" at bounding box center [1377, 19] width 22 height 24
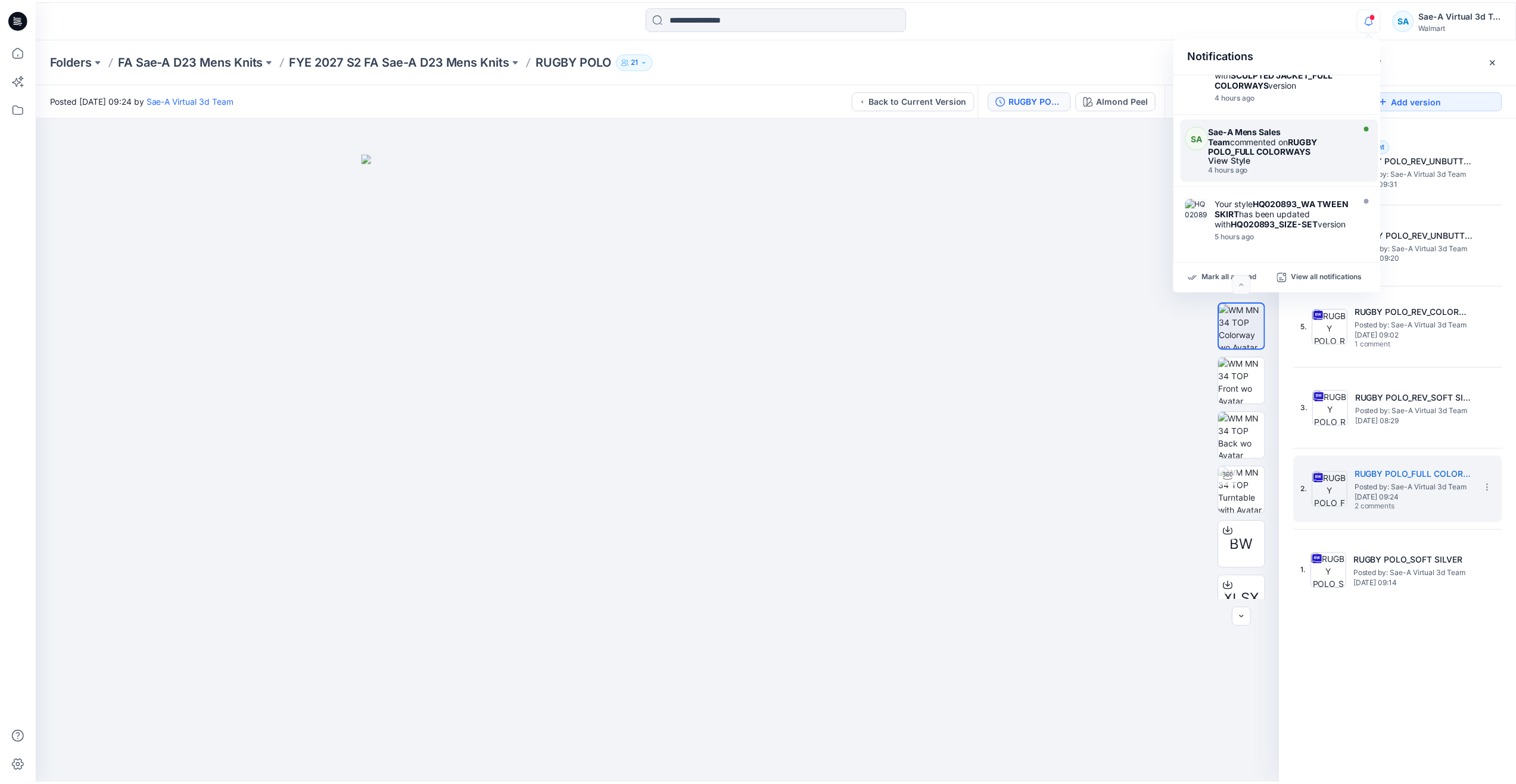
scroll to position [595, 0]
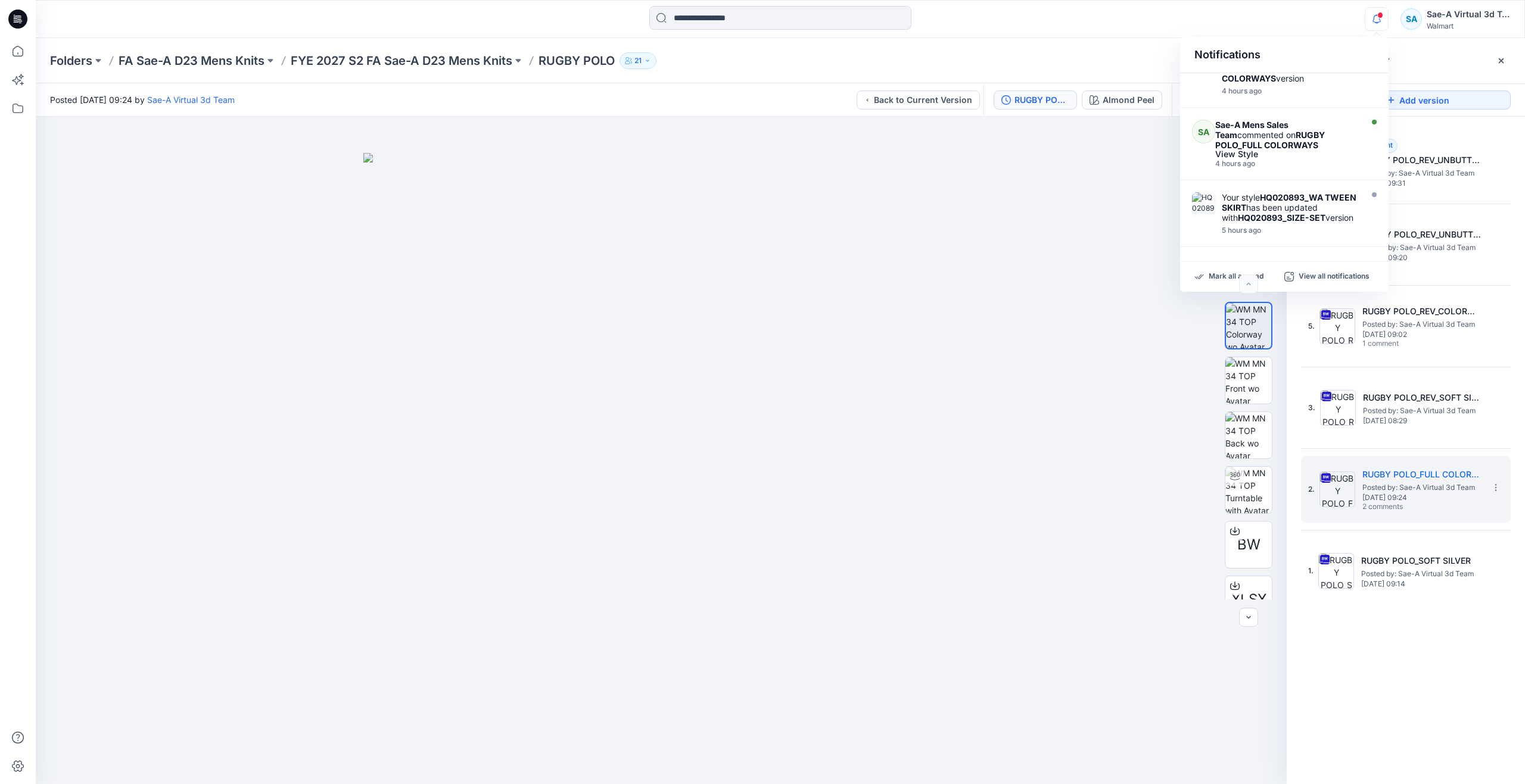
click at [794, 274] on img at bounding box center [661, 468] width 596 height 631
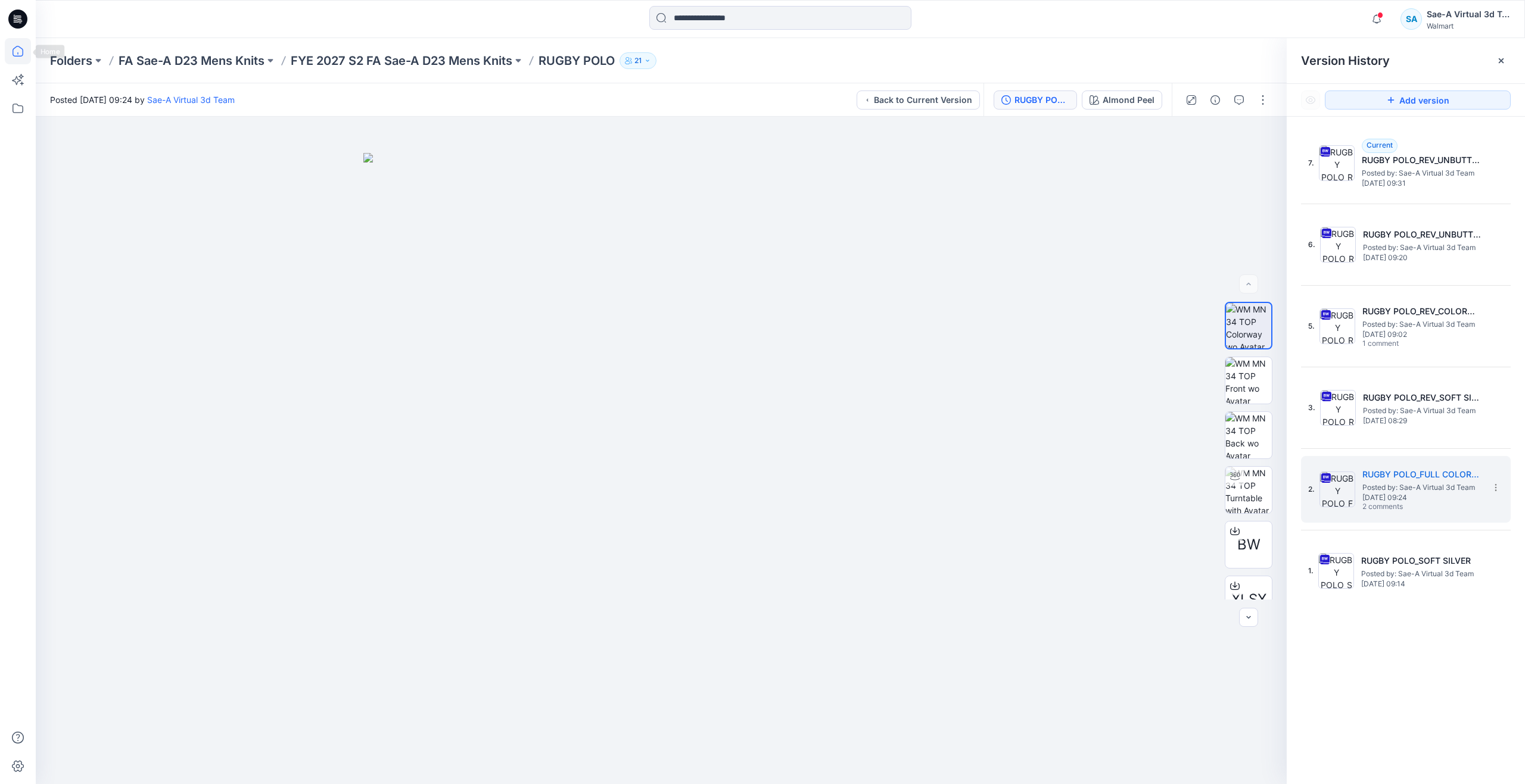
click at [26, 51] on icon at bounding box center [17, 51] width 26 height 26
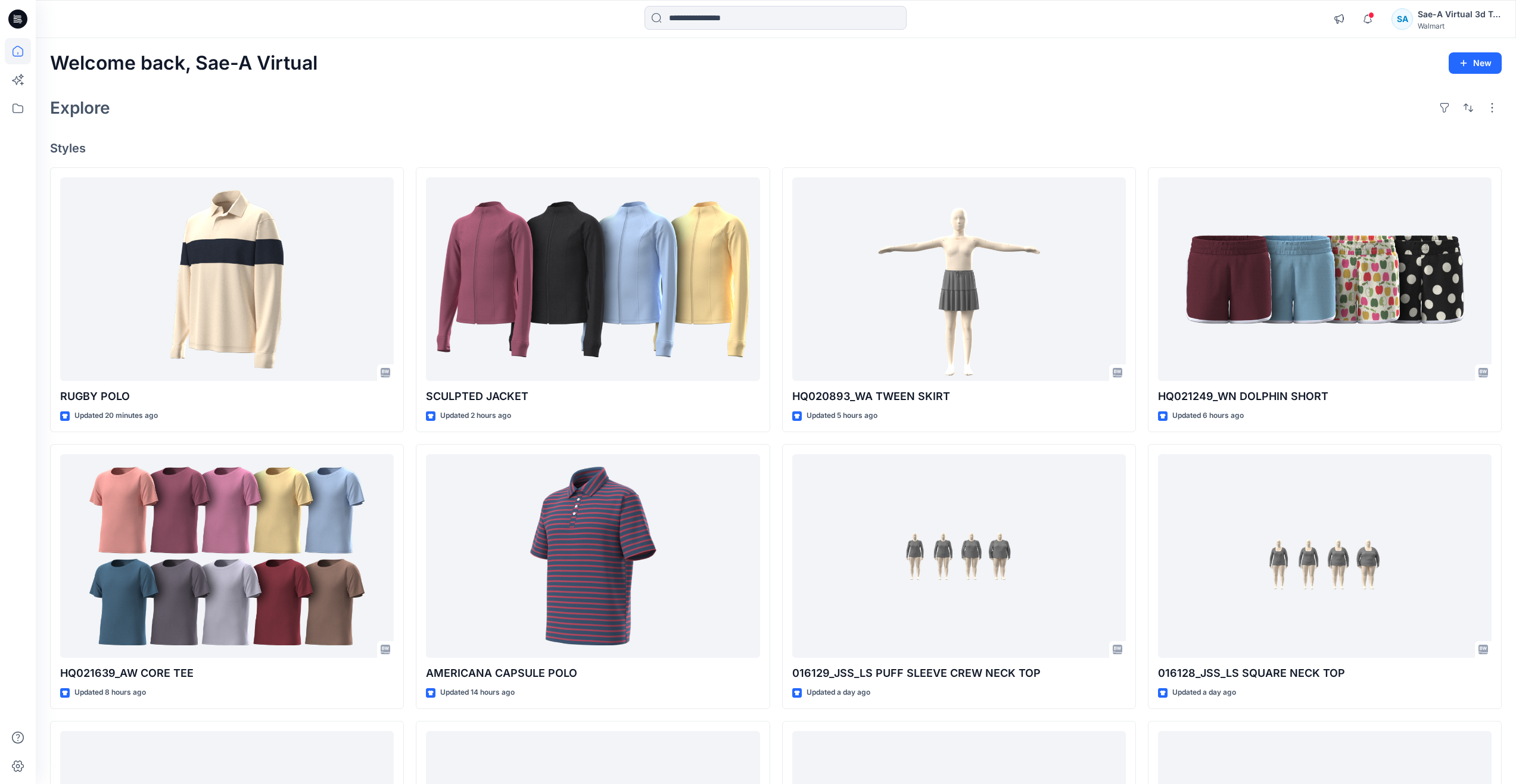
click at [709, 80] on div "Welcome back, Sae-A Virtual New Explore Styles RUGBY POLO Updated 20 minutes ag…" at bounding box center [776, 540] width 1480 height 1005
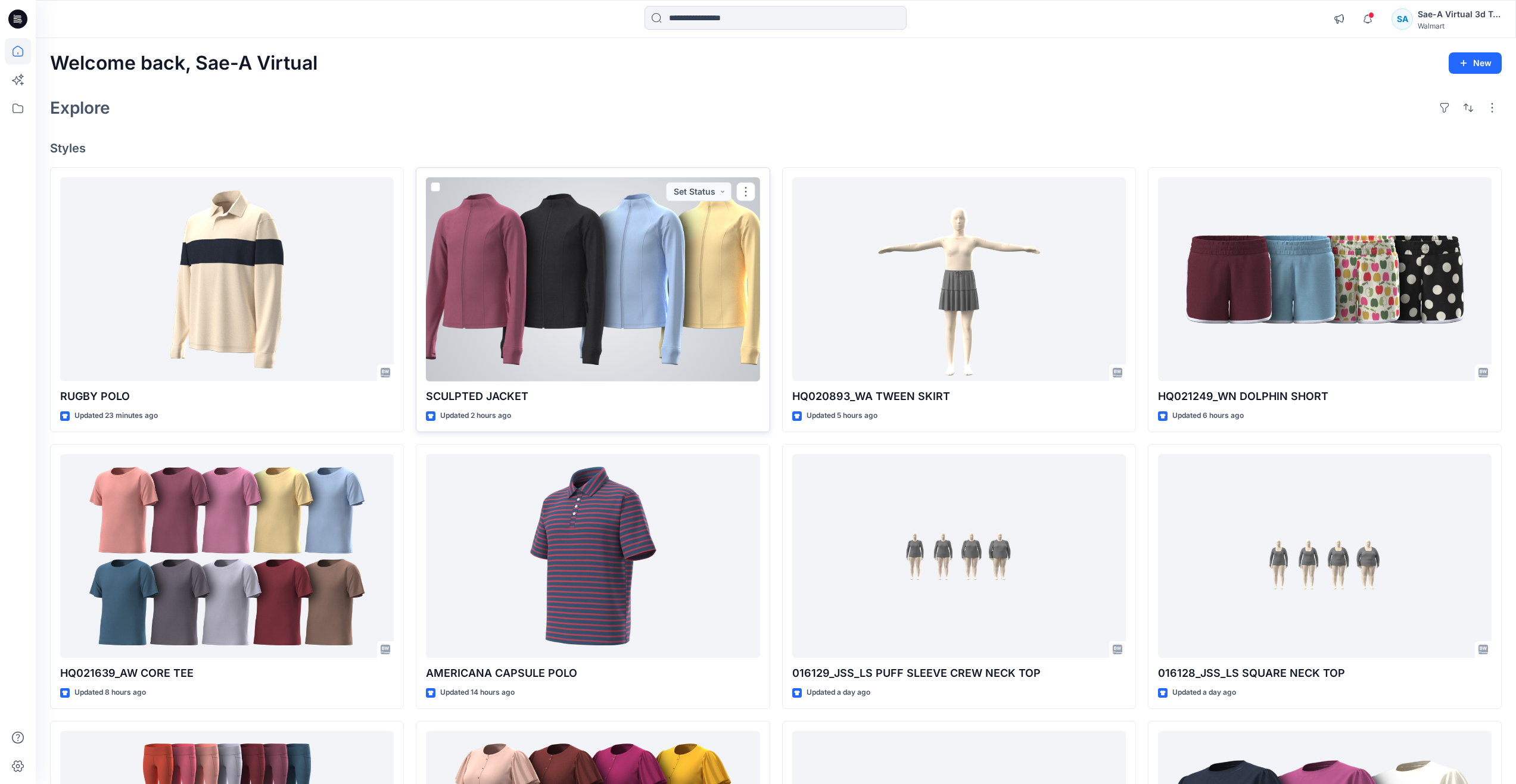
click at [562, 316] on div at bounding box center [592, 279] width 333 height 204
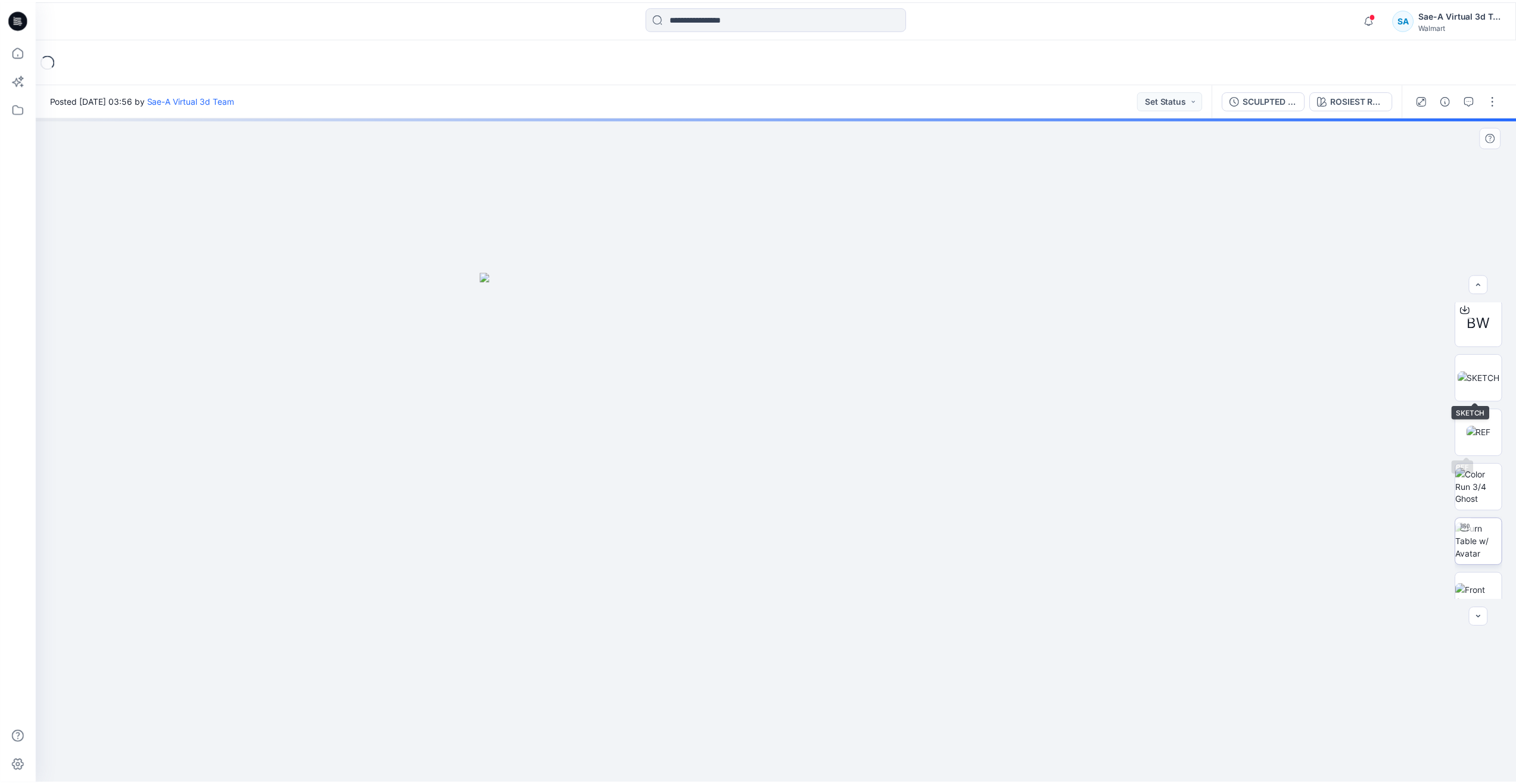
scroll to position [119, 0]
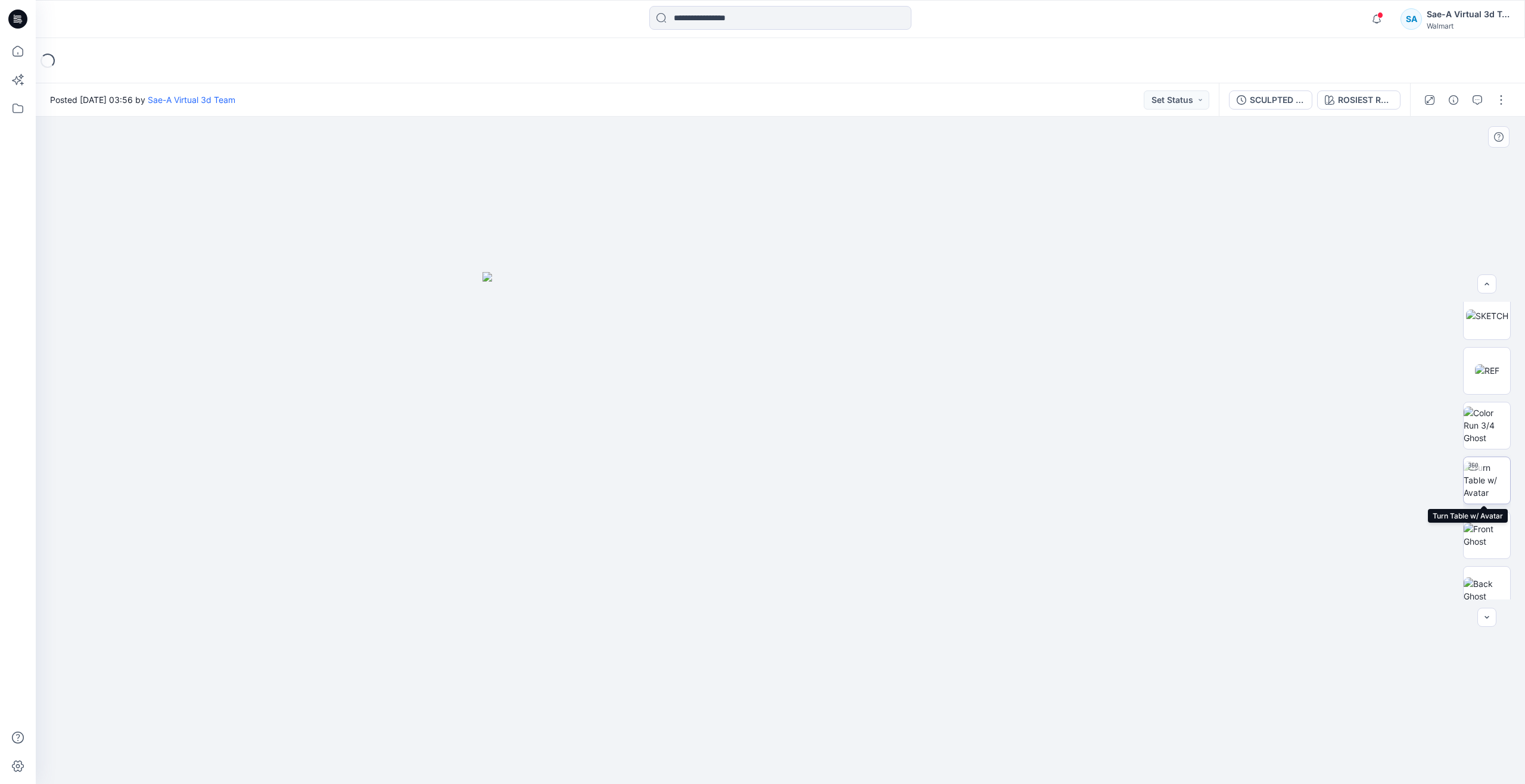
click at [1478, 484] on img at bounding box center [1487, 480] width 46 height 37
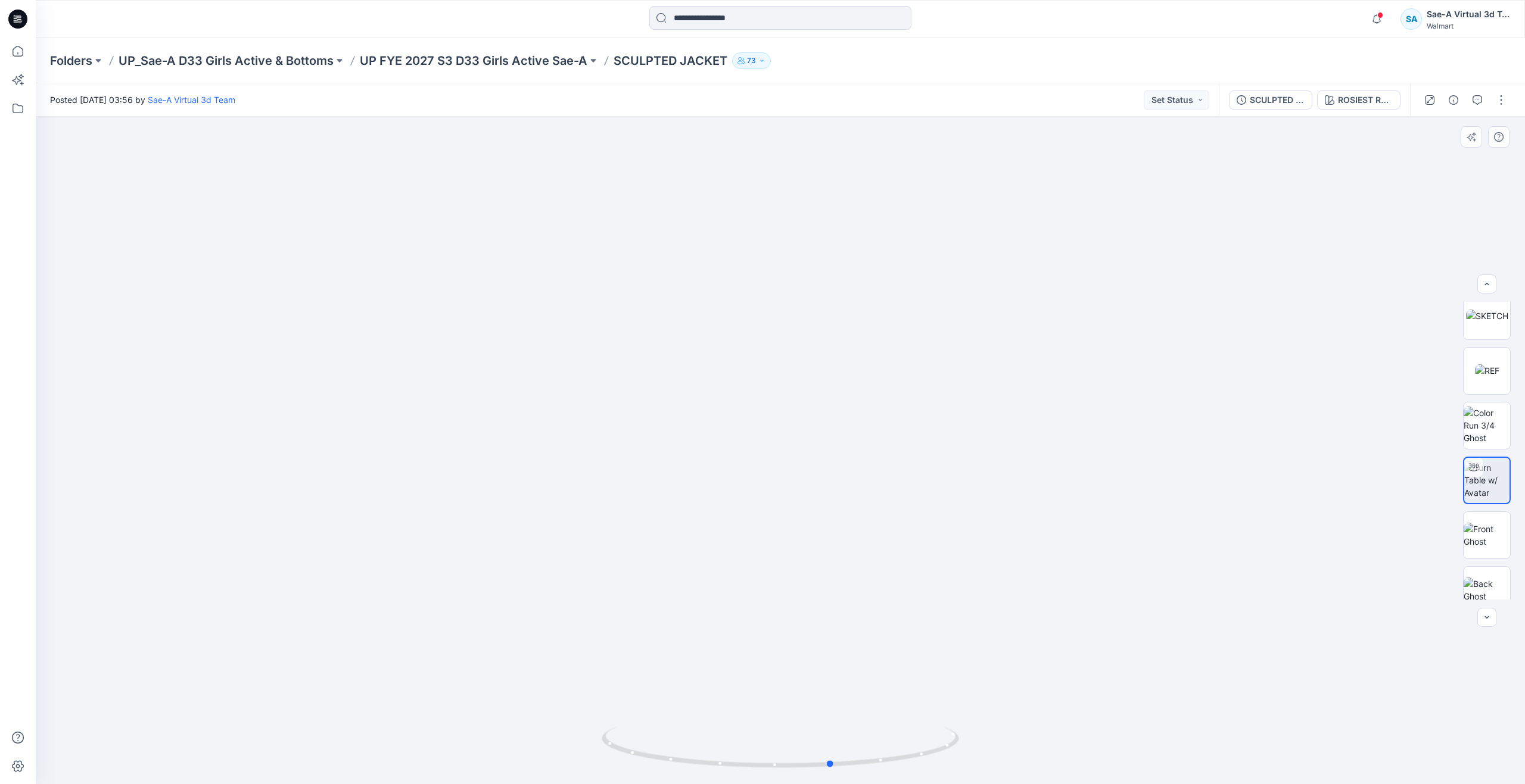
drag, startPoint x: 786, startPoint y: 763, endPoint x: 481, endPoint y: 586, distance: 352.6
click at [481, 586] on div at bounding box center [780, 450] width 1489 height 667
click at [22, 48] on icon at bounding box center [17, 51] width 26 height 26
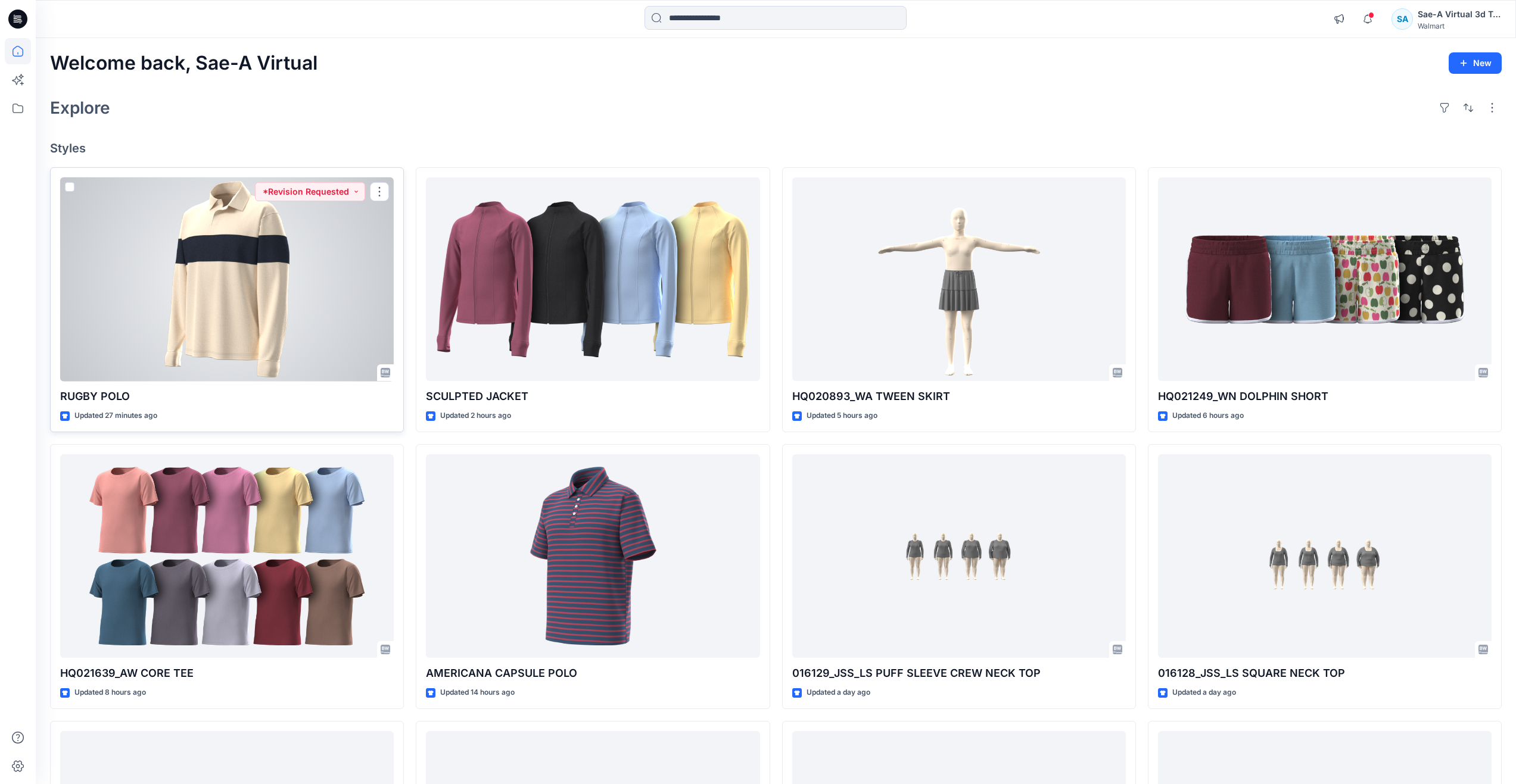
click at [243, 276] on div at bounding box center [227, 279] width 333 height 204
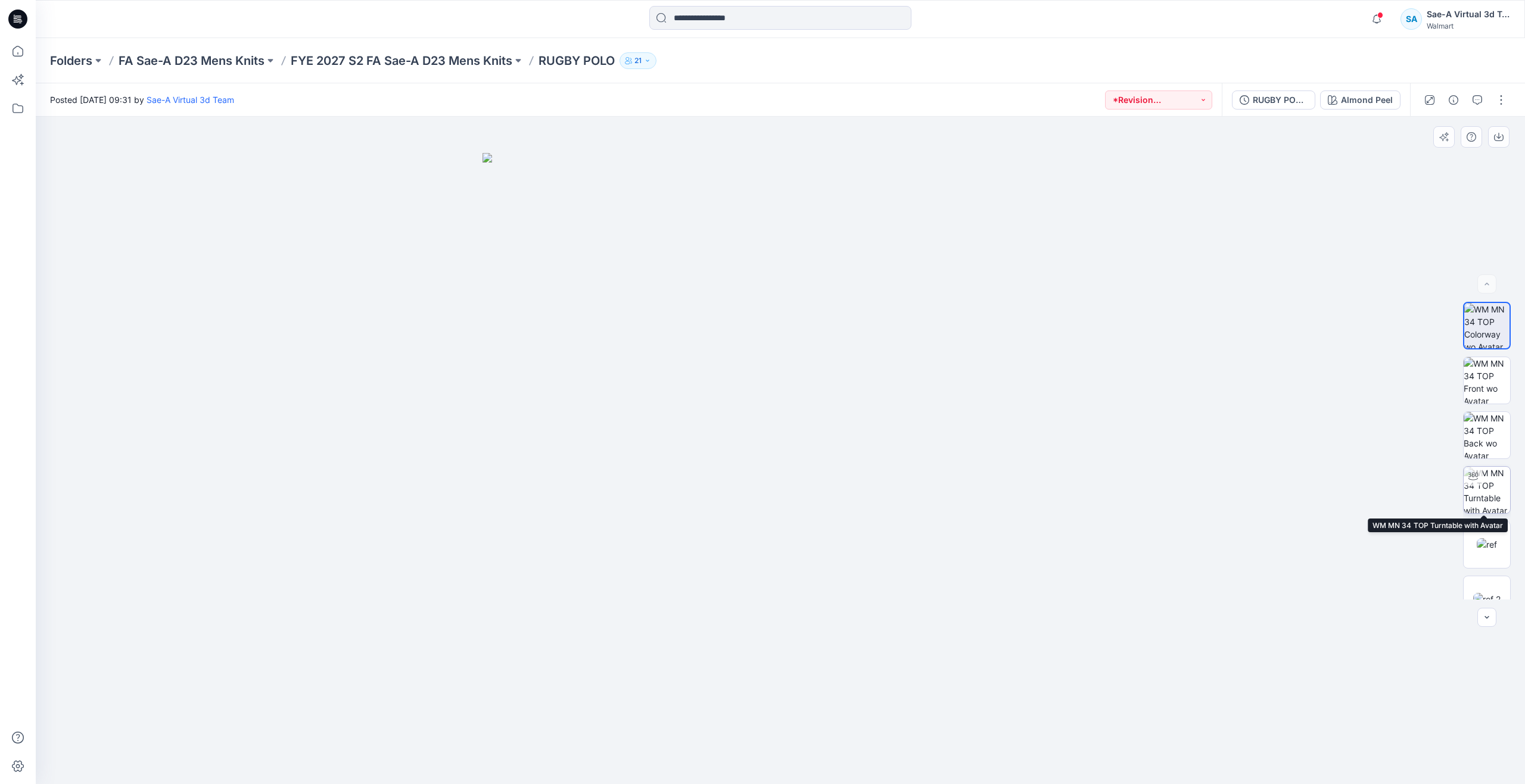
click at [1494, 474] on img at bounding box center [1487, 490] width 46 height 46
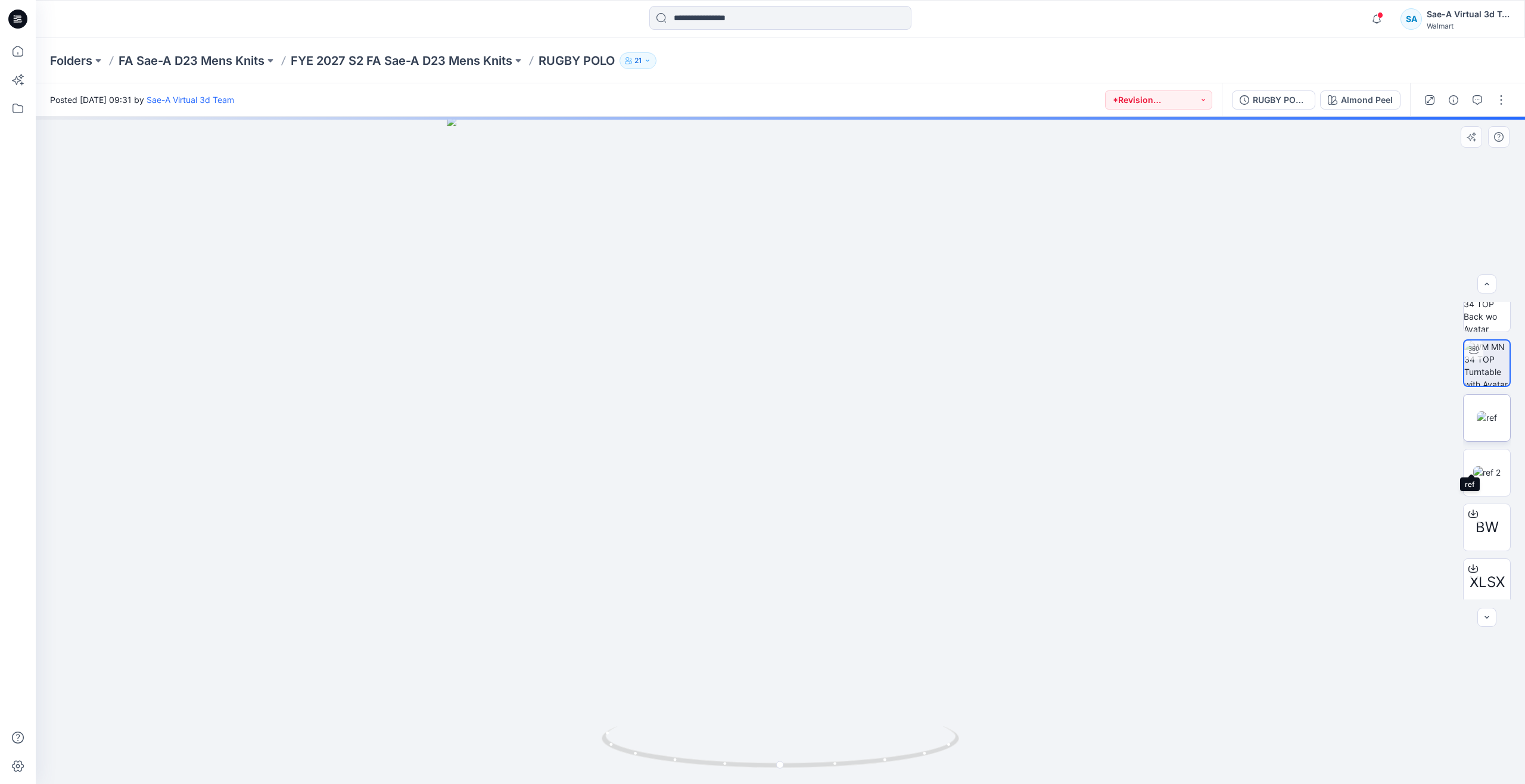
scroll to position [133, 0]
click at [1485, 472] on img at bounding box center [1486, 466] width 28 height 13
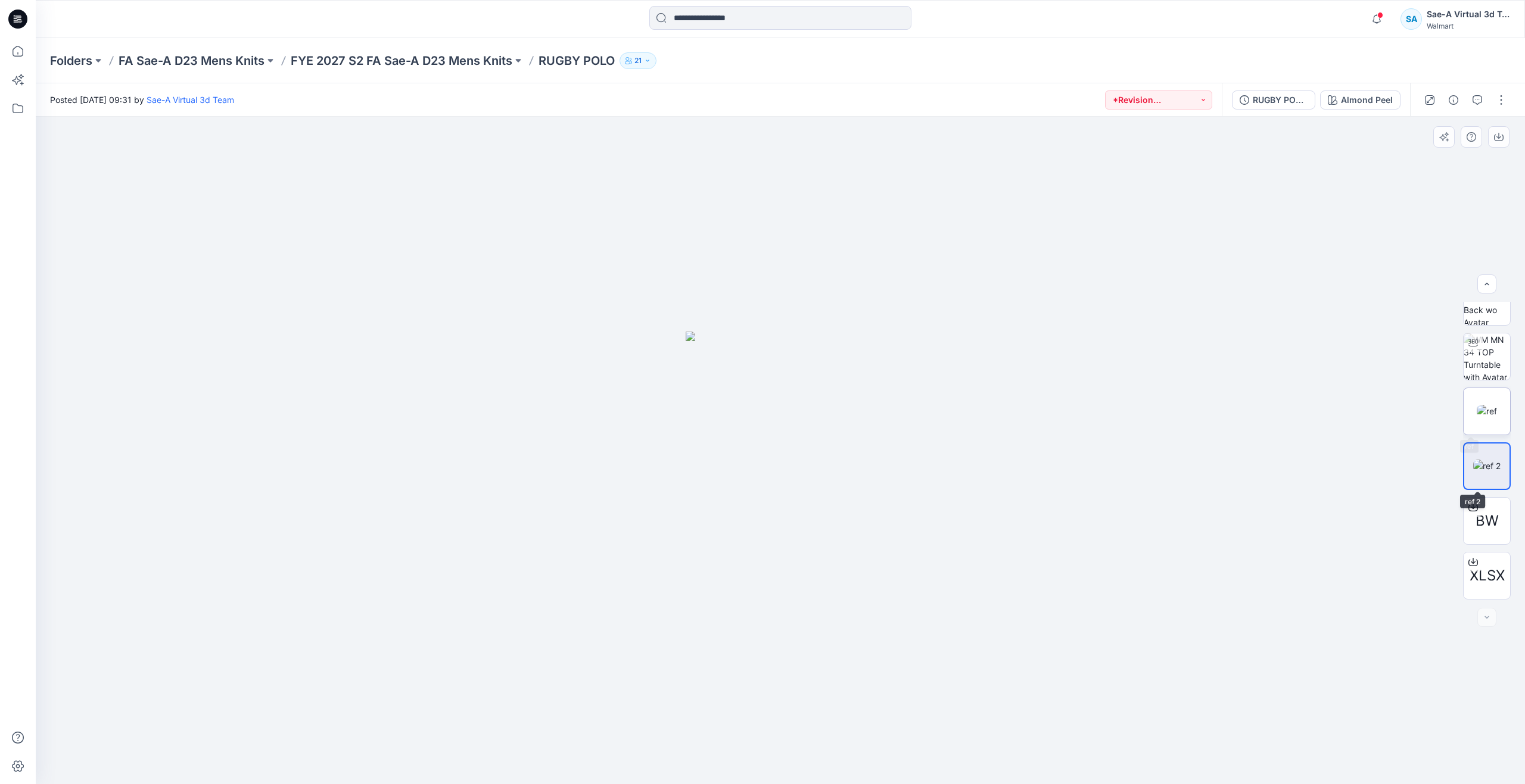
click at [1484, 405] on img at bounding box center [1486, 411] width 20 height 13
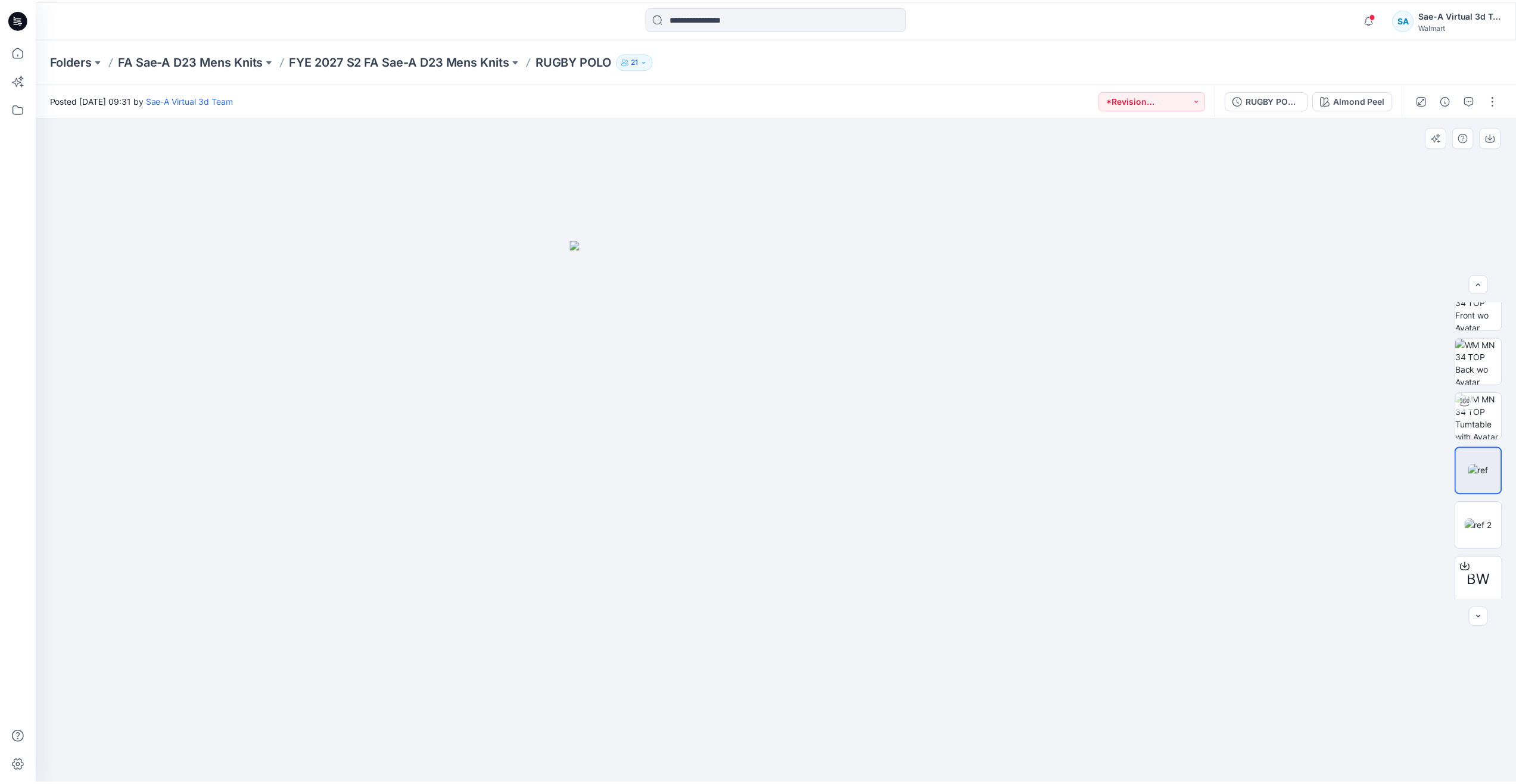
scroll to position [14, 0]
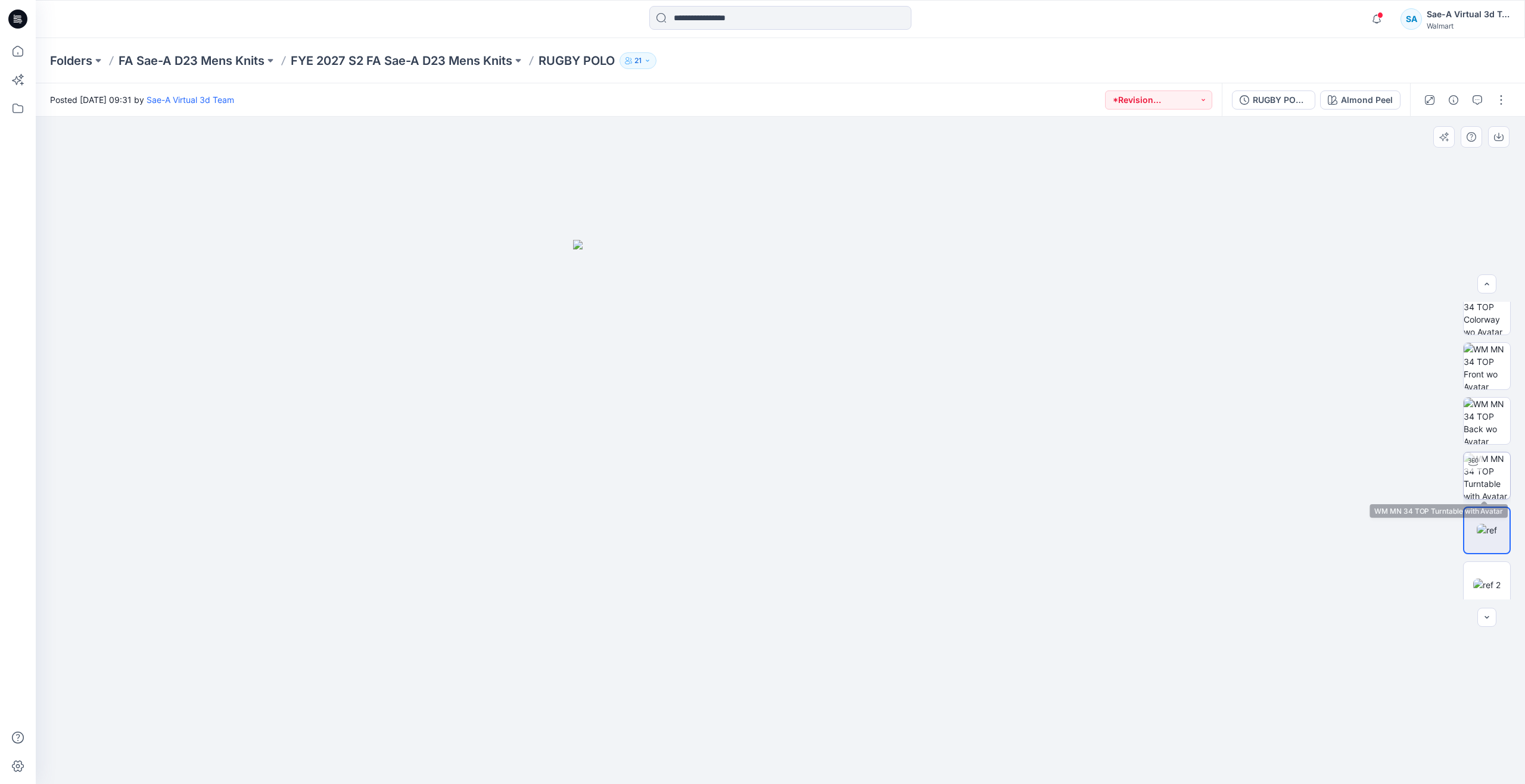
click at [1491, 468] on img at bounding box center [1487, 475] width 46 height 46
drag, startPoint x: 1023, startPoint y: 354, endPoint x: 1040, endPoint y: 553, distance: 199.7
click at [22, 58] on icon at bounding box center [17, 51] width 26 height 26
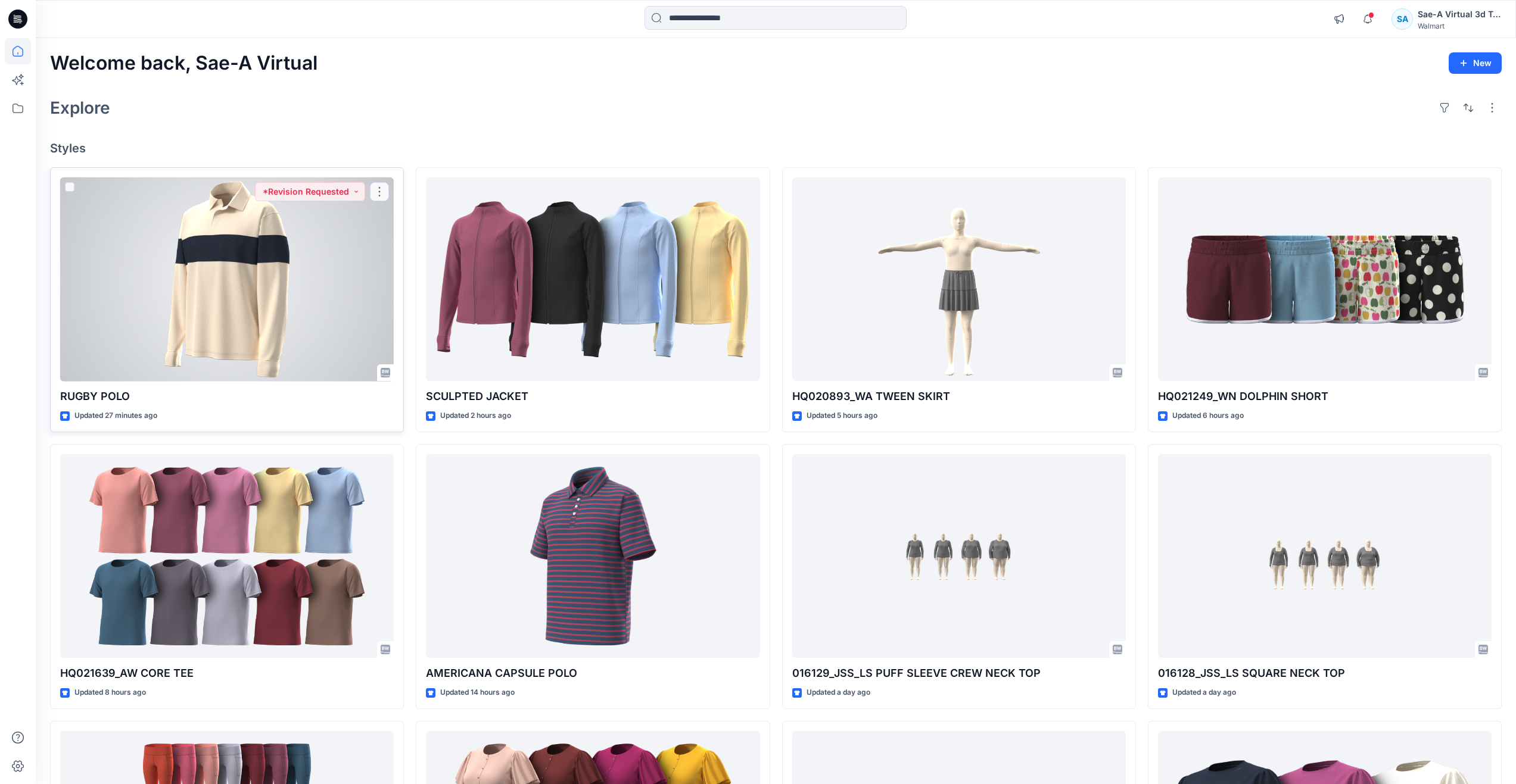
click at [188, 326] on div at bounding box center [227, 279] width 333 height 204
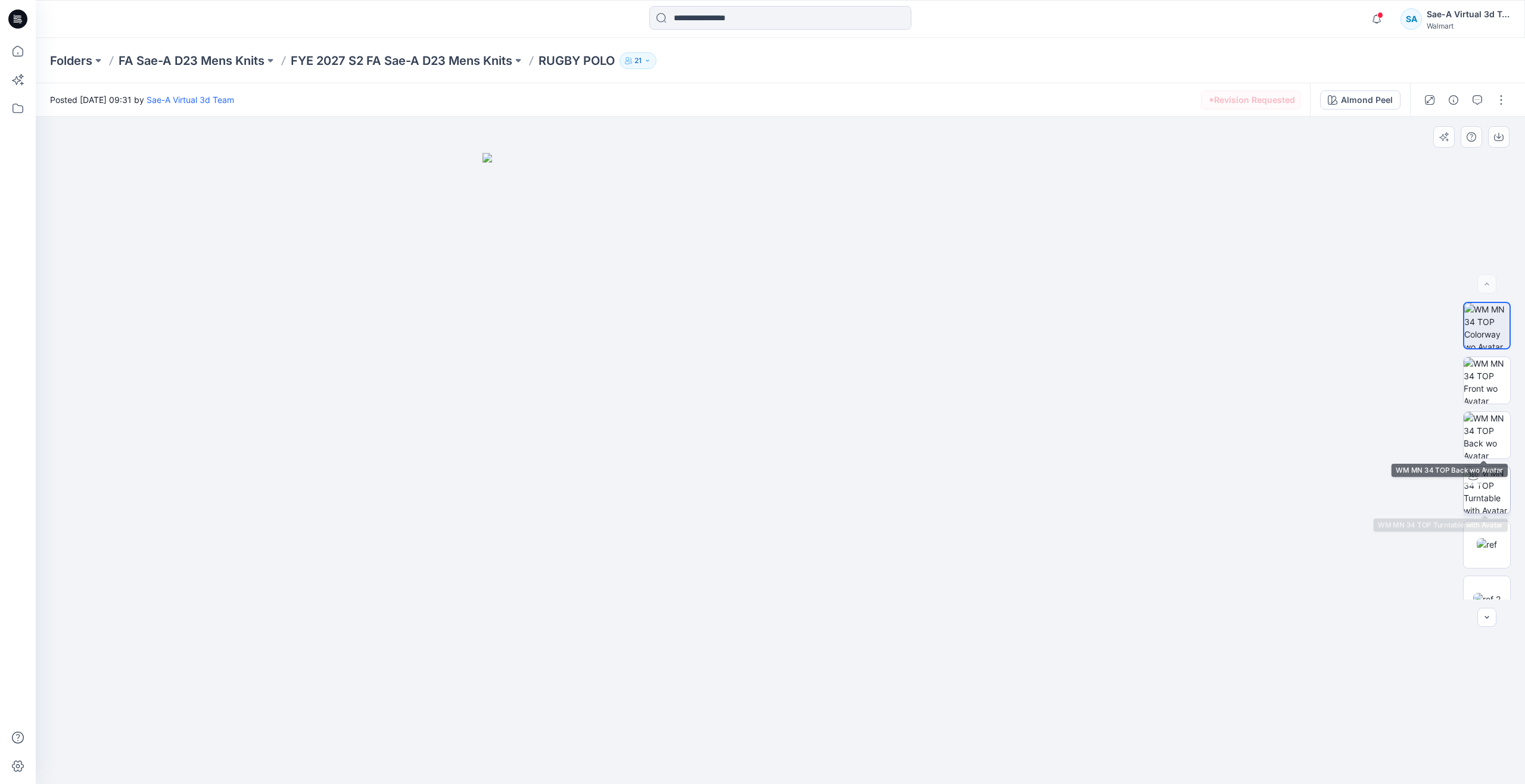
click at [1487, 499] on img at bounding box center [1487, 490] width 46 height 46
drag, startPoint x: 1028, startPoint y: 431, endPoint x: 1055, endPoint y: 627, distance: 197.9
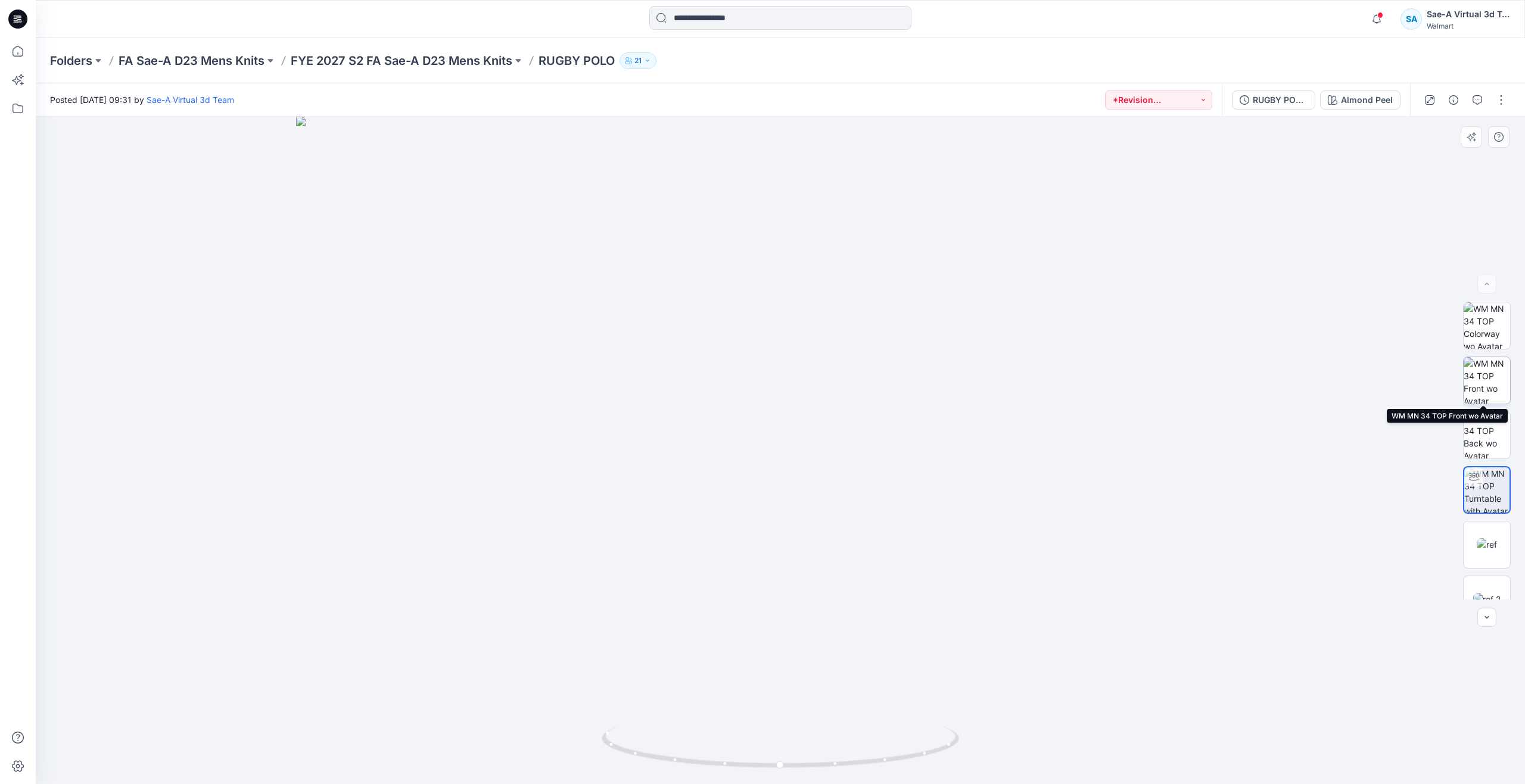
click at [1479, 370] on img at bounding box center [1487, 380] width 46 height 46
click at [405, 63] on p "FYE 2027 S2 FA Sae-A D23 Mens Knits" at bounding box center [401, 60] width 221 height 16
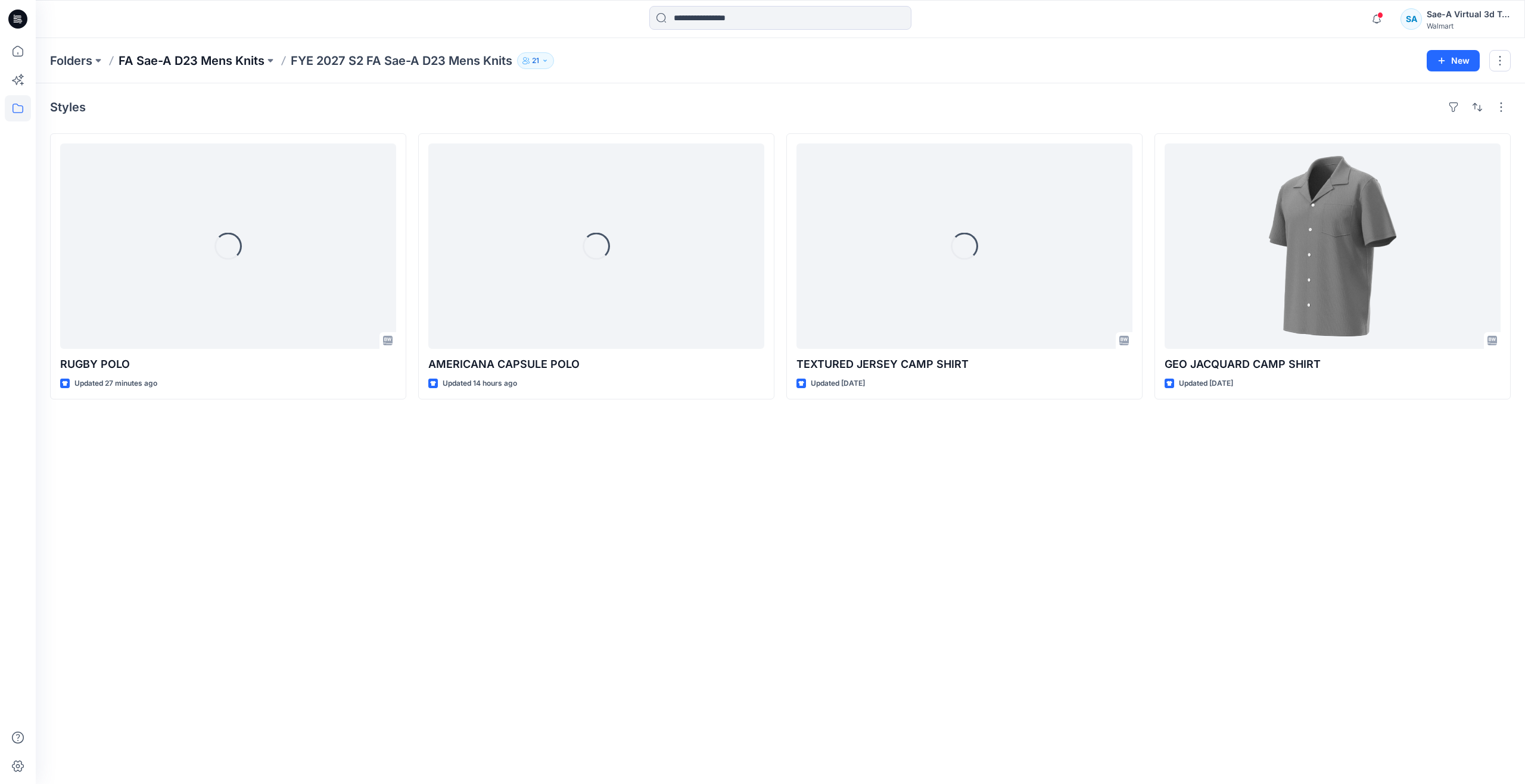
click at [221, 59] on p "FA Sae-A D23 Mens Knits" at bounding box center [192, 60] width 146 height 16
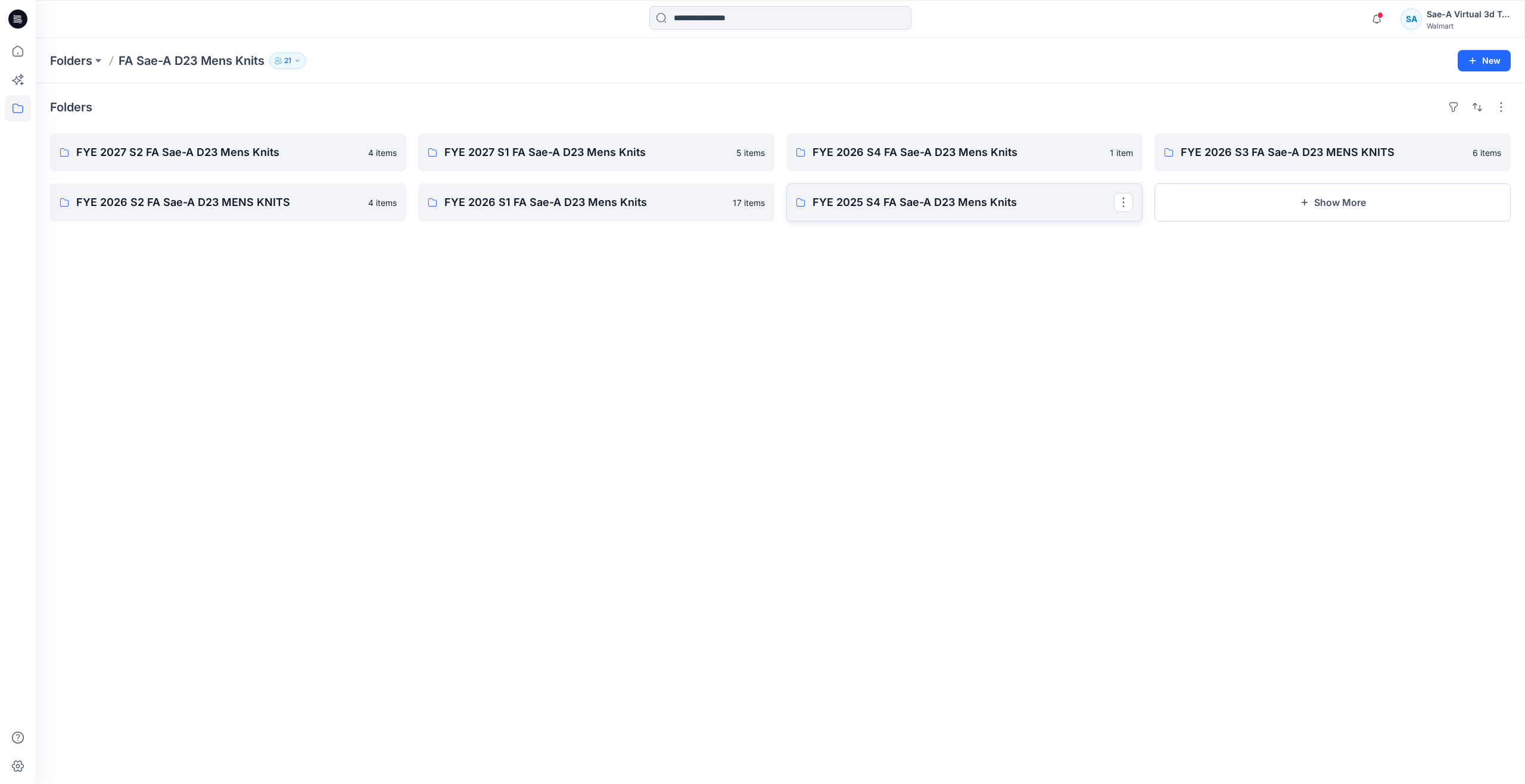
click at [996, 203] on p "FYE 2025 S4 FA Sae-A D23 Mens Knits" at bounding box center [963, 202] width 301 height 16
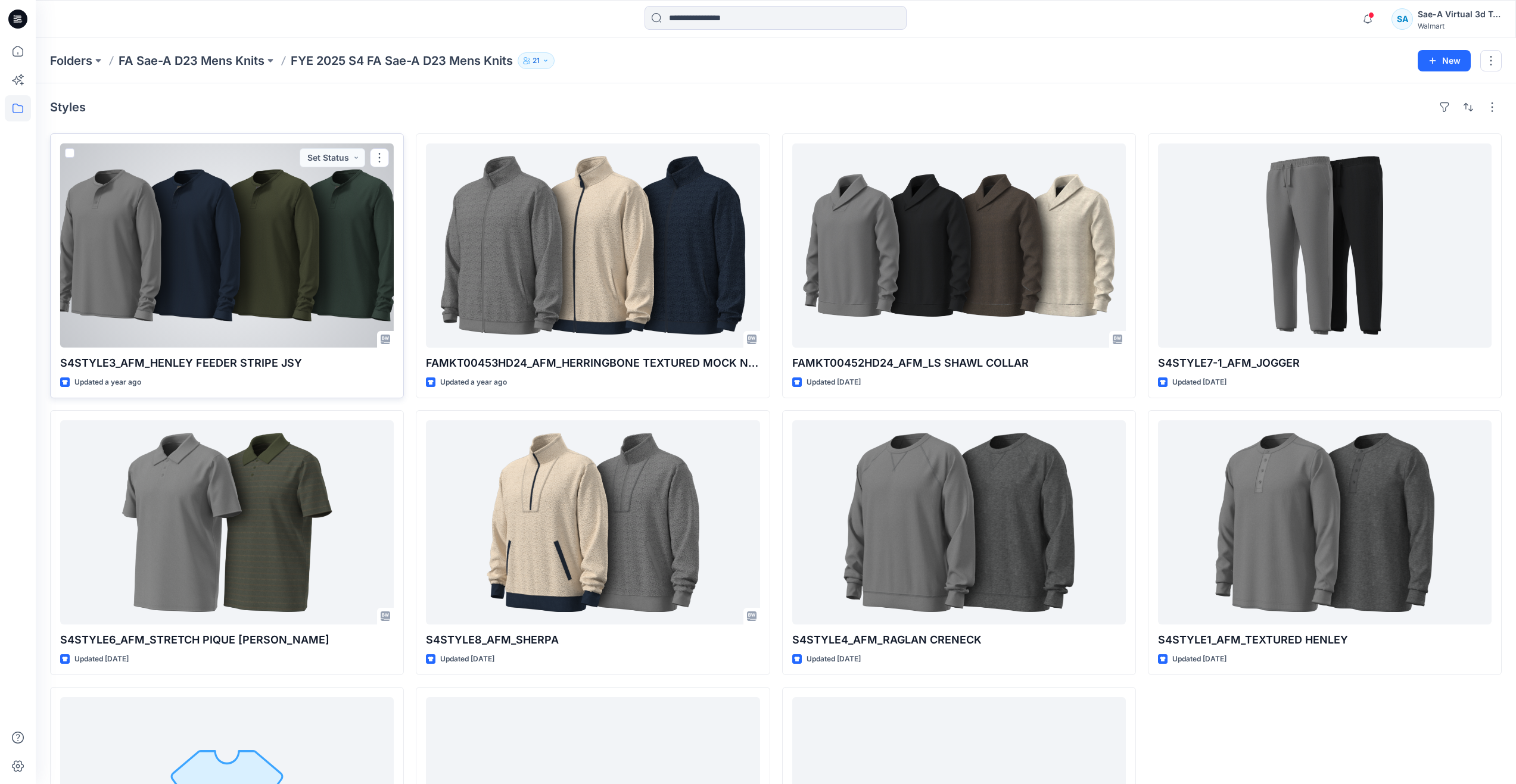
click at [221, 260] on div at bounding box center [227, 246] width 333 height 204
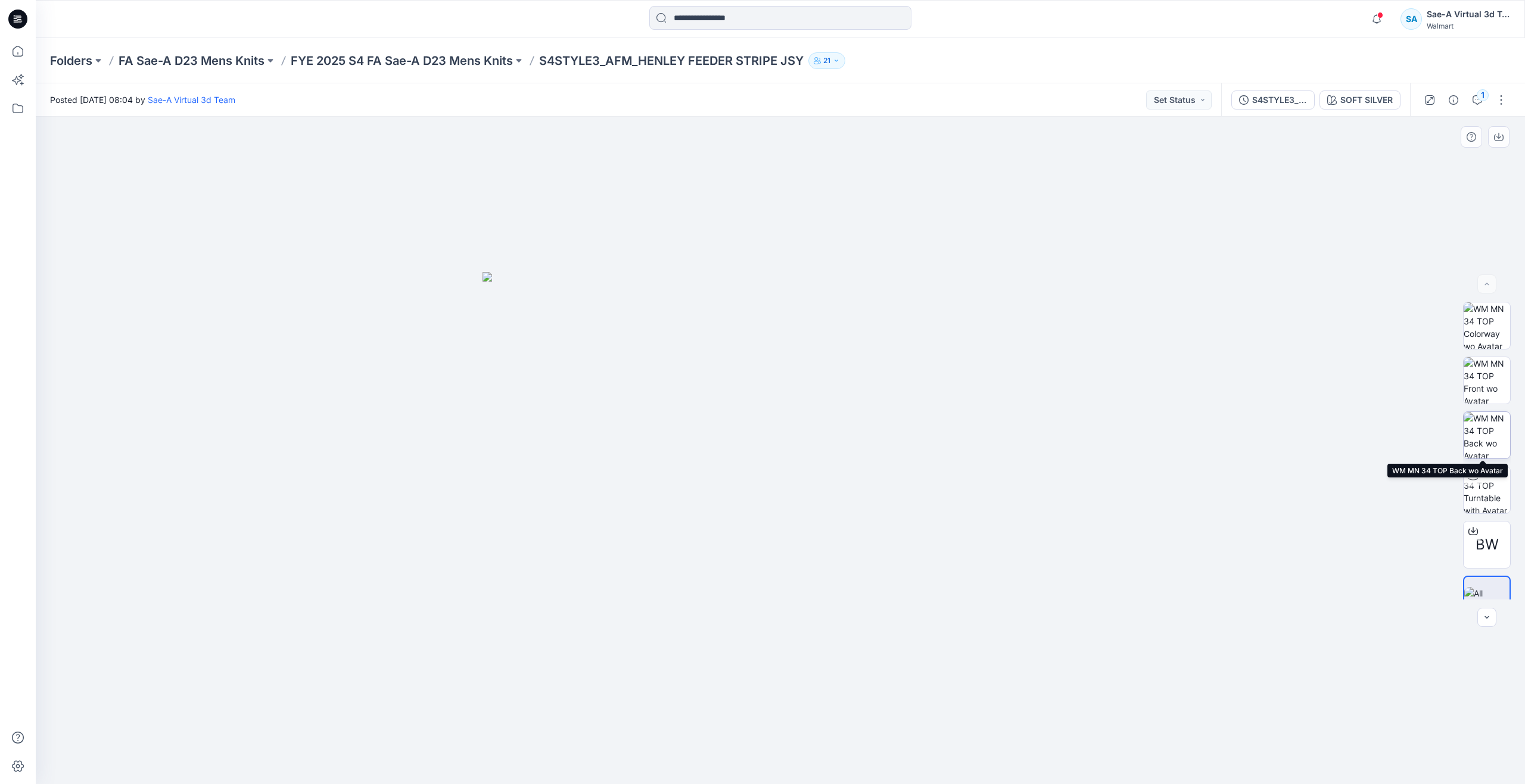
click at [1477, 437] on img at bounding box center [1487, 435] width 46 height 46
click at [1493, 392] on img at bounding box center [1487, 380] width 46 height 46
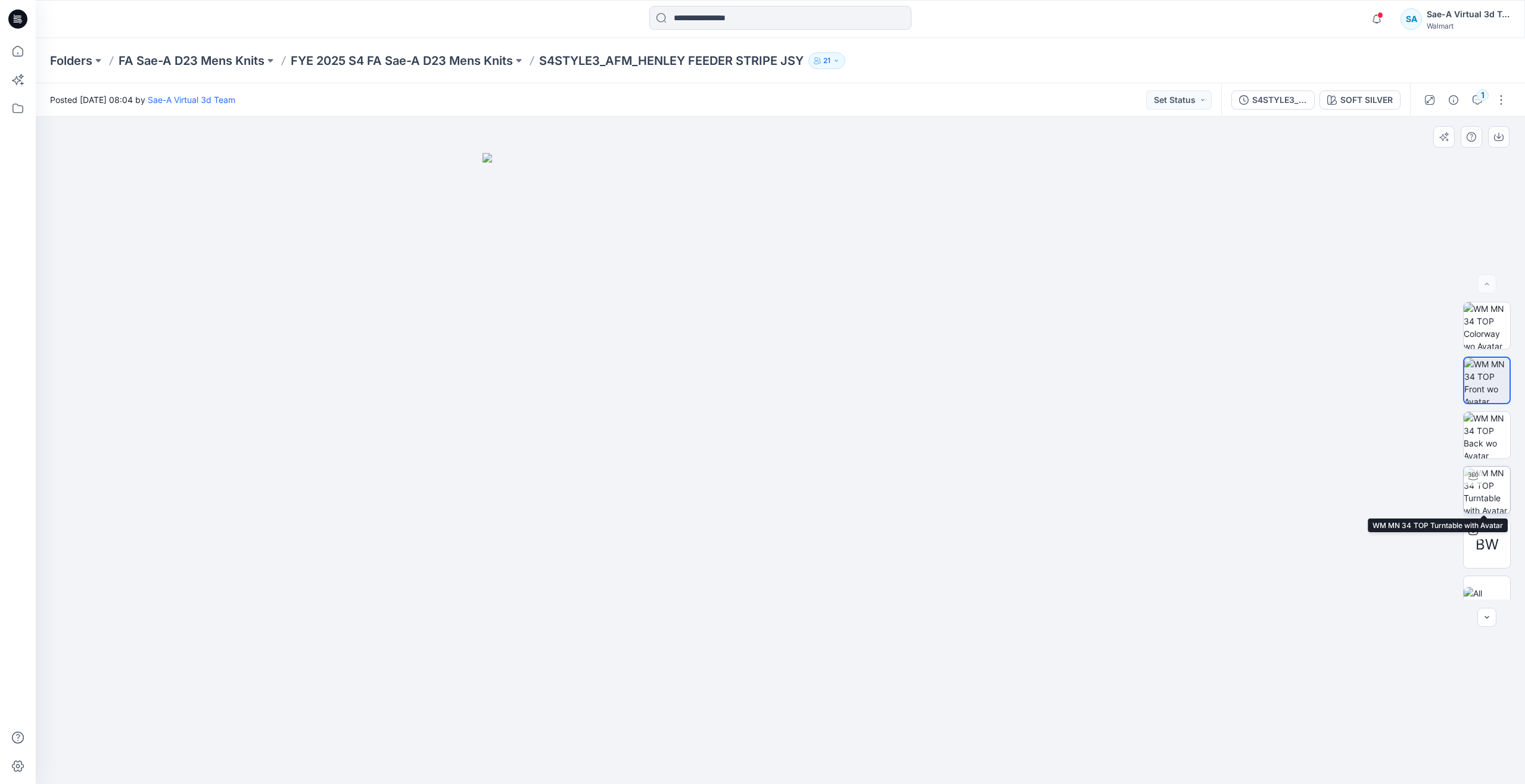
click at [1488, 485] on img at bounding box center [1487, 490] width 46 height 46
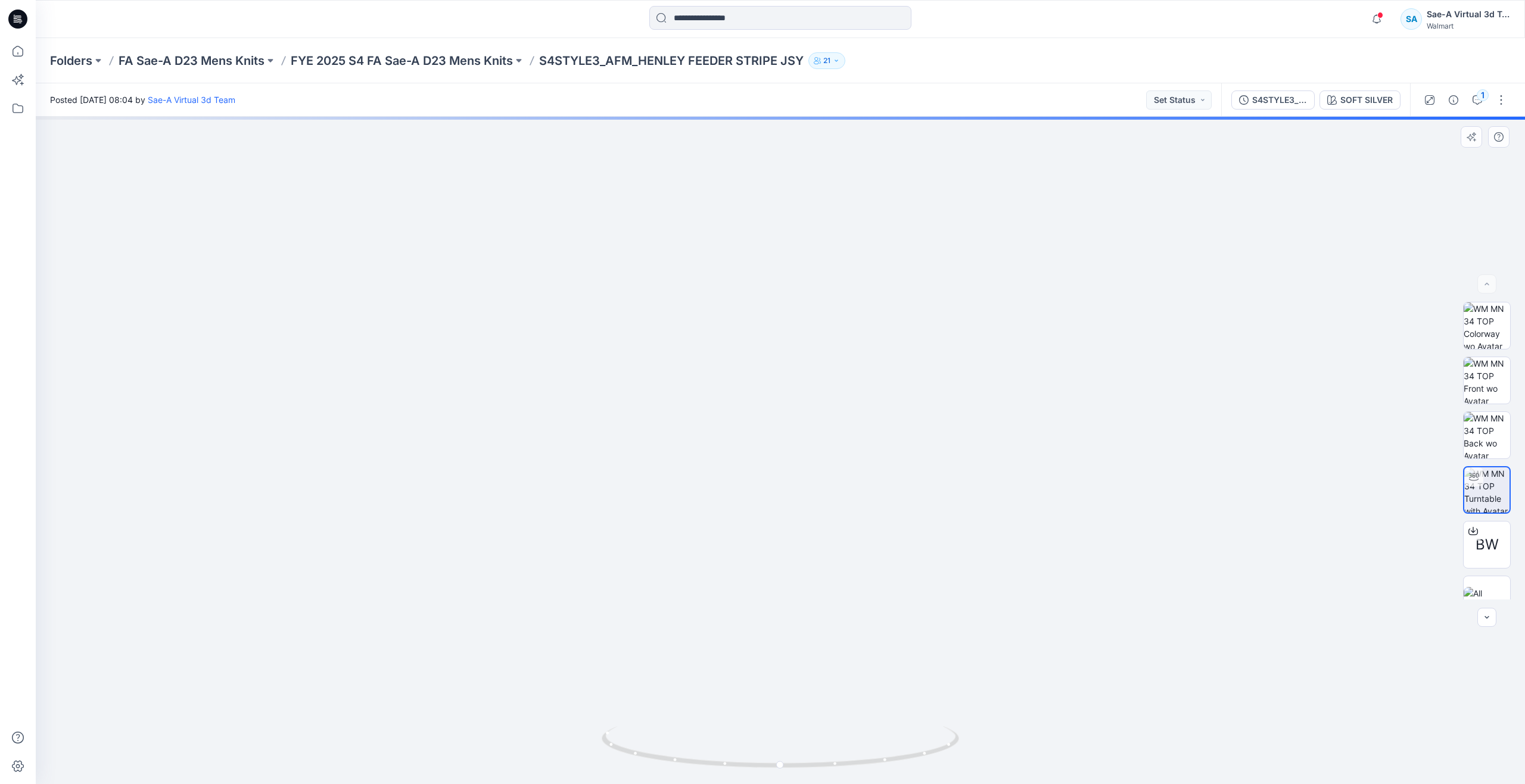
drag, startPoint x: 855, startPoint y: 238, endPoint x: 872, endPoint y: 467, distance: 229.6
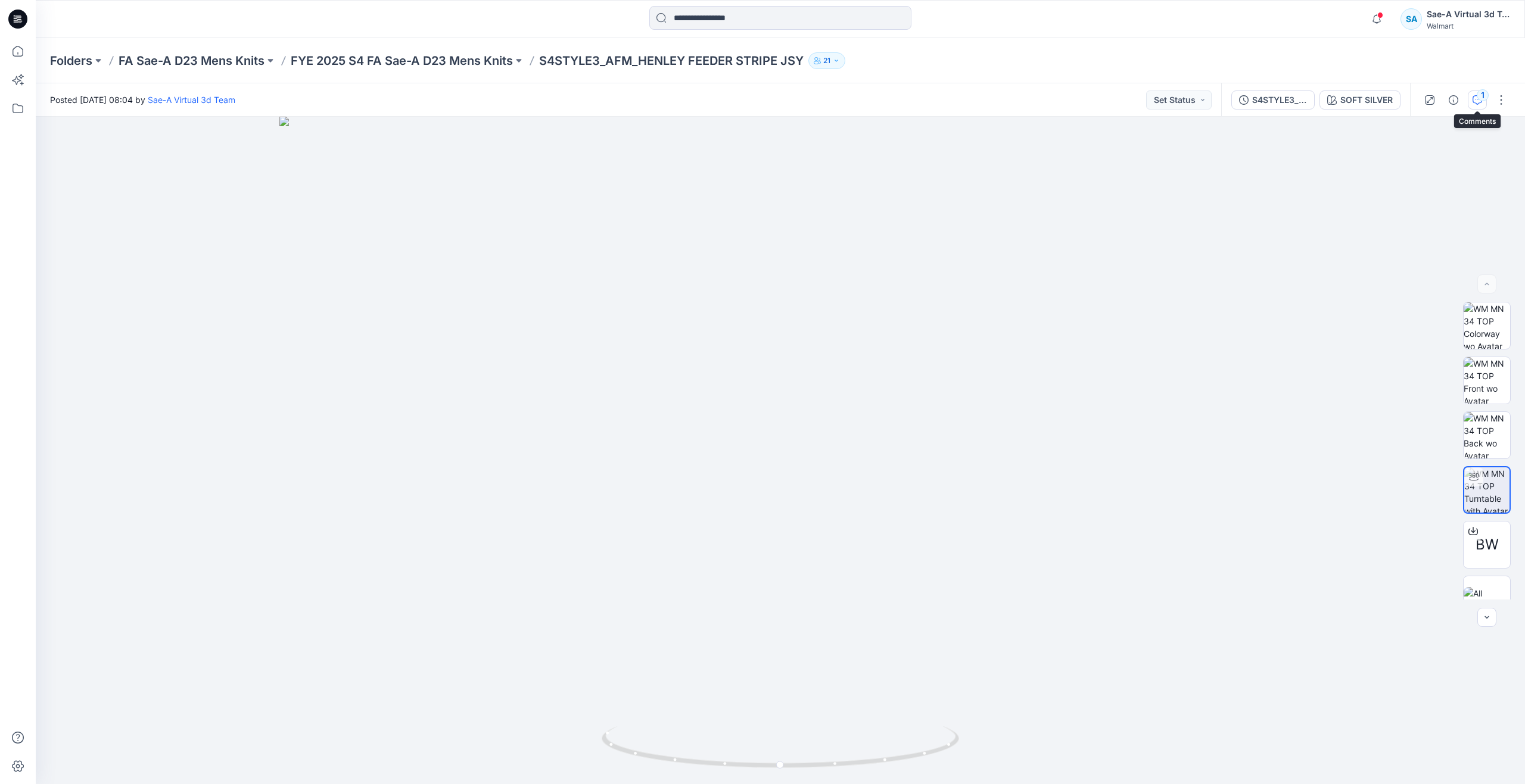
click at [1478, 96] on div "1" at bounding box center [1482, 95] width 12 height 12
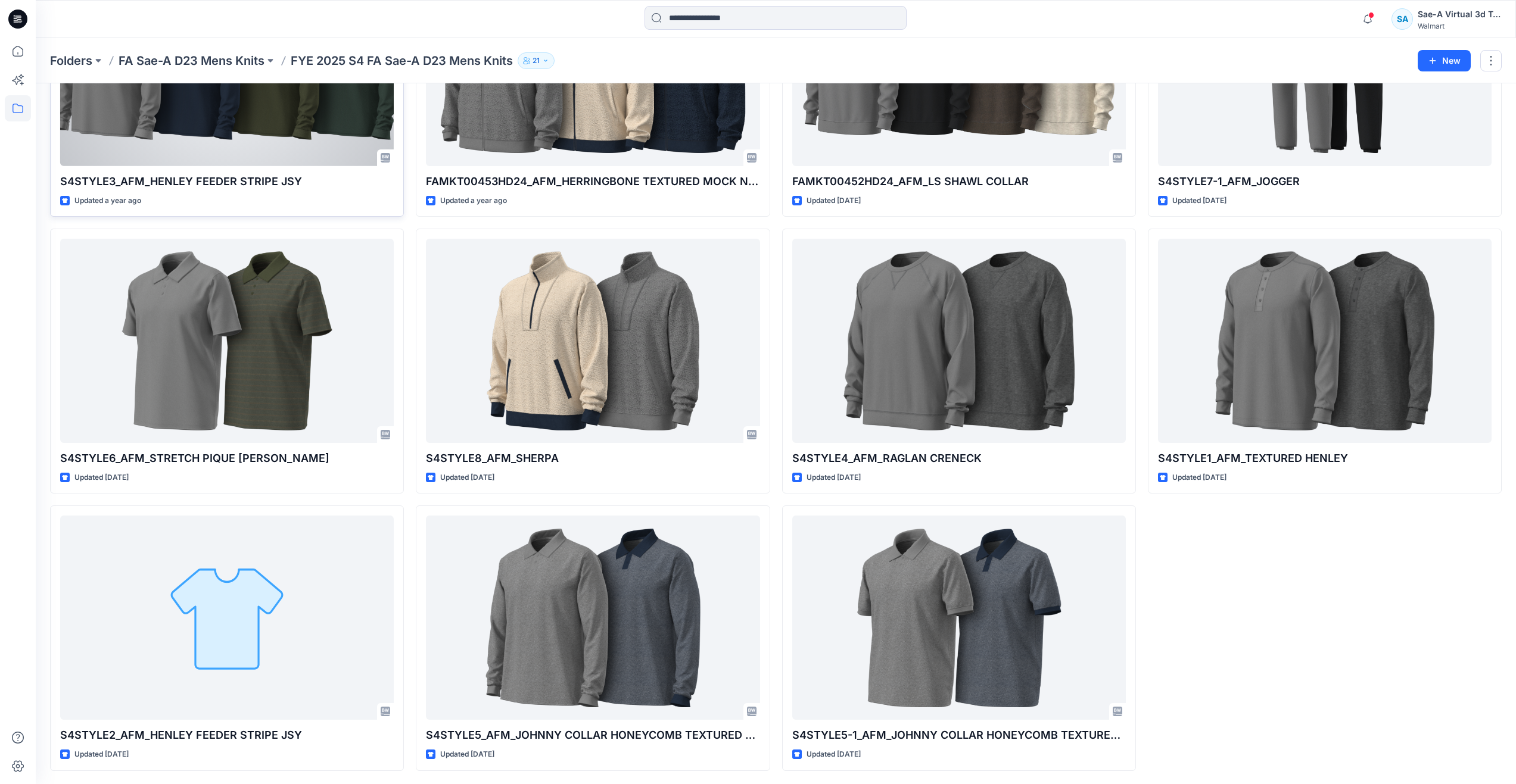
scroll to position [183, 0]
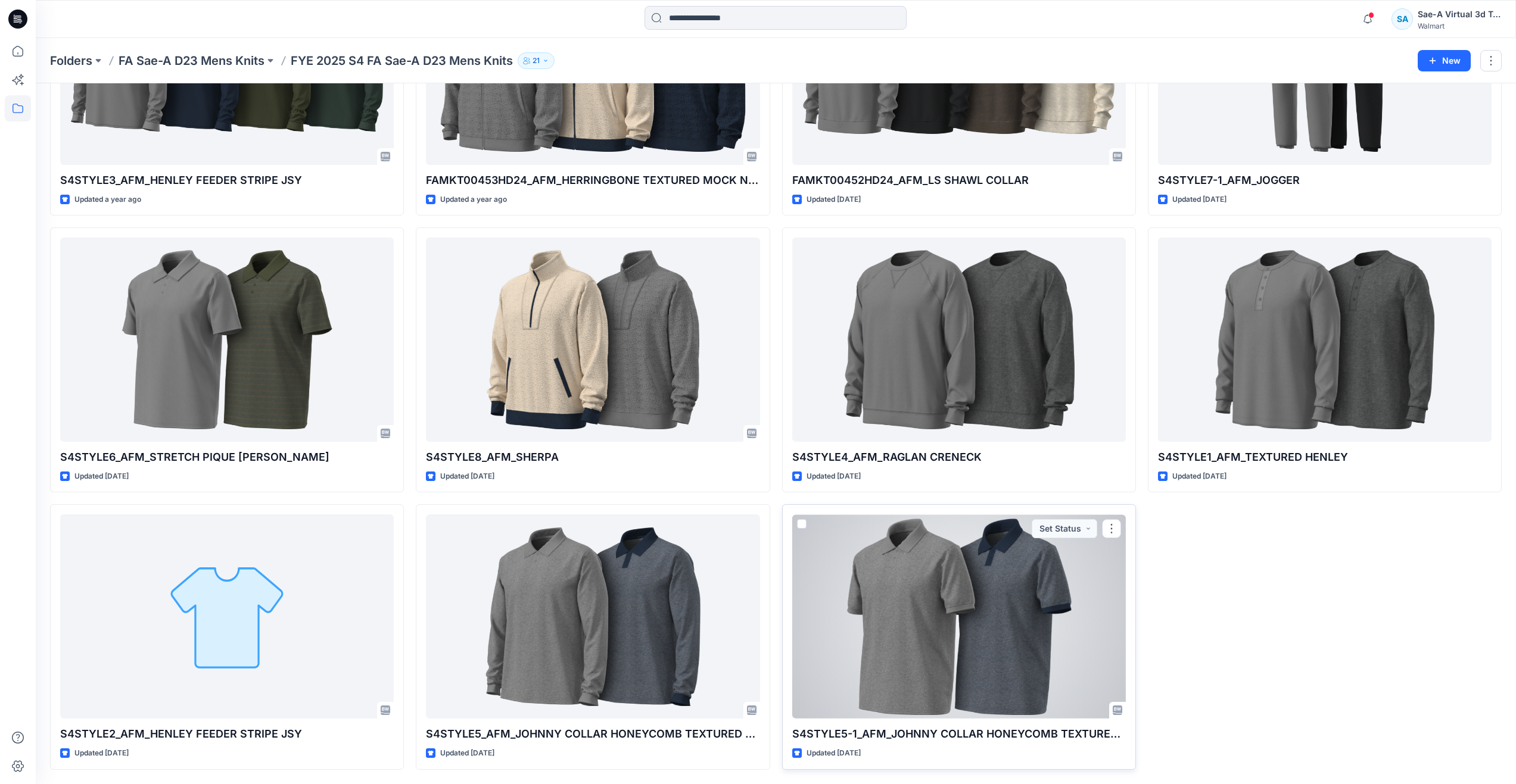
click at [899, 653] on div at bounding box center [958, 616] width 333 height 204
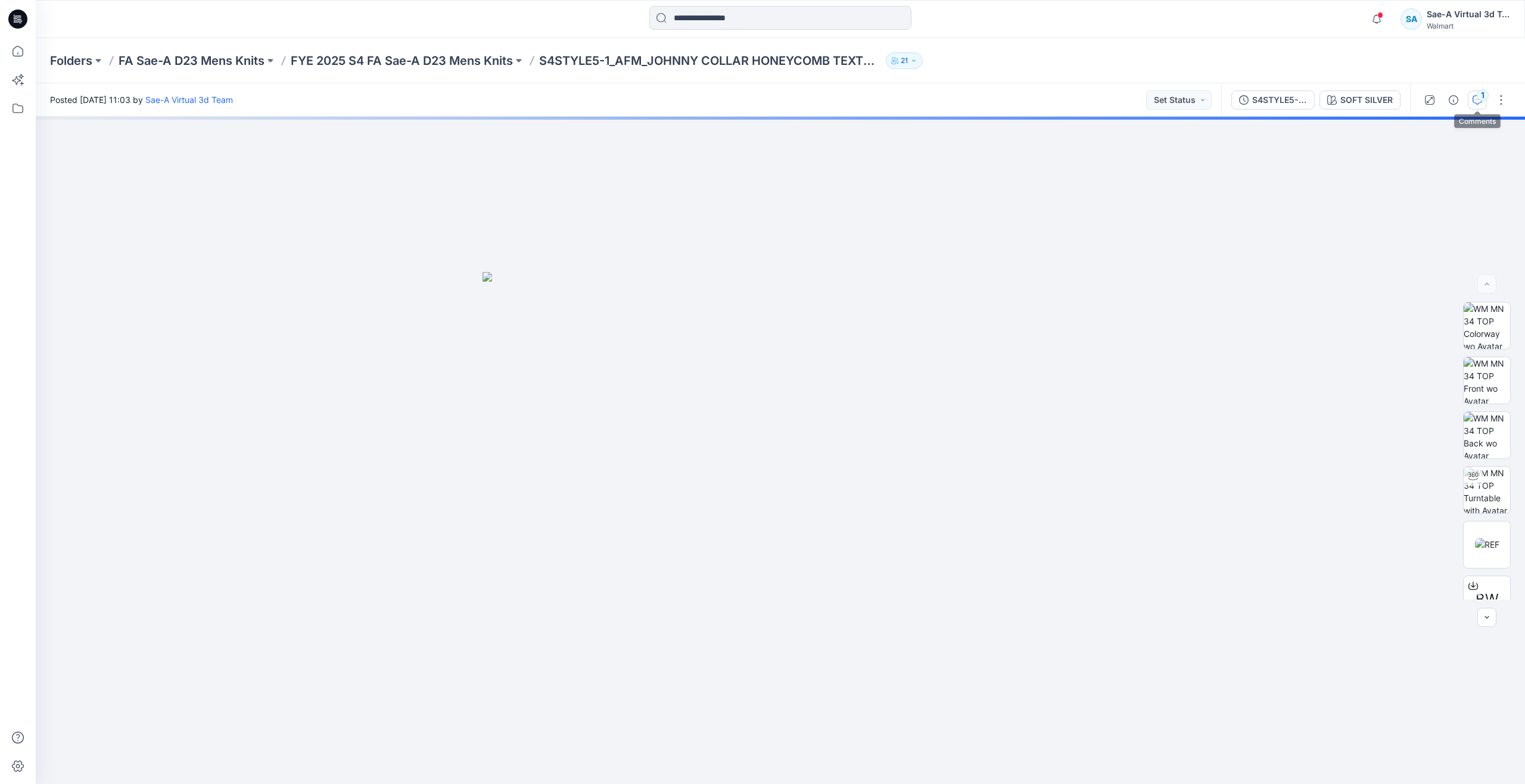
click at [1474, 98] on icon "button" at bounding box center [1477, 100] width 10 height 10
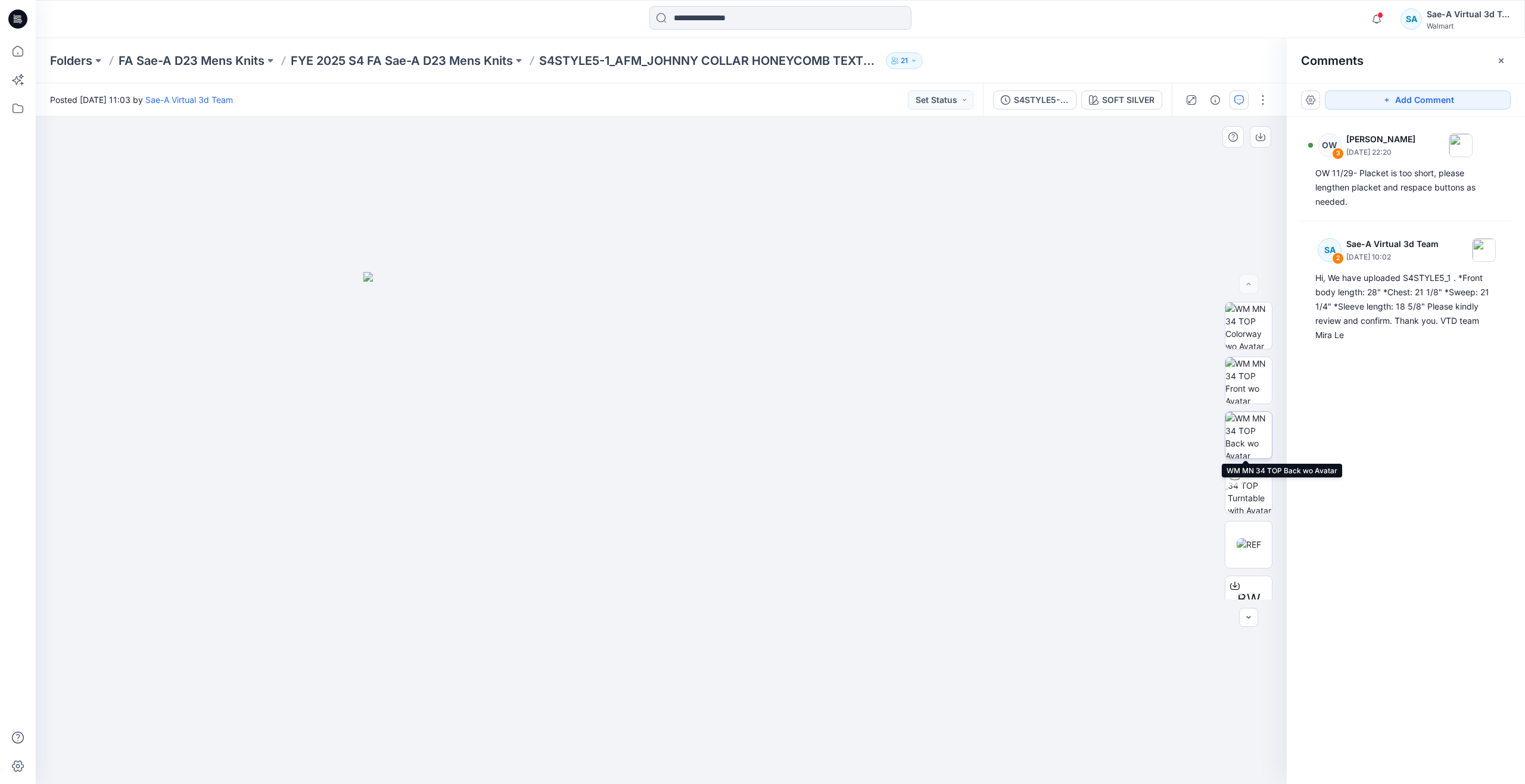
click at [1240, 434] on img at bounding box center [1248, 435] width 46 height 46
click at [1244, 476] on img at bounding box center [1249, 490] width 44 height 46
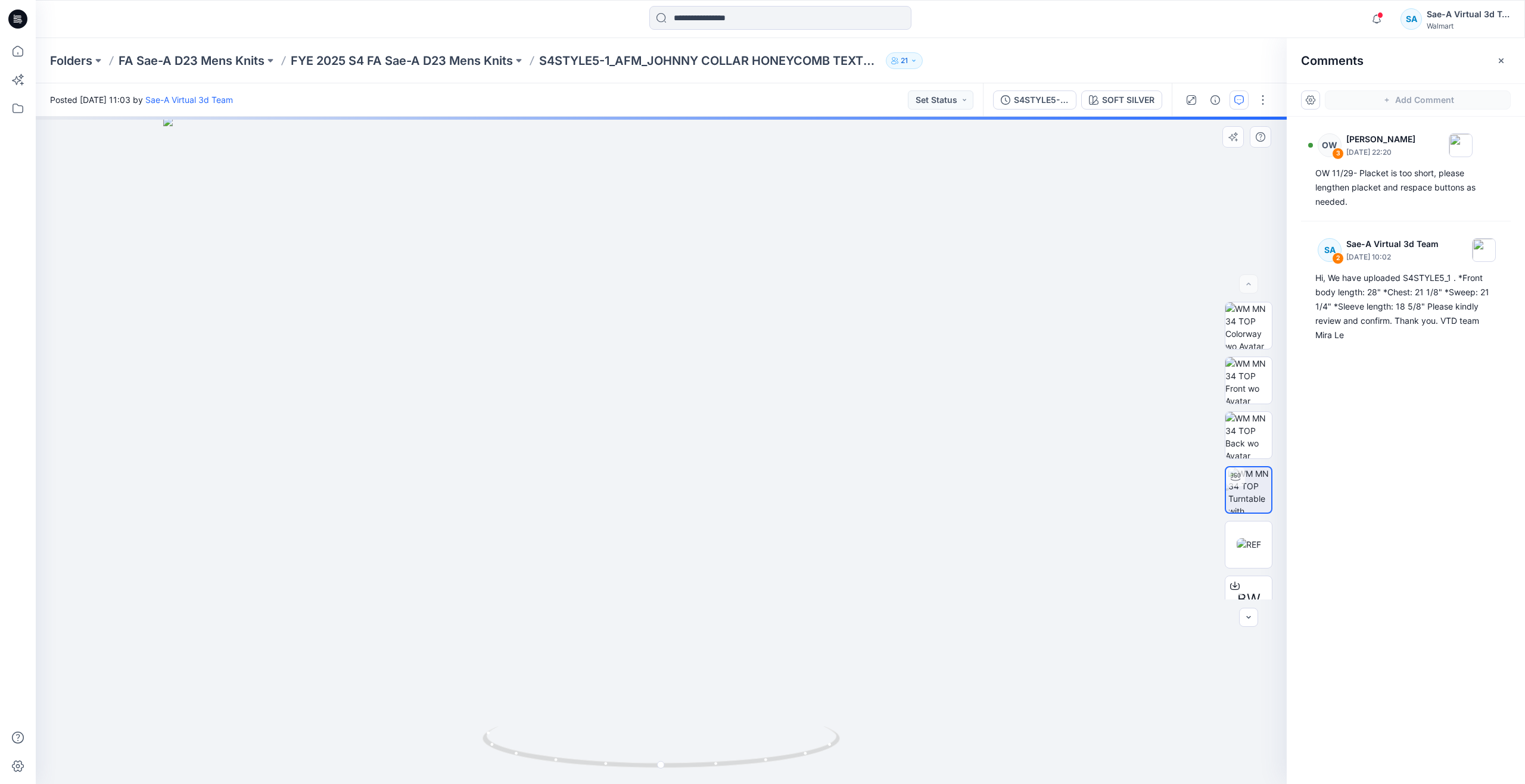
drag, startPoint x: 758, startPoint y: 279, endPoint x: 768, endPoint y: 516, distance: 237.2
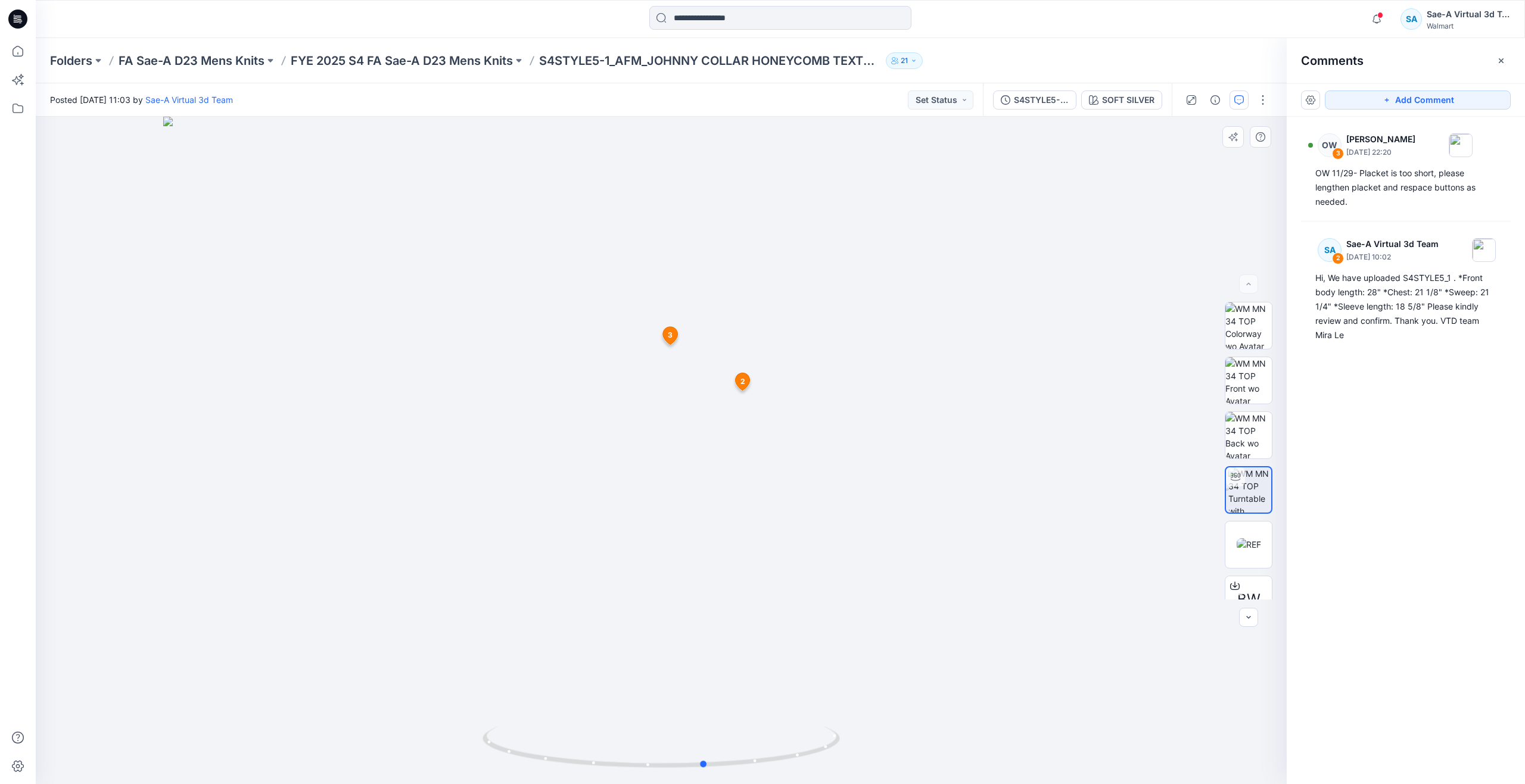
drag, startPoint x: 661, startPoint y: 771, endPoint x: 706, endPoint y: 680, distance: 101.5
click at [706, 680] on div at bounding box center [661, 450] width 1251 height 667
click at [16, 54] on icon at bounding box center [17, 51] width 26 height 26
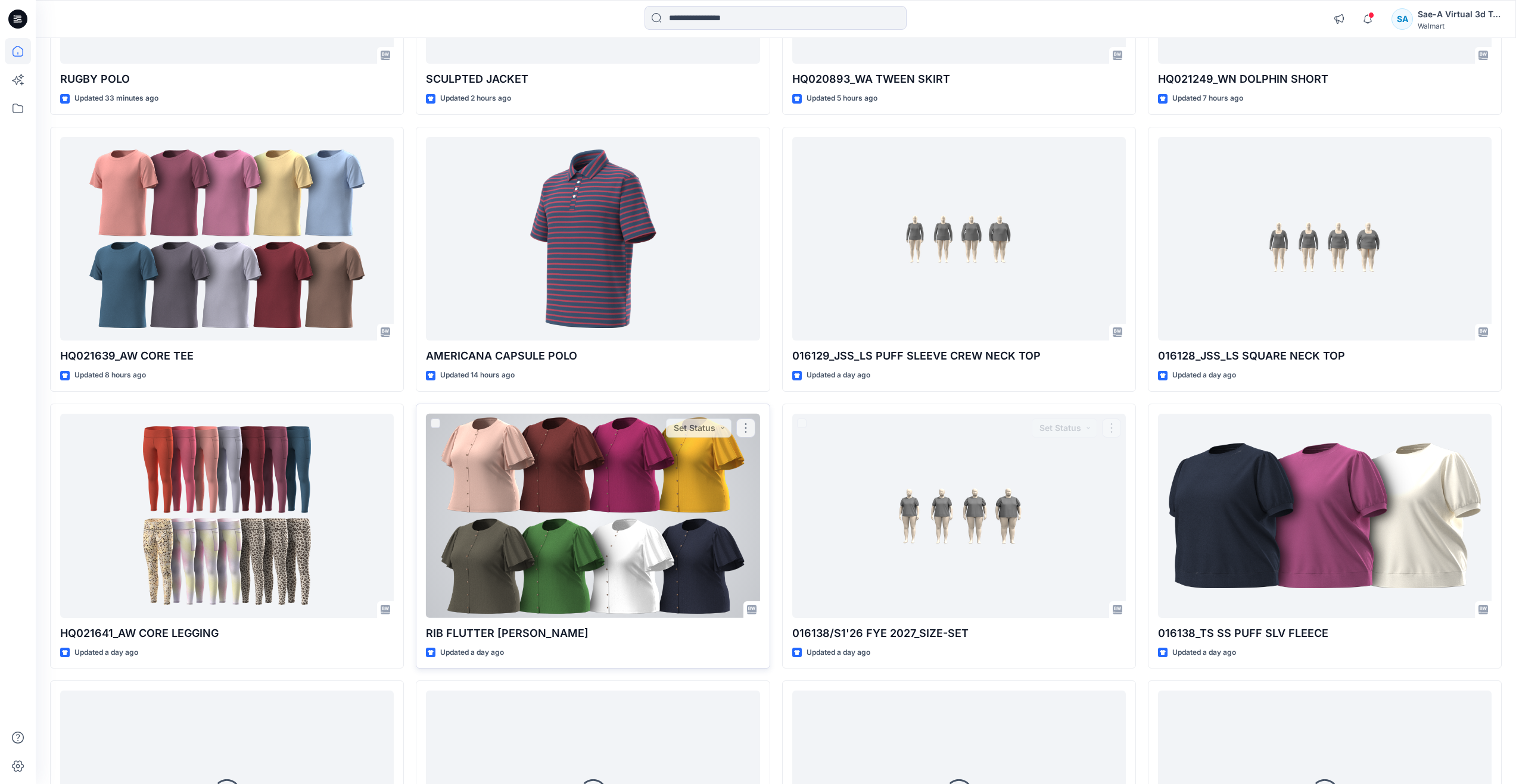
scroll to position [437, 0]
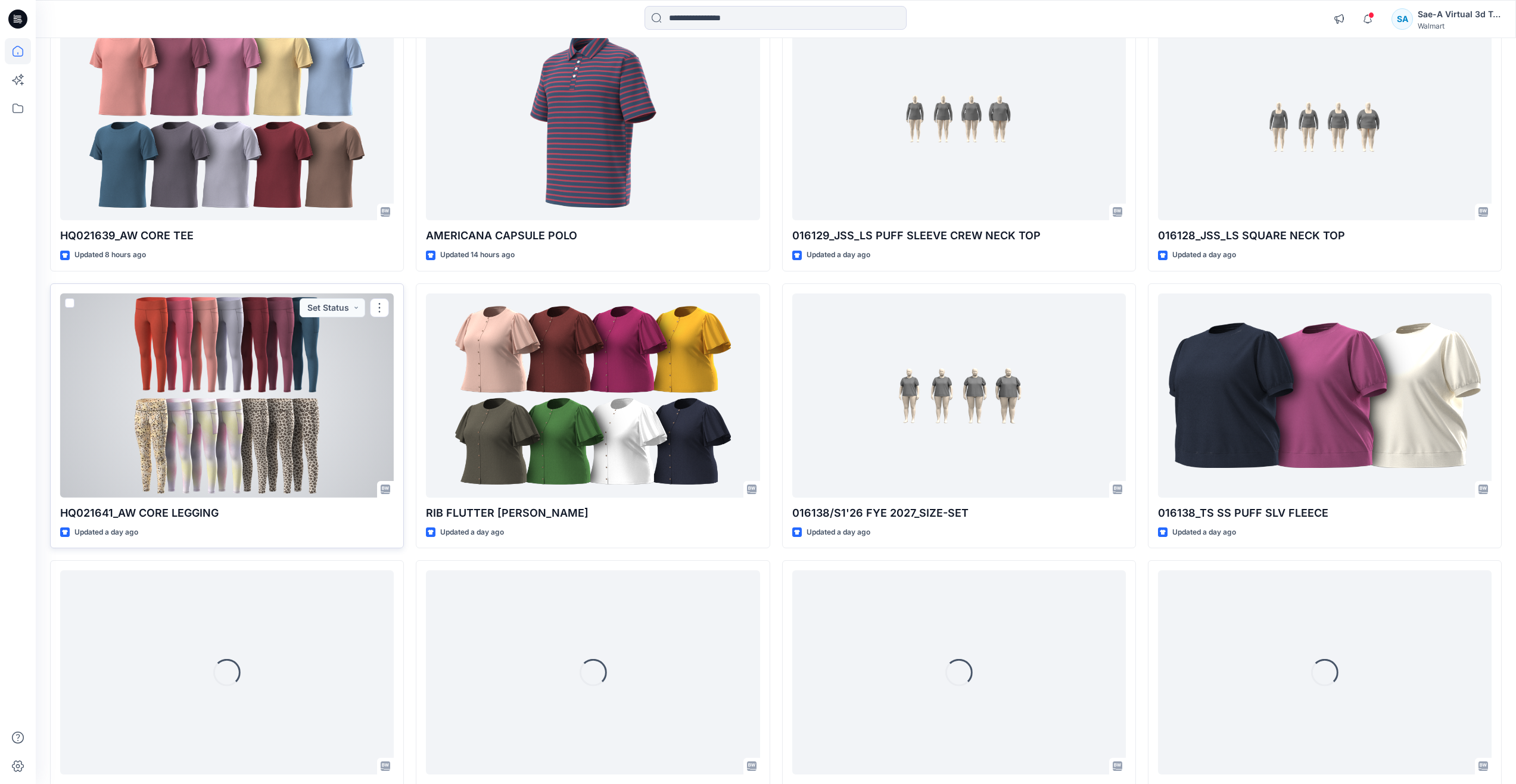
click at [244, 371] on div at bounding box center [227, 396] width 333 height 204
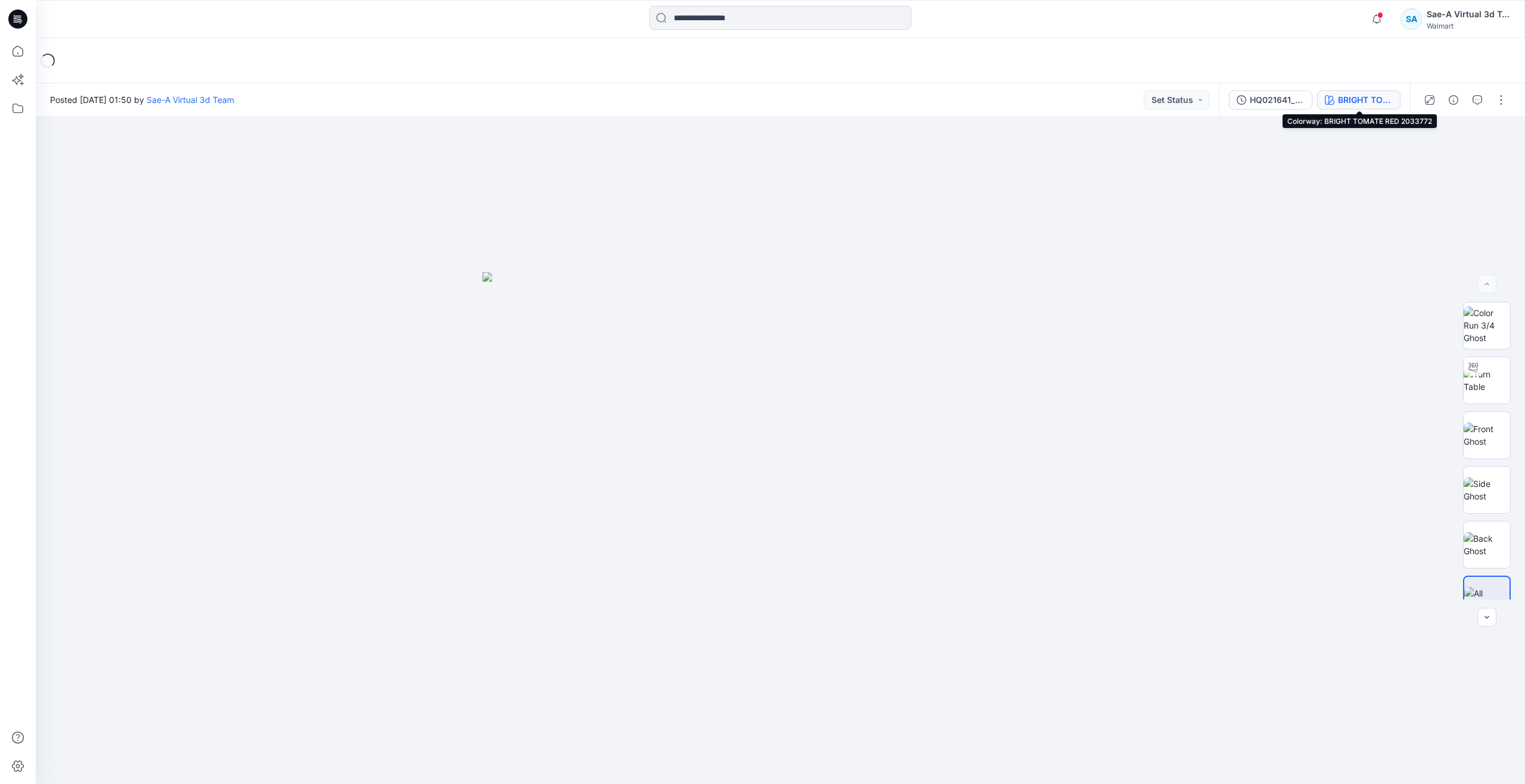
click at [1348, 93] on div "BRIGHT TOMATE RED 2033772" at bounding box center [1365, 100] width 54 height 13
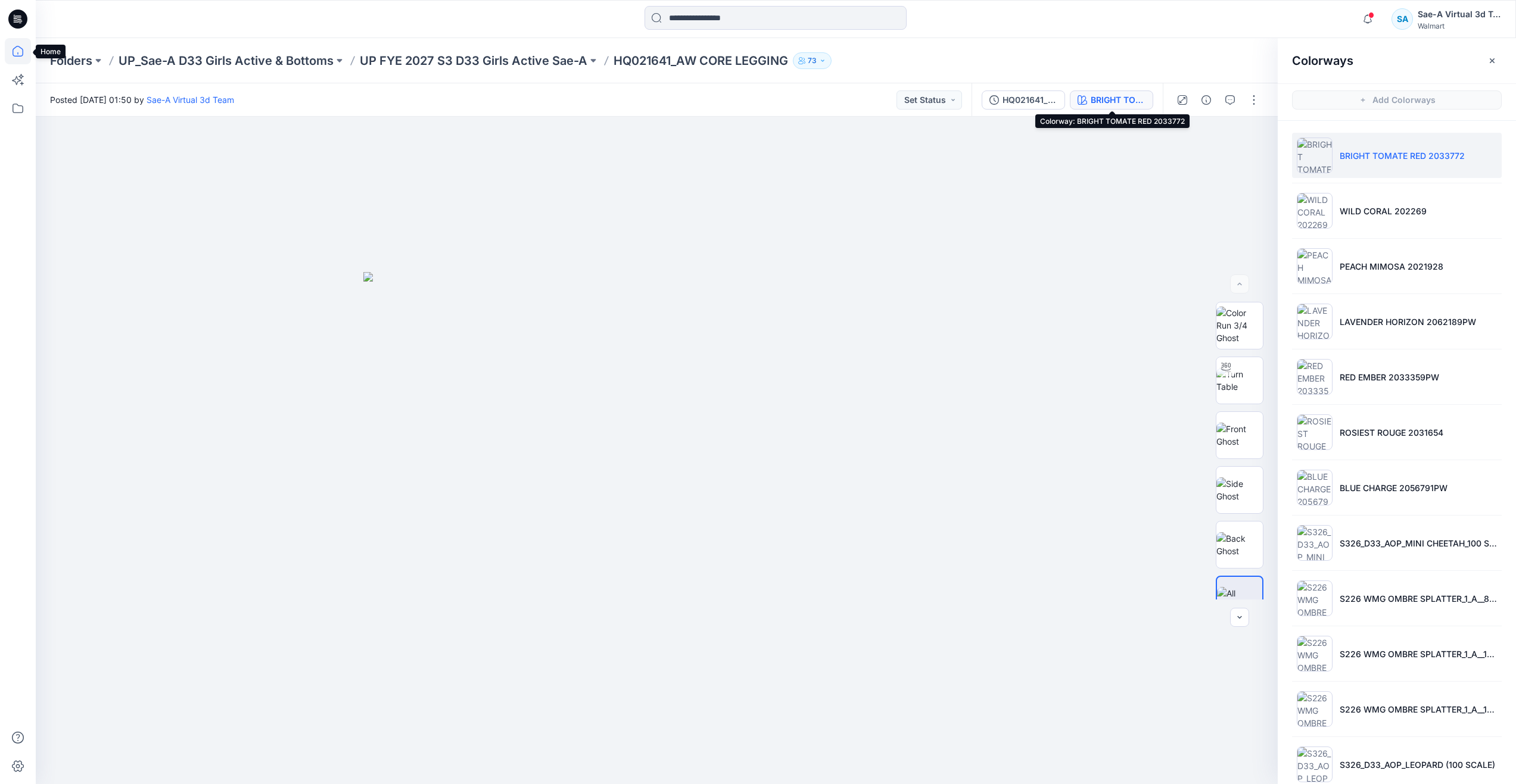
click at [24, 54] on icon at bounding box center [17, 51] width 26 height 26
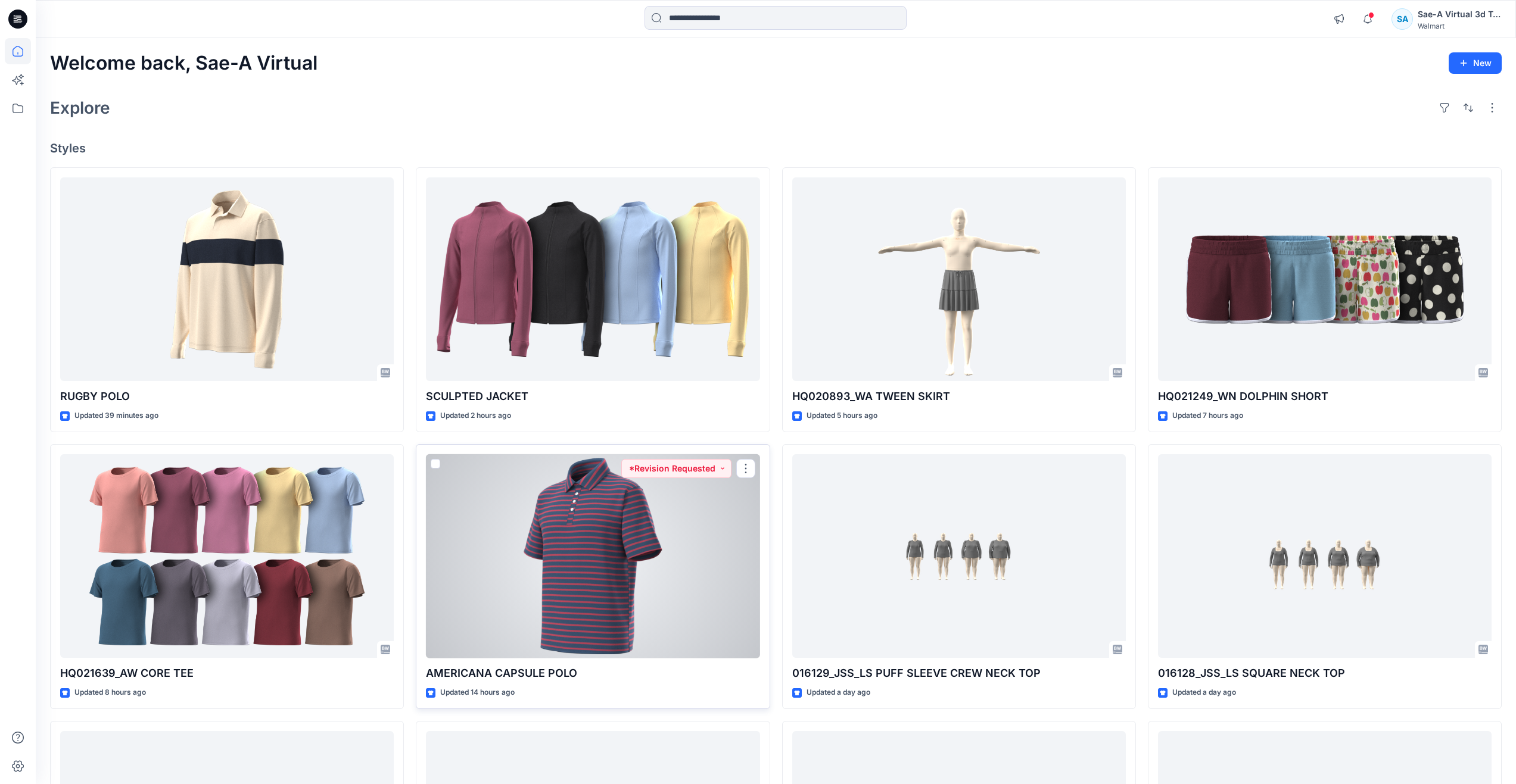
click at [567, 543] on div at bounding box center [592, 556] width 333 height 204
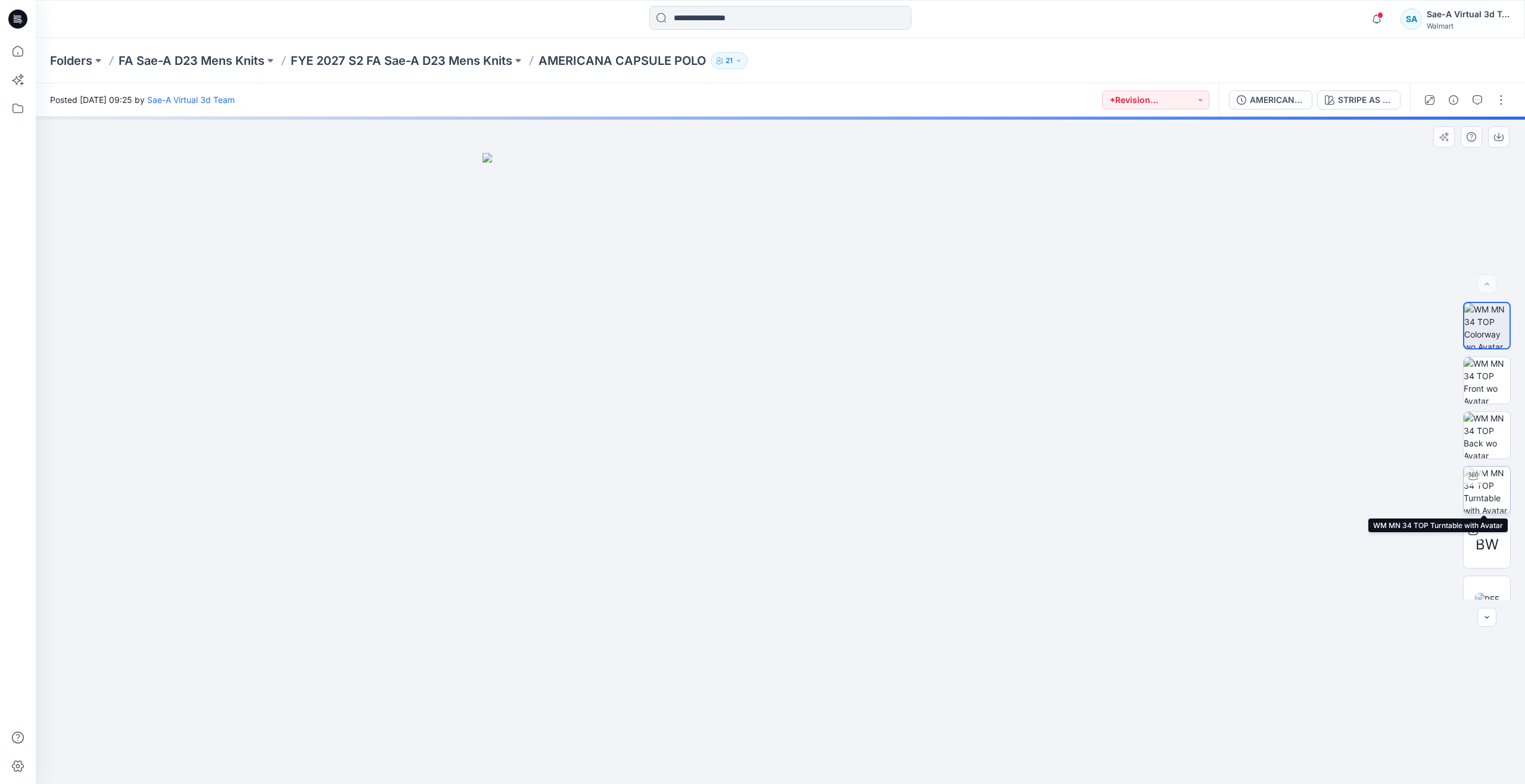
click at [1473, 494] on img at bounding box center [1487, 490] width 46 height 46
drag, startPoint x: 786, startPoint y: 310, endPoint x: 792, endPoint y: 481, distance: 171.1
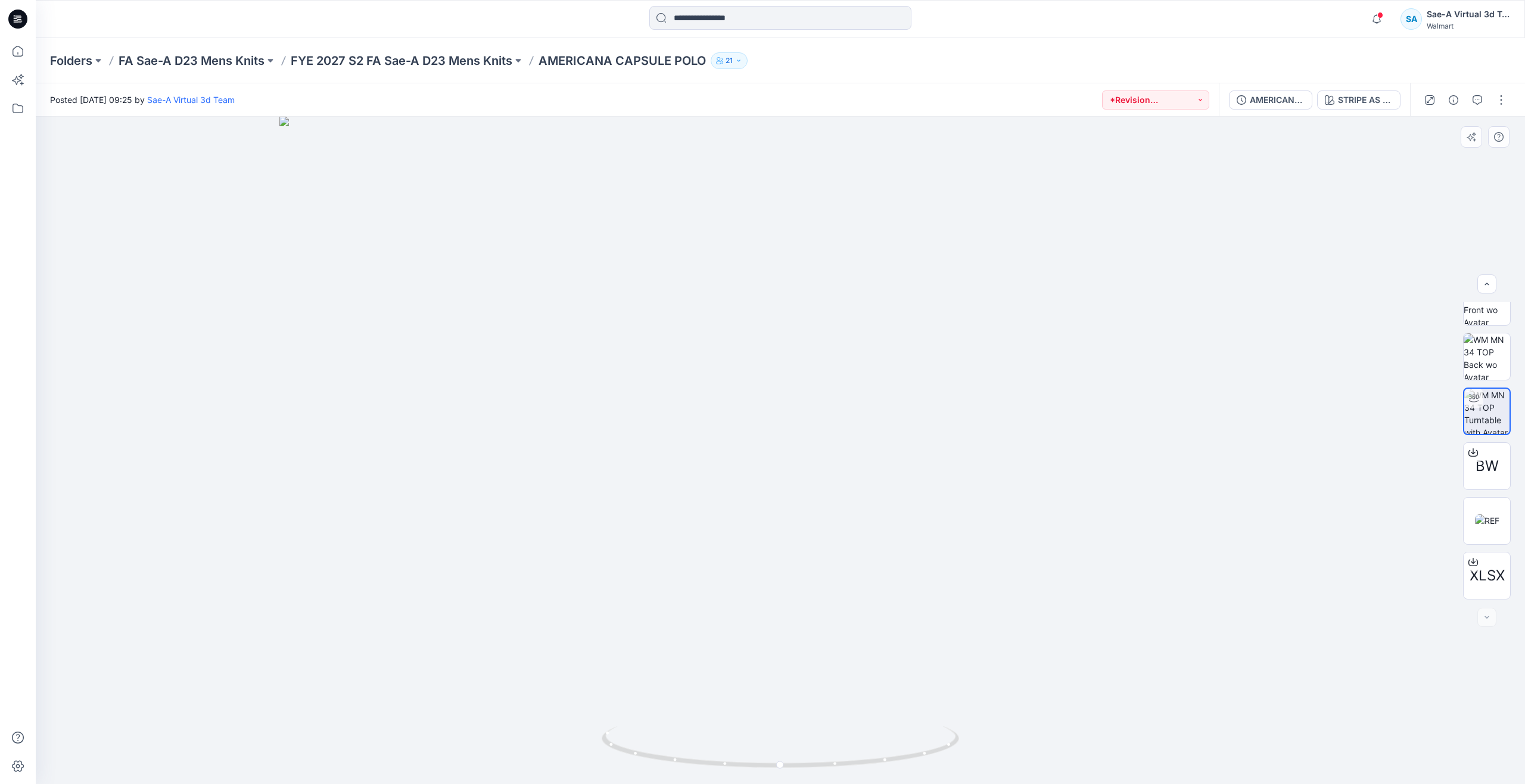
drag, startPoint x: 811, startPoint y: 315, endPoint x: 806, endPoint y: 405, distance: 90.1
drag, startPoint x: 848, startPoint y: 341, endPoint x: 854, endPoint y: 422, distance: 81.2
drag, startPoint x: 856, startPoint y: 411, endPoint x: 851, endPoint y: 452, distance: 41.3
drag, startPoint x: 773, startPoint y: 761, endPoint x: 774, endPoint y: 674, distance: 87.0
click at [774, 674] on div at bounding box center [780, 450] width 1489 height 667
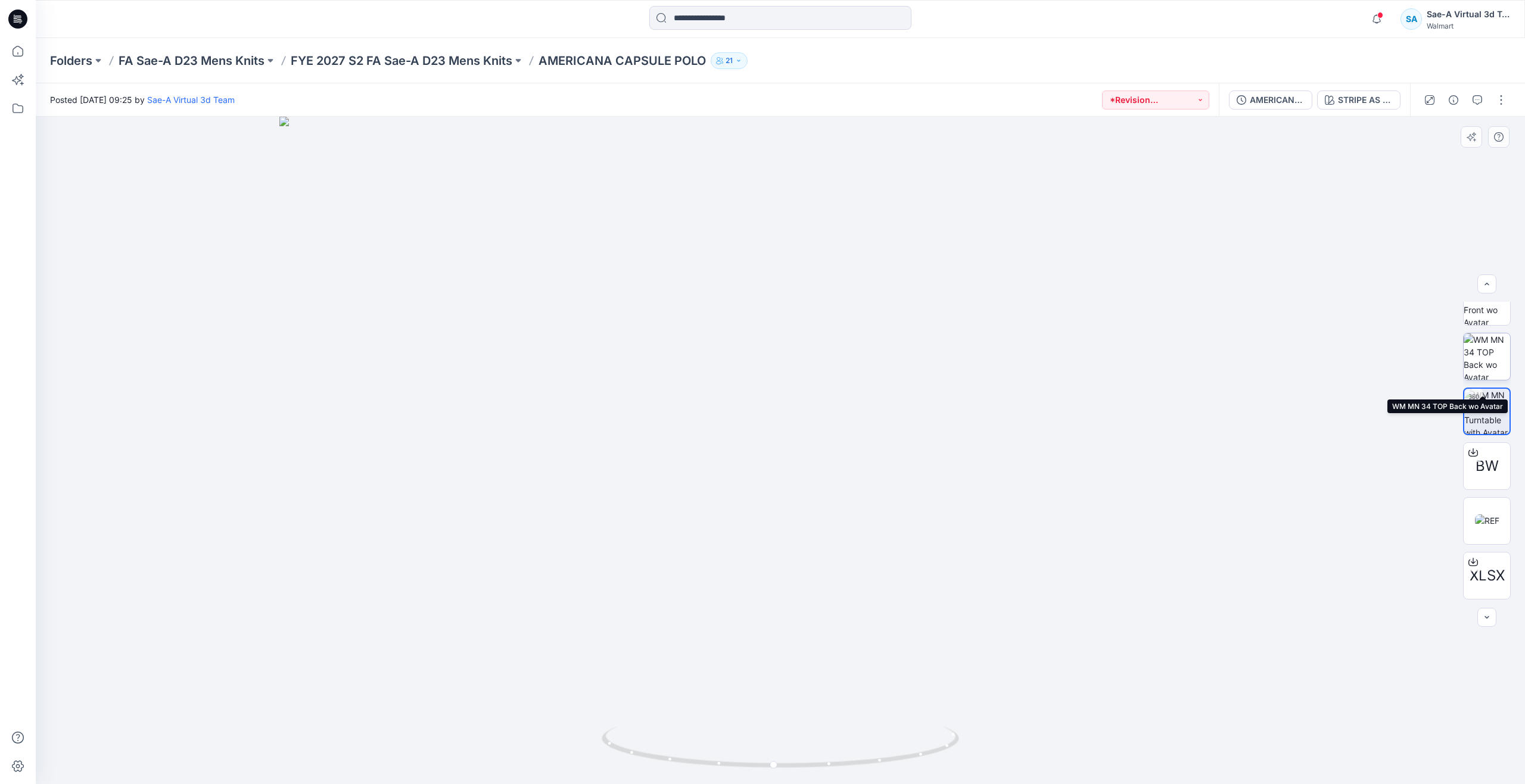
scroll to position [0, 0]
click at [1482, 353] on div "BW XLSX" at bounding box center [1487, 450] width 48 height 297
click at [1486, 372] on img at bounding box center [1487, 380] width 46 height 46
click at [13, 48] on icon at bounding box center [18, 51] width 10 height 10
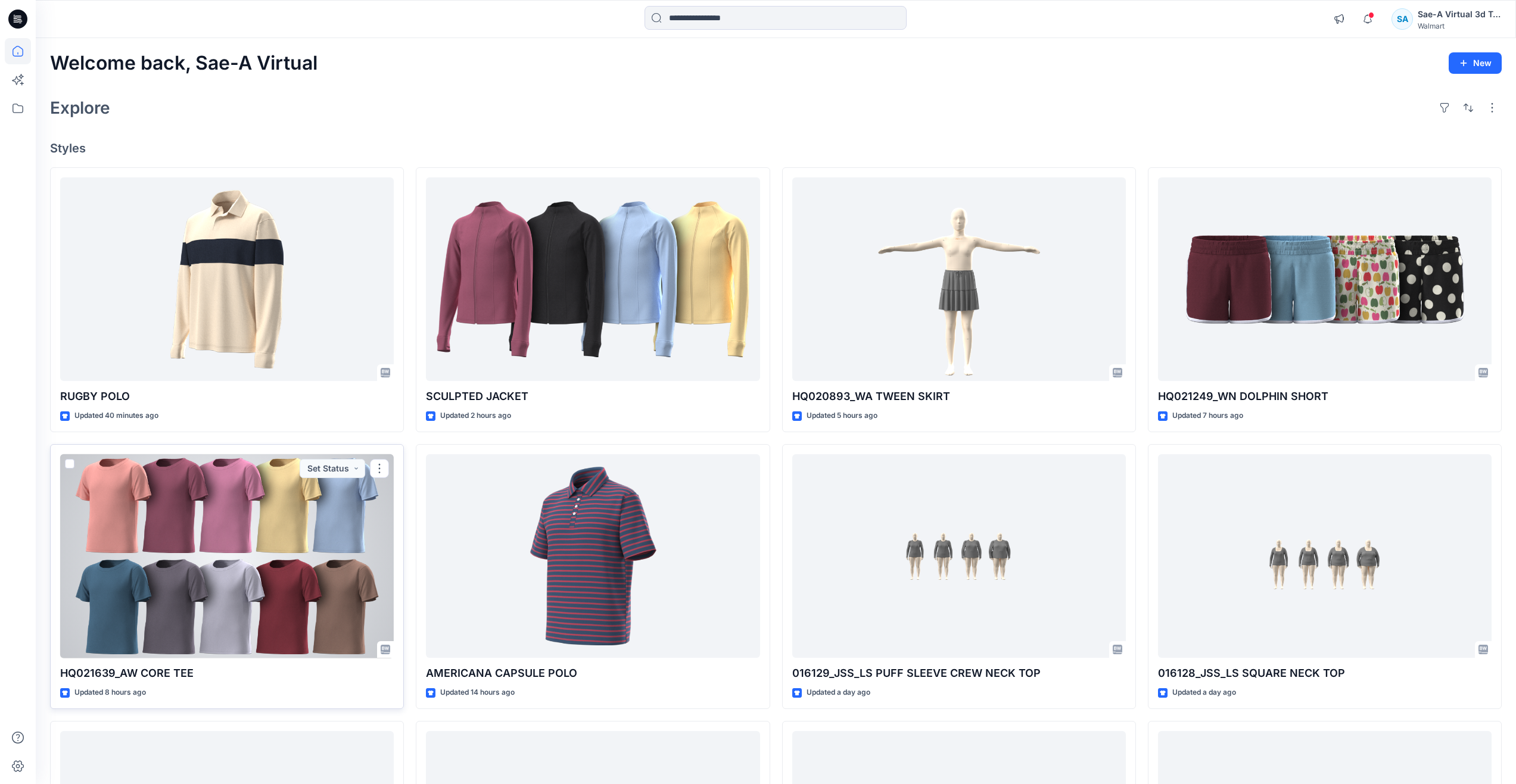
click at [207, 539] on div at bounding box center [227, 556] width 333 height 204
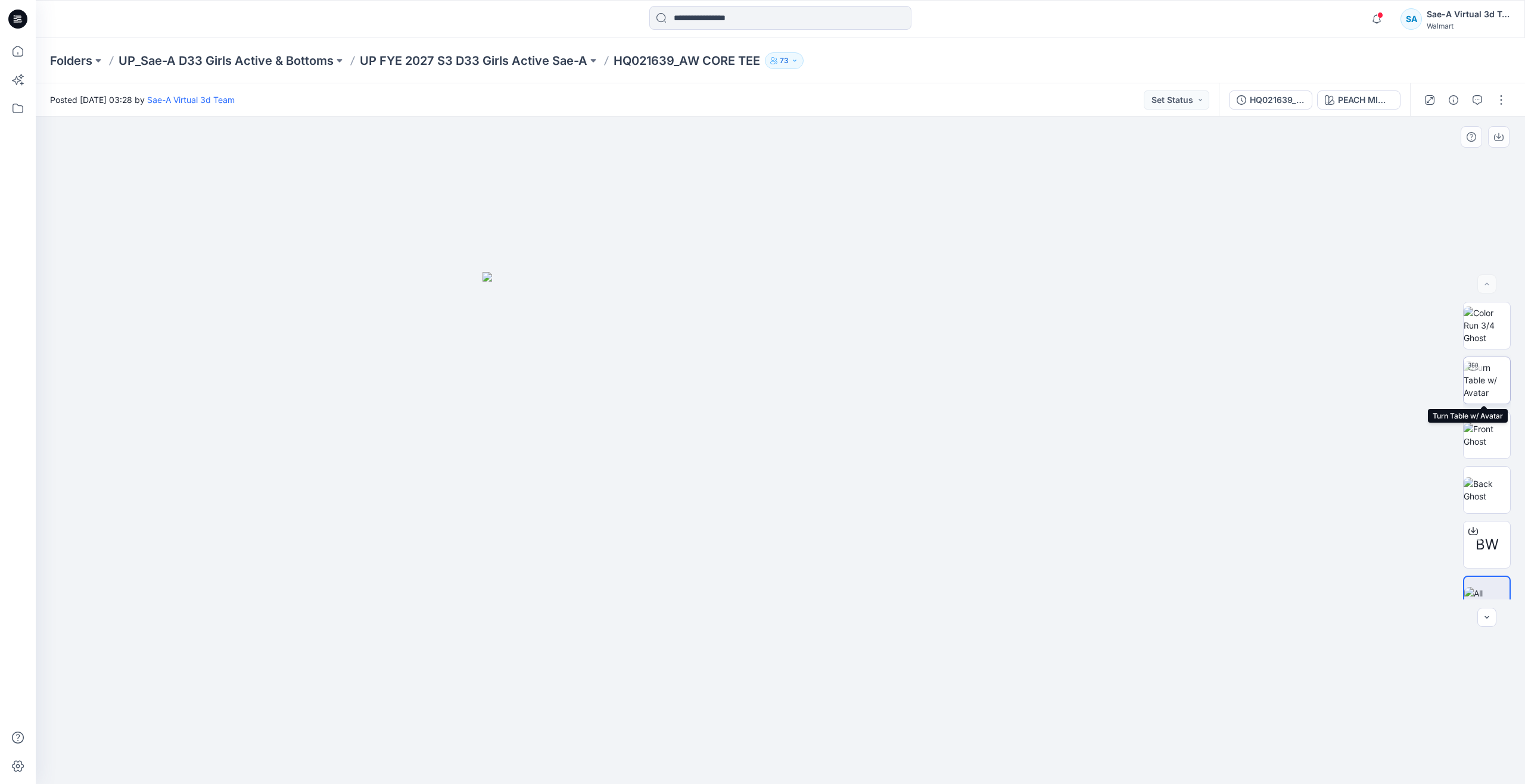
click at [1477, 376] on img at bounding box center [1487, 380] width 46 height 37
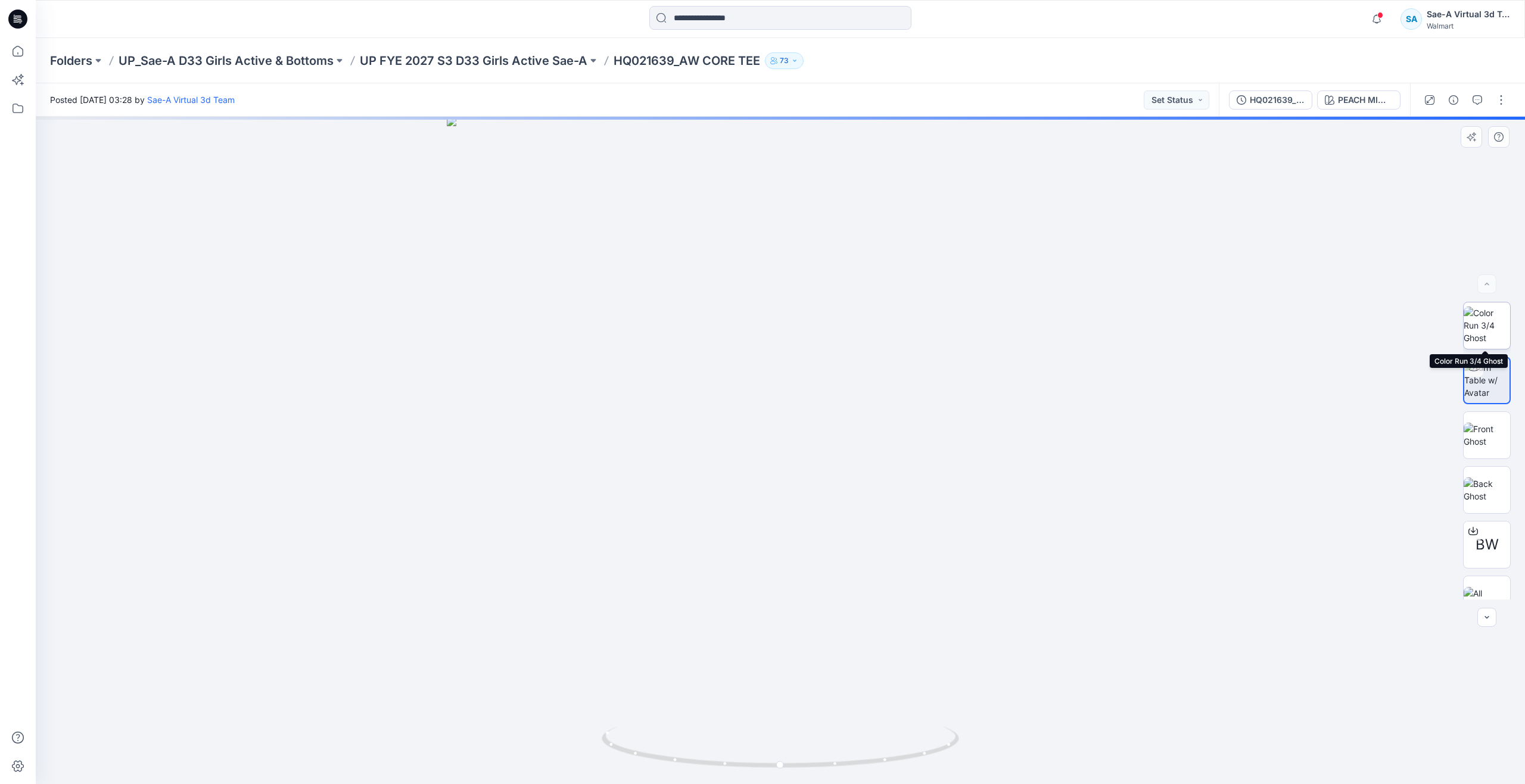
click at [1476, 326] on img at bounding box center [1487, 325] width 46 height 37
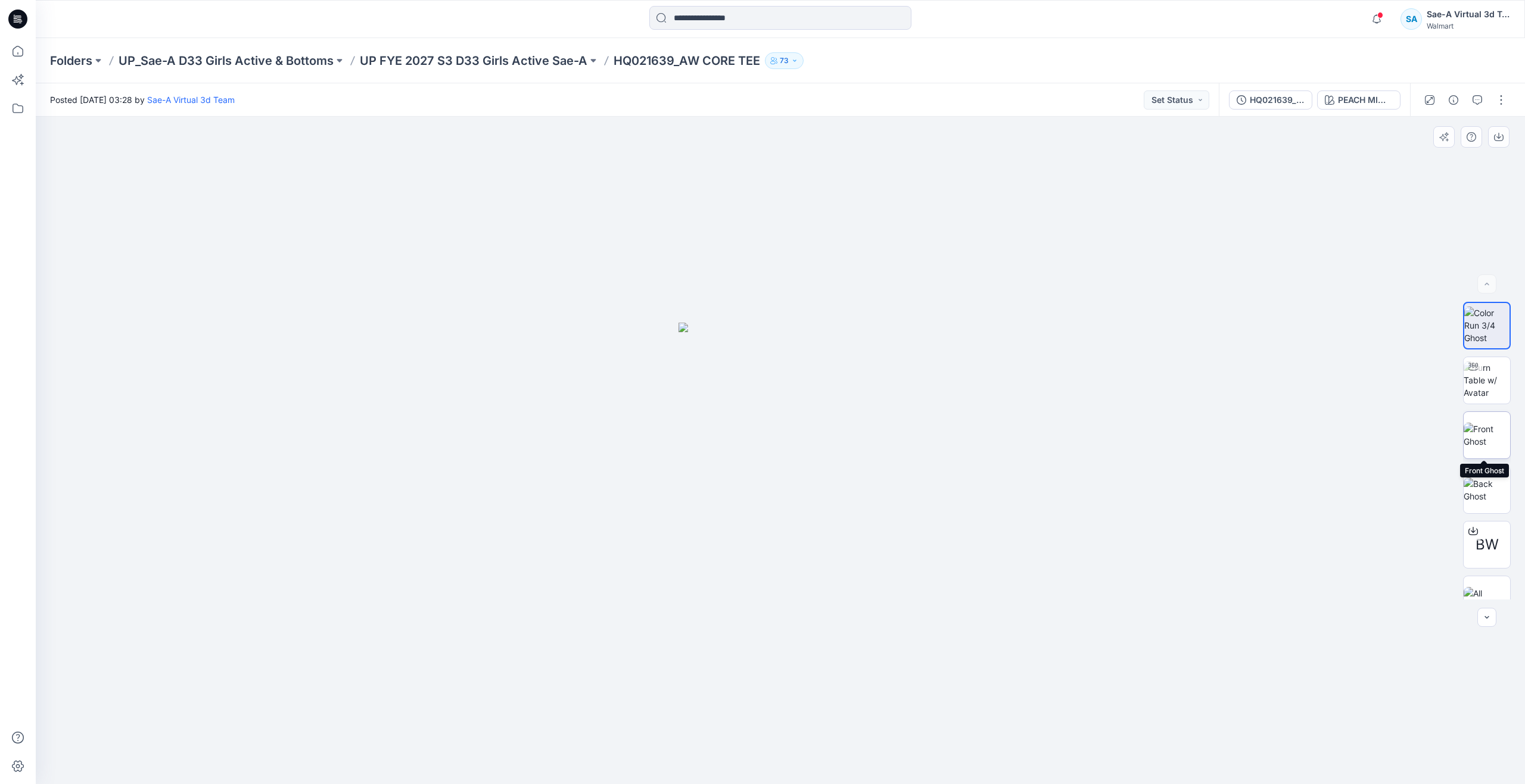
click at [1481, 446] on img at bounding box center [1487, 435] width 46 height 25
click at [1469, 380] on img at bounding box center [1487, 380] width 46 height 37
drag, startPoint x: 782, startPoint y: 762, endPoint x: 448, endPoint y: 666, distance: 347.5
click at [448, 666] on div at bounding box center [780, 450] width 1489 height 667
click at [406, 52] on p "UP FYE 2027 S3 D33 Girls Active Sae-A" at bounding box center [473, 60] width 227 height 16
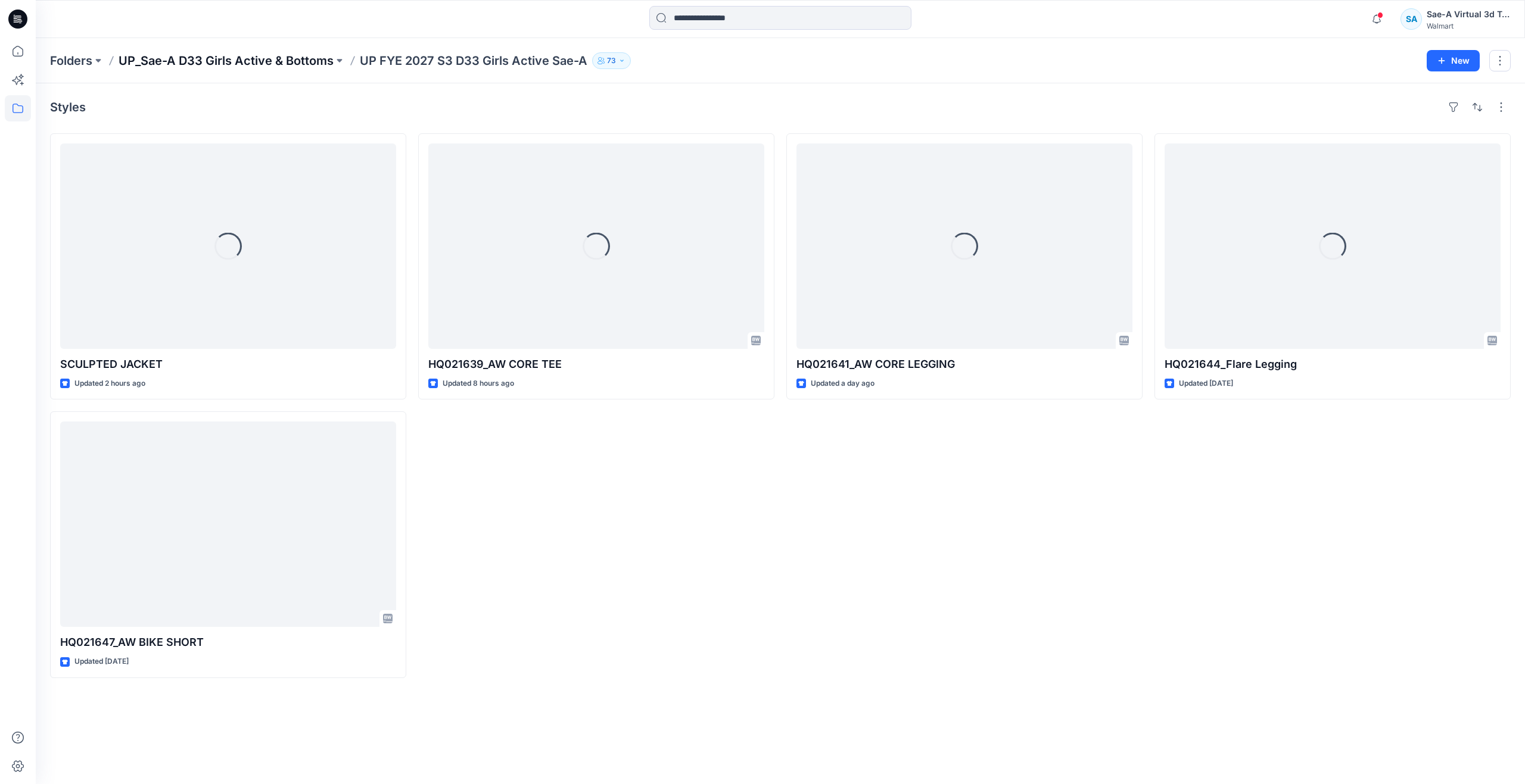
click at [229, 64] on p "UP_Sae-A D33 Girls Active & Bottoms" at bounding box center [226, 60] width 215 height 16
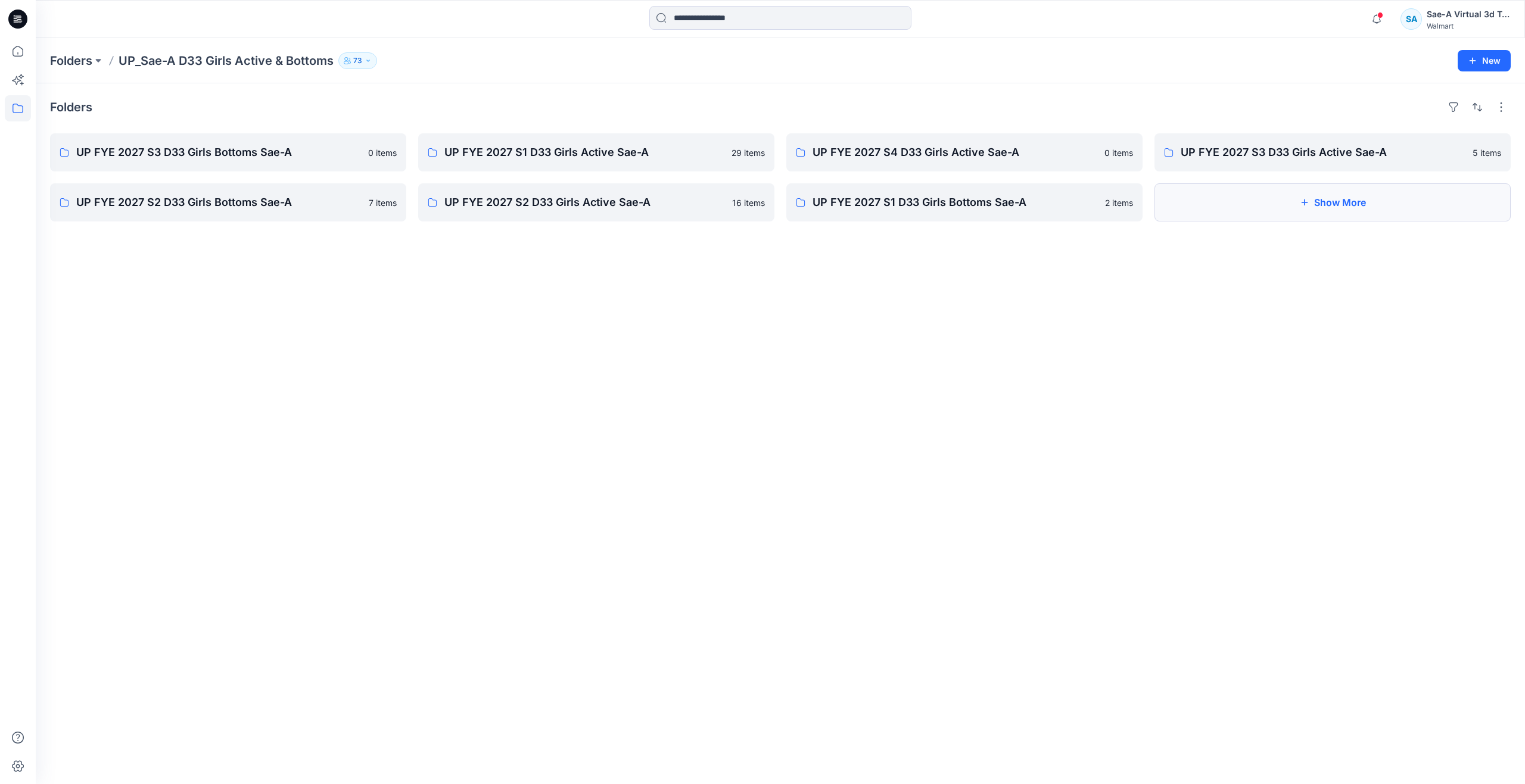
click at [1271, 193] on button "Show More" at bounding box center [1333, 202] width 356 height 38
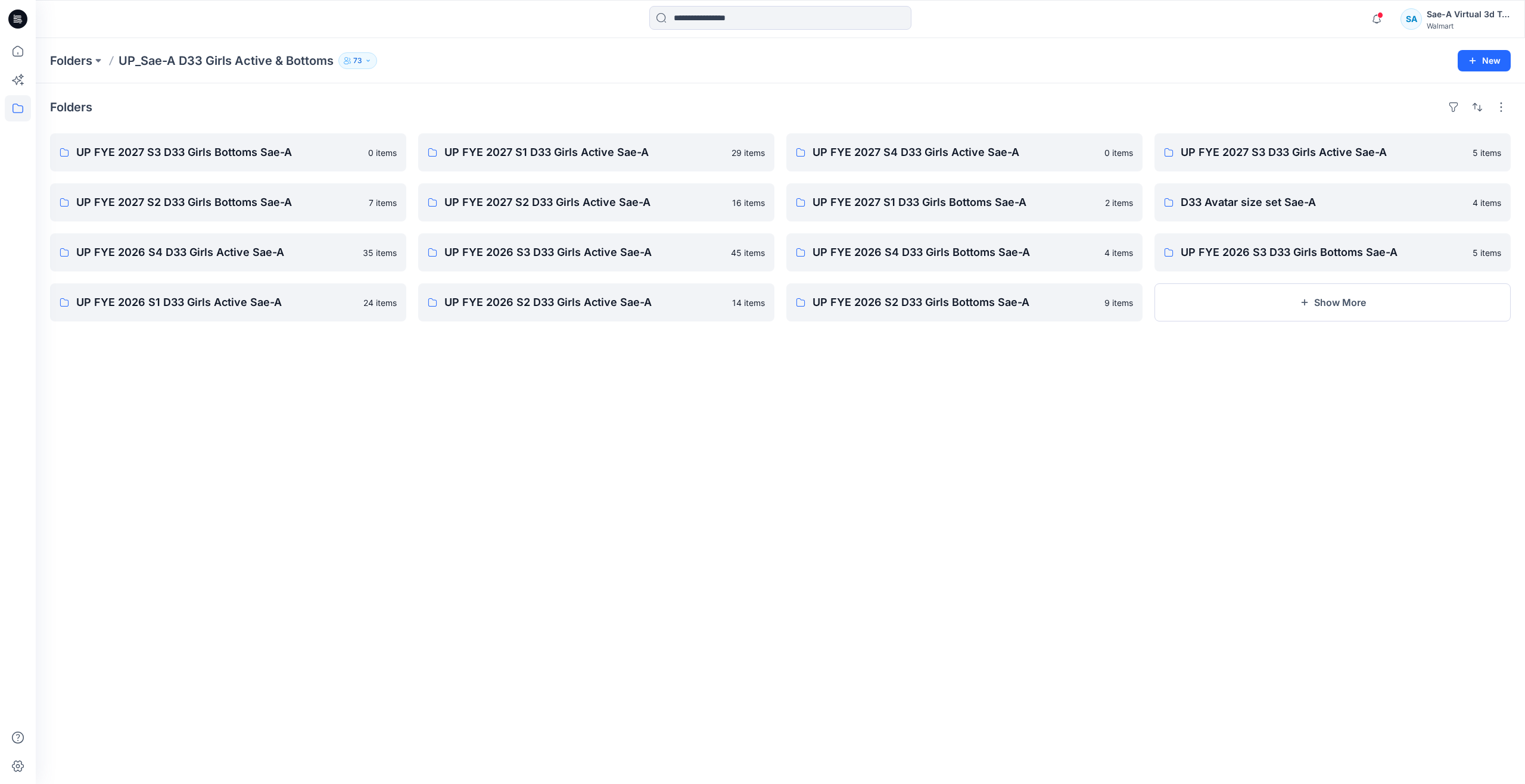
click at [1227, 398] on div "Folders UP FYE 2027 S3 D33 Girls Bottoms Sae-A 0 items UP FYE 2027 S2 D33 Girls…" at bounding box center [780, 434] width 1489 height 701
click at [1210, 259] on p "UP FYE 2026 S3 D33 Girls Bottoms Sae-A" at bounding box center [1331, 252] width 301 height 16
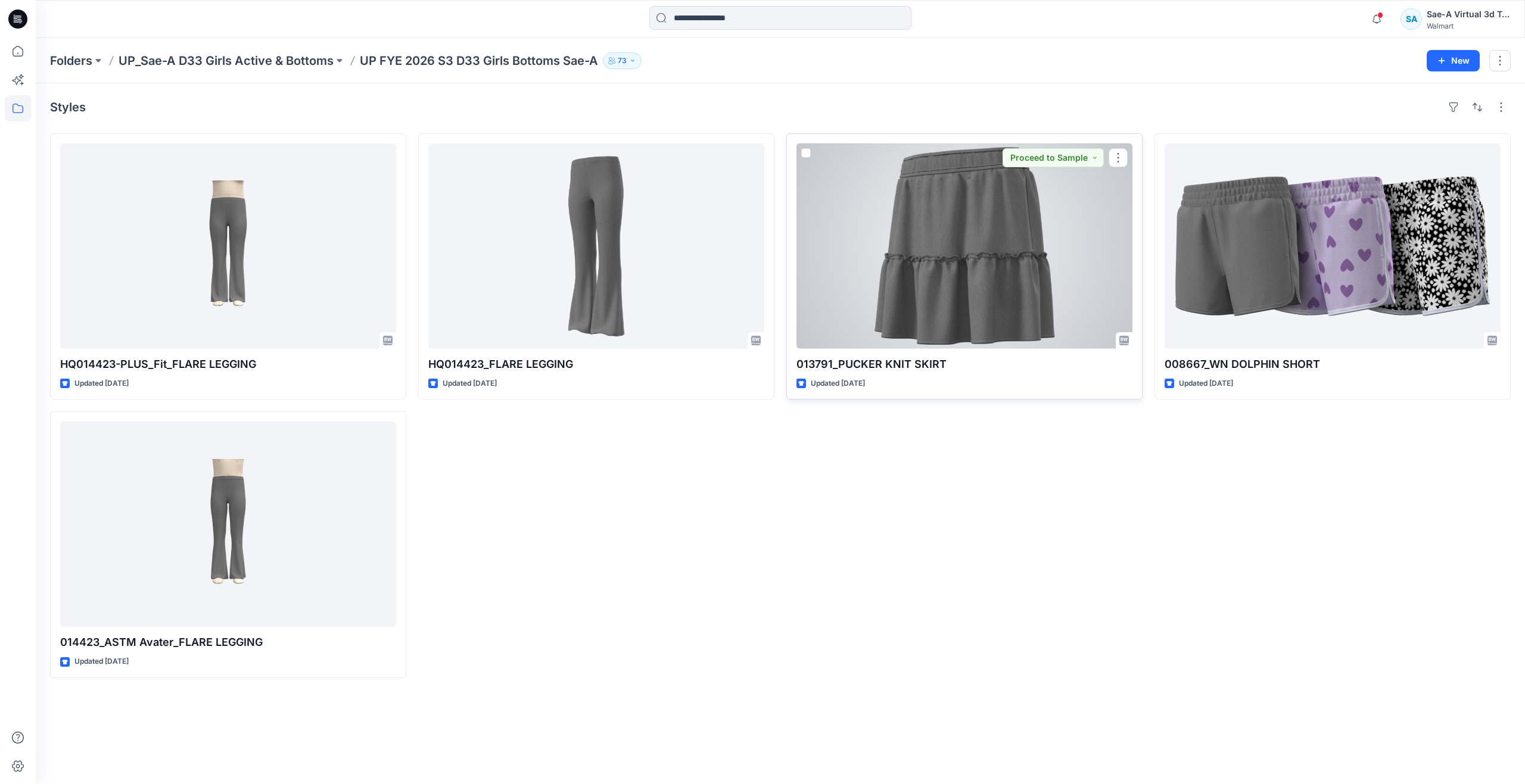
click at [893, 281] on div at bounding box center [964, 247] width 336 height 206
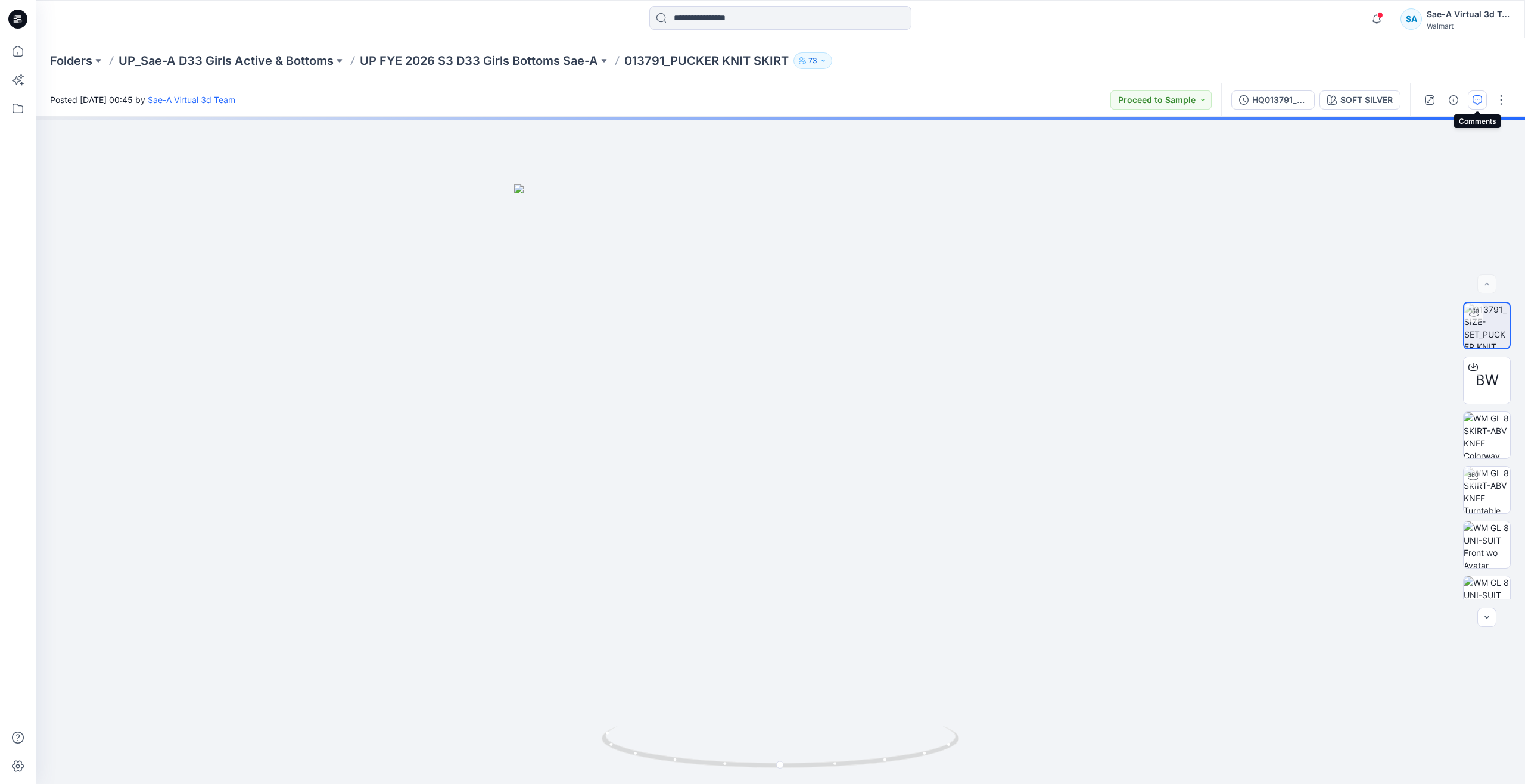
click at [1484, 100] on button "button" at bounding box center [1477, 100] width 19 height 19
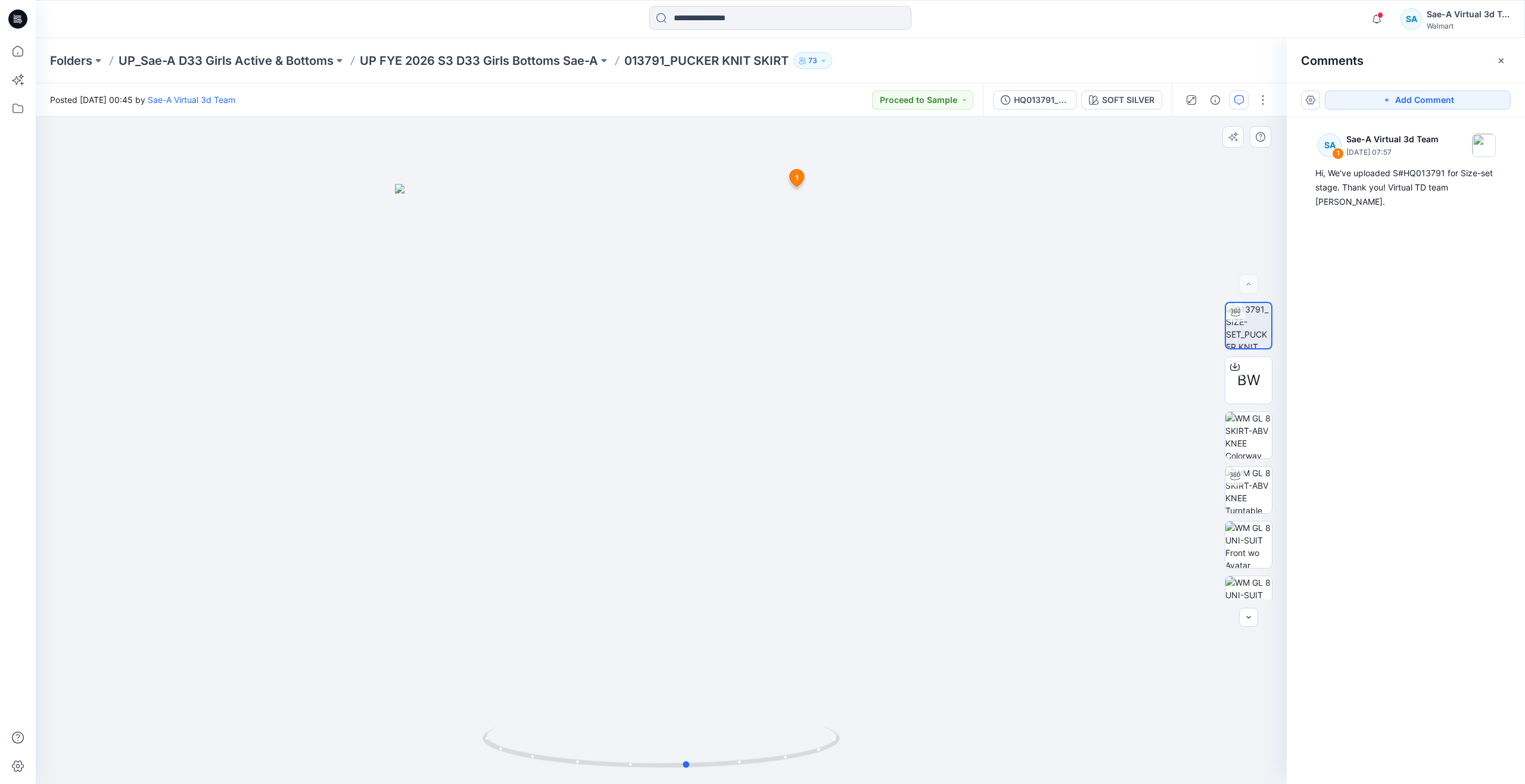
drag, startPoint x: 658, startPoint y: 765, endPoint x: 685, endPoint y: 722, distance: 50.8
click at [685, 722] on div at bounding box center [661, 450] width 1251 height 667
click at [1260, 490] on img at bounding box center [1248, 490] width 46 height 46
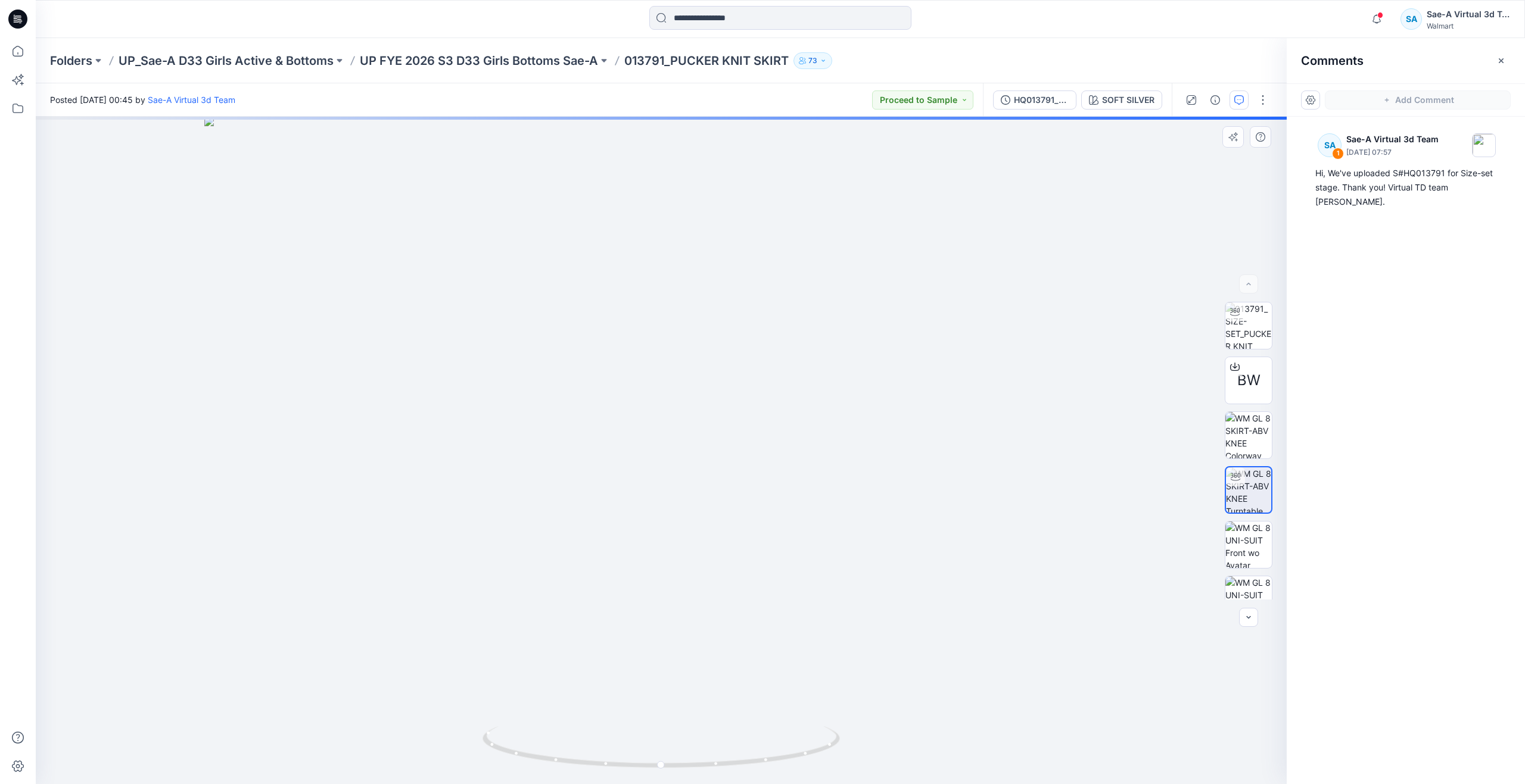
drag, startPoint x: 809, startPoint y: 561, endPoint x: 807, endPoint y: 645, distance: 84.0
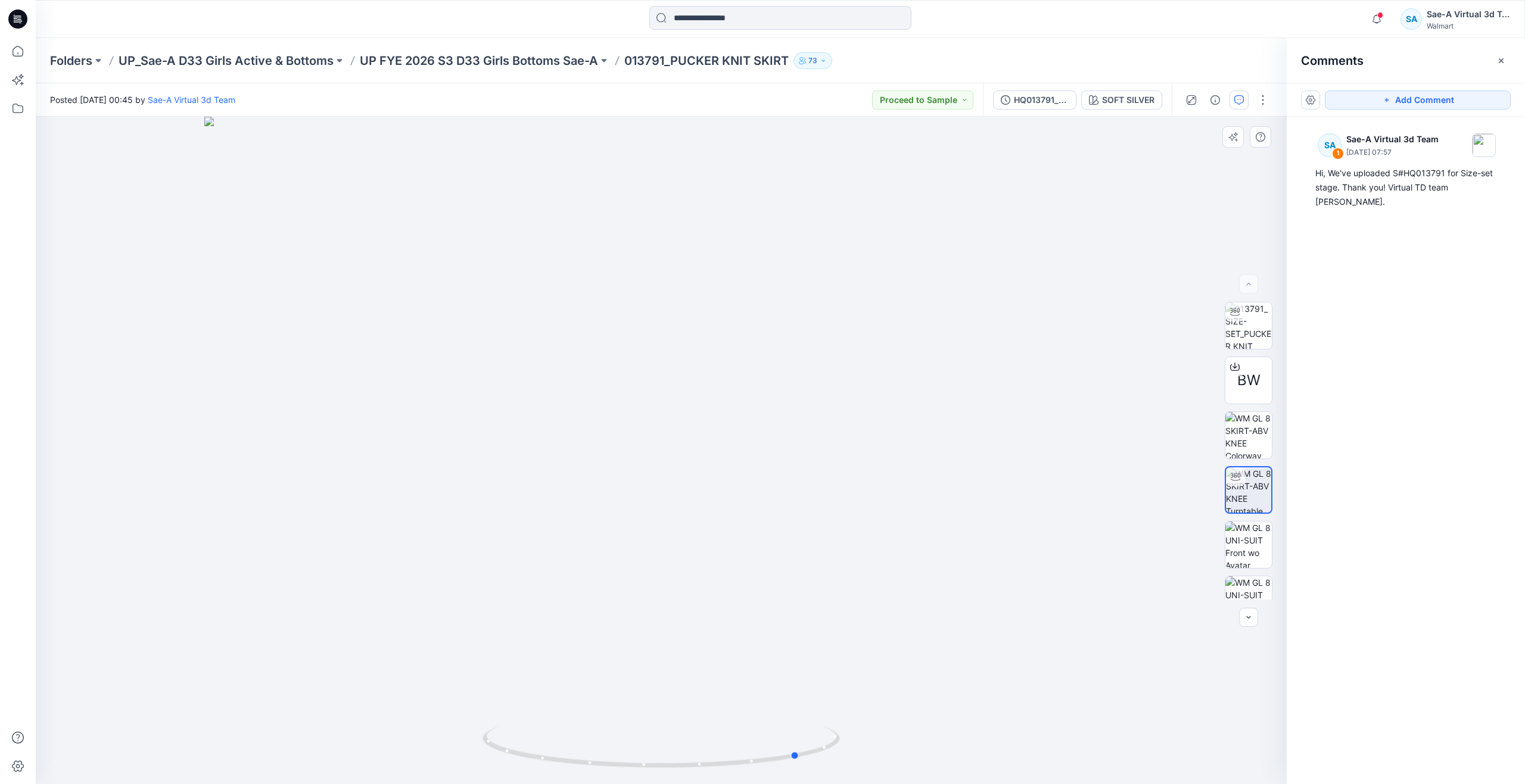
drag, startPoint x: 566, startPoint y: 749, endPoint x: 374, endPoint y: 689, distance: 201.2
click at [348, 692] on div at bounding box center [661, 450] width 1251 height 667
click at [1242, 543] on img at bounding box center [1248, 545] width 46 height 46
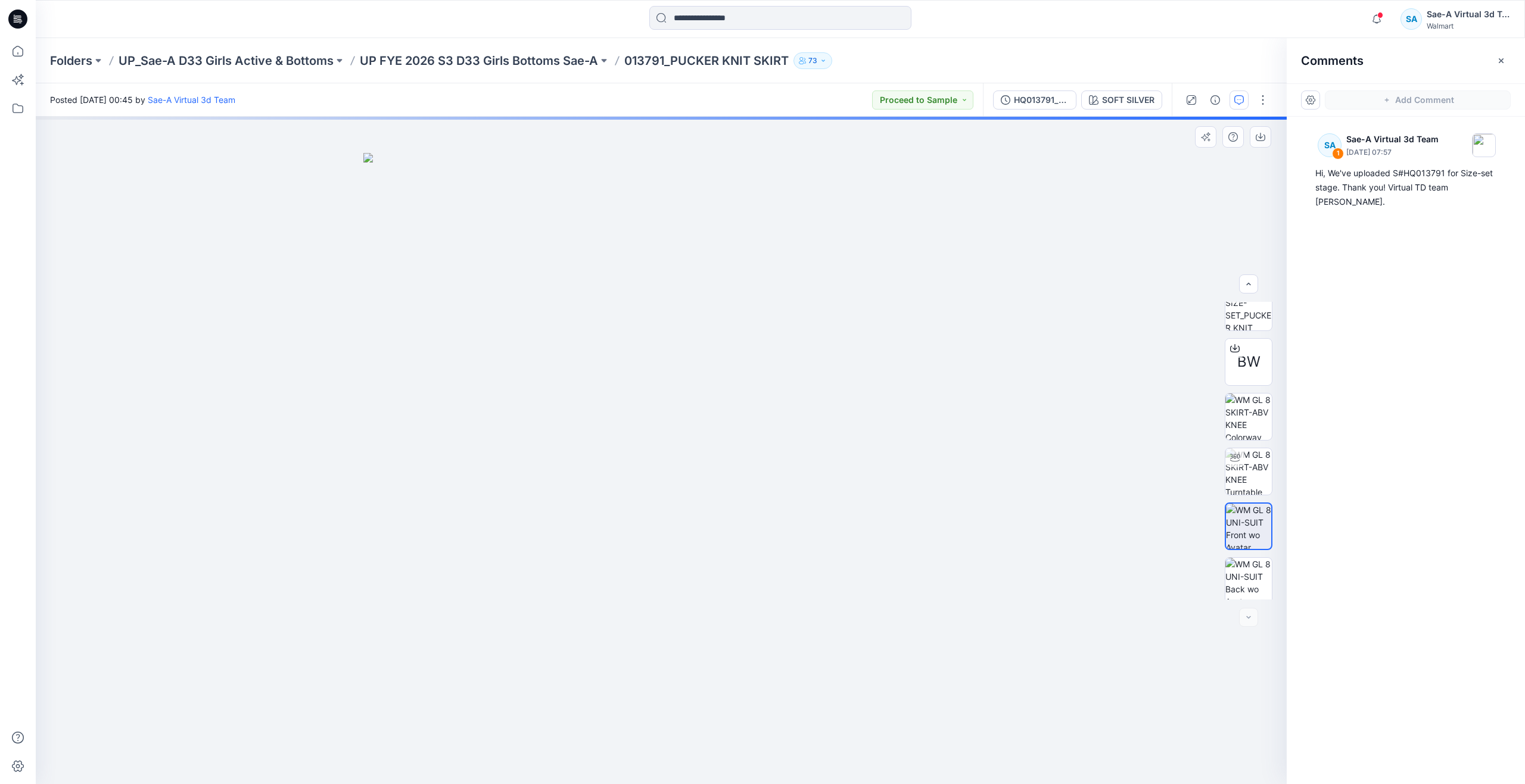
scroll to position [24, 0]
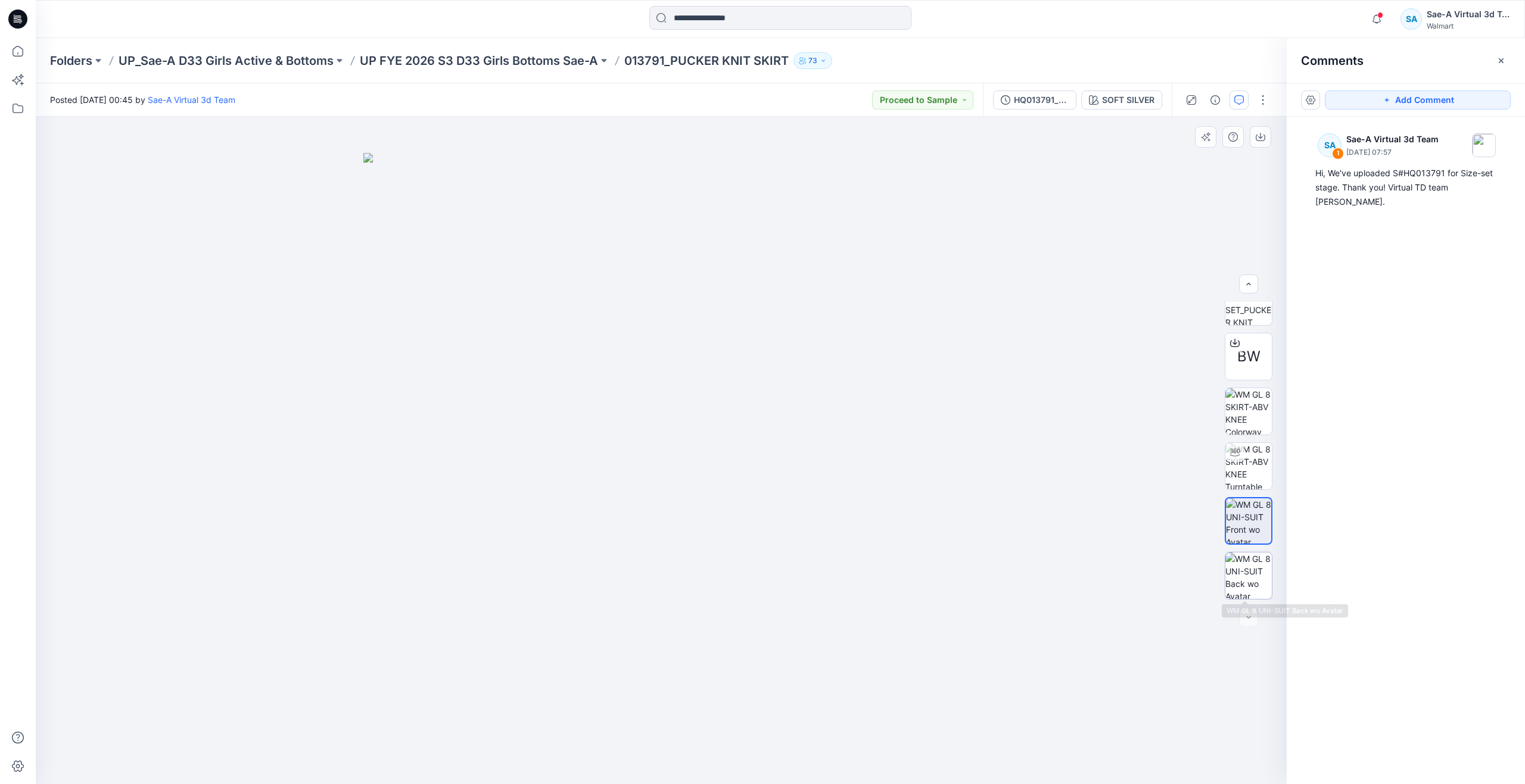
click at [1243, 570] on img at bounding box center [1248, 575] width 46 height 46
click at [1248, 412] on img at bounding box center [1248, 411] width 46 height 46
click at [1254, 472] on img at bounding box center [1248, 466] width 46 height 46
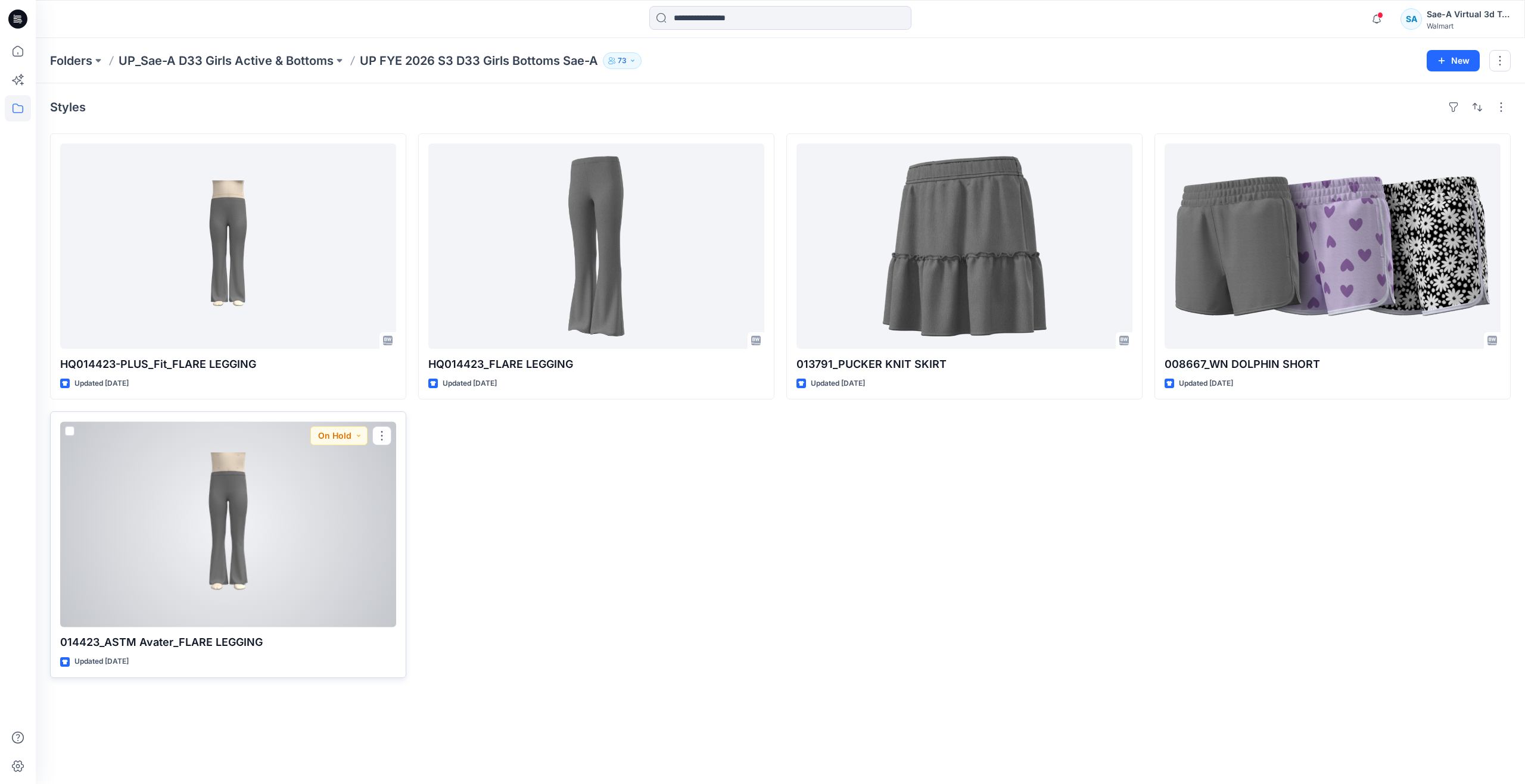
click at [286, 517] on div at bounding box center [228, 525] width 336 height 206
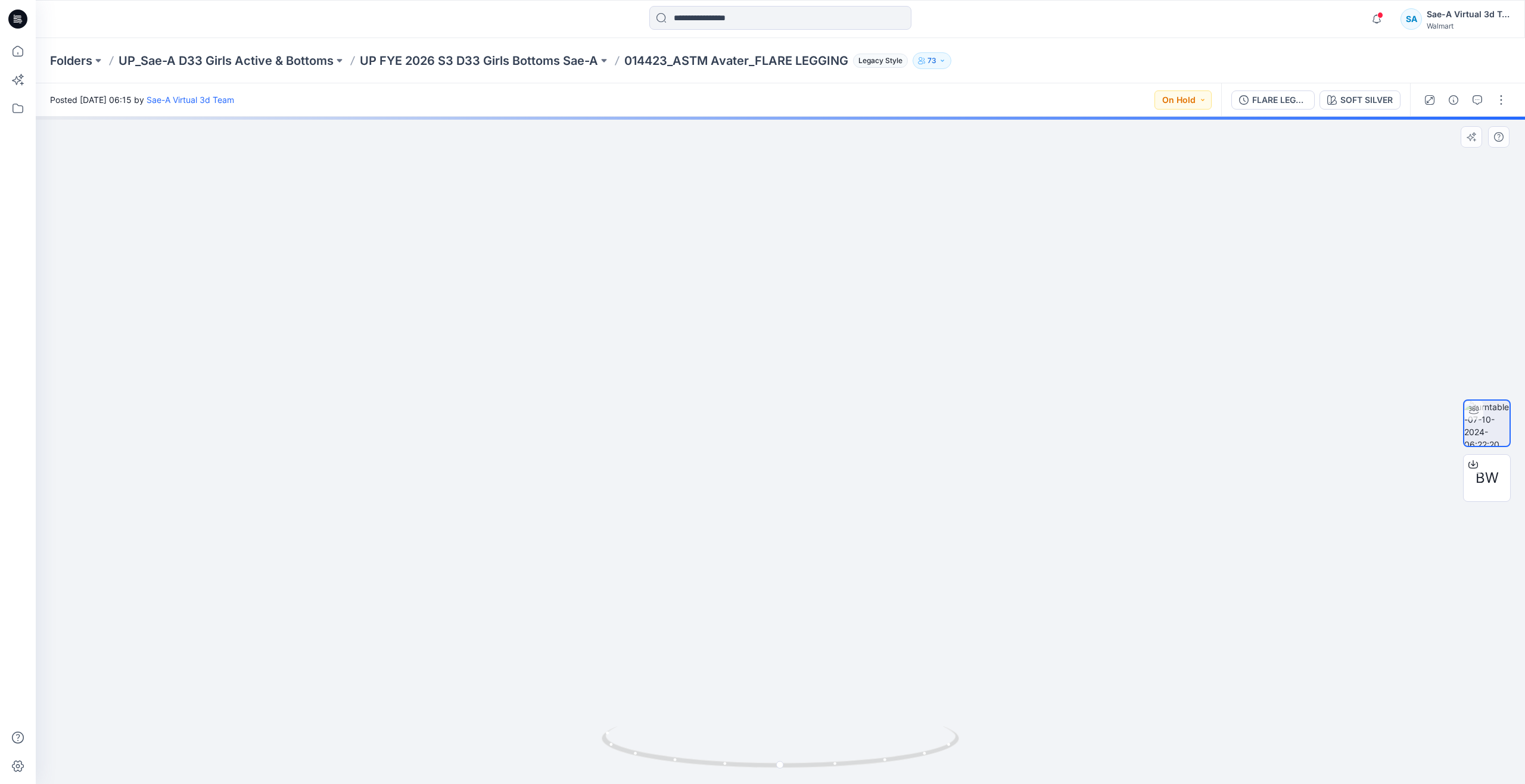
drag, startPoint x: 847, startPoint y: 531, endPoint x: 836, endPoint y: 566, distance: 36.7
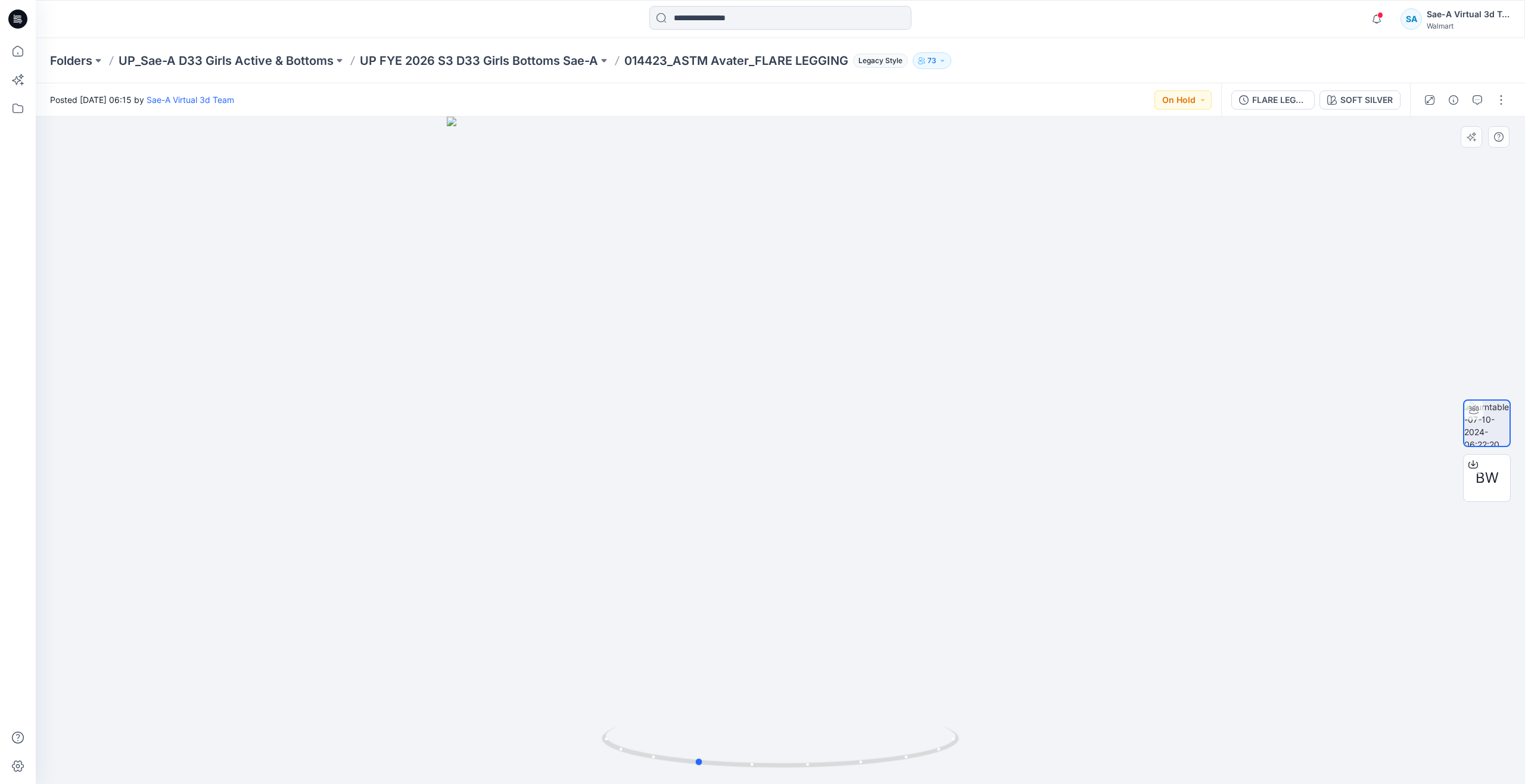
drag, startPoint x: 779, startPoint y: 766, endPoint x: 338, endPoint y: 618, distance: 465.2
click at [338, 618] on div at bounding box center [780, 450] width 1489 height 667
